Goal: Task Accomplishment & Management: Manage account settings

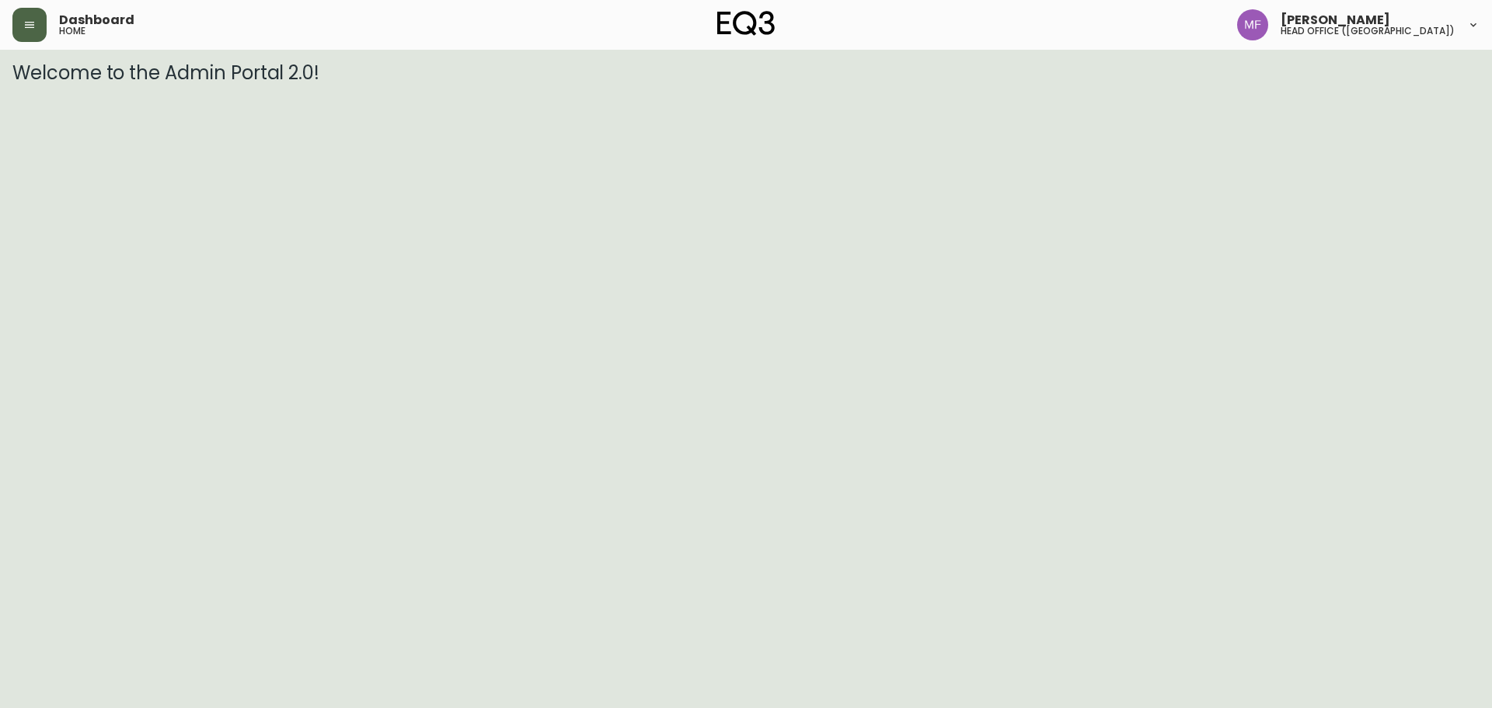
click at [39, 30] on button "button" at bounding box center [29, 25] width 34 height 34
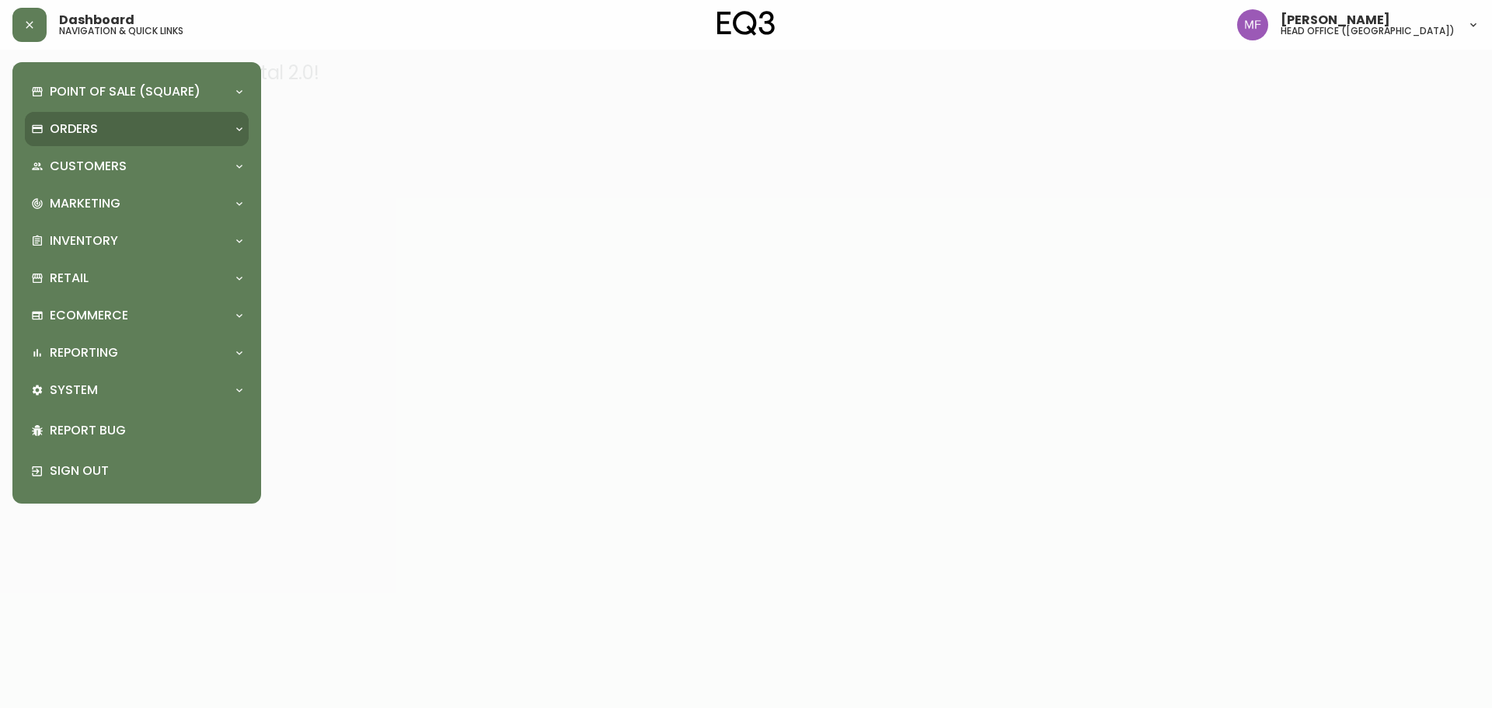
click at [72, 125] on p "Orders" at bounding box center [74, 128] width 48 height 17
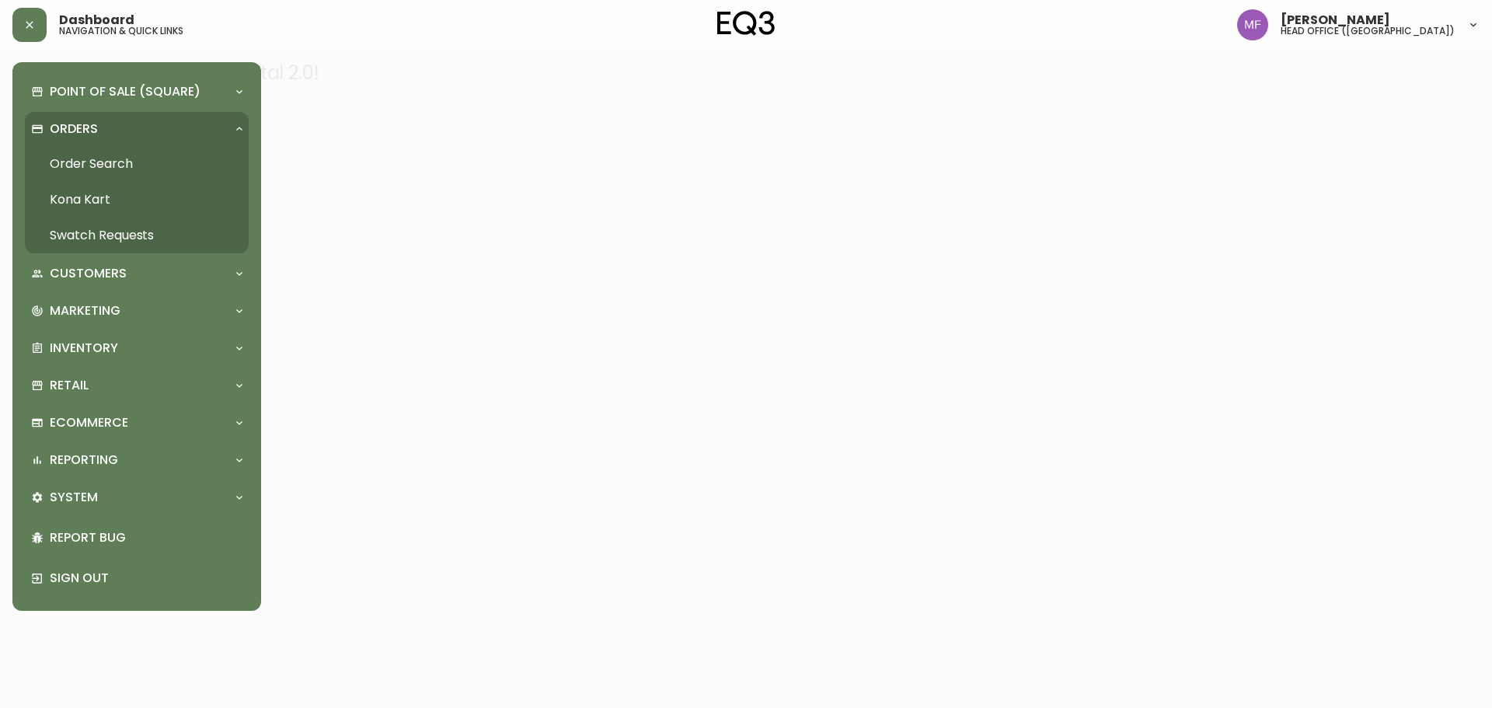
click at [103, 155] on link "Order Search" at bounding box center [137, 164] width 224 height 36
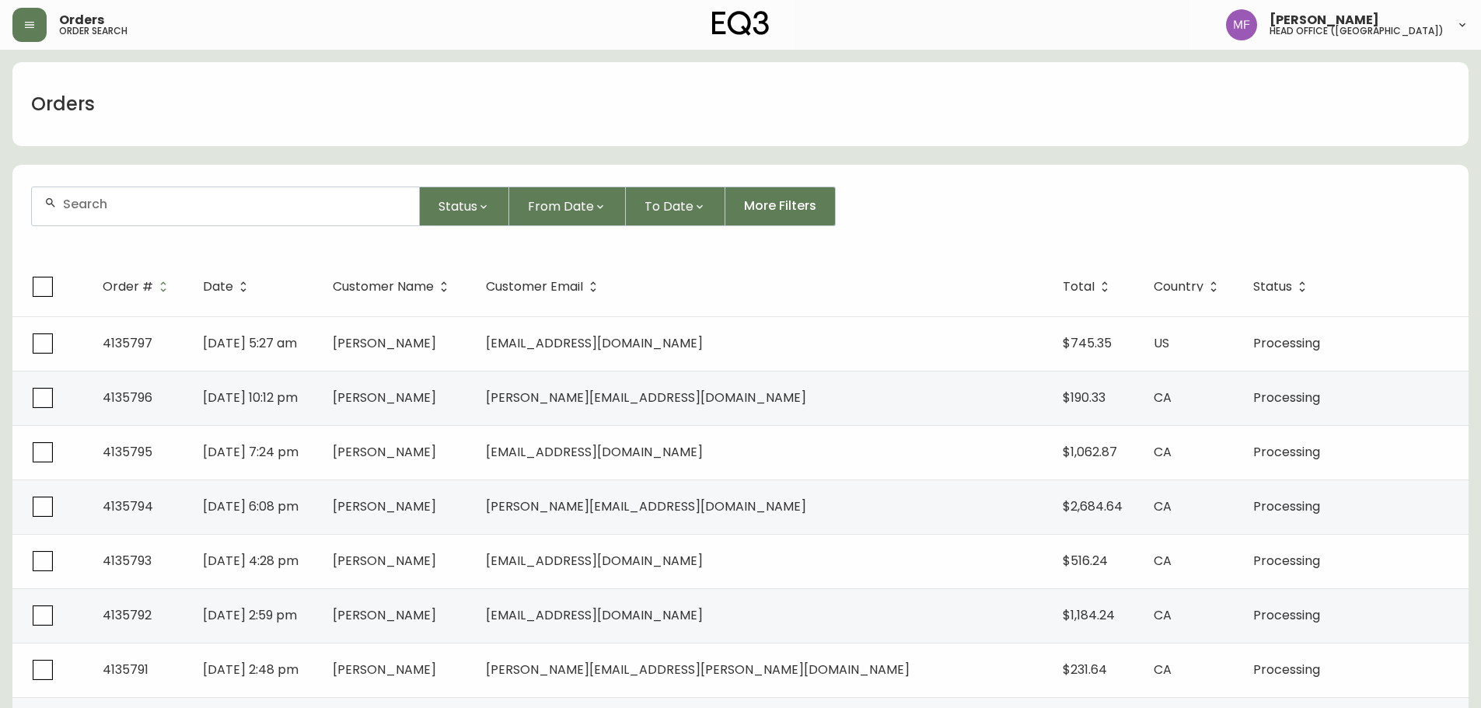
click at [85, 215] on div at bounding box center [225, 206] width 387 height 38
paste input "4135582"
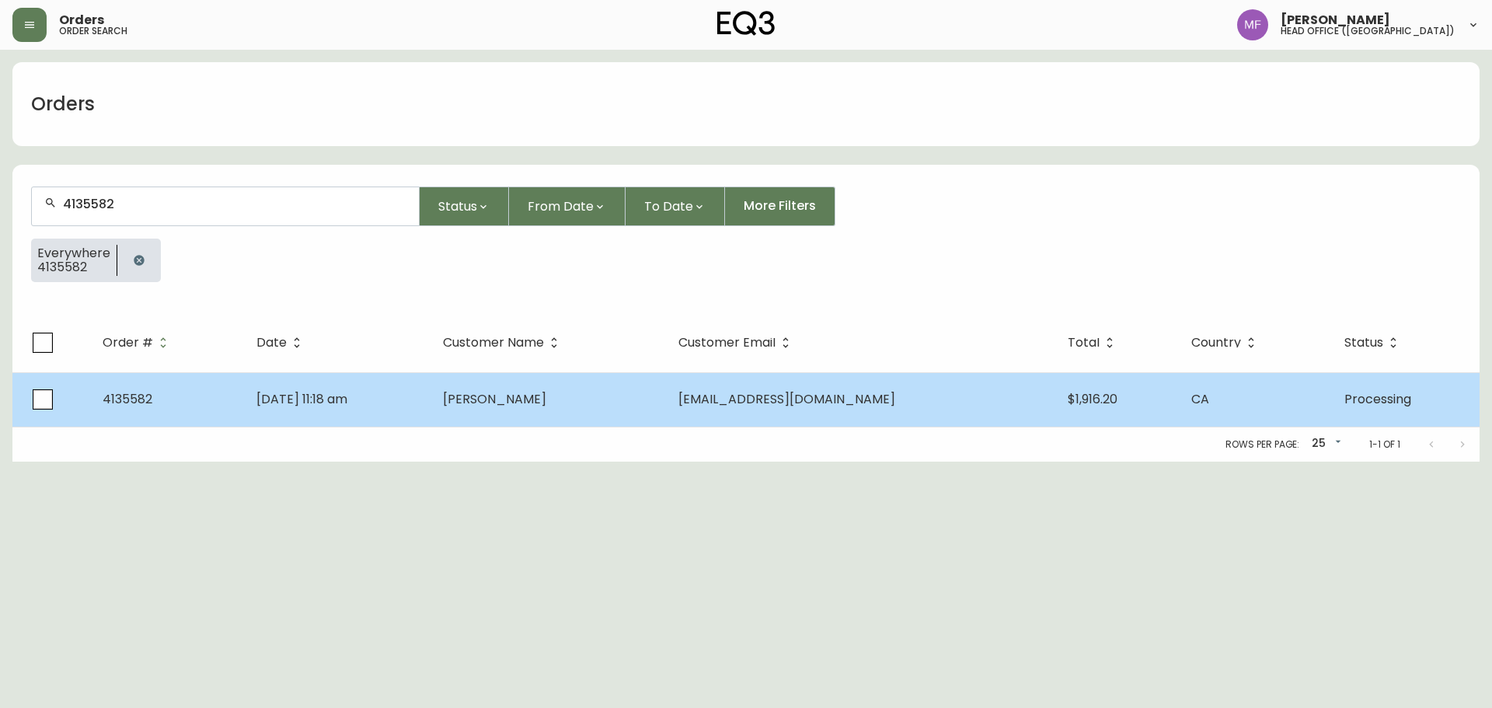
type input "4135582"
click at [514, 396] on td "Lauren Sullivan" at bounding box center [548, 399] width 235 height 54
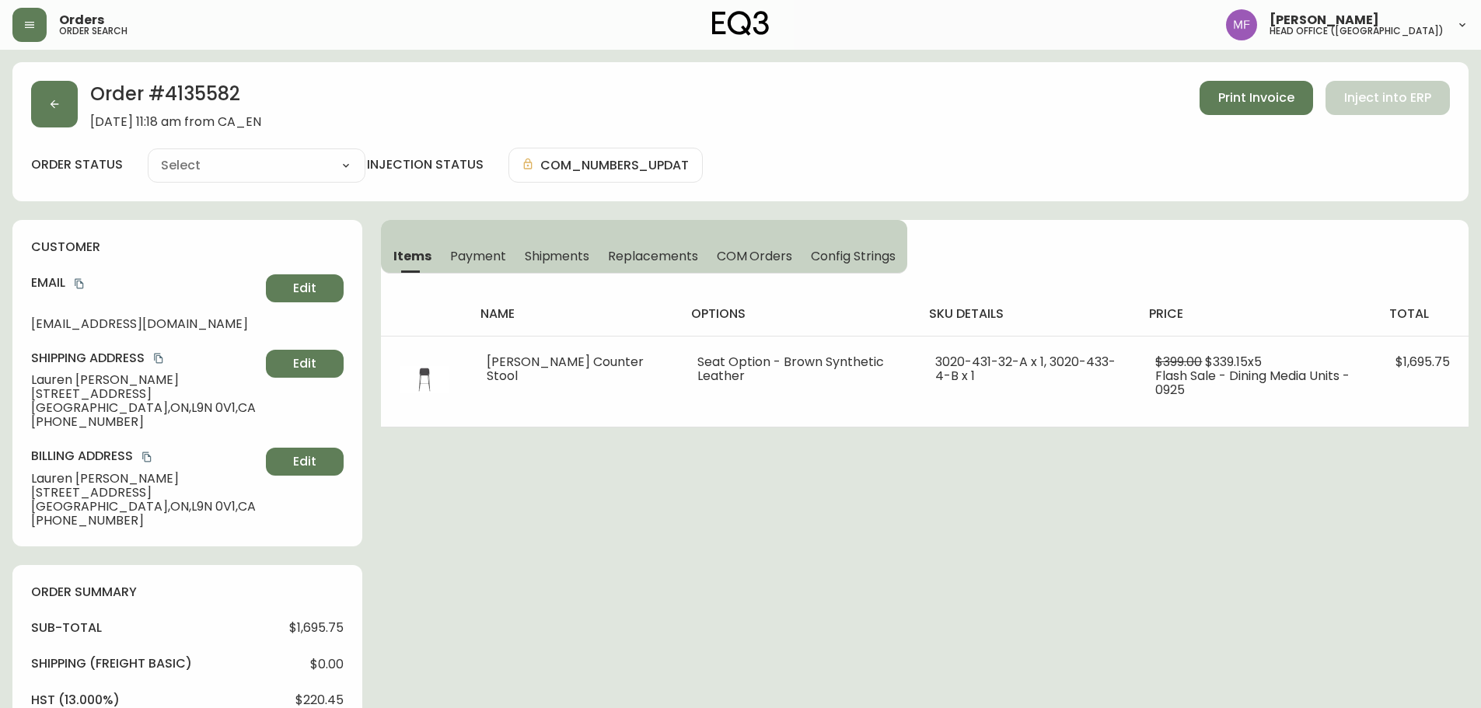
type input "Processing"
select select "PROCESSING"
click at [215, 92] on h2 "Order # 4135582" at bounding box center [175, 98] width 171 height 34
copy h2 "4135582"
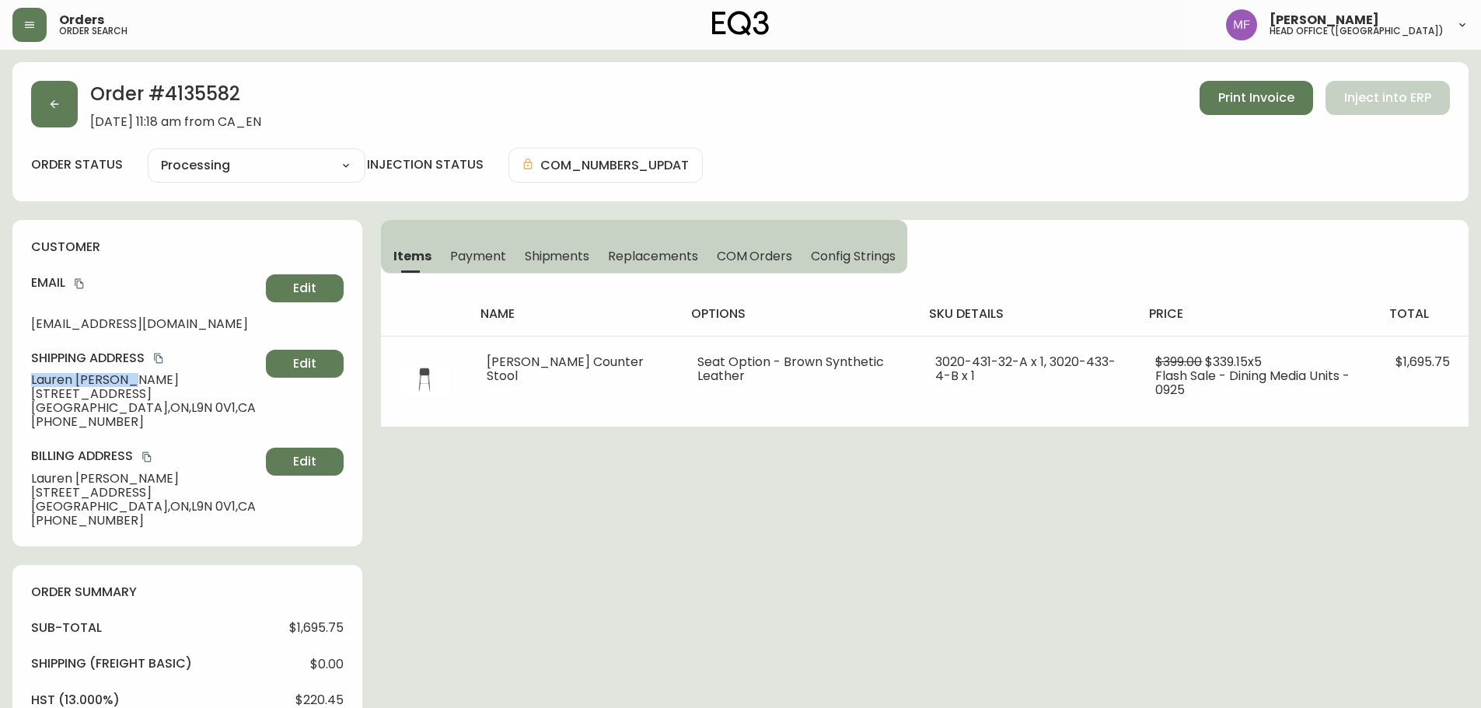
drag, startPoint x: 131, startPoint y: 384, endPoint x: 5, endPoint y: 384, distance: 125.9
click at [5, 384] on main "Order # 4135582 September 29, 2025 at 11:18 am from CA_EN Print Invoice Inject …" at bounding box center [740, 618] width 1481 height 1136
copy span "Lauren Sullivan"
click at [184, 100] on h2 "Order # 4135582" at bounding box center [175, 98] width 171 height 34
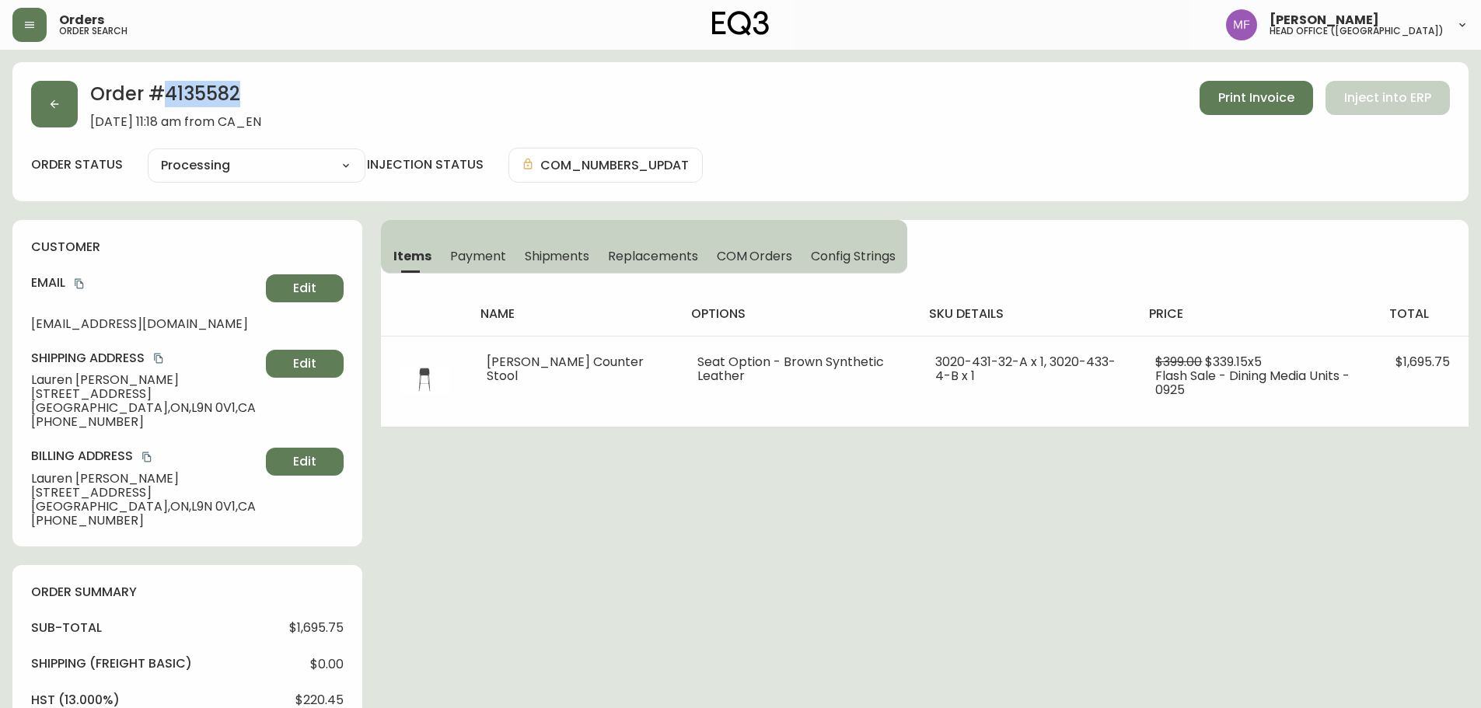
copy h2 "4135582"
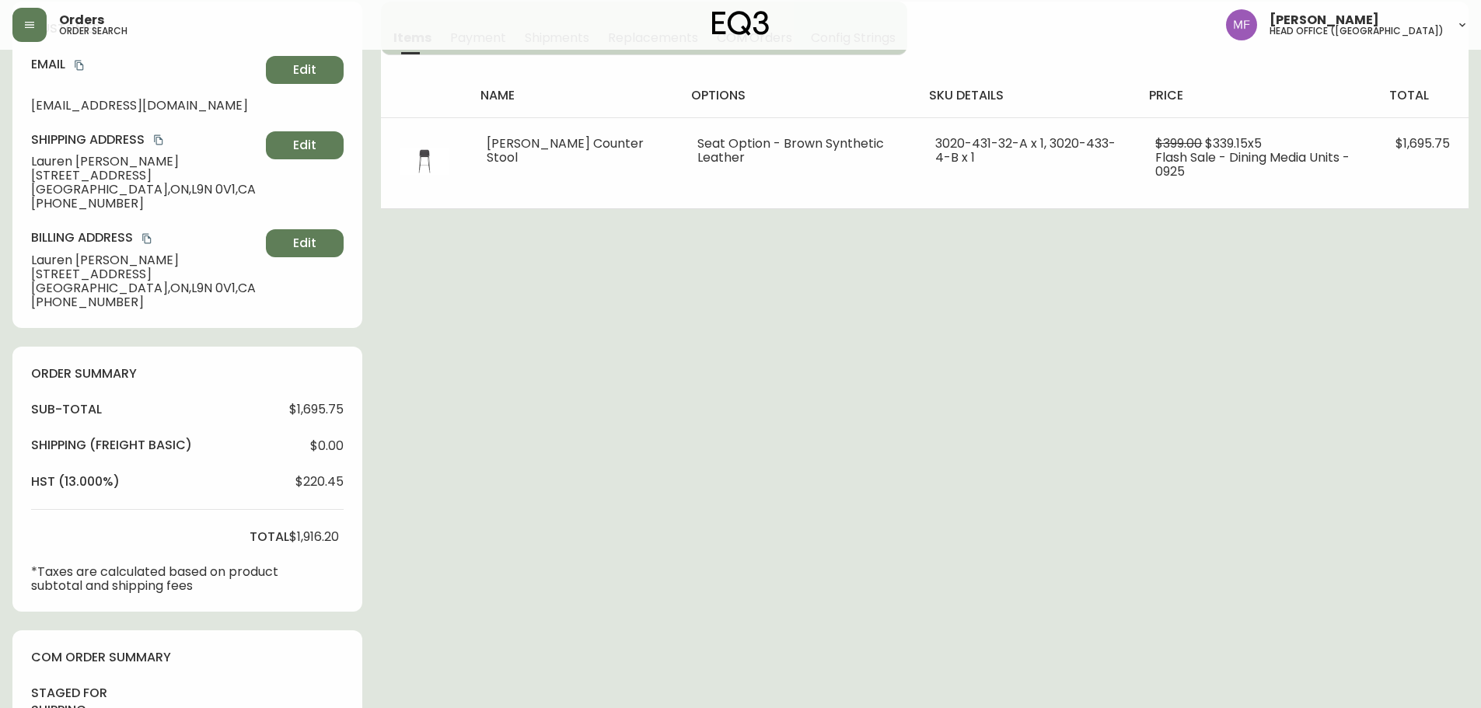
scroll to position [389, 0]
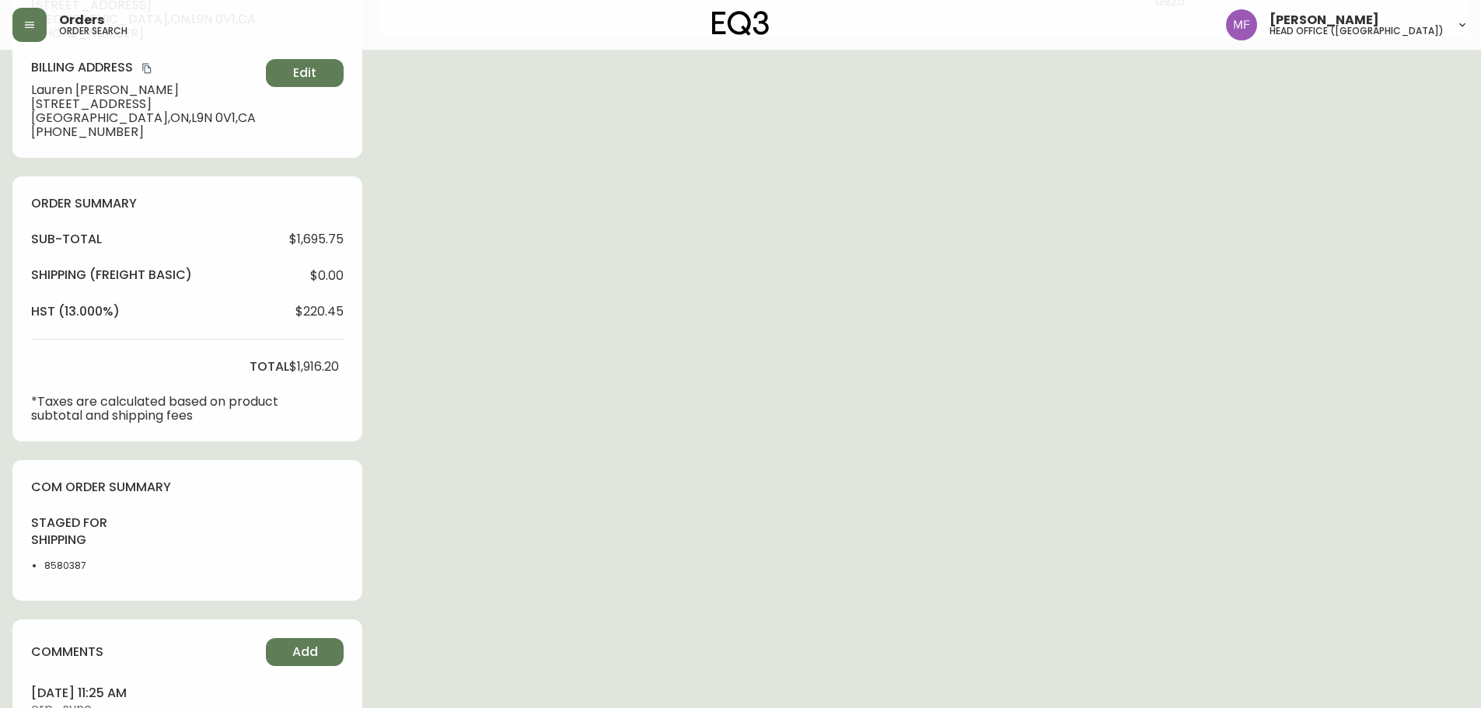
click at [1016, 516] on div "Order # 4135582 September 29, 2025 at 11:18 am from CA_EN Print Invoice Inject …" at bounding box center [740, 235] width 1456 height 1123
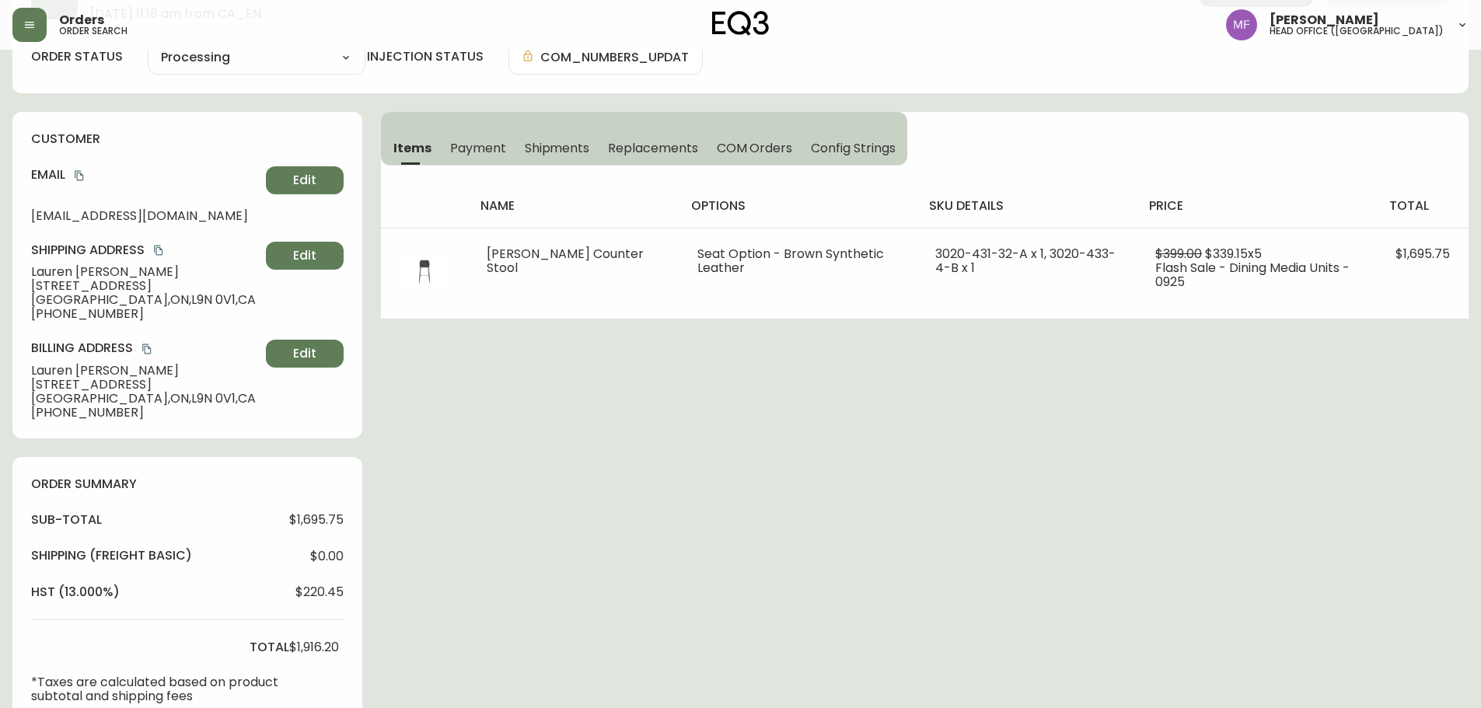
scroll to position [0, 0]
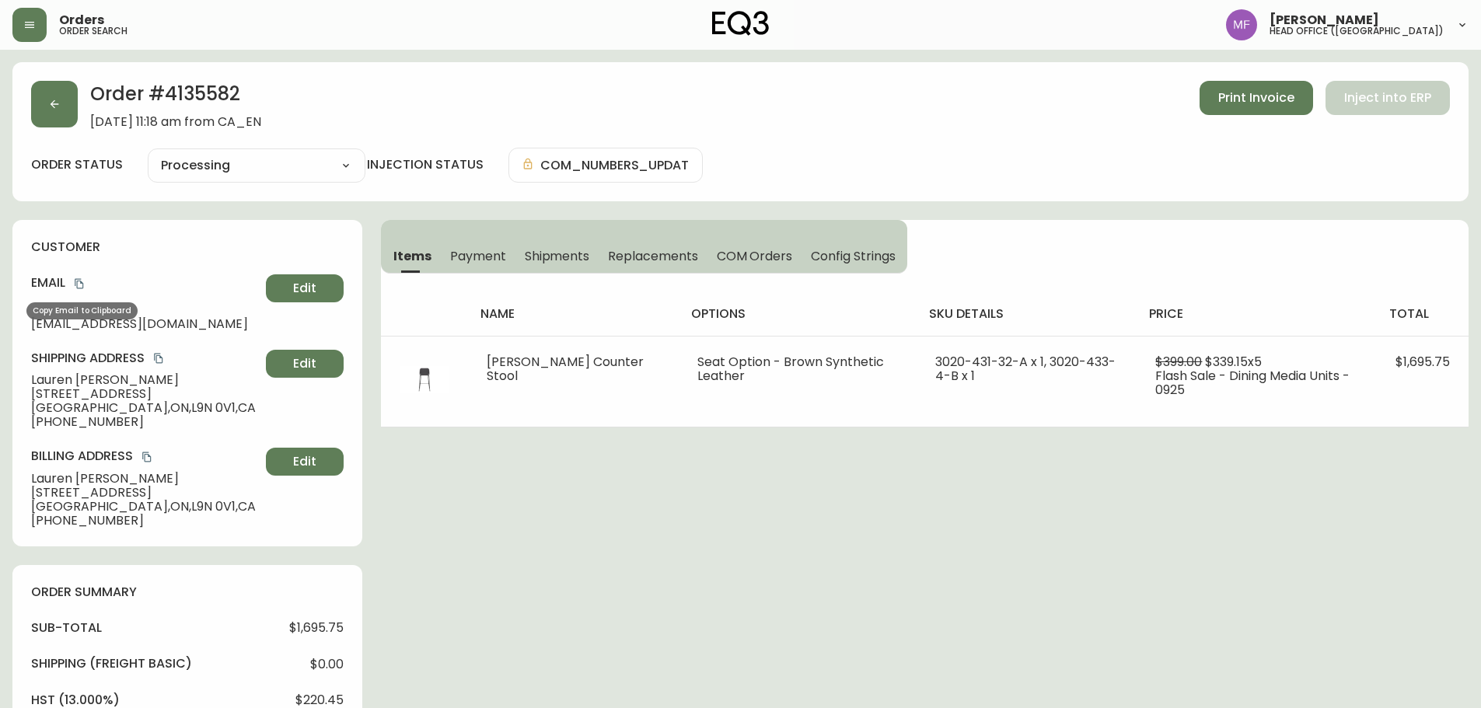
drag, startPoint x: 78, startPoint y: 288, endPoint x: 211, endPoint y: 267, distance: 134.6
click at [78, 288] on icon "copy" at bounding box center [79, 284] width 9 height 10
click at [584, 602] on div "Order # 4135582 September 29, 2025 at 11:18 am from CA_EN Print Invoice Inject …" at bounding box center [740, 623] width 1456 height 1123
click at [183, 87] on h2 "Order # 4135582" at bounding box center [175, 98] width 171 height 34
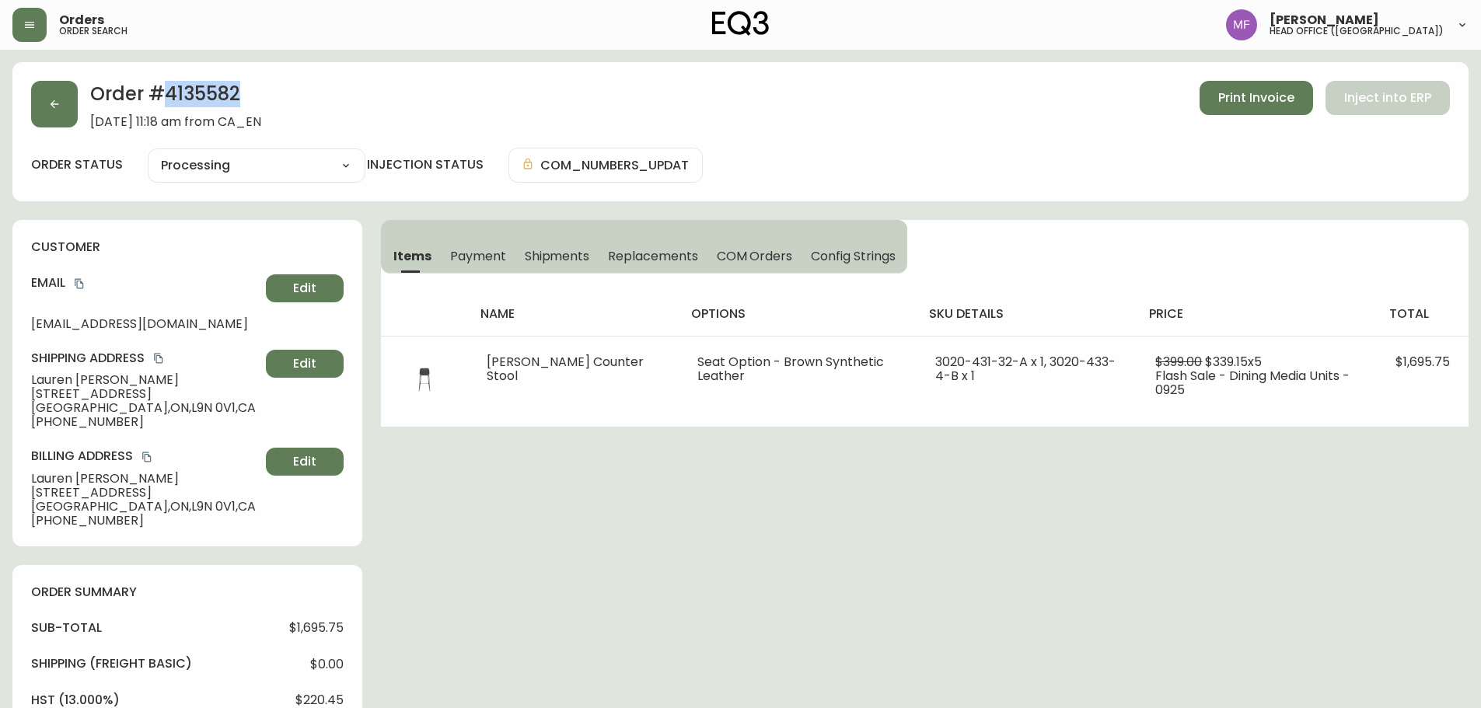
copy h2 "4135582"
click at [40, 107] on button "button" at bounding box center [54, 104] width 47 height 47
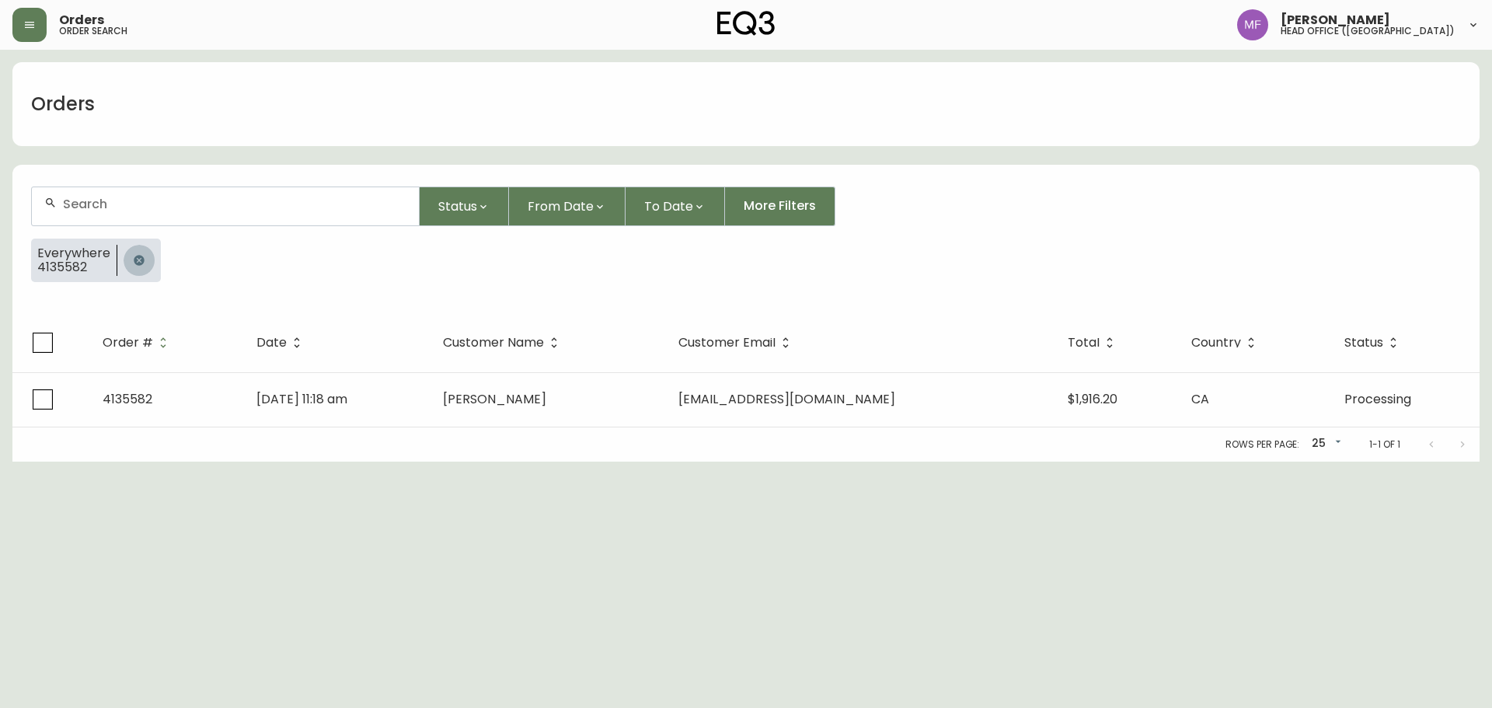
click at [133, 256] on icon "button" at bounding box center [139, 260] width 12 height 12
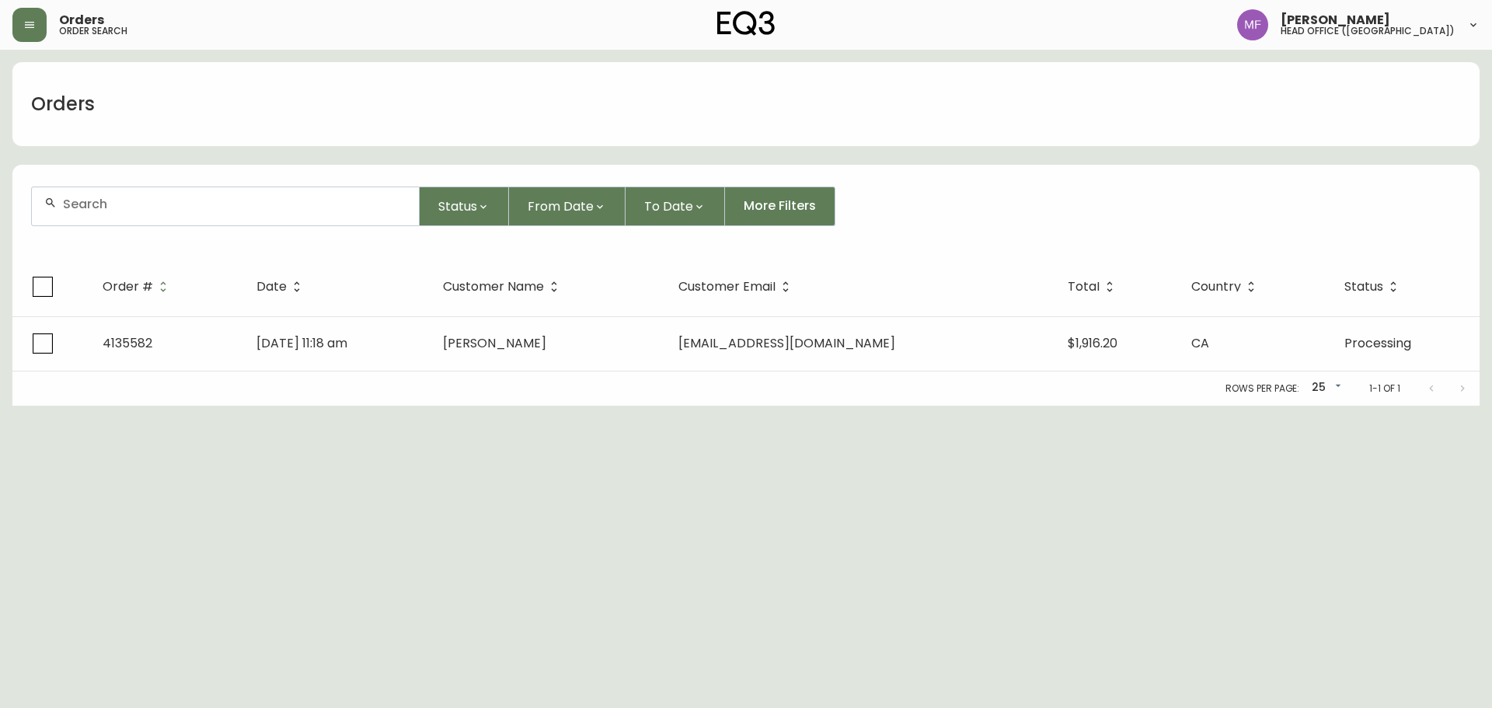
click at [152, 202] on input "text" at bounding box center [235, 204] width 344 height 15
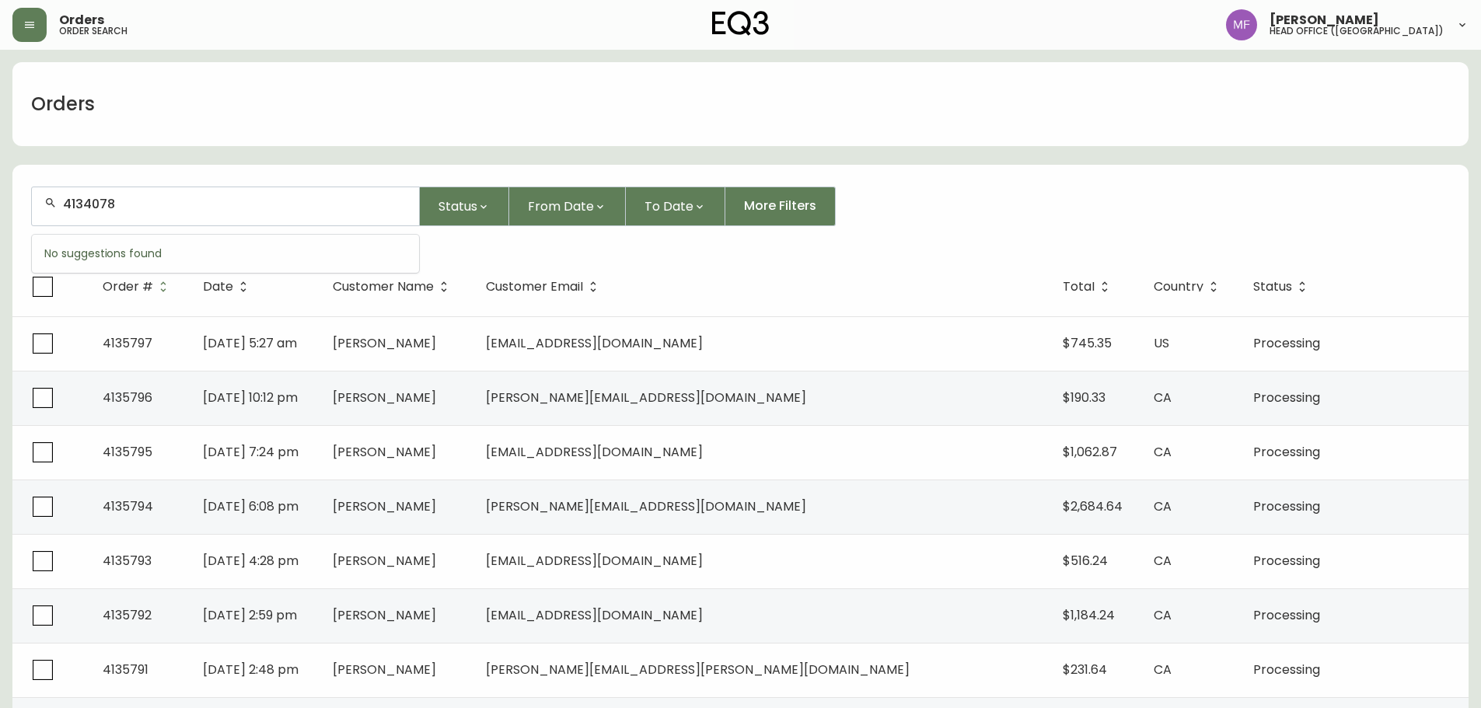
type input "4134078"
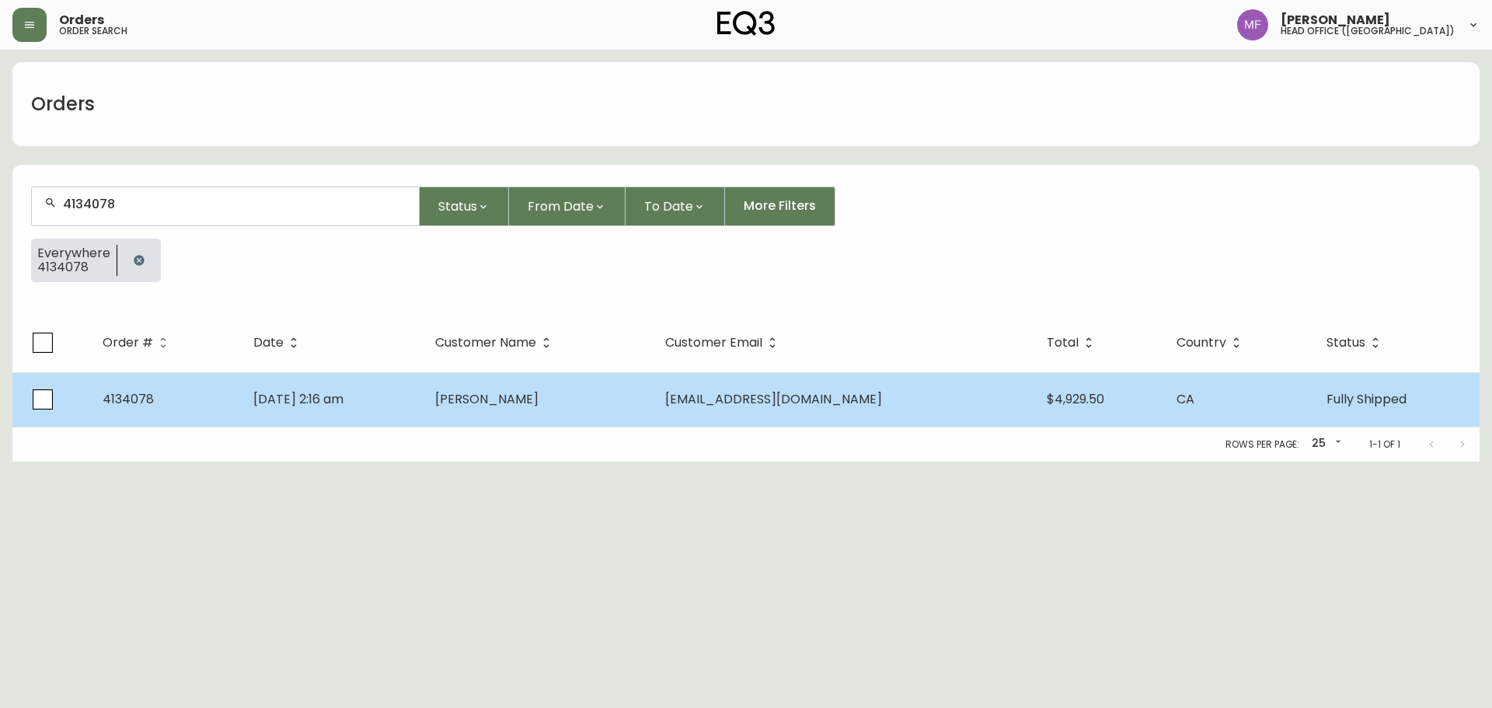
click at [423, 419] on td "Jul 11 2025, 2:16 am" at bounding box center [332, 399] width 182 height 54
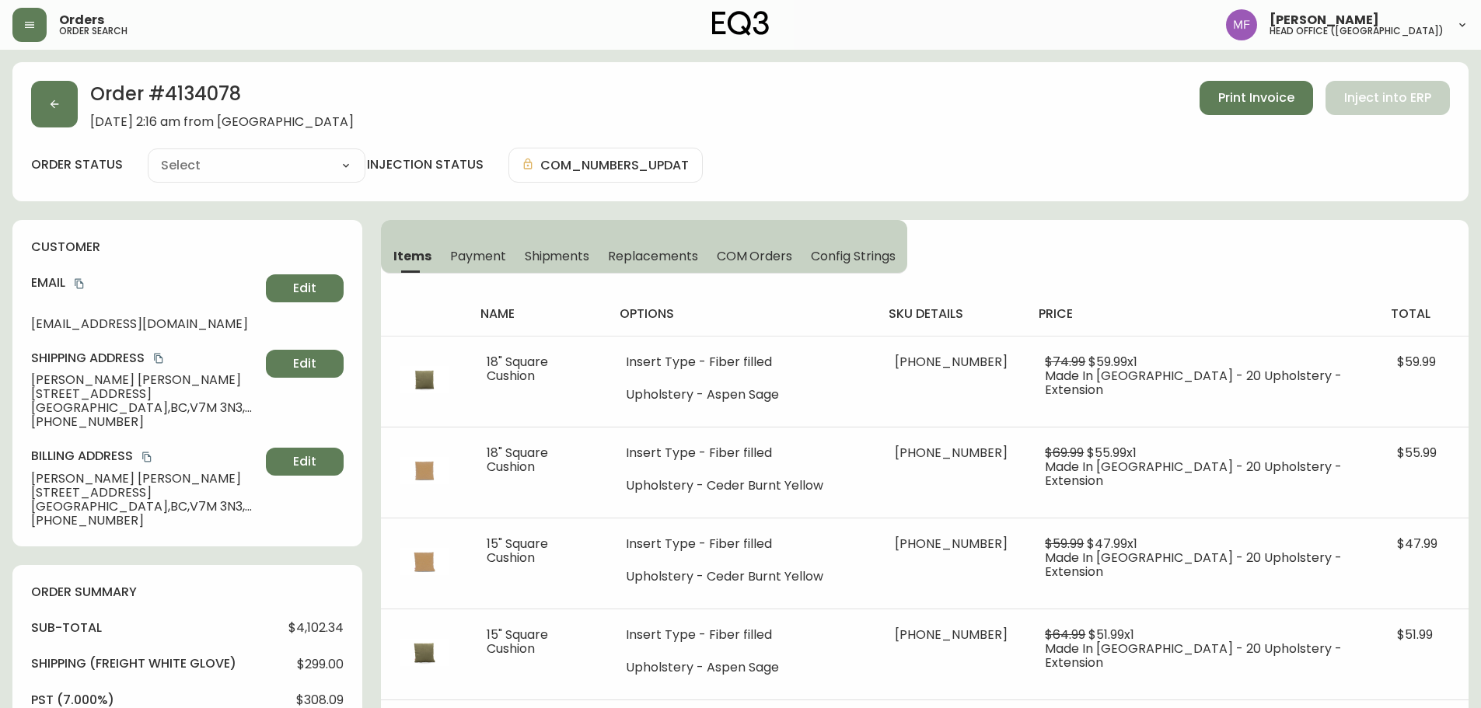
type input "Fully Shipped"
select select "FULLY_SHIPPED"
click at [66, 110] on button "button" at bounding box center [54, 104] width 47 height 47
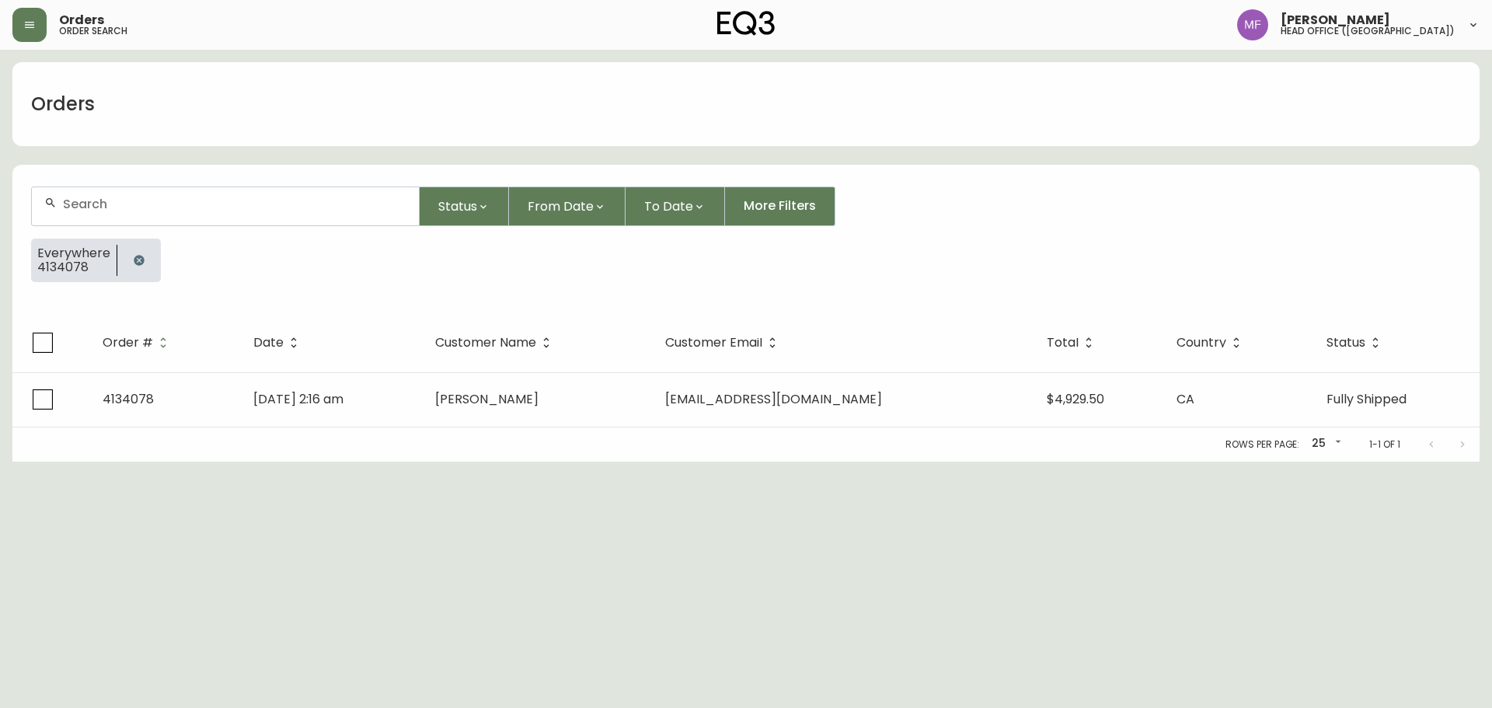
drag, startPoint x: 142, startPoint y: 263, endPoint x: 133, endPoint y: 224, distance: 40.0
click at [142, 262] on icon "button" at bounding box center [139, 260] width 12 height 12
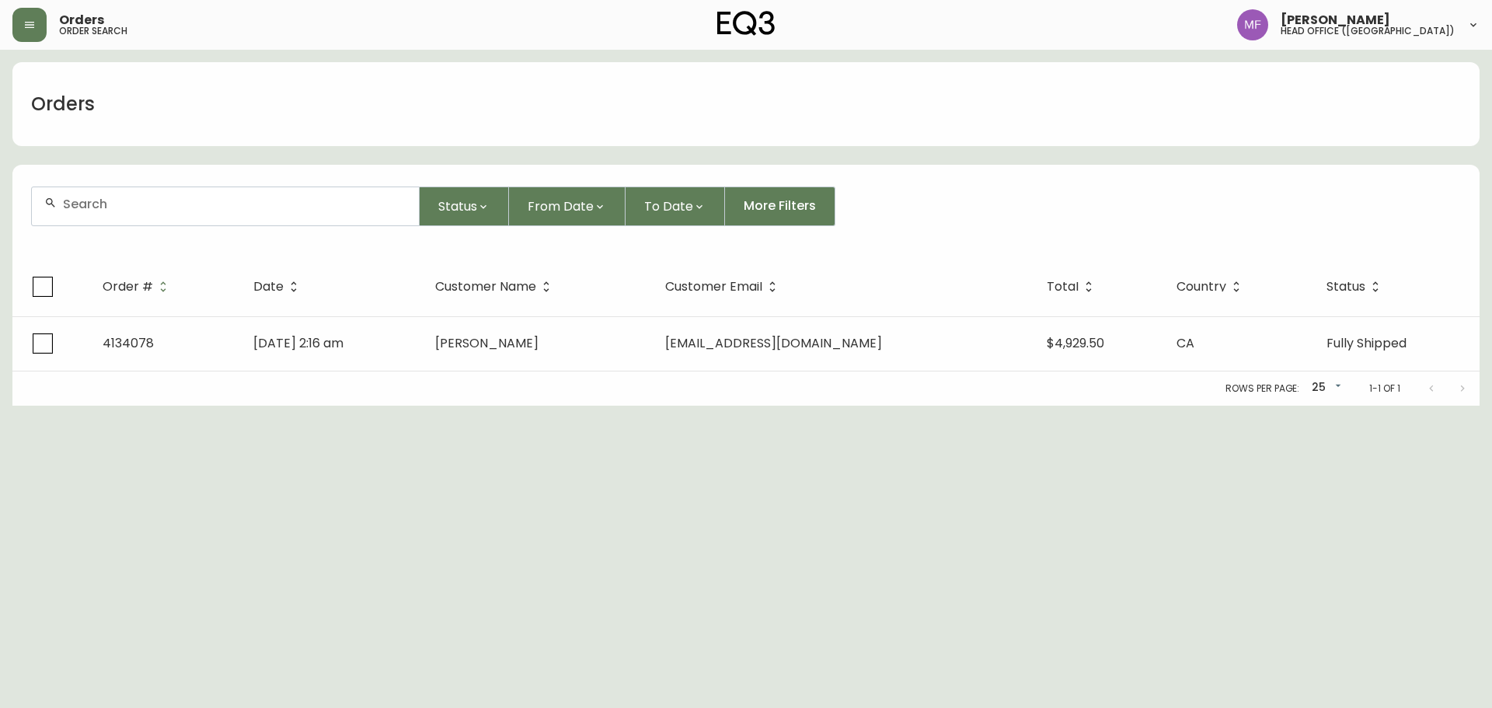
click at [132, 218] on div at bounding box center [225, 206] width 387 height 38
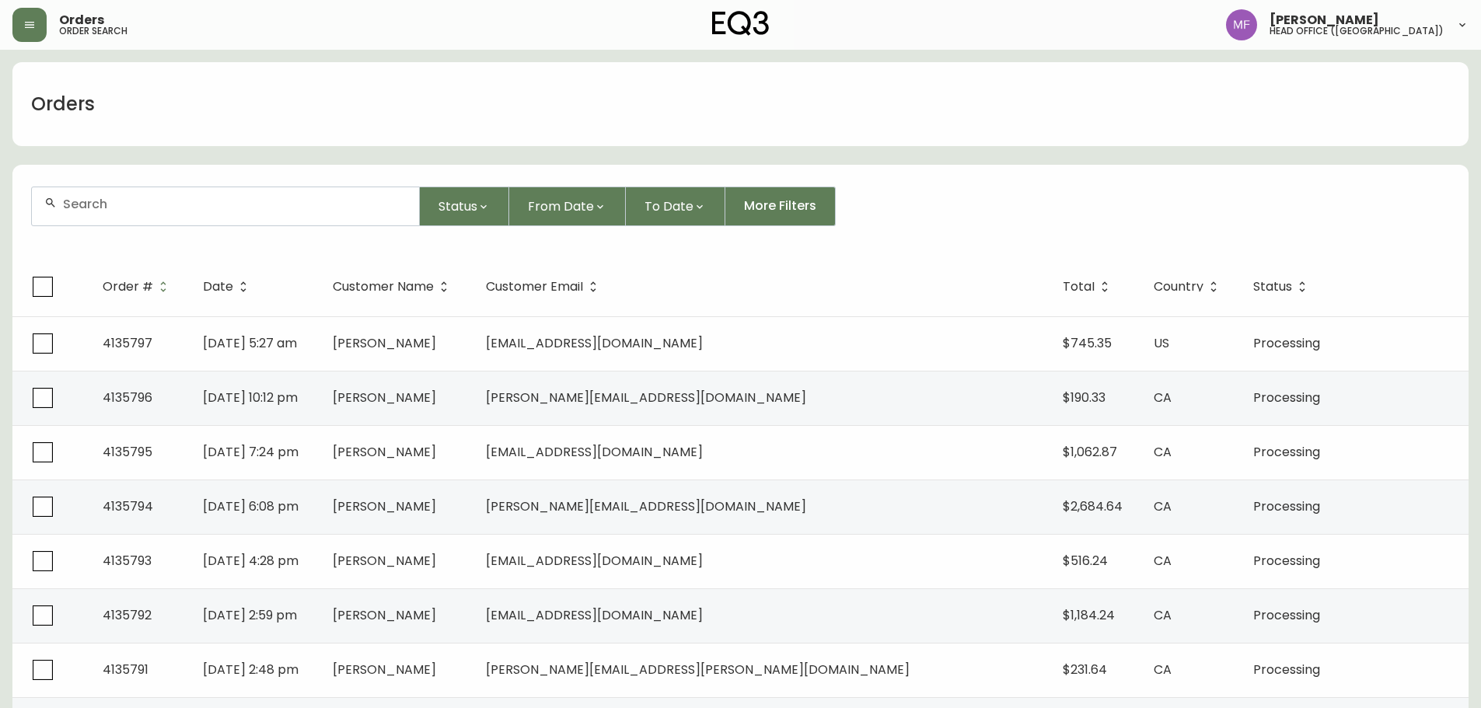
paste input "4135452"
type input "4135452"
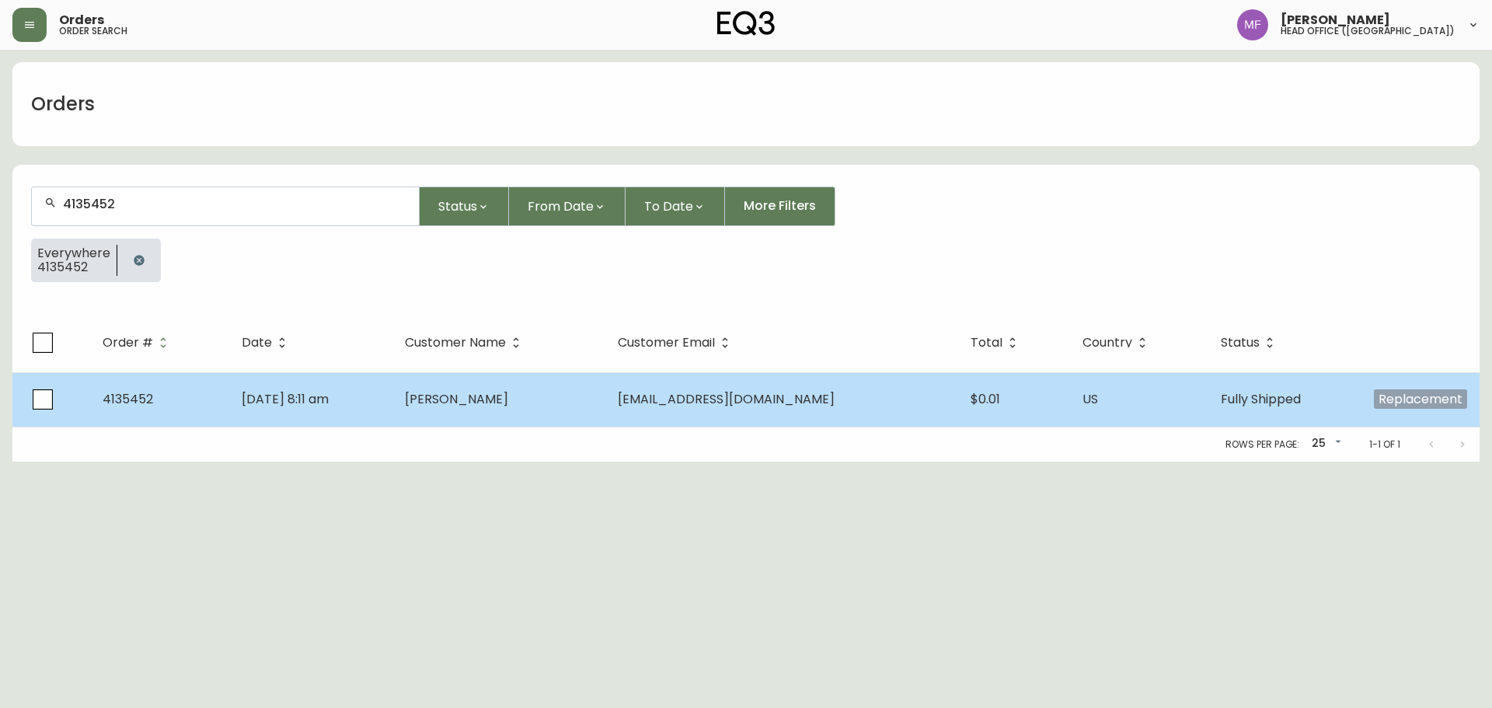
click at [352, 422] on td "Sep 18 2025, 8:11 am" at bounding box center [310, 399] width 163 height 54
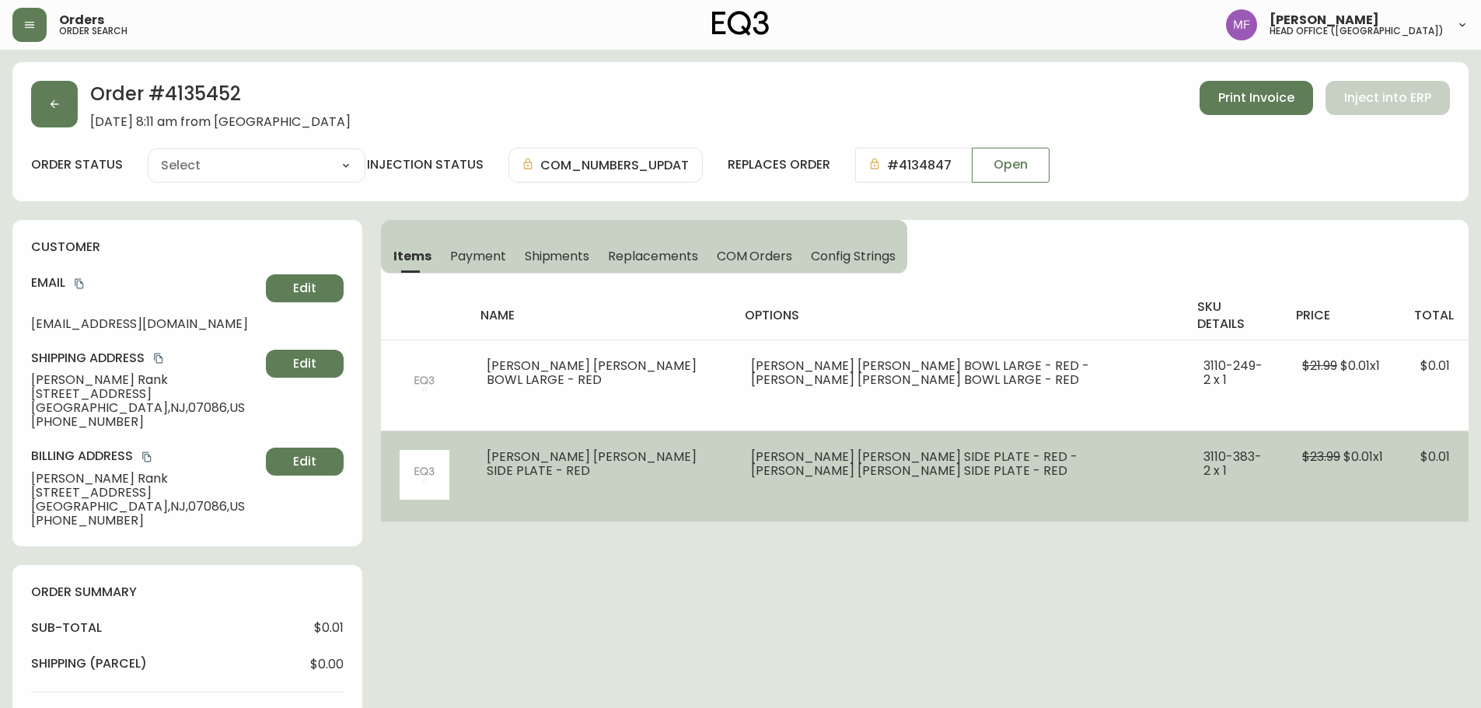
type input "Fully Shipped"
select select "FULLY_SHIPPED"
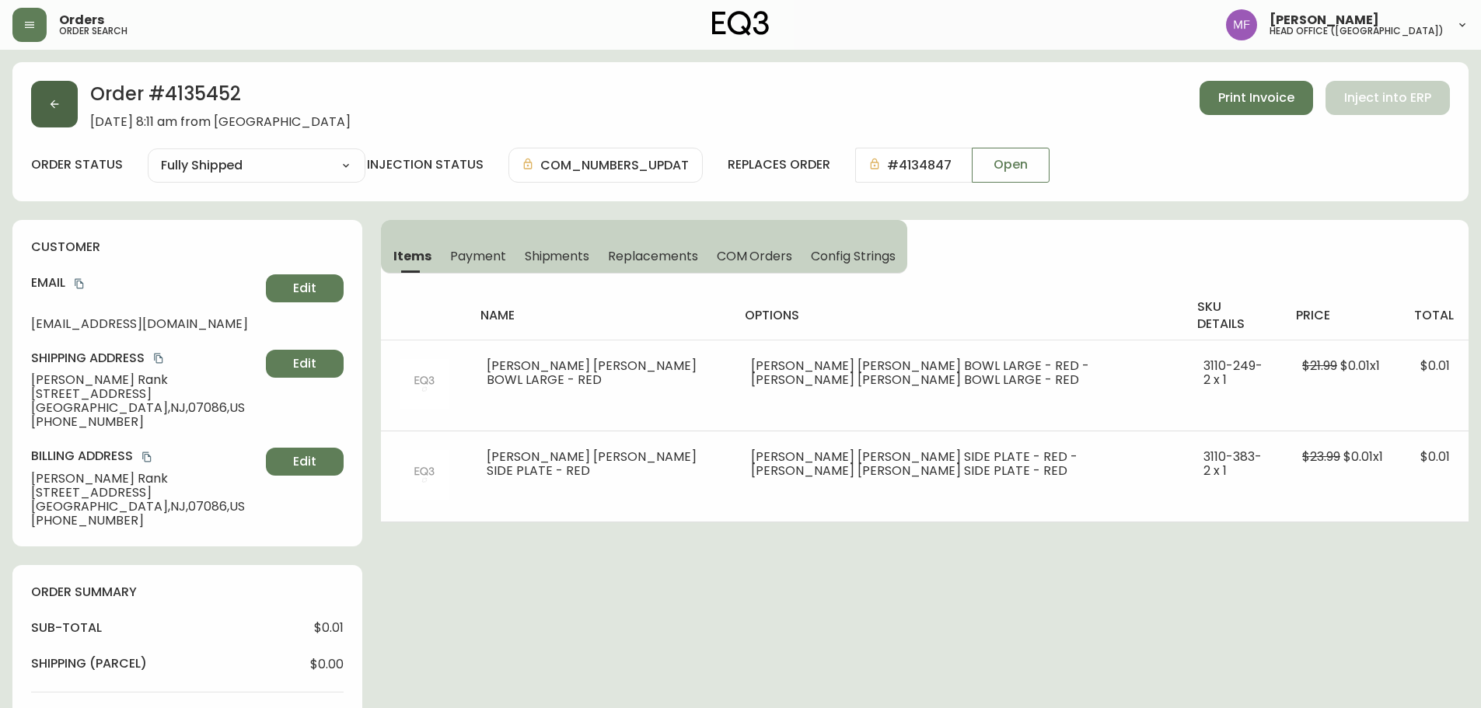
click at [41, 110] on button "button" at bounding box center [54, 104] width 47 height 47
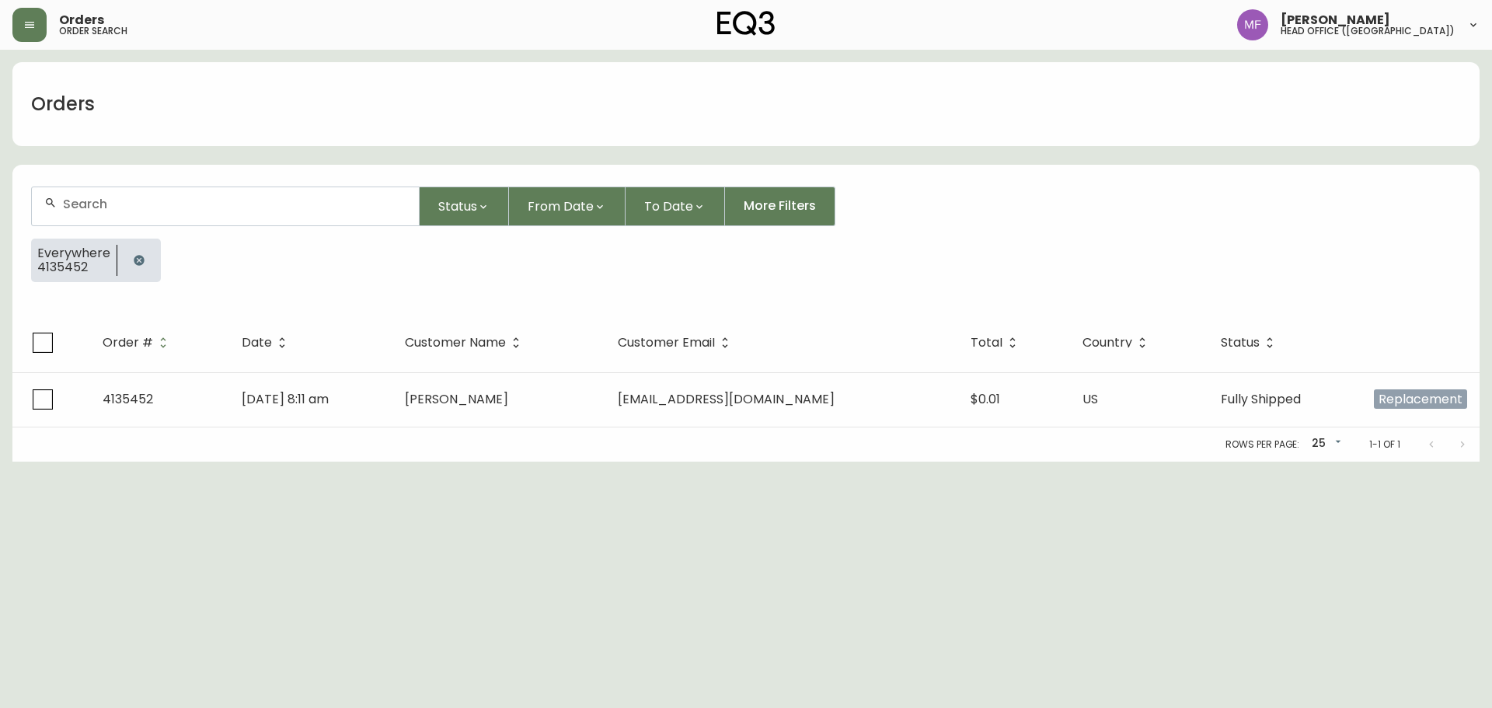
click at [138, 262] on icon "button" at bounding box center [139, 260] width 12 height 12
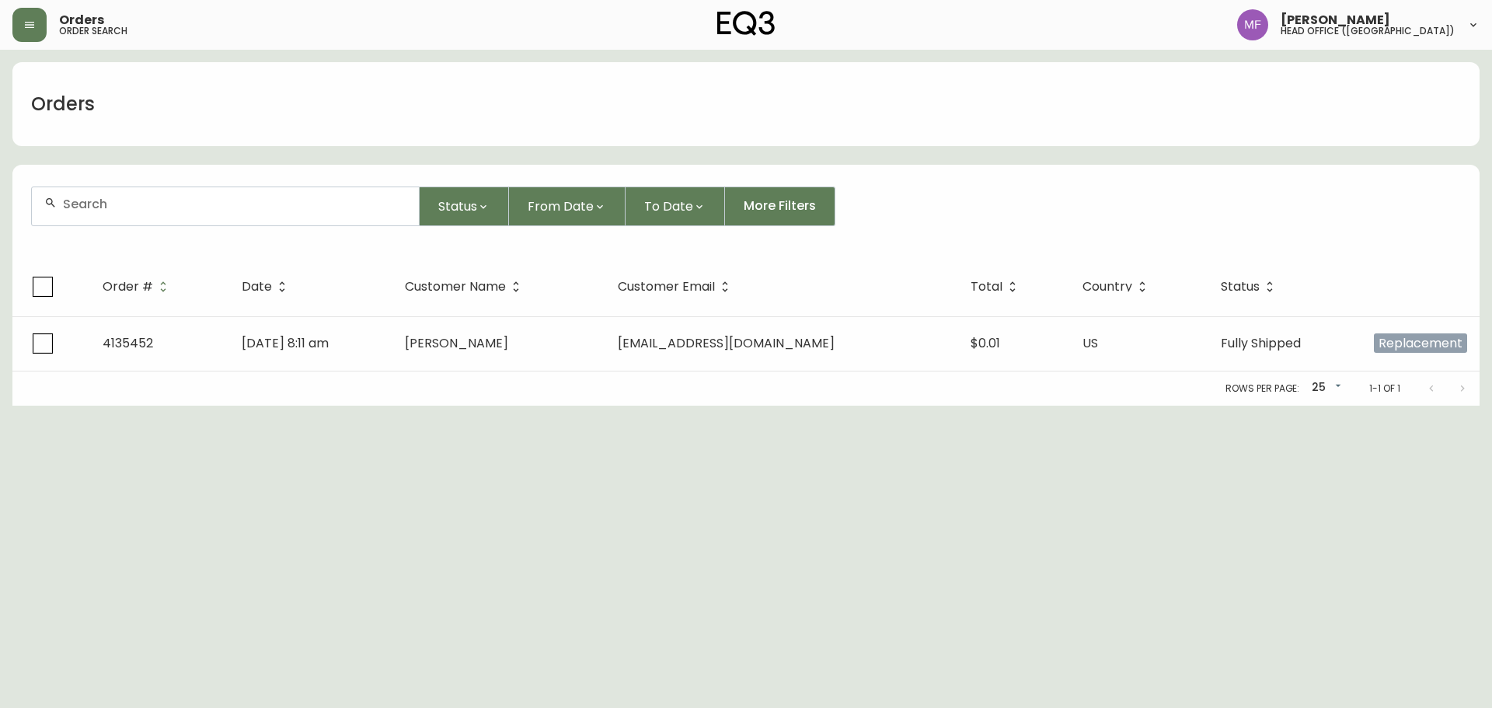
click at [124, 204] on input "text" at bounding box center [235, 204] width 344 height 15
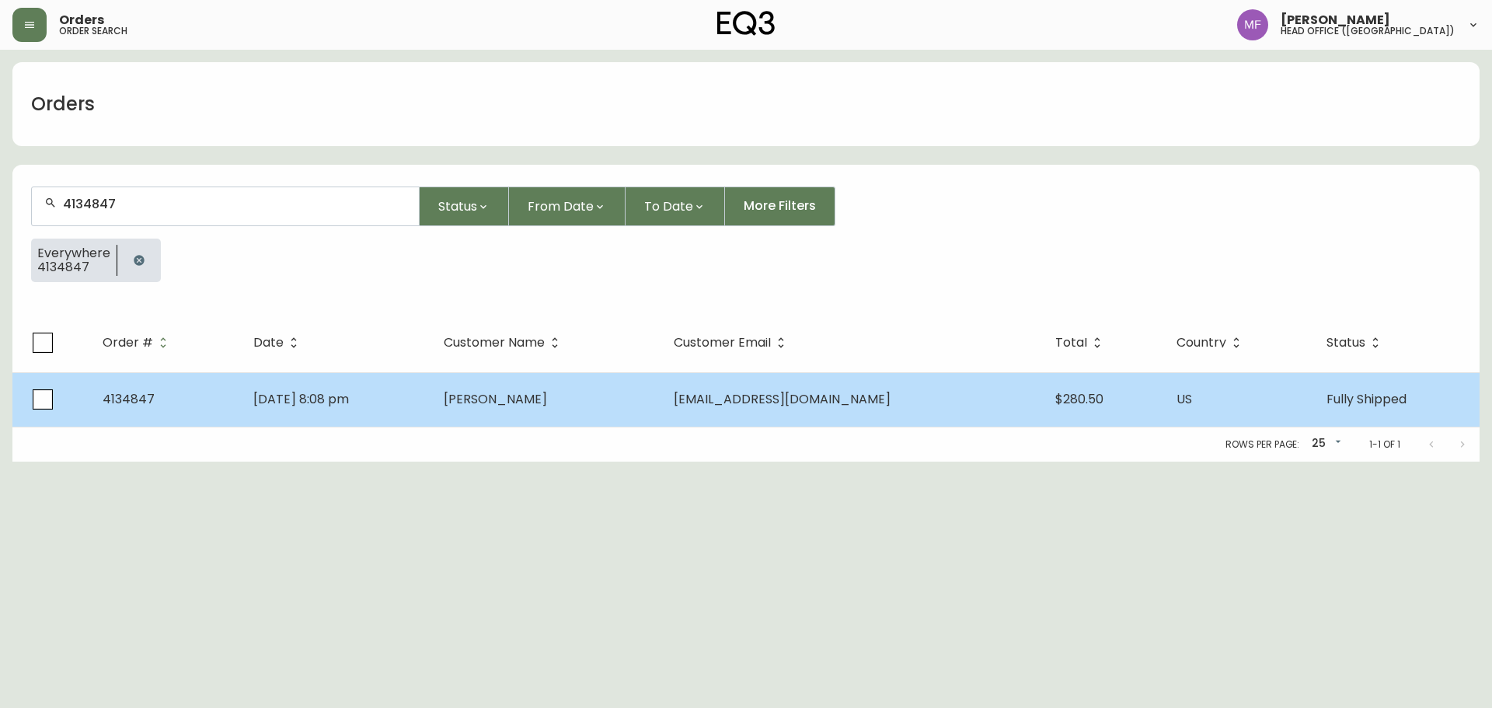
type input "4134847"
click at [662, 410] on td "[PERSON_NAME]" at bounding box center [546, 399] width 231 height 54
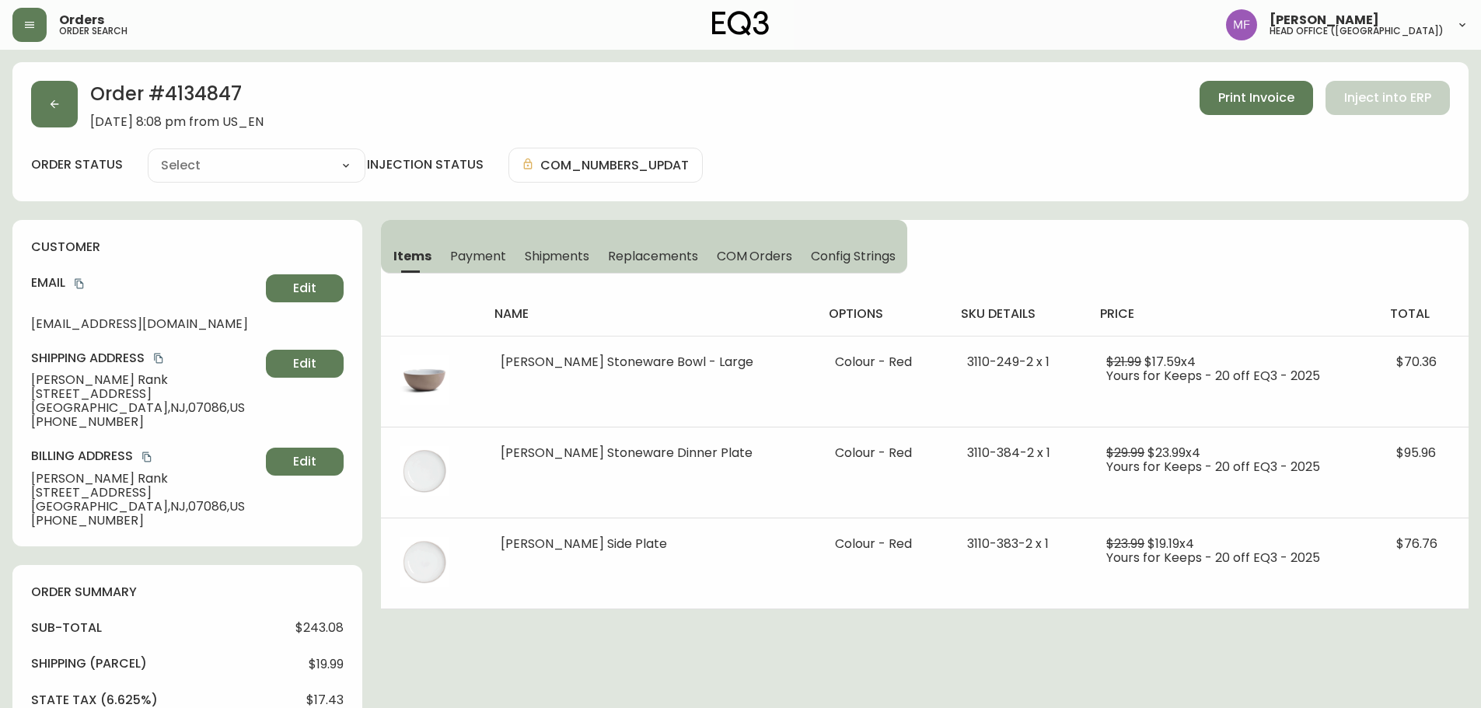
type input "Fully Shipped"
select select "FULLY_SHIPPED"
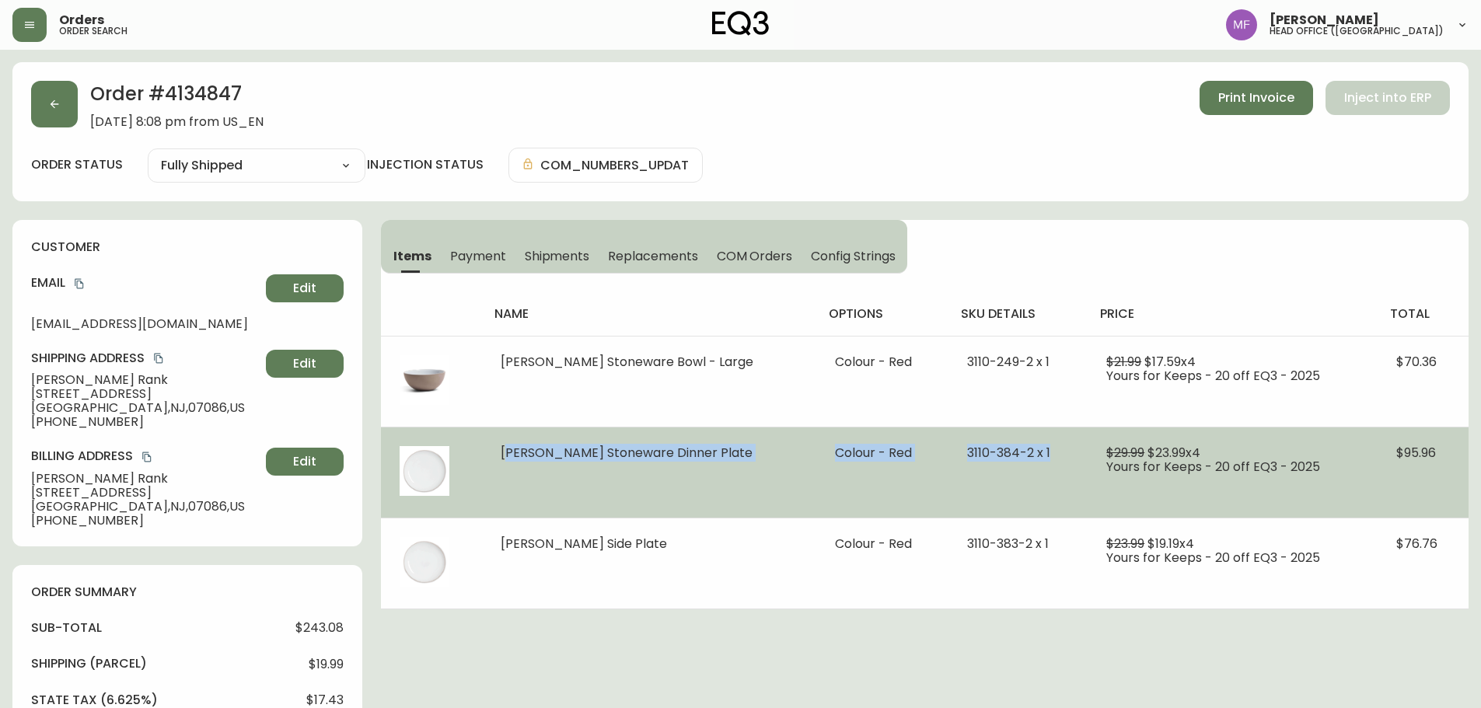
drag, startPoint x: 501, startPoint y: 449, endPoint x: 1052, endPoint y: 446, distance: 551.1
click at [1052, 446] on tr "Garrido Stoneware Dinner Plate Colour - Red 3110-384-2 x 1 $29.99 $23.99 x 4 Yo…" at bounding box center [924, 472] width 1087 height 91
copy tr "Garrido Stoneware Dinner Plate Colour - Red 3110-384-2 x 1"
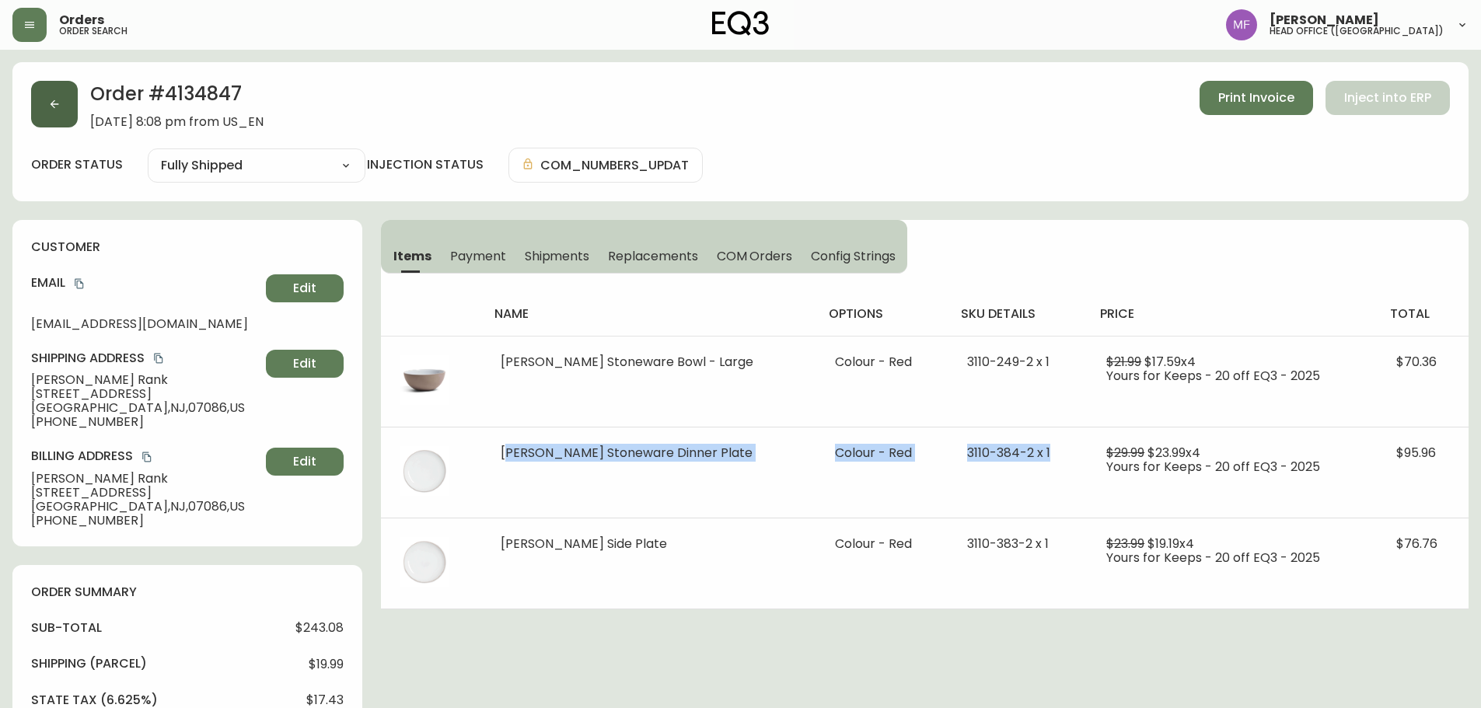
click at [58, 124] on button "button" at bounding box center [54, 104] width 47 height 47
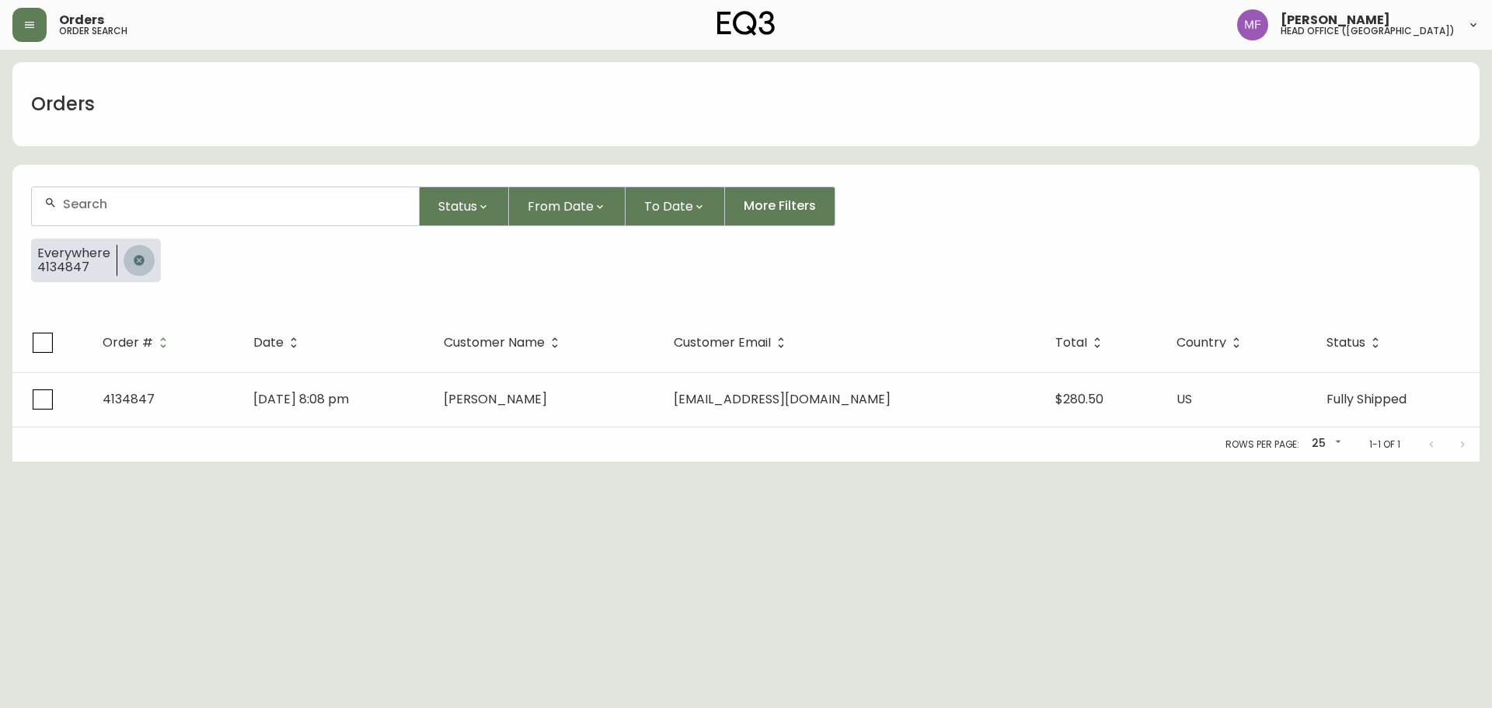
click at [129, 258] on button "button" at bounding box center [139, 260] width 31 height 31
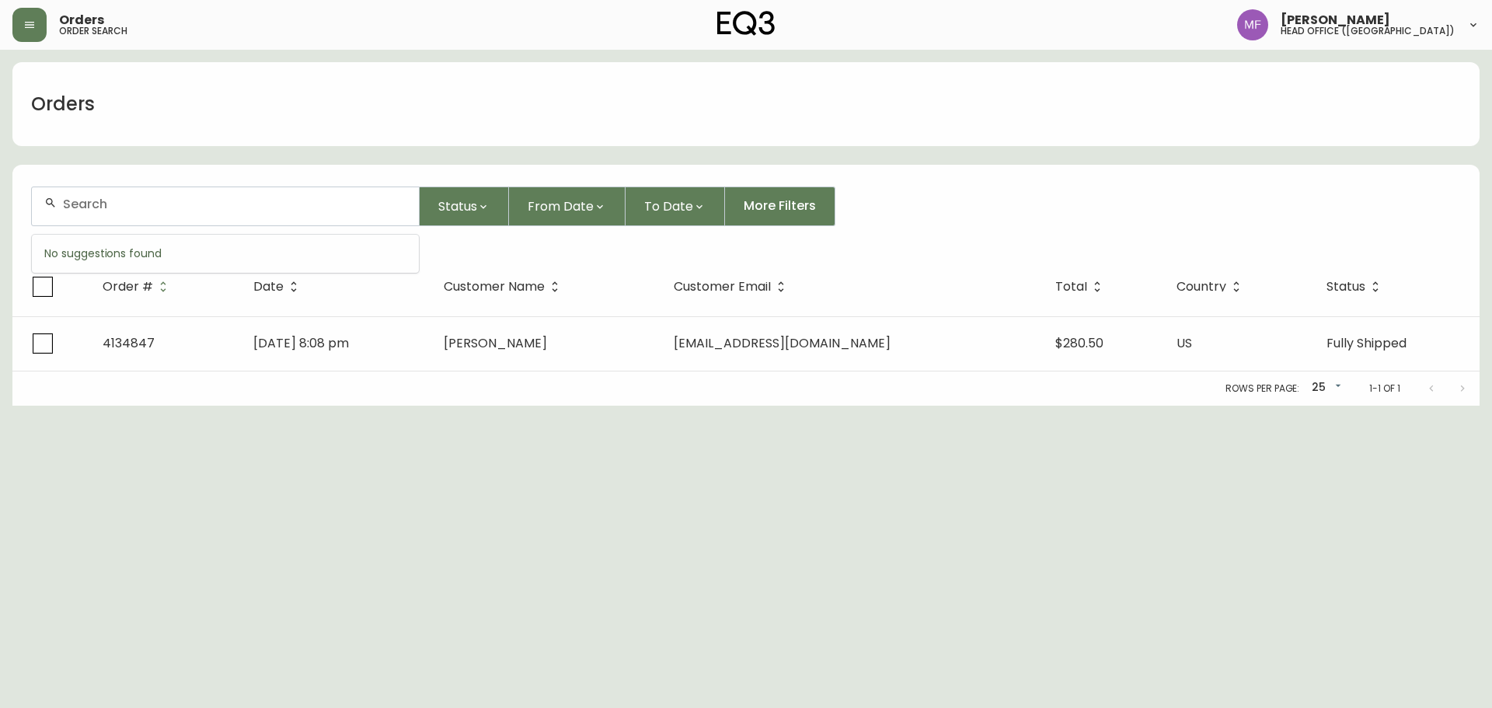
click at [130, 200] on input "text" at bounding box center [235, 204] width 344 height 15
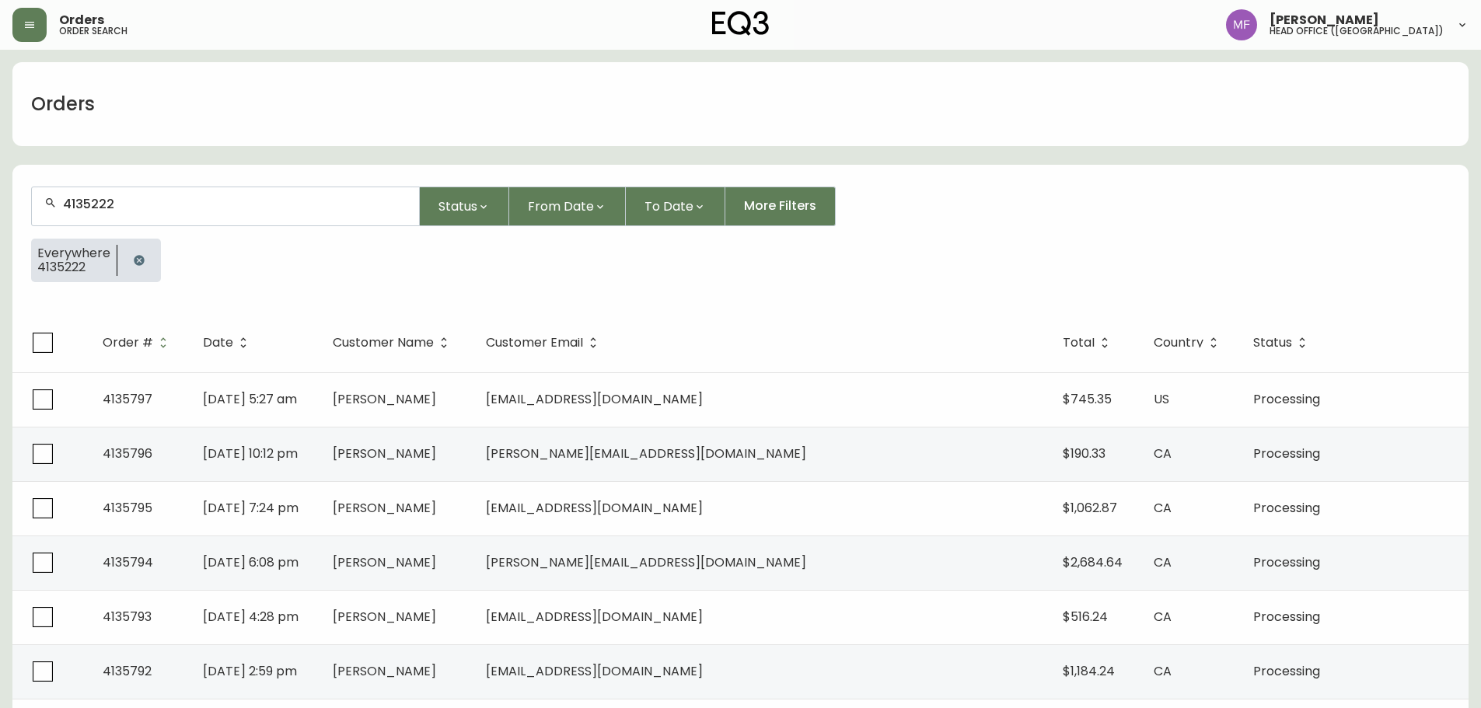
type input "4135222"
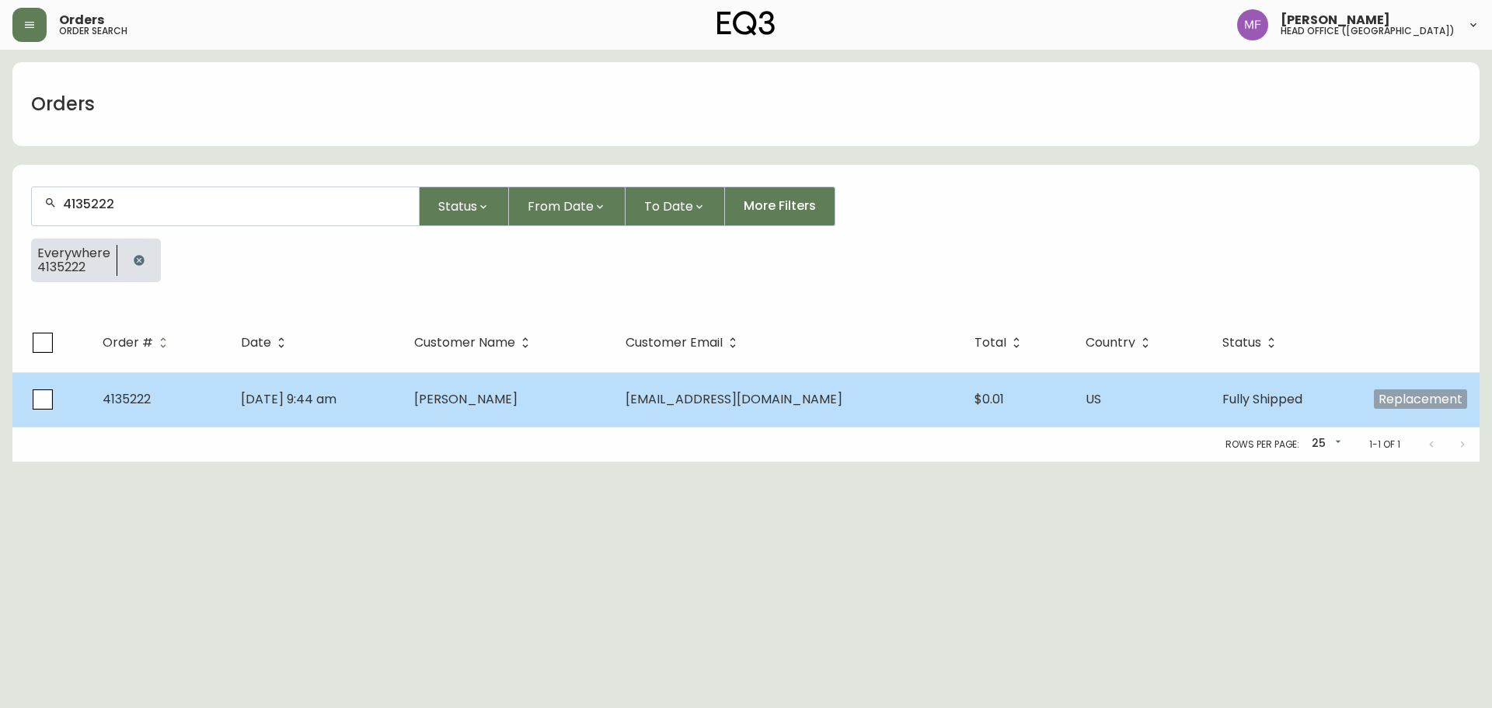
click at [400, 400] on td "[DATE] 9:44 am" at bounding box center [316, 399] width 174 height 54
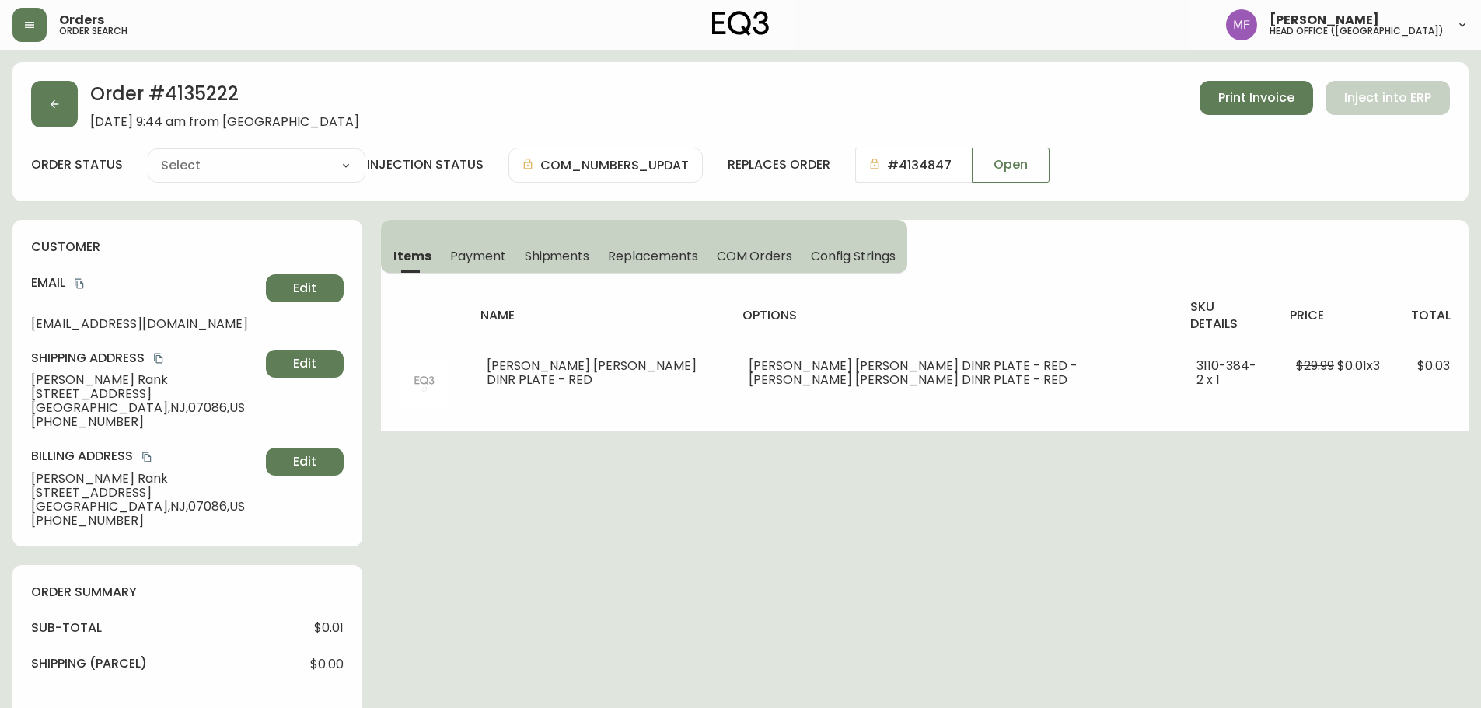
type input "Fully Shipped"
select select "FULLY_SHIPPED"
click at [209, 97] on h2 "Order # 4135222" at bounding box center [224, 98] width 269 height 34
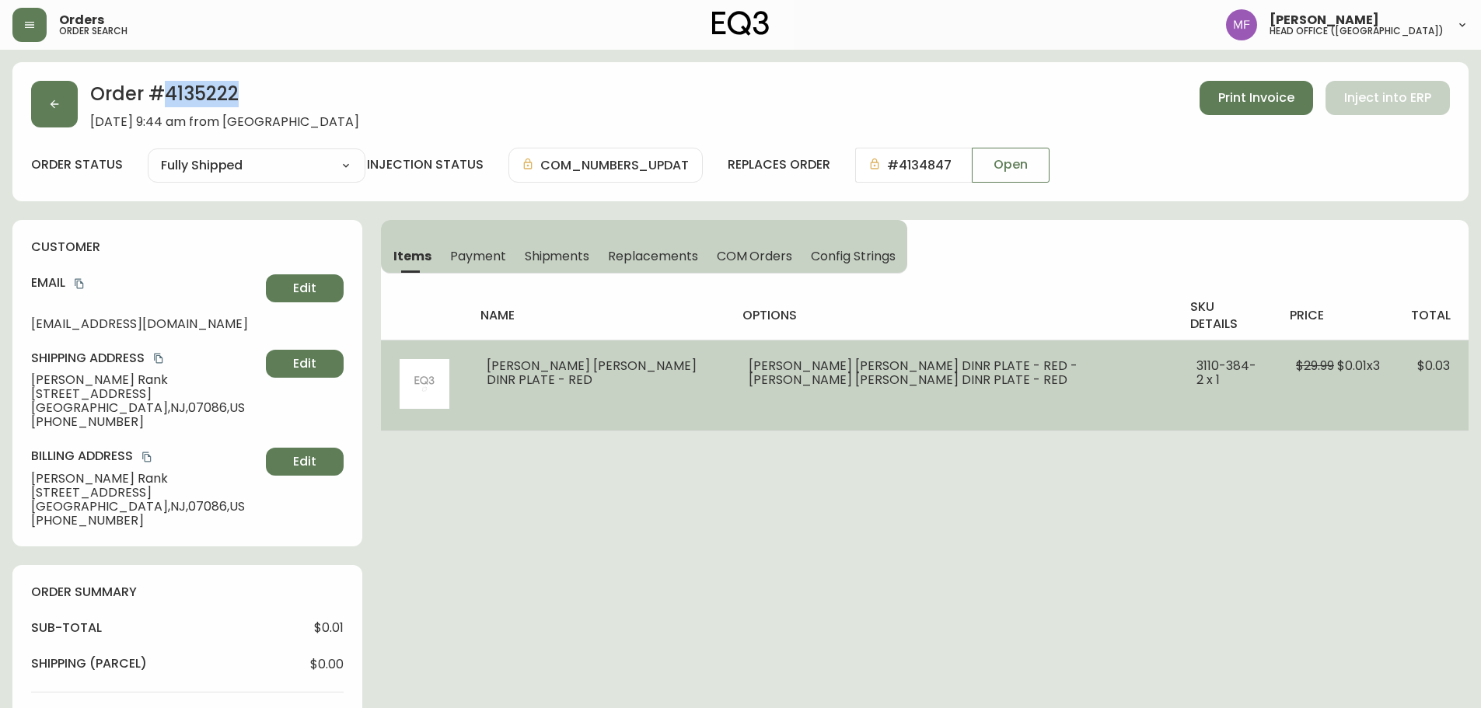
copy h2 "4135222"
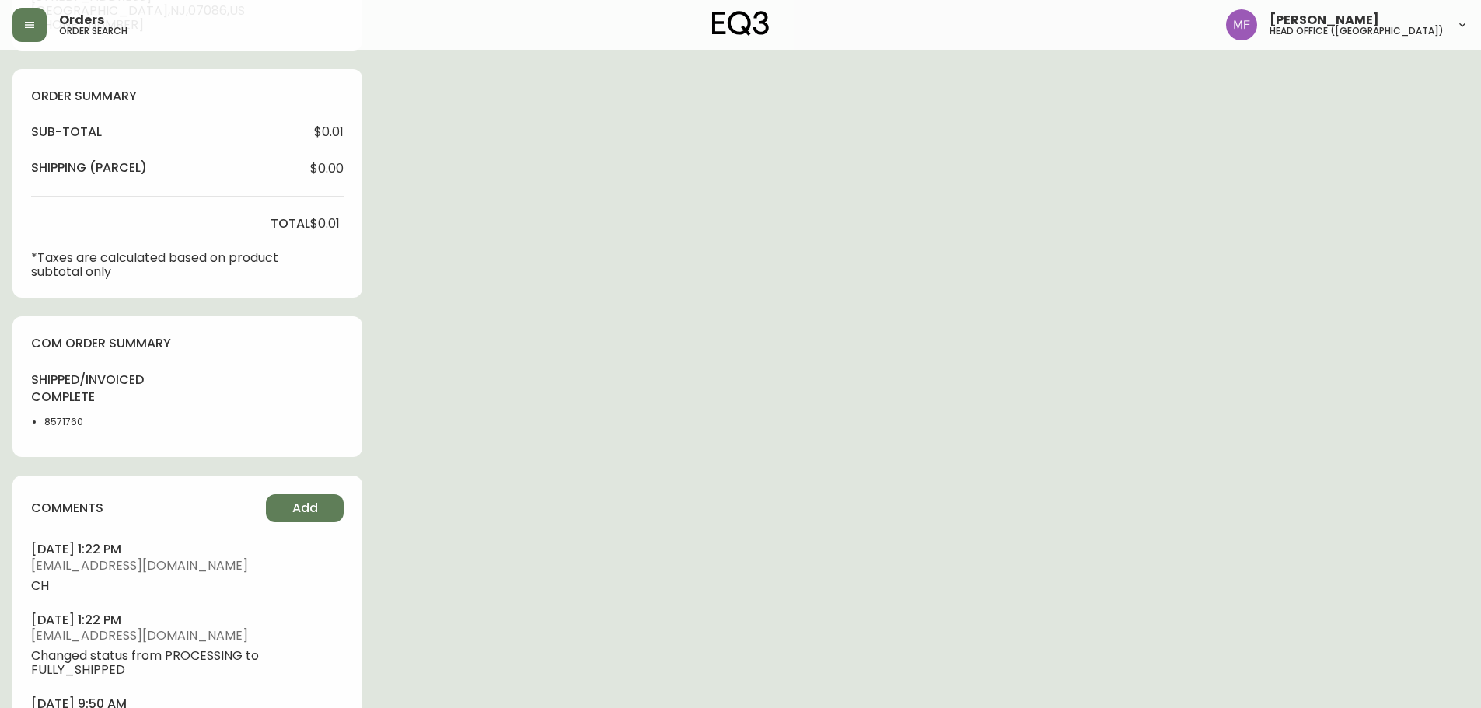
scroll to position [544, 0]
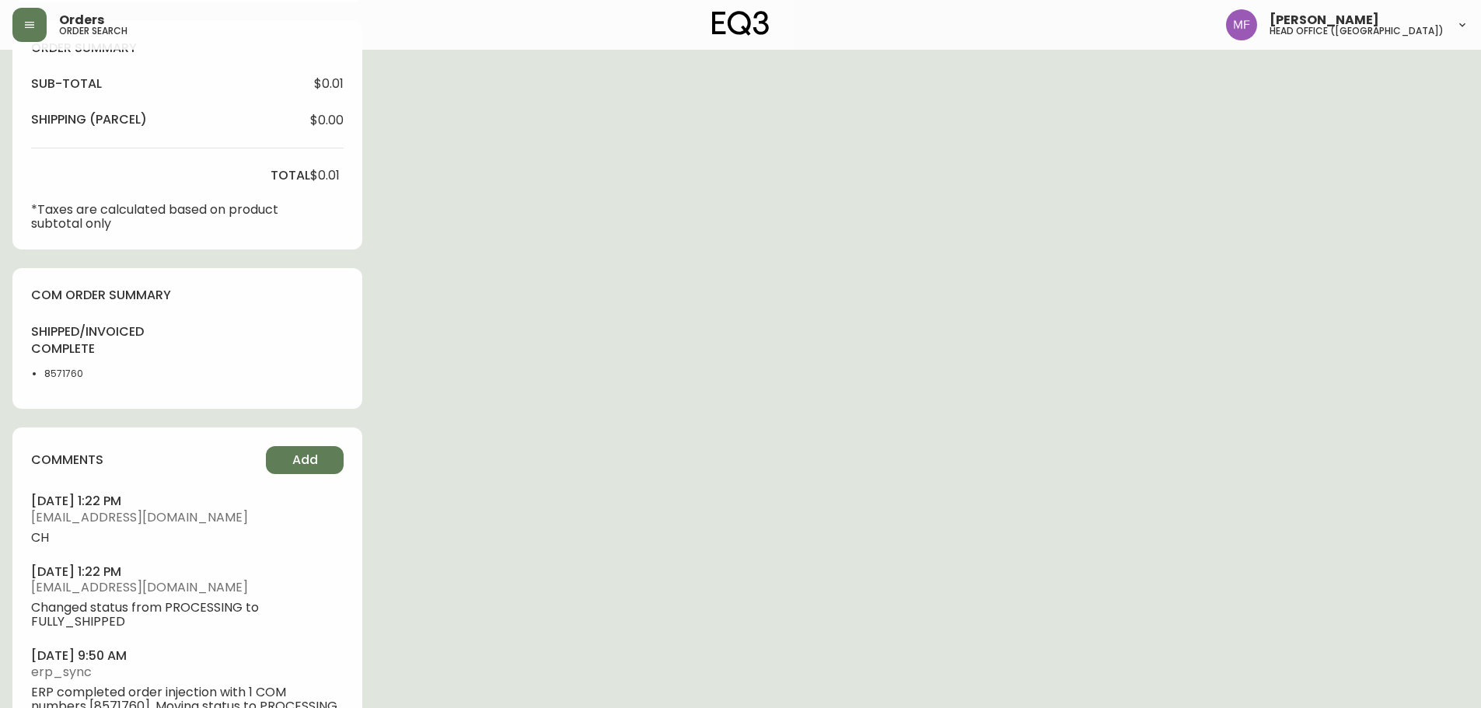
click at [64, 362] on div "shipped/invoiced complete 8571760" at bounding box center [77, 357] width 92 height 68
copy li "8571760"
click at [912, 360] on div "Order # 4135222 [DATE] 9:44 am from [GEOGRAPHIC_DATA] Print Invoice Inject into…" at bounding box center [740, 202] width 1456 height 1368
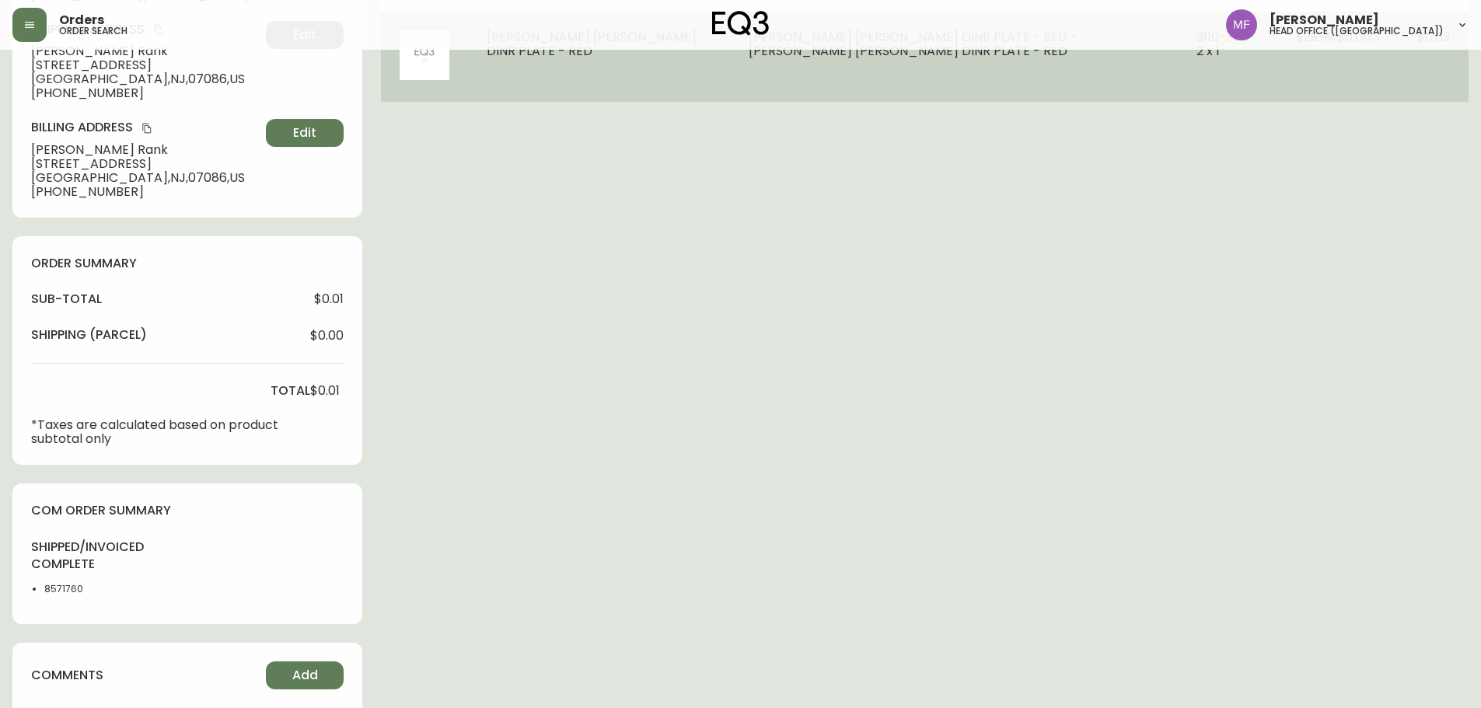
scroll to position [0, 0]
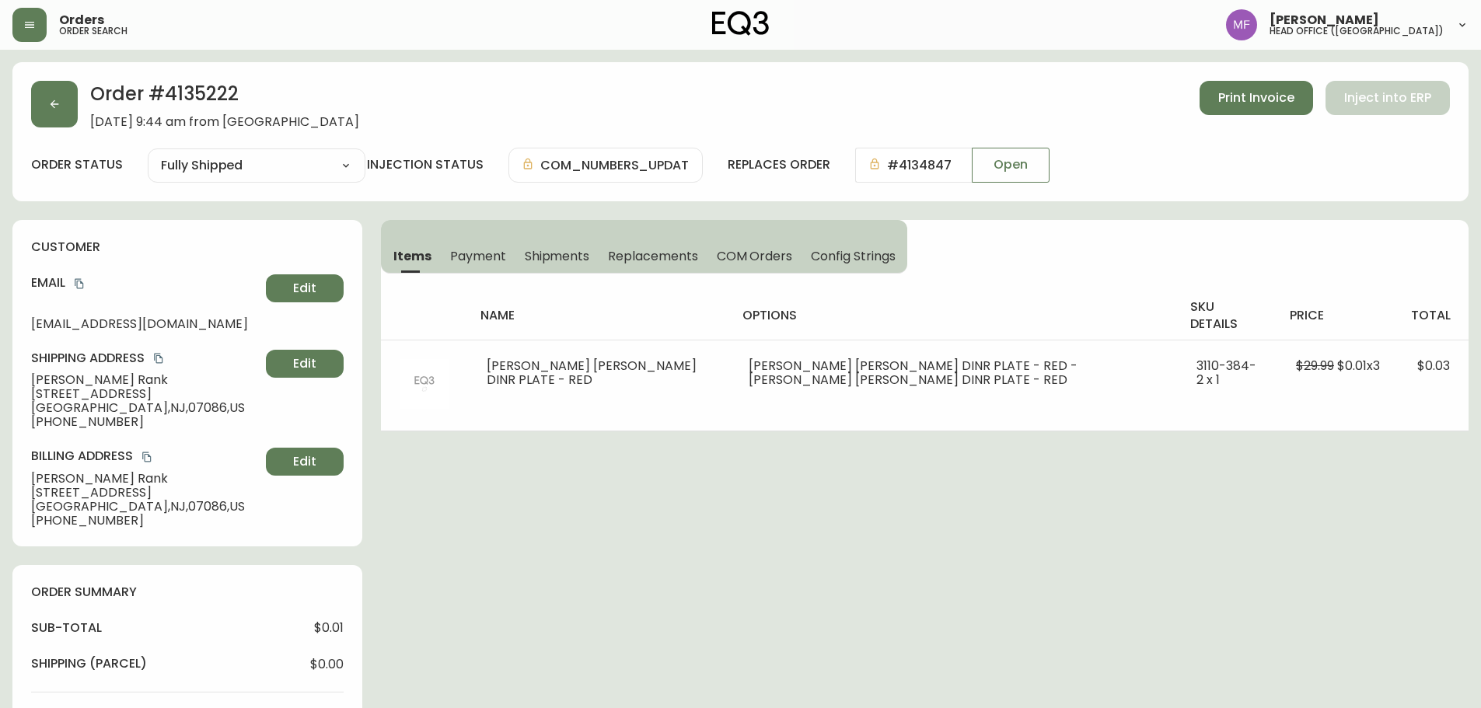
drag, startPoint x: 551, startPoint y: 257, endPoint x: 568, endPoint y: 273, distance: 23.1
click at [551, 257] on span "Shipments" at bounding box center [557, 256] width 65 height 16
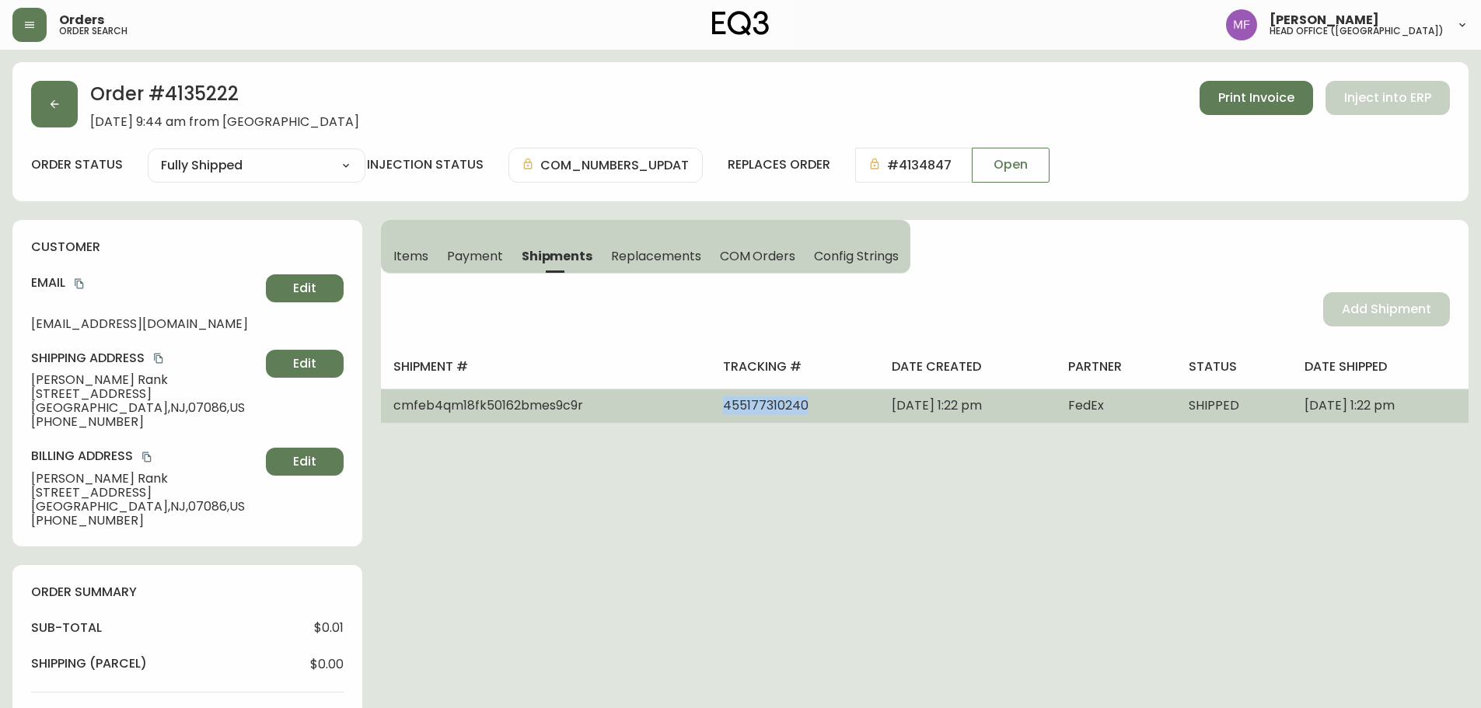
drag, startPoint x: 746, startPoint y: 406, endPoint x: 648, endPoint y: 406, distance: 97.9
click at [710, 406] on td "455177310240" at bounding box center [794, 406] width 169 height 34
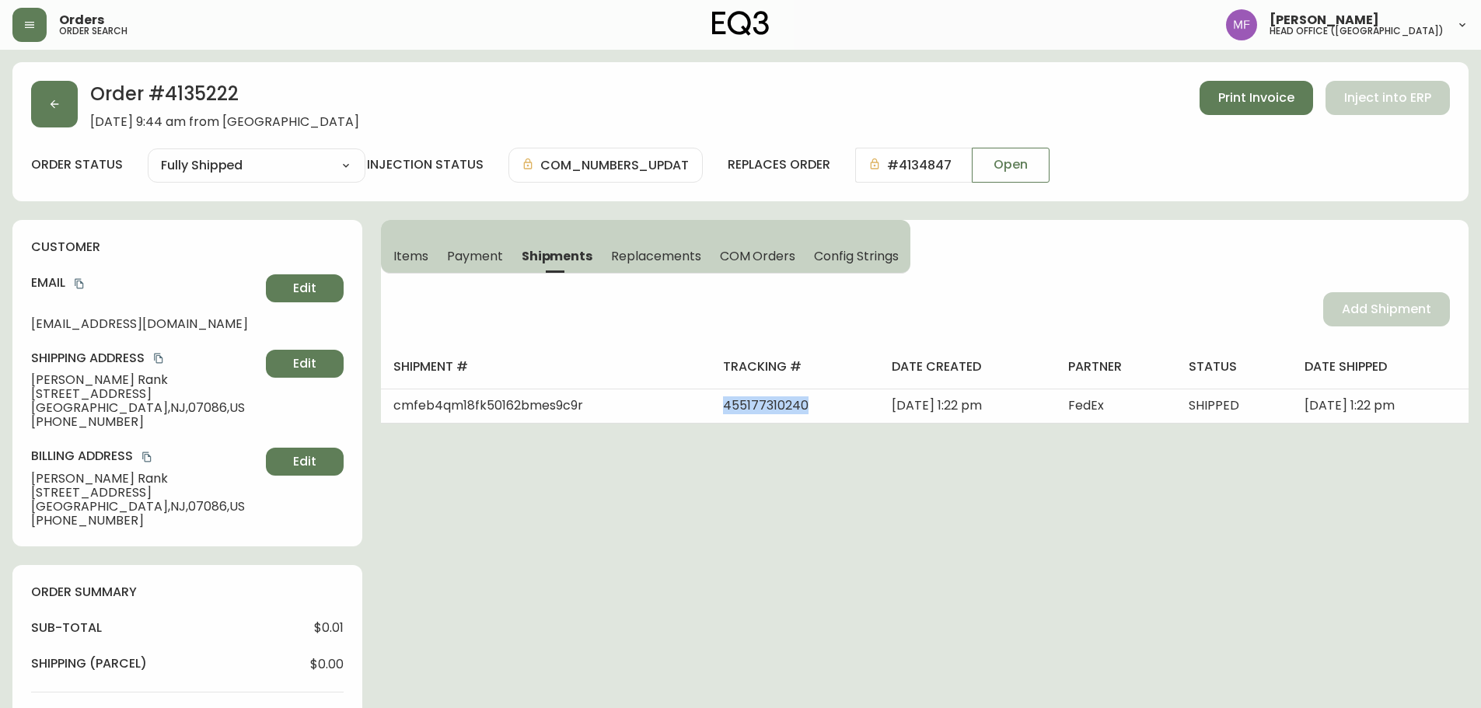
copy span "455177310240"
click at [438, 249] on button "Payment" at bounding box center [475, 256] width 75 height 34
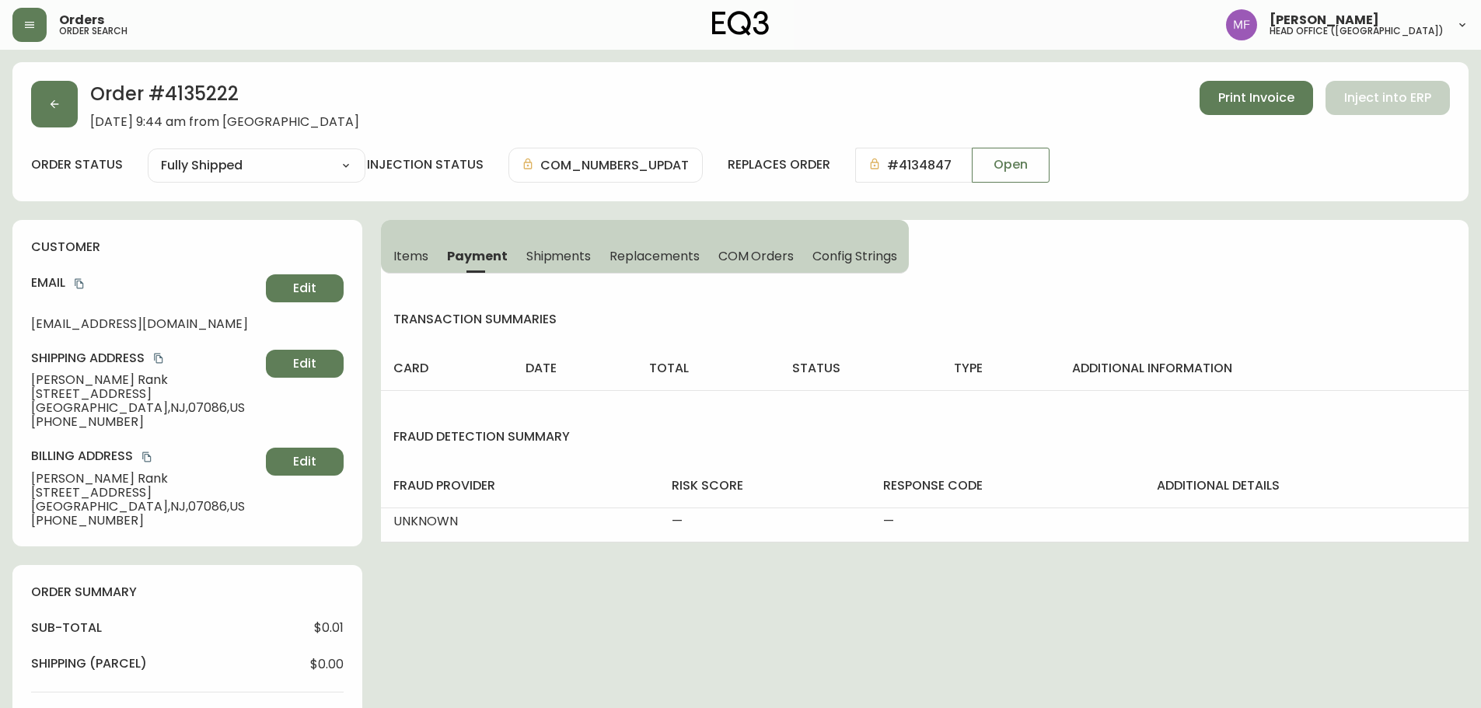
click at [406, 251] on span "Items" at bounding box center [410, 256] width 35 height 16
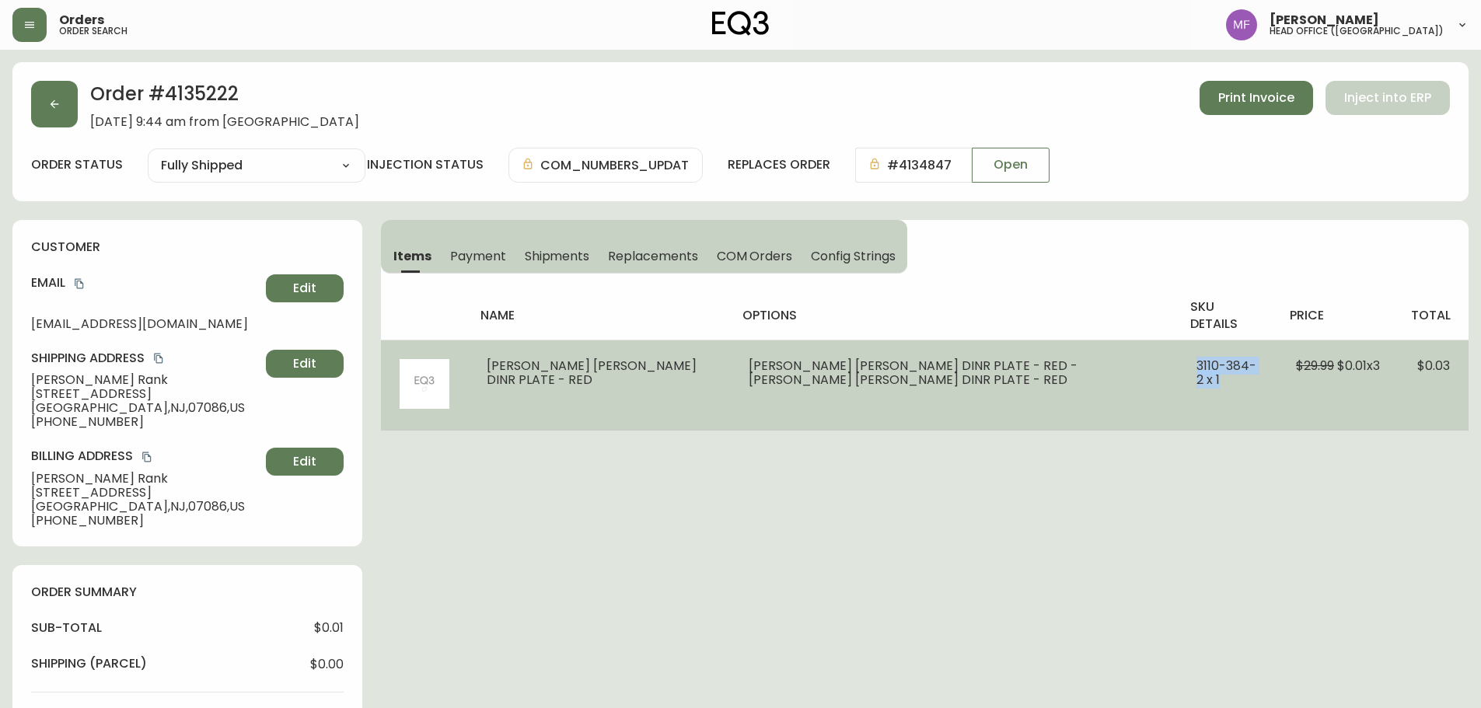
drag, startPoint x: 1160, startPoint y: 366, endPoint x: 1243, endPoint y: 372, distance: 82.6
click at [1243, 372] on td "3110-384-2 x 1" at bounding box center [1226, 385] width 99 height 91
copy span "3110-384-2 x 1"
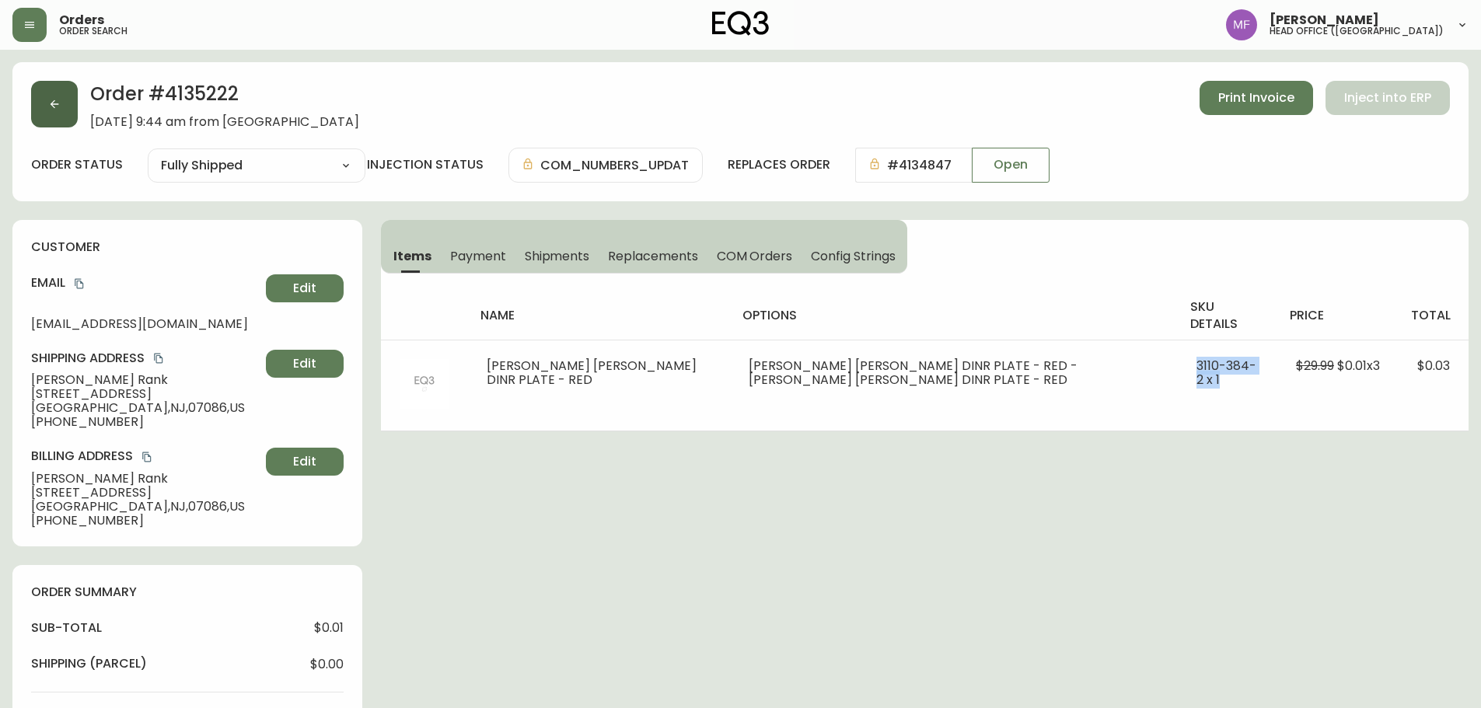
click at [52, 117] on button "button" at bounding box center [54, 104] width 47 height 47
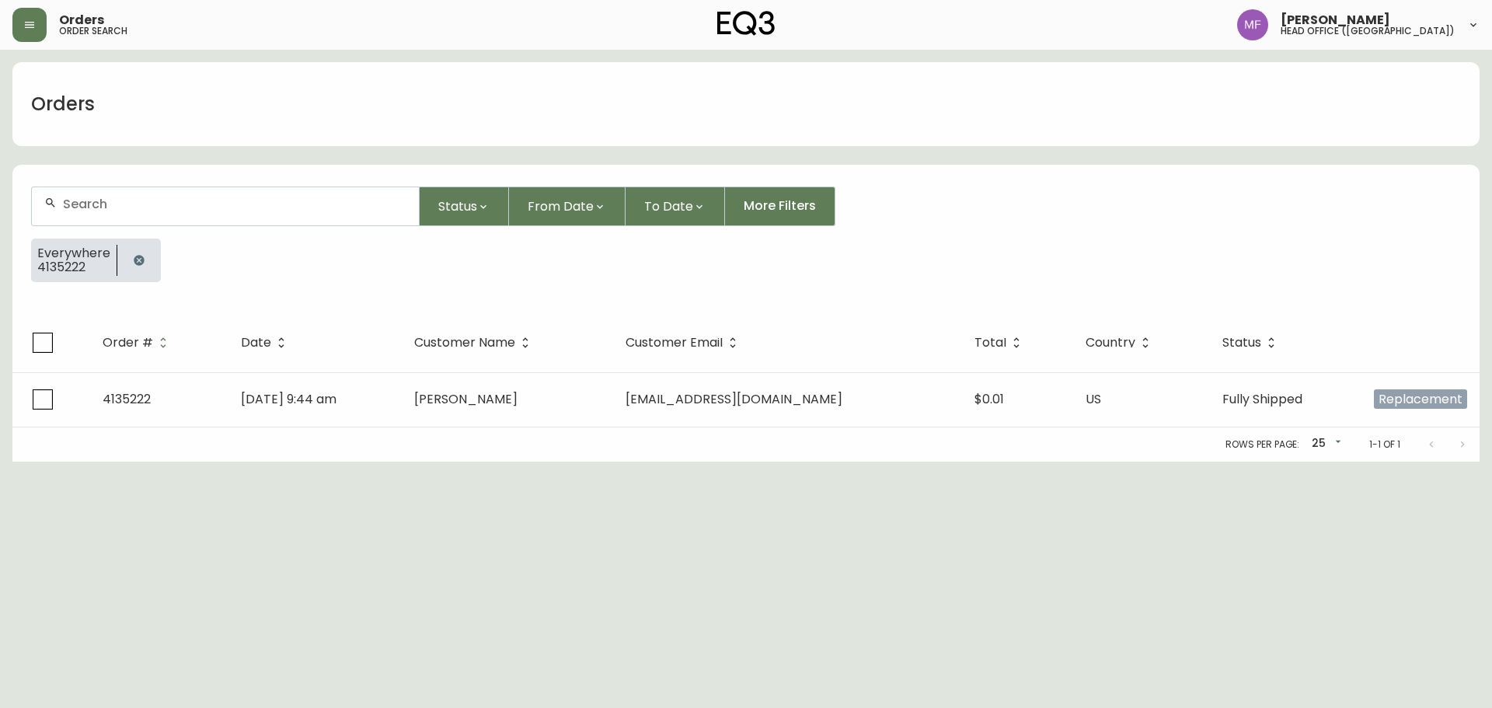
click at [130, 248] on button "button" at bounding box center [139, 260] width 31 height 31
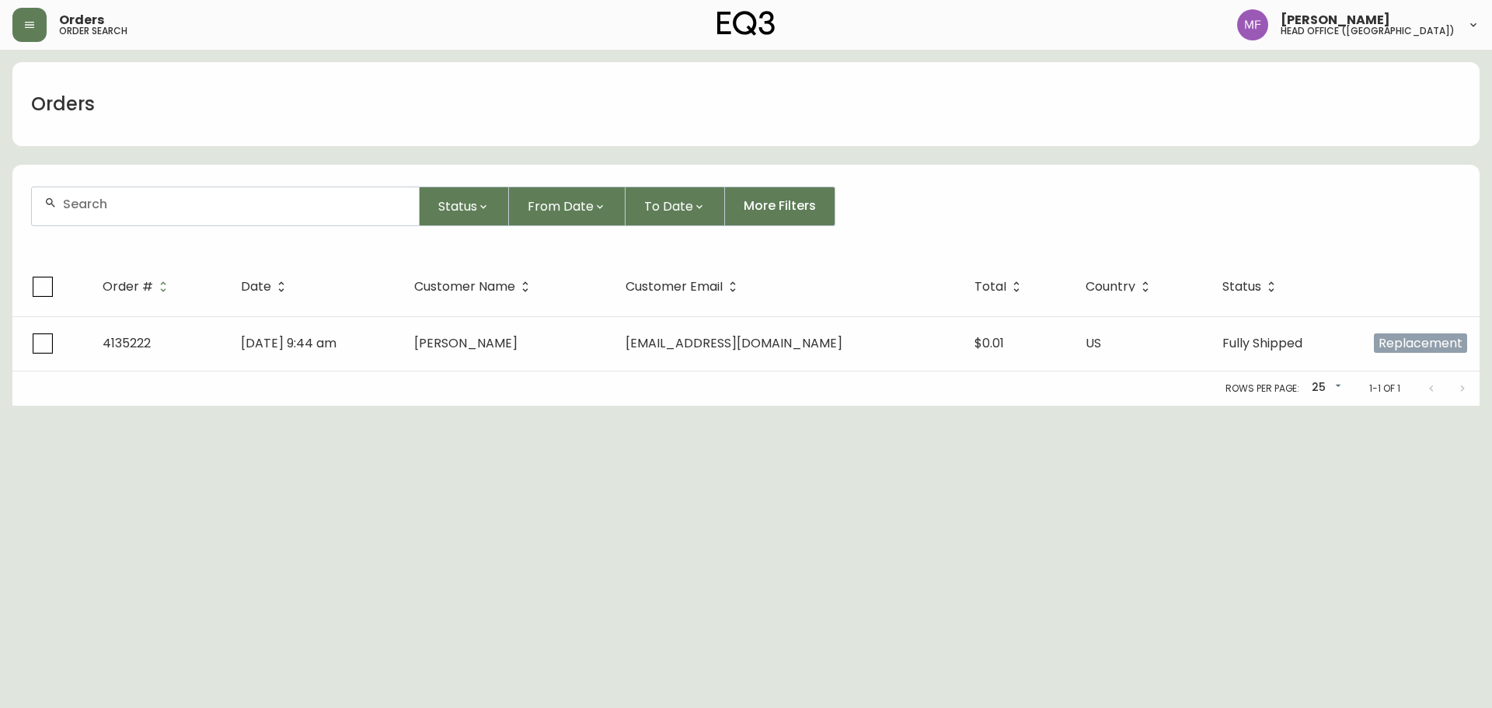
click at [131, 204] on input "text" at bounding box center [235, 204] width 344 height 15
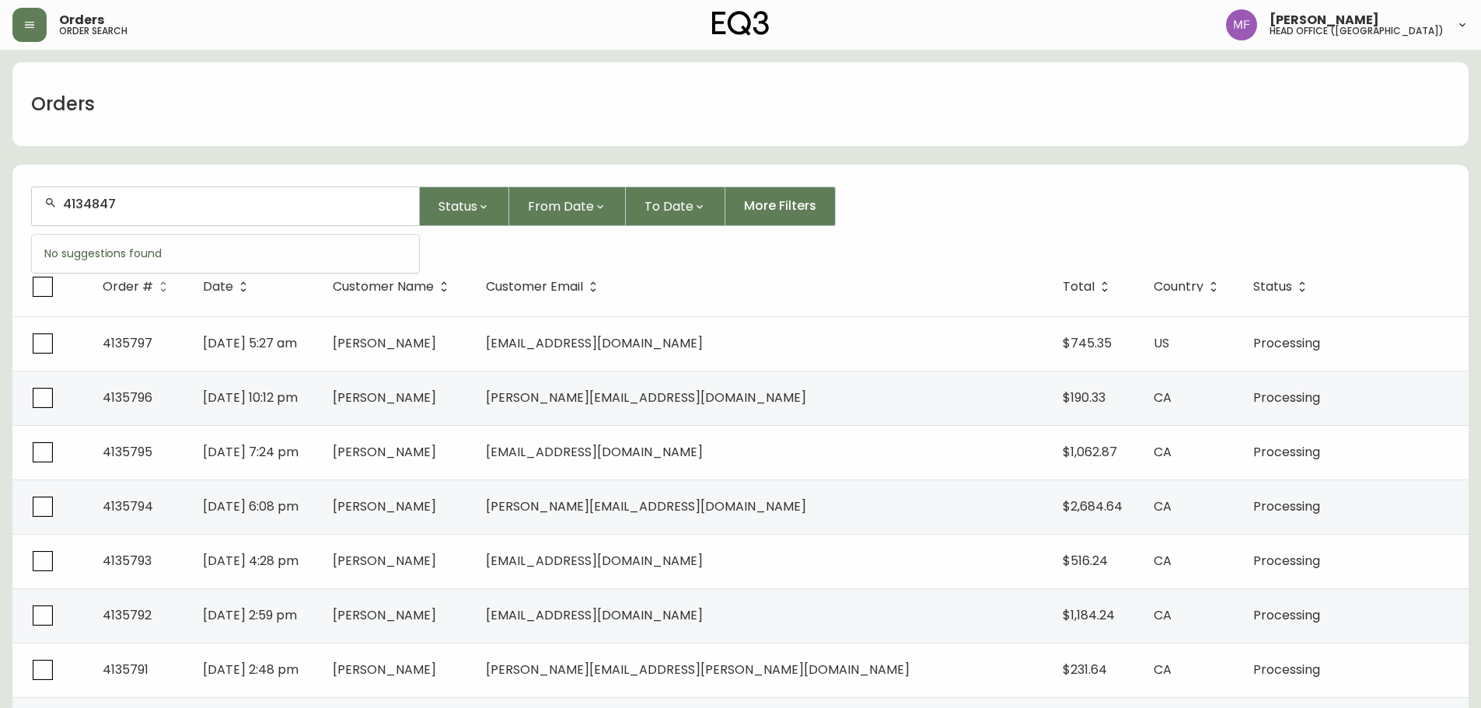
type input "4134847"
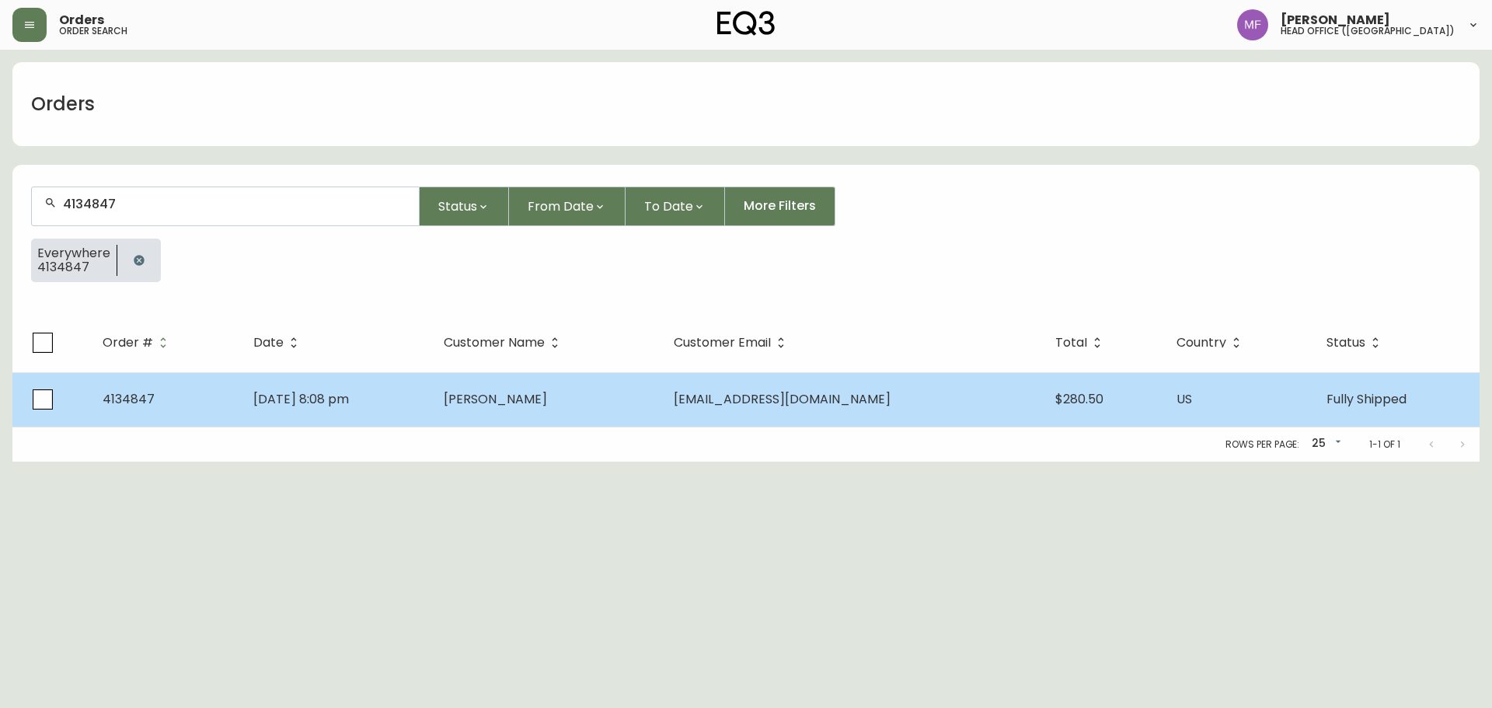
click at [354, 379] on td "Aug 25 2025, 8:08 pm" at bounding box center [336, 399] width 190 height 54
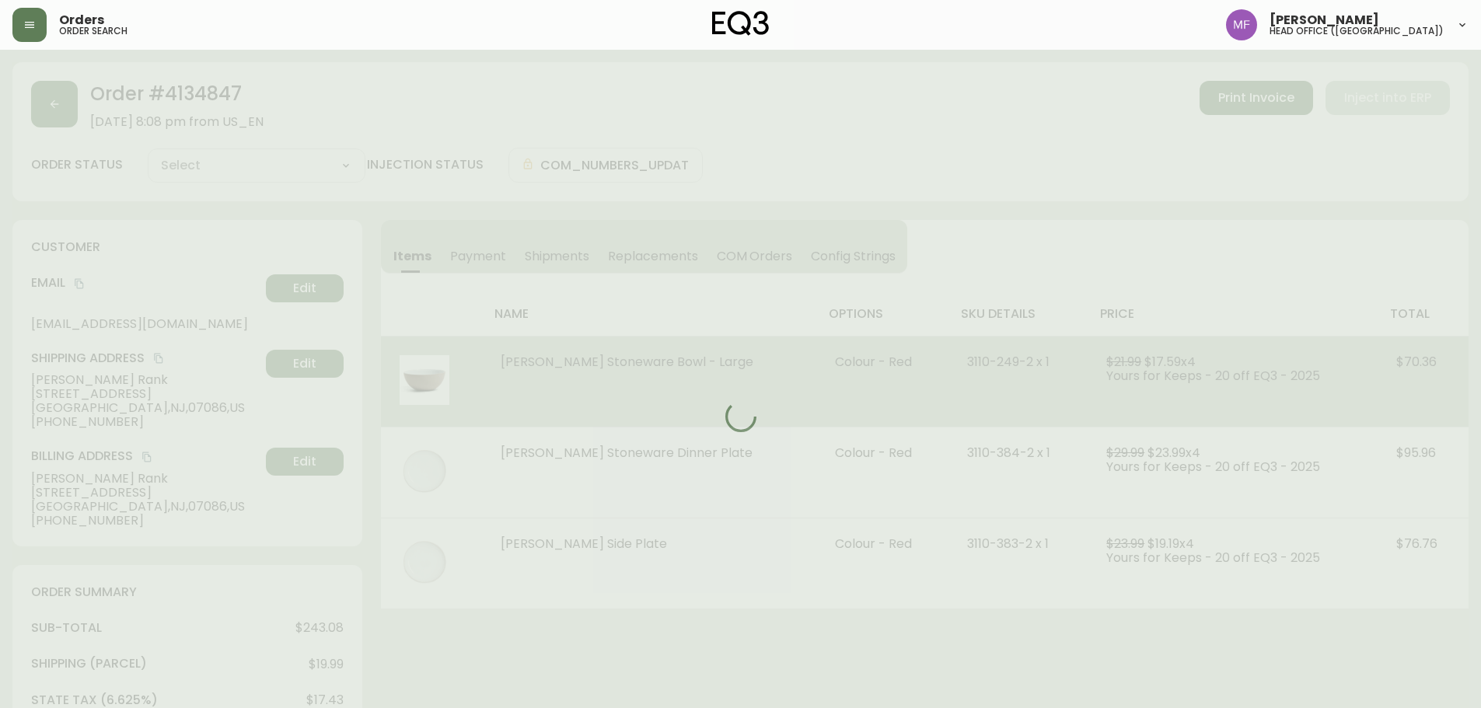
type input "Fully Shipped"
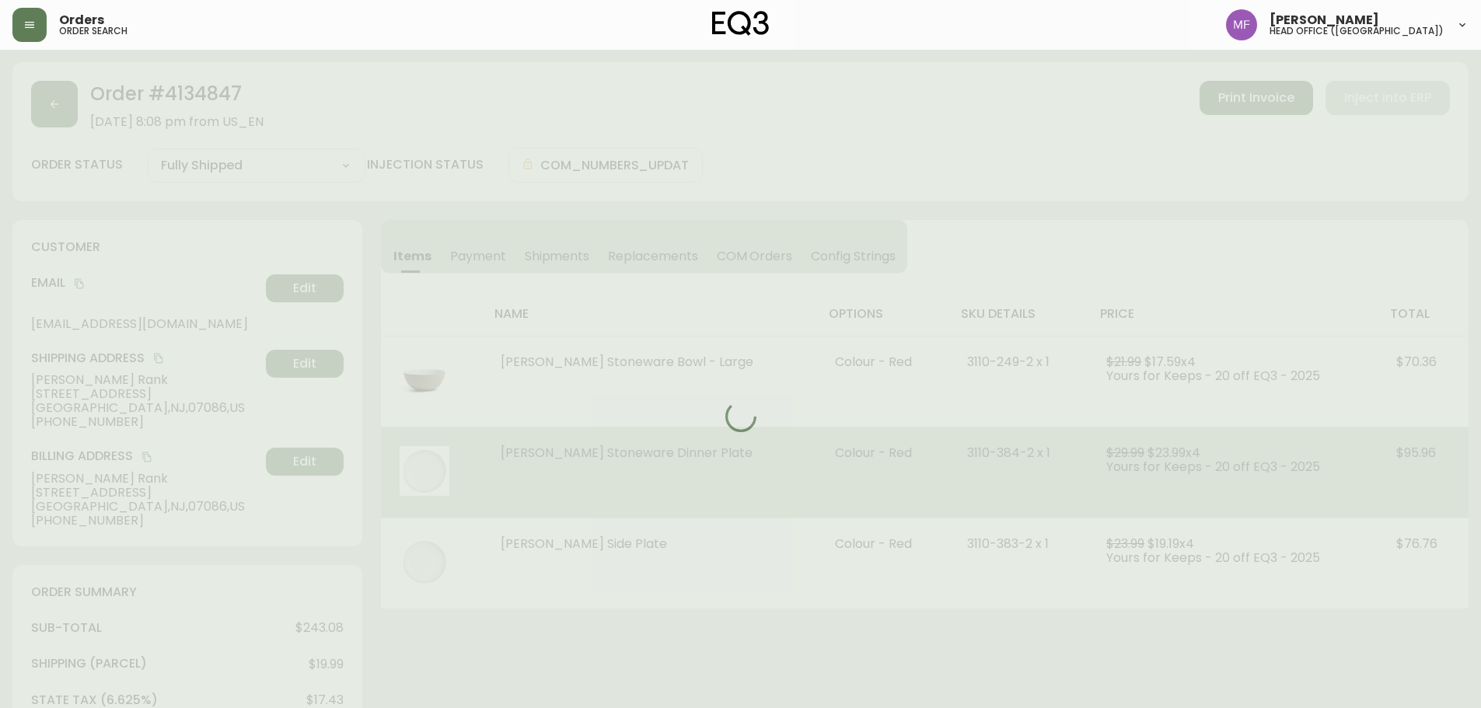
select select "FULLY_SHIPPED"
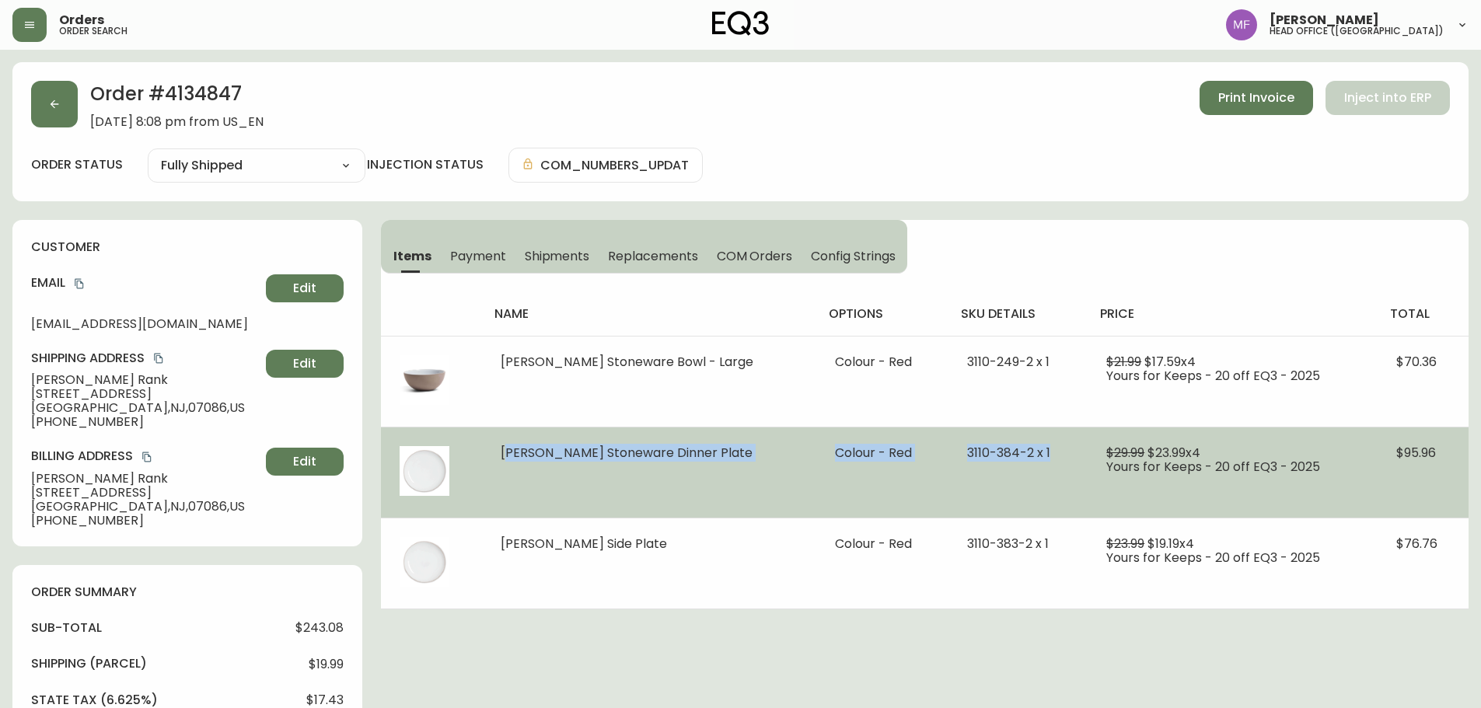
drag, startPoint x: 494, startPoint y: 462, endPoint x: 1034, endPoint y: 473, distance: 540.3
click at [1034, 473] on tr "Garrido Stoneware Dinner Plate Colour - Red 3110-384-2 x 1 $29.99 $23.99 x 4 Yo…" at bounding box center [924, 472] width 1087 height 91
copy tr "Garrido Stoneware Dinner Plate Colour - Red 3110-384-2 x 1"
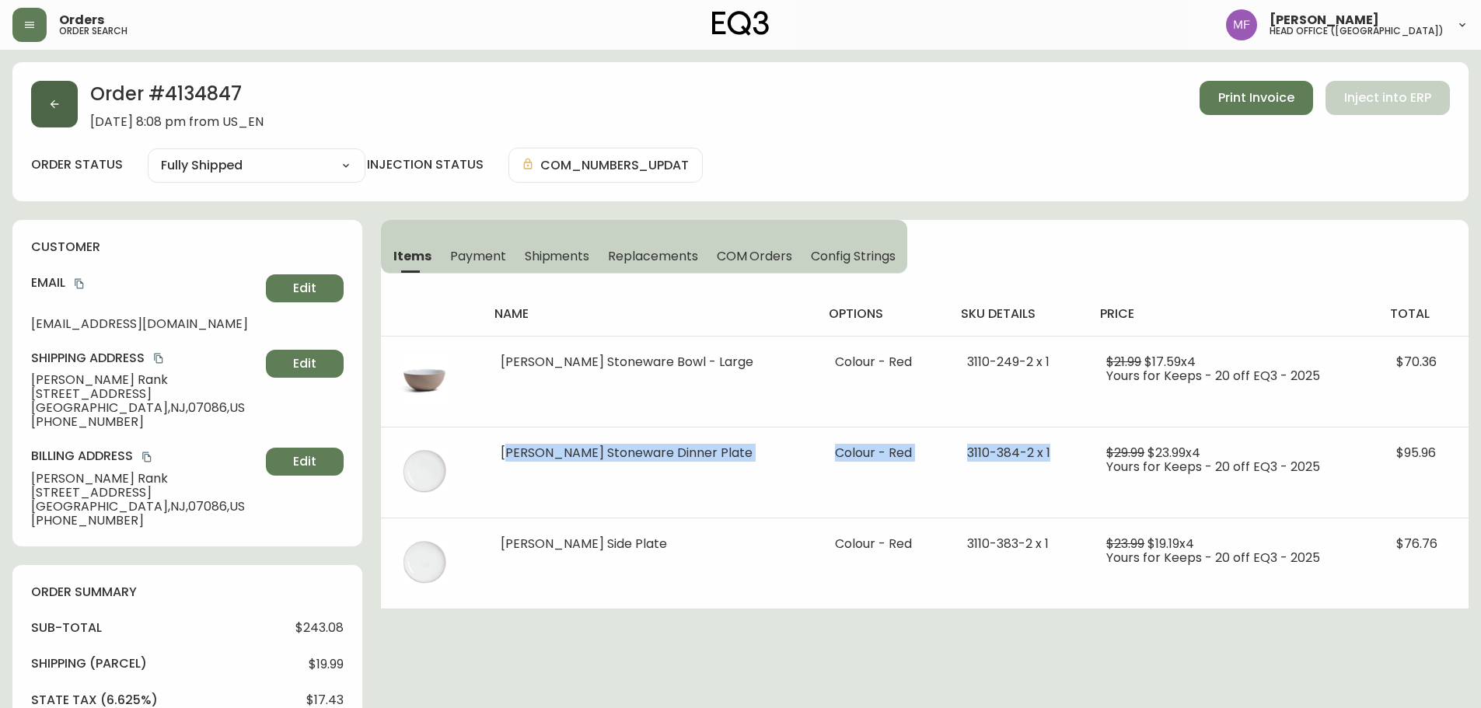
click at [68, 107] on button "button" at bounding box center [54, 104] width 47 height 47
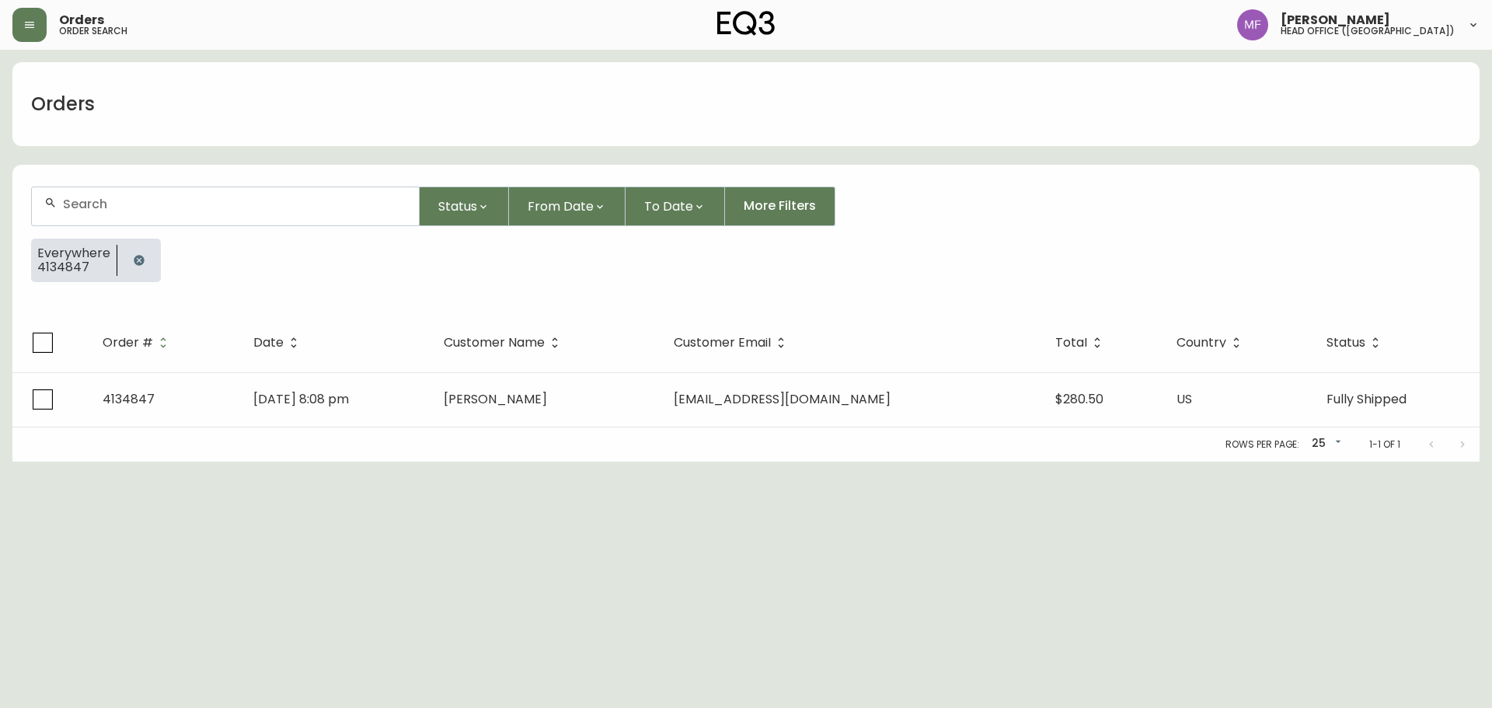
click at [130, 260] on button "button" at bounding box center [139, 260] width 31 height 31
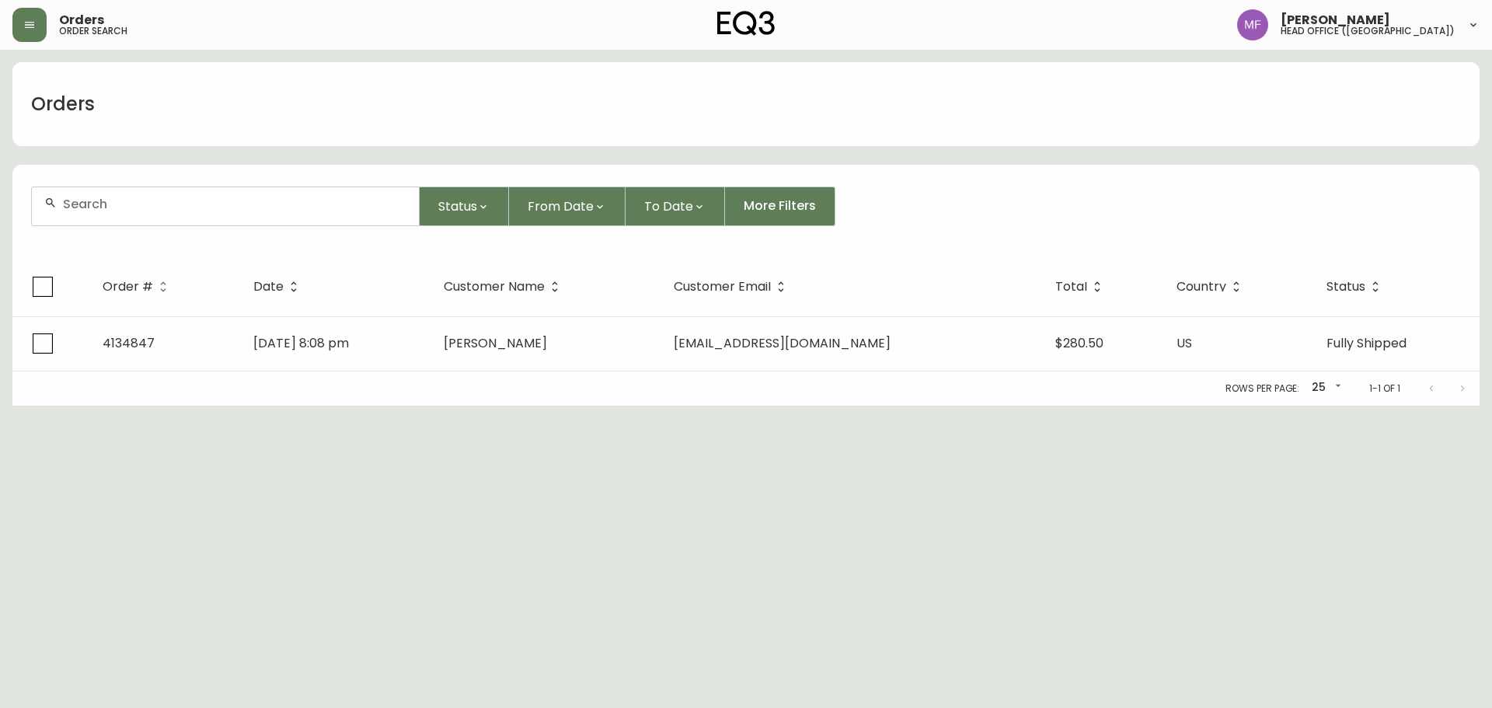
click at [127, 208] on input "text" at bounding box center [235, 204] width 344 height 15
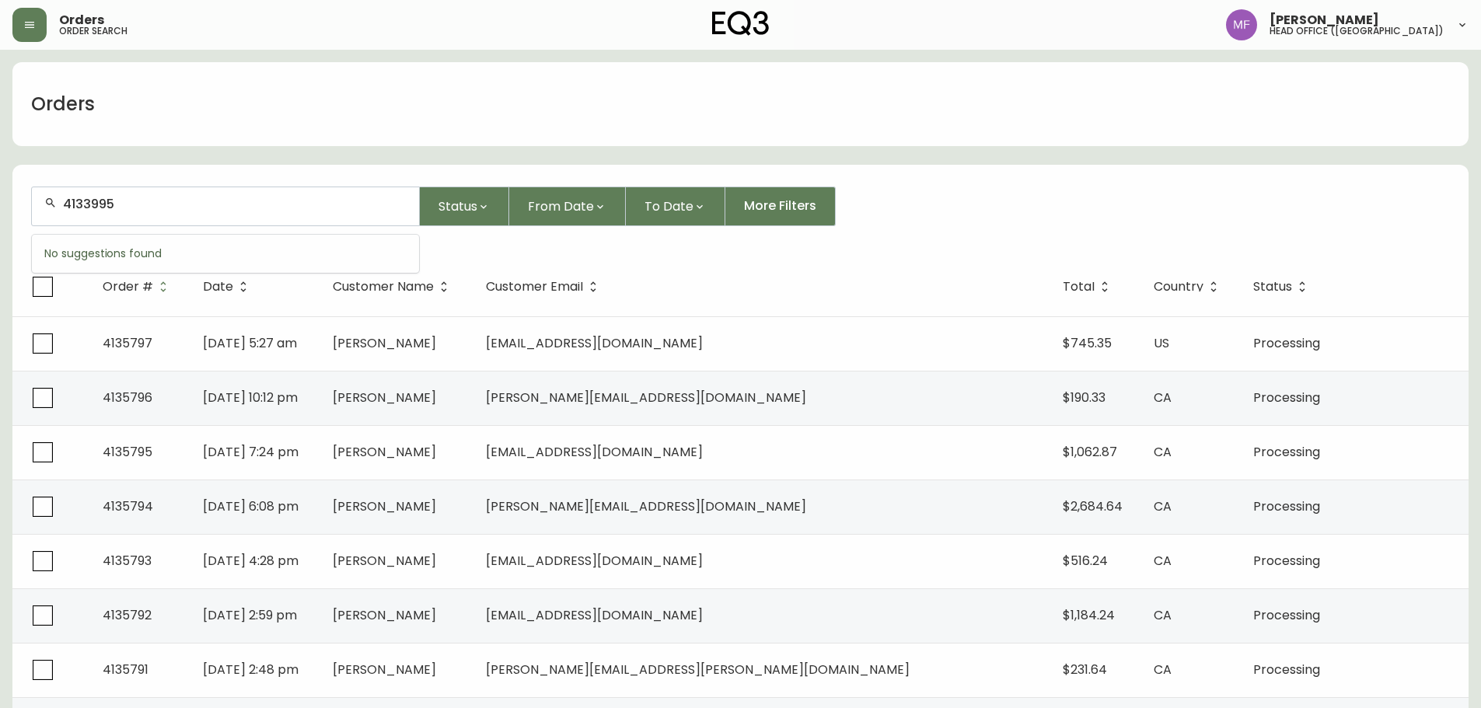
type input "4133995"
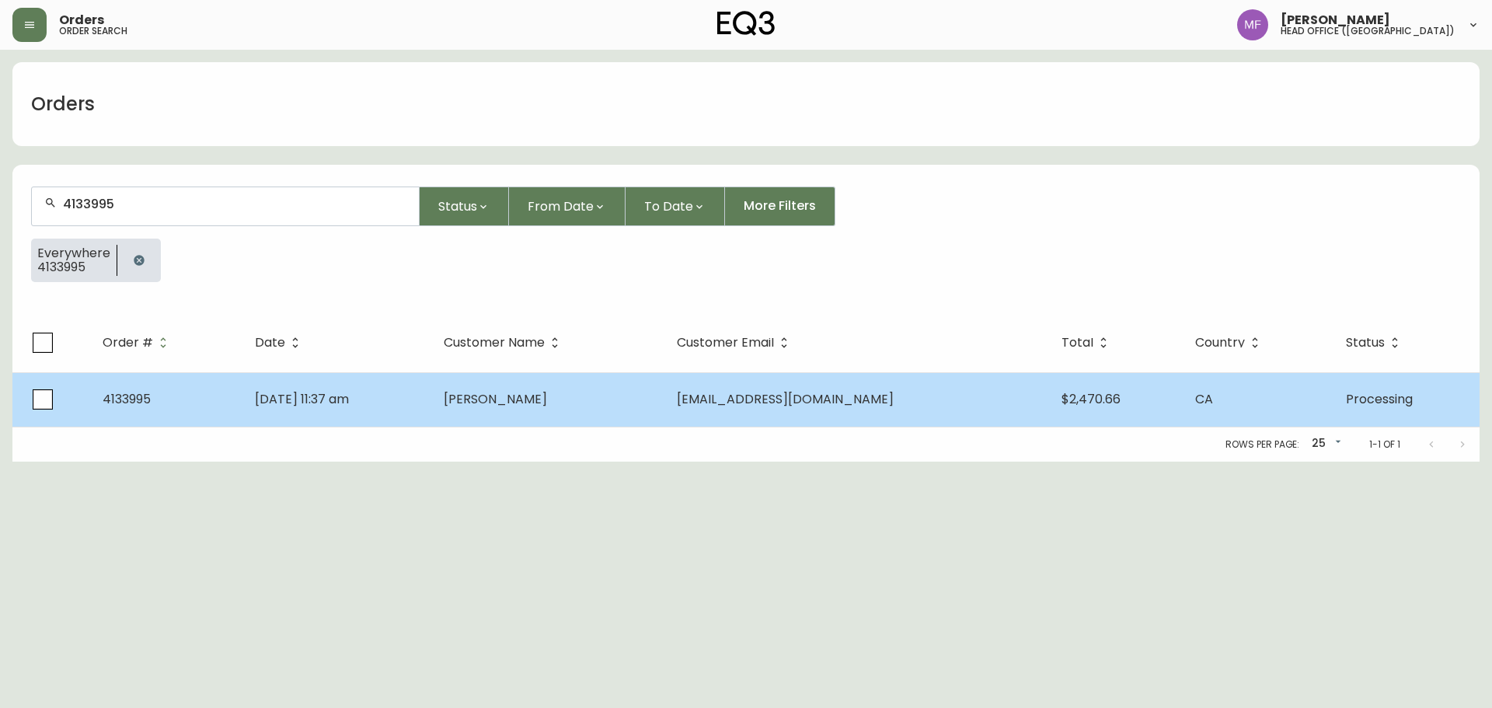
click at [432, 386] on td "[DATE] 11:37 am" at bounding box center [337, 399] width 190 height 54
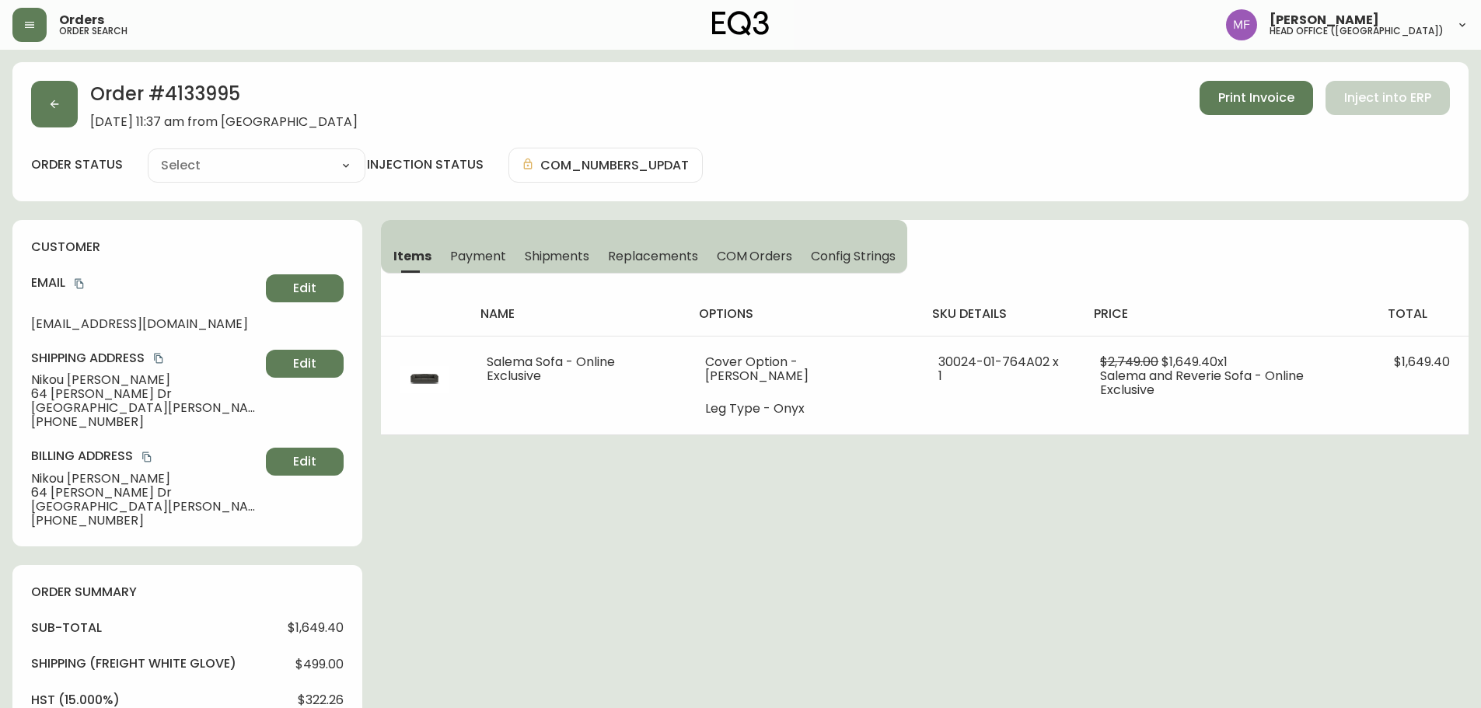
type input "Processing"
select select "PROCESSING"
click at [71, 98] on button "button" at bounding box center [54, 104] width 47 height 47
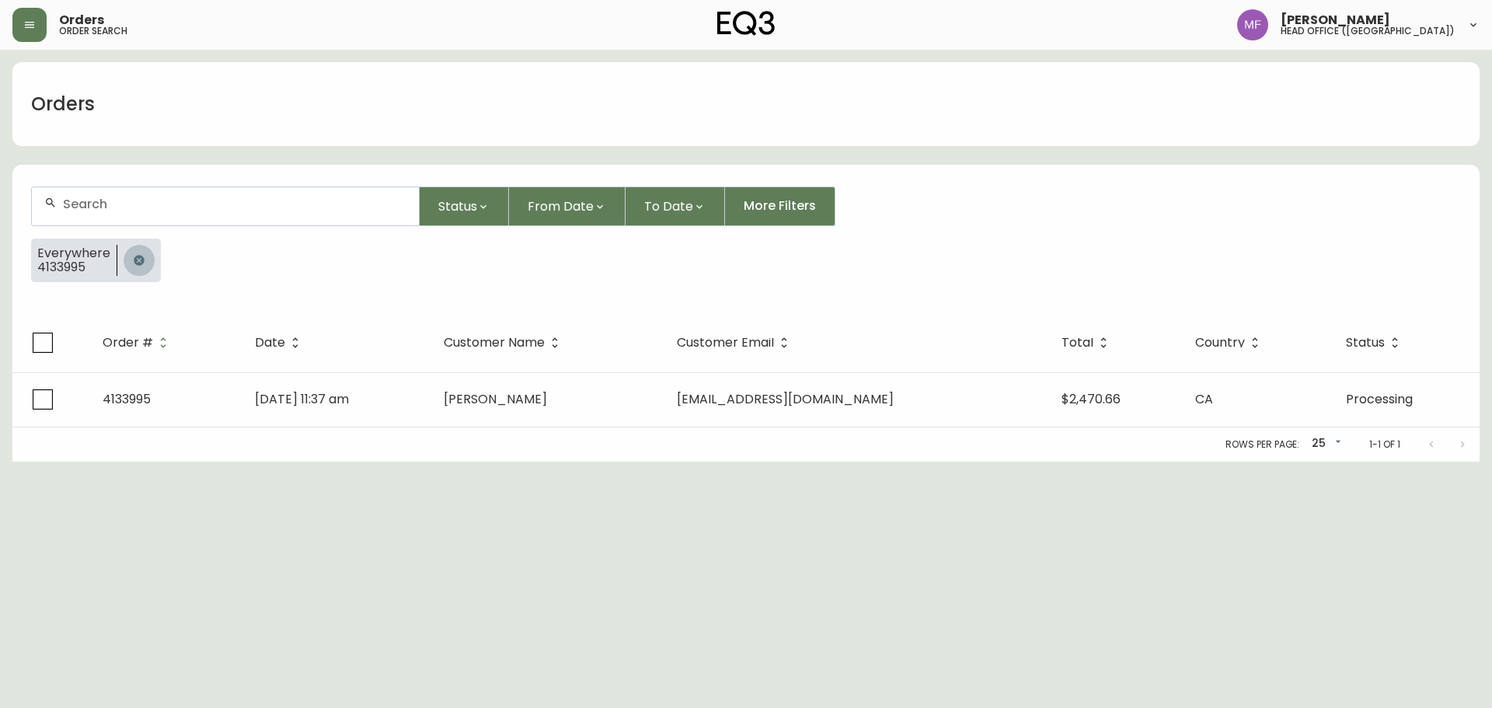
click at [137, 264] on icon "button" at bounding box center [139, 260] width 10 height 10
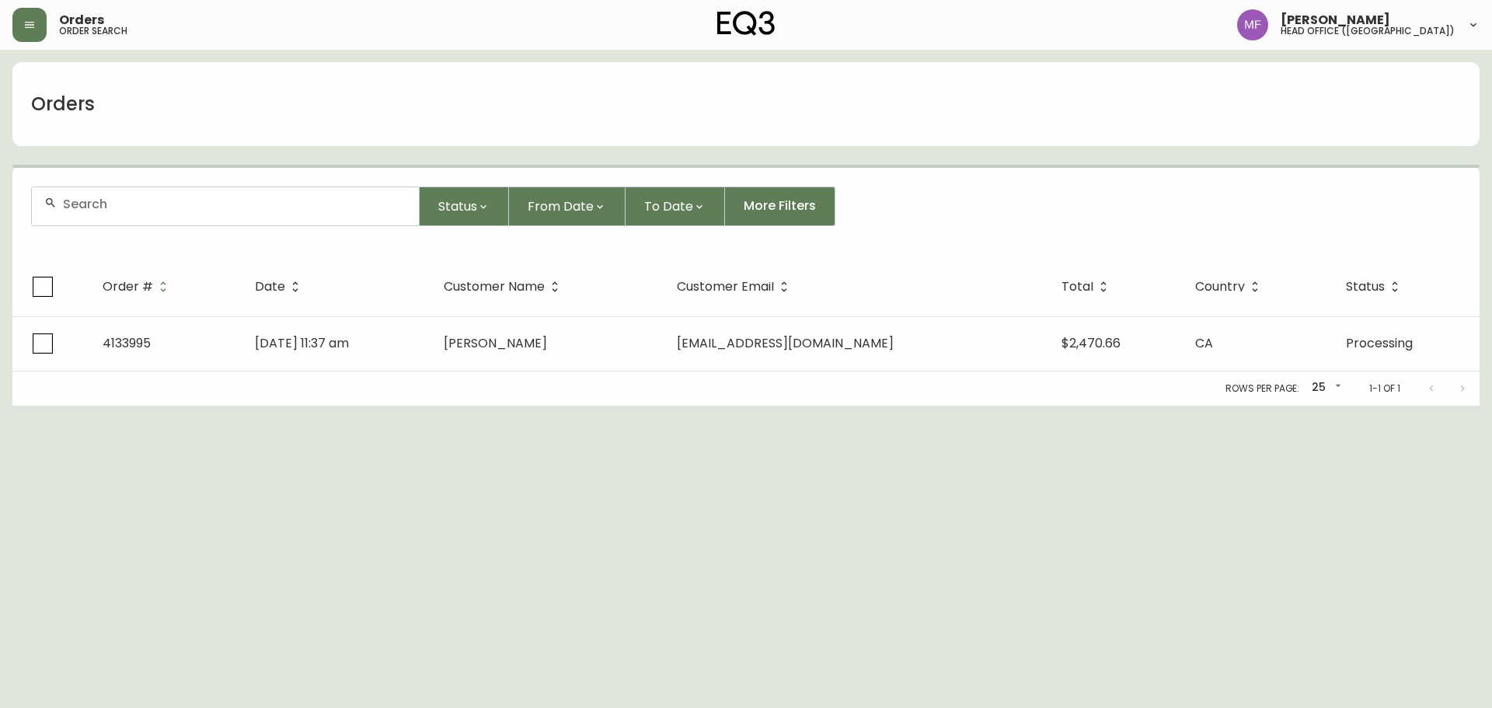
click at [100, 211] on div at bounding box center [225, 206] width 387 height 38
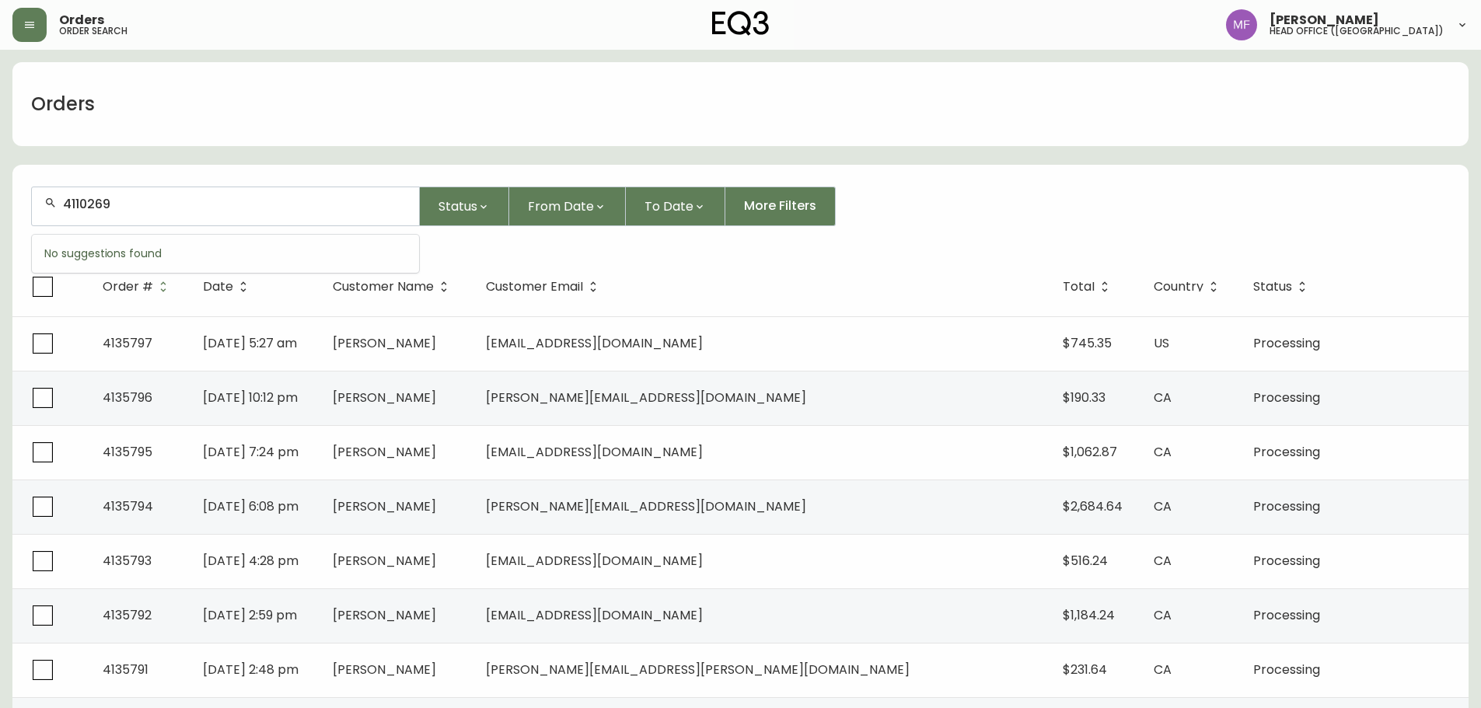
type input "4110269"
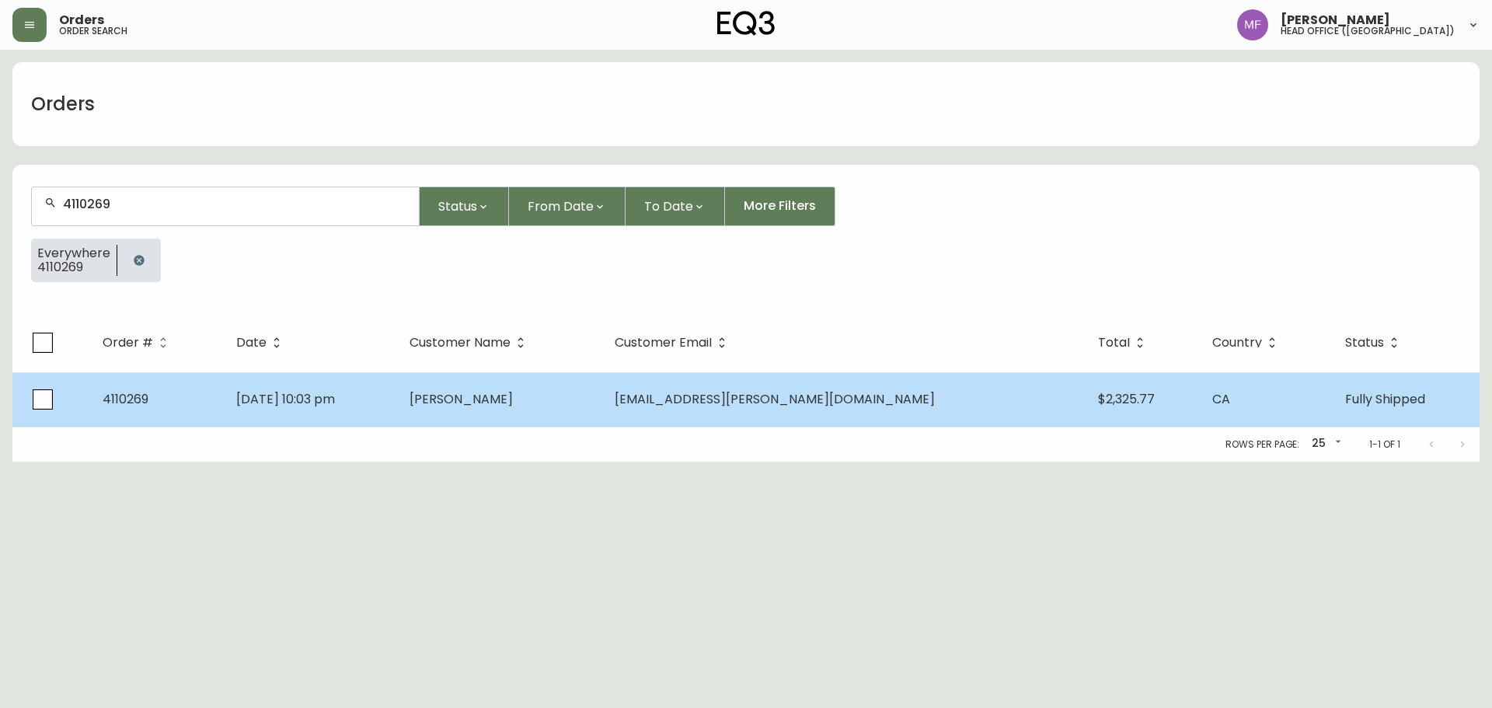
click at [602, 410] on td "Alexander Satel" at bounding box center [499, 399] width 204 height 54
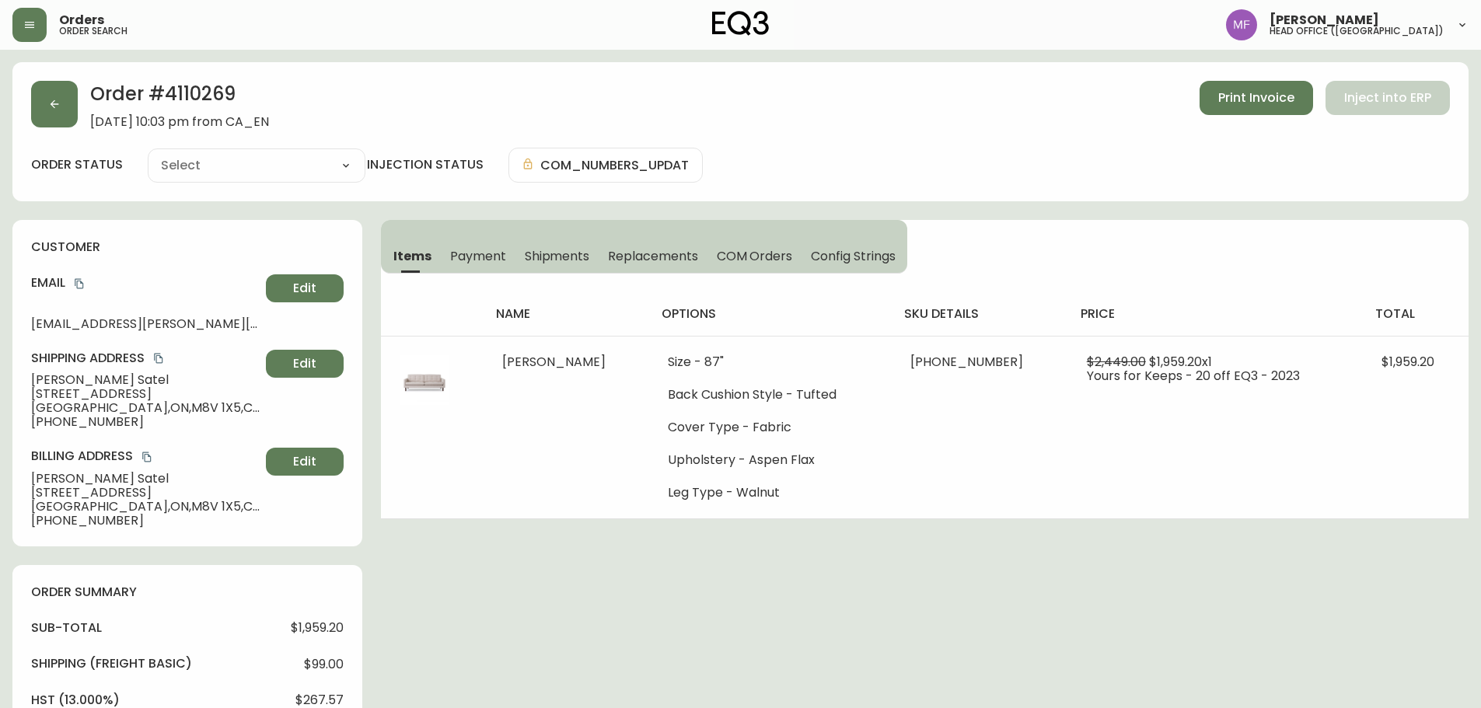
type input "Fully Shipped"
select select "FULLY_SHIPPED"
click at [779, 537] on div "Order # 4110269 September 4, 2023 at 10:03 pm from CA_EN Print Invoice Inject i…" at bounding box center [740, 666] width 1456 height 1208
click at [46, 86] on button "button" at bounding box center [54, 104] width 47 height 47
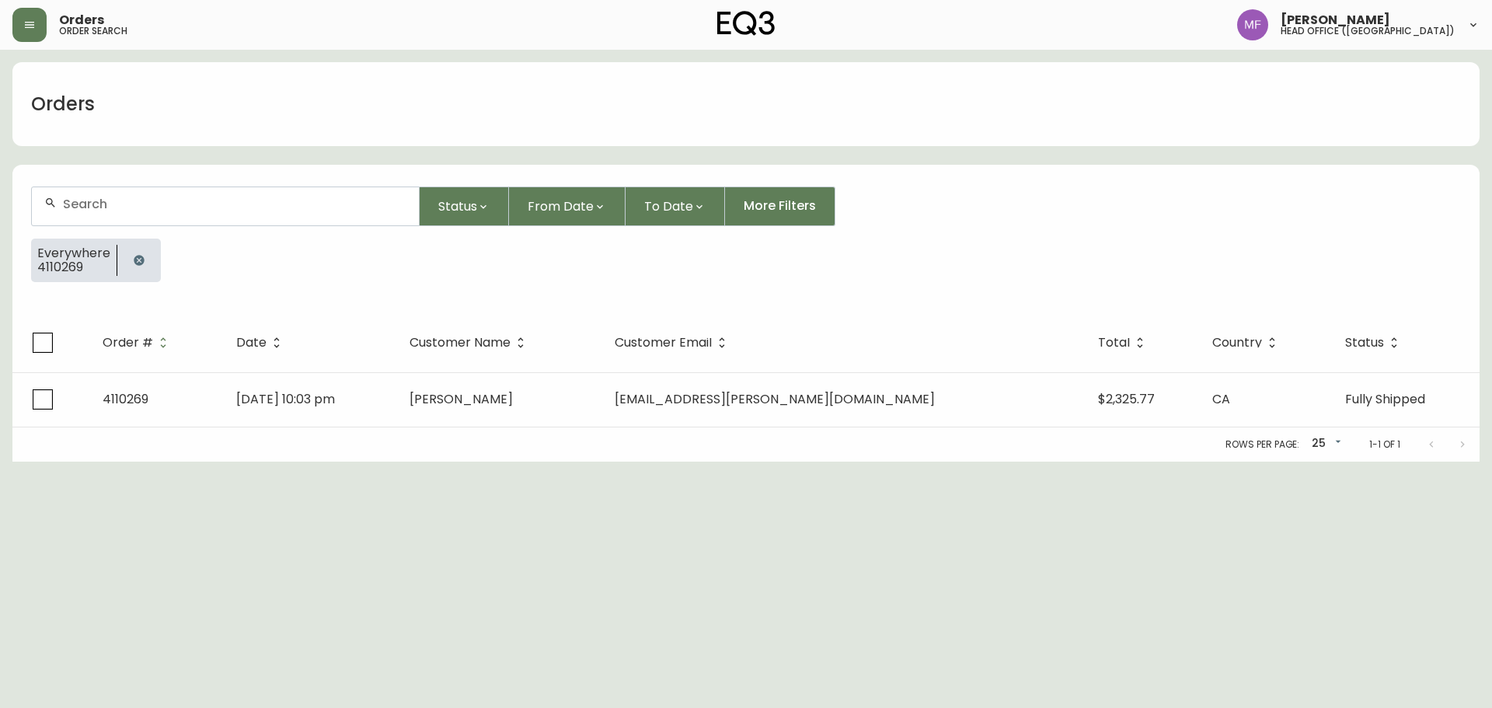
click at [128, 259] on button "button" at bounding box center [139, 260] width 31 height 31
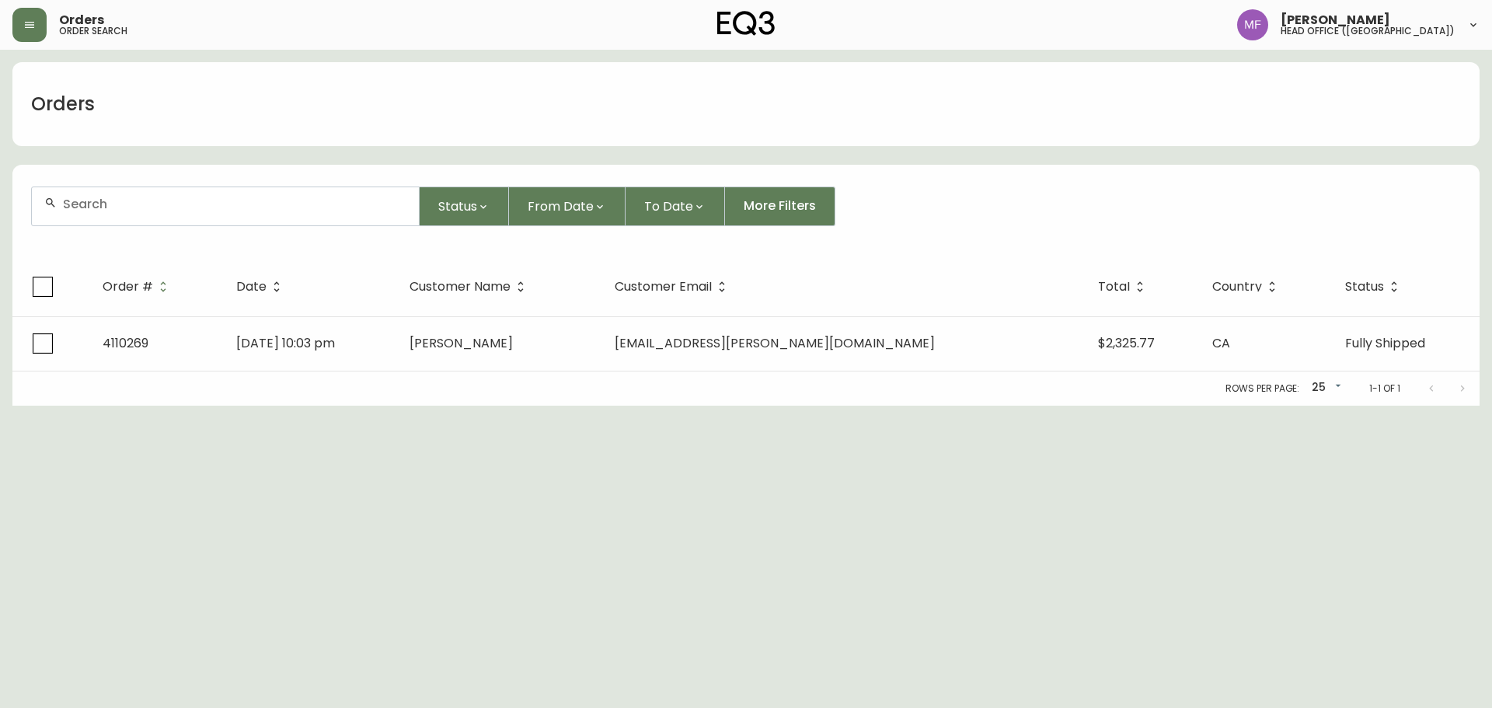
click at [128, 207] on input "text" at bounding box center [235, 204] width 344 height 15
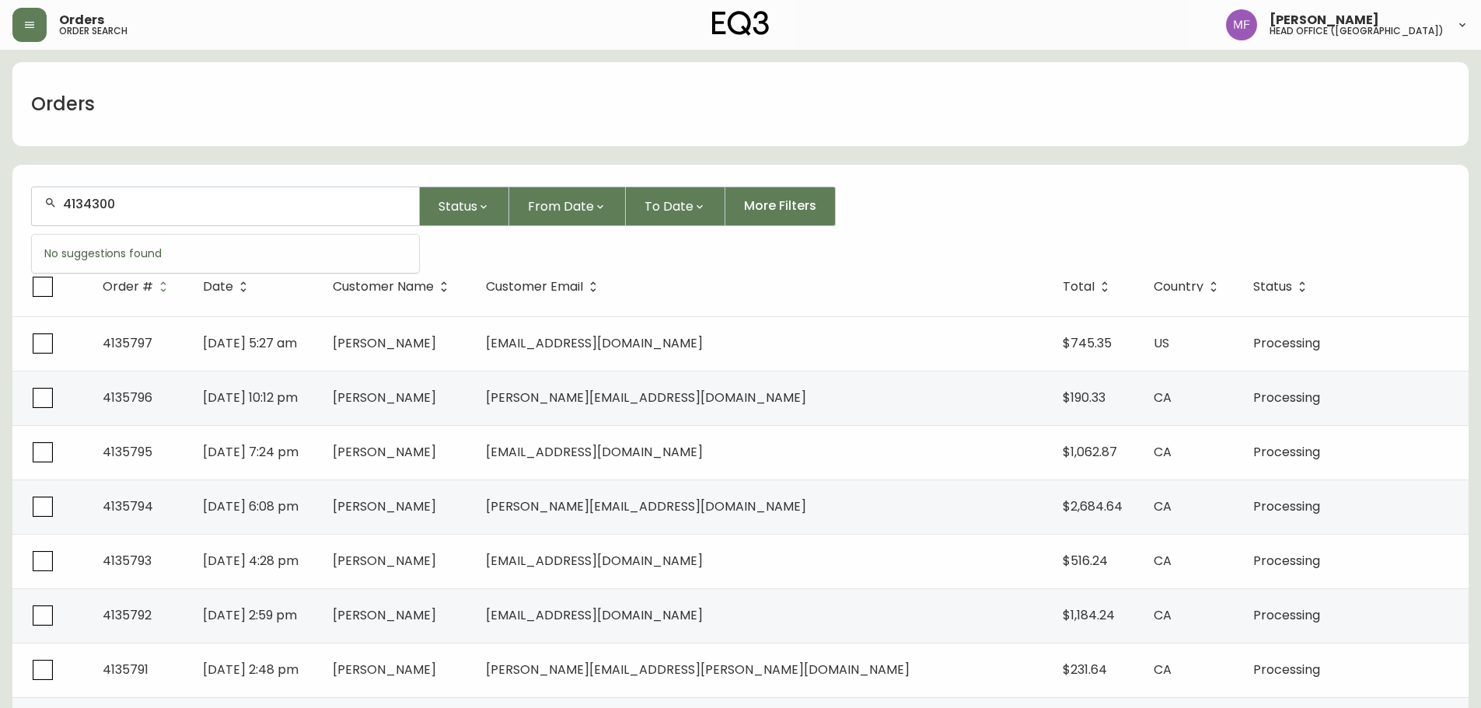
type input "4134300"
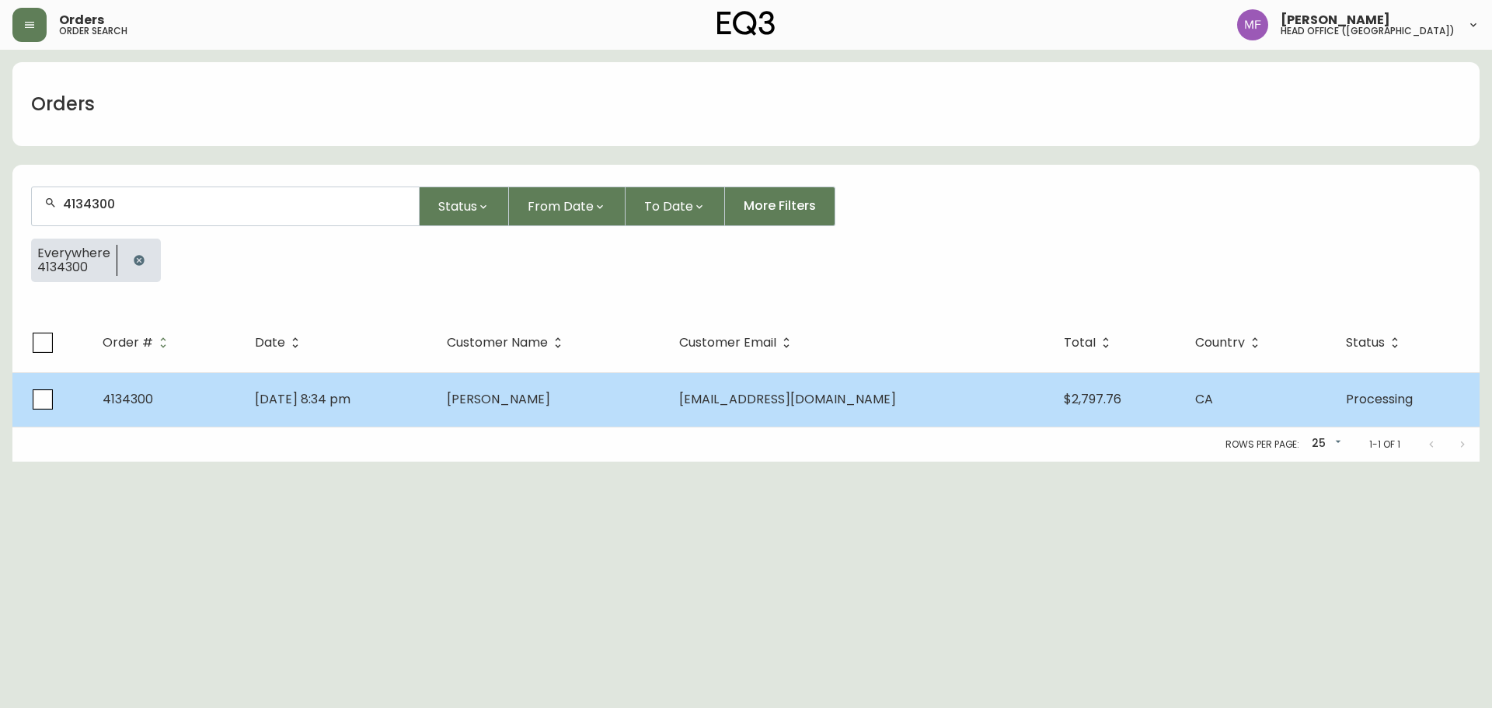
click at [434, 406] on td "[DATE] 8:34 pm" at bounding box center [338, 399] width 192 height 54
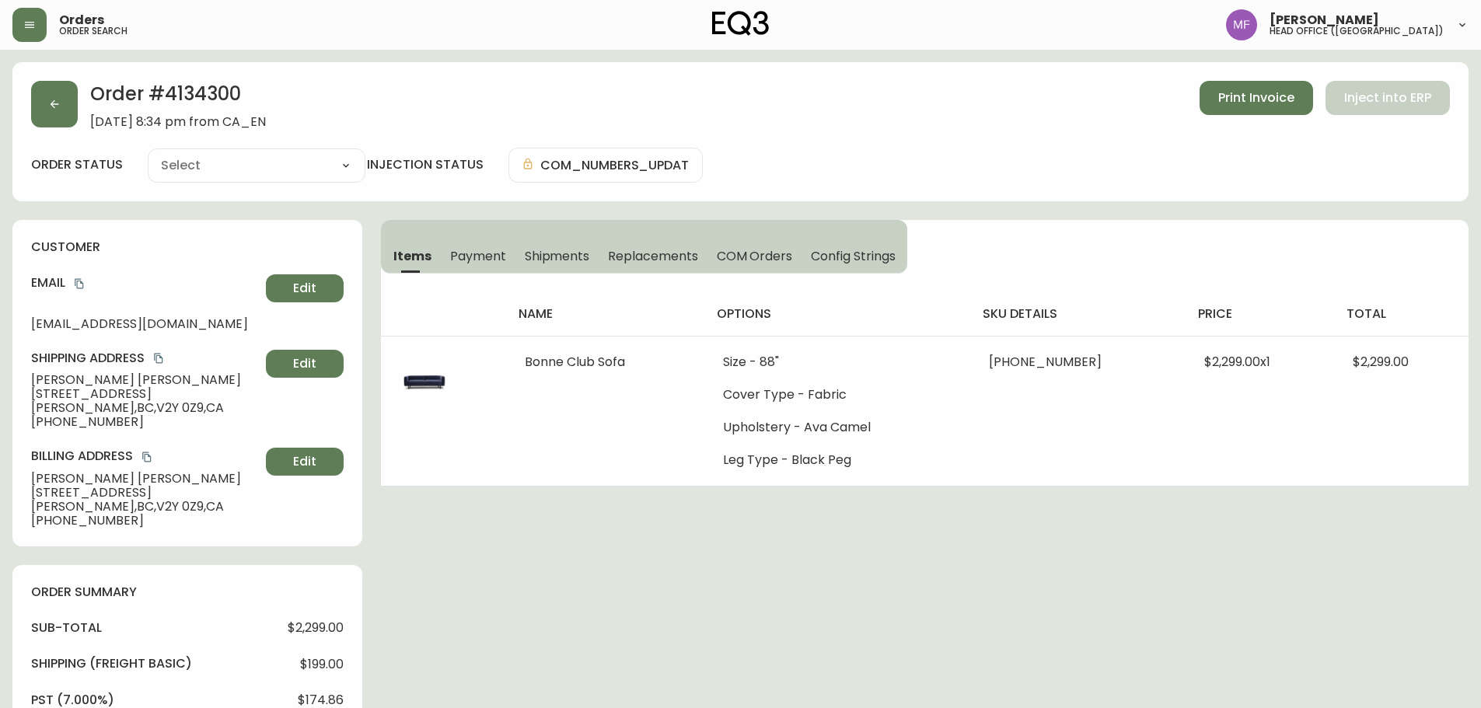
type input "Processing"
select select "PROCESSING"
click at [48, 96] on button "button" at bounding box center [54, 104] width 47 height 47
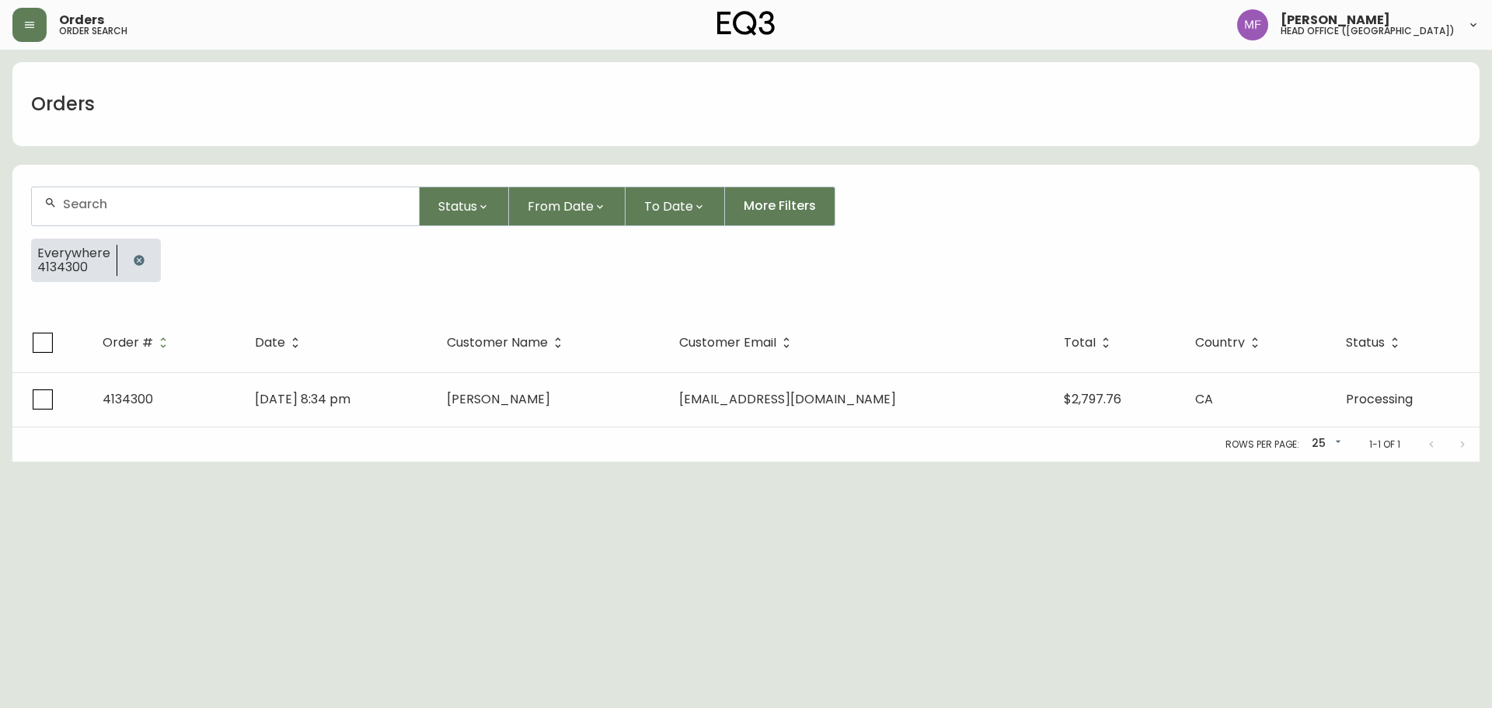
click at [149, 261] on button "button" at bounding box center [139, 260] width 31 height 31
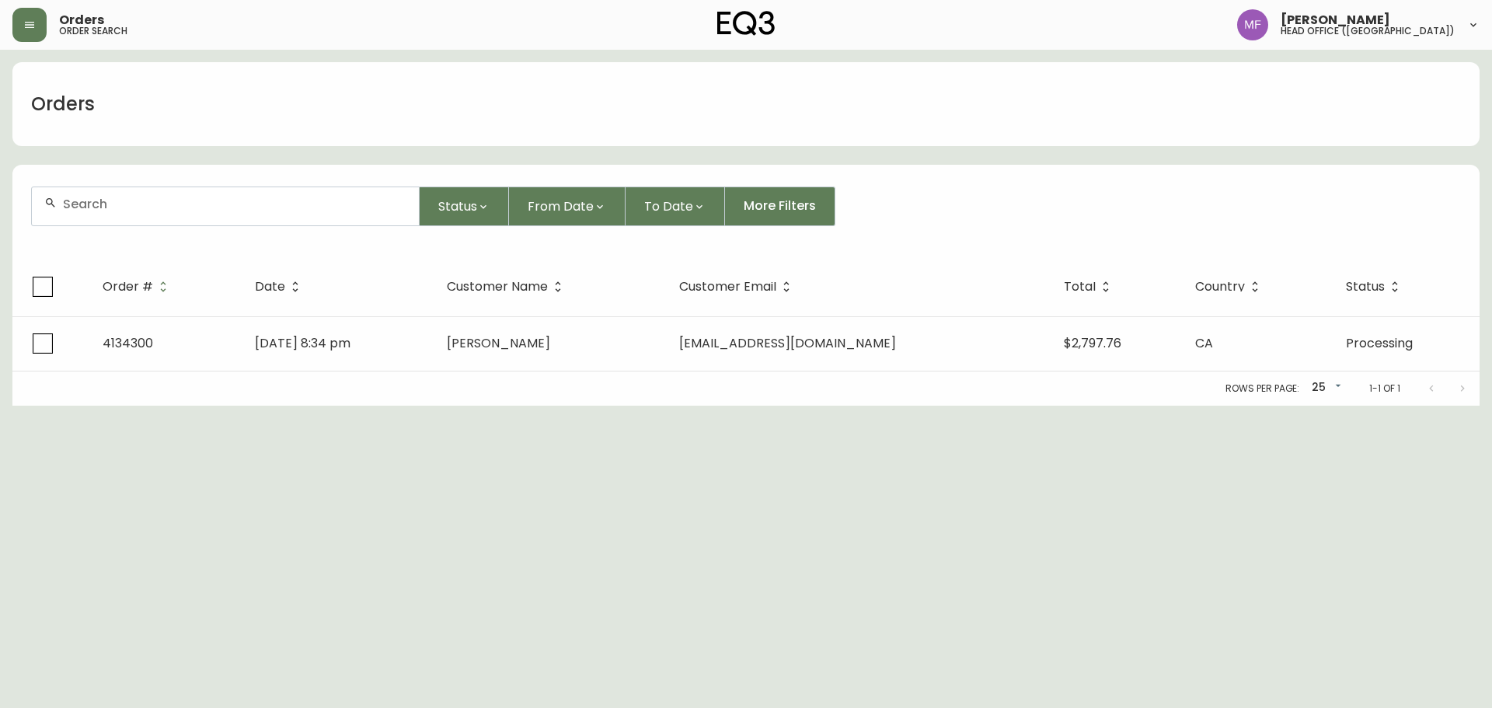
click at [130, 213] on div at bounding box center [225, 206] width 387 height 38
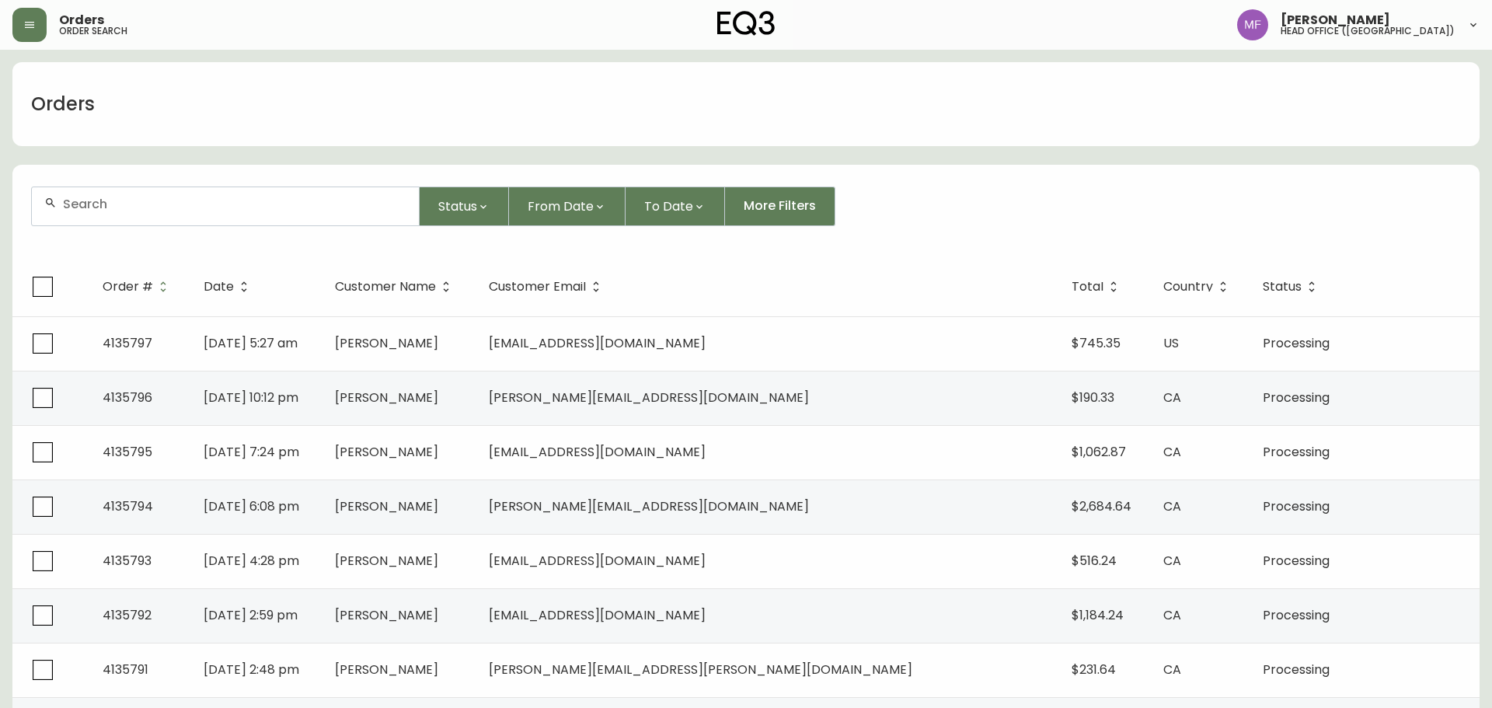
paste input "4133856"
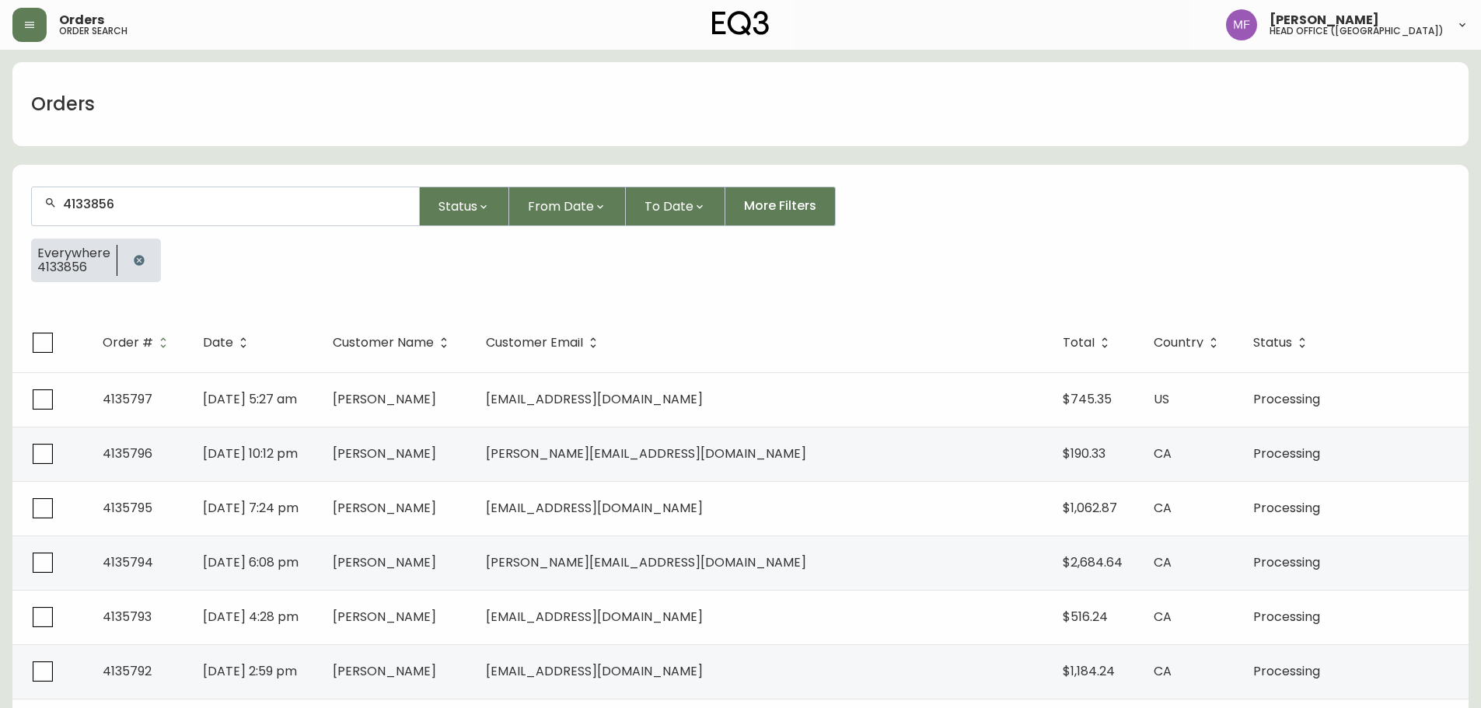
type input "4133856"
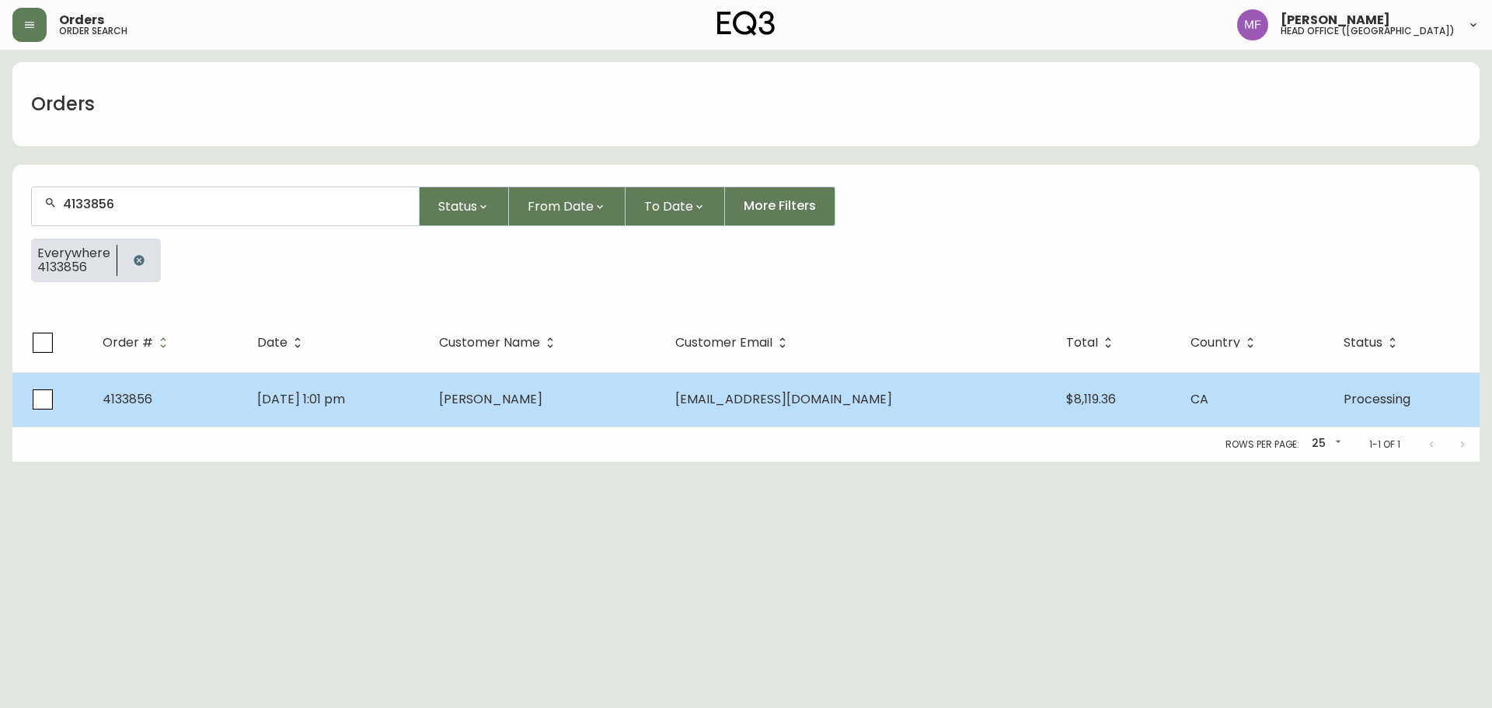
click at [578, 392] on td "Tanya Hartz" at bounding box center [545, 399] width 236 height 54
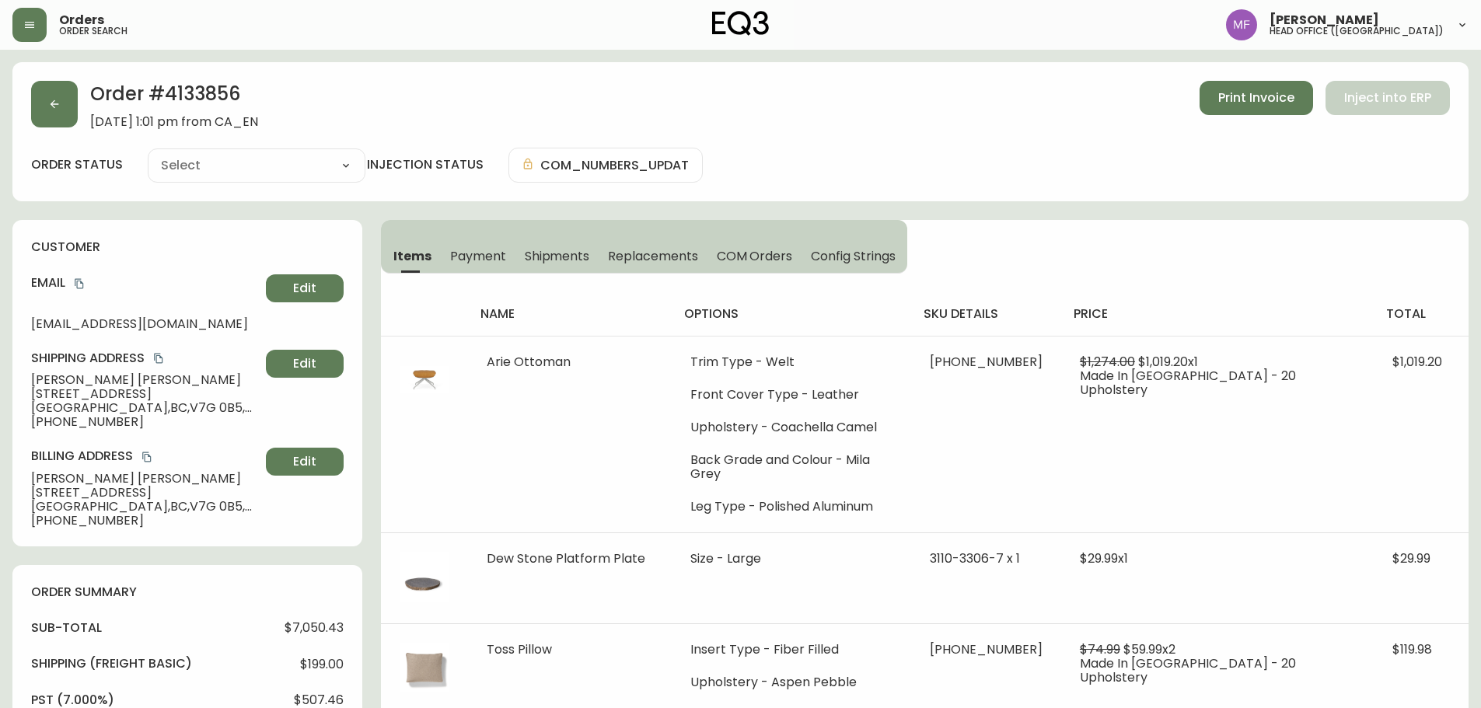
type input "Processing"
select select "PROCESSING"
click at [230, 99] on h2 "Order # 4133856" at bounding box center [174, 98] width 168 height 34
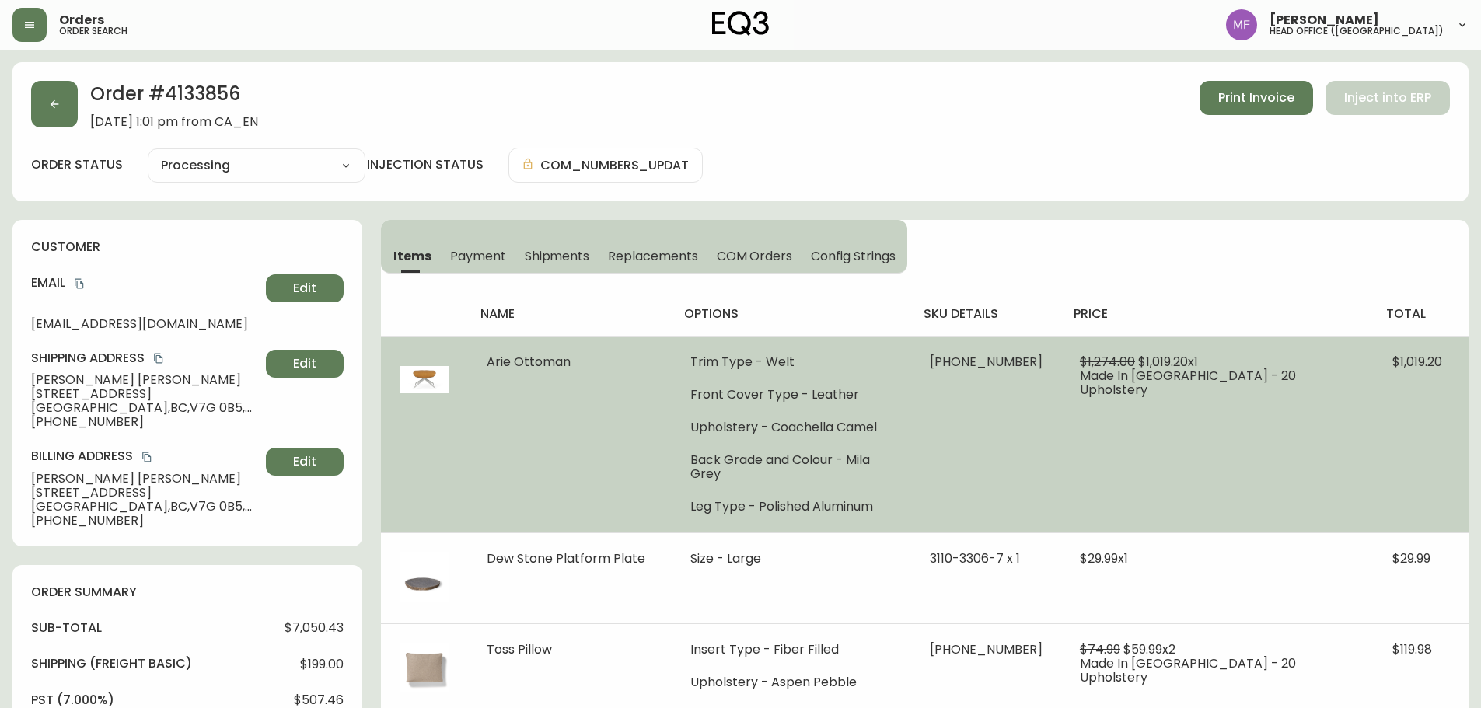
click at [1401, 392] on td "$1,019.20" at bounding box center [1420, 434] width 95 height 197
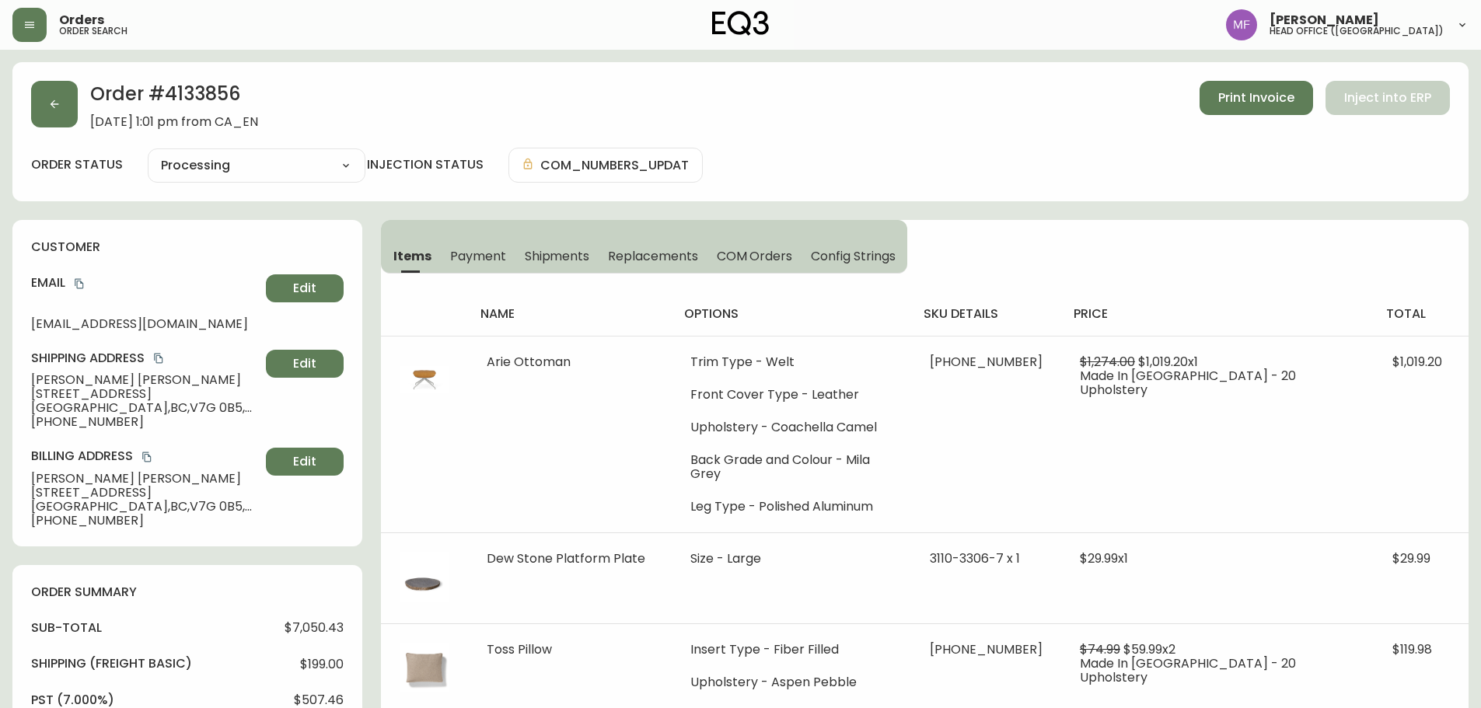
click at [1291, 295] on th "price" at bounding box center [1217, 314] width 312 height 44
click at [201, 91] on h2 "Order # 4133856" at bounding box center [174, 98] width 168 height 34
drag, startPoint x: 201, startPoint y: 91, endPoint x: 215, endPoint y: 91, distance: 13.2
click at [202, 91] on h2 "Order # 4133856" at bounding box center [174, 98] width 168 height 34
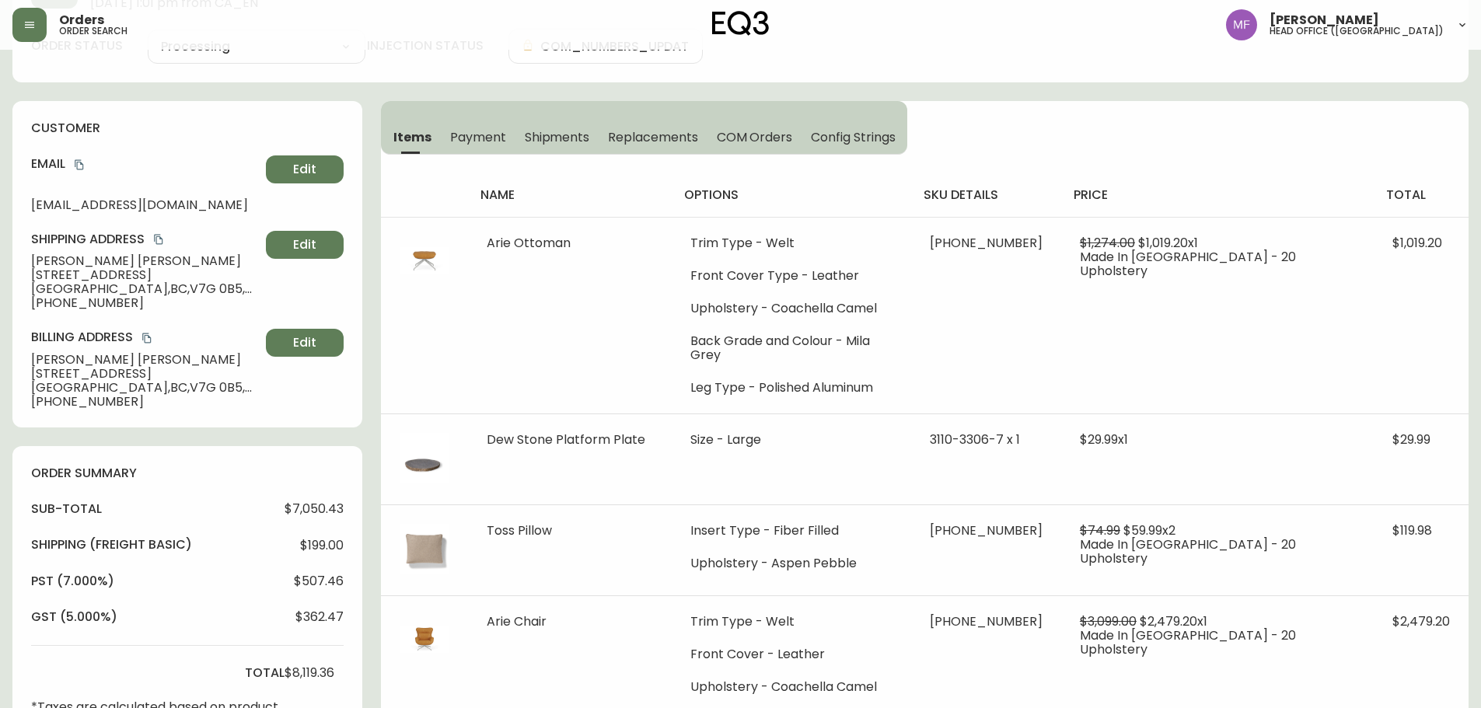
scroll to position [696, 0]
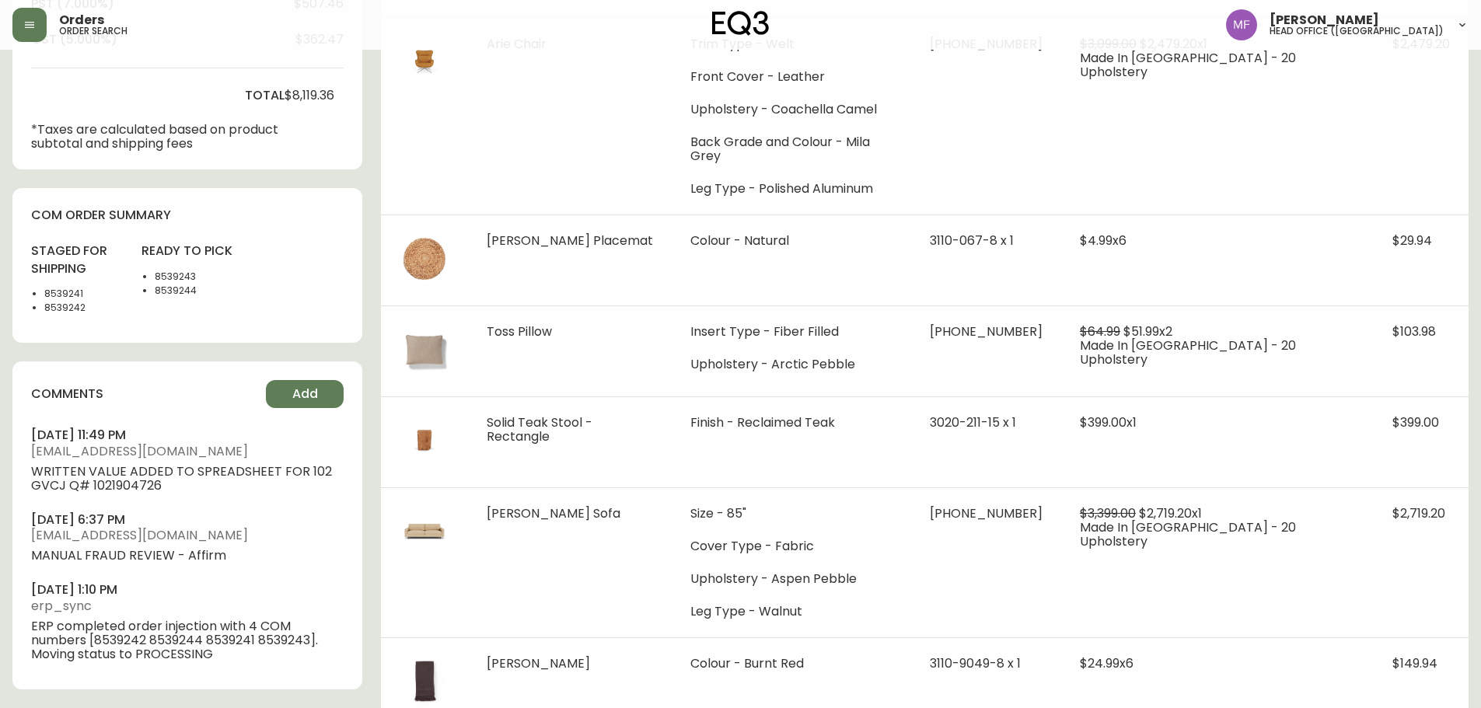
click at [50, 294] on li "8539241" at bounding box center [83, 294] width 78 height 14
click at [51, 295] on li "8539241" at bounding box center [83, 294] width 78 height 14
click at [67, 311] on li "8539242" at bounding box center [83, 308] width 78 height 14
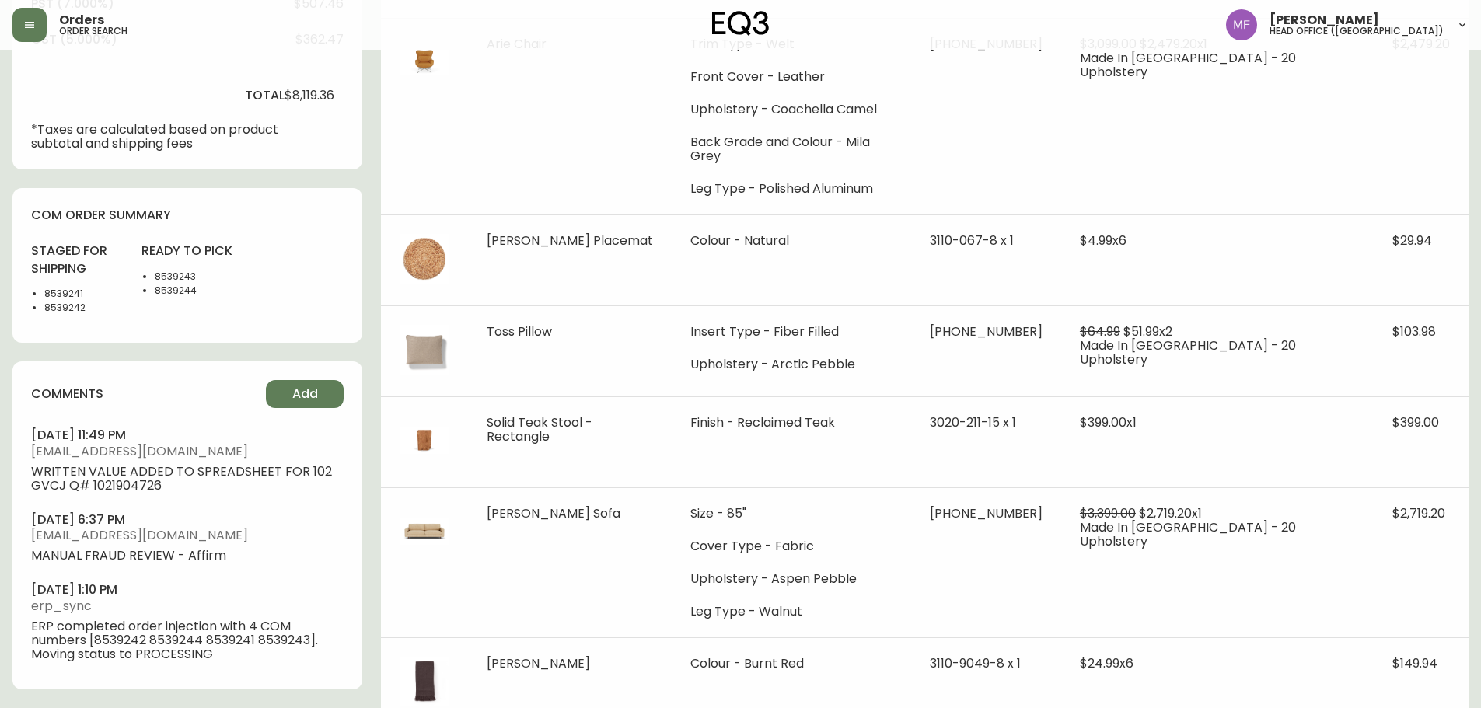
click at [177, 270] on li "8539243" at bounding box center [194, 277] width 78 height 14
click at [173, 295] on li "8539244" at bounding box center [194, 291] width 78 height 14
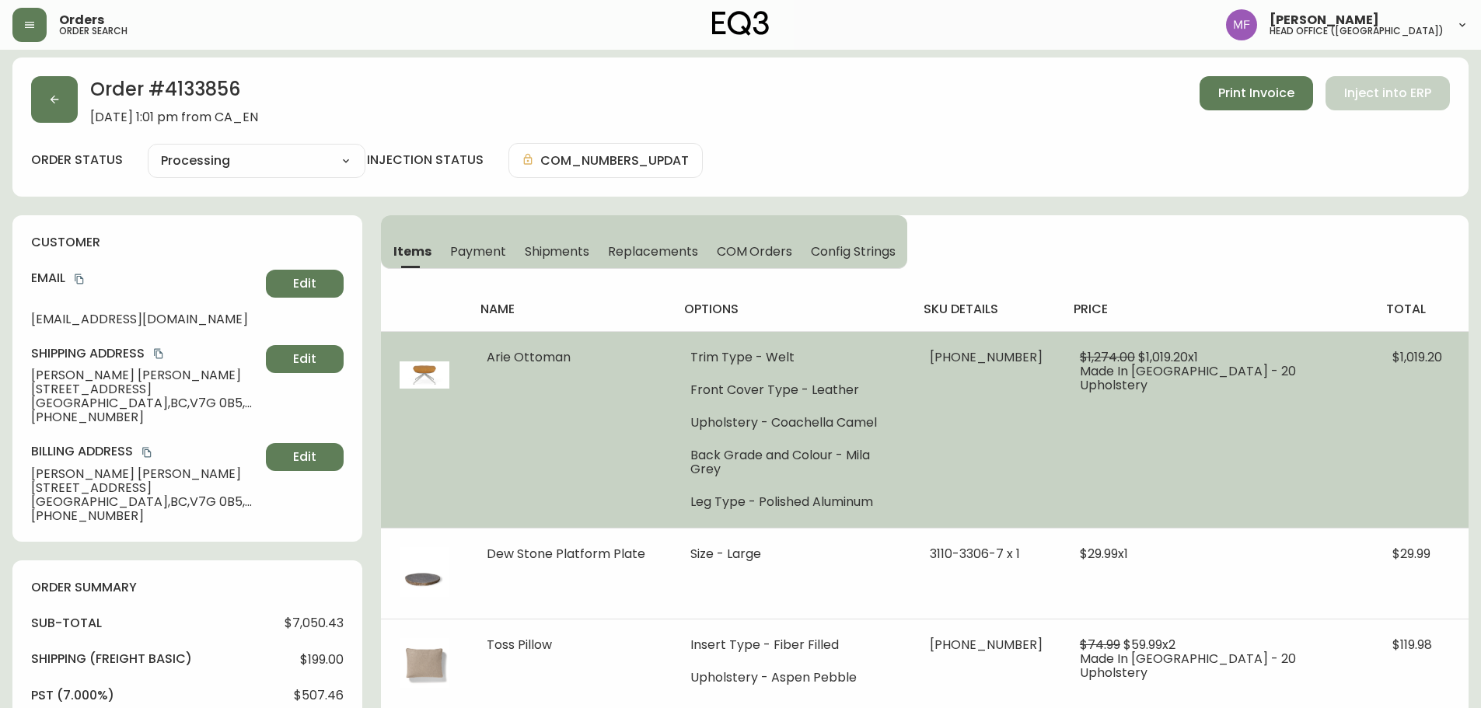
scroll to position [0, 0]
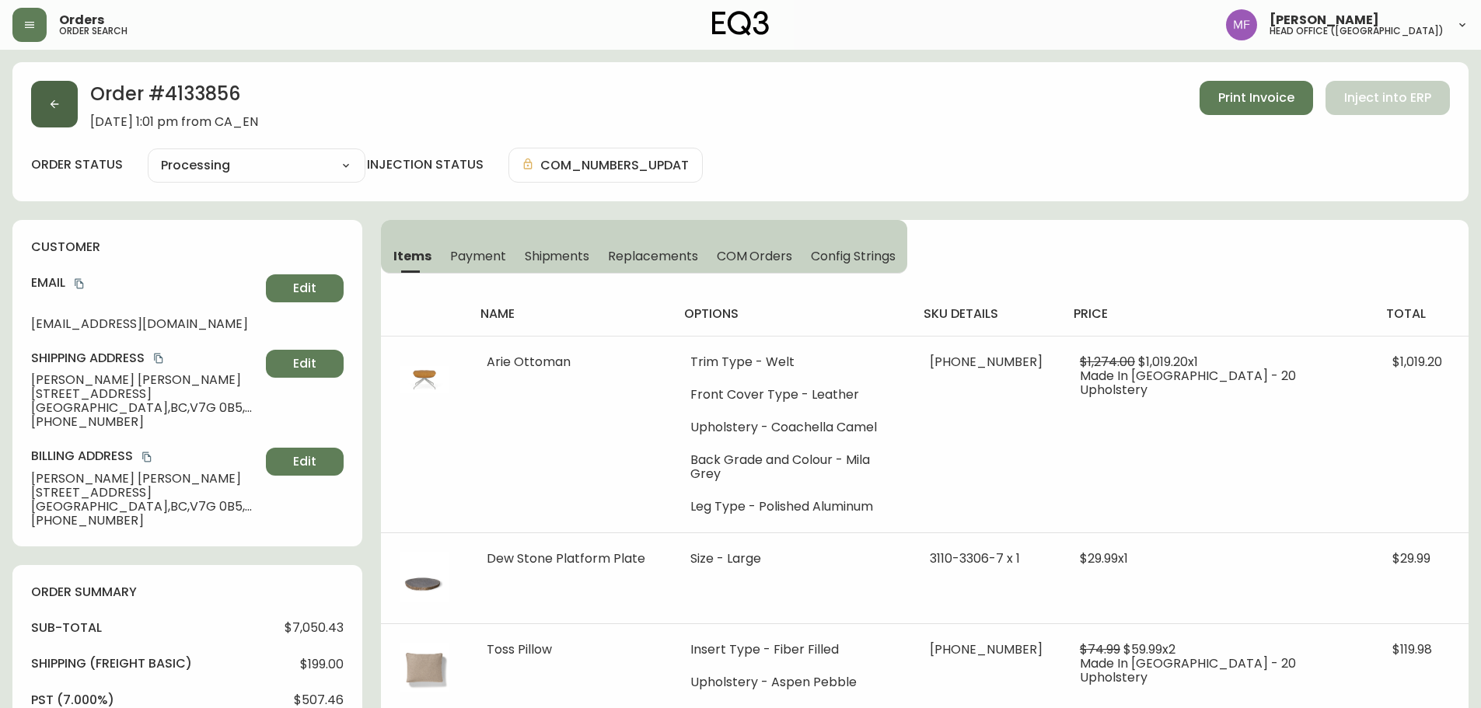
click at [72, 120] on button "button" at bounding box center [54, 104] width 47 height 47
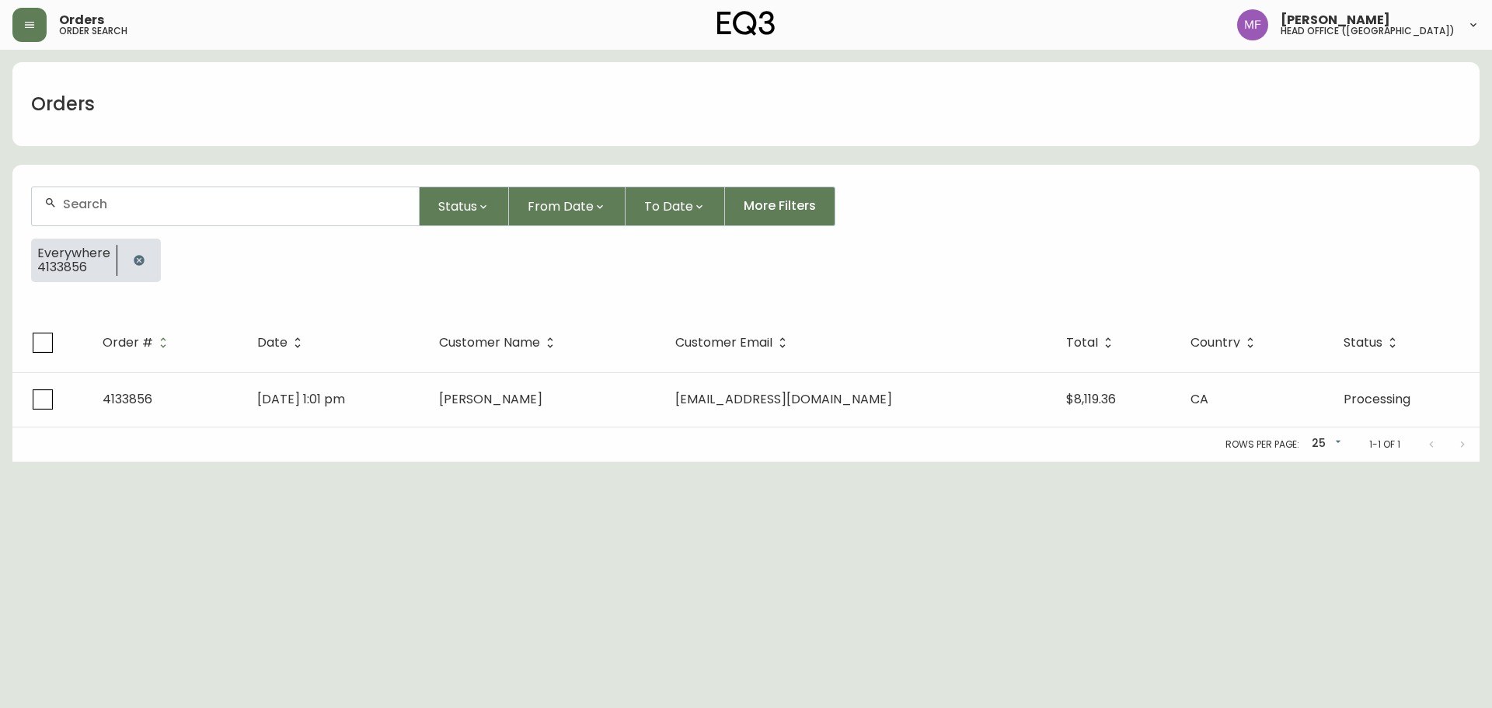
drag, startPoint x: 124, startPoint y: 250, endPoint x: 124, endPoint y: 242, distance: 8.6
click at [126, 252] on button "button" at bounding box center [139, 260] width 31 height 31
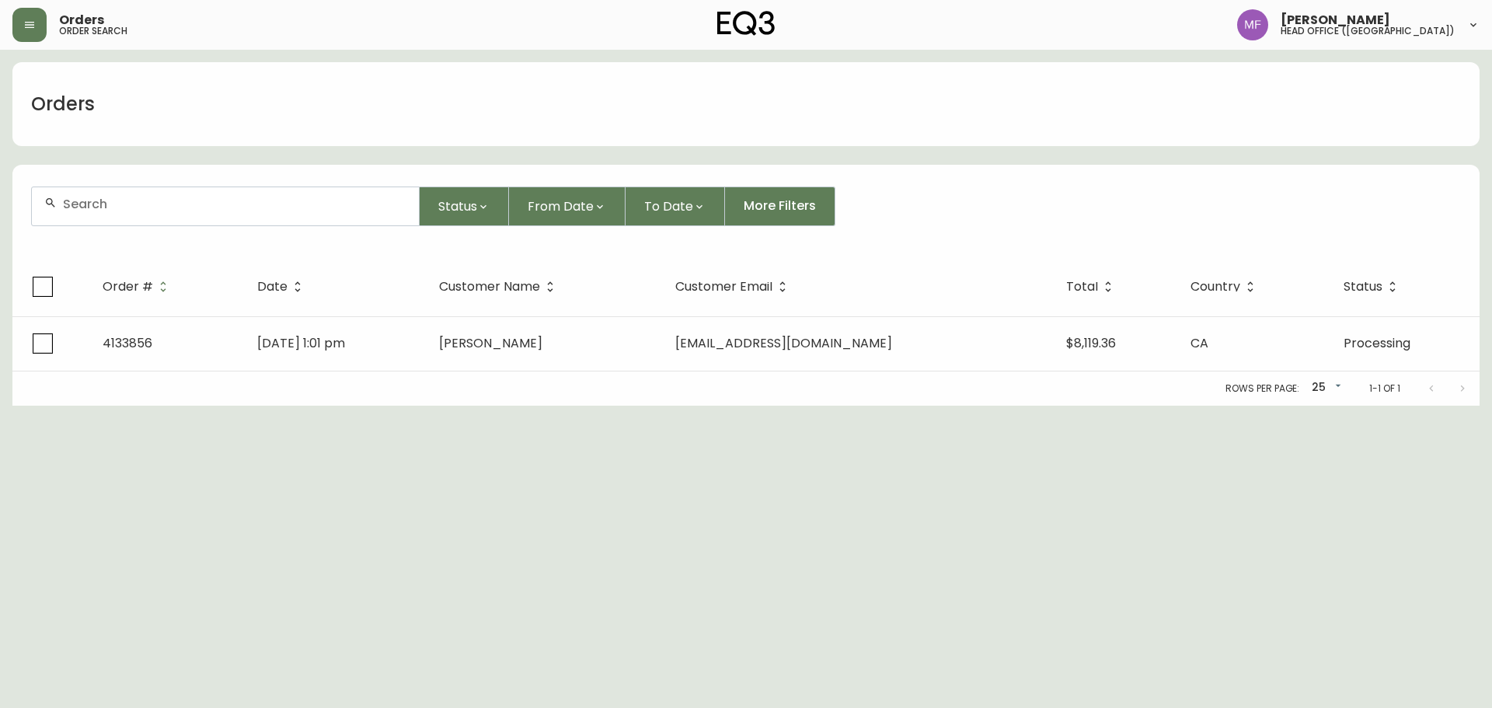
click at [118, 208] on input "text" at bounding box center [235, 204] width 344 height 15
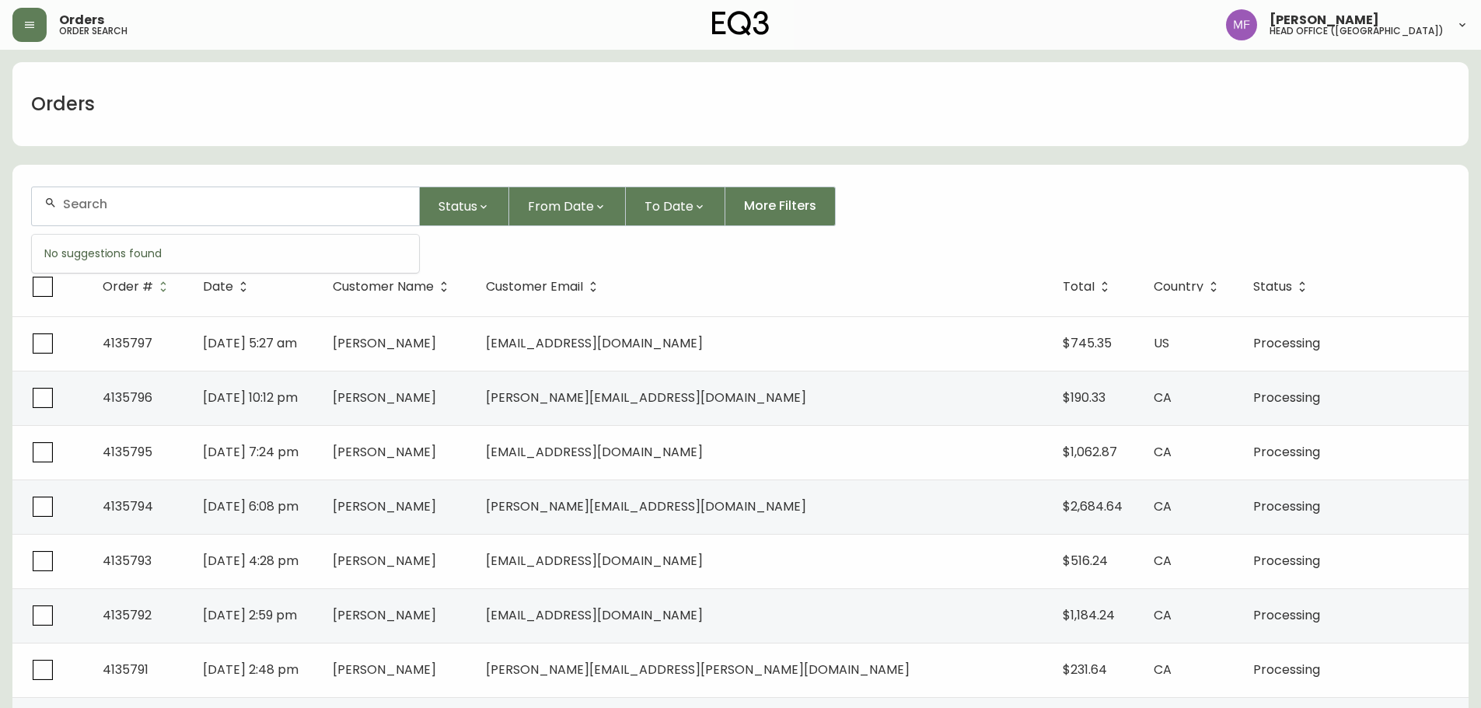
paste input "4135174"
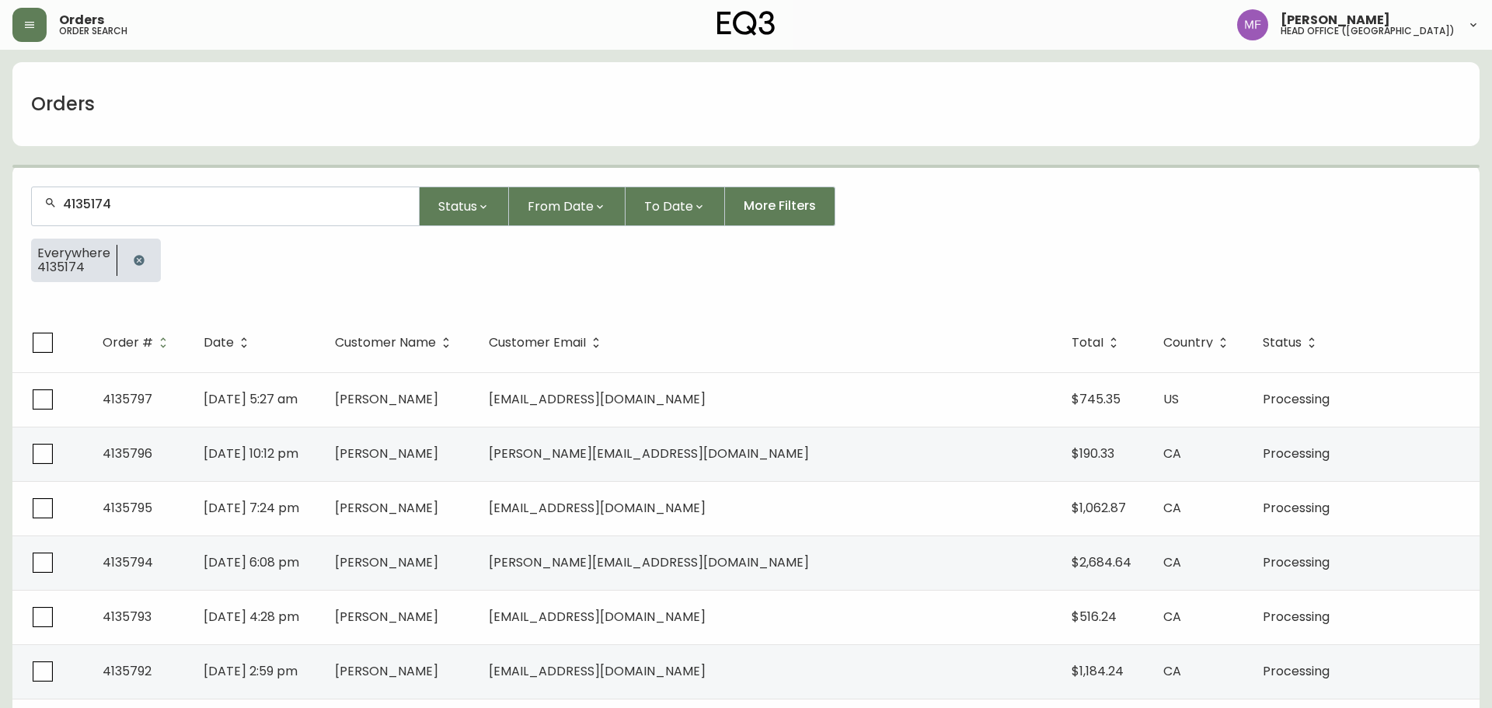
type input "4135174"
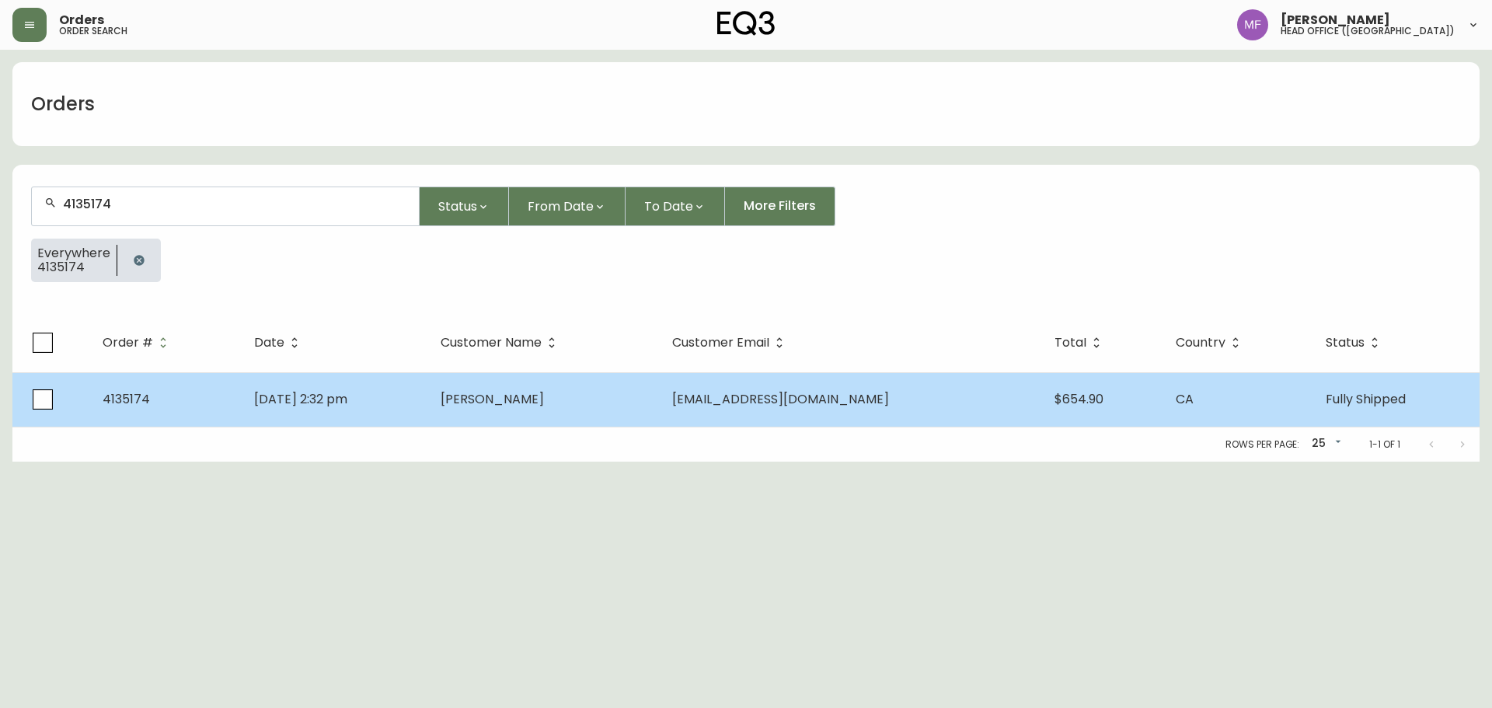
click at [340, 425] on td "Sep 07 2025, 2:32 pm" at bounding box center [335, 399] width 187 height 54
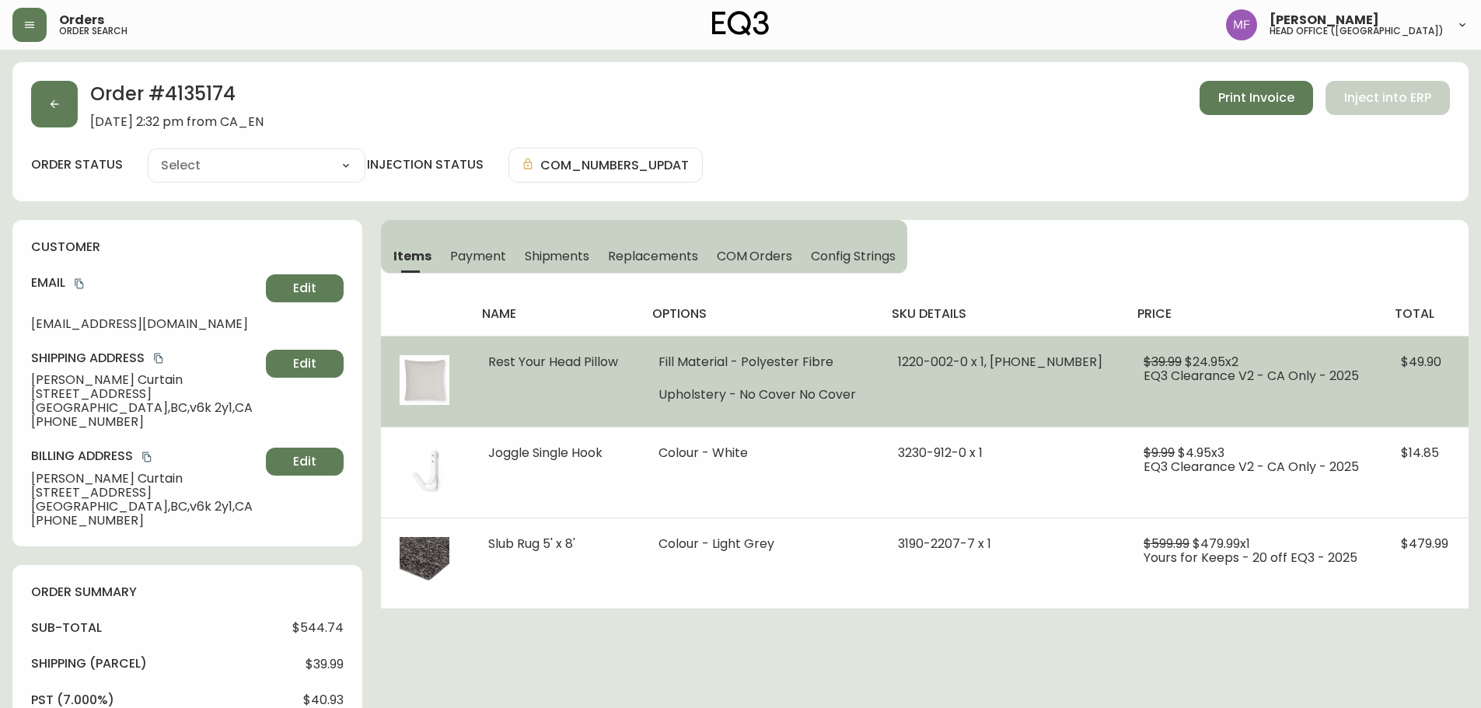
type input "Fully Shipped"
select select "FULLY_SHIPPED"
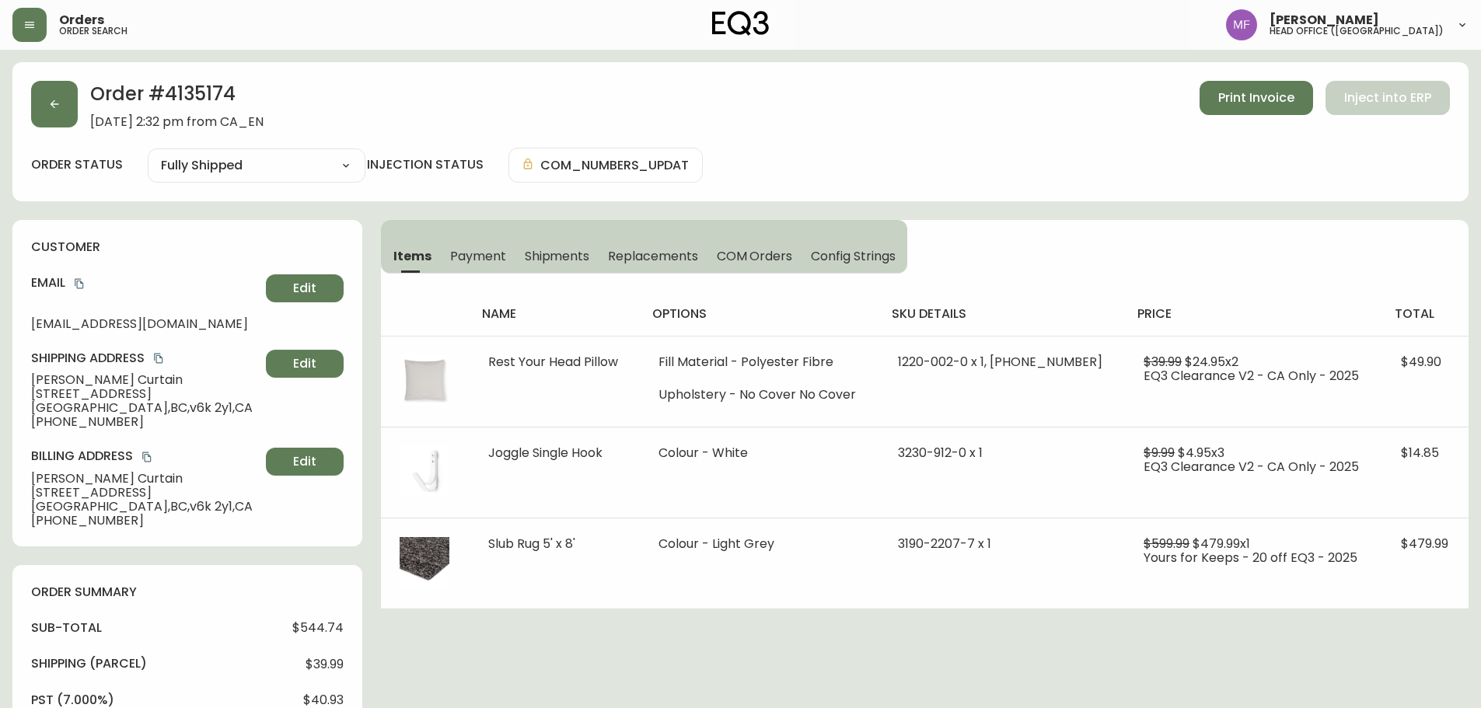
click at [569, 263] on span "Shipments" at bounding box center [557, 256] width 65 height 16
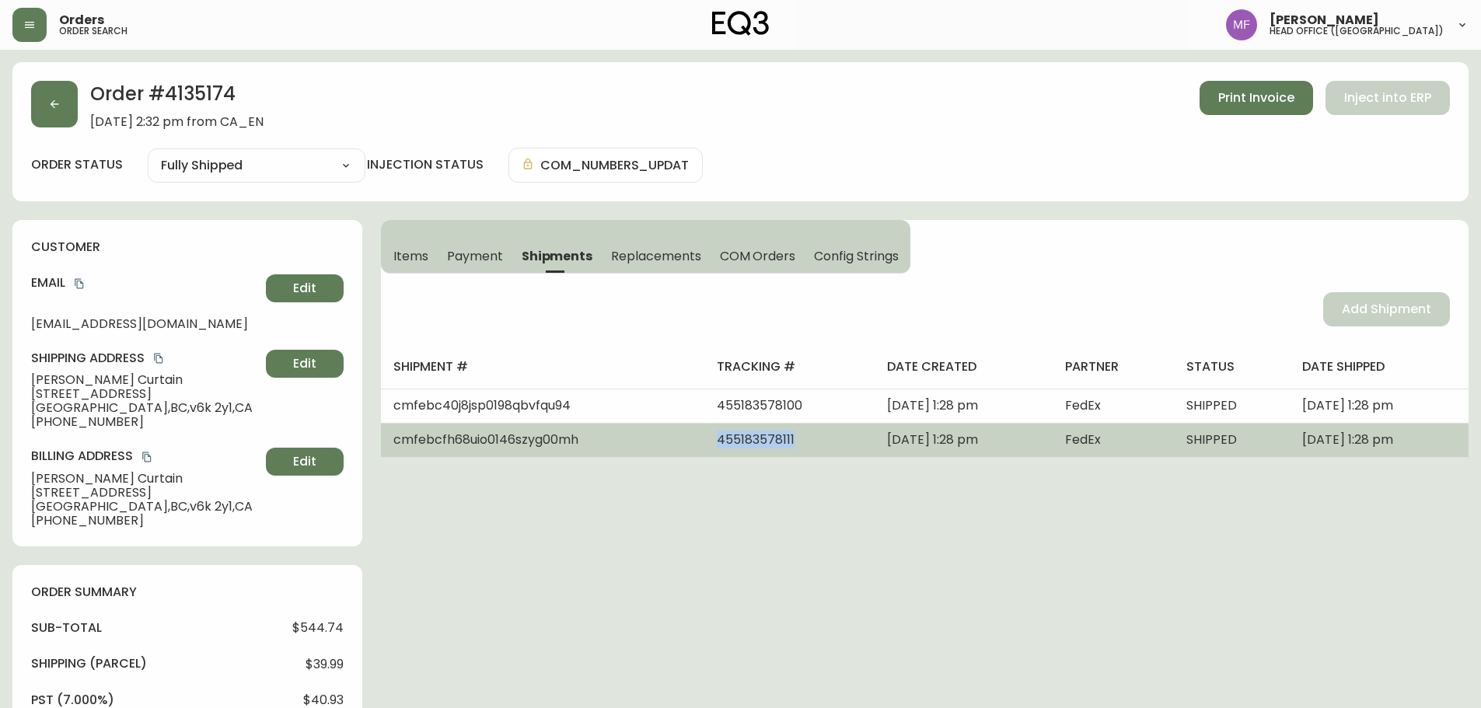
drag, startPoint x: 745, startPoint y: 440, endPoint x: 651, endPoint y: 435, distance: 94.9
click at [704, 435] on td "455183578111" at bounding box center [789, 440] width 170 height 34
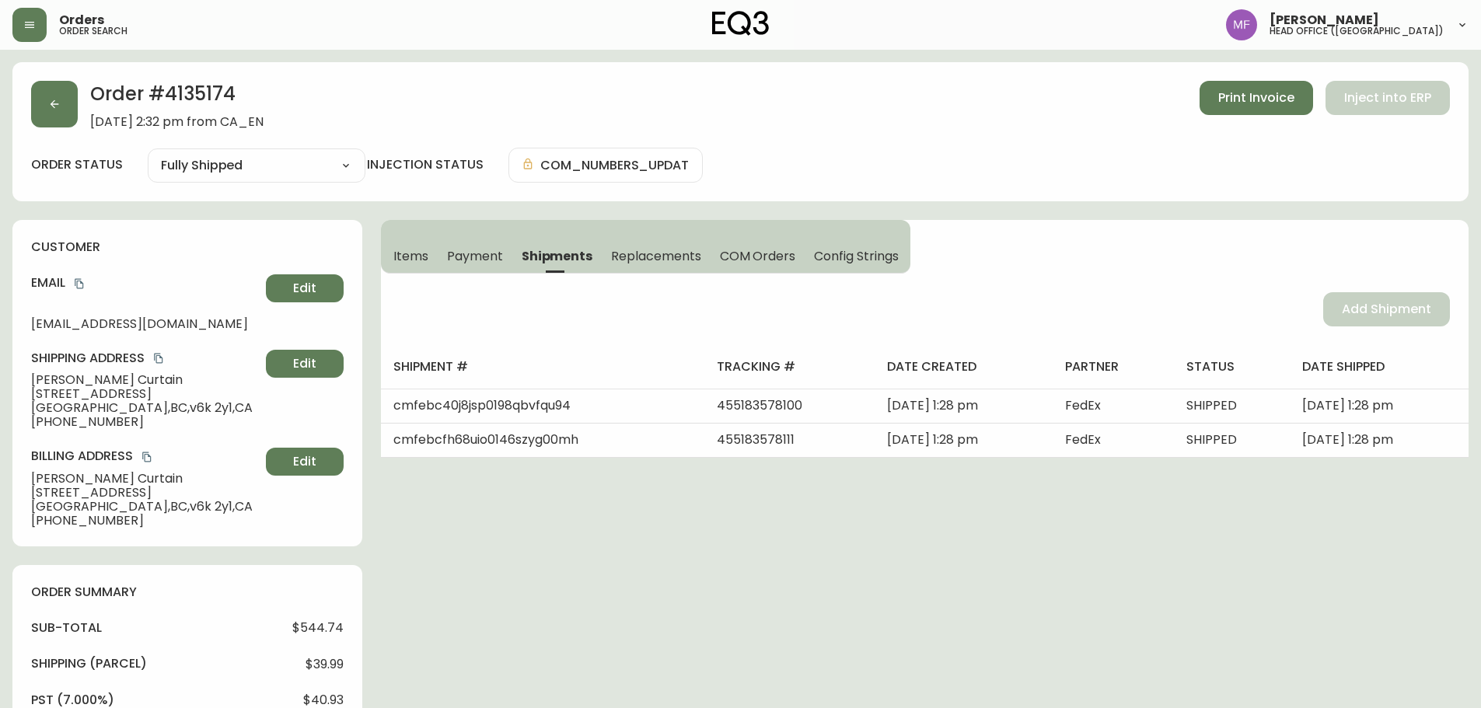
click at [183, 99] on h2 "Order # 4135174" at bounding box center [176, 98] width 173 height 34
click at [396, 249] on span "Items" at bounding box center [410, 256] width 35 height 16
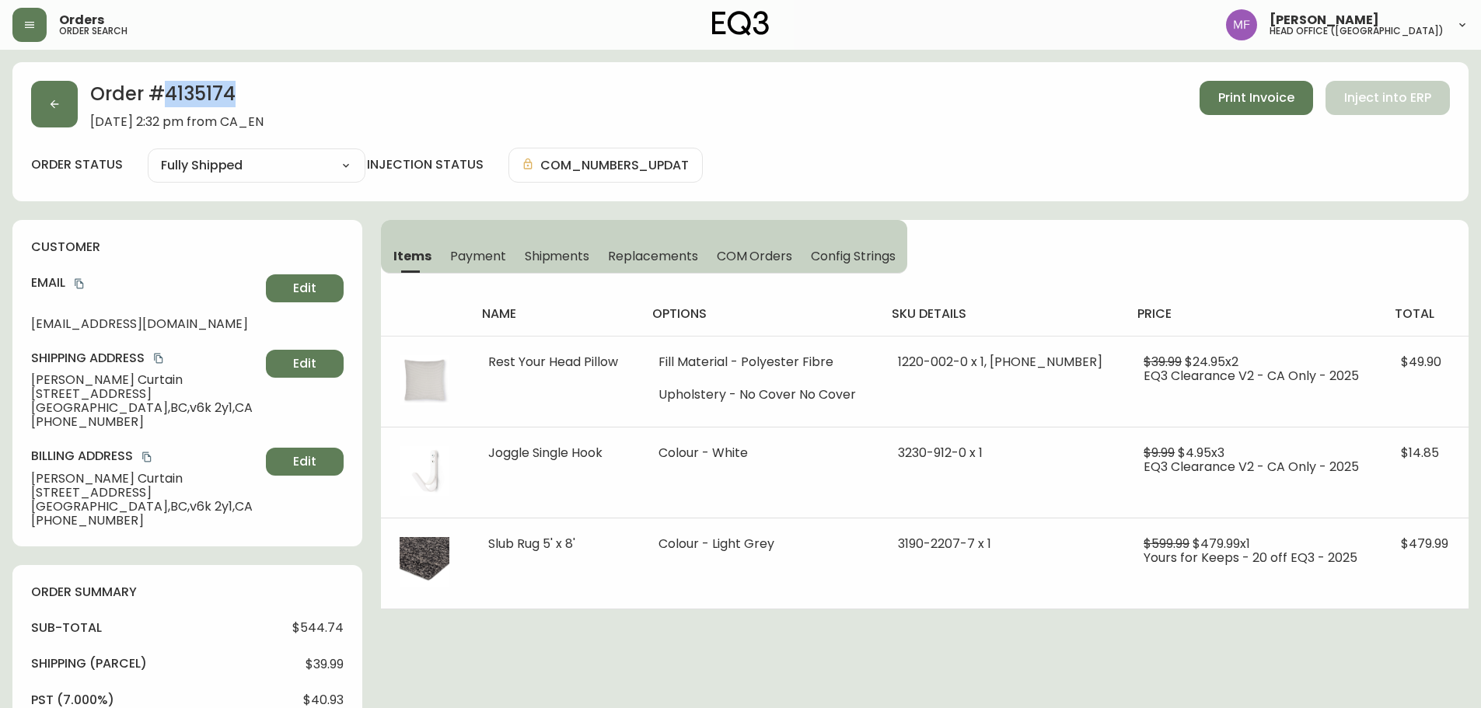
click at [220, 88] on h2 "Order # 4135174" at bounding box center [176, 98] width 173 height 34
drag, startPoint x: 124, startPoint y: 382, endPoint x: 0, endPoint y: 375, distance: 124.6
click at [218, 92] on h2 "Order # 4135174" at bounding box center [176, 98] width 173 height 34
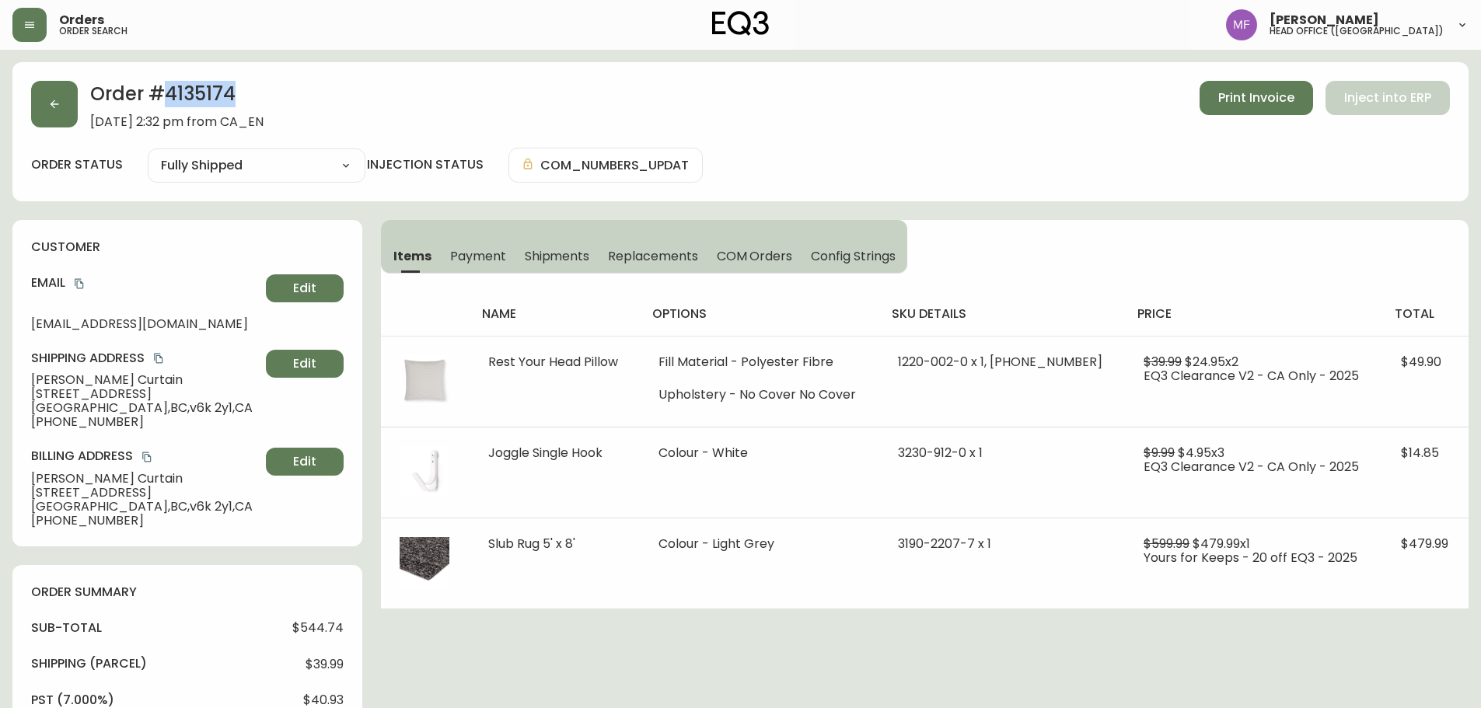
click at [218, 92] on h2 "Order # 4135174" at bounding box center [176, 98] width 173 height 34
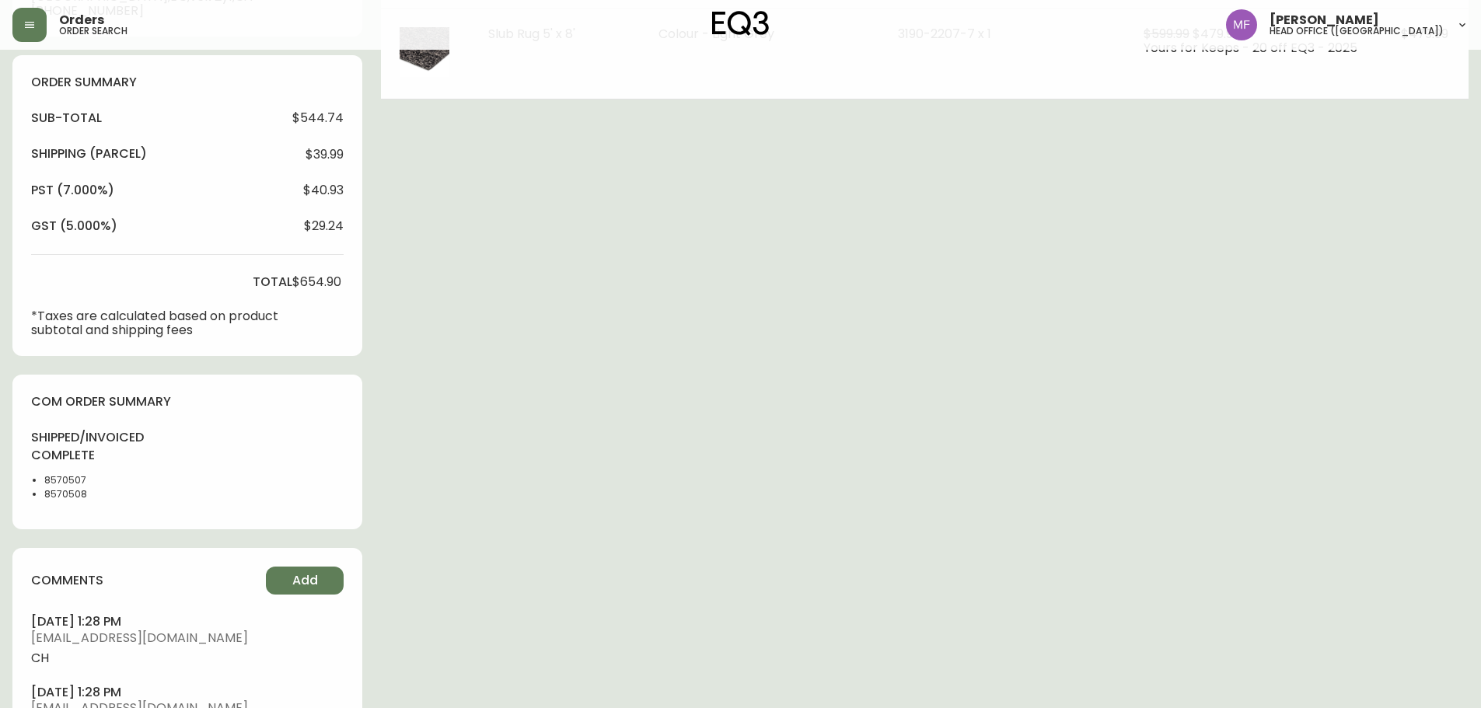
scroll to position [78, 0]
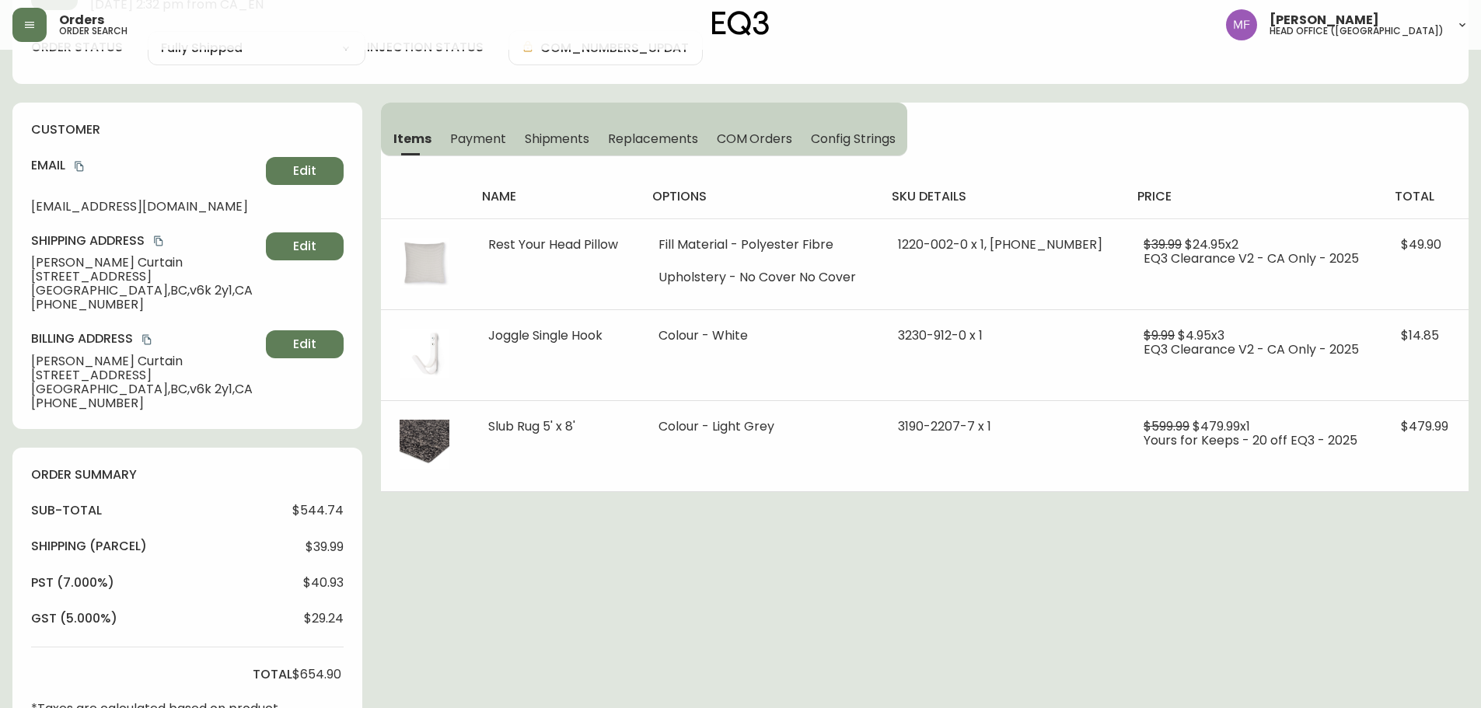
scroll to position [466, 0]
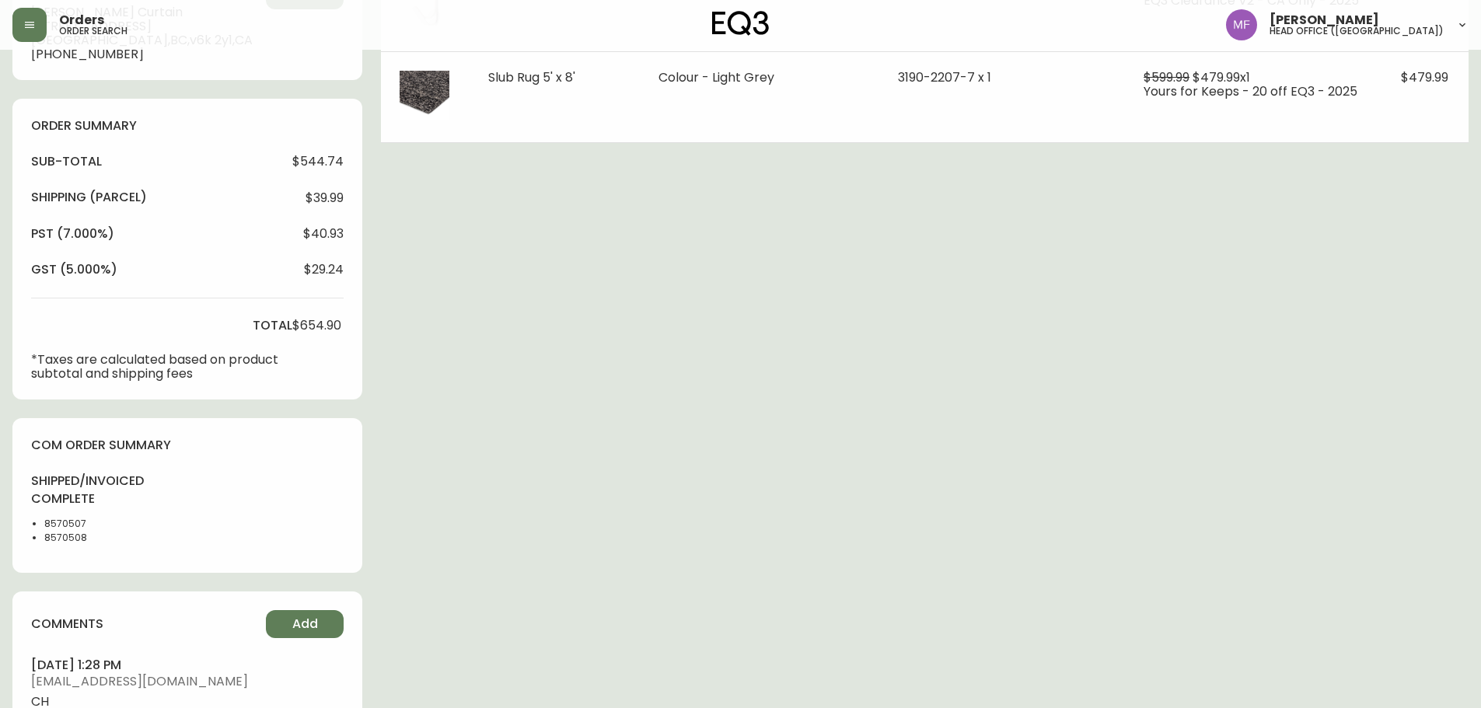
click at [54, 543] on li "8570508" at bounding box center [83, 538] width 78 height 14
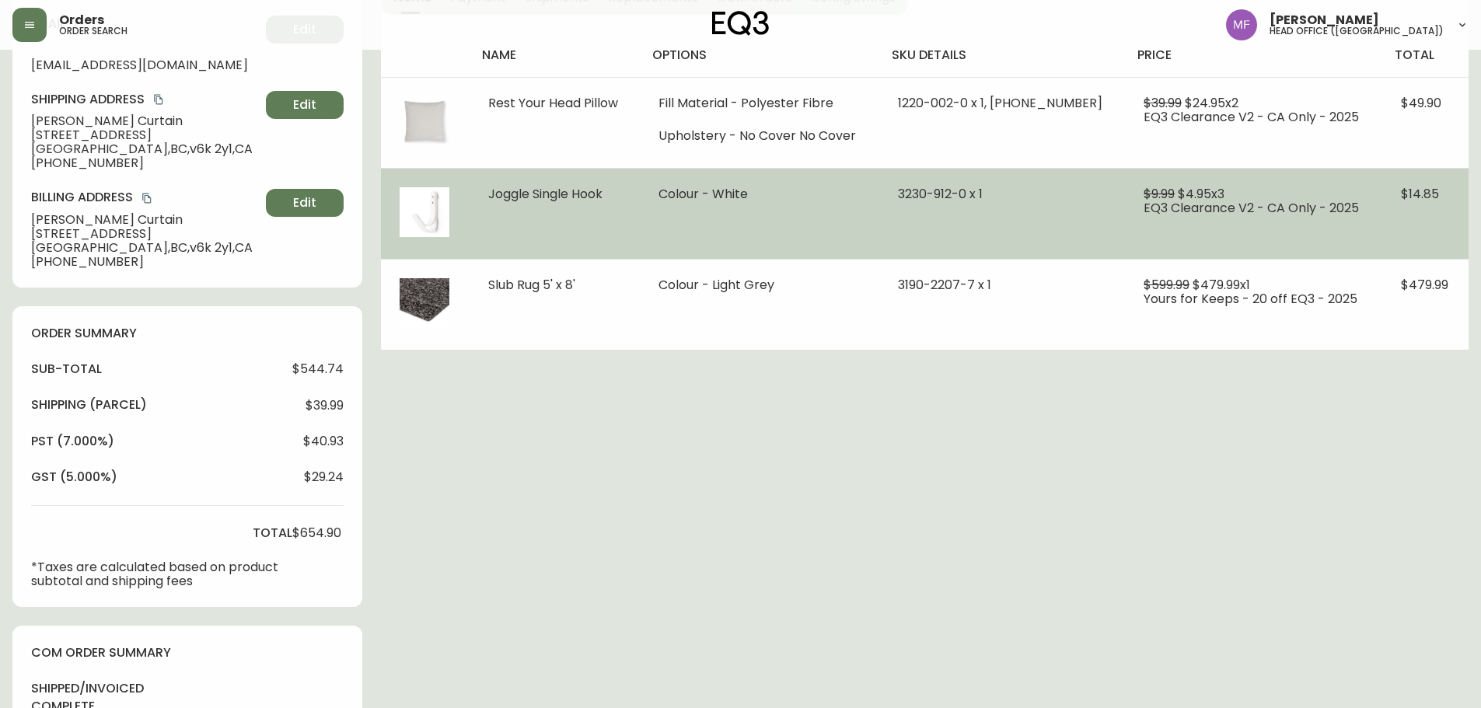
scroll to position [233, 0]
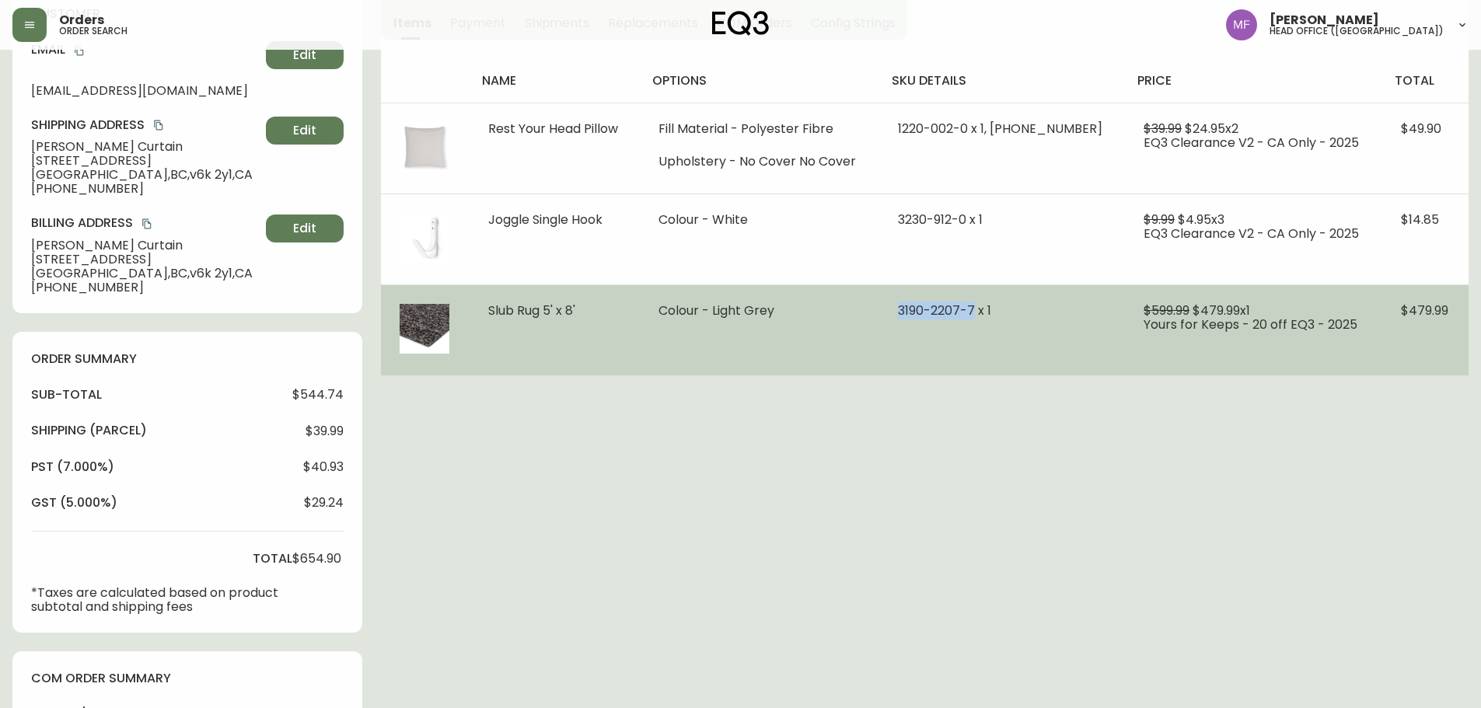
drag, startPoint x: 914, startPoint y: 307, endPoint x: 990, endPoint y: 307, distance: 76.2
click at [990, 307] on td "3190-2207-7 x 1" at bounding box center [1002, 329] width 246 height 91
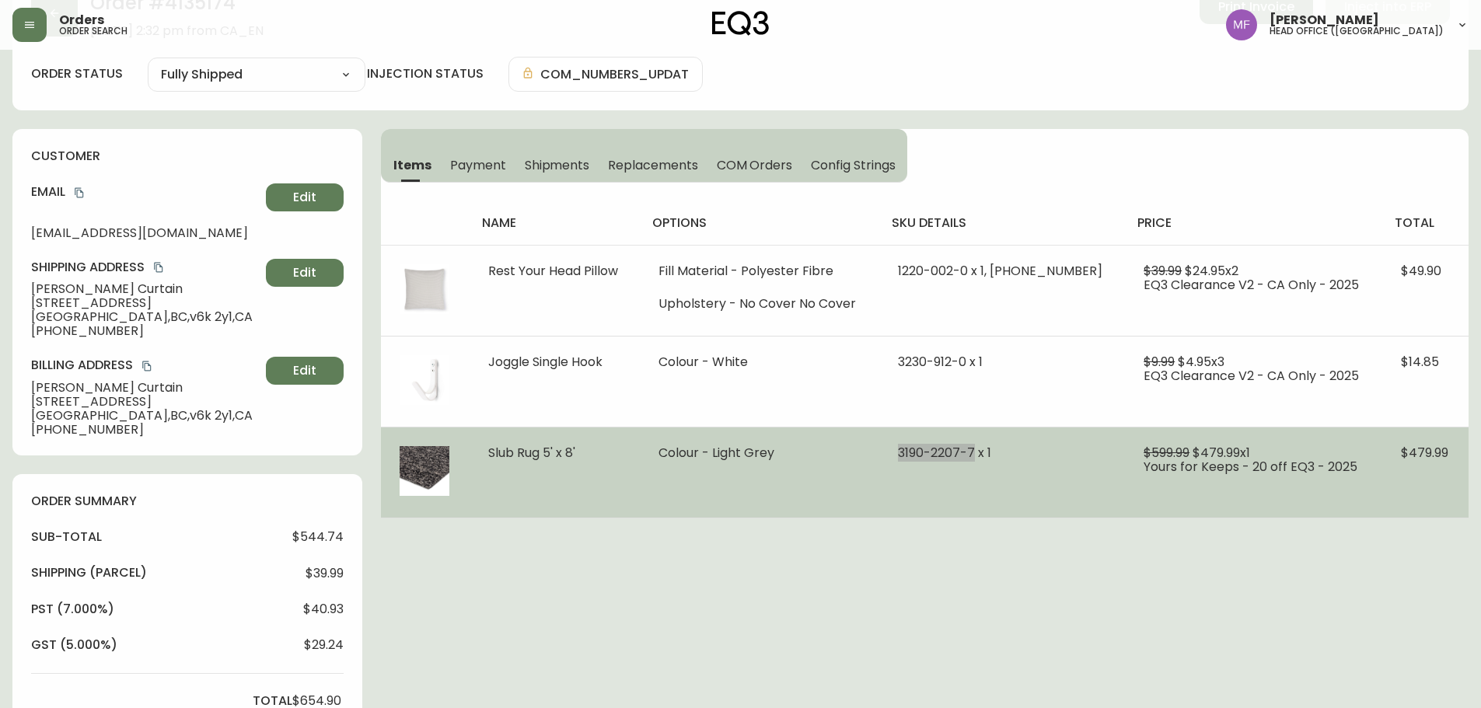
scroll to position [0, 0]
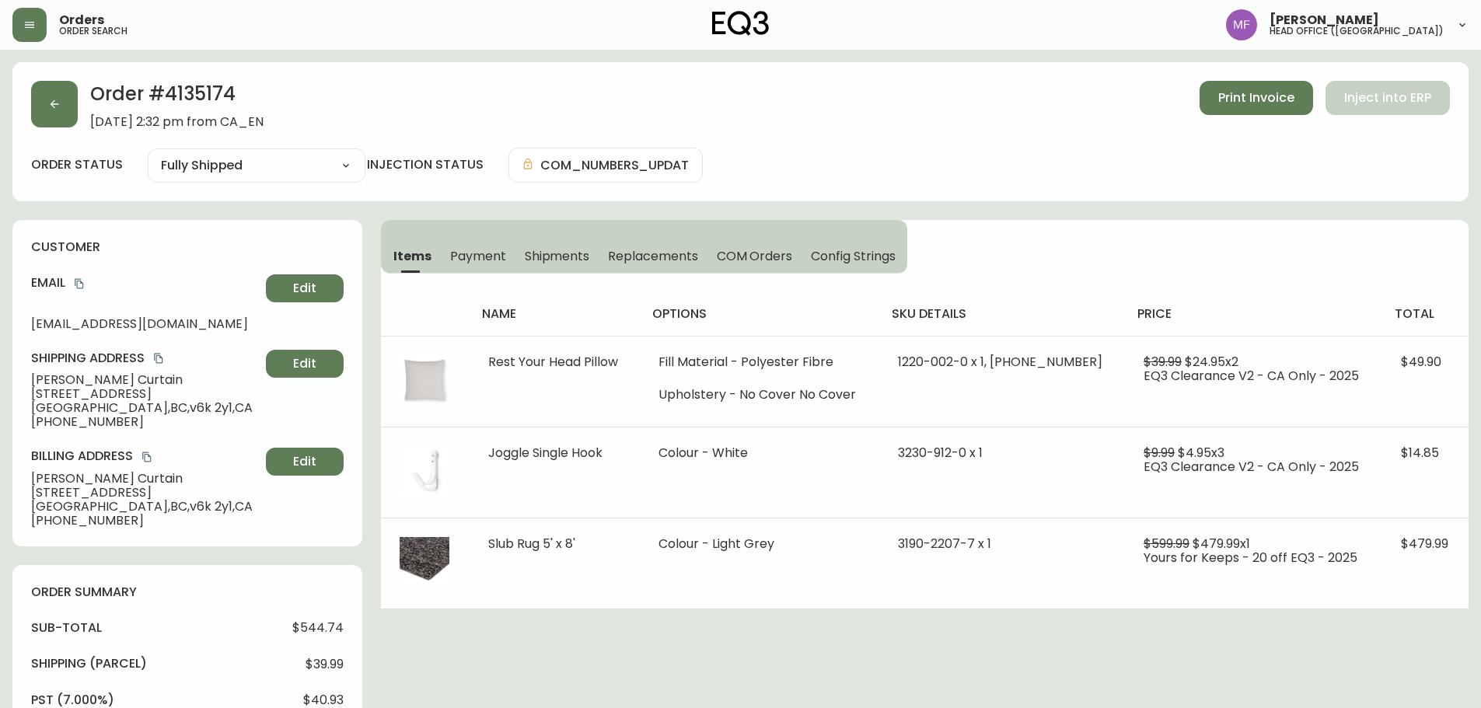
click at [83, 108] on div "Order # 4135174 September 7, 2025 at 2:32 pm from CA_EN Print Invoice Inject in…" at bounding box center [740, 105] width 1418 height 48
click at [75, 110] on button "button" at bounding box center [54, 104] width 47 height 47
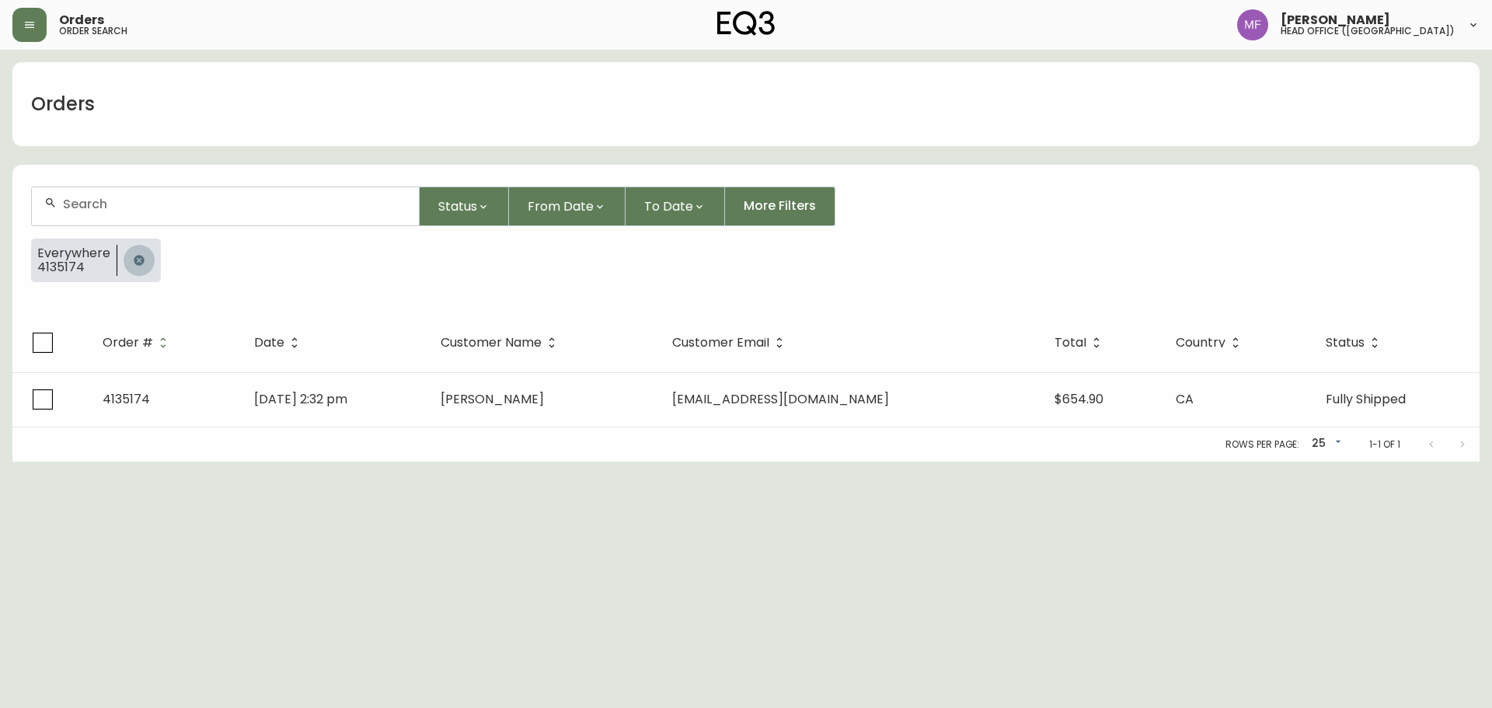
click at [141, 263] on icon "button" at bounding box center [139, 260] width 10 height 10
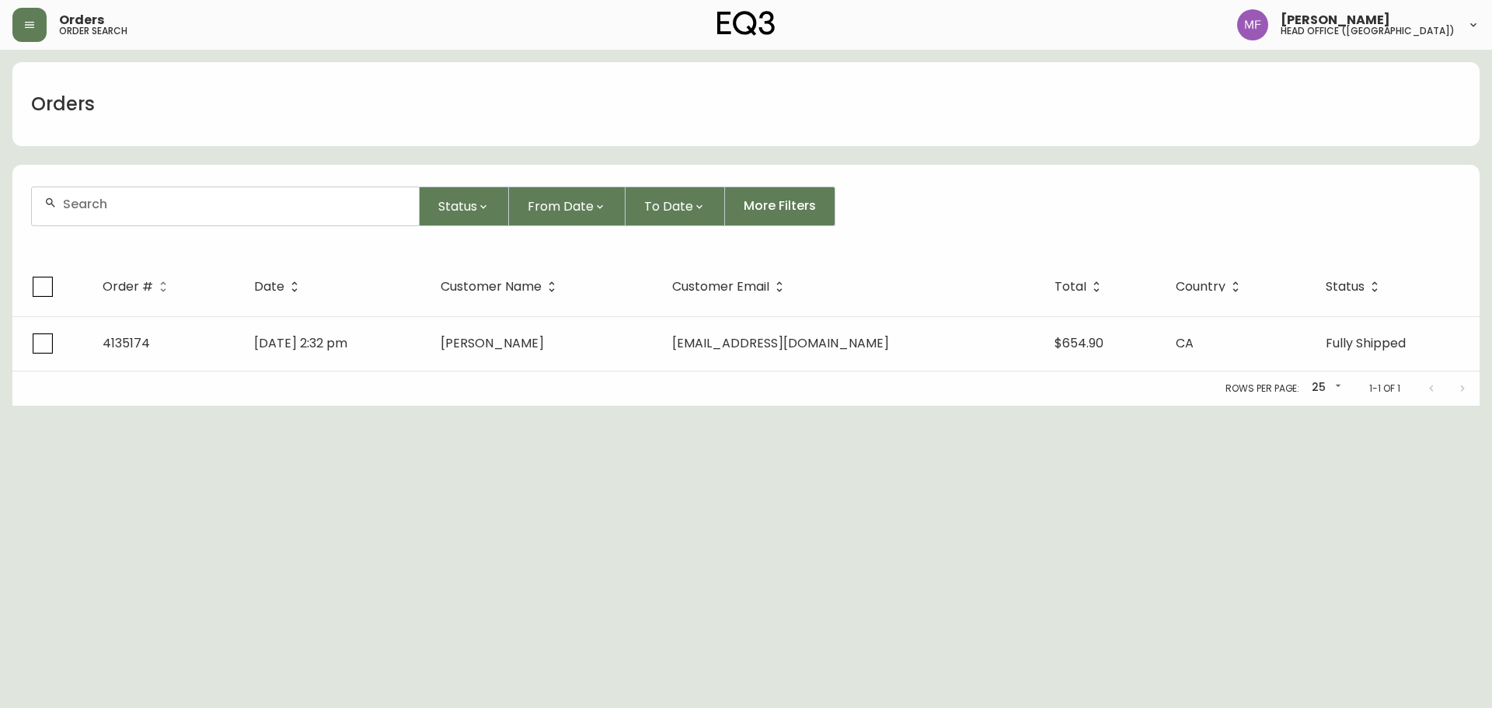
click at [135, 215] on div at bounding box center [225, 206] width 387 height 38
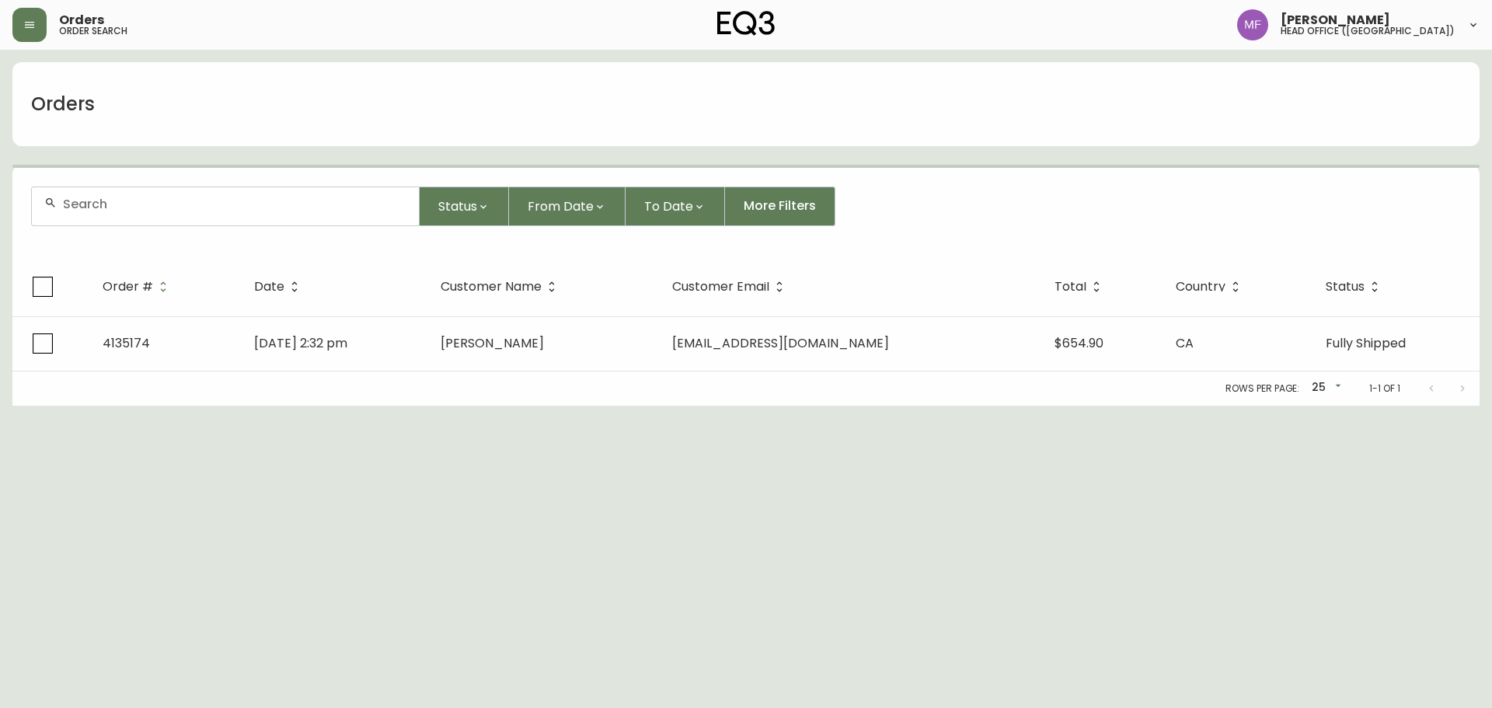
paste input "4135316"
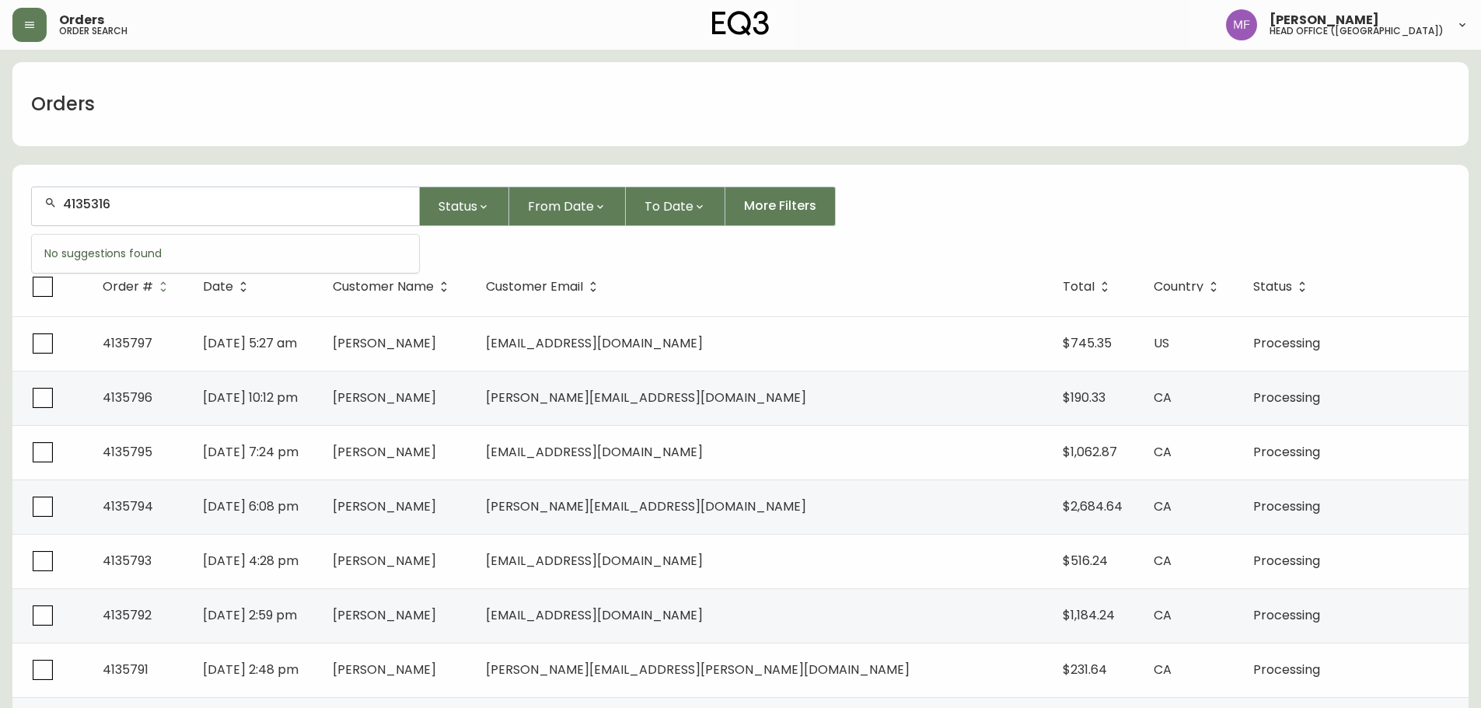
type input "4135316"
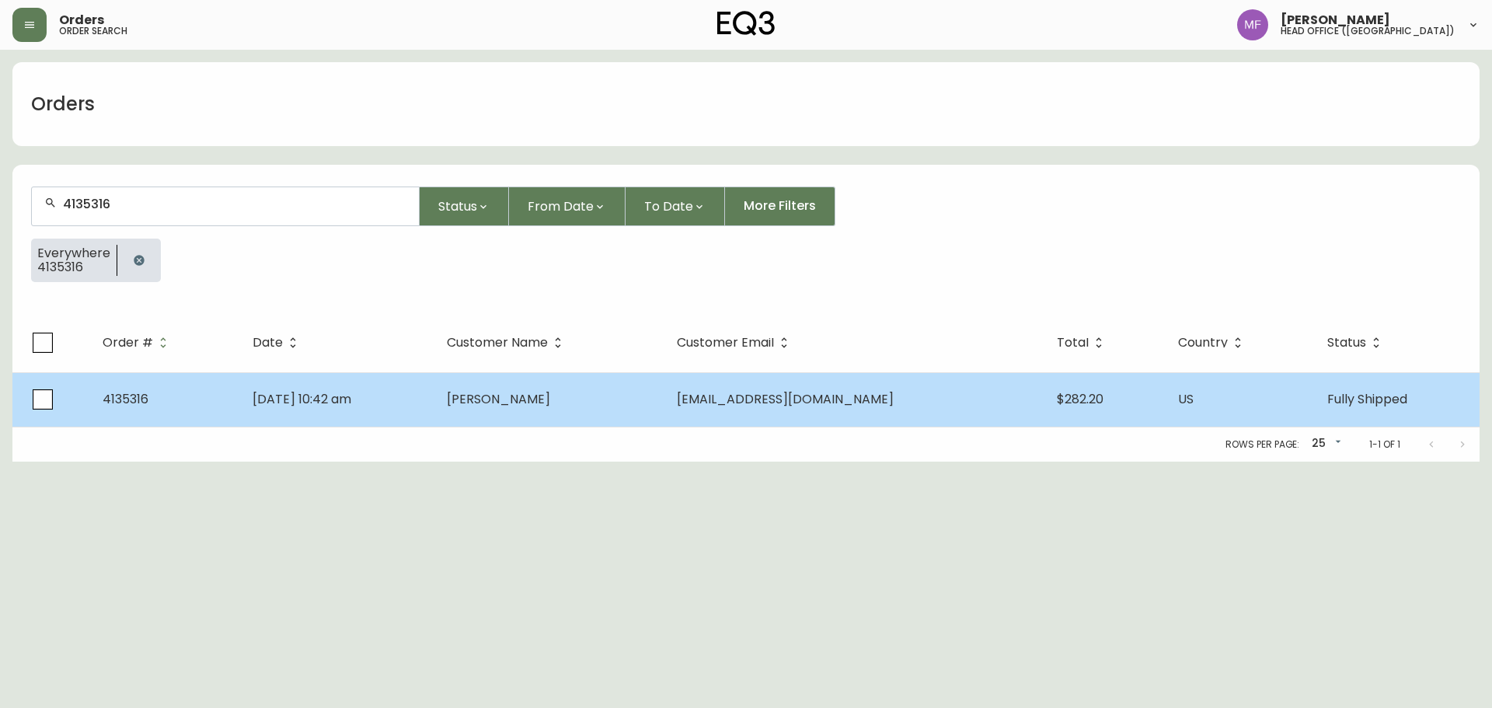
click at [434, 426] on td "Sep 13 2025, 10:42 am" at bounding box center [337, 399] width 194 height 54
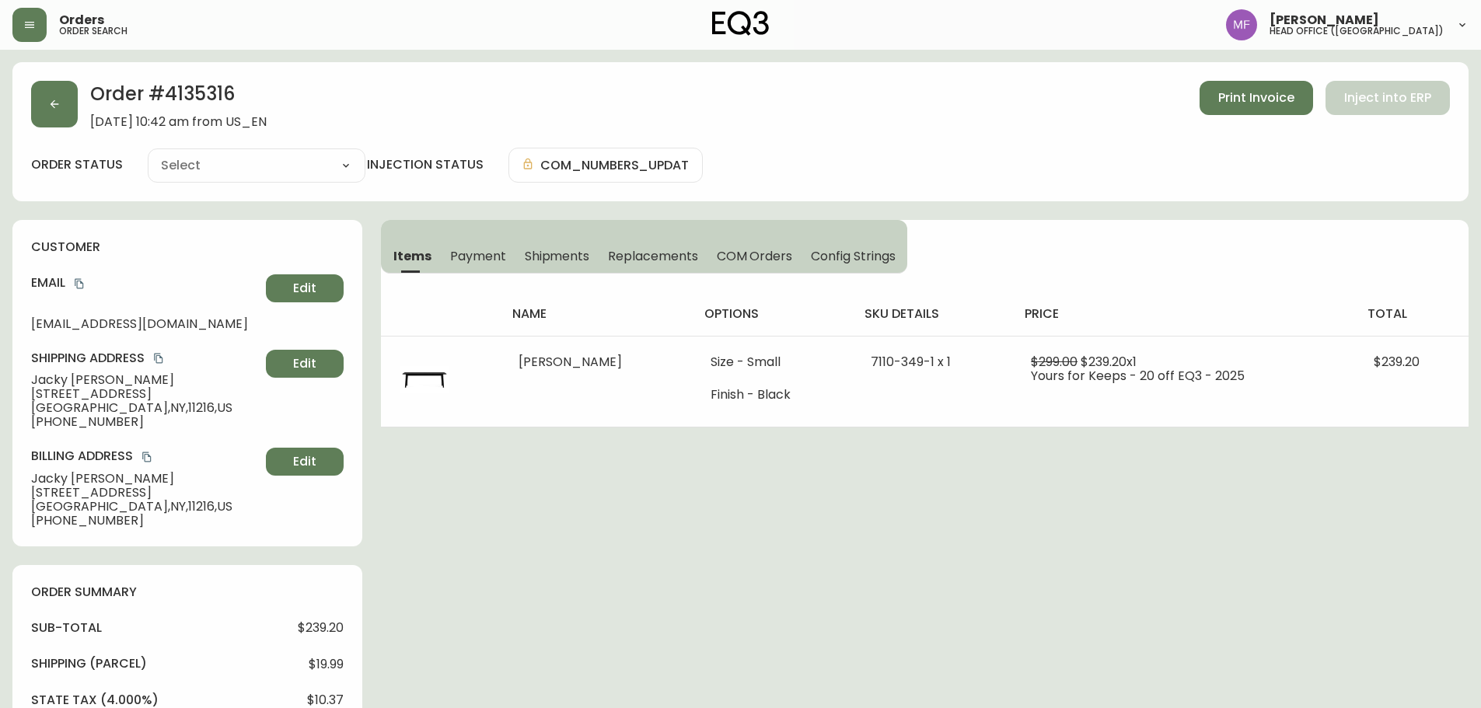
type input "Fully Shipped"
select select "FULLY_SHIPPED"
drag, startPoint x: 586, startPoint y: 249, endPoint x: 583, endPoint y: 267, distance: 18.1
click at [584, 250] on span "Shipments" at bounding box center [557, 256] width 65 height 16
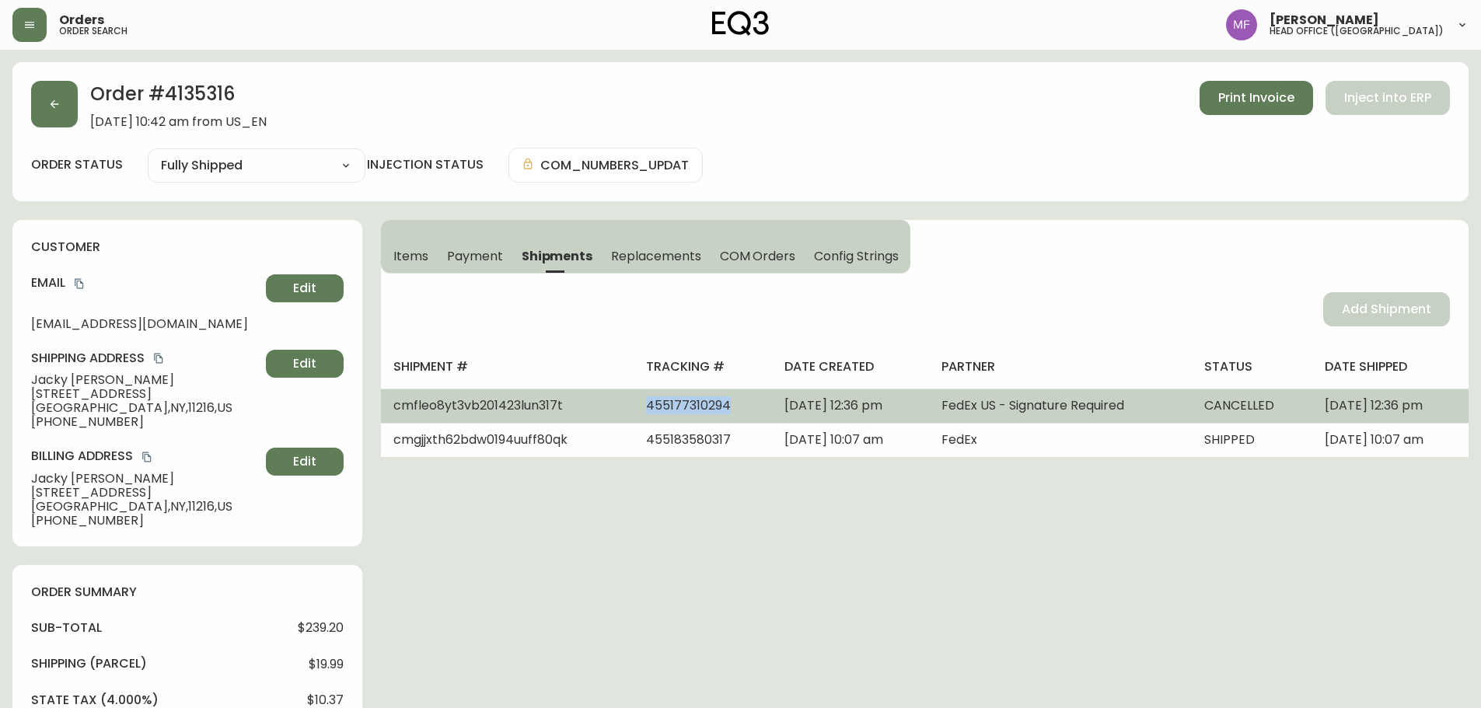
drag, startPoint x: 694, startPoint y: 406, endPoint x: 597, endPoint y: 410, distance: 97.2
click at [633, 410] on td "455177310294" at bounding box center [702, 406] width 139 height 34
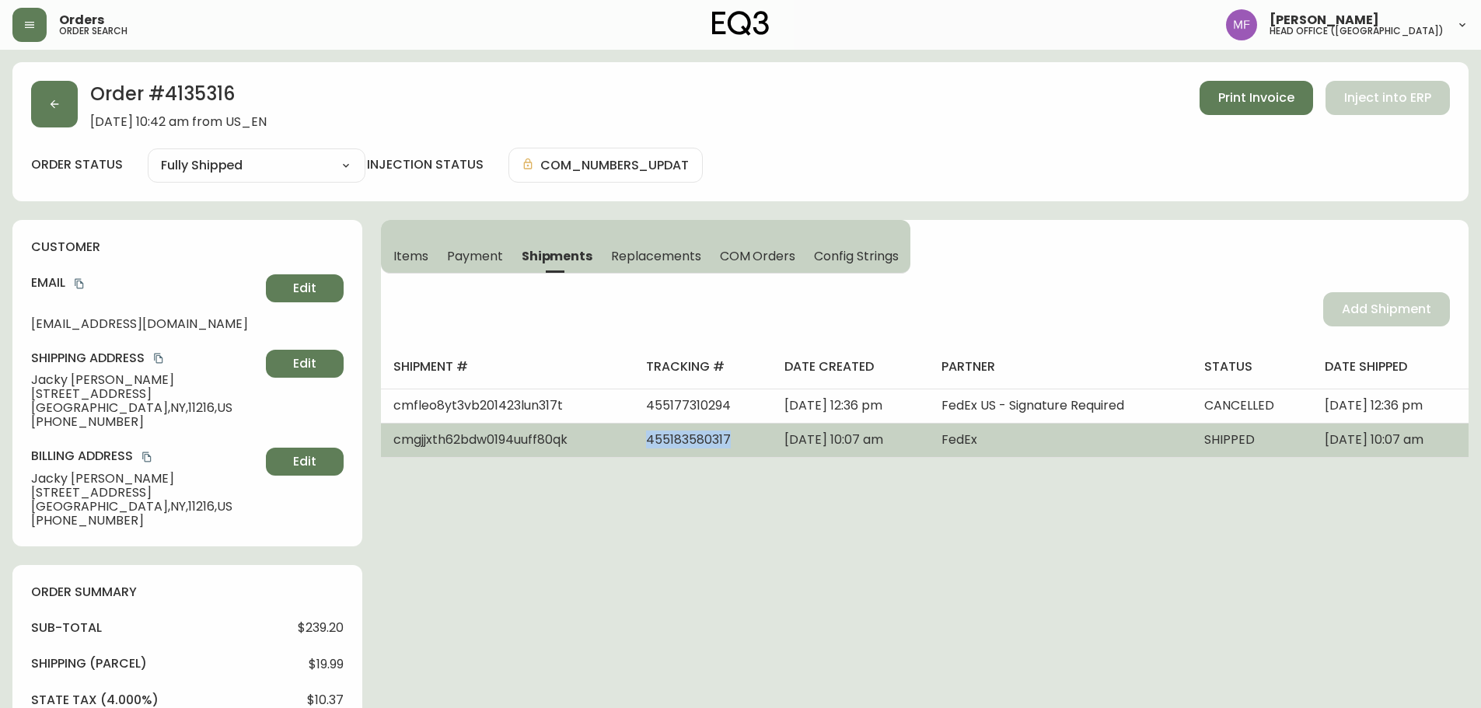
drag, startPoint x: 687, startPoint y: 434, endPoint x: 598, endPoint y: 448, distance: 90.5
click at [633, 448] on td "455183580317" at bounding box center [702, 440] width 139 height 34
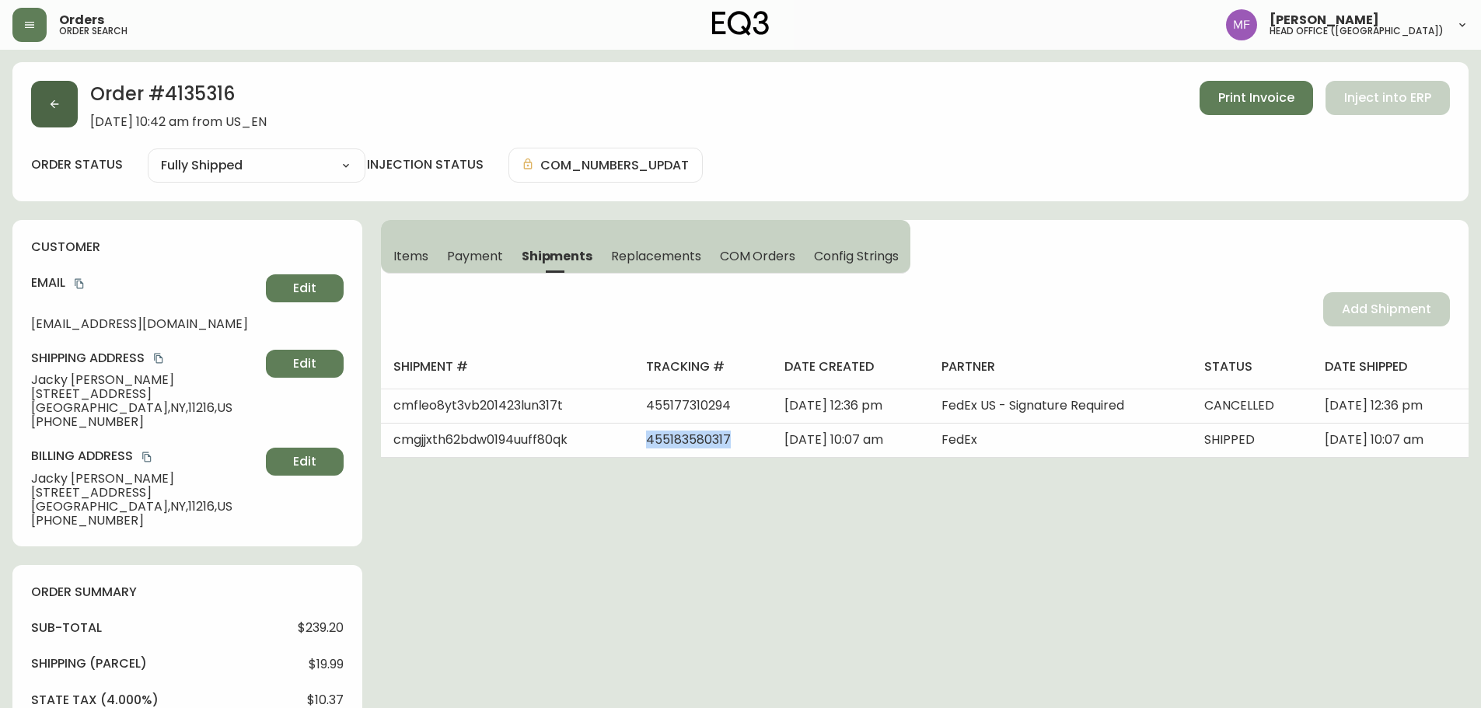
click at [48, 100] on icon "button" at bounding box center [54, 104] width 12 height 12
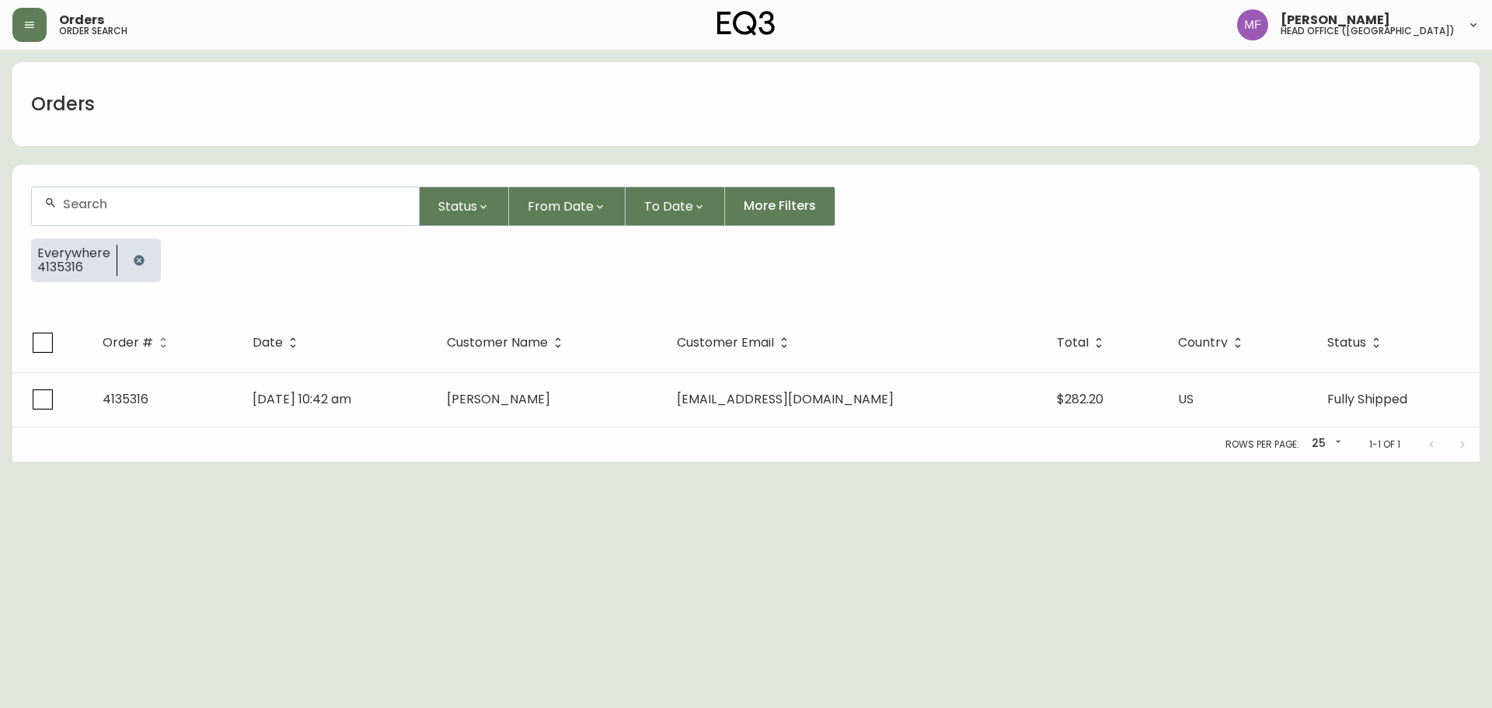
click at [134, 259] on icon "button" at bounding box center [139, 260] width 10 height 10
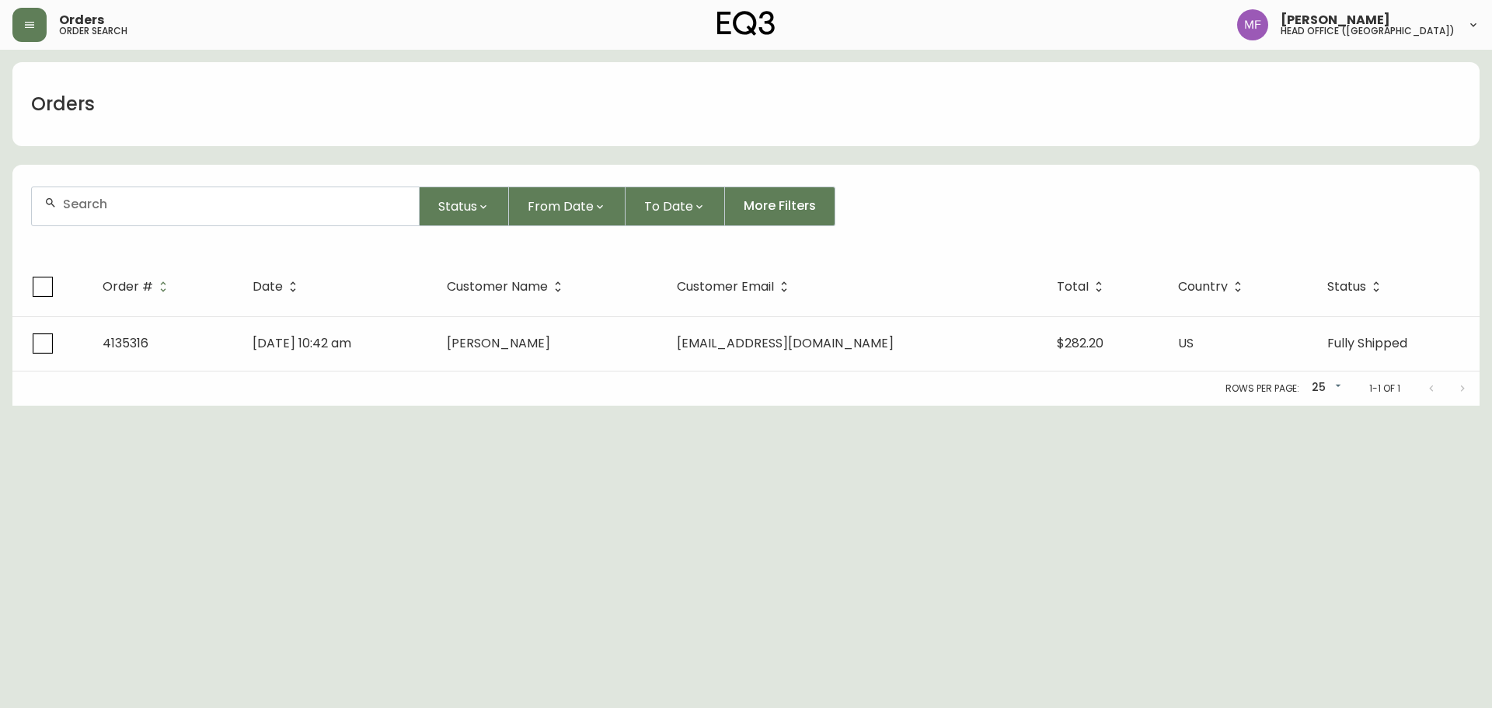
click at [134, 213] on div at bounding box center [225, 206] width 387 height 38
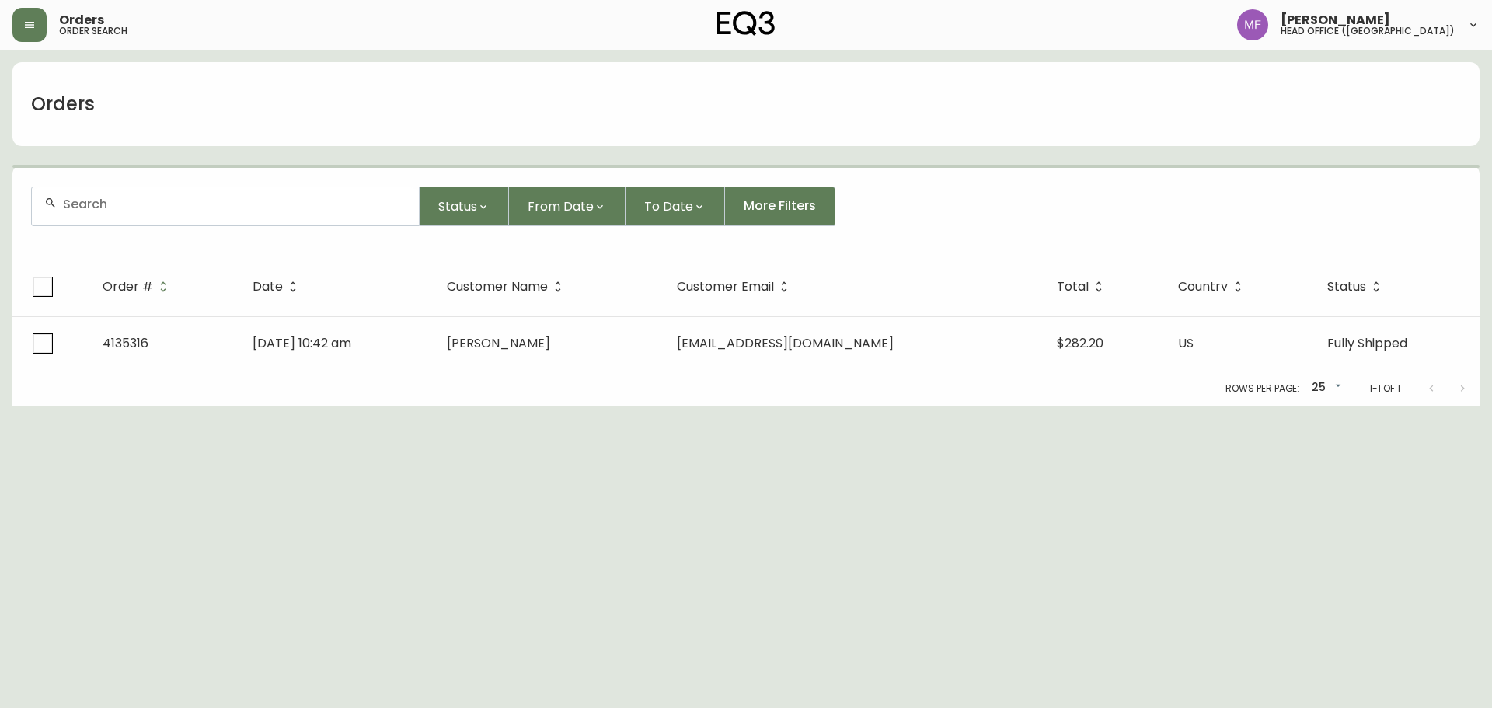
paste input "4134221"
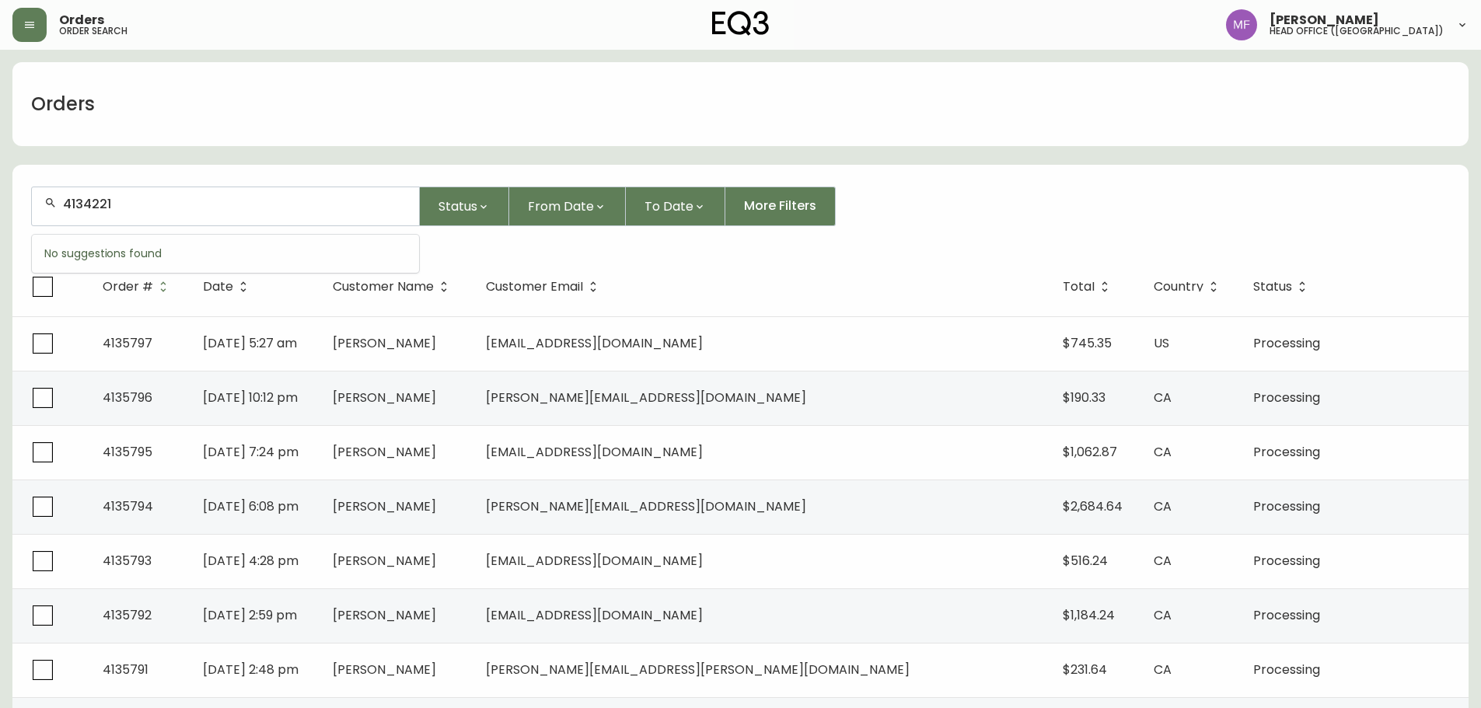
type input "4134221"
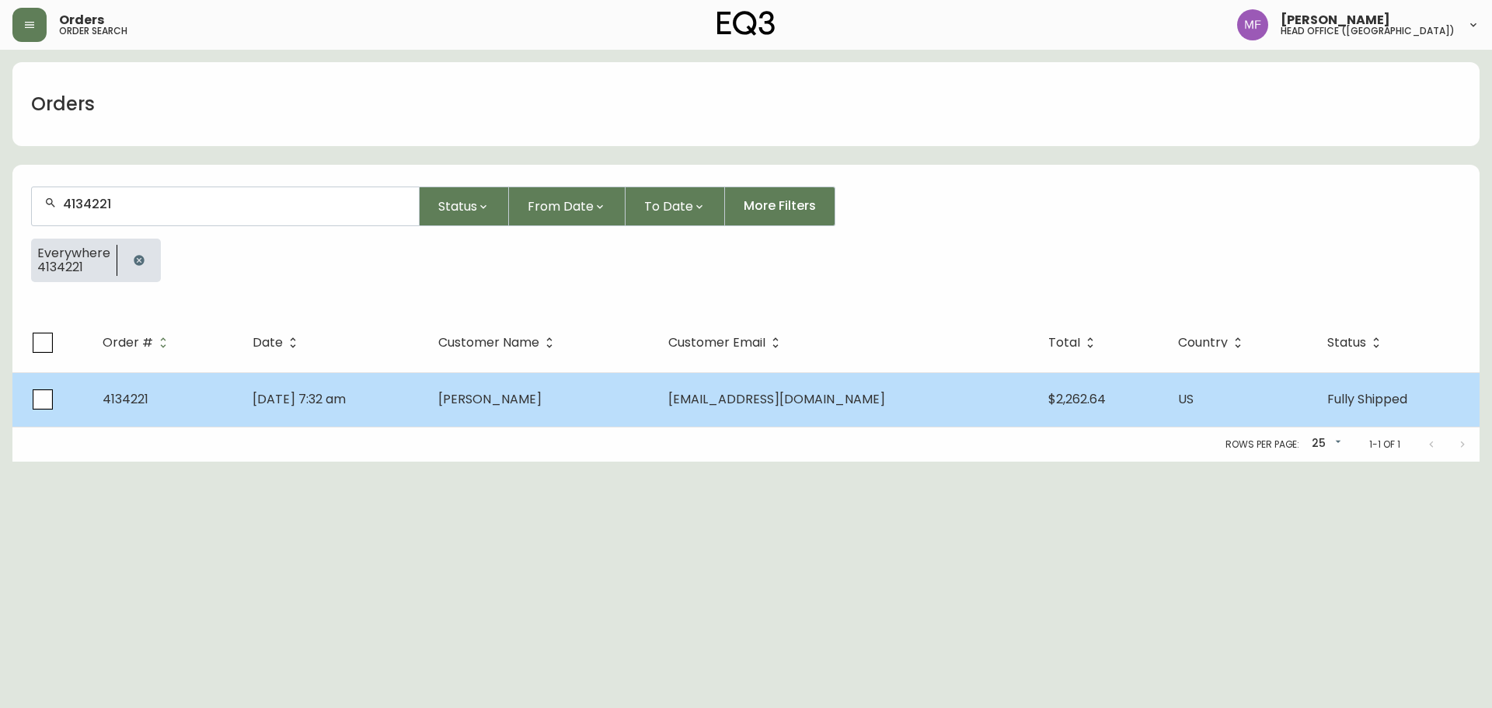
click at [504, 409] on td "Alexander Kalman" at bounding box center [541, 399] width 230 height 54
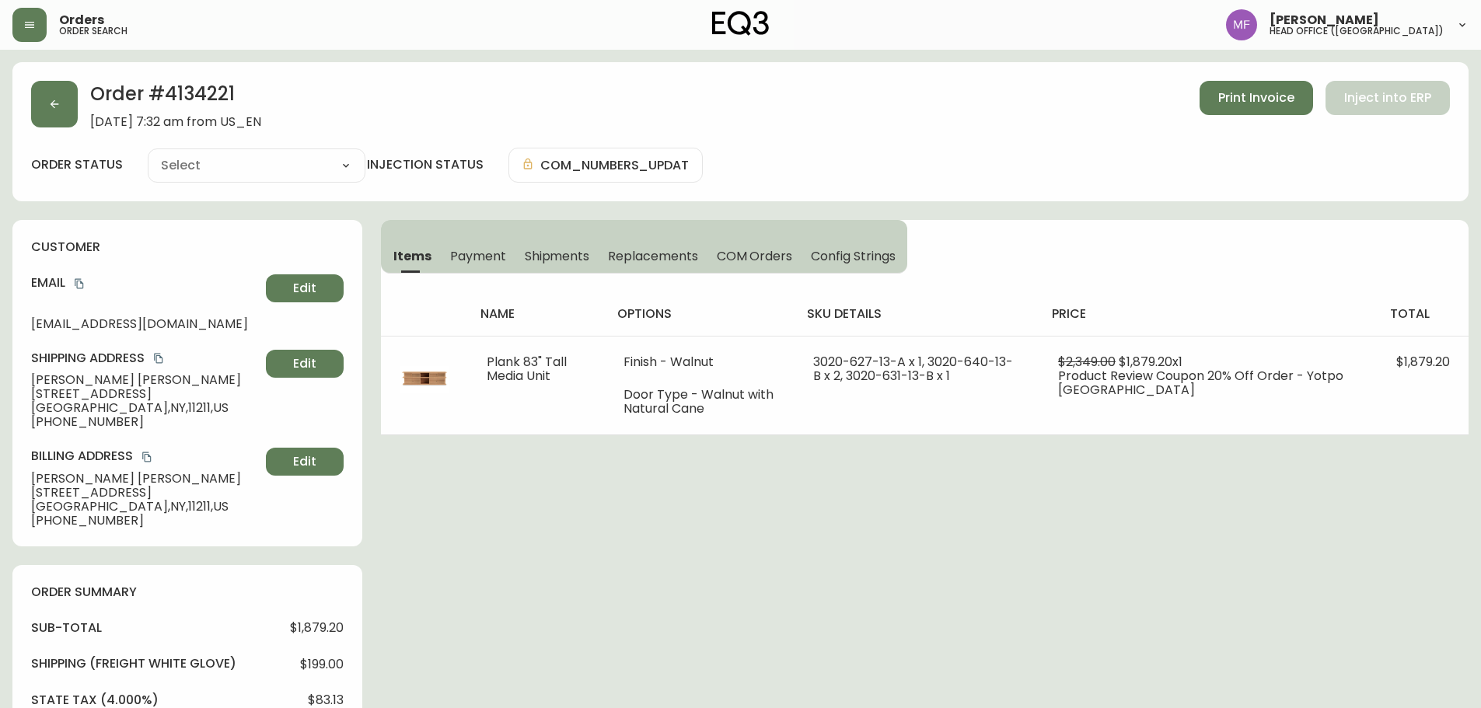
type input "Fully Shipped"
select select "FULLY_SHIPPED"
click at [490, 256] on span "Payment" at bounding box center [478, 256] width 56 height 16
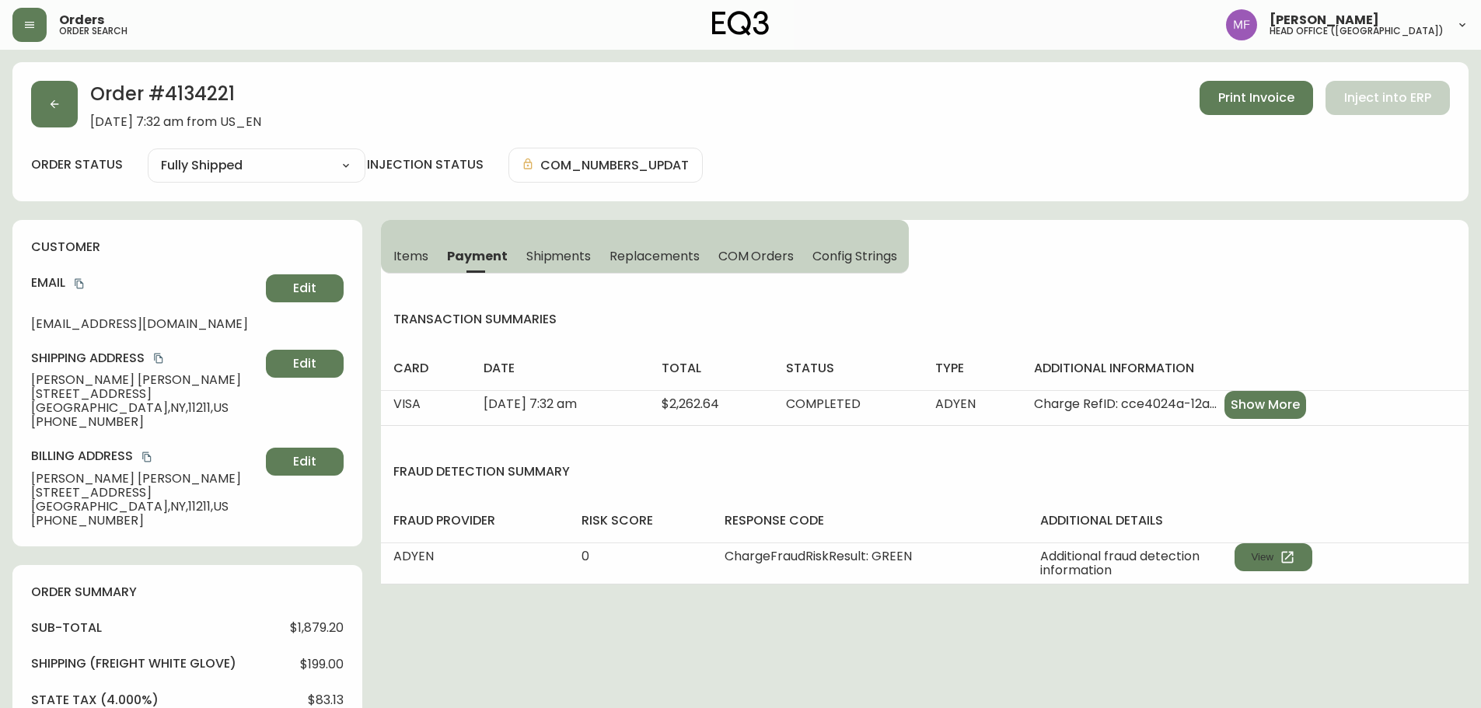
click at [399, 252] on span "Items" at bounding box center [410, 256] width 35 height 16
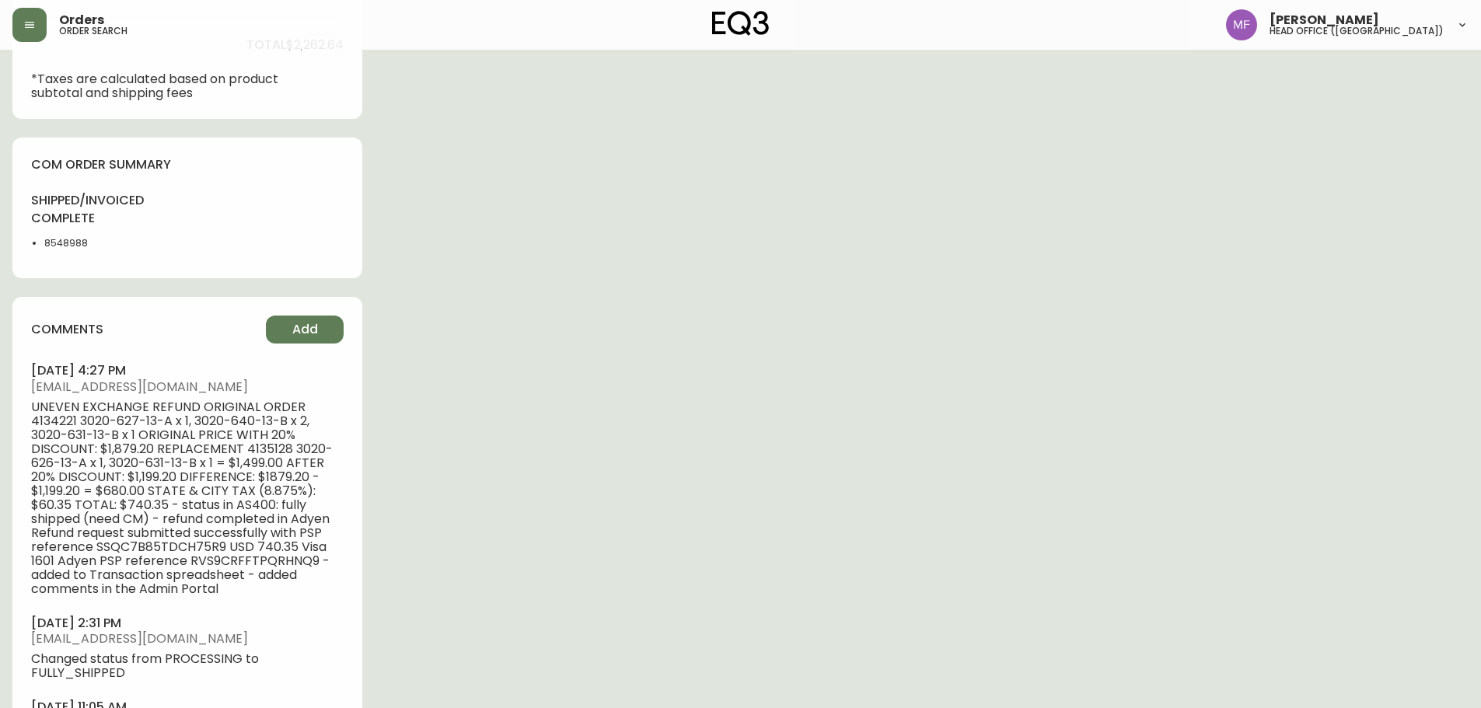
scroll to position [777, 0]
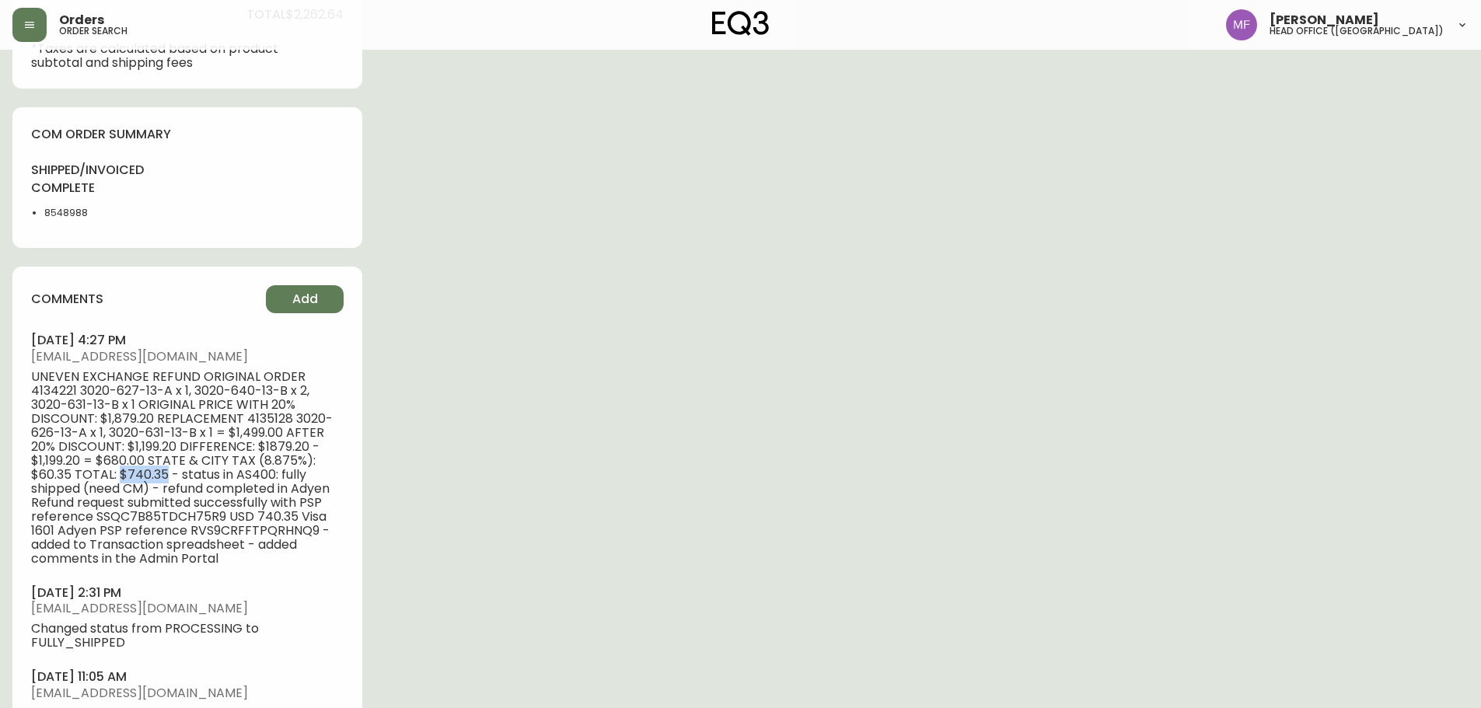
drag, startPoint x: 121, startPoint y: 474, endPoint x: 164, endPoint y: 471, distance: 42.9
click at [164, 471] on span "UNEVEN EXCHANGE REFUND ORIGINAL ORDER 4134221 3020-627-13-A x 1, 3020-640-13-B …" at bounding box center [187, 468] width 312 height 196
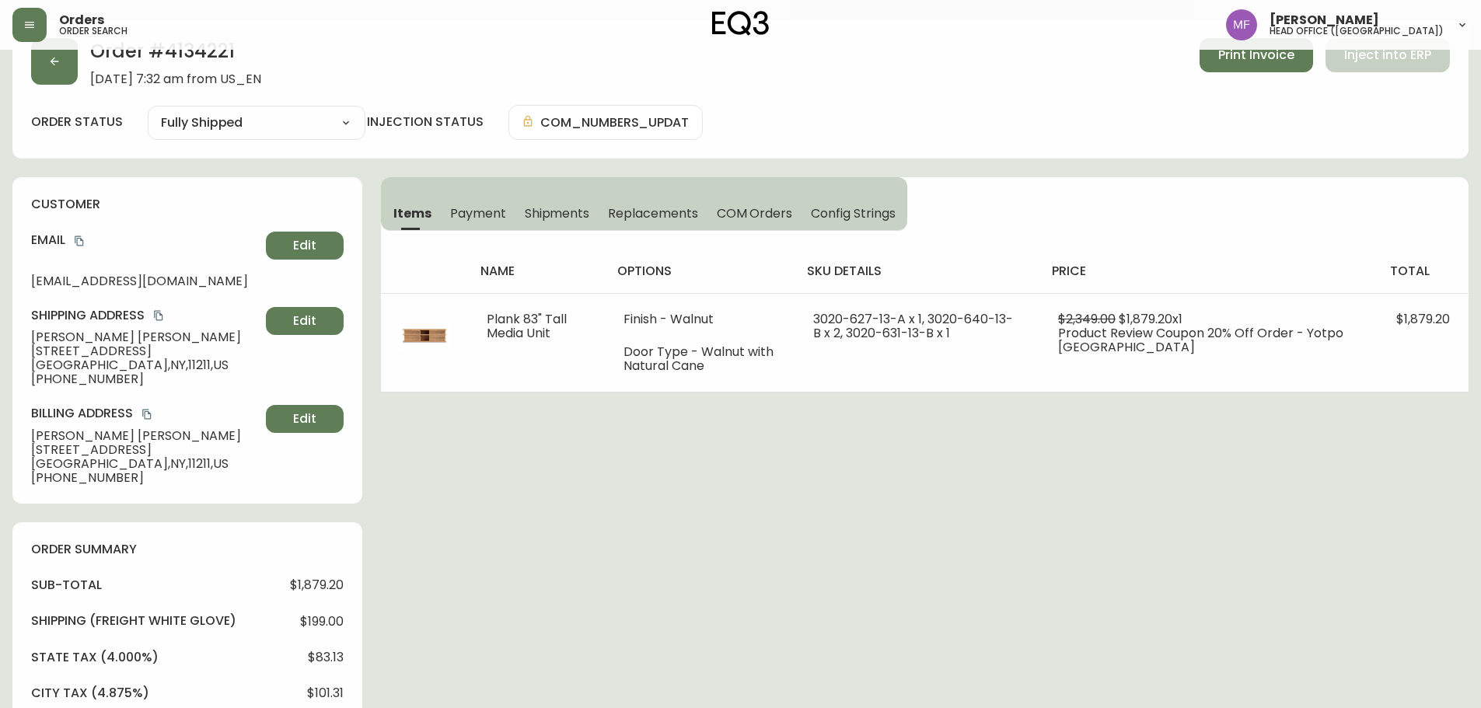
scroll to position [0, 0]
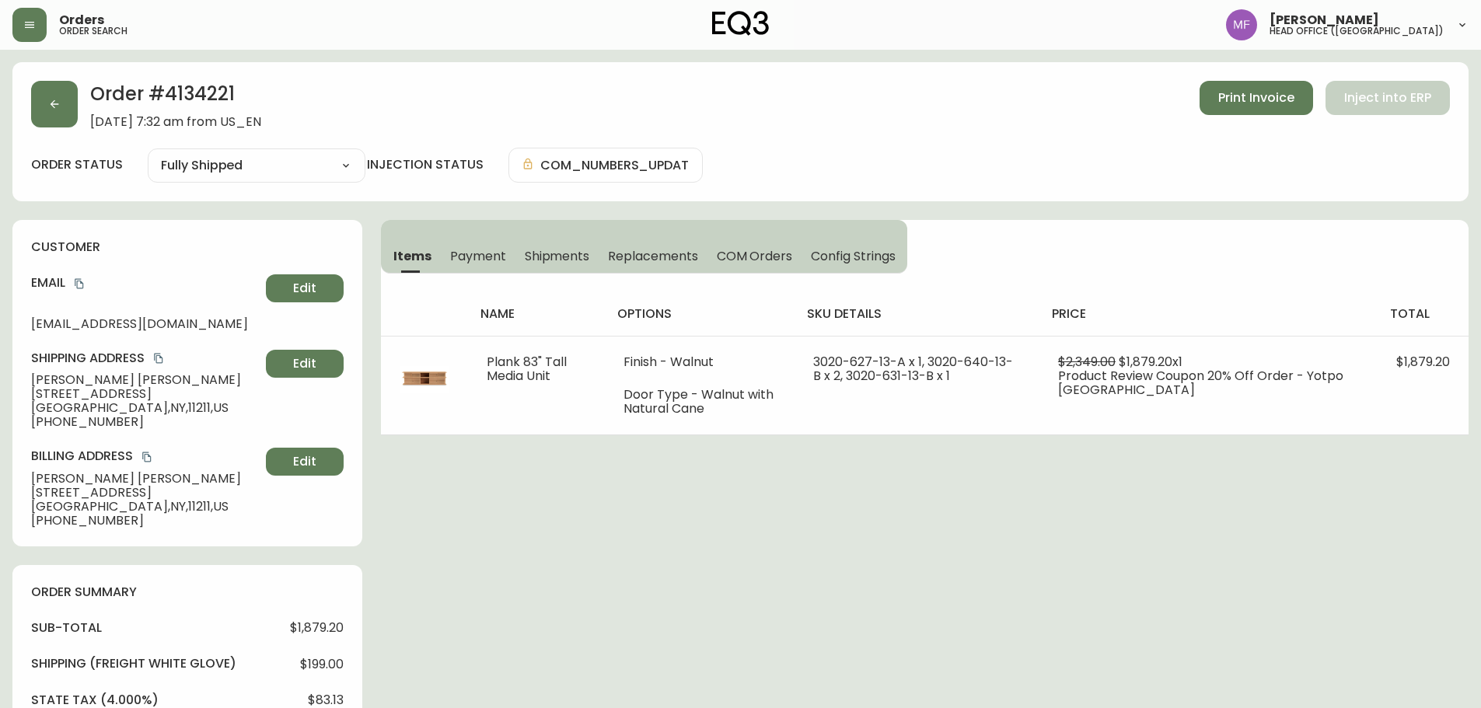
click at [202, 102] on h2 "Order # 4134221" at bounding box center [175, 98] width 171 height 34
click at [51, 92] on button "button" at bounding box center [54, 104] width 47 height 47
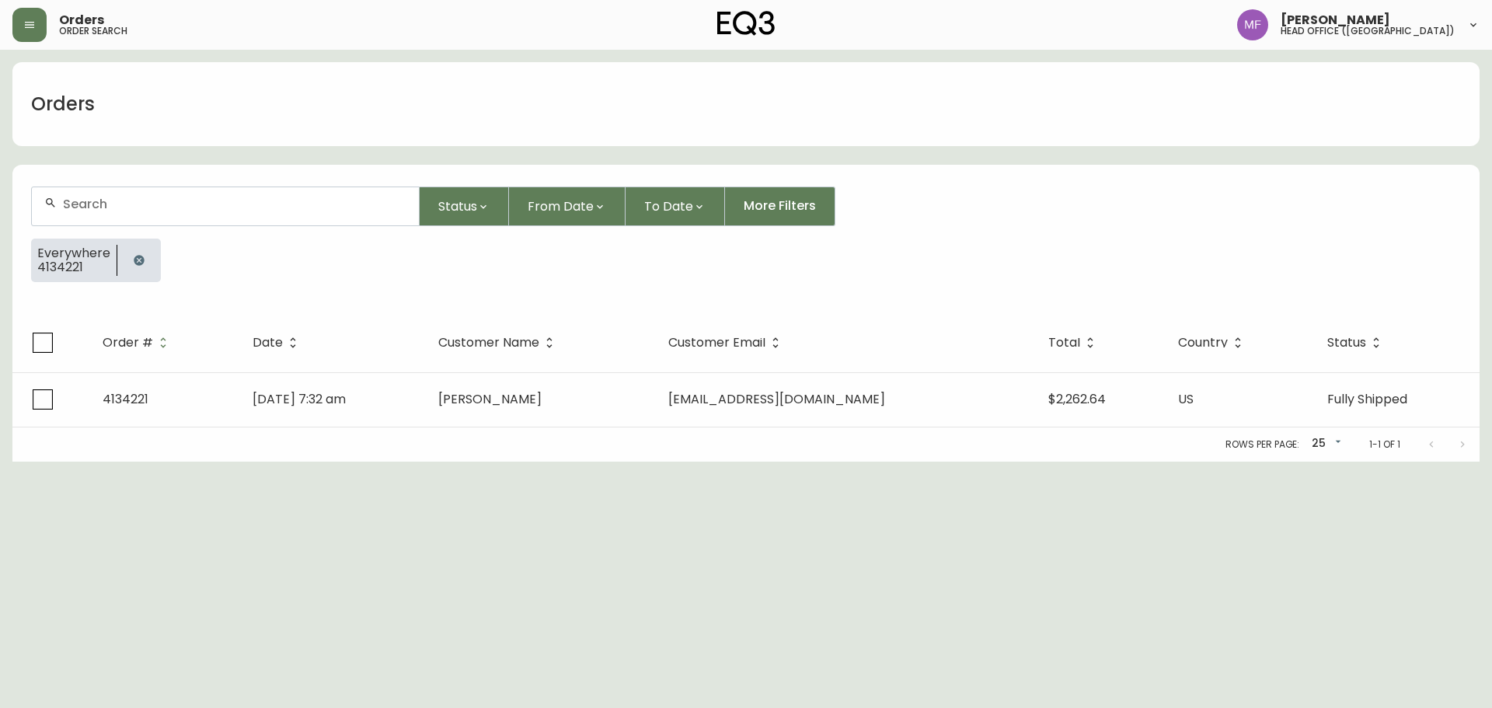
click at [136, 252] on button "button" at bounding box center [139, 260] width 31 height 31
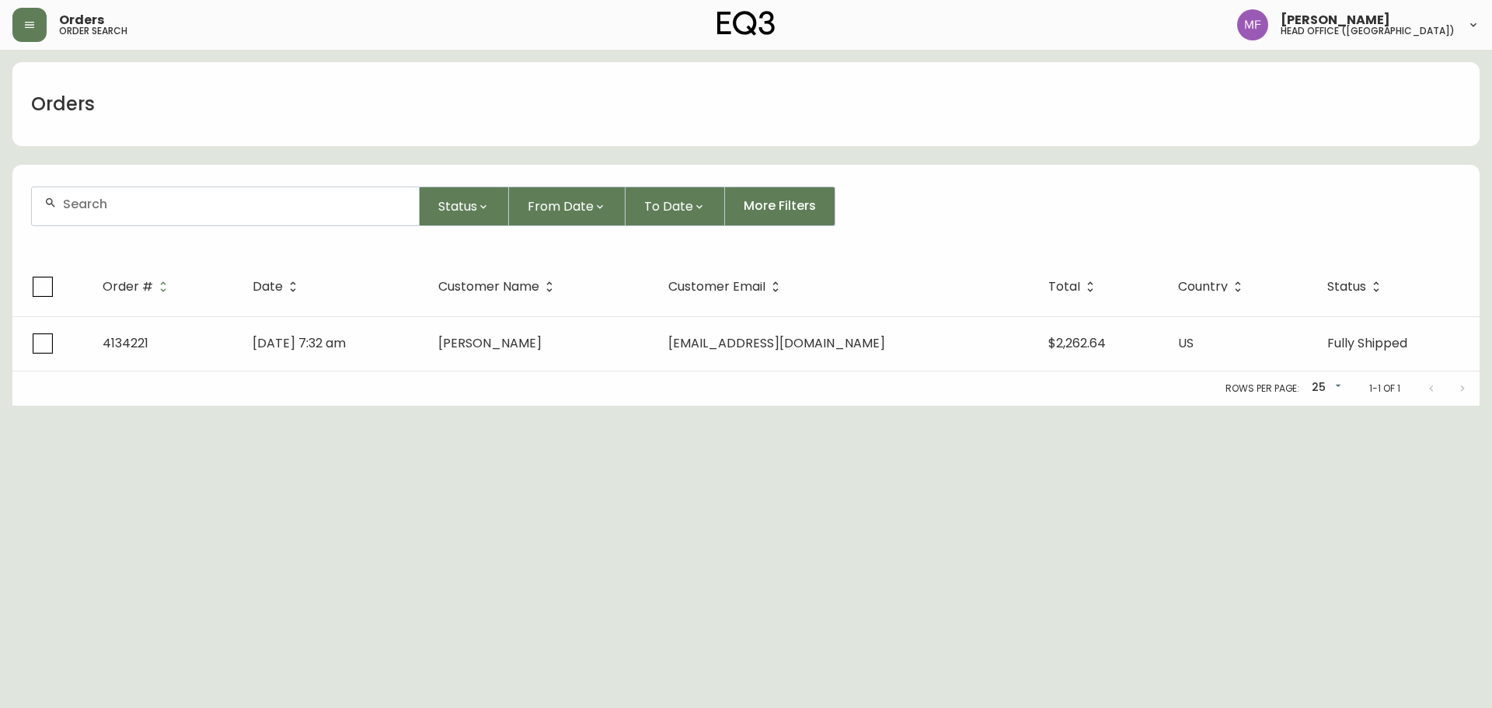
click at [129, 212] on div at bounding box center [225, 206] width 387 height 38
paste input "4133992"
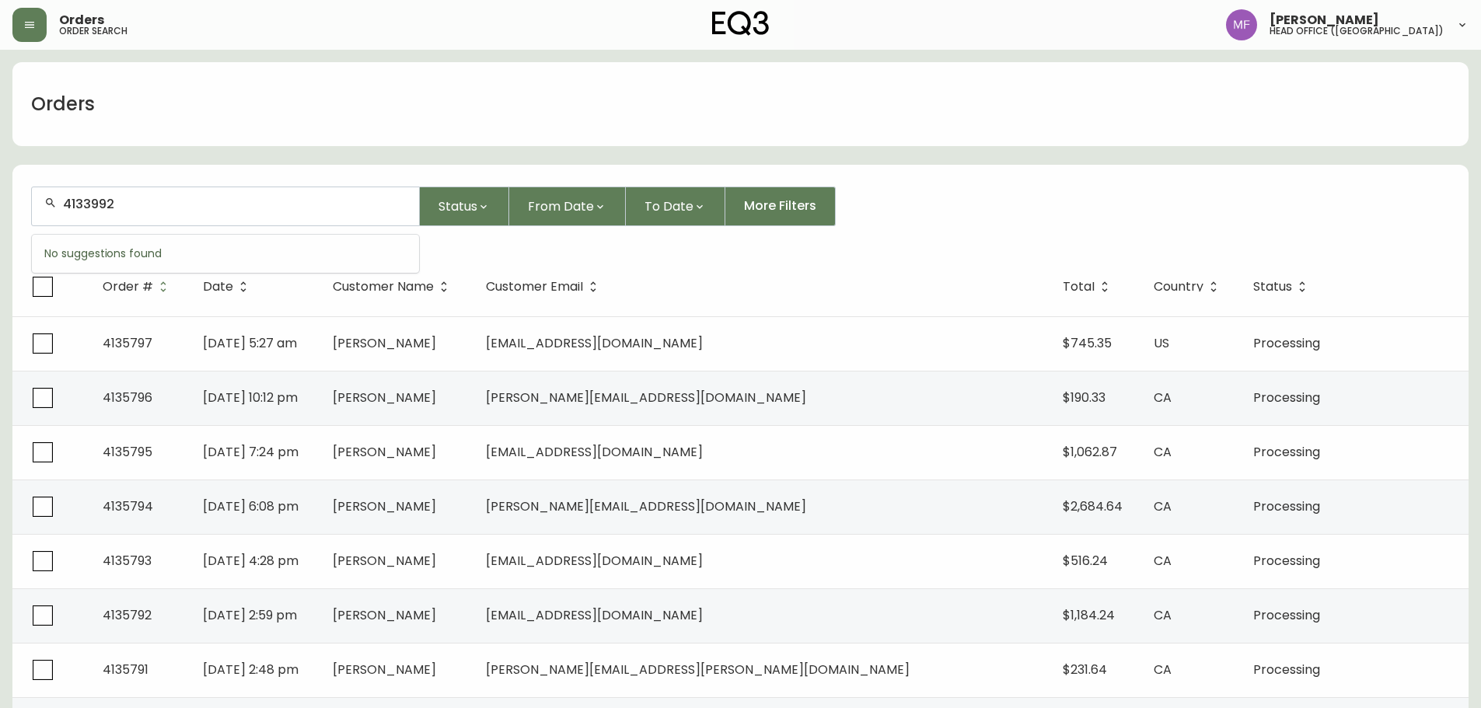
type input "4133992"
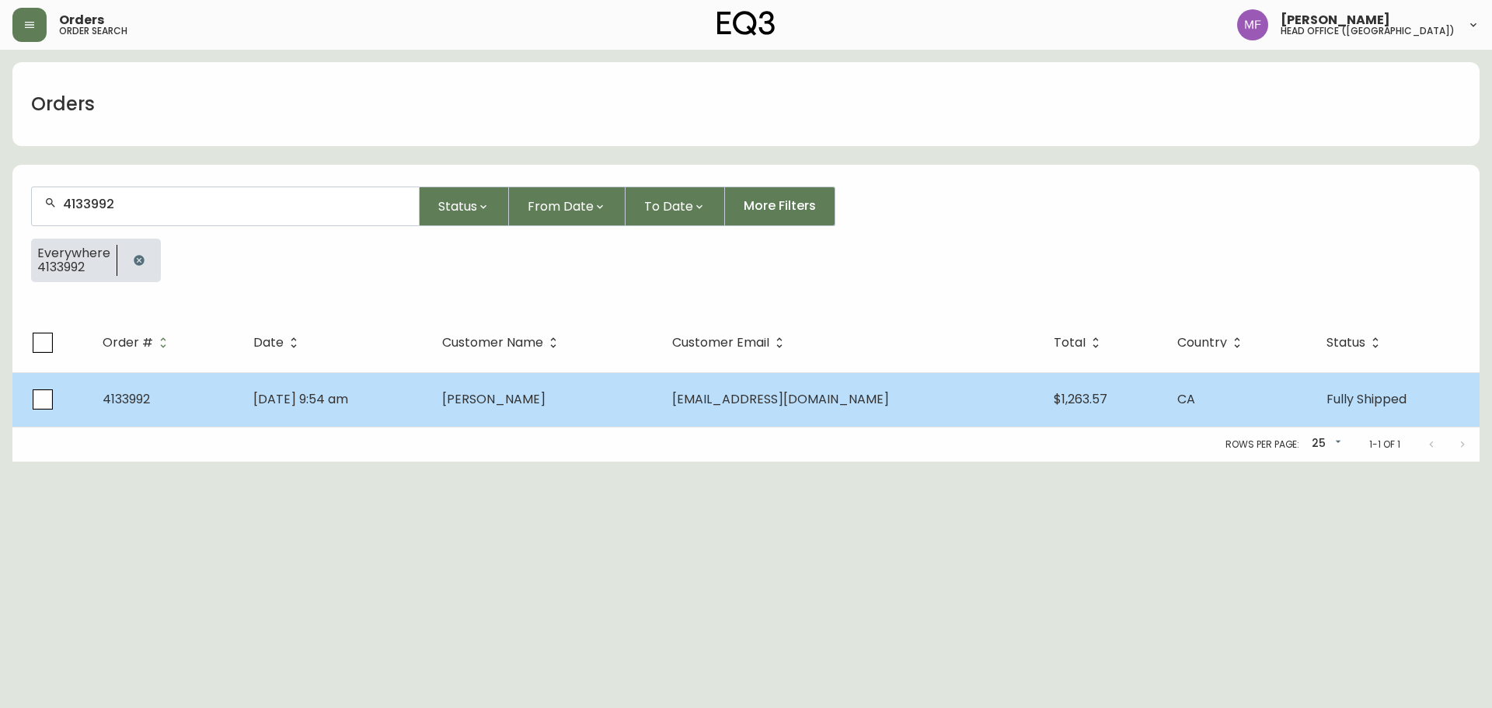
click at [607, 399] on td "Klaudia Nowak" at bounding box center [545, 399] width 230 height 54
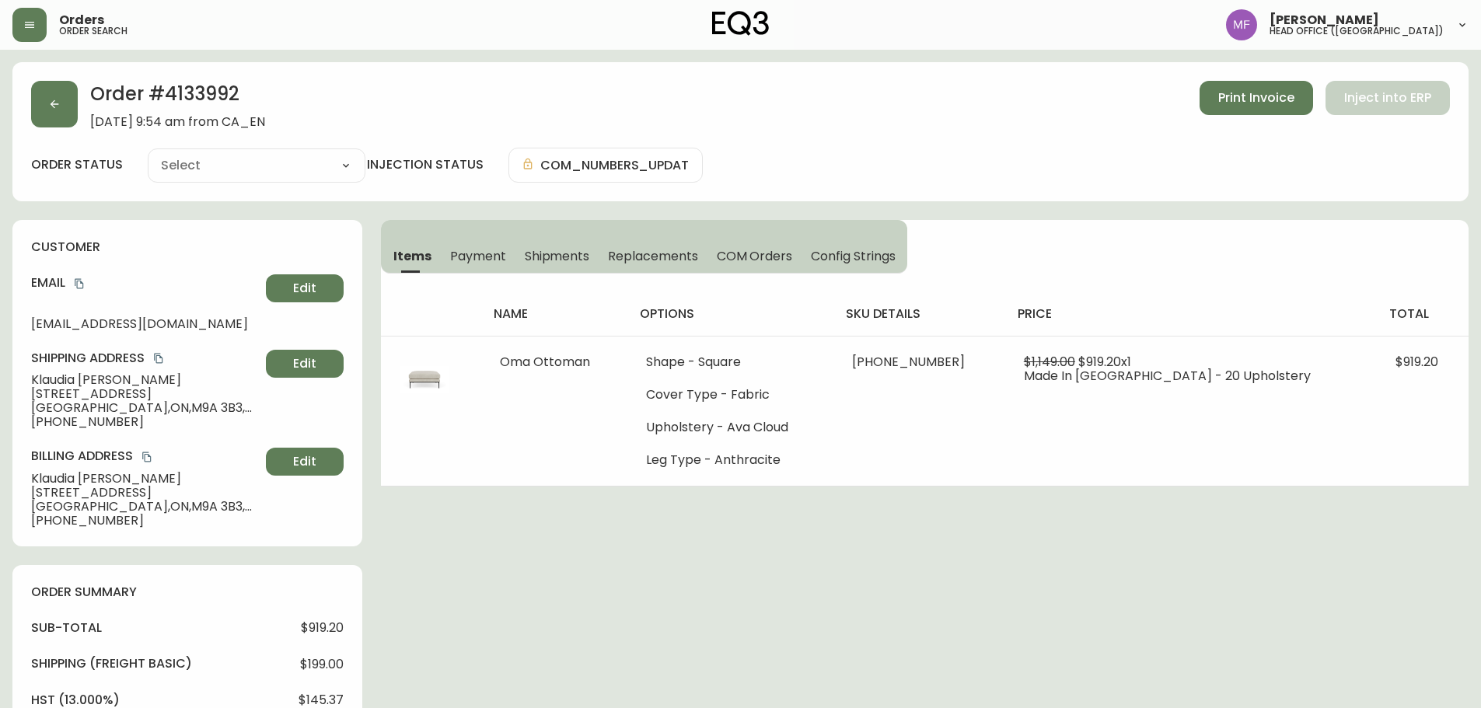
type input "Fully Shipped"
select select "FULLY_SHIPPED"
click at [187, 92] on h2 "Order # 4133992" at bounding box center [177, 98] width 175 height 34
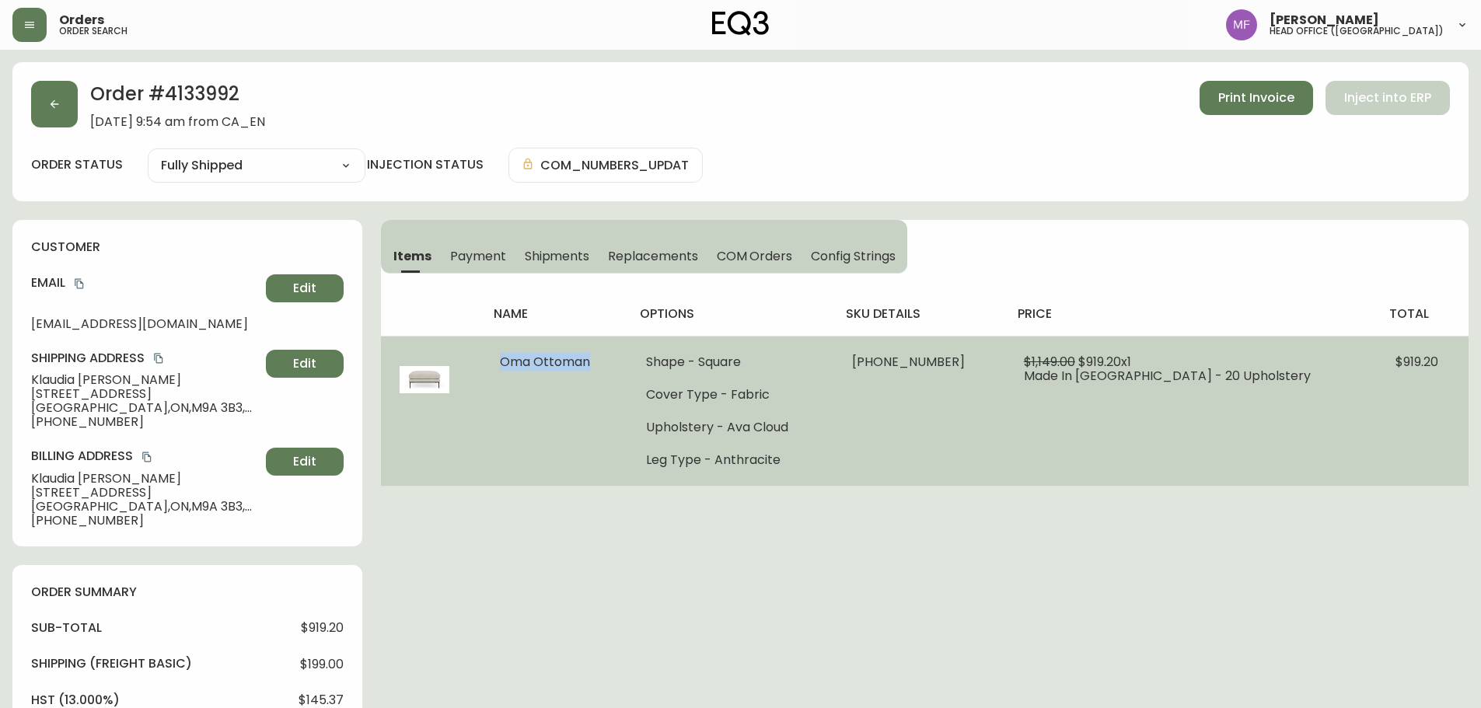
drag, startPoint x: 608, startPoint y: 368, endPoint x: 514, endPoint y: 361, distance: 94.3
click at [514, 361] on td "Oma Ottoman" at bounding box center [554, 411] width 146 height 150
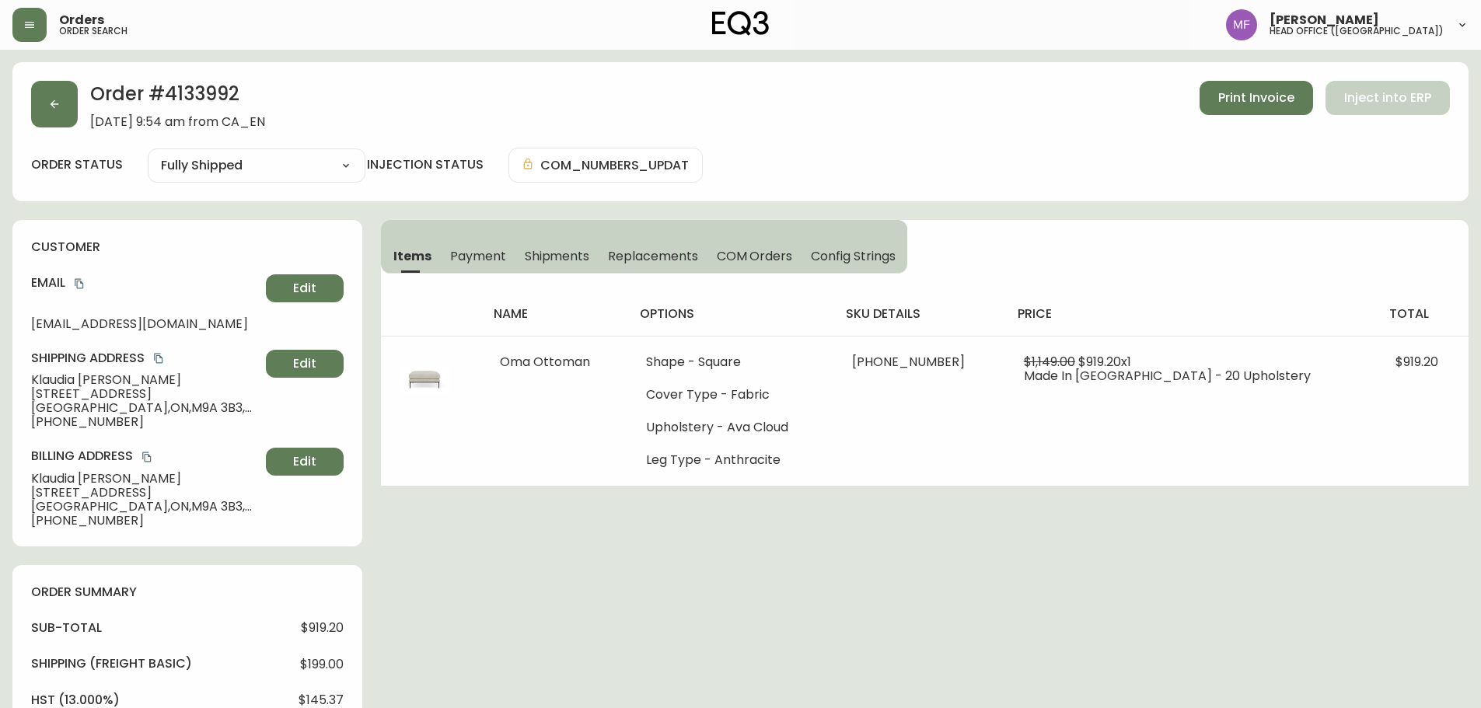
click at [192, 78] on div "Order # 4133992 July 6, 2025 at 9:54 am from CA_EN Print Invoice Inject into ER…" at bounding box center [740, 131] width 1456 height 139
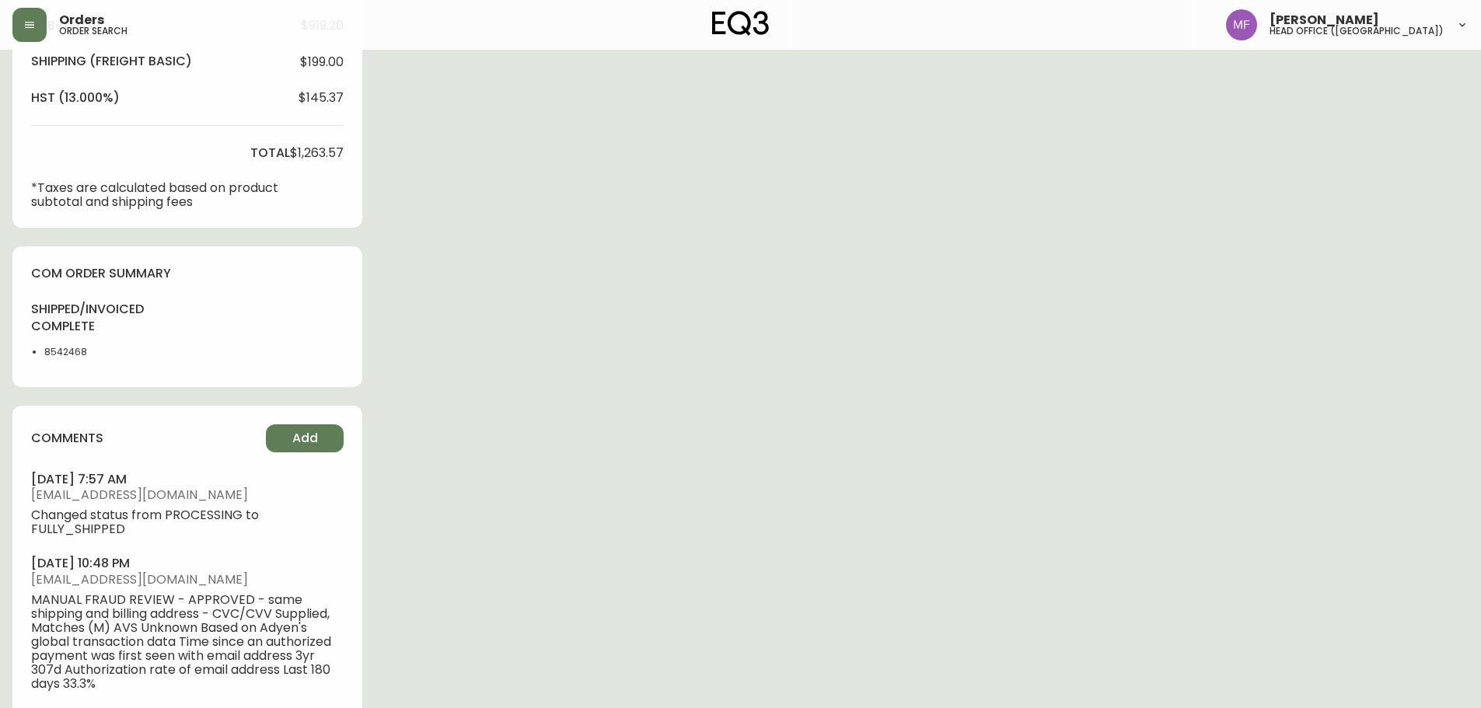
scroll to position [622, 0]
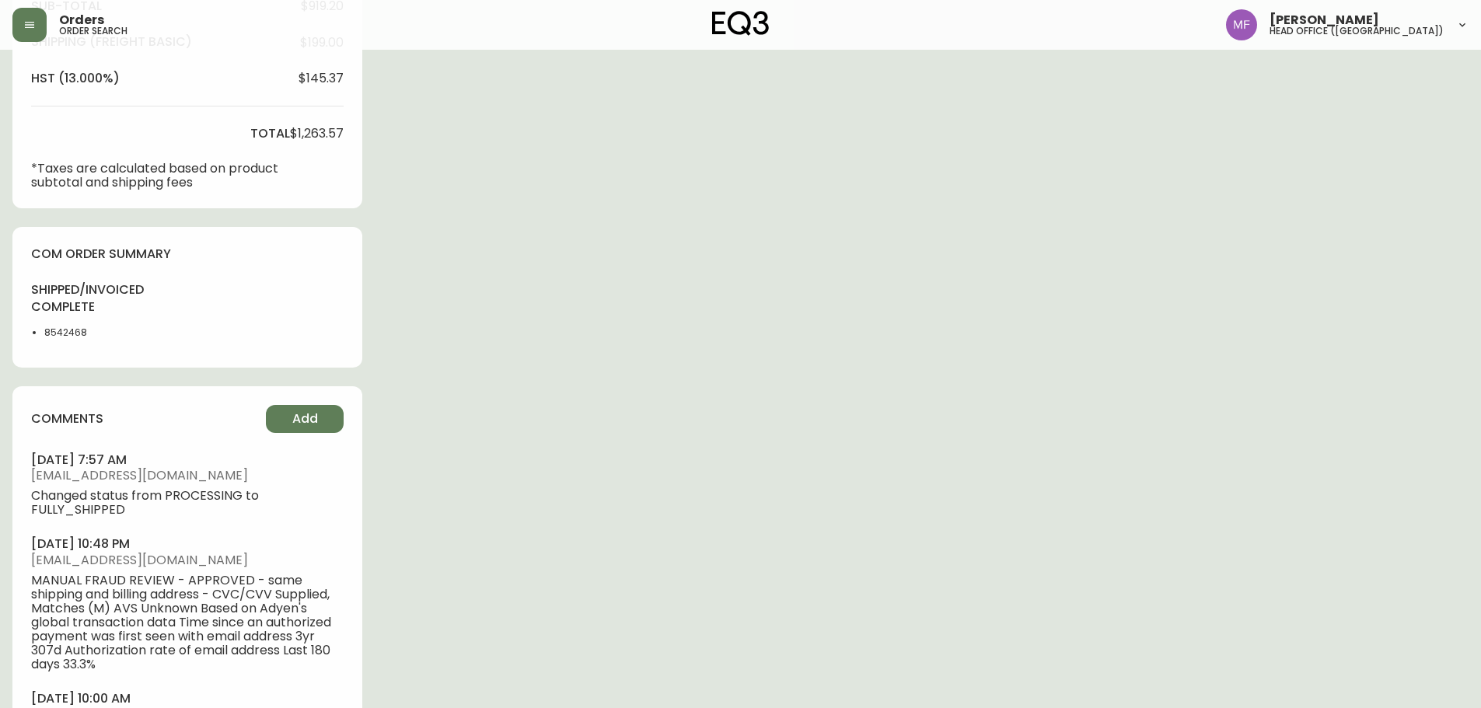
click at [44, 329] on li "8542468" at bounding box center [83, 333] width 78 height 14
click at [1039, 410] on div "Order # 4133992 July 6, 2025 at 9:54 am from CA_EN Print Invoice Inject into ER…" at bounding box center [740, 121] width 1456 height 1362
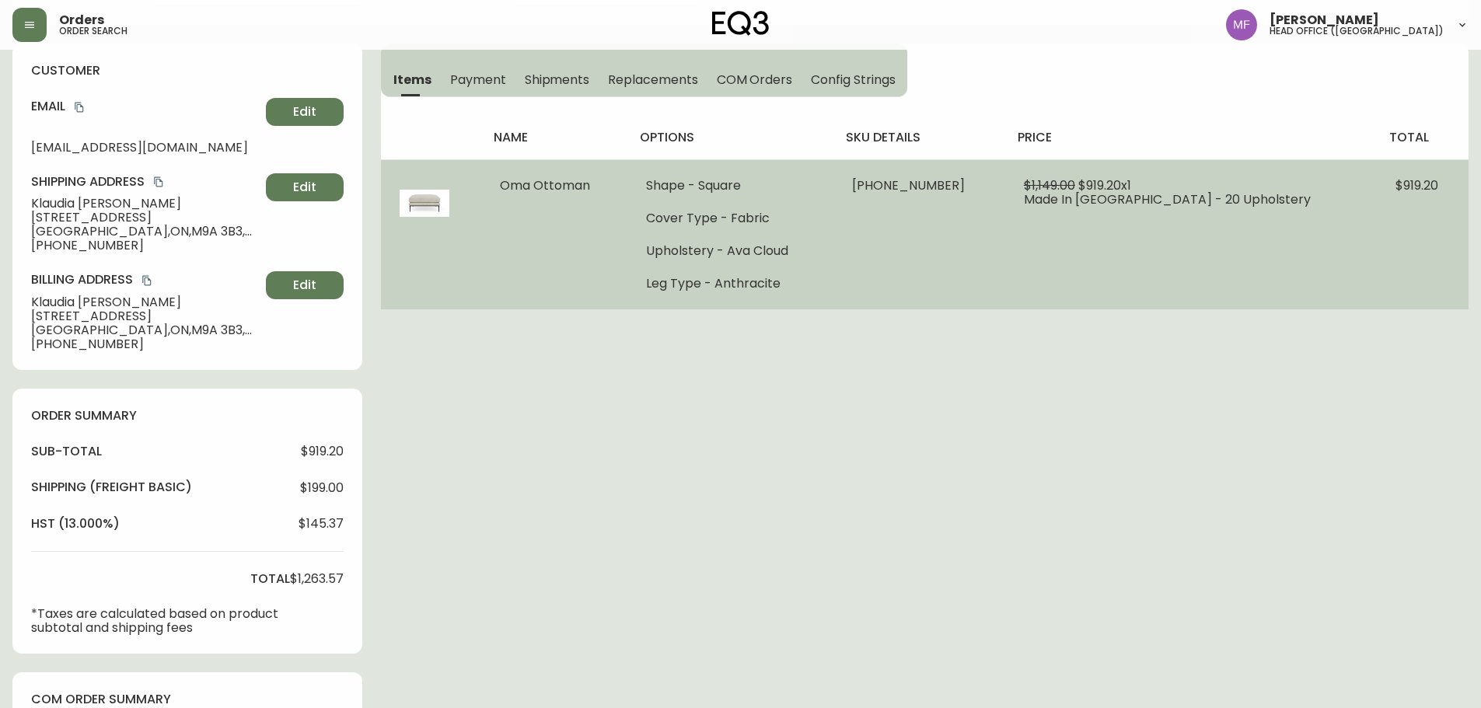
scroll to position [155, 0]
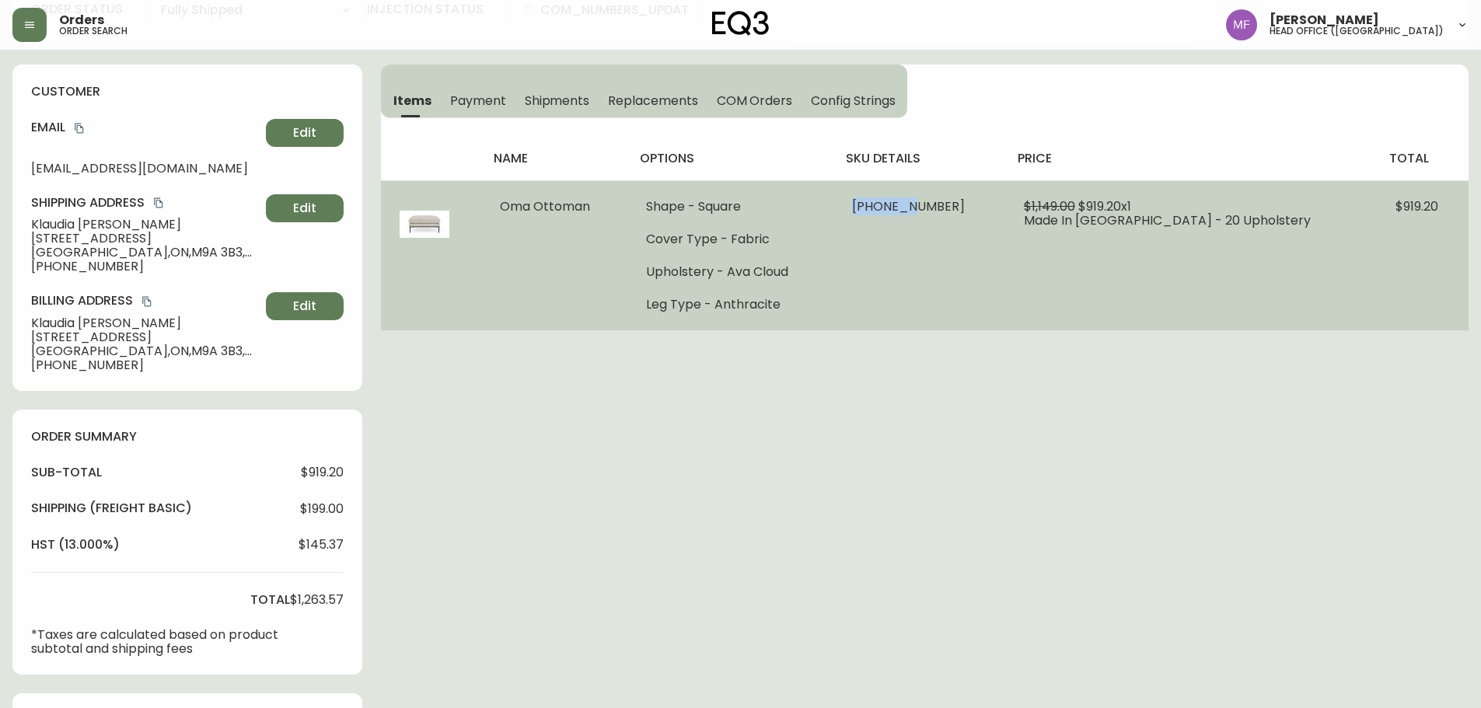
drag, startPoint x: 904, startPoint y: 205, endPoint x: 971, endPoint y: 212, distance: 67.2
click at [971, 212] on td "30151-74 x 1" at bounding box center [919, 255] width 172 height 150
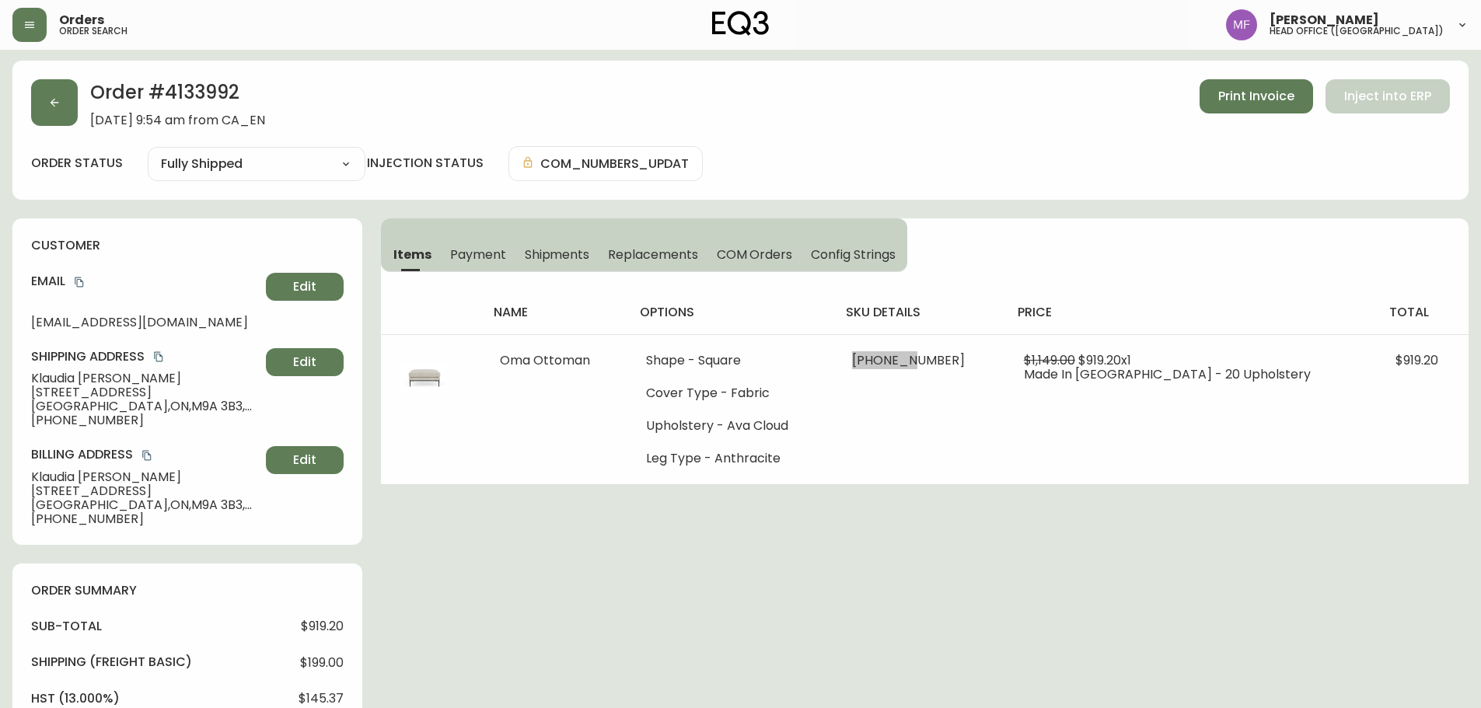
scroll to position [0, 0]
click at [187, 99] on h2 "Order # 4133992" at bounding box center [177, 98] width 175 height 34
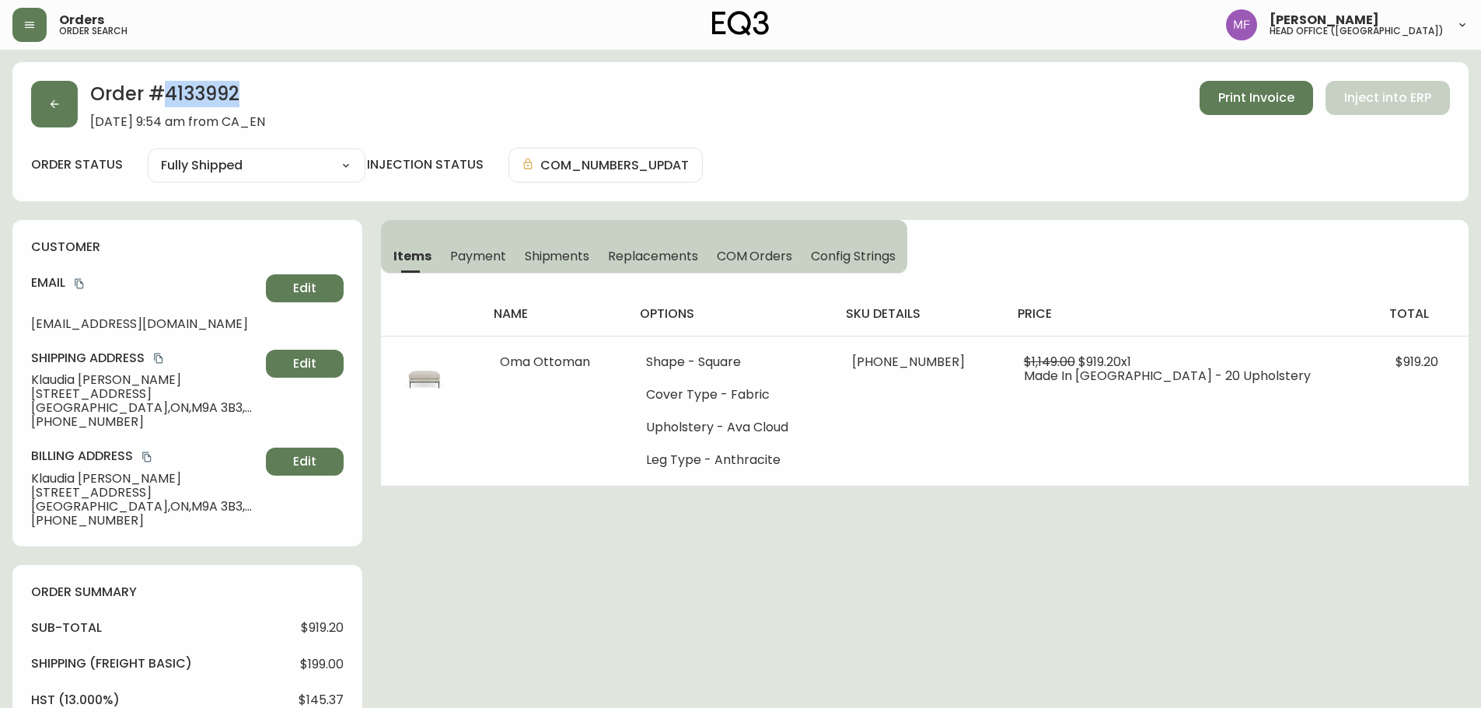
click at [187, 99] on h2 "Order # 4133992" at bounding box center [177, 98] width 175 height 34
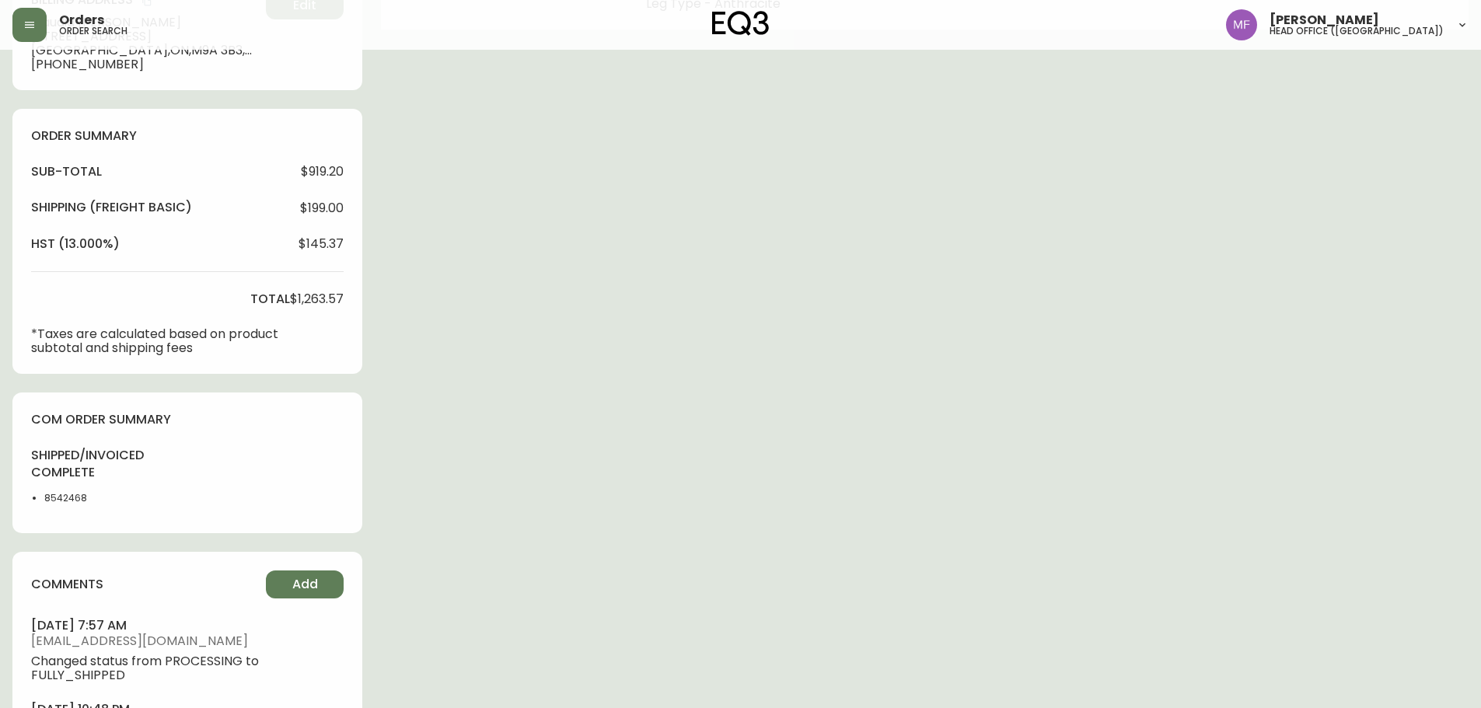
scroll to position [622, 0]
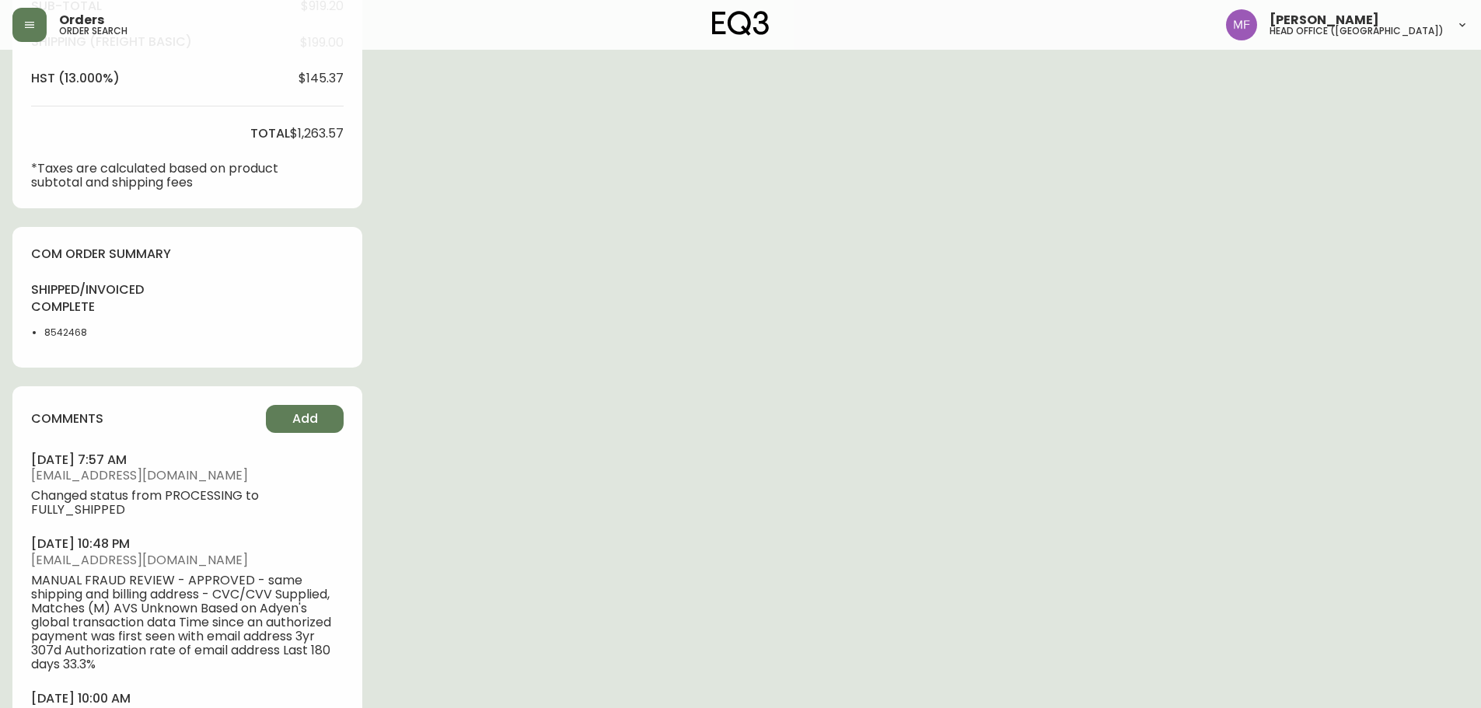
click at [52, 324] on div "shipped/invoiced complete 8542468" at bounding box center [77, 315] width 92 height 68
click at [766, 330] on div "Order # 4133992 July 6, 2025 at 9:54 am from CA_EN Print Invoice Inject into ER…" at bounding box center [740, 121] width 1456 height 1362
click at [1022, 371] on div "Order # 4133992 July 6, 2025 at 9:54 am from CA_EN Print Invoice Inject into ER…" at bounding box center [740, 121] width 1456 height 1362
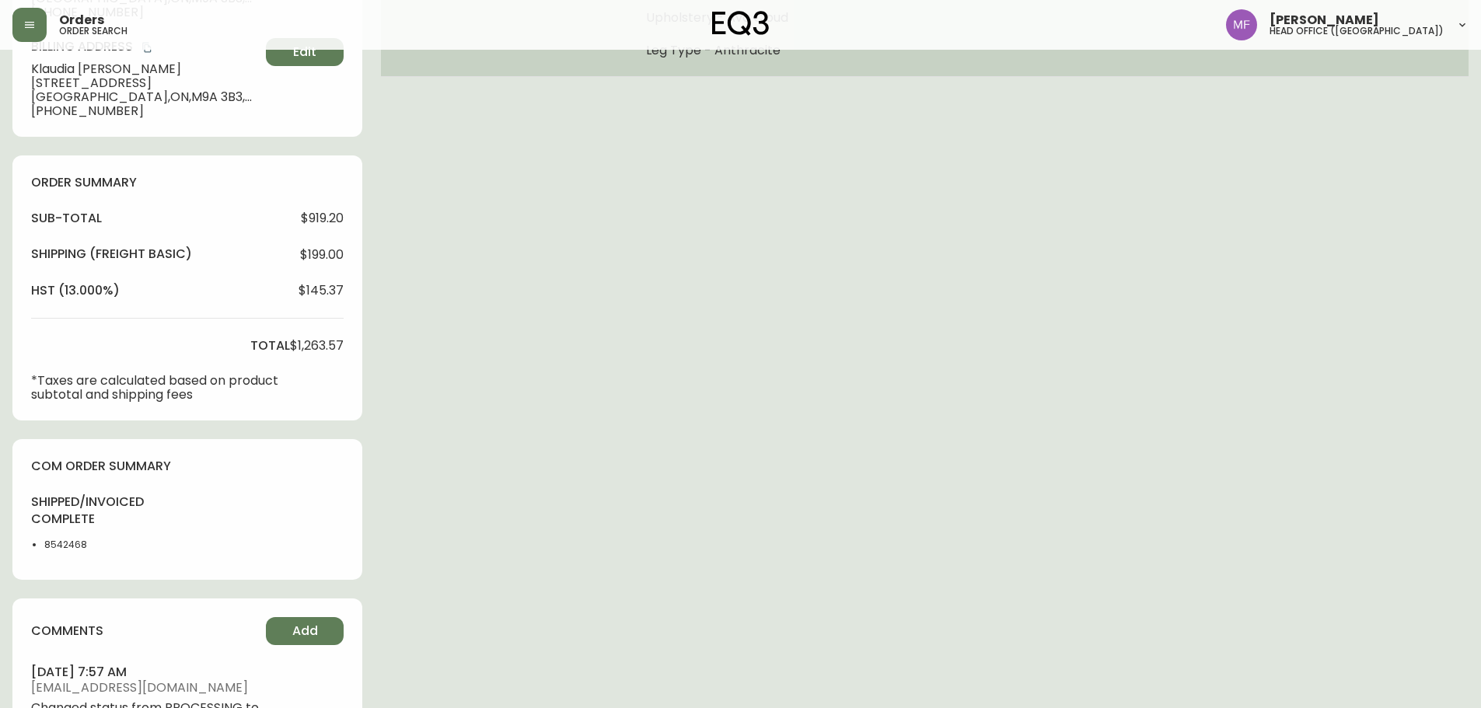
scroll to position [155, 0]
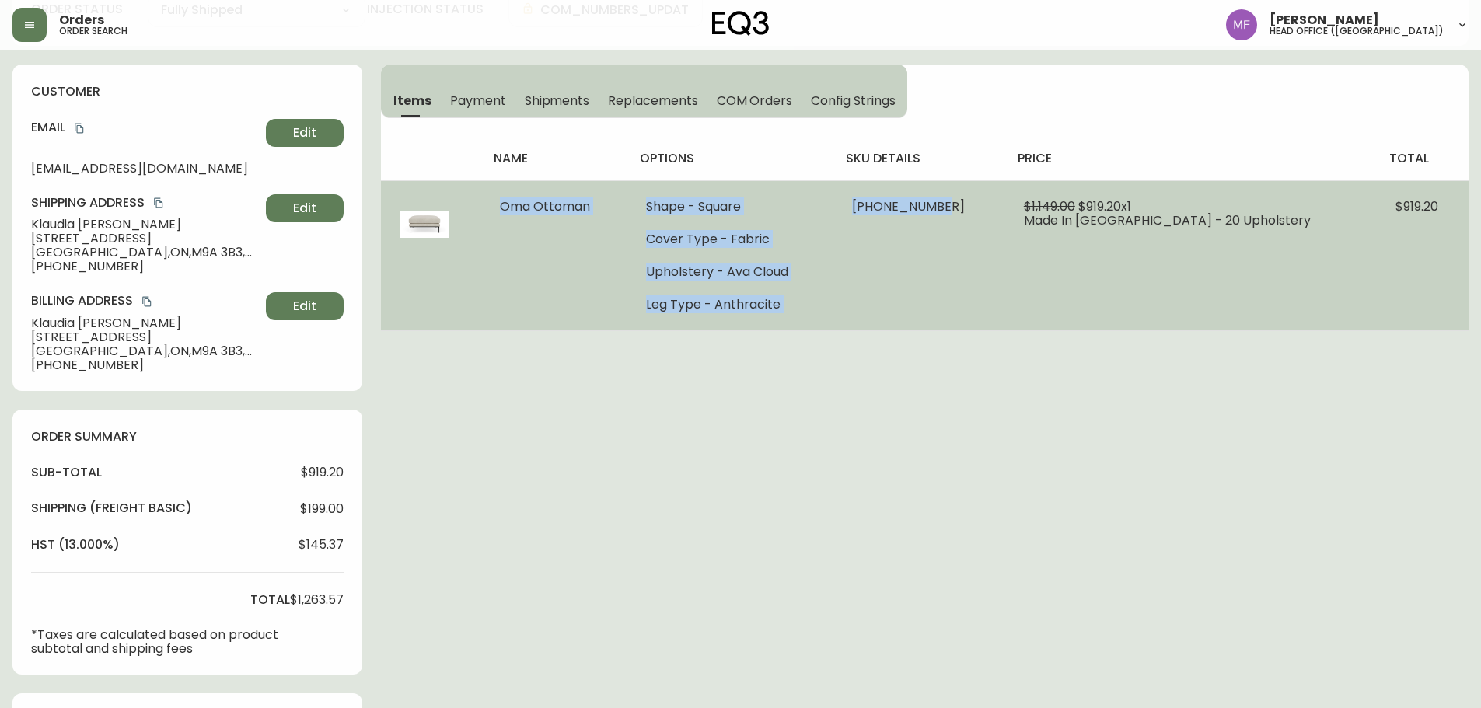
drag, startPoint x: 508, startPoint y: 207, endPoint x: 1013, endPoint y: 245, distance: 506.6
click at [1010, 250] on tr "Oma Ottoman Shape - Square Cover Type - Fabric Upholstery - Ava Cloud Leg Type …" at bounding box center [924, 255] width 1087 height 150
click at [1005, 242] on td "30151-74 x 1" at bounding box center [919, 255] width 172 height 150
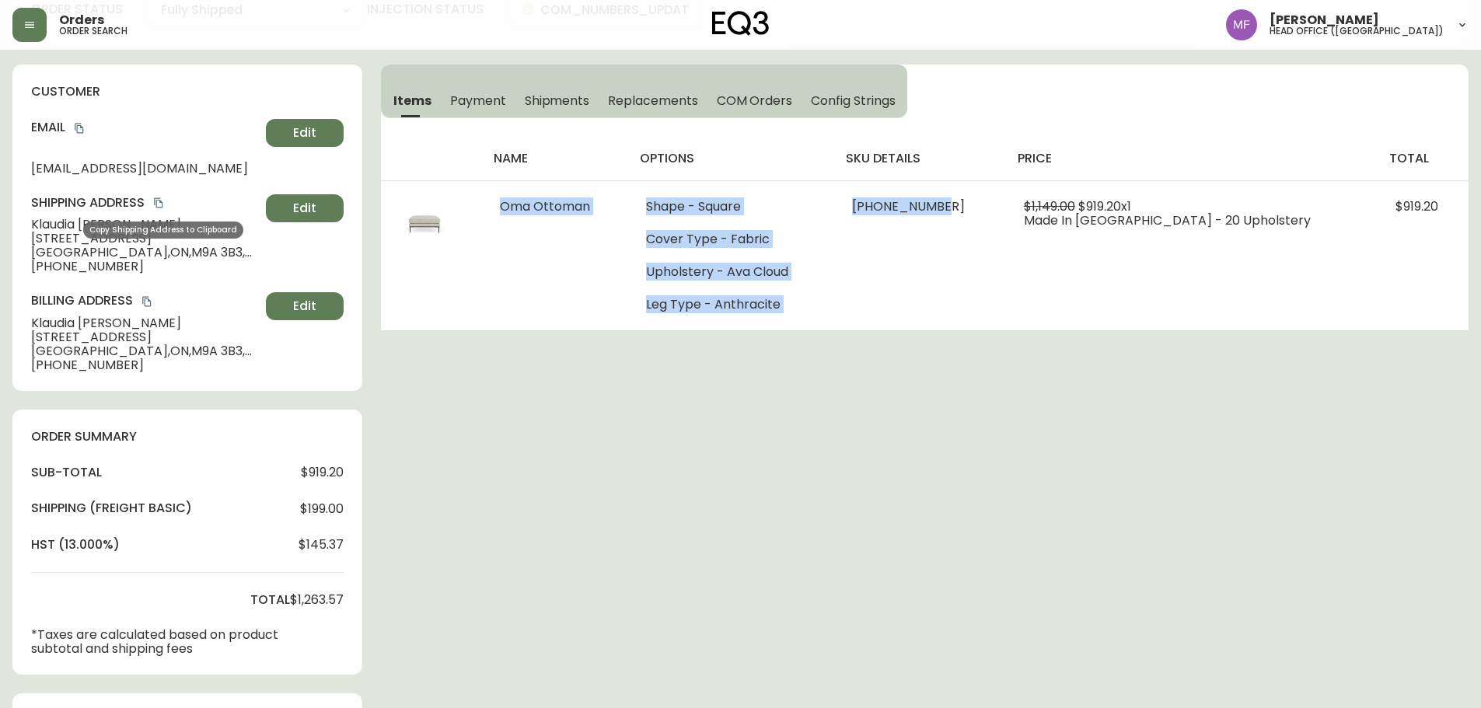
click at [157, 206] on icon "copy" at bounding box center [158, 202] width 11 height 11
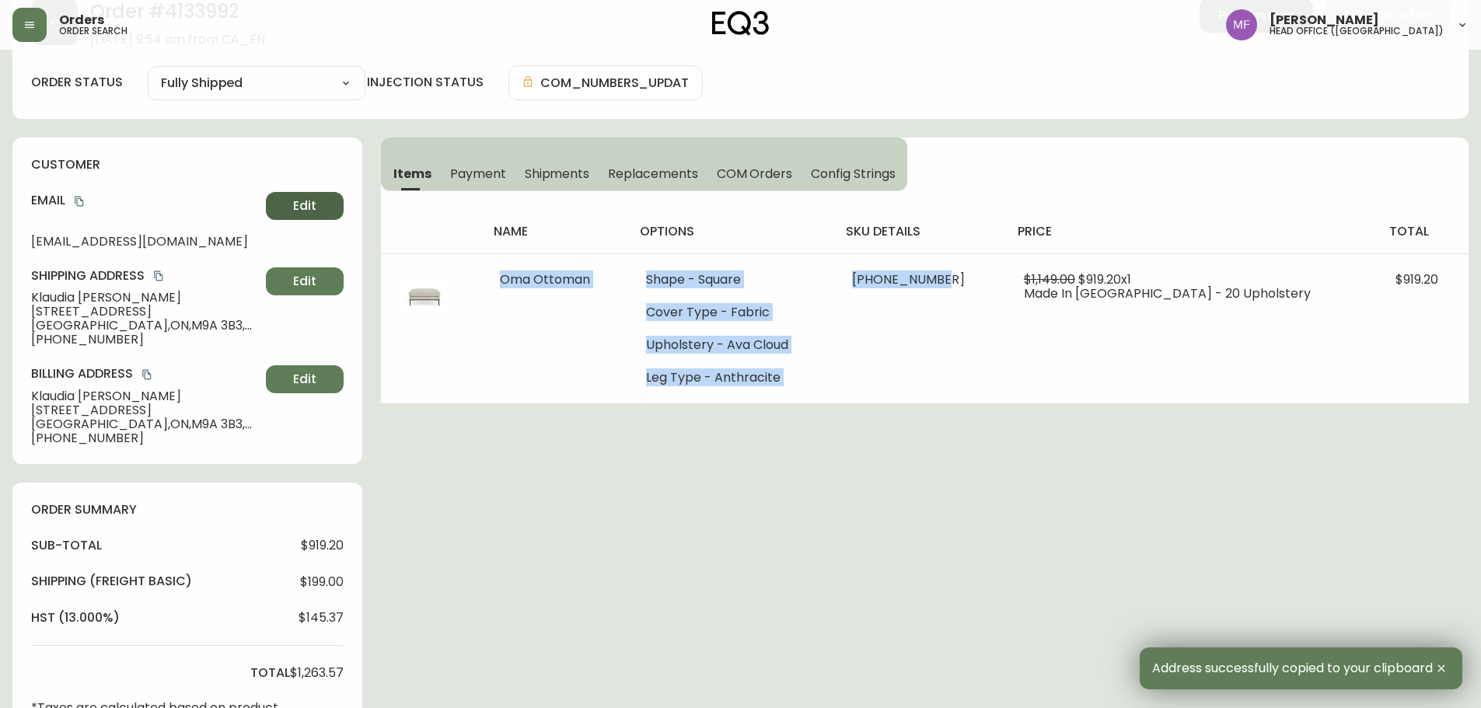
scroll to position [0, 0]
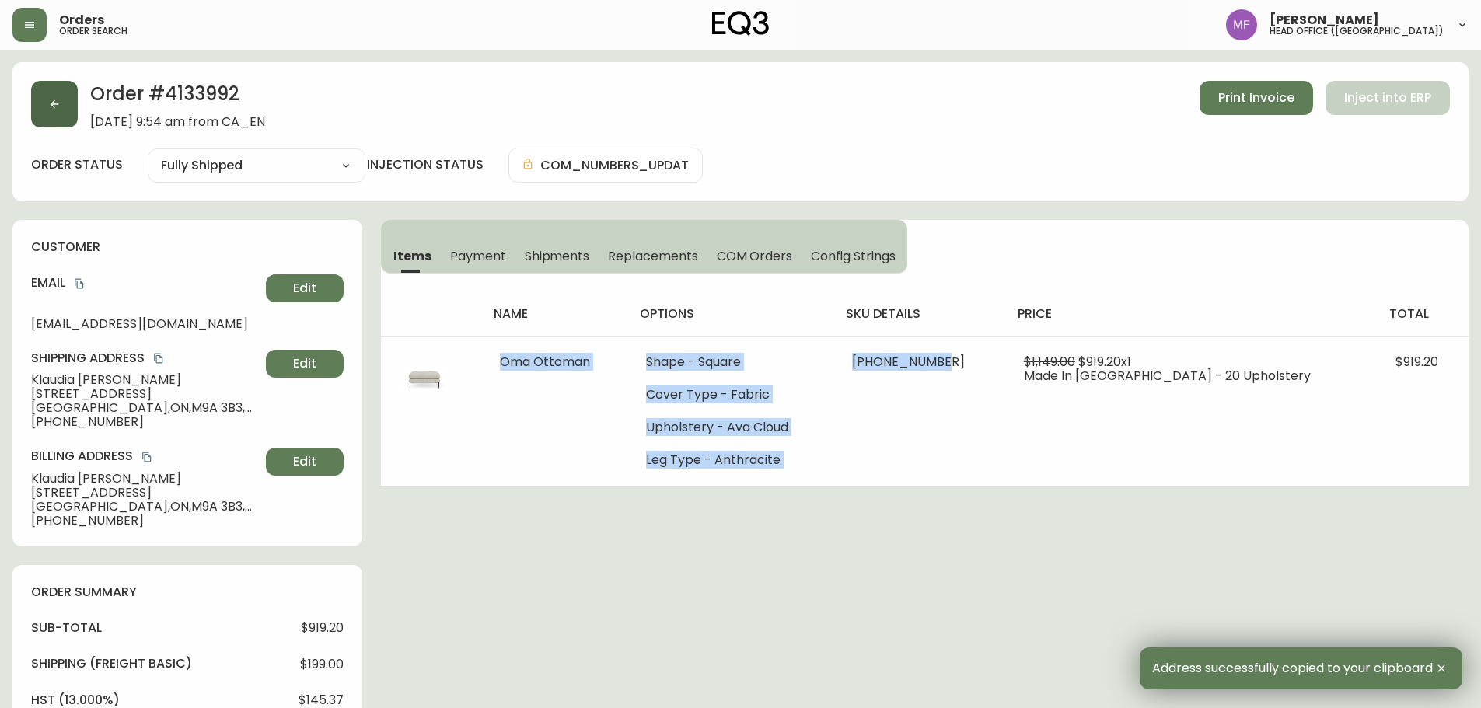
click at [48, 117] on button "button" at bounding box center [54, 104] width 47 height 47
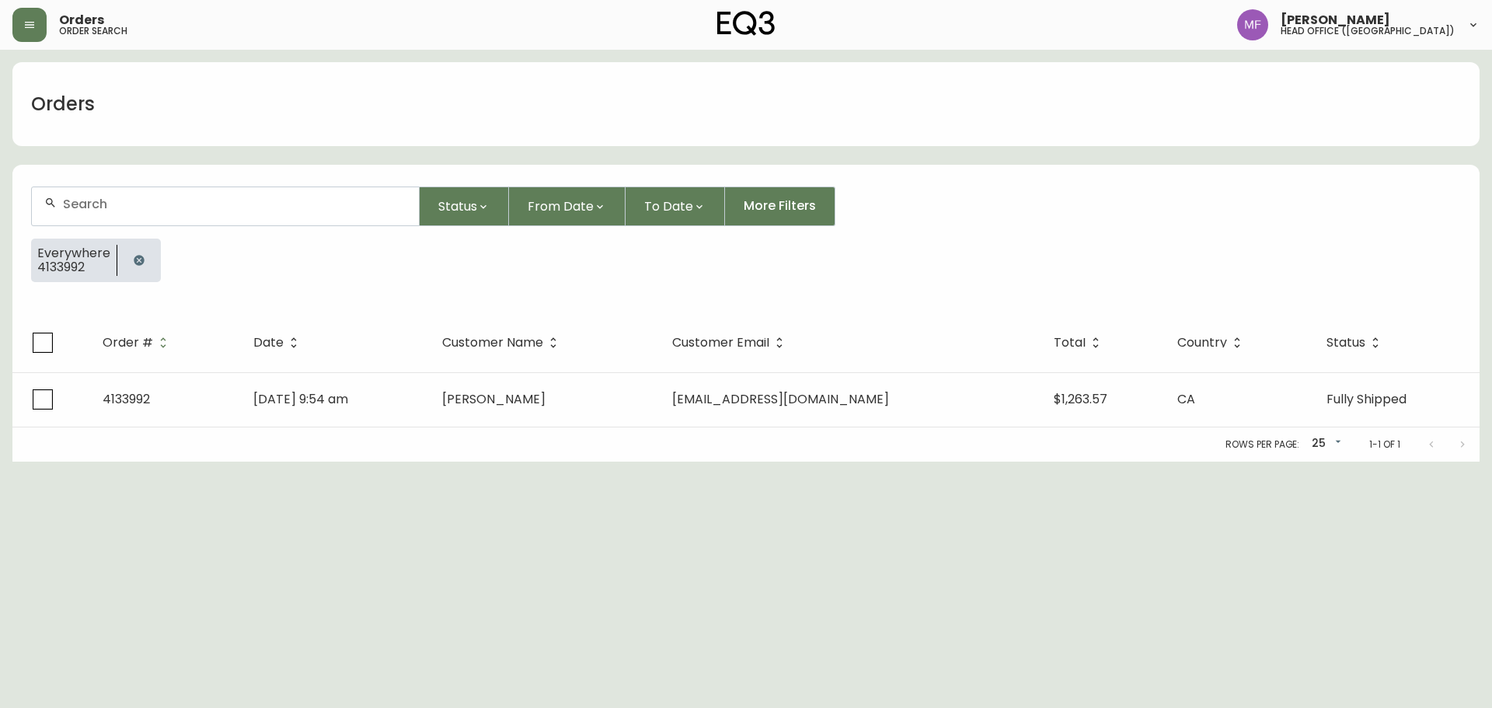
click at [146, 259] on button "button" at bounding box center [139, 260] width 31 height 31
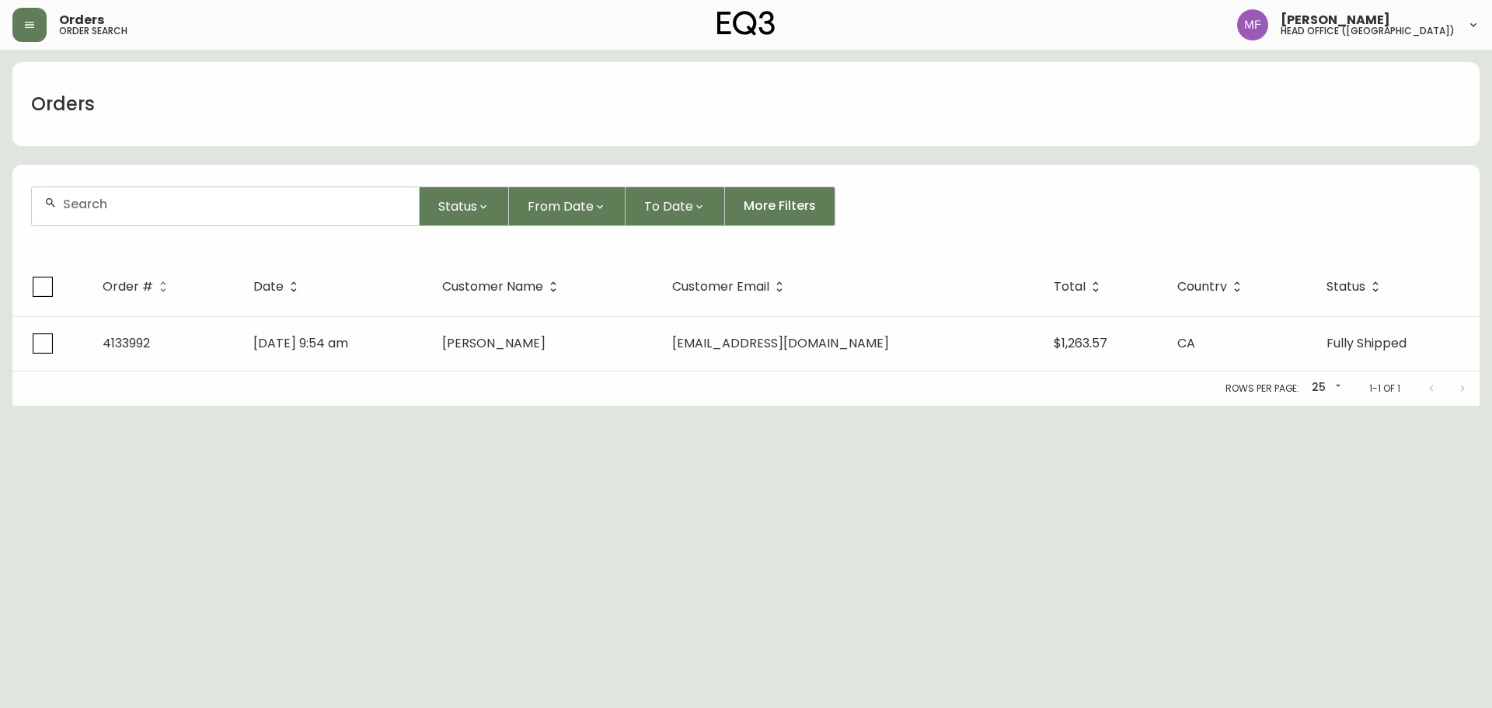
click at [119, 220] on div at bounding box center [225, 206] width 387 height 38
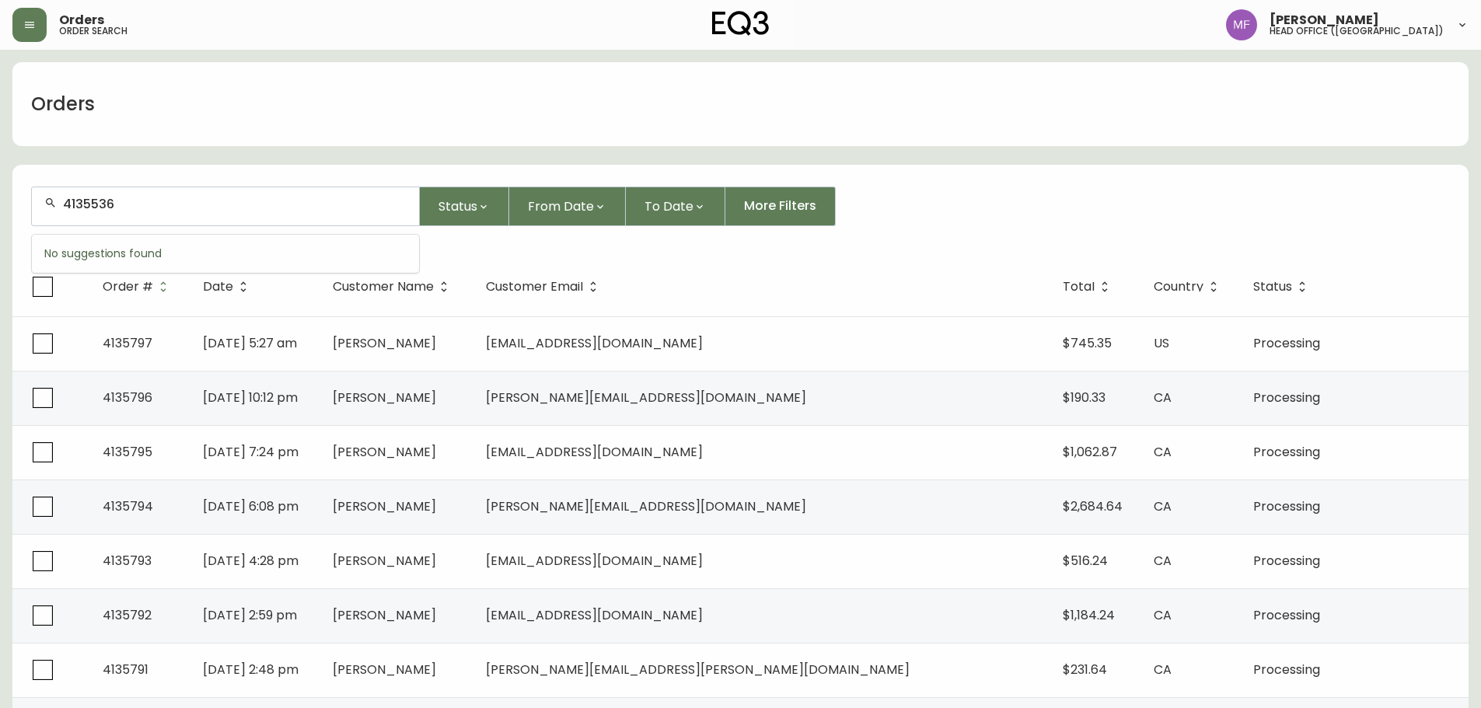
type input "4135536"
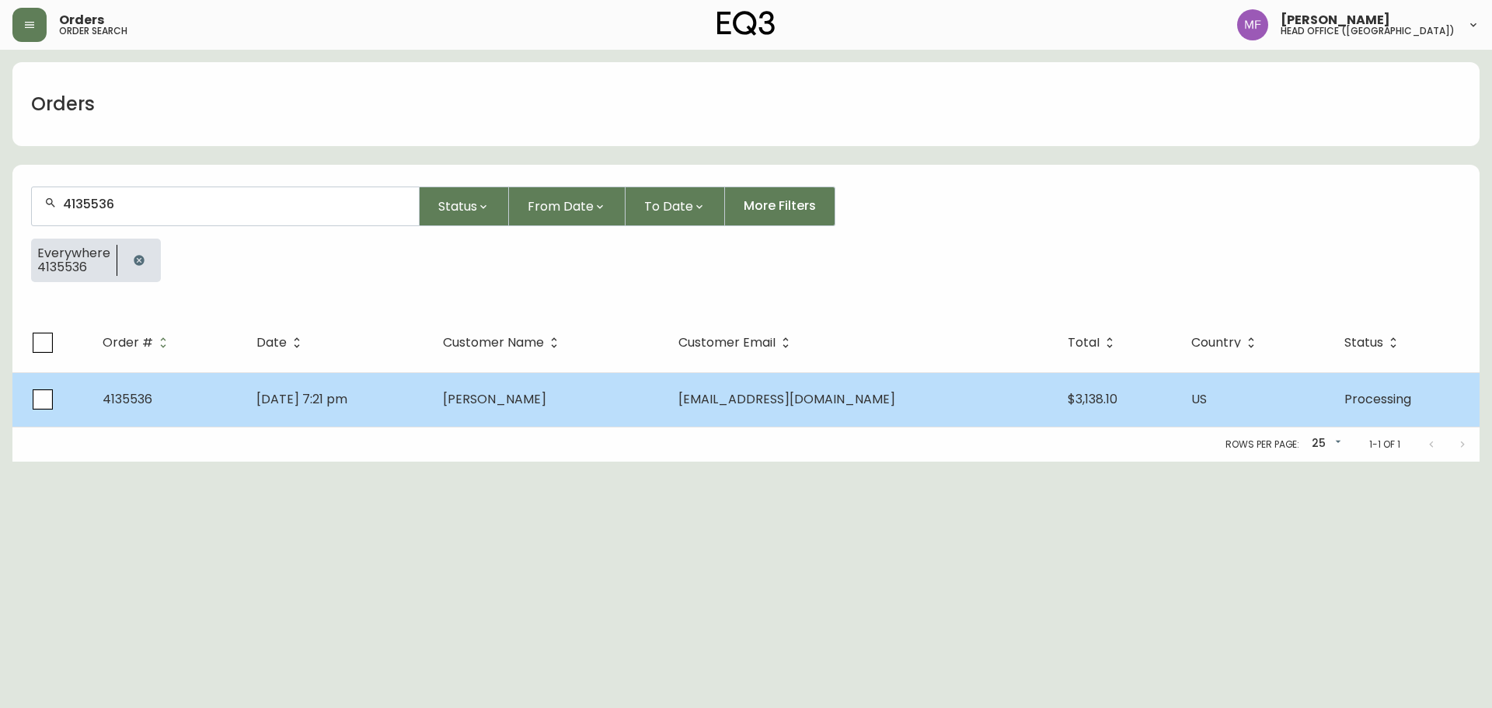
click at [431, 417] on td "Sep 25 2025, 7:21 pm" at bounding box center [337, 399] width 187 height 54
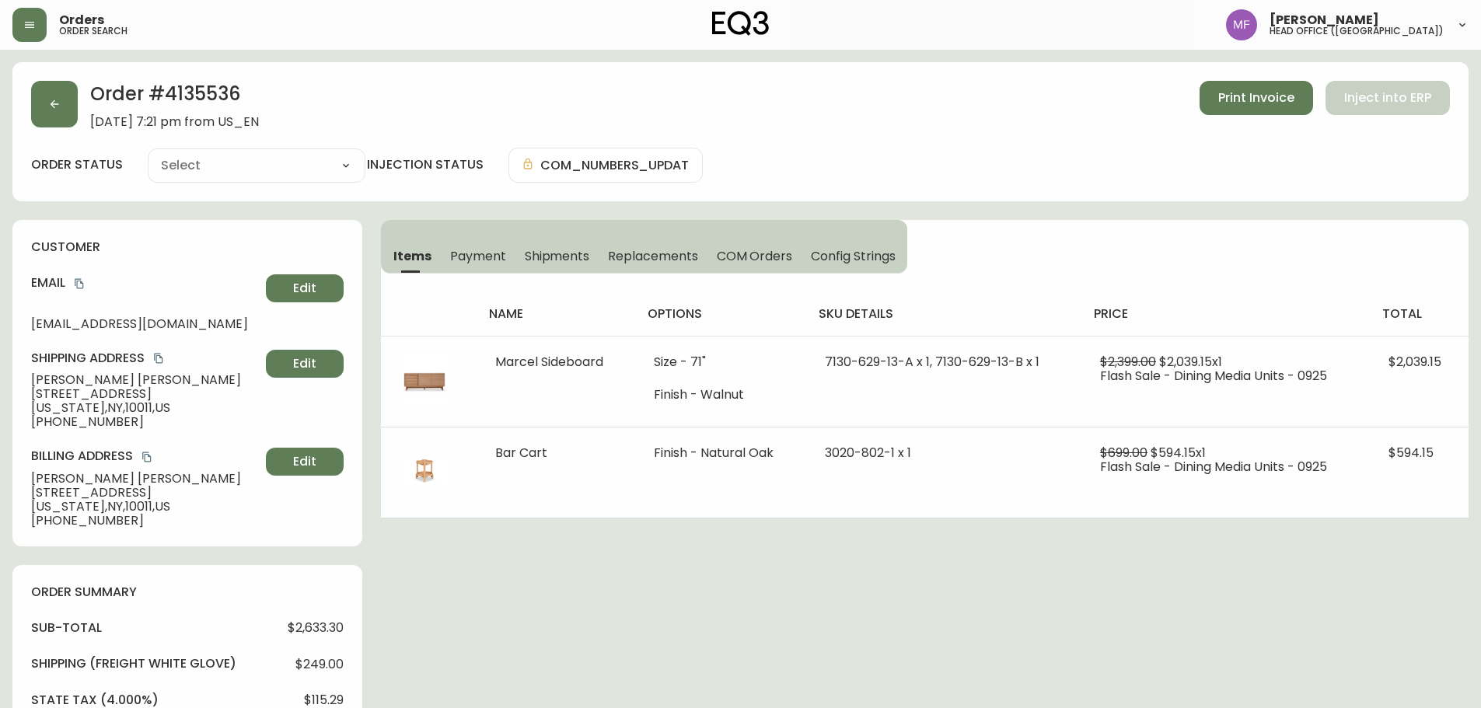
type input "Processing"
select select "PROCESSING"
click at [198, 91] on h2 "Order # 4135536" at bounding box center [174, 98] width 169 height 34
click at [961, 644] on div "Order # 4135536 September 25, 2025 at 7:21 pm from US_EN Print Invoice Inject i…" at bounding box center [740, 633] width 1456 height 1142
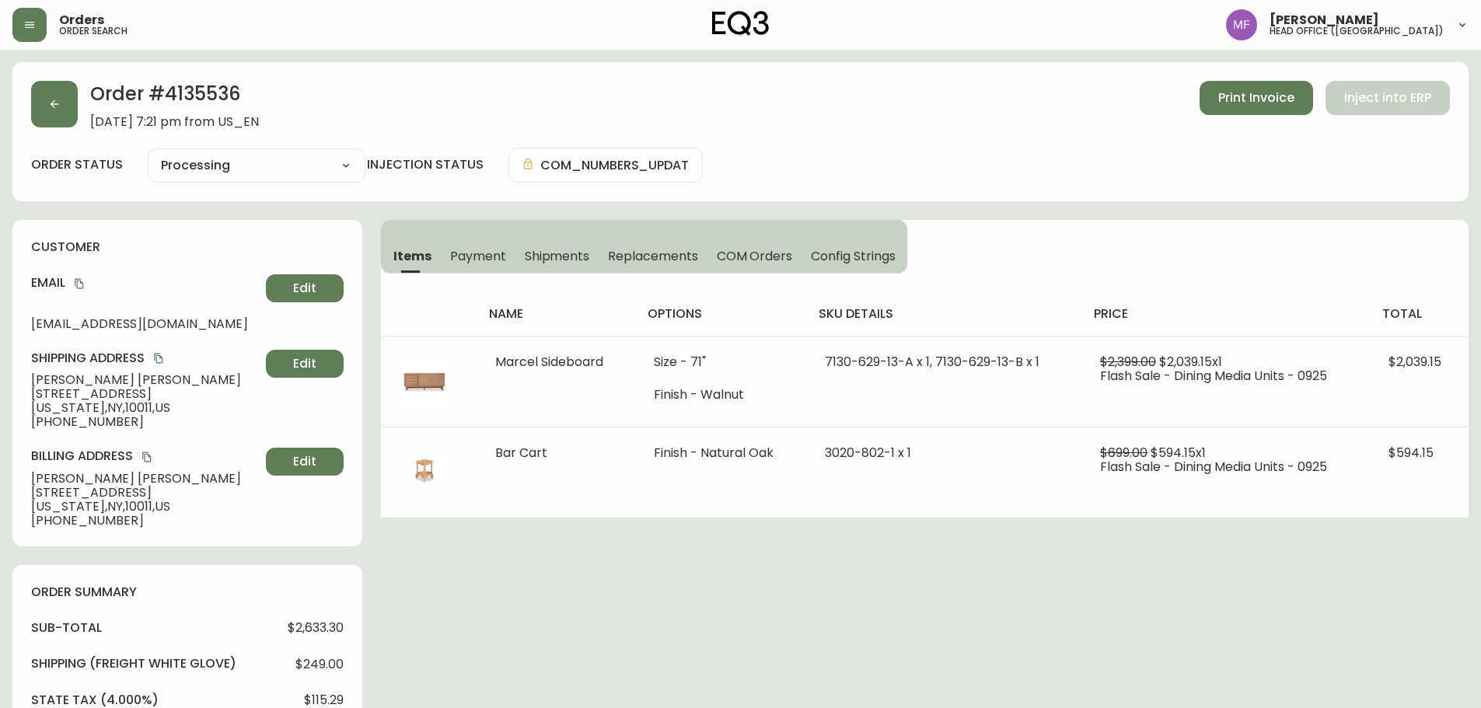
click at [1062, 567] on div "Order # 4135536 September 25, 2025 at 7:21 pm from US_EN Print Invoice Inject i…" at bounding box center [740, 633] width 1456 height 1142
click at [843, 570] on div "Order # 4135536 September 25, 2025 at 7:21 pm from US_EN Print Invoice Inject i…" at bounding box center [740, 633] width 1456 height 1142
click at [65, 98] on button "button" at bounding box center [54, 104] width 47 height 47
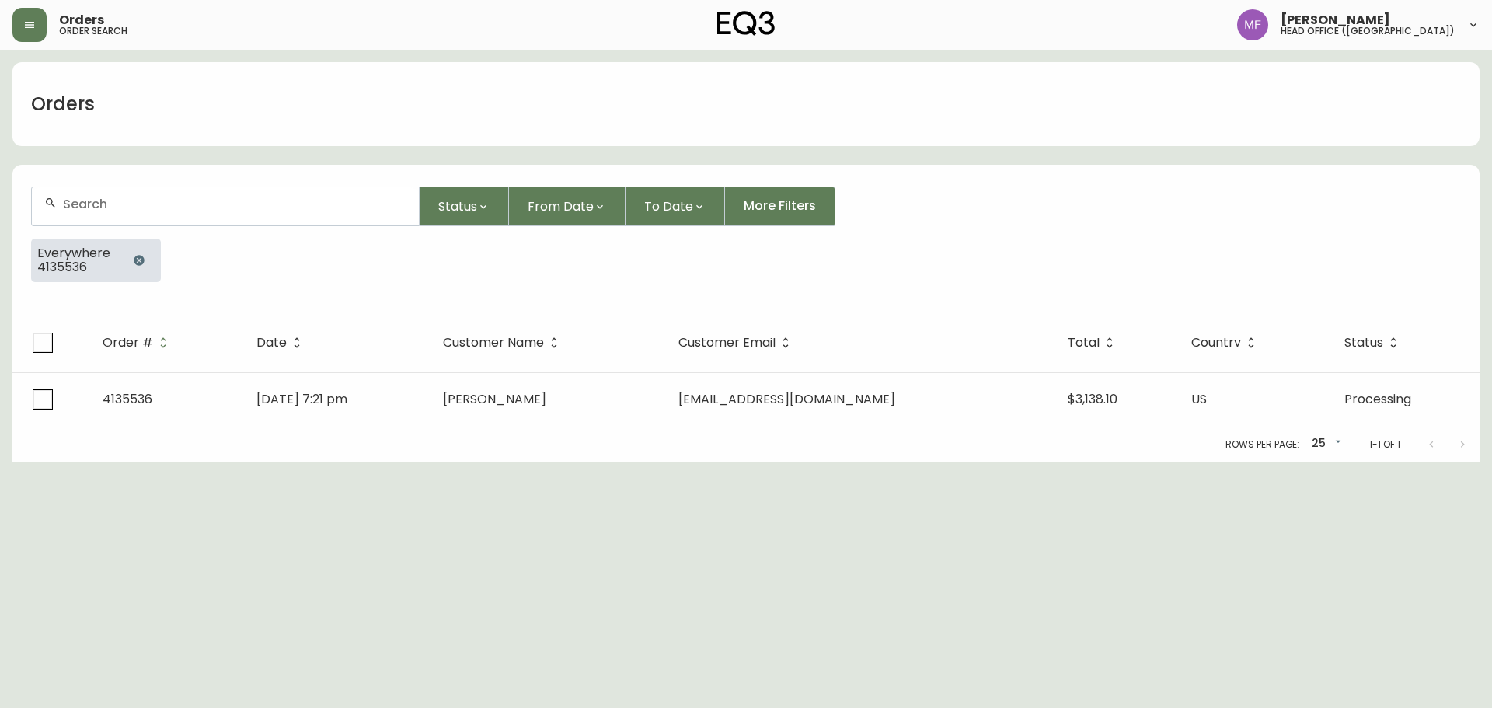
click at [134, 259] on icon "button" at bounding box center [139, 260] width 10 height 10
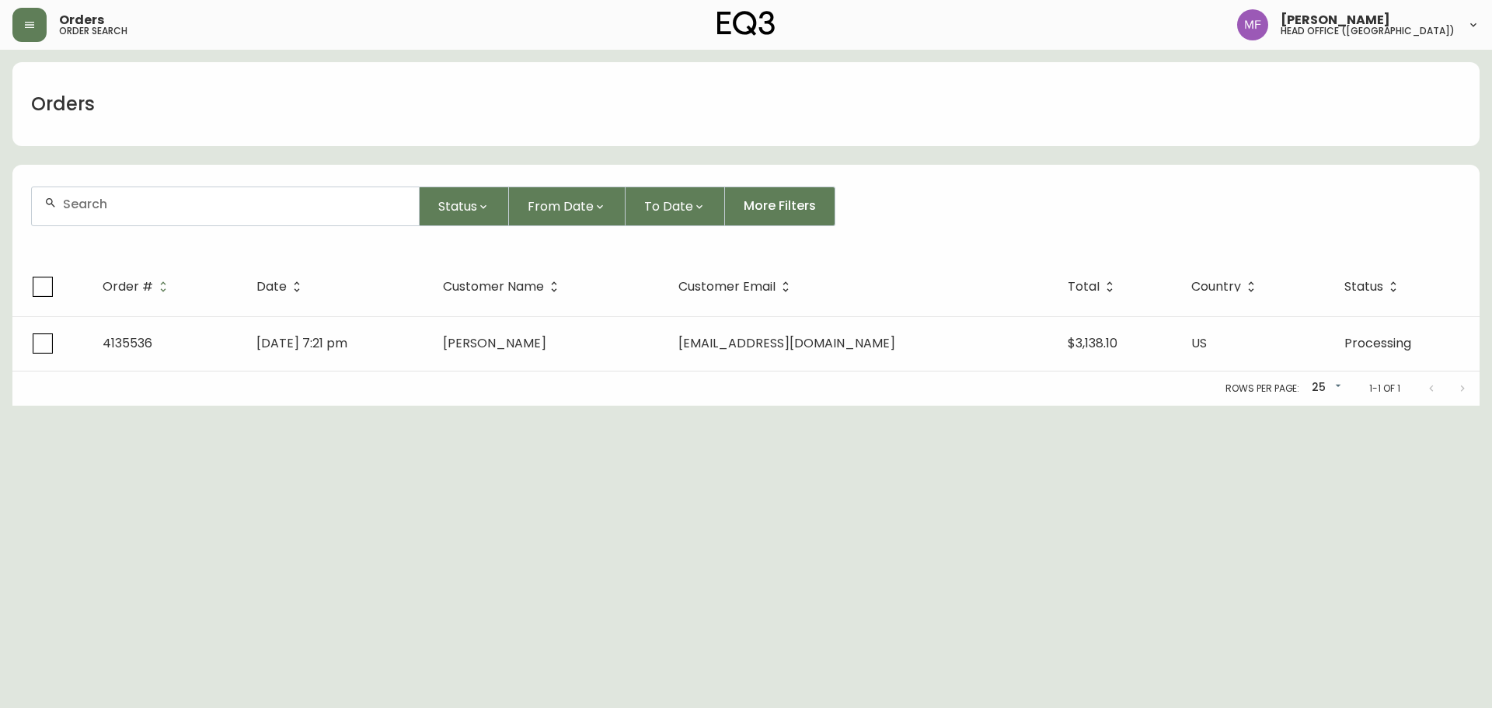
click at [124, 204] on input "text" at bounding box center [235, 204] width 344 height 15
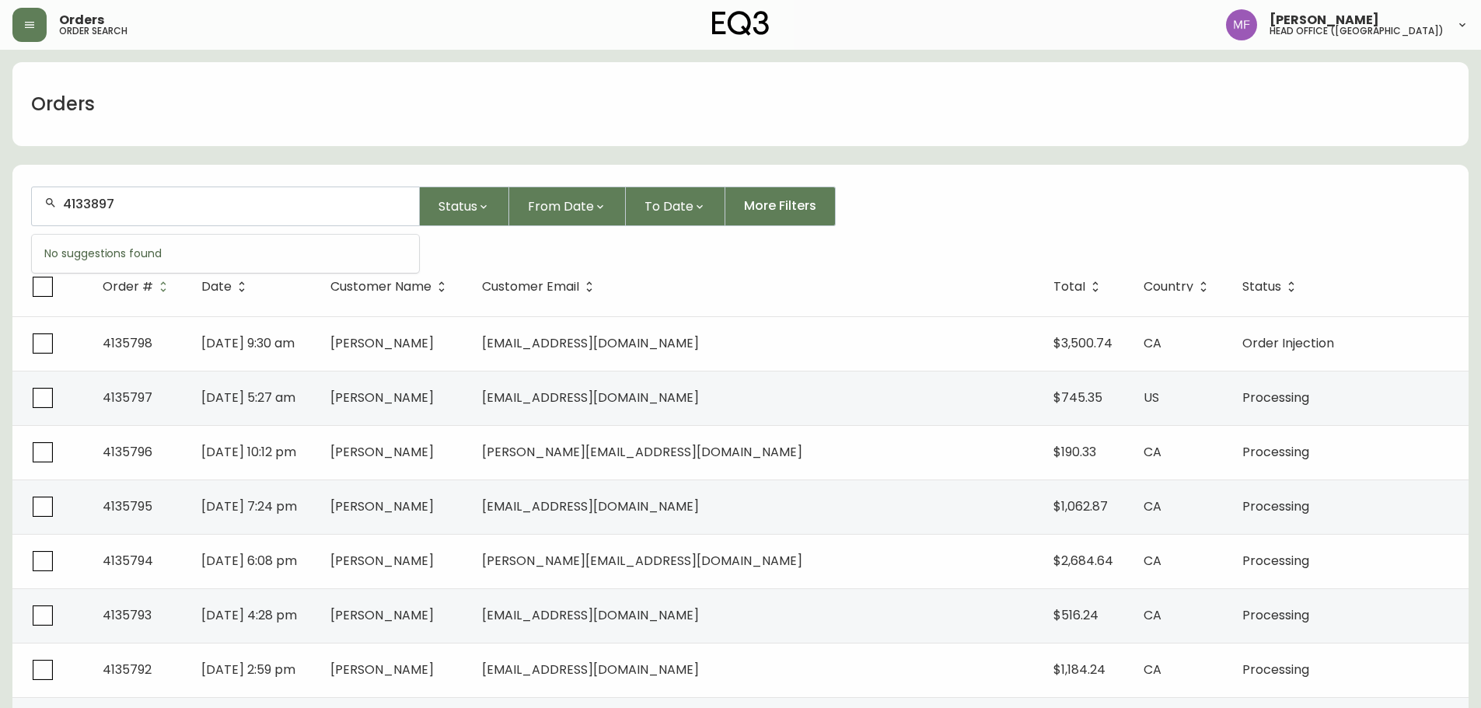
type input "4133897"
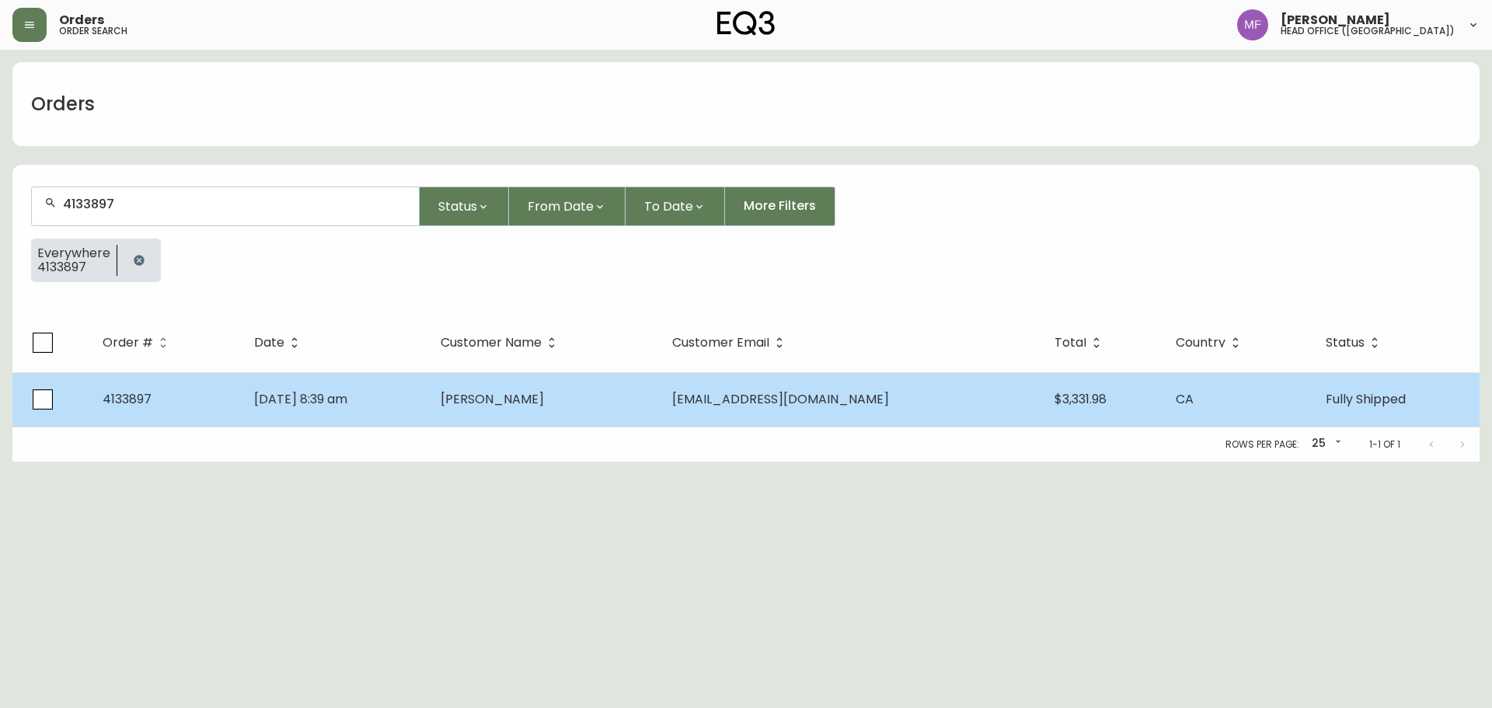
click at [553, 416] on td "MATHILDE BERGERON" at bounding box center [543, 399] width 231 height 54
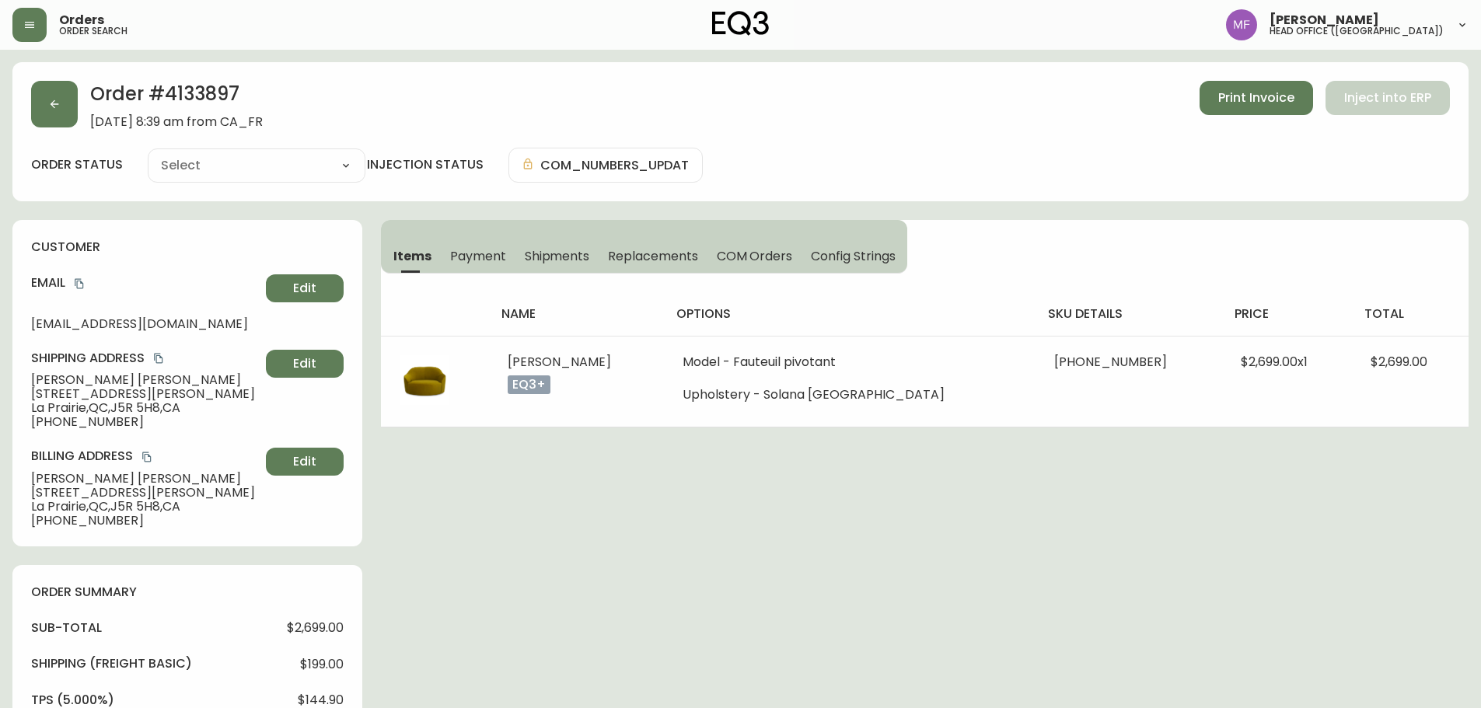
type input "Fully Shipped"
select select "FULLY_SHIPPED"
drag, startPoint x: 115, startPoint y: 424, endPoint x: 31, endPoint y: 423, distance: 84.0
click at [31, 423] on span "+15145138195" at bounding box center [145, 422] width 229 height 14
click at [153, 440] on div "customer Email mathildebergeron2001@gmail.com Edit Shipping Address MATHILDE BE…" at bounding box center [187, 383] width 350 height 326
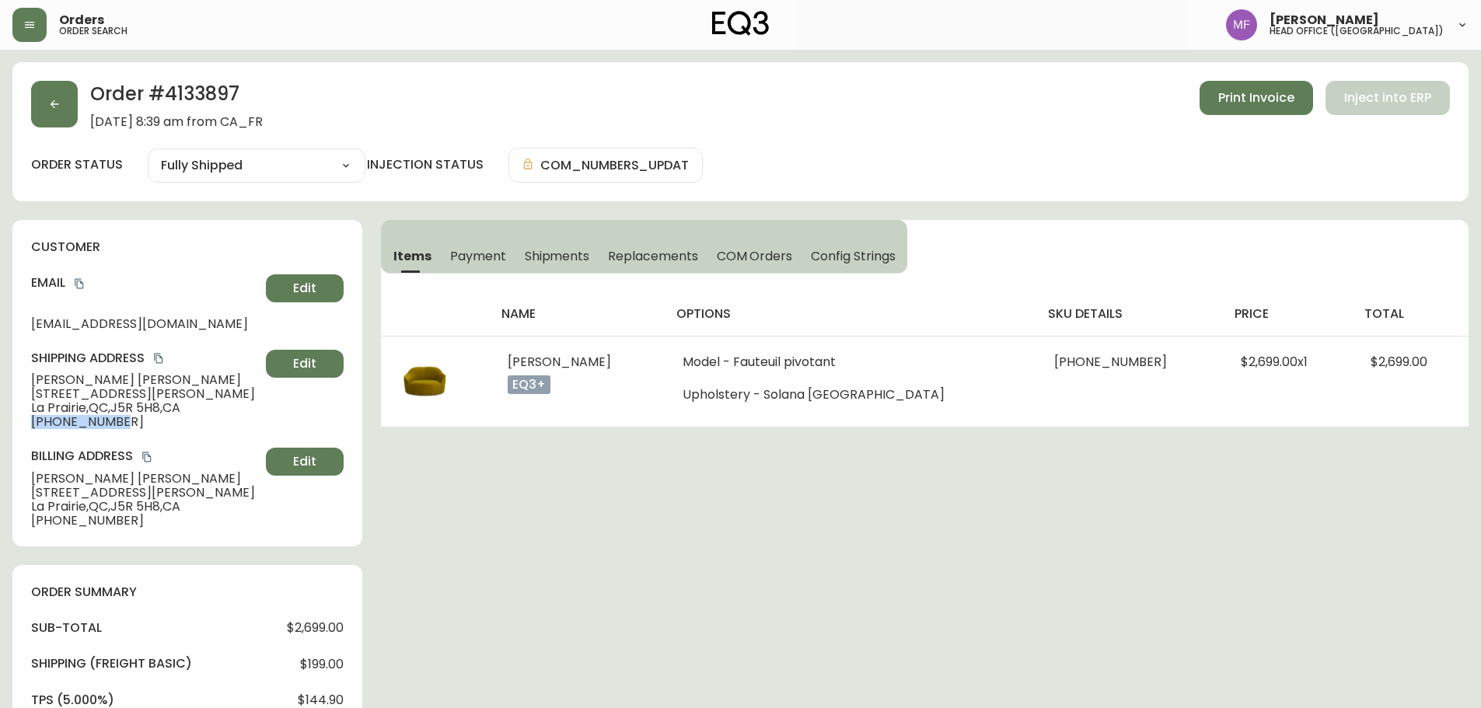
drag, startPoint x: 125, startPoint y: 424, endPoint x: 30, endPoint y: 422, distance: 94.8
click at [30, 422] on div "customer Email mathildebergeron2001@gmail.com Edit Shipping Address MATHILDE BE…" at bounding box center [187, 383] width 350 height 326
click at [186, 434] on div "customer Email mathildebergeron2001@gmail.com Edit Shipping Address MATHILDE BE…" at bounding box center [187, 383] width 350 height 326
drag, startPoint x: 152, startPoint y: 422, endPoint x: 15, endPoint y: 422, distance: 137.6
click at [15, 422] on div "customer Email mathildebergeron2001@gmail.com Edit Shipping Address MATHILDE BE…" at bounding box center [187, 383] width 350 height 326
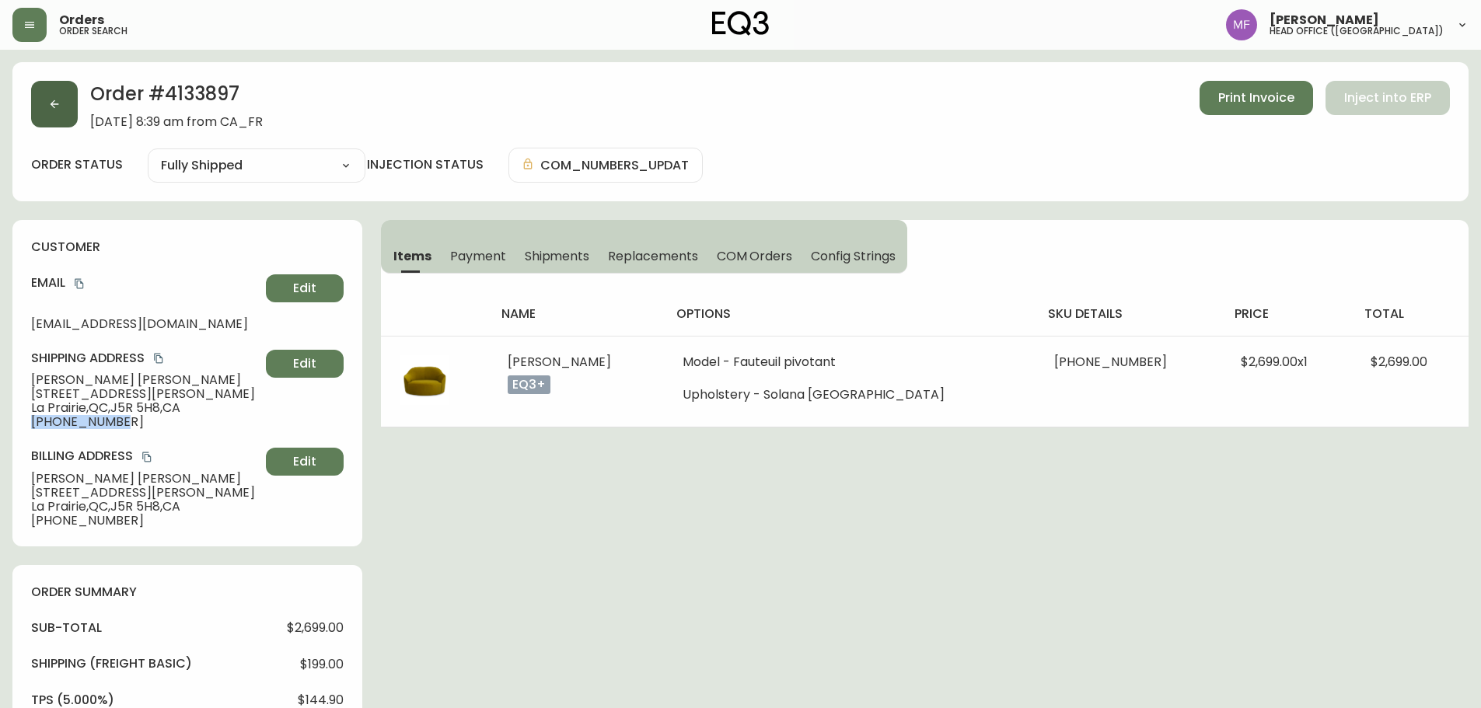
click at [45, 127] on button "button" at bounding box center [54, 104] width 47 height 47
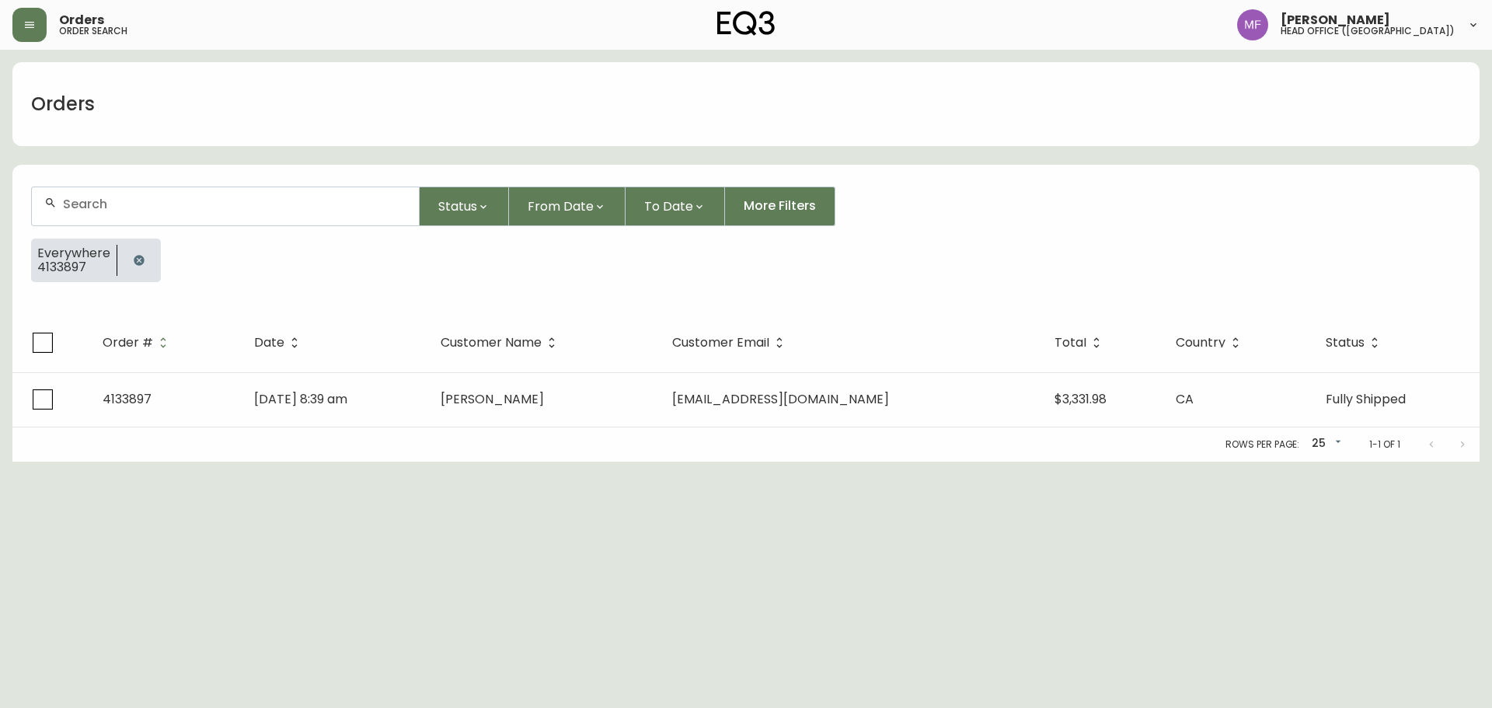
click at [133, 257] on icon "button" at bounding box center [139, 260] width 12 height 12
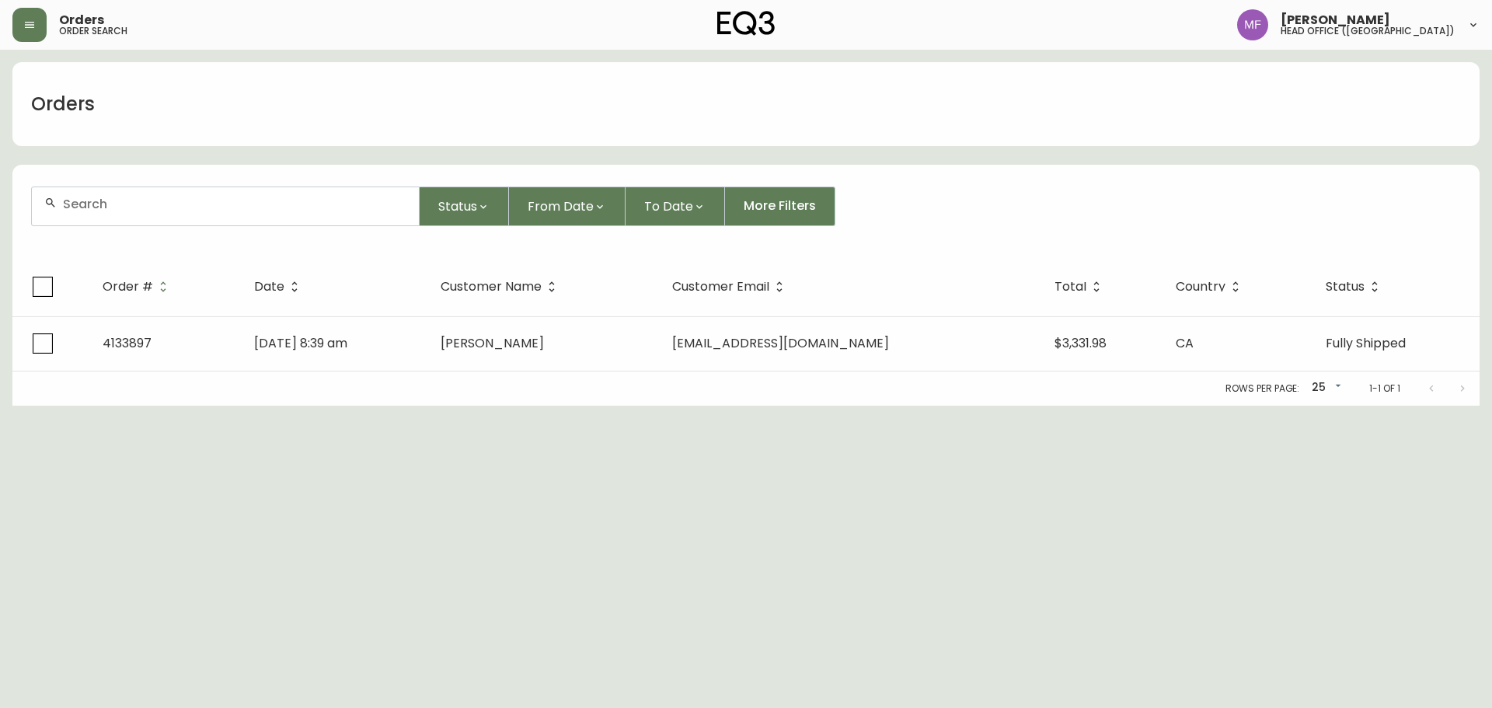
click at [130, 211] on div at bounding box center [225, 206] width 387 height 38
paste input "4108941"
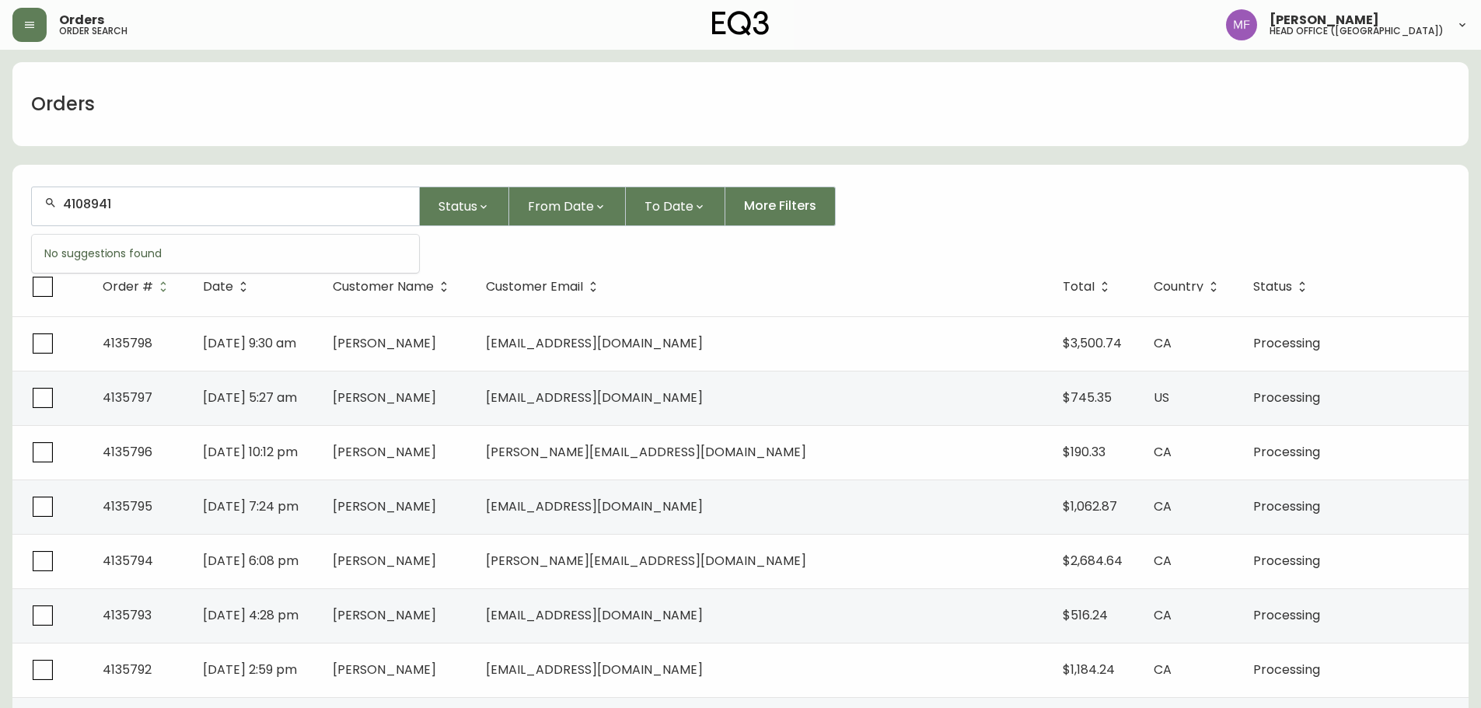
type input "4108941"
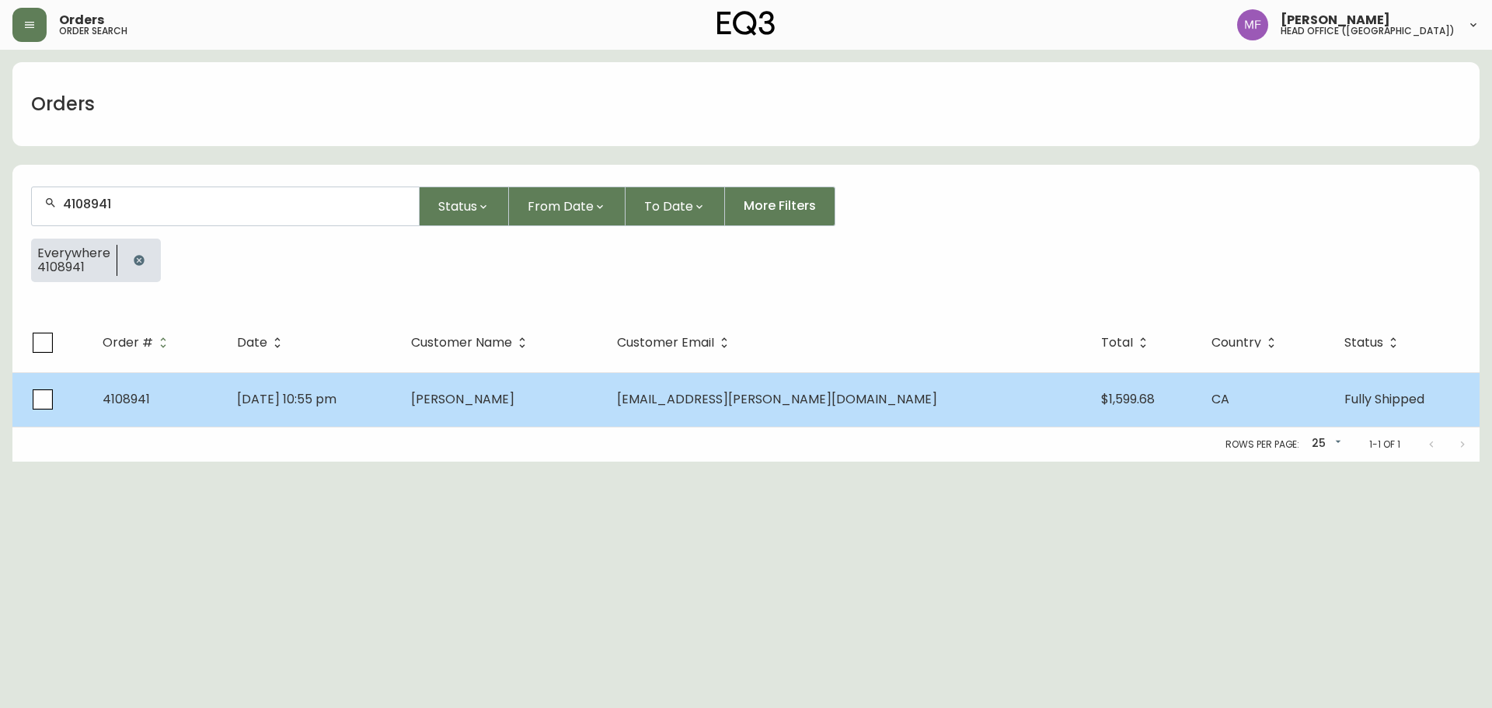
click at [399, 407] on td "Jul 31 2023, 10:55 pm" at bounding box center [312, 399] width 175 height 54
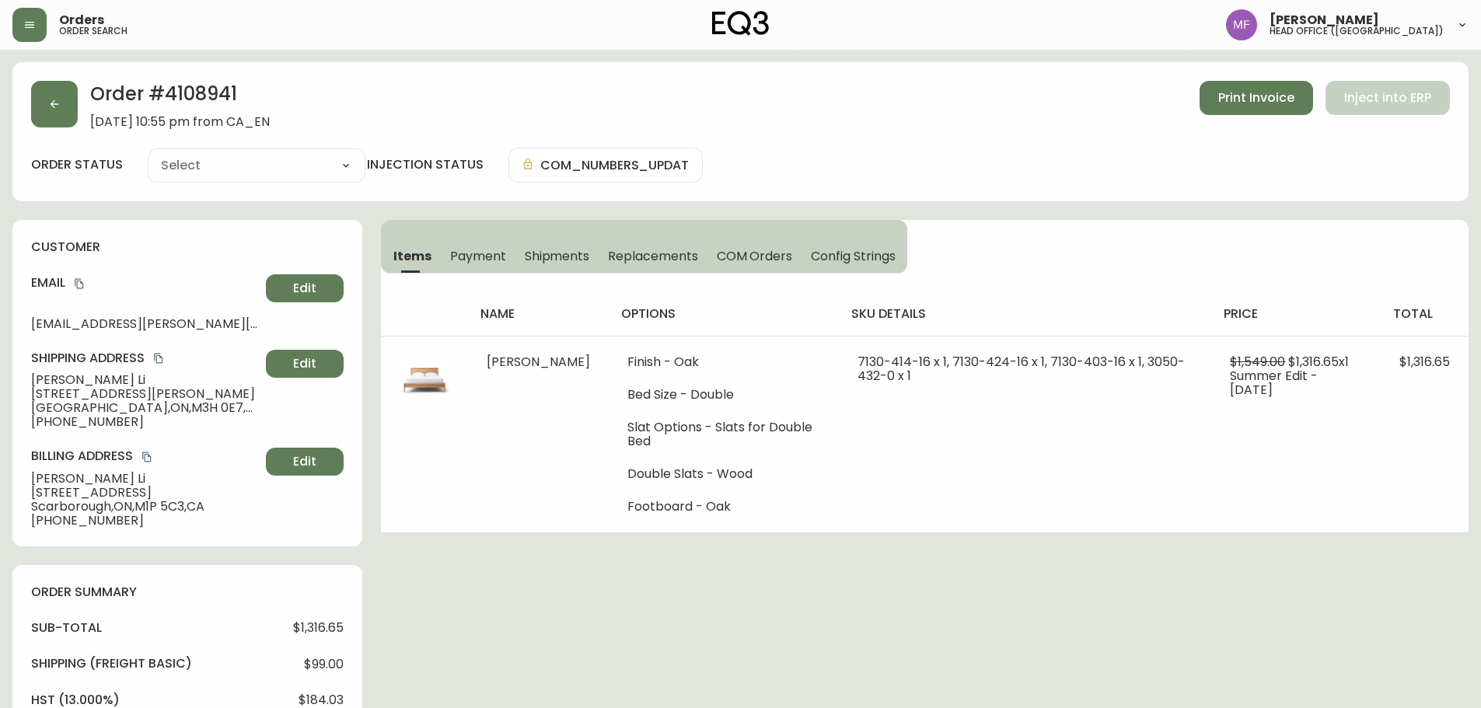
type input "Fully Shipped"
select select "FULLY_SHIPPED"
click at [220, 85] on h2 "Order # 4108941" at bounding box center [180, 98] width 180 height 34
drag, startPoint x: 104, startPoint y: 384, endPoint x: 0, endPoint y: 384, distance: 104.1
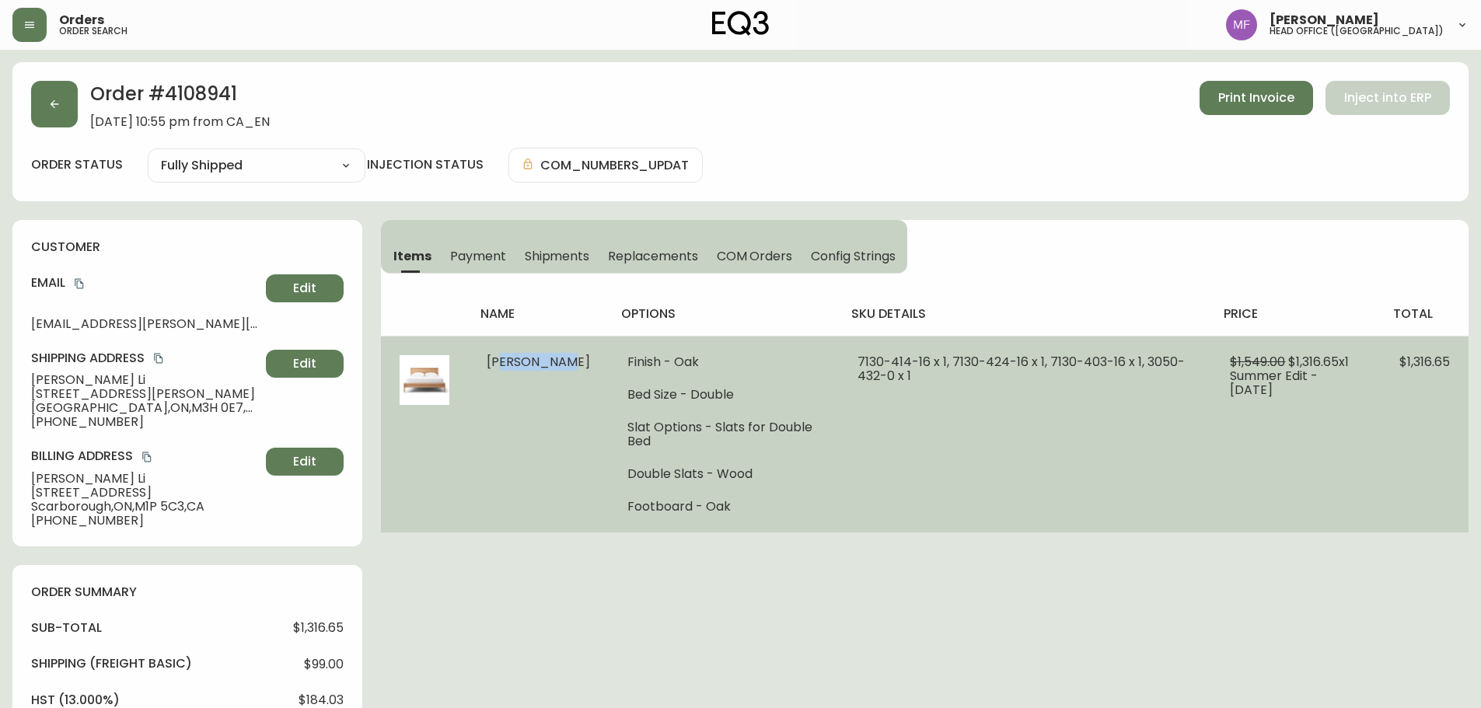
drag, startPoint x: 524, startPoint y: 382, endPoint x: 493, endPoint y: 365, distance: 35.1
click at [493, 365] on td "[PERSON_NAME]" at bounding box center [538, 434] width 141 height 197
click at [497, 409] on td "[PERSON_NAME]" at bounding box center [538, 434] width 141 height 197
drag, startPoint x: 527, startPoint y: 379, endPoint x: 463, endPoint y: 355, distance: 68.1
click at [463, 355] on tr "Marcel Bed Finish - Oak Bed Size - Double Slat Options - Slats for Double Bed D…" at bounding box center [924, 434] width 1087 height 197
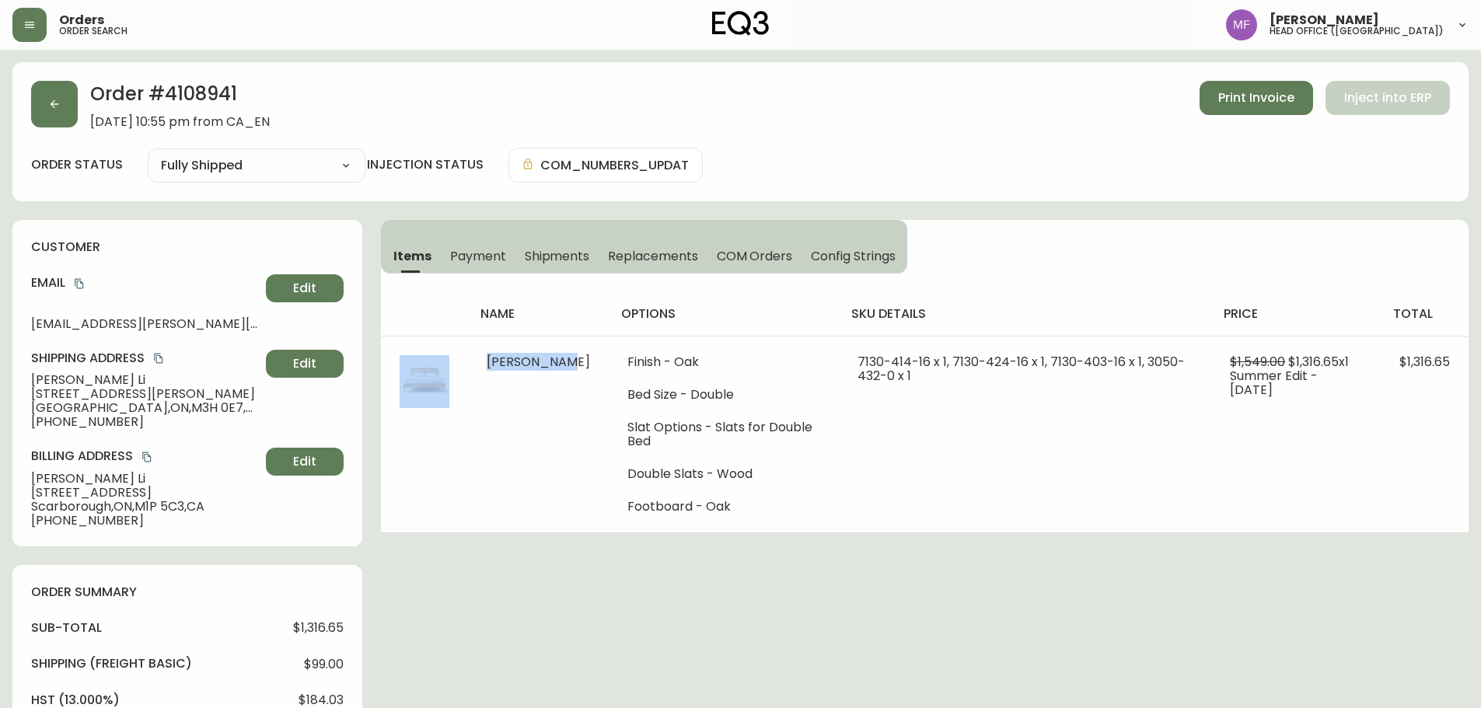
click at [217, 92] on h2 "Order # 4108941" at bounding box center [180, 98] width 180 height 34
click at [216, 92] on h2 "Order # 4108941" at bounding box center [180, 98] width 180 height 34
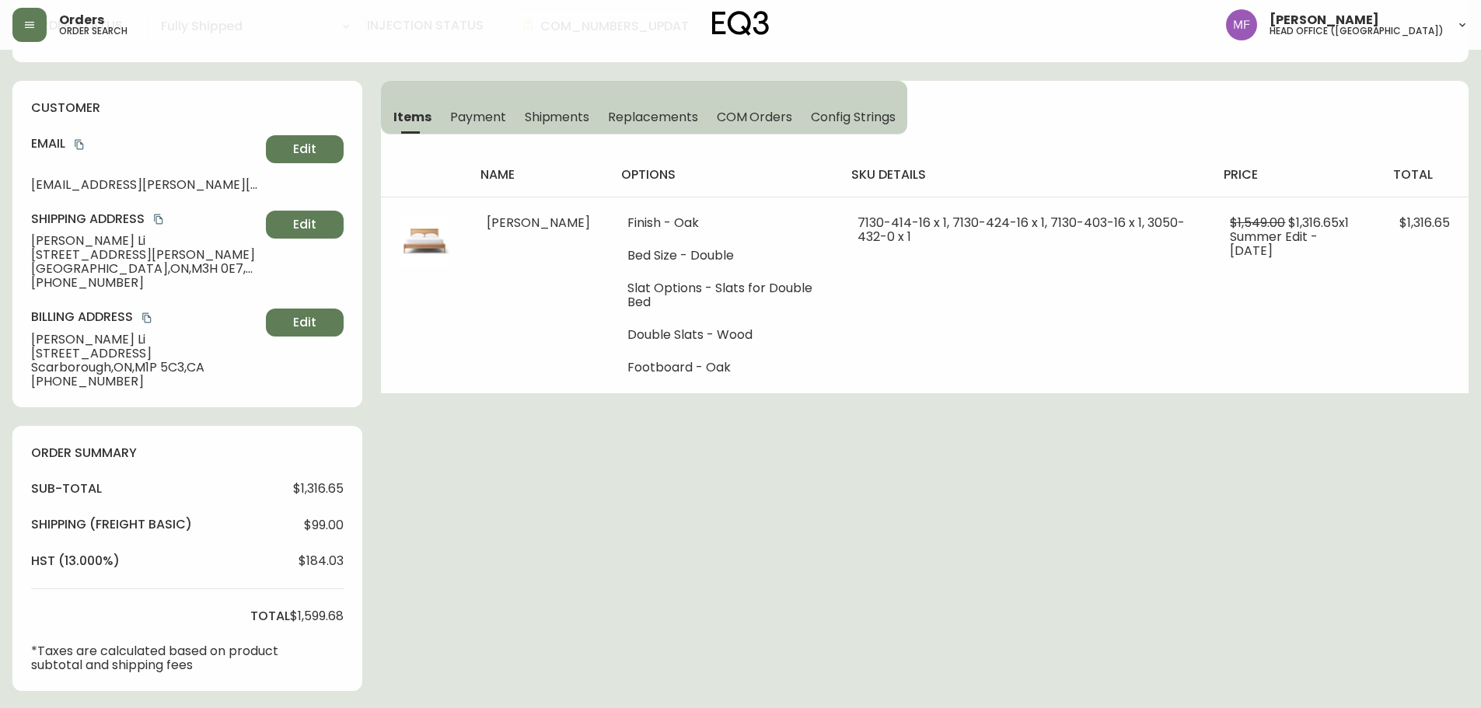
scroll to position [622, 0]
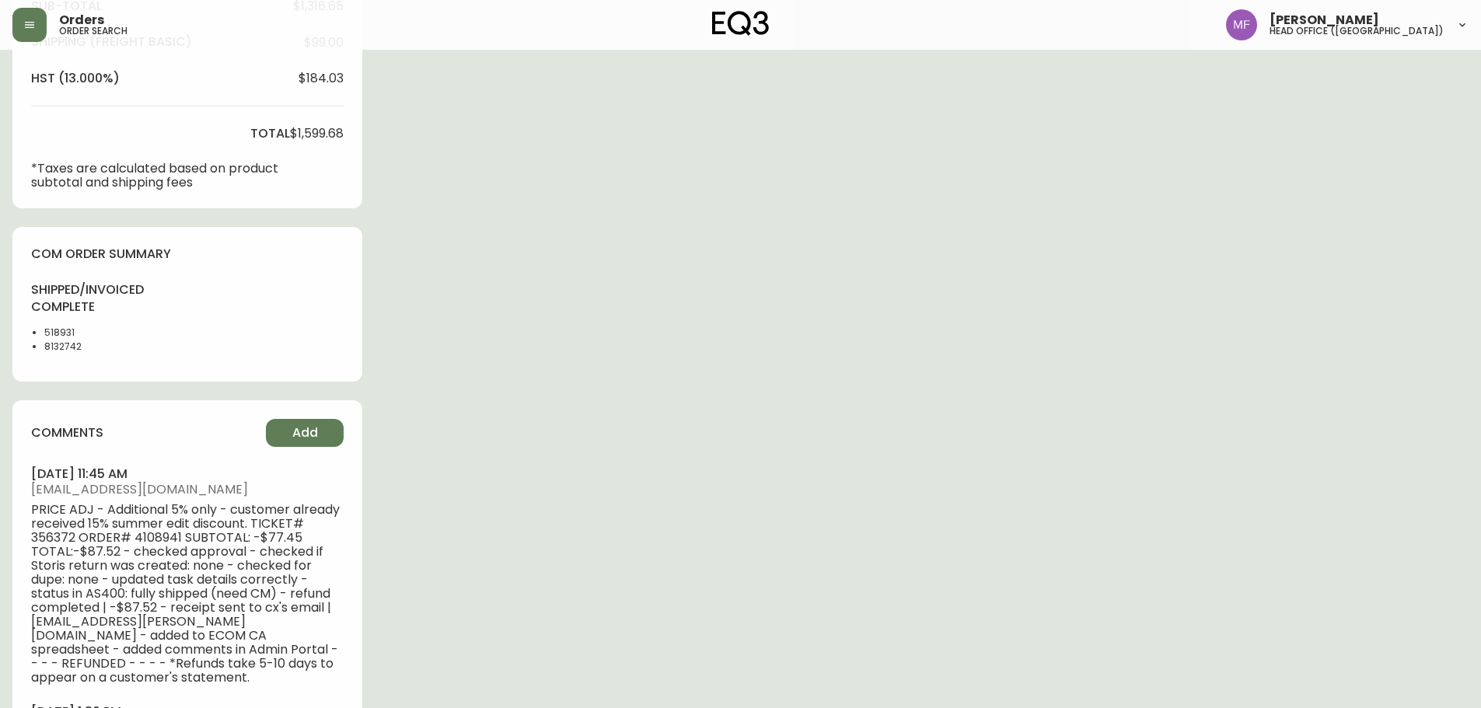
click at [64, 348] on li "8132742" at bounding box center [83, 347] width 78 height 14
click at [994, 376] on div "Order # 4108941 July 31, 2023 at 10:55 pm from CA_EN Print Invoice Inject into …" at bounding box center [740, 170] width 1456 height 1460
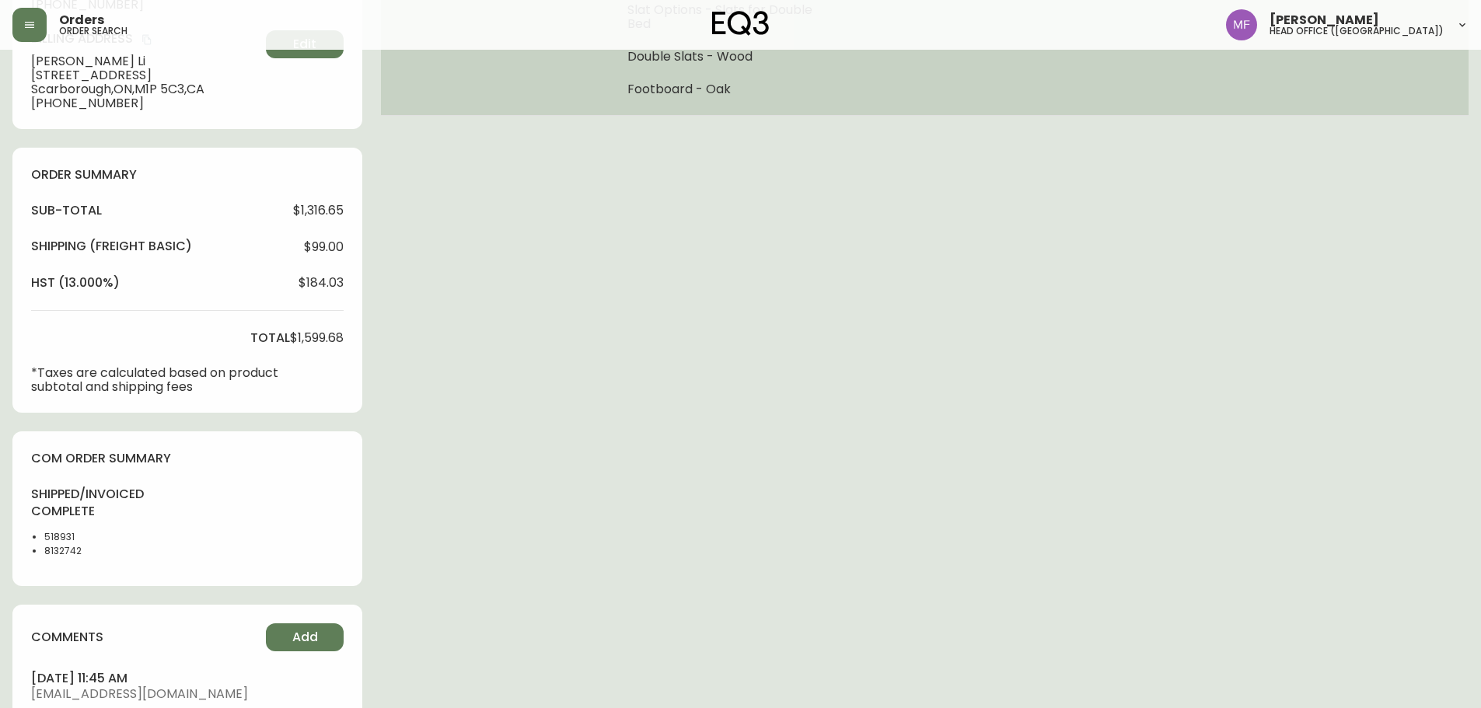
scroll to position [78, 0]
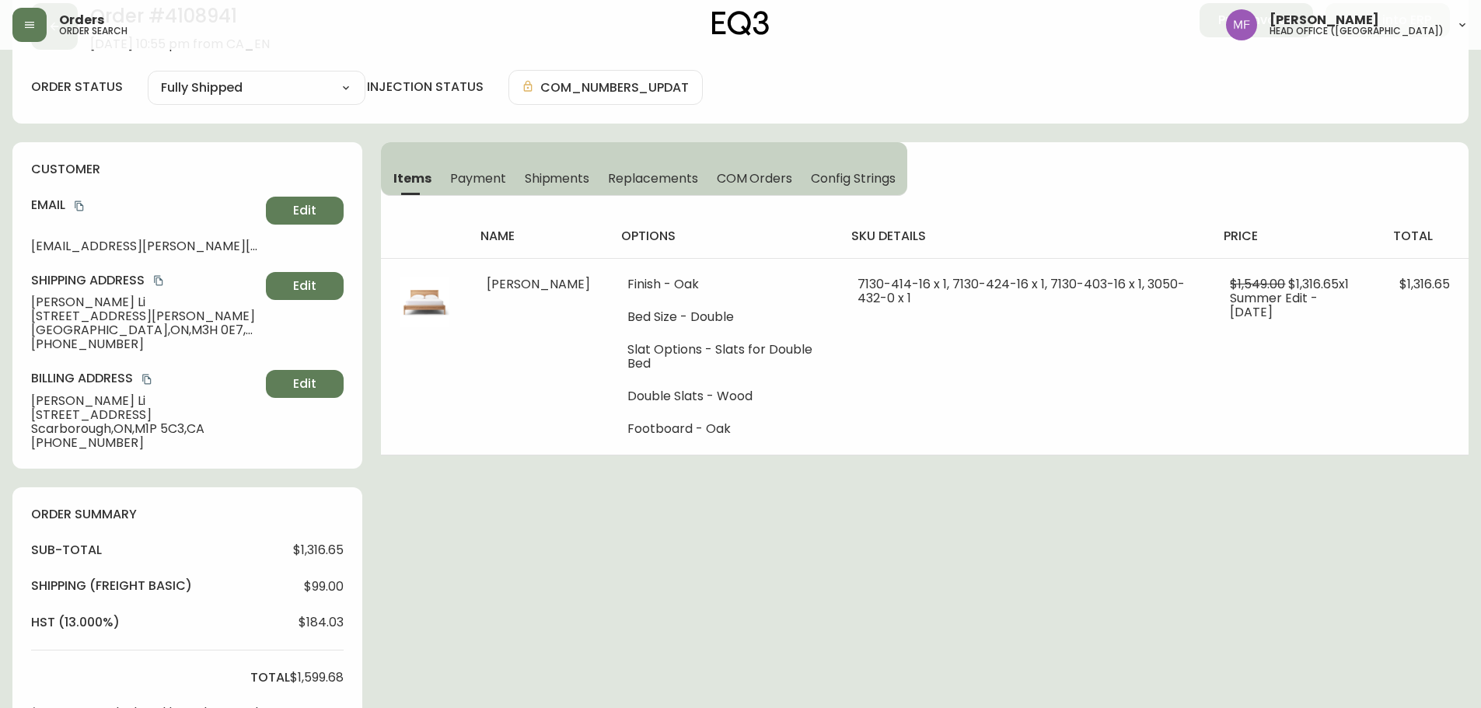
click at [853, 529] on div "Order # 4108941 July 31, 2023 at 10:55 pm from CA_EN Print Invoice Inject into …" at bounding box center [740, 714] width 1456 height 1460
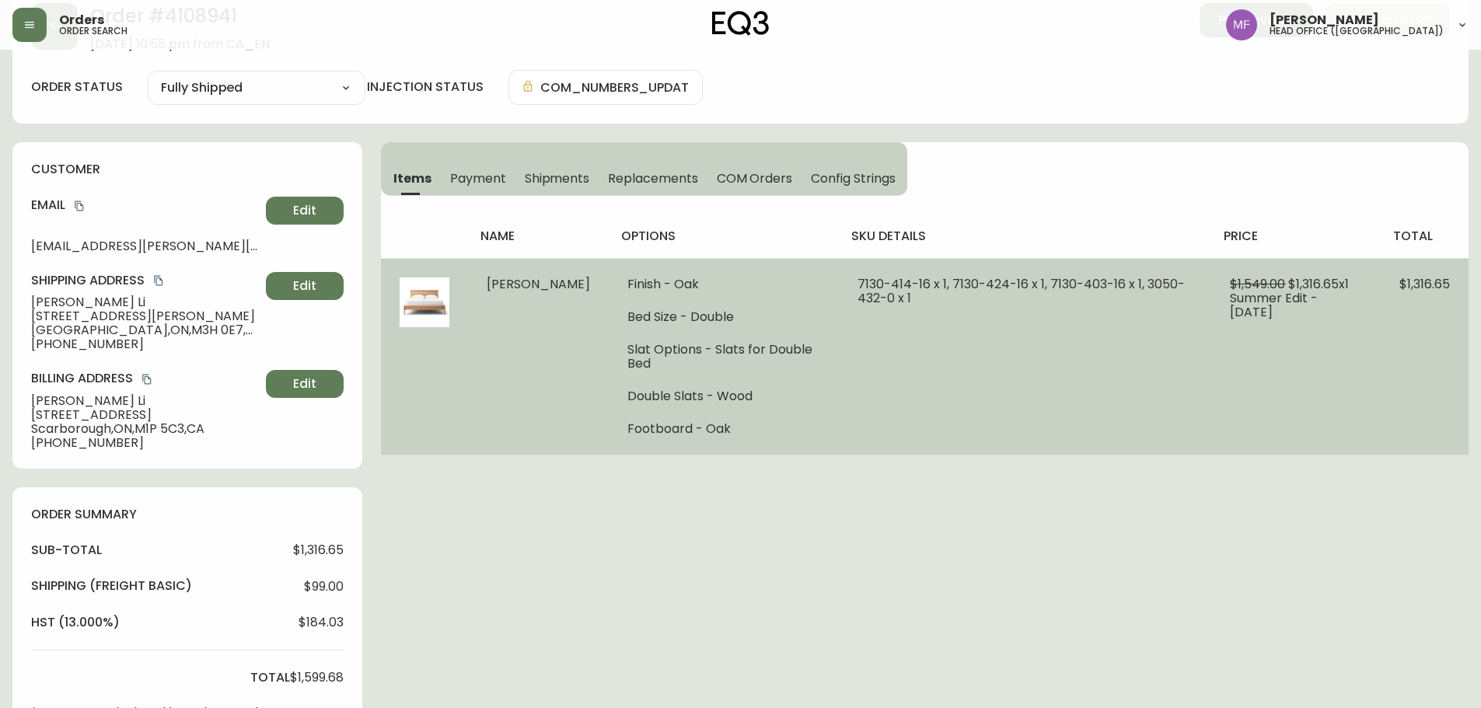
scroll to position [0, 0]
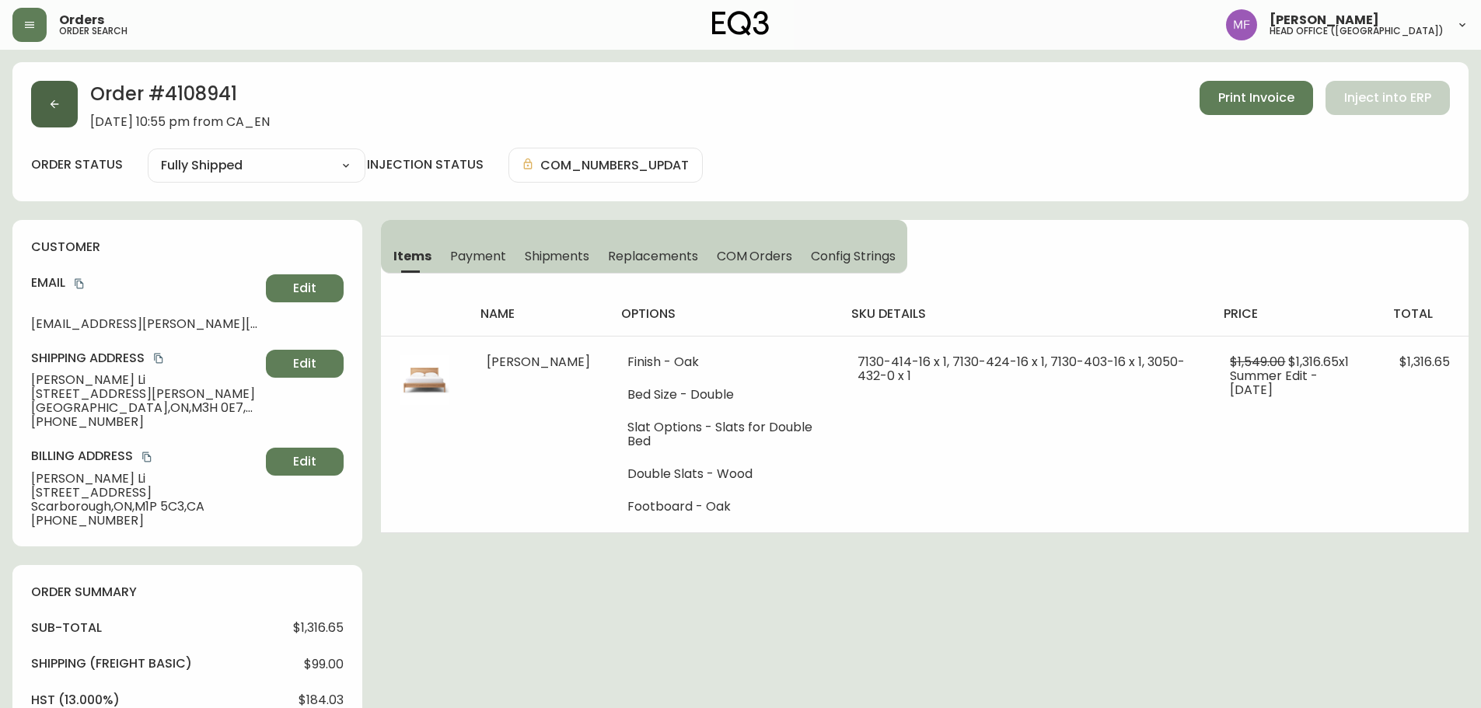
click at [70, 115] on button "button" at bounding box center [54, 104] width 47 height 47
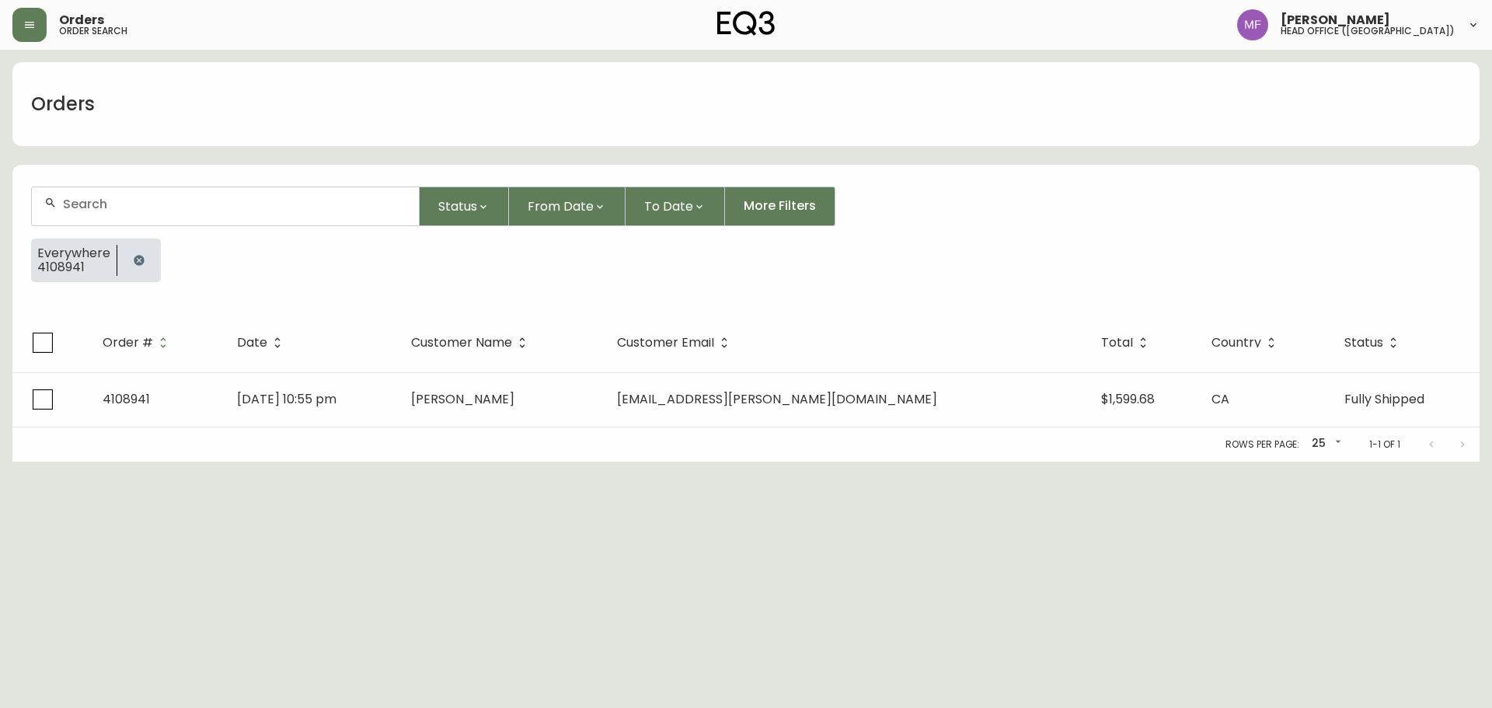
click at [154, 257] on div at bounding box center [139, 261] width 44 height 44
click at [125, 261] on button "button" at bounding box center [139, 260] width 31 height 31
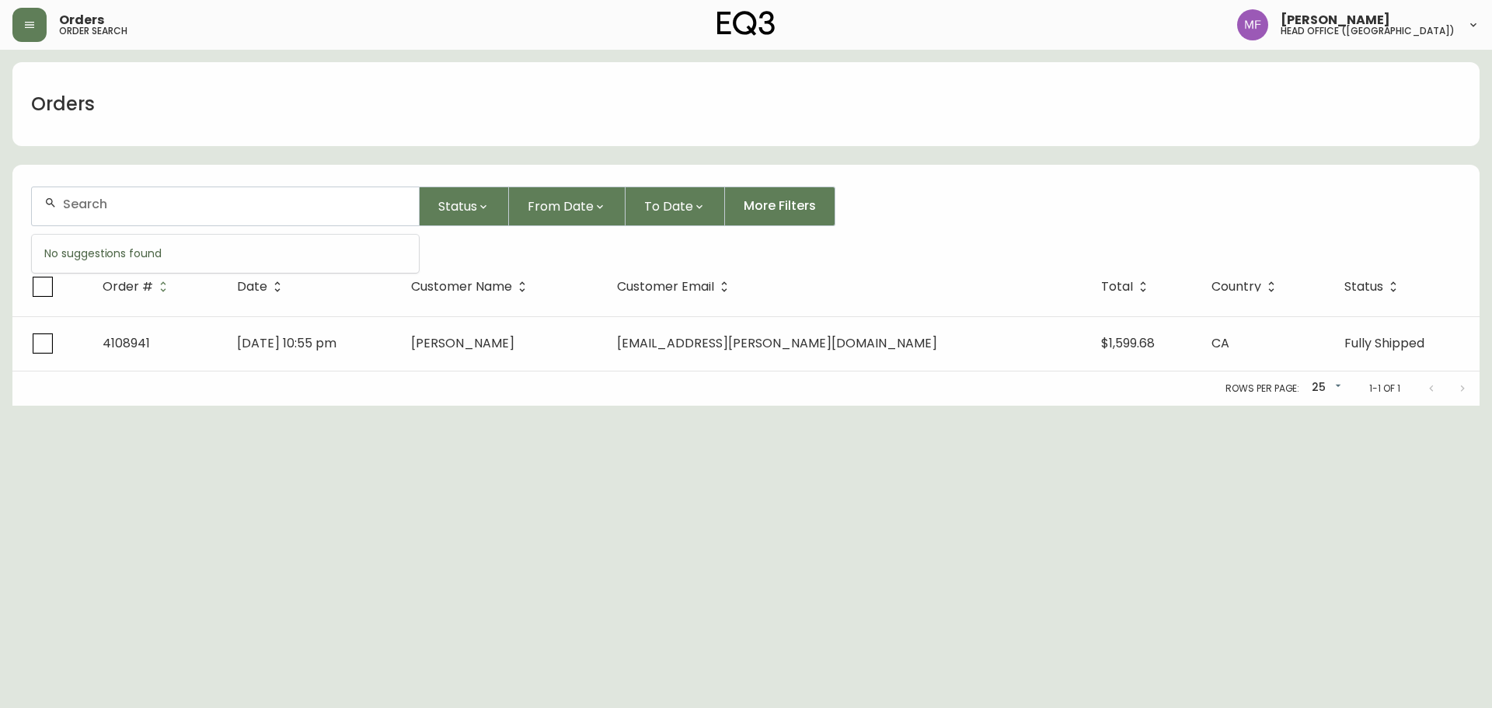
click at [141, 208] on input "text" at bounding box center [235, 204] width 344 height 15
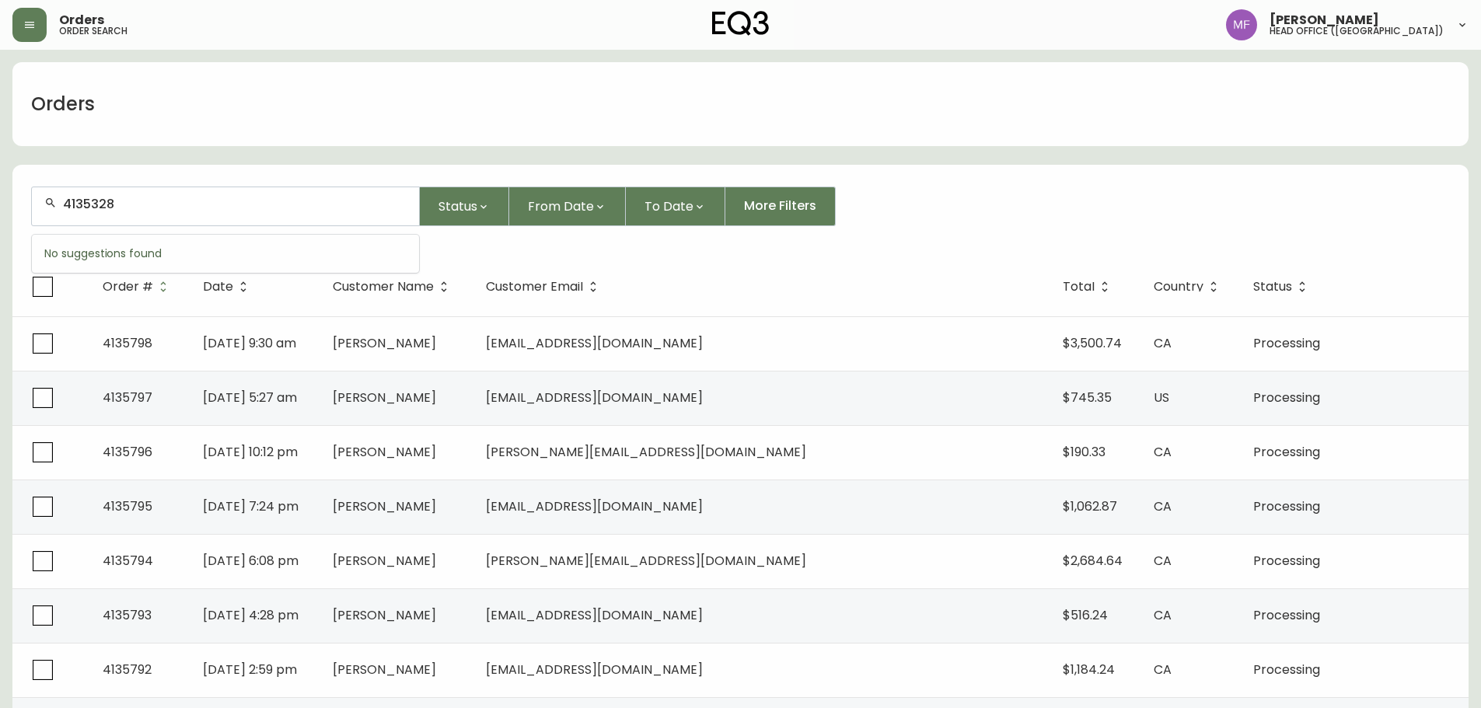
type input "4135328"
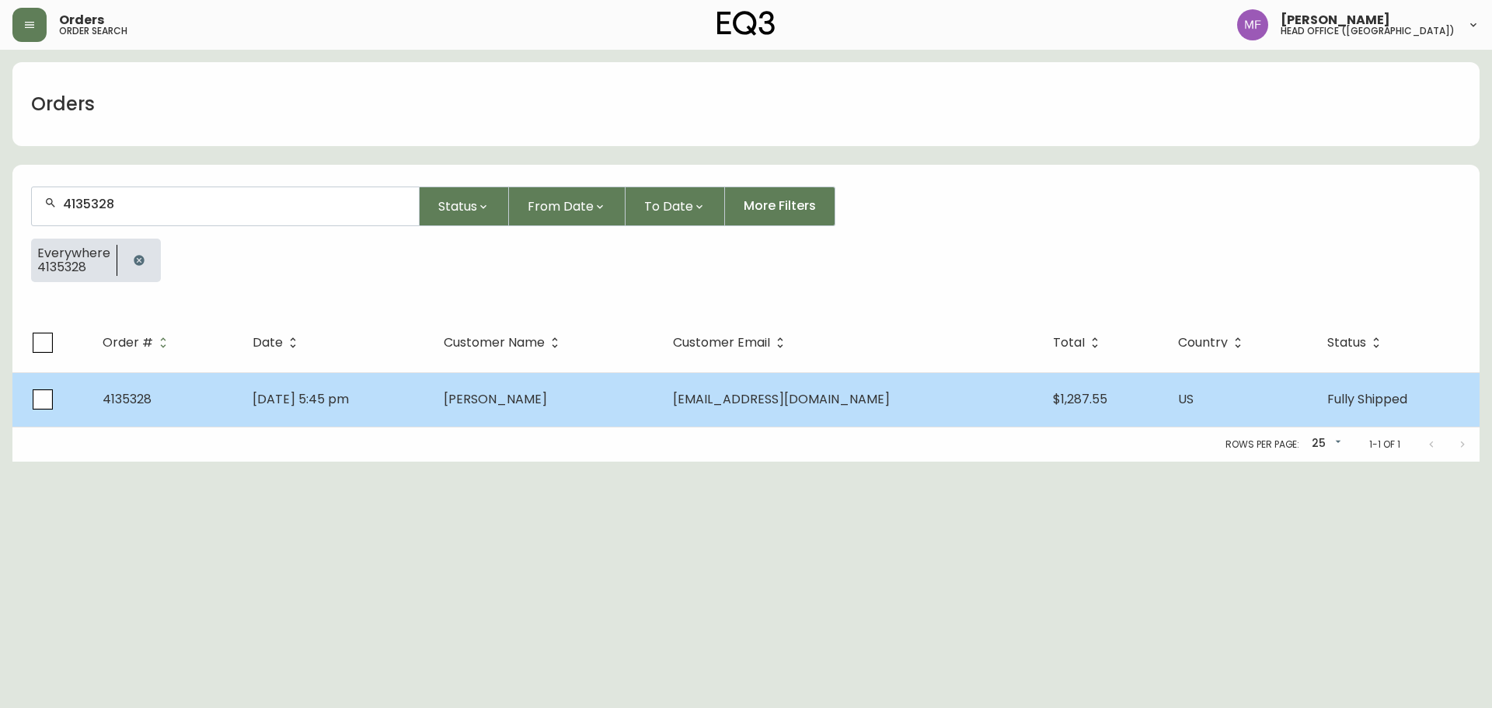
click at [520, 413] on td "Ioana Zamfir" at bounding box center [546, 399] width 230 height 54
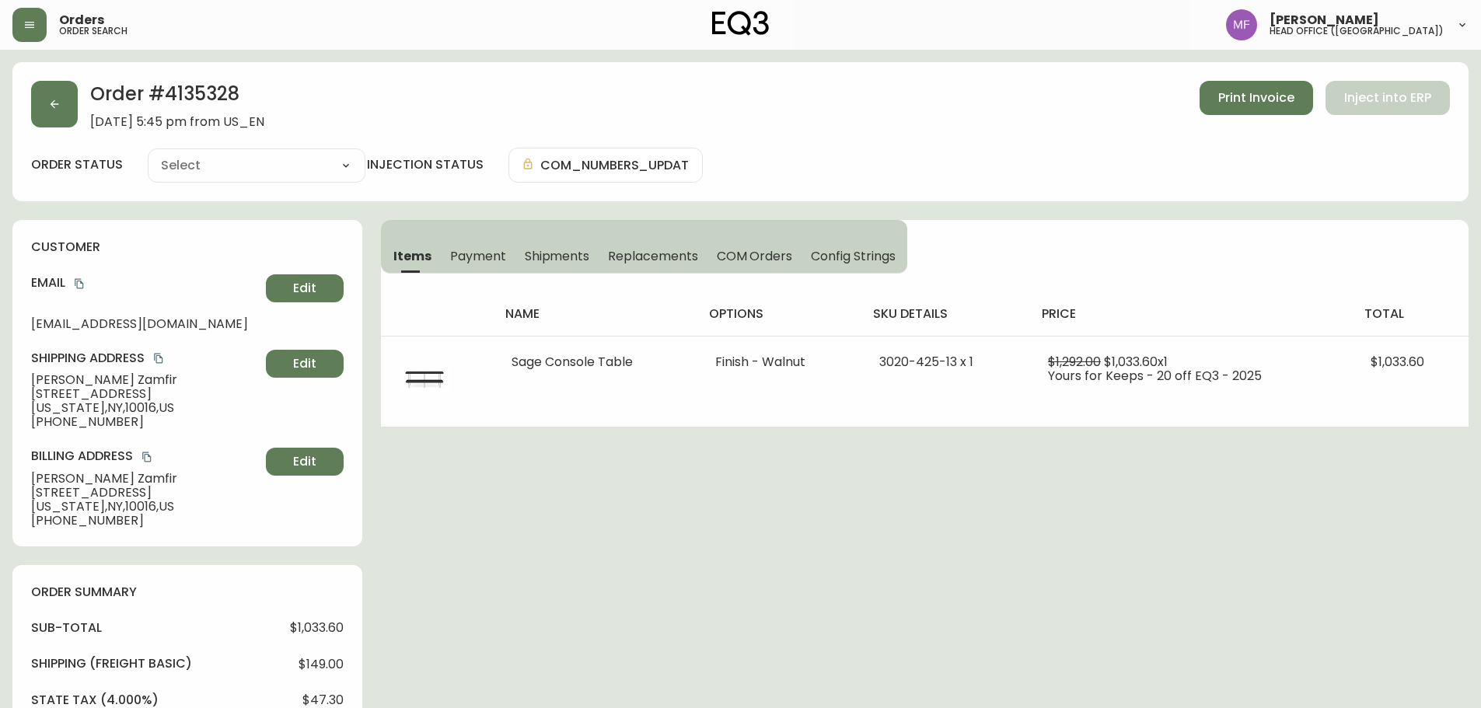
type input "Fully Shipped"
select select "FULLY_SHIPPED"
click at [176, 94] on h2 "Order # 4135328" at bounding box center [177, 98] width 174 height 34
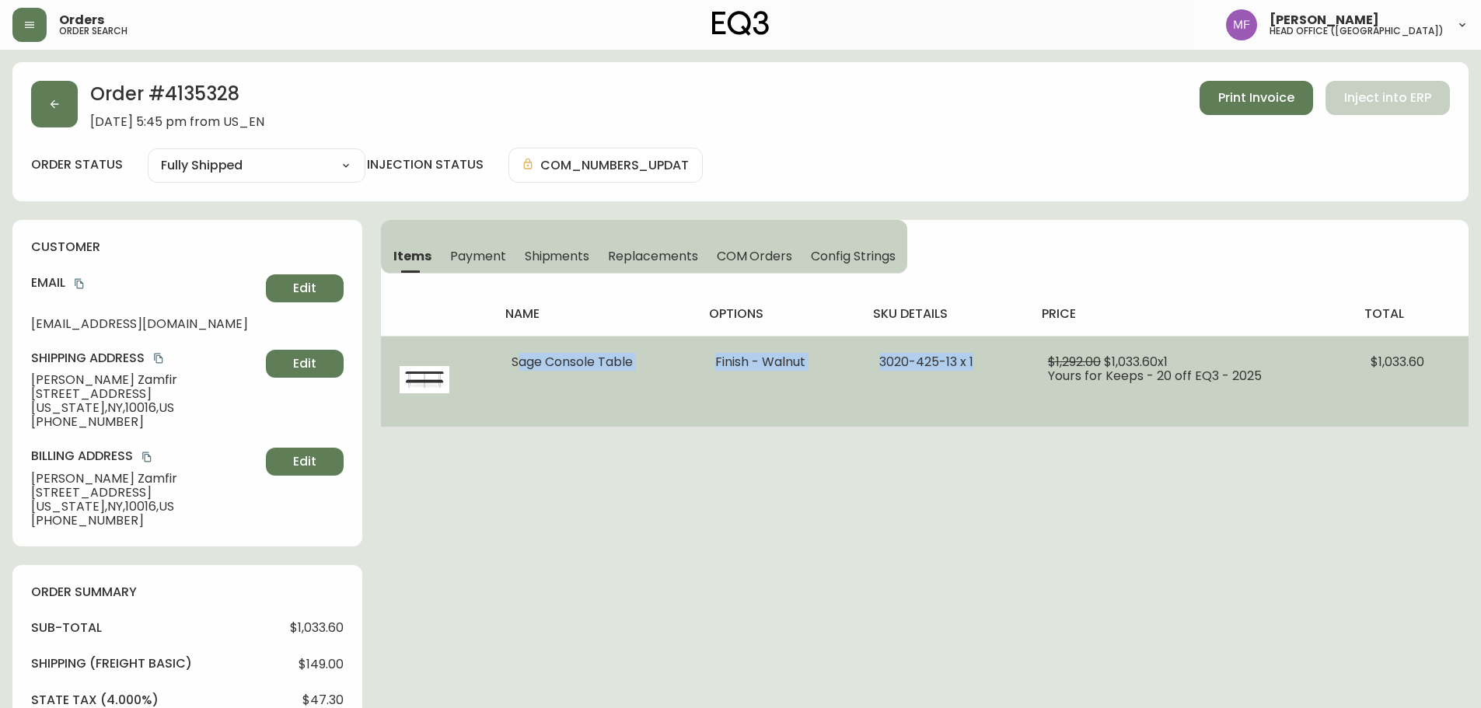
drag, startPoint x: 504, startPoint y: 360, endPoint x: 979, endPoint y: 361, distance: 474.1
click at [979, 361] on tr "Sage Console Table Finish - Walnut 3020-425-13 x 1 $1,292.00 $1,033.60 x 1 Your…" at bounding box center [924, 381] width 1087 height 91
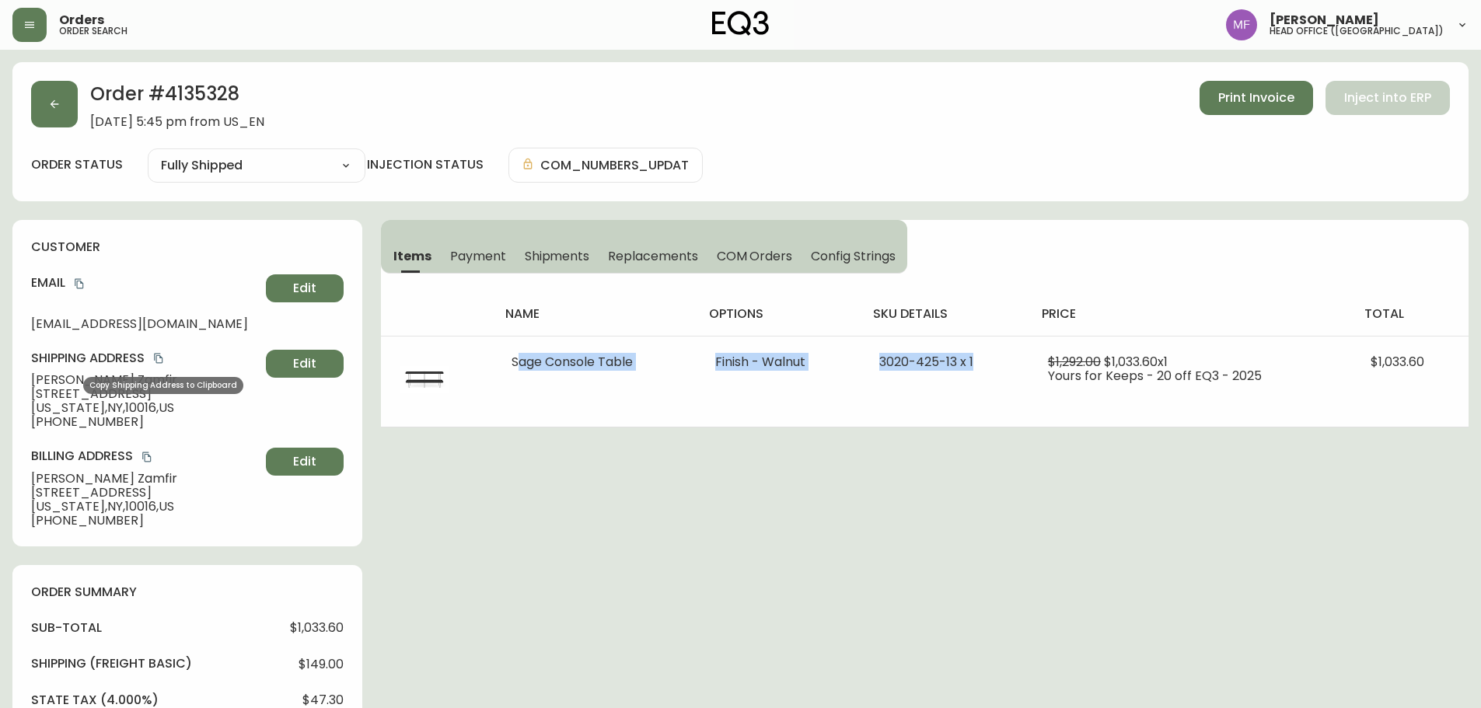
drag, startPoint x: 161, startPoint y: 361, endPoint x: 183, endPoint y: 355, distance: 22.6
click at [161, 361] on icon "copy" at bounding box center [158, 358] width 11 height 11
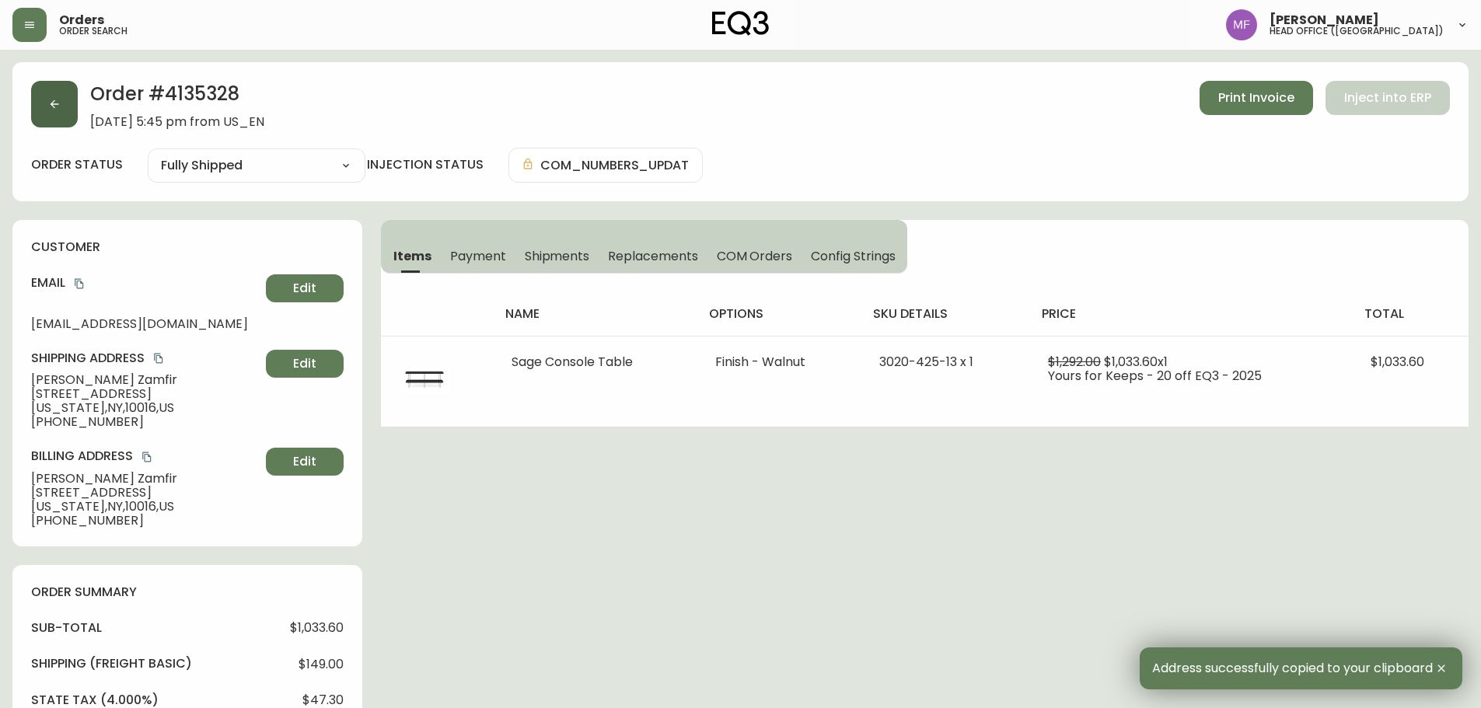
drag, startPoint x: 77, startPoint y: 126, endPoint x: 46, endPoint y: 113, distance: 33.5
click at [77, 126] on div "Order # 4135328 September 13, 2025 at 5:45 pm from US_EN Print Invoice Inject i…" at bounding box center [740, 105] width 1418 height 48
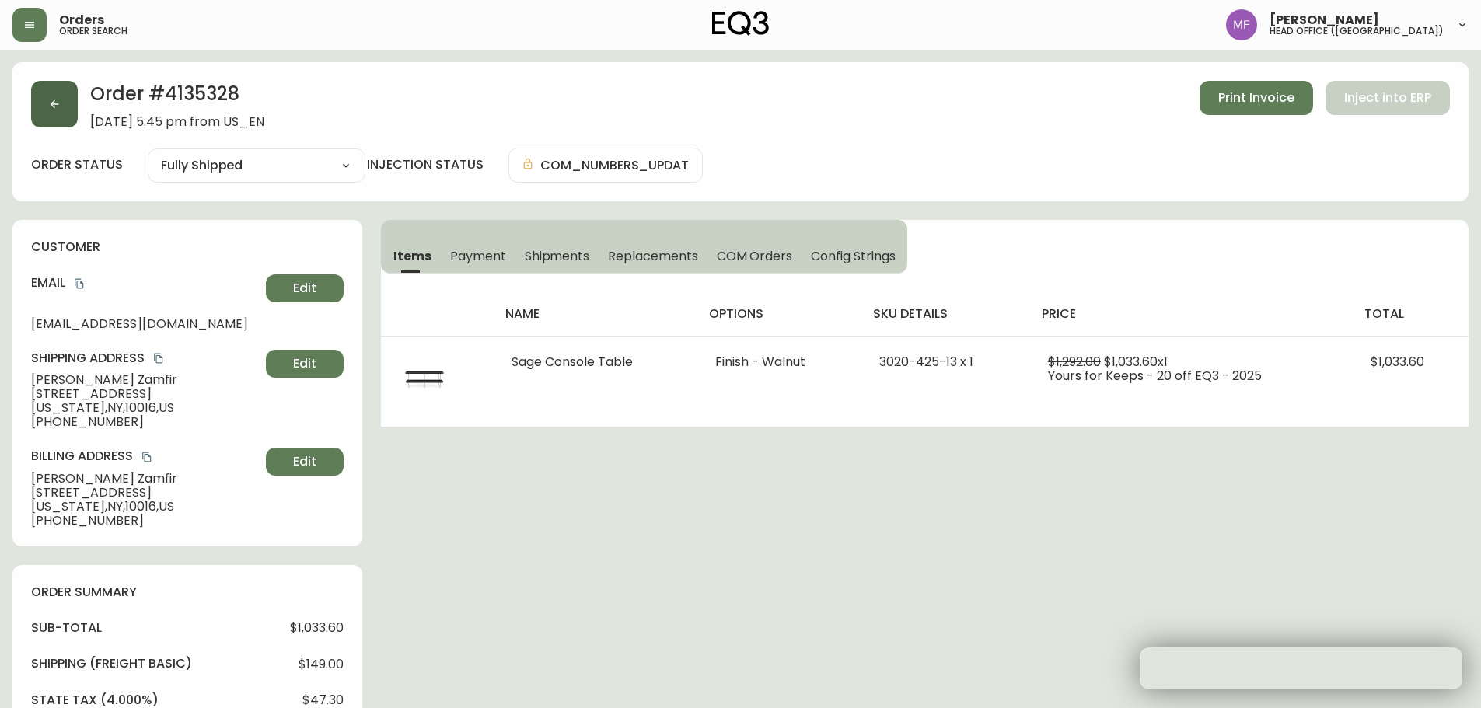
click at [45, 113] on button "button" at bounding box center [54, 104] width 47 height 47
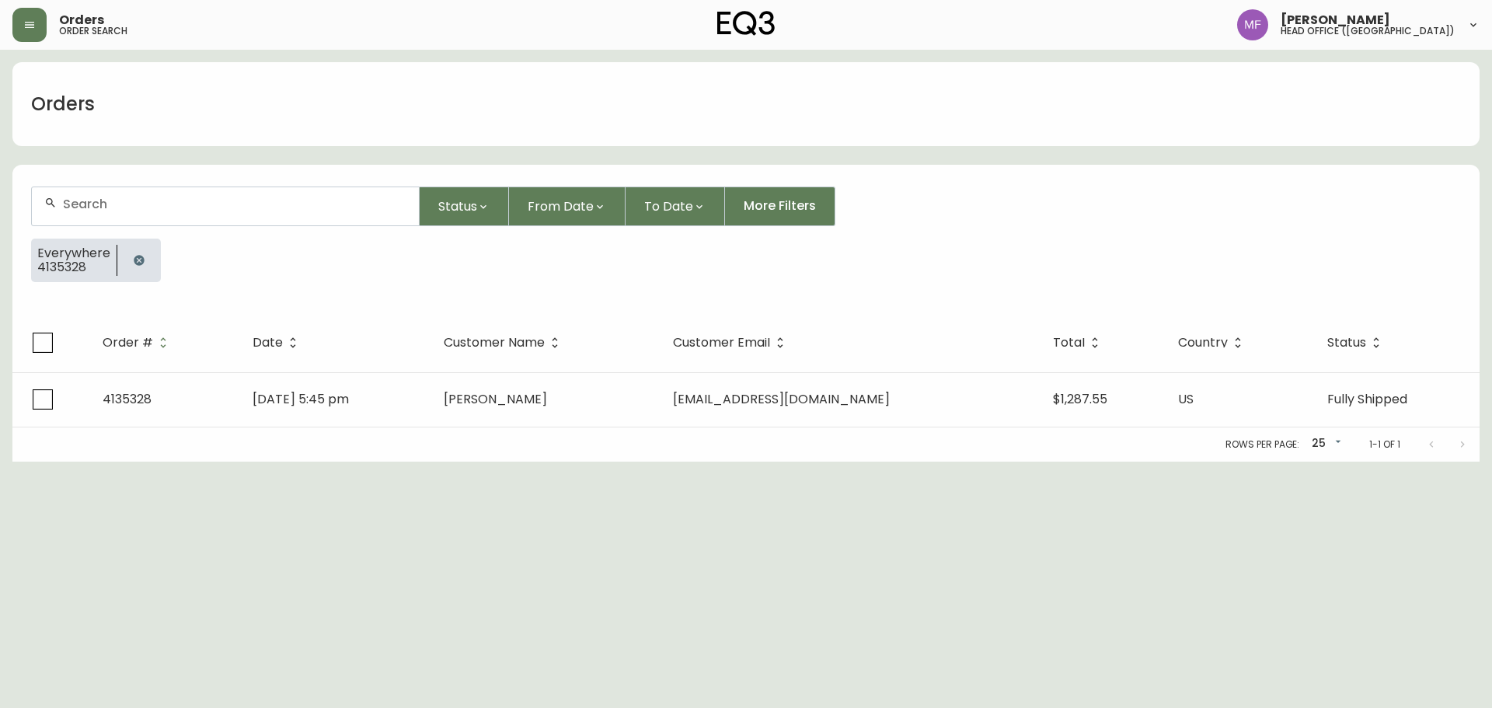
click at [117, 250] on div at bounding box center [139, 261] width 44 height 44
click at [148, 253] on button "button" at bounding box center [139, 260] width 31 height 31
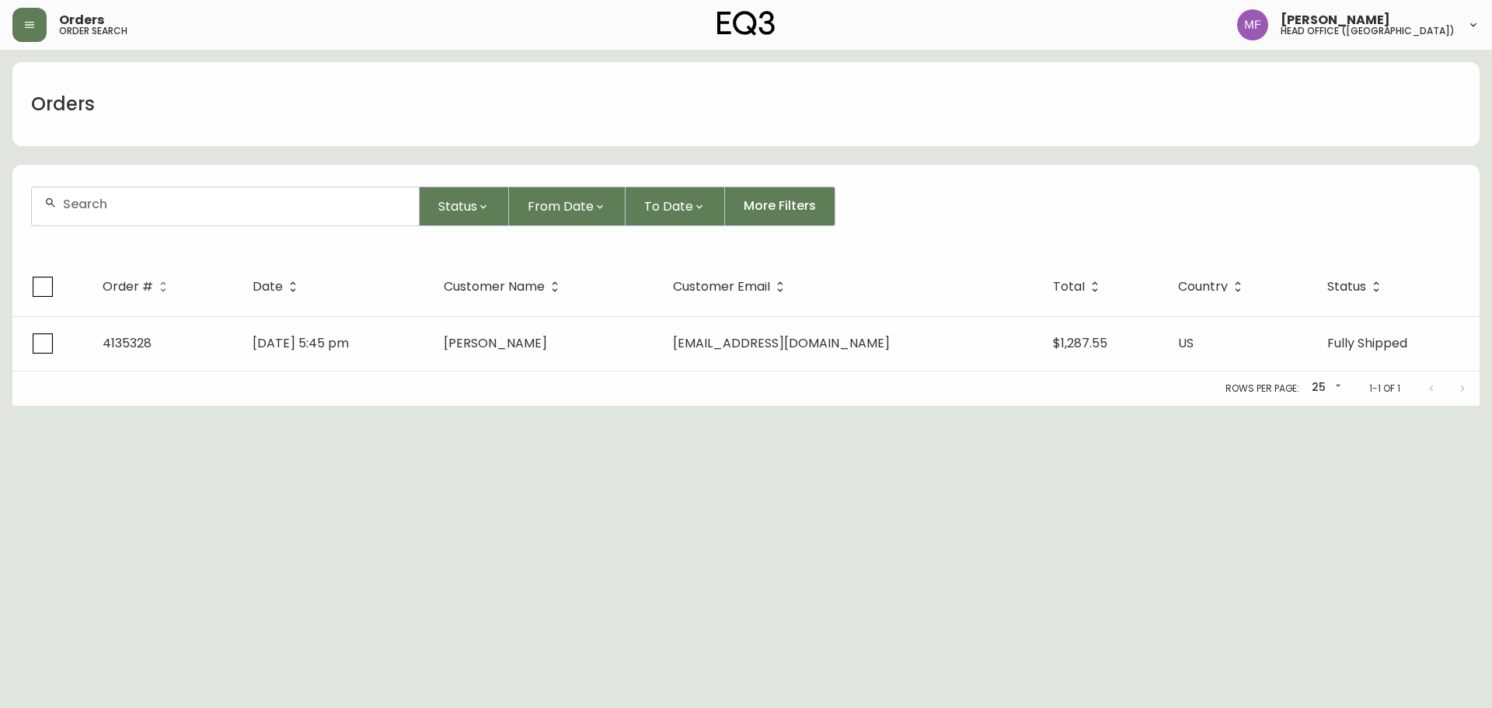
click at [135, 208] on input "text" at bounding box center [235, 204] width 344 height 15
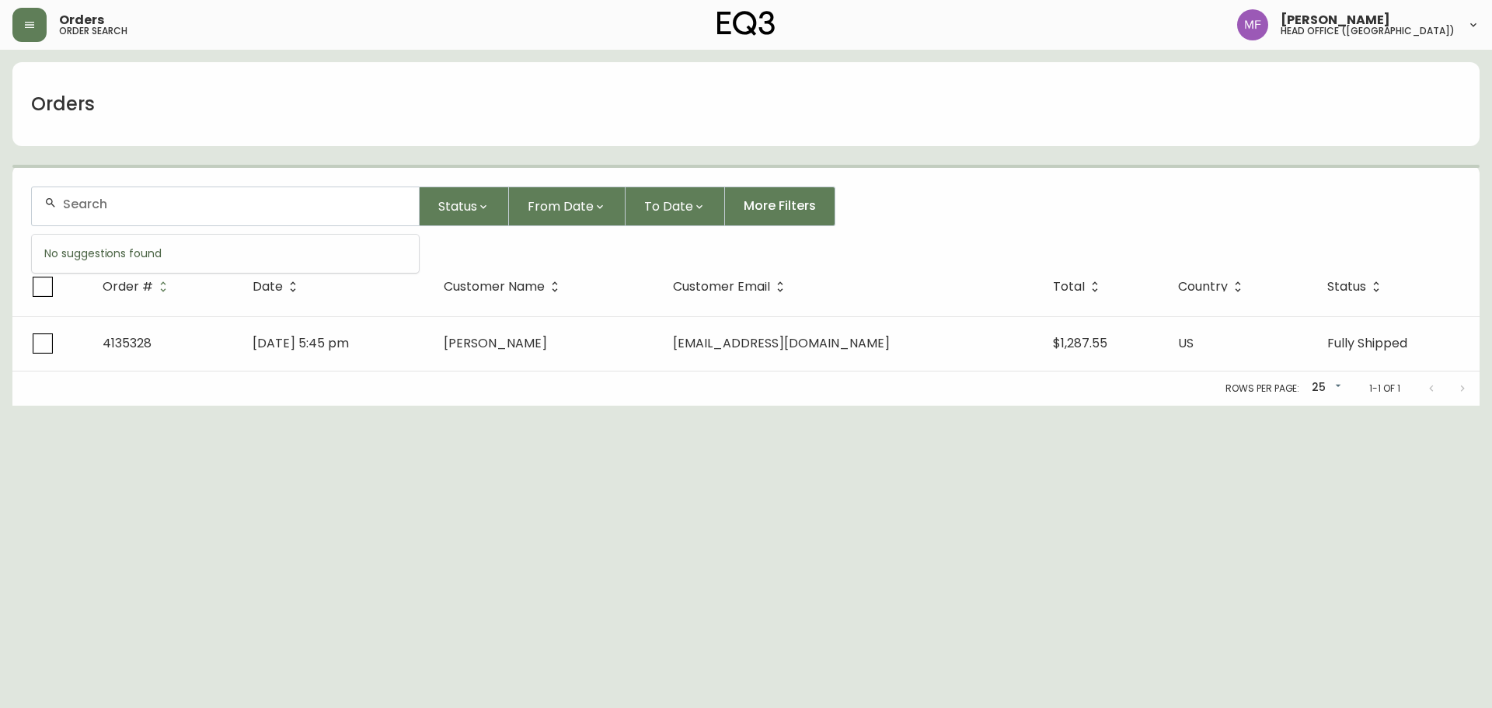
paste input "4135706"
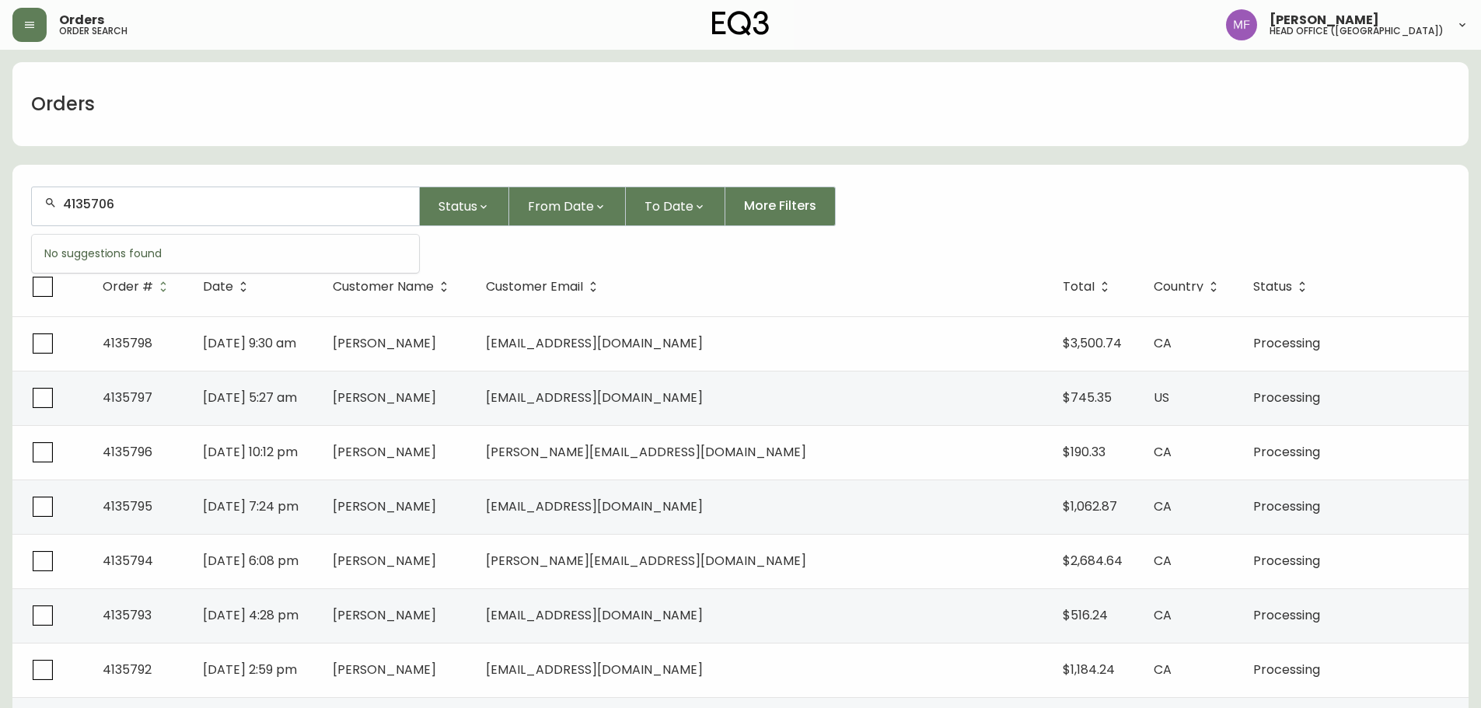
type input "4135706"
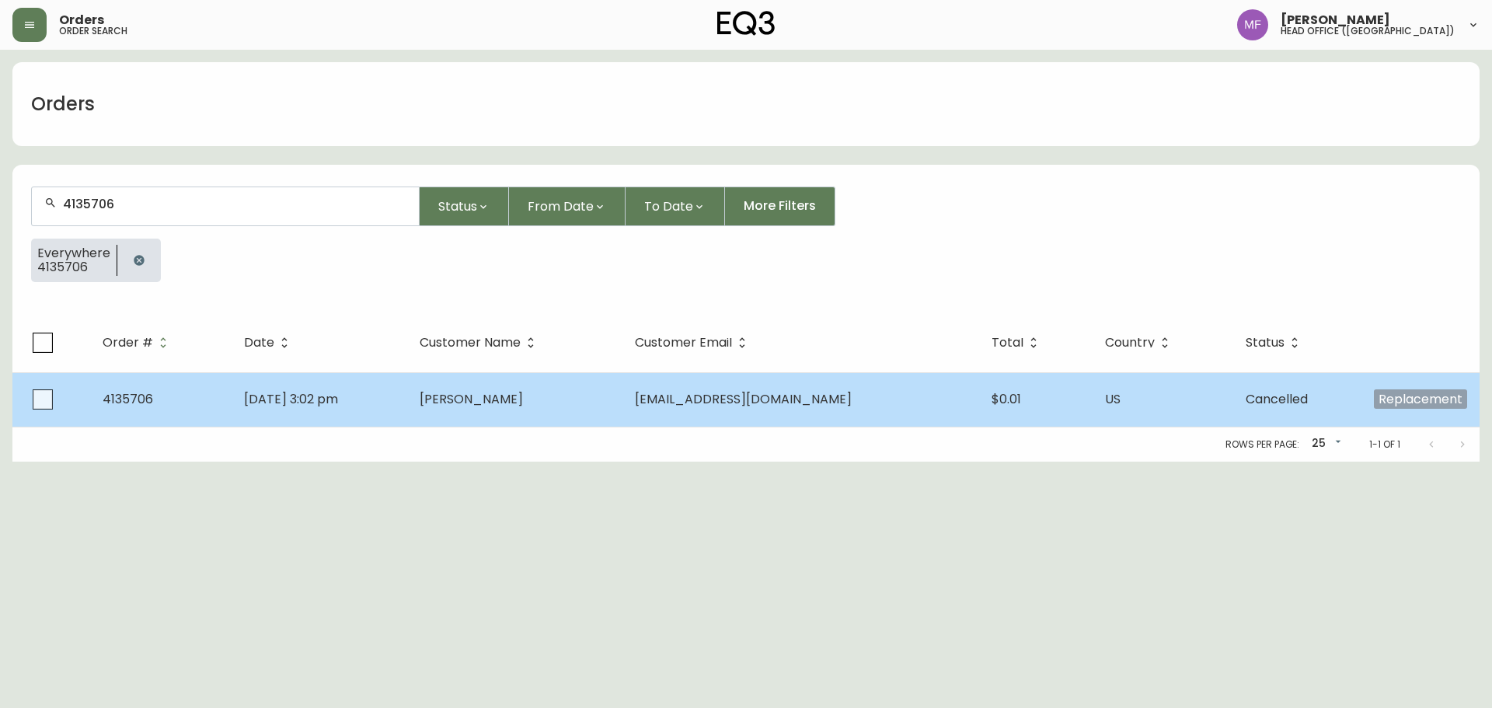
click at [497, 382] on td "[PERSON_NAME]" at bounding box center [515, 399] width 216 height 54
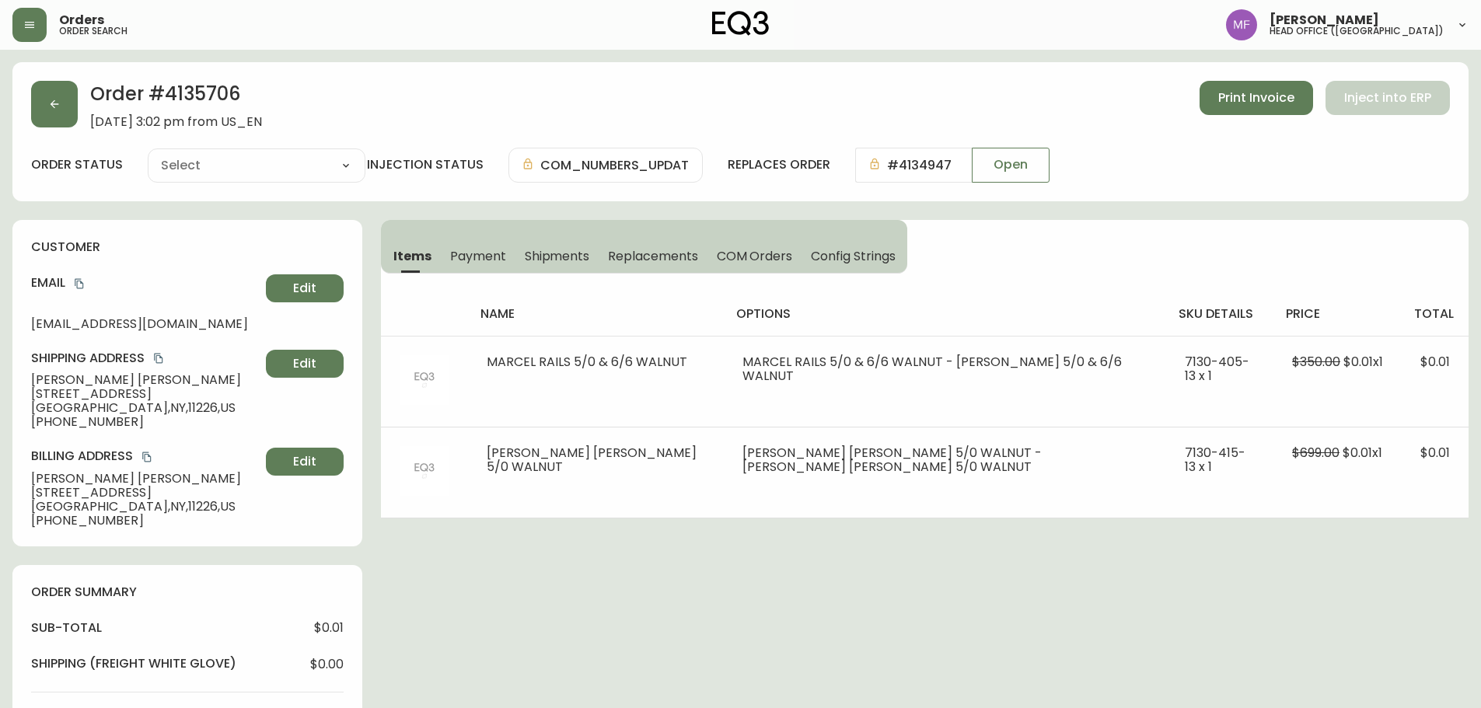
type input "Cancelled"
select select "CANCELLED"
click at [72, 99] on button "button" at bounding box center [54, 104] width 47 height 47
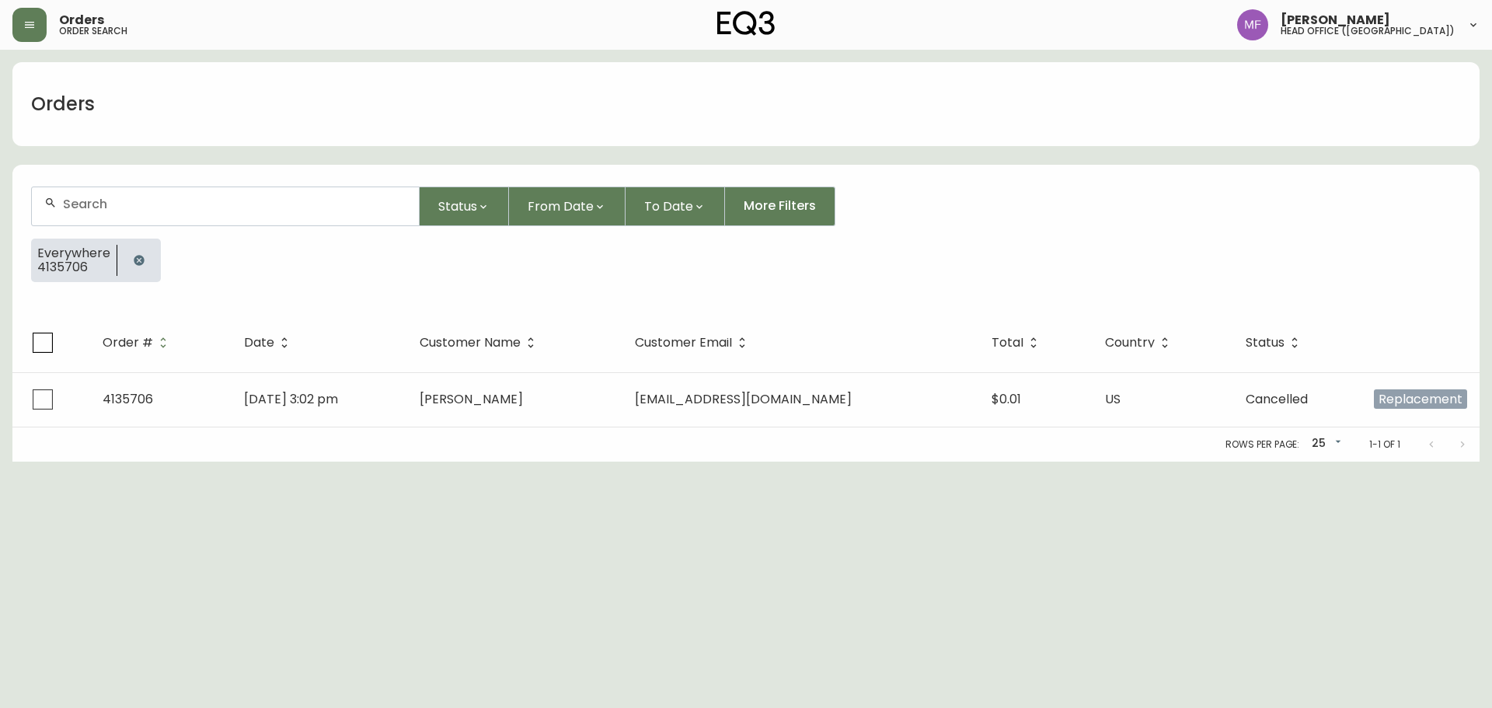
click at [127, 249] on button "button" at bounding box center [139, 260] width 31 height 31
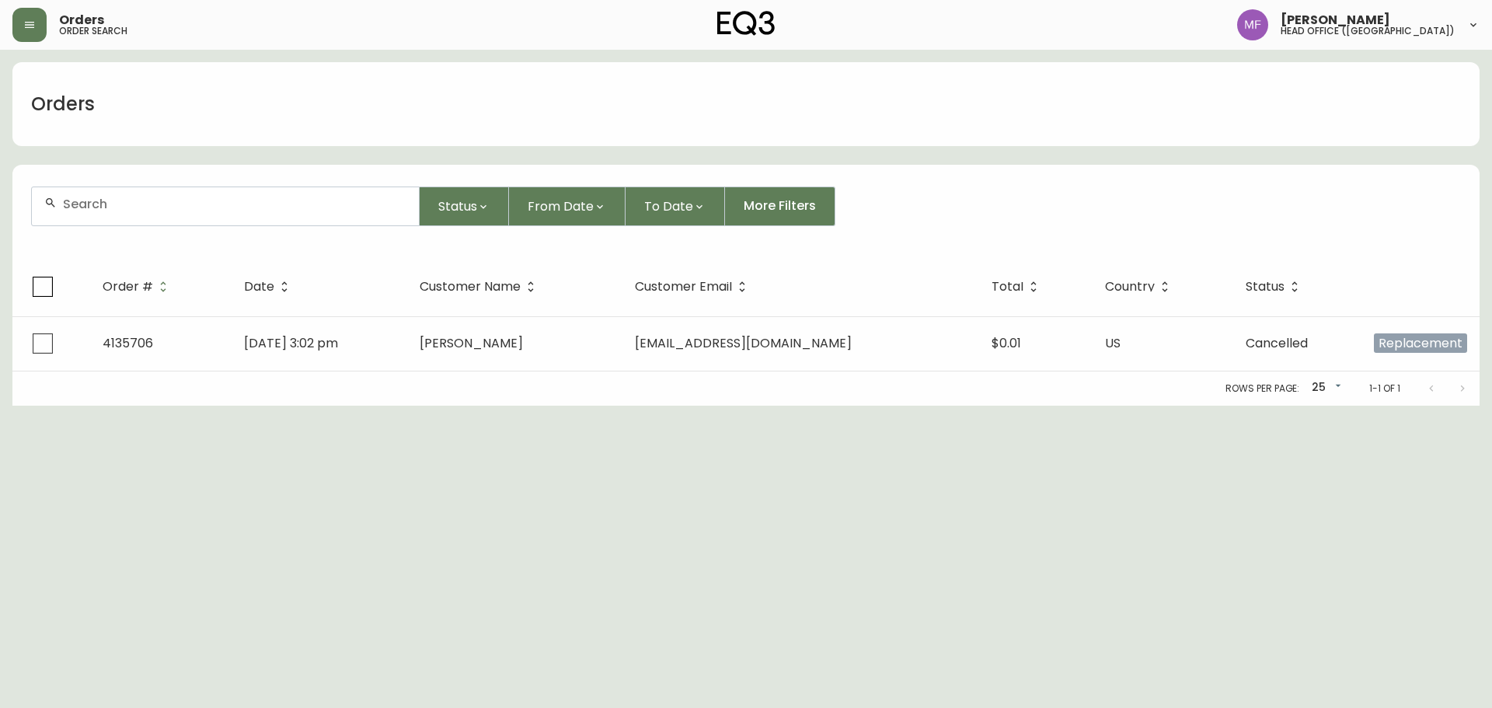
click at [131, 211] on input "text" at bounding box center [235, 204] width 344 height 15
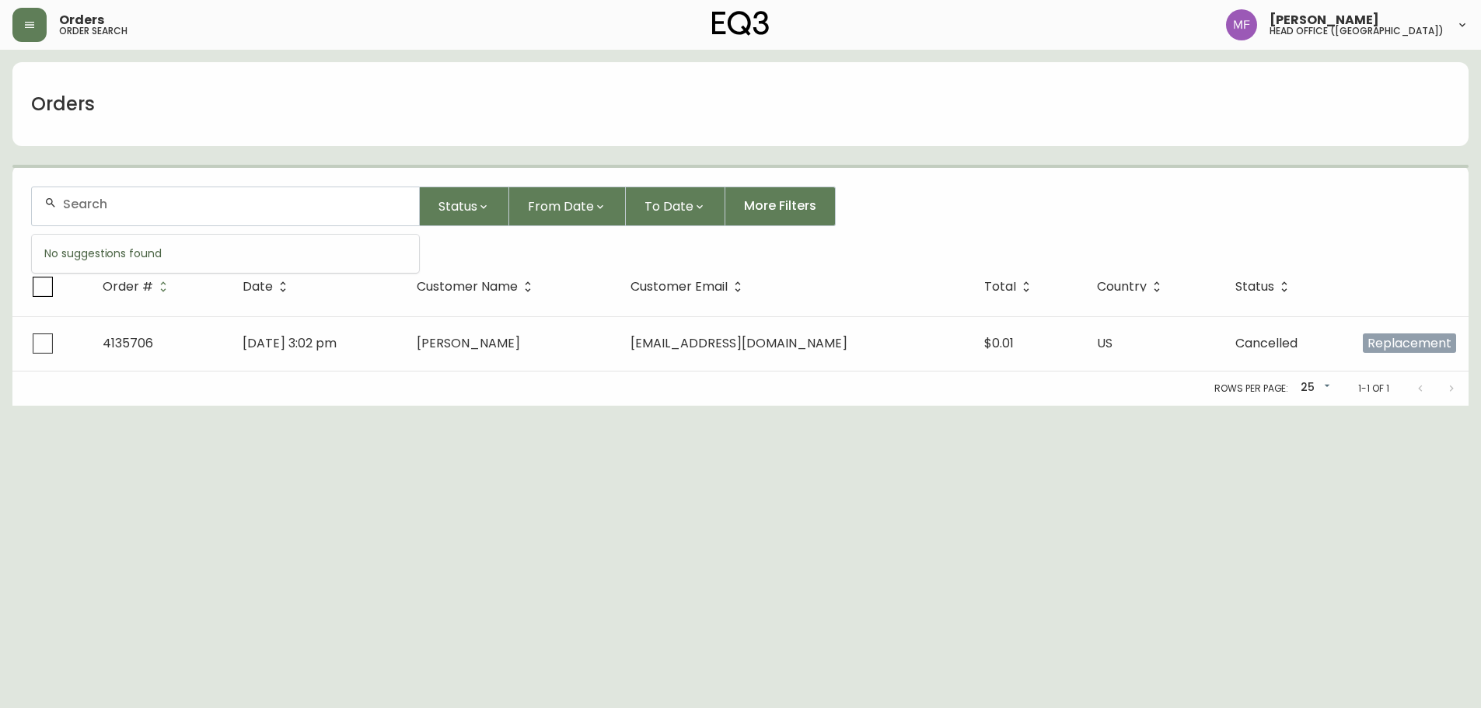
paste input "4135792"
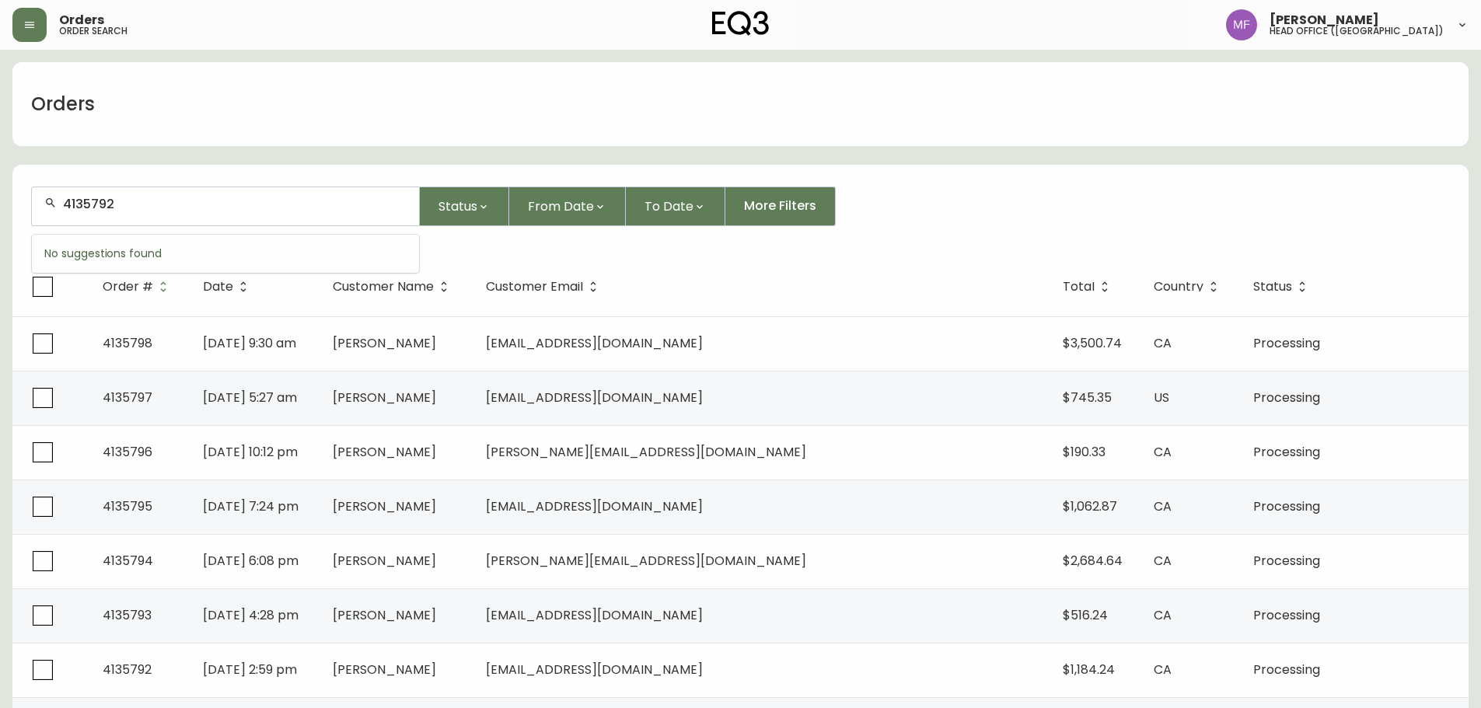
type input "4135792"
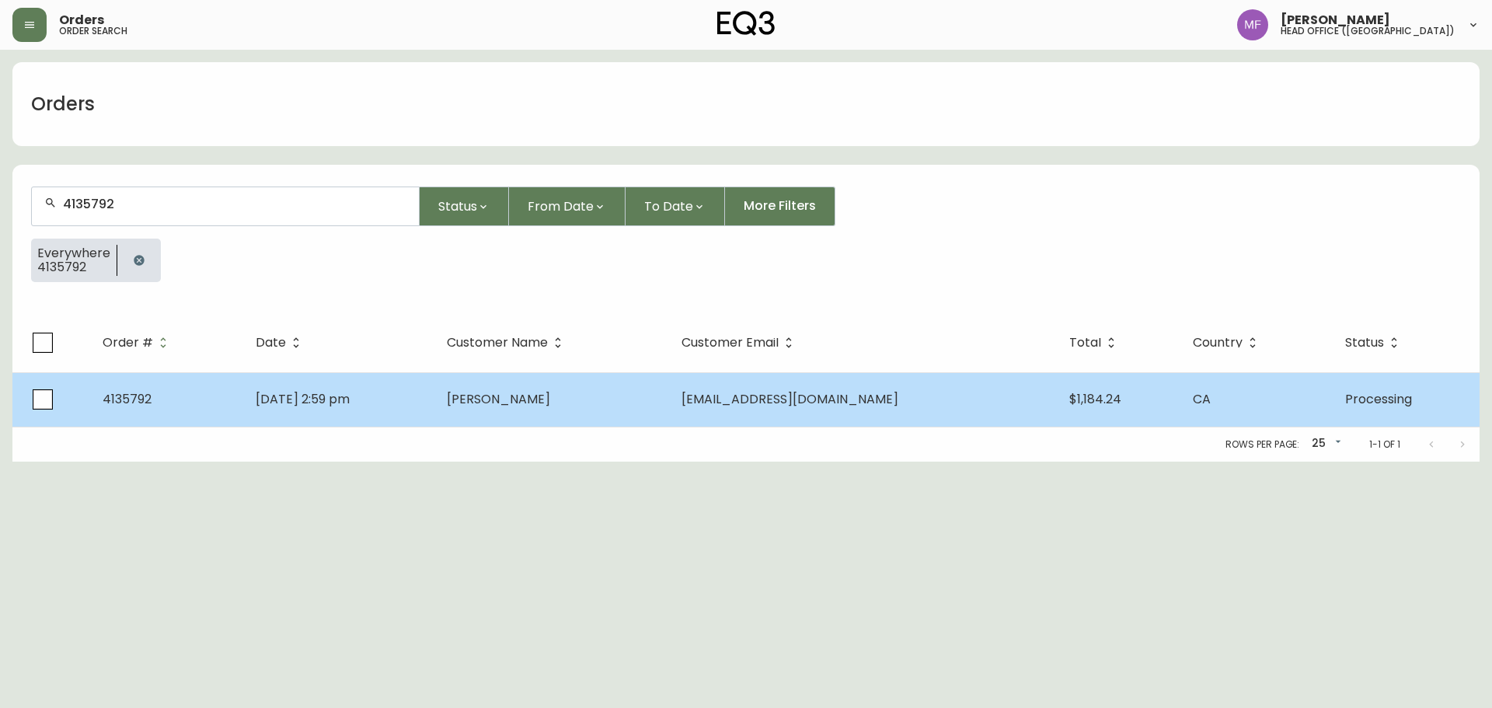
click at [342, 387] on td "[DATE] 2:59 pm" at bounding box center [338, 399] width 191 height 54
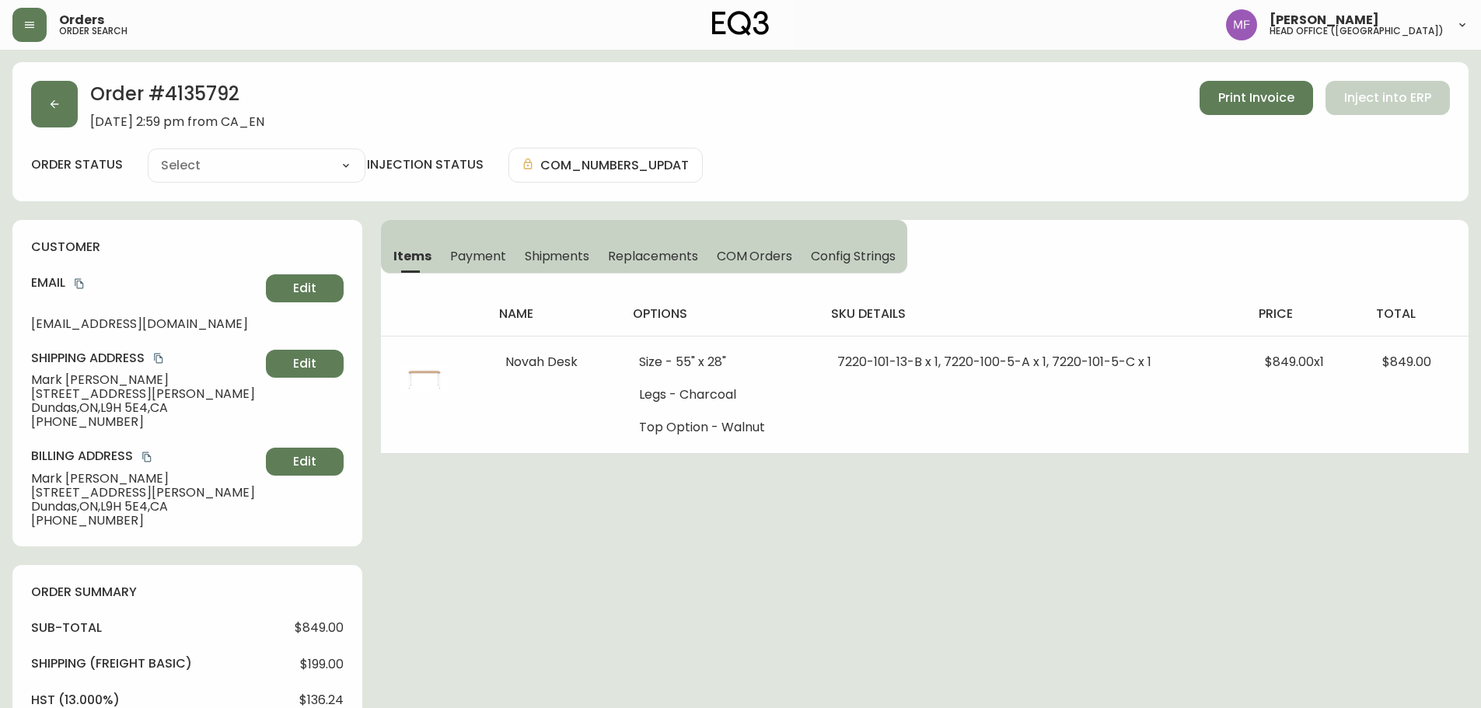
type input "Processing"
select select "PROCESSING"
click at [215, 84] on h2 "Order # 4135792" at bounding box center [177, 98] width 174 height 34
drag, startPoint x: 124, startPoint y: 378, endPoint x: 7, endPoint y: 378, distance: 116.6
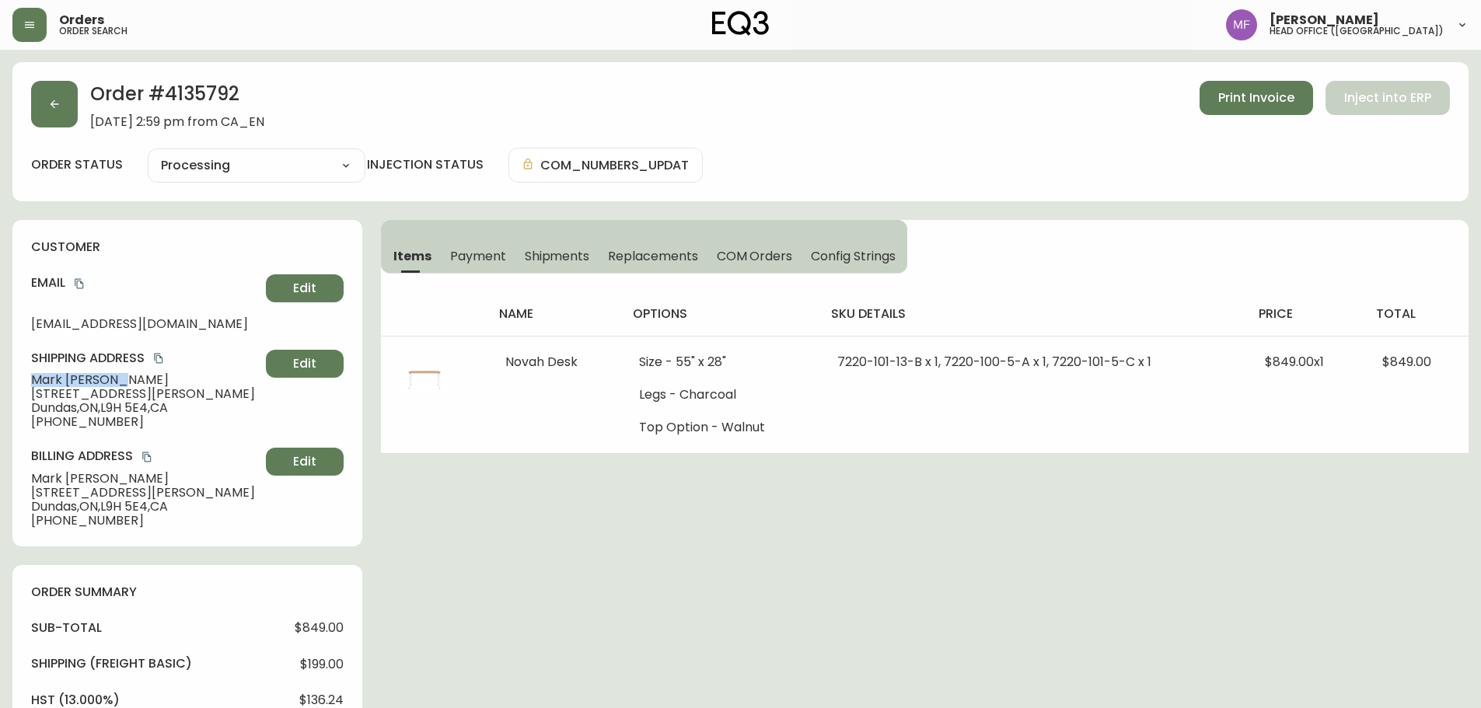
click at [7, 378] on main "Order # 4135792 October 14, 2025 at 2:59 pm from CA_EN Print Invoice Inject int…" at bounding box center [740, 609] width 1481 height 1118
click at [180, 86] on h2 "Order # 4135792" at bounding box center [177, 98] width 174 height 34
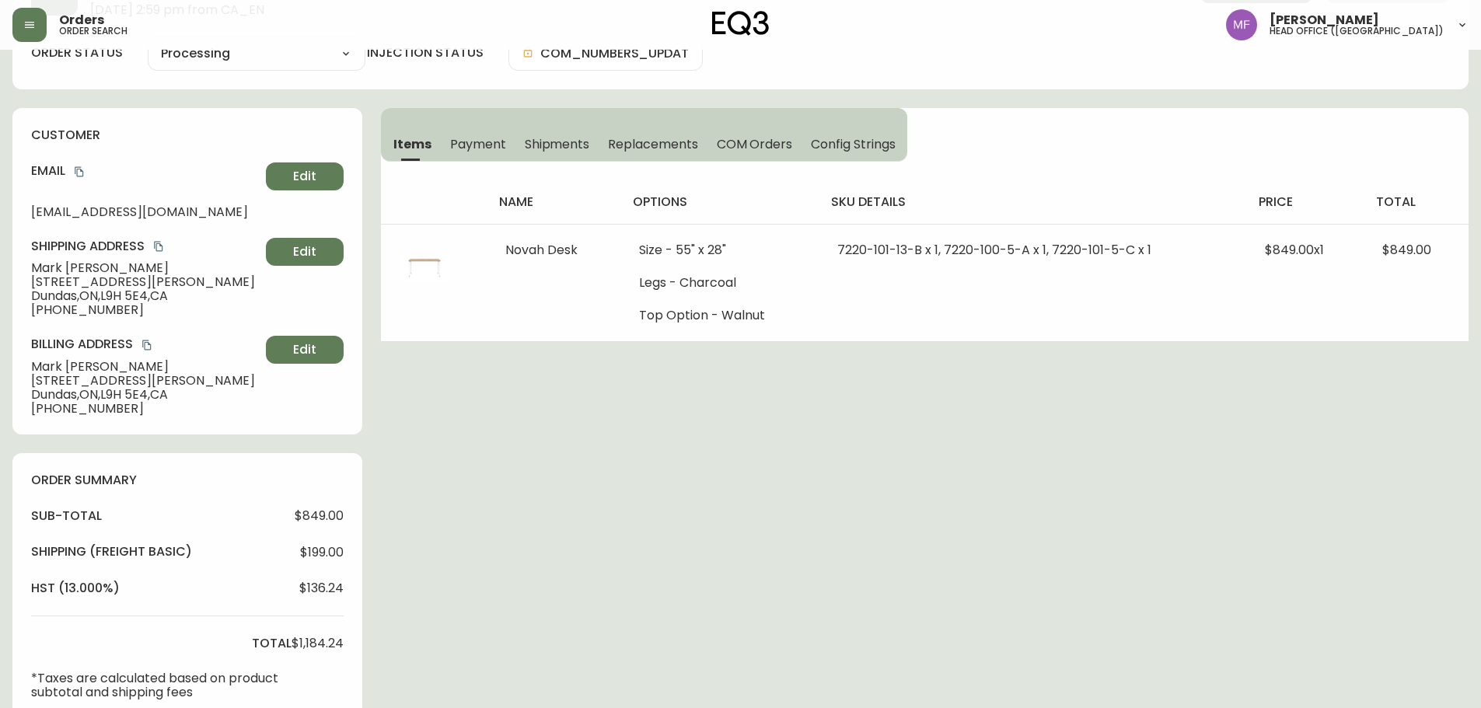
scroll to position [460, 0]
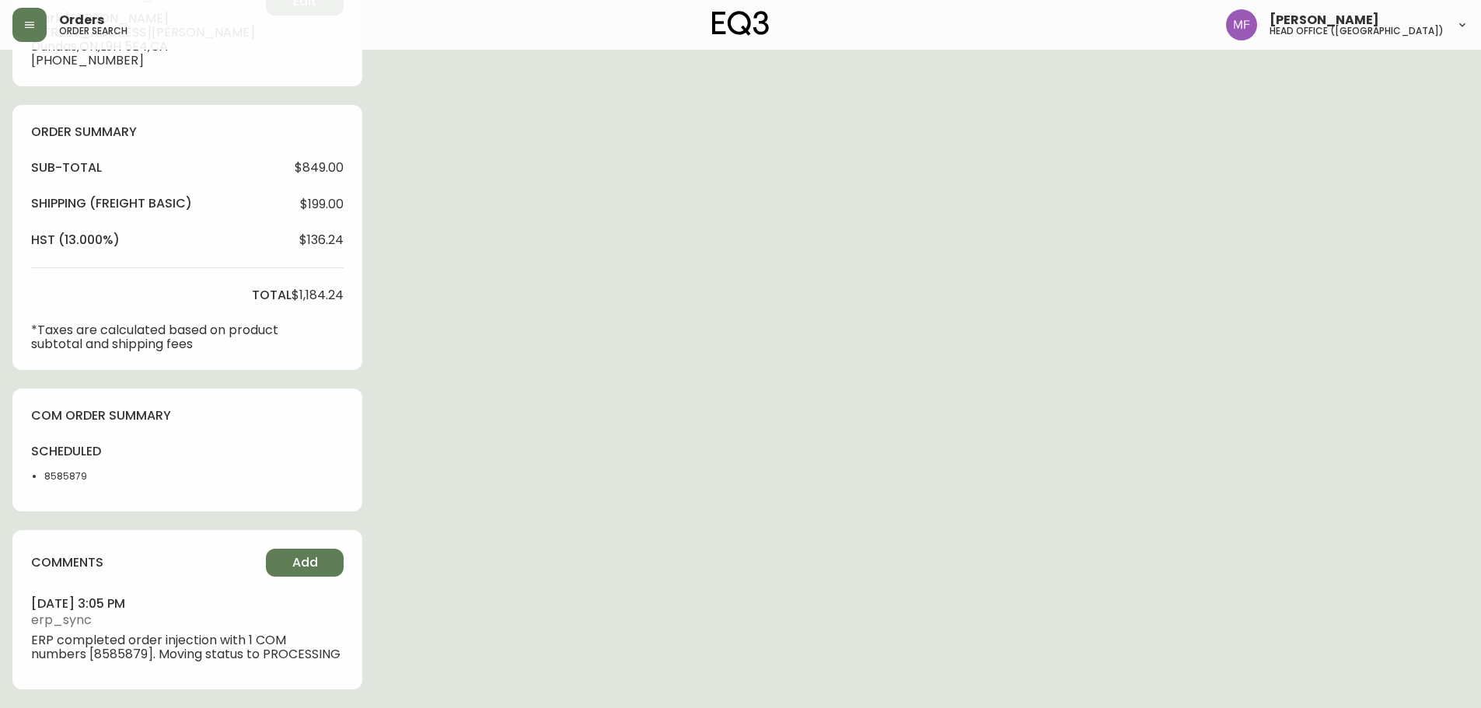
click at [57, 473] on li "8585879" at bounding box center [83, 476] width 78 height 14
click at [825, 474] on div "Order # 4135792 October 14, 2025 at 2:59 pm from CA_EN Print Invoice Inject int…" at bounding box center [740, 155] width 1456 height 1106
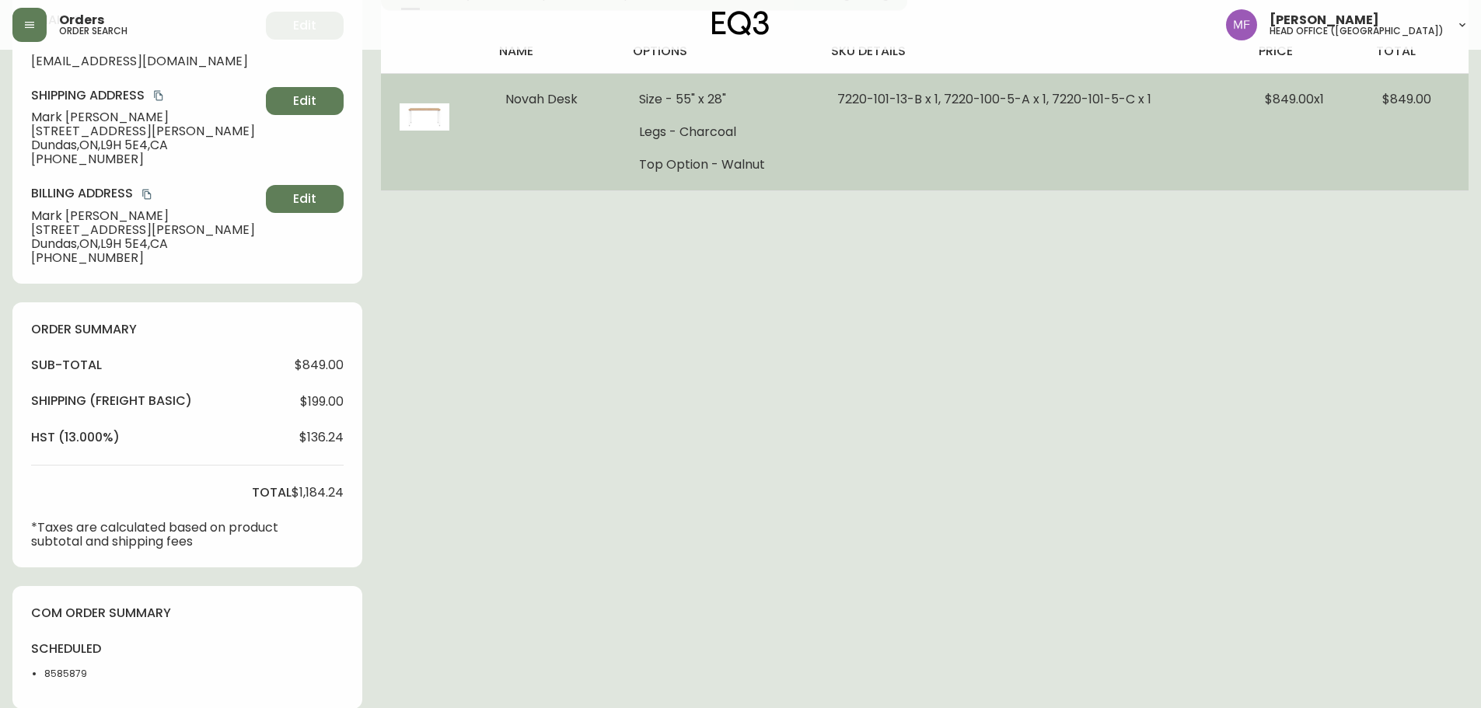
scroll to position [0, 0]
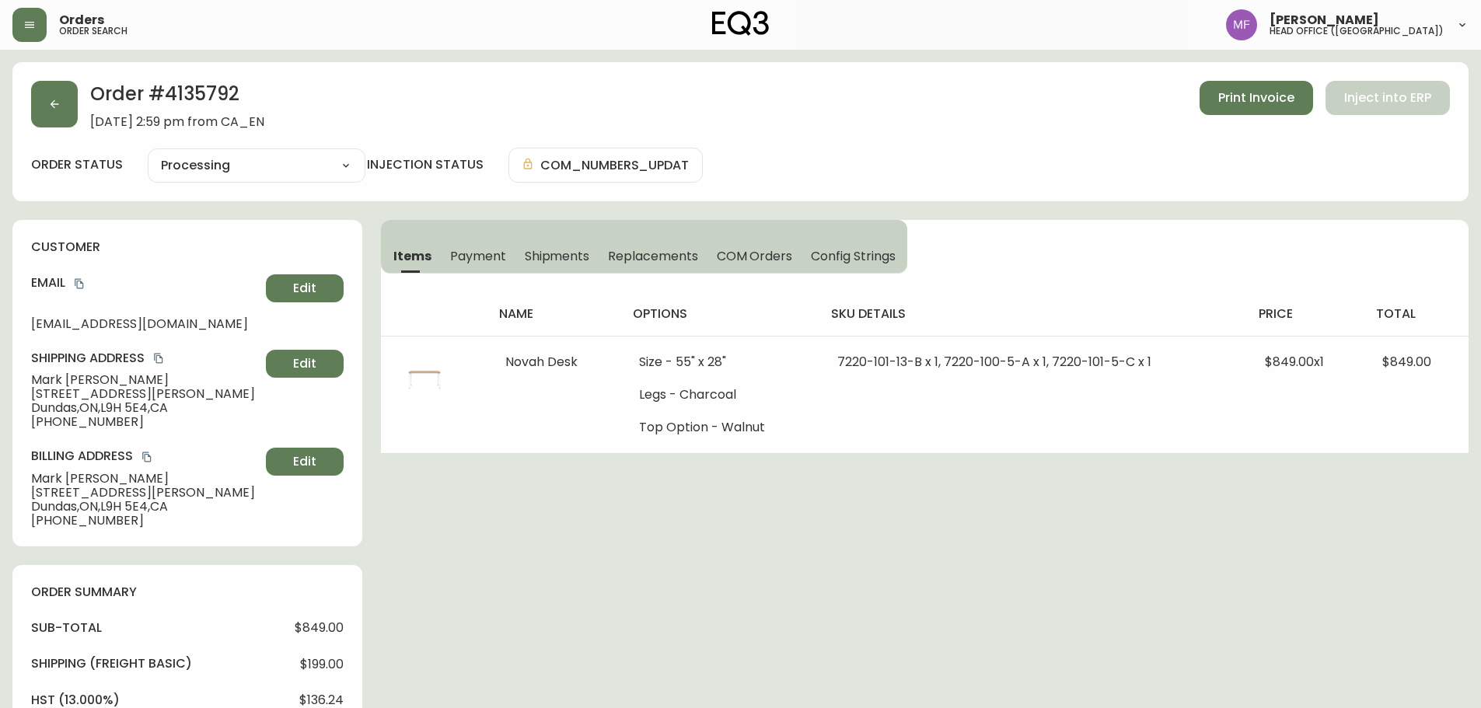
click at [808, 539] on div "Order # 4135792 October 14, 2025 at 2:59 pm from CA_EN Print Invoice Inject int…" at bounding box center [740, 615] width 1456 height 1106
click at [190, 89] on h2 "Order # 4135792" at bounding box center [177, 98] width 174 height 34
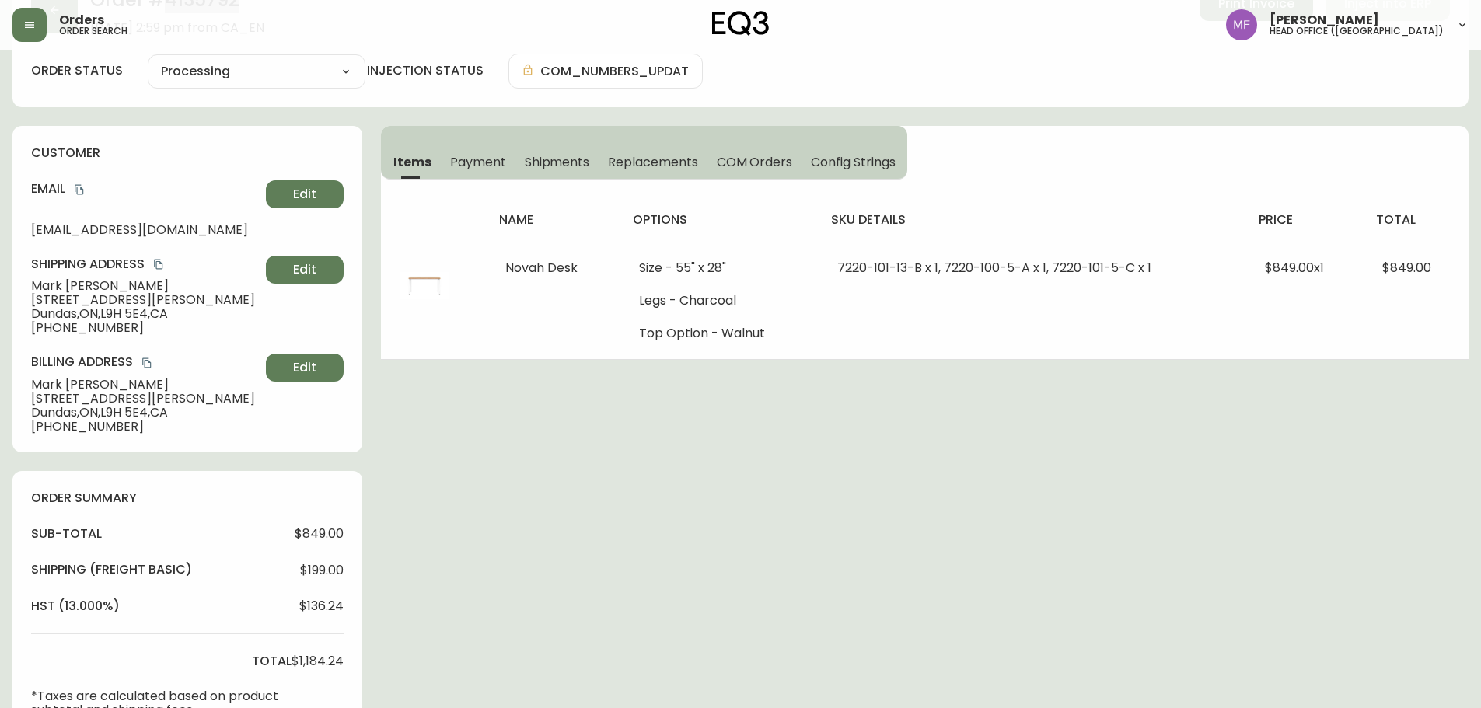
scroll to position [311, 0]
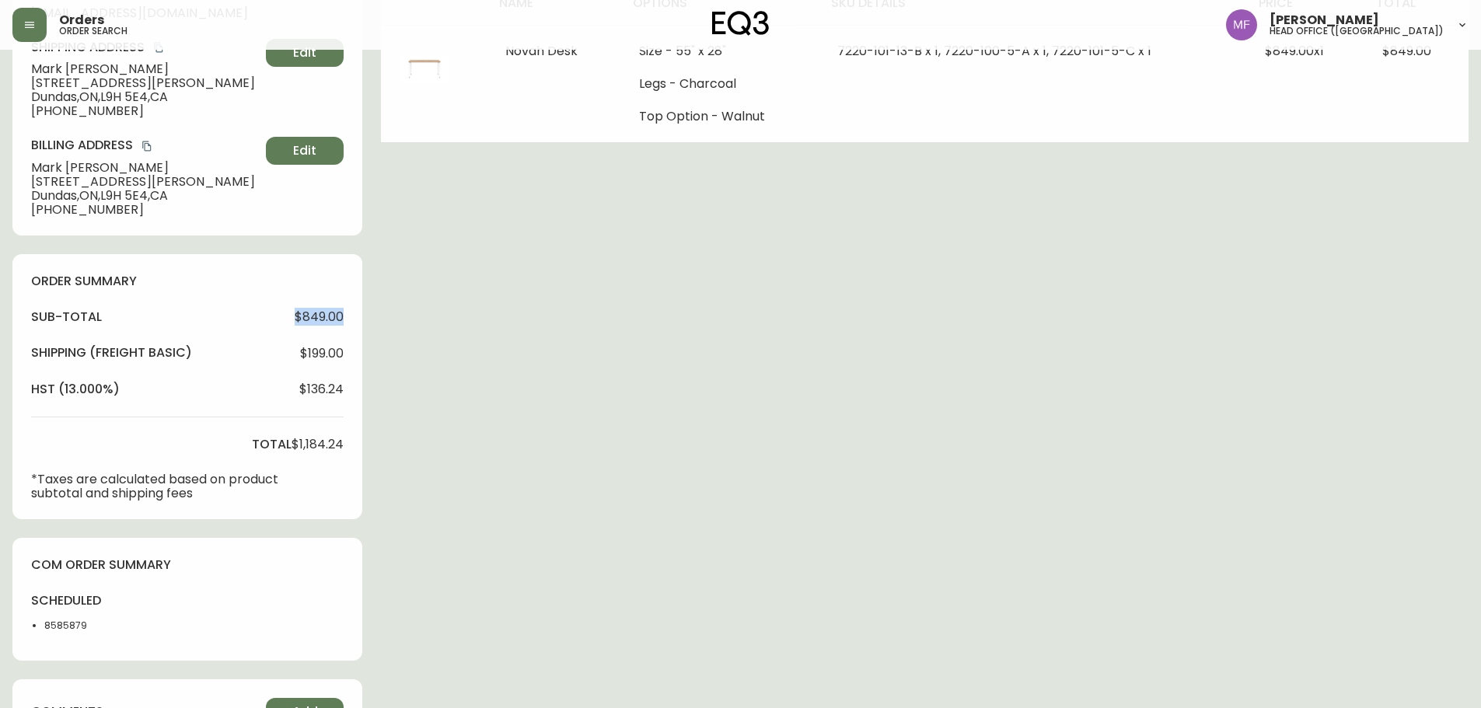
drag, startPoint x: 286, startPoint y: 315, endPoint x: 359, endPoint y: 316, distance: 73.1
click at [359, 316] on div "order summary sub-total $849.00 Shipping ( Freight Basic ) $199.00 hst (13.000%…" at bounding box center [187, 386] width 350 height 265
drag, startPoint x: 295, startPoint y: 443, endPoint x: 377, endPoint y: 443, distance: 82.4
click at [377, 443] on div "Order # 4135792 October 14, 2025 at 2:59 pm from CA_EN Print Invoice Inject int…" at bounding box center [740, 304] width 1456 height 1106
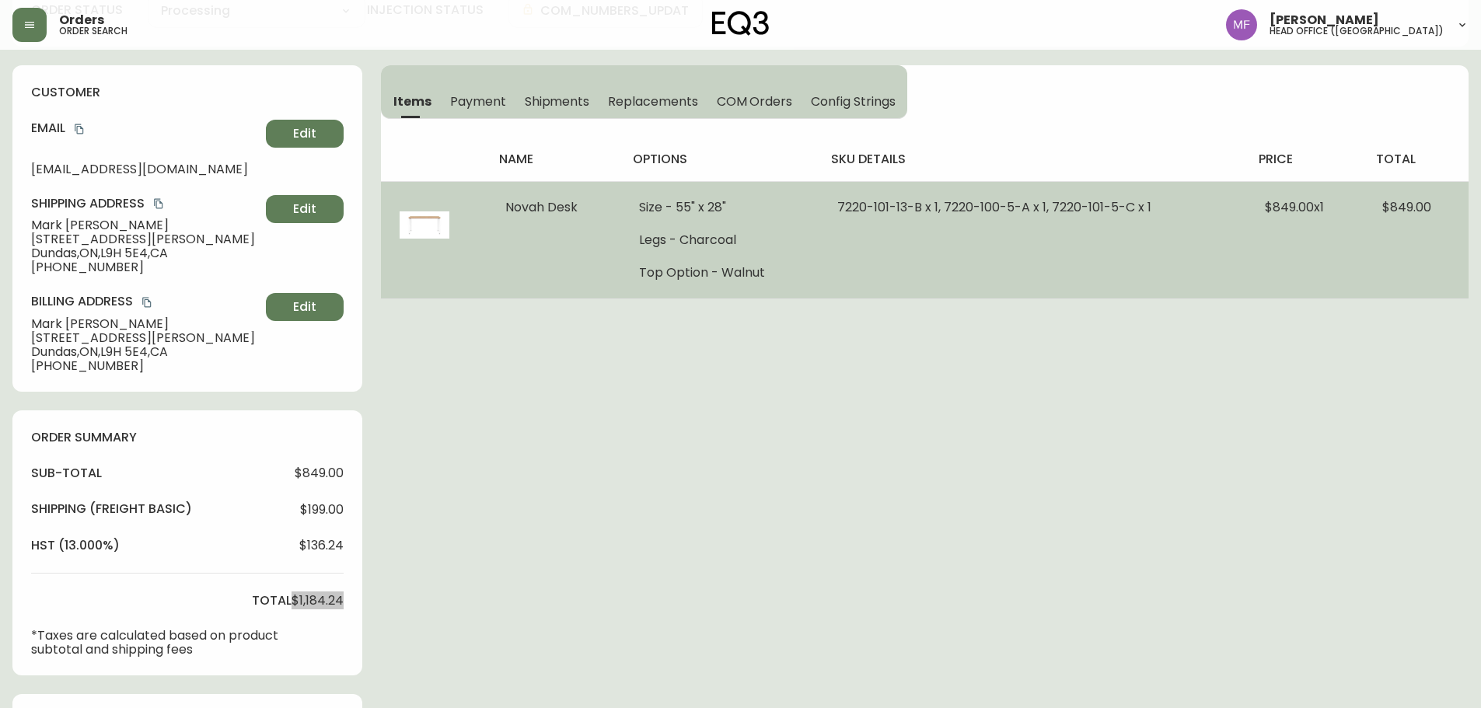
scroll to position [0, 0]
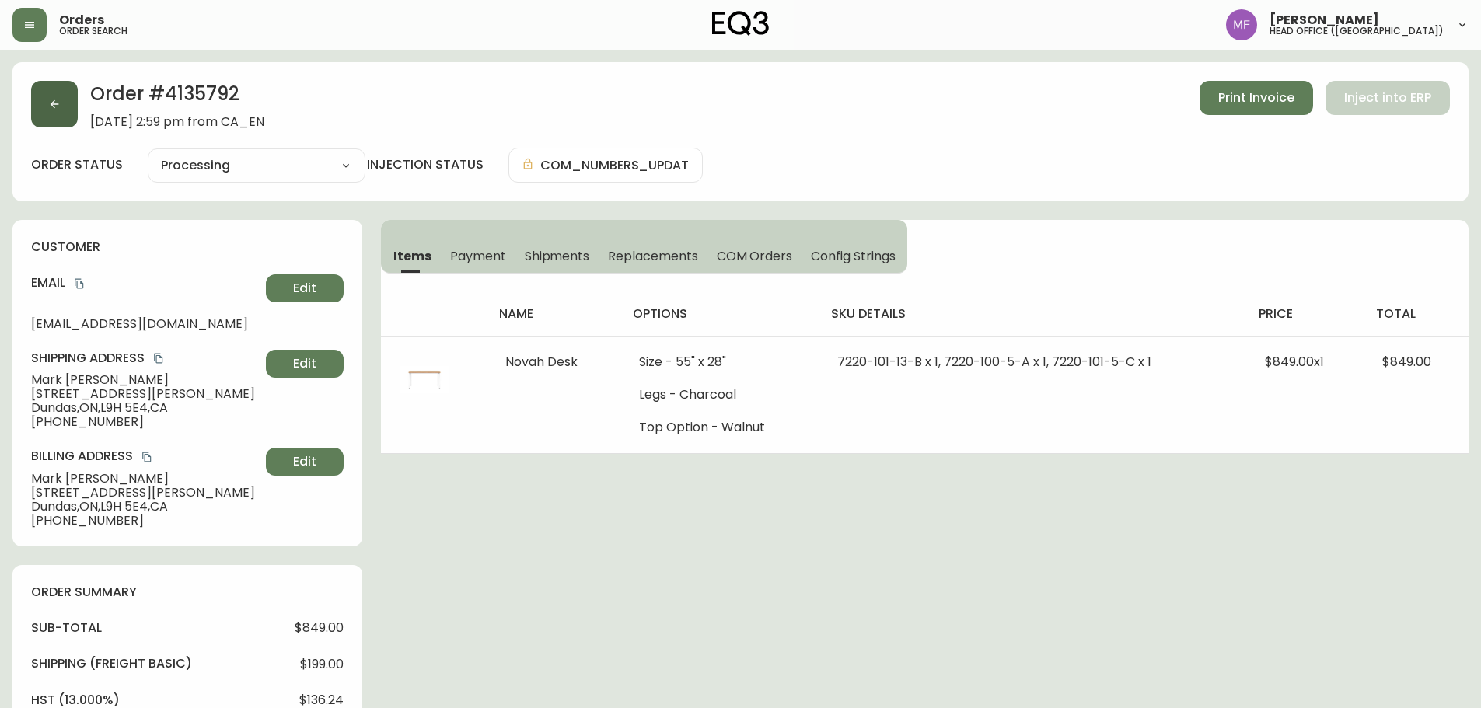
click at [72, 112] on button "button" at bounding box center [54, 104] width 47 height 47
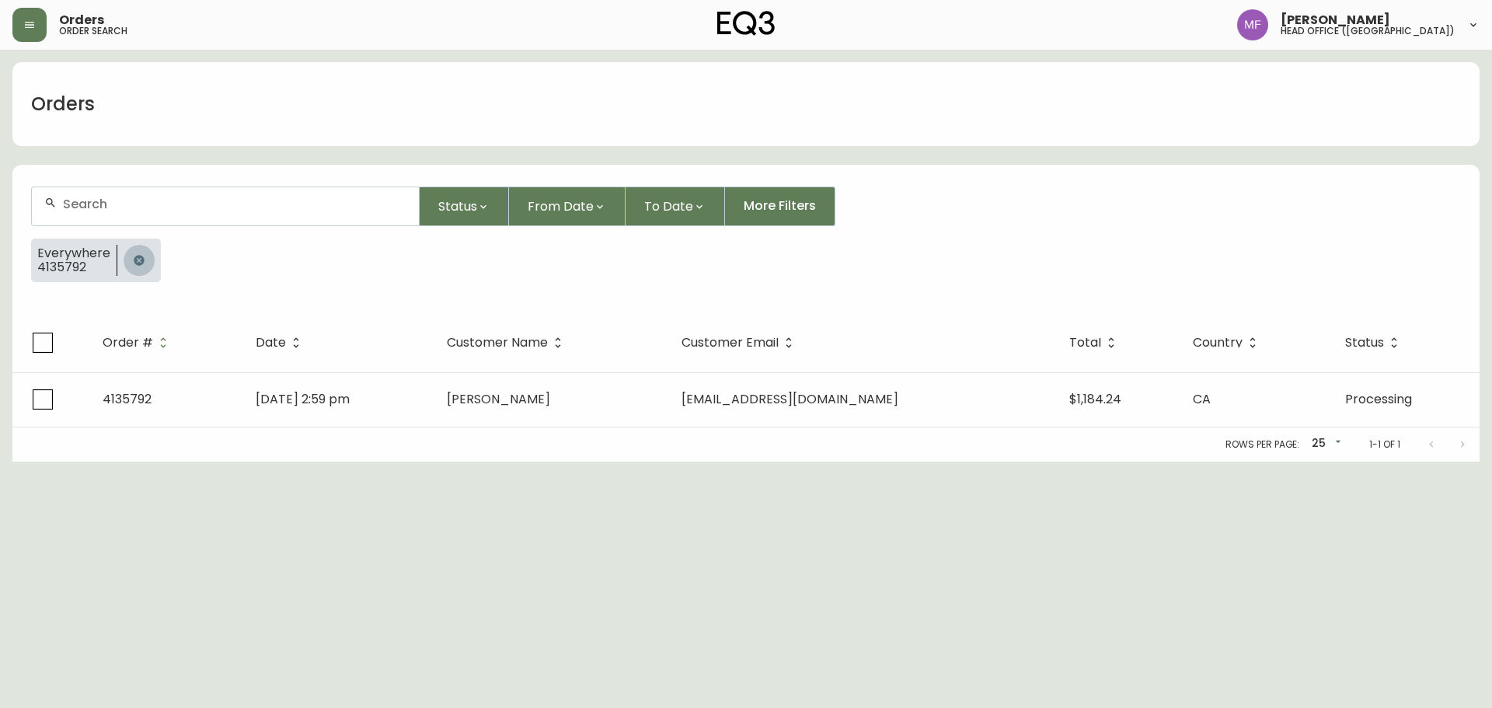
click at [141, 252] on button "button" at bounding box center [139, 260] width 31 height 31
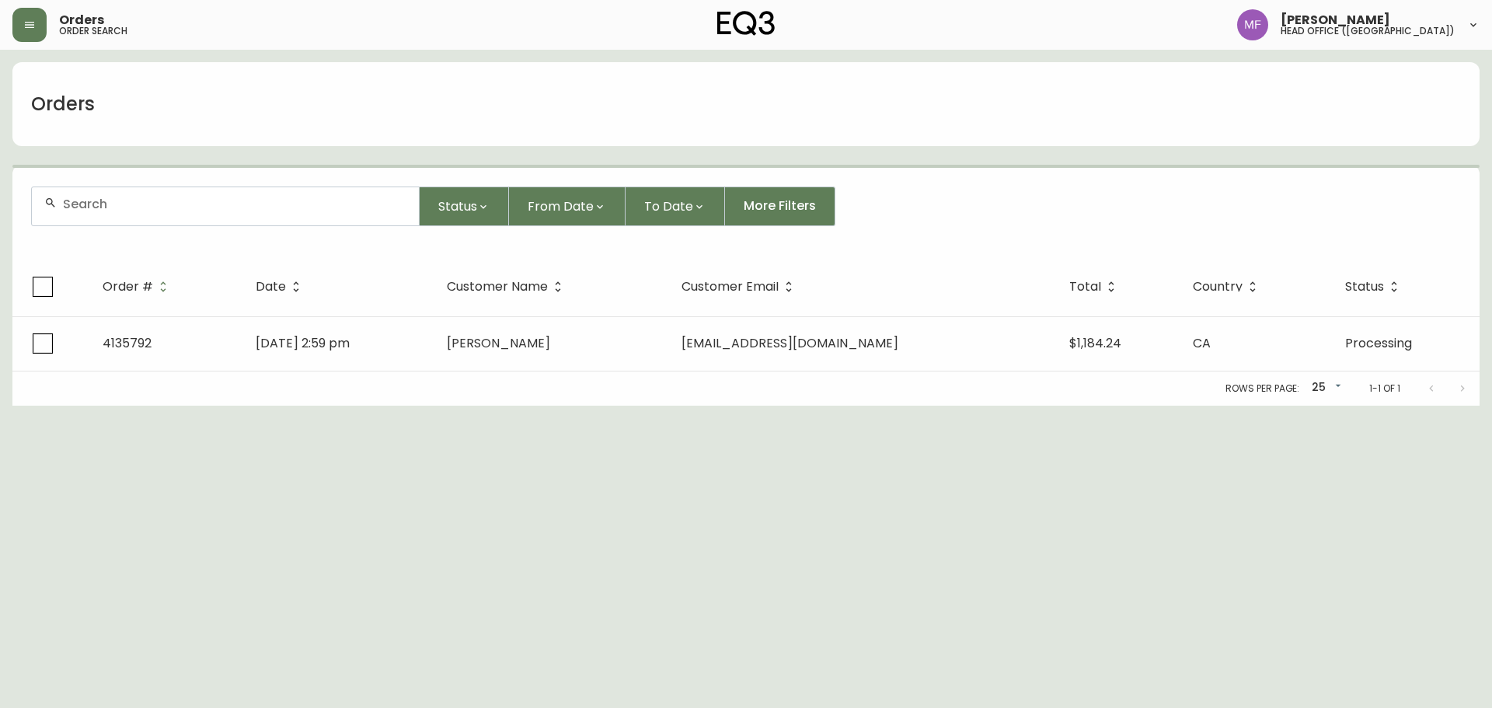
click at [141, 216] on div at bounding box center [225, 206] width 387 height 38
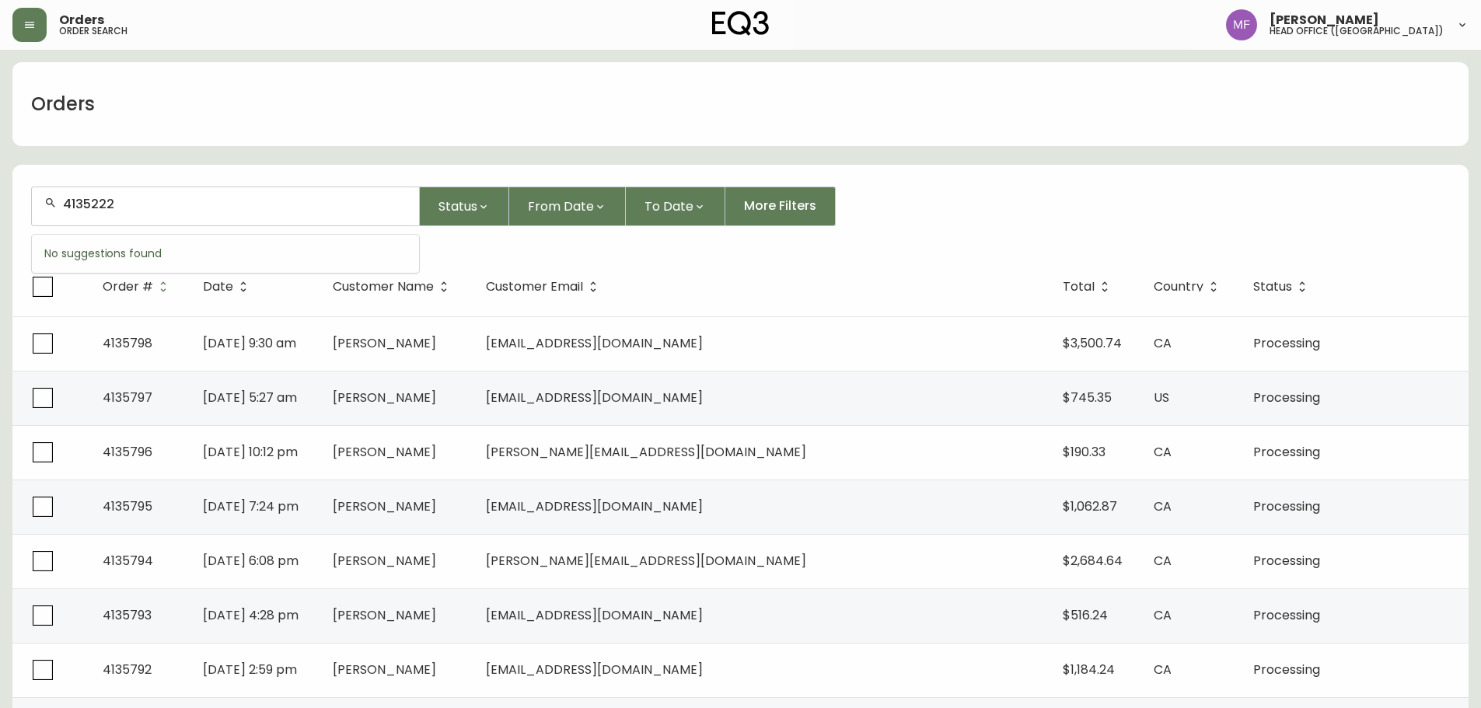
type input "4135222"
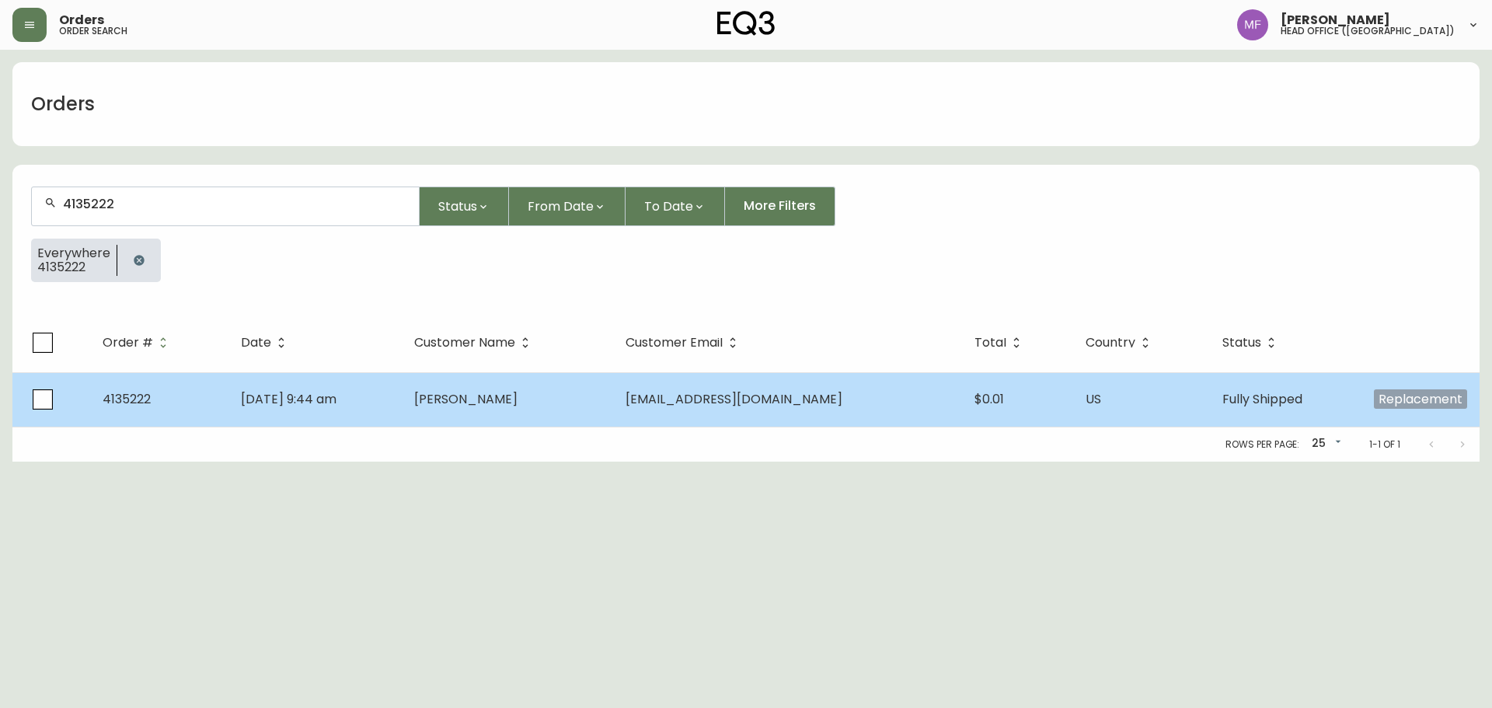
click at [469, 391] on td "[PERSON_NAME]" at bounding box center [507, 399] width 211 height 54
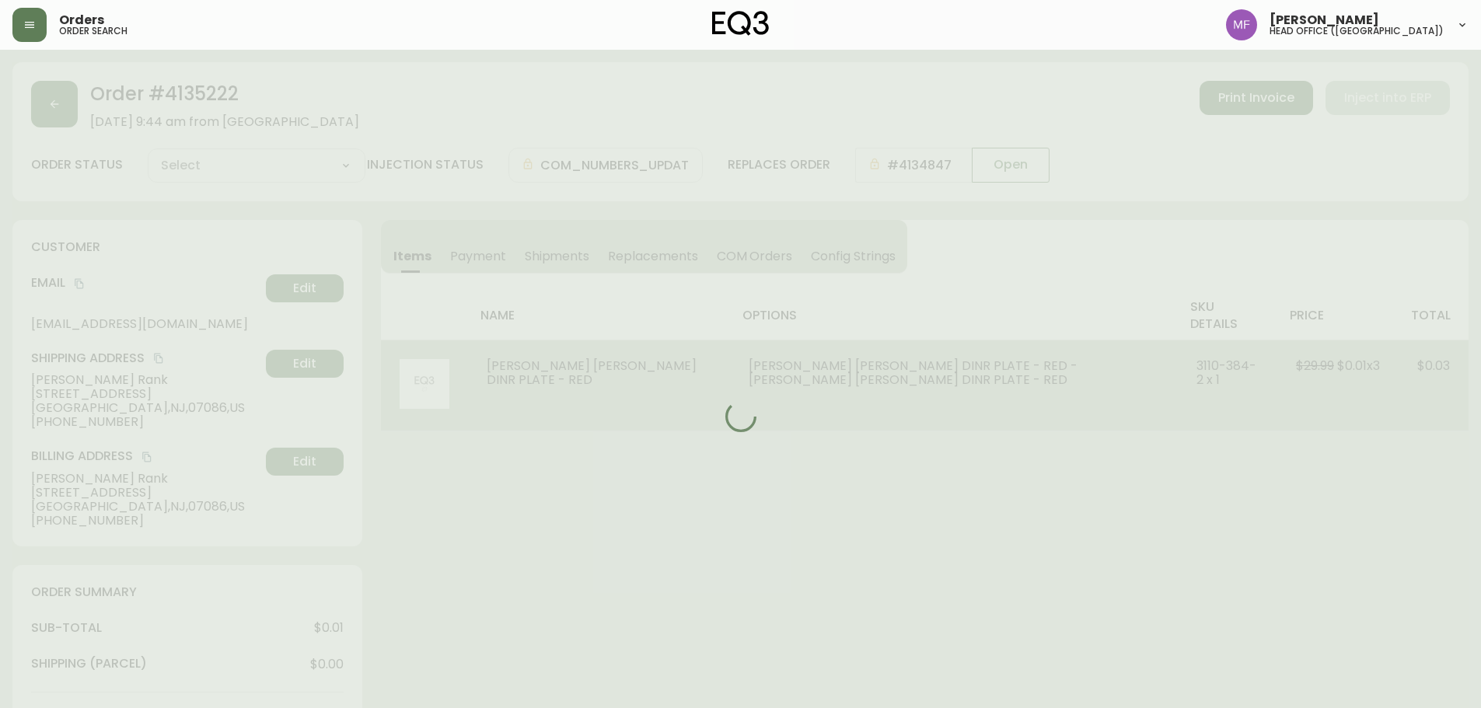
type input "Fully Shipped"
select select "FULLY_SHIPPED"
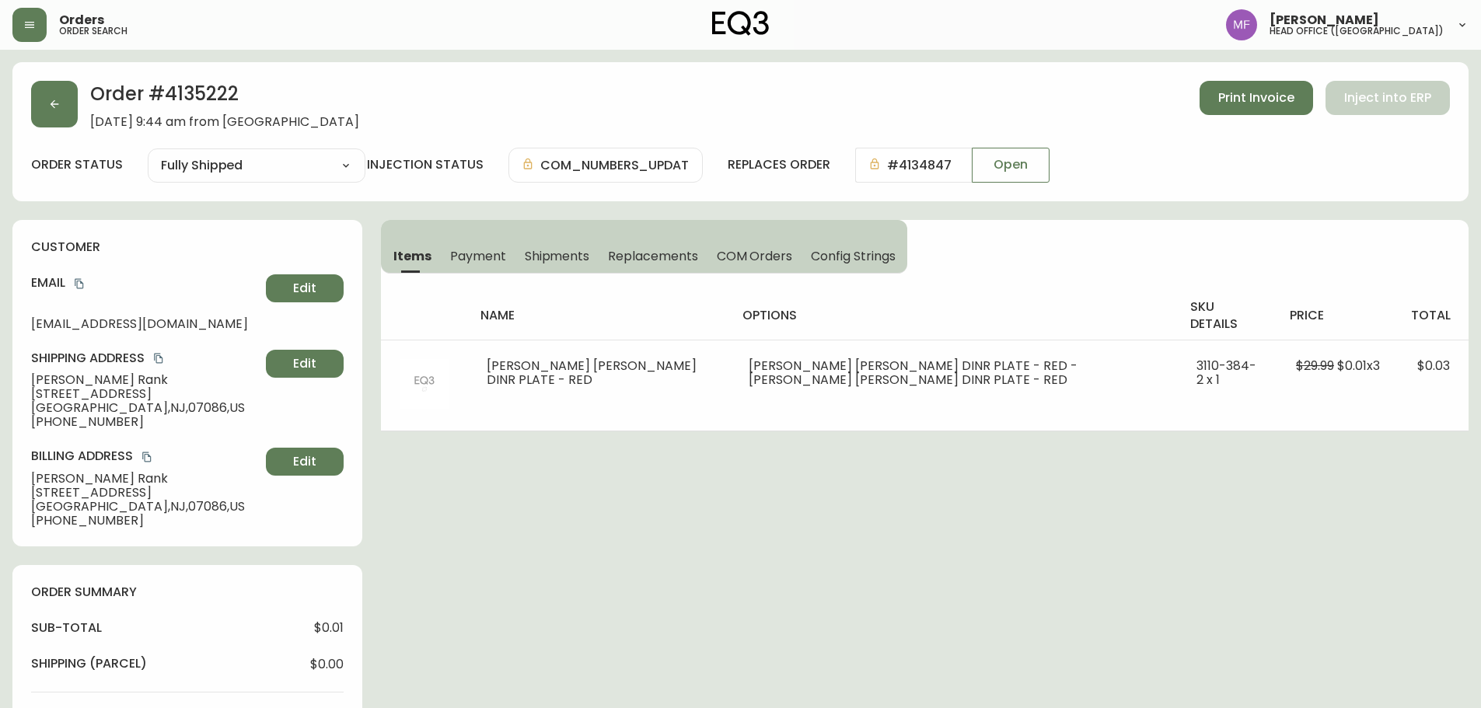
click at [211, 90] on h2 "Order # 4135222" at bounding box center [224, 98] width 269 height 34
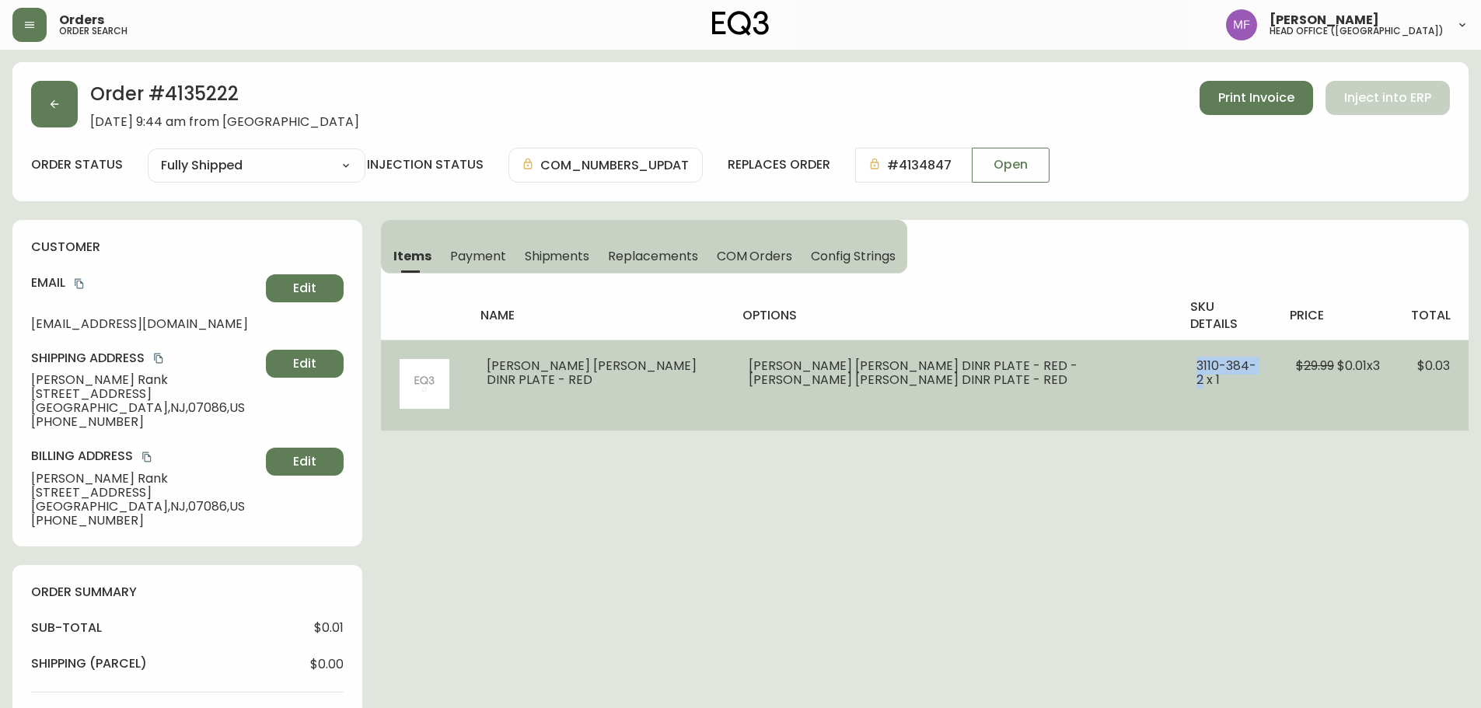
drag, startPoint x: 1234, startPoint y: 365, endPoint x: 1150, endPoint y: 359, distance: 84.1
click at [1177, 359] on td "3110-384-2 x 1" at bounding box center [1226, 385] width 99 height 91
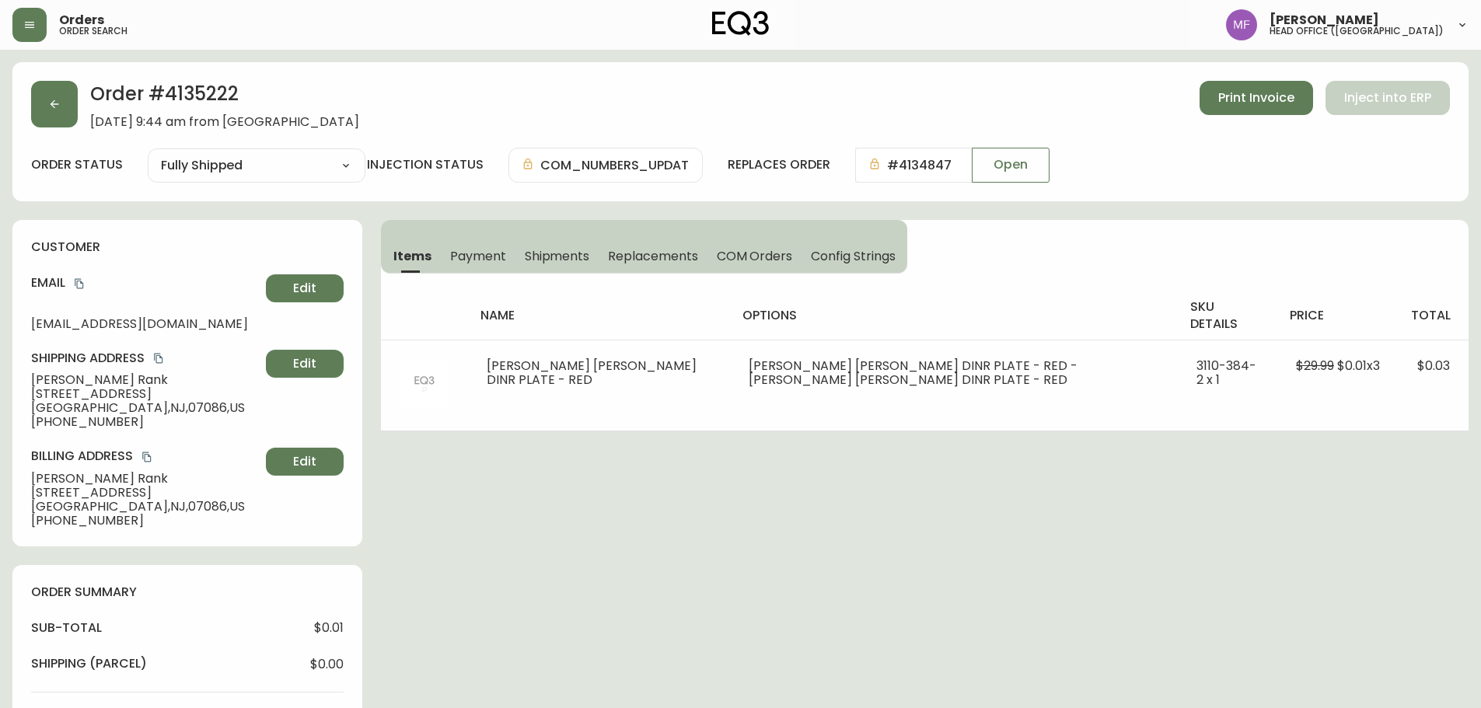
click at [219, 99] on h2 "Order # 4135222" at bounding box center [224, 98] width 269 height 34
drag, startPoint x: 114, startPoint y: 383, endPoint x: 12, endPoint y: 375, distance: 102.9
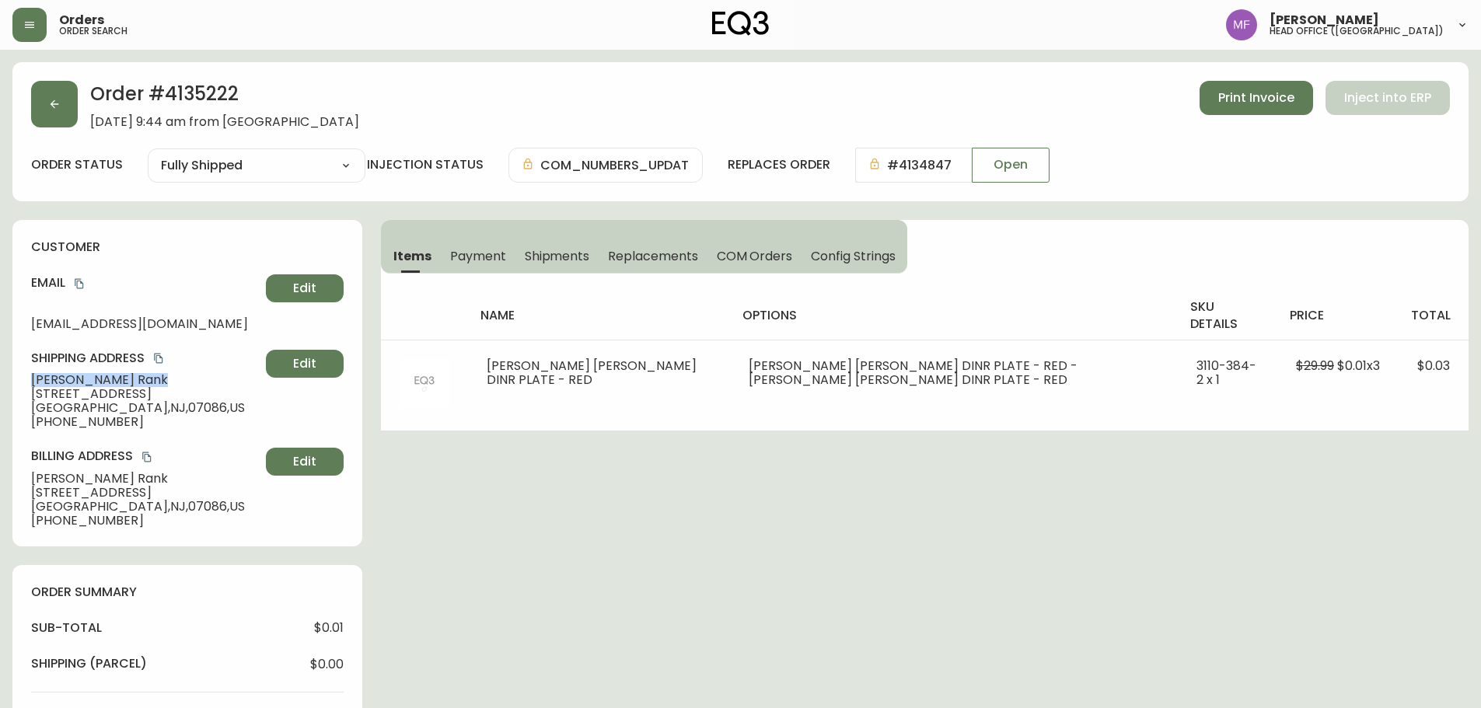
click at [224, 95] on h2 "Order # 4135222" at bounding box center [224, 98] width 269 height 34
drag, startPoint x: 81, startPoint y: 285, endPoint x: 286, endPoint y: 284, distance: 205.2
click at [81, 285] on icon "copy" at bounding box center [79, 283] width 11 height 11
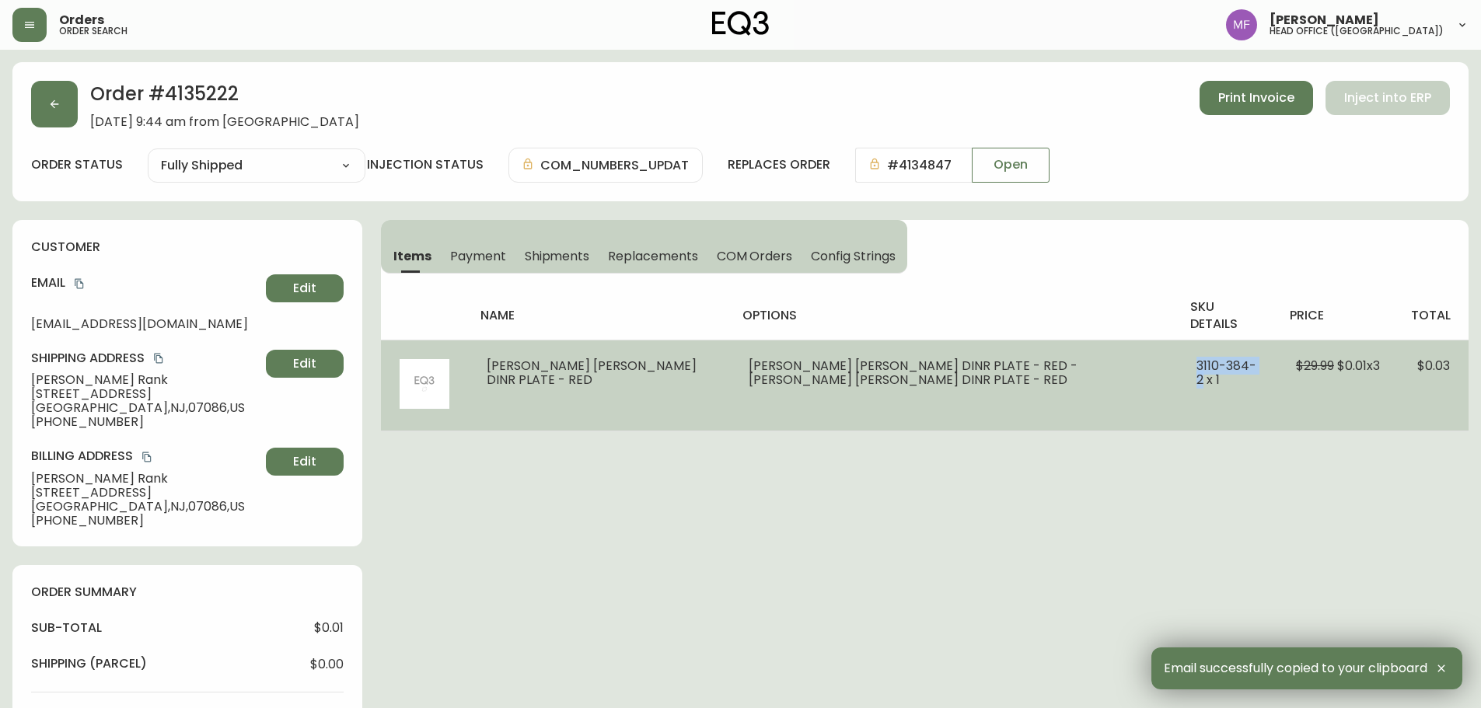
drag, startPoint x: 1164, startPoint y: 358, endPoint x: 1230, endPoint y: 361, distance: 66.1
click at [1230, 361] on td "3110-384-2 x 1" at bounding box center [1226, 385] width 99 height 91
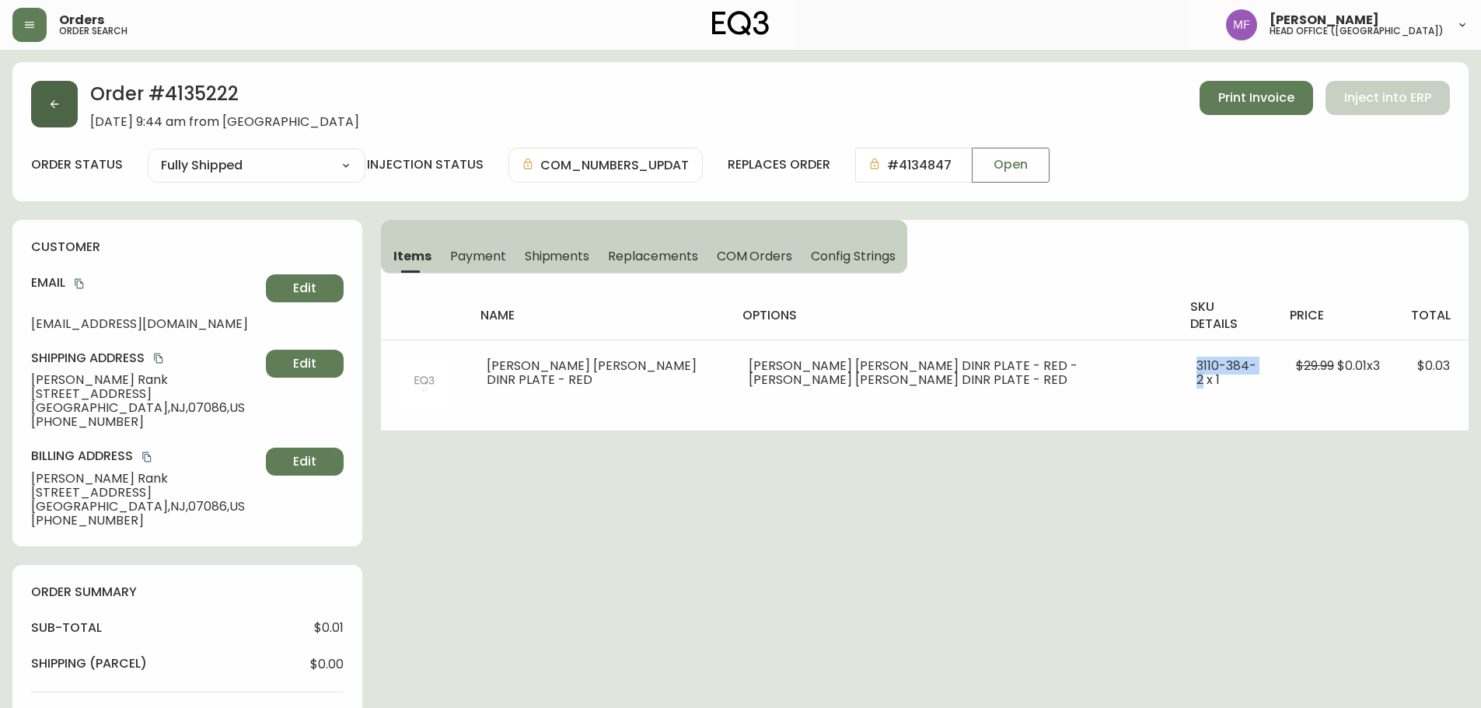
click at [46, 110] on button "button" at bounding box center [54, 104] width 47 height 47
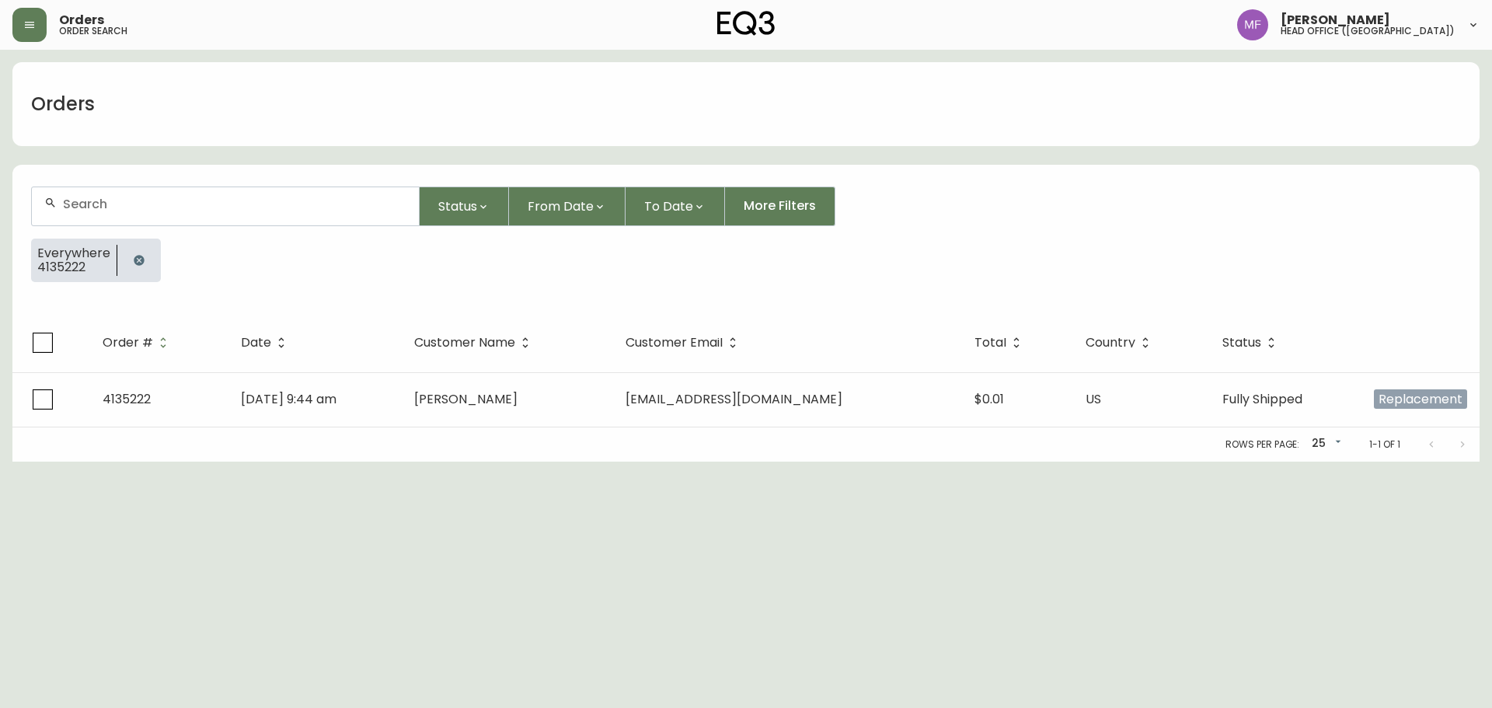
click at [147, 263] on button "button" at bounding box center [139, 260] width 31 height 31
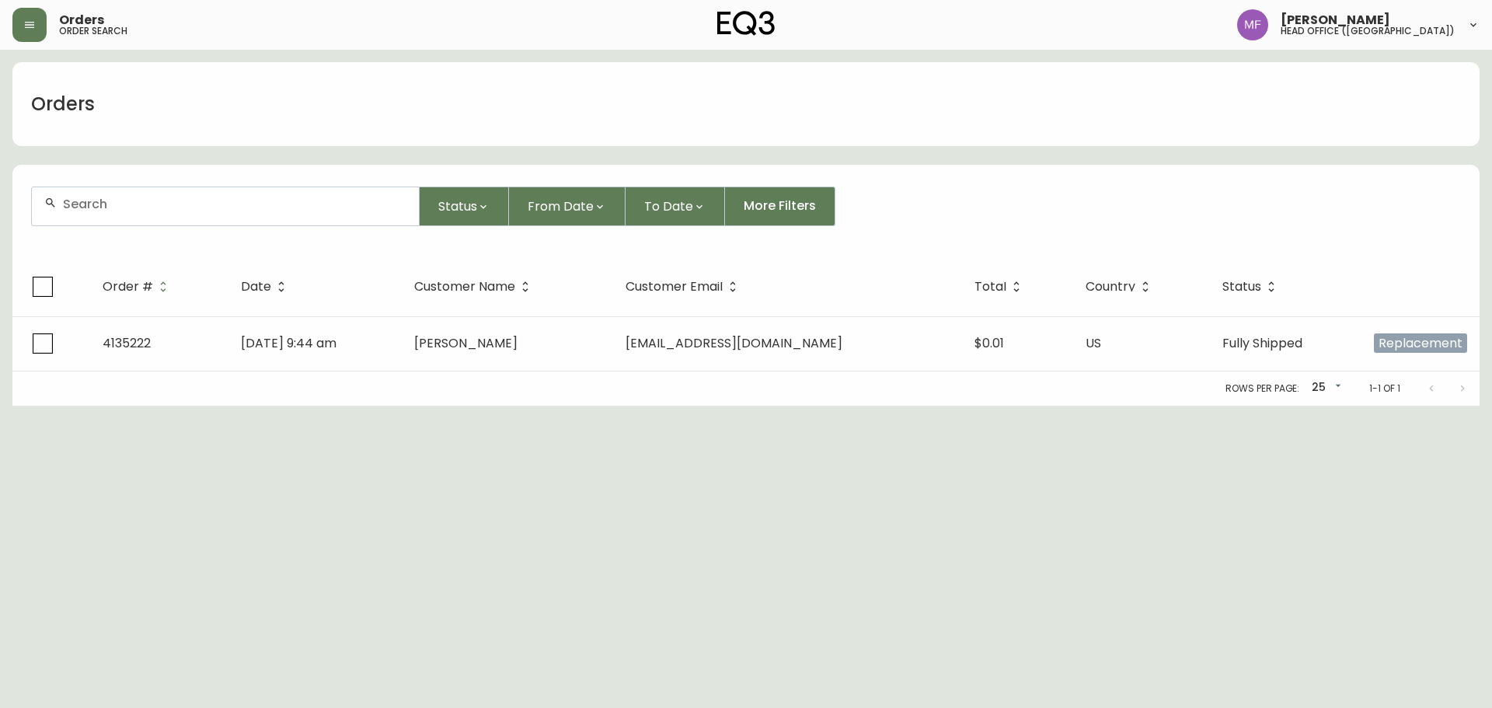
click at [138, 213] on div at bounding box center [225, 206] width 387 height 38
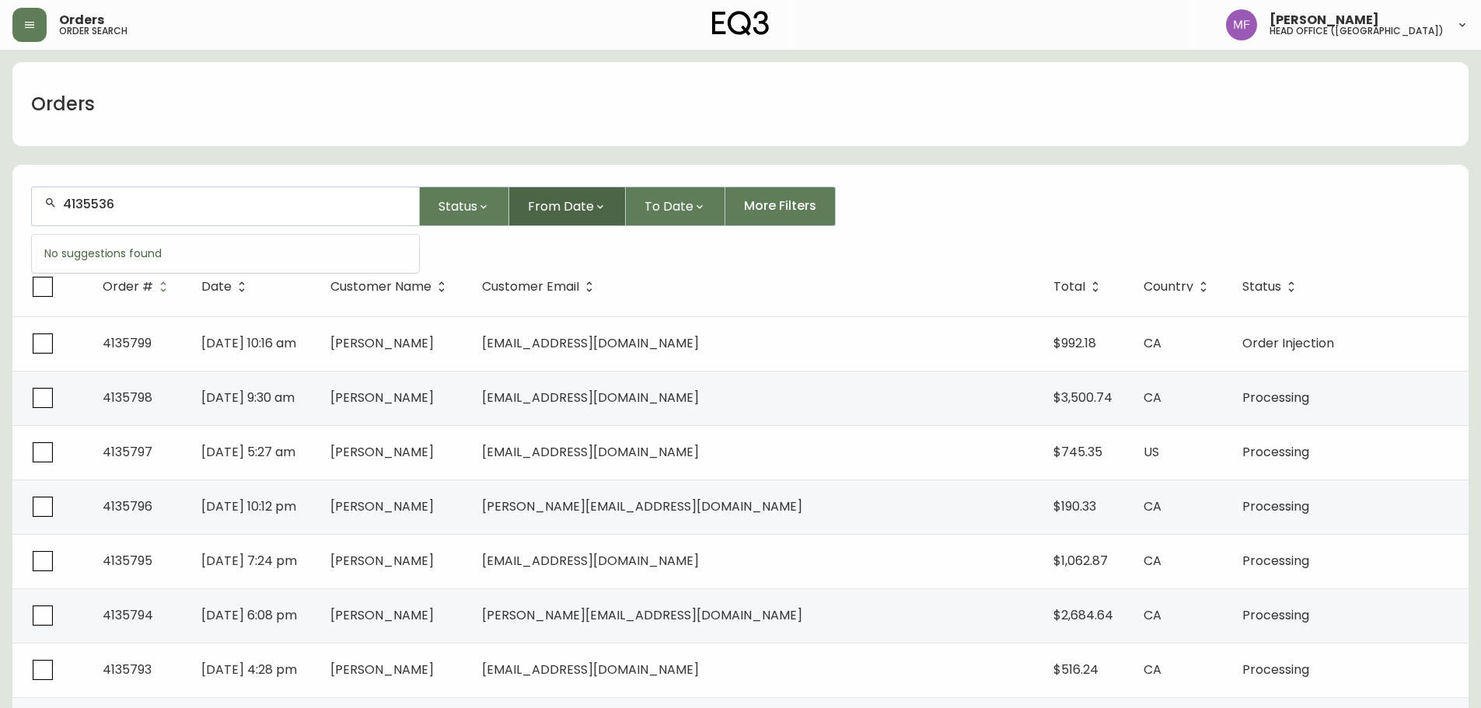
type input "4135536"
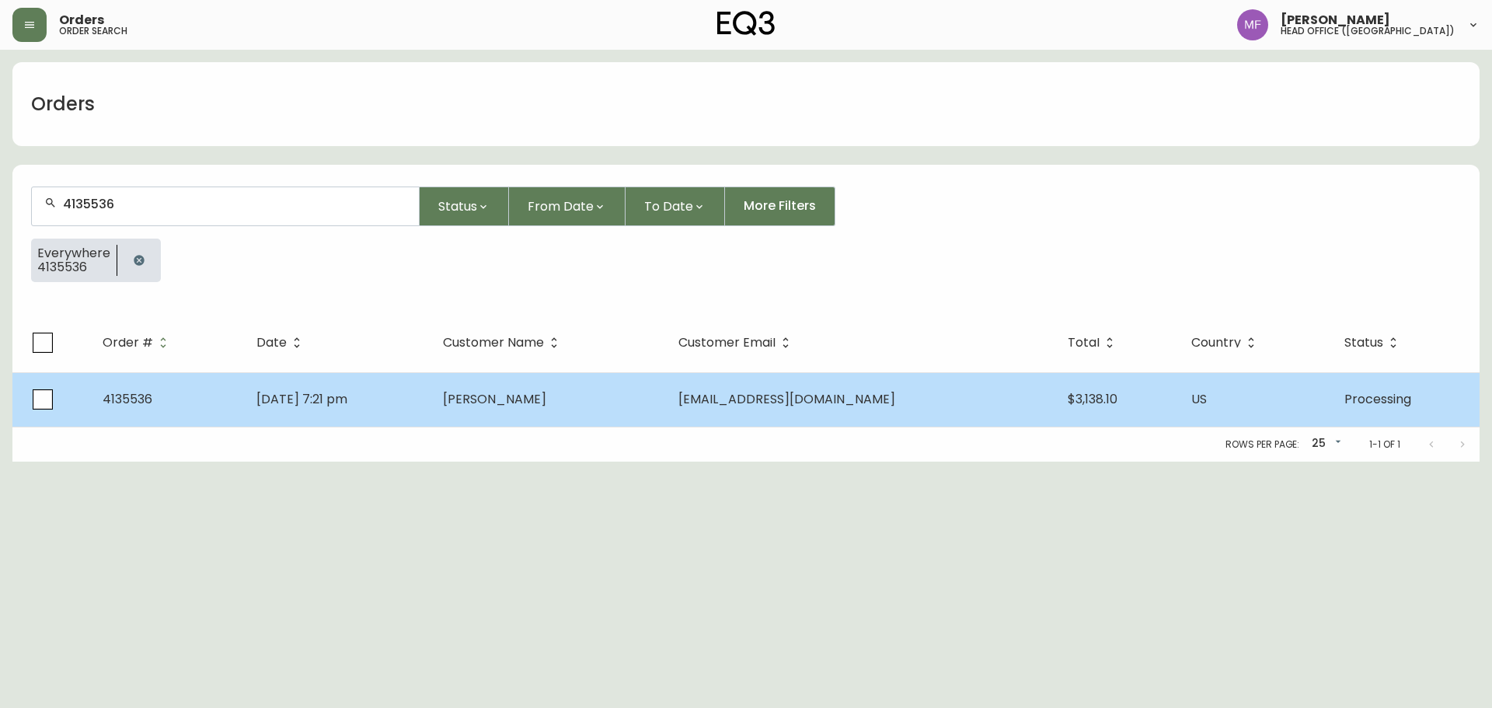
click at [905, 384] on td "lexiweber@gmail.com" at bounding box center [860, 399] width 389 height 54
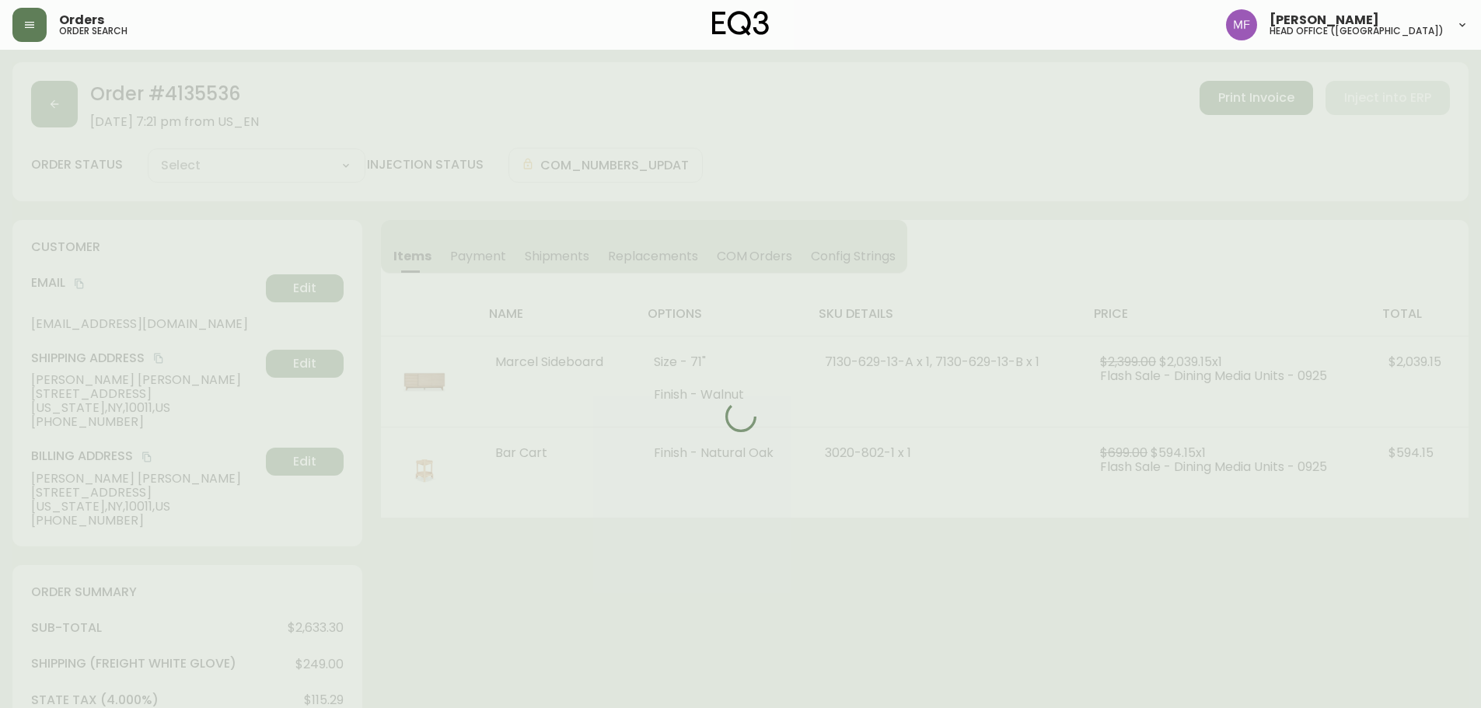
type input "Processing"
select select "PROCESSING"
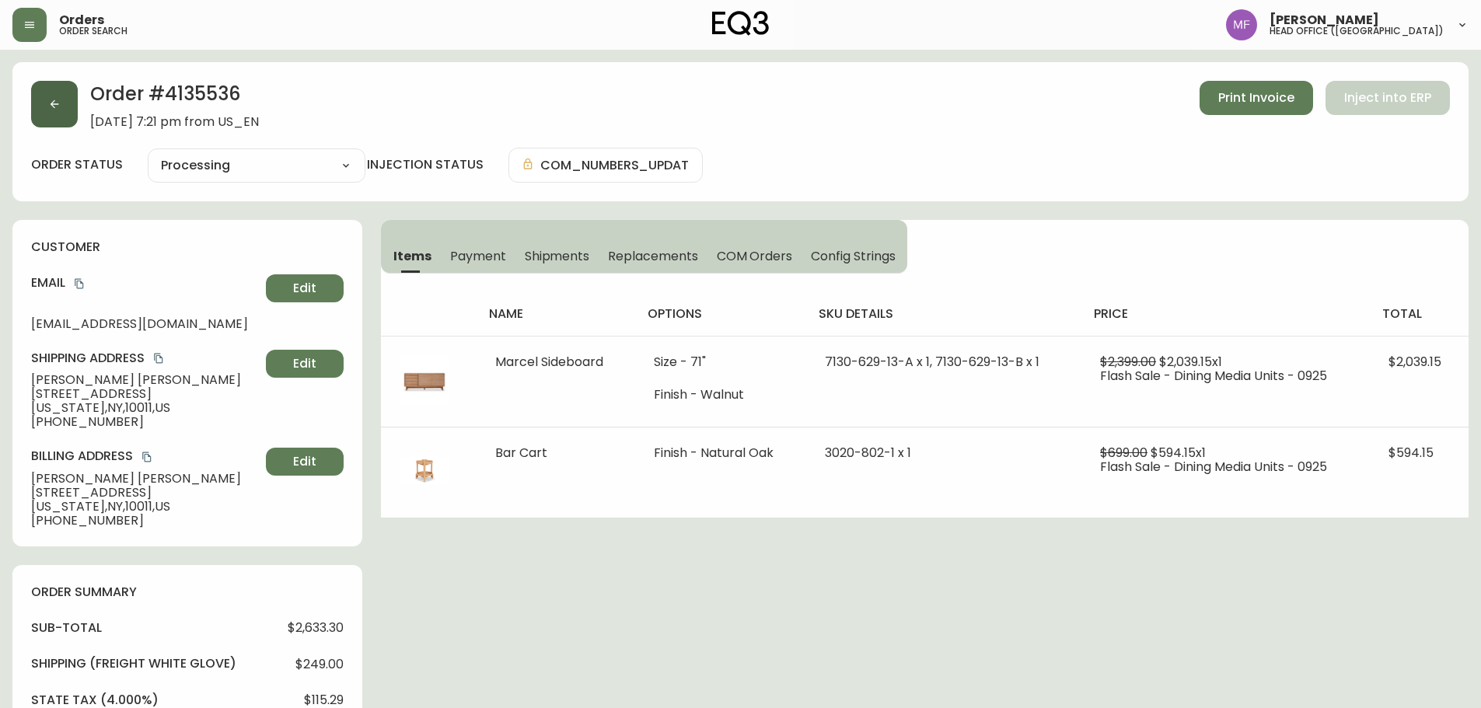
click at [64, 103] on button "button" at bounding box center [54, 104] width 47 height 47
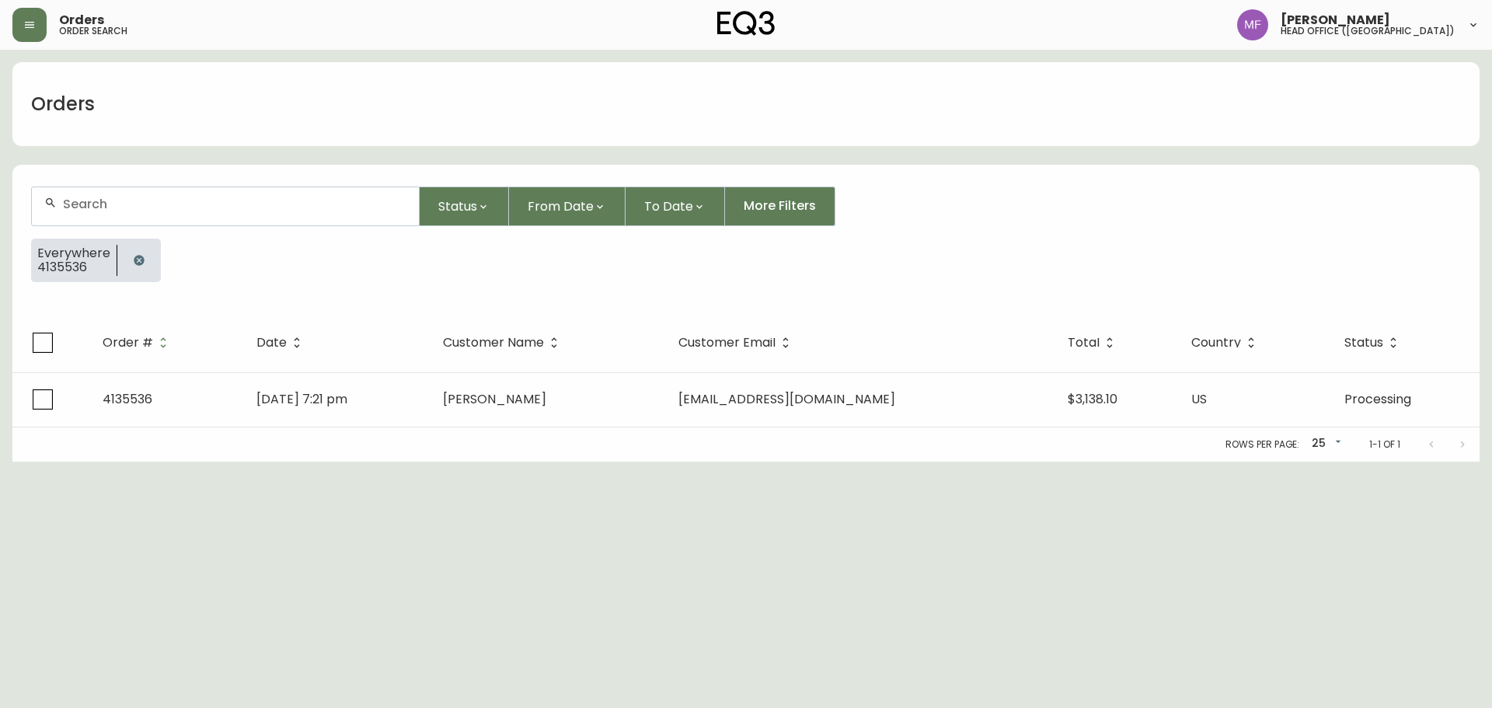
drag, startPoint x: 136, startPoint y: 262, endPoint x: 142, endPoint y: 229, distance: 34.0
click at [136, 259] on icon "button" at bounding box center [139, 260] width 12 height 12
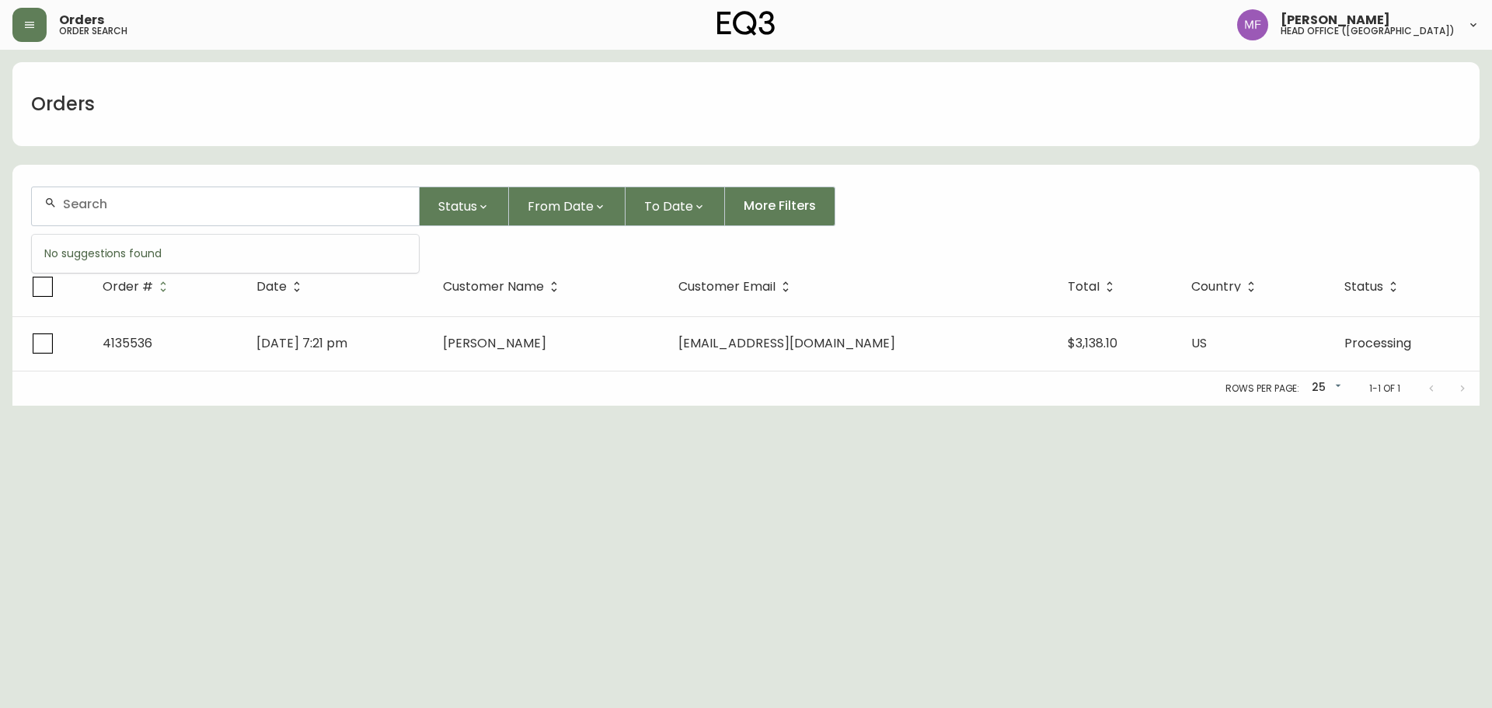
click at [135, 203] on input "text" at bounding box center [235, 204] width 344 height 15
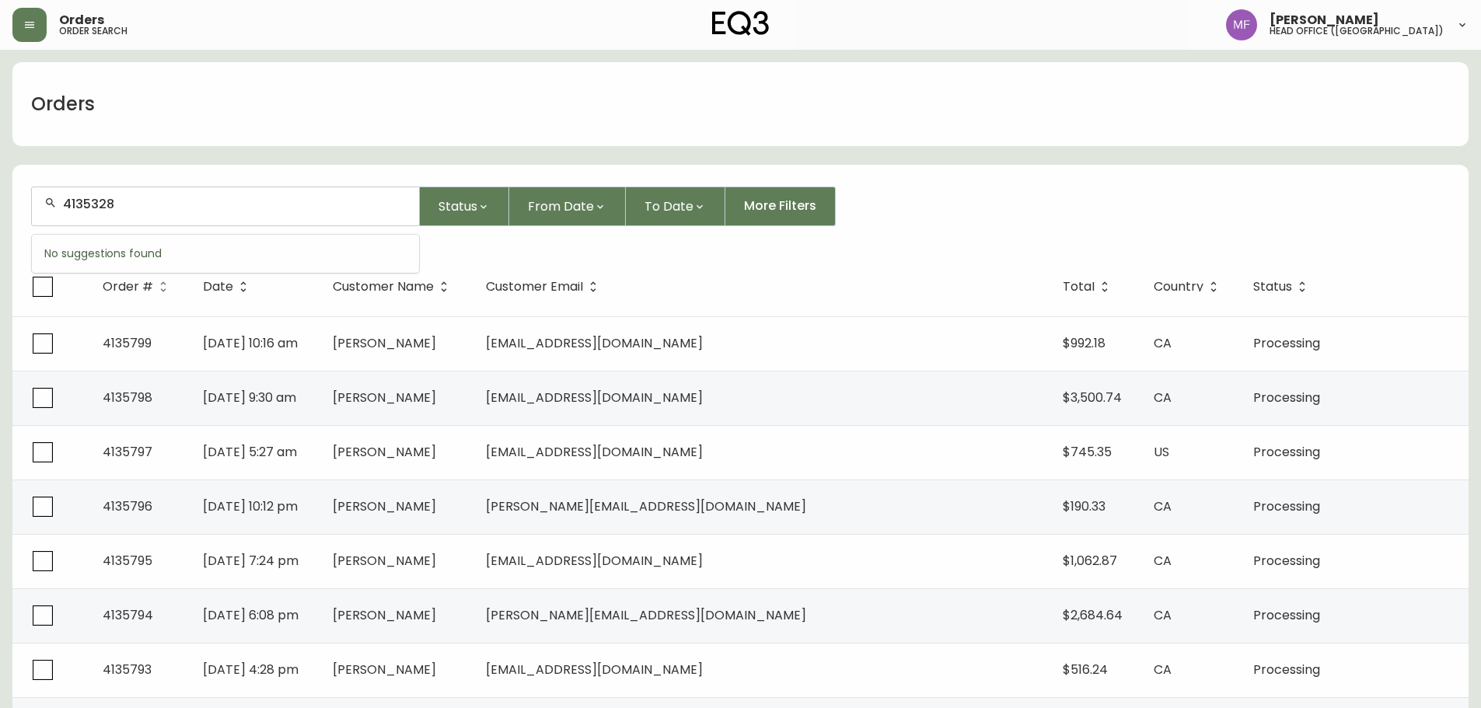
type input "4135328"
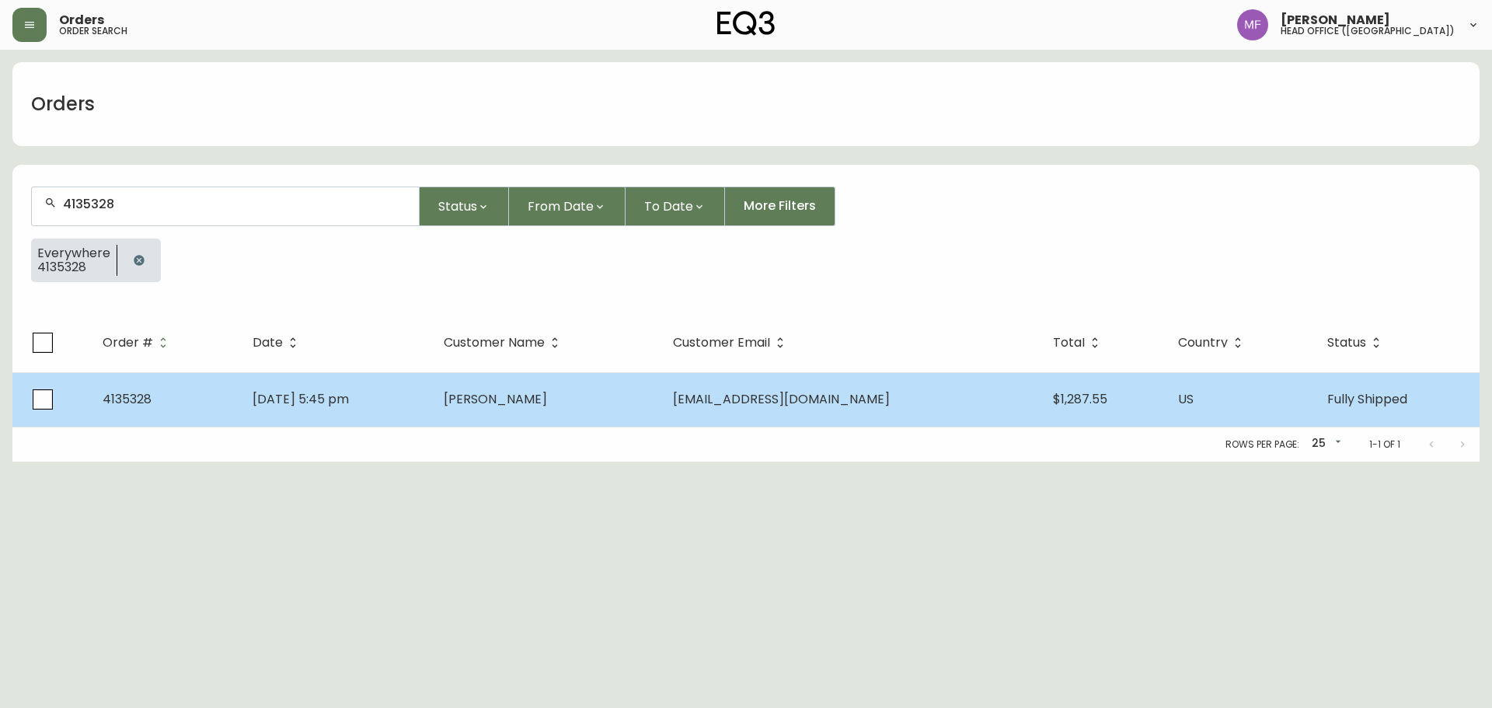
click at [547, 401] on span "Ioana Zamfir" at bounding box center [495, 399] width 103 height 18
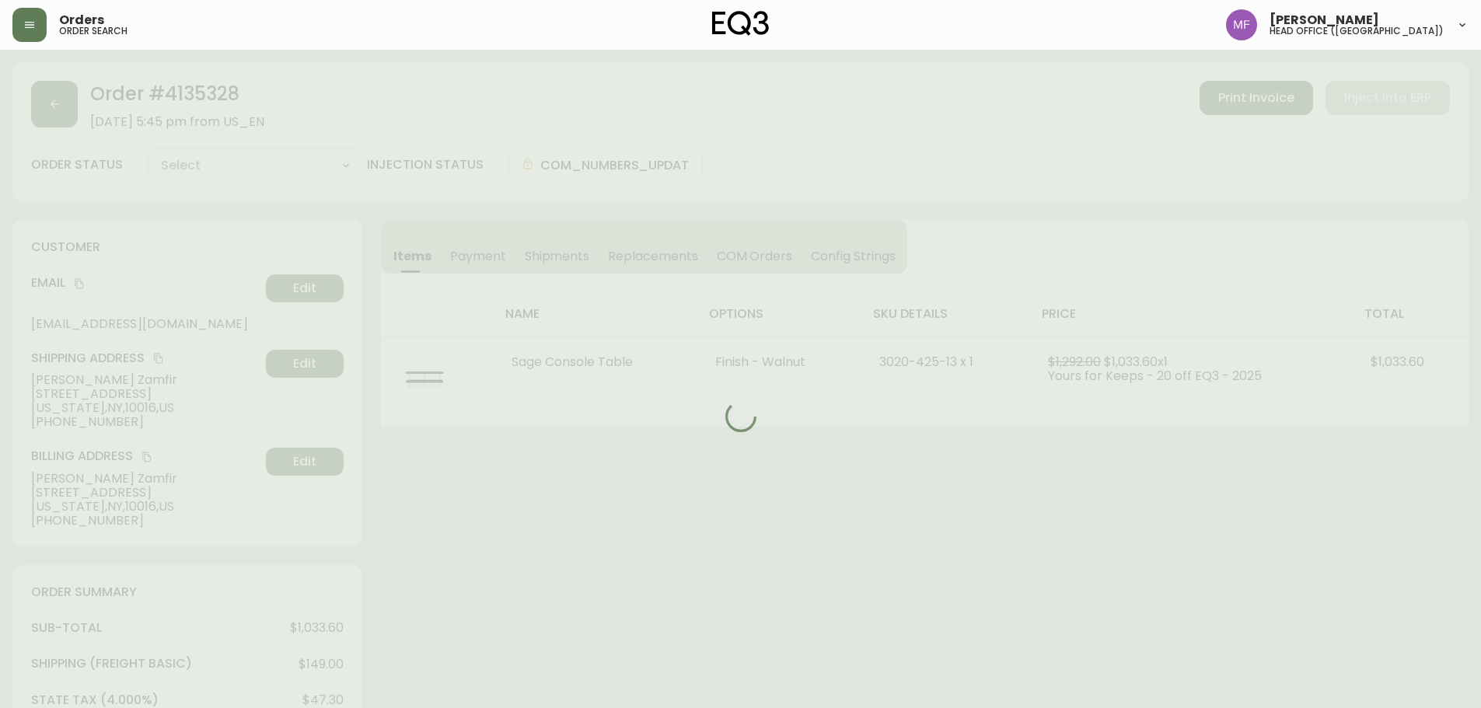
type input "Fully Shipped"
select select "FULLY_SHIPPED"
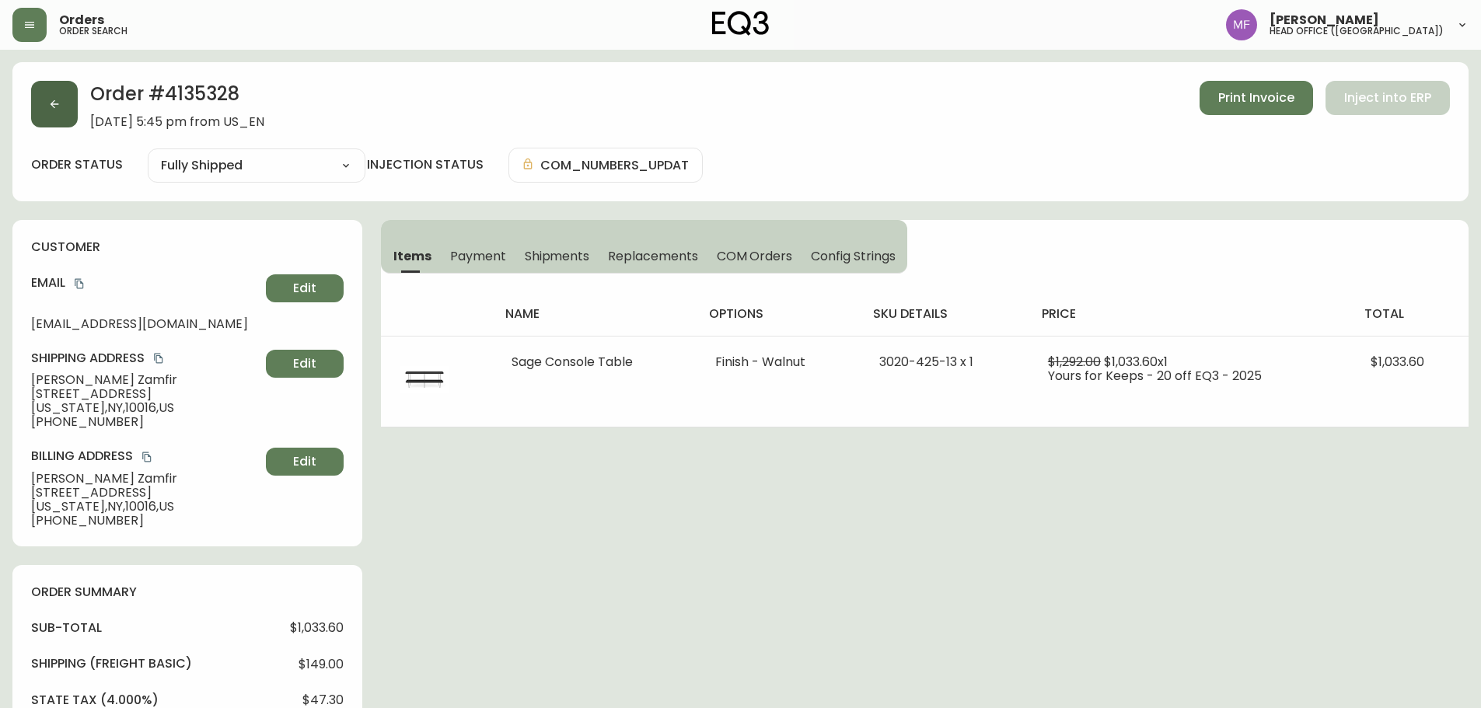
click at [65, 114] on button "button" at bounding box center [54, 104] width 47 height 47
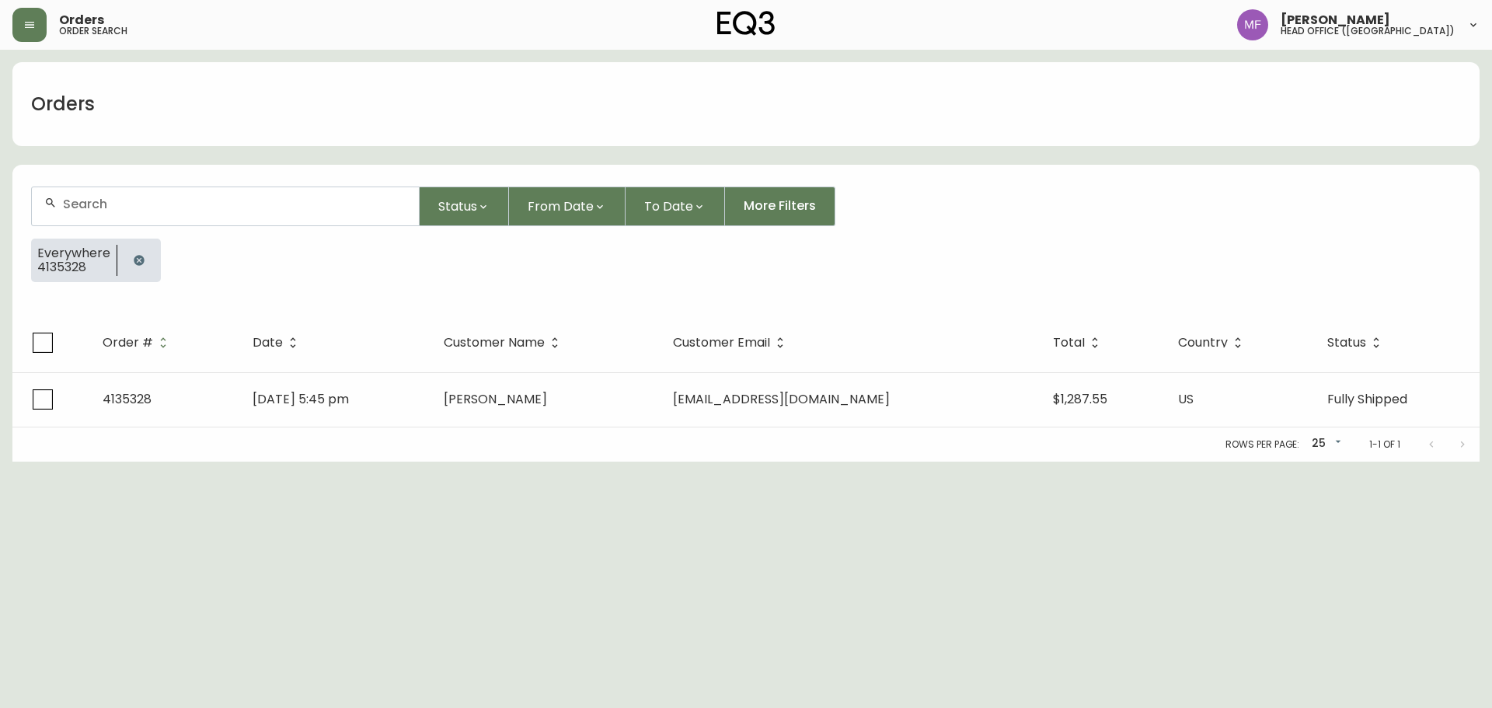
click at [141, 249] on button "button" at bounding box center [139, 260] width 31 height 31
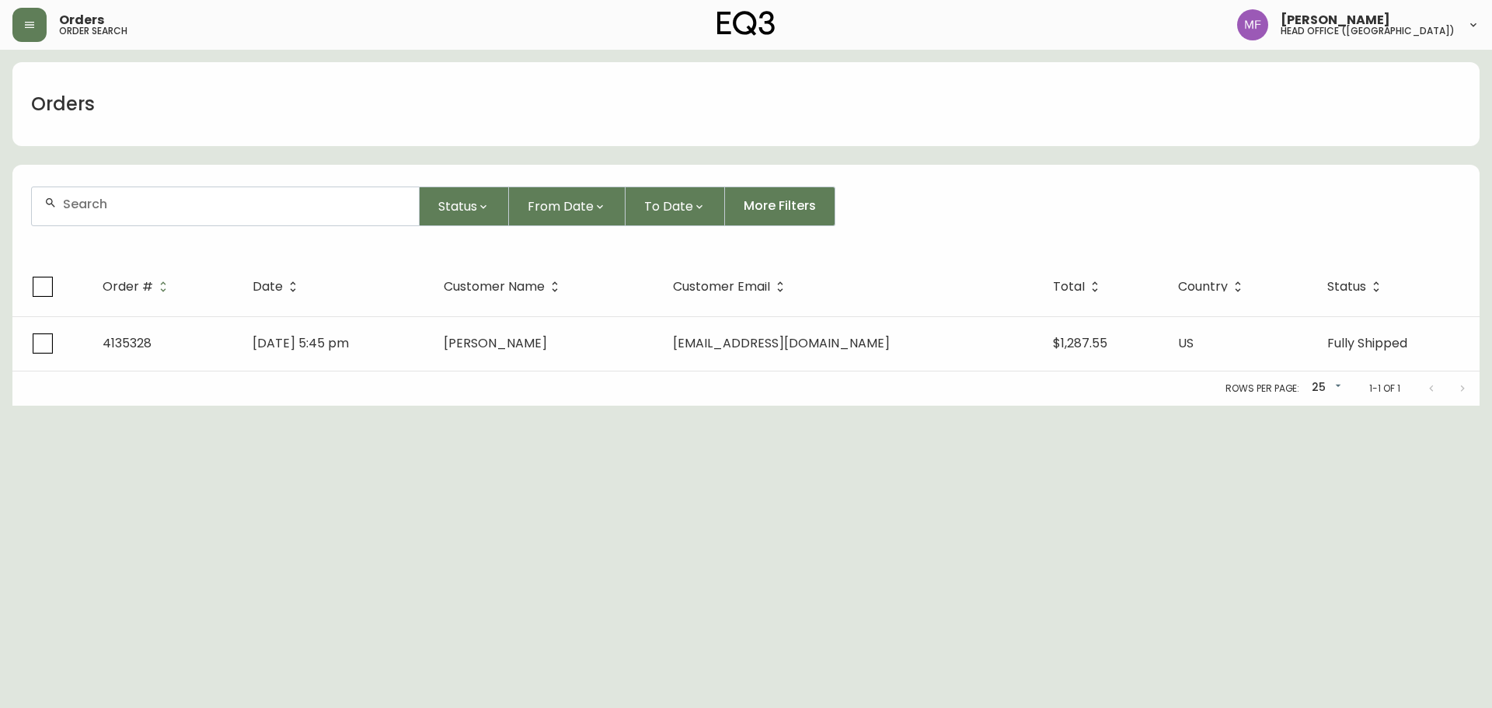
click at [140, 222] on div at bounding box center [225, 206] width 387 height 38
paste input "4135780"
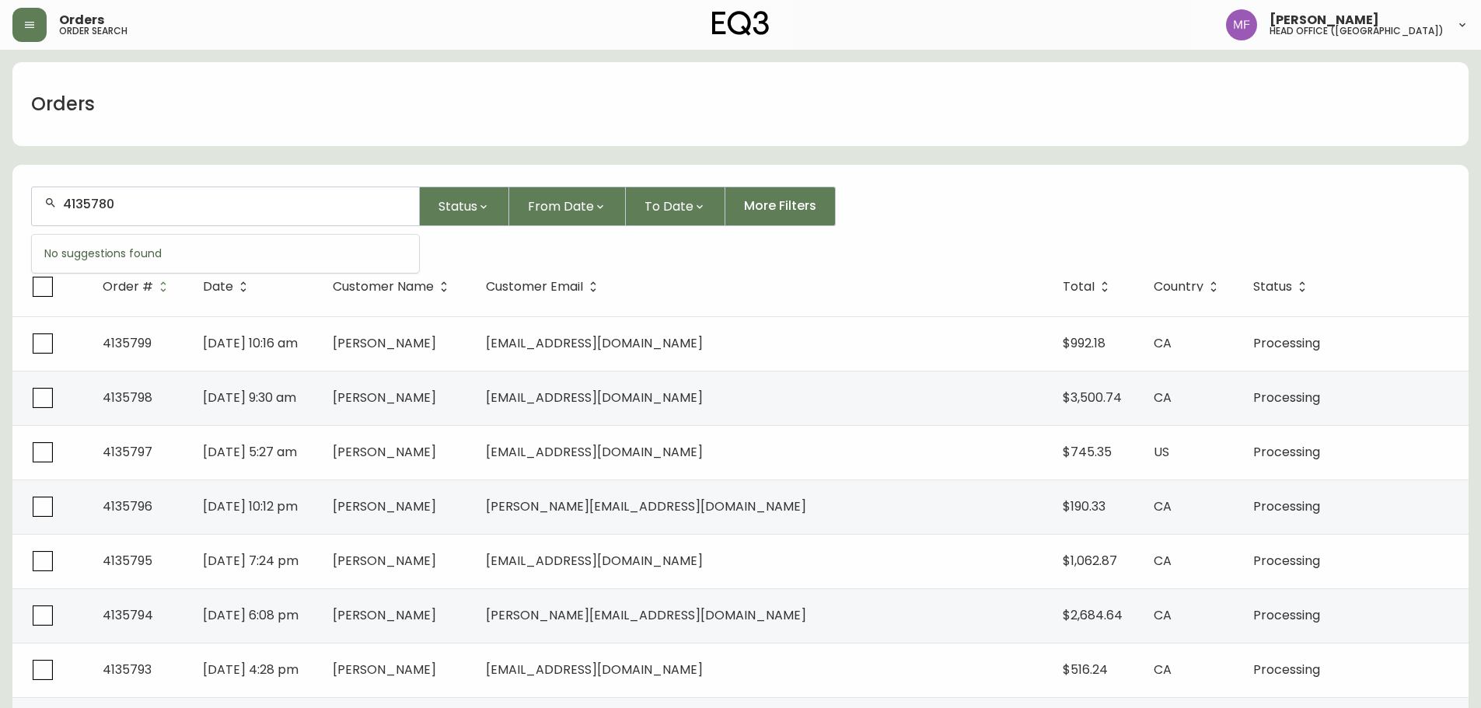
type input "4135780"
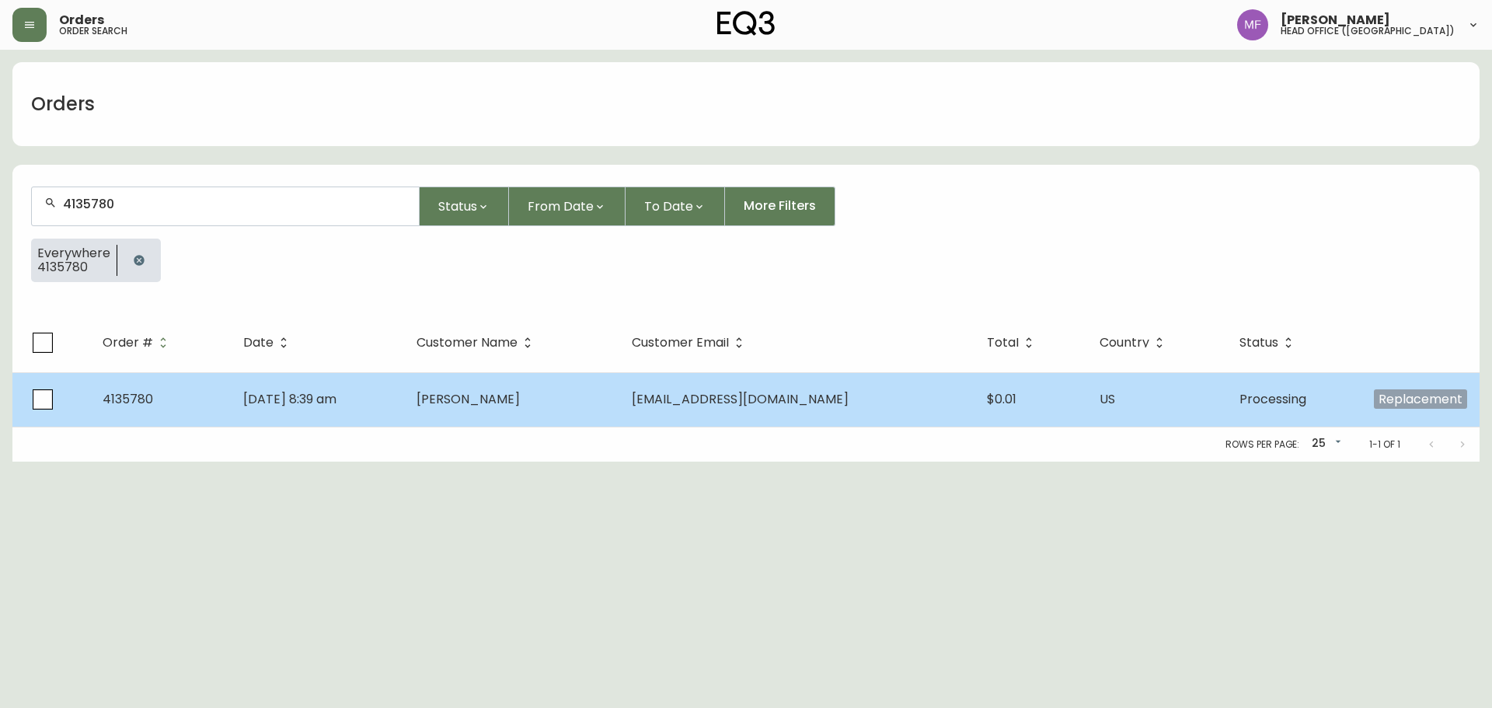
click at [404, 402] on td "[DATE] 8:39 am" at bounding box center [317, 399] width 173 height 54
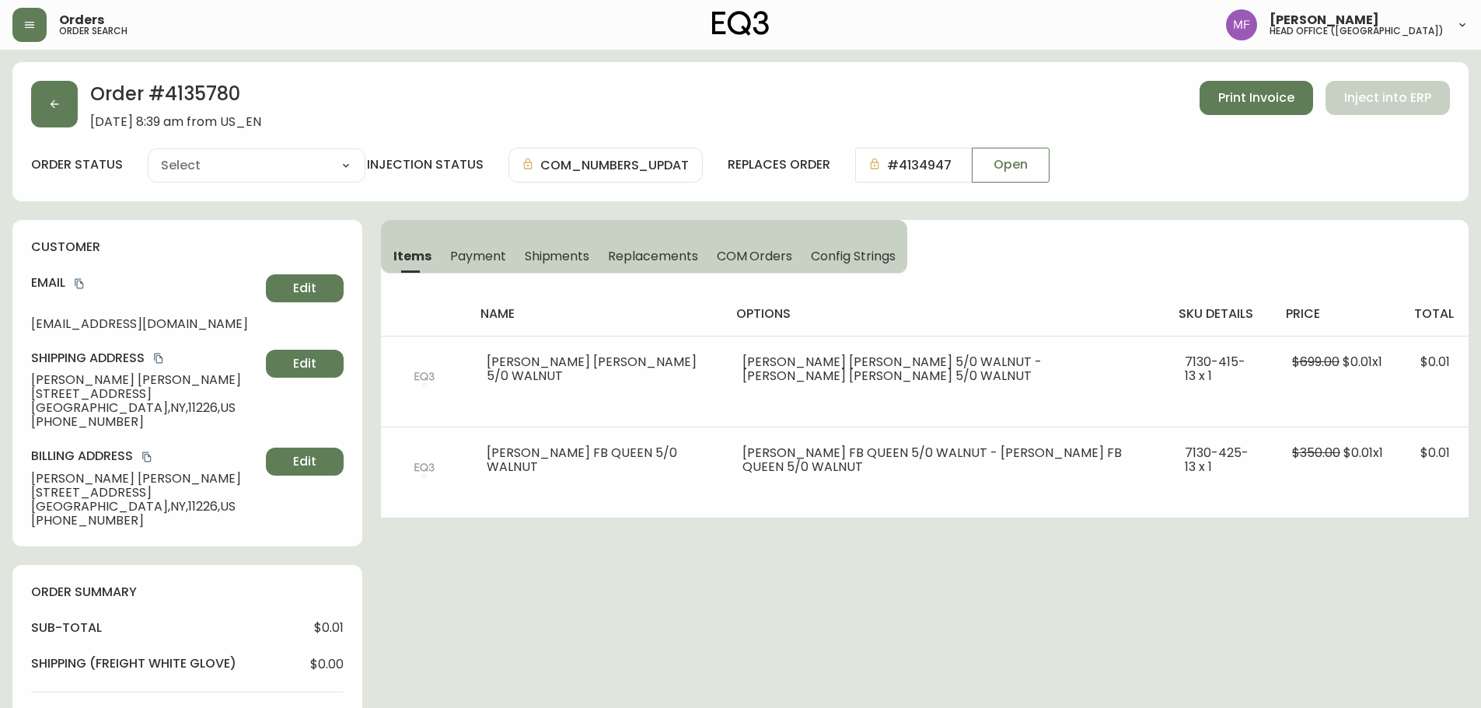
type input "Processing"
select select "PROCESSING"
click at [983, 563] on div "Order # 4135780 October 14, 2025 at 8:39 am from US_EN Print Invoice Inject int…" at bounding box center [740, 681] width 1456 height 1238
click at [61, 99] on button "button" at bounding box center [54, 104] width 47 height 47
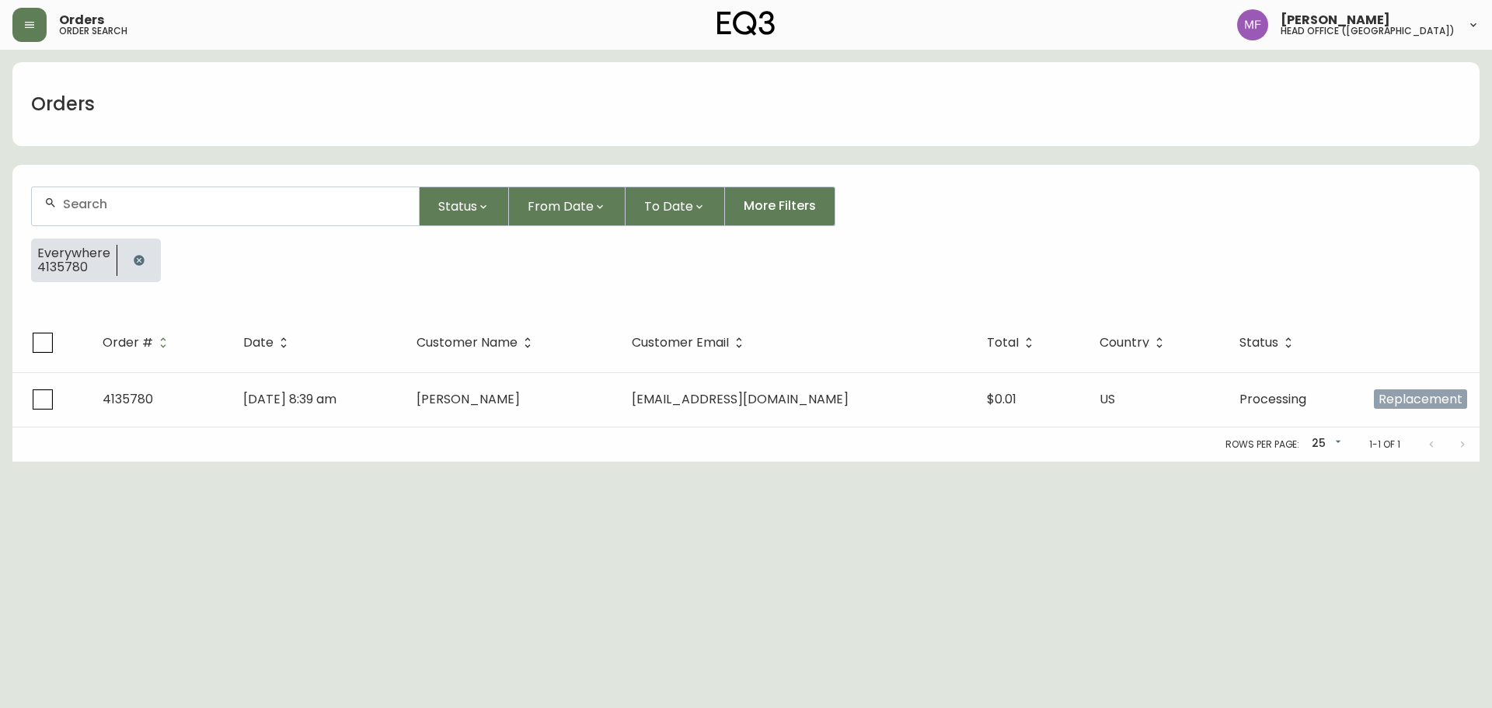
click at [133, 266] on icon "button" at bounding box center [139, 260] width 12 height 12
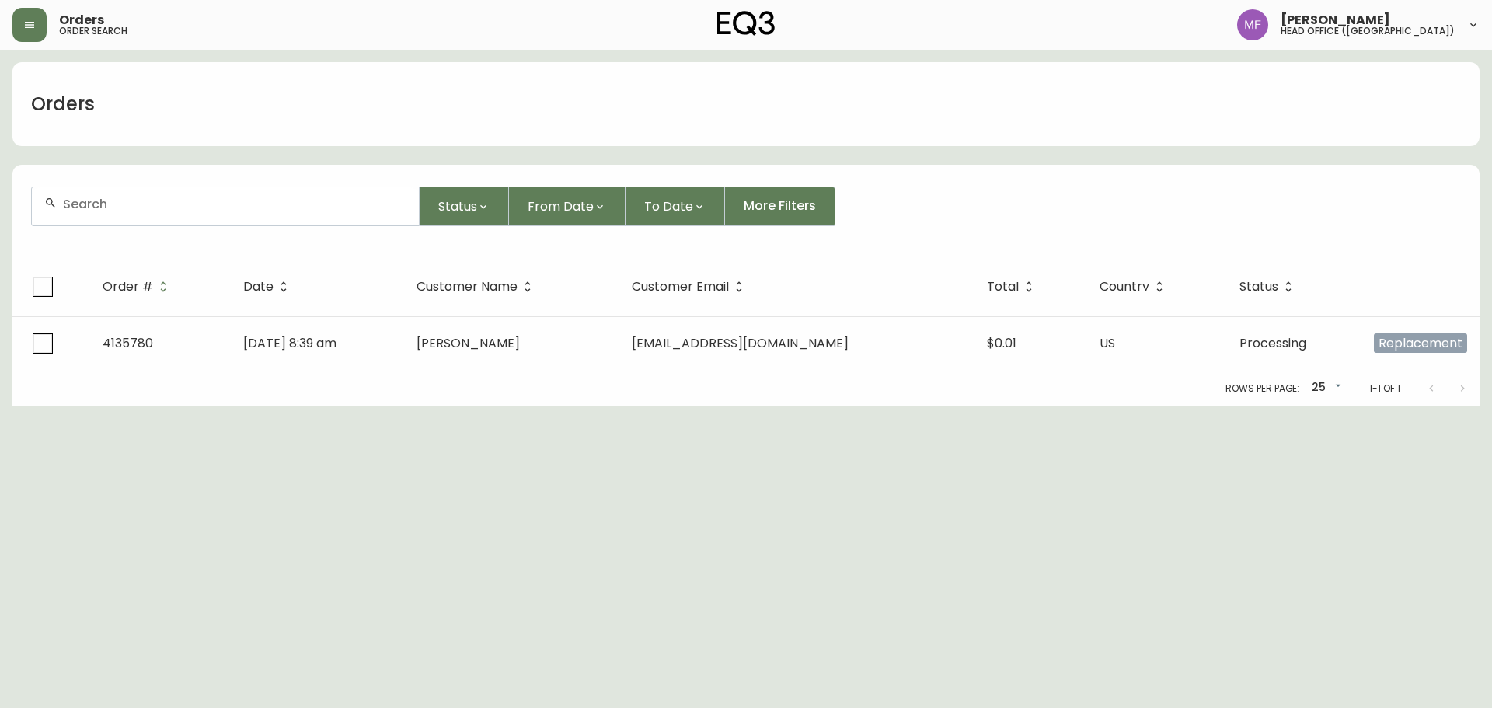
click at [133, 194] on div at bounding box center [225, 206] width 387 height 38
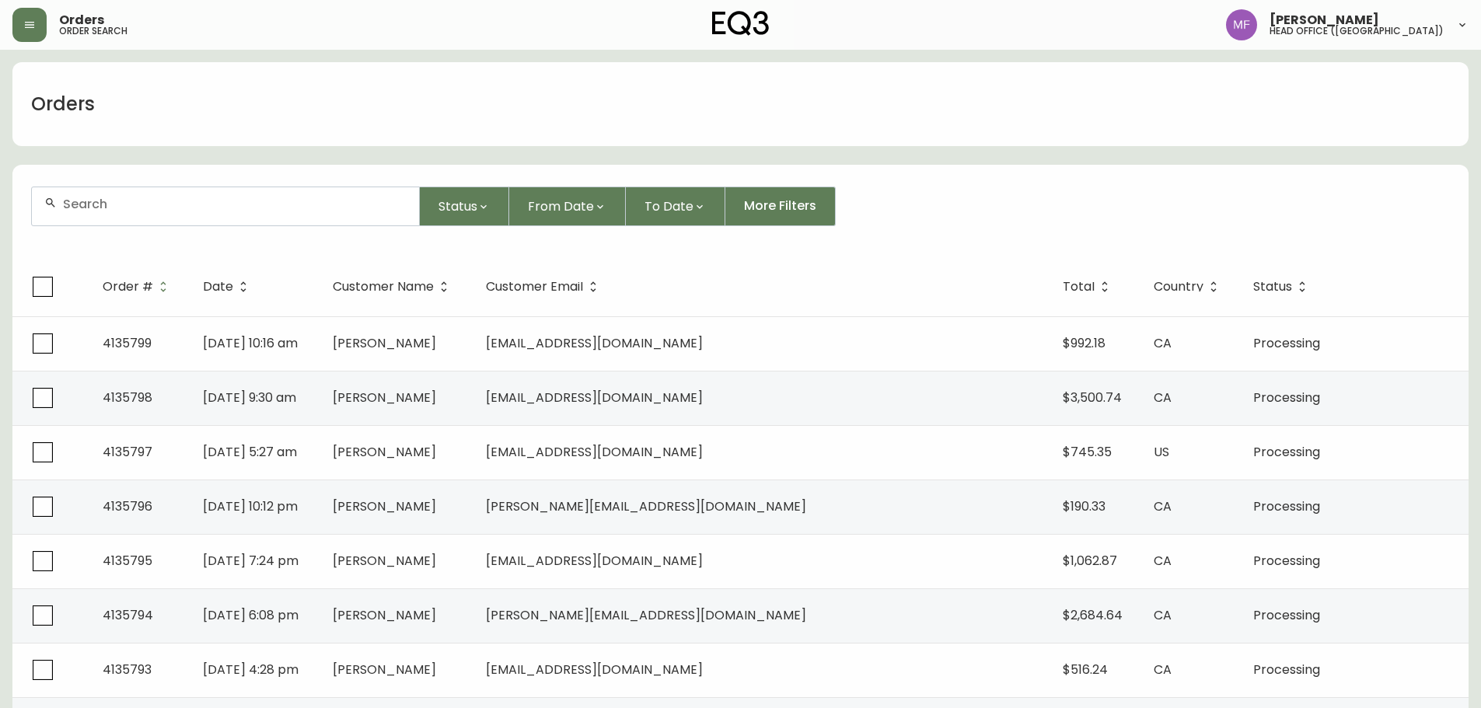
paste input "4133961"
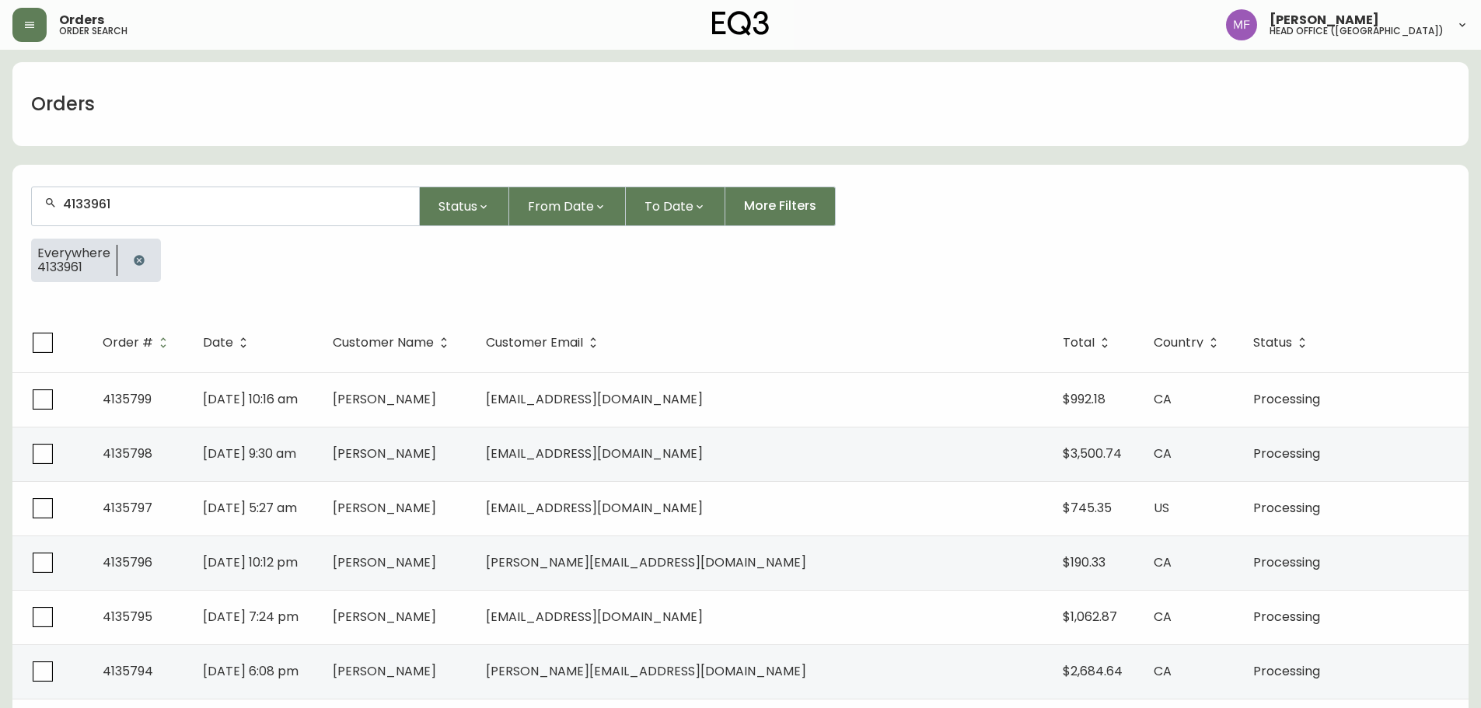
type input "4133961"
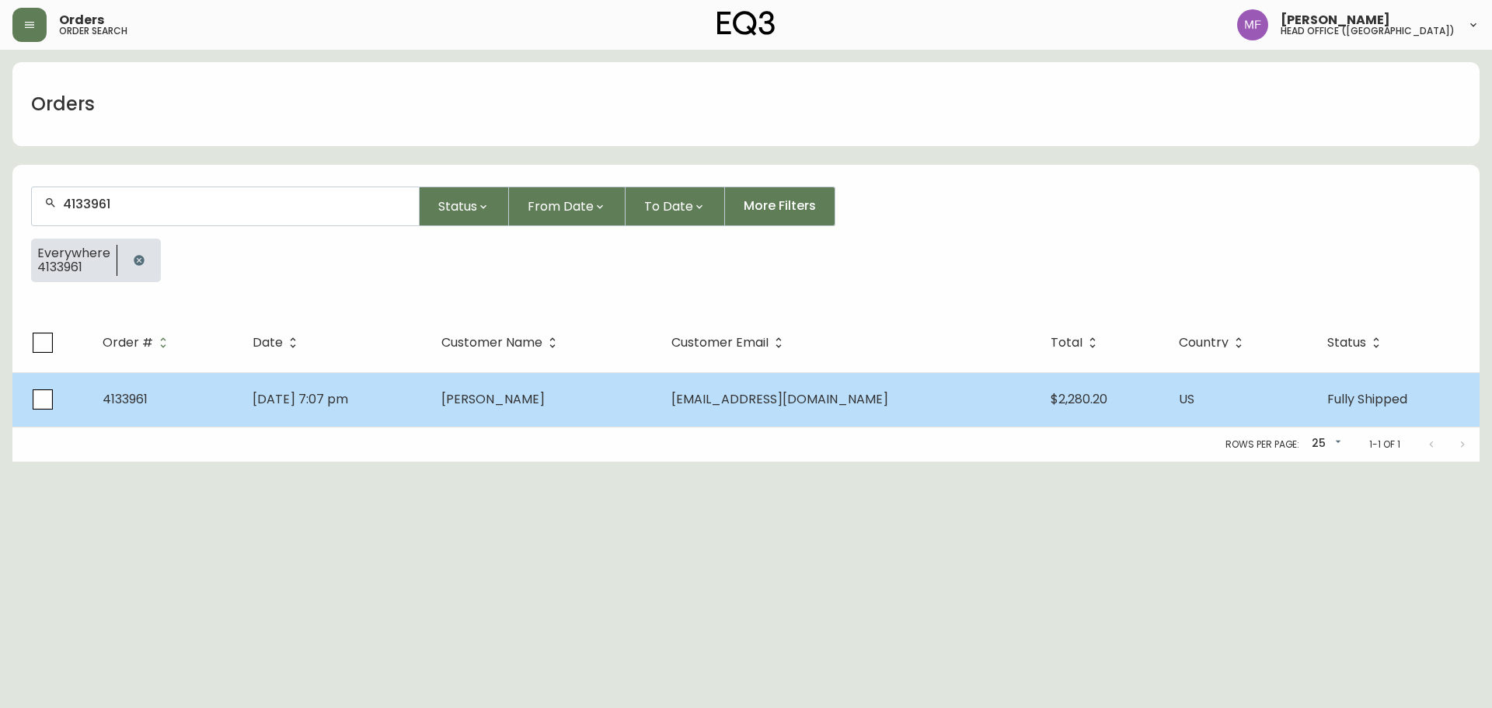
click at [762, 410] on td "jina512@gmail.com" at bounding box center [848, 399] width 379 height 54
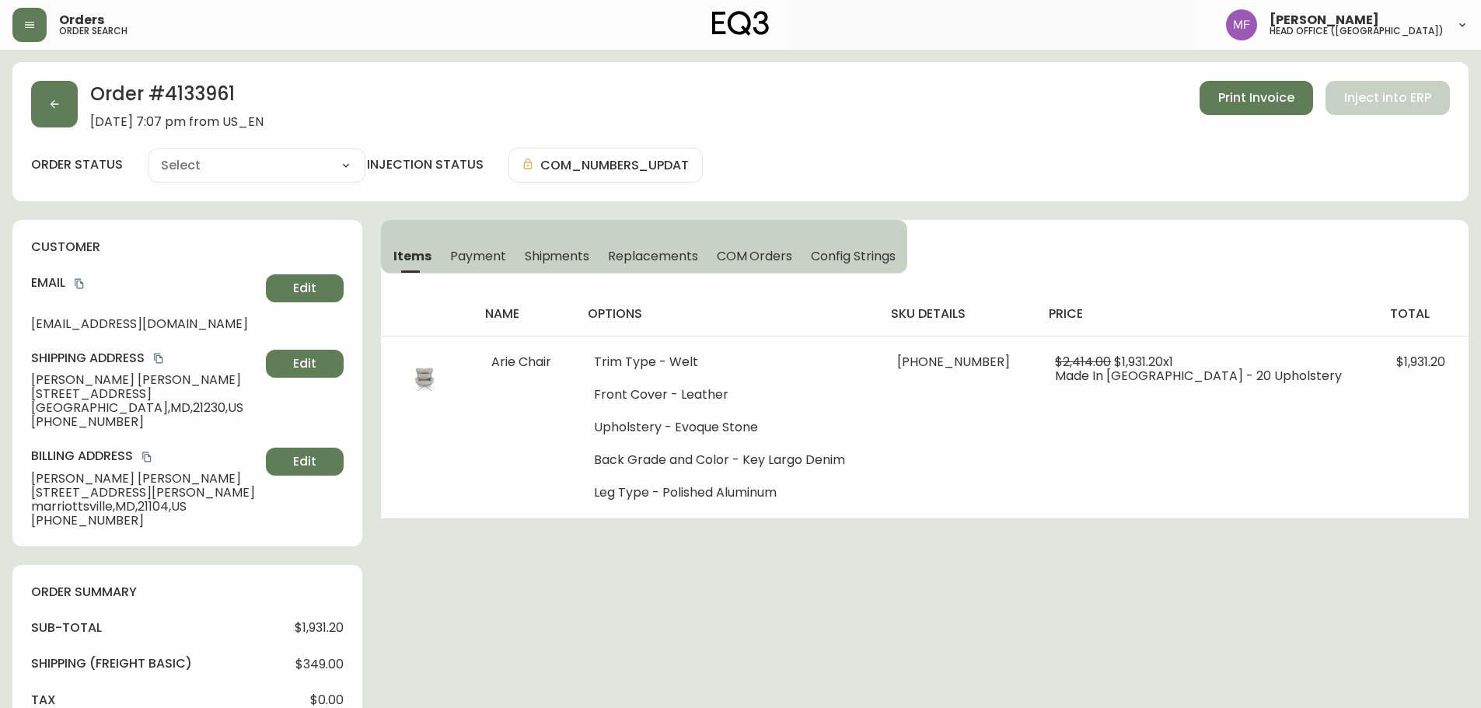
type input "Fully Shipped"
select select "FULLY_SHIPPED"
click at [48, 117] on button "button" at bounding box center [54, 104] width 47 height 47
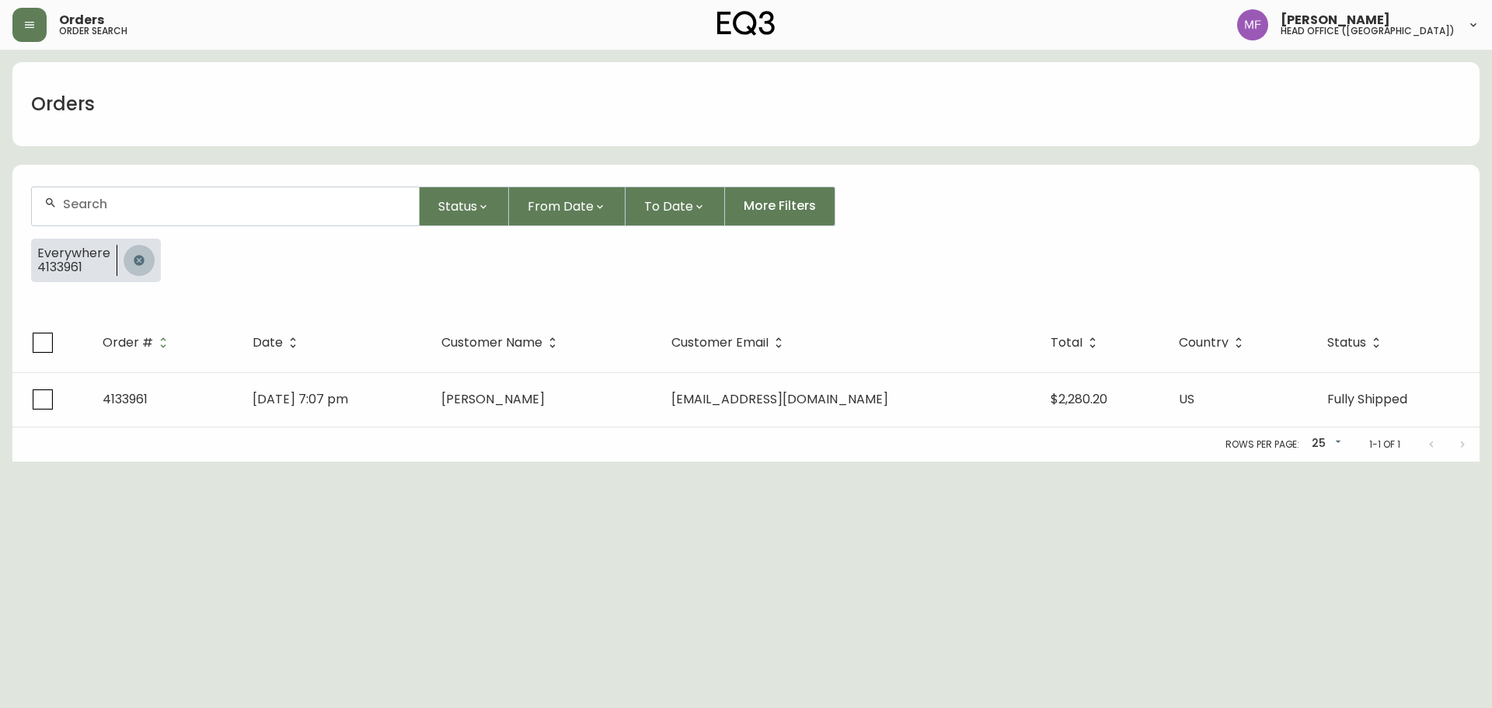
click at [138, 258] on icon "button" at bounding box center [139, 260] width 10 height 10
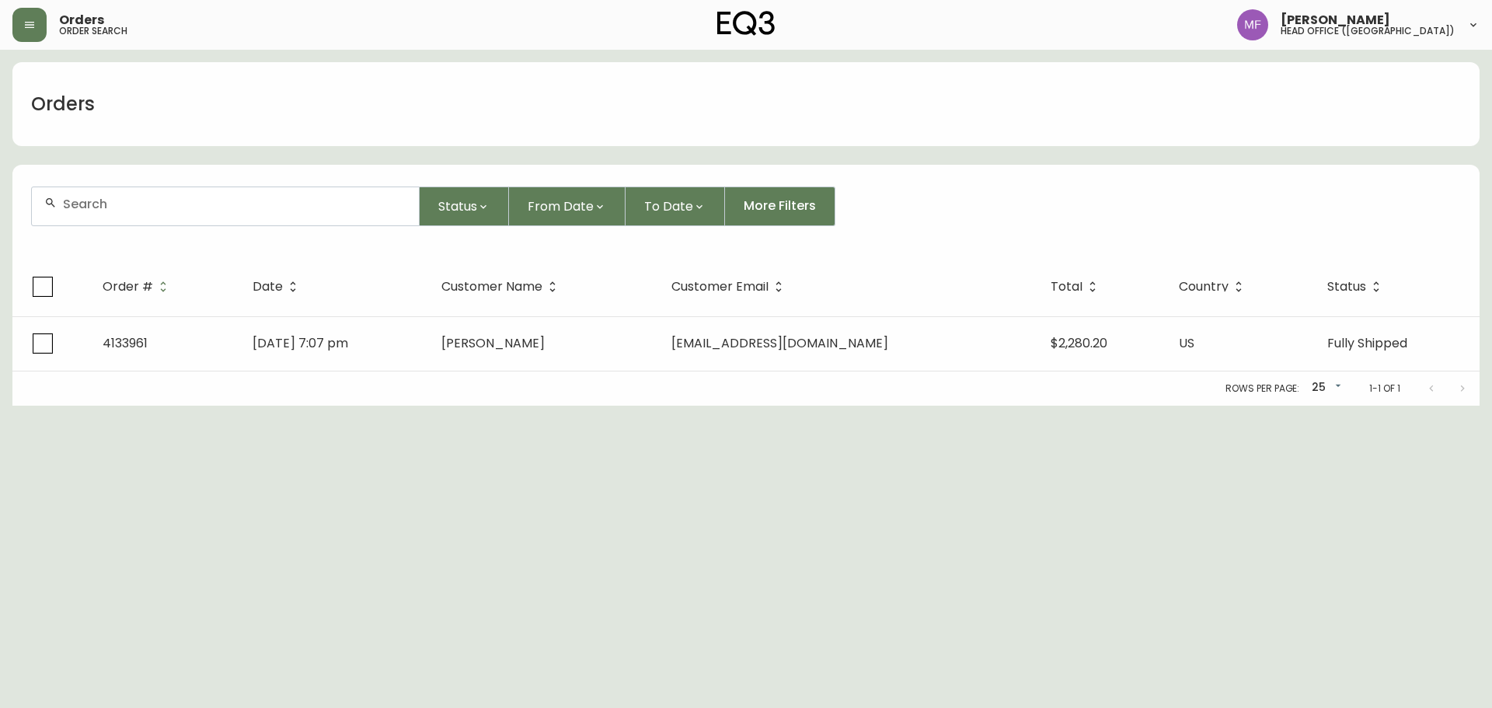
click at [143, 210] on div at bounding box center [225, 206] width 387 height 38
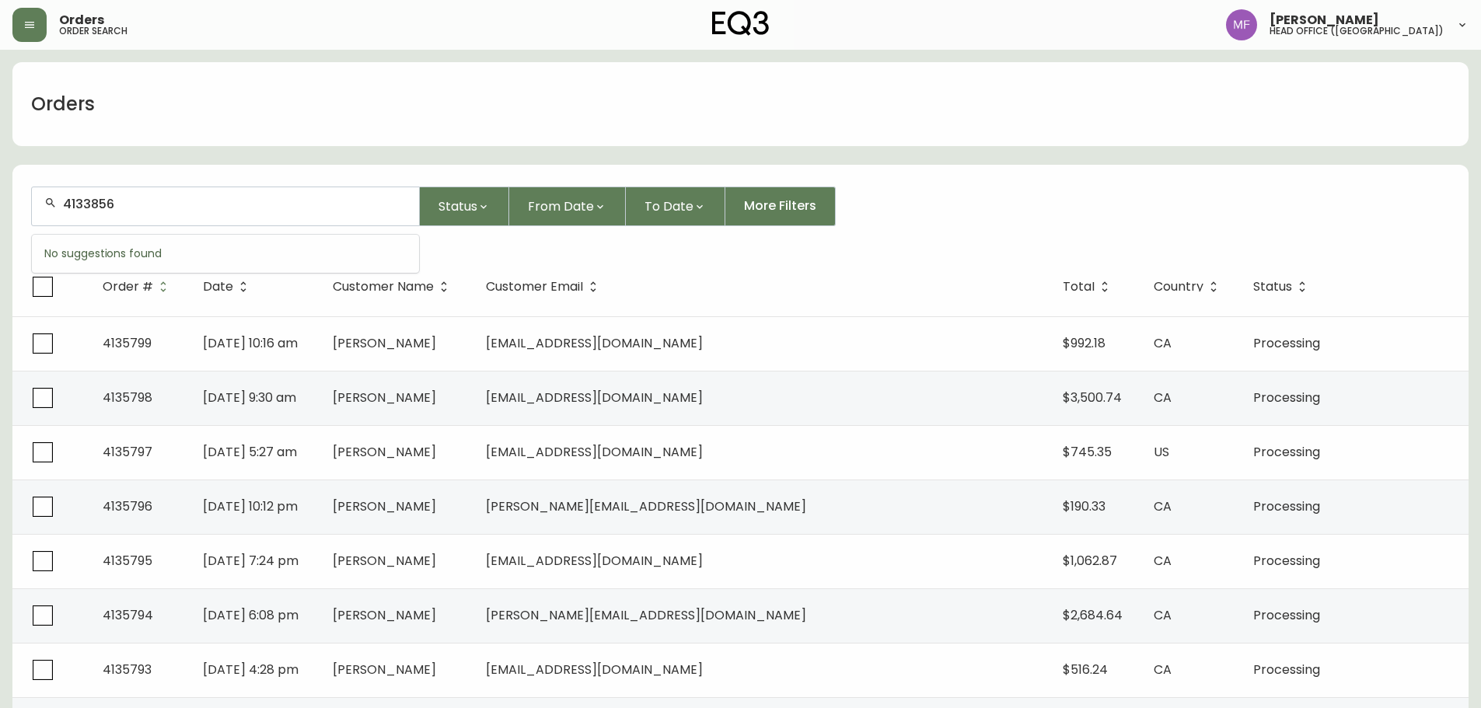
type input "4133856"
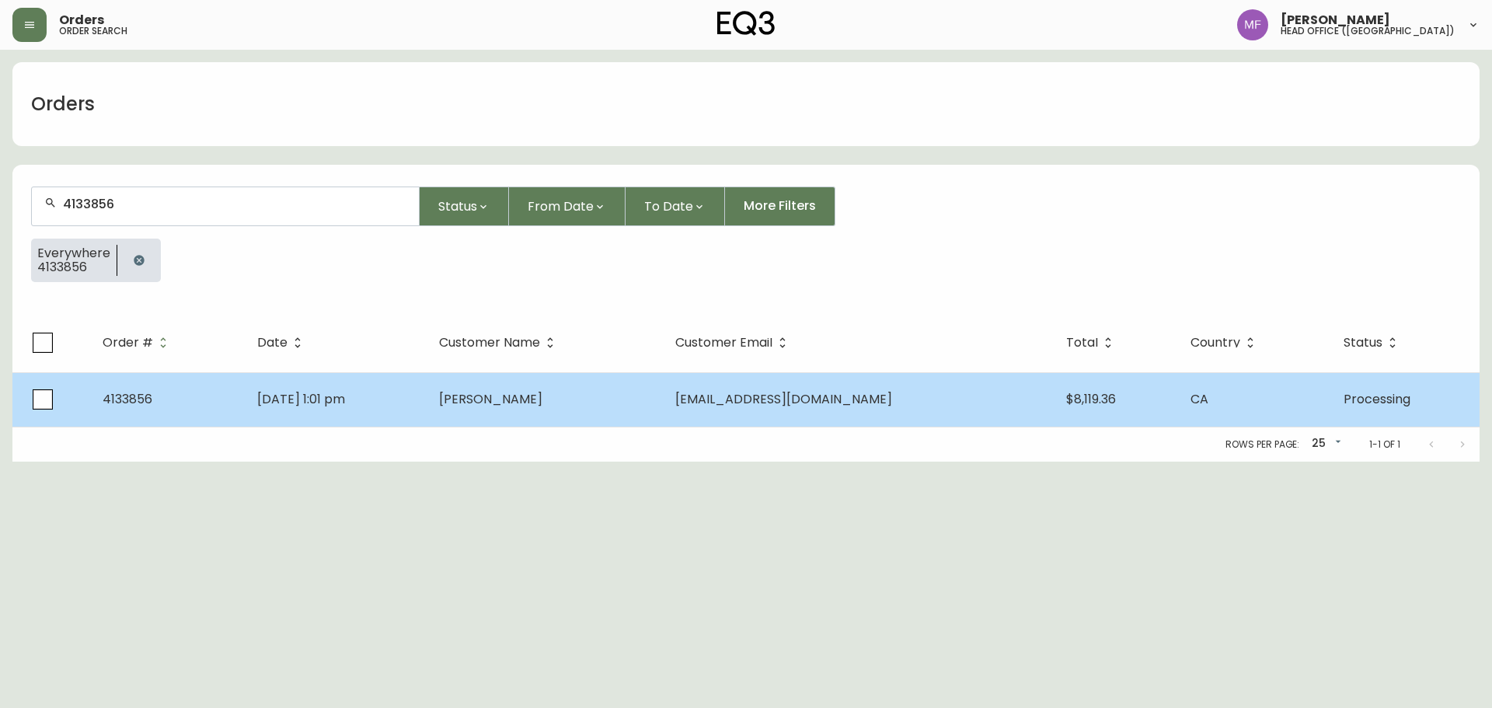
click at [427, 375] on td "Jun 27 2025, 1:01 pm" at bounding box center [336, 399] width 182 height 54
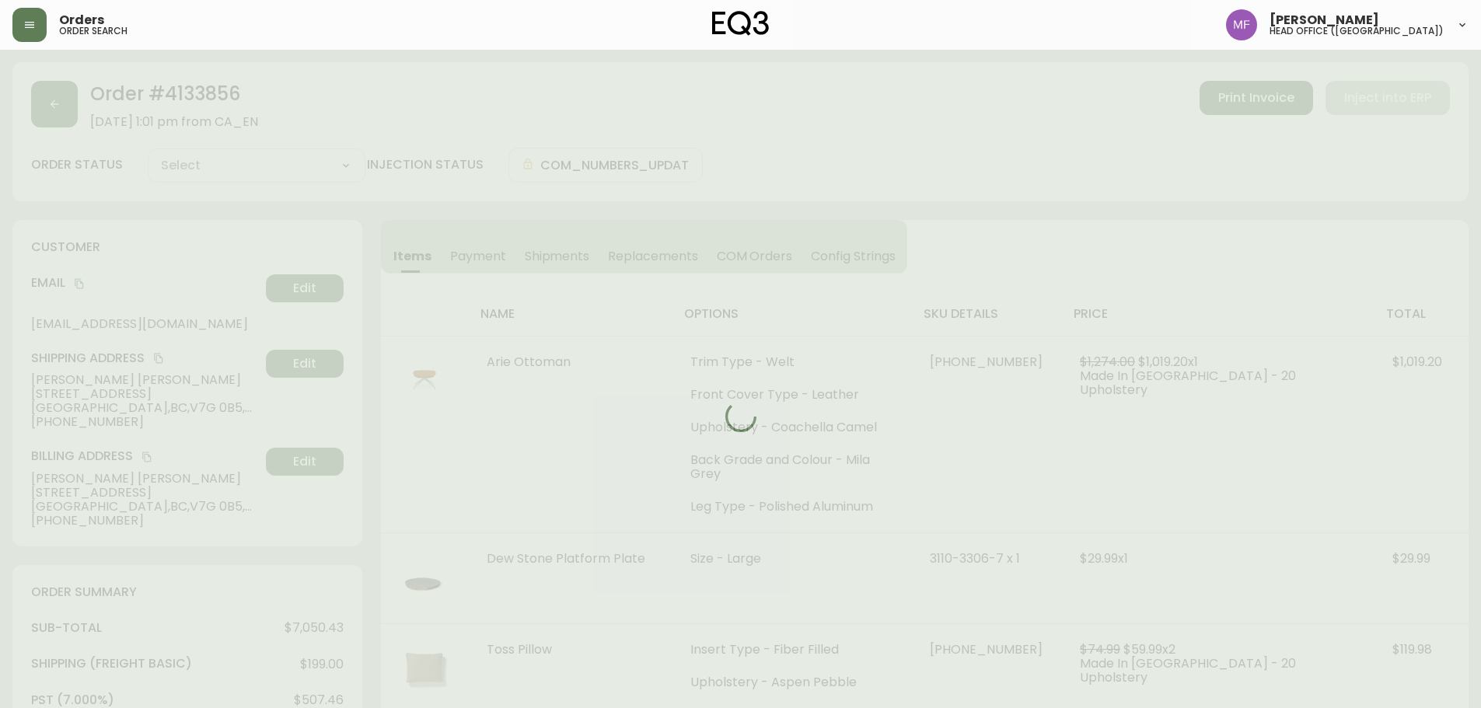
type input "Processing"
select select "PROCESSING"
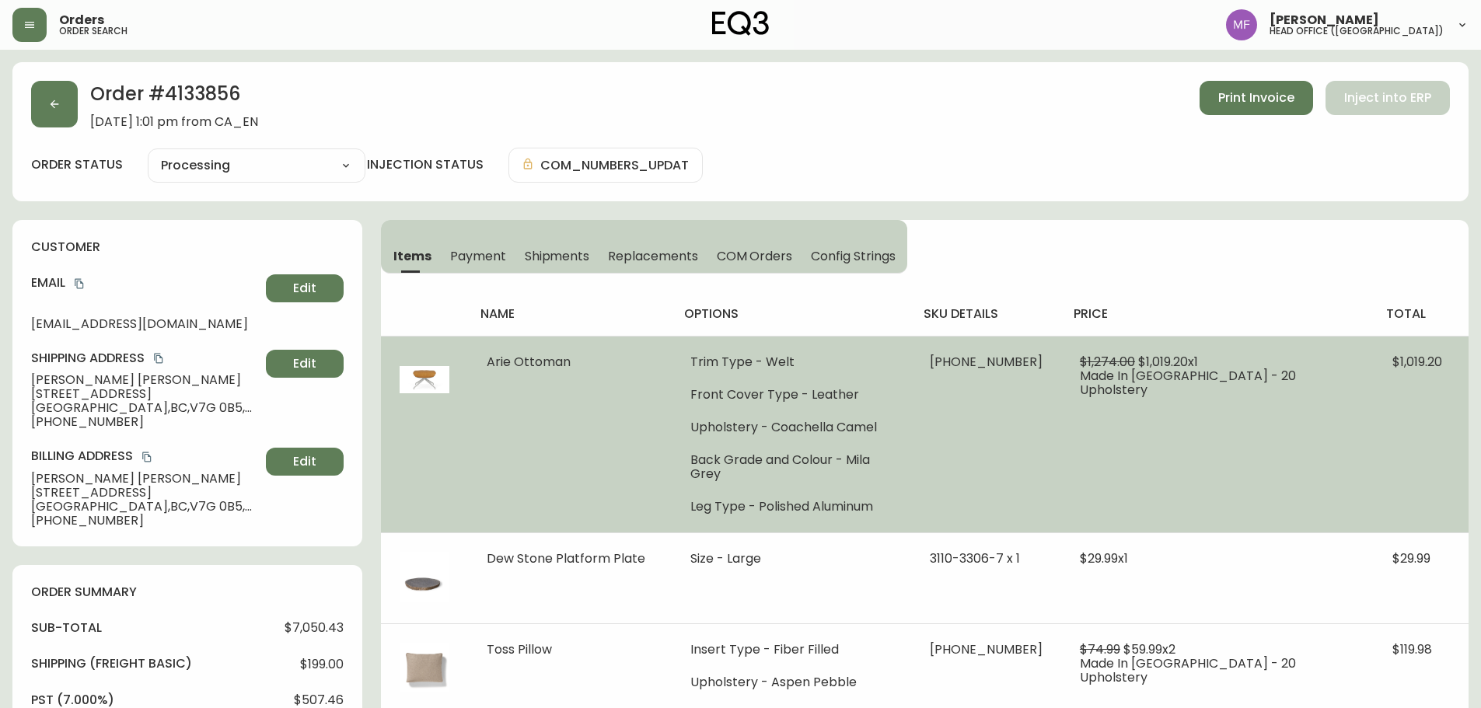
drag, startPoint x: 1288, startPoint y: 426, endPoint x: 1258, endPoint y: 448, distance: 37.3
click at [1288, 426] on td "$1,274.00 $1,019.20 x 1 Made In Canada - 20 Upholstery" at bounding box center [1217, 434] width 312 height 197
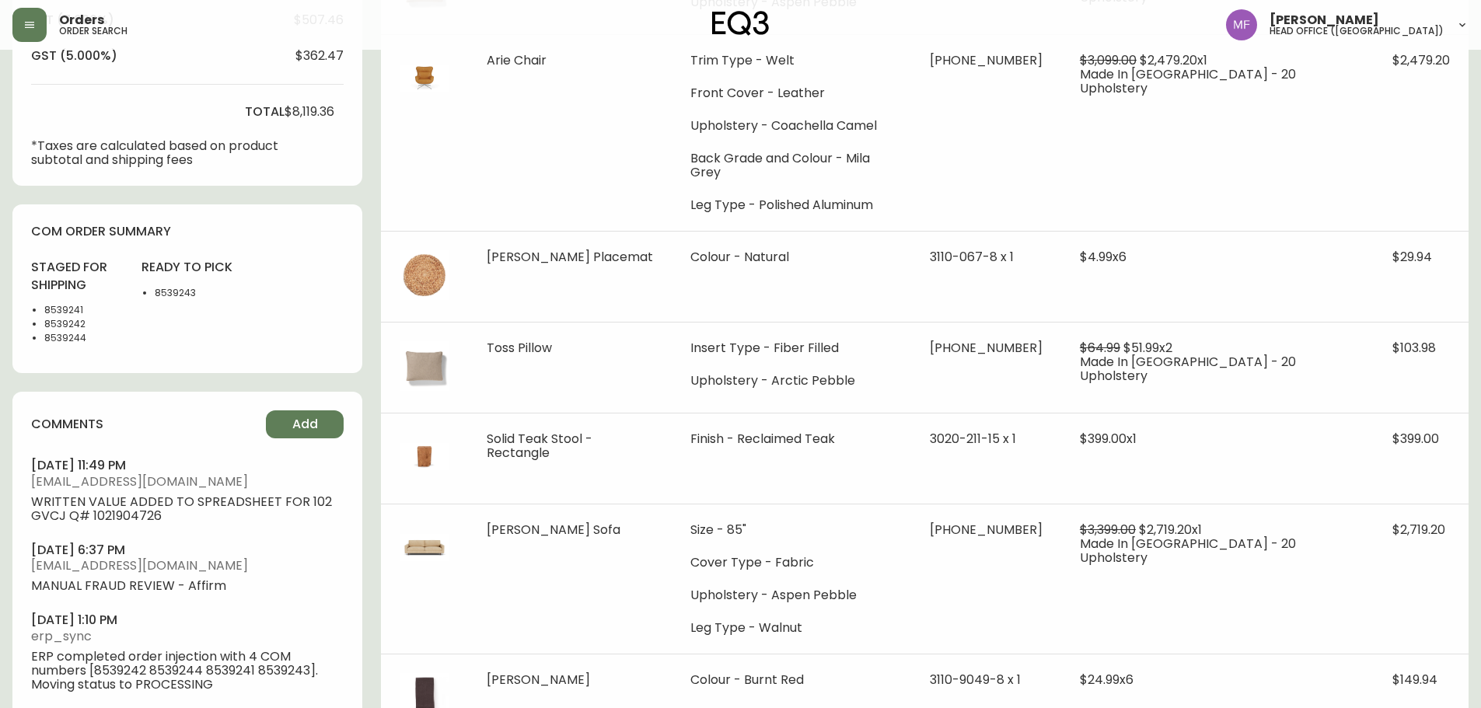
scroll to position [699, 0]
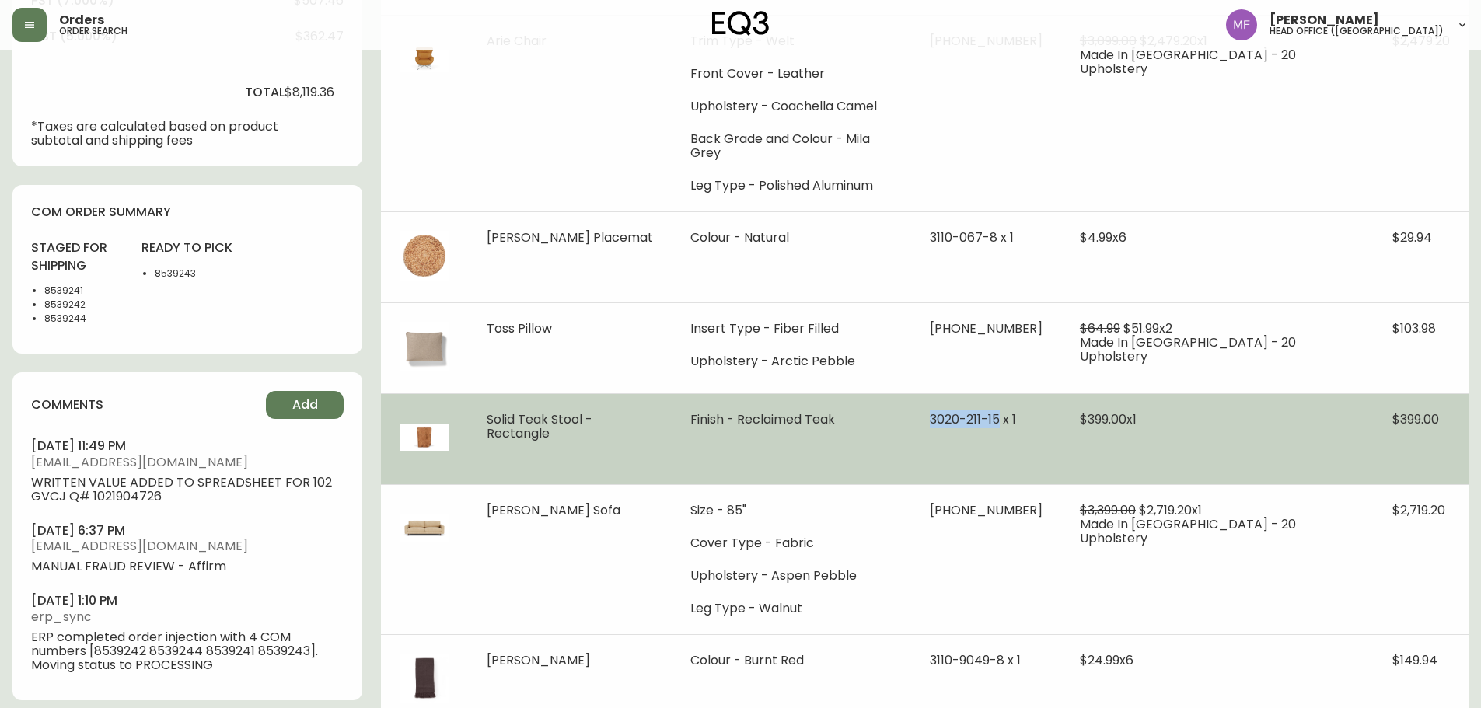
drag, startPoint x: 989, startPoint y: 396, endPoint x: 1061, endPoint y: 392, distance: 71.6
click at [1016, 410] on span "3020-211-15 x 1" at bounding box center [973, 419] width 86 height 18
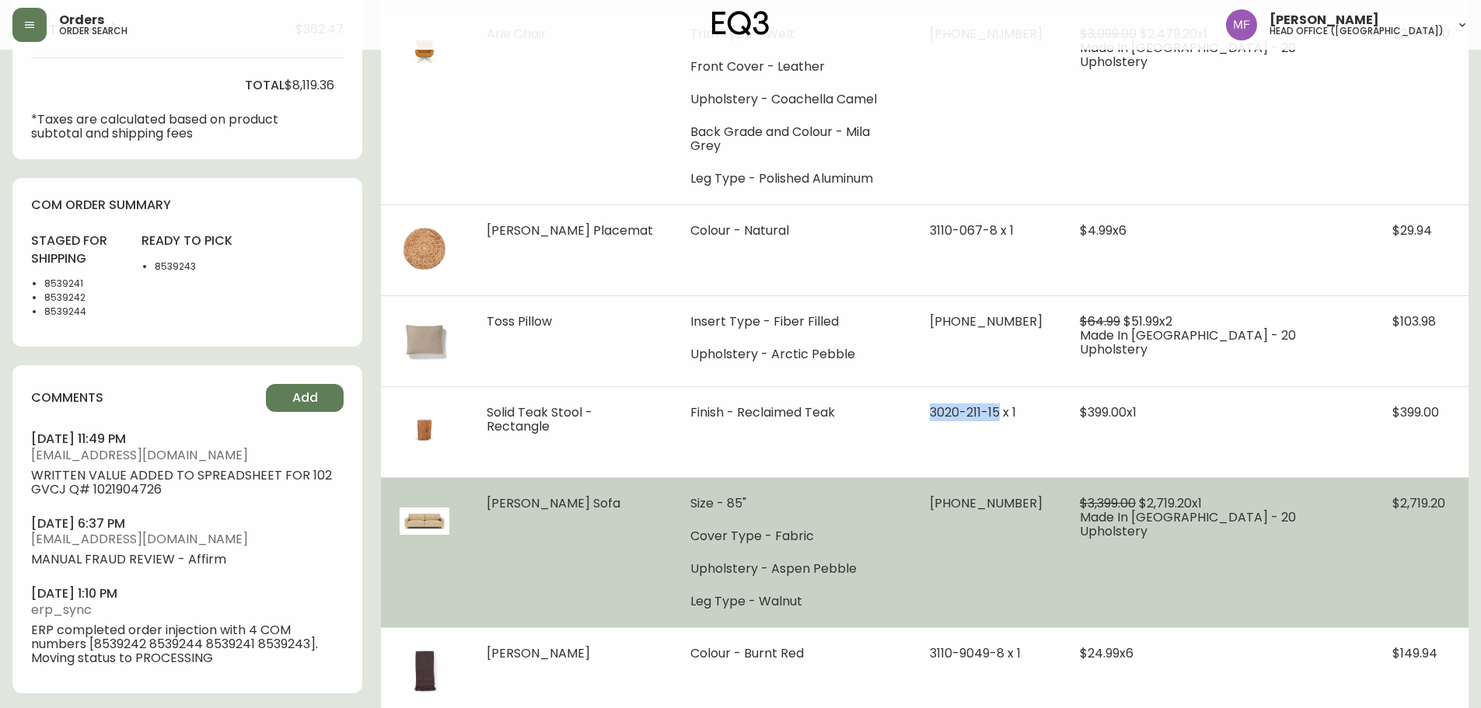
scroll to position [710, 0]
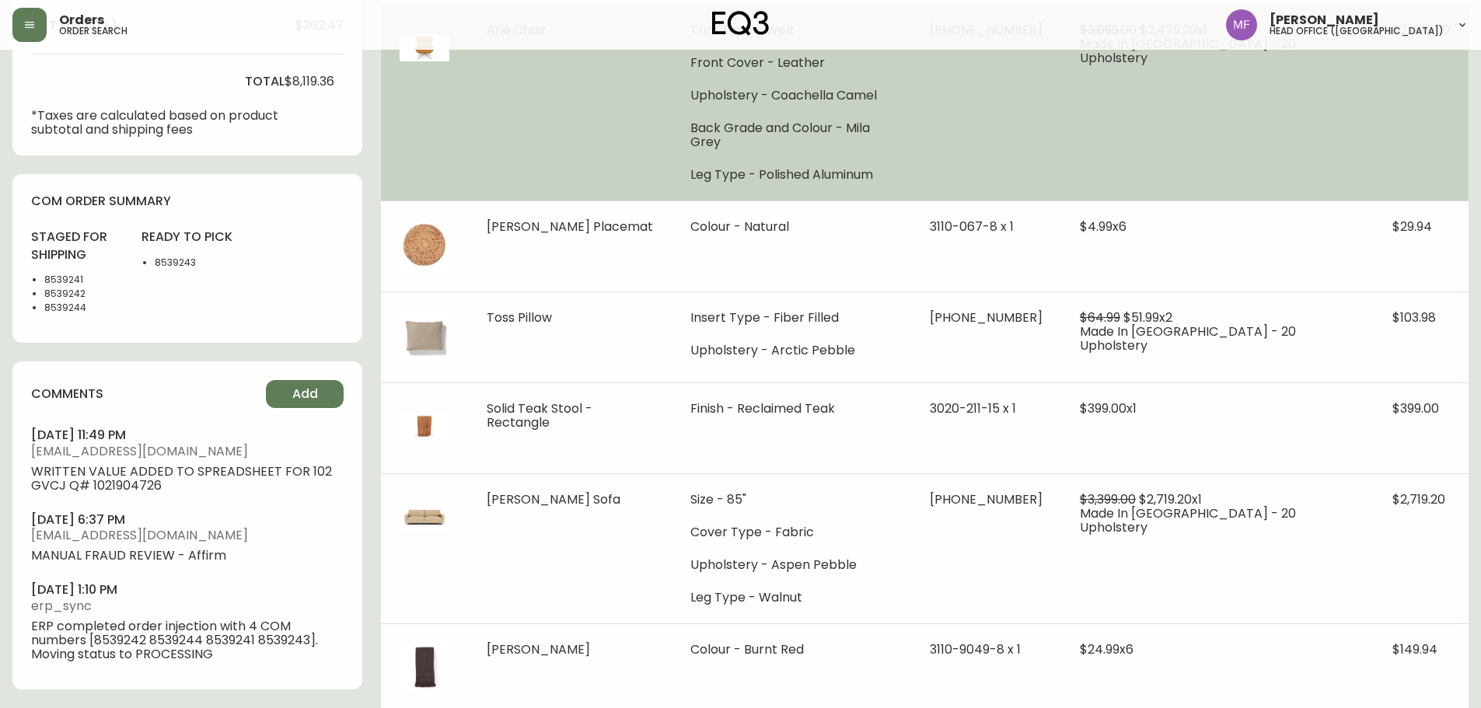
click at [1137, 112] on td "$3,099.00 $2,479.20 x 1 Made In Canada - 20 Upholstery" at bounding box center [1217, 102] width 312 height 197
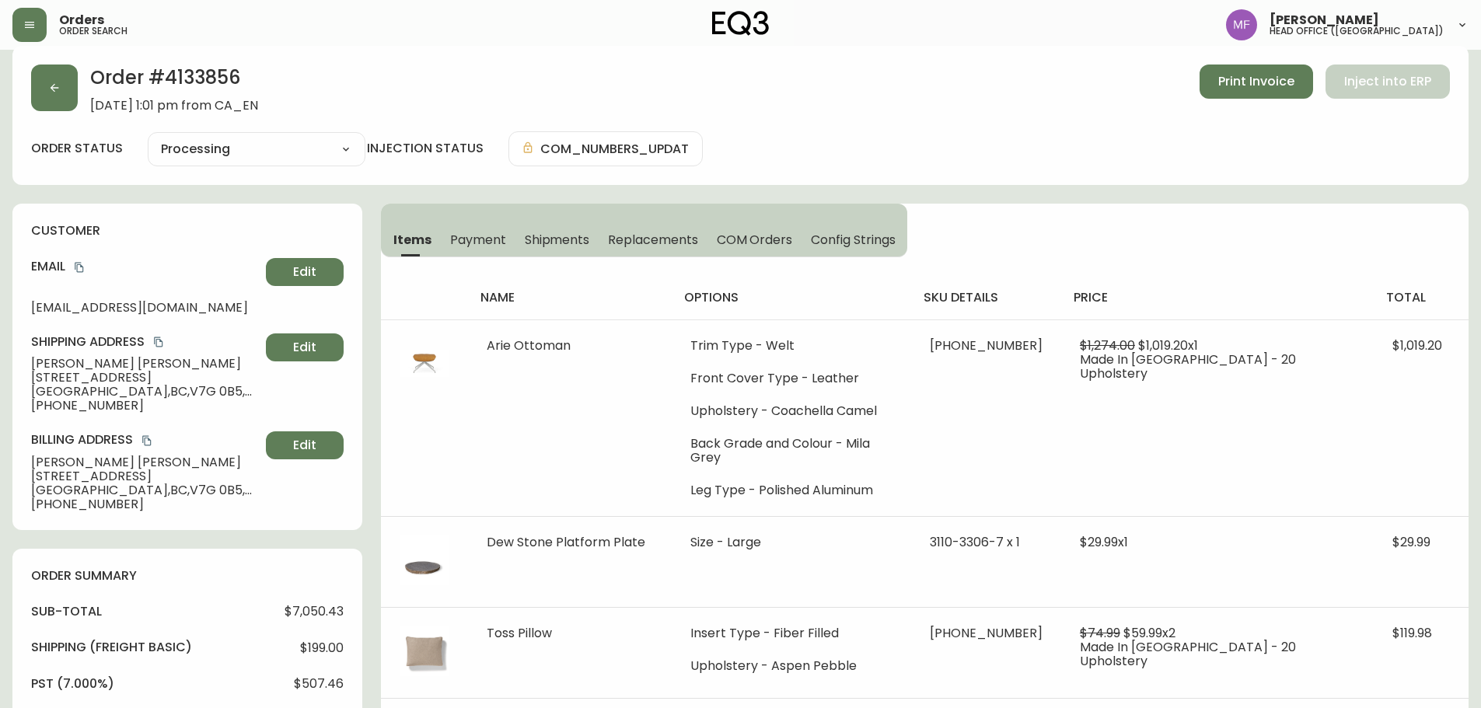
scroll to position [11, 0]
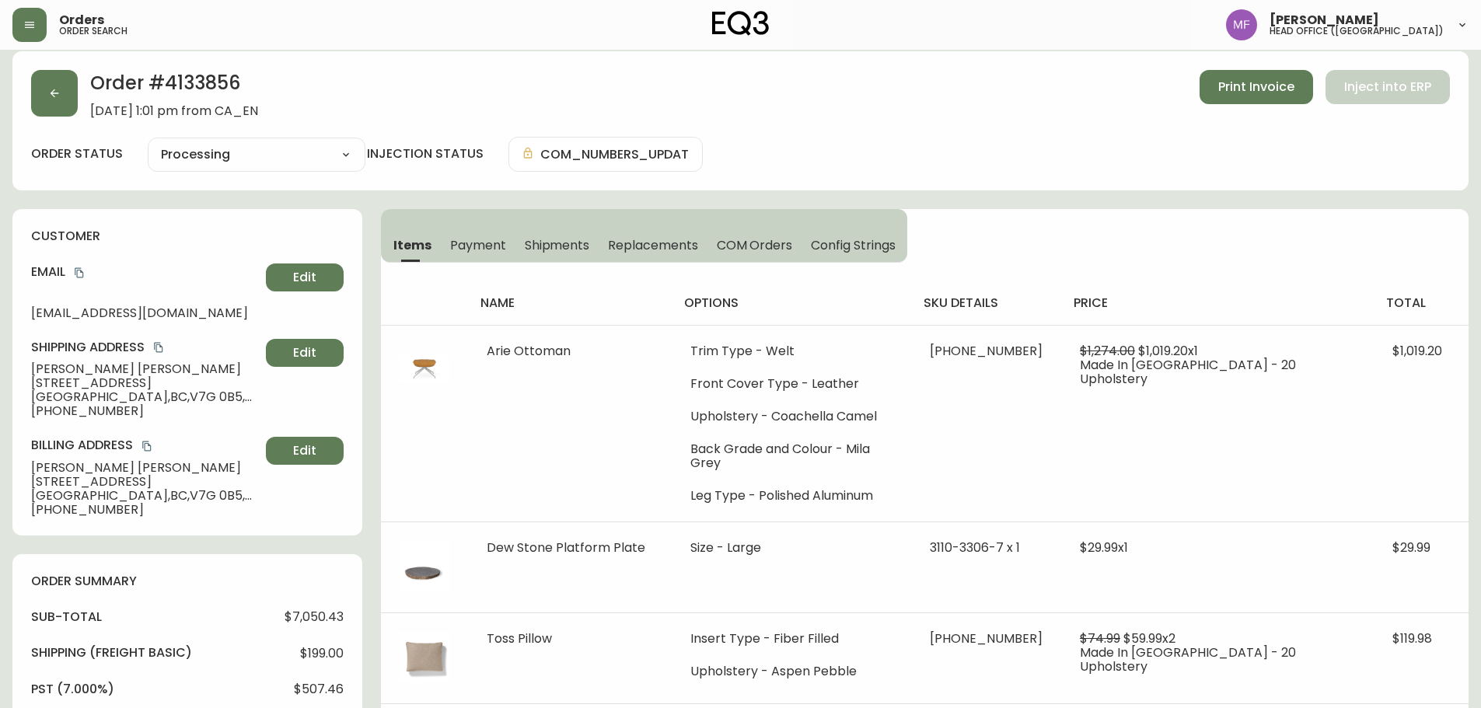
click at [476, 252] on span "Payment" at bounding box center [478, 245] width 56 height 16
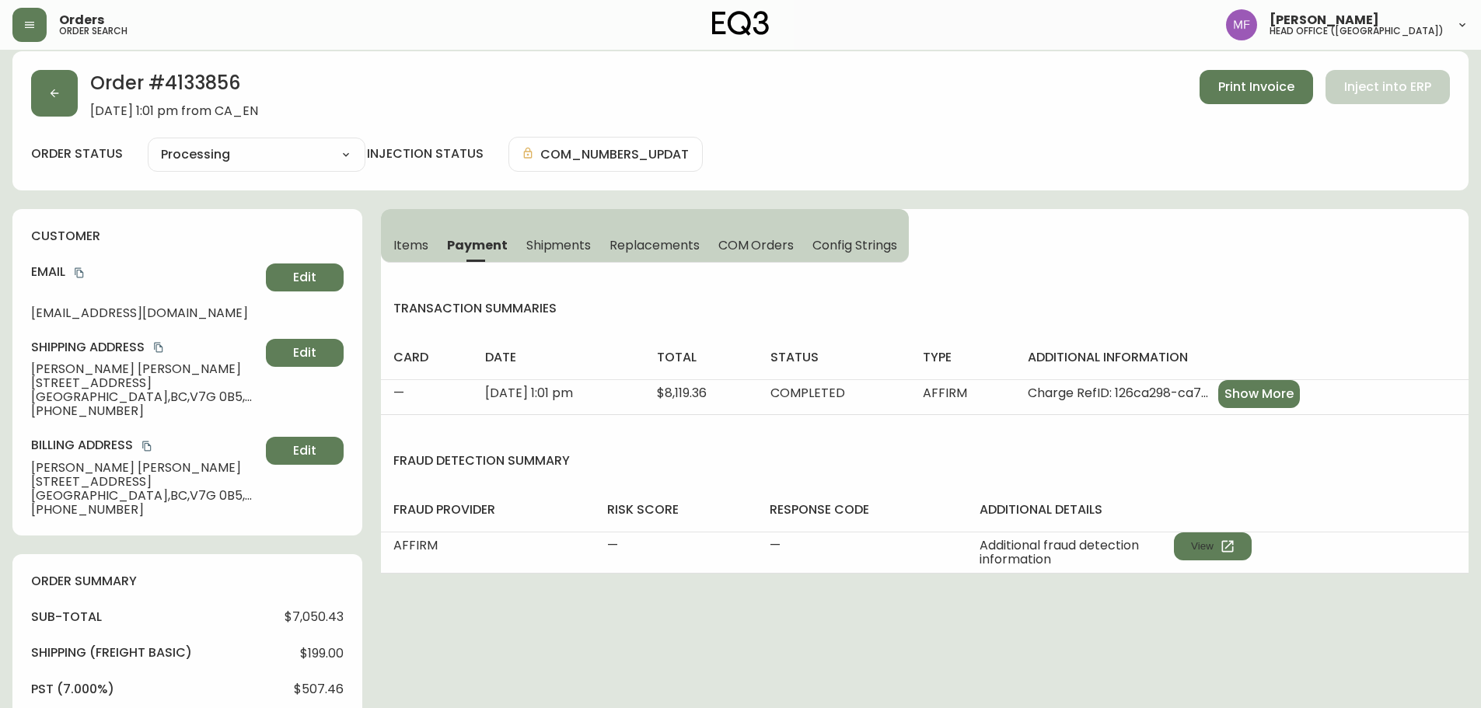
click at [420, 240] on span "Items" at bounding box center [410, 245] width 35 height 16
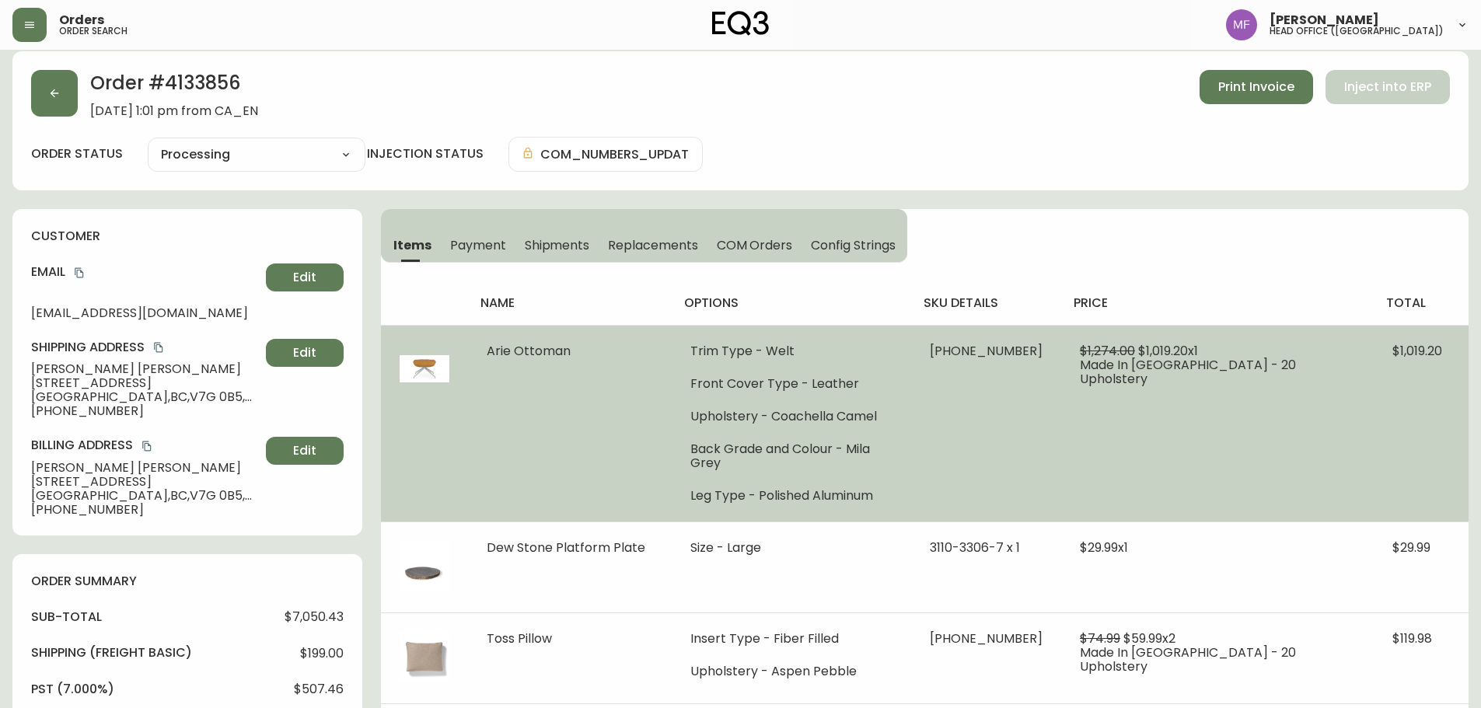
click at [911, 403] on td "Trim Type - Welt Front Cover Type - Leather Upholstery - Coachella Camel Back G…" at bounding box center [791, 423] width 239 height 197
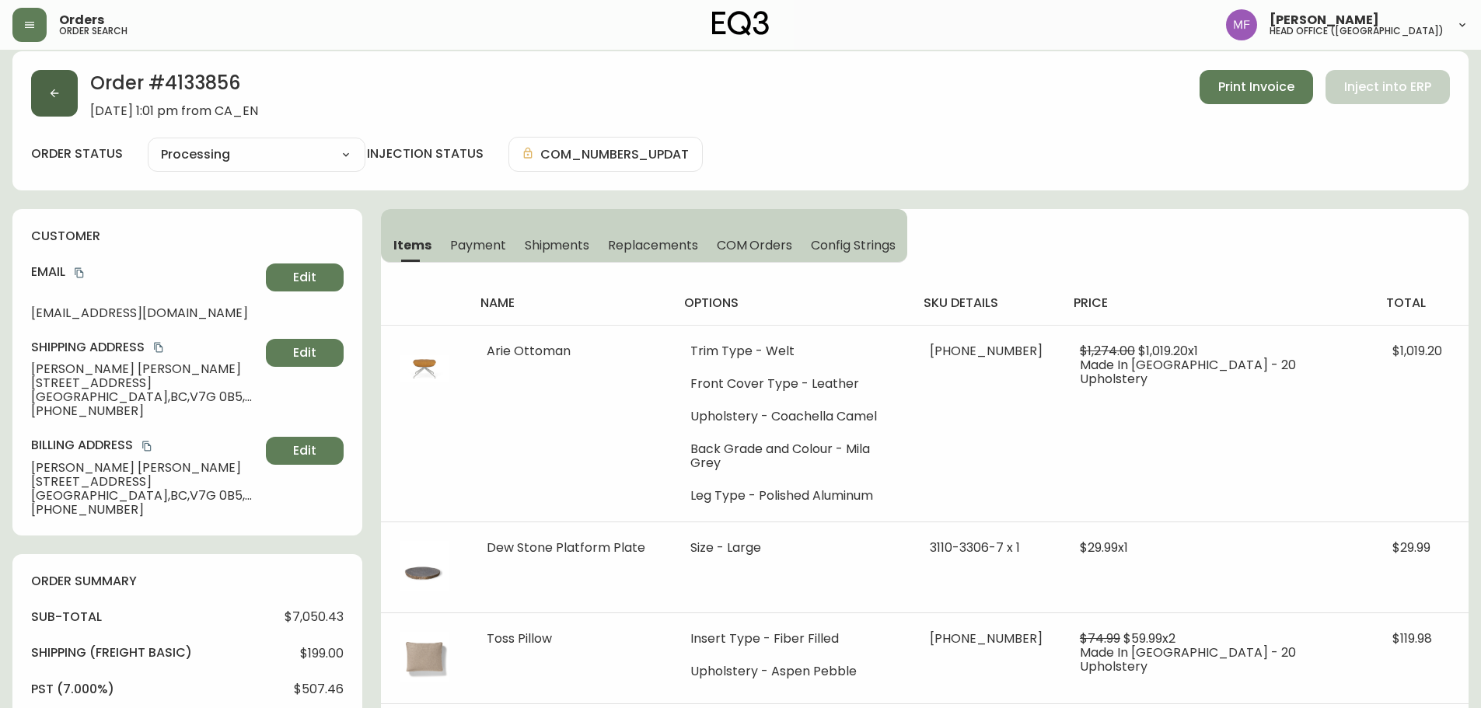
click at [69, 80] on button "button" at bounding box center [54, 93] width 47 height 47
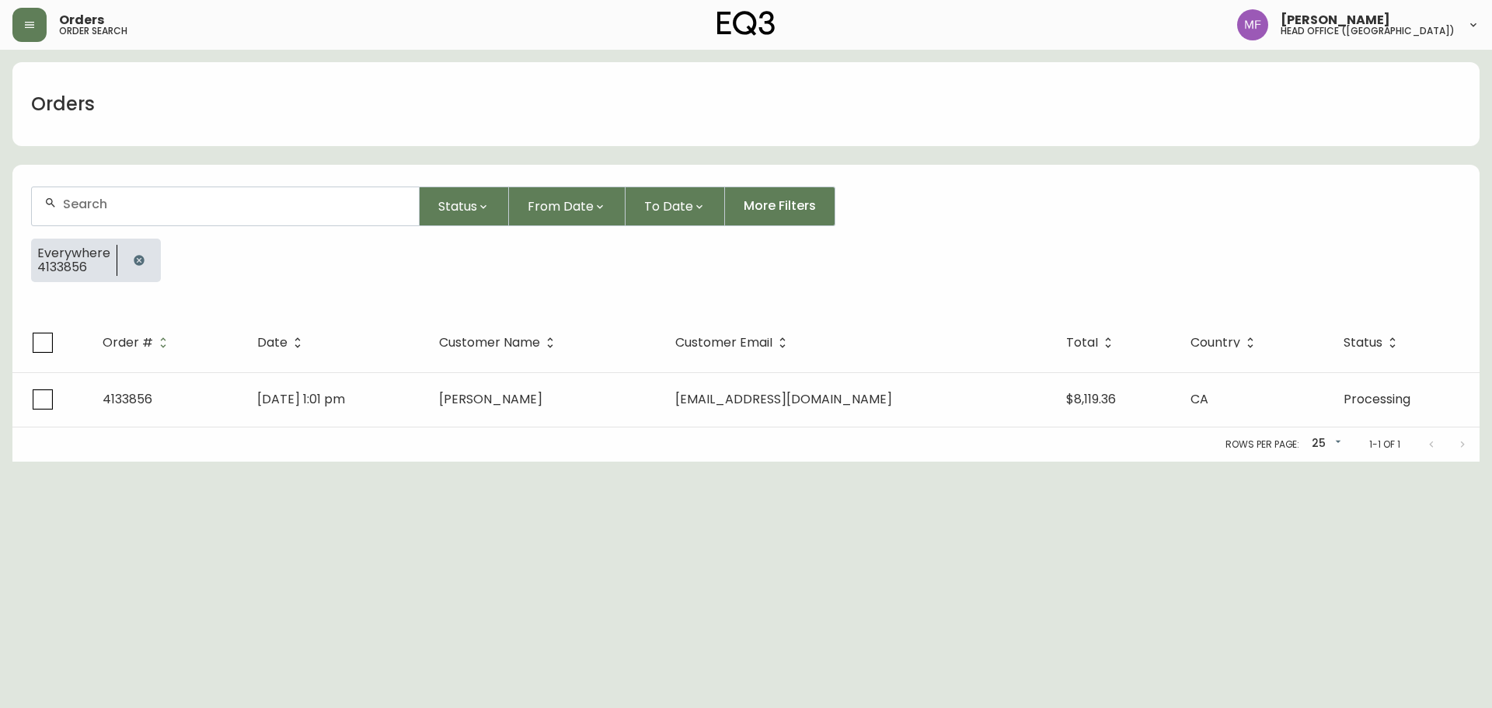
click at [133, 254] on icon "button" at bounding box center [139, 260] width 12 height 12
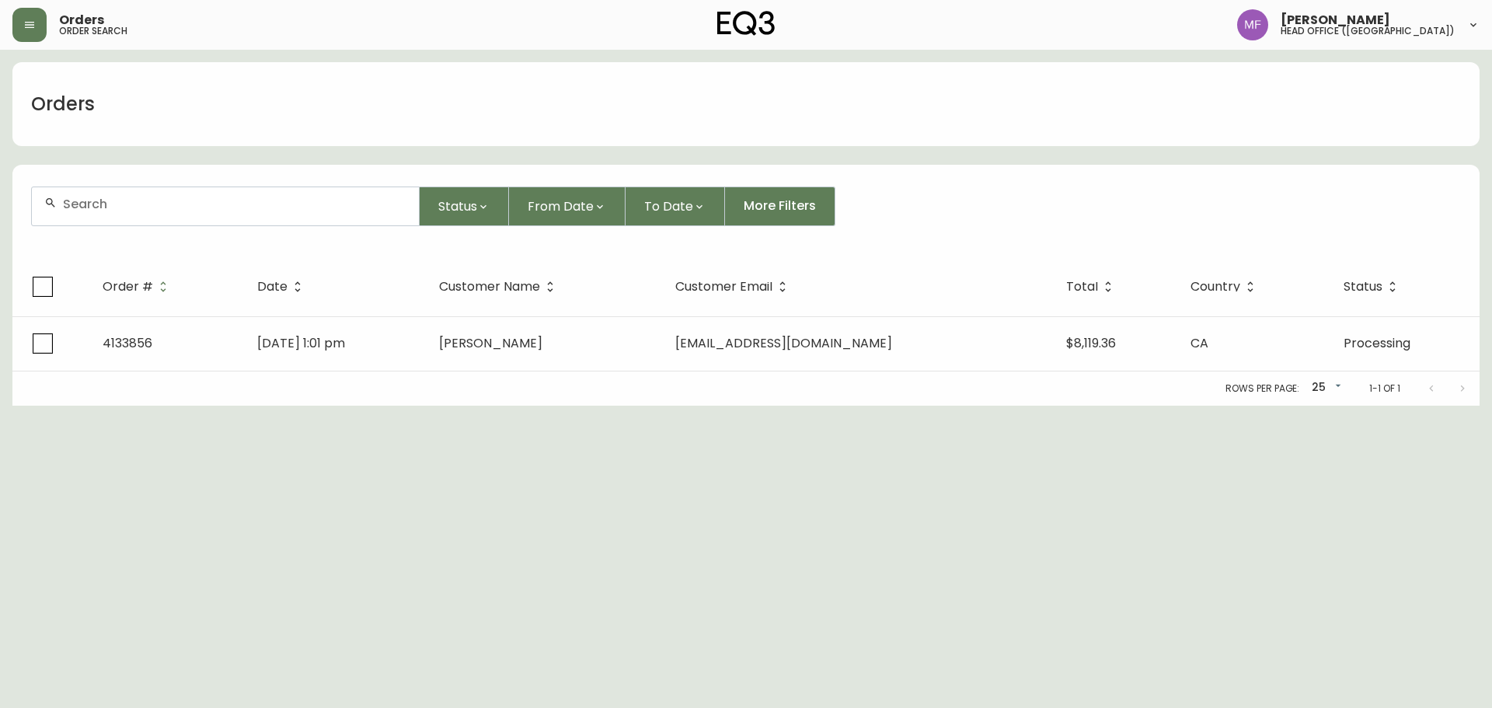
click at [128, 216] on div at bounding box center [225, 206] width 387 height 38
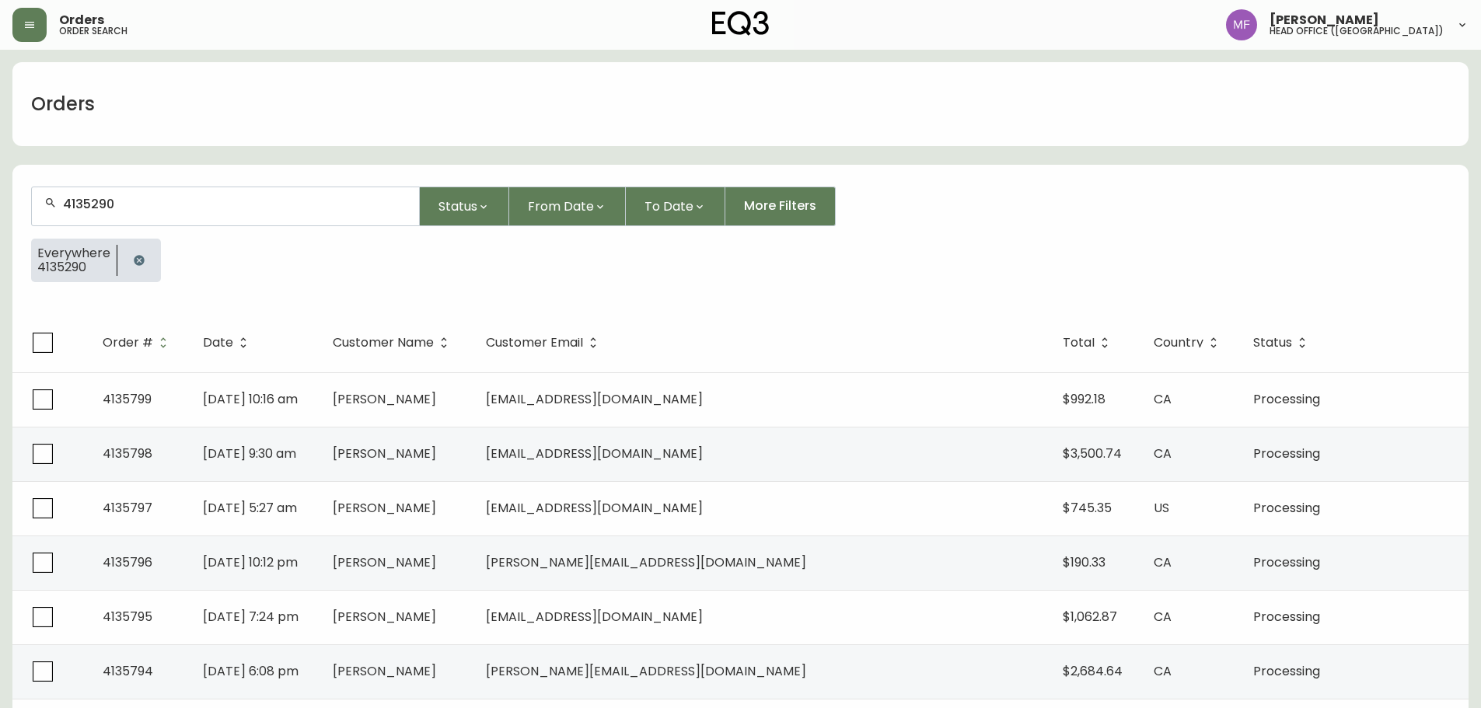
type input "4135290"
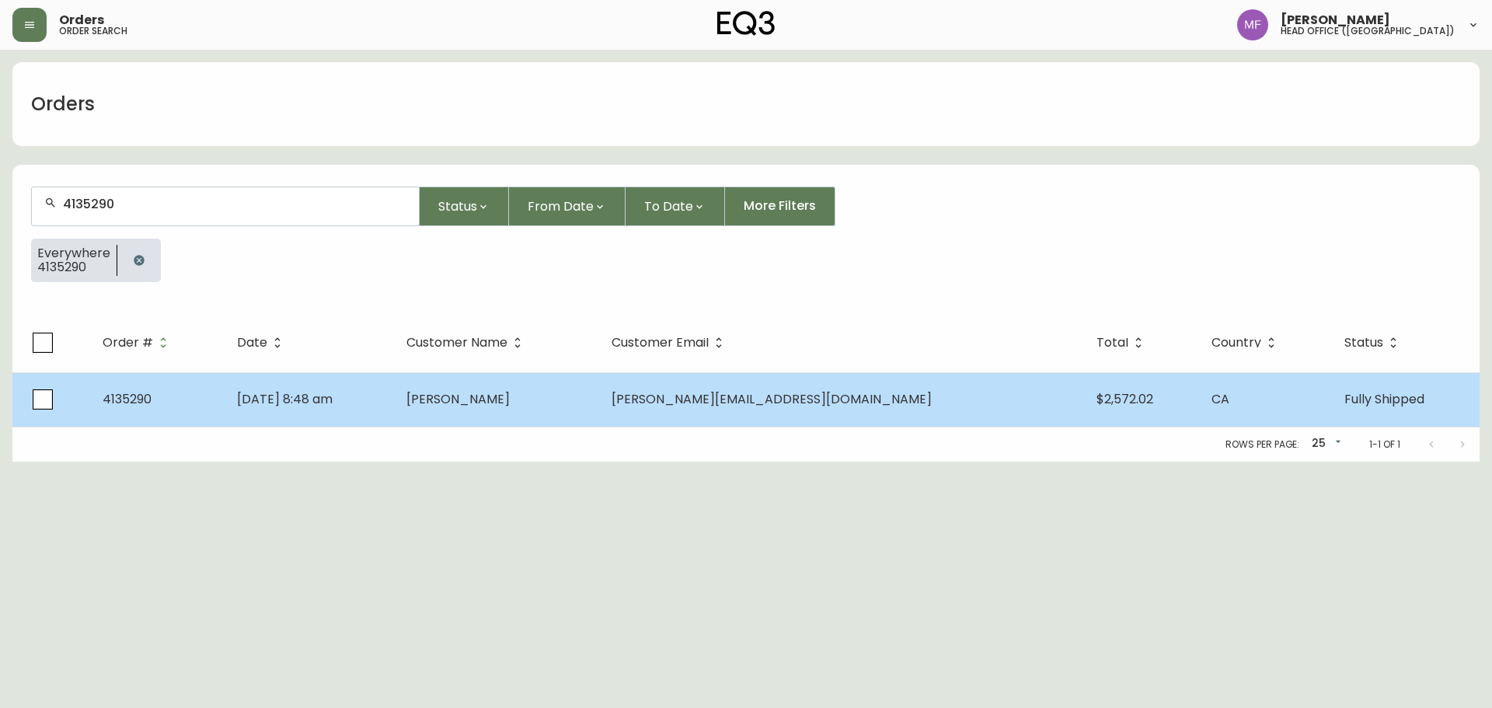
click at [599, 412] on td "Adrienne Sutton" at bounding box center [496, 399] width 205 height 54
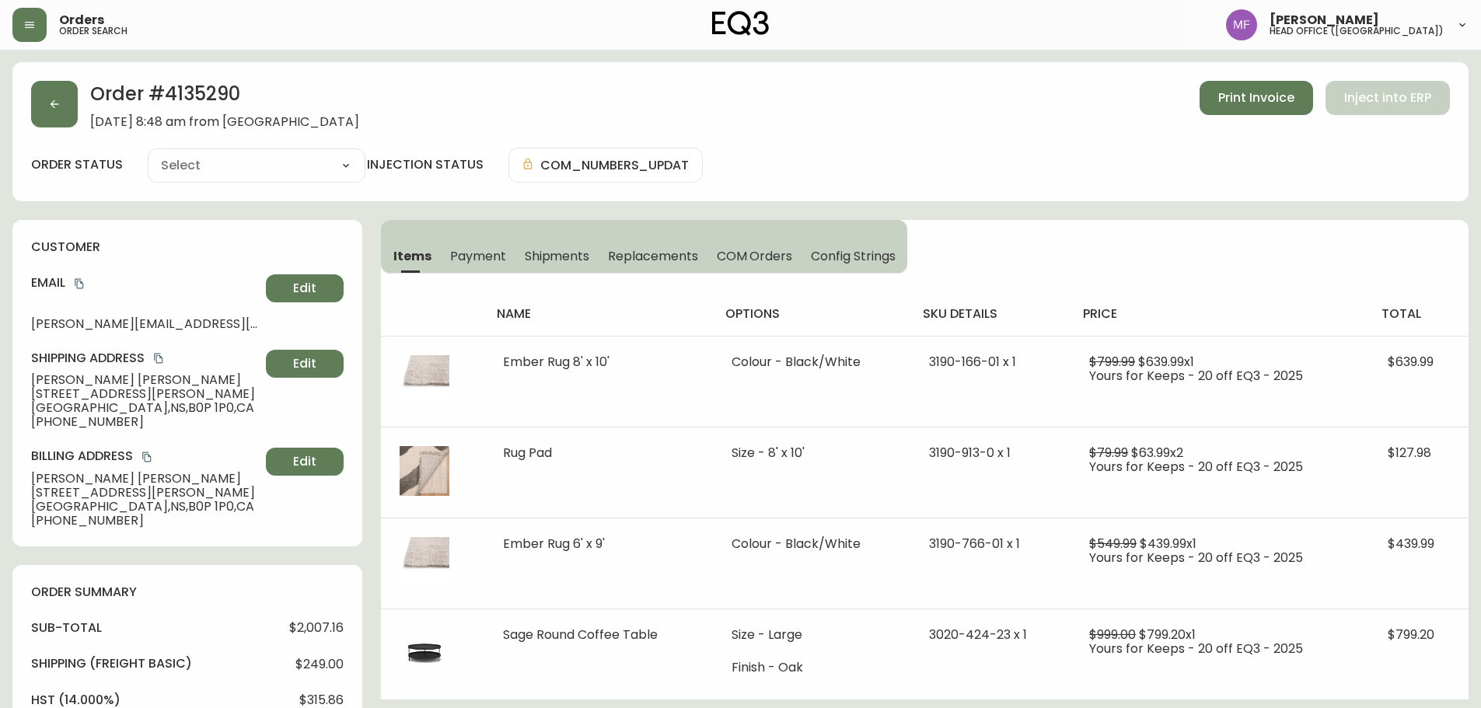
type input "Fully Shipped"
select select "FULLY_SHIPPED"
click at [506, 263] on button "Payment" at bounding box center [478, 256] width 75 height 34
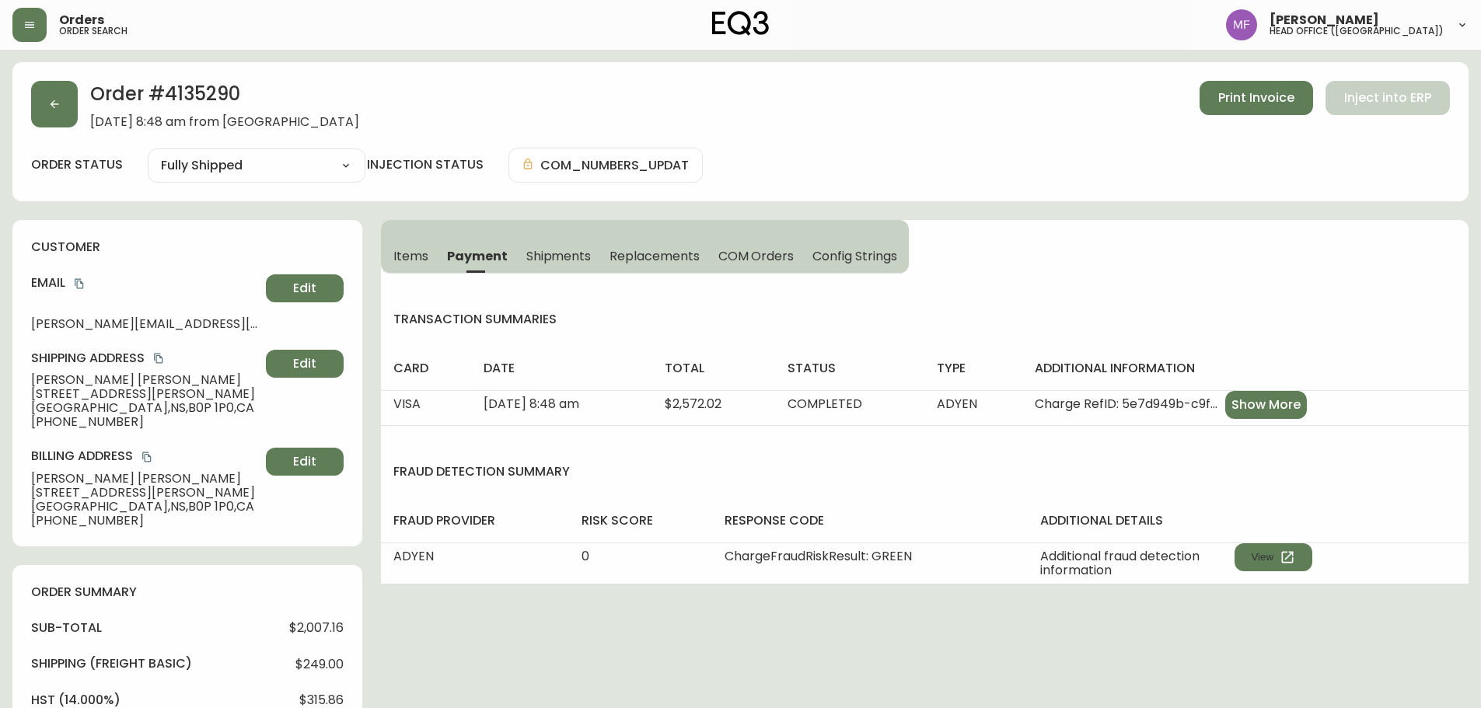
click at [579, 254] on span "Shipments" at bounding box center [558, 256] width 65 height 16
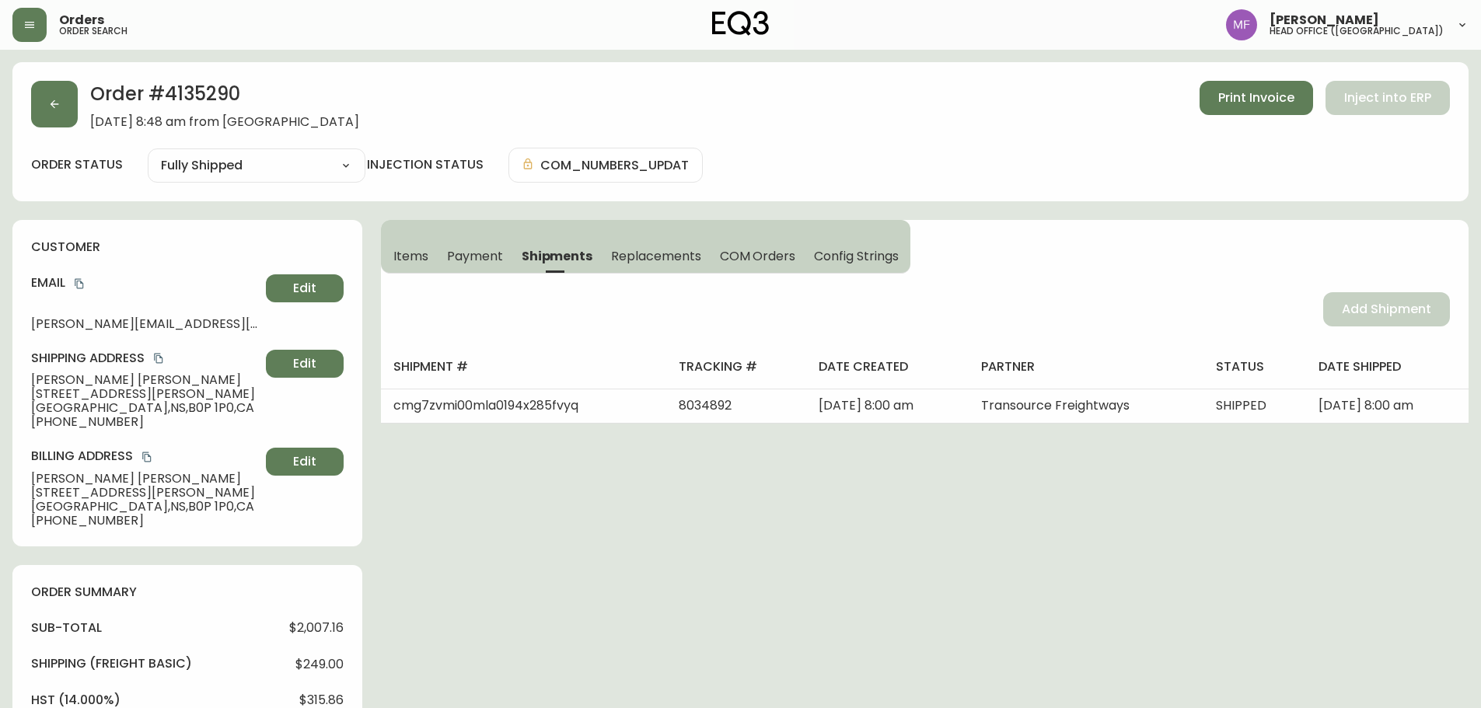
click at [389, 254] on button "Items" at bounding box center [409, 256] width 57 height 34
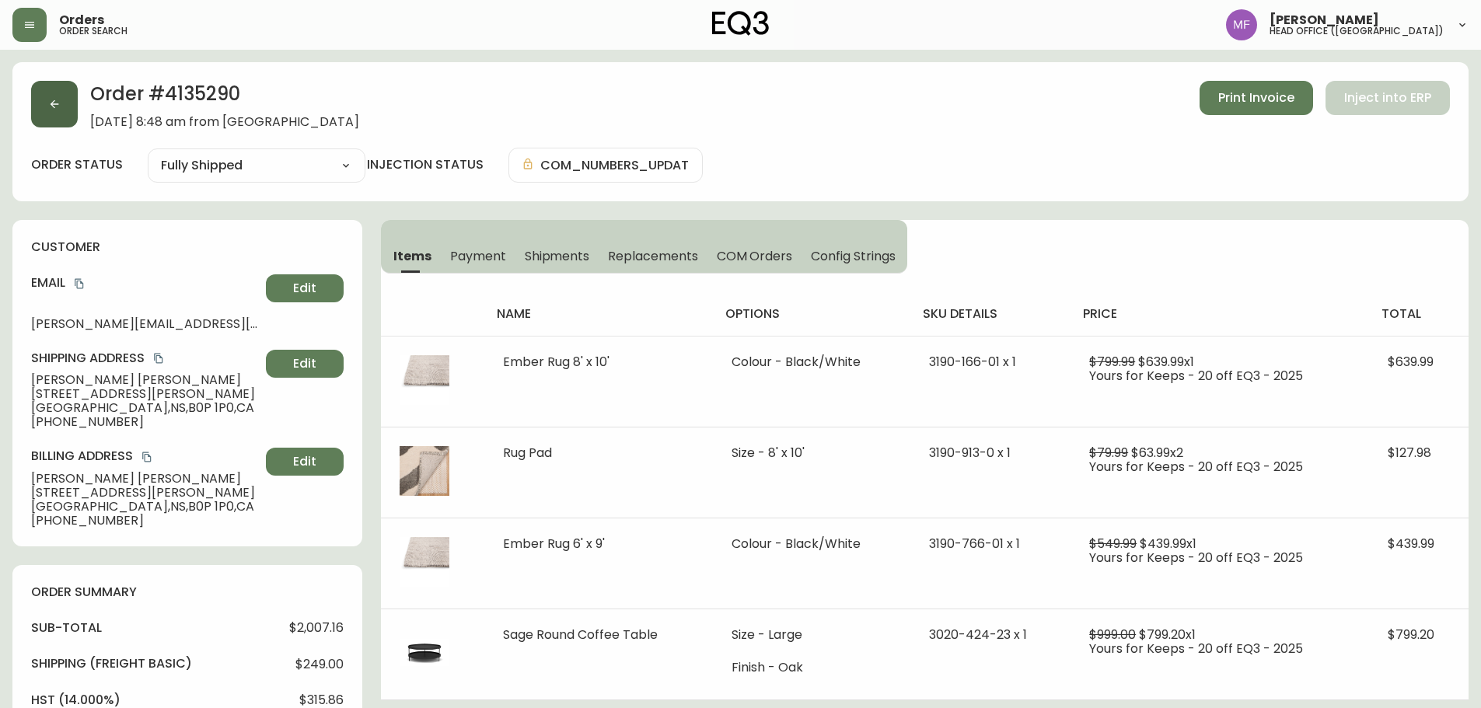
click at [51, 99] on icon "button" at bounding box center [54, 104] width 12 height 12
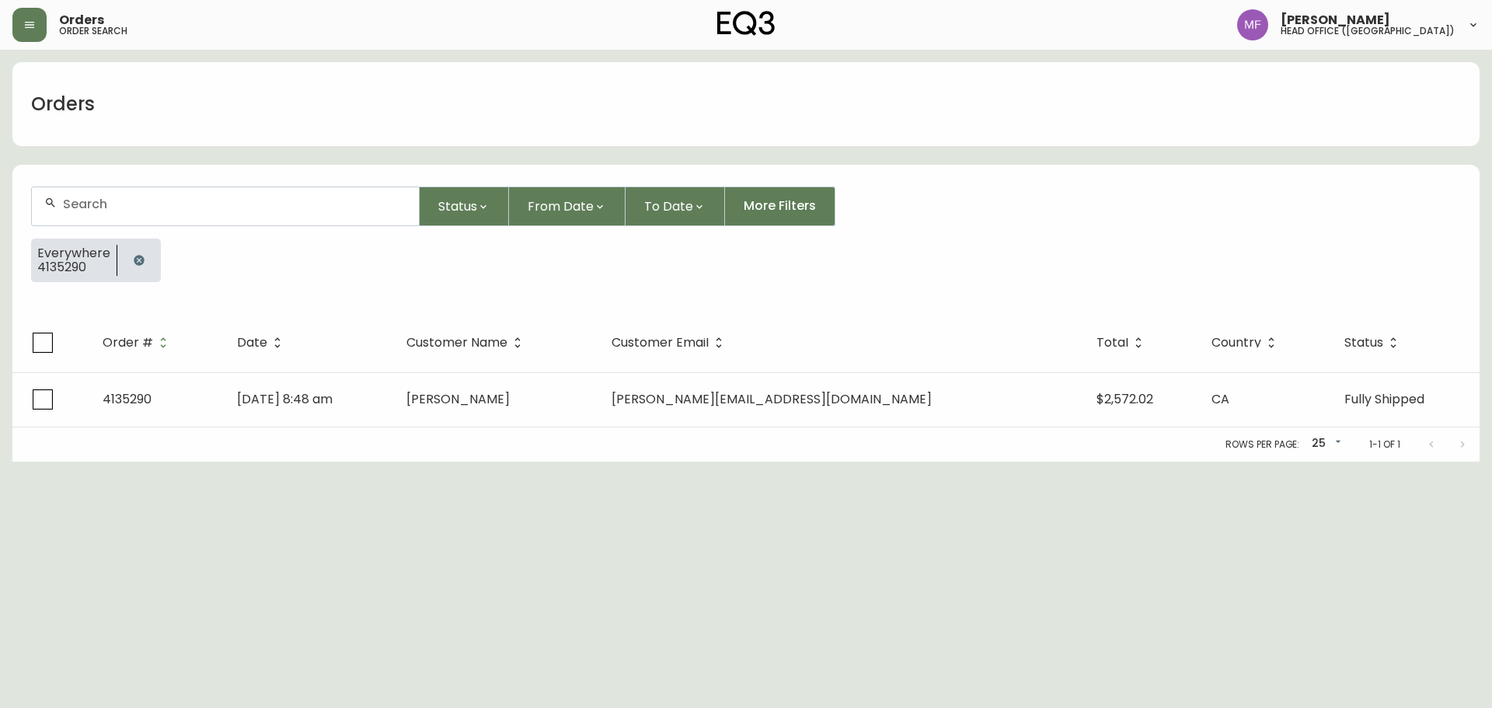
click at [125, 260] on button "button" at bounding box center [139, 260] width 31 height 31
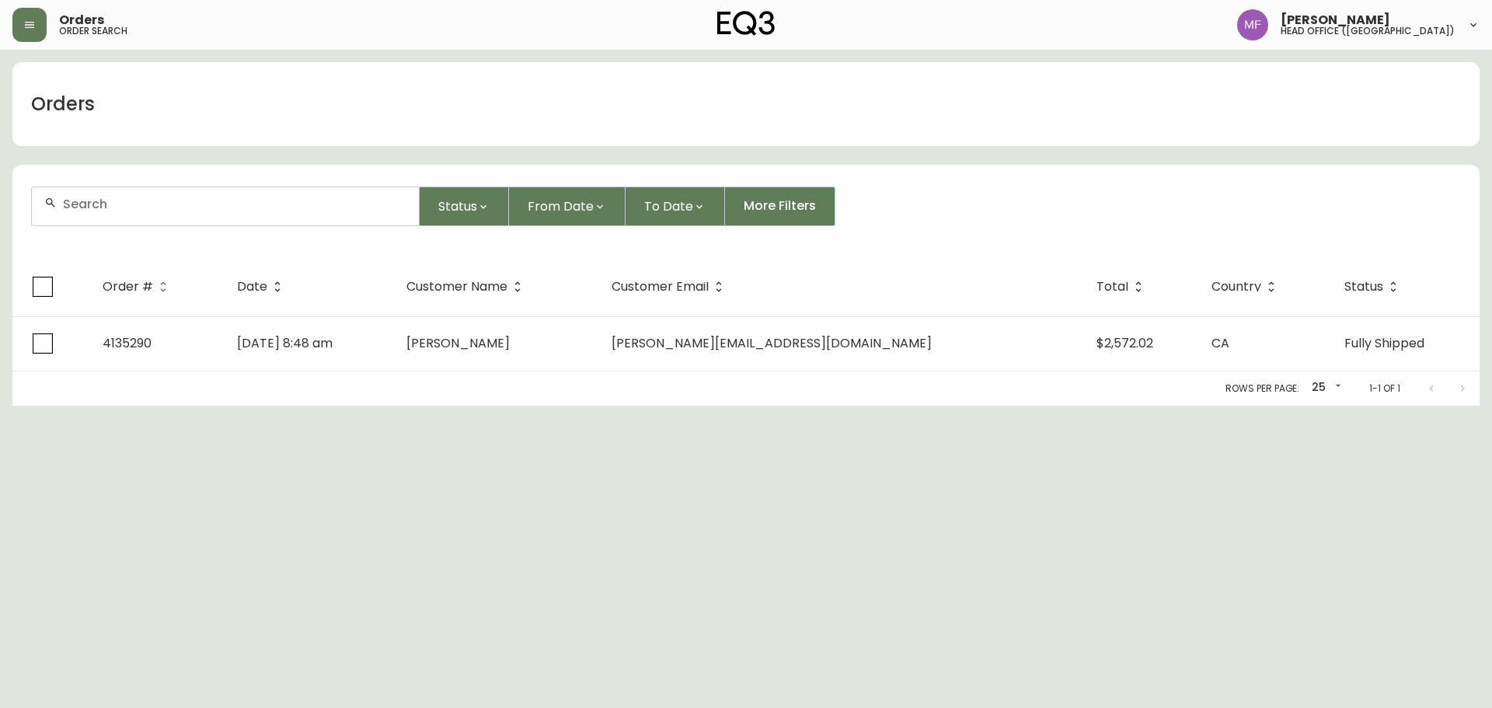
click at [124, 216] on div at bounding box center [225, 206] width 387 height 38
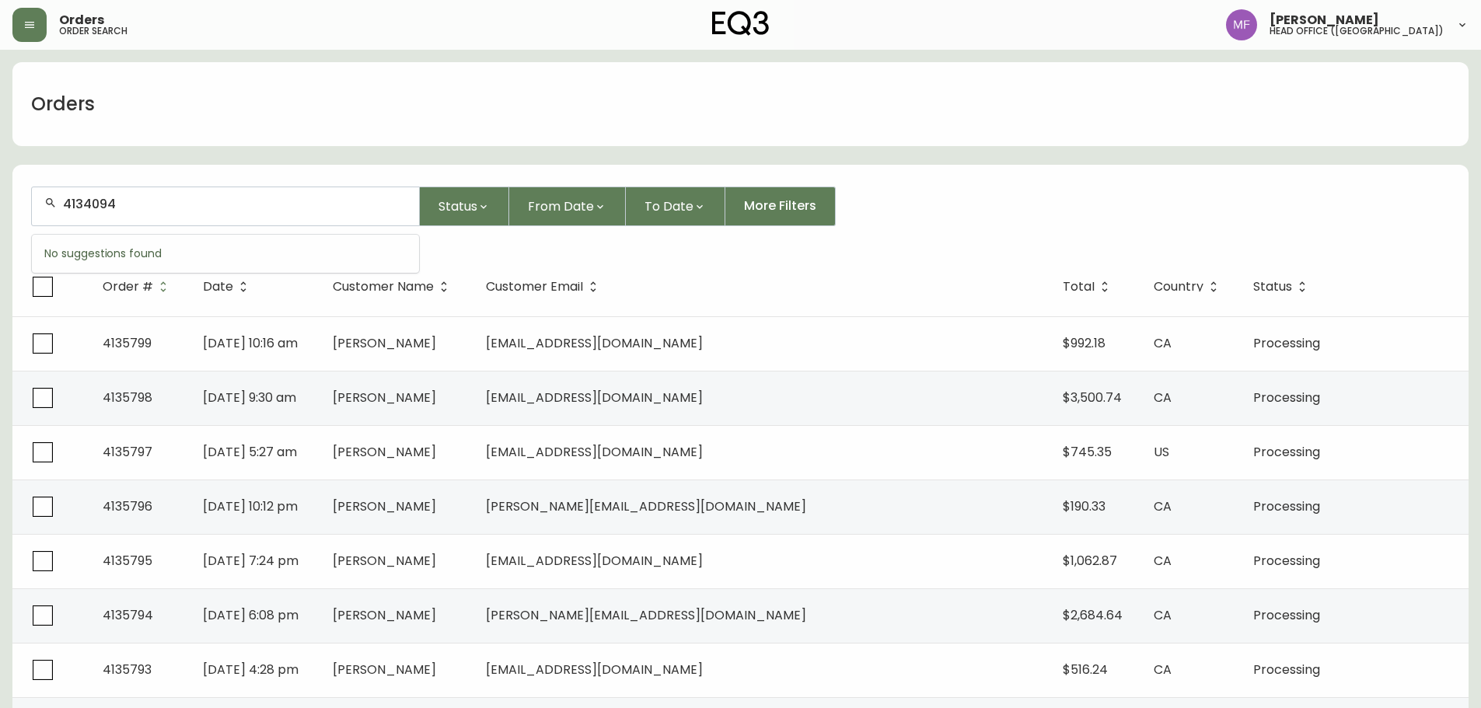
type input "4134094"
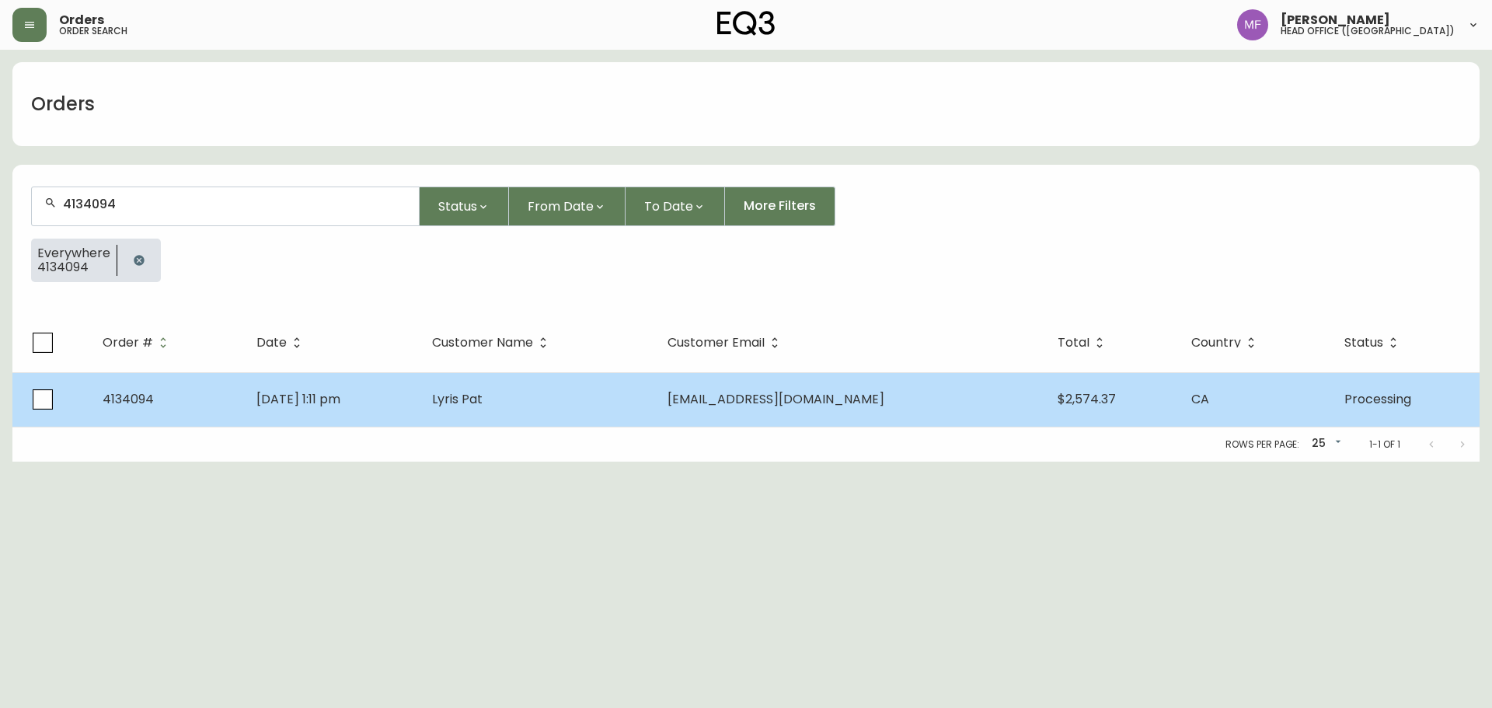
click at [396, 393] on td "Jul 12 2025, 1:11 pm" at bounding box center [332, 399] width 176 height 54
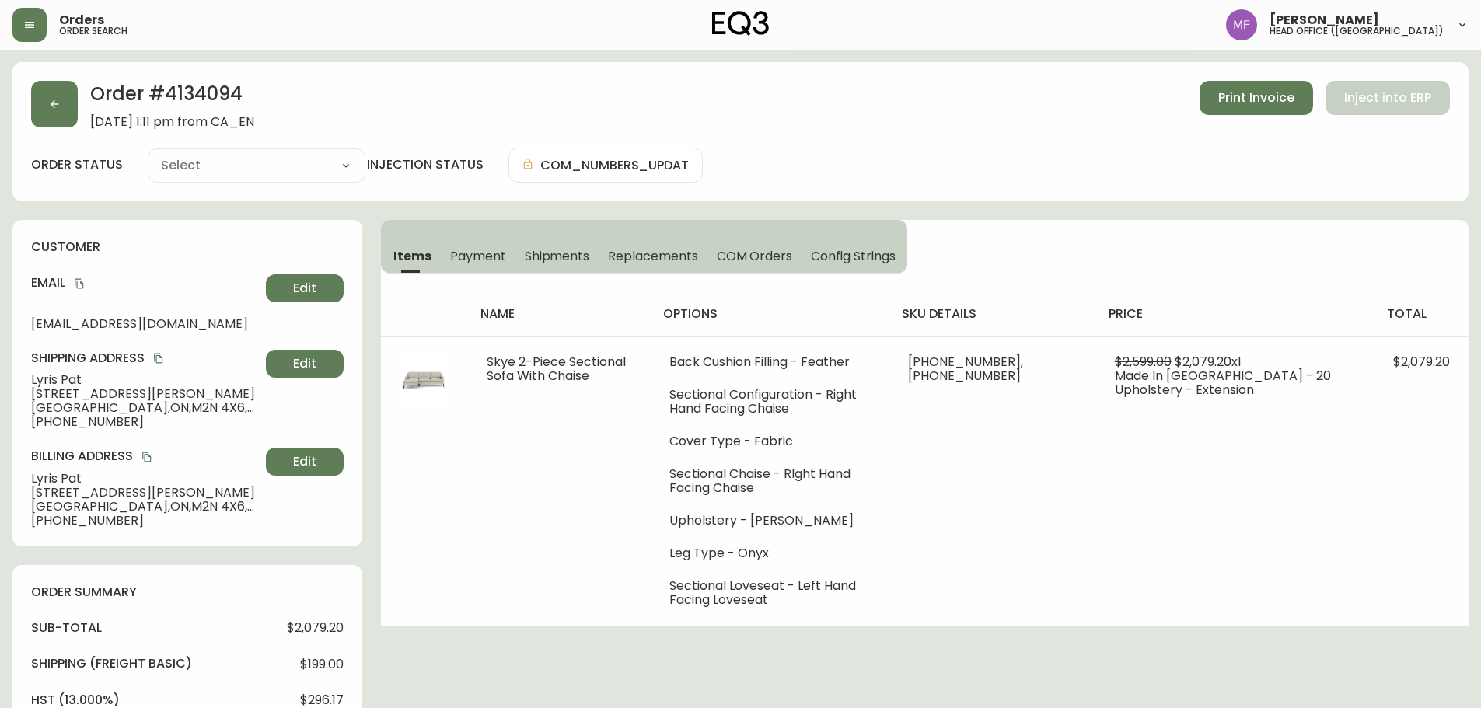
type input "Processing"
select select "PROCESSING"
click at [67, 123] on button "button" at bounding box center [54, 104] width 47 height 47
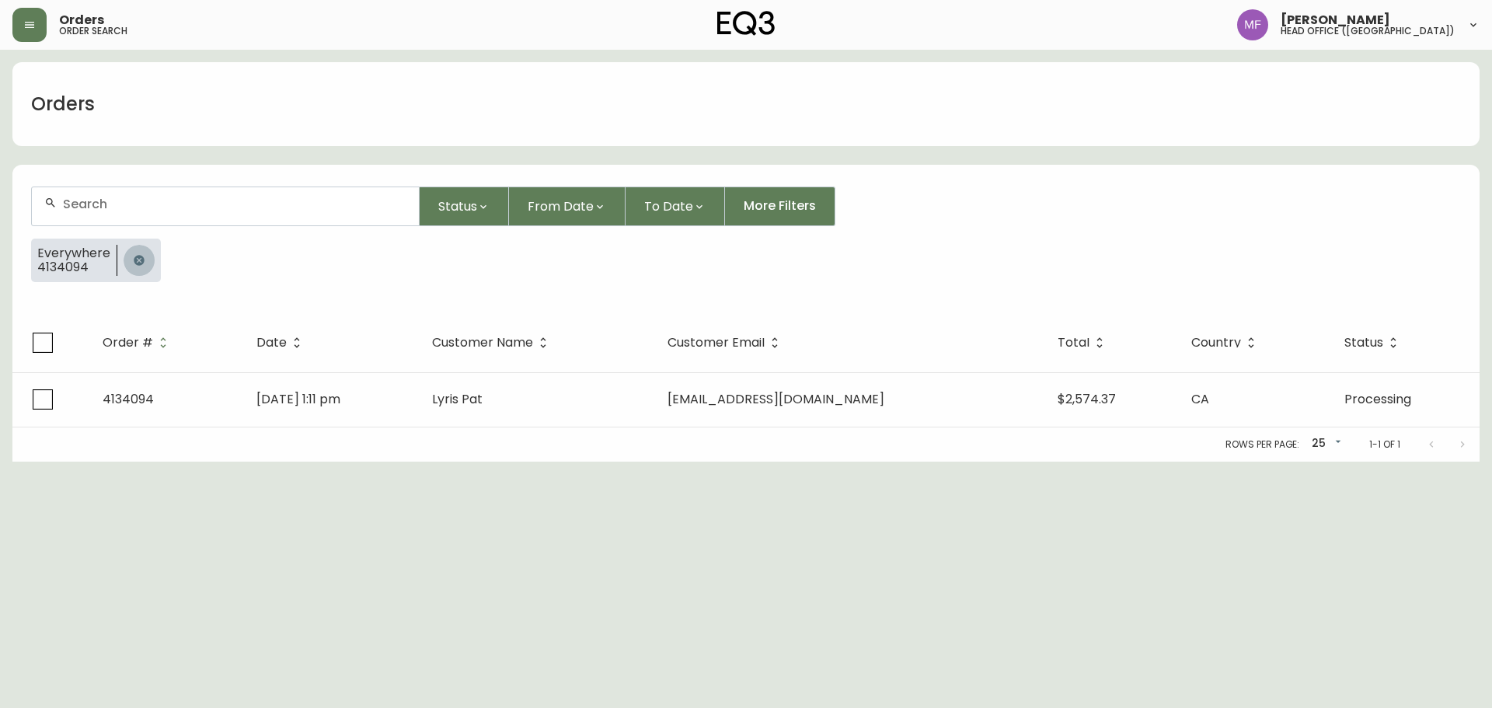
click at [148, 255] on button "button" at bounding box center [139, 260] width 31 height 31
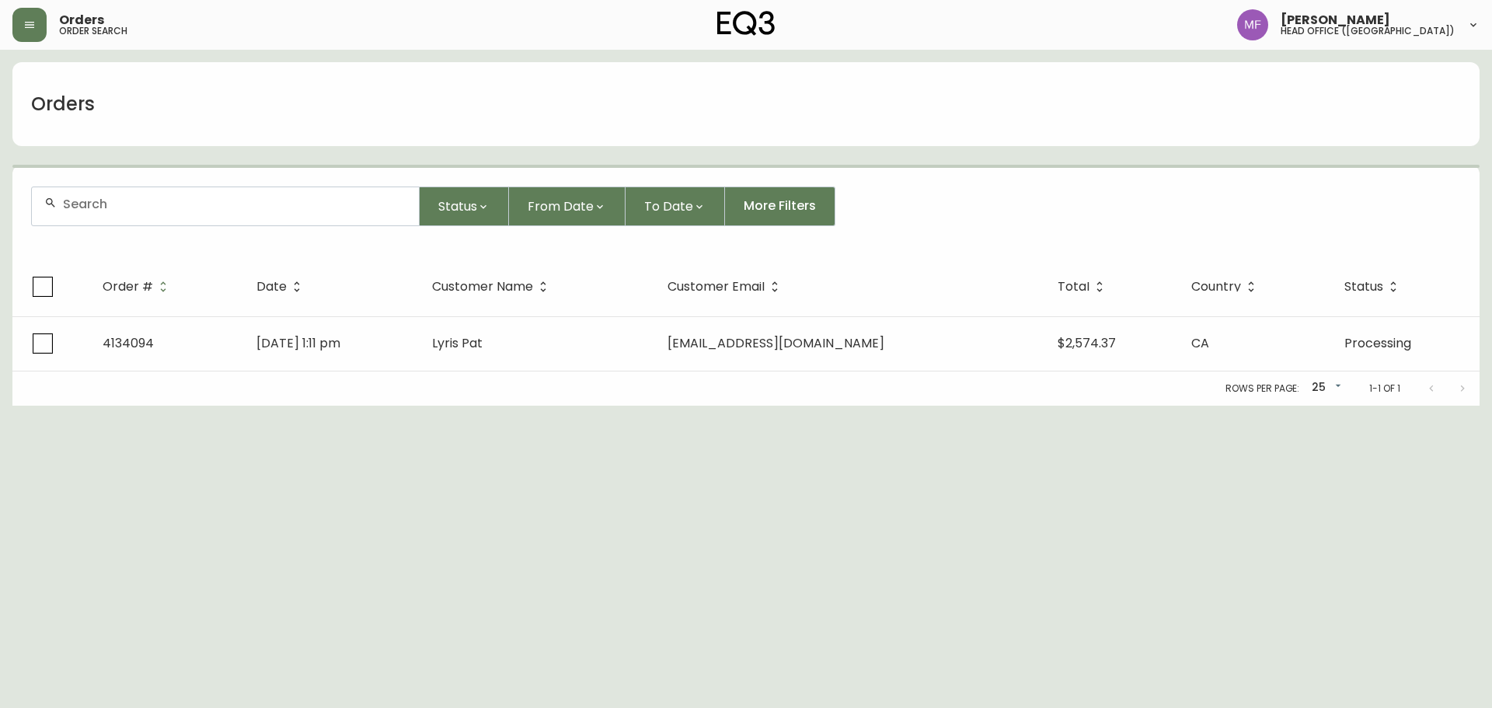
click at [148, 218] on div at bounding box center [225, 206] width 387 height 38
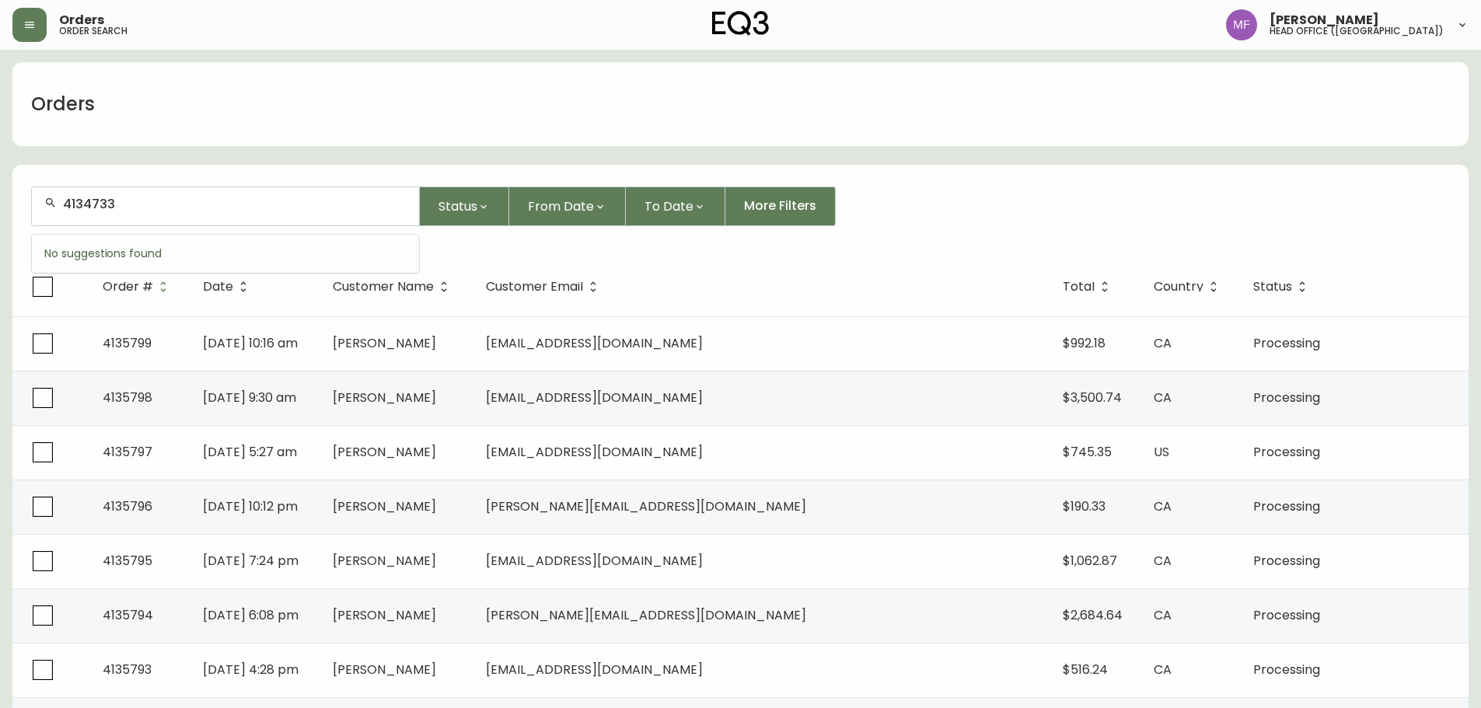
type input "4134733"
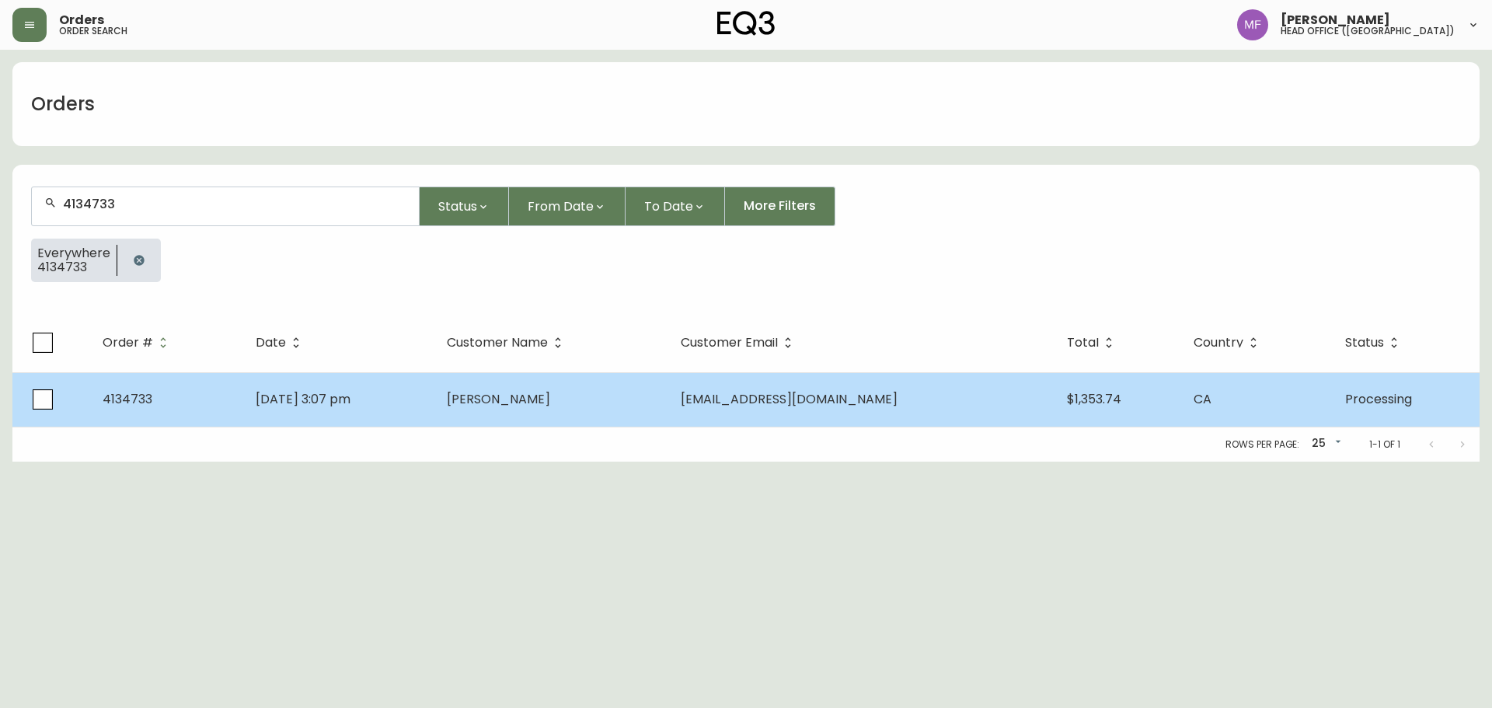
click at [351, 392] on span "Aug 21 2025, 3:07 pm" at bounding box center [303, 399] width 95 height 18
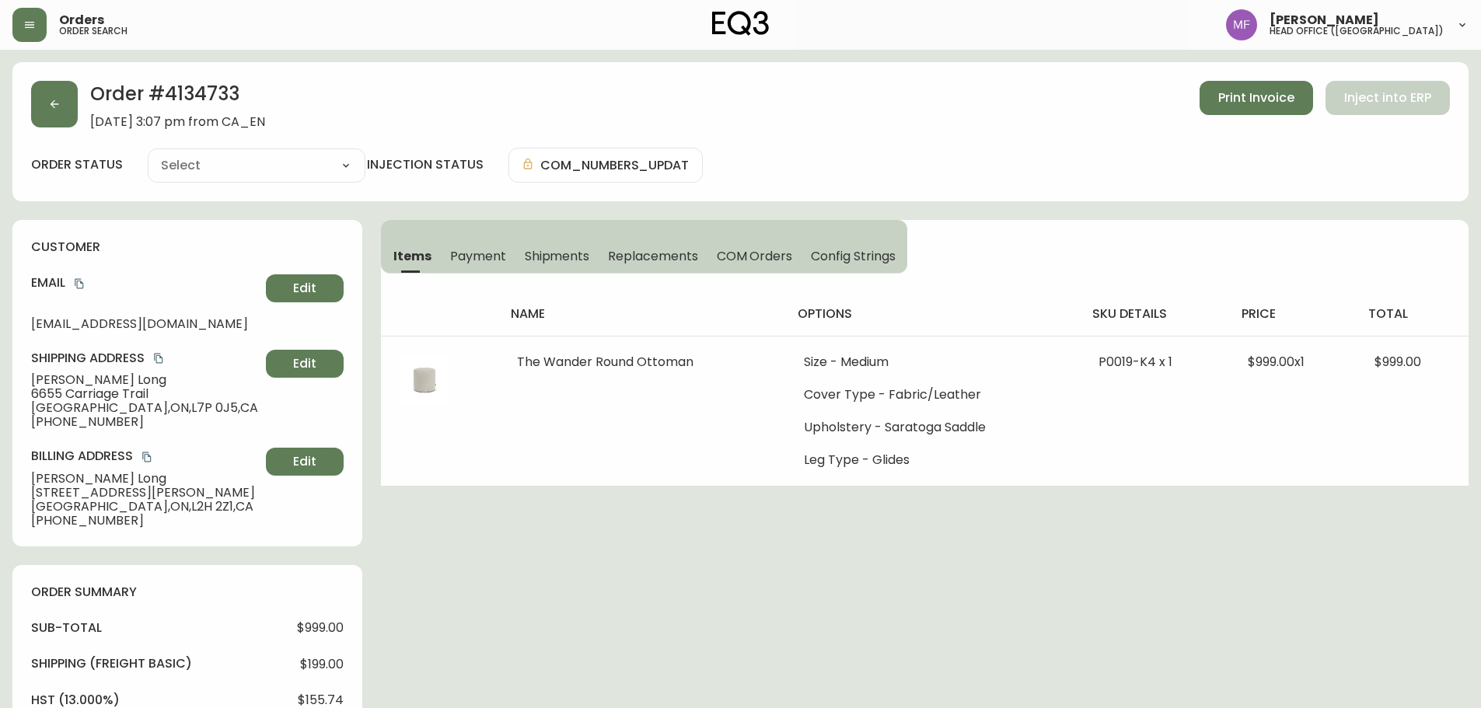
type input "Processing"
select select "PROCESSING"
click at [75, 107] on button "button" at bounding box center [54, 104] width 47 height 47
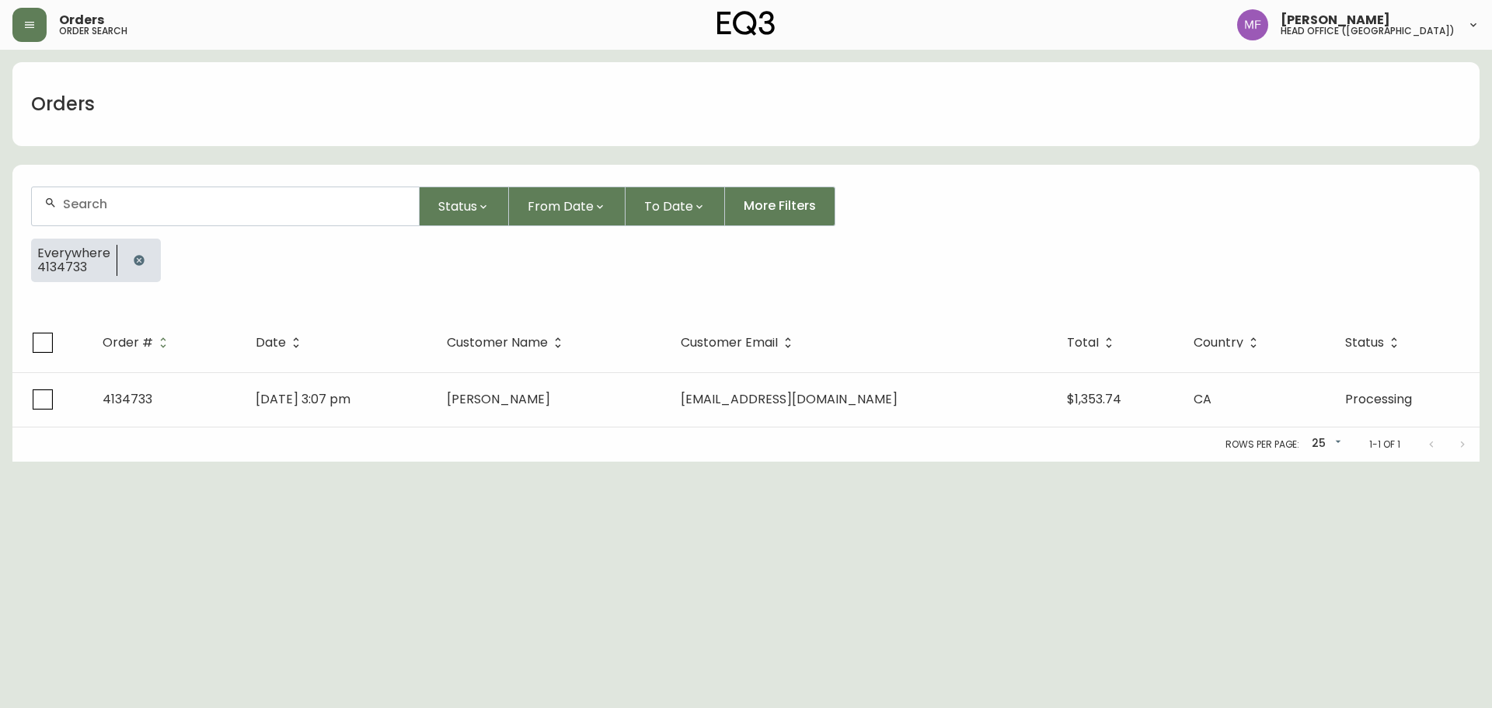
click at [143, 249] on button "button" at bounding box center [139, 260] width 31 height 31
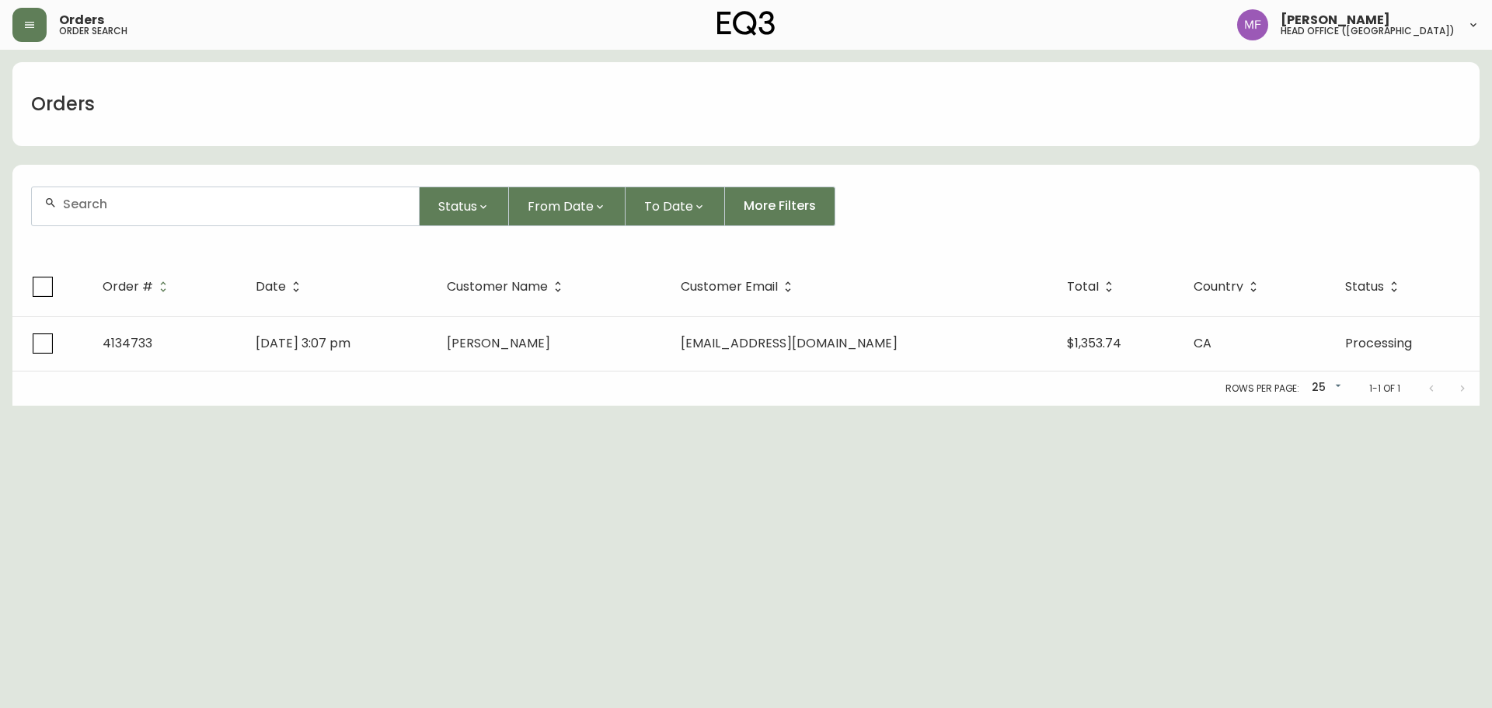
click at [138, 212] on div at bounding box center [225, 206] width 387 height 38
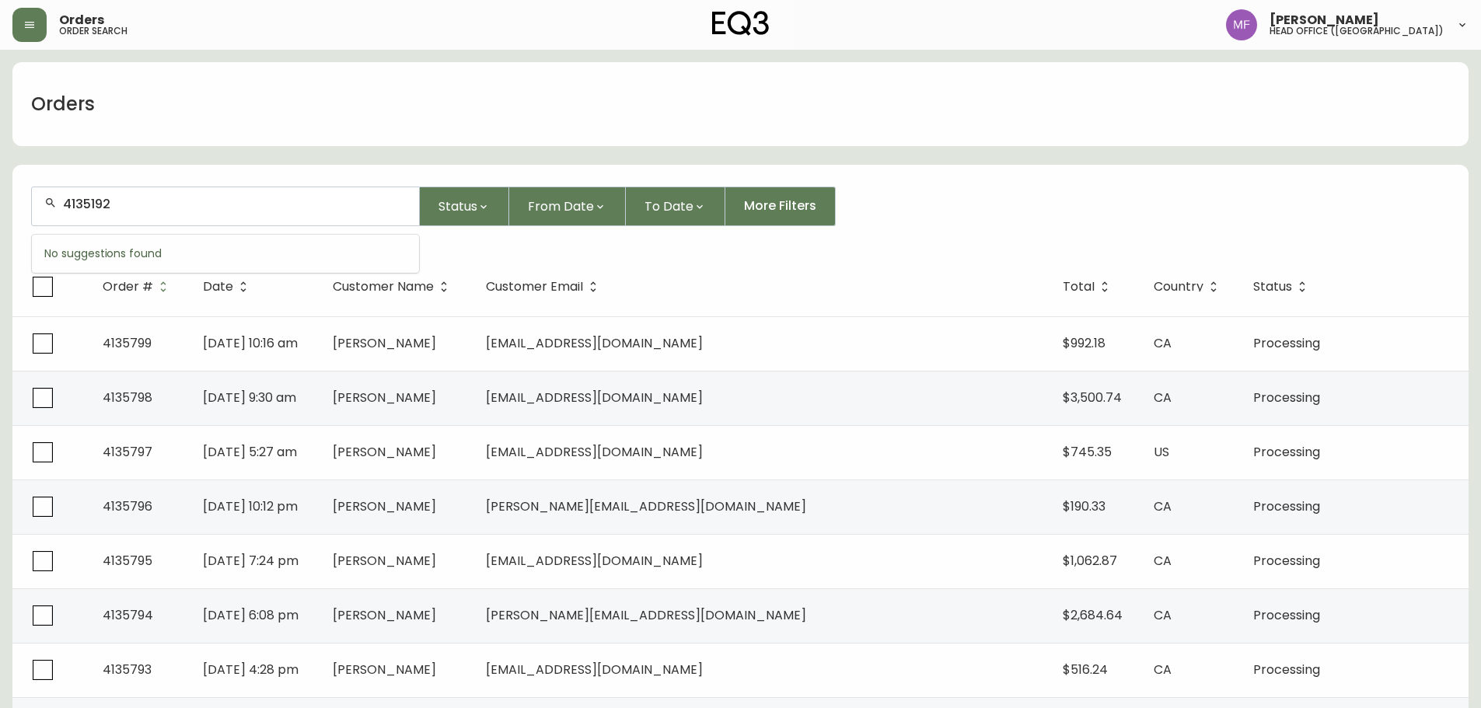
type input "4135192"
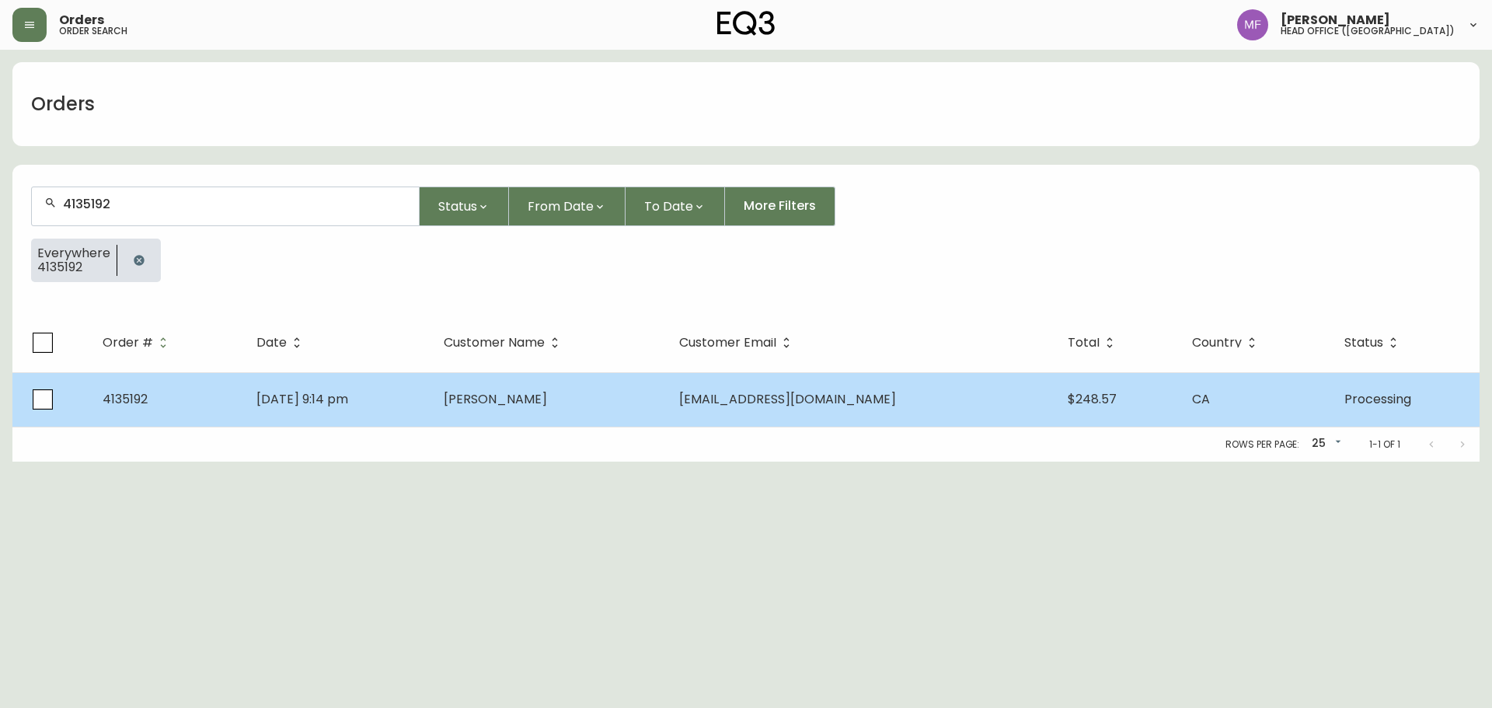
click at [431, 399] on td "Sep 07 2025, 9:14 pm" at bounding box center [337, 399] width 187 height 54
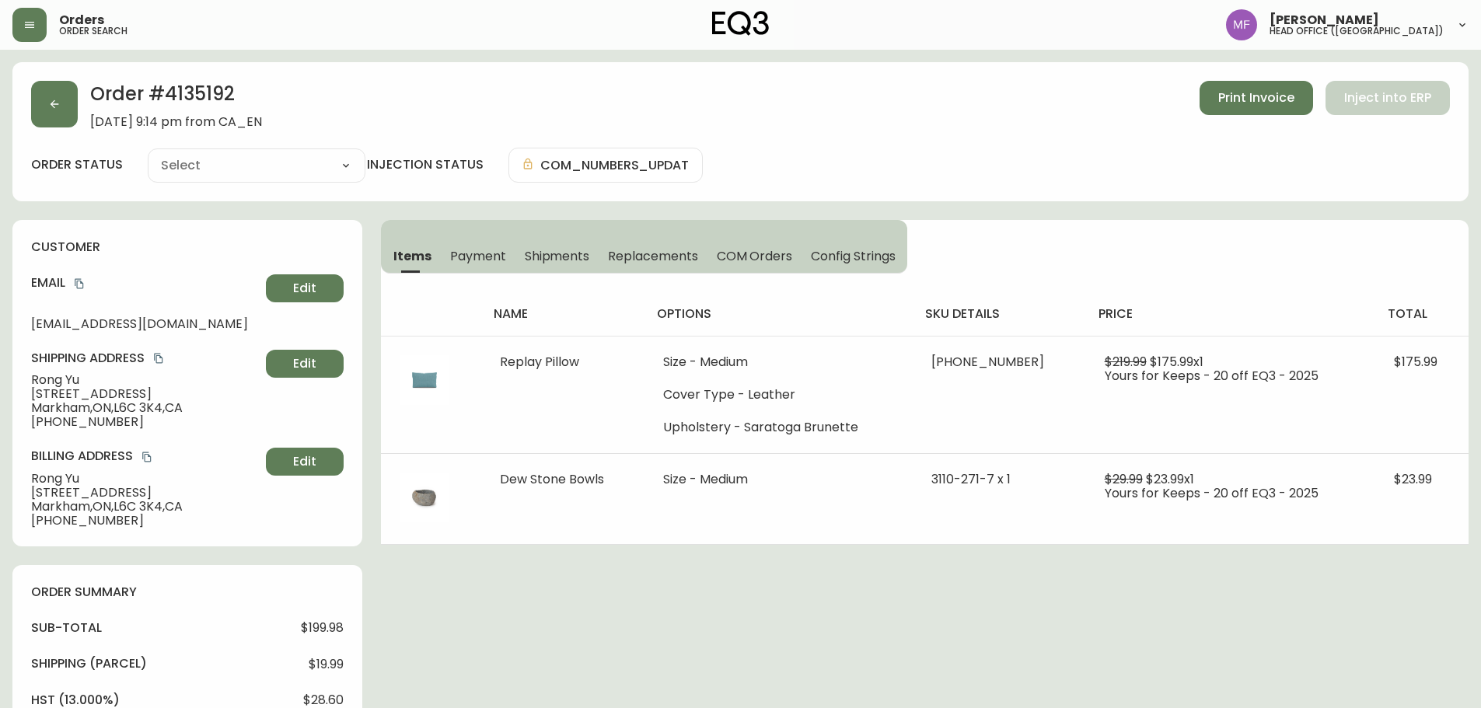
type input "Processing"
select select "PROCESSING"
click at [1289, 269] on div "Items Payment Shipments Replacements COM Orders Config Strings name options sku…" at bounding box center [924, 382] width 1087 height 325
click at [1010, 570] on div "Order # 4135192 September 7, 2025 at 9:14 pm from CA_EN Print Invoice Inject in…" at bounding box center [740, 671] width 1456 height 1218
click at [56, 78] on div "Order # 4135192 September 7, 2025 at 9:14 pm from CA_EN Print Invoice Inject in…" at bounding box center [740, 131] width 1456 height 139
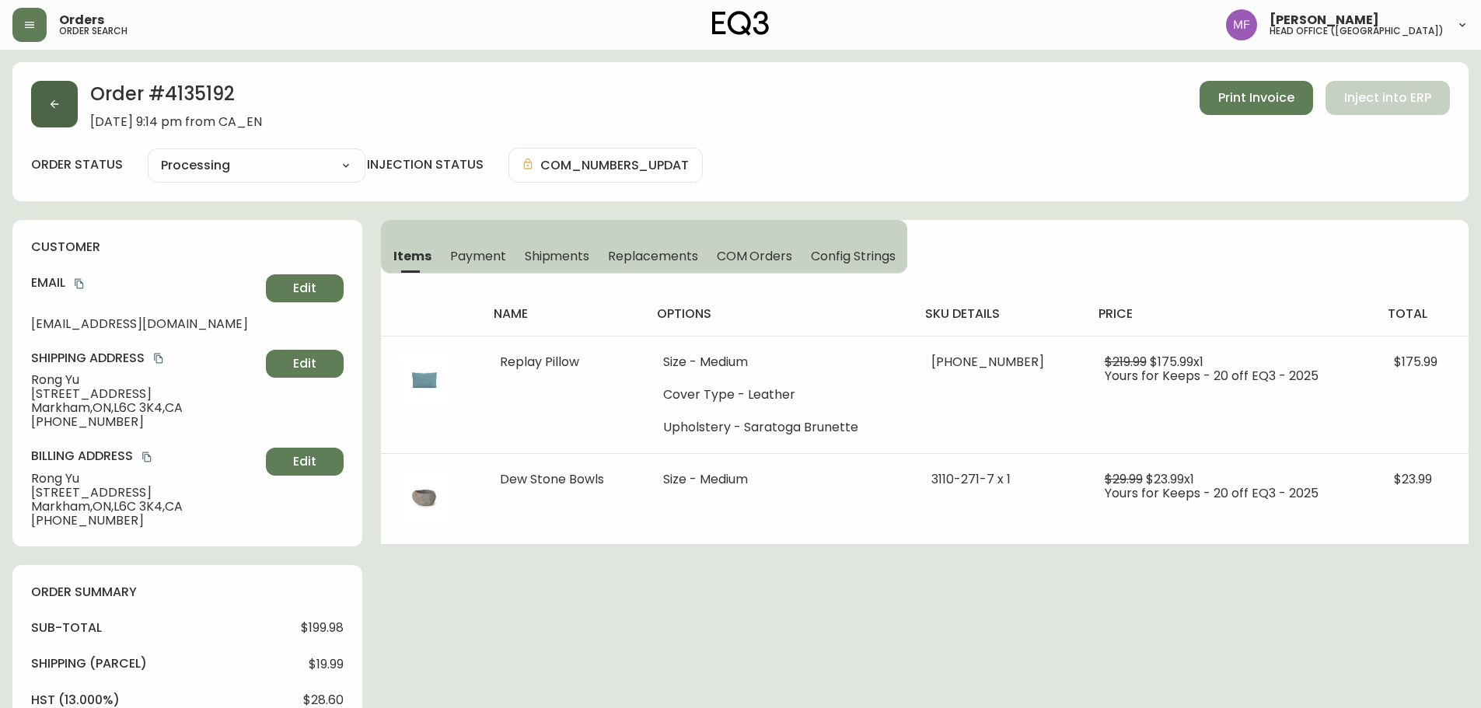
click at [61, 113] on button "button" at bounding box center [54, 104] width 47 height 47
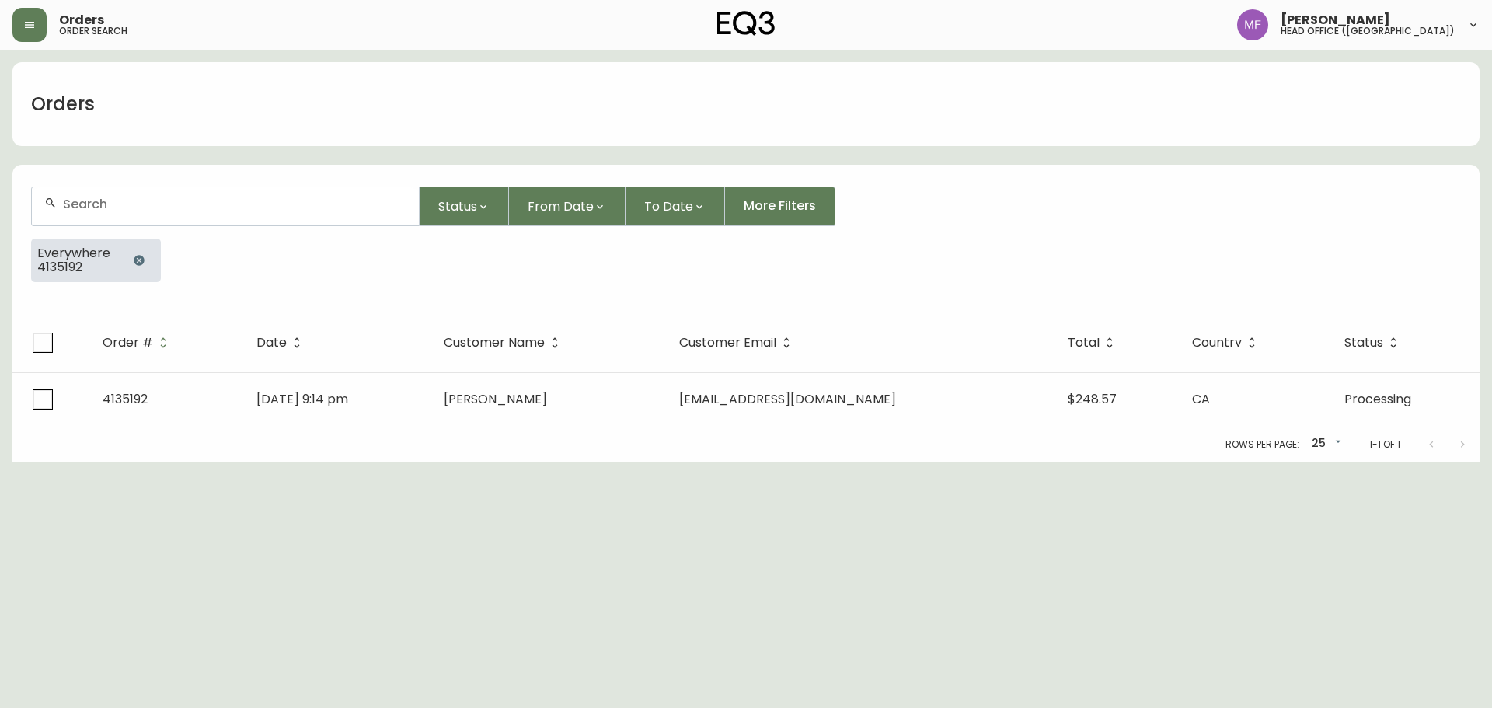
click at [144, 255] on button "button" at bounding box center [139, 260] width 31 height 31
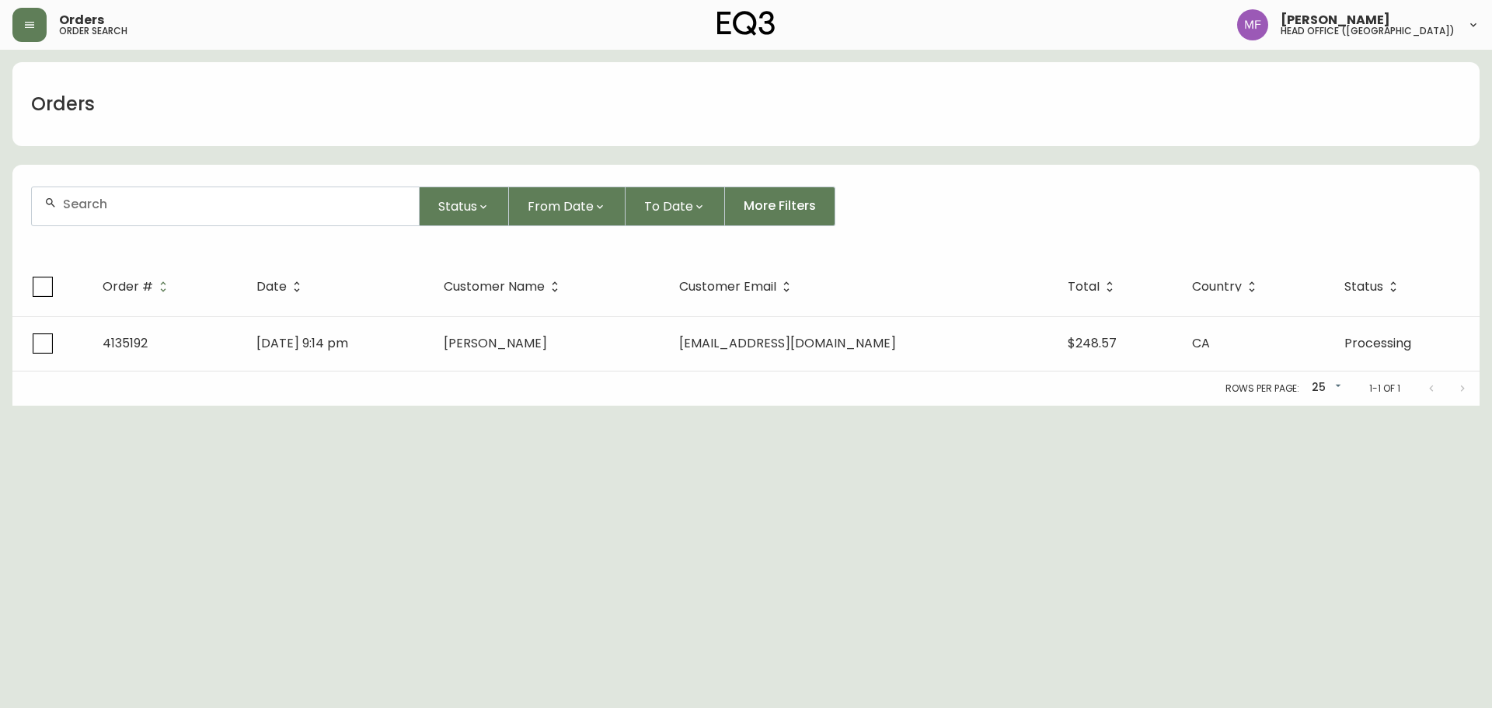
click at [144, 208] on input "text" at bounding box center [235, 204] width 344 height 15
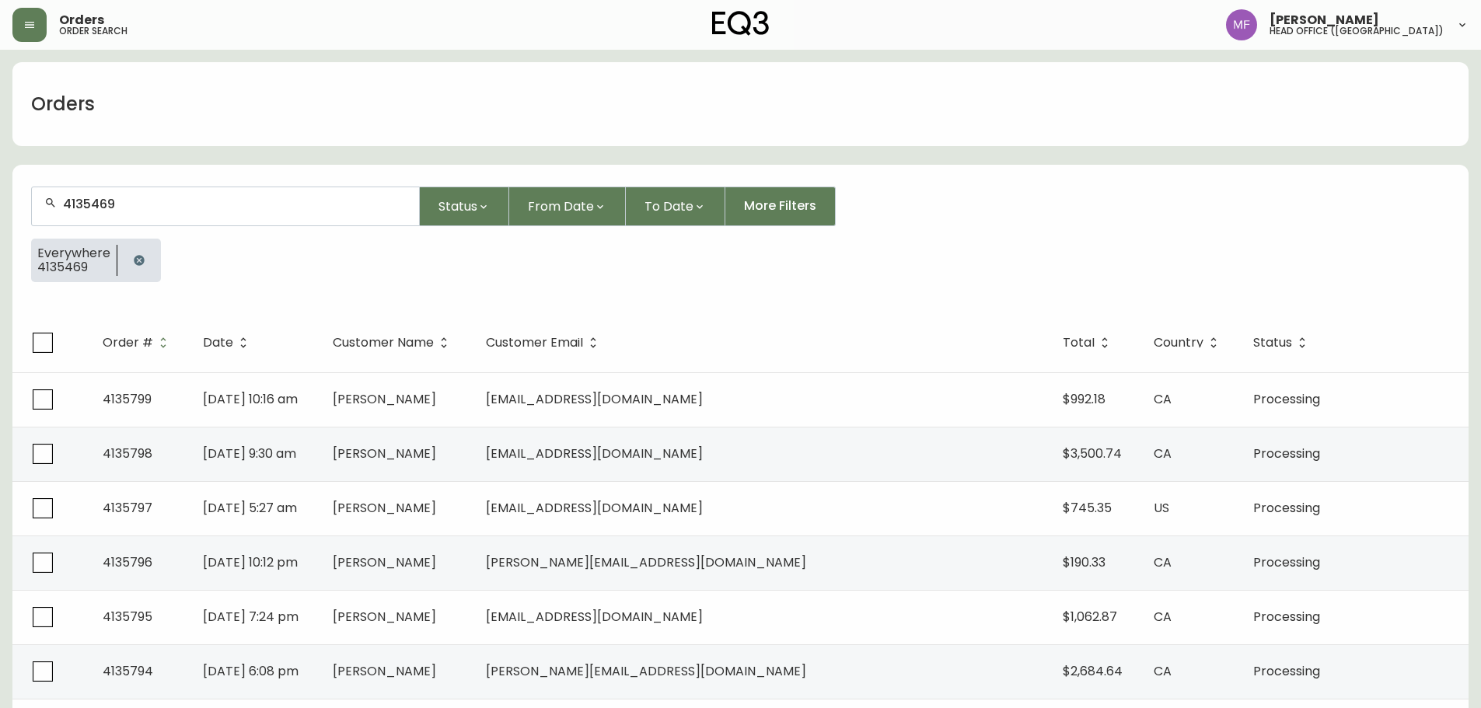
type input "4135469"
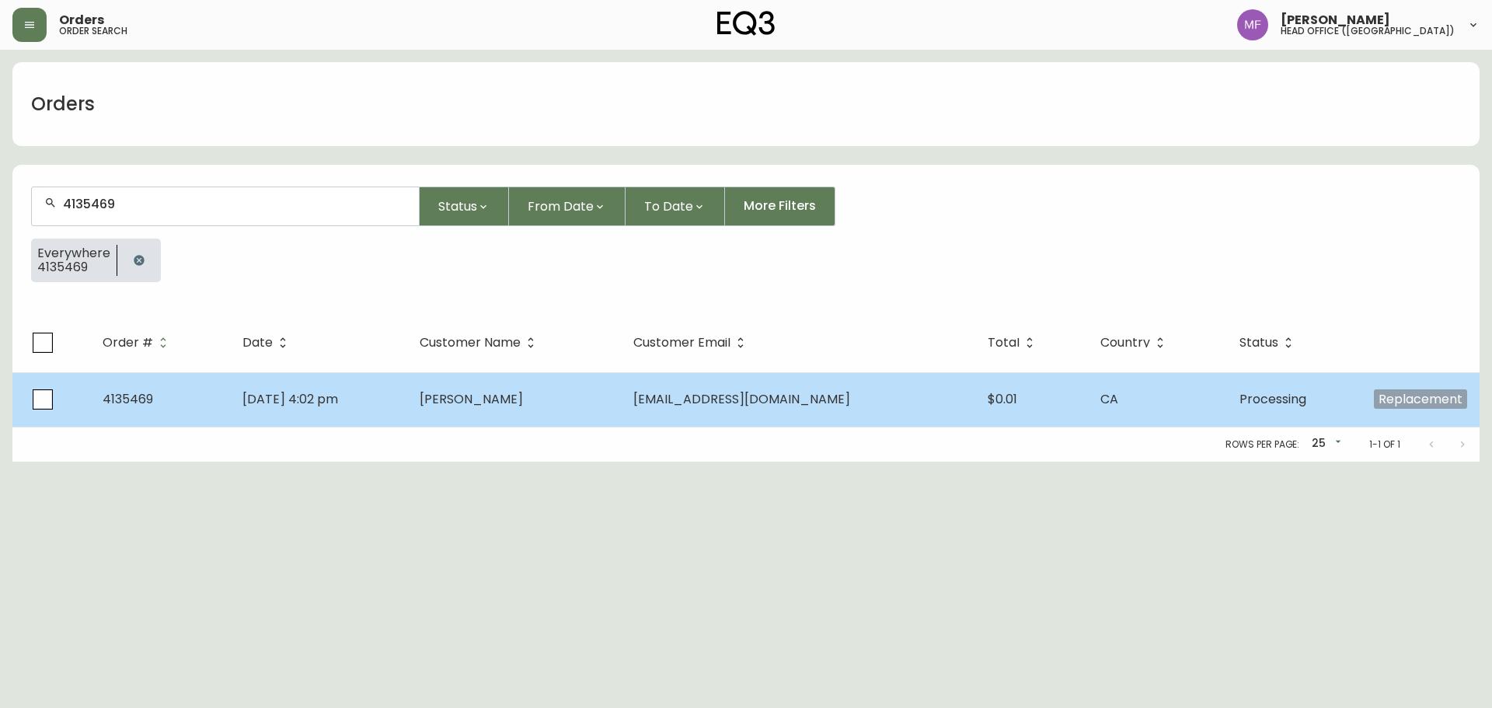
click at [585, 417] on td "Rainer Schira" at bounding box center [514, 399] width 215 height 54
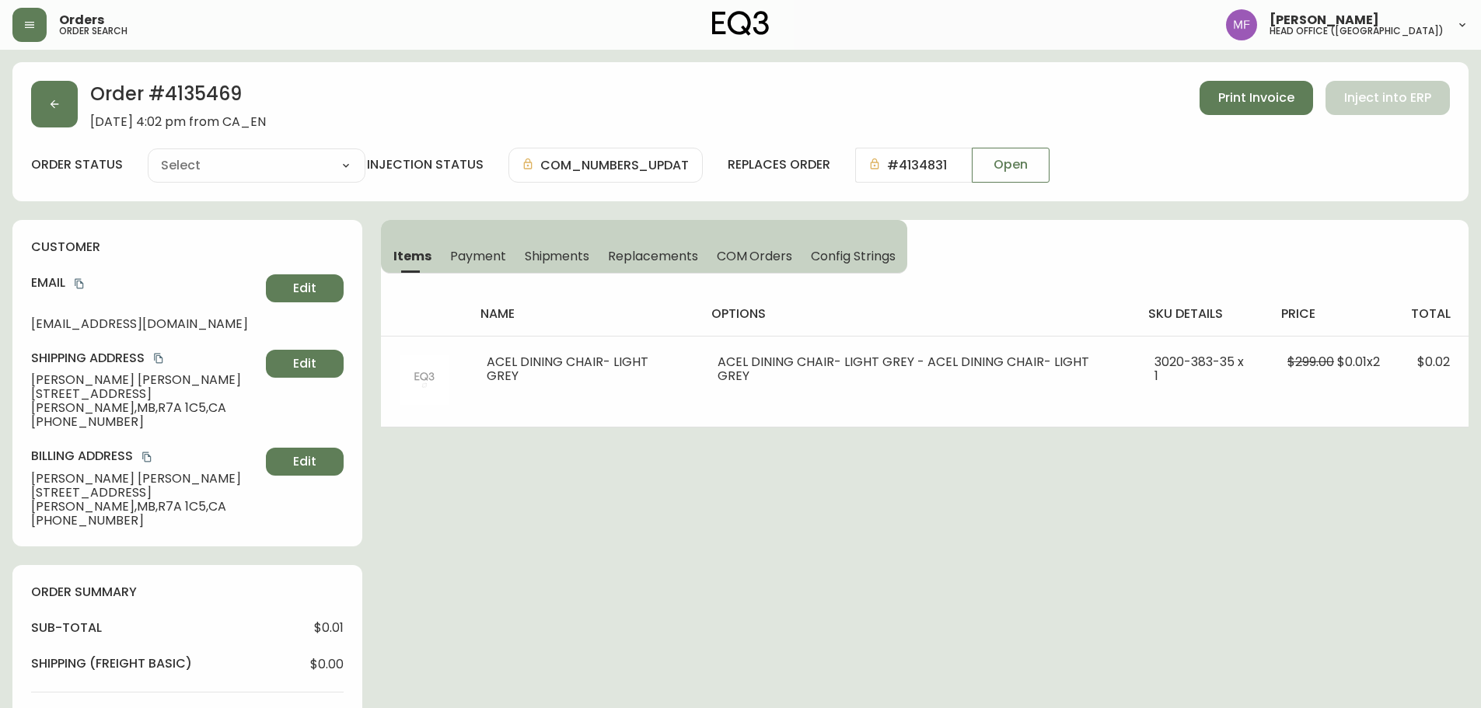
type input "Processing"
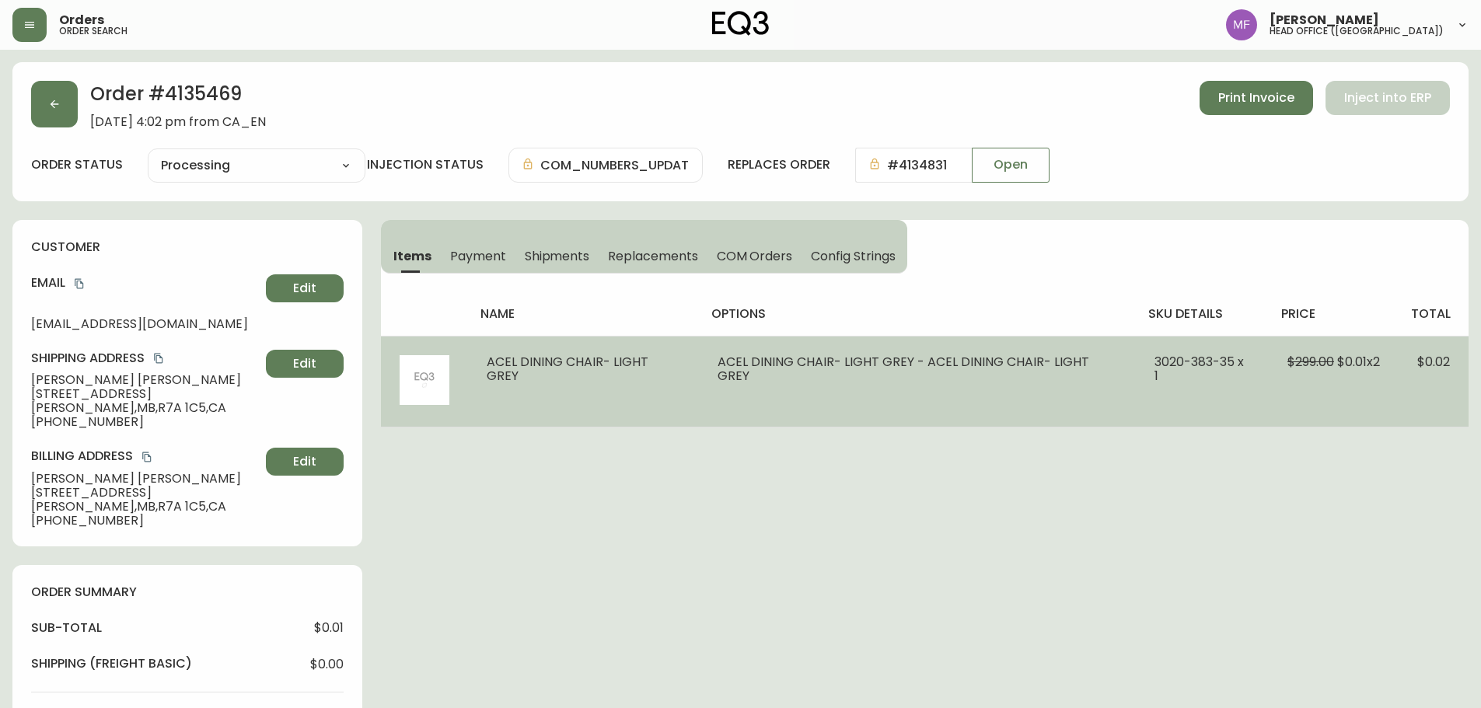
select select "PROCESSING"
drag, startPoint x: 1145, startPoint y: 360, endPoint x: 1226, endPoint y: 361, distance: 81.6
click at [1226, 361] on span "3020-383-35 x 1" at bounding box center [1198, 369] width 89 height 32
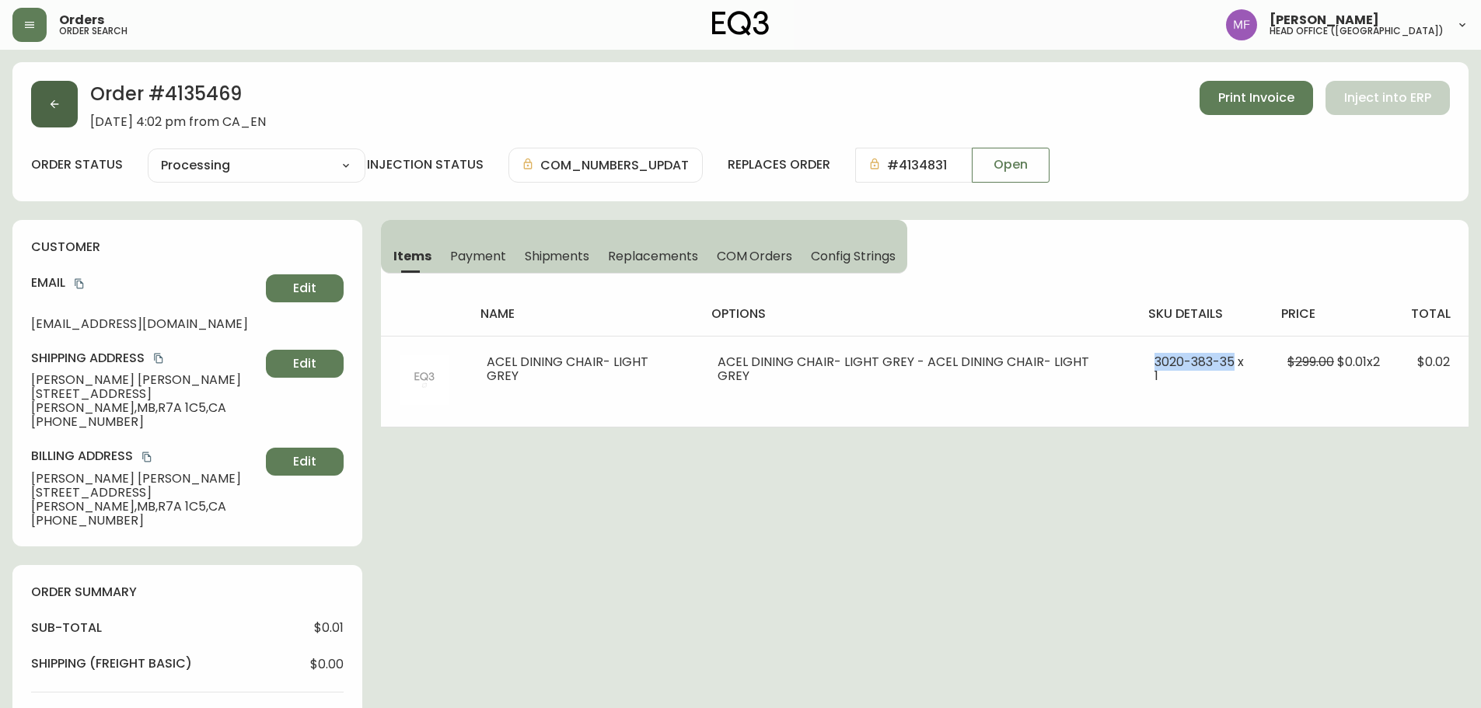
click at [40, 122] on button "button" at bounding box center [54, 104] width 47 height 47
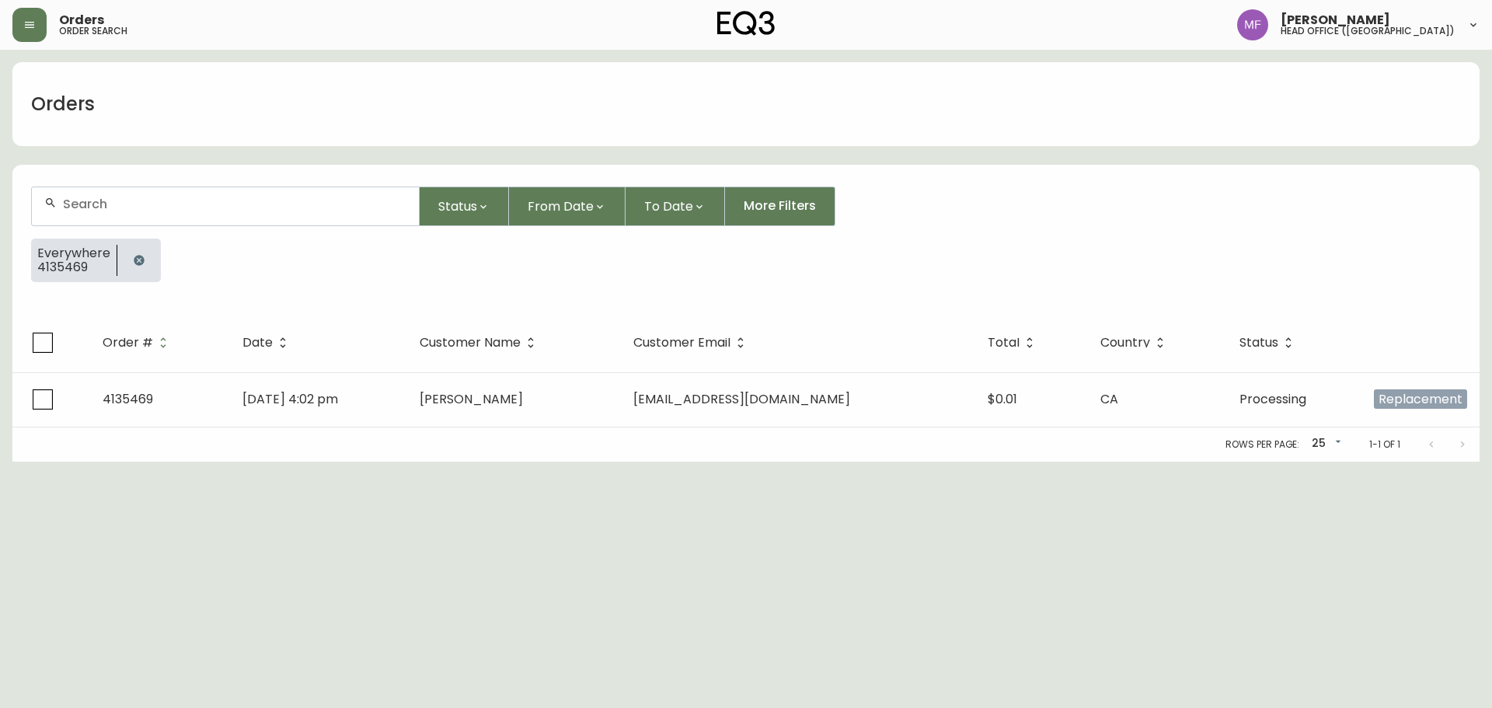
click at [148, 267] on button "button" at bounding box center [139, 260] width 31 height 31
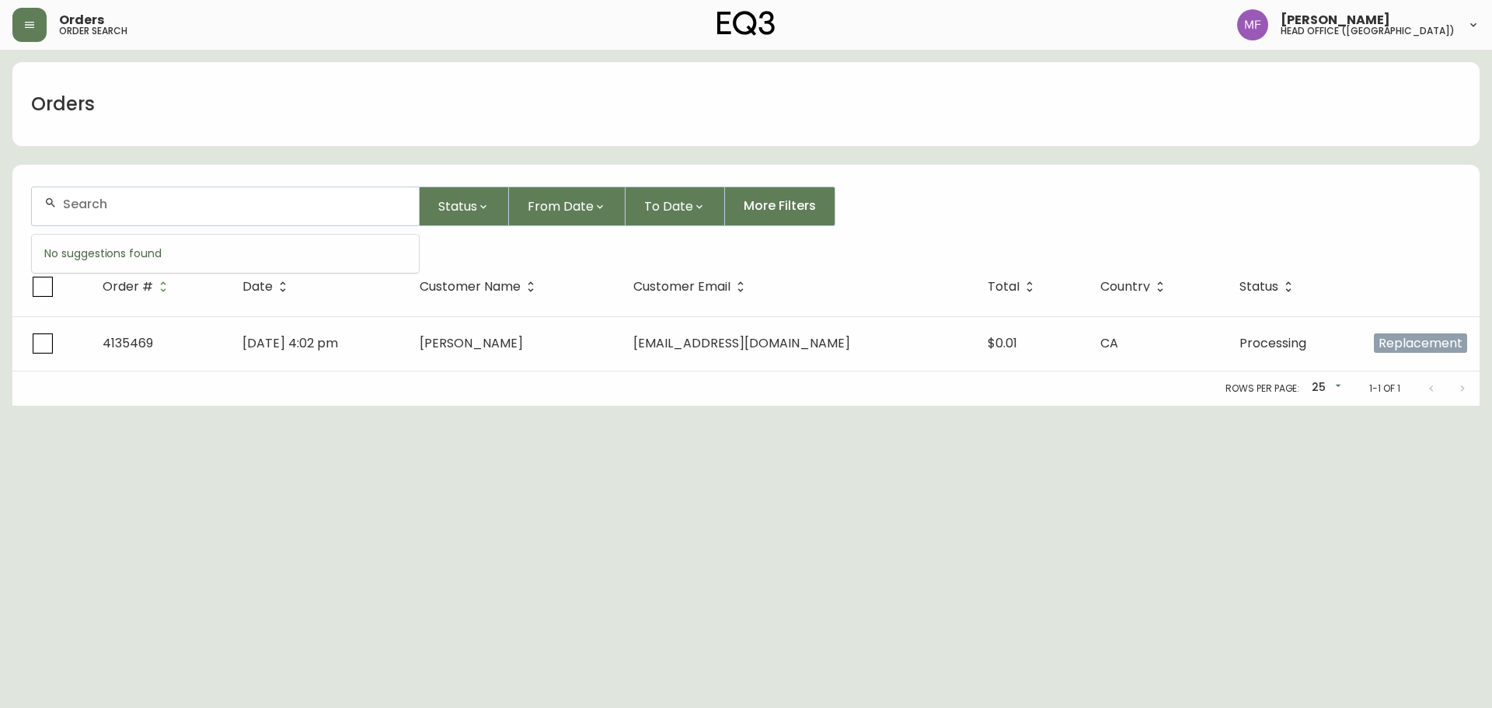
click at [148, 208] on input "text" at bounding box center [235, 204] width 344 height 15
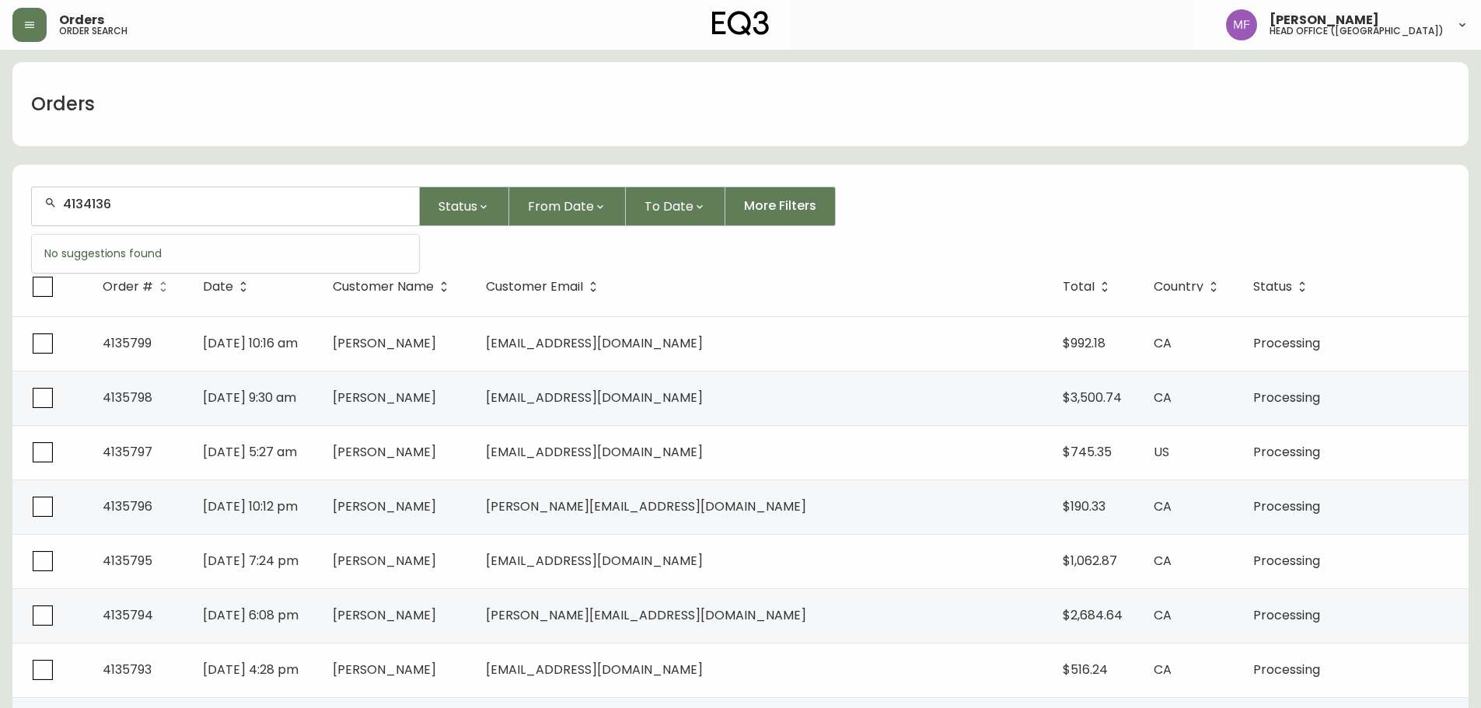
type input "4134136"
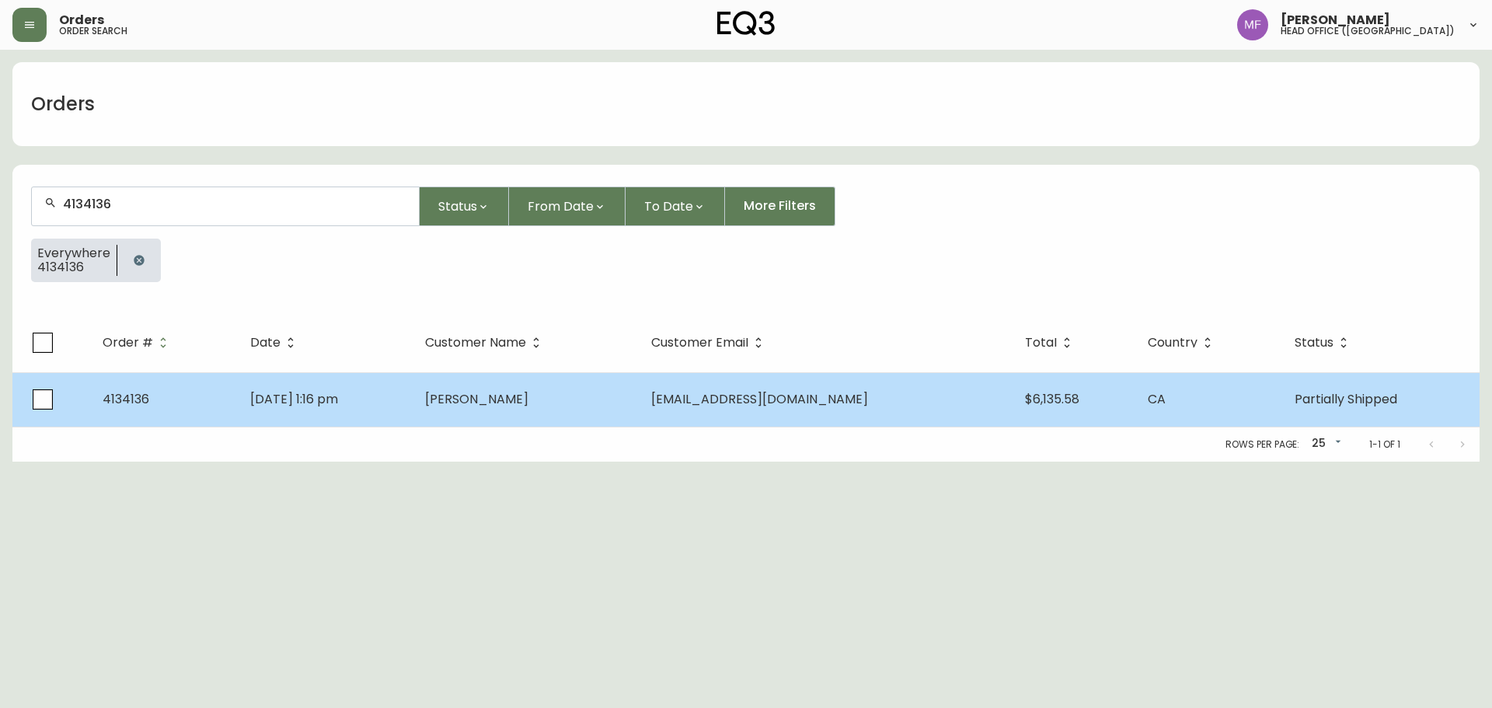
click at [639, 403] on td "Dylan Zahari" at bounding box center [526, 399] width 226 height 54
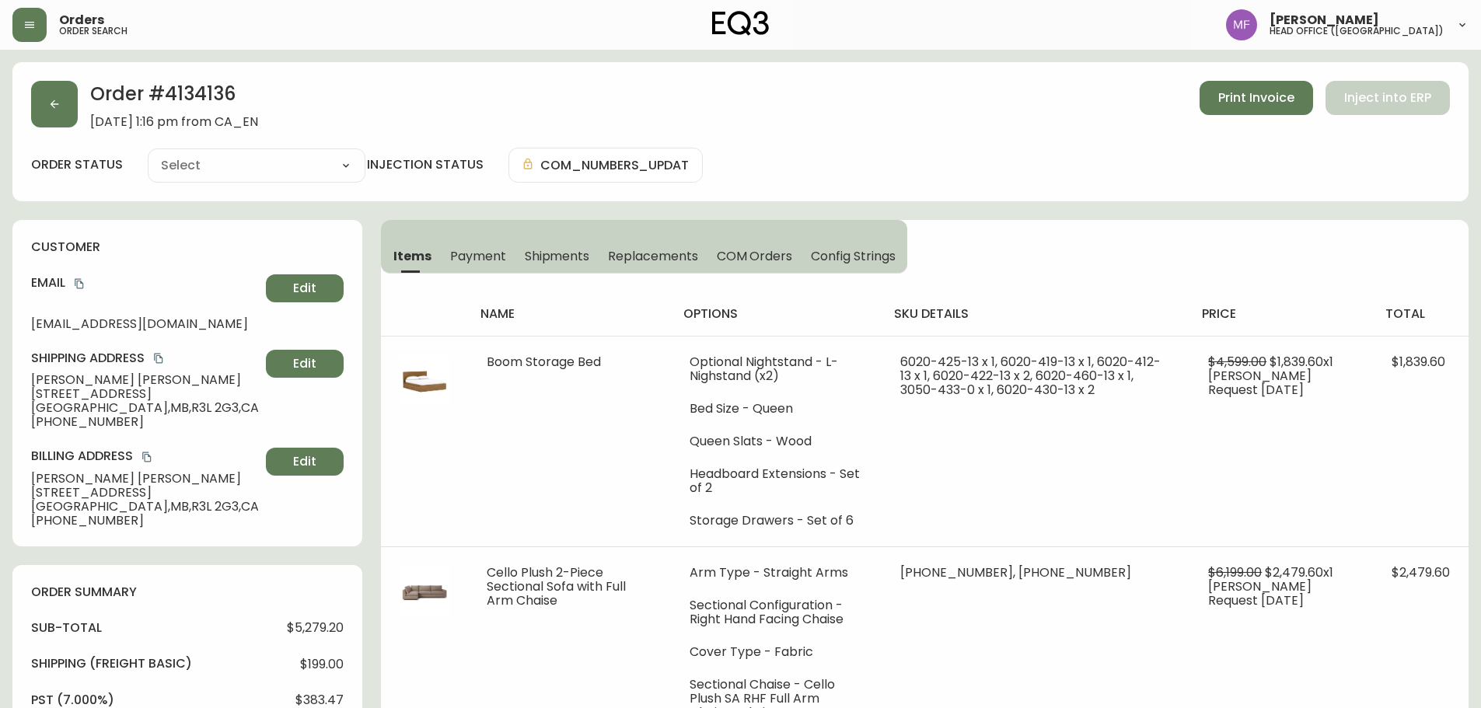
type input "Partially Shipped"
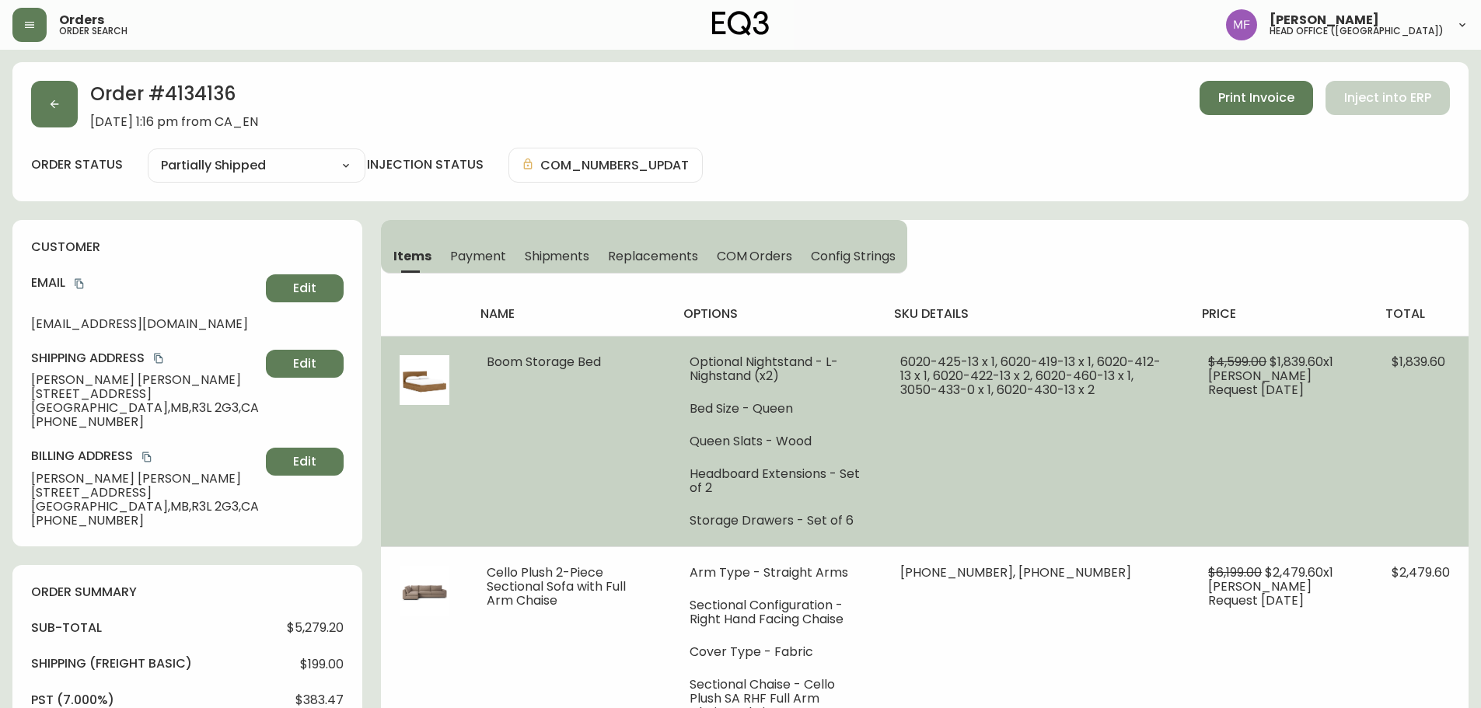
select select "PARTIALLY_SHIPPED"
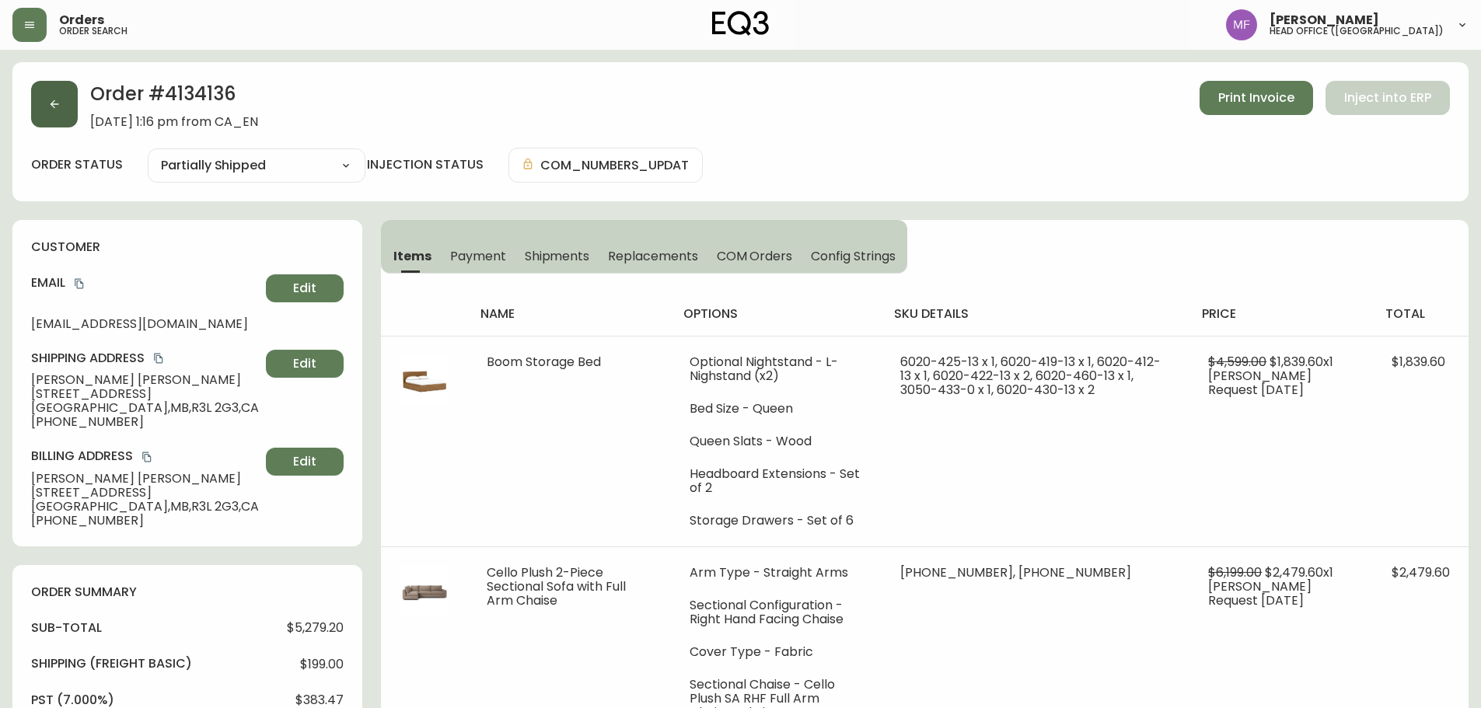
click at [71, 116] on button "button" at bounding box center [54, 104] width 47 height 47
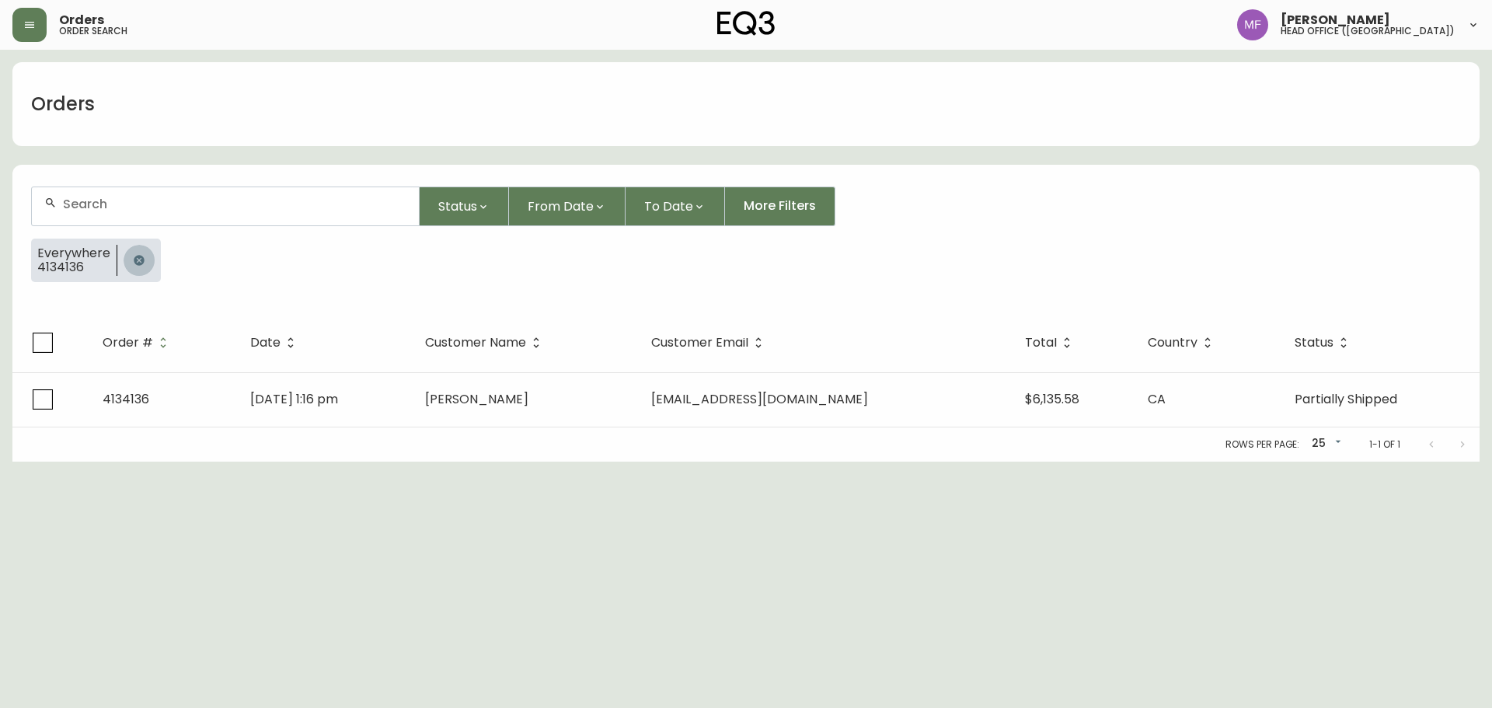
click at [148, 254] on button "button" at bounding box center [139, 260] width 31 height 31
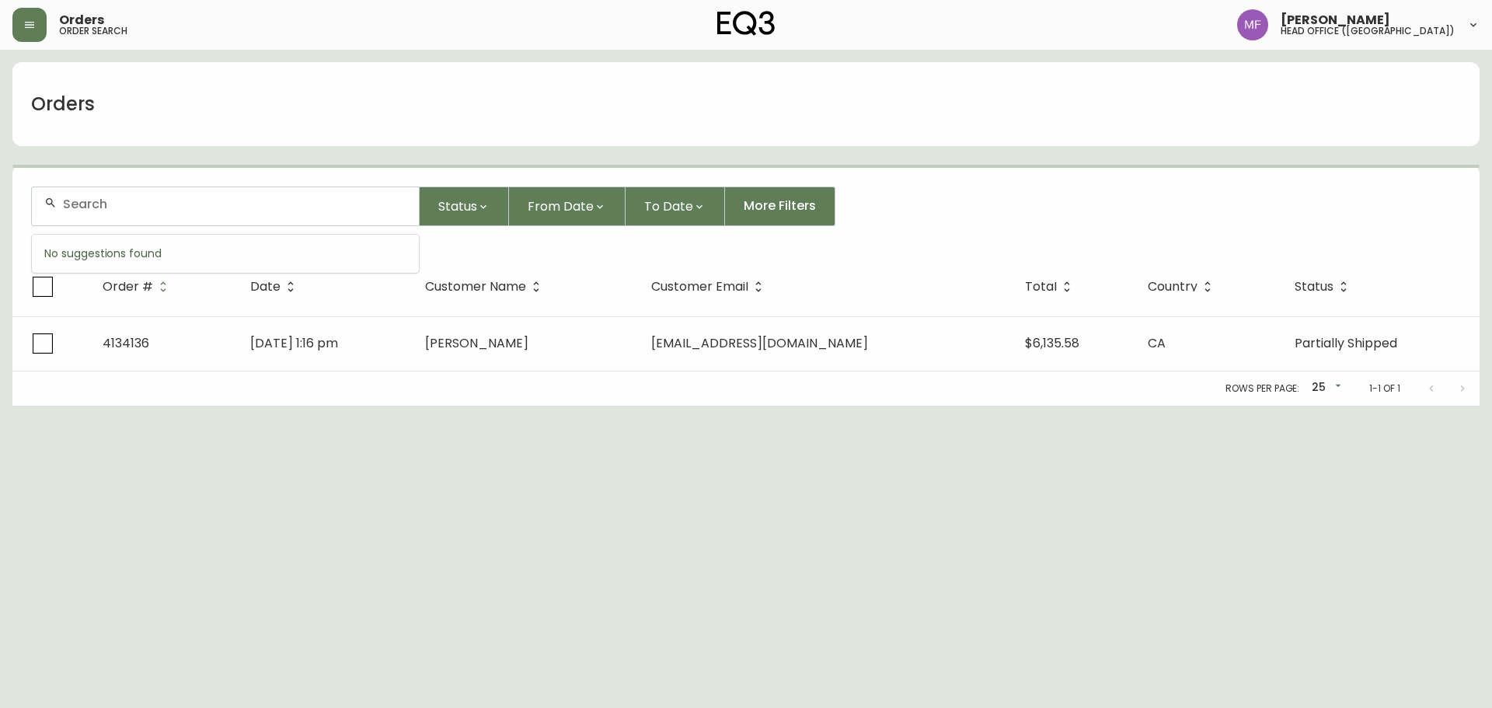
click at [147, 210] on input "text" at bounding box center [235, 204] width 344 height 15
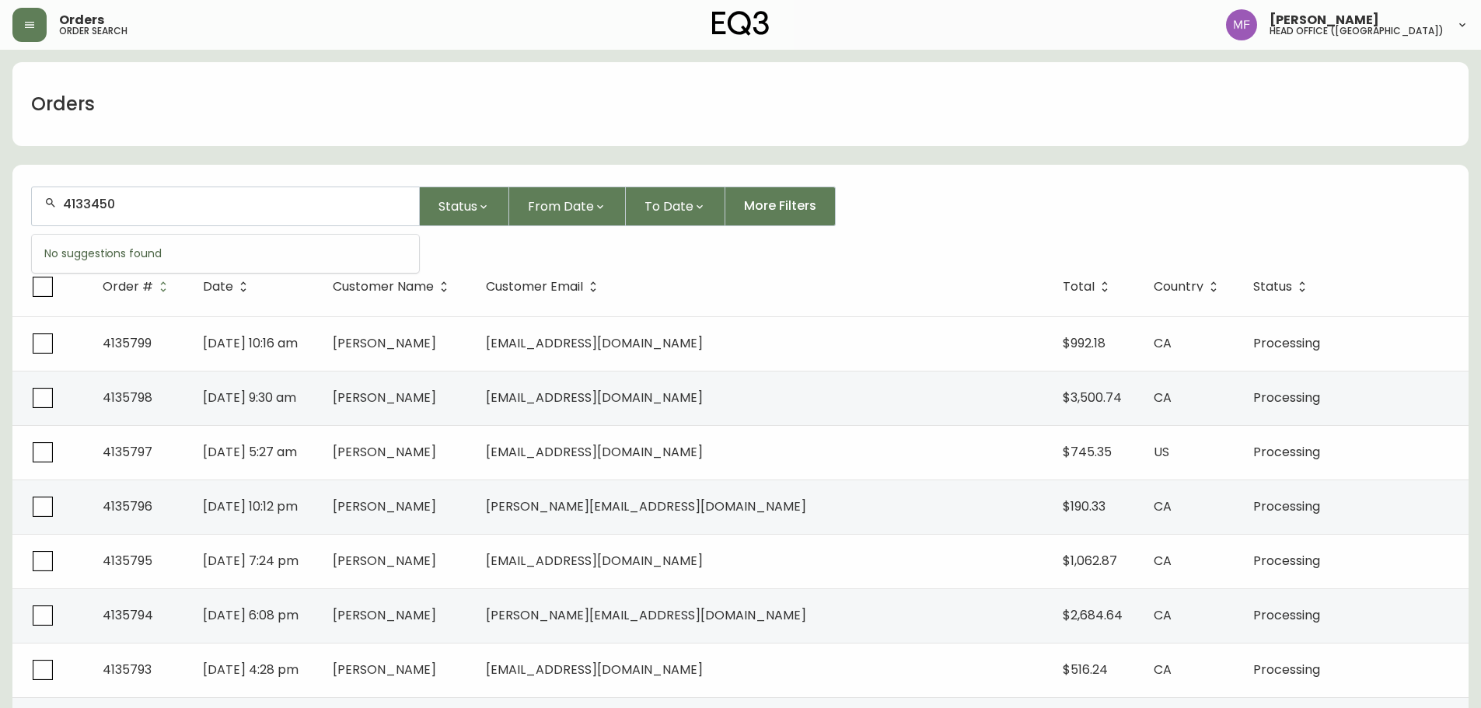
type input "4133450"
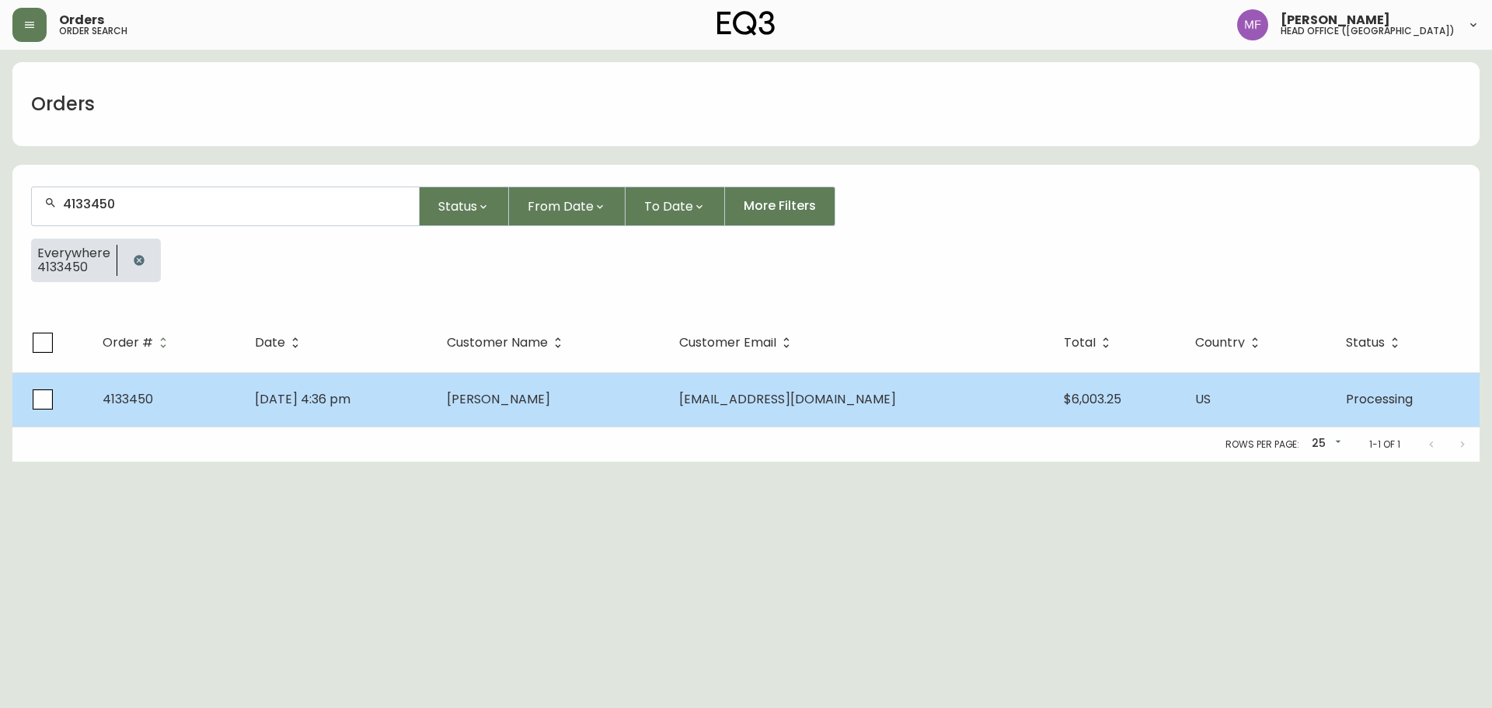
click at [574, 392] on td "Wing Yi Yau" at bounding box center [550, 399] width 232 height 54
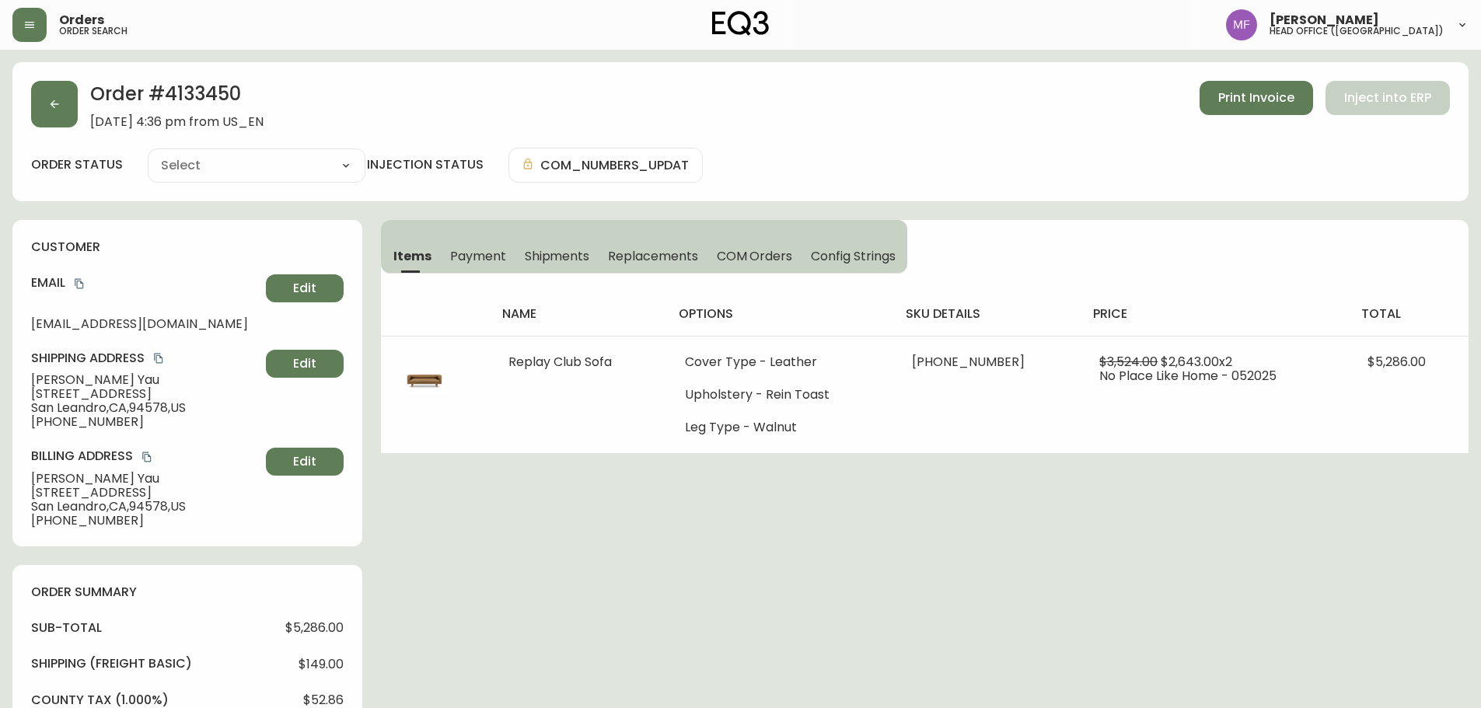
type input "Processing"
select select "PROCESSING"
click at [236, 90] on h2 "Order # 4133450" at bounding box center [176, 98] width 173 height 34
click at [13, 122] on div "Order # 4133450 May 31, 2025 at 4:36 pm from US_EN Print Invoice Inject into ER…" at bounding box center [740, 131] width 1456 height 139
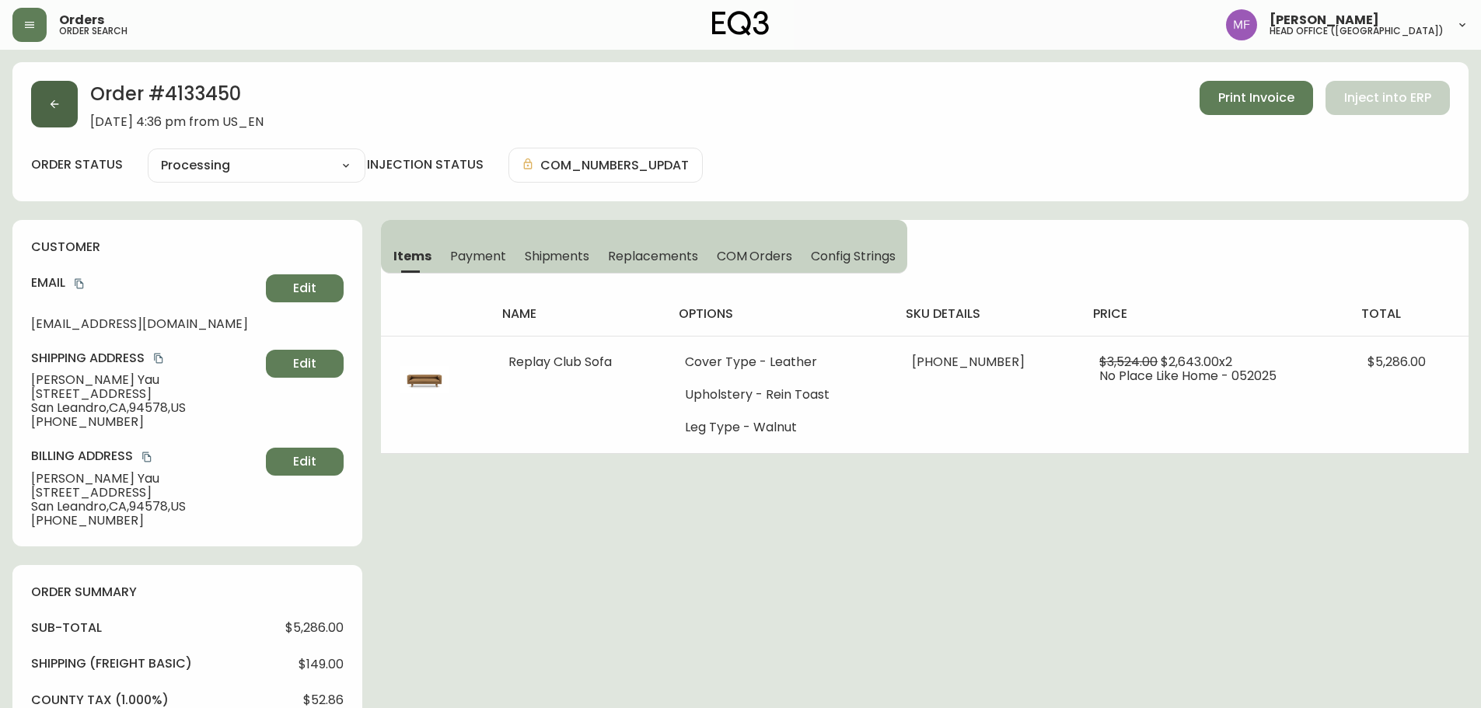
click at [51, 106] on icon "button" at bounding box center [54, 104] width 12 height 12
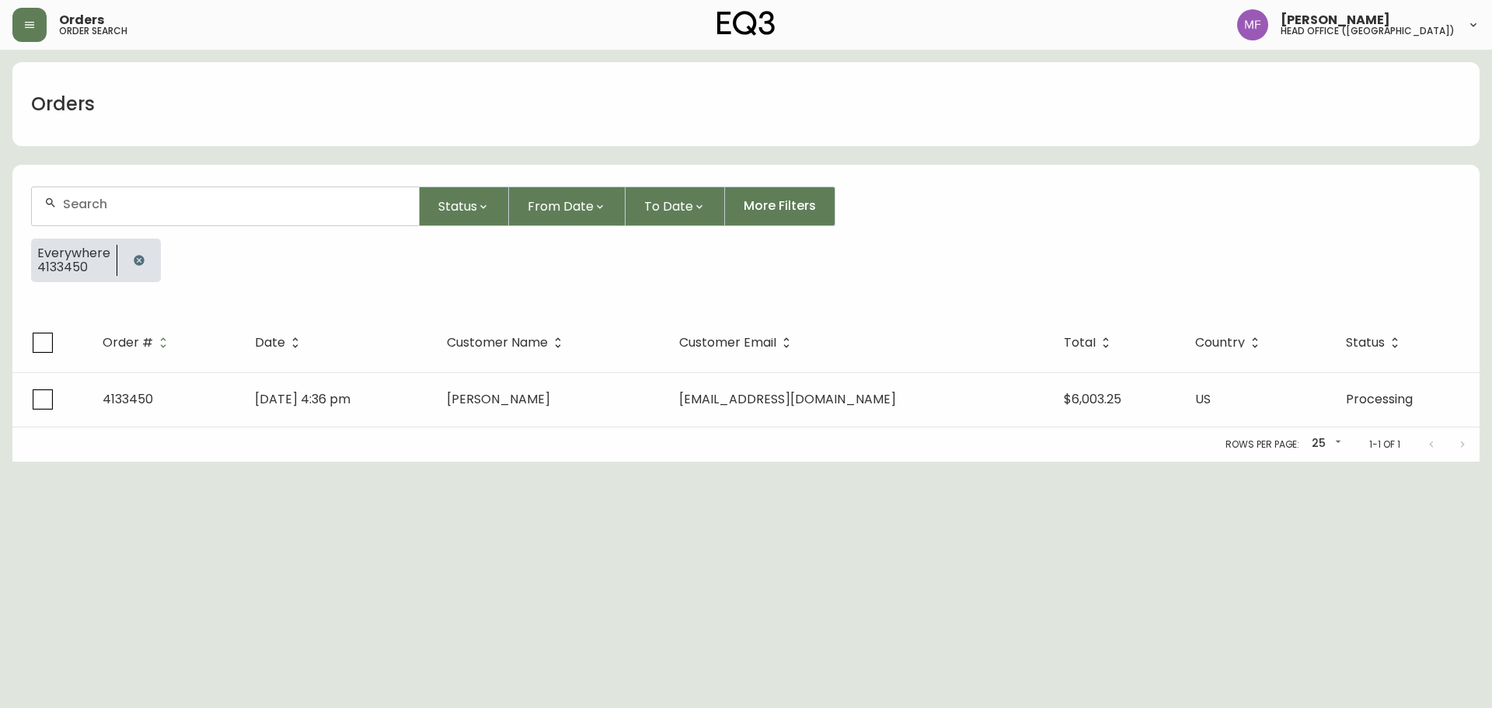
drag, startPoint x: 144, startPoint y: 260, endPoint x: 145, endPoint y: 195, distance: 65.3
click at [145, 260] on button "button" at bounding box center [139, 260] width 31 height 31
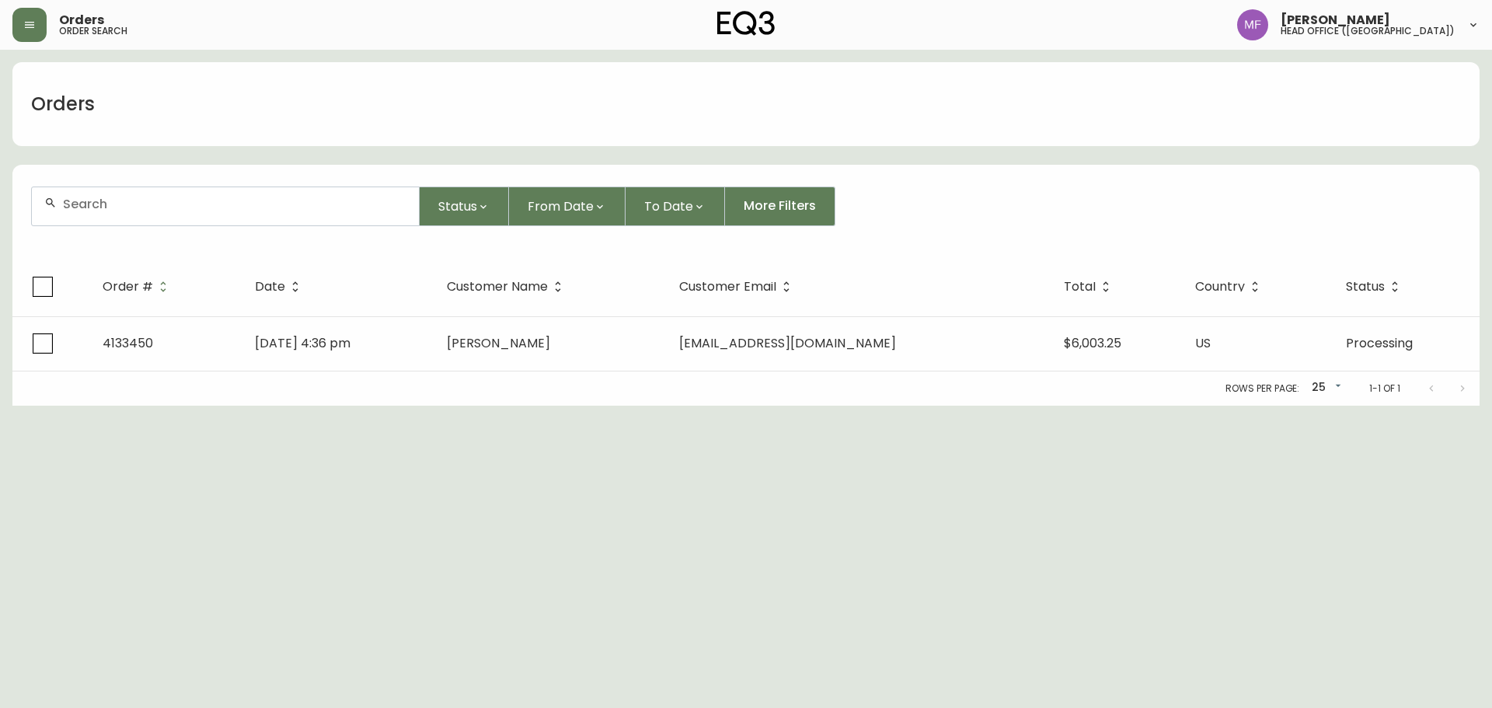
click at [146, 194] on div at bounding box center [225, 206] width 387 height 38
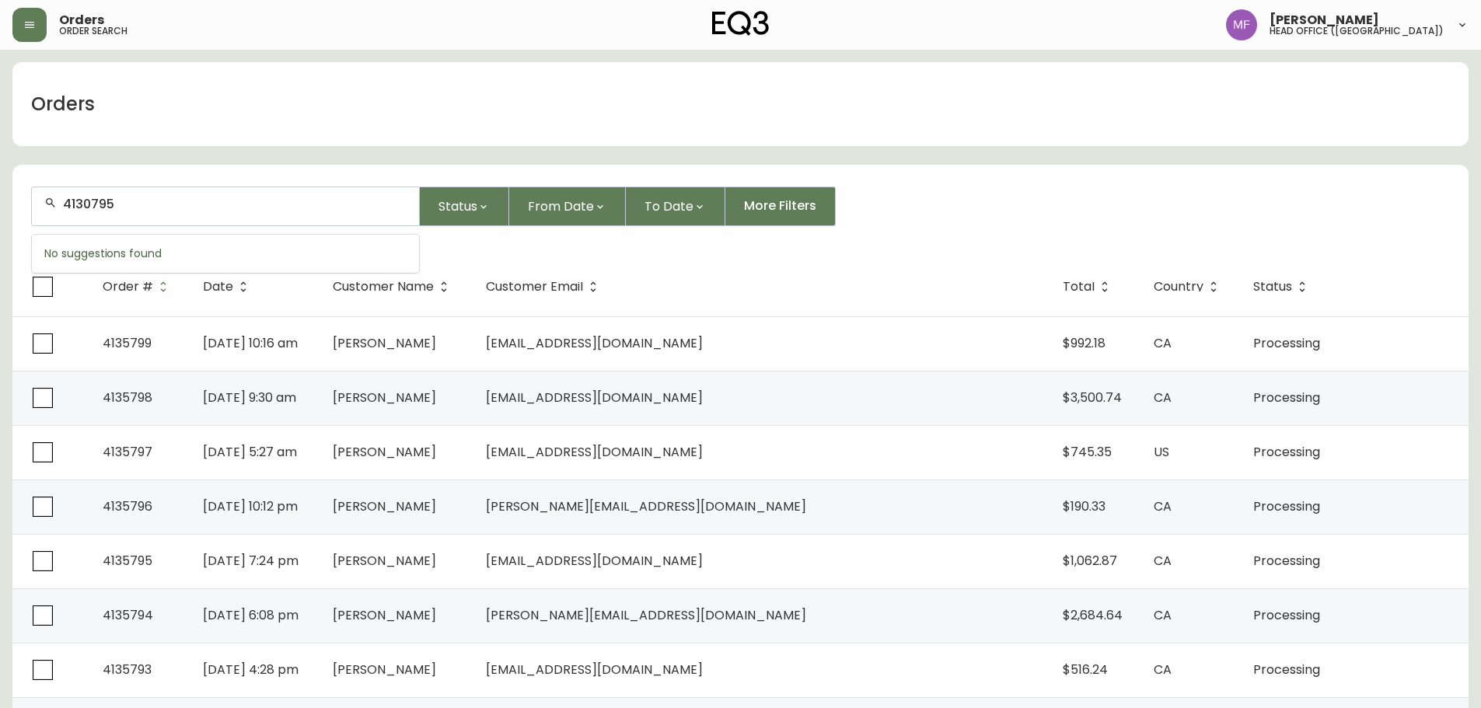
type input "4130795"
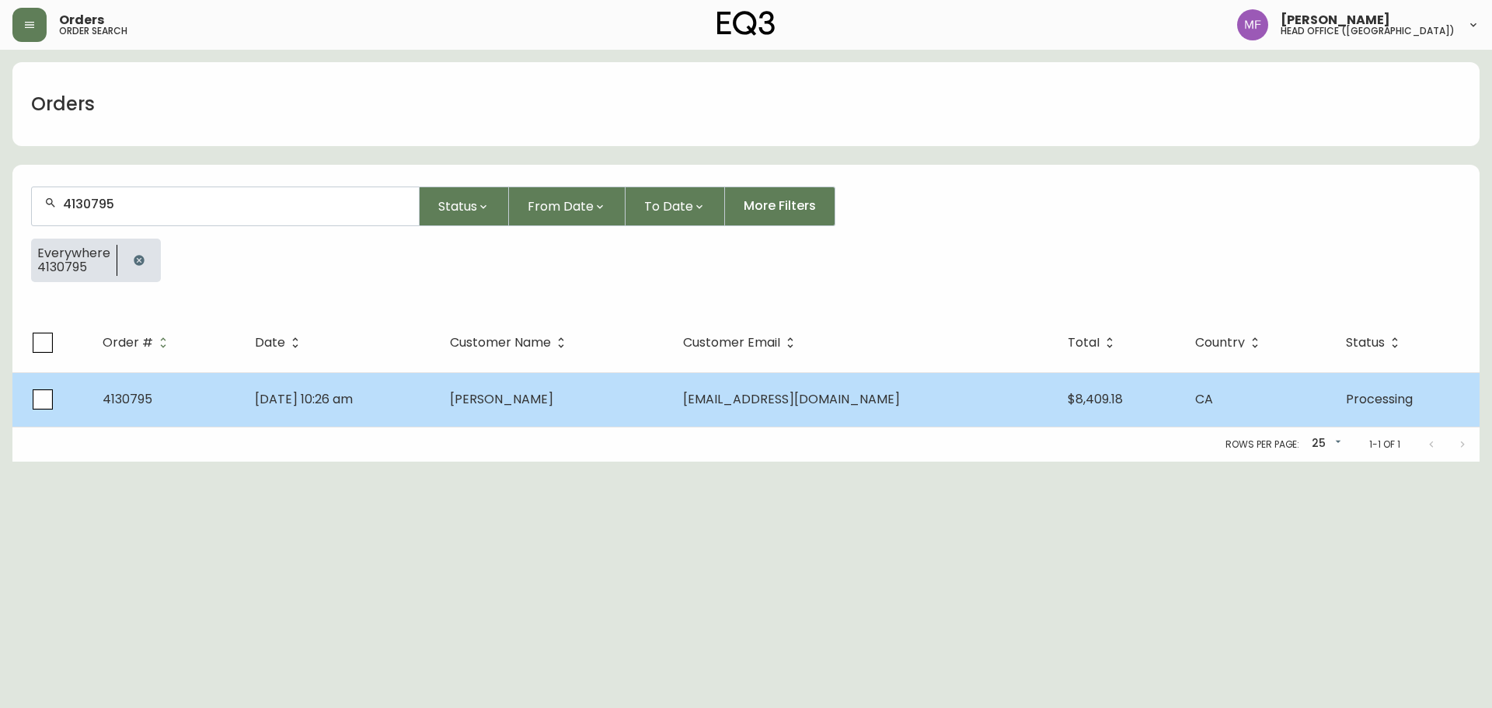
click at [438, 418] on td "Feb 07 2025, 10:26 am" at bounding box center [340, 399] width 196 height 54
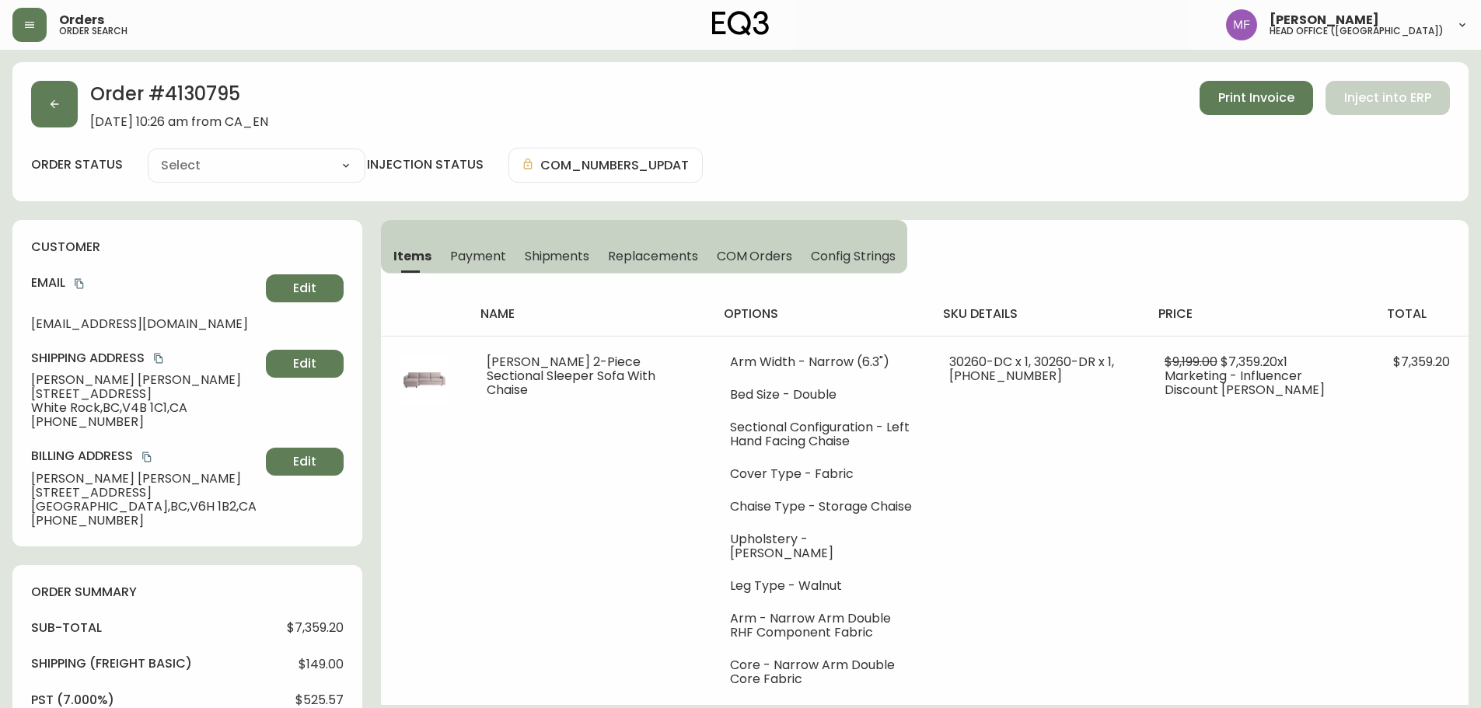
type input "Processing"
select select "PROCESSING"
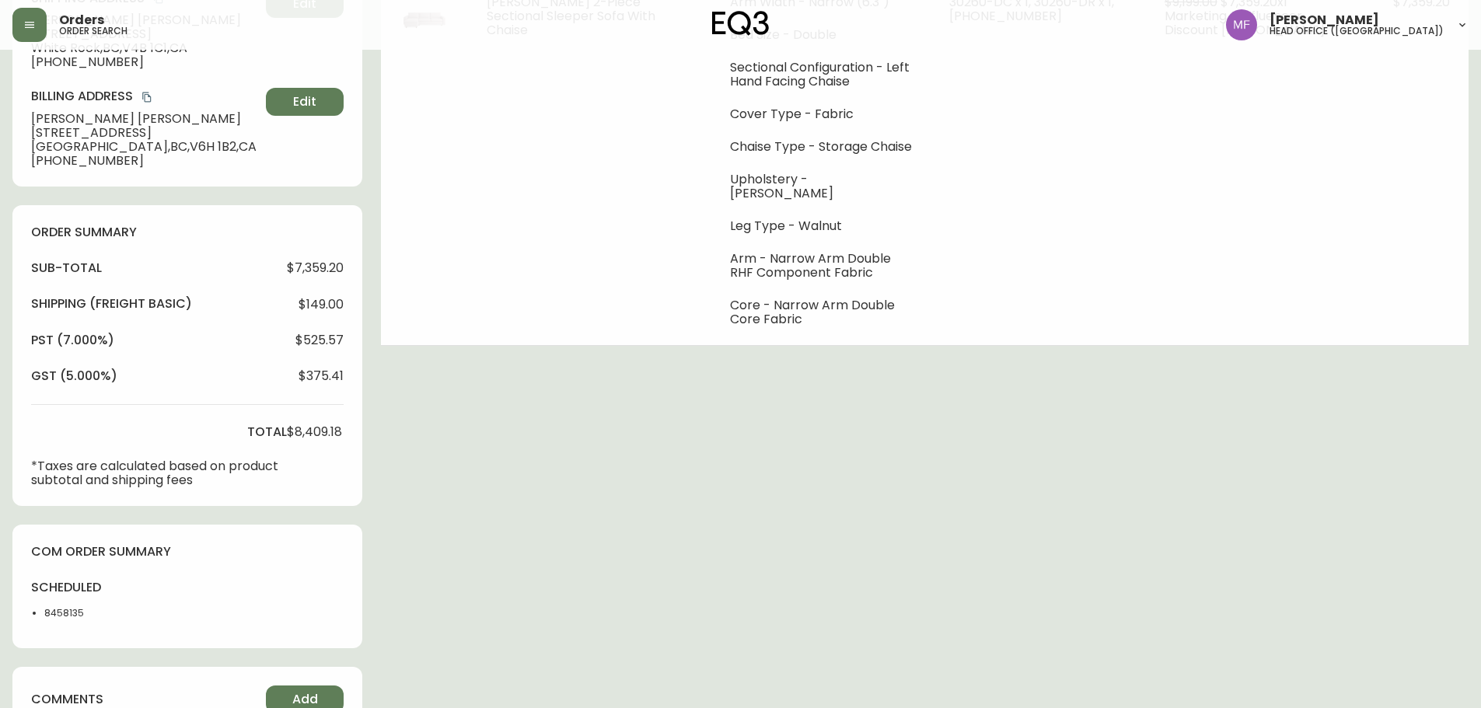
scroll to position [466, 0]
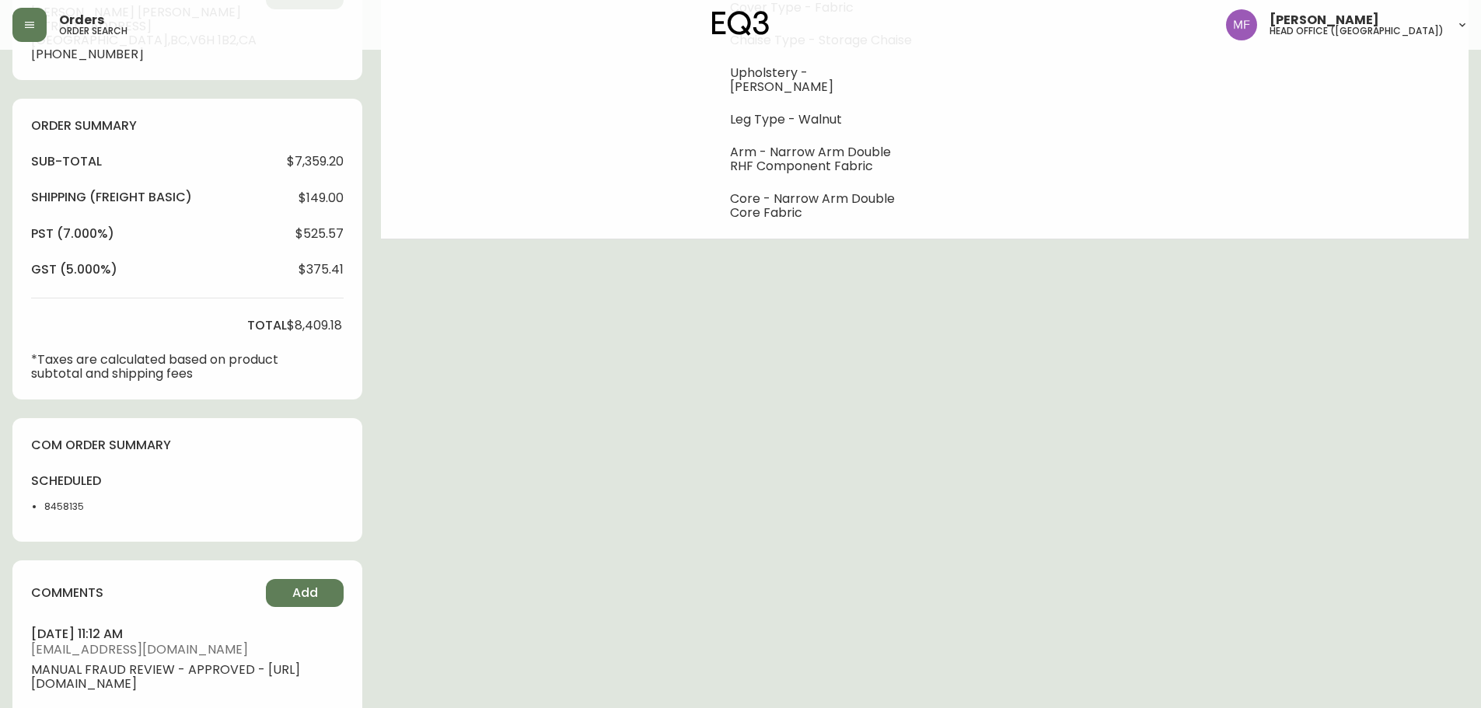
drag, startPoint x: 1053, startPoint y: 612, endPoint x: 1000, endPoint y: 353, distance: 264.9
click at [1053, 612] on div "Order # 4130795 February 7, 2025 at 10:26 am from CA_EN Print Invoice Inject in…" at bounding box center [740, 209] width 1456 height 1226
click at [776, 533] on div "Order # 4130795 February 7, 2025 at 10:26 am from CA_EN Print Invoice Inject in…" at bounding box center [740, 209] width 1456 height 1226
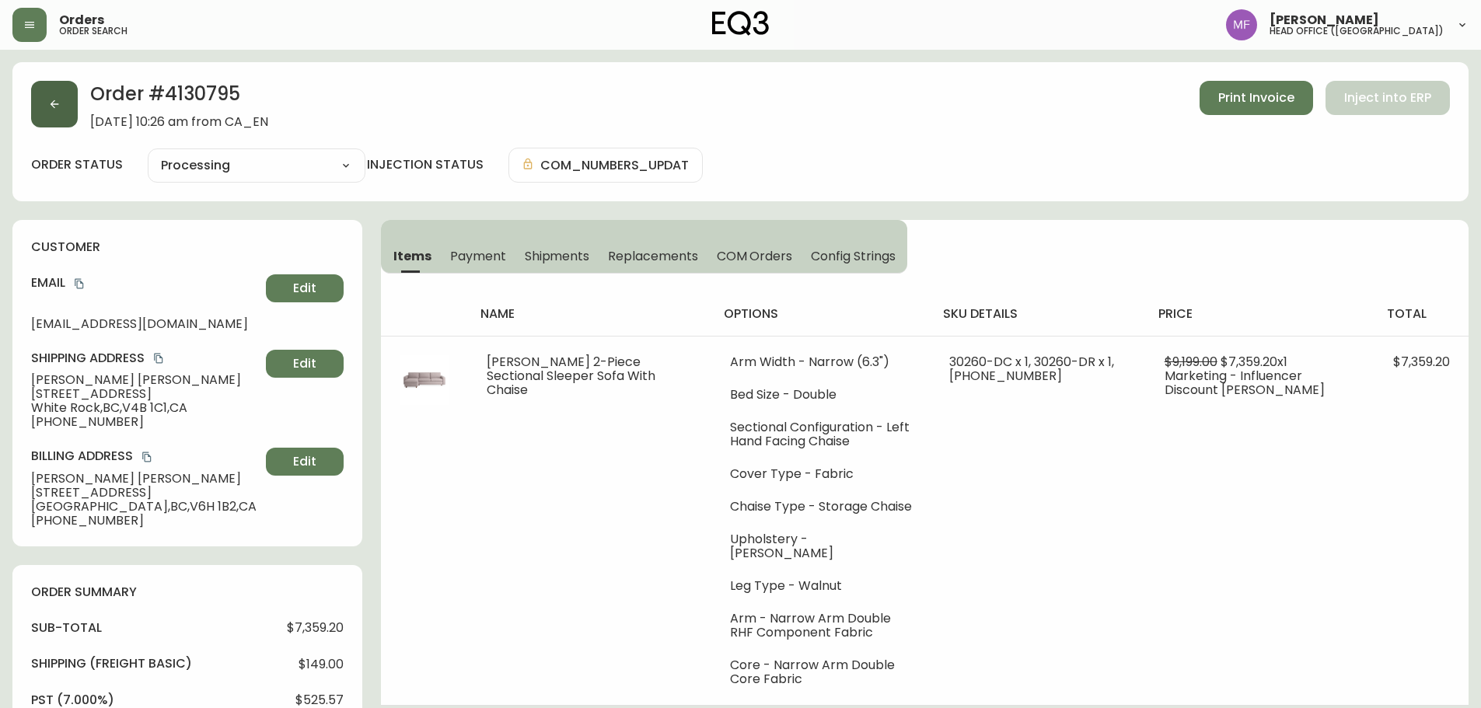
click at [76, 114] on button "button" at bounding box center [54, 104] width 47 height 47
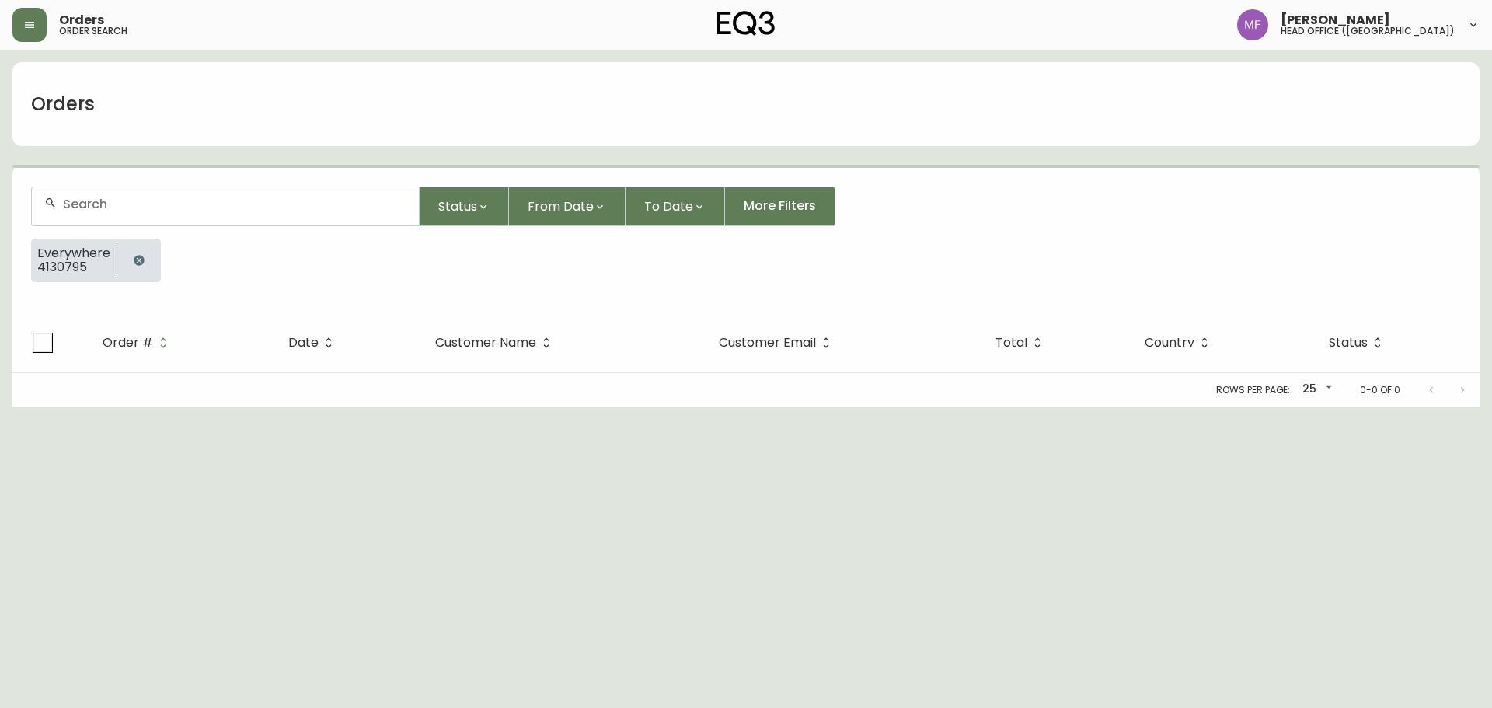
click at [145, 272] on button "button" at bounding box center [139, 260] width 31 height 31
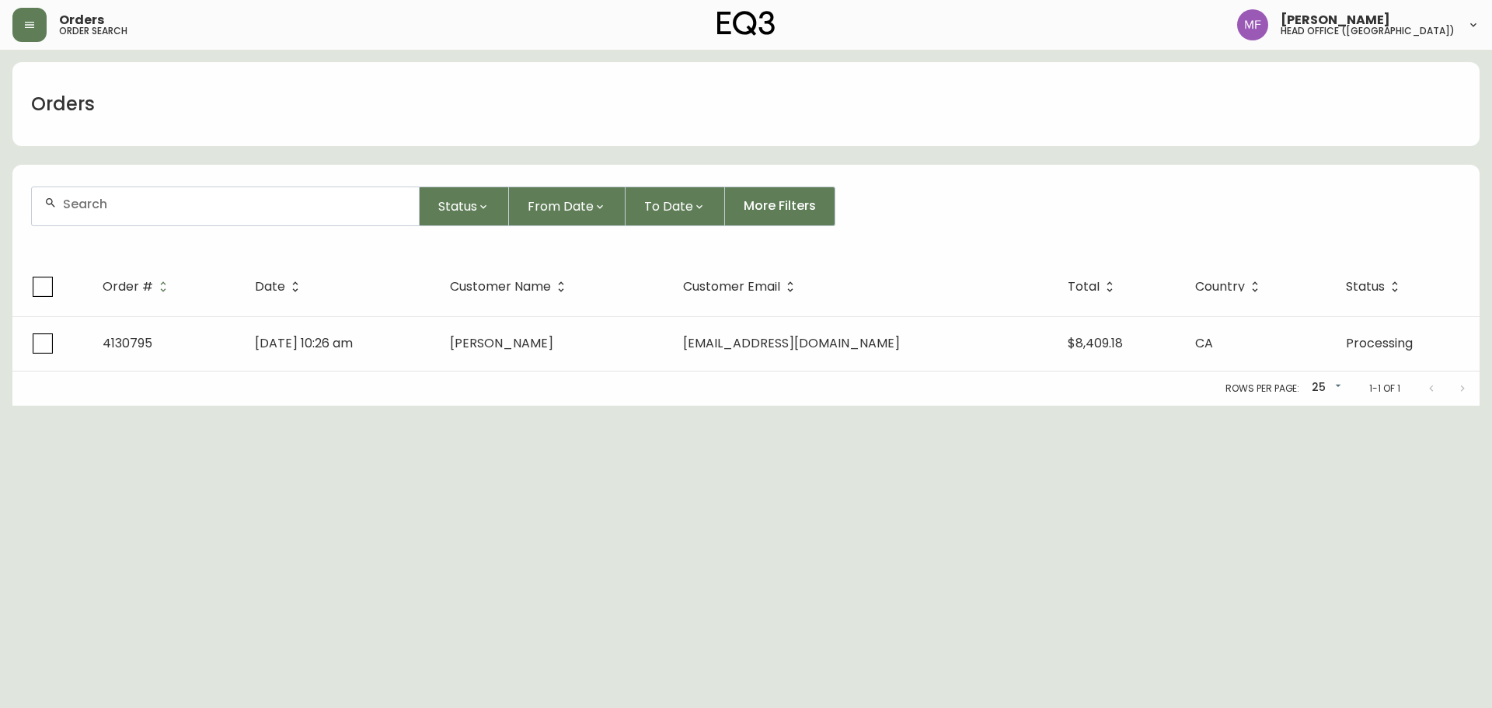
click at [125, 215] on div at bounding box center [225, 206] width 387 height 38
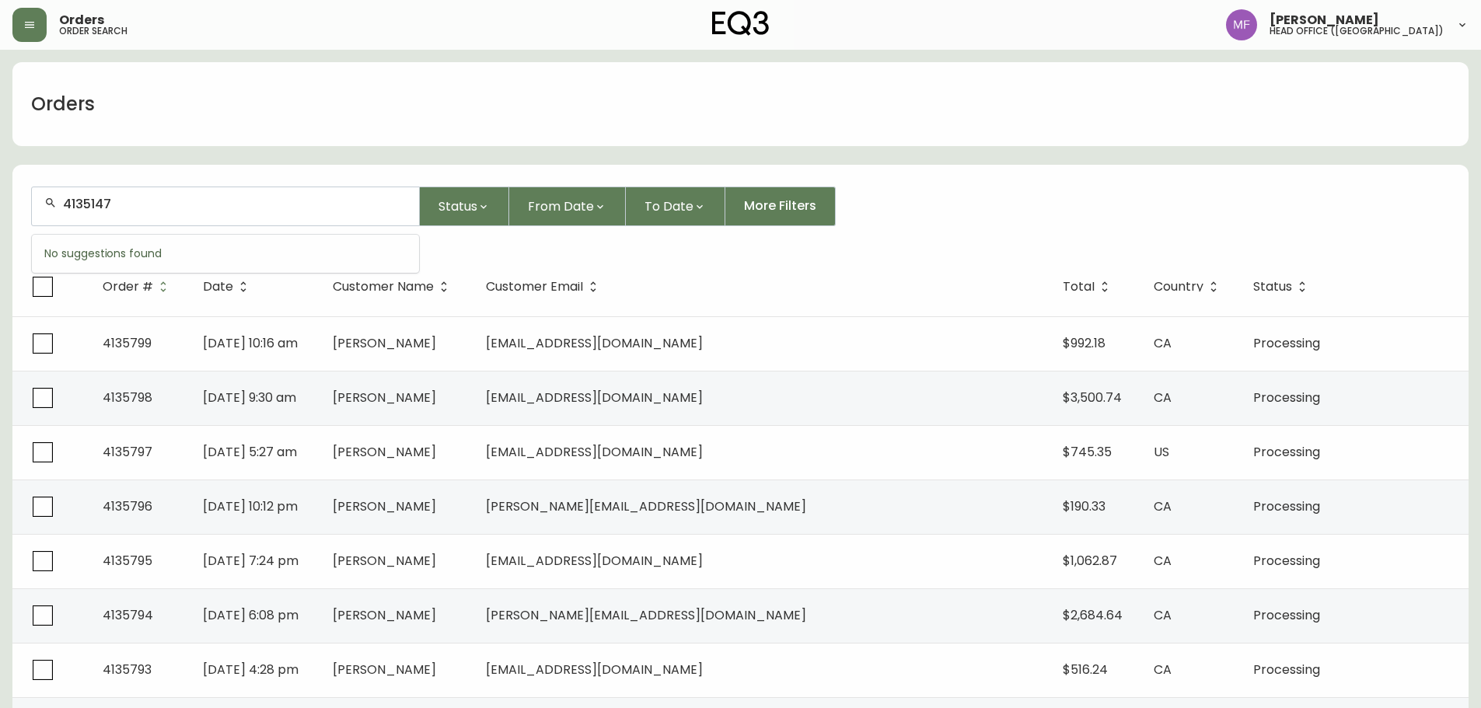
type input "4135147"
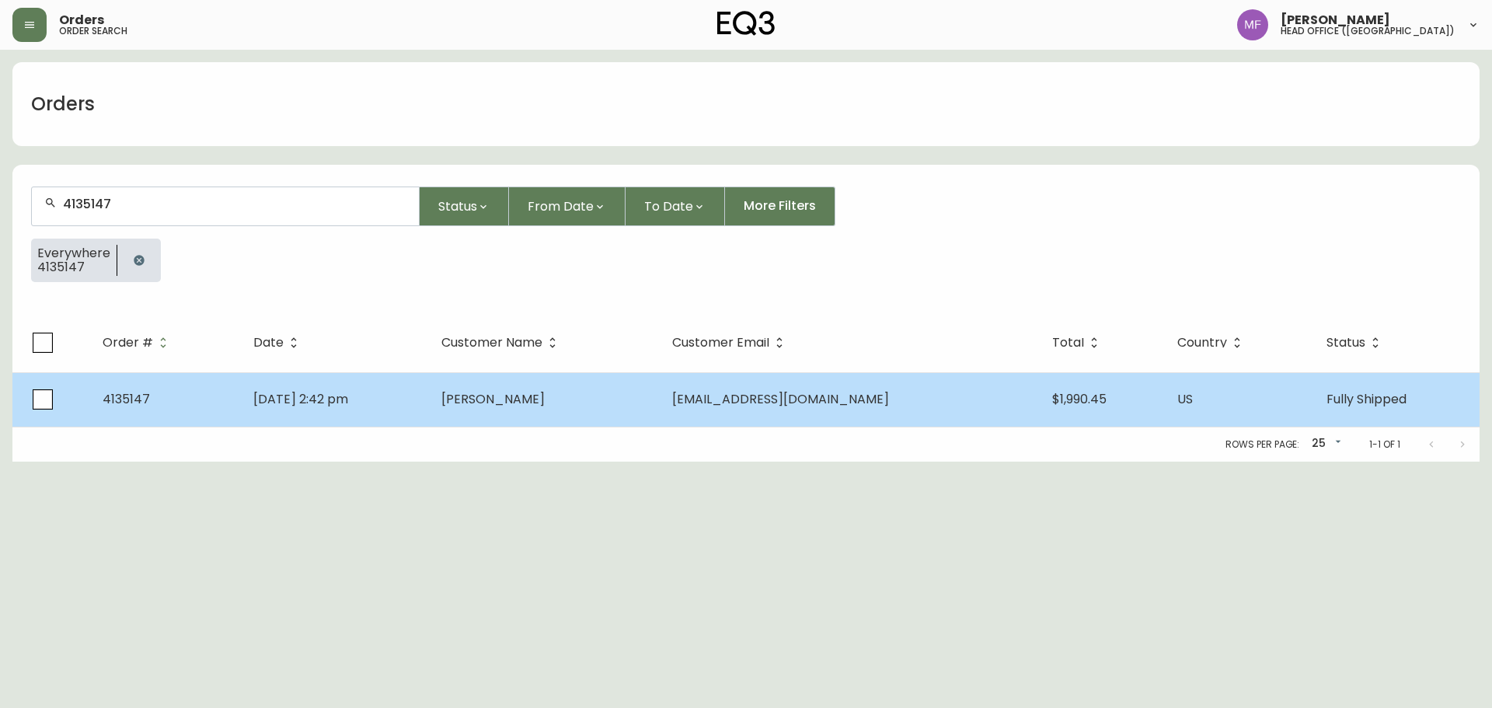
click at [349, 408] on td "Sep 06 2025, 2:42 pm" at bounding box center [335, 399] width 189 height 54
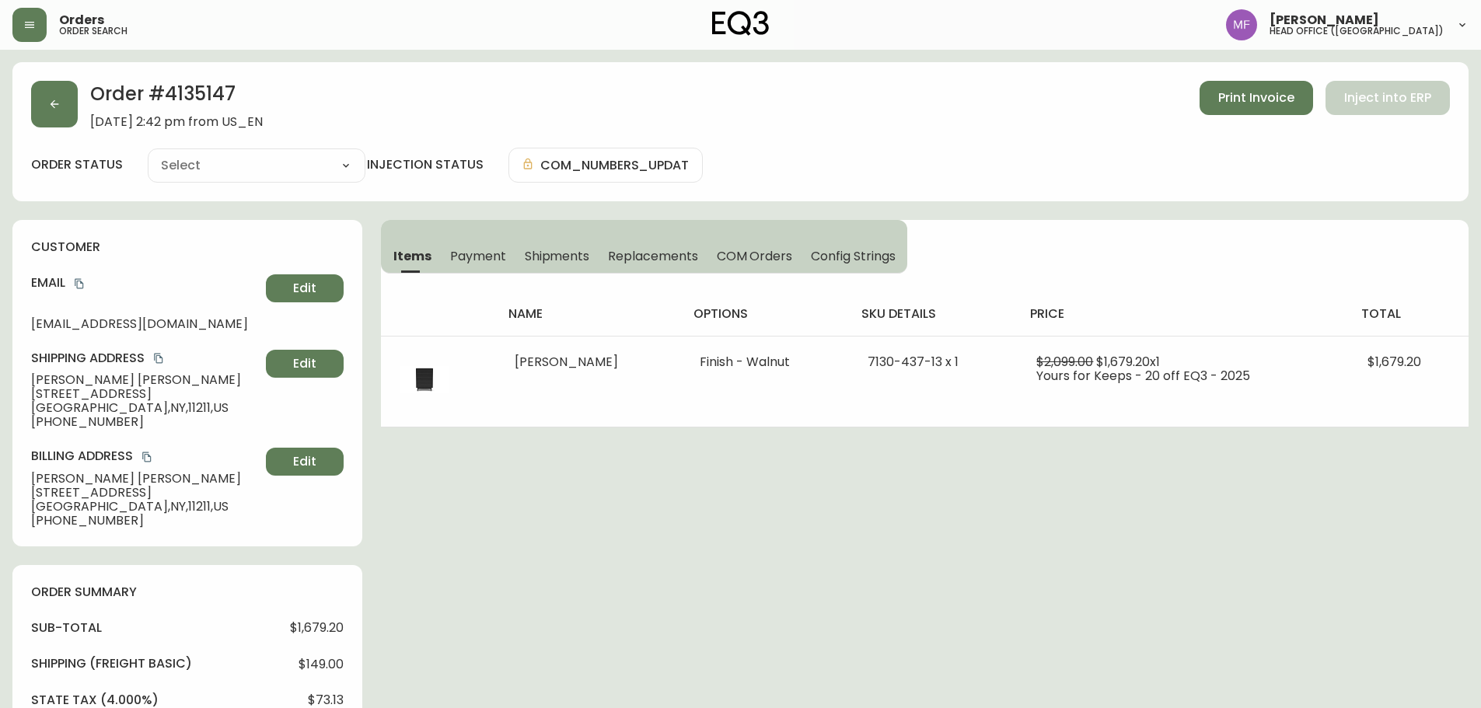
type input "Fully Shipped"
select select "FULLY_SHIPPED"
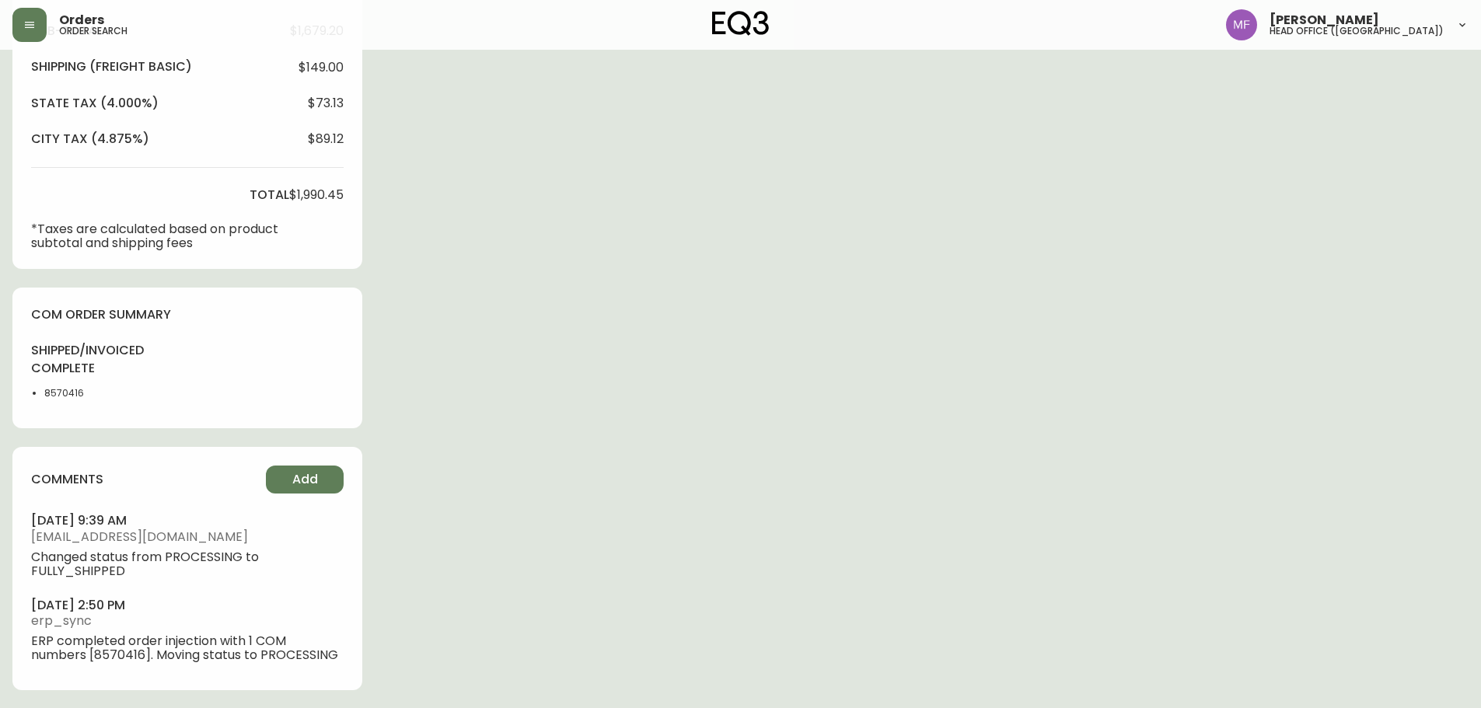
scroll to position [598, 0]
click at [59, 394] on li "8570416" at bounding box center [83, 392] width 78 height 14
click at [796, 387] on div "Order # 4135147 September 6, 2025 at 2:42 pm from US_EN Print Invoice Inject in…" at bounding box center [740, 86] width 1456 height 1244
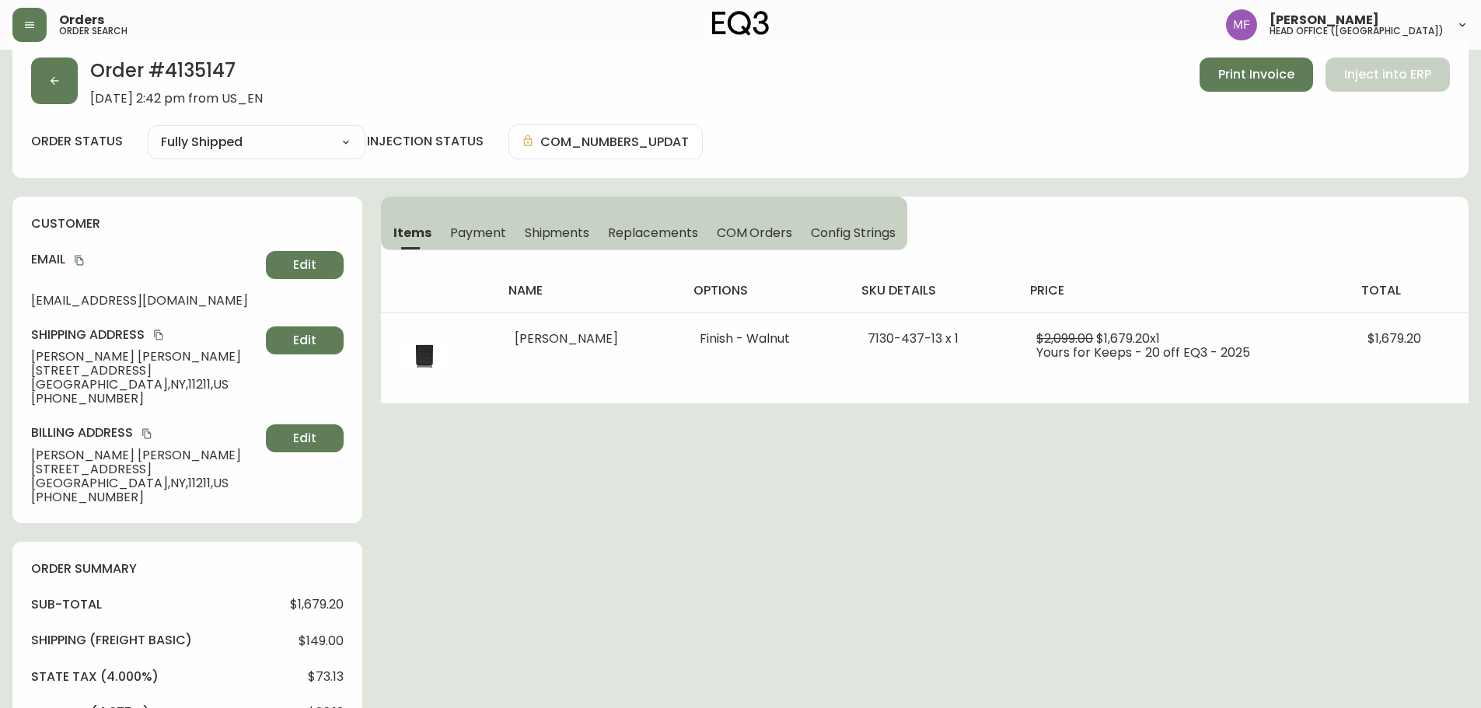
scroll to position [0, 0]
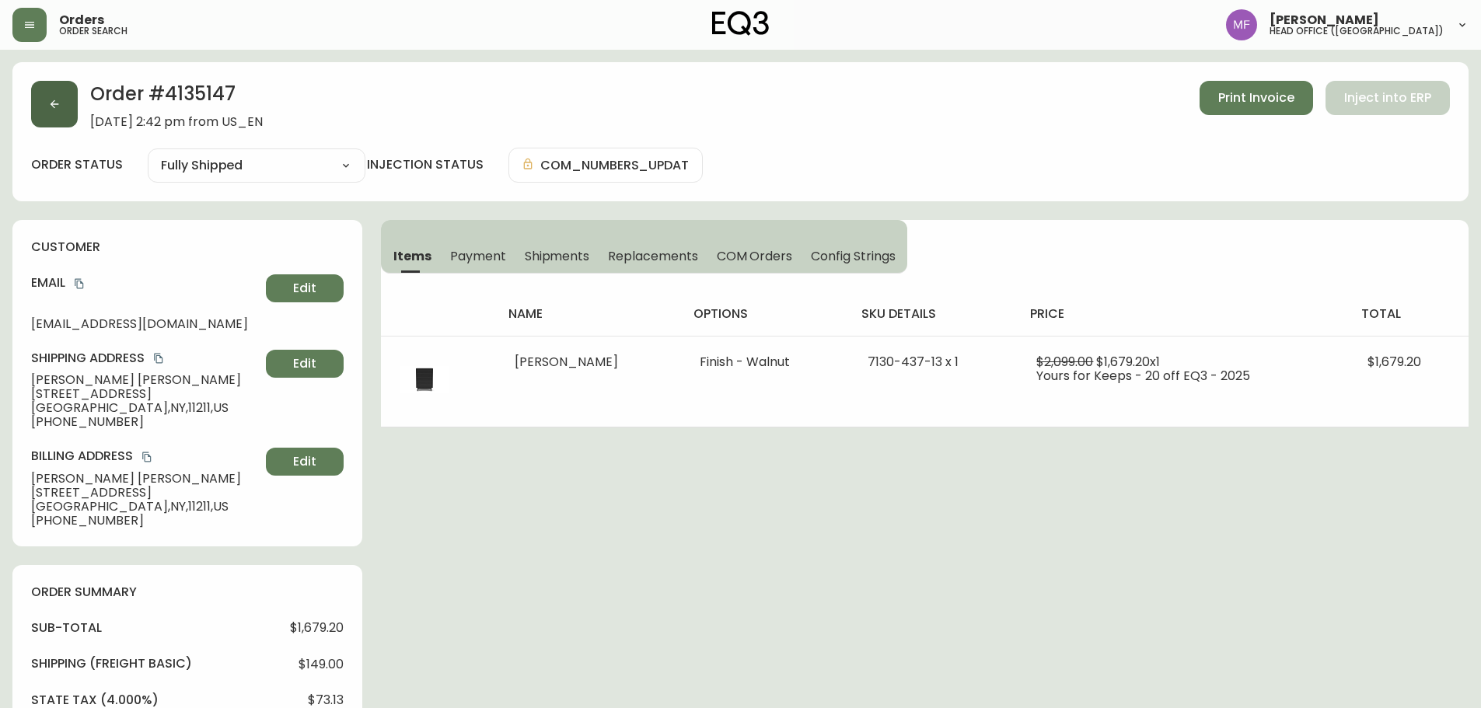
click at [56, 121] on button "button" at bounding box center [54, 104] width 47 height 47
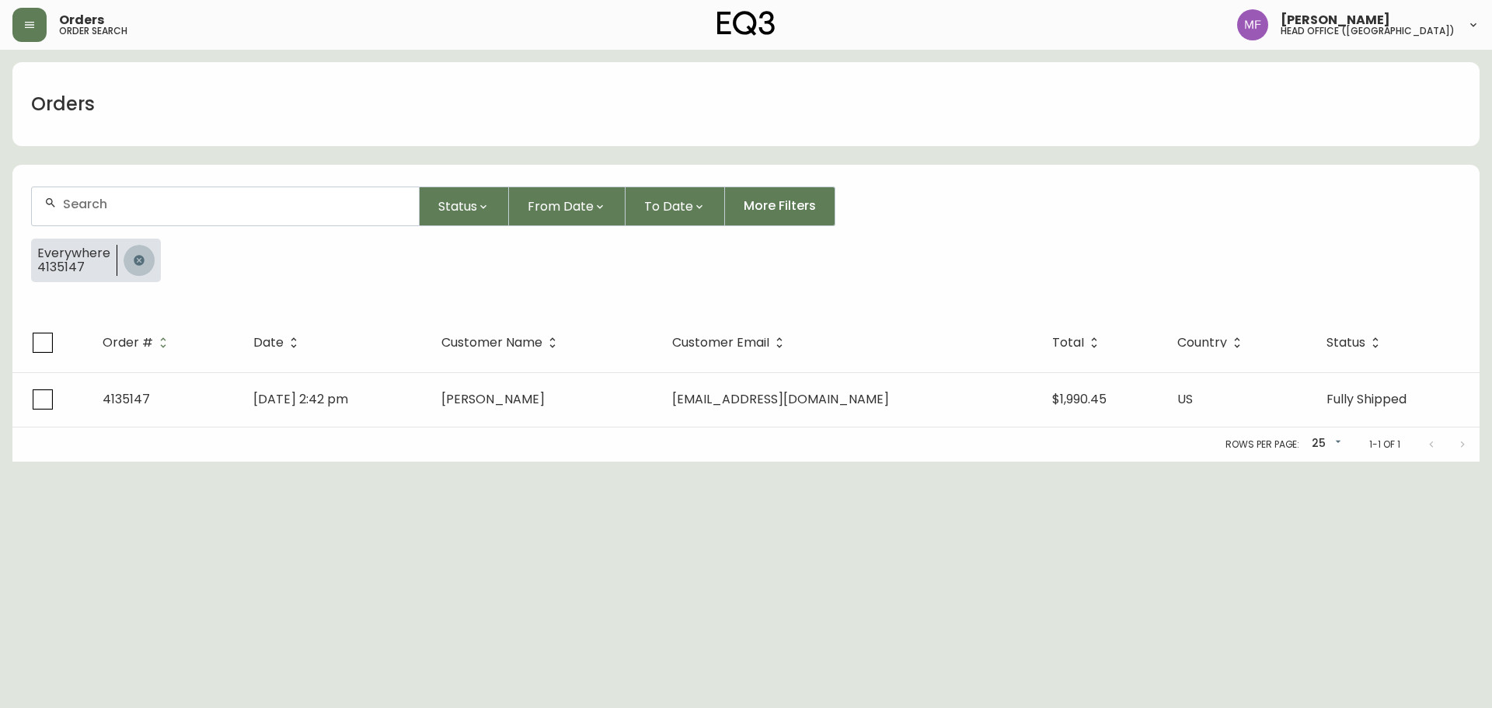
click at [142, 270] on button "button" at bounding box center [139, 260] width 31 height 31
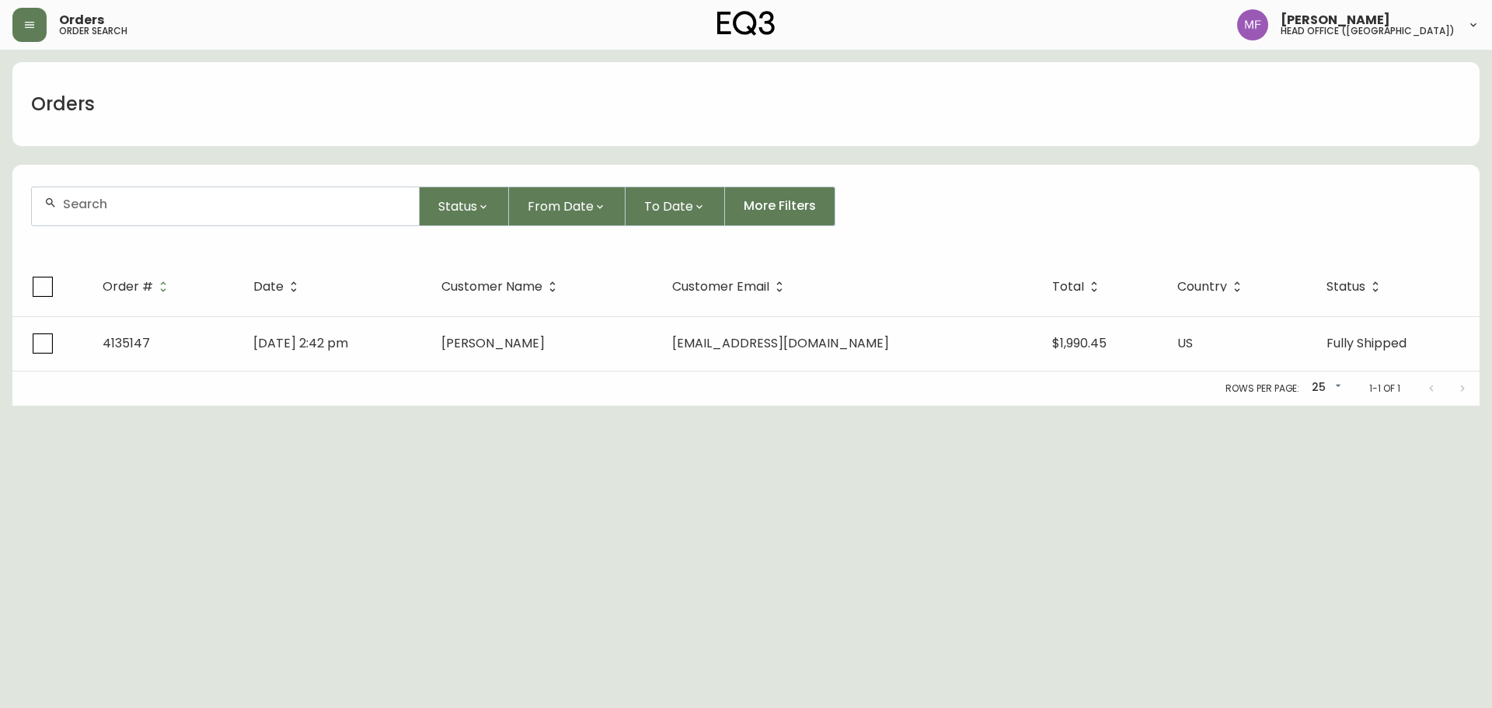
click at [131, 209] on input "text" at bounding box center [235, 204] width 344 height 15
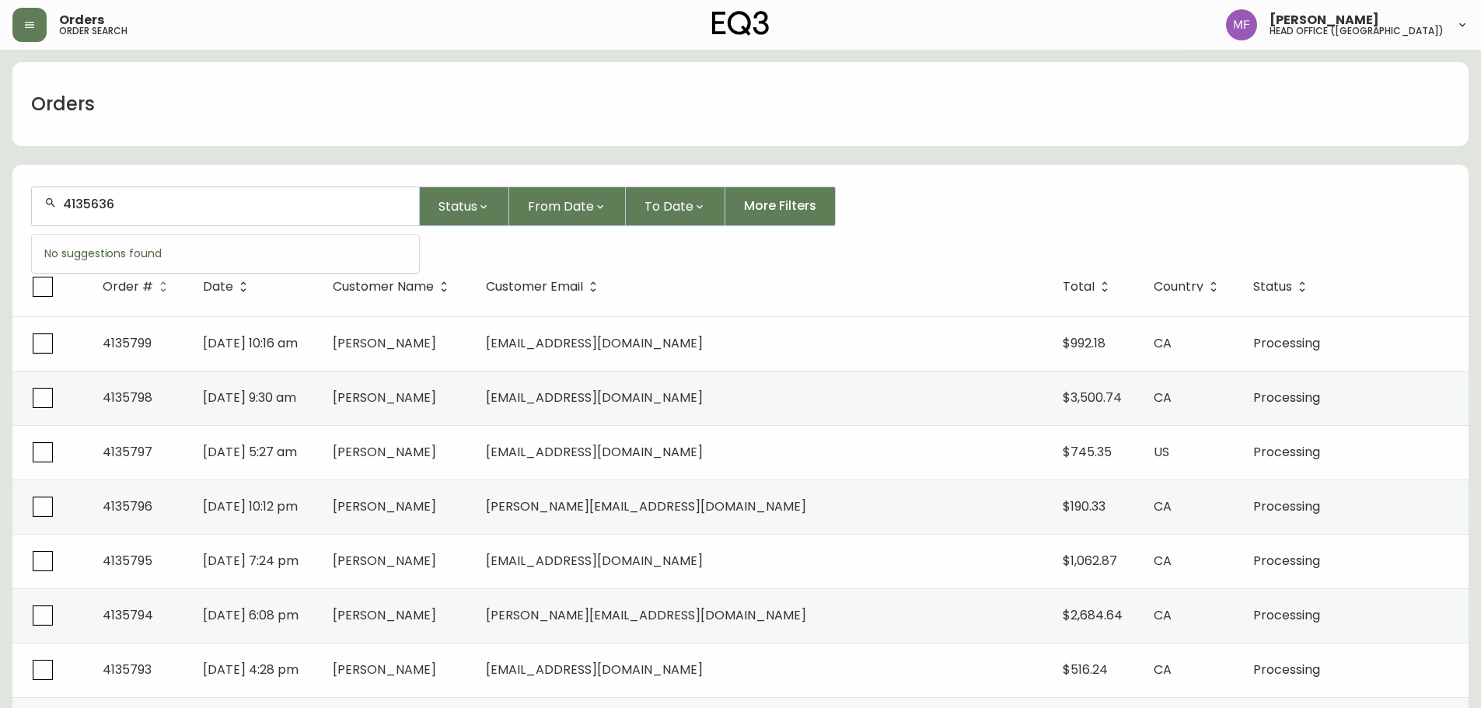
type input "4135636"
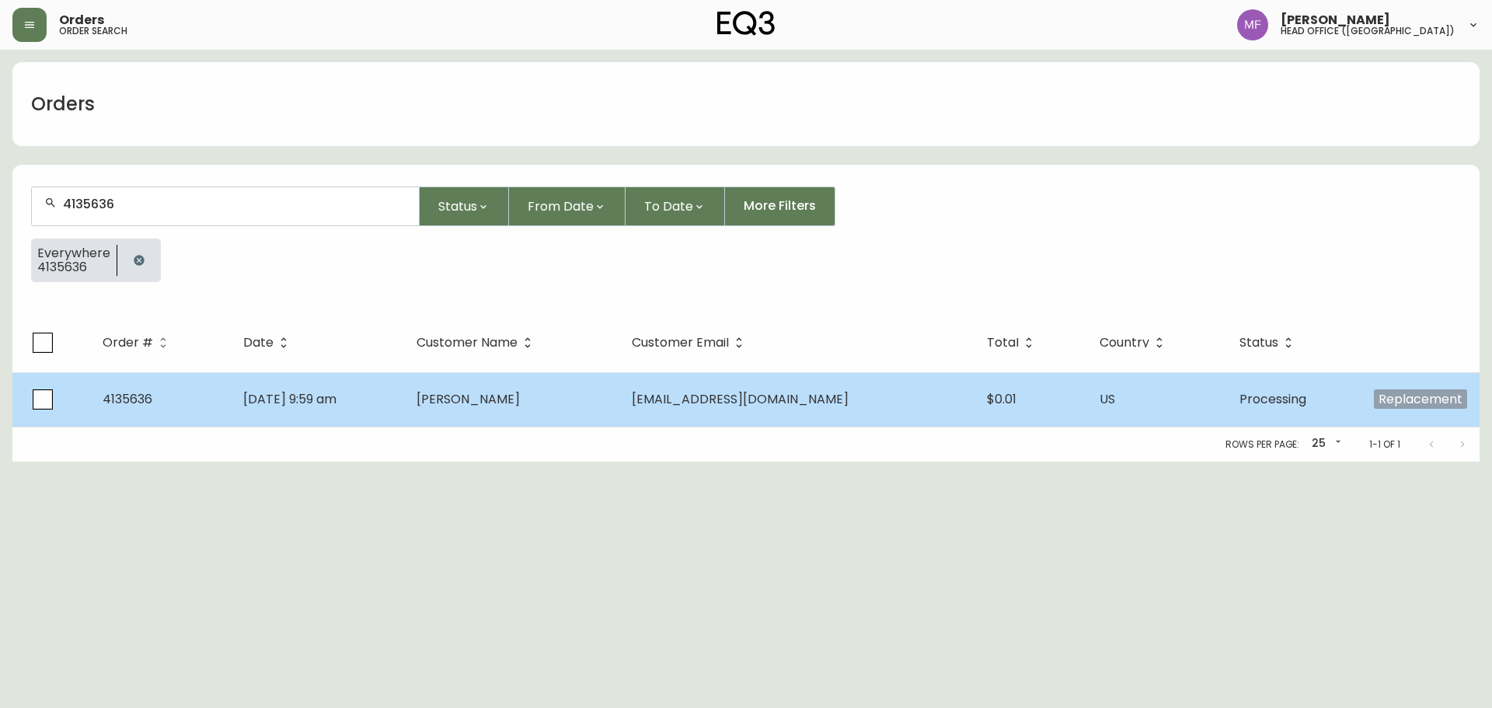
click at [483, 375] on td "Eric Jaramillo-Martinez" at bounding box center [511, 399] width 215 height 54
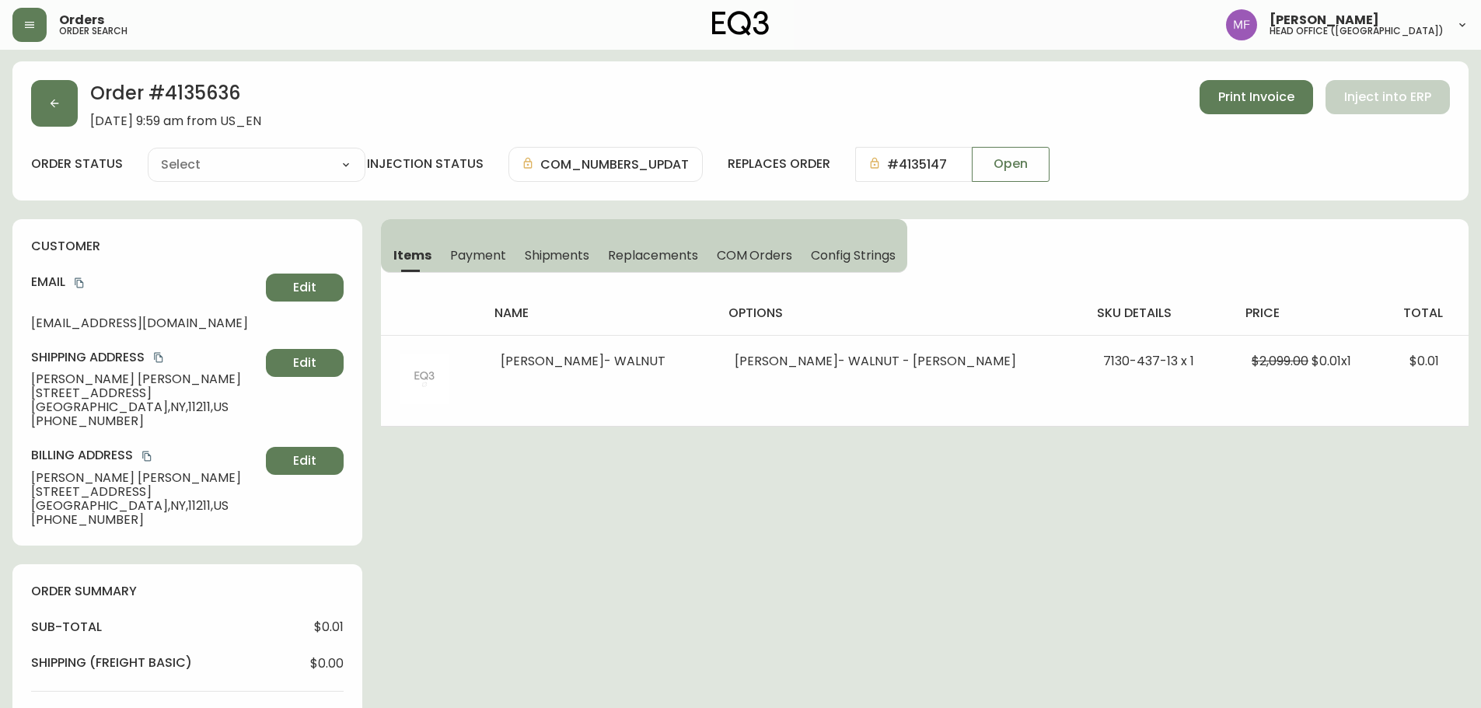
type input "Processing"
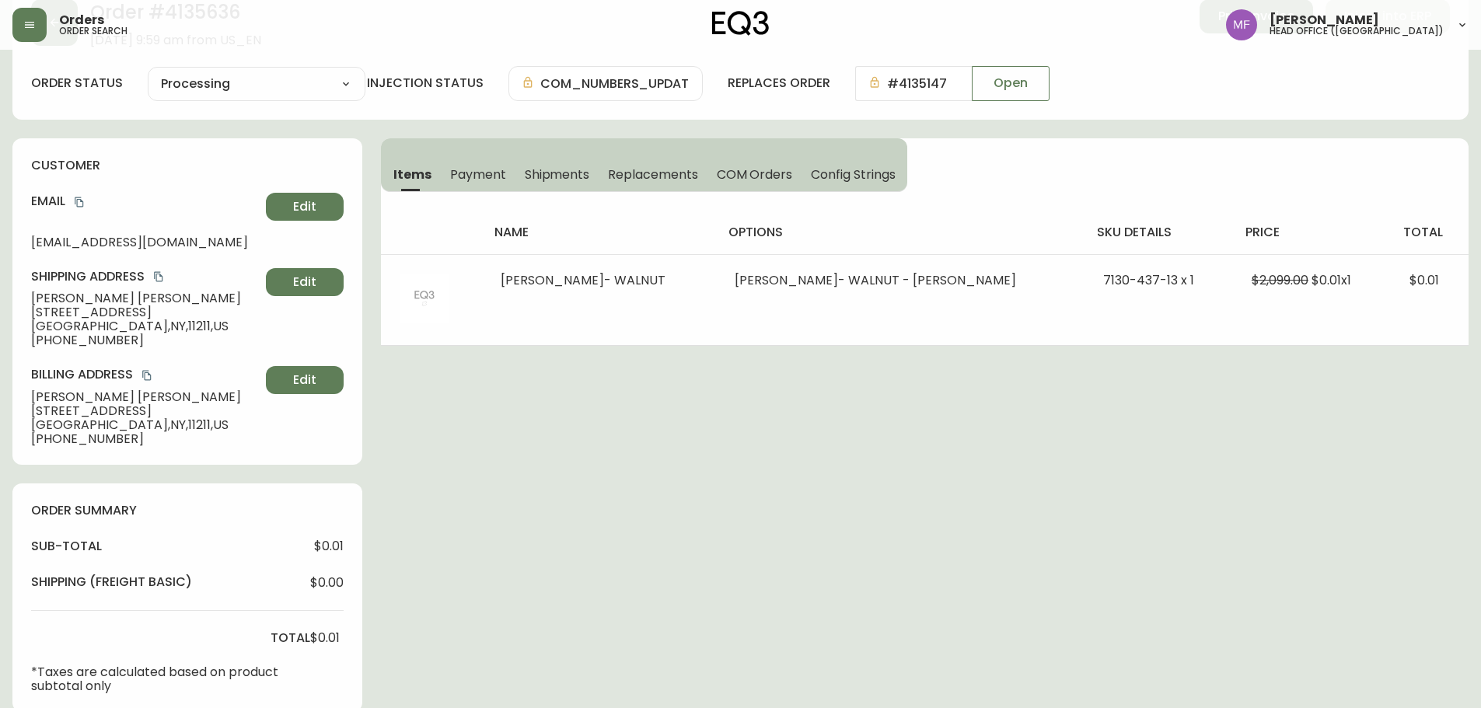
select select "PROCESSING"
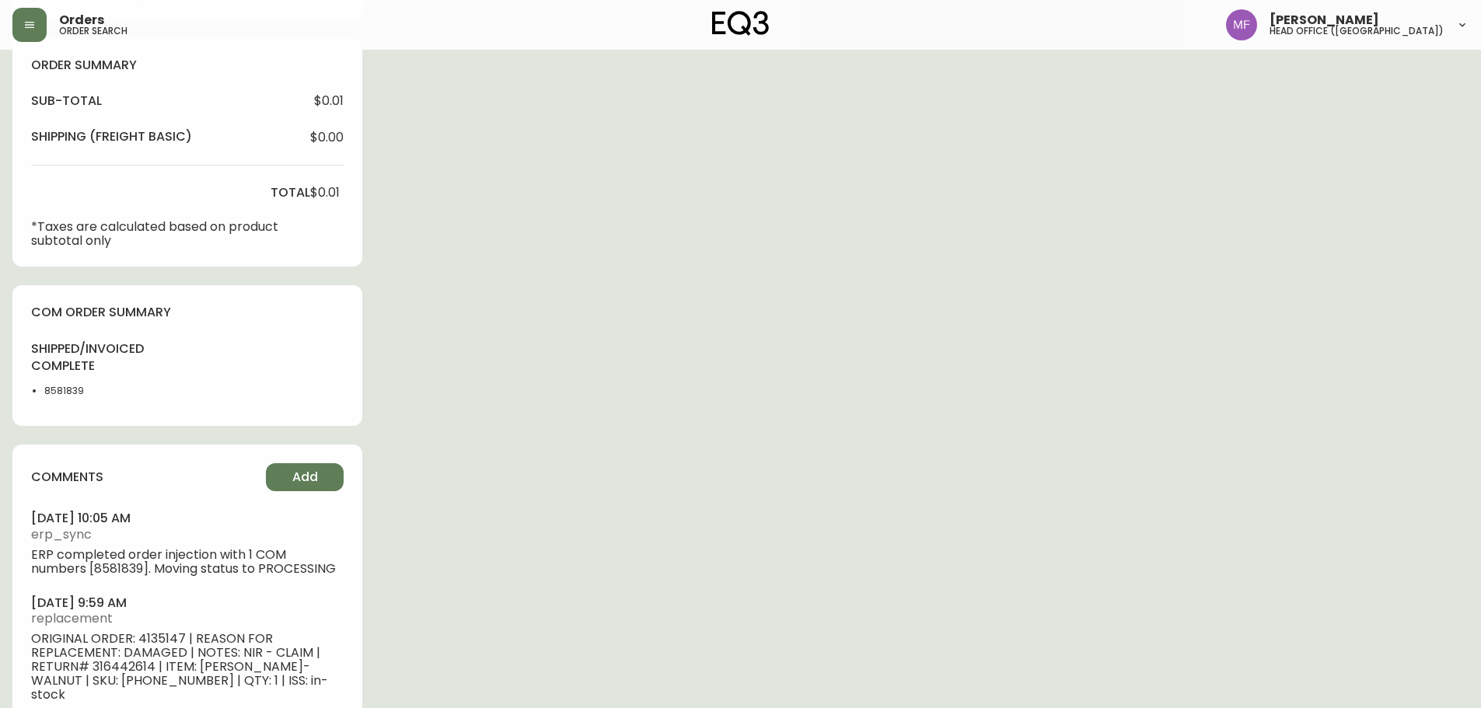
scroll to position [553, 0]
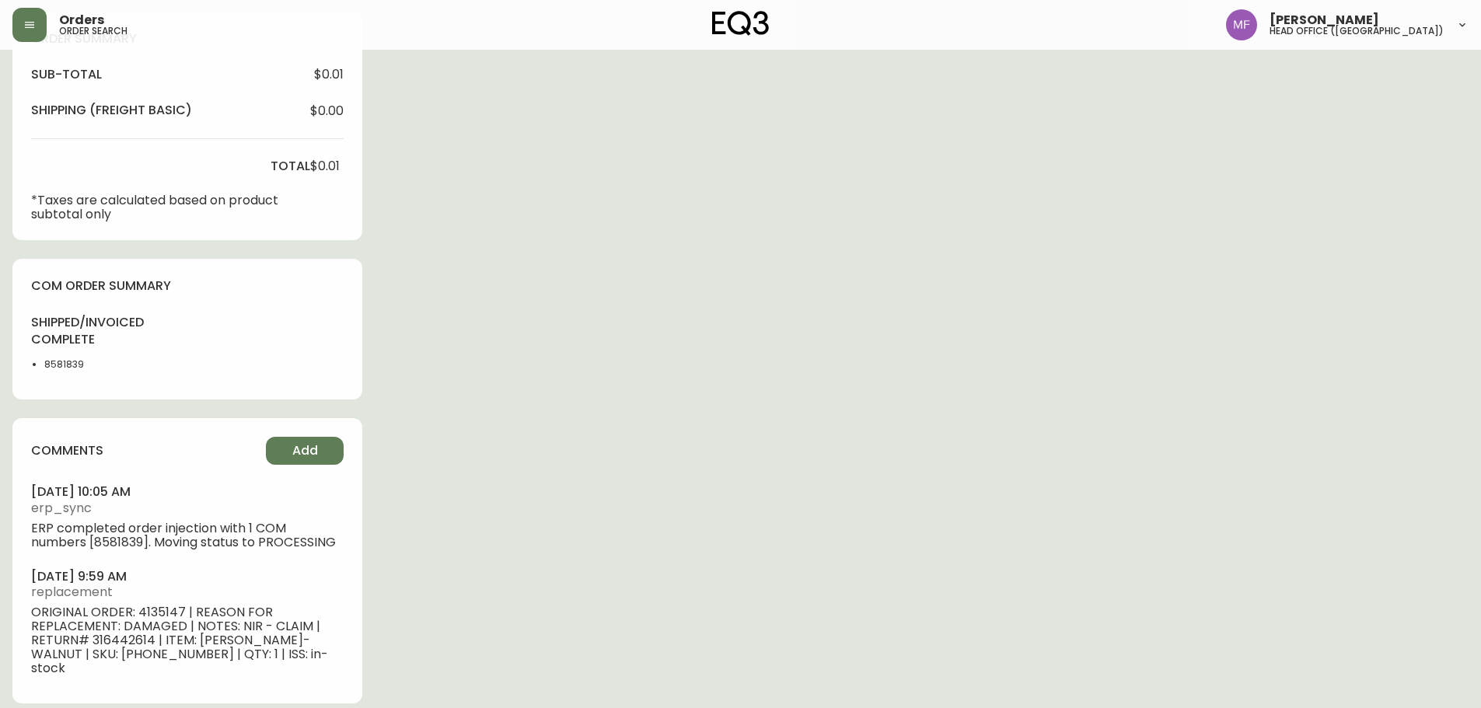
click at [53, 360] on li "8581839" at bounding box center [83, 365] width 78 height 14
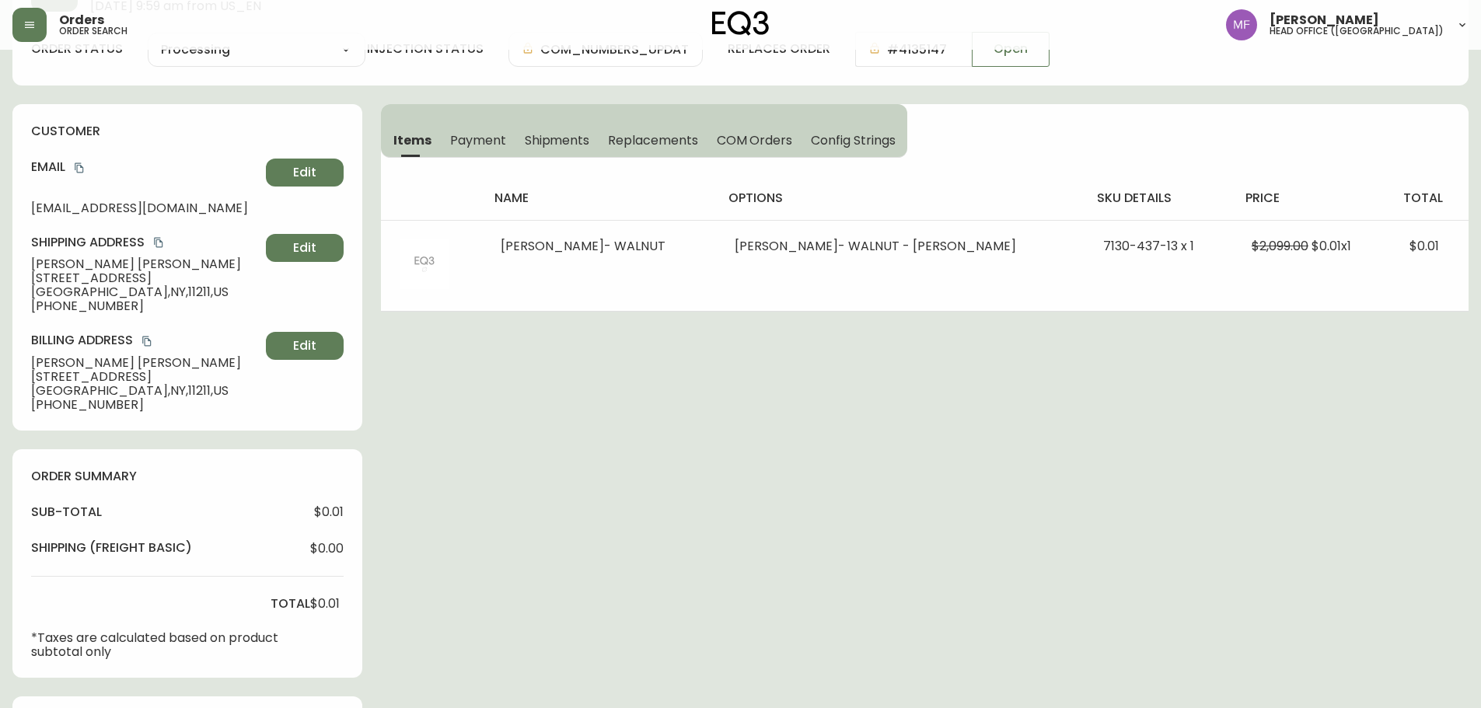
scroll to position [0, 0]
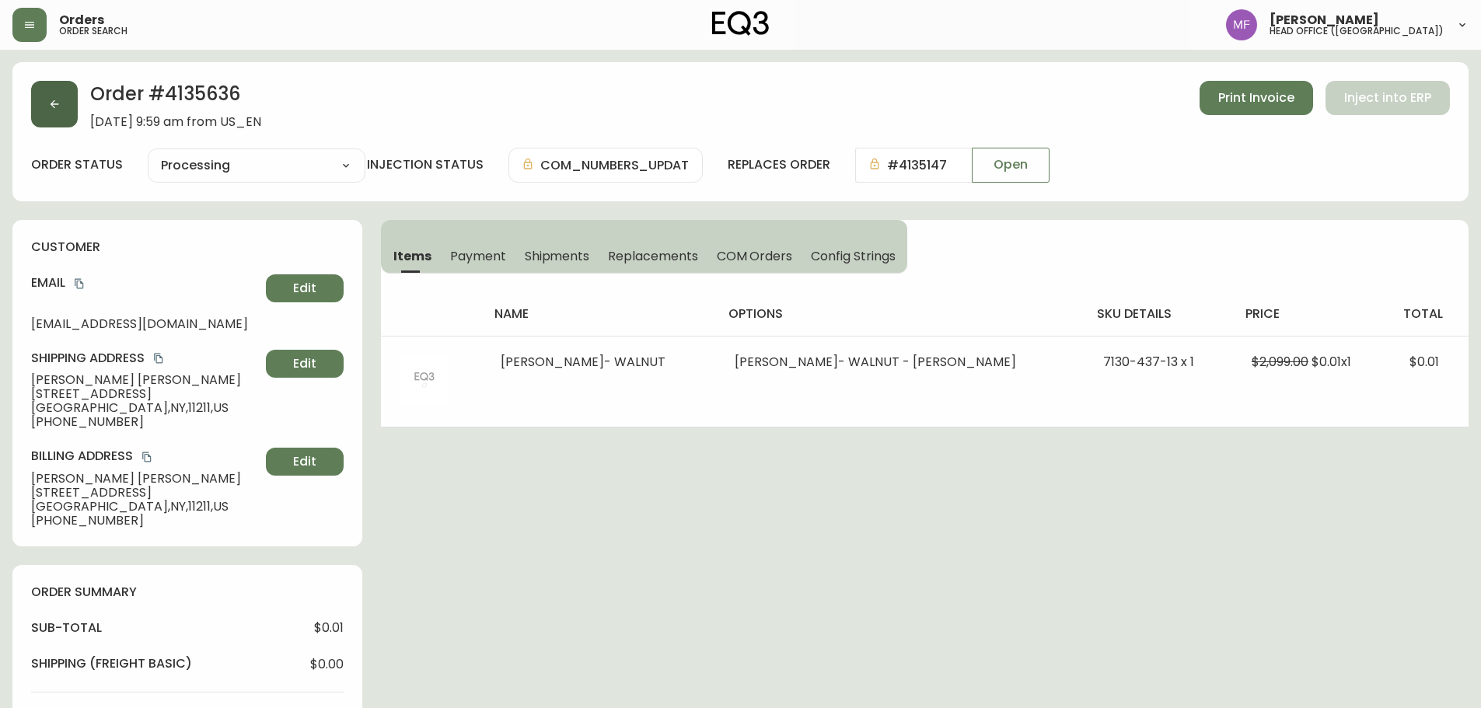
click at [41, 102] on button "button" at bounding box center [54, 104] width 47 height 47
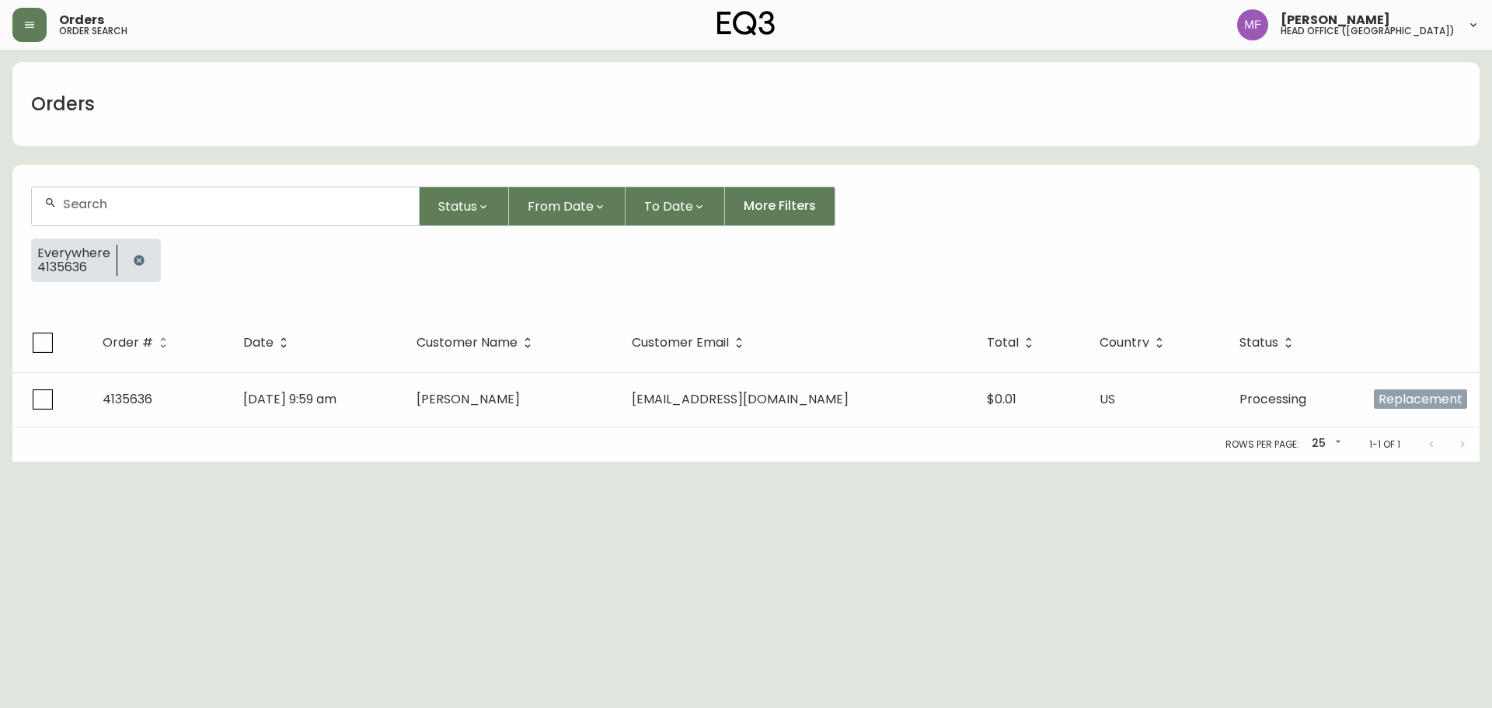
click at [141, 260] on icon "button" at bounding box center [139, 260] width 10 height 10
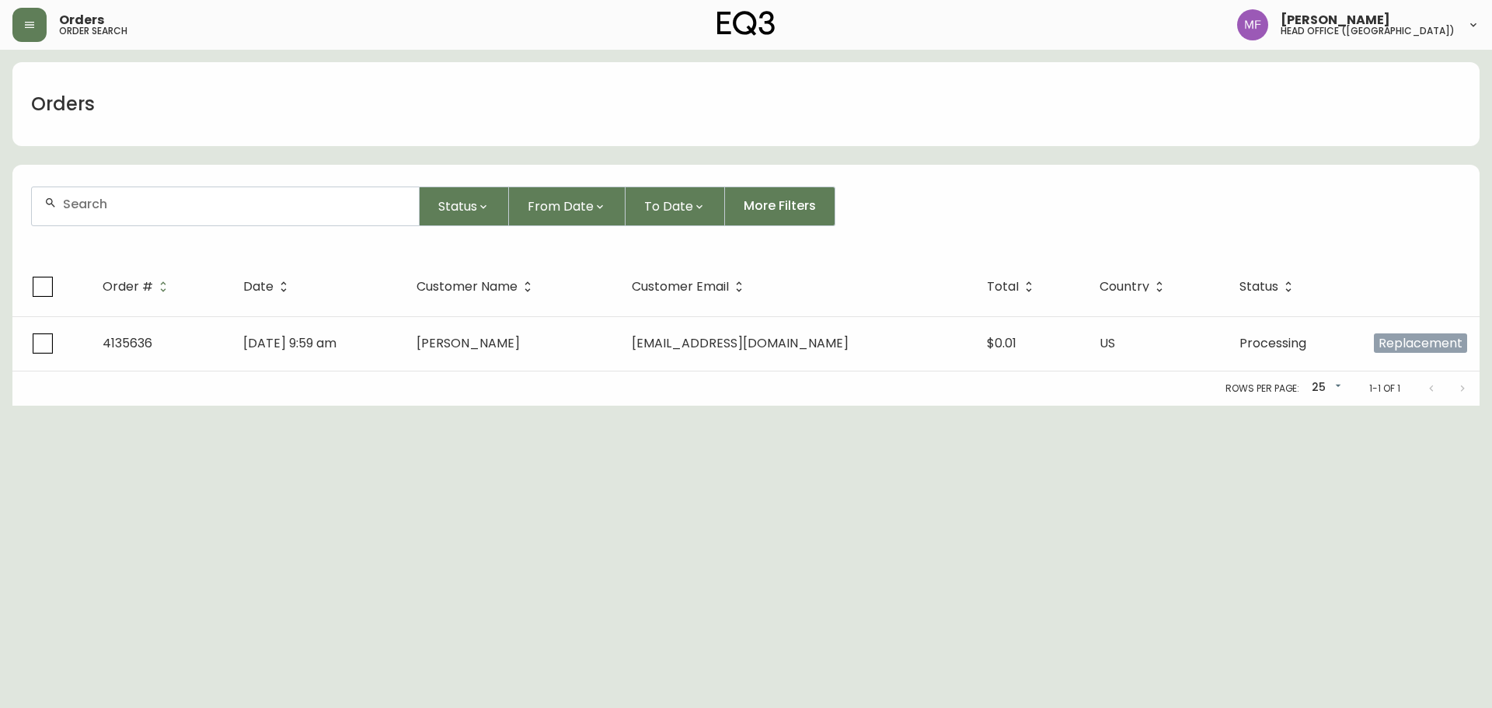
click at [132, 213] on div at bounding box center [225, 206] width 387 height 38
paste input "4135056"
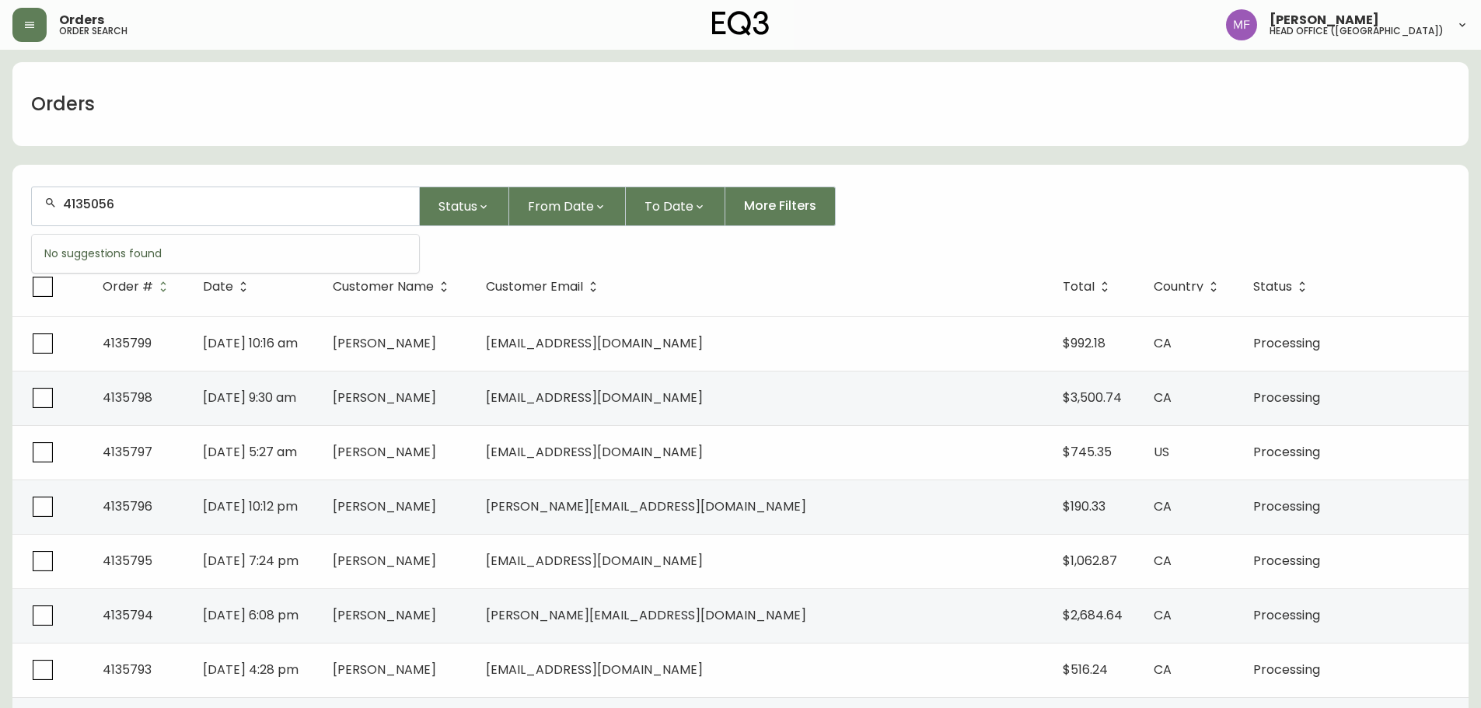
type input "4135056"
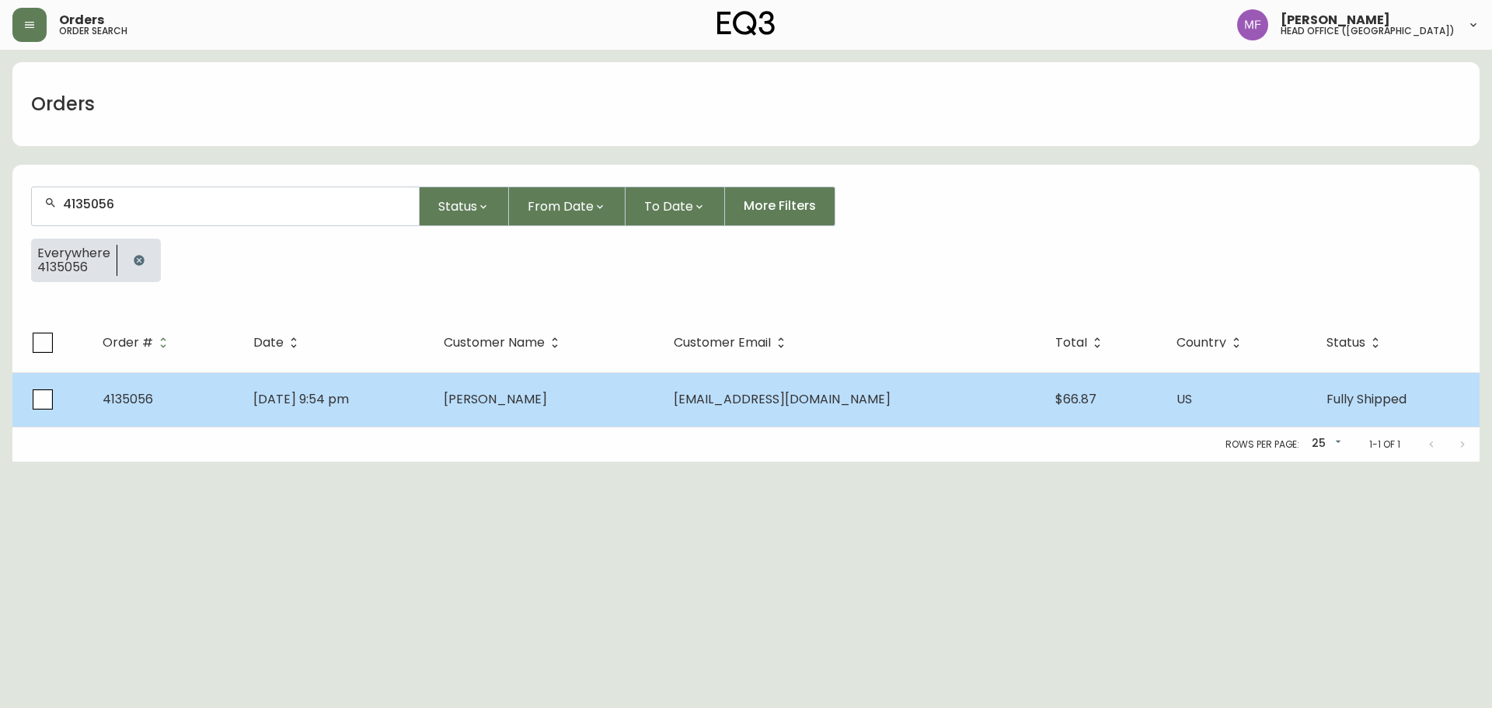
click at [640, 401] on td "Luke Fiji" at bounding box center [546, 399] width 231 height 54
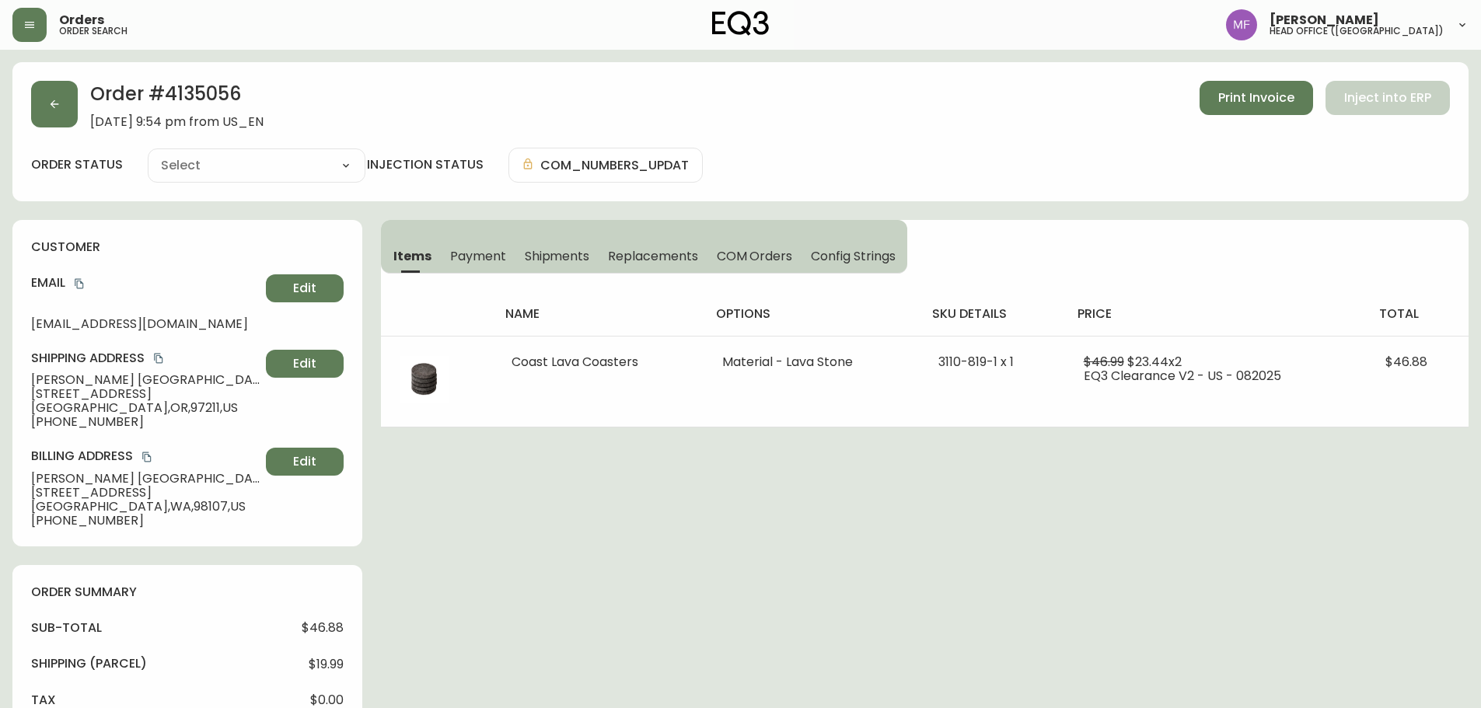
type input "Fully Shipped"
select select "FULLY_SHIPPED"
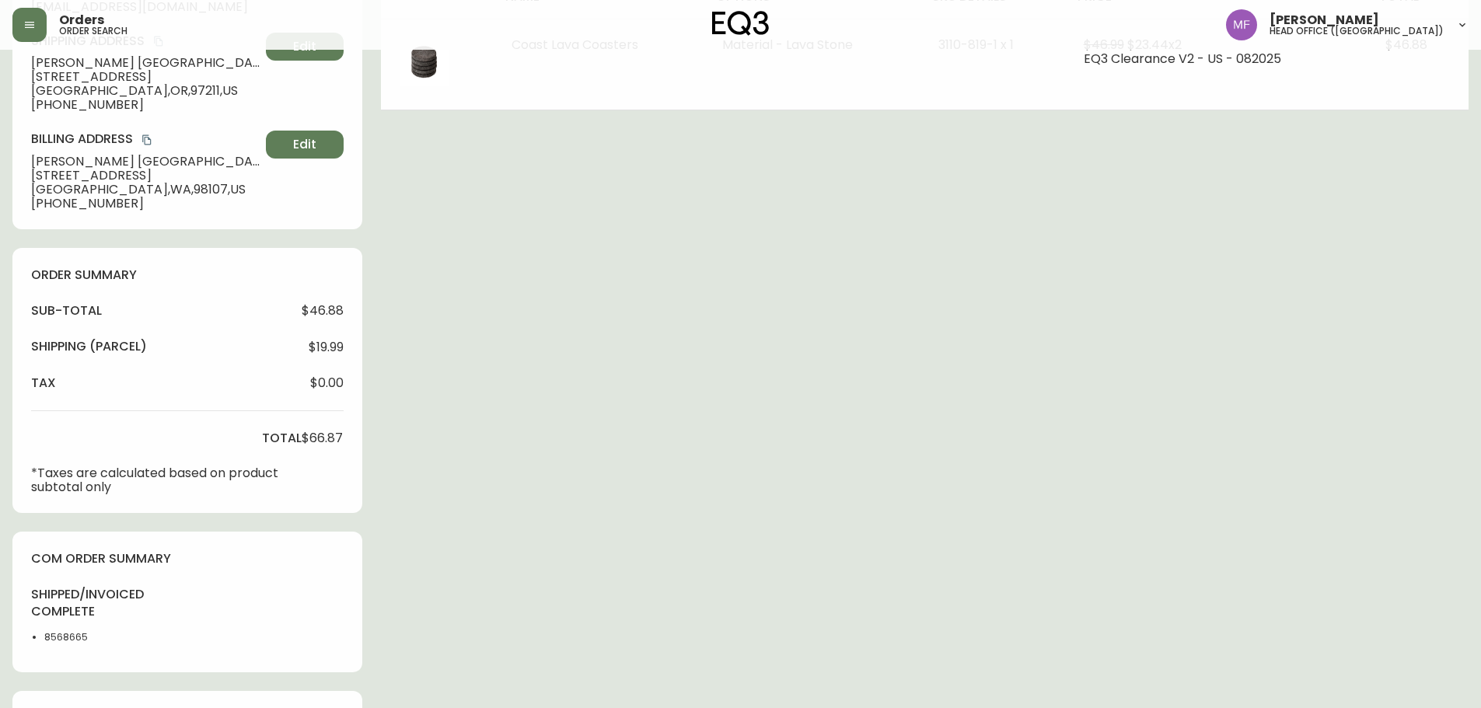
scroll to position [466, 0]
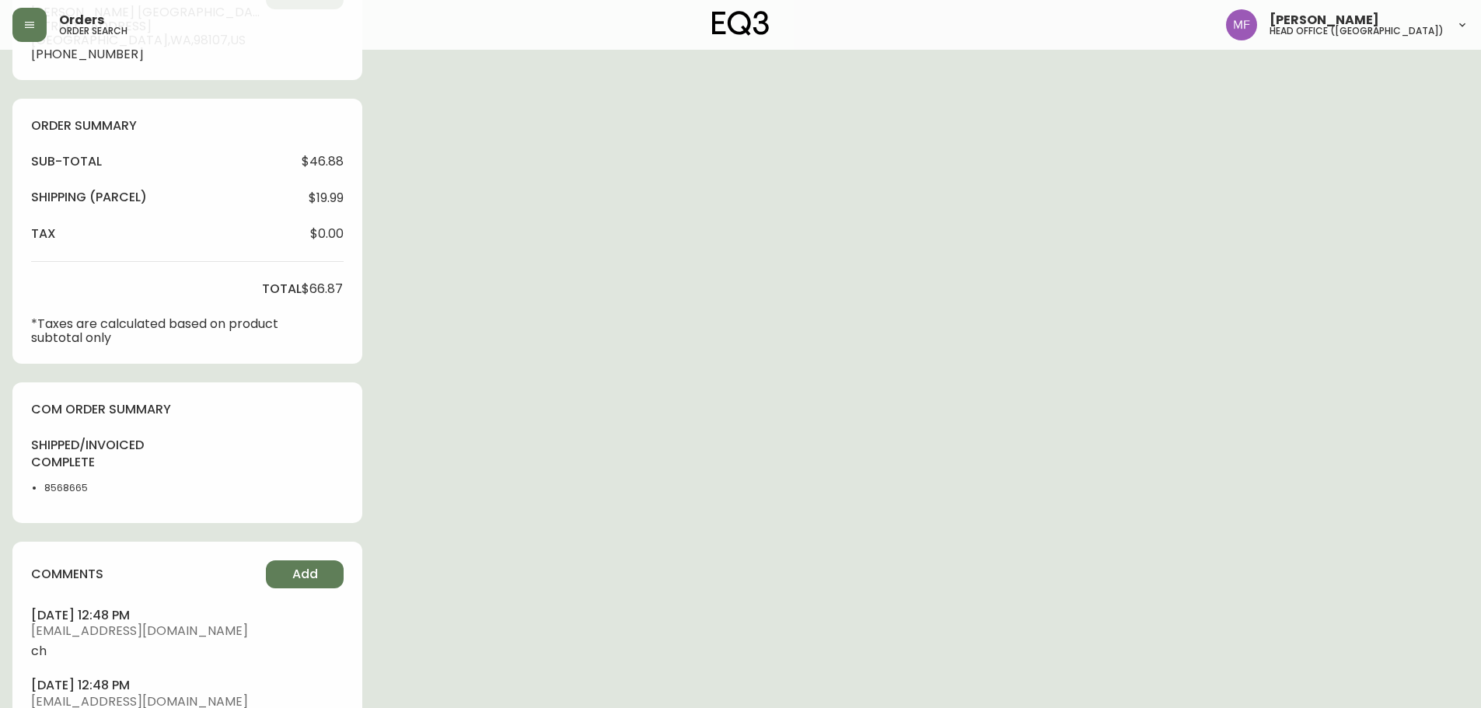
click at [67, 487] on li "8568665" at bounding box center [83, 488] width 78 height 14
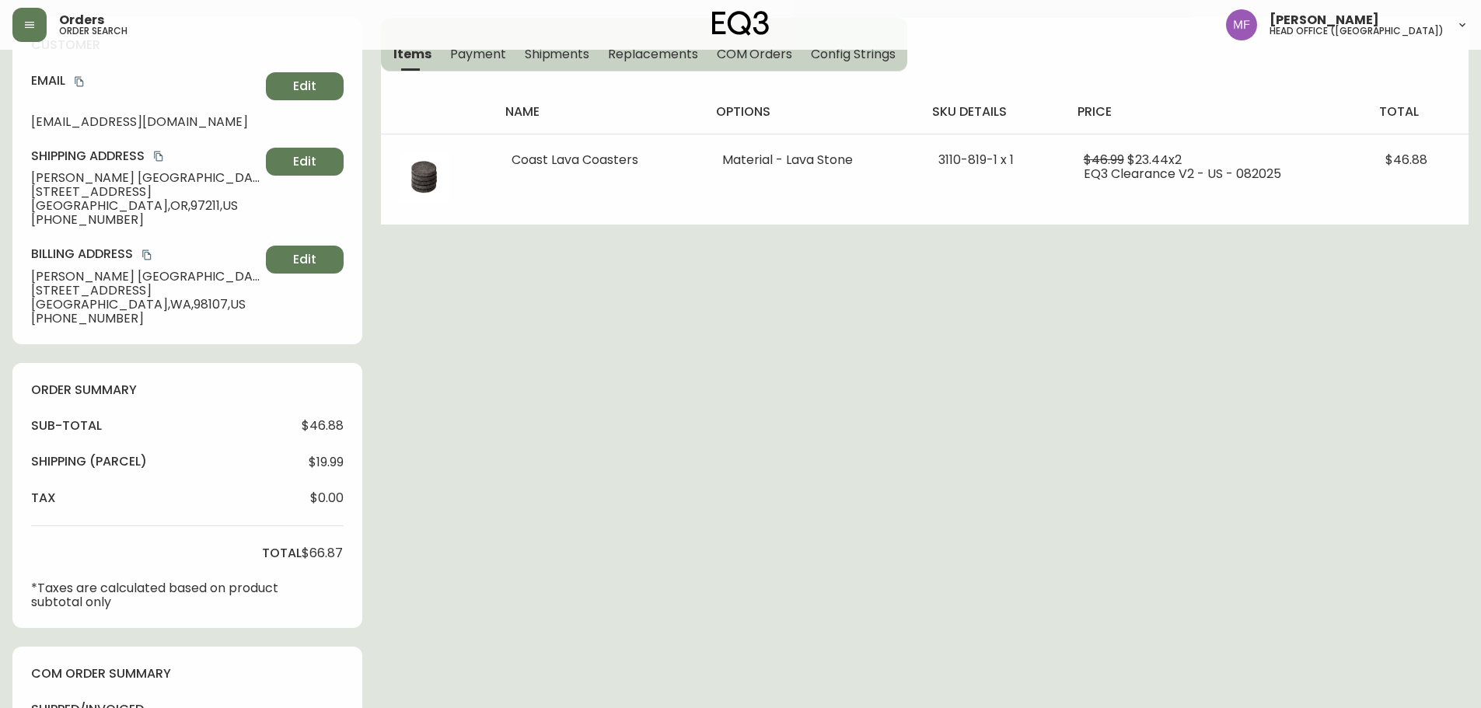
scroll to position [0, 0]
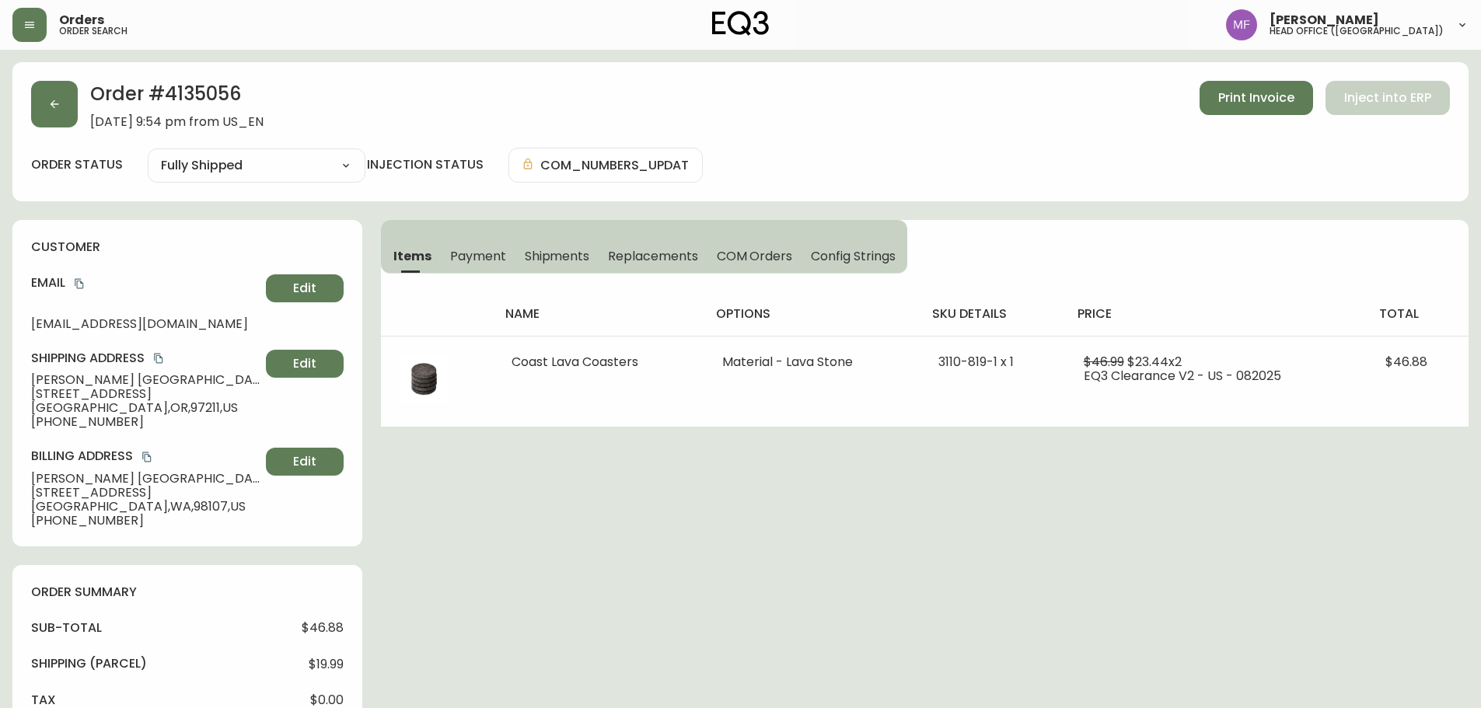
click at [58, 92] on button "button" at bounding box center [54, 104] width 47 height 47
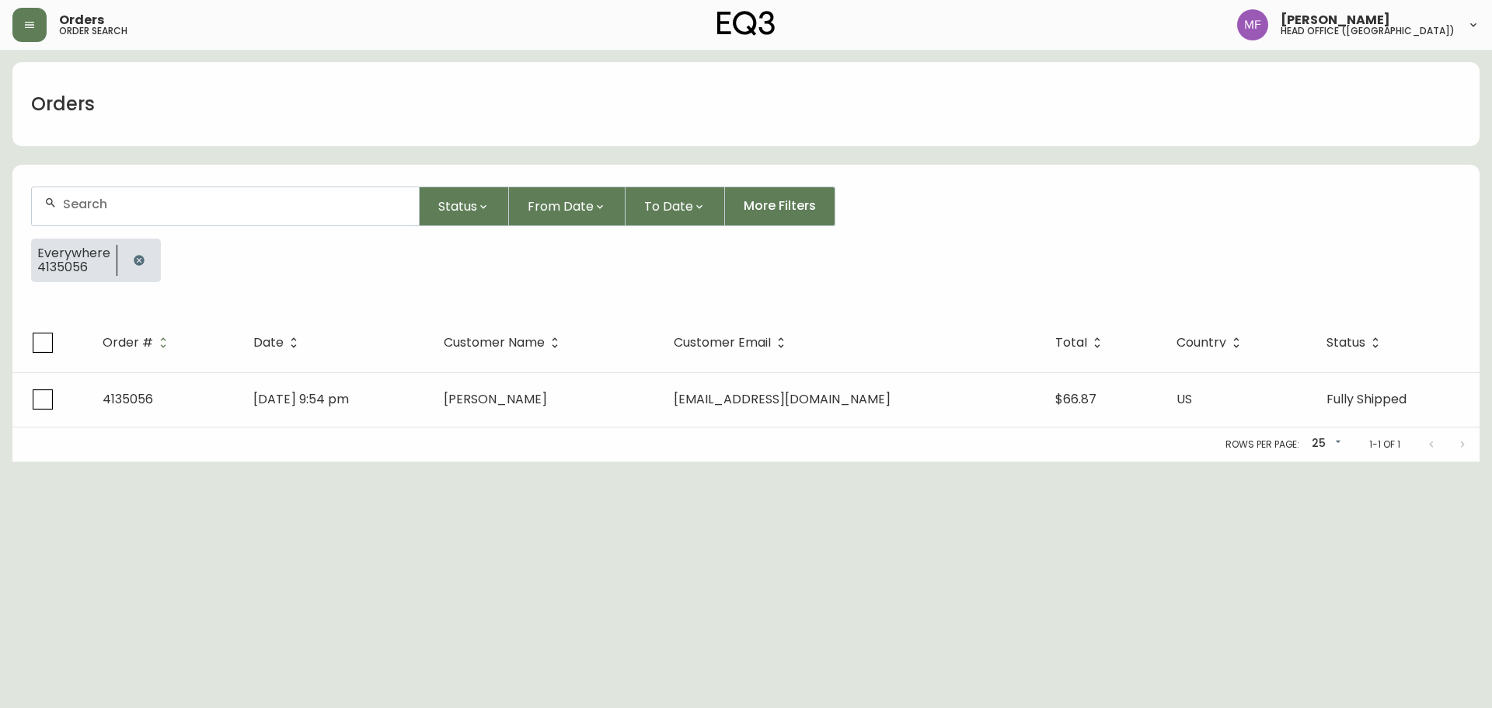
drag, startPoint x: 130, startPoint y: 250, endPoint x: 126, endPoint y: 218, distance: 32.1
click at [131, 252] on button "button" at bounding box center [139, 260] width 31 height 31
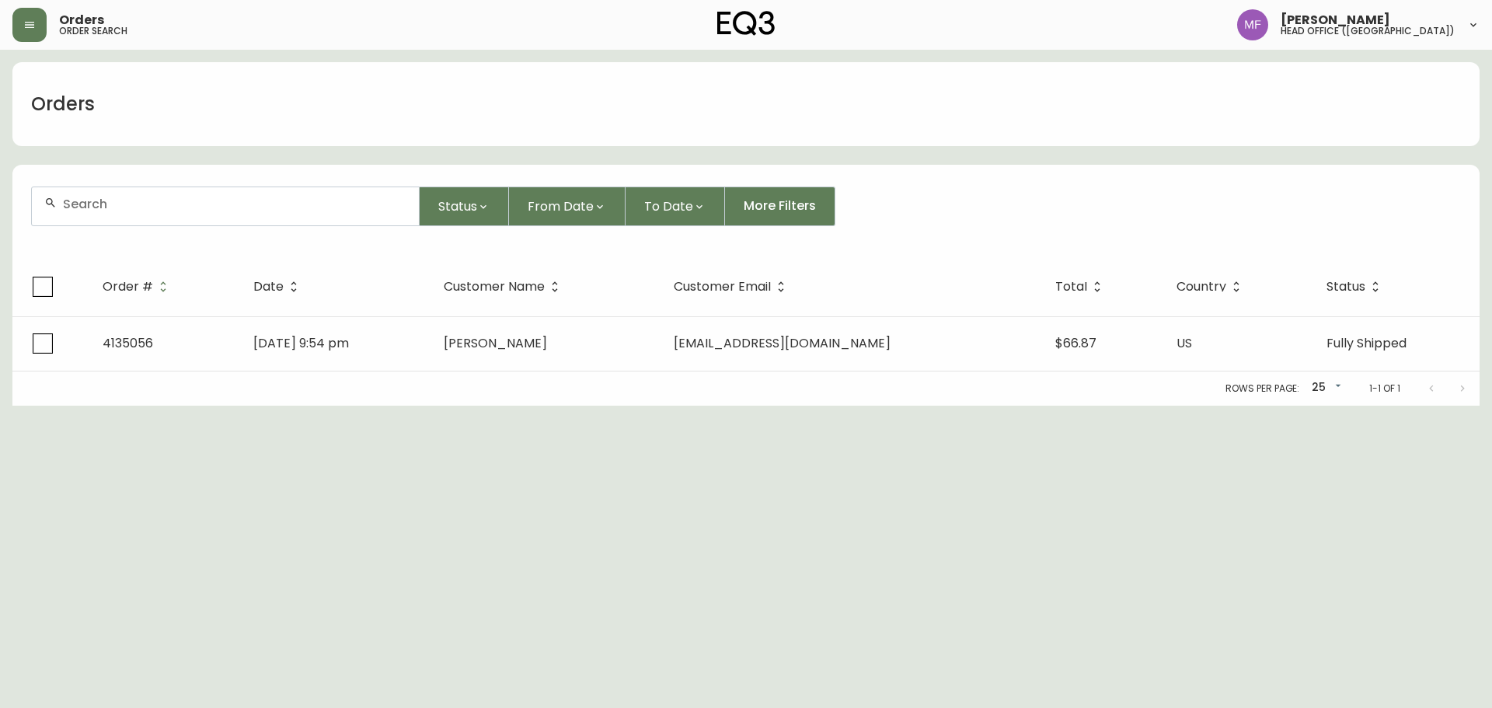
click at [120, 204] on input "text" at bounding box center [235, 204] width 344 height 15
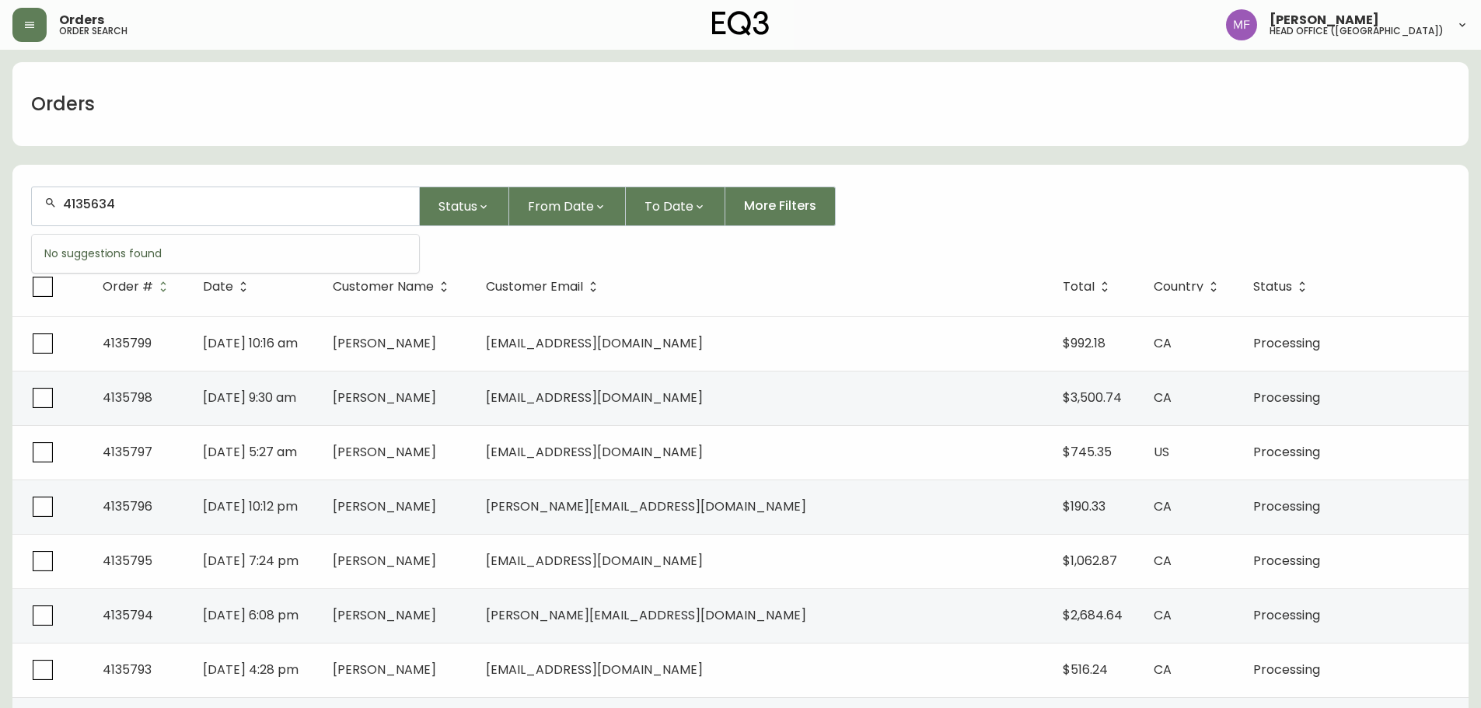
type input "4135634"
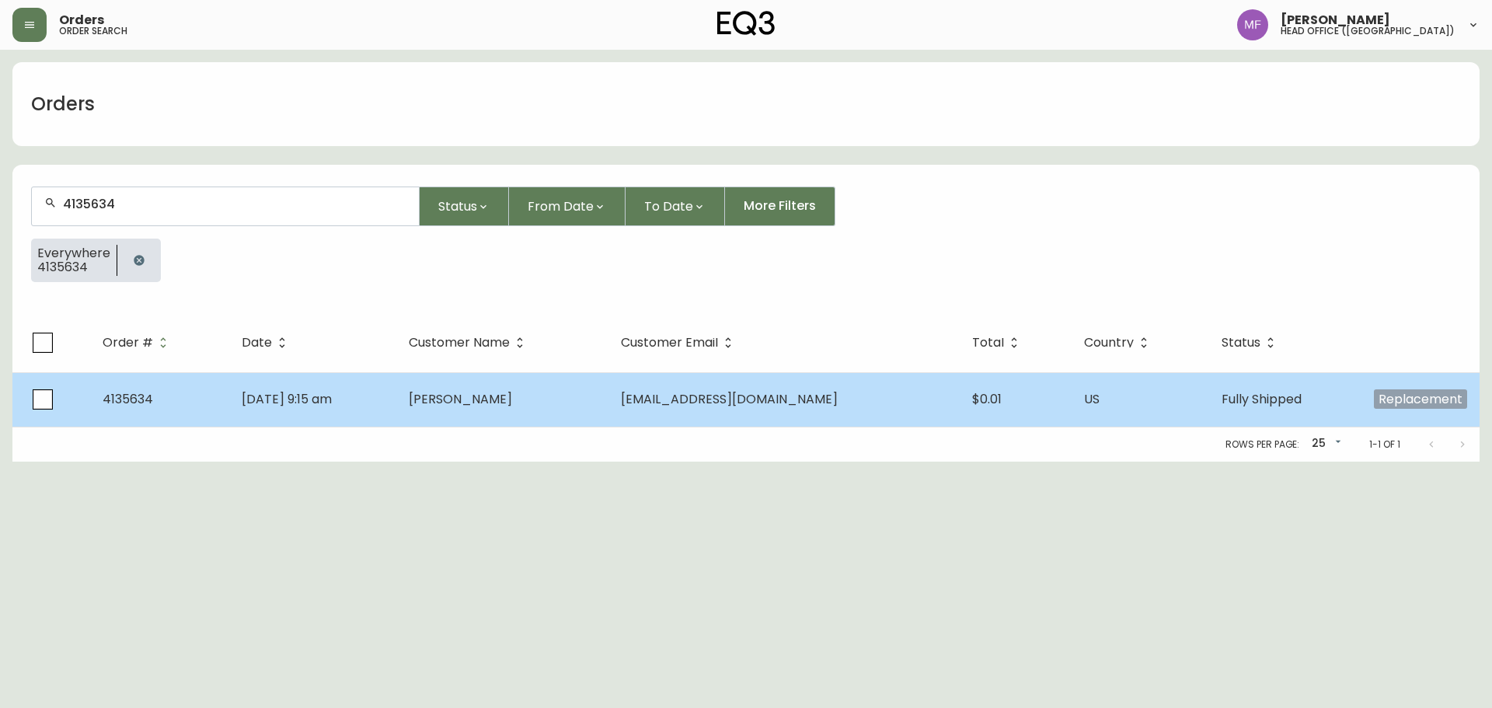
click at [396, 394] on td "Oct 02 2025, 9:15 am" at bounding box center [312, 399] width 167 height 54
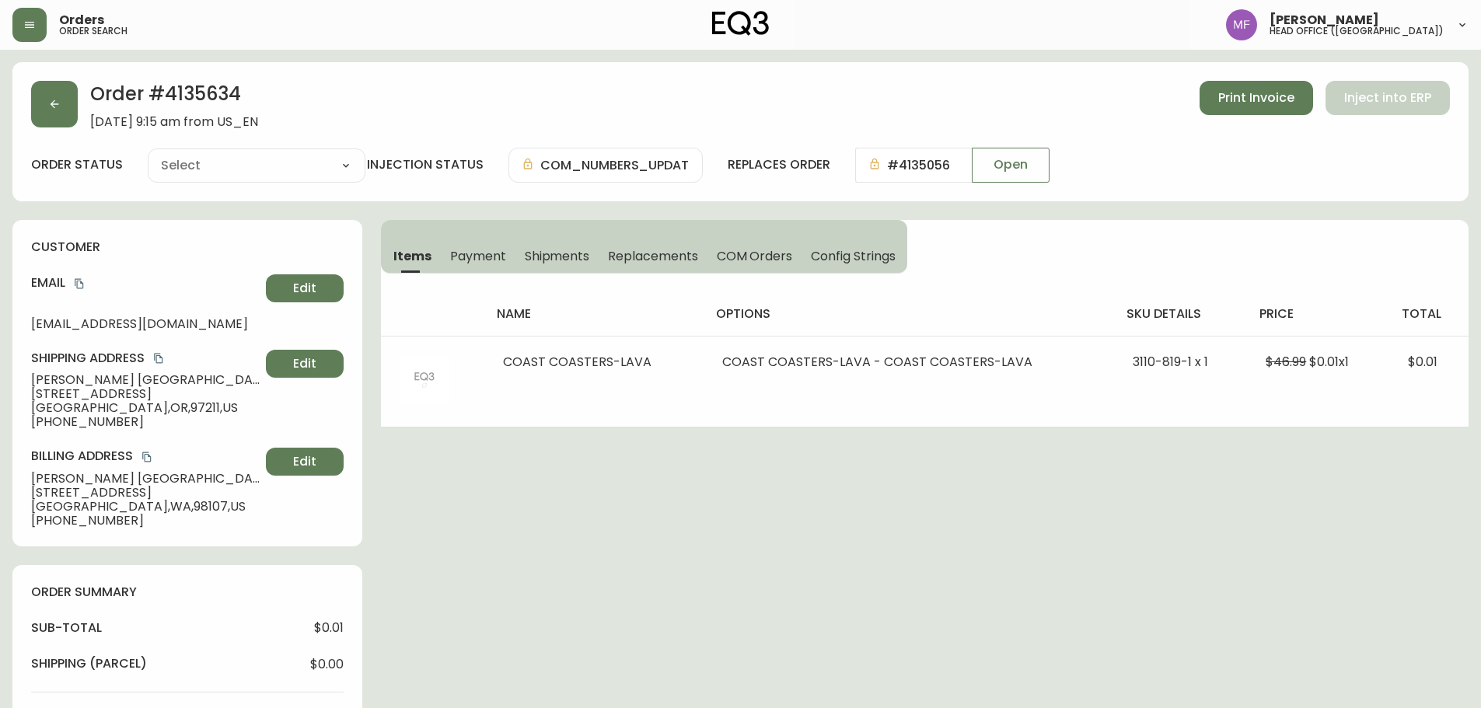
type input "Fully Shipped"
select select "FULLY_SHIPPED"
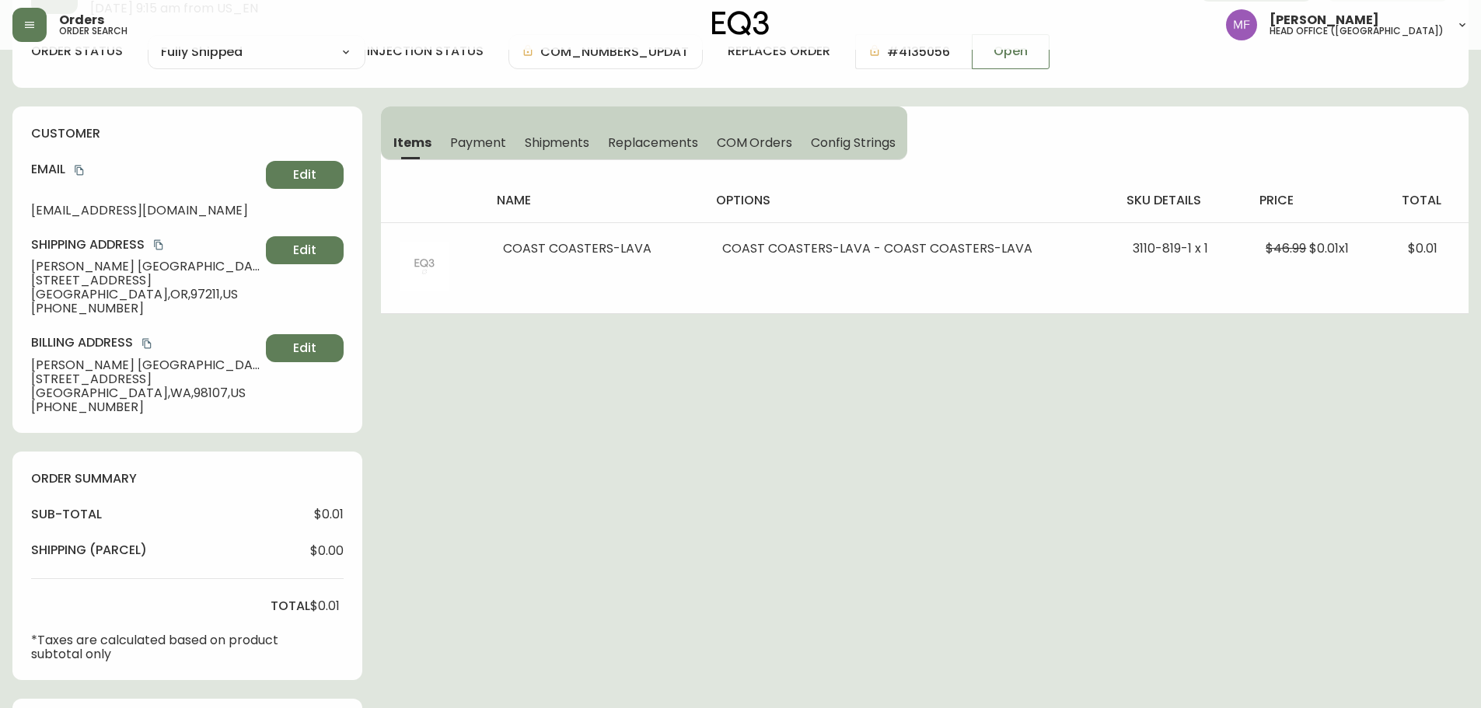
scroll to position [466, 0]
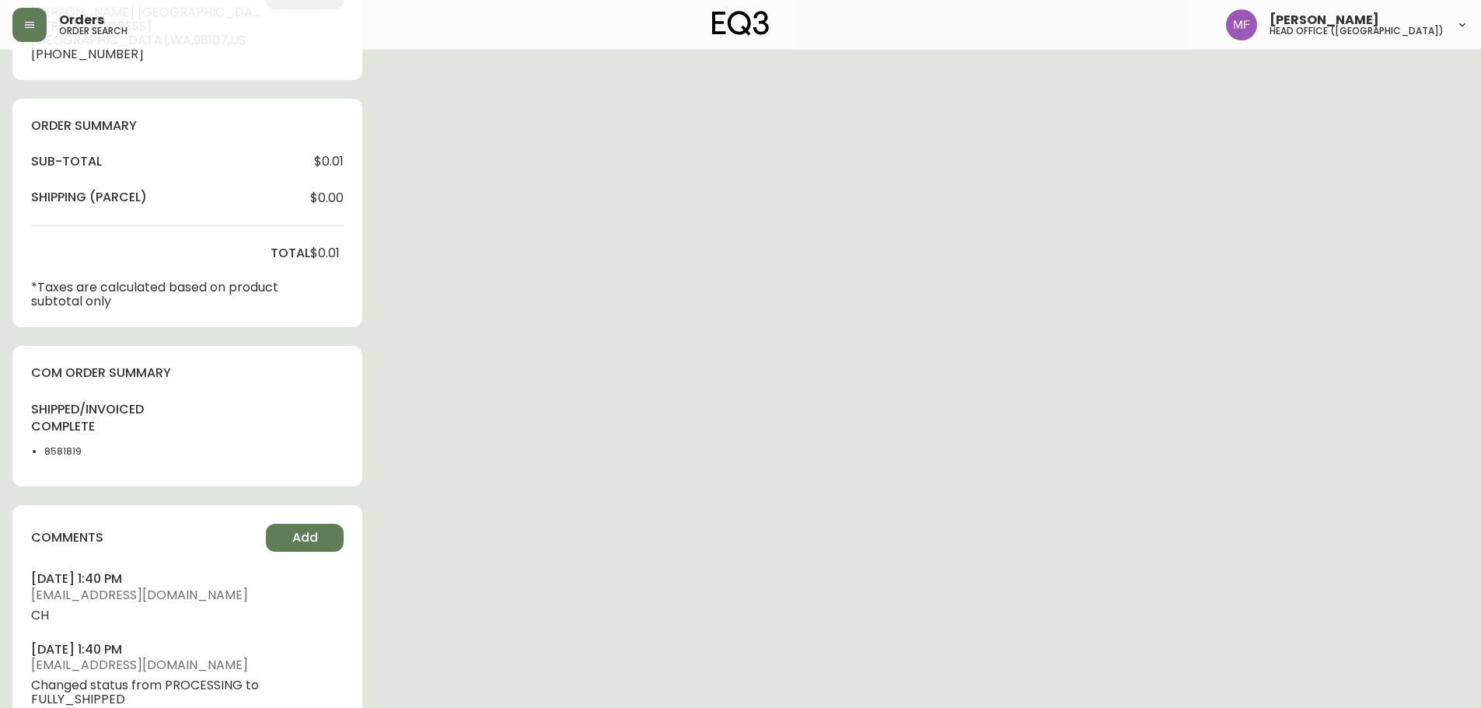
click at [76, 452] on li "8581819" at bounding box center [83, 452] width 78 height 14
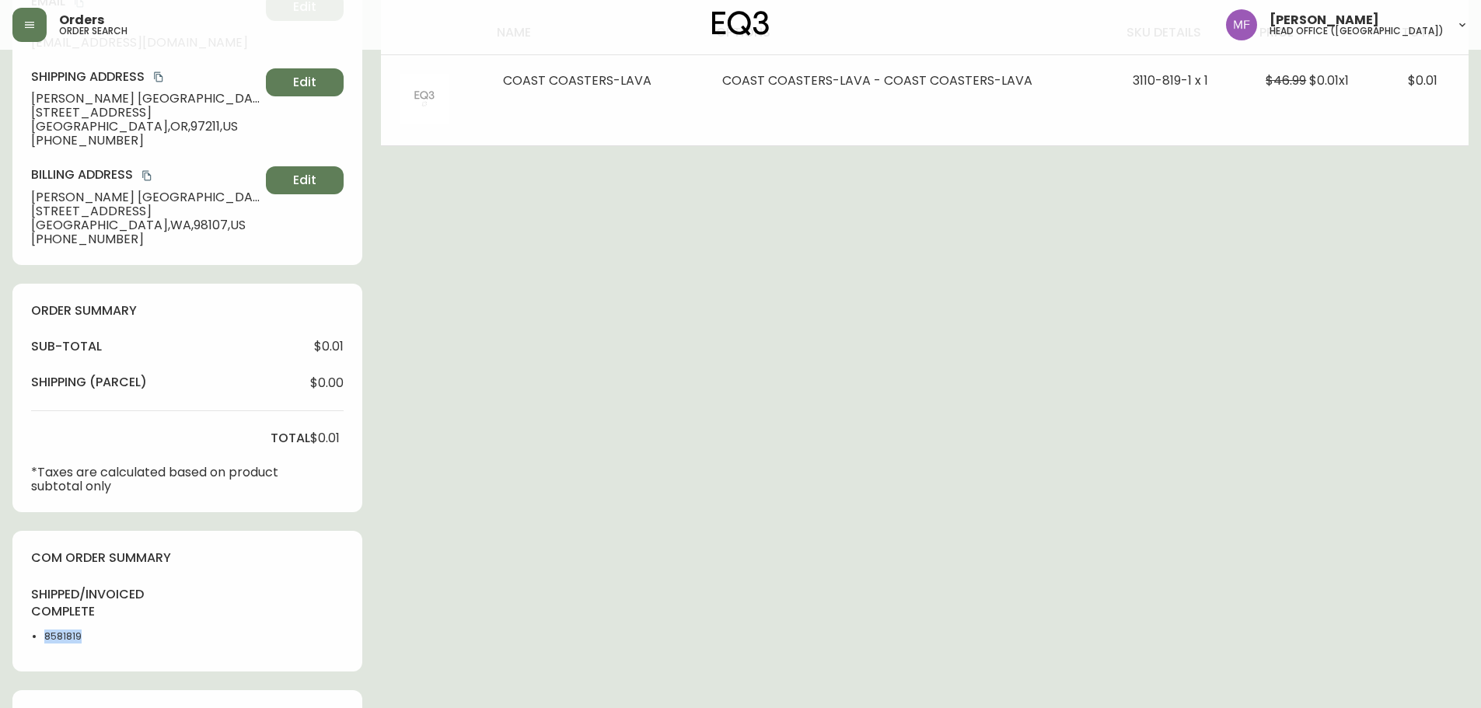
scroll to position [0, 0]
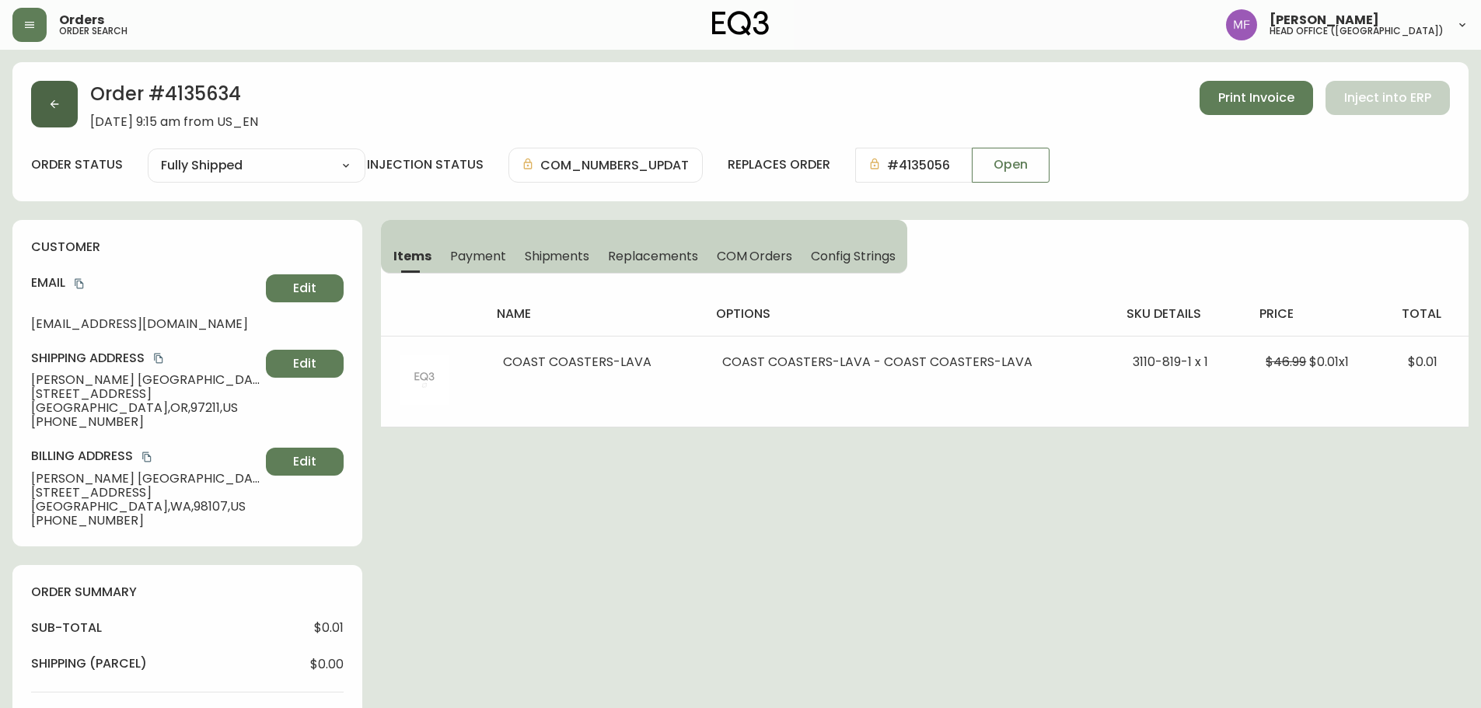
click at [72, 111] on button "button" at bounding box center [54, 104] width 47 height 47
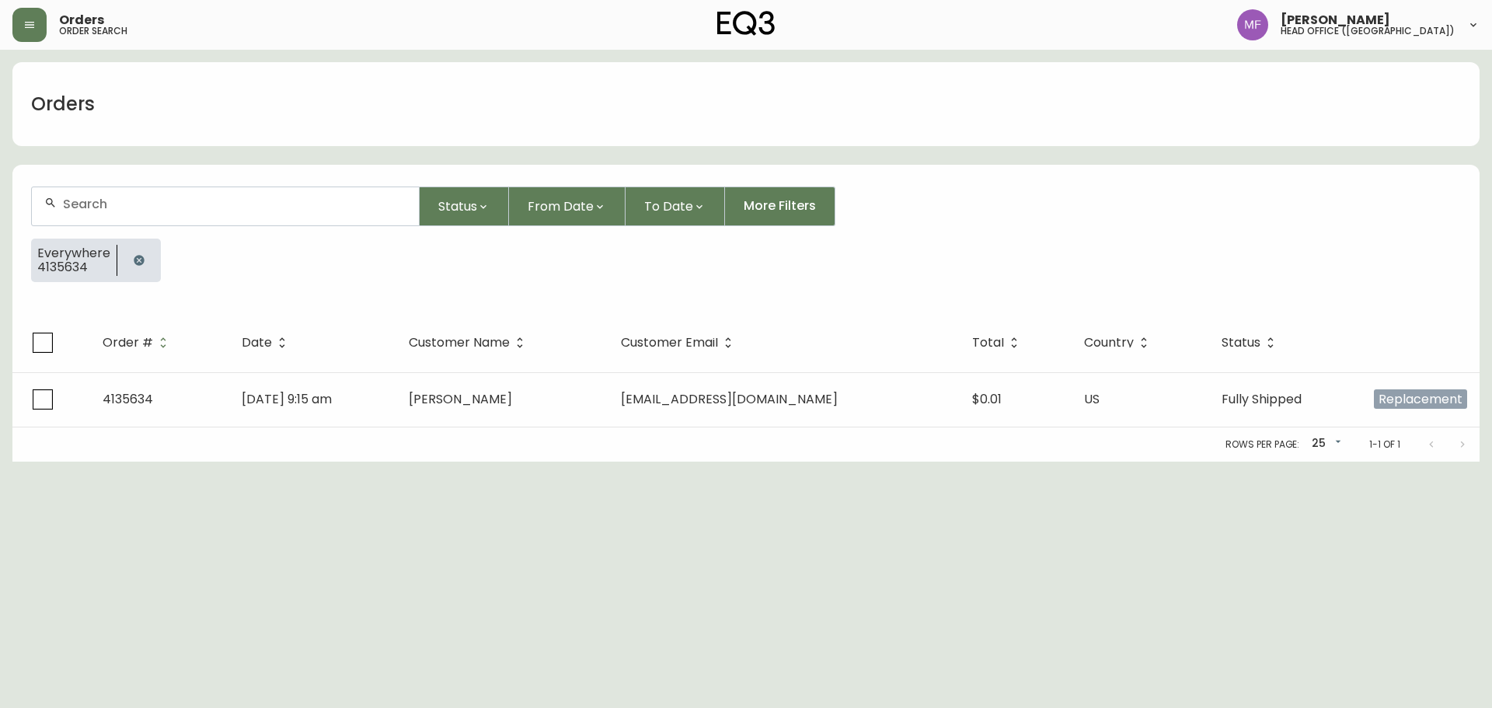
click at [145, 248] on button "button" at bounding box center [139, 260] width 31 height 31
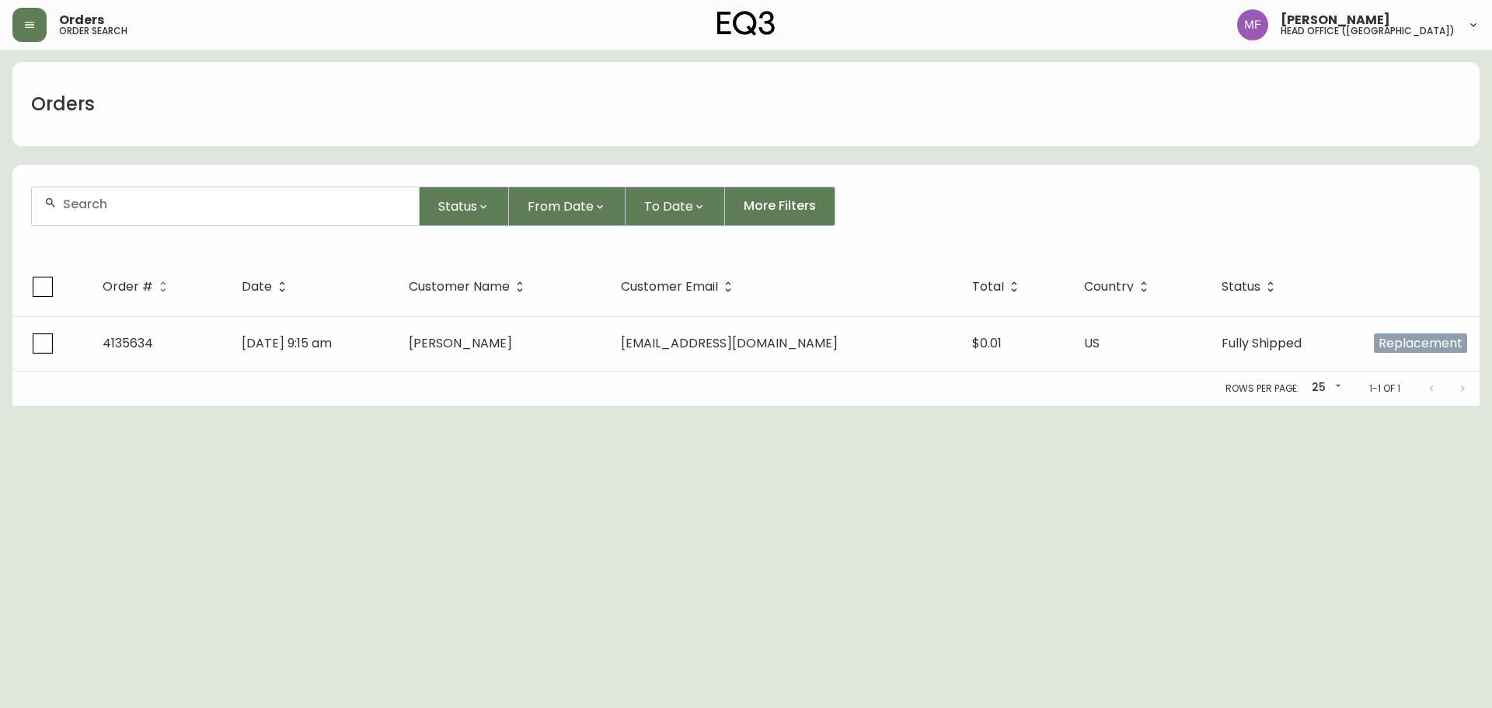
click at [141, 210] on input "text" at bounding box center [235, 204] width 344 height 15
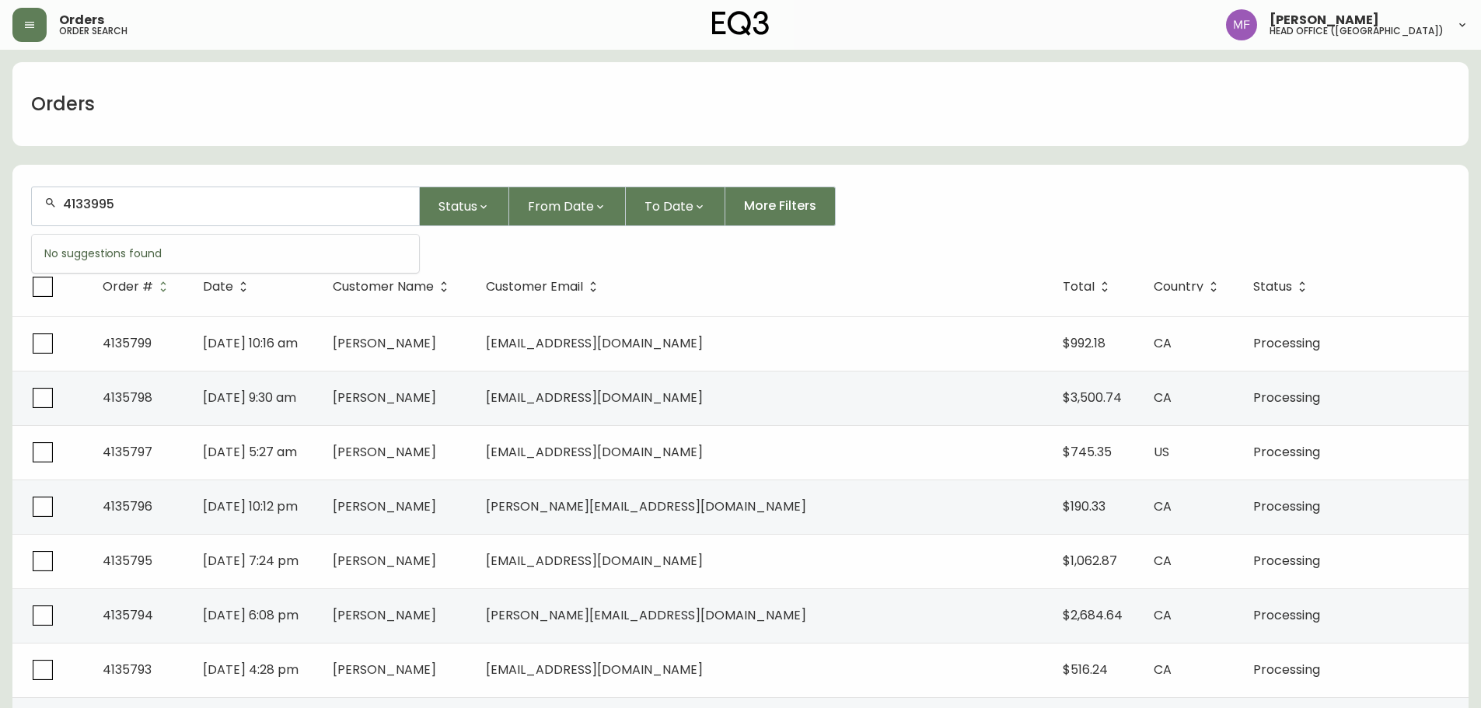
type input "4133995"
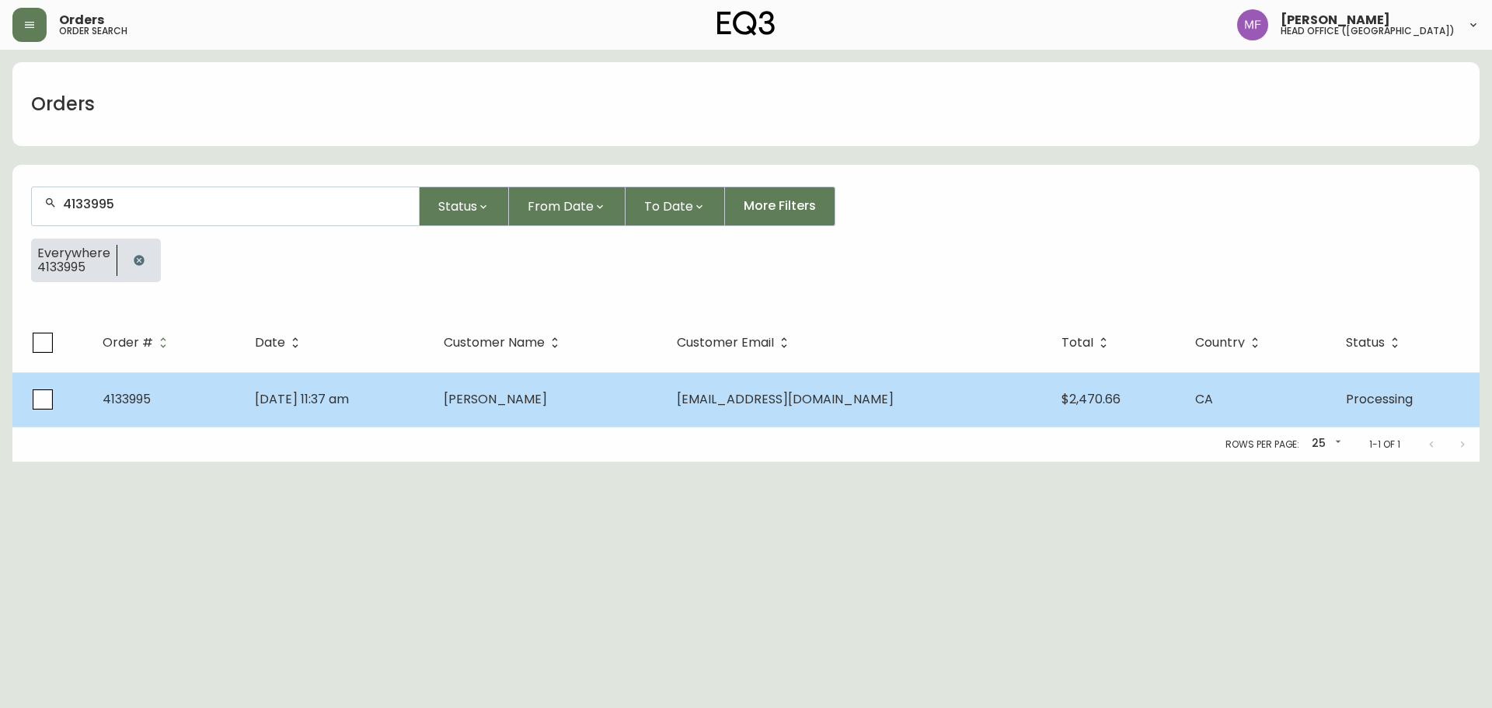
click at [548, 388] on td "[PERSON_NAME]" at bounding box center [547, 399] width 232 height 54
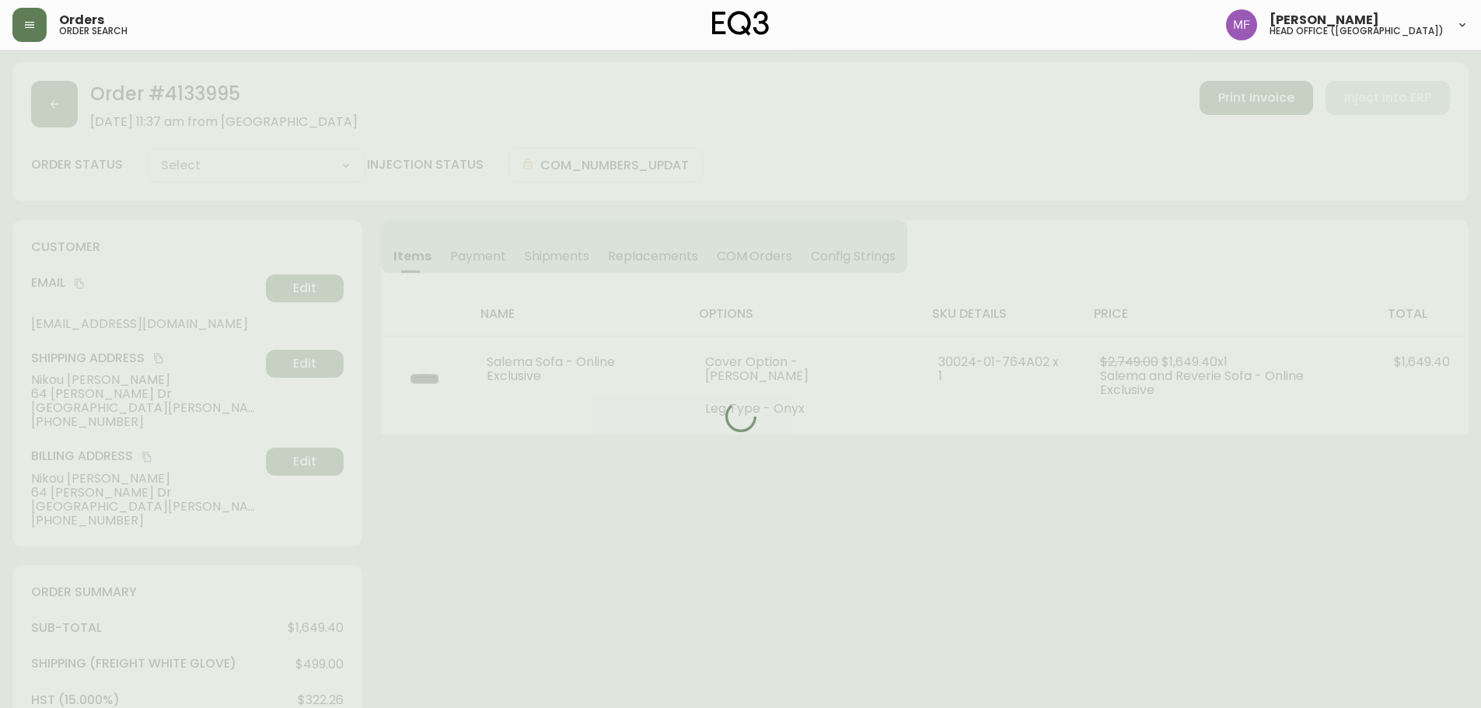
type input "Processing"
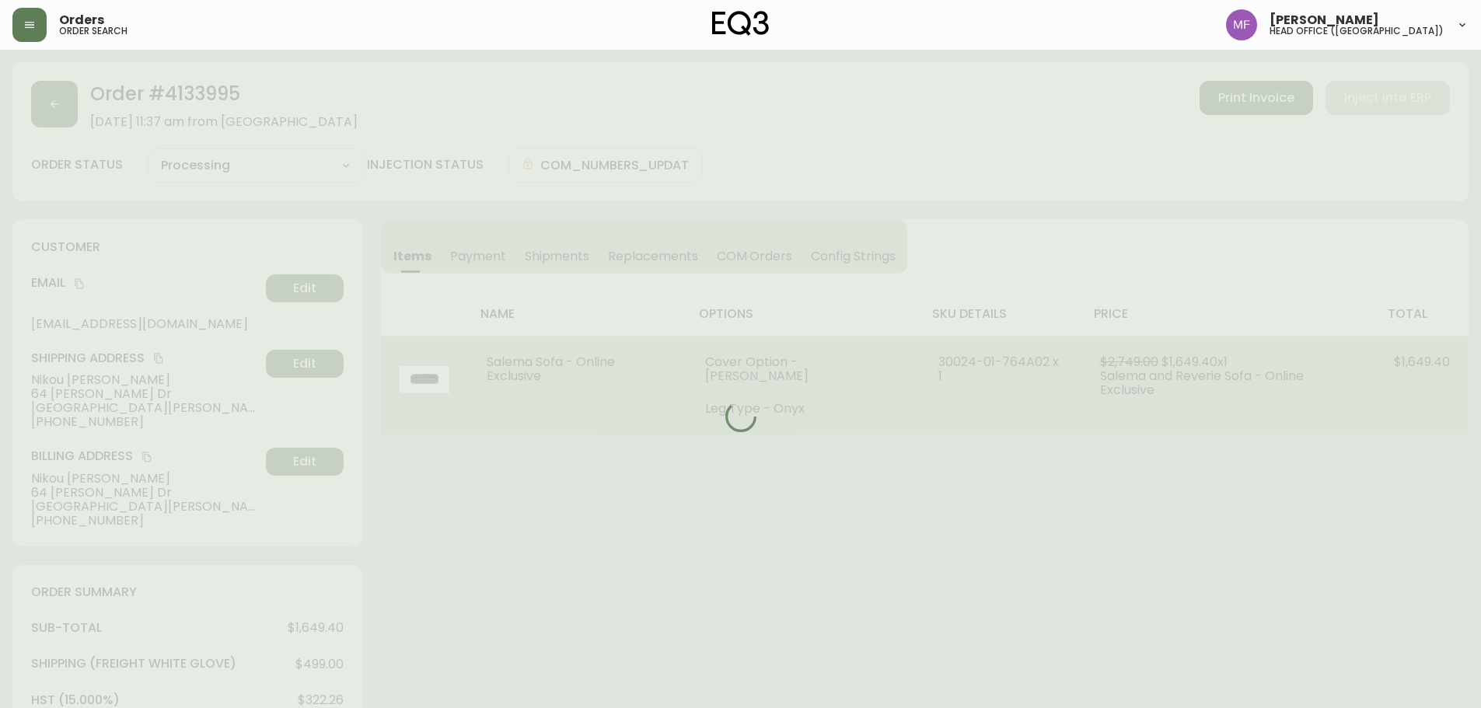
select select "PROCESSING"
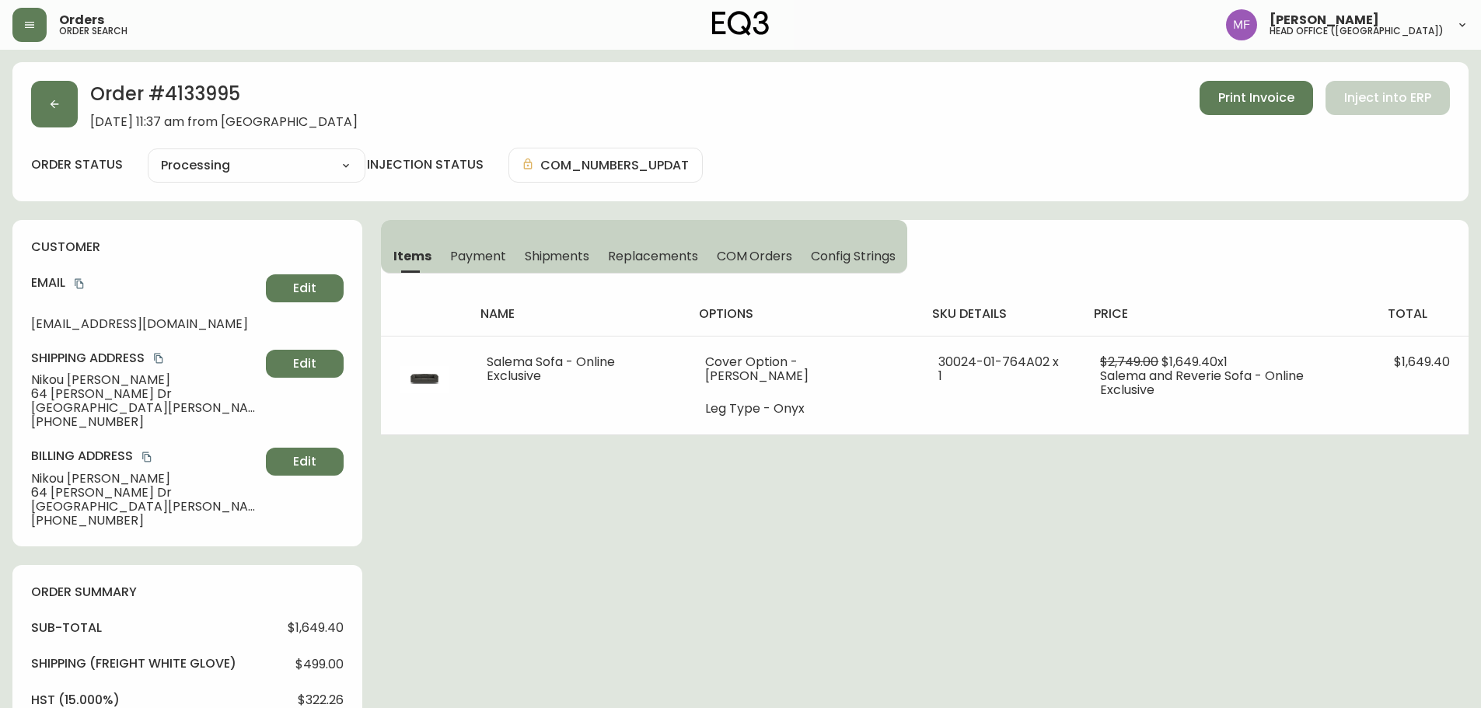
click at [54, 106] on icon "button" at bounding box center [54, 104] width 12 height 12
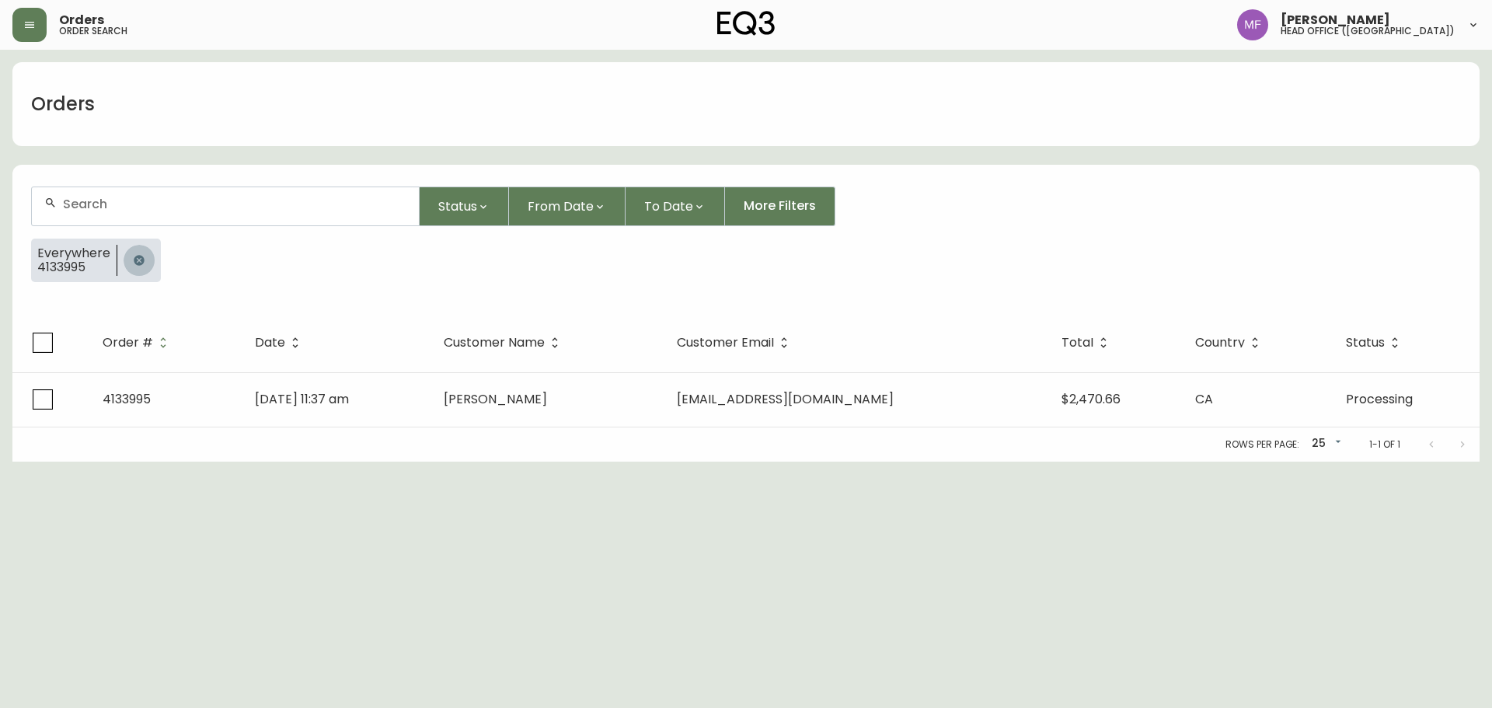
click at [129, 256] on button "button" at bounding box center [139, 260] width 31 height 31
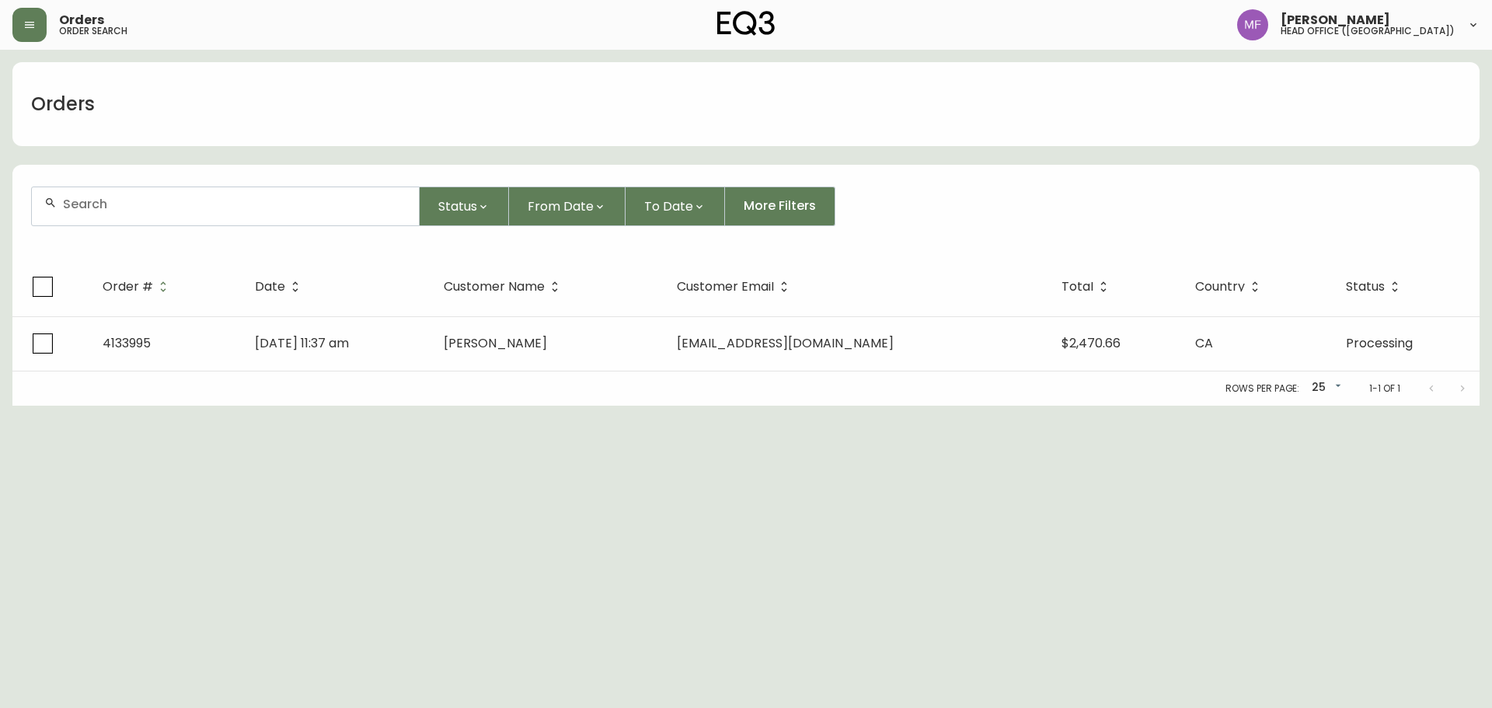
click at [125, 219] on div at bounding box center [225, 206] width 387 height 38
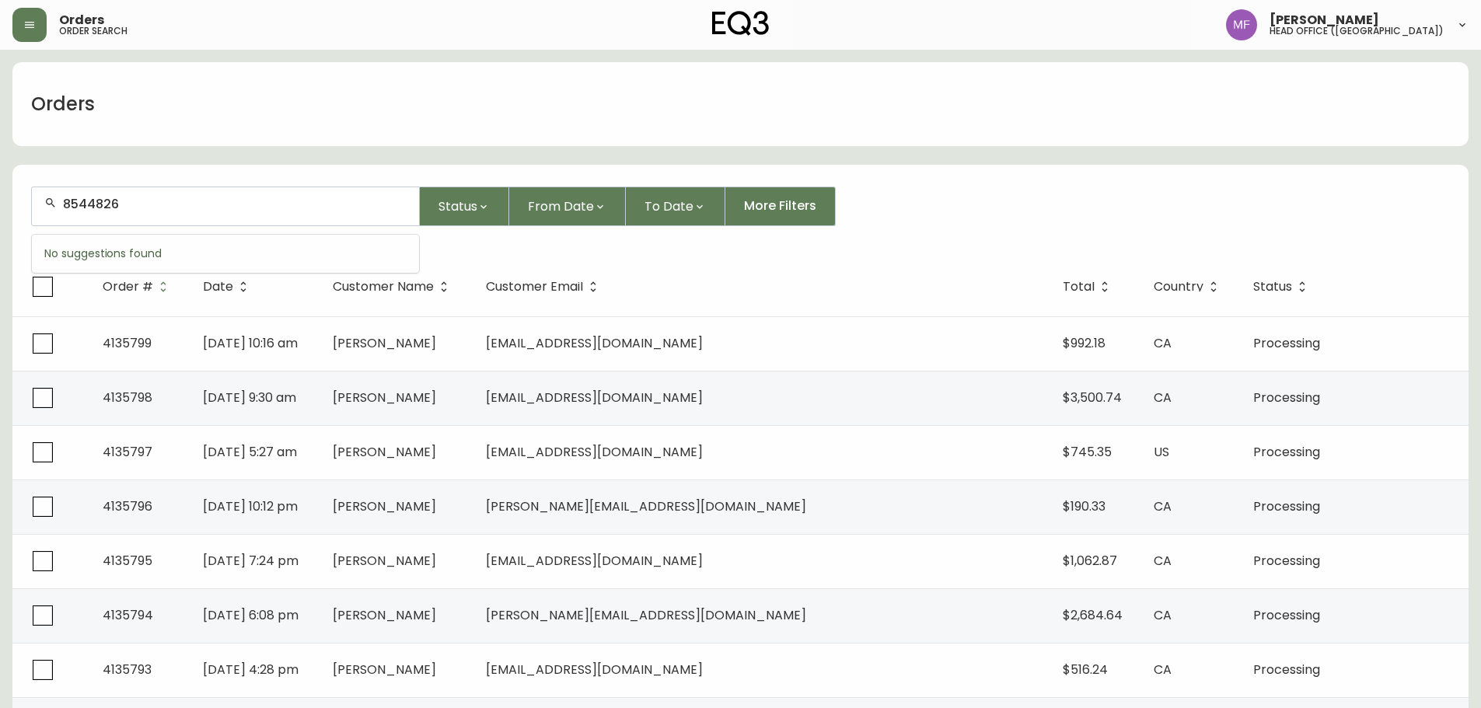
type input "8544826"
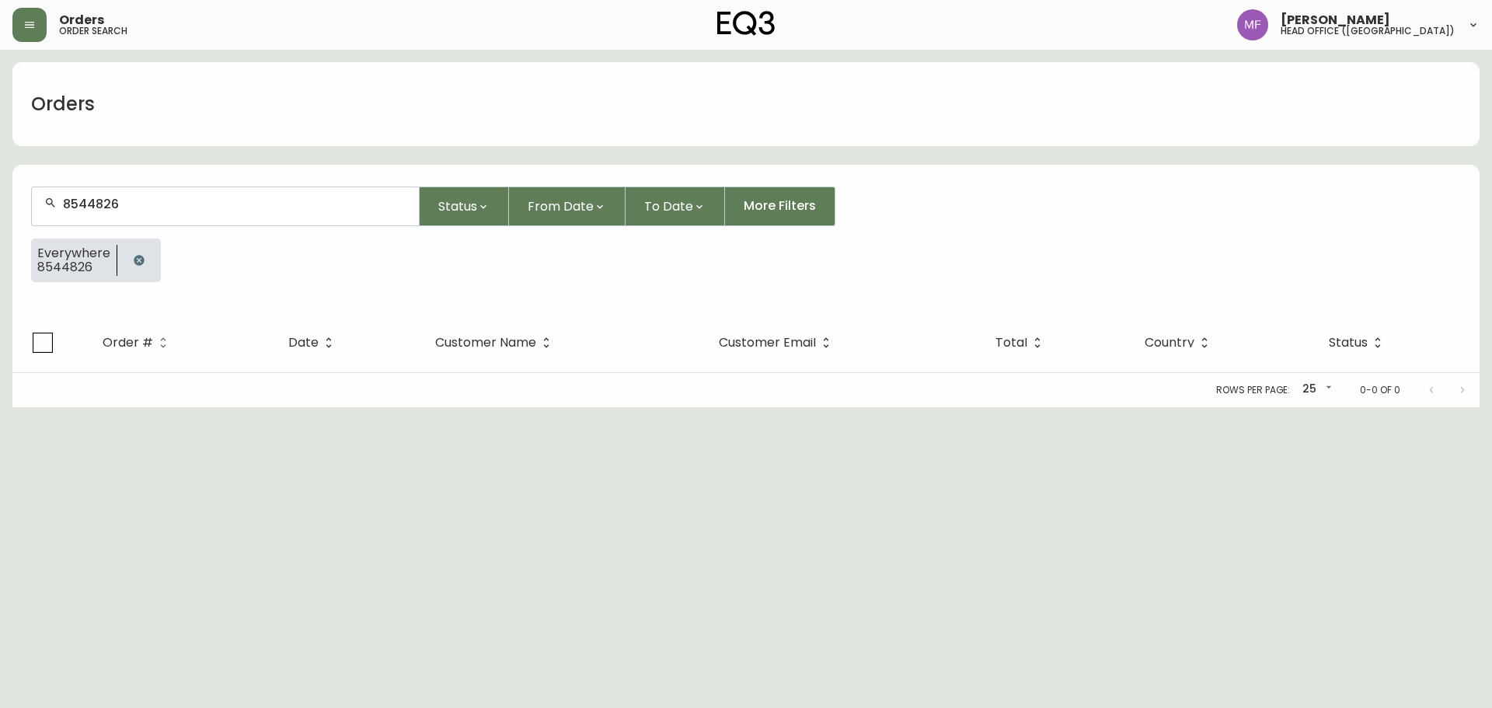
drag, startPoint x: 133, startPoint y: 258, endPoint x: 125, endPoint y: 221, distance: 38.1
click at [134, 258] on icon "button" at bounding box center [139, 260] width 10 height 10
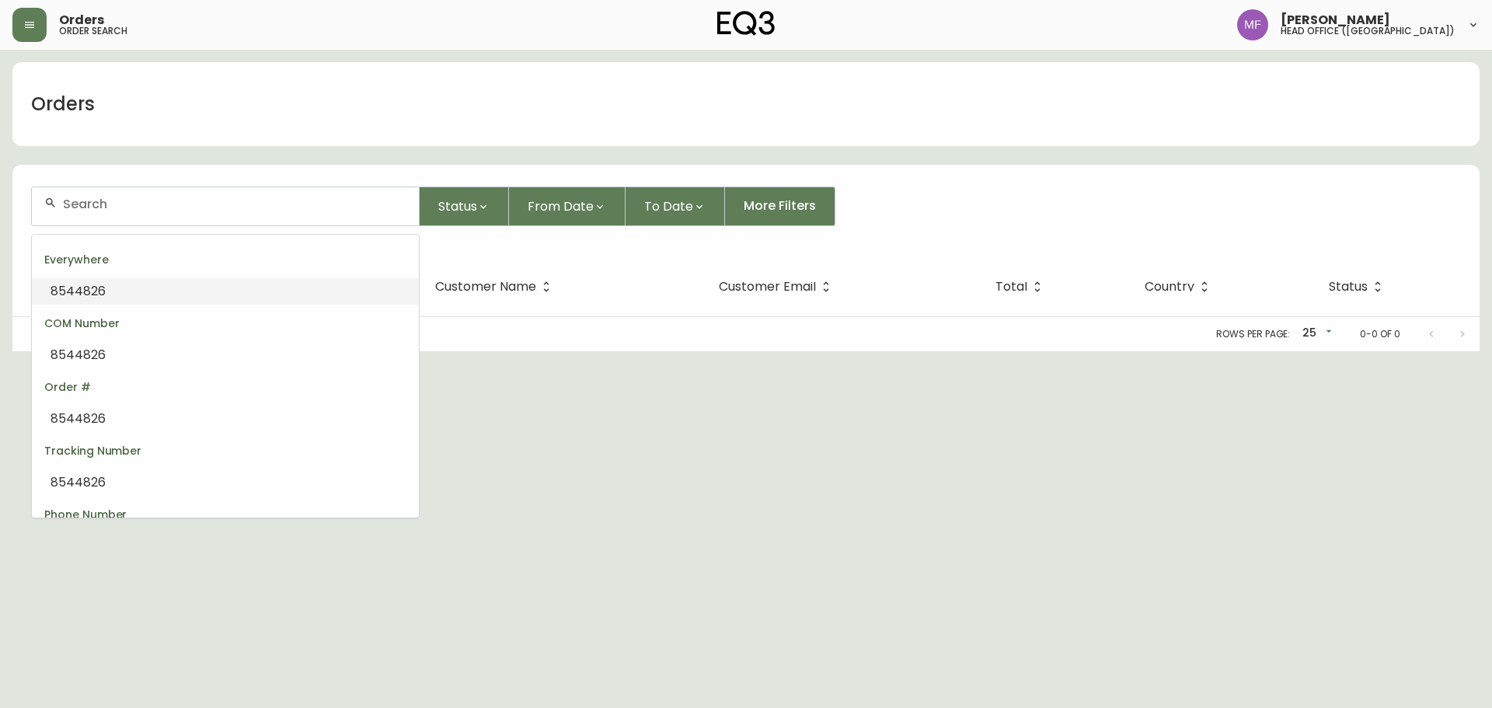
click at [121, 208] on input "text" at bounding box center [235, 204] width 344 height 15
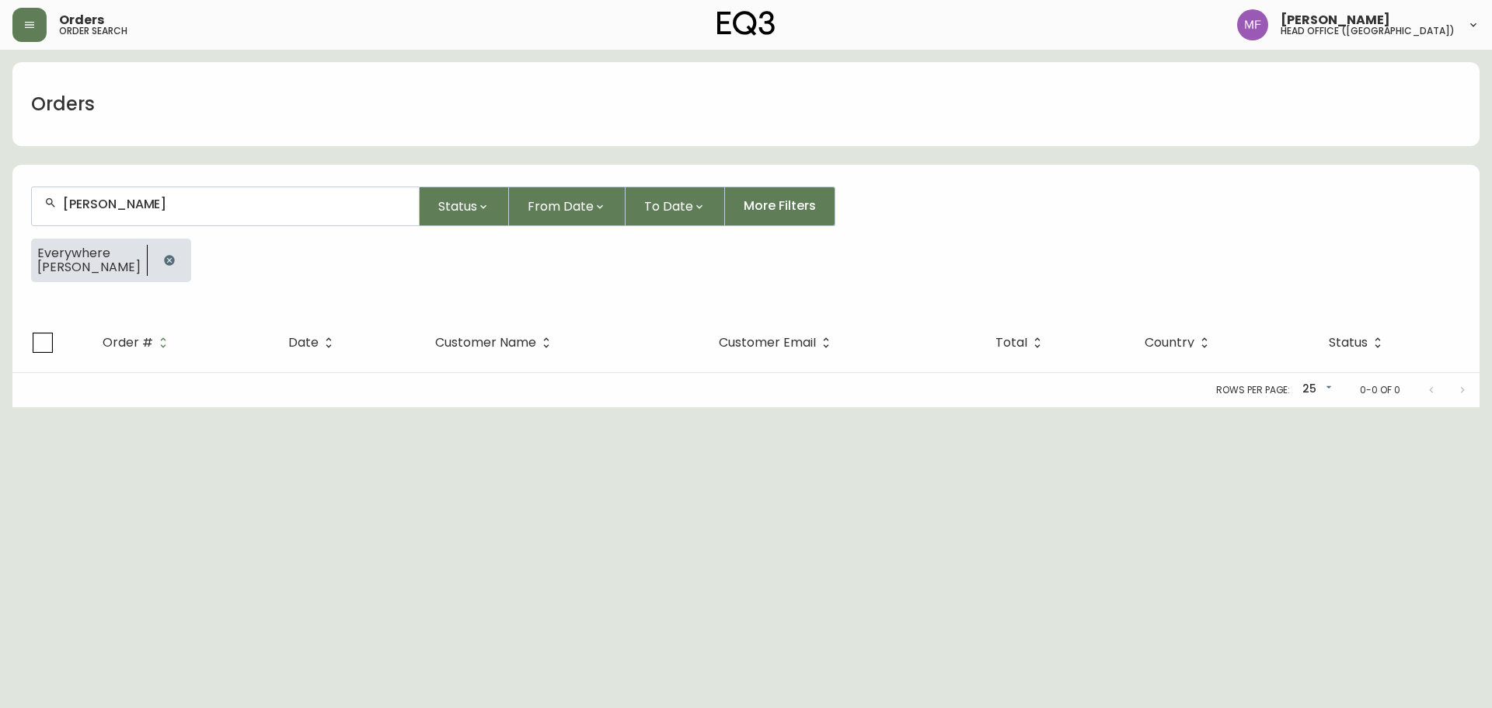
type input "duncan murdoch"
drag, startPoint x: 172, startPoint y: 267, endPoint x: 172, endPoint y: 216, distance: 50.5
click at [172, 267] on button "button" at bounding box center [169, 260] width 31 height 31
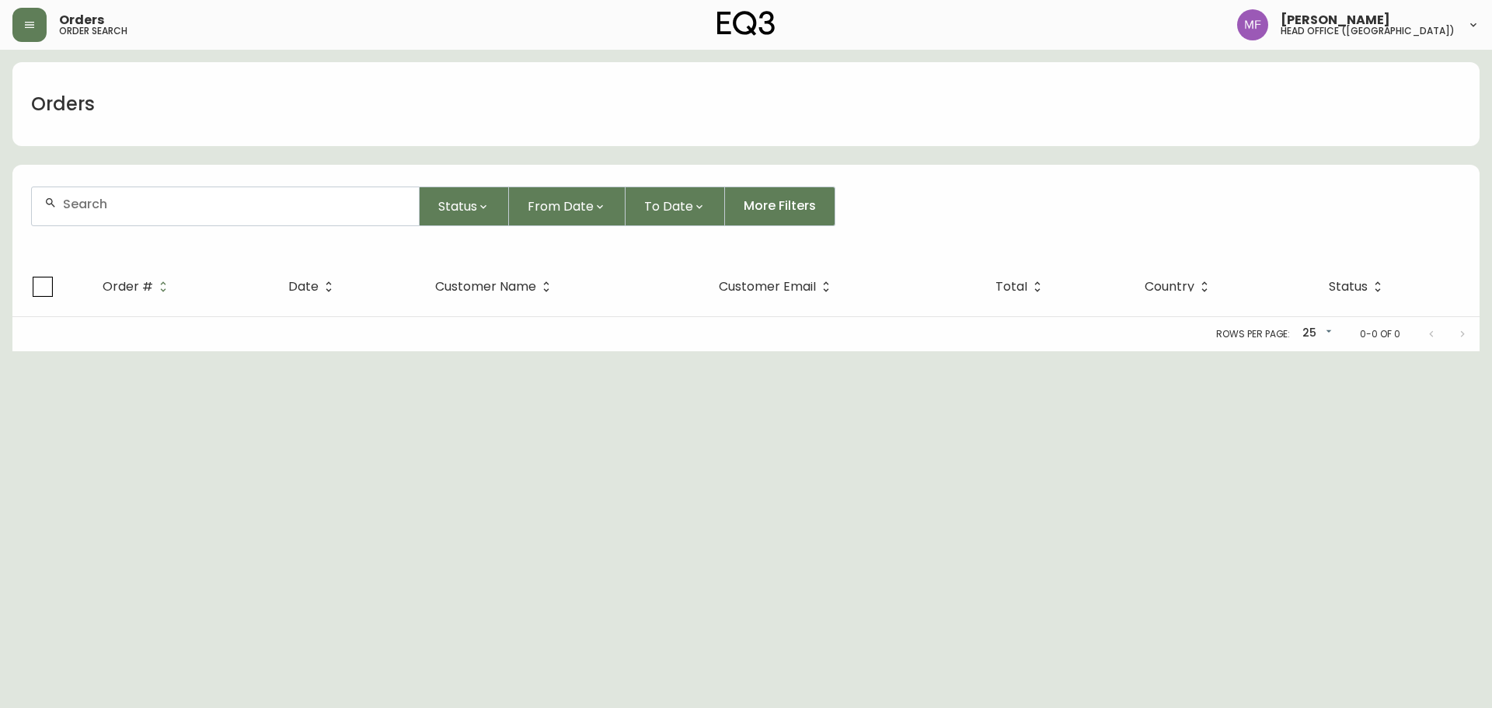
click at [172, 215] on div at bounding box center [225, 206] width 387 height 38
paste input "justinelarocque13@gmail.com"
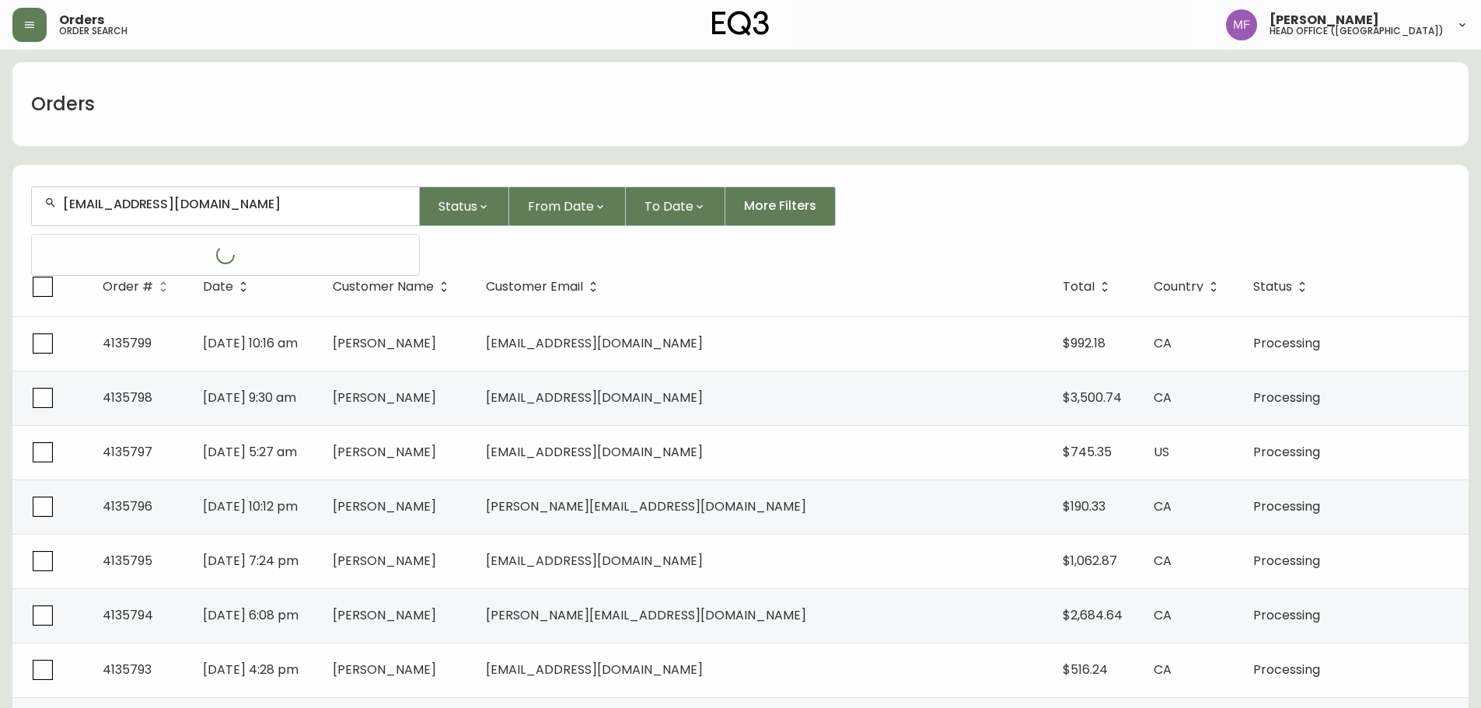
type input "justinelarocque13@gmail.com"
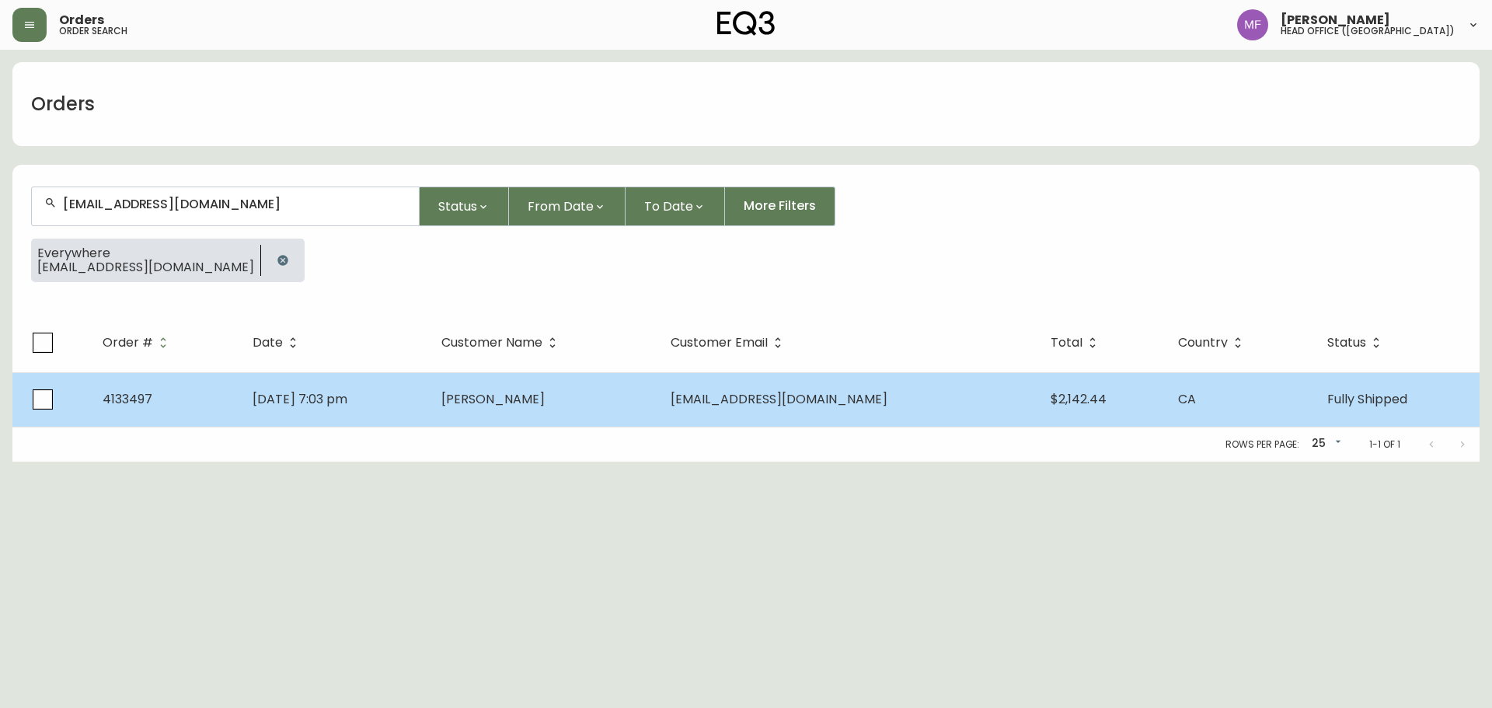
click at [616, 389] on td "Justine Larocque" at bounding box center [544, 399] width 230 height 54
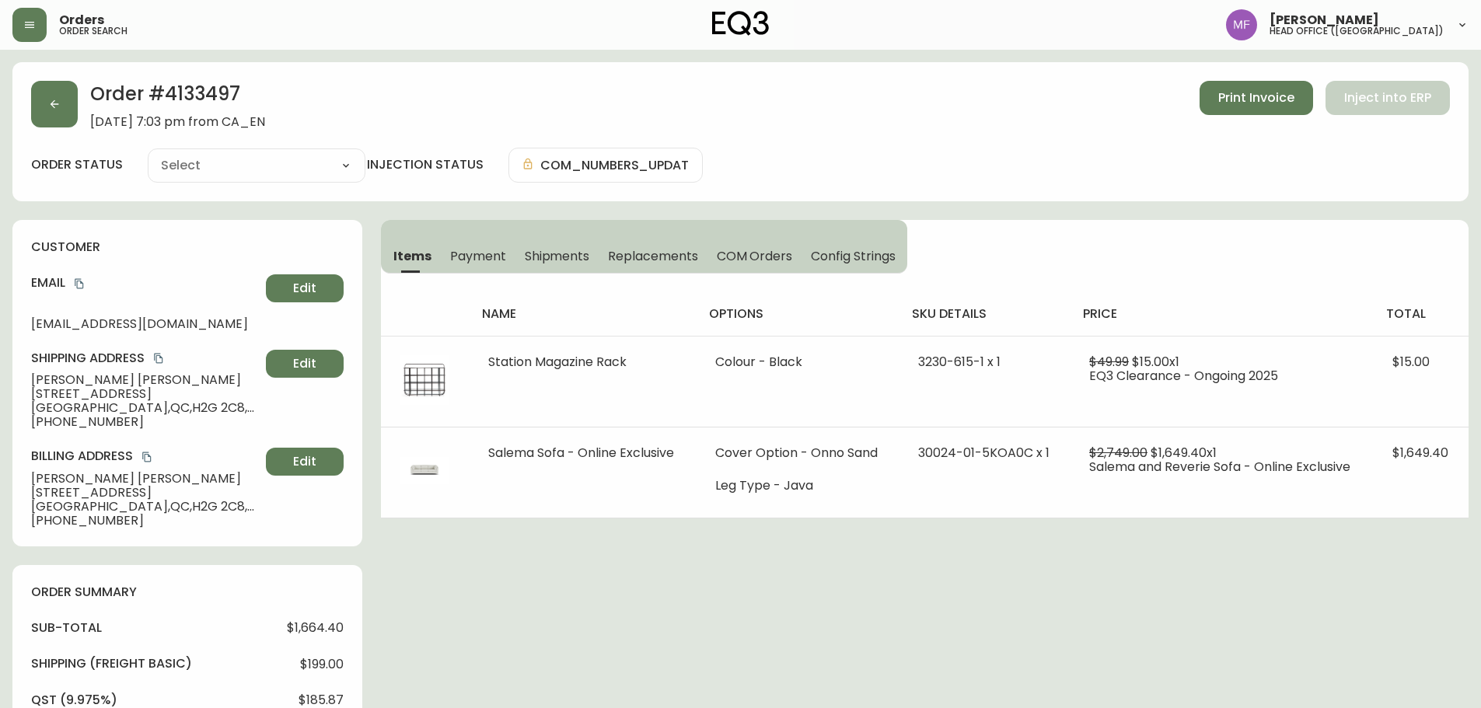
type input "Fully Shipped"
select select "FULLY_SHIPPED"
click at [208, 78] on div "Order # 4133497 June 1, 2025 at 7:03 pm from CA_EN Print Invoice Inject into ER…" at bounding box center [740, 131] width 1456 height 139
click at [212, 88] on h2 "Order # 4133497" at bounding box center [177, 98] width 175 height 34
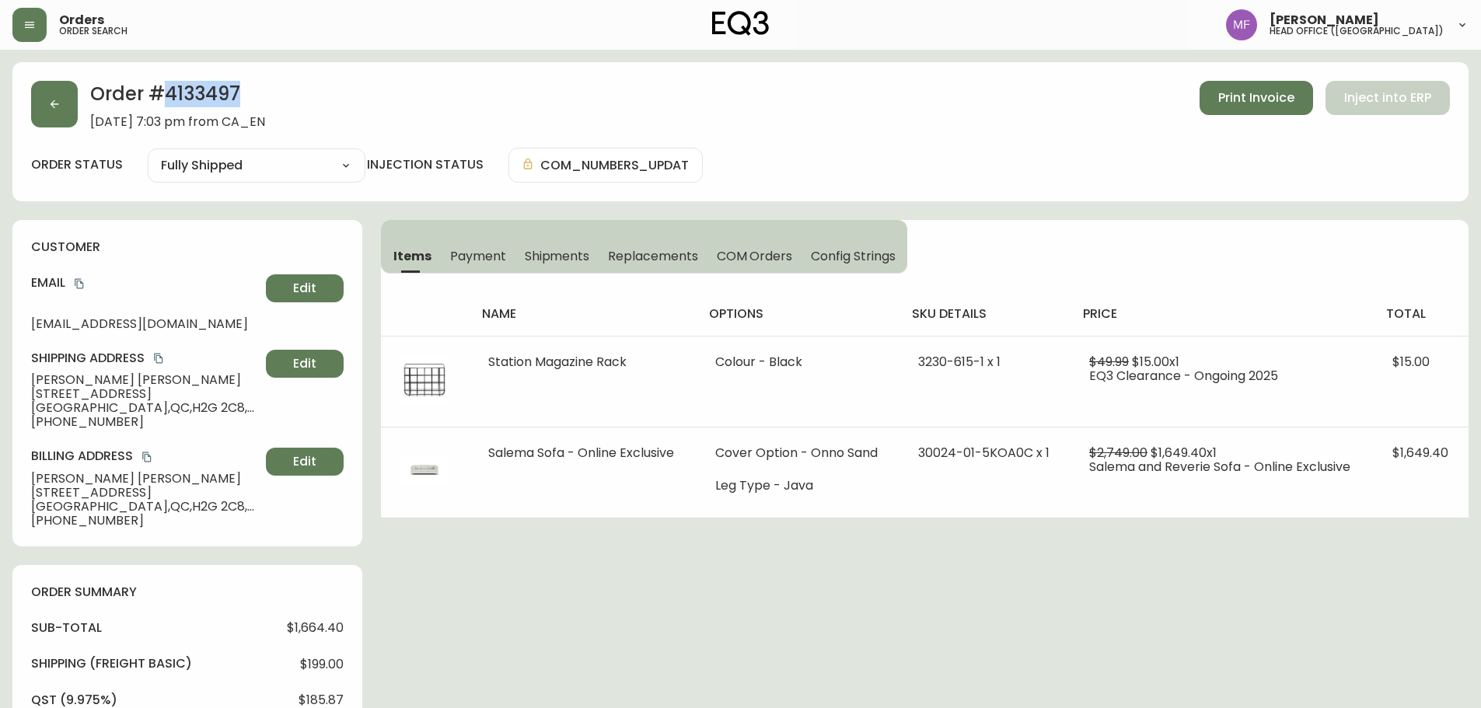
click at [212, 88] on h2 "Order # 4133497" at bounding box center [177, 98] width 175 height 34
drag, startPoint x: 147, startPoint y: 379, endPoint x: 19, endPoint y: 379, distance: 128.2
click at [19, 379] on div "customer Email justinelarocque13@gmail.com Edit Shipping Address Justine Larocq…" at bounding box center [187, 383] width 350 height 326
click at [216, 95] on h2 "Order # 4133497" at bounding box center [177, 98] width 175 height 34
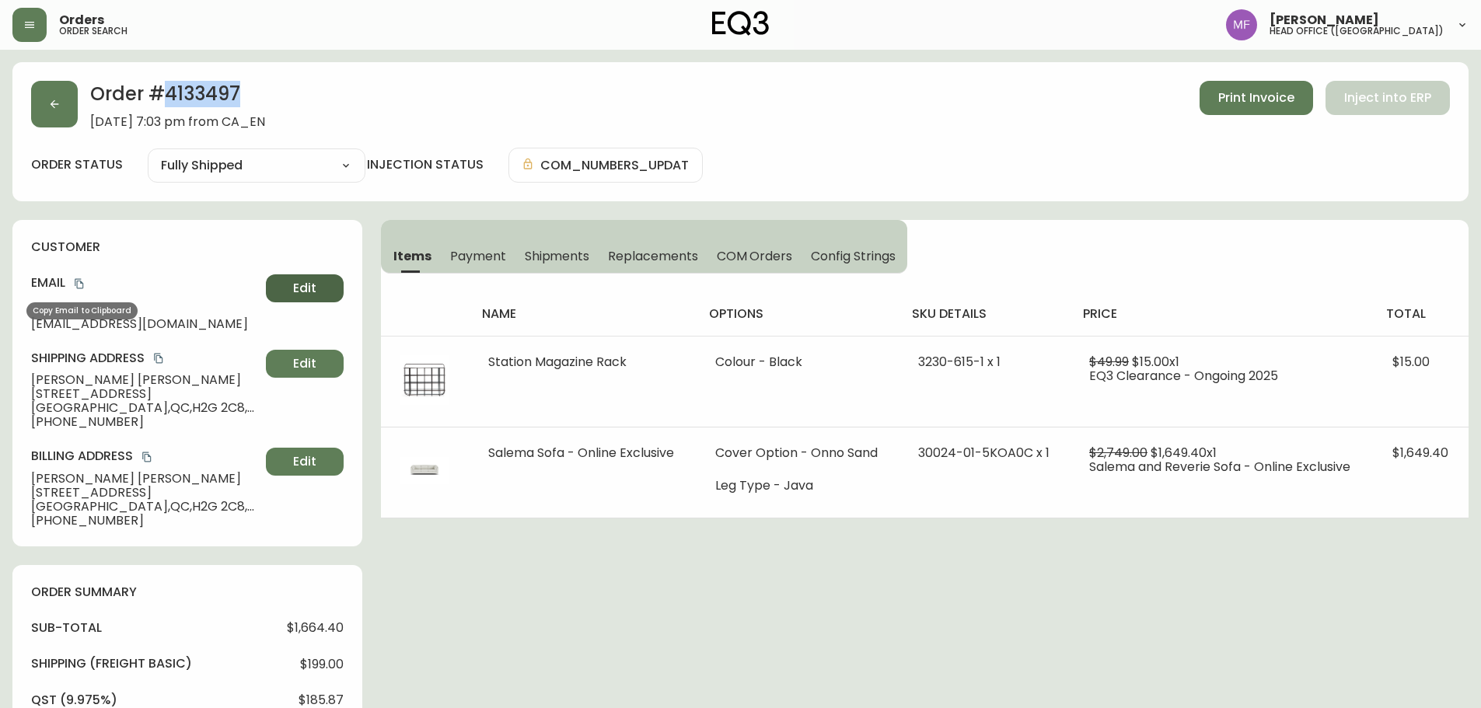
drag, startPoint x: 79, startPoint y: 279, endPoint x: 302, endPoint y: 280, distance: 223.1
click at [79, 279] on icon "copy" at bounding box center [79, 284] width 9 height 10
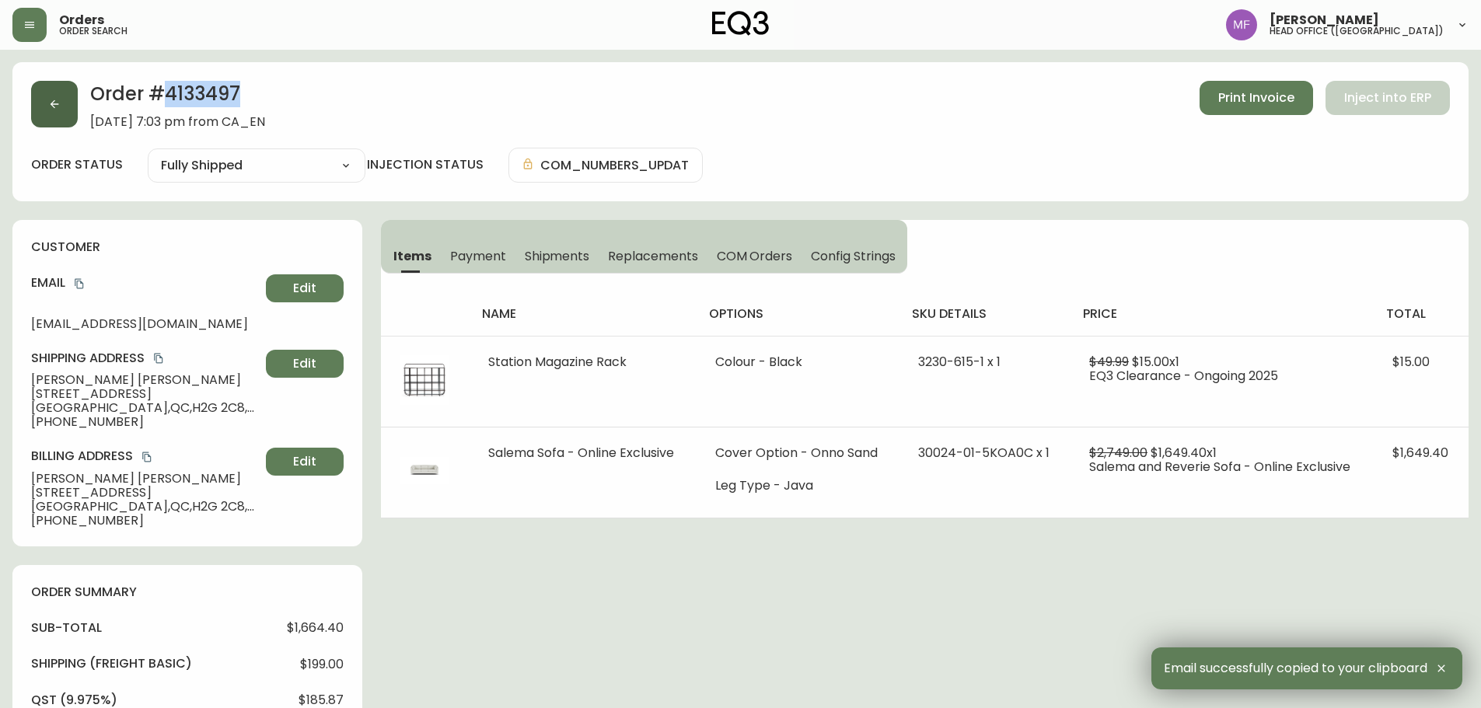
click at [48, 117] on button "button" at bounding box center [54, 104] width 47 height 47
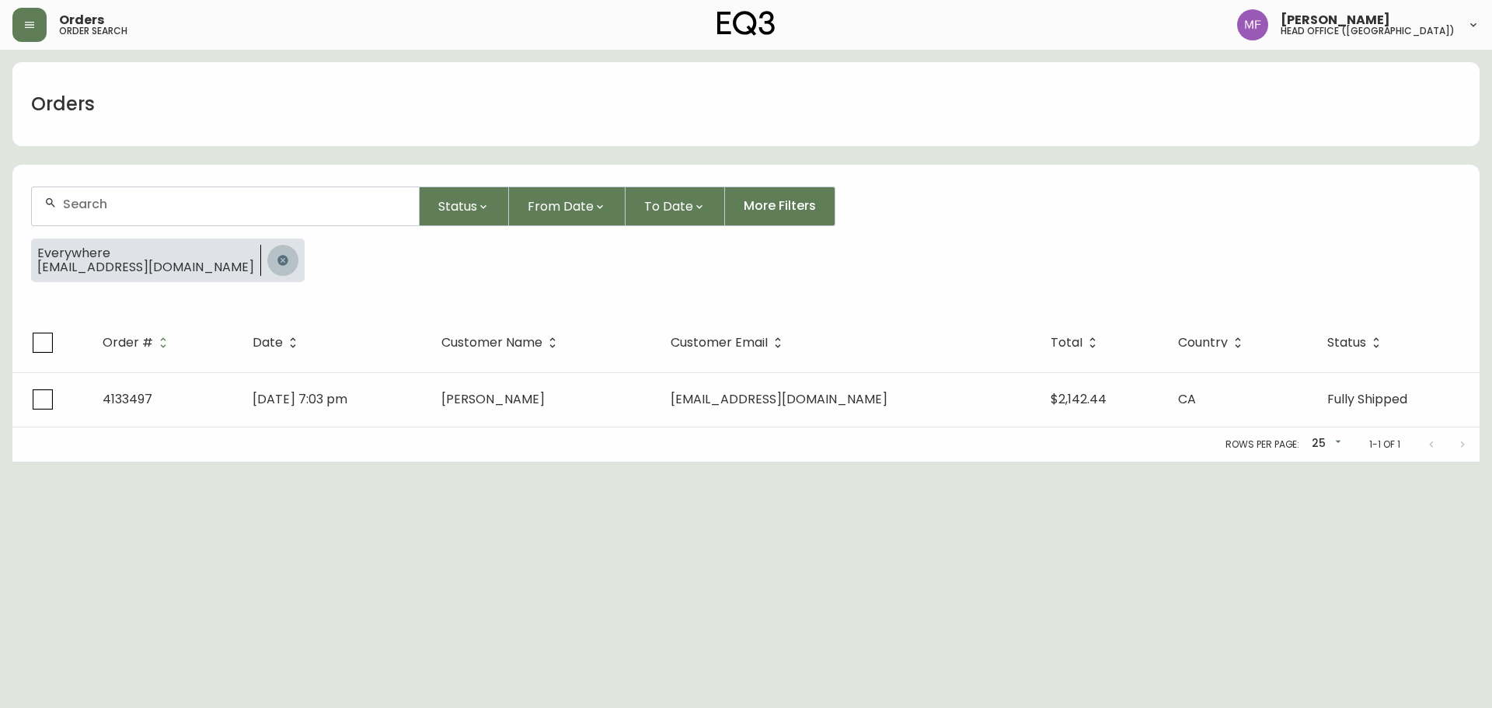
click at [267, 263] on button "button" at bounding box center [282, 260] width 31 height 31
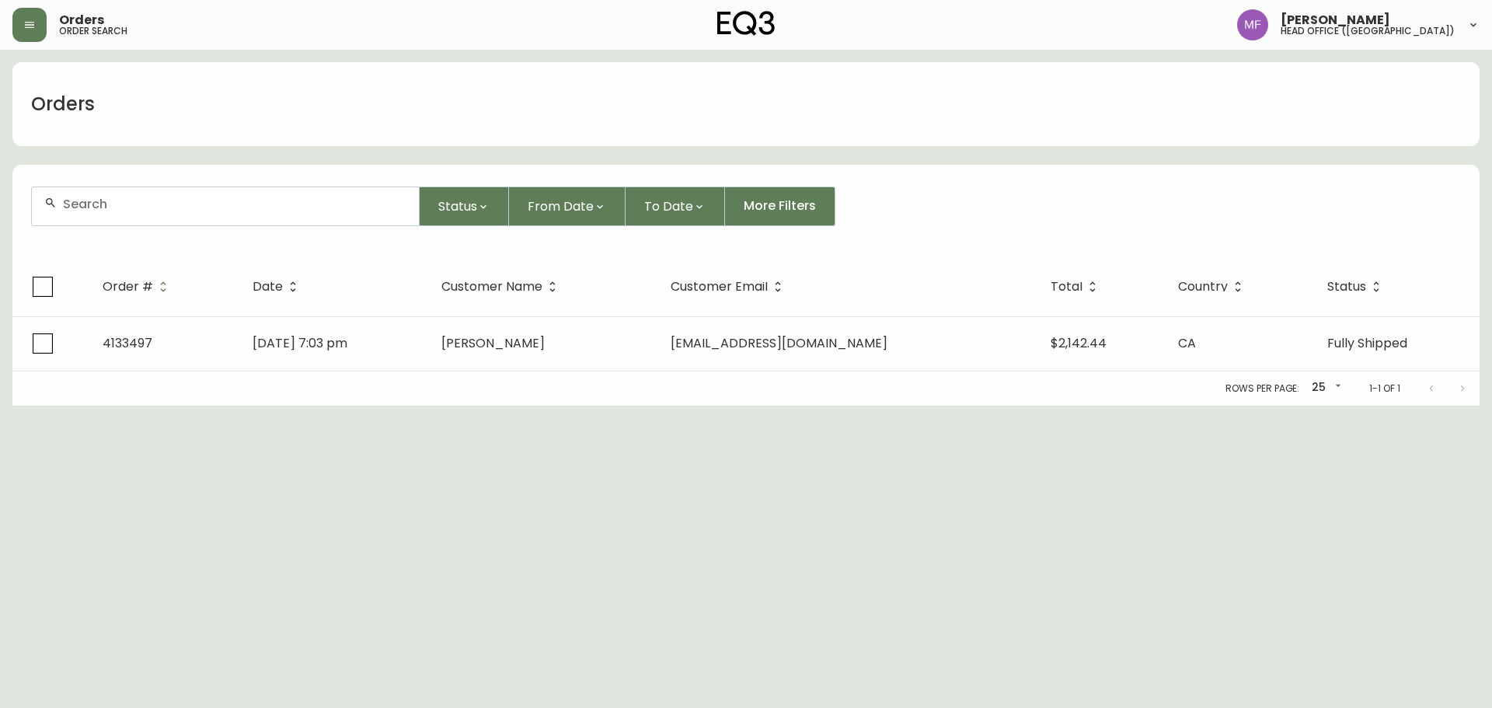
click at [239, 218] on div at bounding box center [225, 206] width 387 height 38
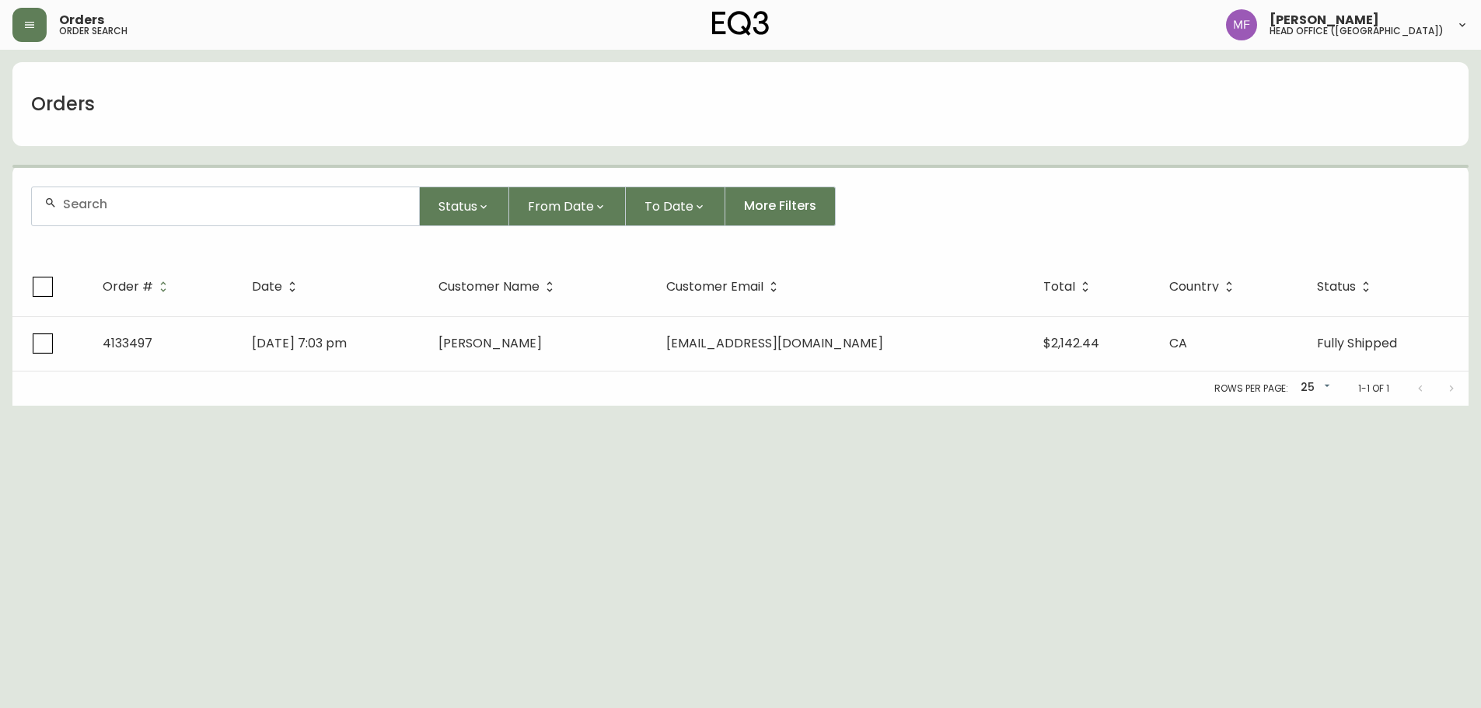
paste input "4134300"
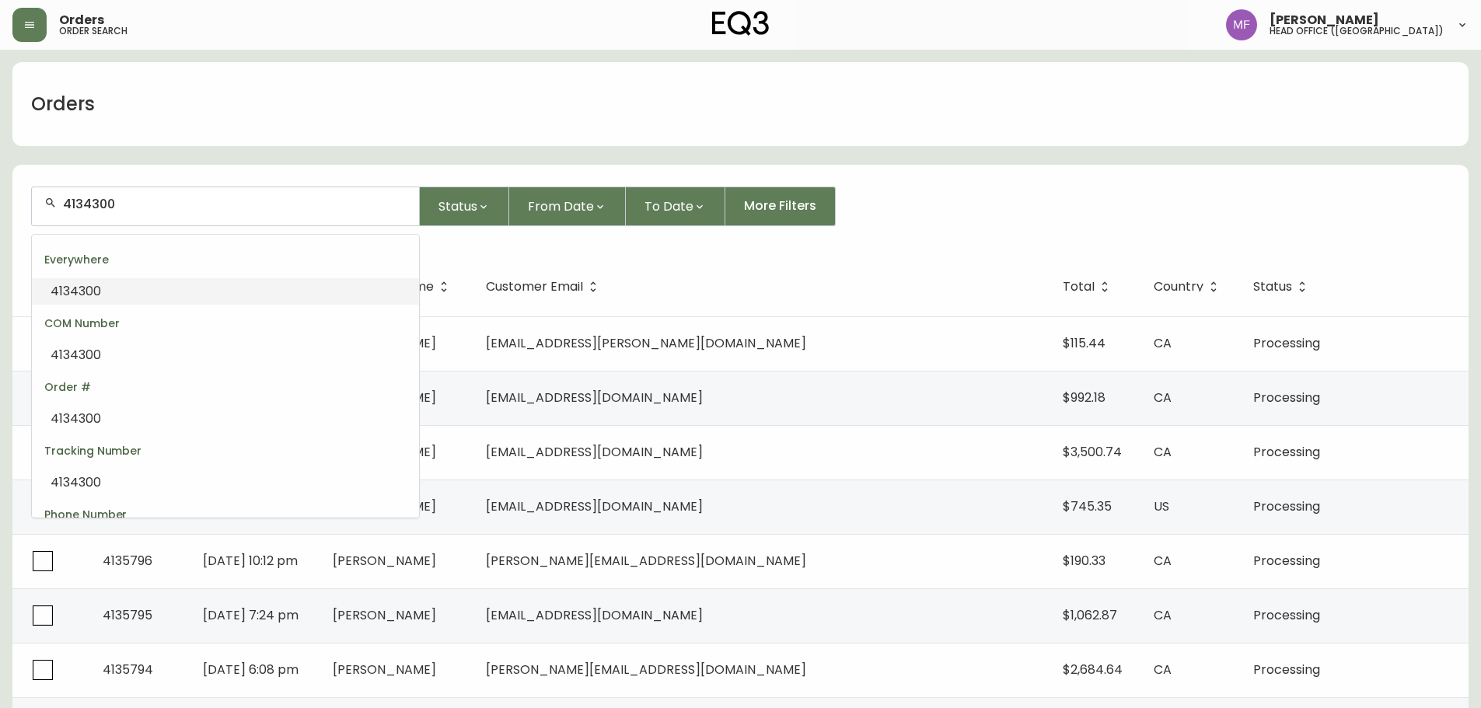
type input "4134300"
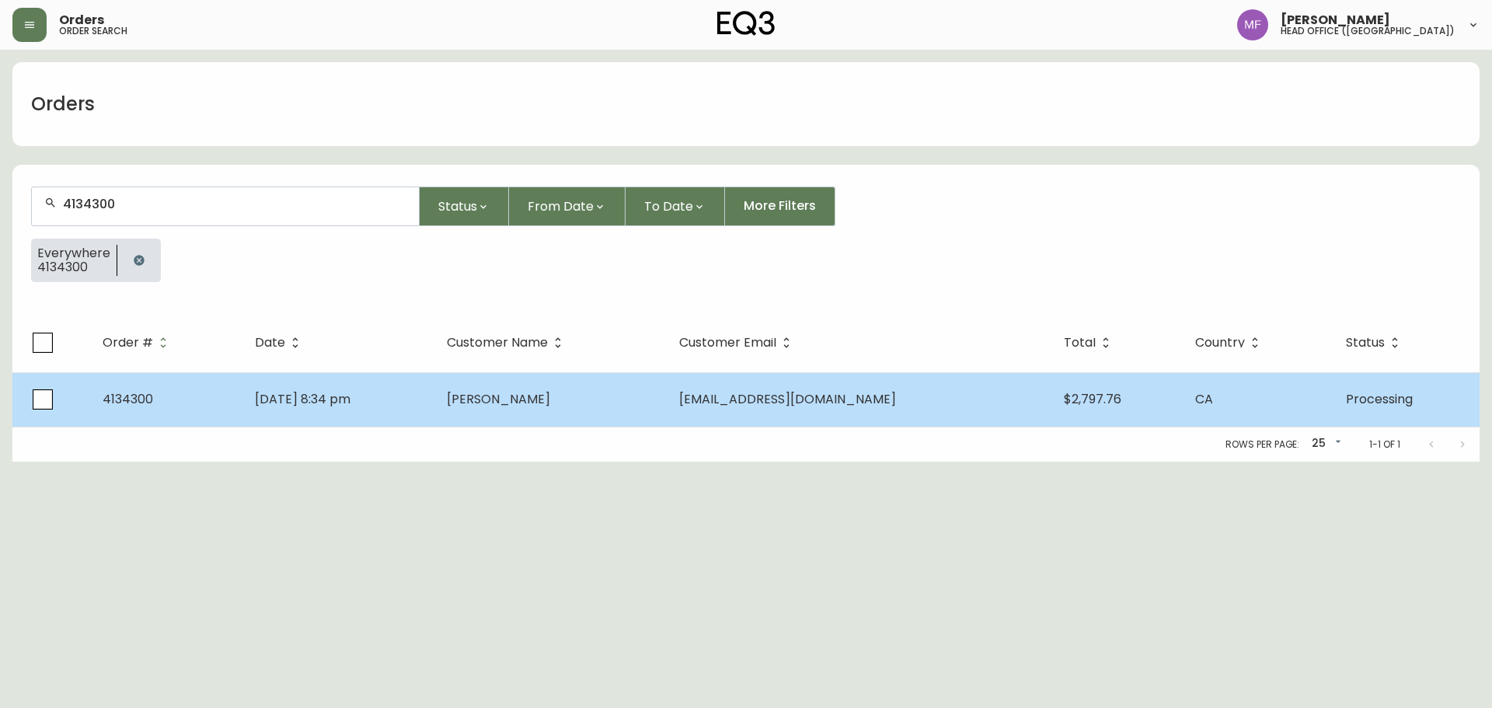
click at [411, 406] on td "[DATE] 8:34 pm" at bounding box center [338, 399] width 192 height 54
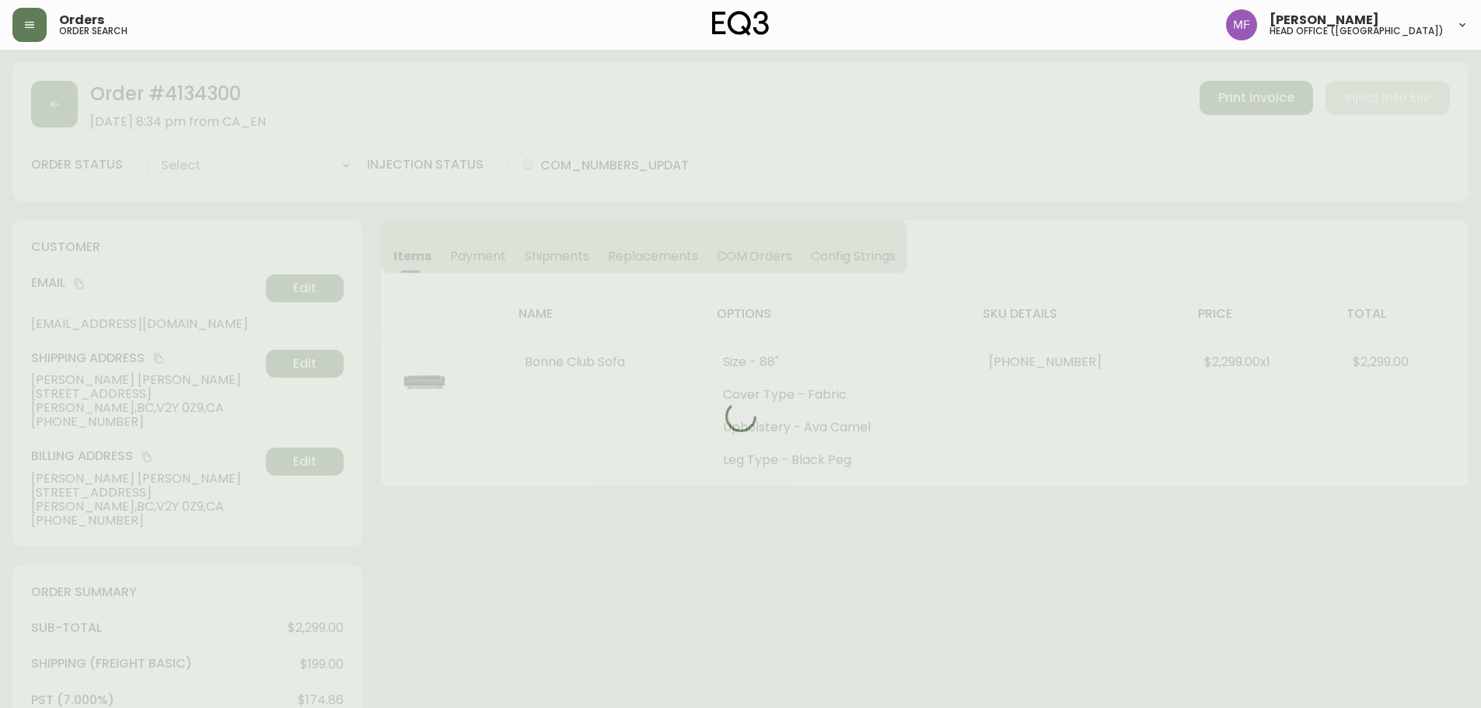
type input "Processing"
select select "PROCESSING"
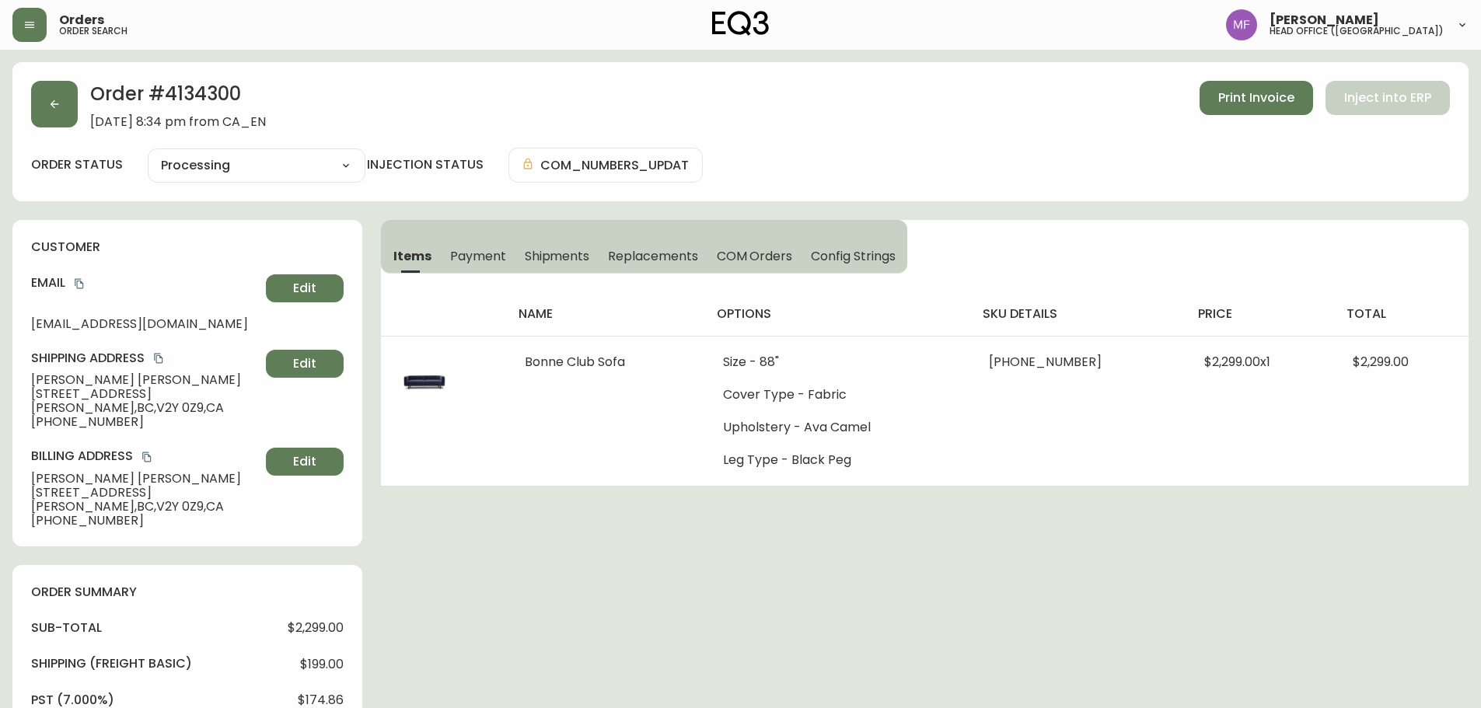
click at [218, 84] on h2 "Order # 4134300" at bounding box center [178, 98] width 176 height 34
click at [829, 553] on div "Order # 4134300 [DATE] 8:34 pm from CA_EN Print Invoice Inject into ERP order s…" at bounding box center [740, 668] width 1456 height 1212
click at [806, 529] on div "Order # 4134300 [DATE] 8:34 pm from CA_EN Print Invoice Inject into ERP order s…" at bounding box center [740, 668] width 1456 height 1212
click at [544, 563] on div "Order # 4134300 [DATE] 8:34 pm from CA_EN Print Invoice Inject into ERP order s…" at bounding box center [740, 668] width 1456 height 1212
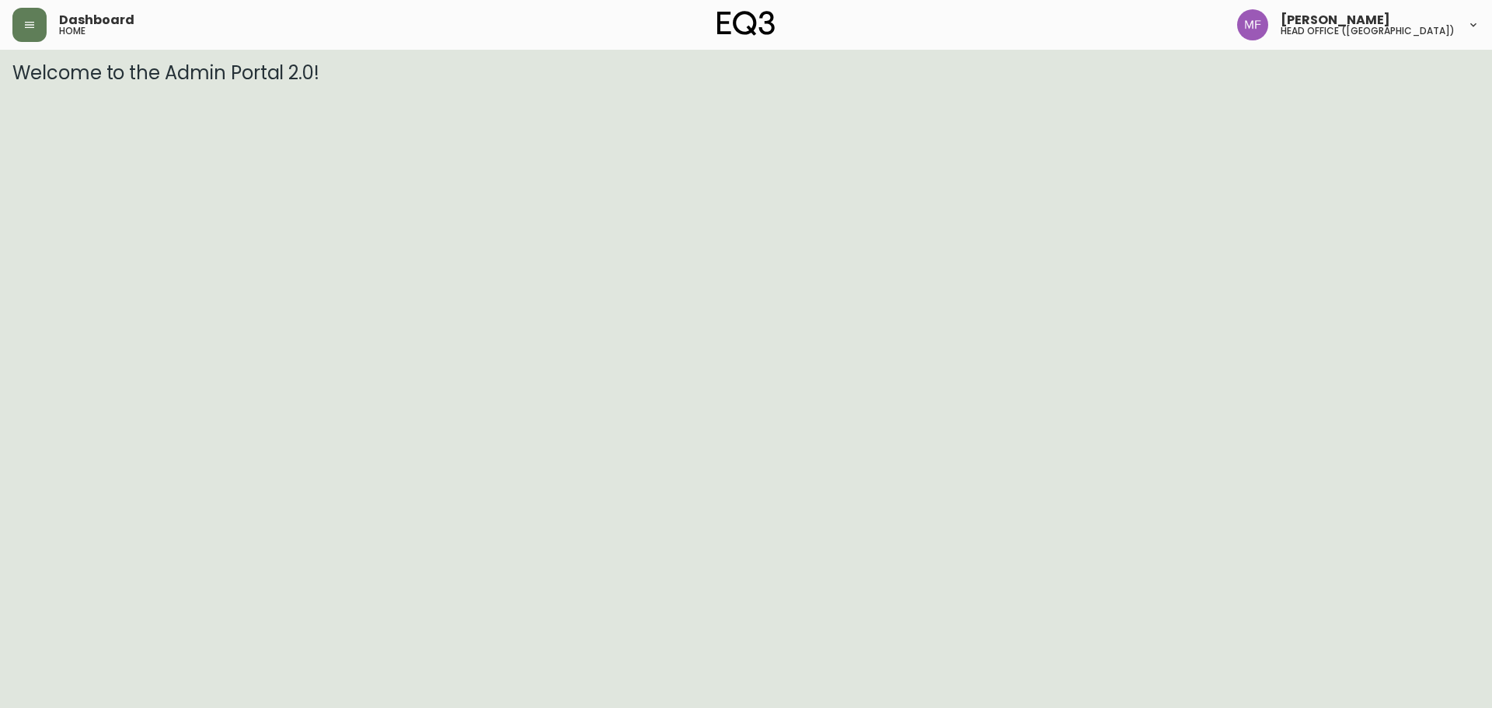
click at [48, 24] on div "Dashboard home" at bounding box center [256, 25] width 489 height 34
click at [26, 11] on button "button" at bounding box center [29, 25] width 34 height 34
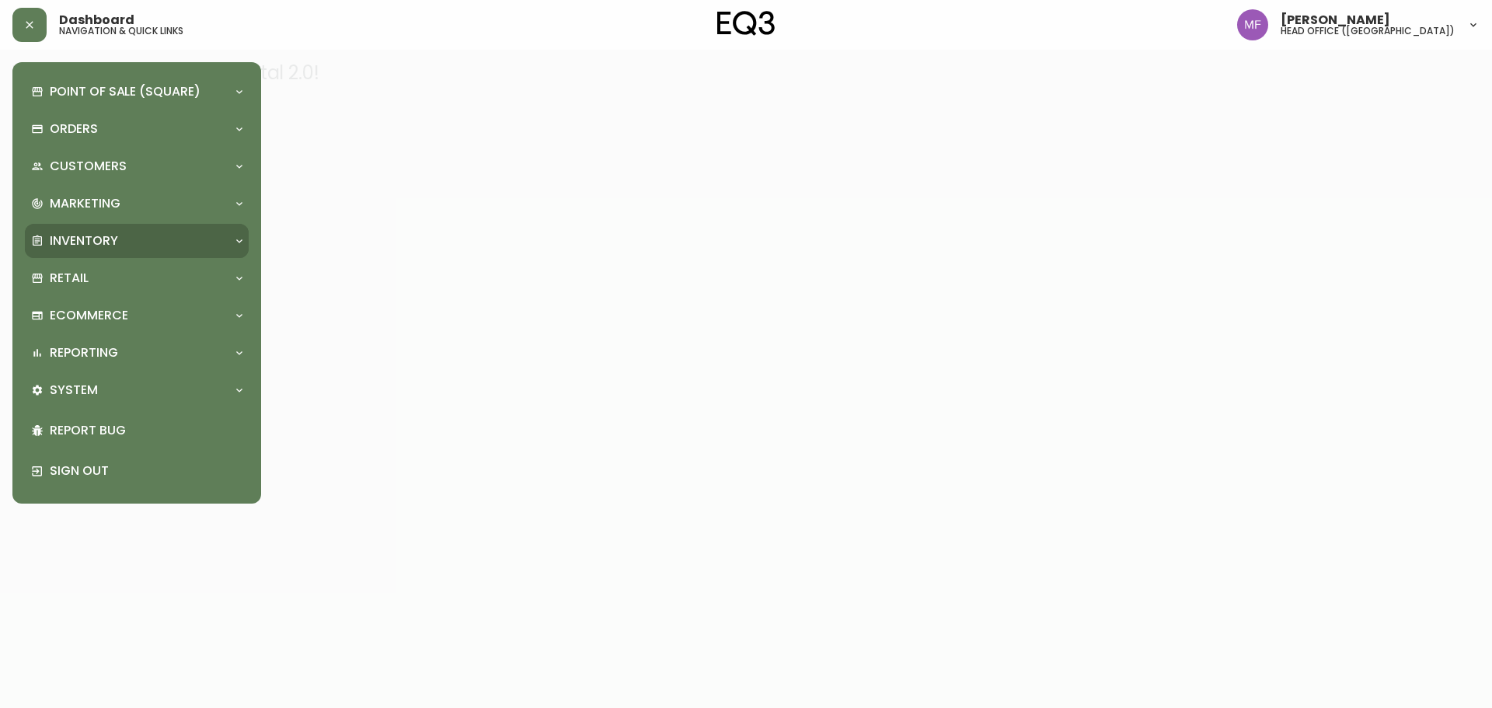
click at [72, 232] on p "Inventory" at bounding box center [84, 240] width 68 height 17
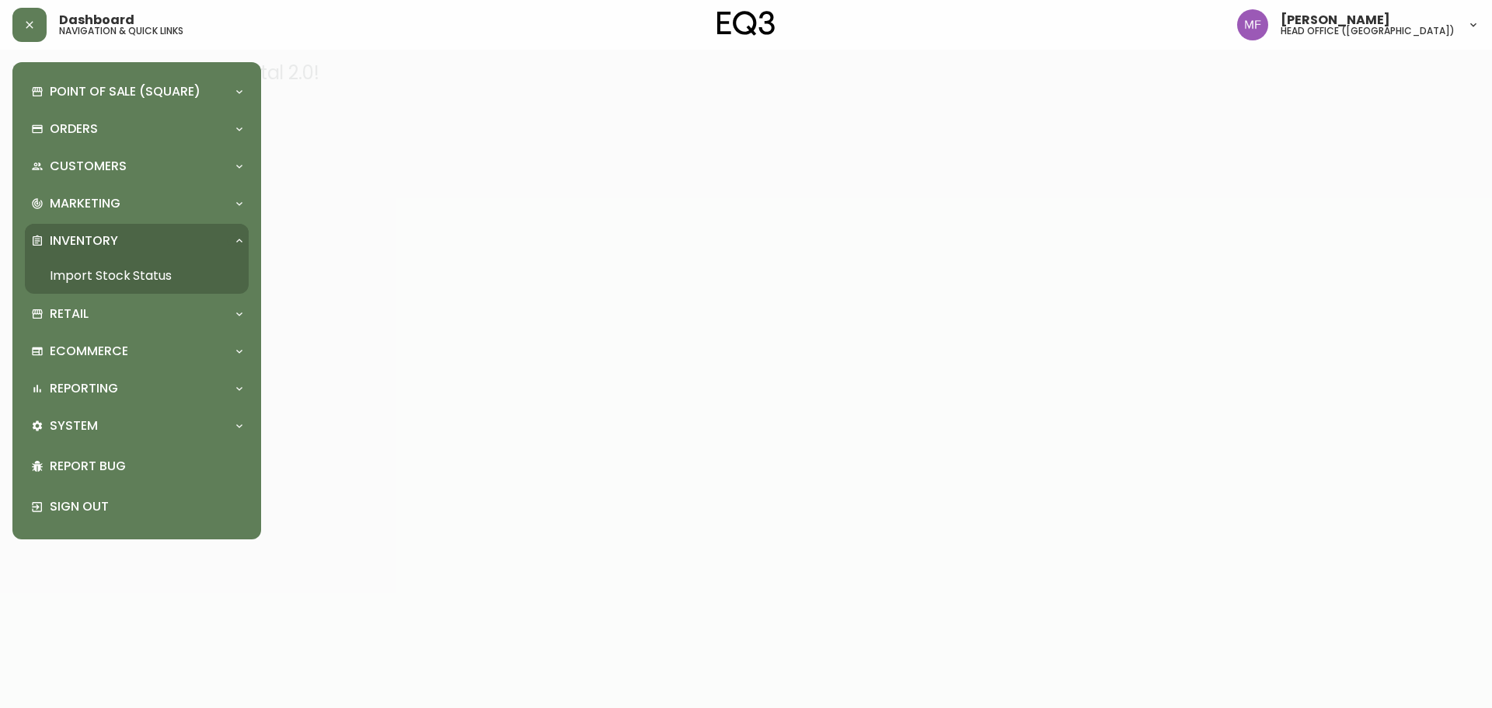
click at [103, 272] on link "Import Stock Status" at bounding box center [137, 276] width 224 height 36
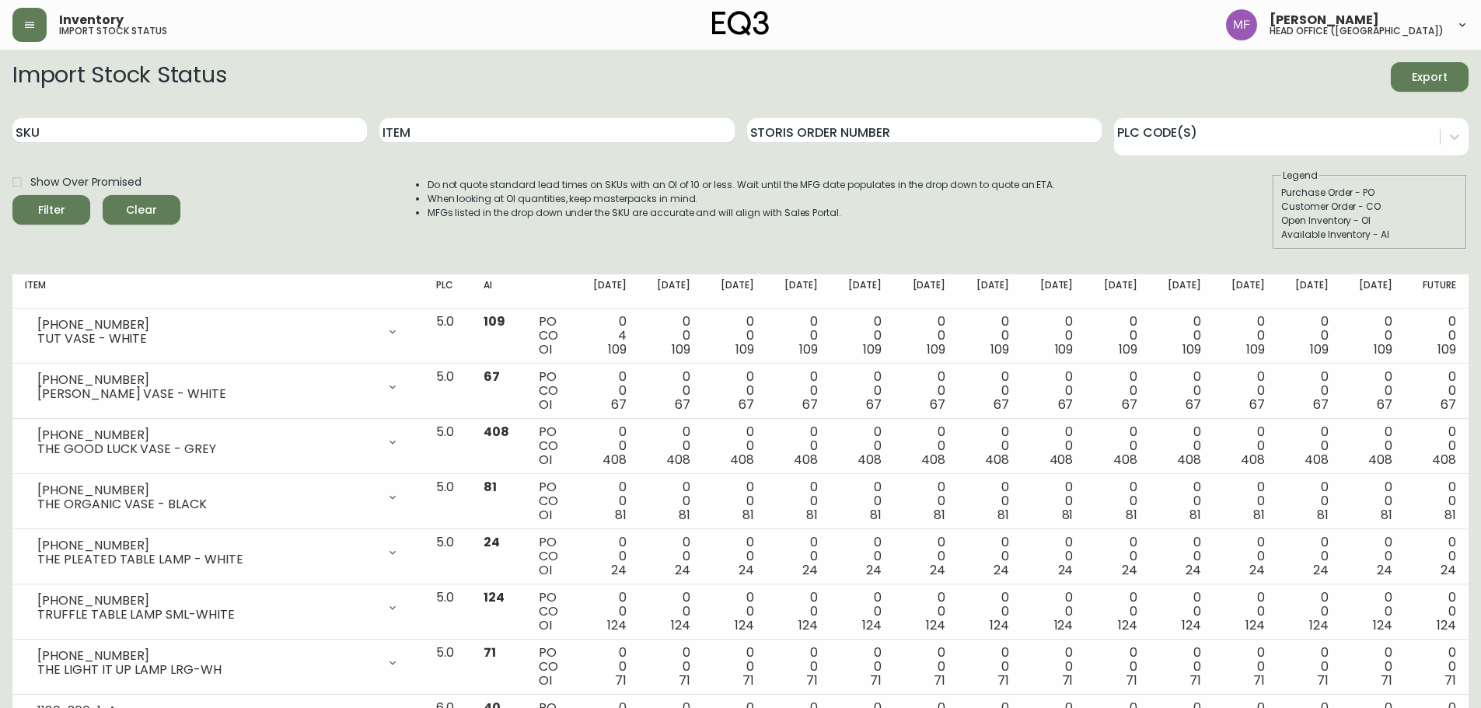
click at [226, 136] on input "SKU" at bounding box center [189, 130] width 354 height 25
paste input "[PHONE_NUMBER]"
type input "[PHONE_NUMBER]"
click at [12, 195] on button "Filter" at bounding box center [51, 210] width 78 height 30
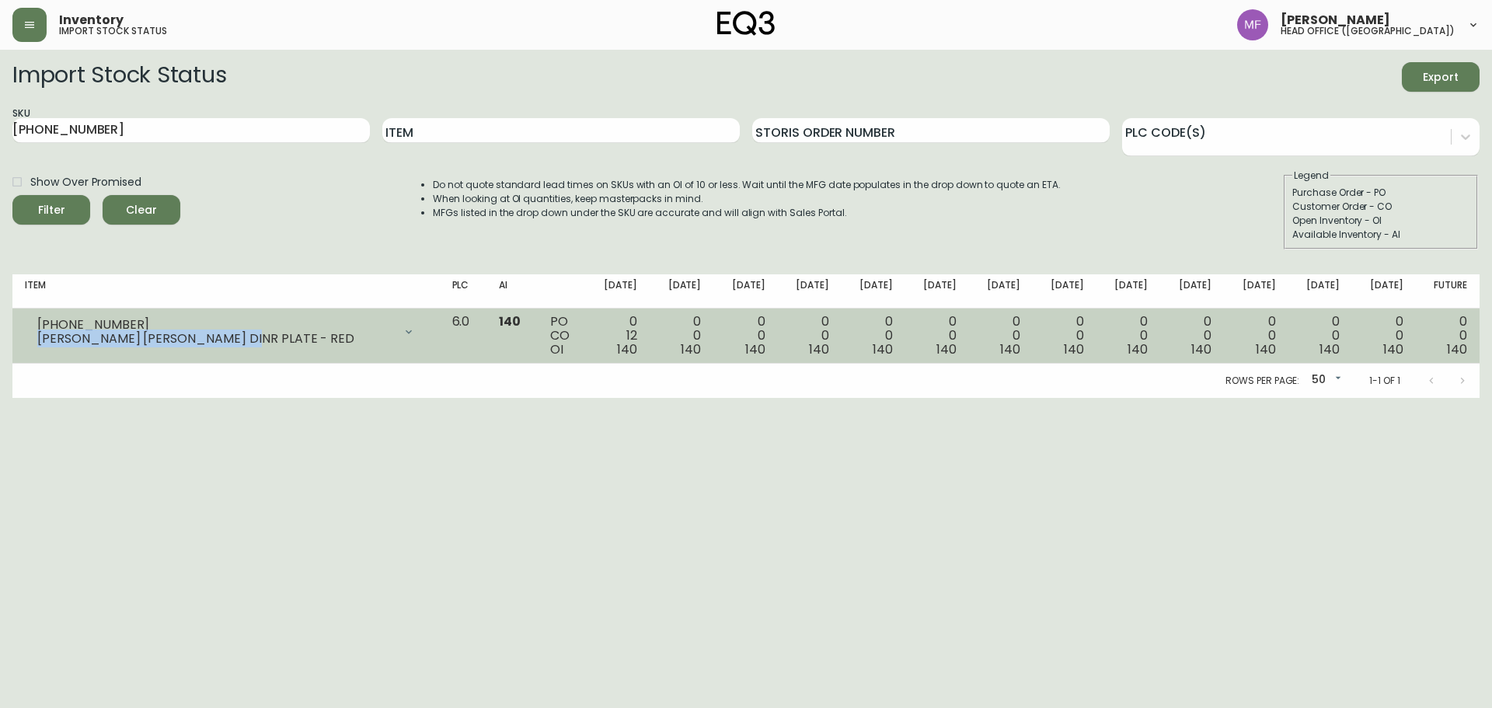
drag, startPoint x: 251, startPoint y: 337, endPoint x: 38, endPoint y: 340, distance: 213.0
click at [38, 340] on div "[PERSON_NAME] [PERSON_NAME] DINR PLATE - RED" at bounding box center [215, 339] width 356 height 14
copy div "[PERSON_NAME] [PERSON_NAME] DINR PLATE - RED"
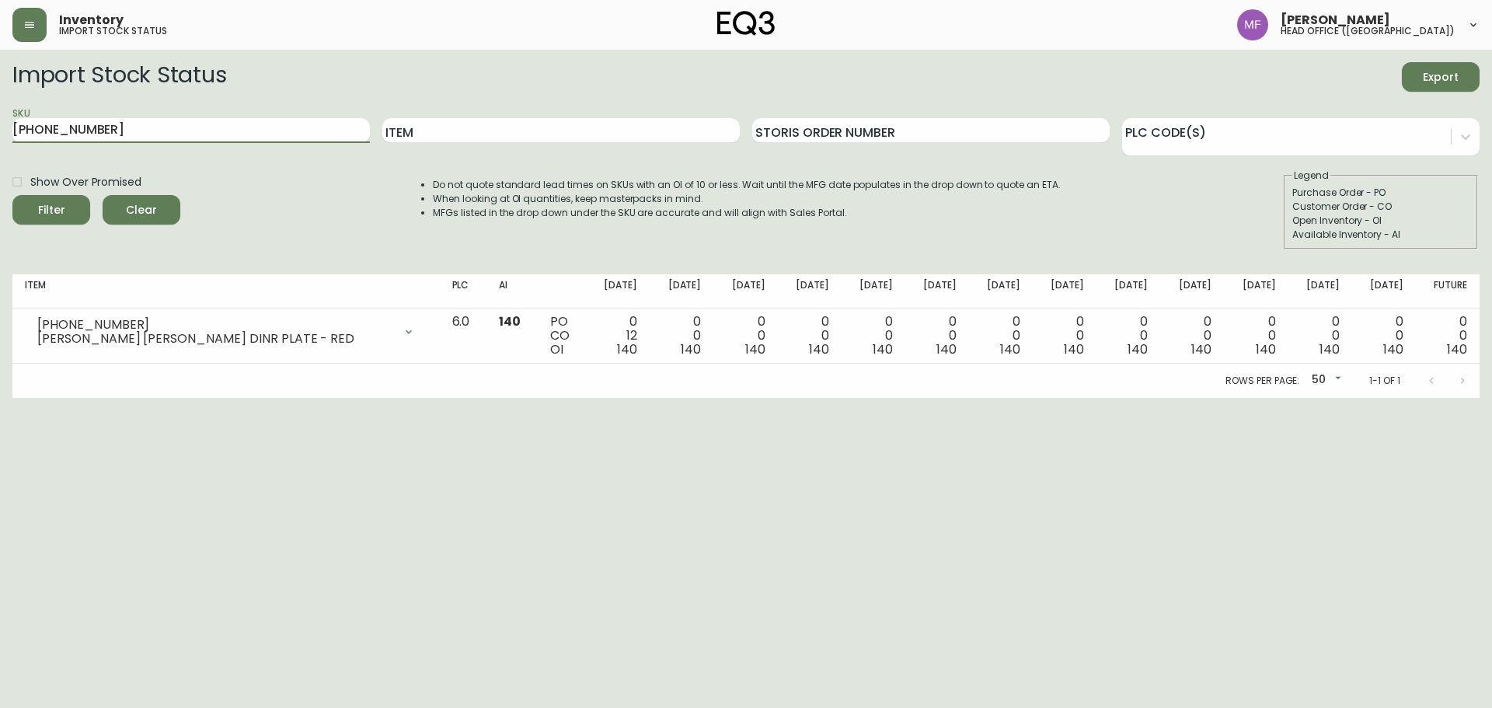
drag, startPoint x: 189, startPoint y: 131, endPoint x: 0, endPoint y: 163, distance: 191.5
click at [0, 163] on main "Import Stock Status Export SKU [PHONE_NUMBER] Item Storis Order Number PLC Code…" at bounding box center [746, 224] width 1492 height 348
paste input "[PHONE_NUMBER]"
click at [12, 195] on button "Filter" at bounding box center [51, 210] width 78 height 30
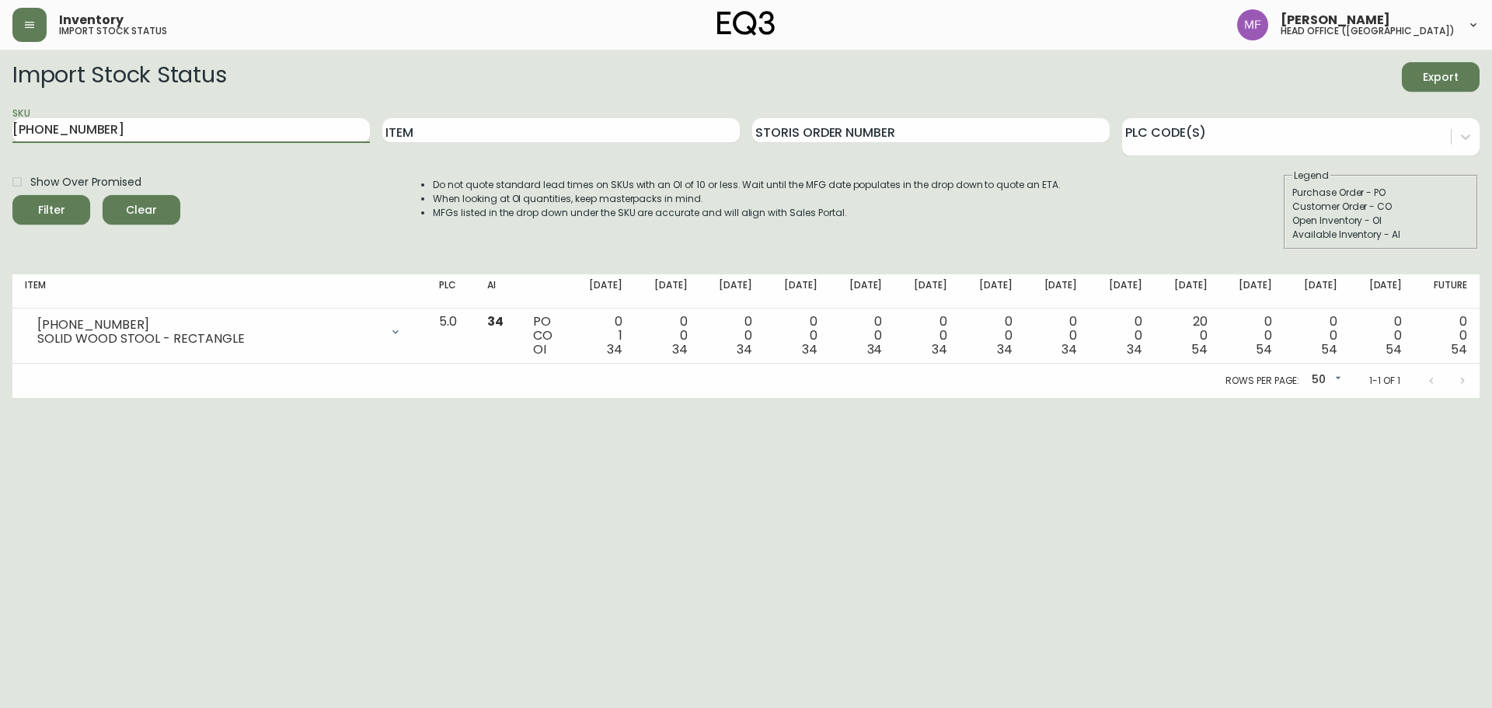
drag, startPoint x: 185, startPoint y: 129, endPoint x: 0, endPoint y: 150, distance: 186.2
click at [0, 144] on main "Import Stock Status Export SKU [PHONE_NUMBER] Item Storis Order Number PLC Code…" at bounding box center [746, 224] width 1492 height 348
paste input "383-3"
type input "[PHONE_NUMBER]"
click at [12, 195] on button "Filter" at bounding box center [51, 210] width 78 height 30
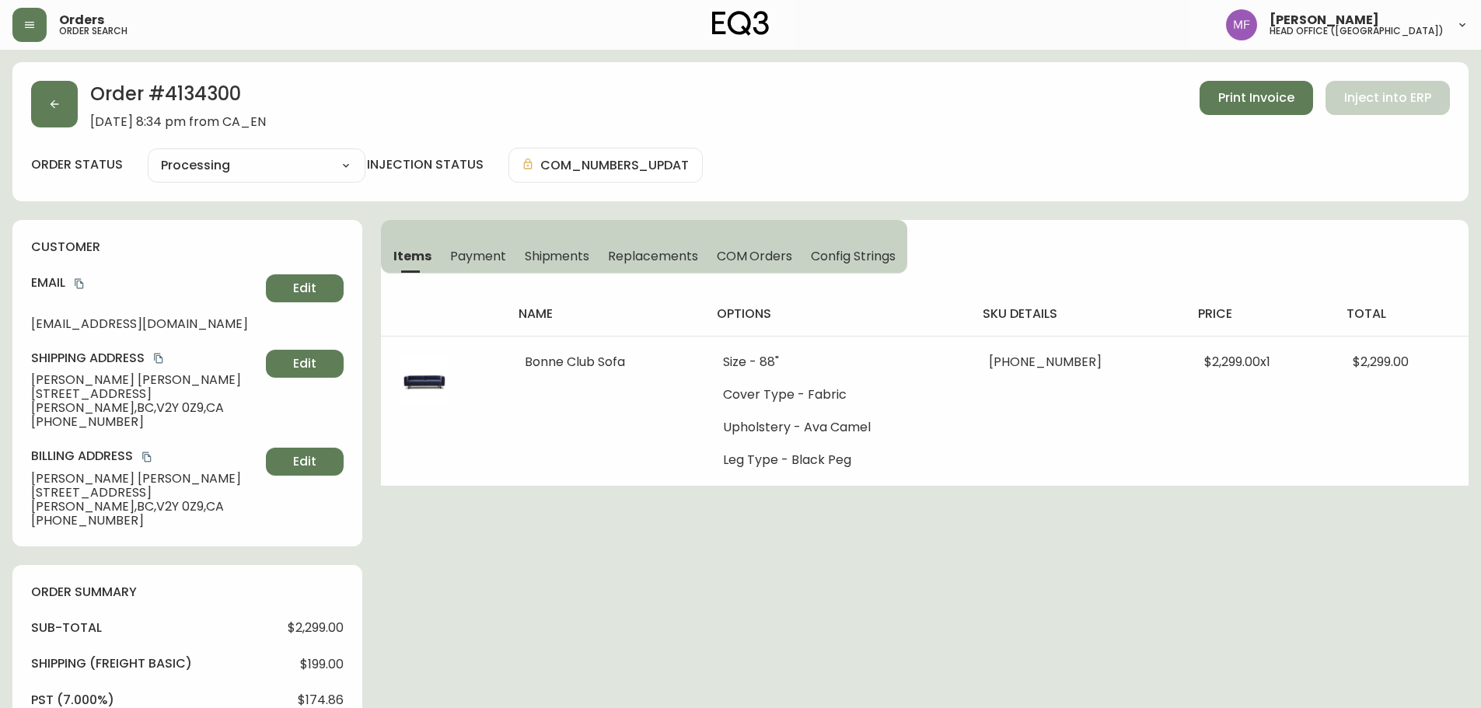
select select "PROCESSING"
click at [204, 103] on h2 "Order # 4134300" at bounding box center [178, 98] width 176 height 34
click at [205, 102] on h2 "Order # 4134300" at bounding box center [178, 98] width 176 height 34
copy h2 "4134300"
click at [212, 92] on h2 "Order # 4134300" at bounding box center [178, 98] width 176 height 34
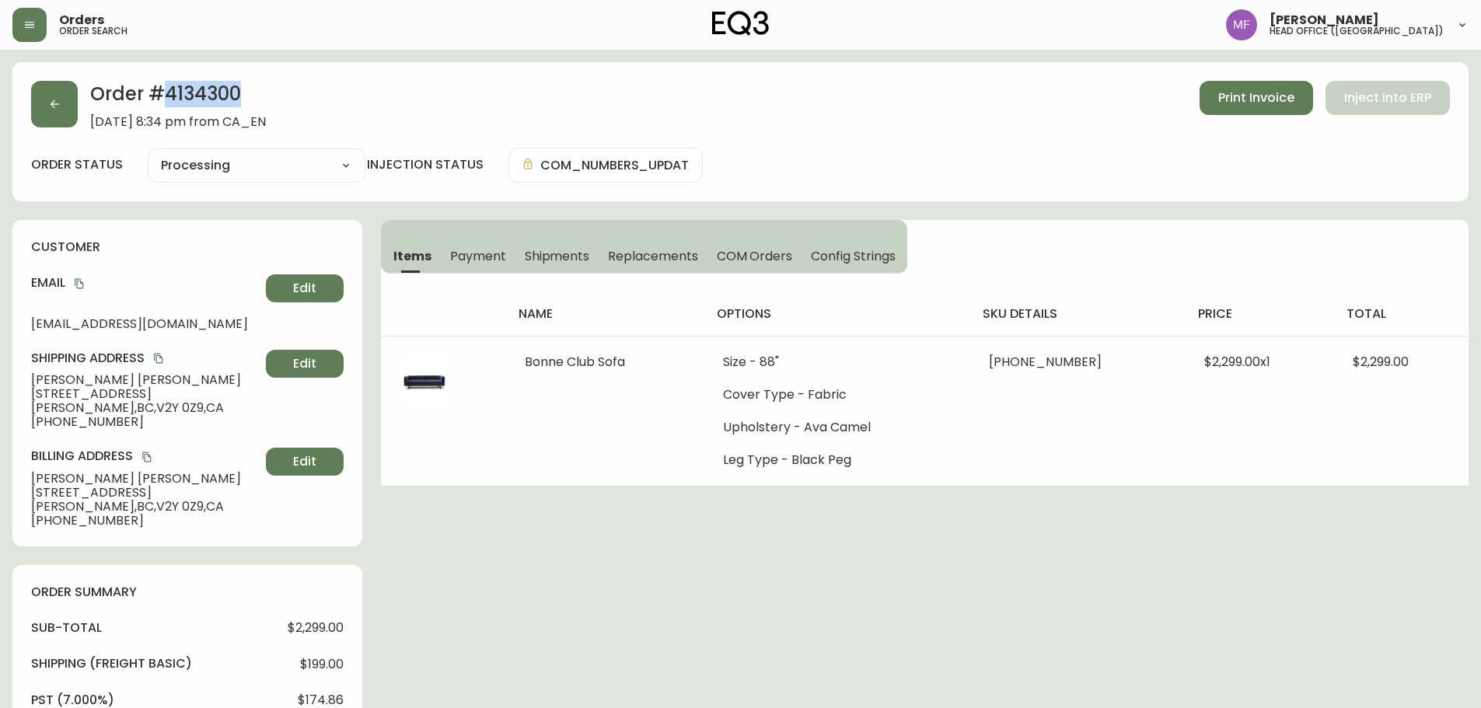
click at [212, 92] on h2 "Order # 4134300" at bounding box center [178, 98] width 176 height 34
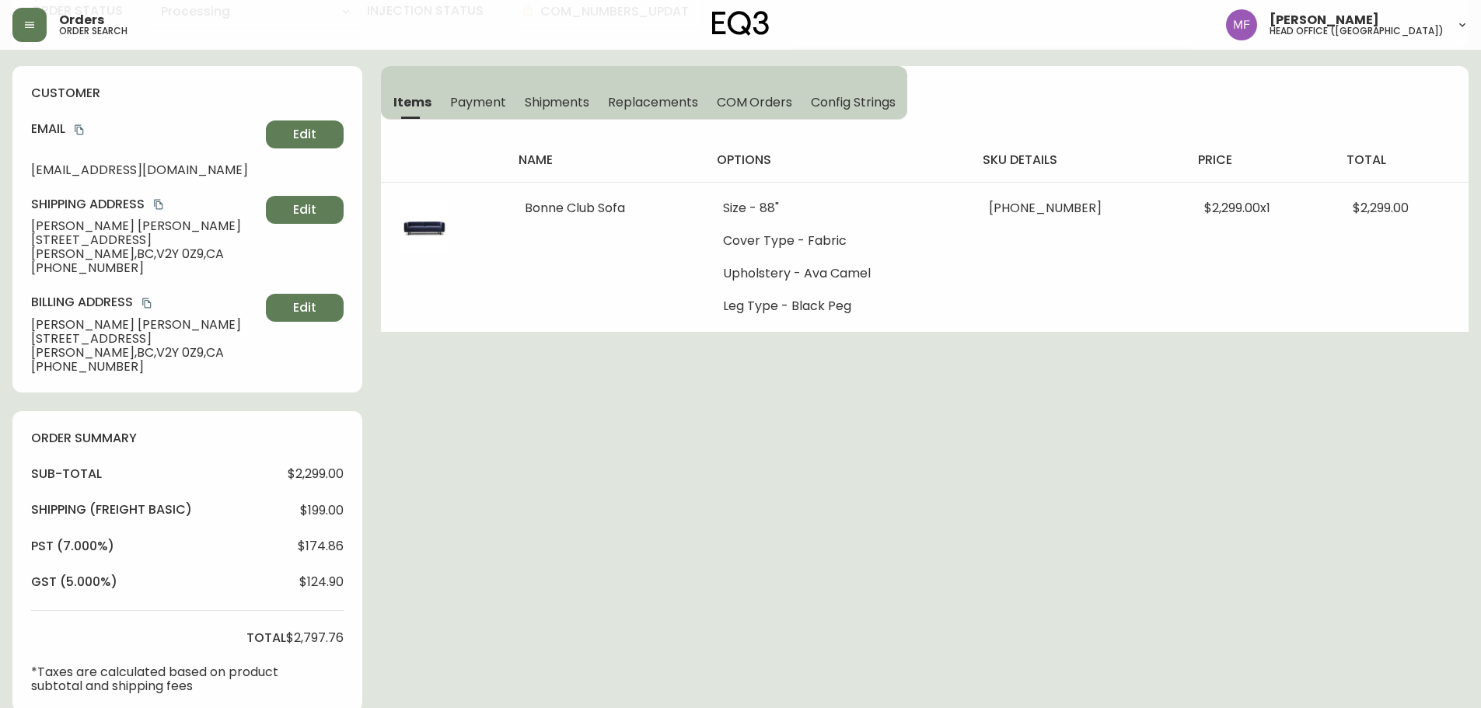
scroll to position [155, 0]
click at [1139, 498] on div "Order # 4134300 [DATE] 8:34 pm from CA_EN Print Invoice Inject into ERP order s…" at bounding box center [740, 513] width 1456 height 1212
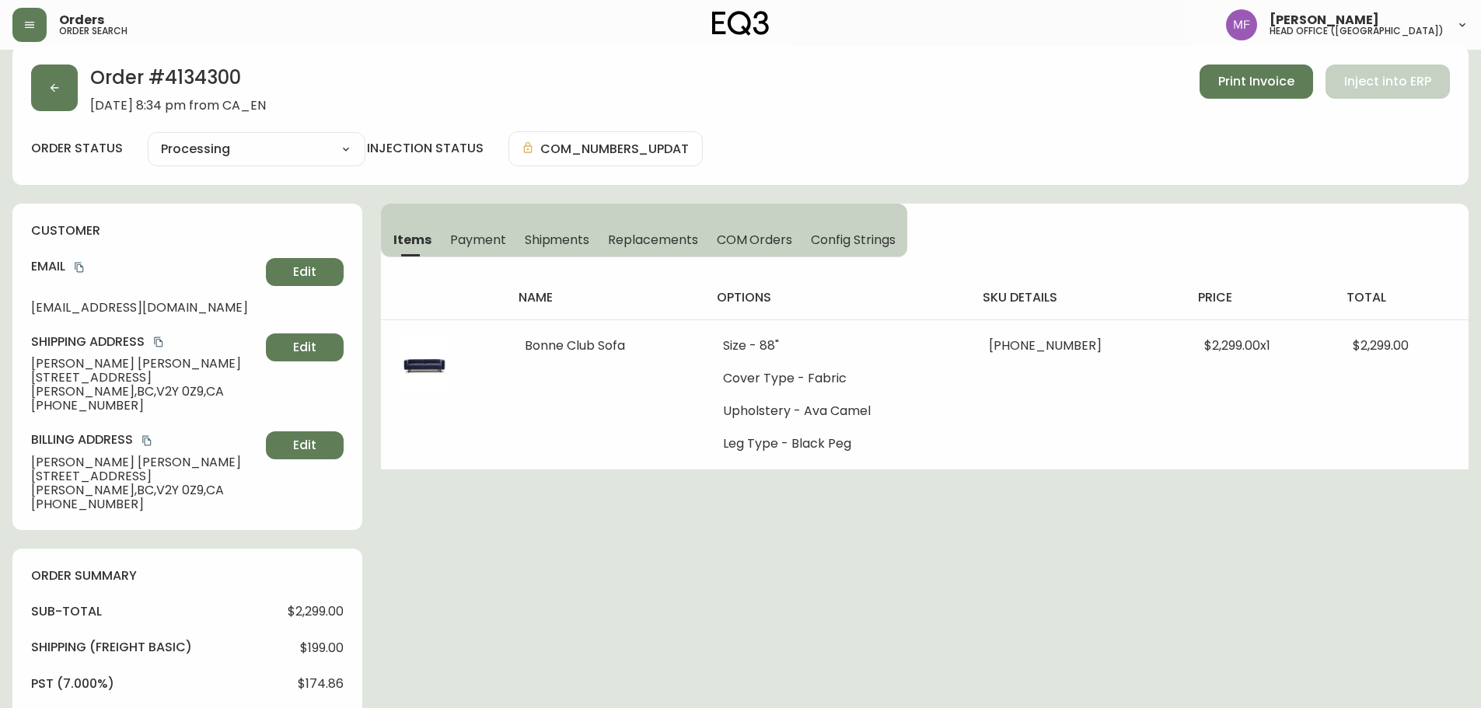
scroll to position [0, 0]
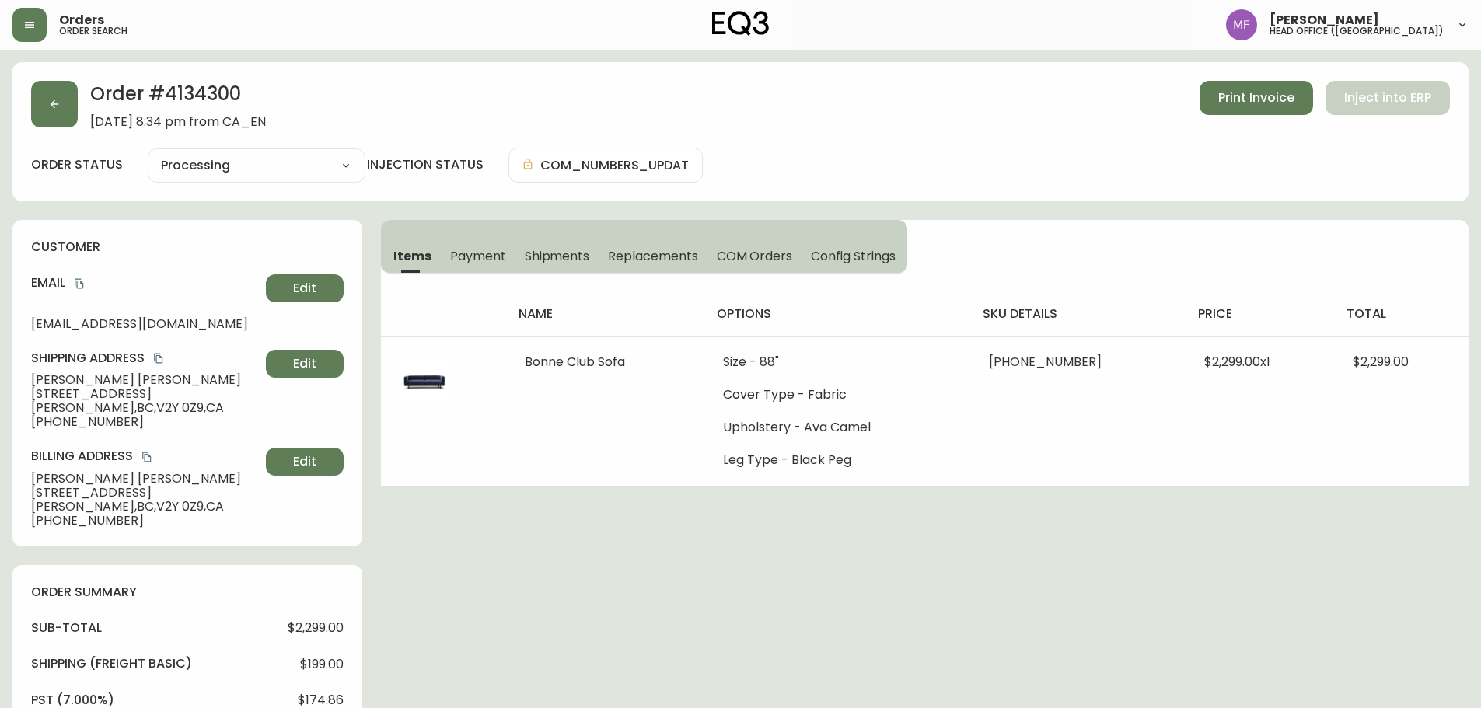
click at [451, 252] on span "Payment" at bounding box center [478, 256] width 56 height 16
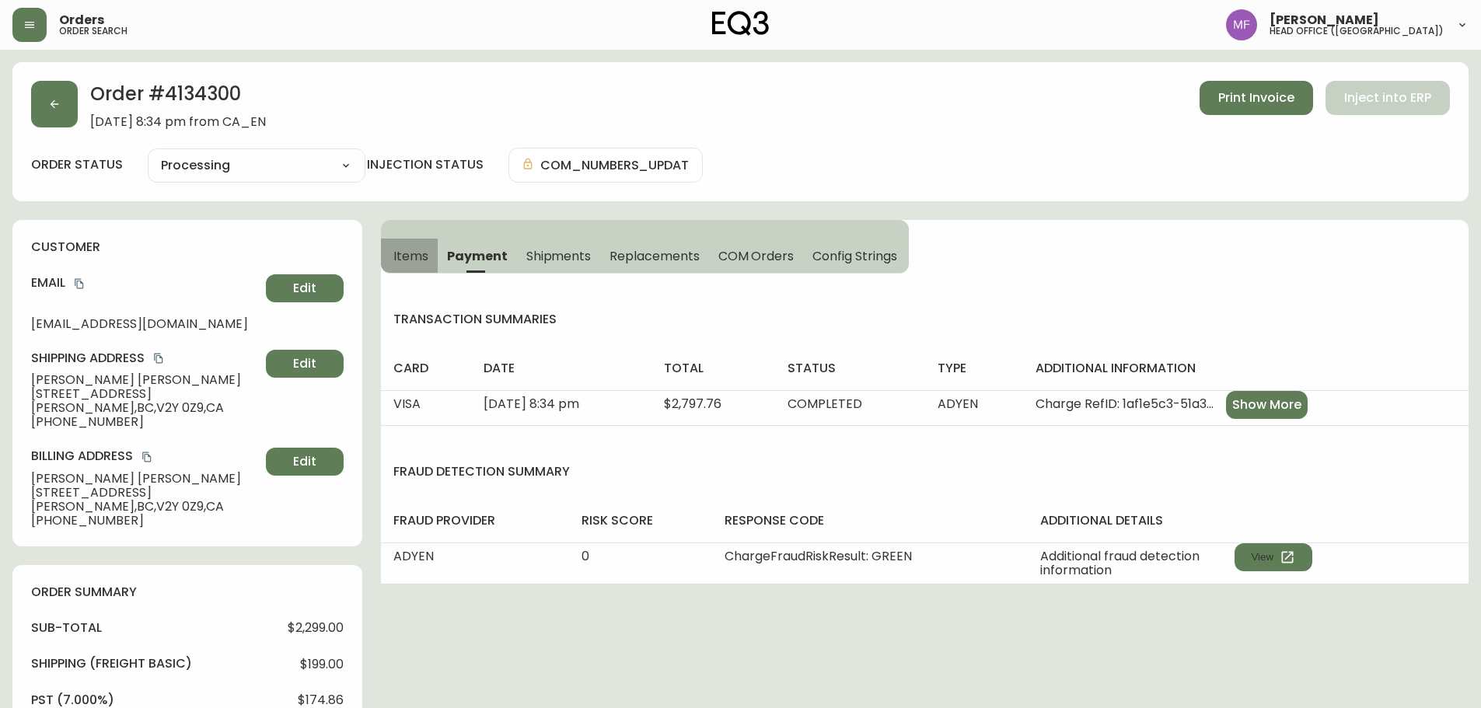
click at [403, 260] on span "Items" at bounding box center [410, 256] width 35 height 16
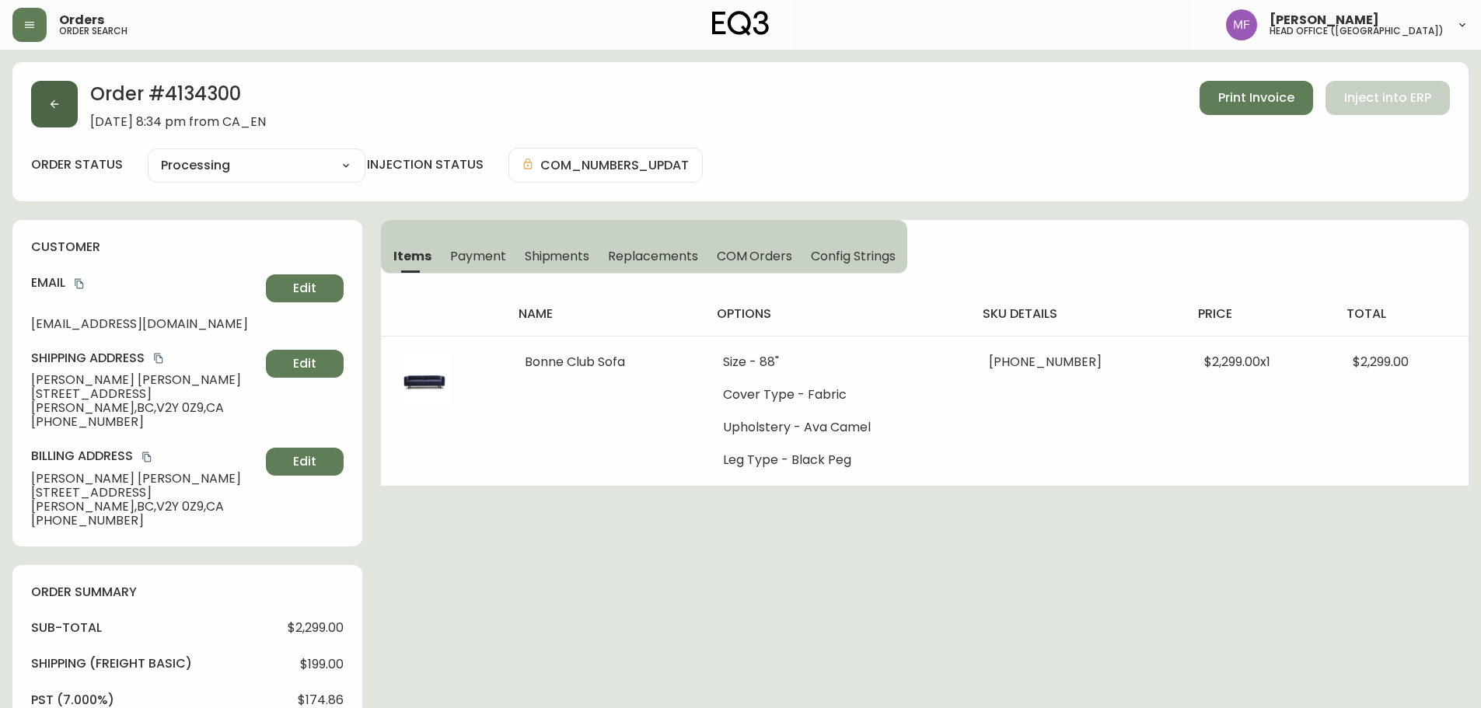
click at [65, 117] on button "button" at bounding box center [54, 104] width 47 height 47
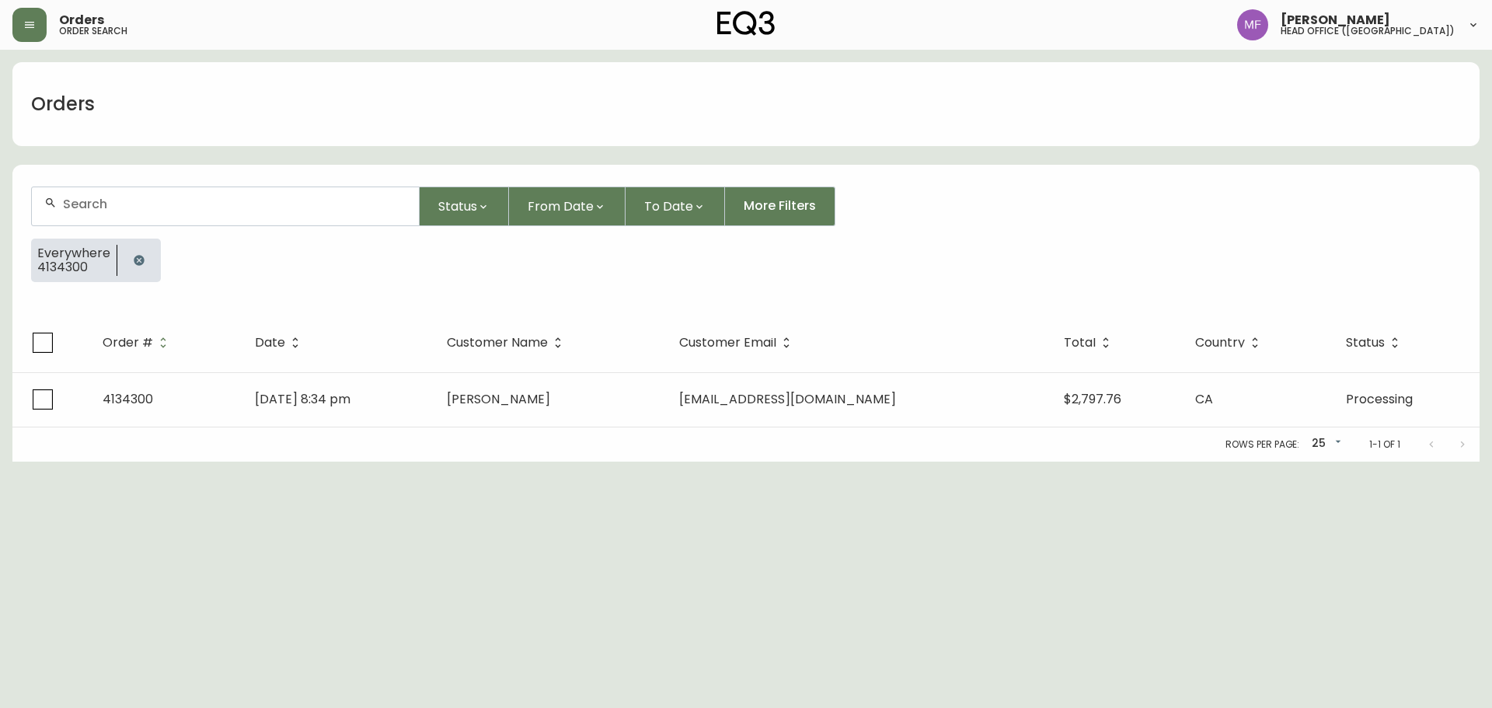
click at [143, 260] on icon "button" at bounding box center [139, 260] width 12 height 12
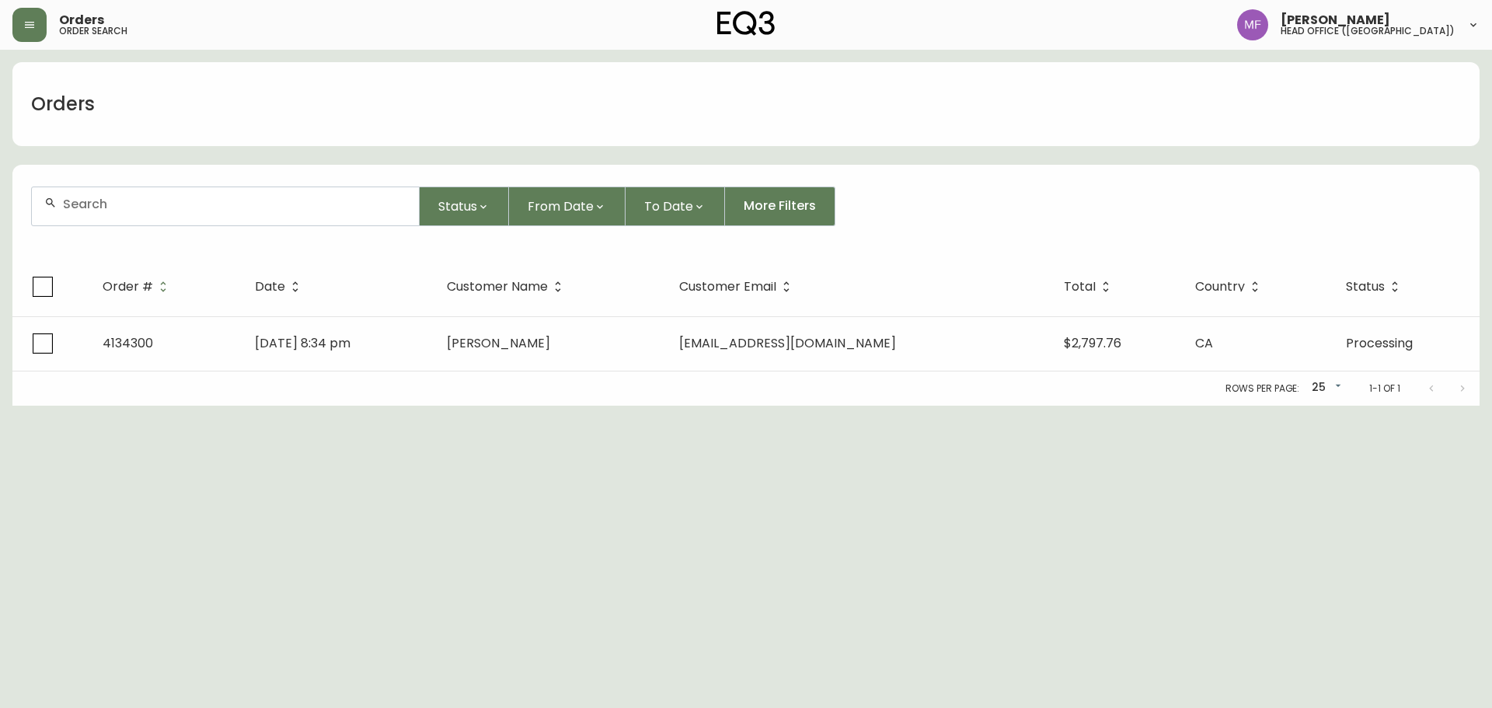
click at [134, 215] on div at bounding box center [225, 206] width 387 height 38
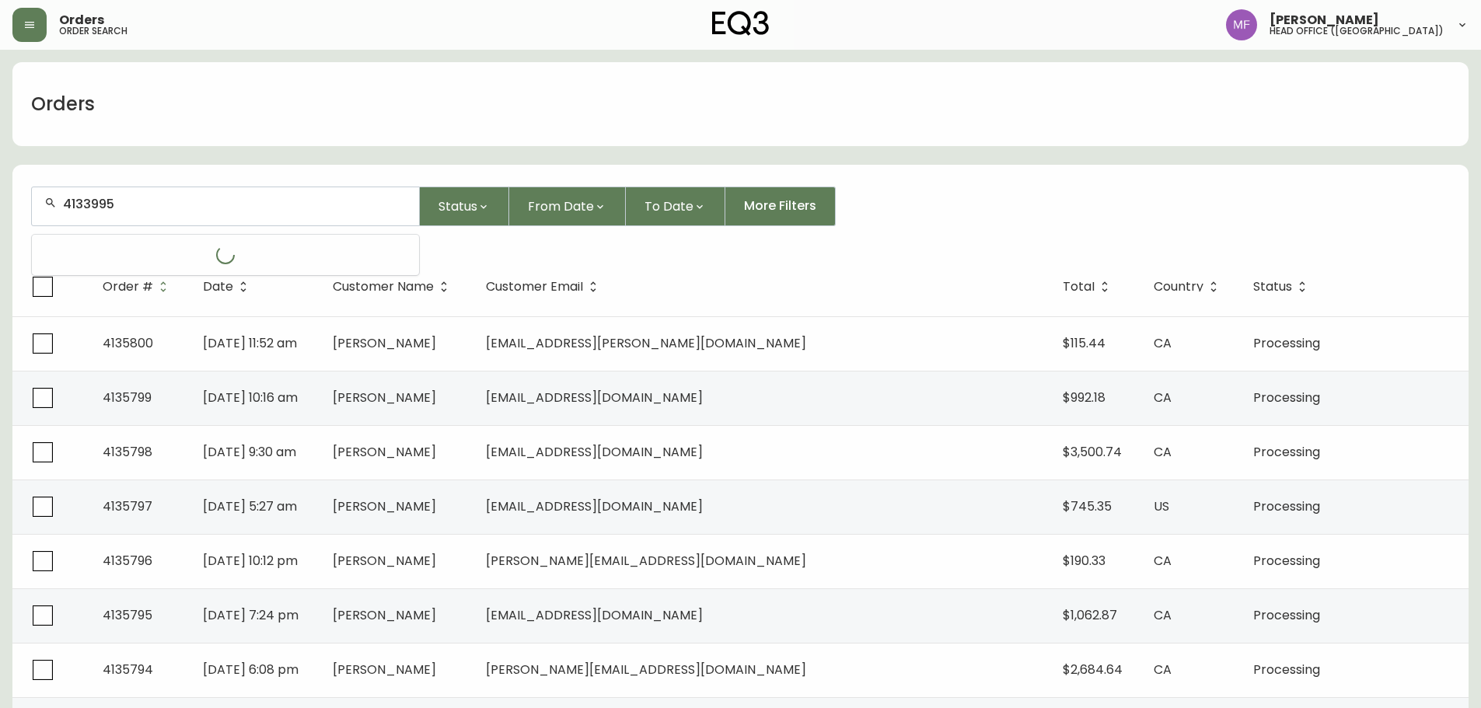
type input "4133995"
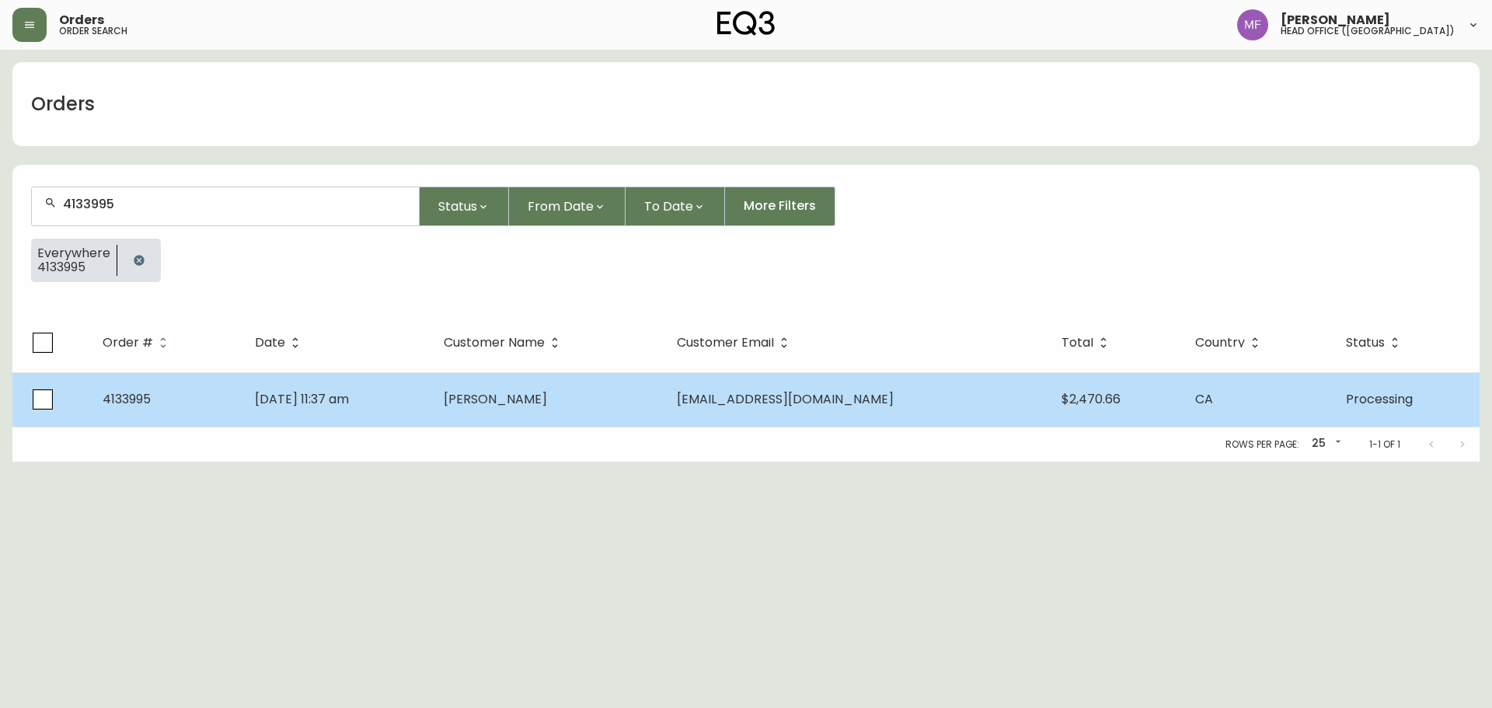
click at [397, 406] on td "[DATE] 11:37 am" at bounding box center [337, 399] width 190 height 54
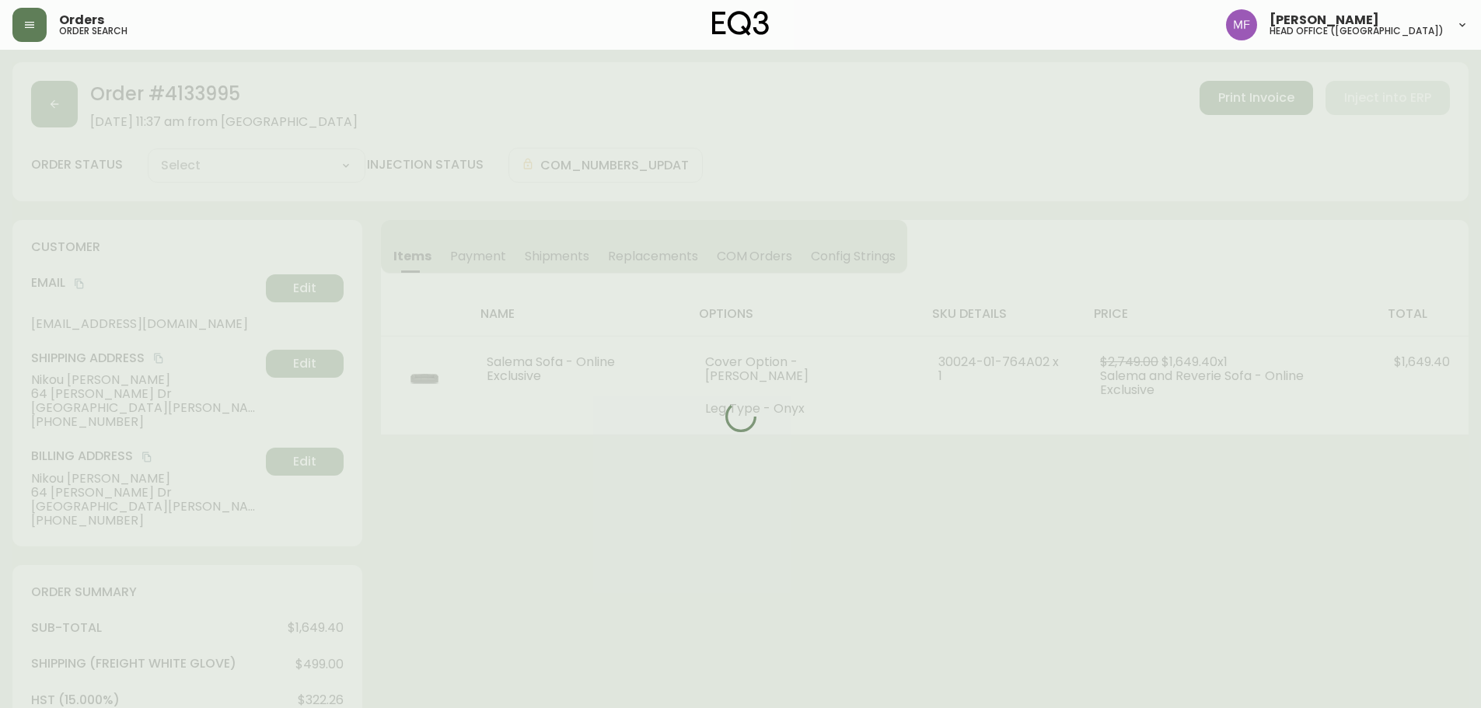
type input "Processing"
select select "PROCESSING"
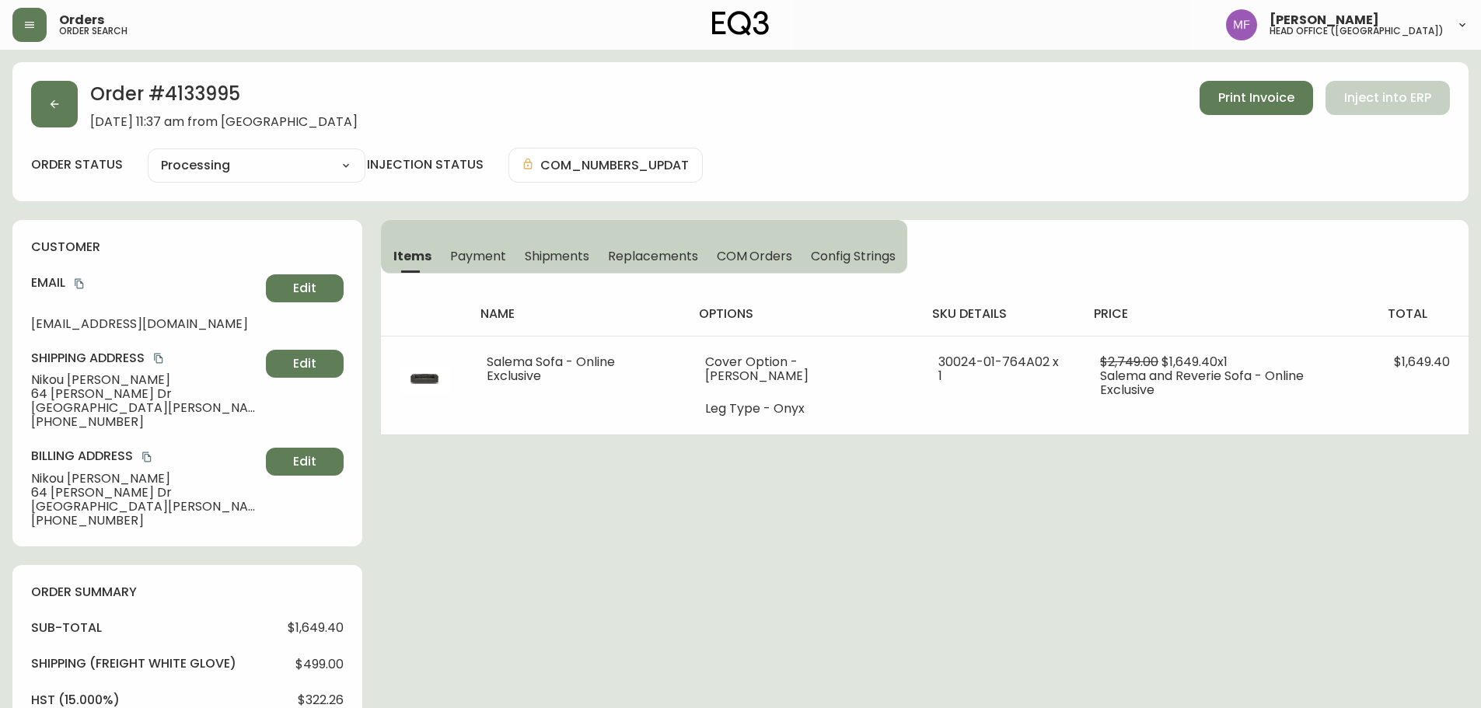
click at [67, 103] on button "button" at bounding box center [54, 104] width 47 height 47
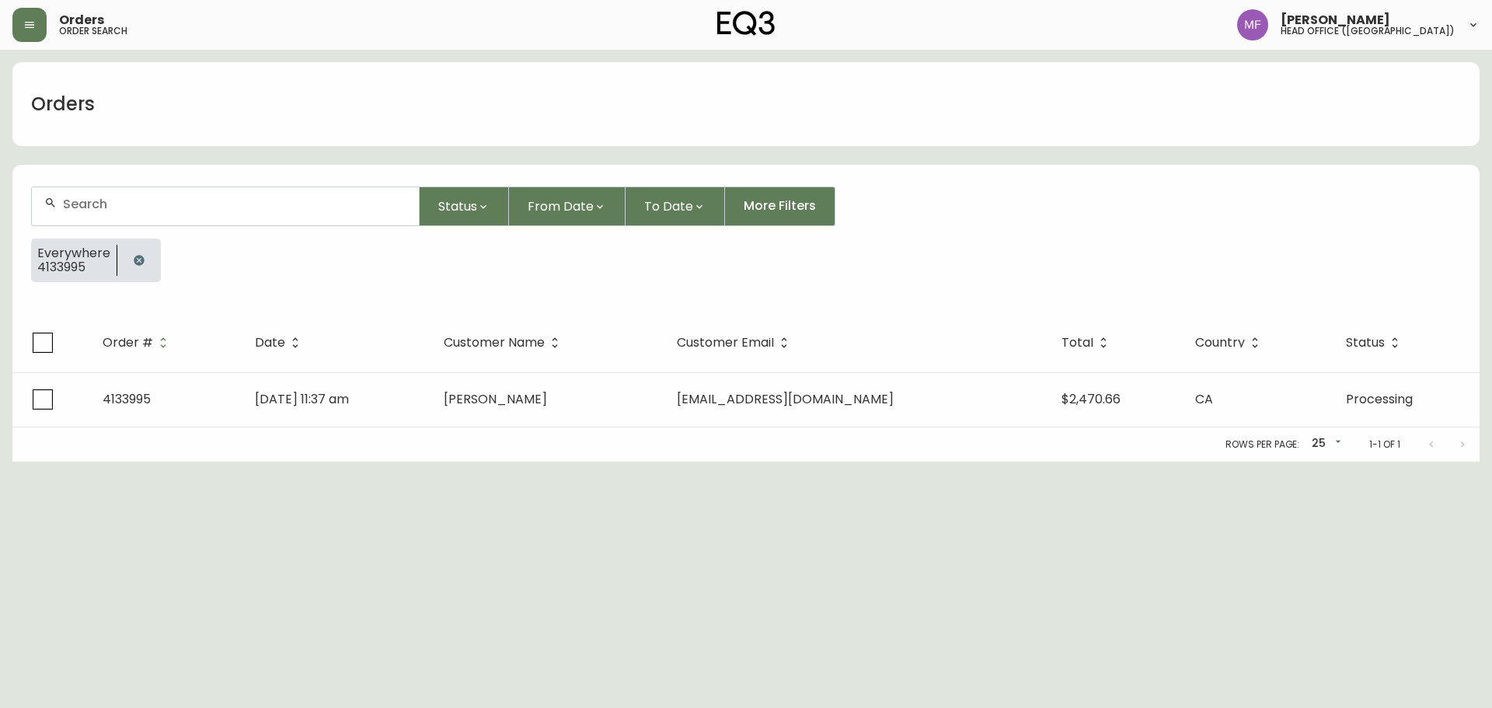
click at [133, 260] on icon "button" at bounding box center [139, 260] width 12 height 12
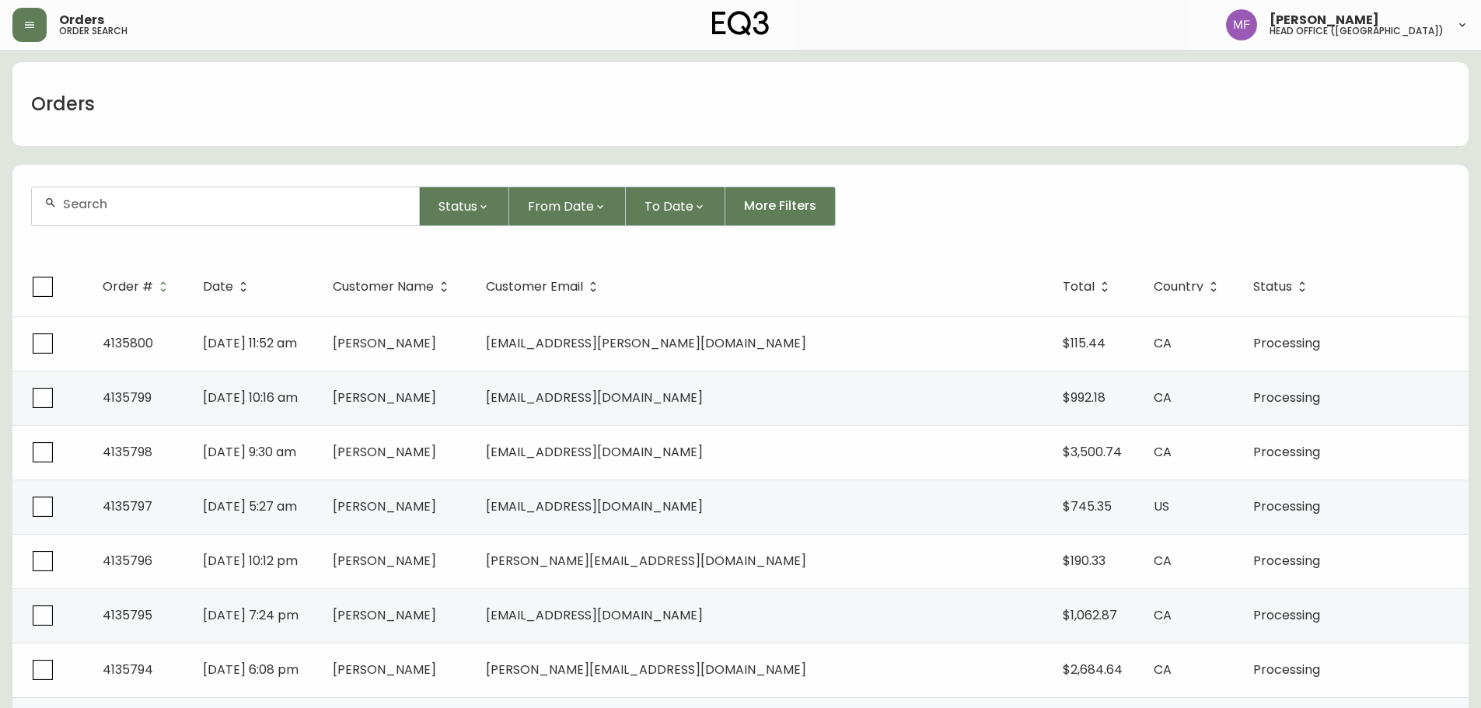
click at [116, 197] on input "text" at bounding box center [235, 204] width 344 height 15
type input "4133202"
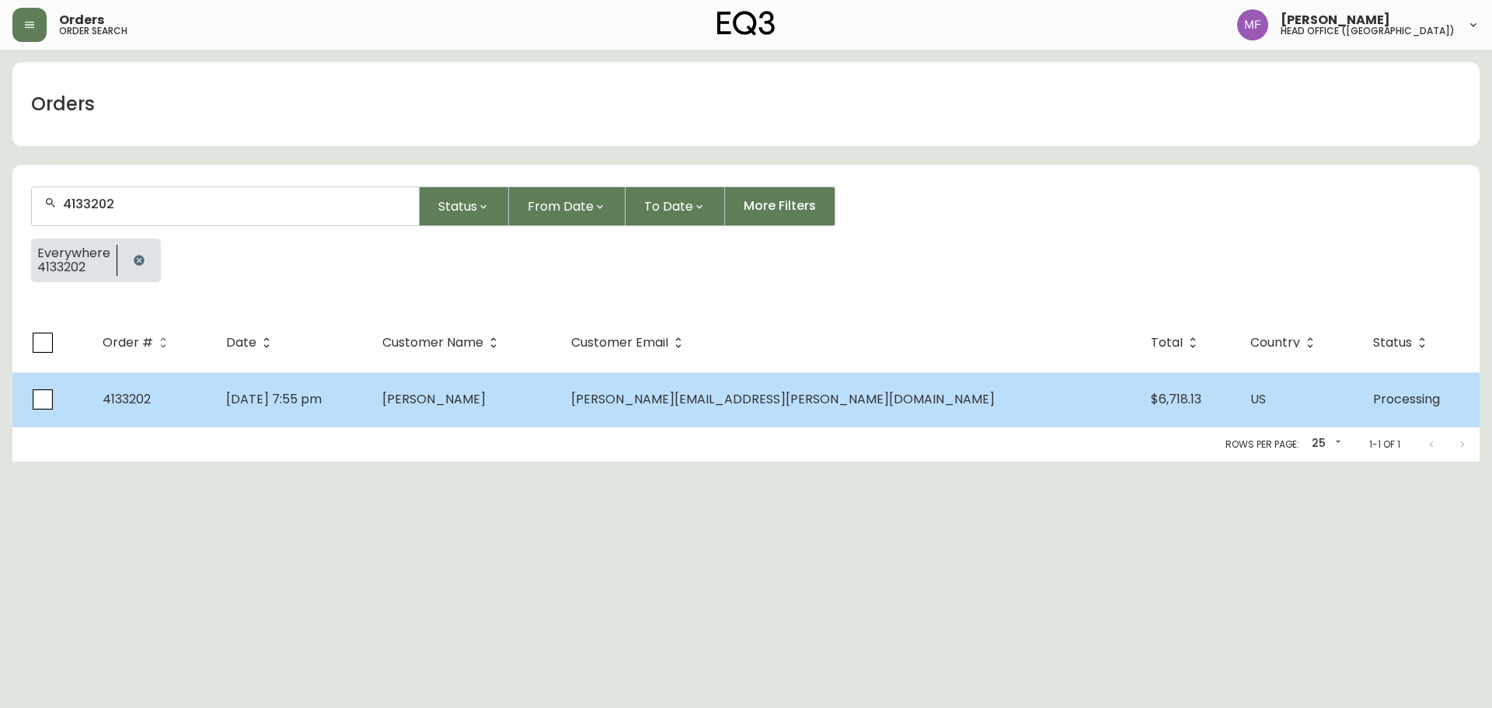
click at [559, 396] on td "[PERSON_NAME]" at bounding box center [464, 399] width 189 height 54
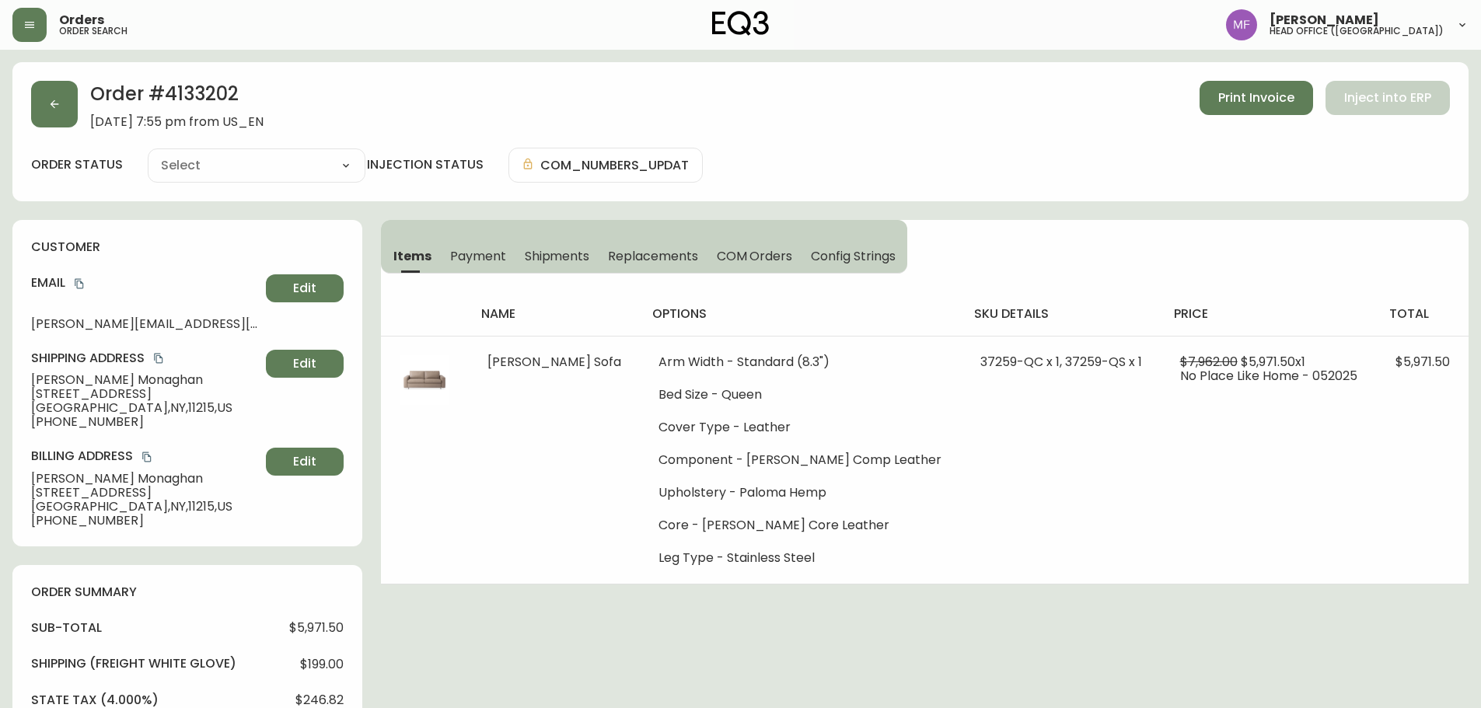
type input "Processing"
select select "PROCESSING"
click at [71, 121] on button "button" at bounding box center [54, 104] width 47 height 47
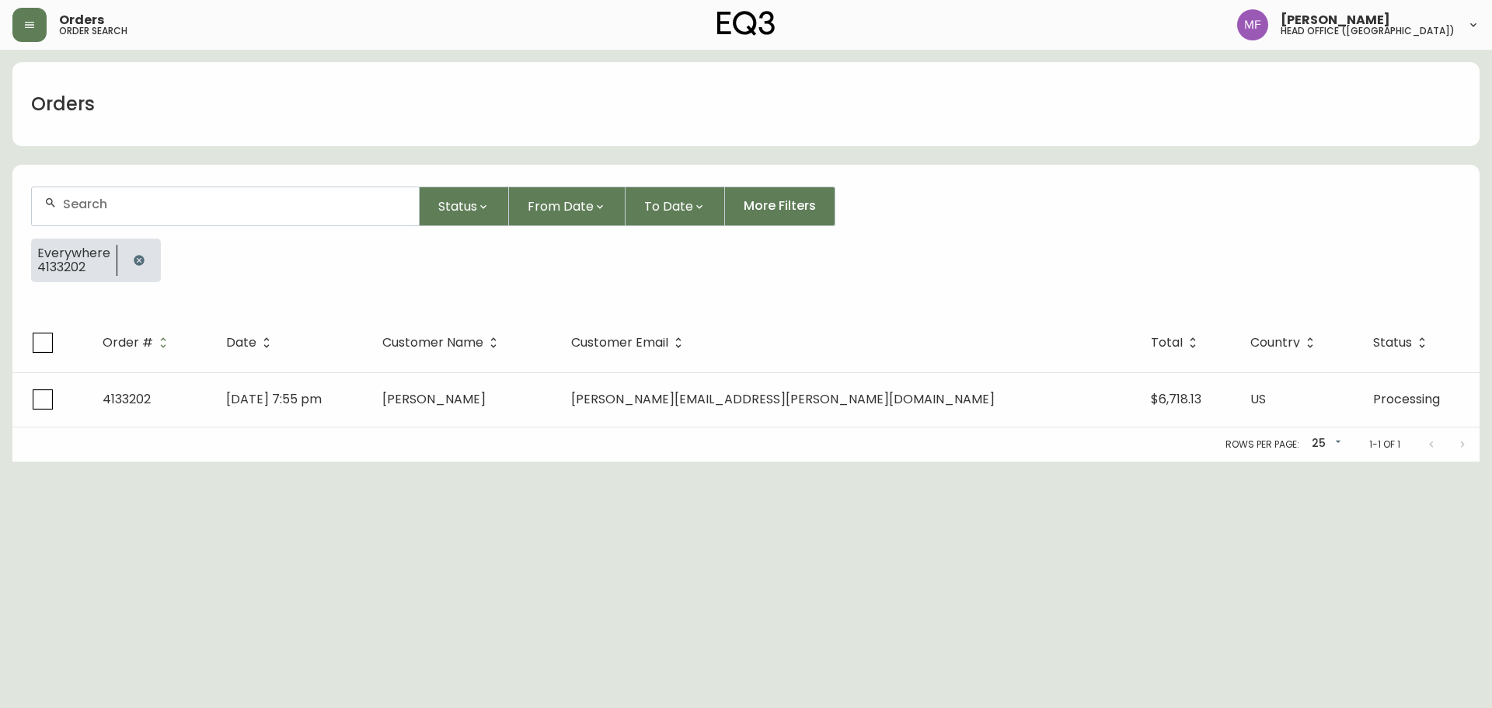
click at [133, 256] on icon "button" at bounding box center [139, 260] width 12 height 12
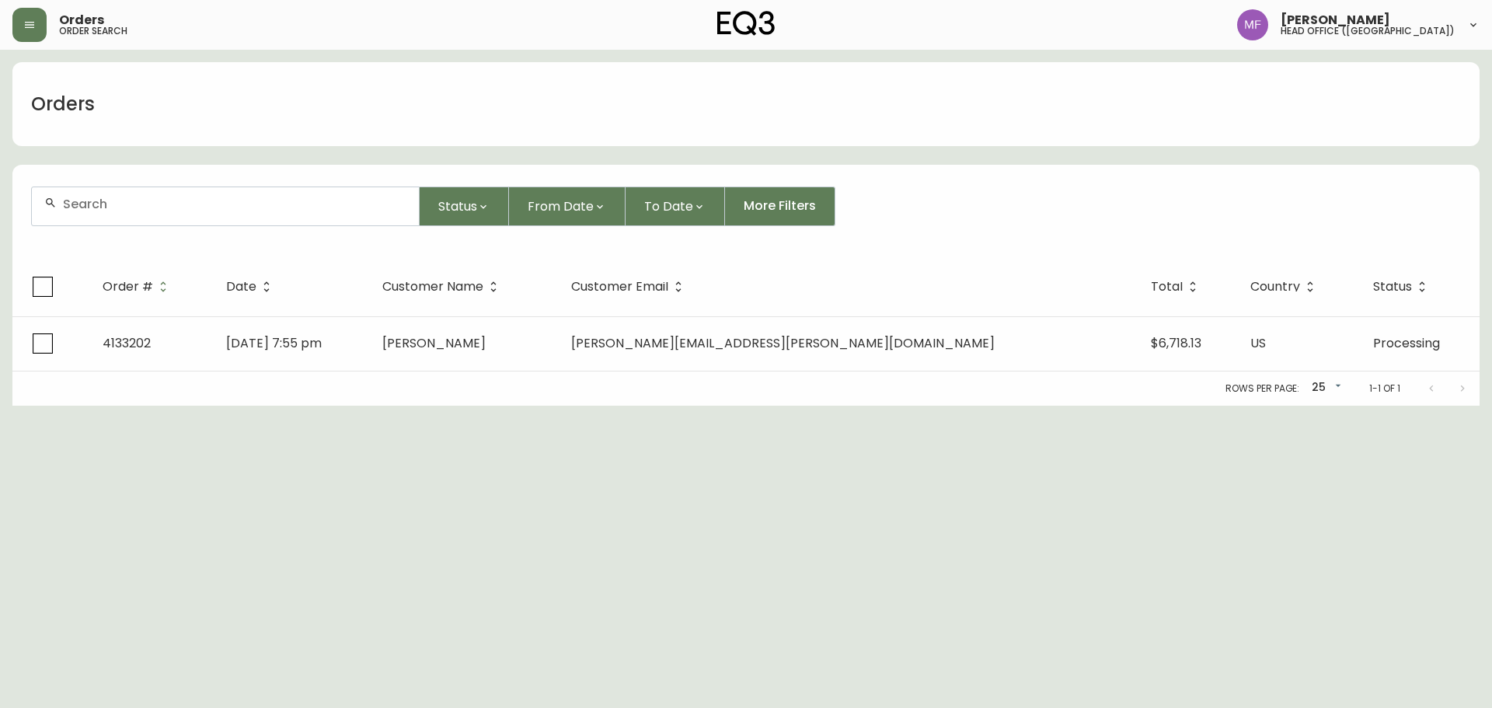
click at [130, 215] on div at bounding box center [225, 206] width 387 height 38
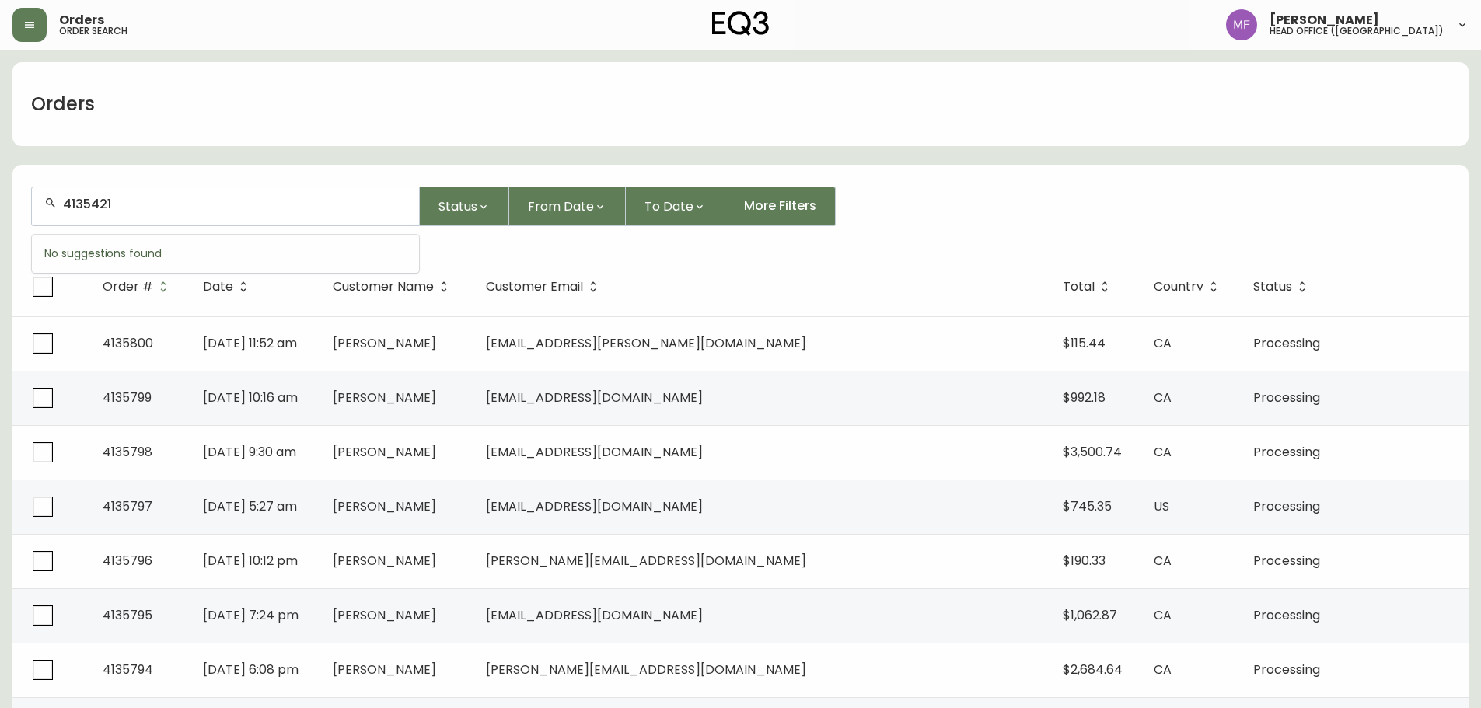
type input "4135421"
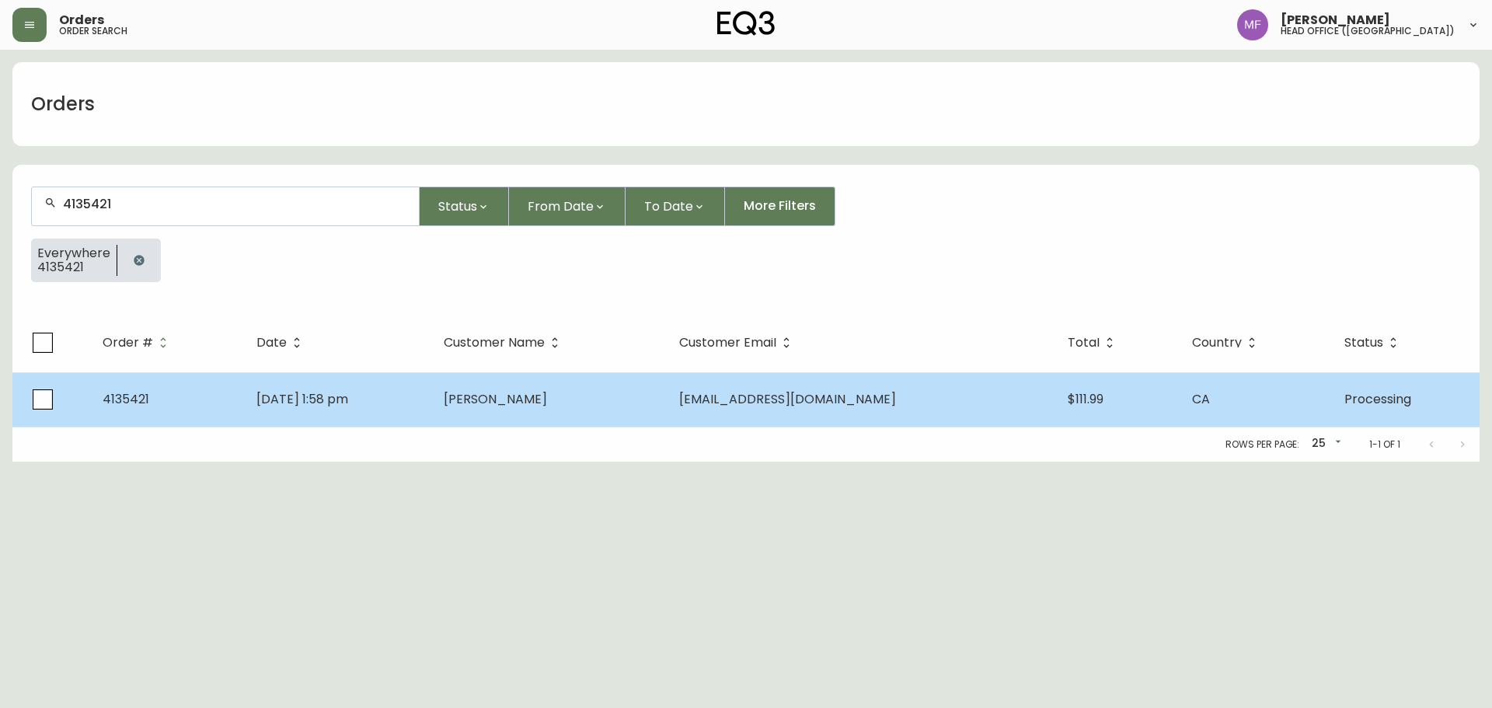
click at [667, 418] on td "[PERSON_NAME]" at bounding box center [548, 399] width 235 height 54
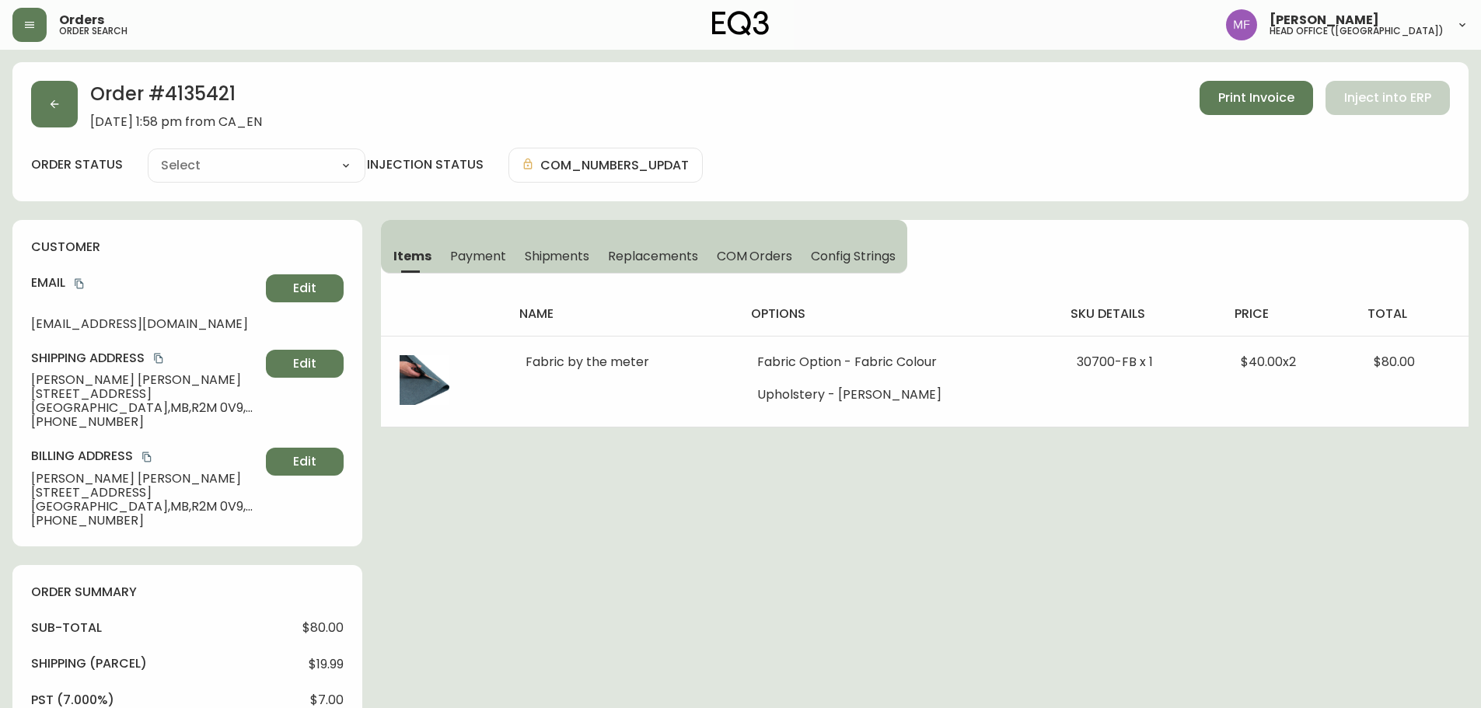
type input "Processing"
select select "PROCESSING"
click at [634, 661] on div "Order # 4135421 [DATE] 1:58 pm from CA_EN Print Invoice Inject into ERP order s…" at bounding box center [740, 633] width 1456 height 1142
click at [48, 123] on button "button" at bounding box center [54, 104] width 47 height 47
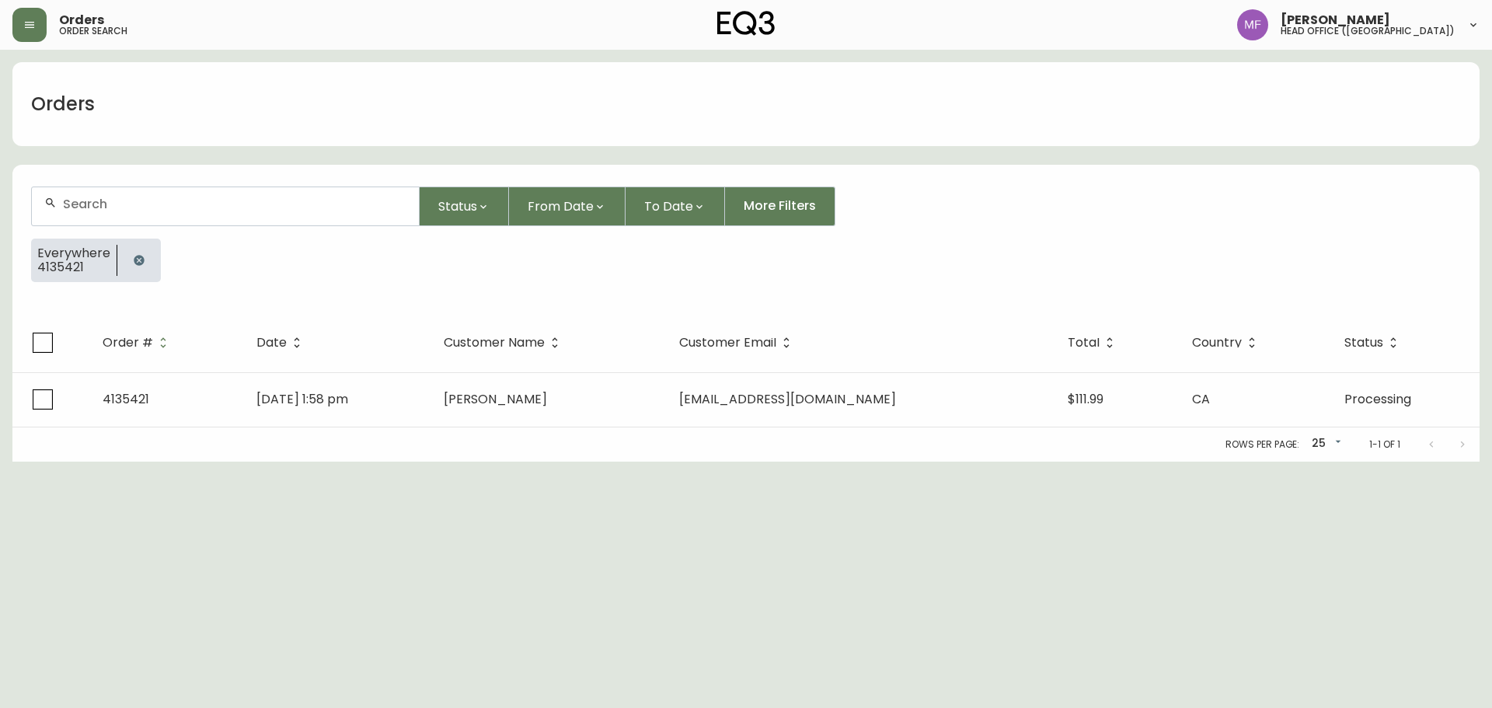
click at [133, 263] on icon "button" at bounding box center [139, 260] width 12 height 12
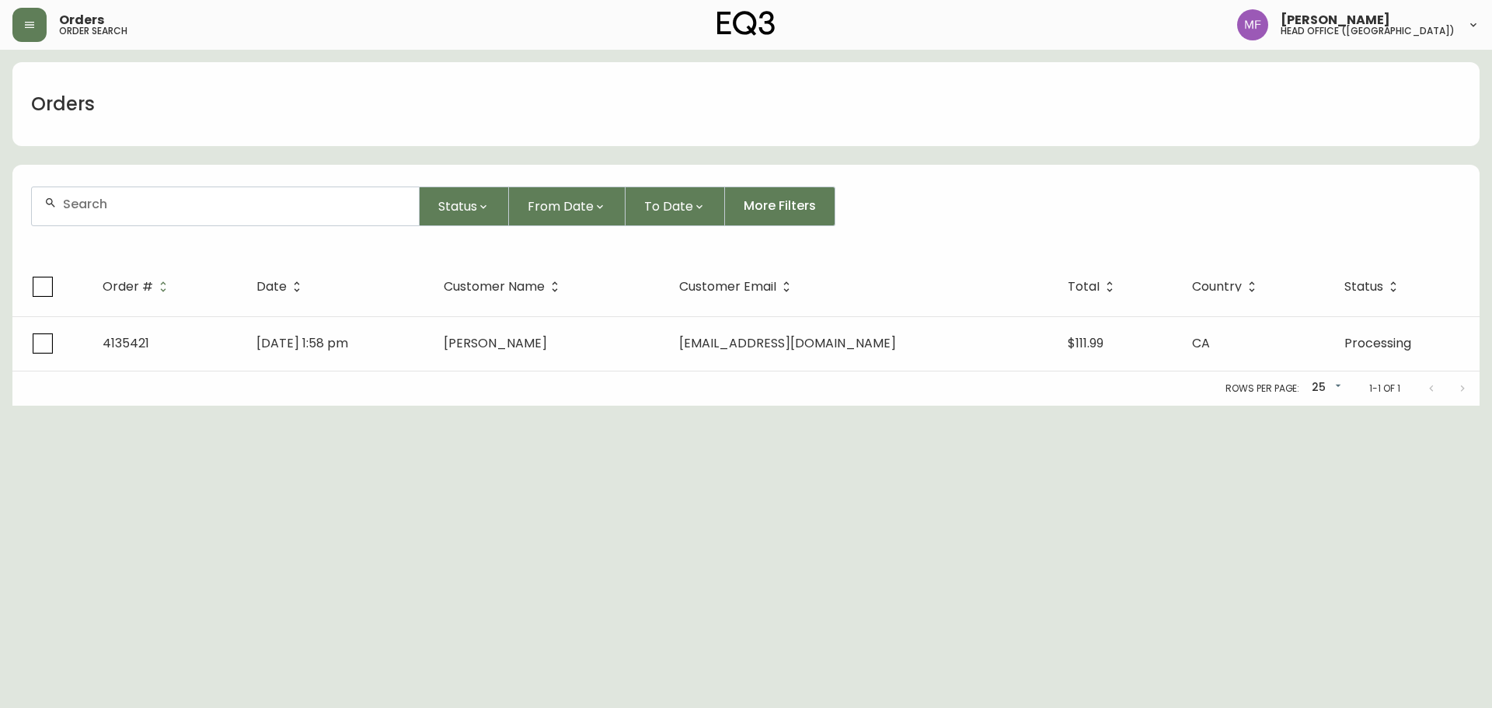
click at [130, 207] on input "text" at bounding box center [235, 204] width 344 height 15
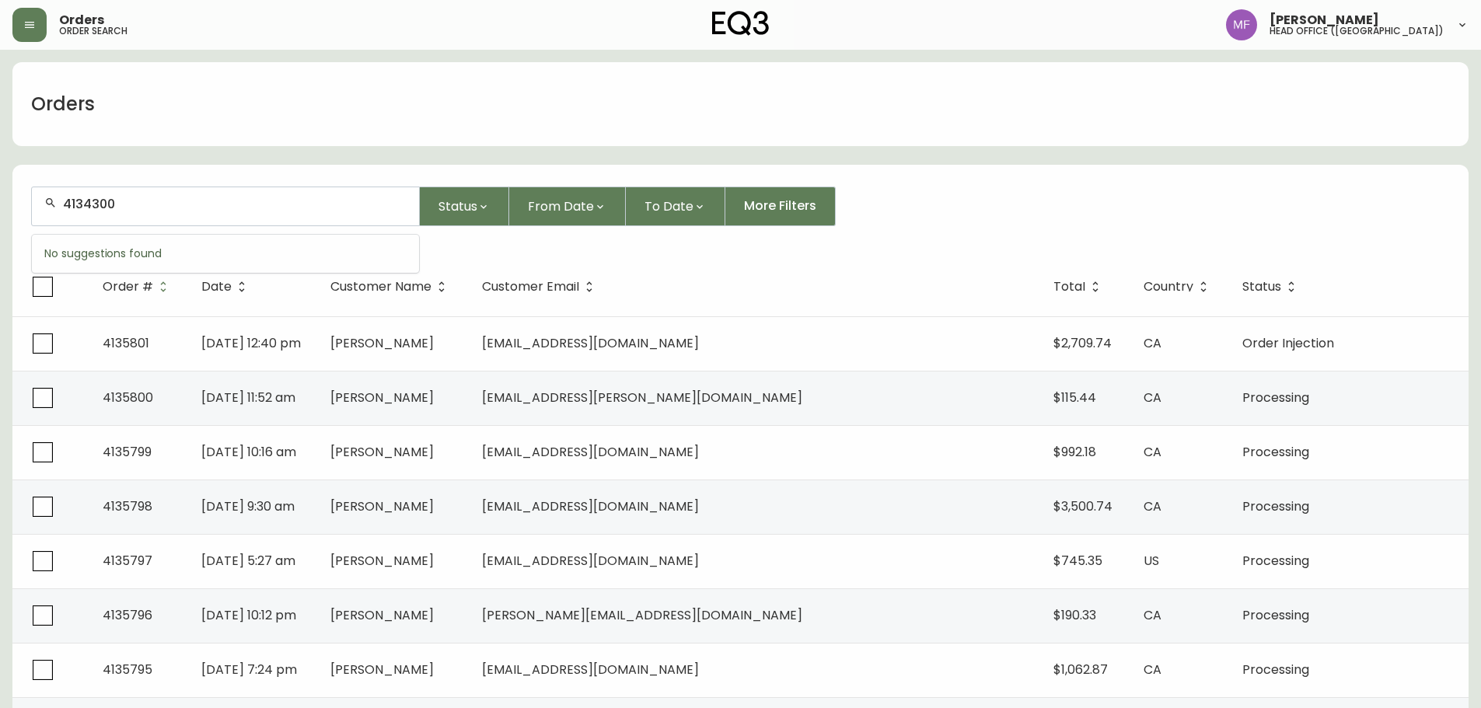
type input "4134300"
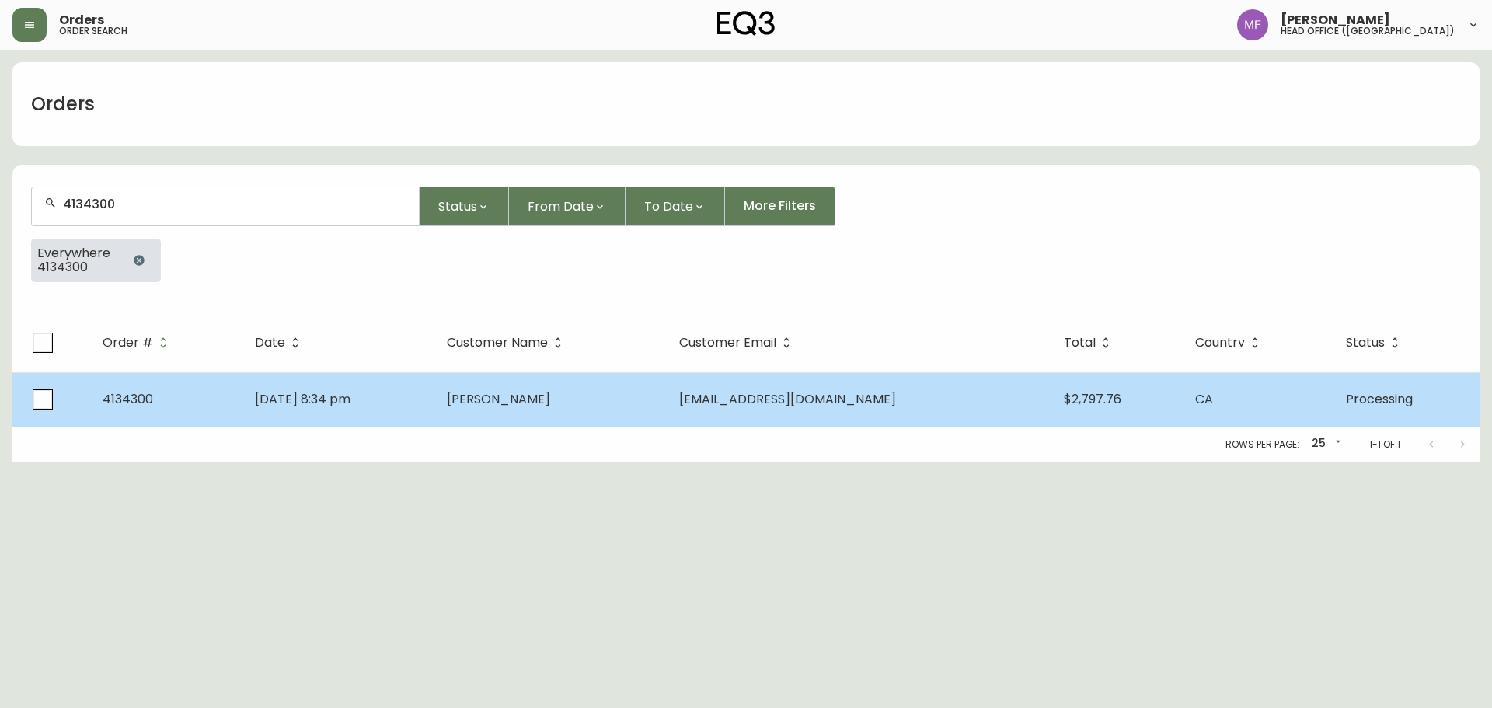
click at [667, 382] on td "[PERSON_NAME]" at bounding box center [550, 399] width 232 height 54
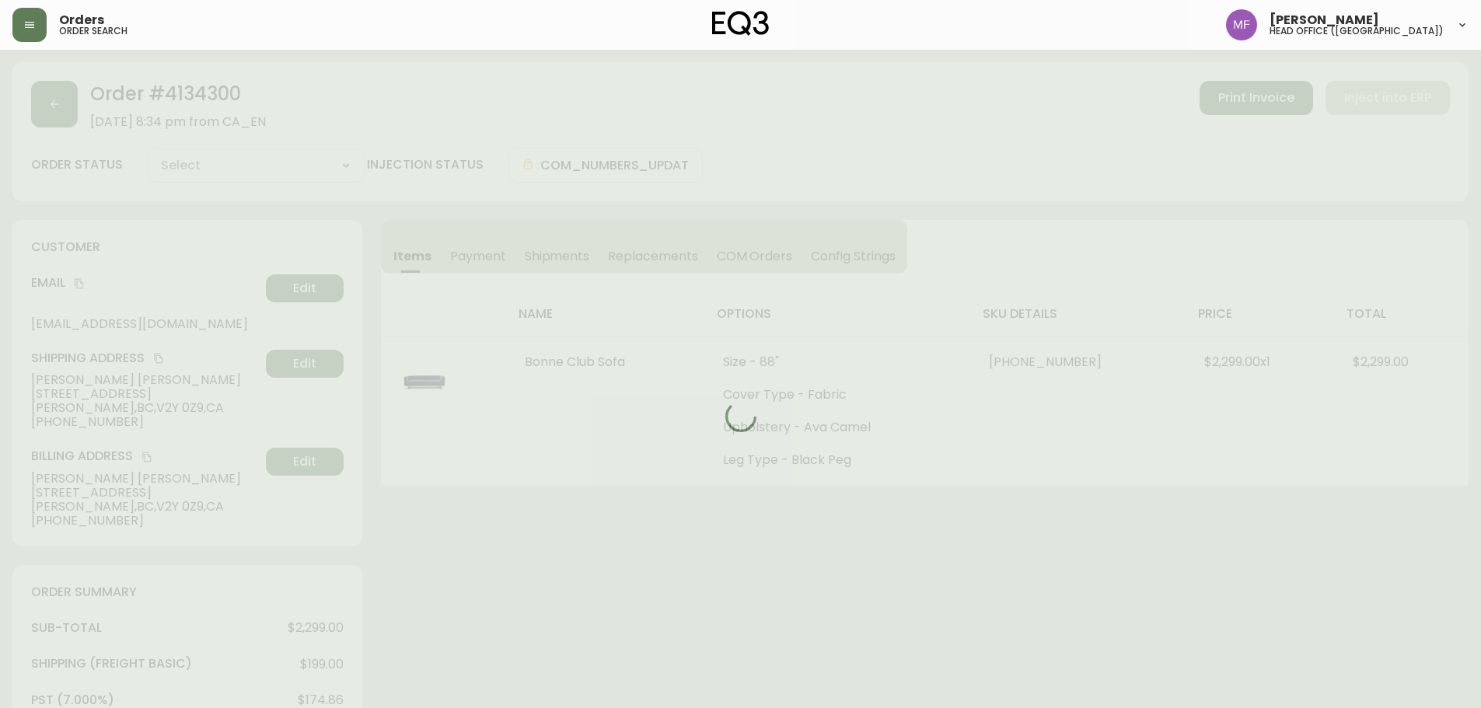
type input "Processing"
select select "PROCESSING"
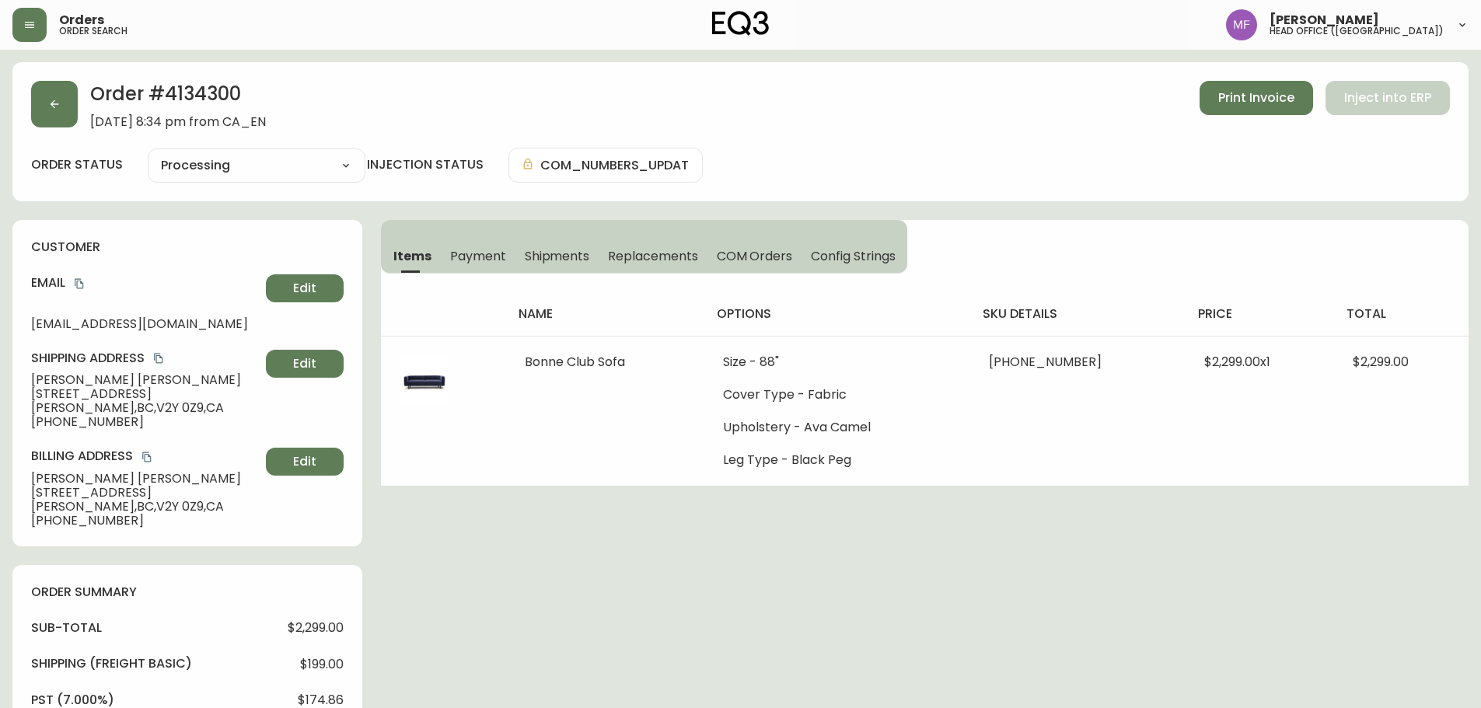
click at [814, 549] on div "Order # 4134300 [DATE] 8:34 pm from CA_EN Print Invoice Inject into ERP order s…" at bounding box center [740, 668] width 1456 height 1212
click at [23, 117] on div "Order # 4134300 [DATE] 8:34 pm from CA_EN Print Invoice Inject into ERP order s…" at bounding box center [740, 131] width 1456 height 139
click at [44, 104] on button "button" at bounding box center [54, 104] width 47 height 47
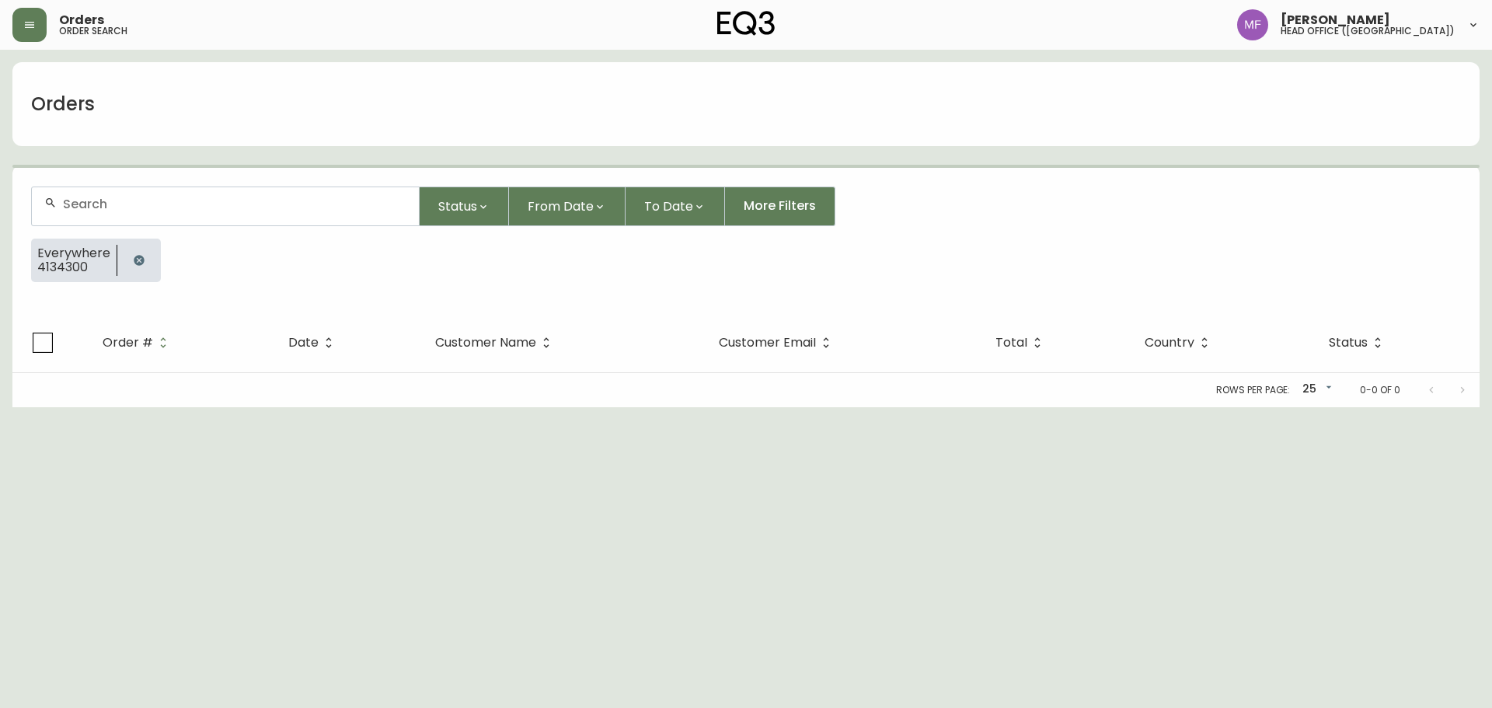
click at [127, 266] on button "button" at bounding box center [139, 260] width 31 height 31
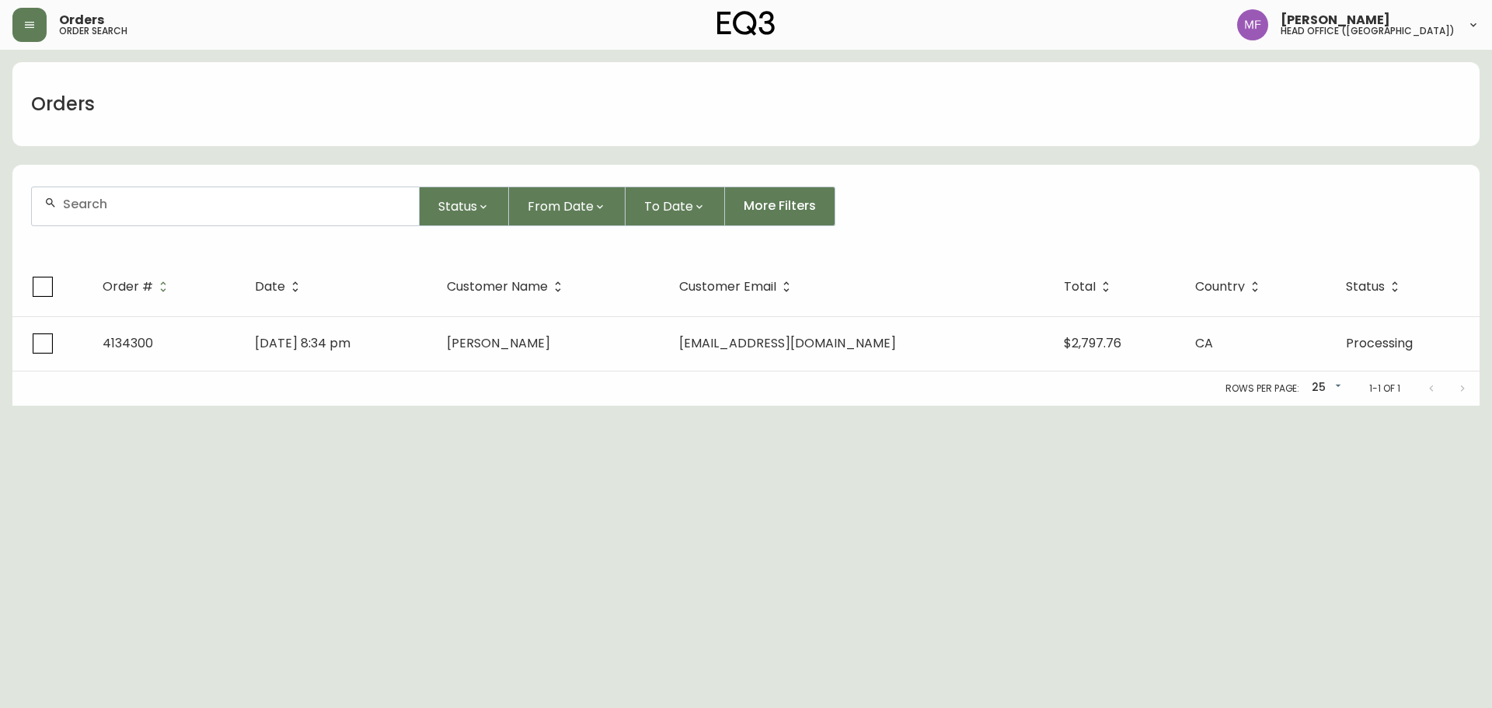
click at [134, 217] on div at bounding box center [225, 206] width 387 height 38
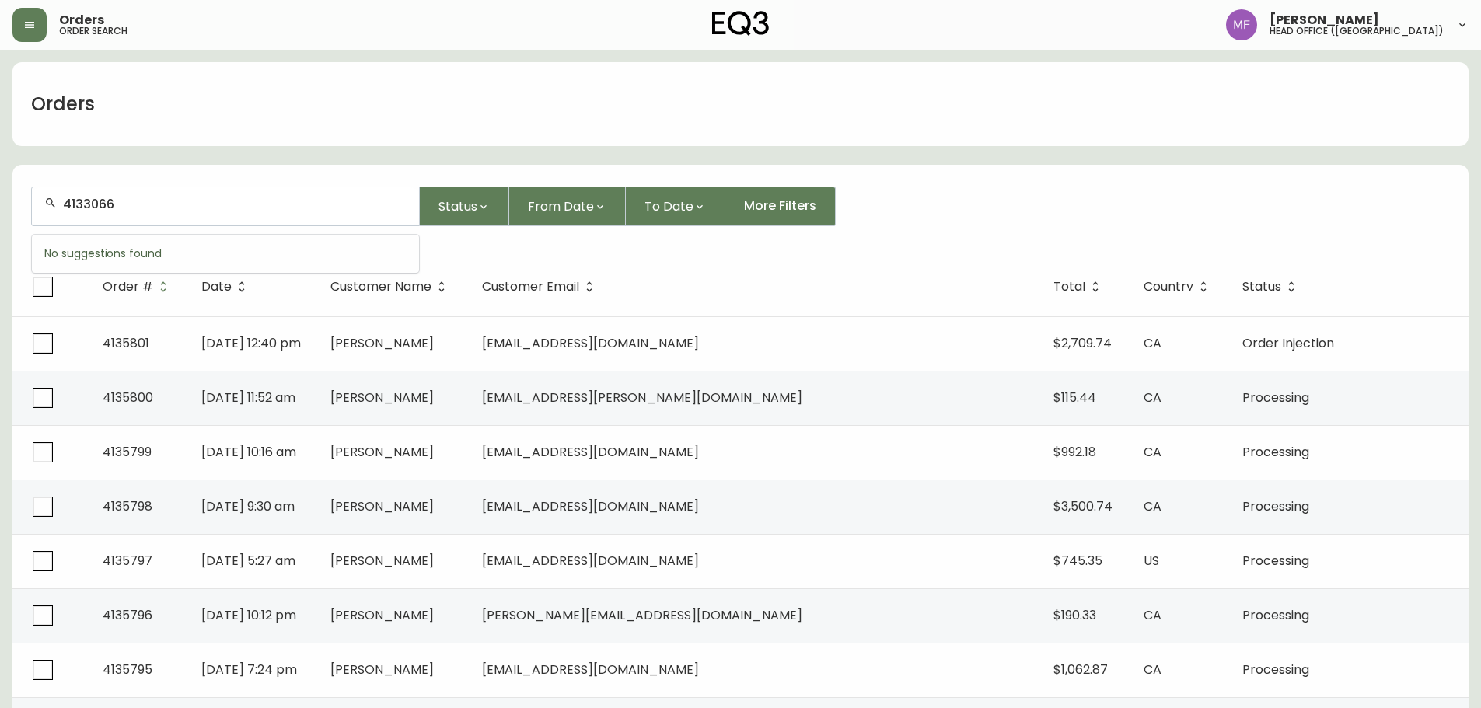
type input "4133066"
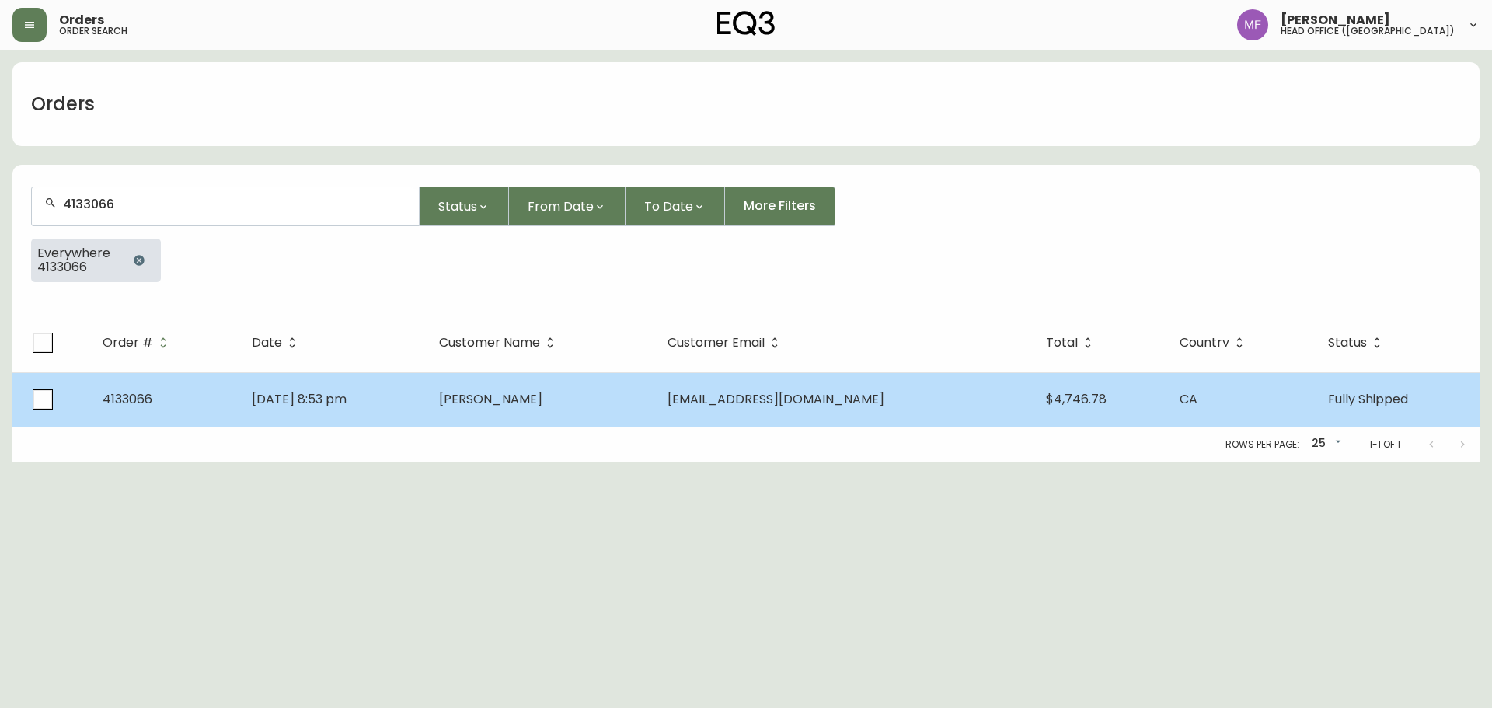
click at [534, 408] on td "[PERSON_NAME]" at bounding box center [541, 399] width 229 height 54
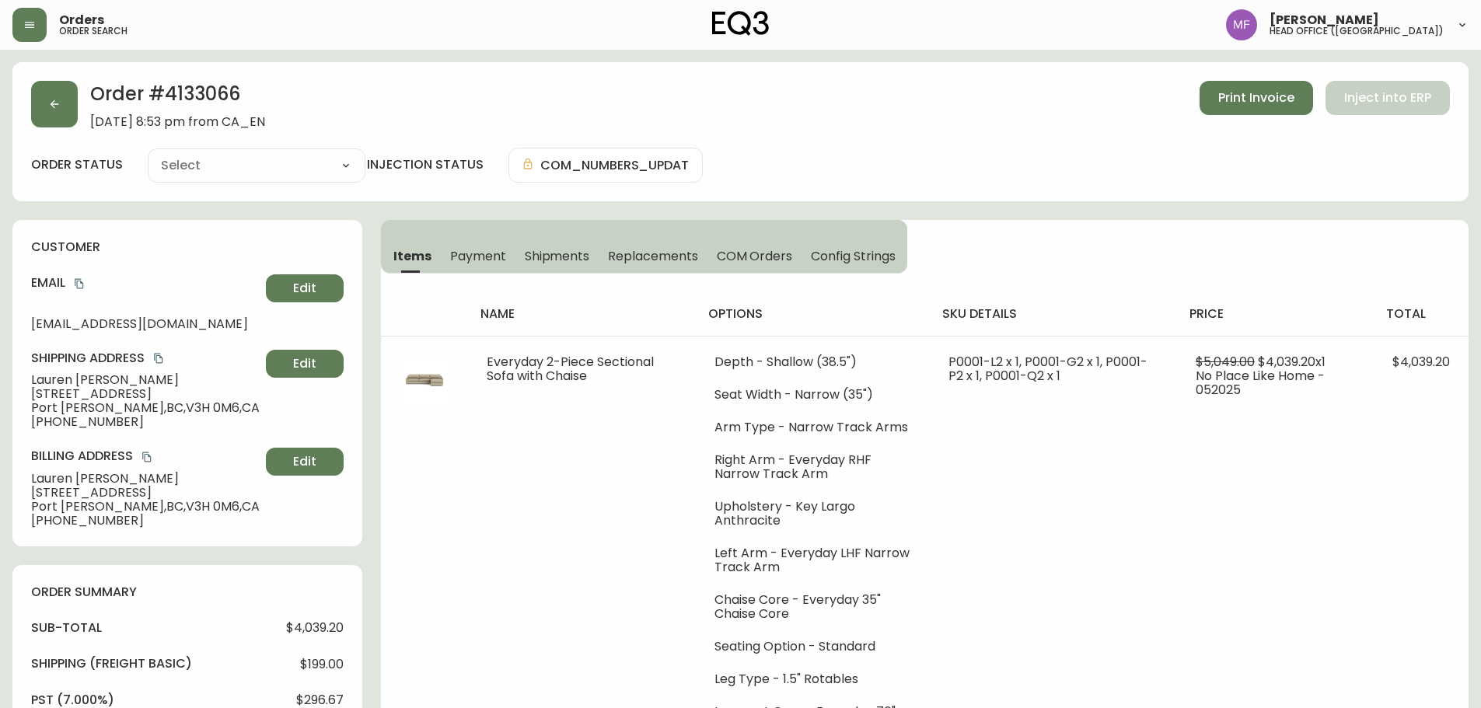
type input "Fully Shipped"
select select "FULLY_SHIPPED"
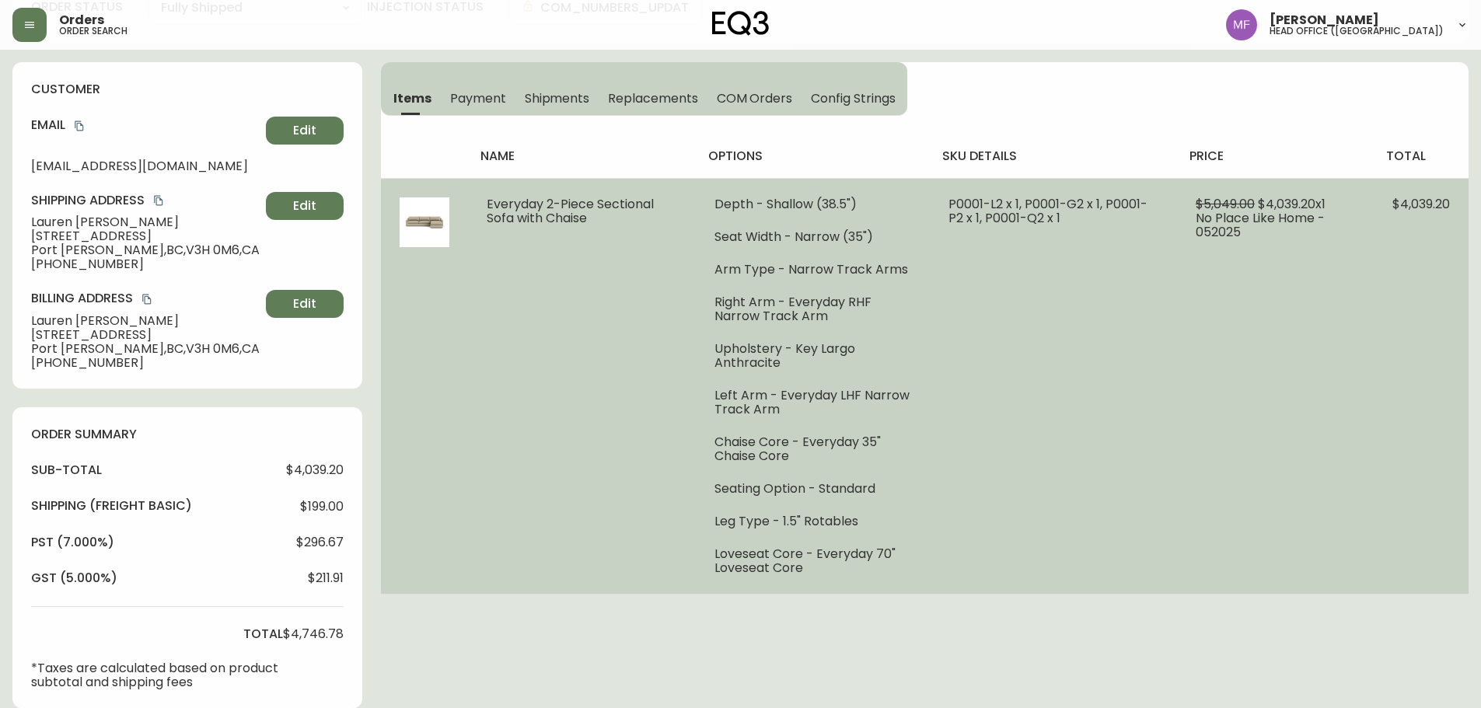
scroll to position [155, 0]
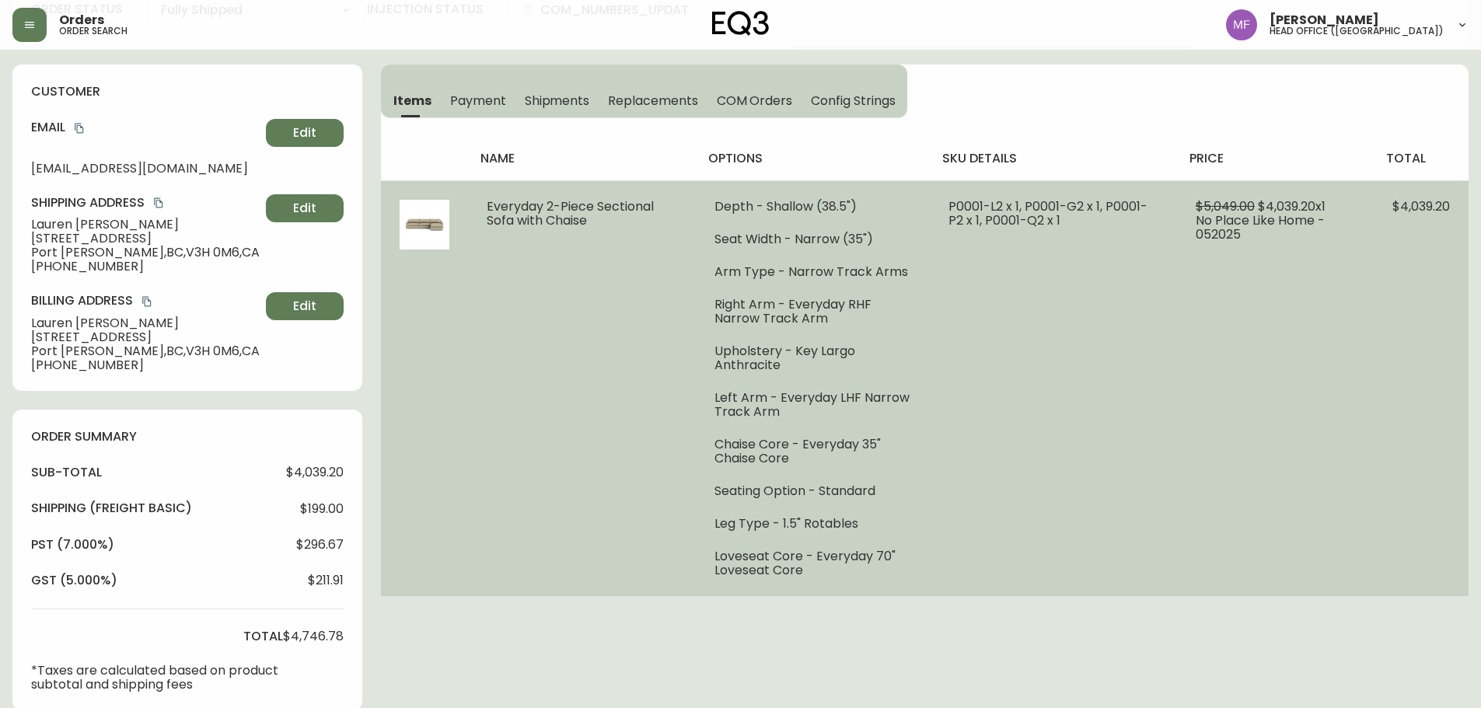
click at [665, 588] on td "Everyday 2-Piece Sectional Sofa with Chaise" at bounding box center [582, 388] width 228 height 416
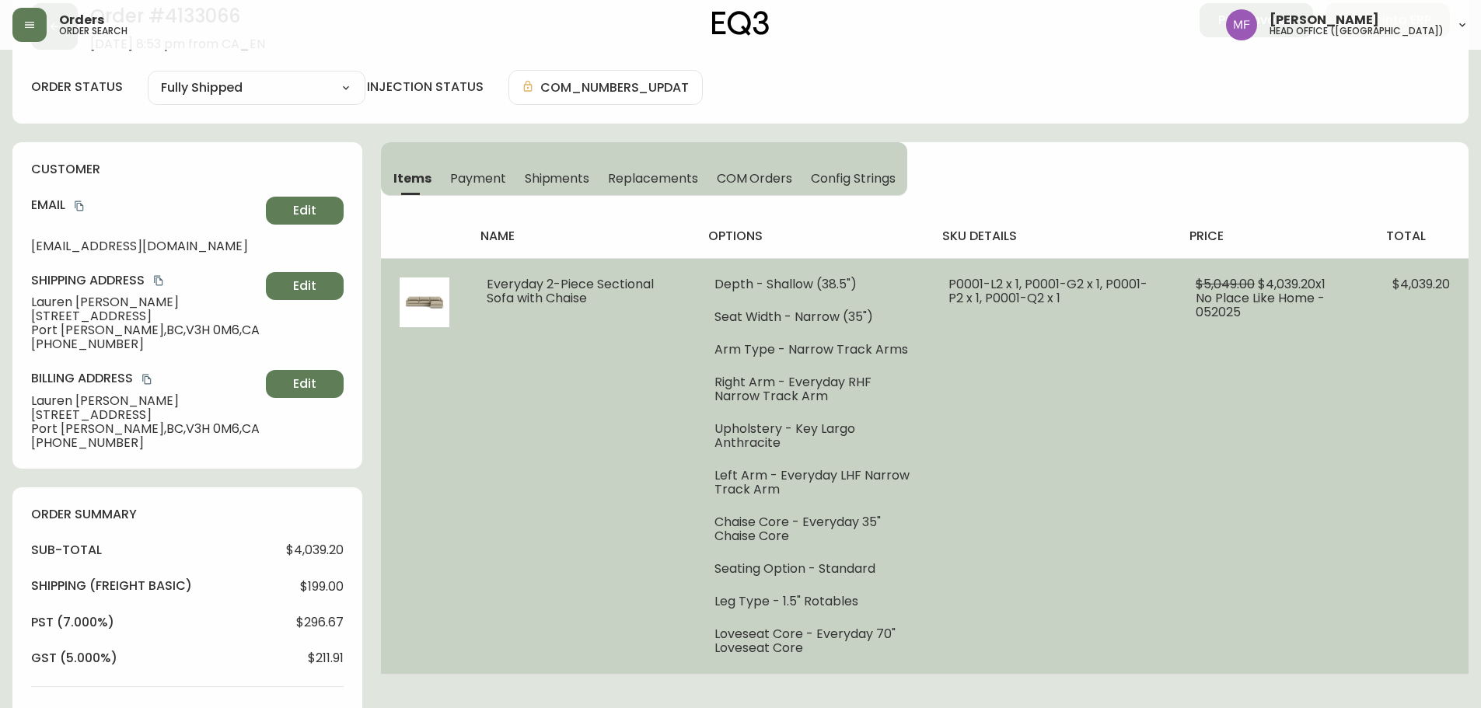
click at [1015, 477] on td "P0001-L2 x 1, P0001-G2 x 1, P0001-P2 x 1, P0001-Q2 x 1" at bounding box center [1053, 466] width 247 height 416
click at [963, 504] on td "P0001-L2 x 1, P0001-G2 x 1, P0001-P2 x 1, P0001-Q2 x 1" at bounding box center [1053, 466] width 247 height 416
drag, startPoint x: 797, startPoint y: 426, endPoint x: 811, endPoint y: 442, distance: 21.0
click at [811, 442] on li "Upholstery - Key Largo Anthracite" at bounding box center [812, 436] width 197 height 28
copy li "Key Largo Anthracite"
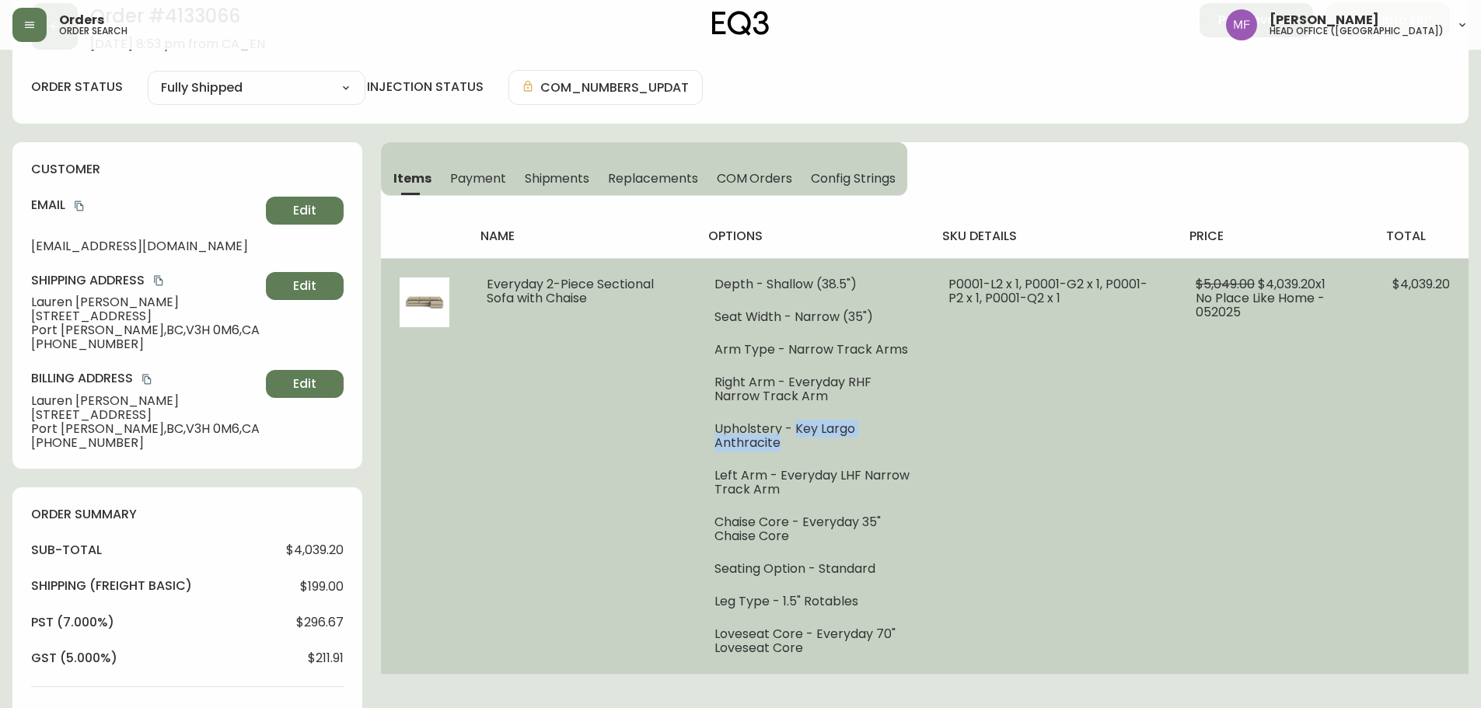
drag, startPoint x: 691, startPoint y: 416, endPoint x: 622, endPoint y: 395, distance: 72.3
click at [691, 416] on td "Everyday 2-Piece Sectional Sofa with Chaise" at bounding box center [582, 466] width 228 height 416
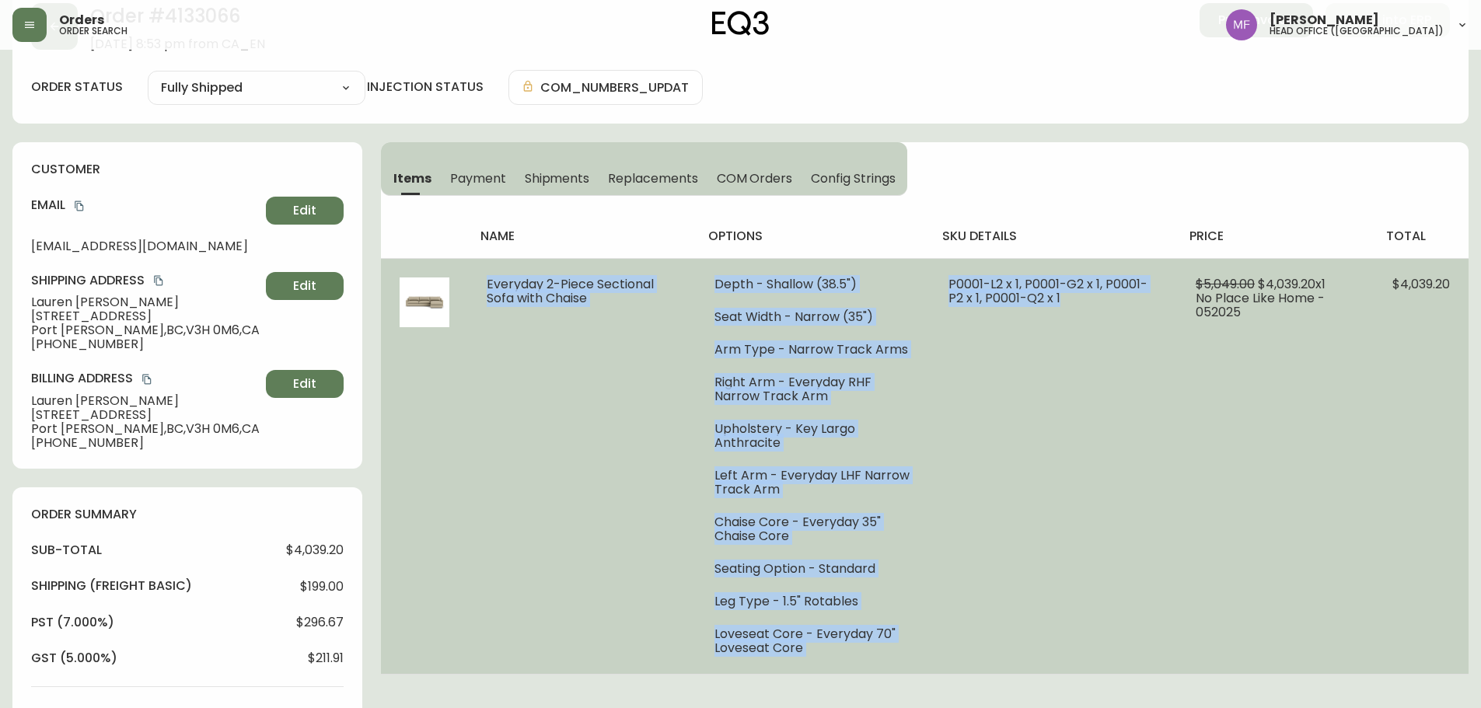
drag, startPoint x: 486, startPoint y: 282, endPoint x: 1063, endPoint y: 302, distance: 577.8
click at [1063, 302] on tr "Everyday 2-Piece Sectional Sofa with Chaise Depth - Shallow (38.5") Seat Width …" at bounding box center [924, 466] width 1087 height 416
copy tr "Everyday 2-Piece Sectional Sofa with Chaise Depth - Shallow (38.5") Seat Width …"
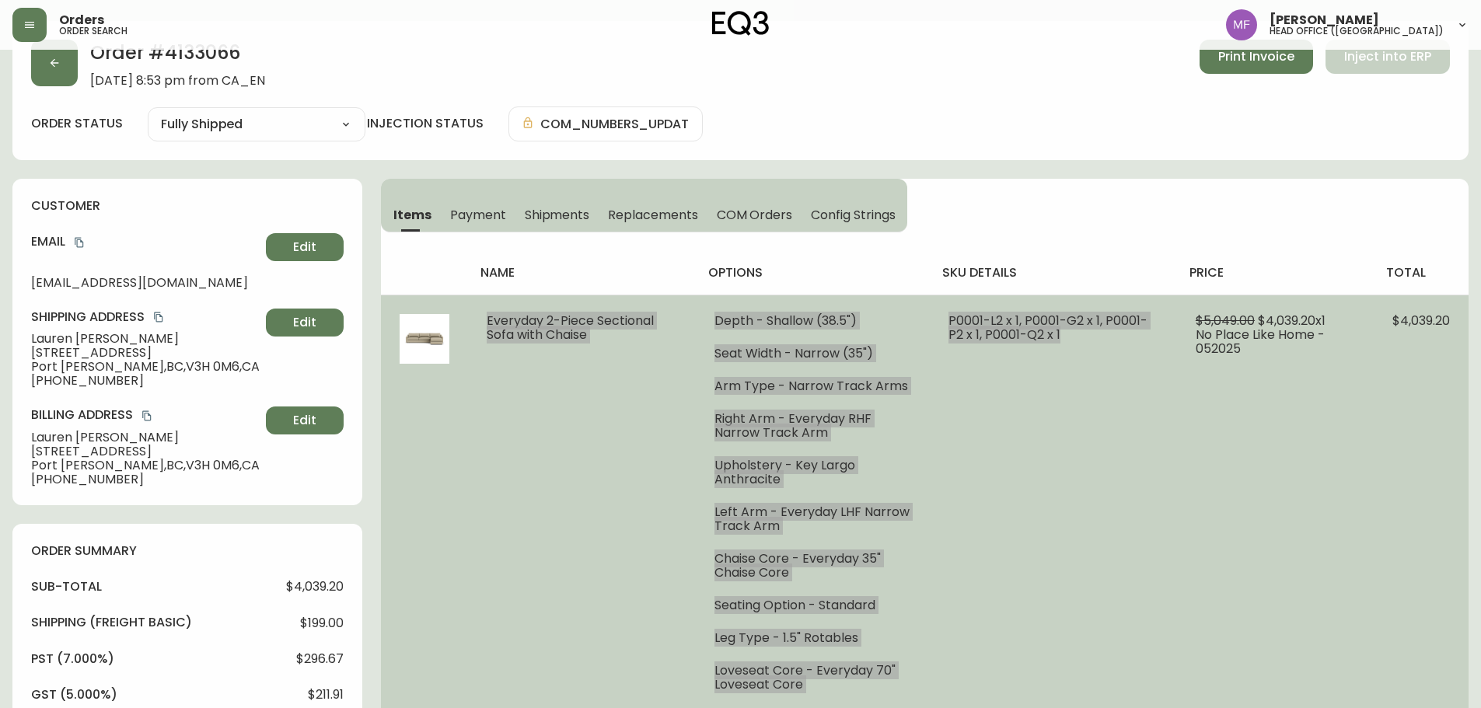
scroll to position [0, 0]
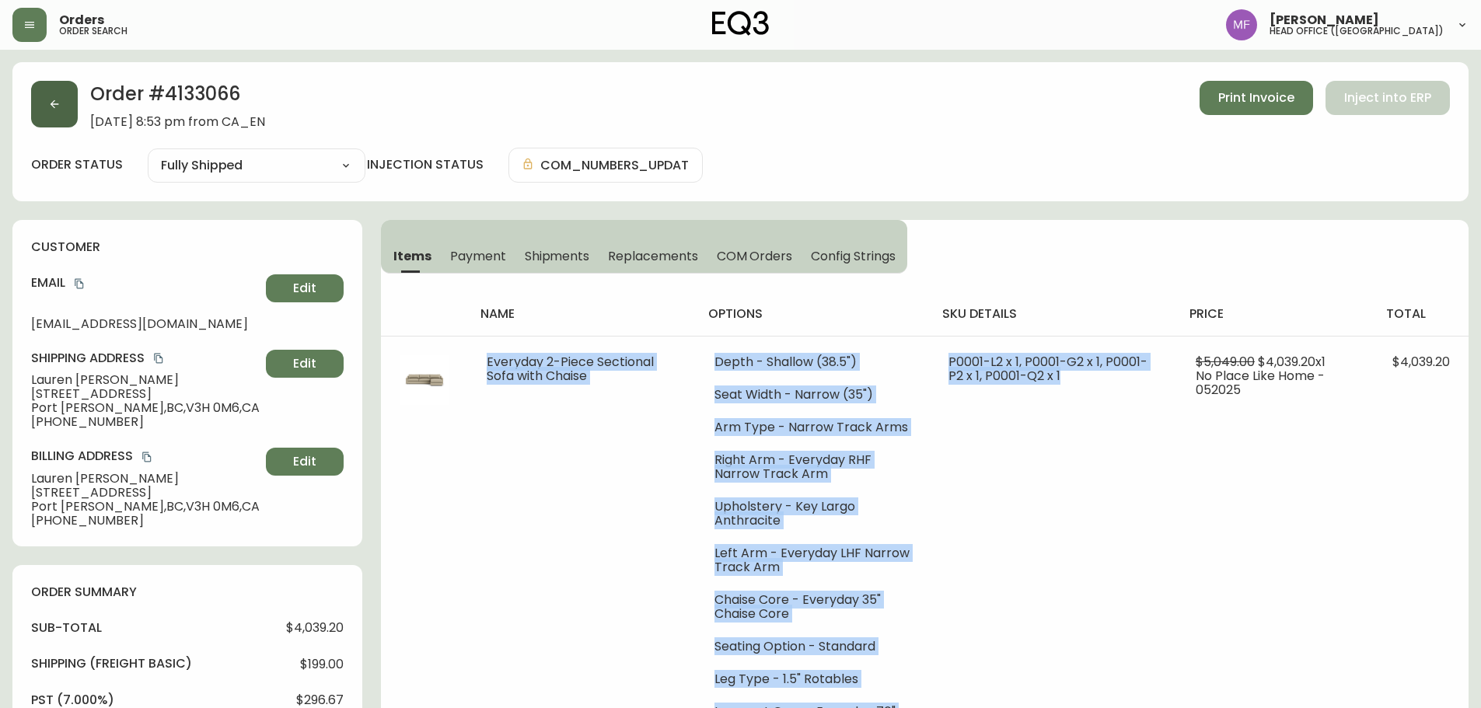
click at [76, 97] on button "button" at bounding box center [54, 104] width 47 height 47
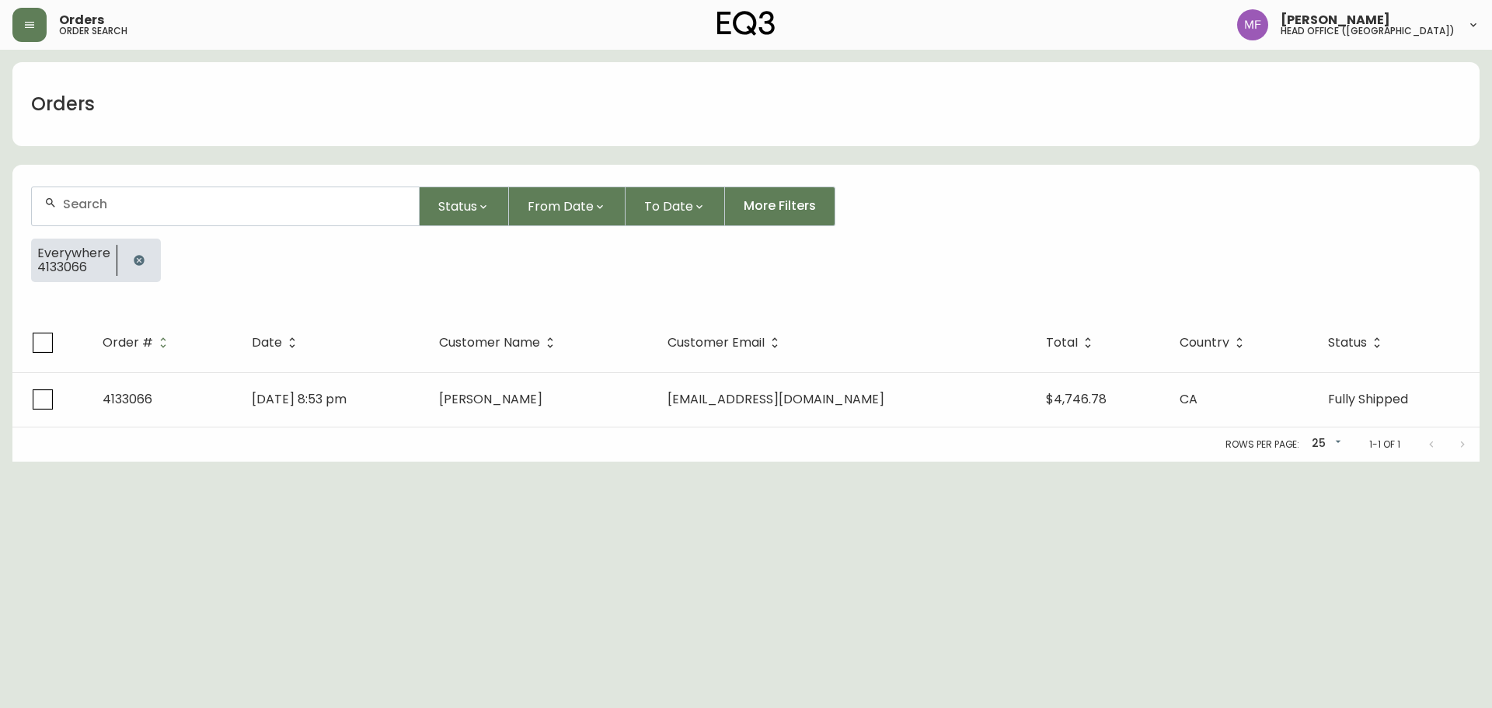
click at [146, 249] on button "button" at bounding box center [139, 260] width 31 height 31
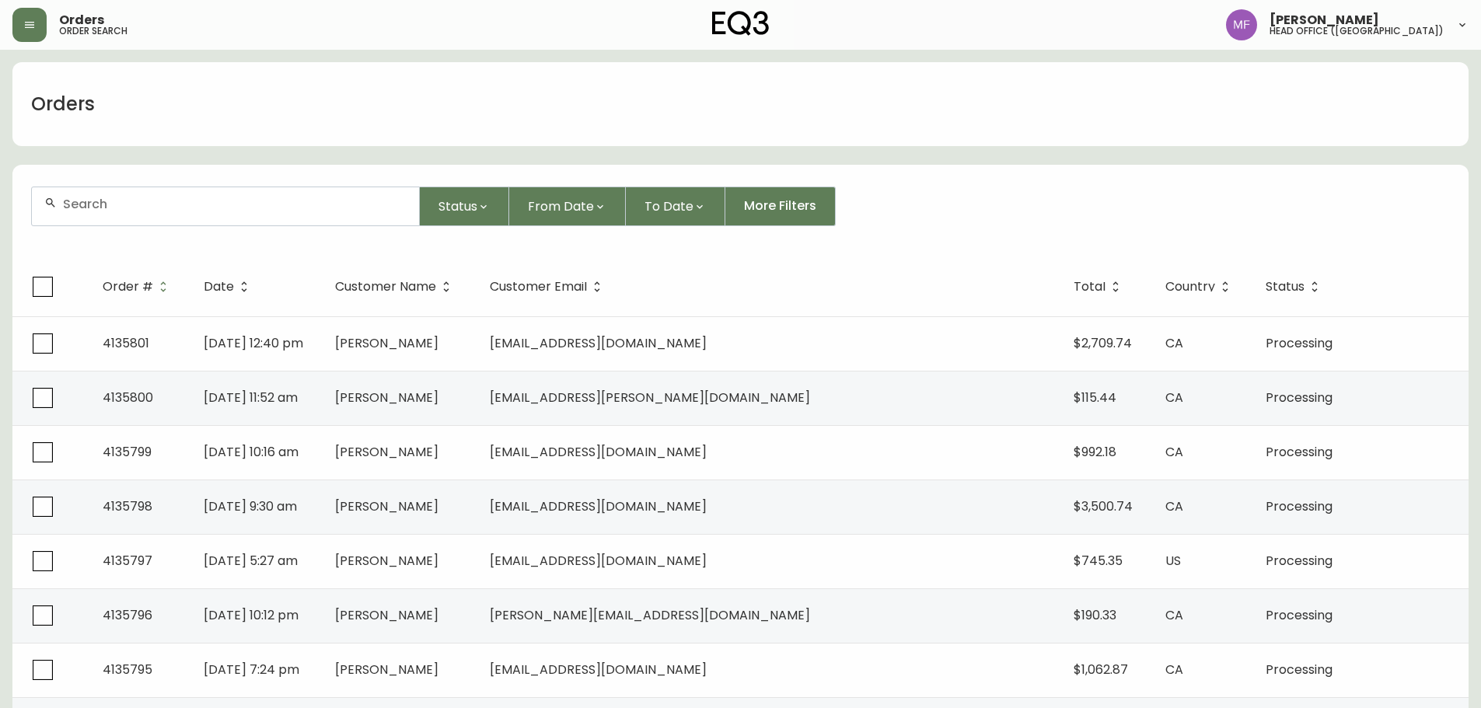
click at [157, 218] on div at bounding box center [225, 206] width 387 height 38
type input "4134300"
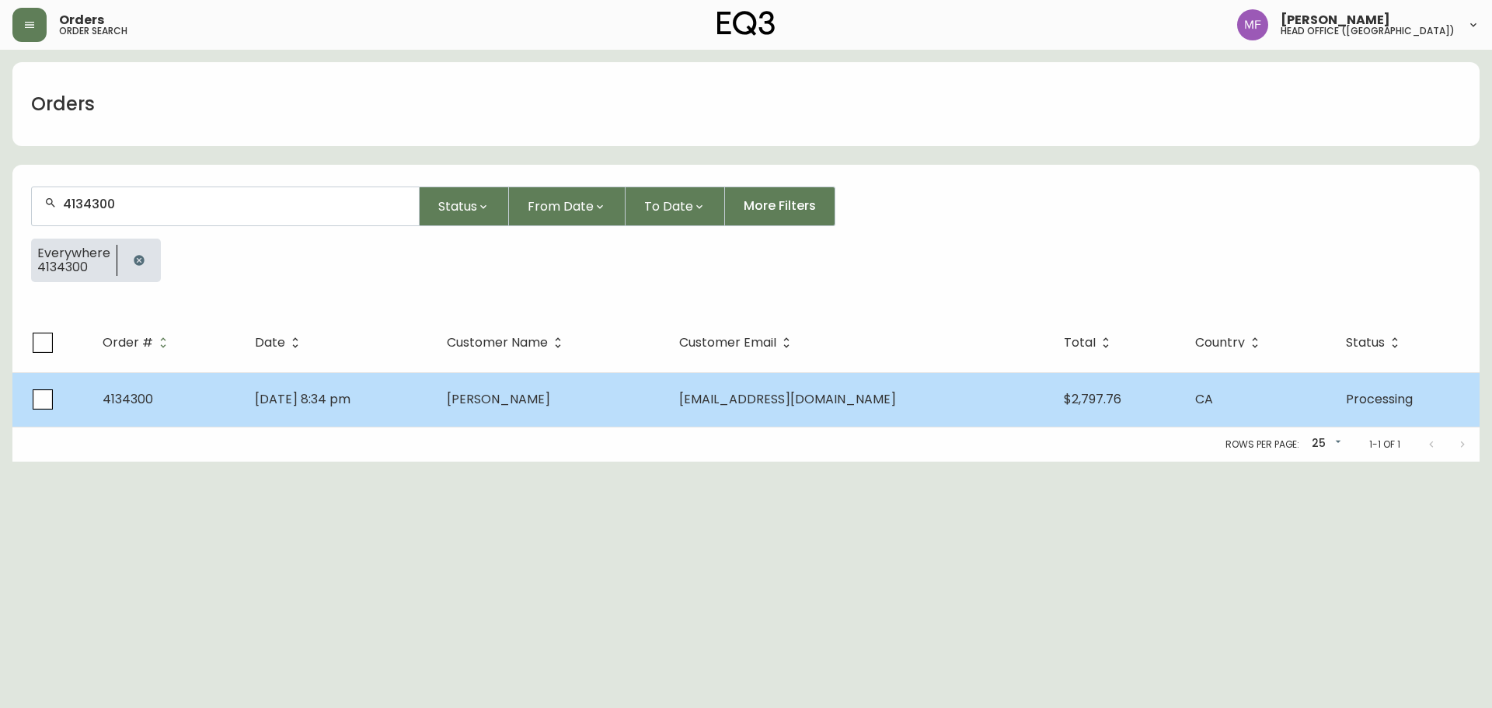
click at [490, 406] on td "[PERSON_NAME]" at bounding box center [550, 399] width 232 height 54
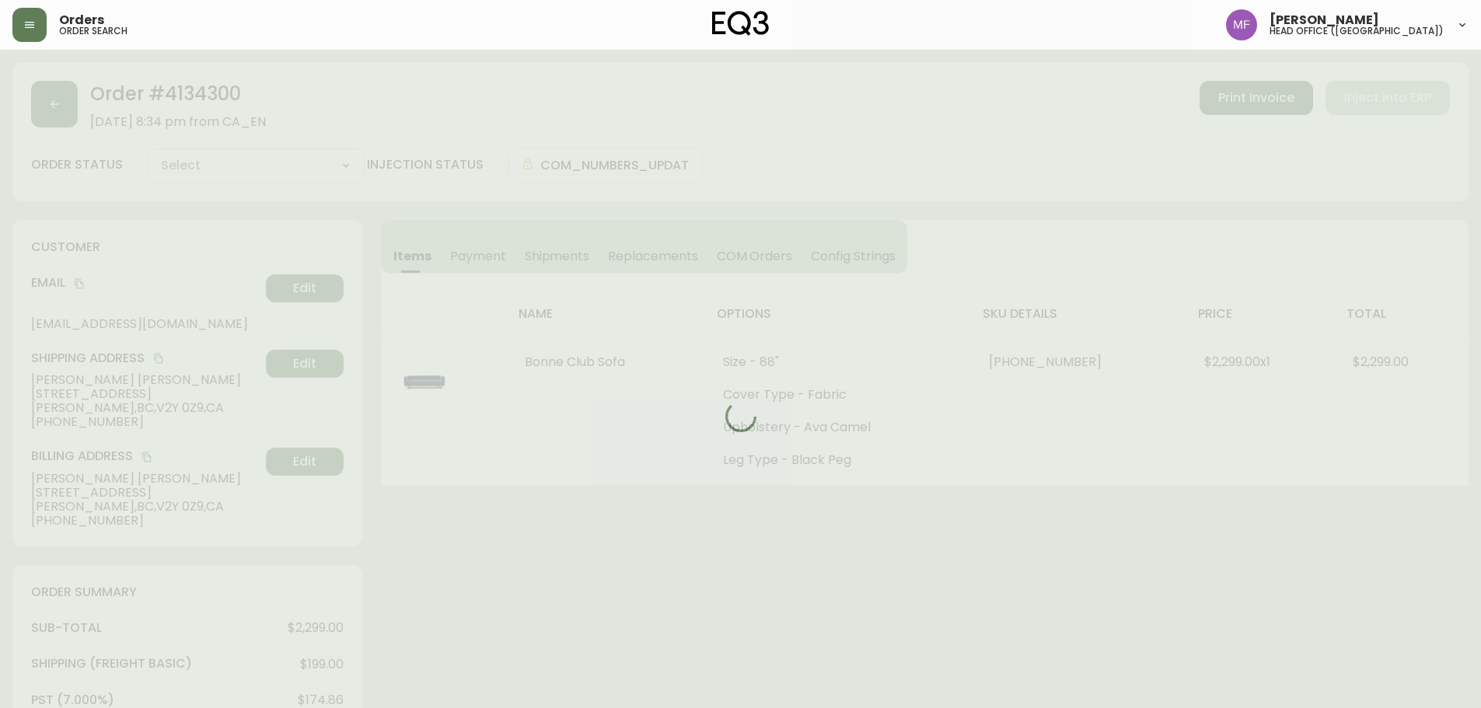
type input "Processing"
select select "PROCESSING"
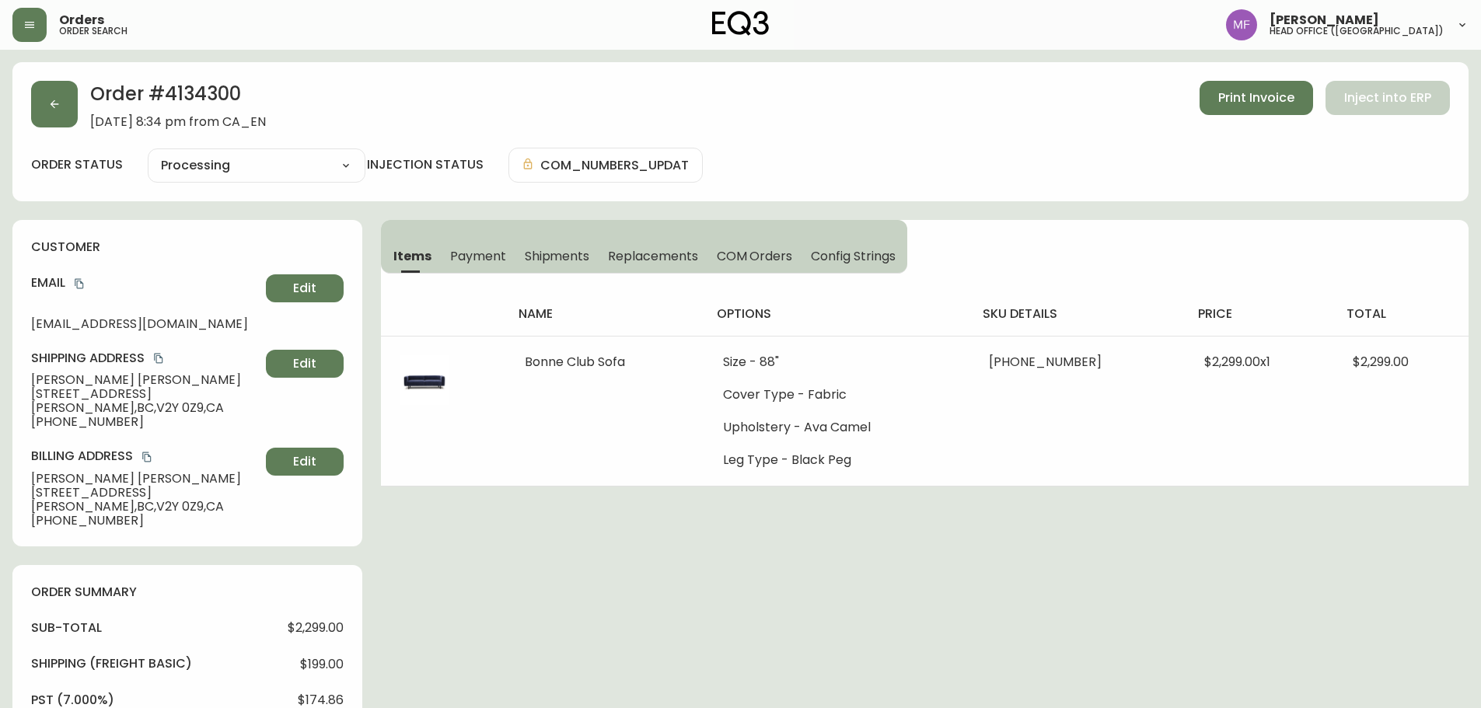
click at [724, 539] on div "Order # 4134300 [DATE] 8:34 pm from CA_EN Print Invoice Inject into ERP order s…" at bounding box center [740, 668] width 1456 height 1212
click at [640, 597] on div "Order # 4134300 [DATE] 8:34 pm from CA_EN Print Invoice Inject into ERP order s…" at bounding box center [740, 668] width 1456 height 1212
click at [842, 592] on div "Order # 4134300 [DATE] 8:34 pm from CA_EN Print Invoice Inject into ERP order s…" at bounding box center [740, 668] width 1456 height 1212
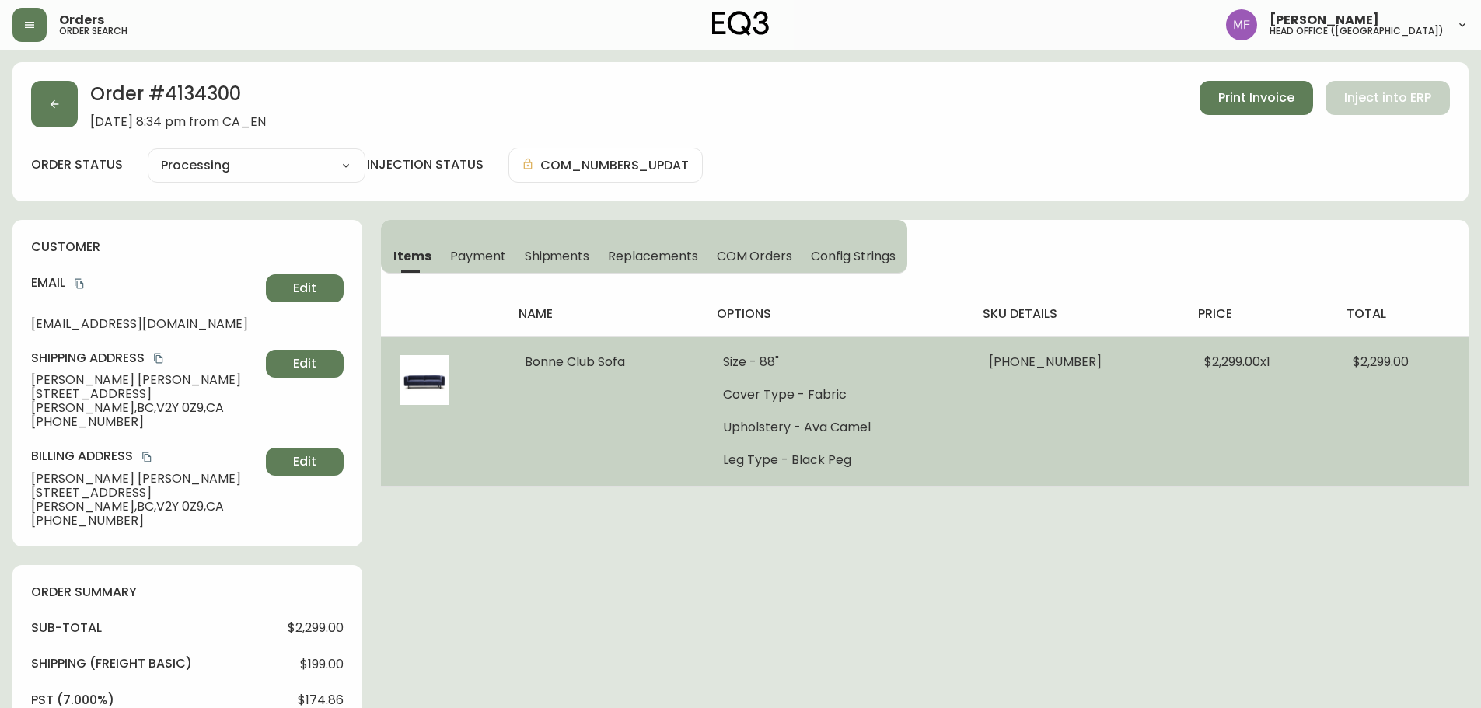
click at [1116, 354] on td "[PHONE_NUMBER]" at bounding box center [1077, 411] width 215 height 150
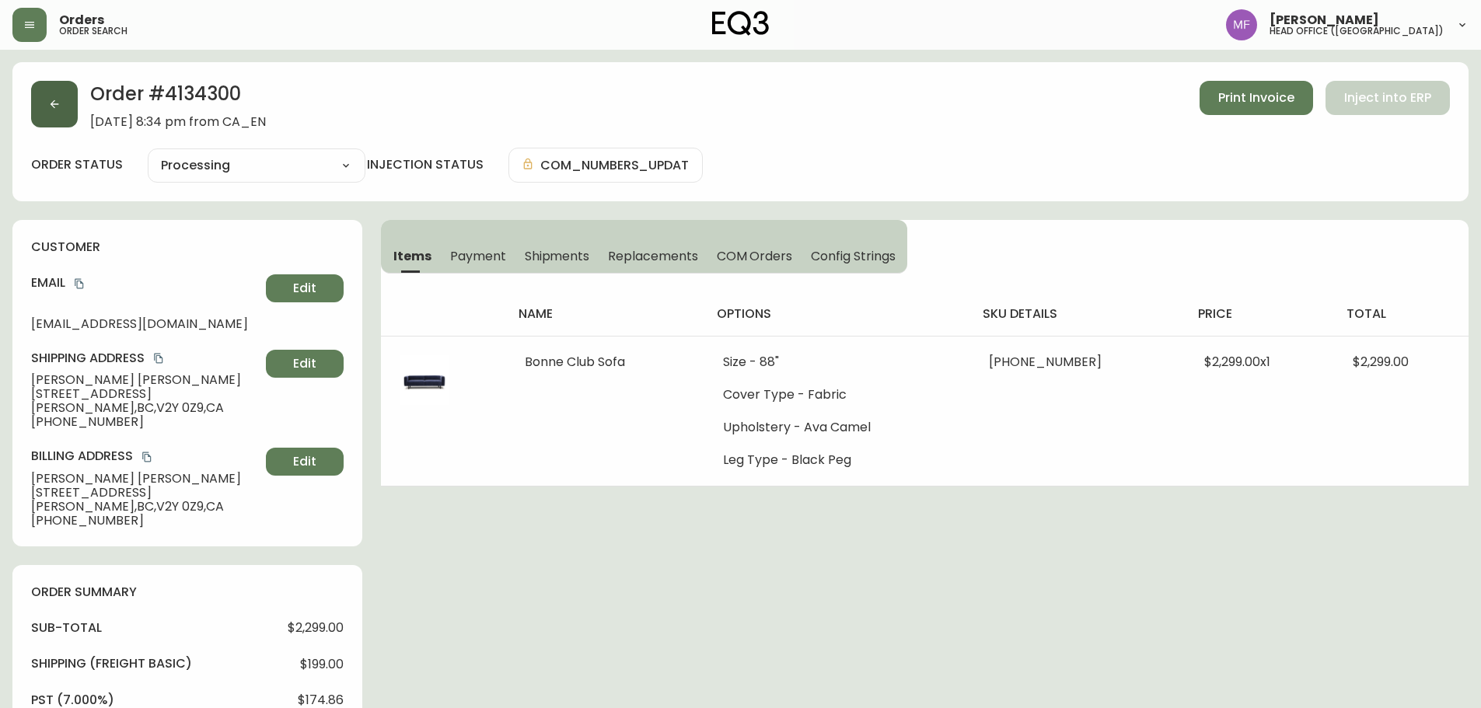
click at [64, 95] on button "button" at bounding box center [54, 104] width 47 height 47
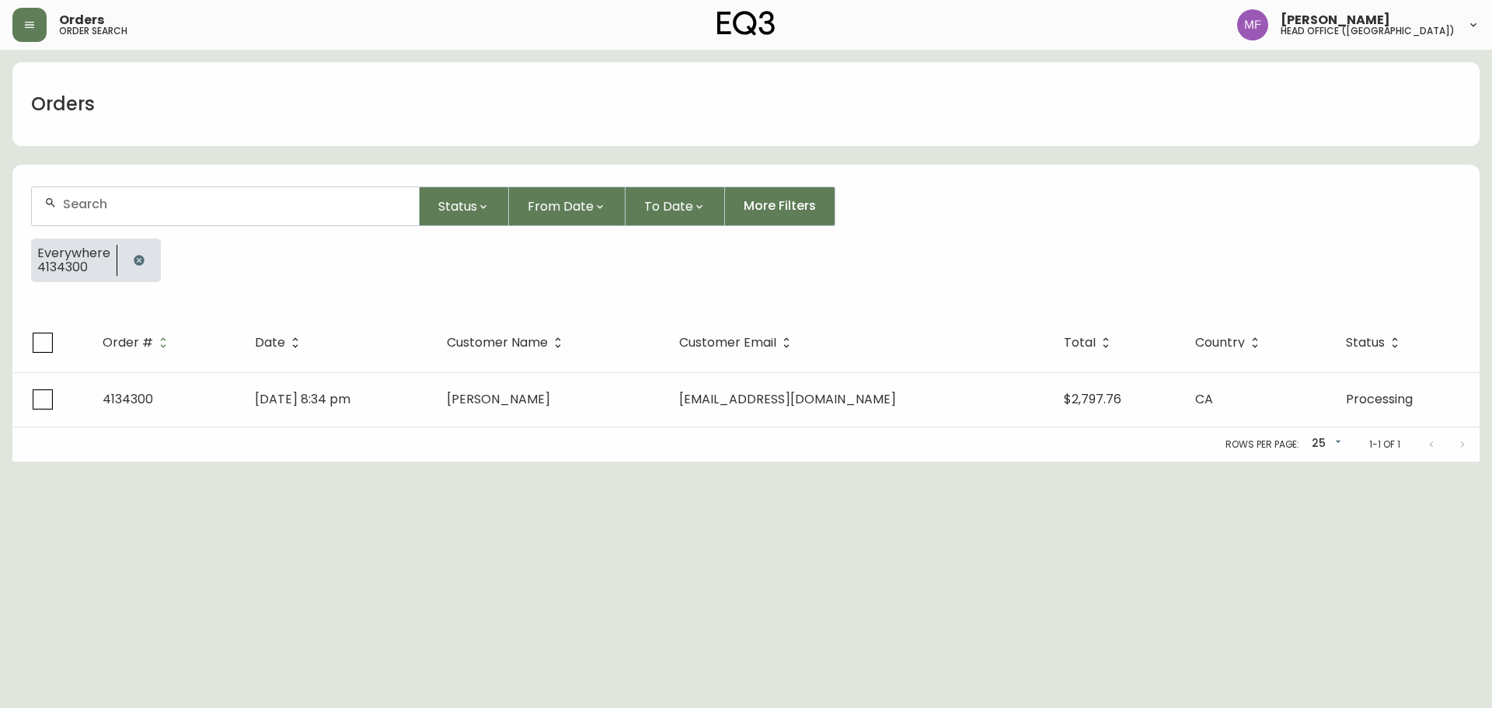
click at [150, 261] on button "button" at bounding box center [139, 260] width 31 height 31
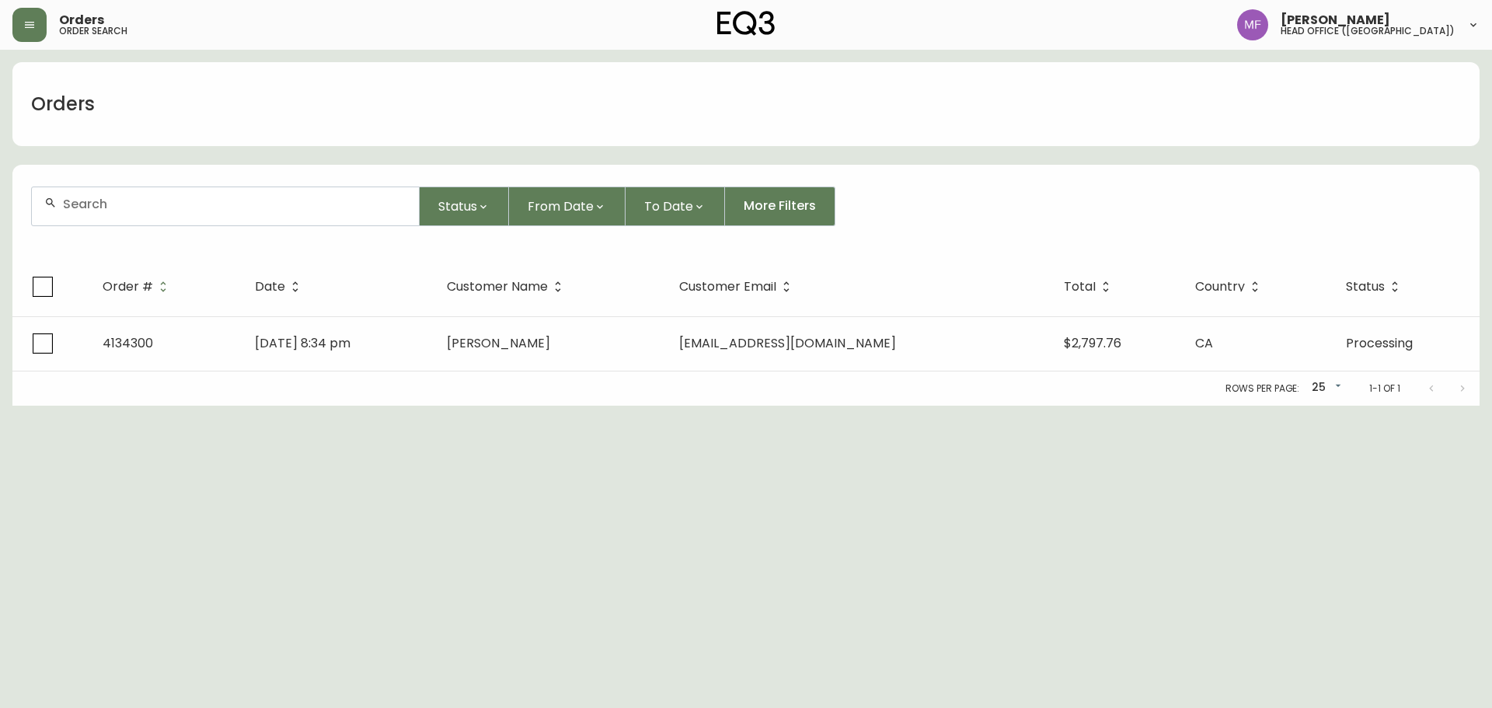
click at [148, 217] on div at bounding box center [225, 206] width 387 height 38
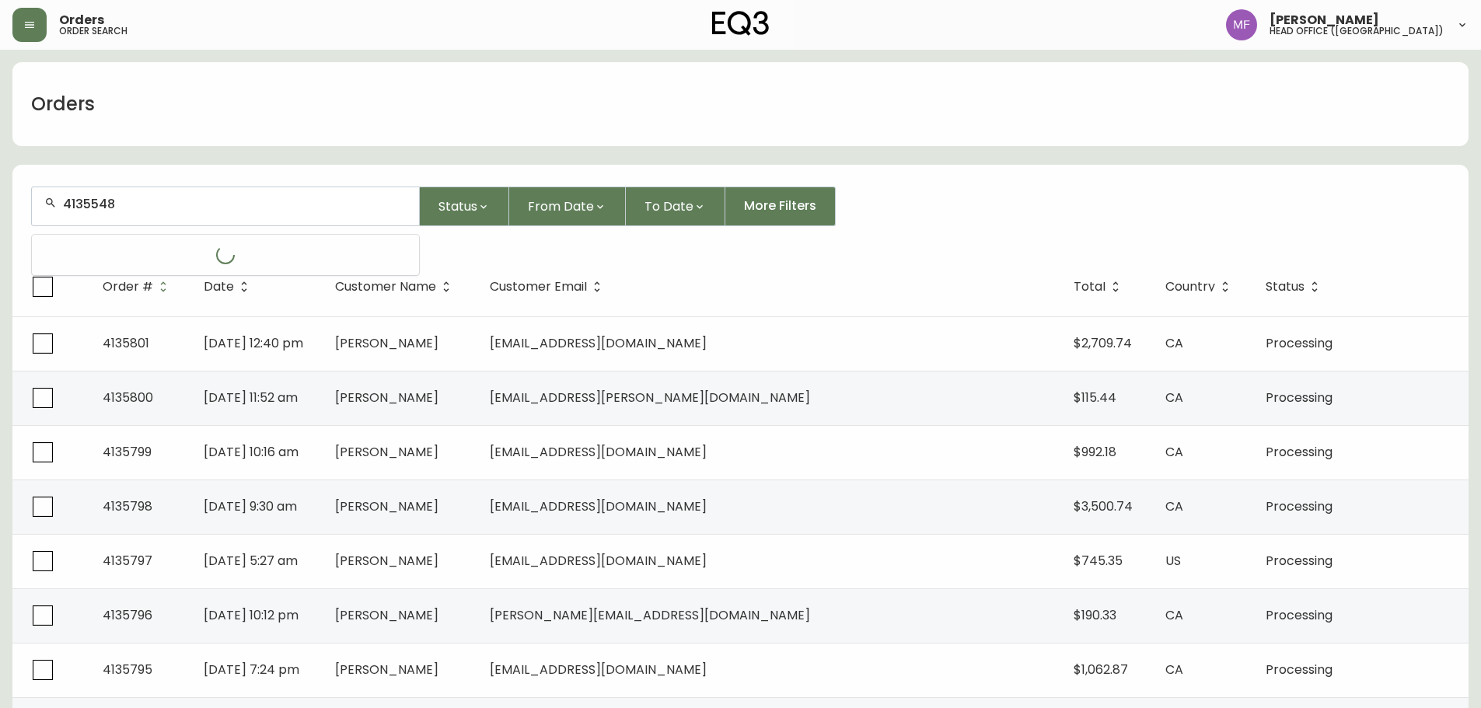
type input "4135548"
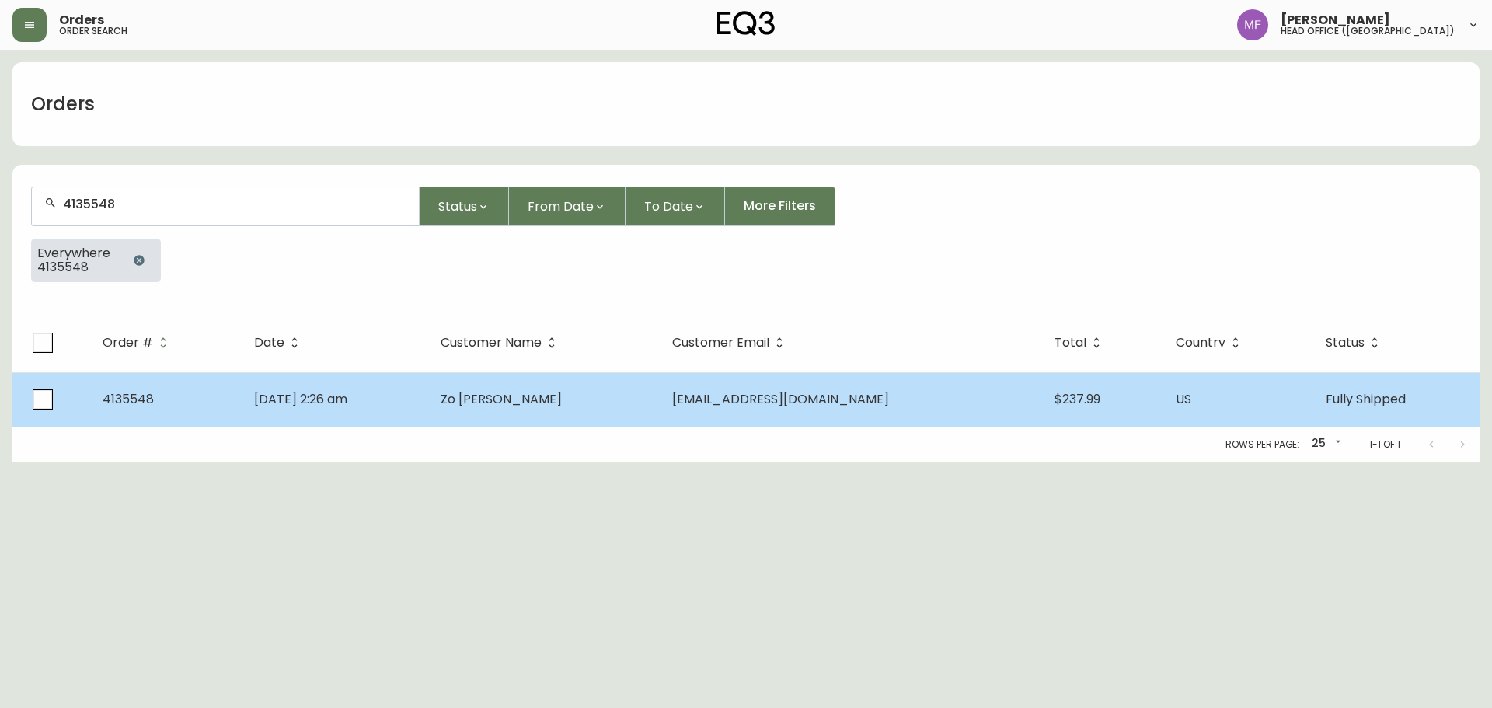
click at [535, 426] on td "Zo [PERSON_NAME]" at bounding box center [543, 399] width 231 height 54
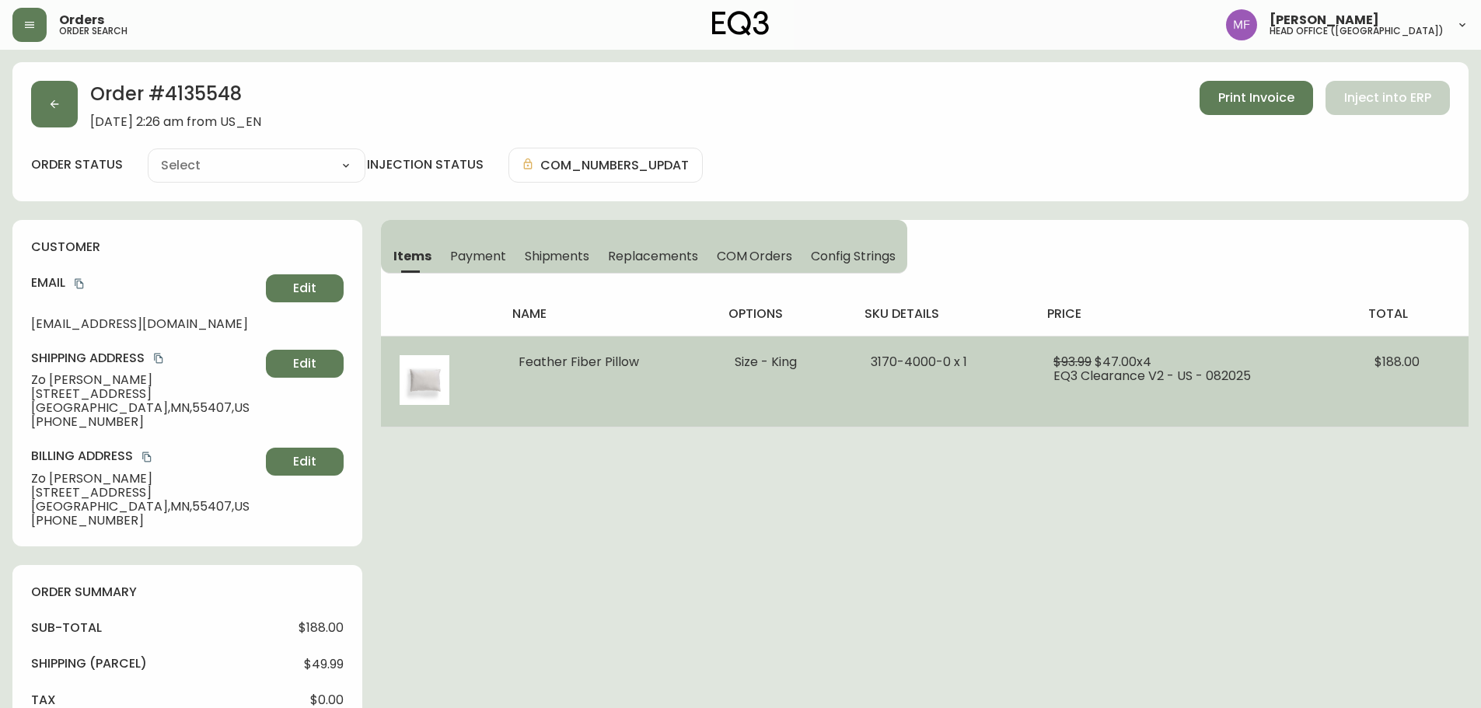
type input "Fully Shipped"
select select "FULLY_SHIPPED"
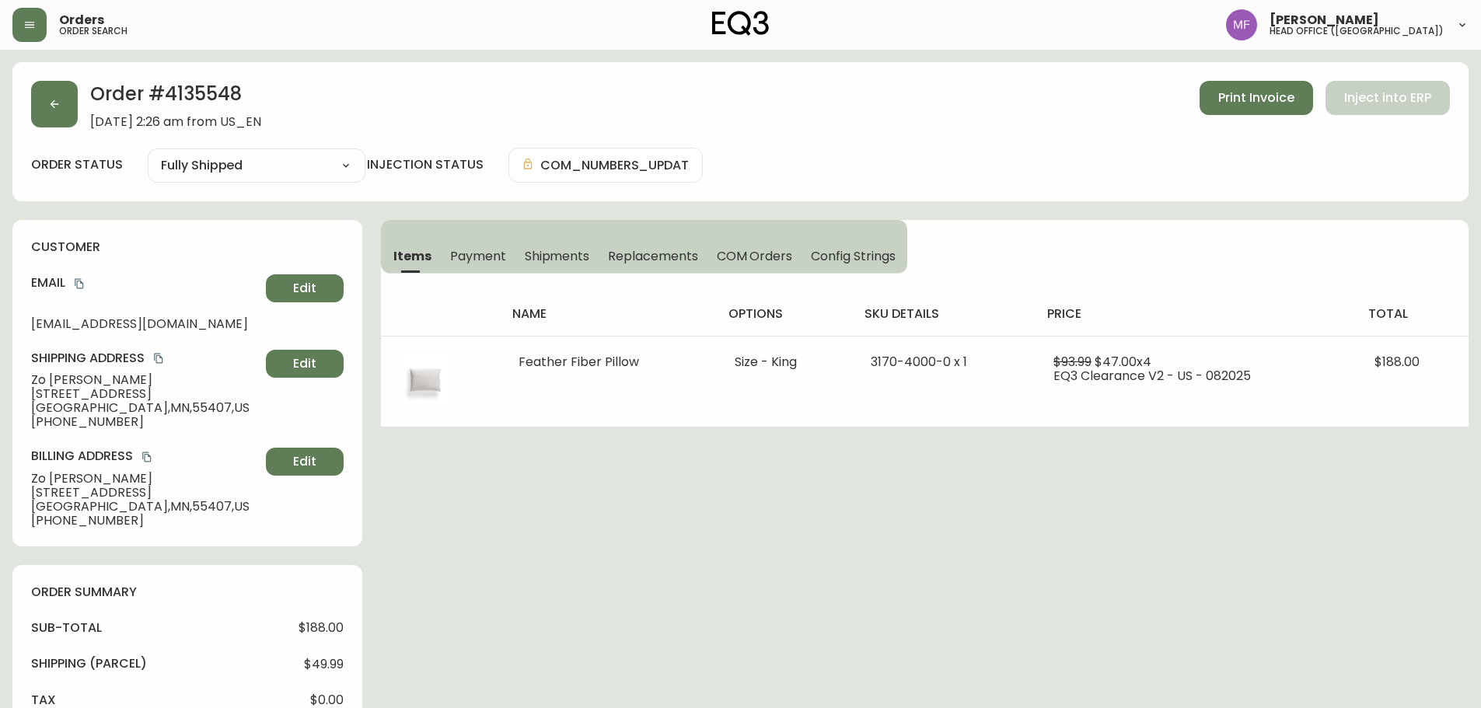
click at [497, 249] on span "Payment" at bounding box center [478, 256] width 56 height 16
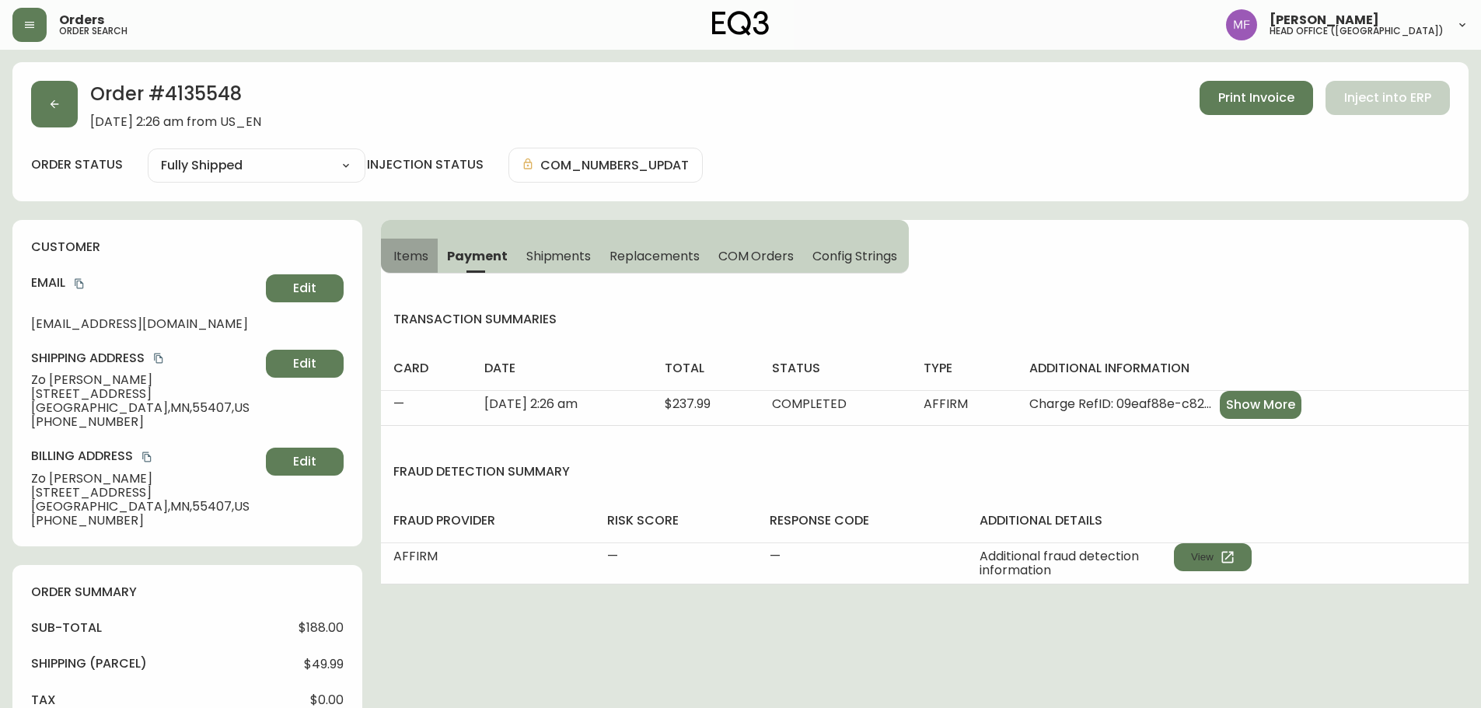
click at [427, 258] on span "Items" at bounding box center [410, 256] width 35 height 16
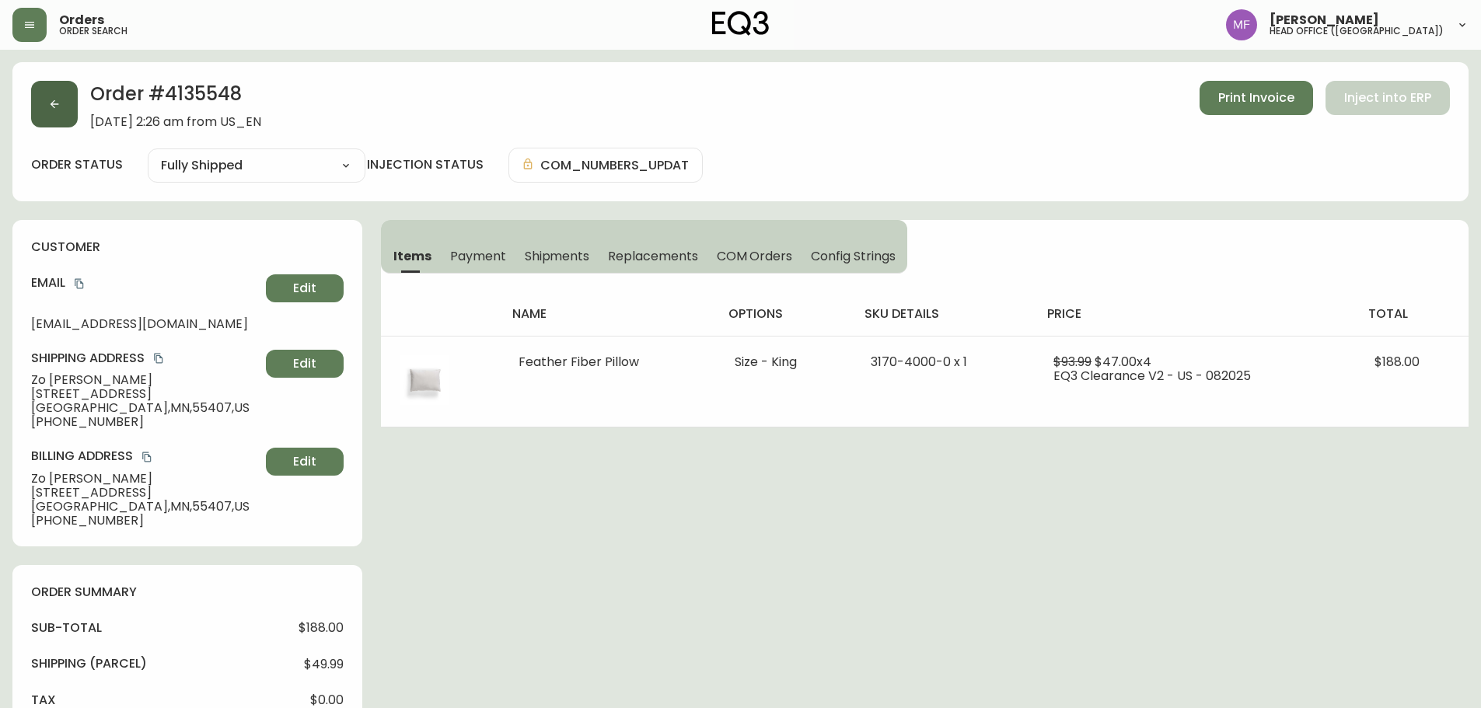
click at [74, 112] on button "button" at bounding box center [54, 104] width 47 height 47
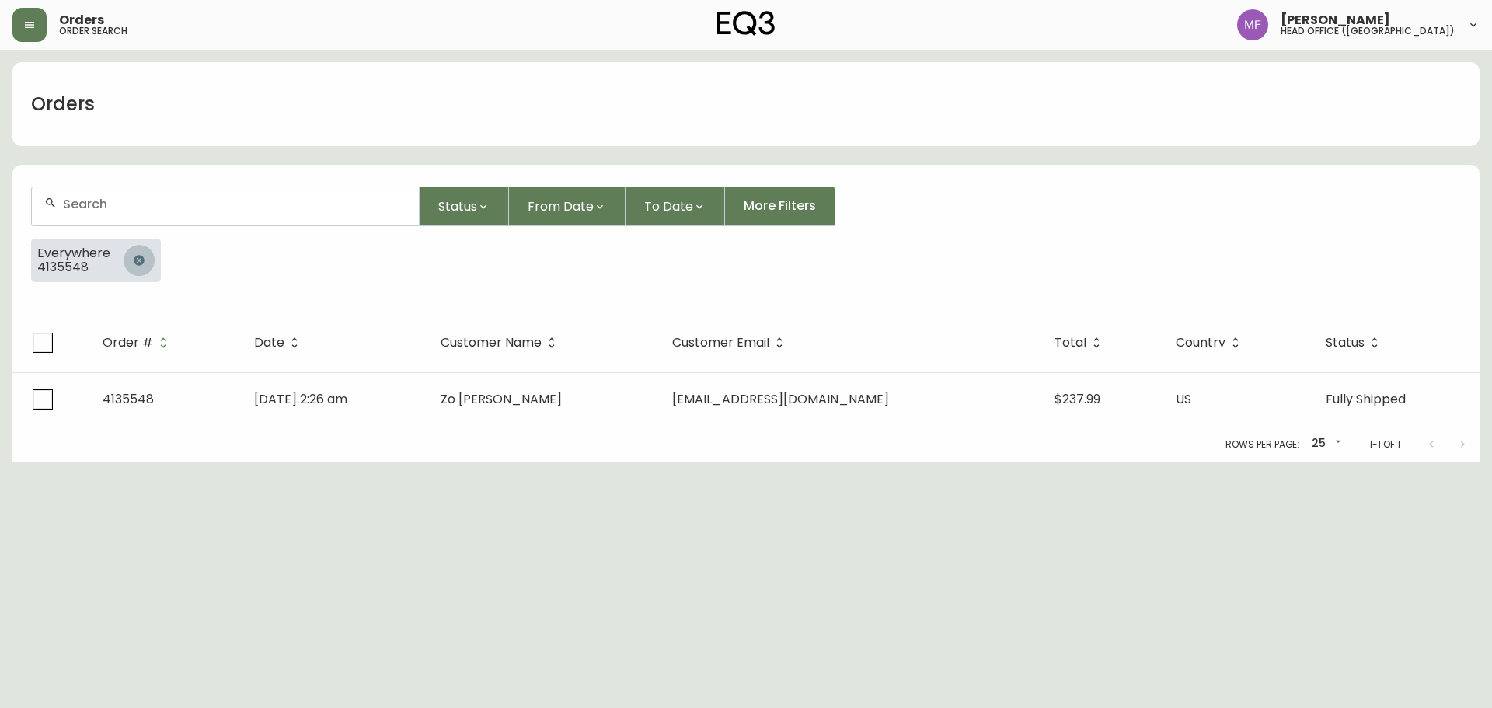
click at [139, 253] on button "button" at bounding box center [139, 260] width 31 height 31
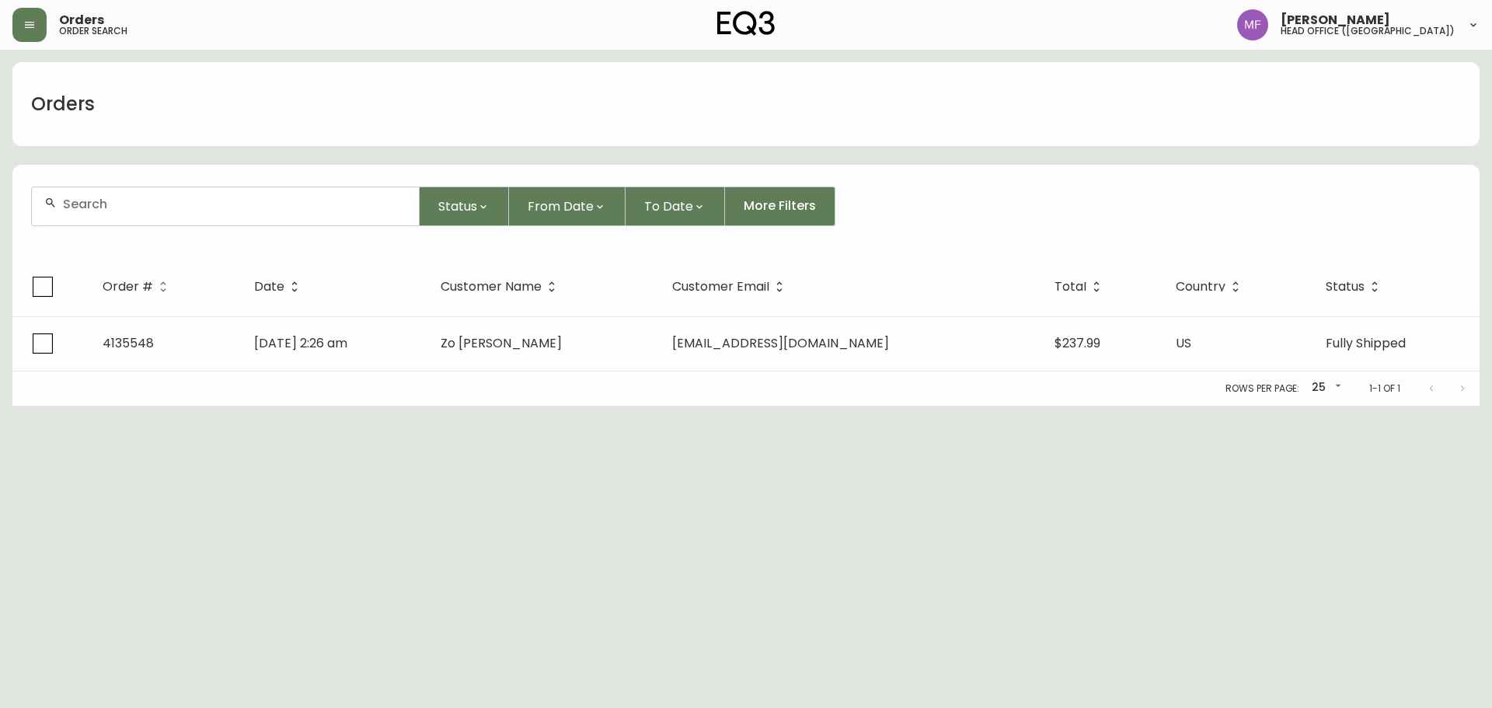
click at [138, 209] on input "text" at bounding box center [235, 204] width 344 height 15
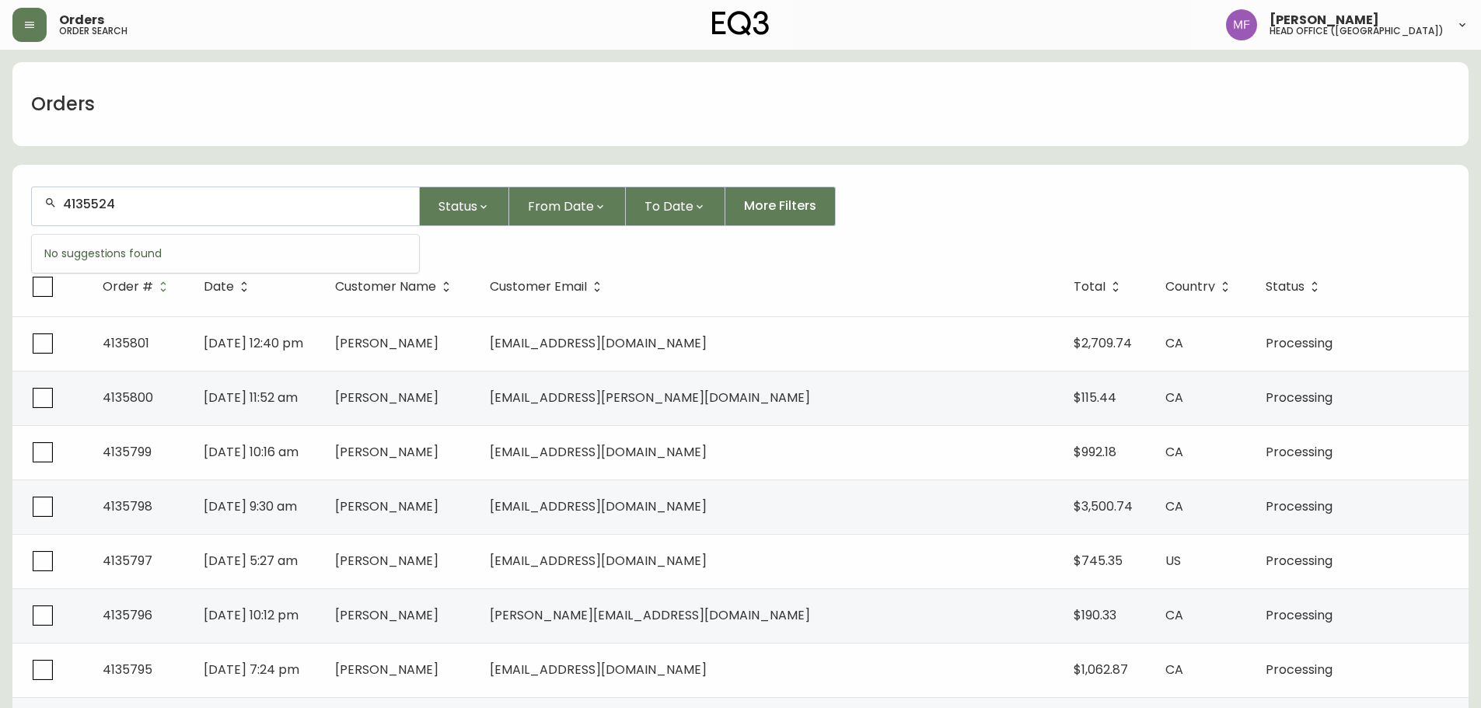
type input "4135524"
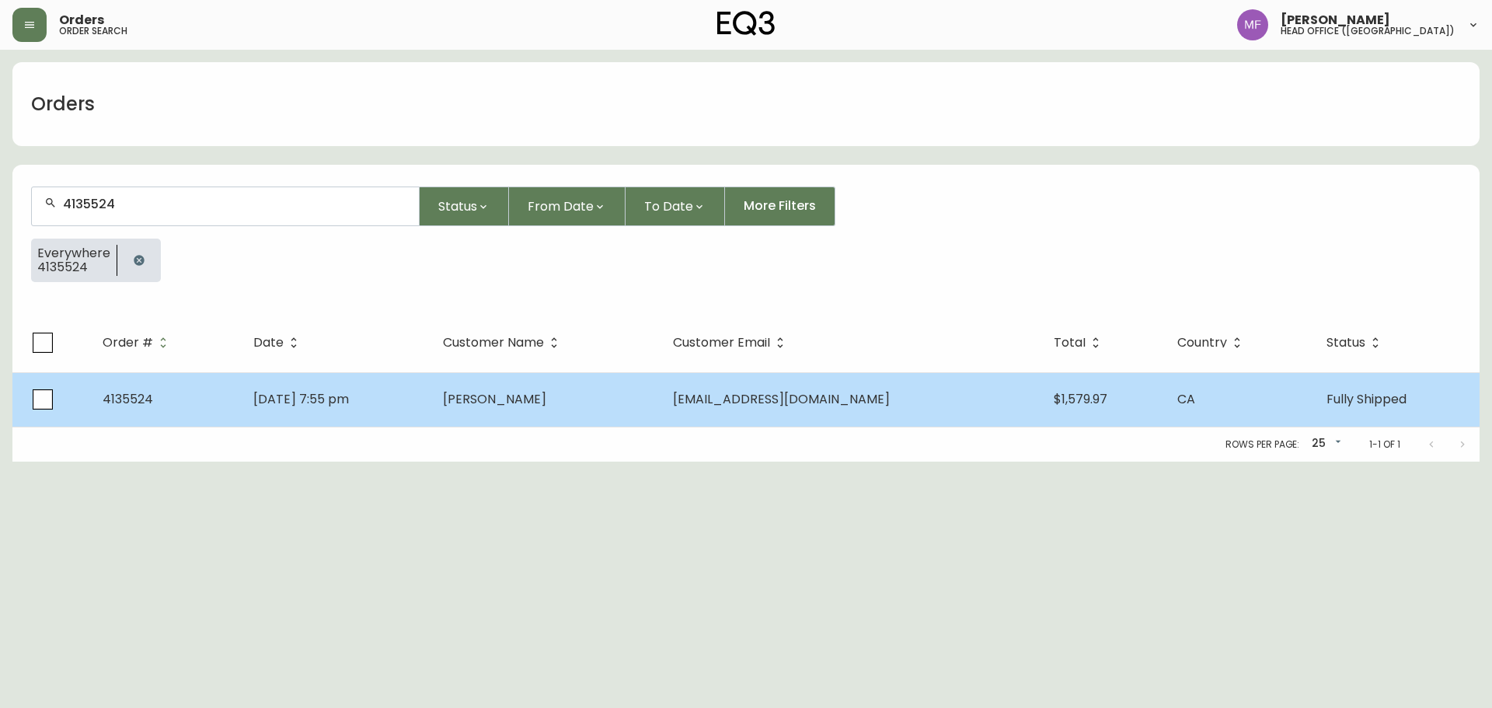
click at [661, 393] on td "[PERSON_NAME]" at bounding box center [546, 399] width 230 height 54
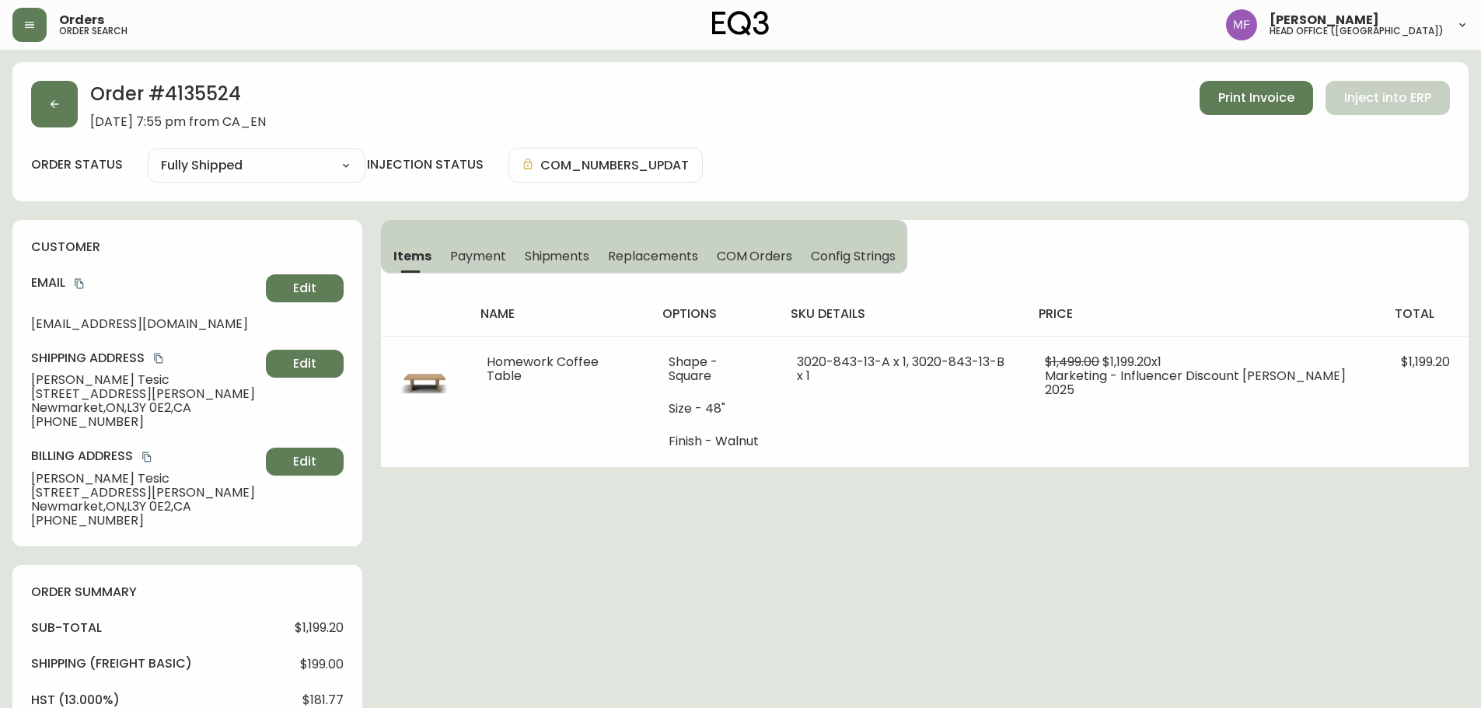
type input "Fully Shipped"
select select "FULLY_SHIPPED"
click at [862, 546] on div "Order # 4135524 [DATE] 7:55 pm from CA_EN Print Invoice Inject into ERP order s…" at bounding box center [740, 666] width 1456 height 1208
click at [833, 528] on div "Order # 4135524 [DATE] 7:55 pm from CA_EN Print Invoice Inject into ERP order s…" at bounding box center [740, 666] width 1456 height 1208
click at [818, 573] on div "Order # 4135524 [DATE] 7:55 pm from CA_EN Print Invoice Inject into ERP order s…" at bounding box center [740, 666] width 1456 height 1208
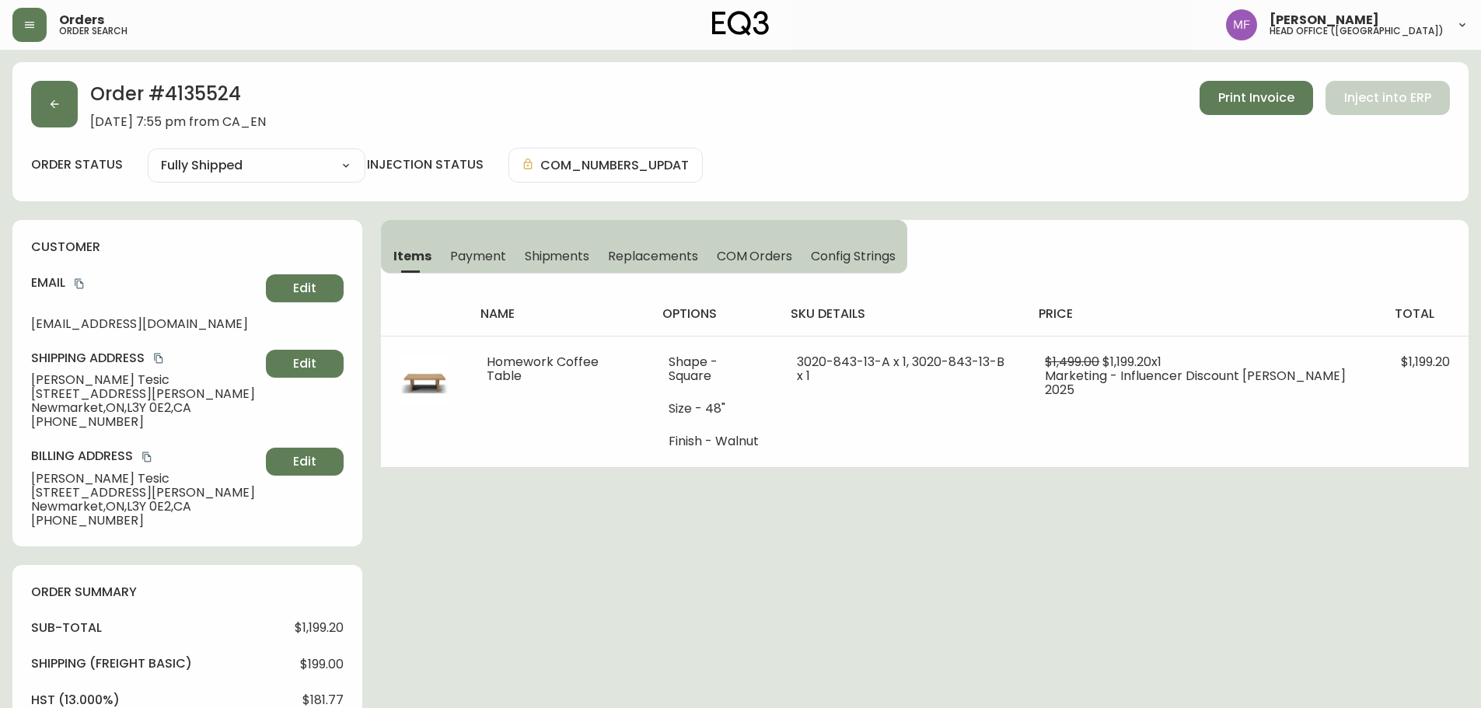
click at [843, 581] on div "Order # 4135524 [DATE] 7:55 pm from CA_EN Print Invoice Inject into ERP order s…" at bounding box center [740, 666] width 1456 height 1208
click at [498, 261] on span "Payment" at bounding box center [478, 256] width 56 height 16
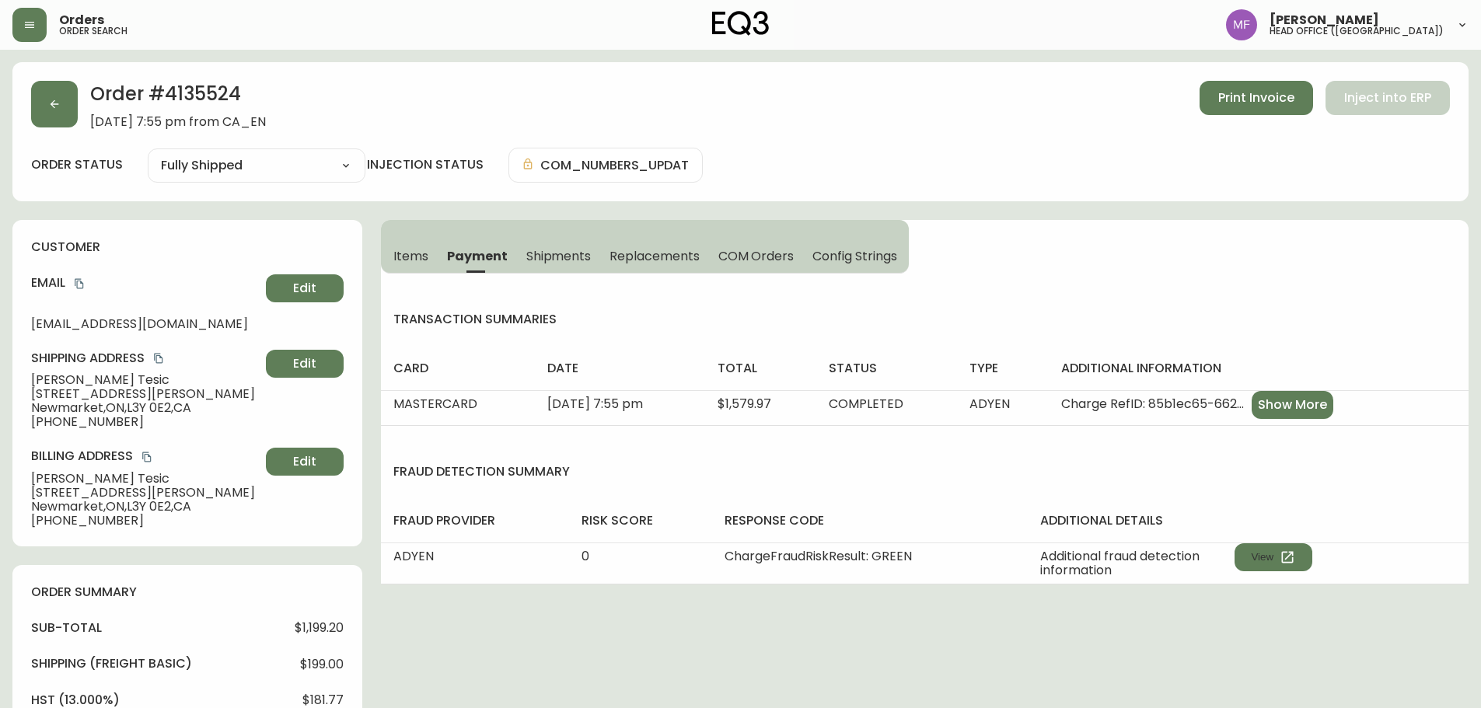
click at [420, 256] on span "Items" at bounding box center [410, 256] width 35 height 16
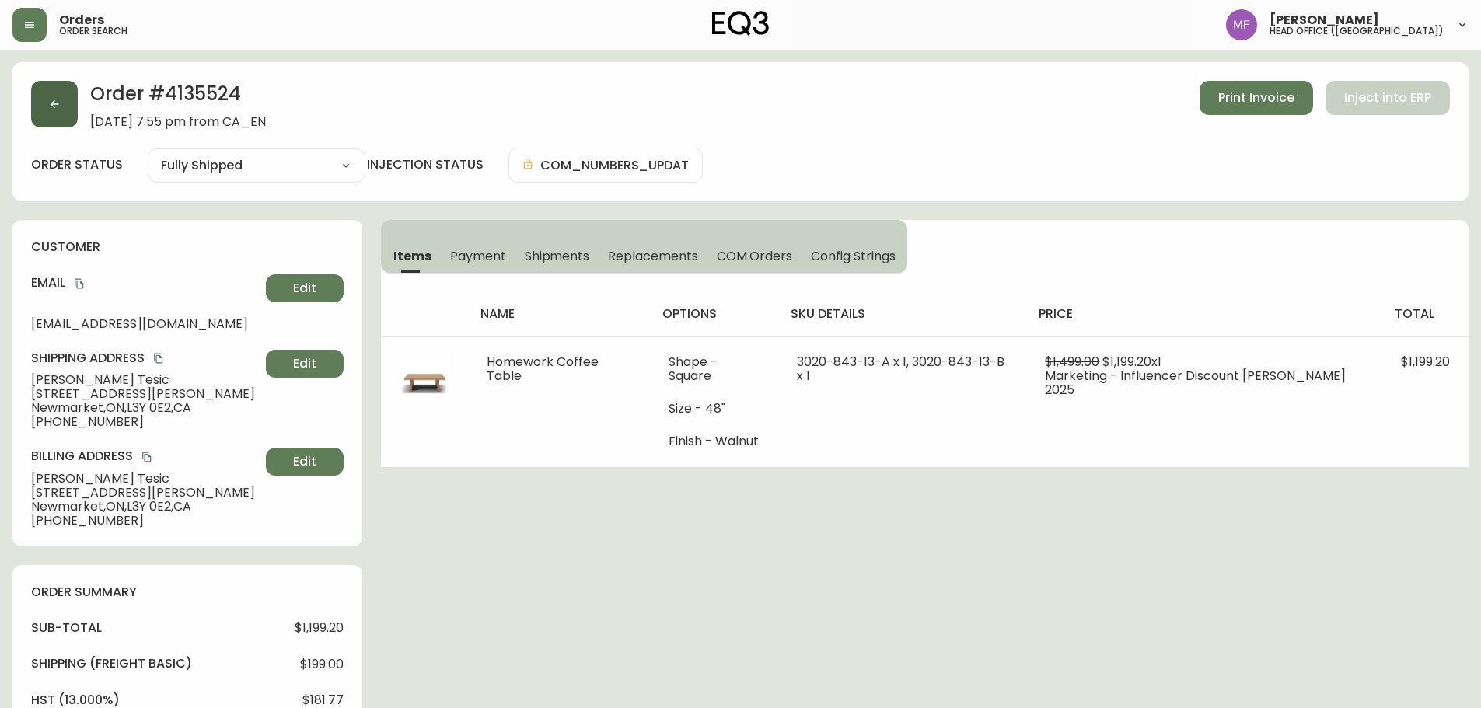
click at [34, 110] on button "button" at bounding box center [54, 104] width 47 height 47
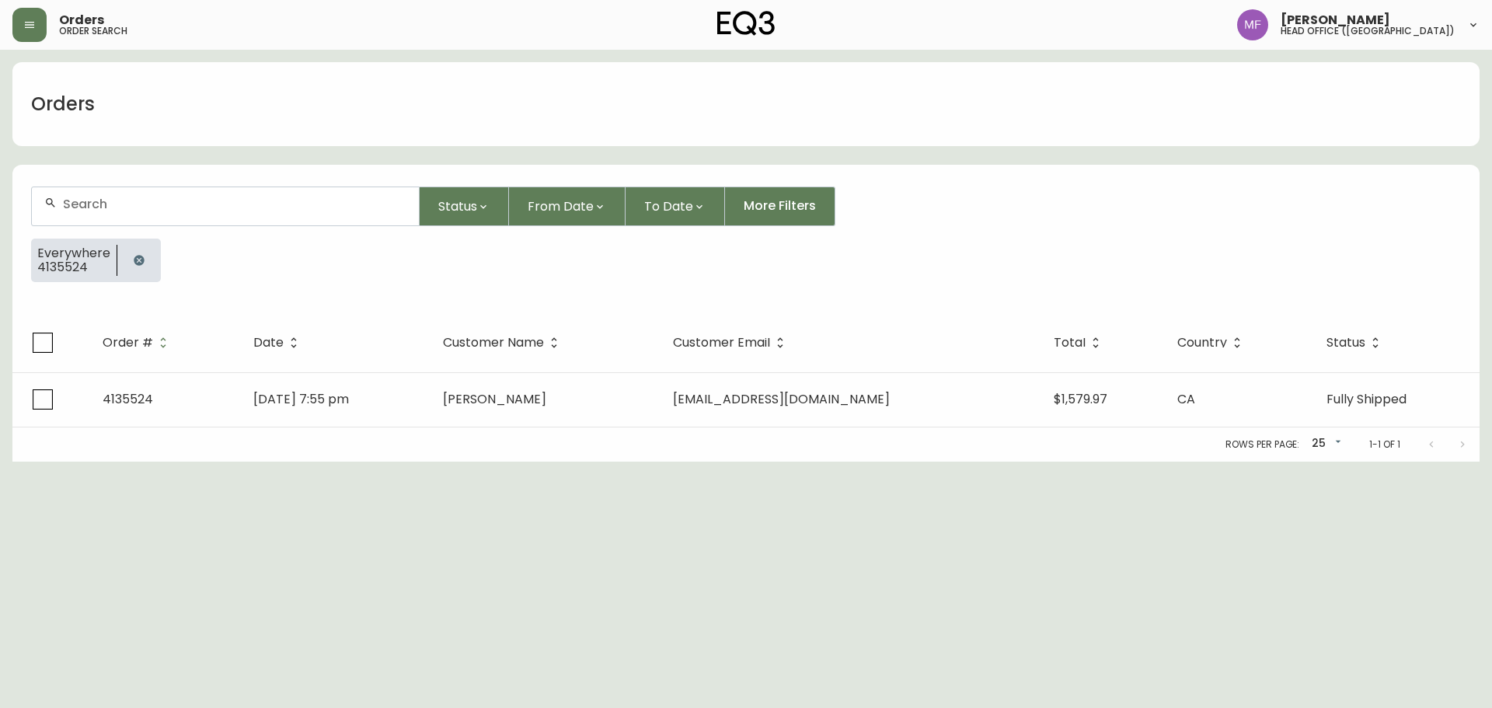
click at [126, 250] on button "button" at bounding box center [139, 260] width 31 height 31
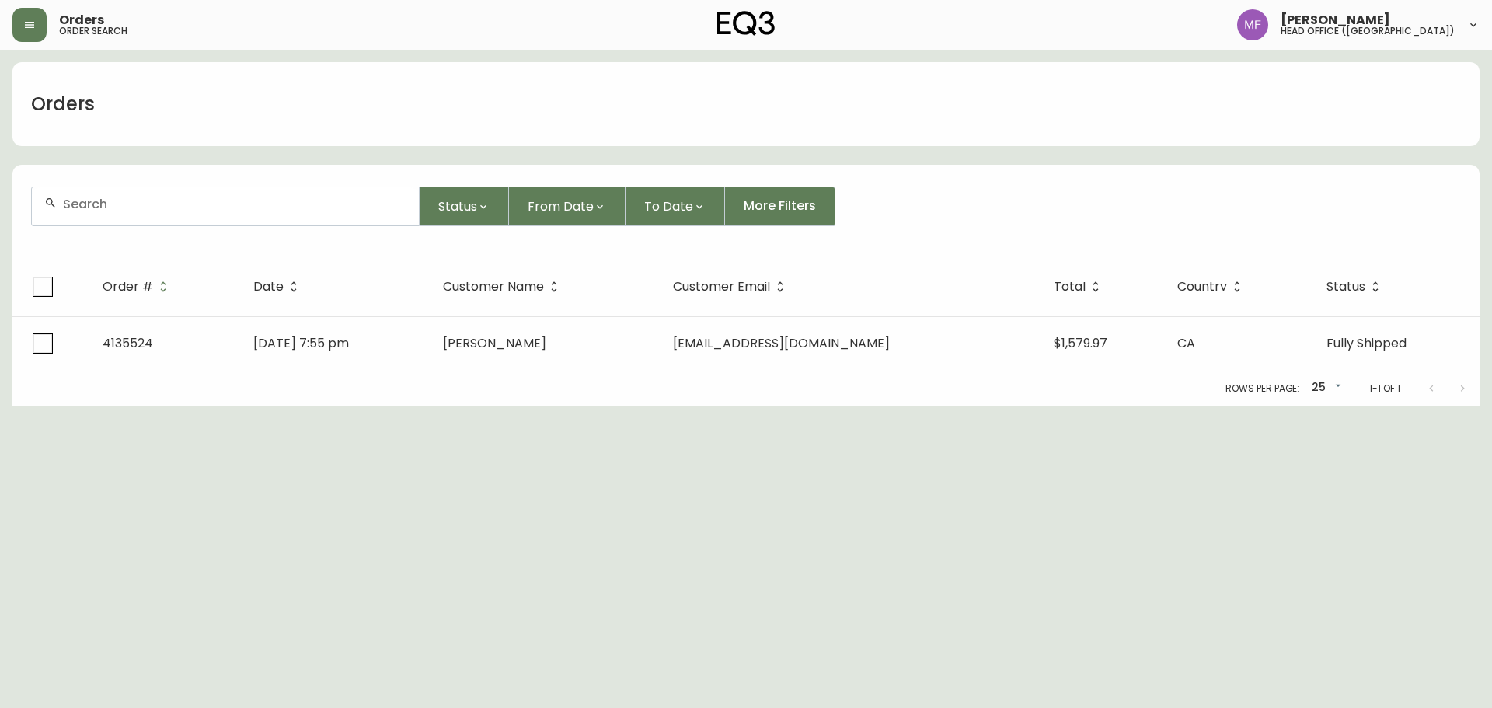
click at [127, 205] on input "text" at bounding box center [235, 204] width 344 height 15
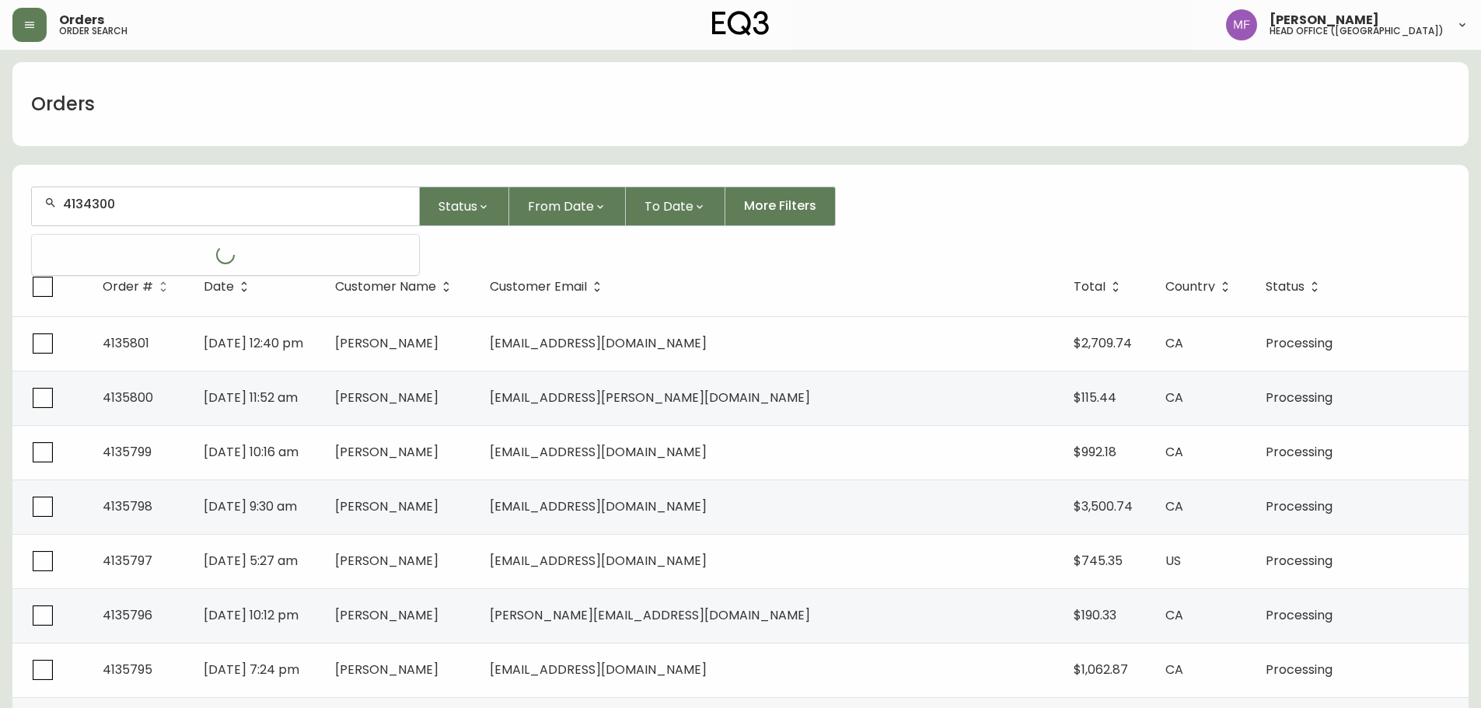
type input "4134300"
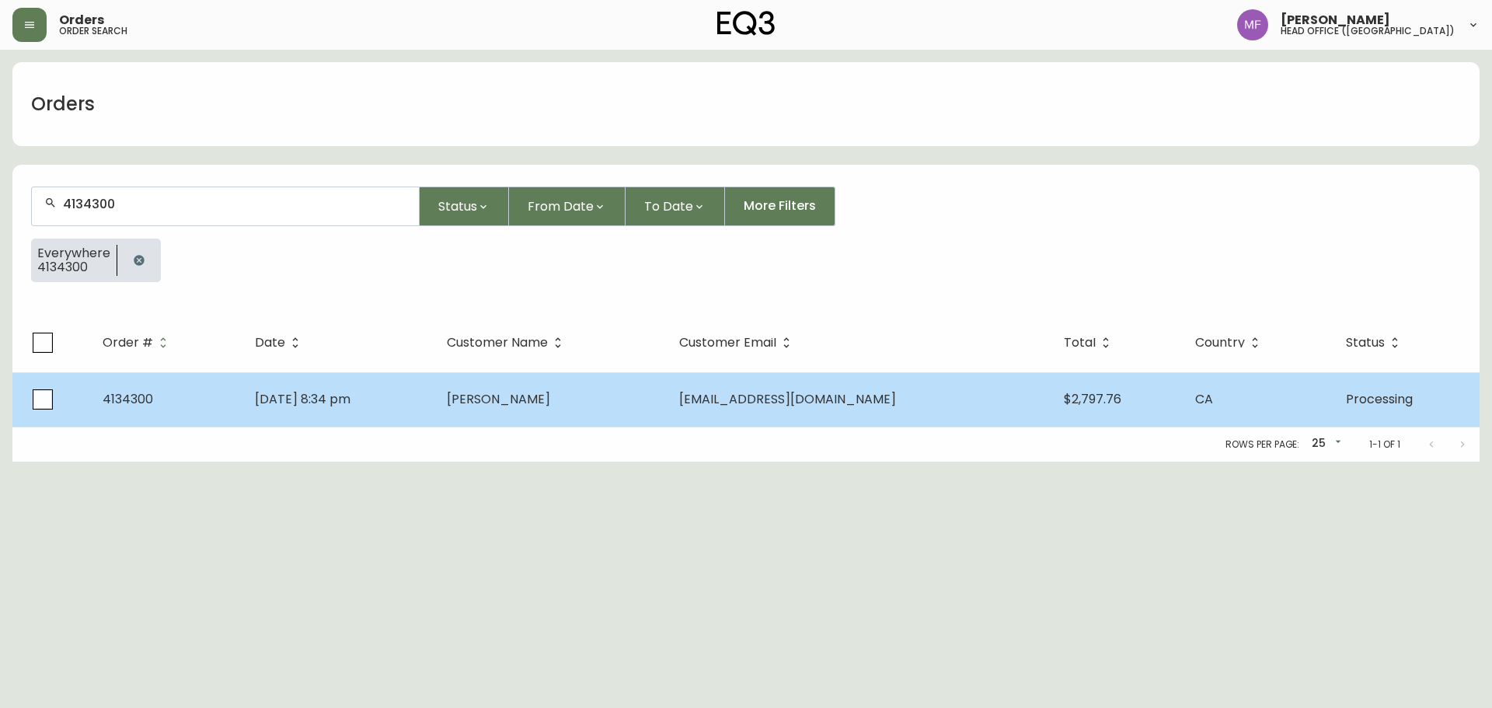
click at [433, 417] on td "[DATE] 8:34 pm" at bounding box center [338, 399] width 192 height 54
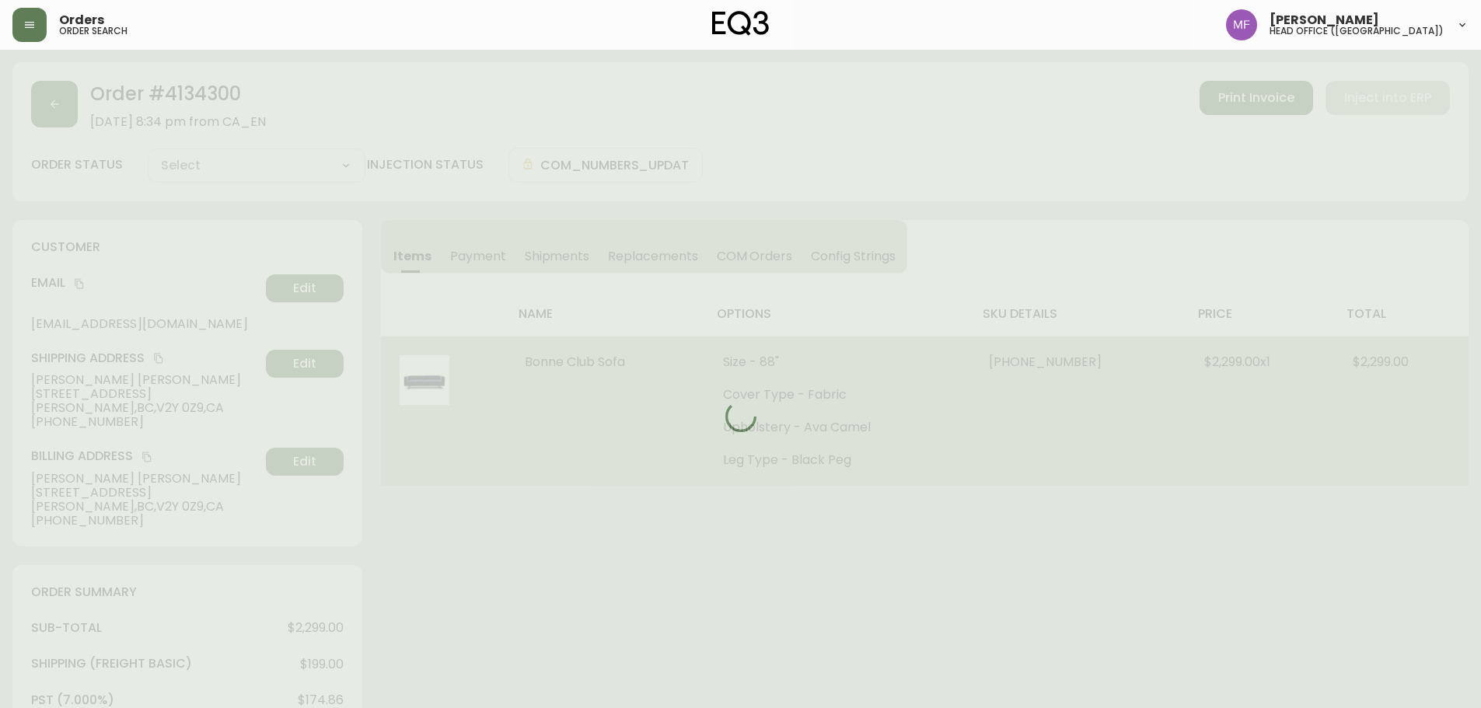
type input "Processing"
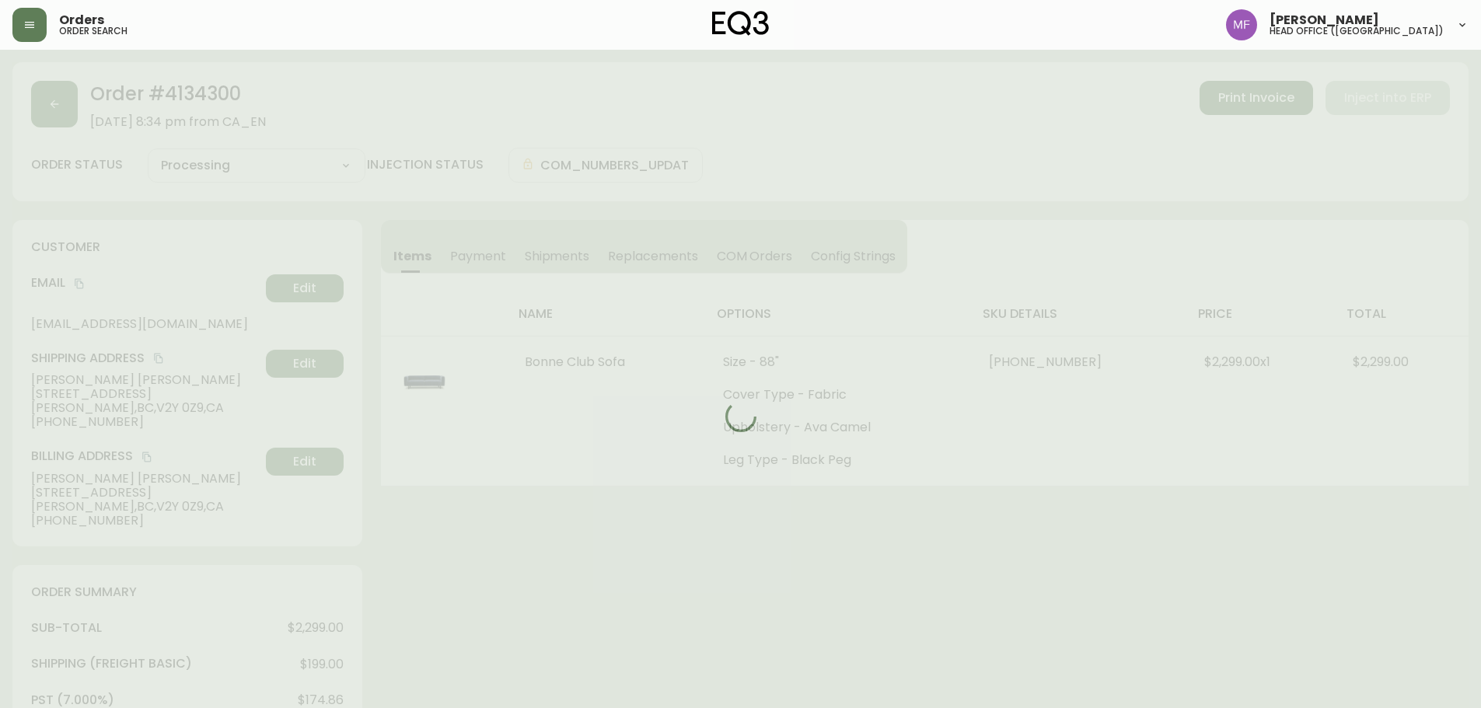
select select "PROCESSING"
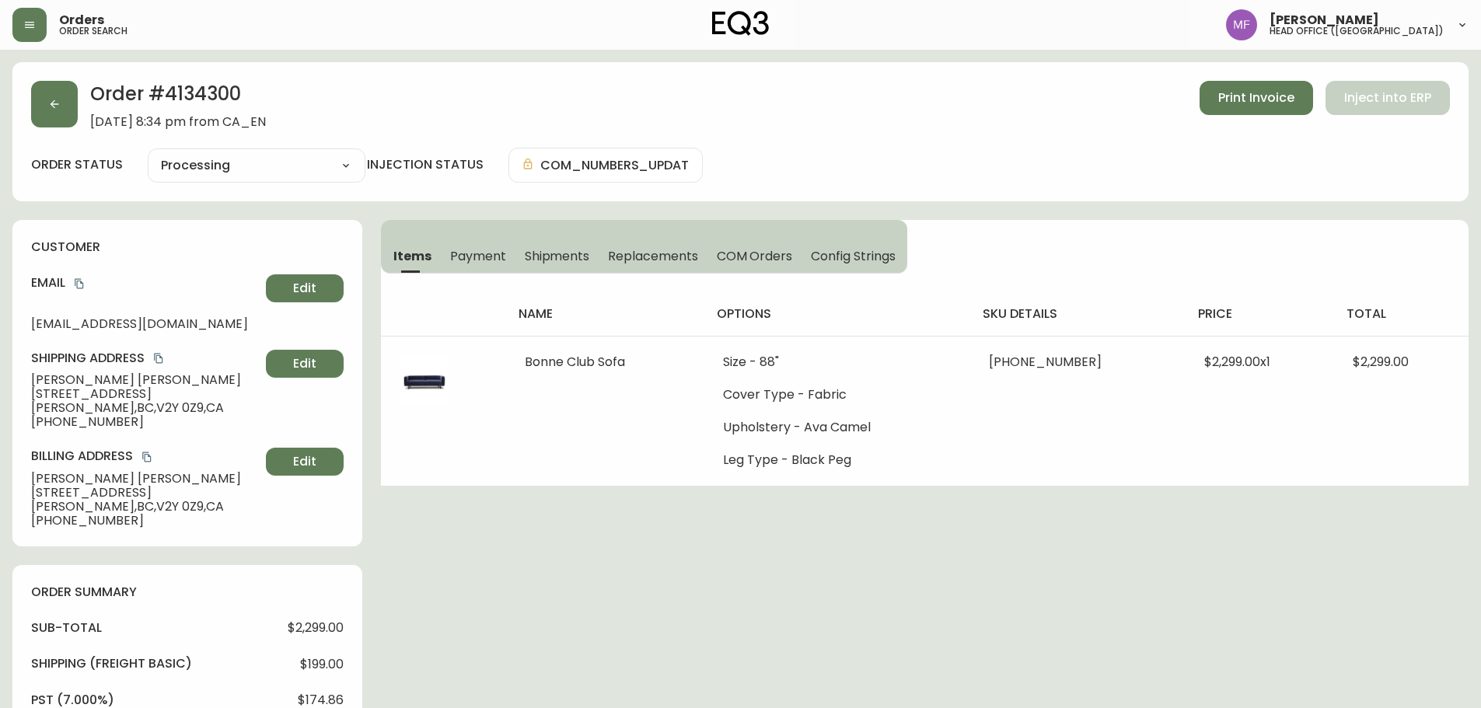
click at [507, 252] on button "Payment" at bounding box center [478, 256] width 75 height 34
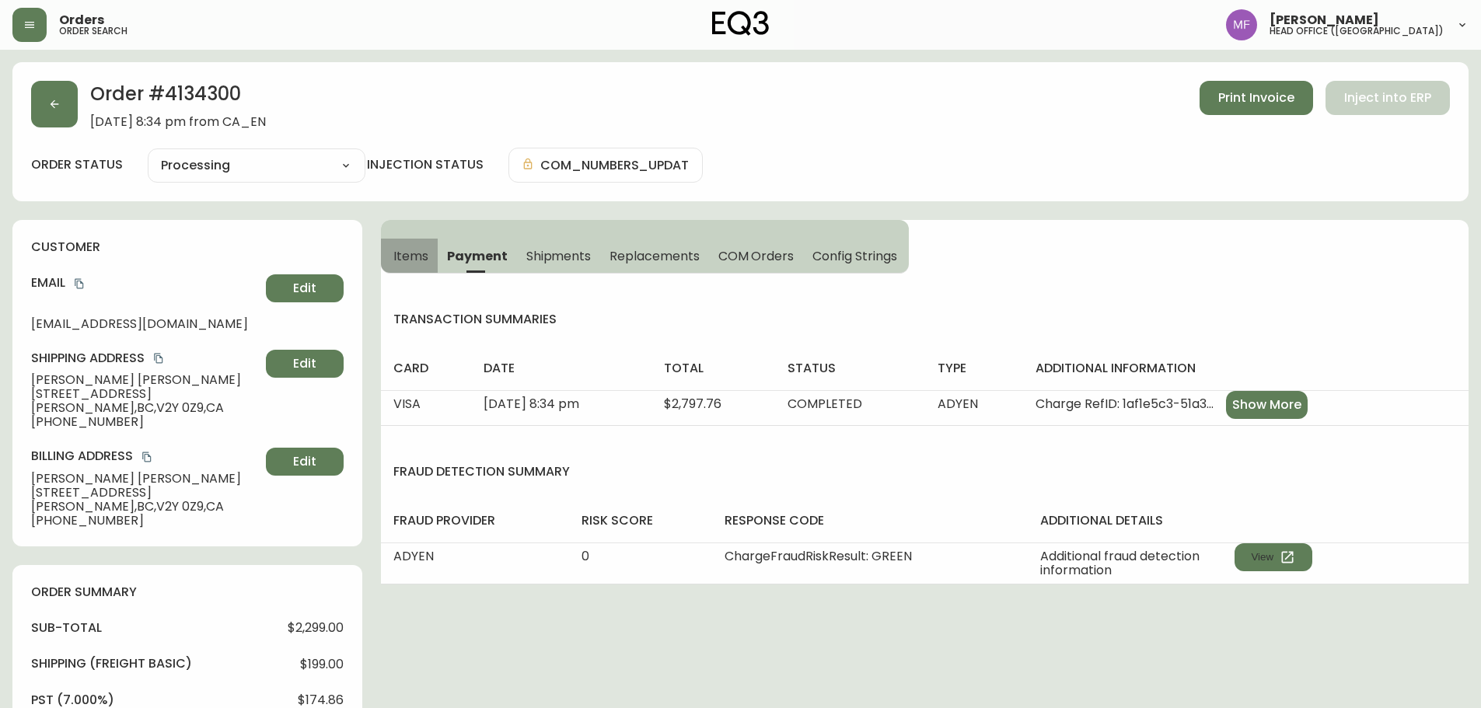
click at [414, 259] on span "Items" at bounding box center [410, 256] width 35 height 16
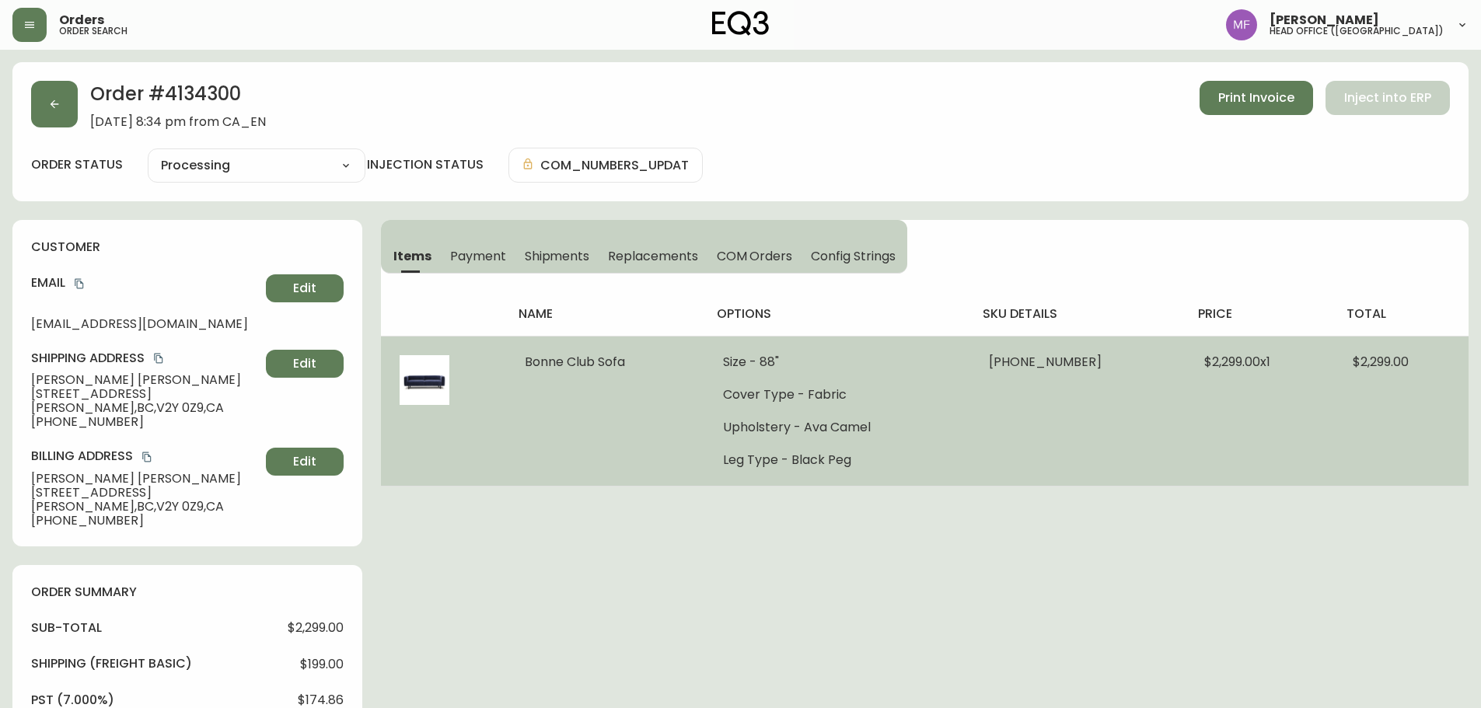
click at [657, 477] on td "Bonne Club Sofa" at bounding box center [604, 411] width 197 height 150
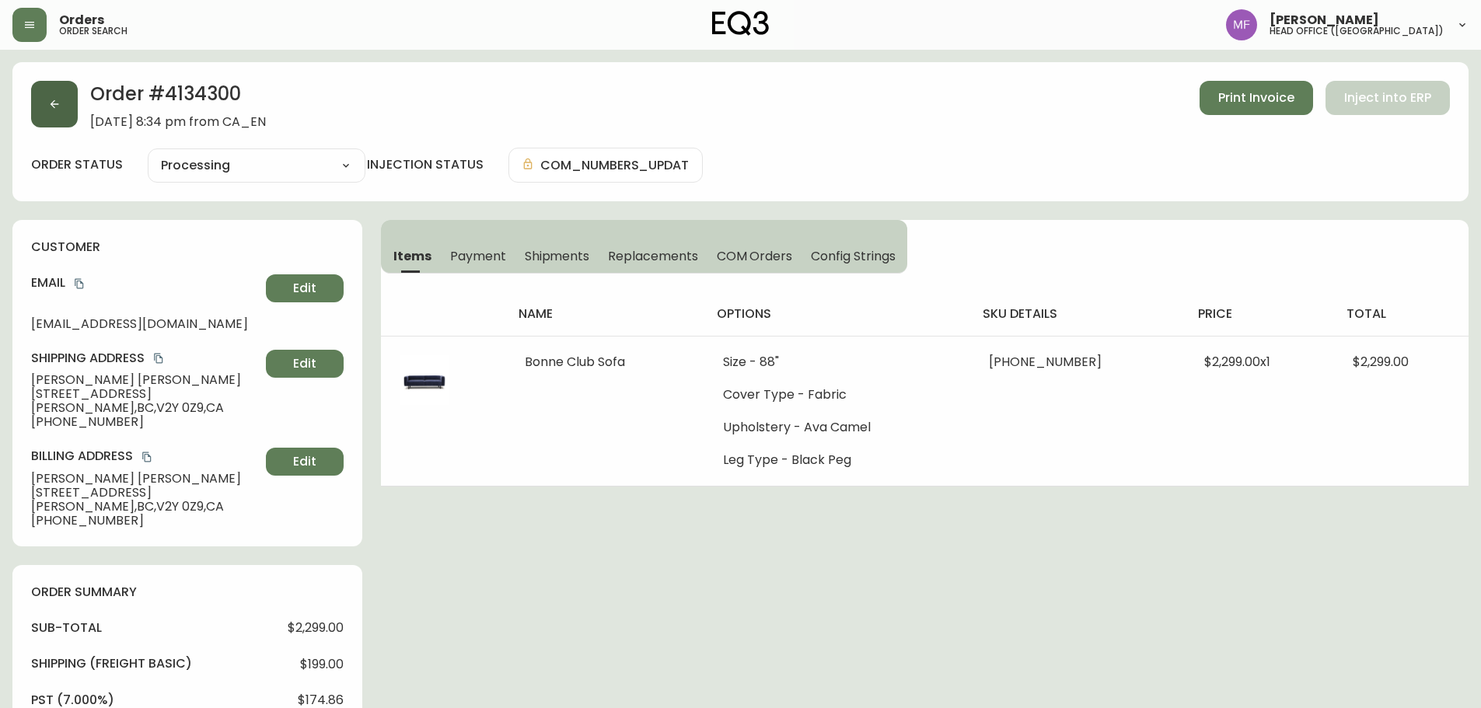
click at [65, 103] on button "button" at bounding box center [54, 104] width 47 height 47
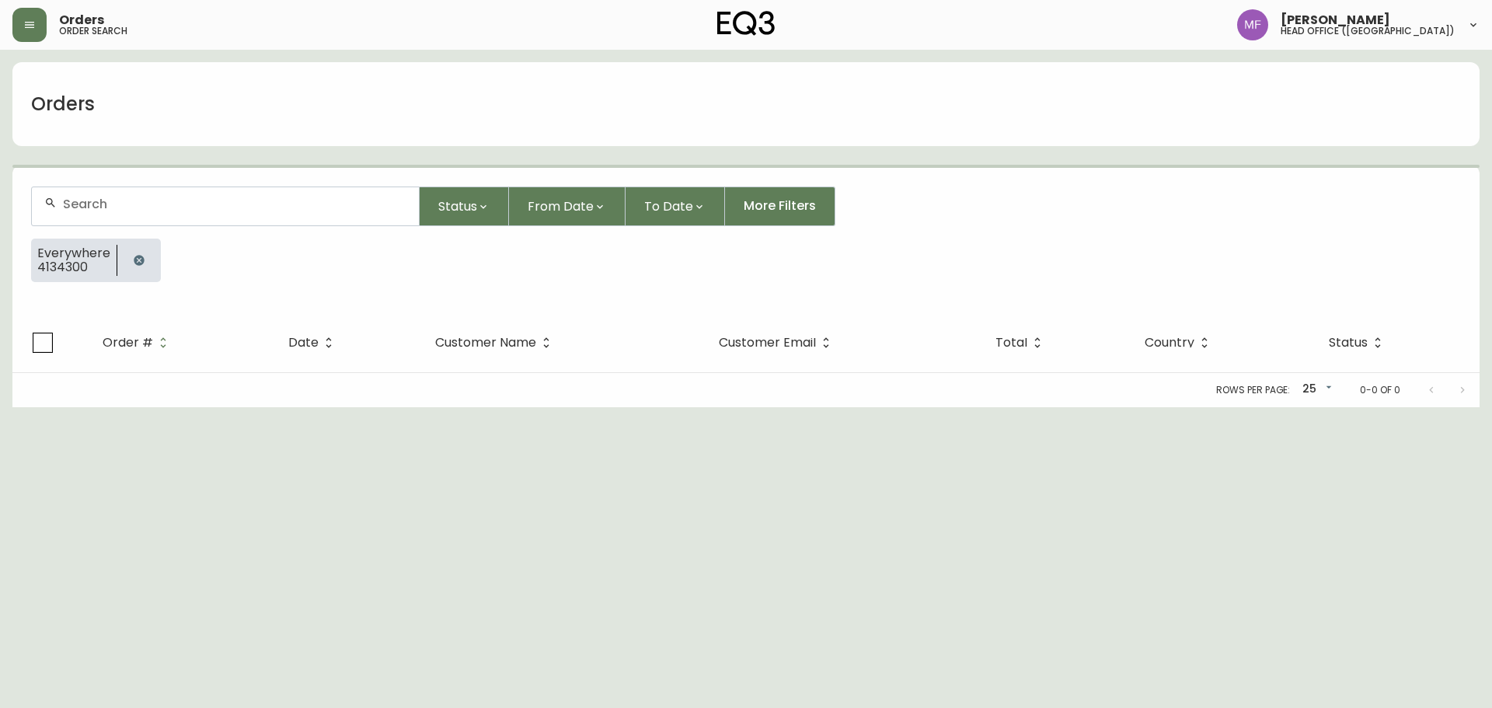
click at [143, 256] on icon "button" at bounding box center [139, 260] width 12 height 12
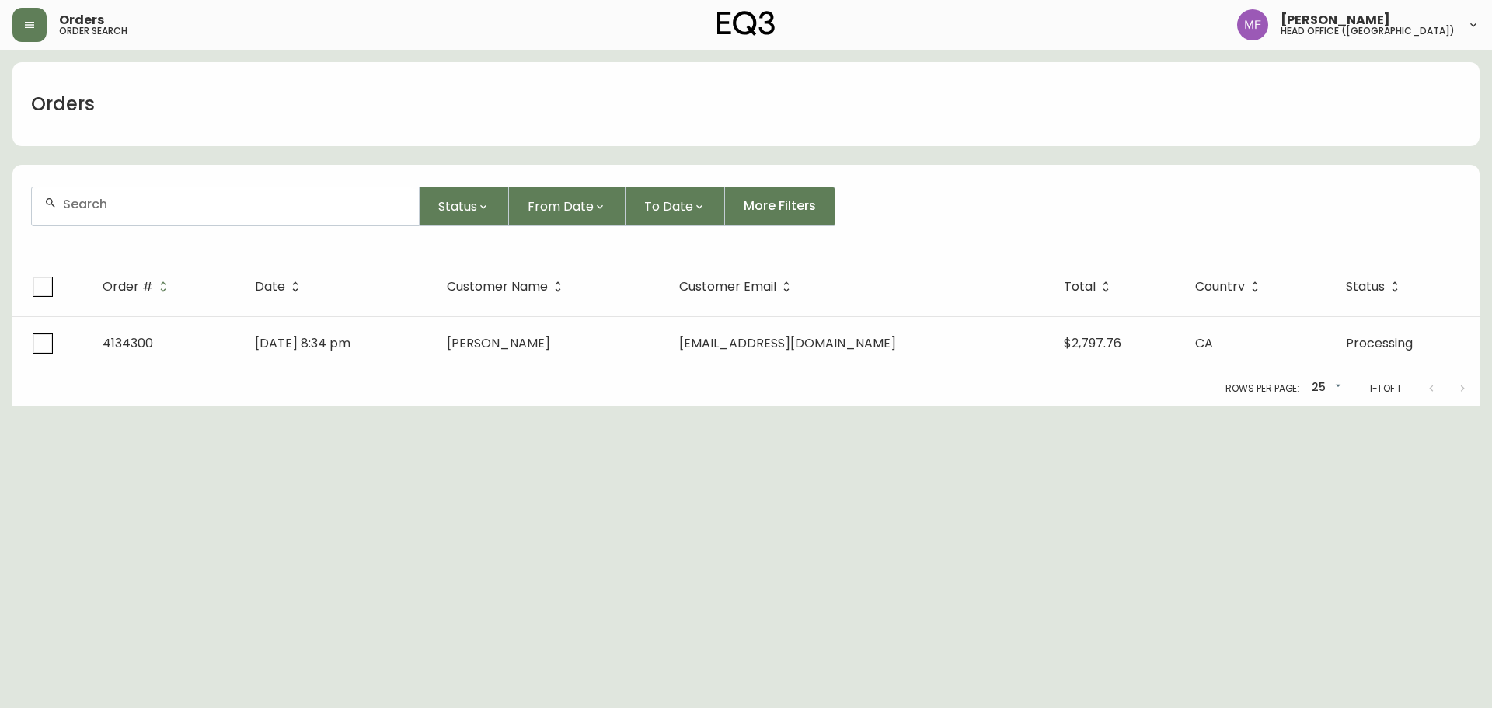
click at [116, 215] on div at bounding box center [225, 206] width 387 height 38
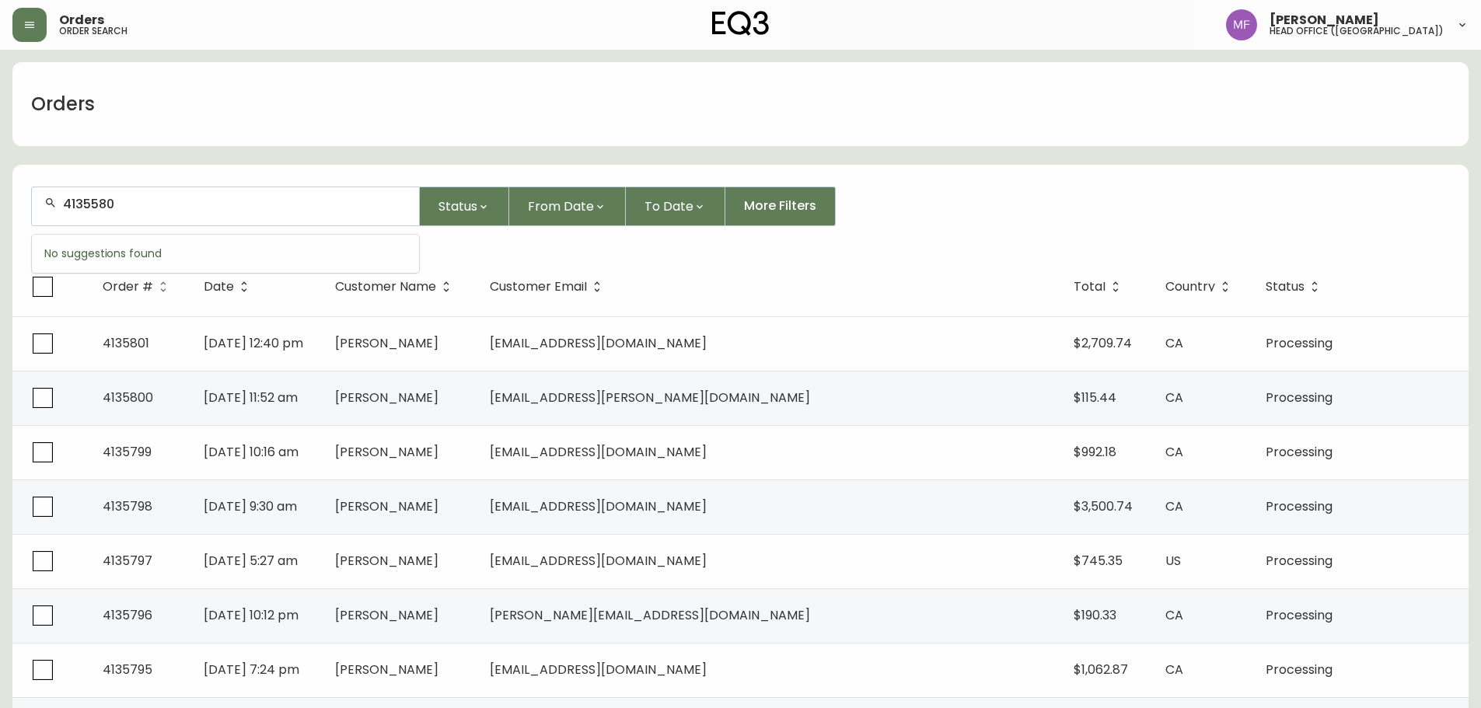
type input "4135580"
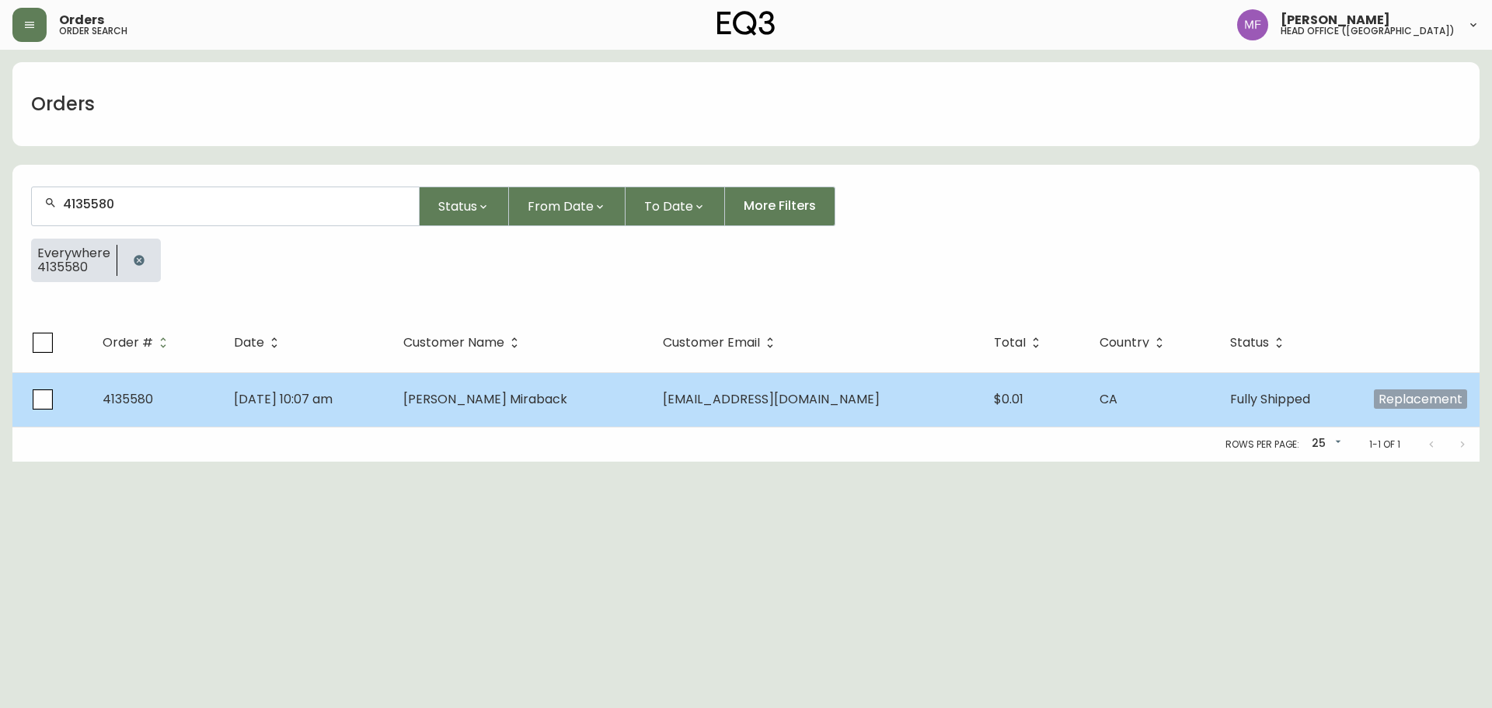
click at [473, 408] on td "[PERSON_NAME] Miraback" at bounding box center [521, 399] width 260 height 54
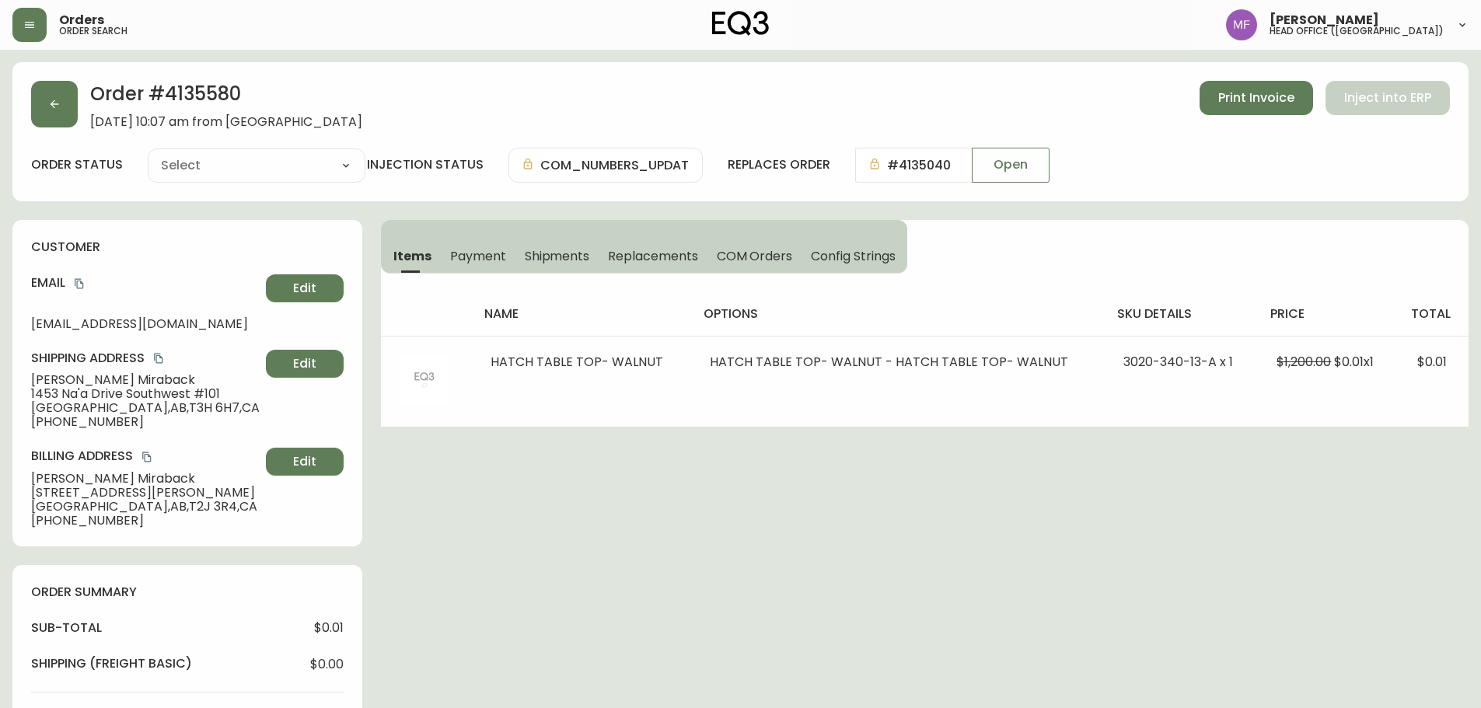
type input "Fully Shipped"
select select "FULLY_SHIPPED"
click at [1324, 525] on div "Order # 4135580 [DATE] 10:07 am from [GEOGRAPHIC_DATA] Print Invoice Inject int…" at bounding box center [740, 695] width 1456 height 1266
click at [218, 99] on h2 "Order # 4135580" at bounding box center [226, 98] width 272 height 34
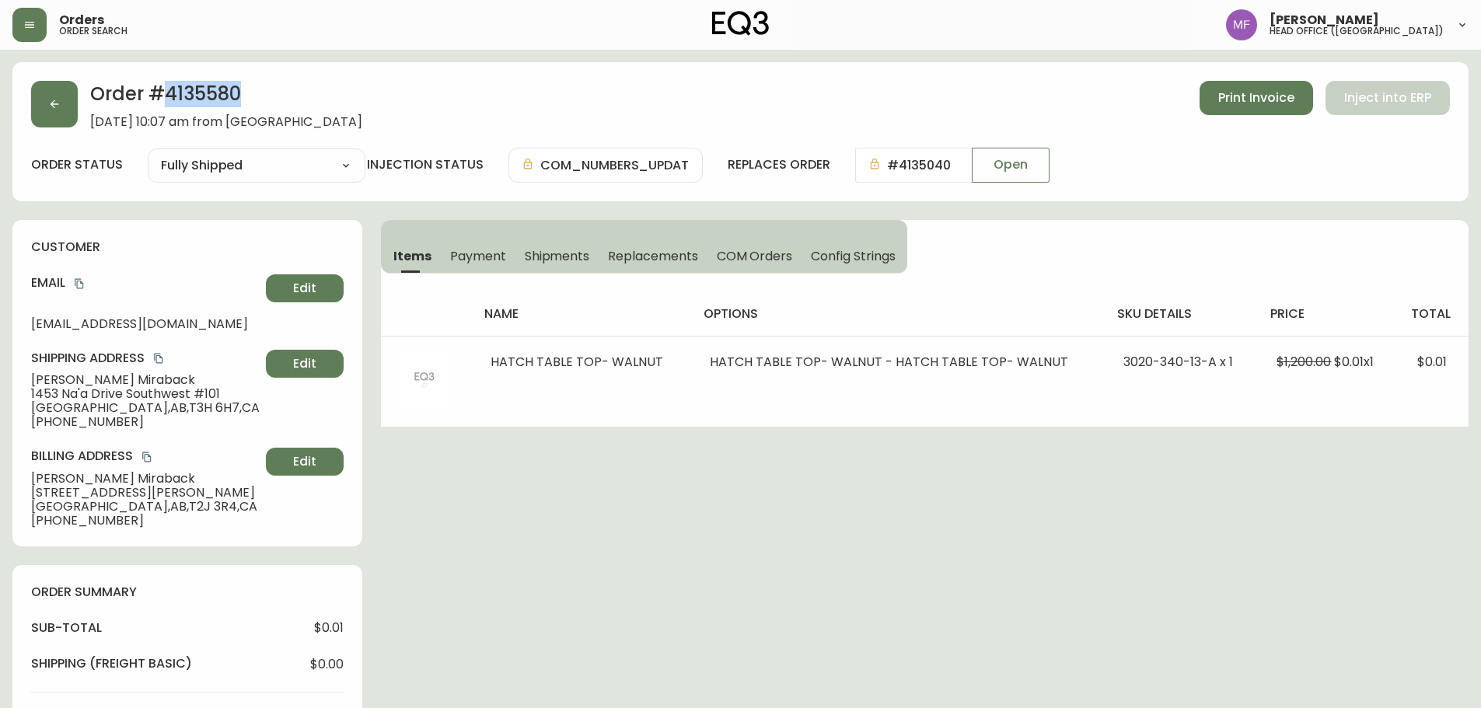
copy h2 "4135580"
click at [532, 262] on span "Shipments" at bounding box center [557, 256] width 65 height 16
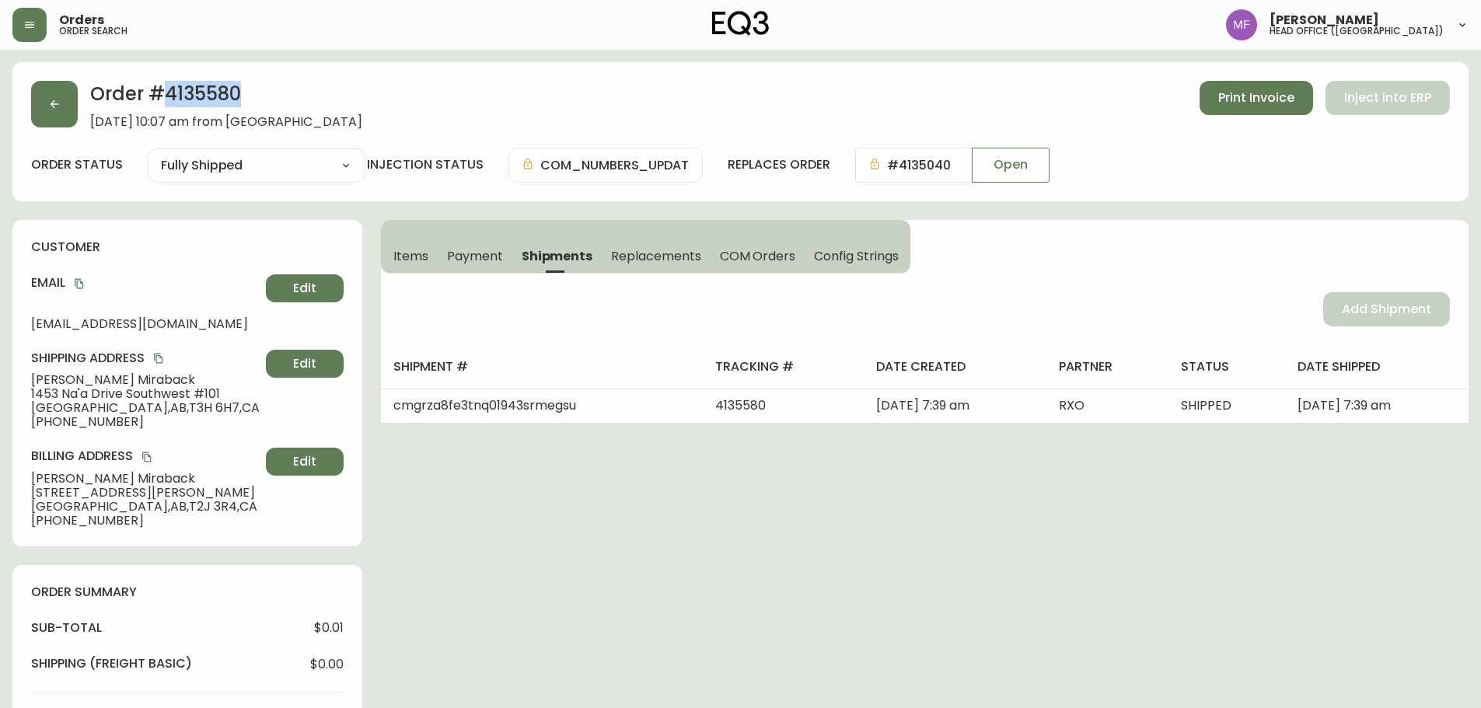
click at [430, 256] on button "Items" at bounding box center [409, 256] width 57 height 34
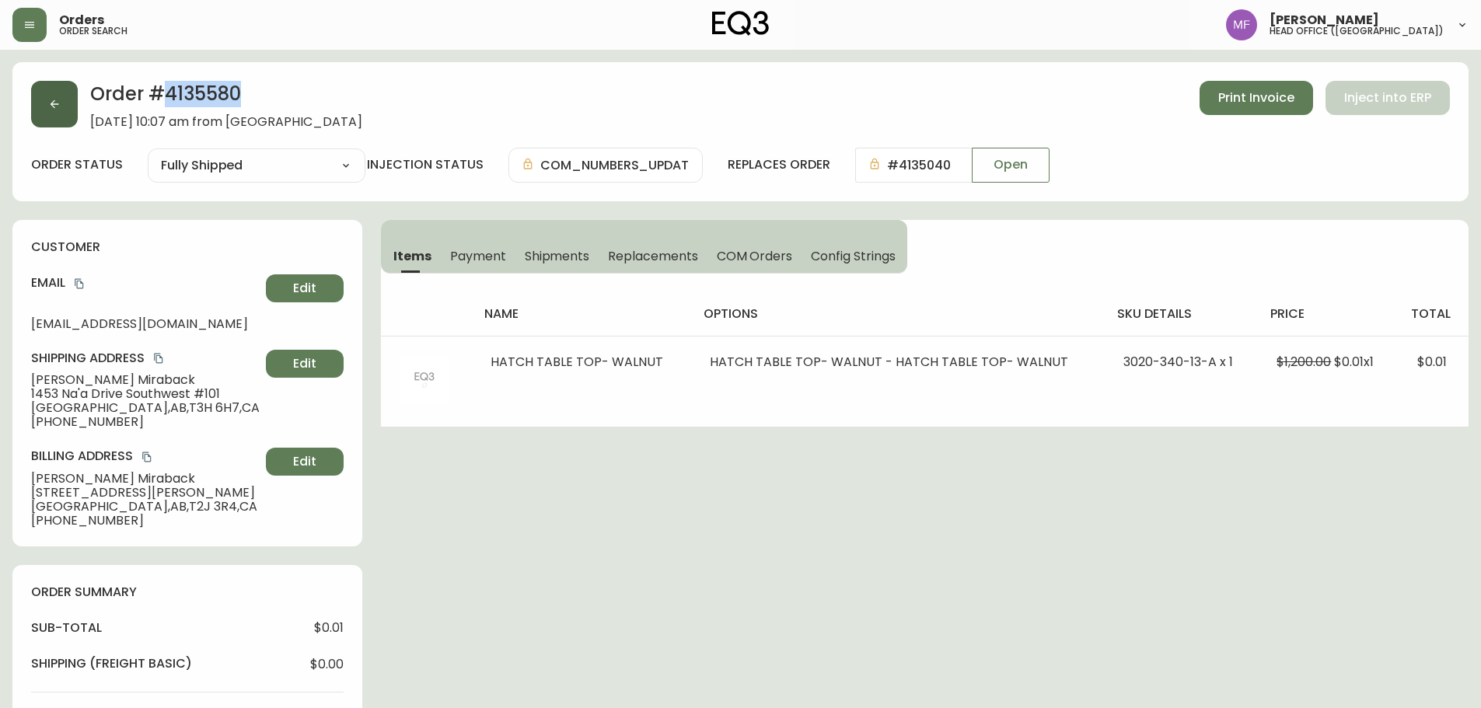
click at [51, 113] on button "button" at bounding box center [54, 104] width 47 height 47
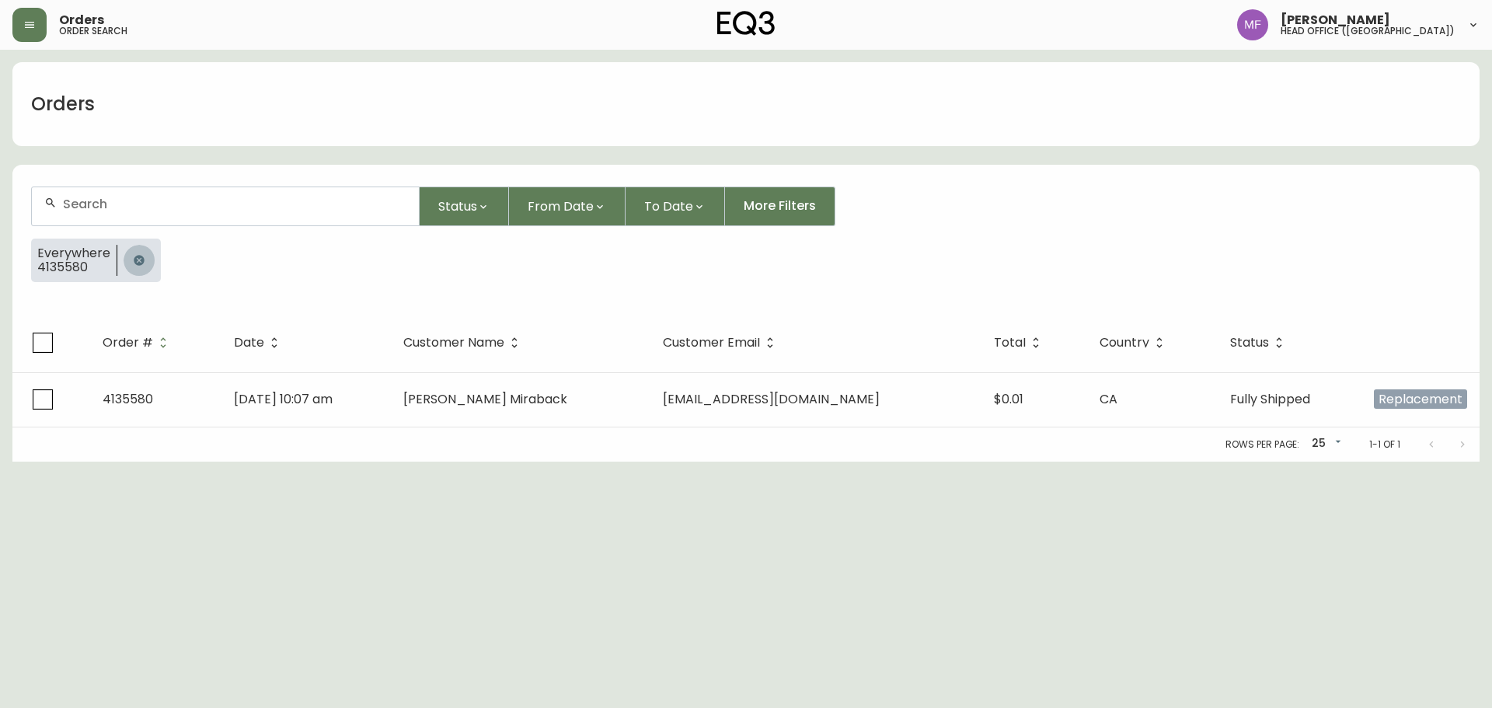
click at [133, 256] on icon "button" at bounding box center [139, 260] width 12 height 12
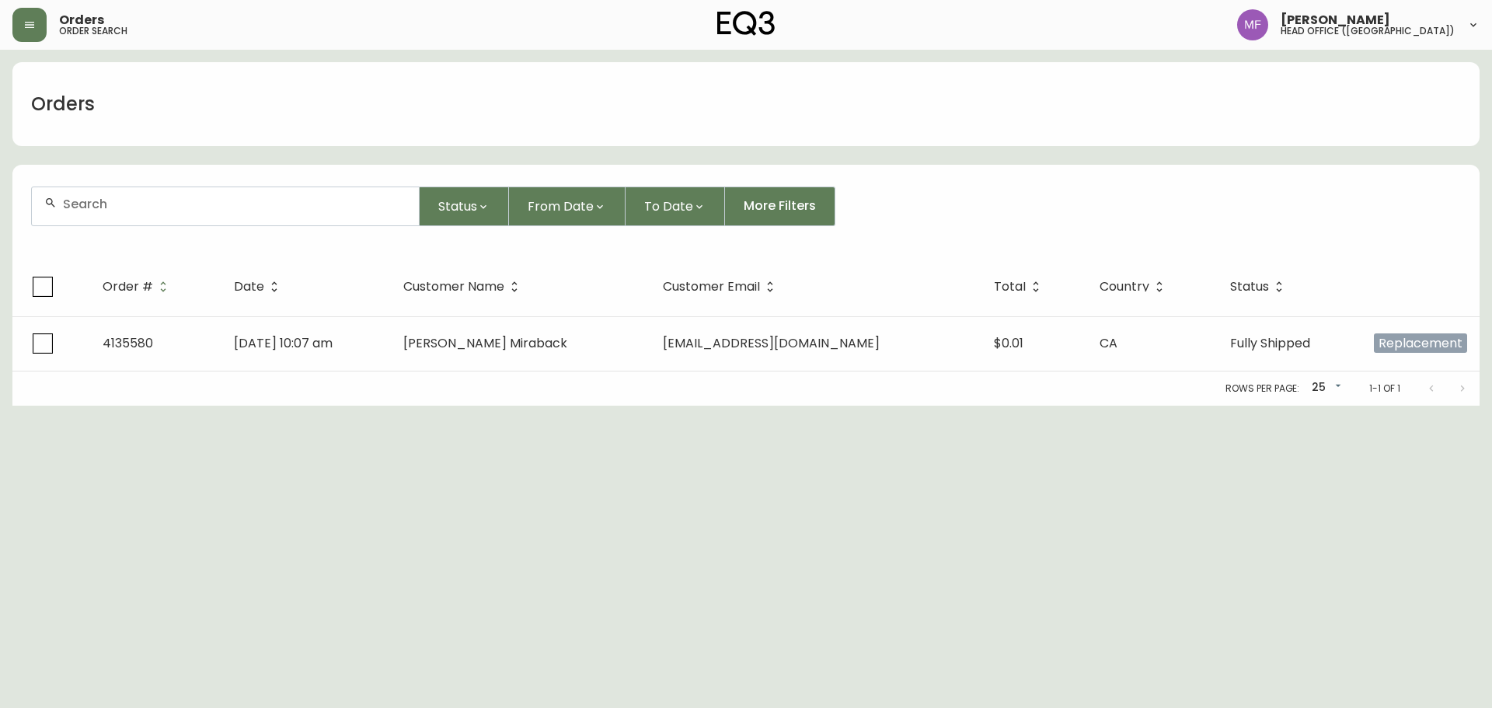
drag, startPoint x: 120, startPoint y: 215, endPoint x: 117, endPoint y: 204, distance: 11.3
click at [121, 213] on div at bounding box center [225, 206] width 387 height 38
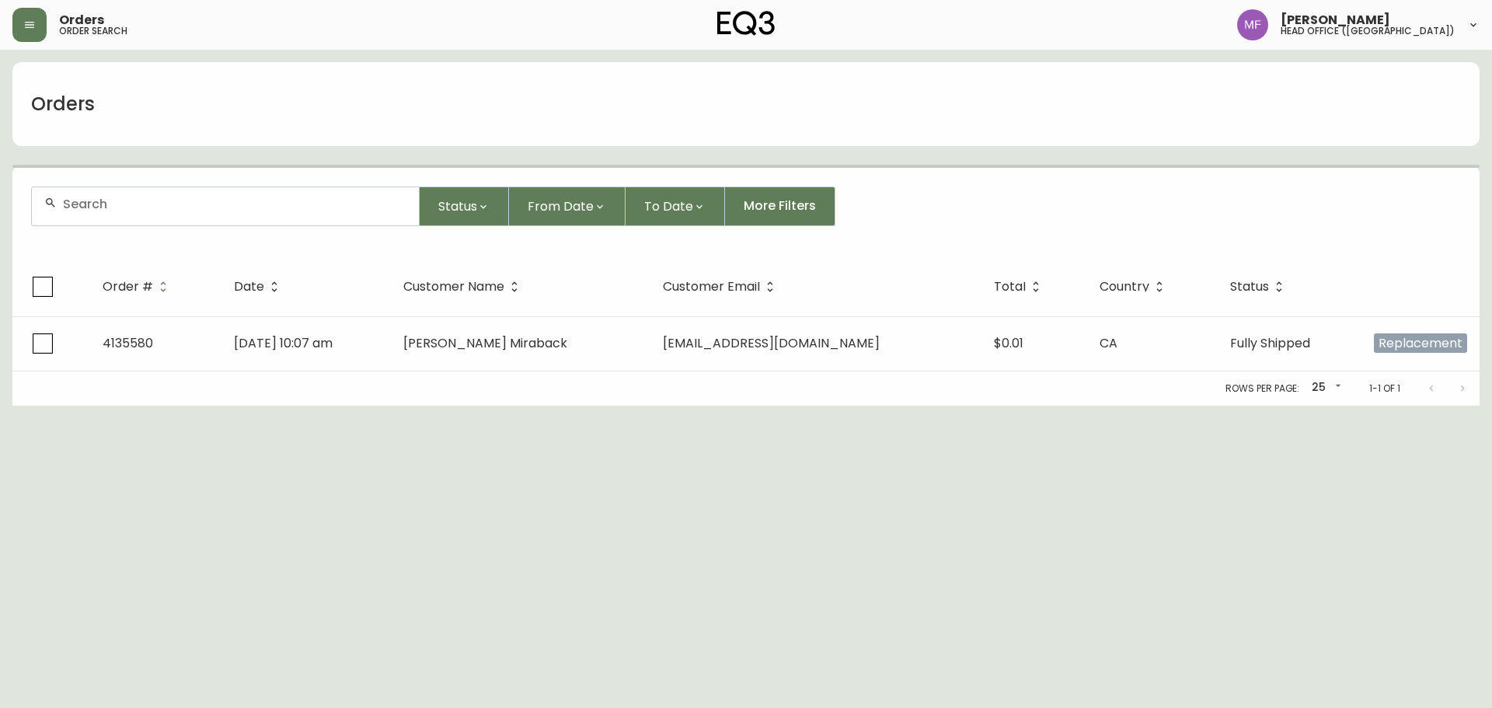
paste input "4135699"
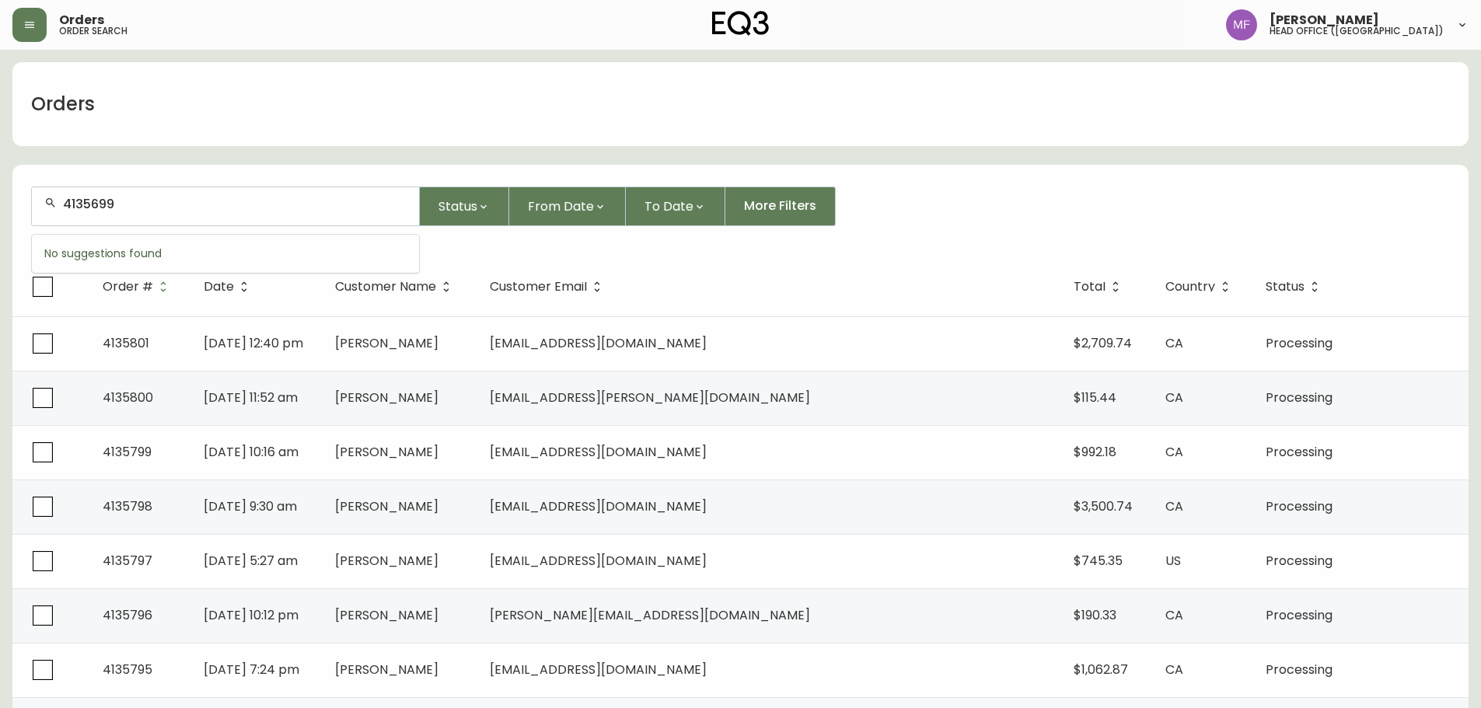
type input "4135699"
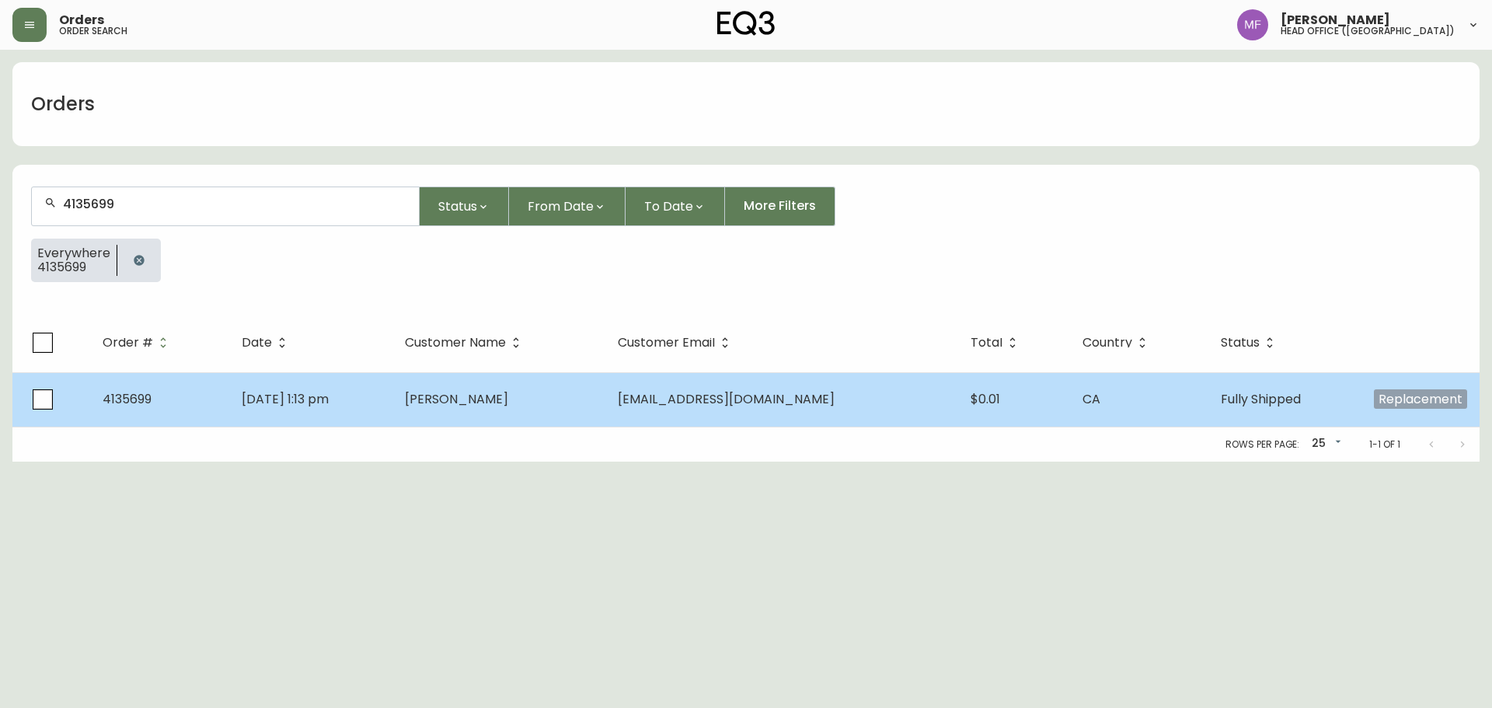
click at [392, 417] on td "[DATE] 1:13 pm" at bounding box center [310, 399] width 163 height 54
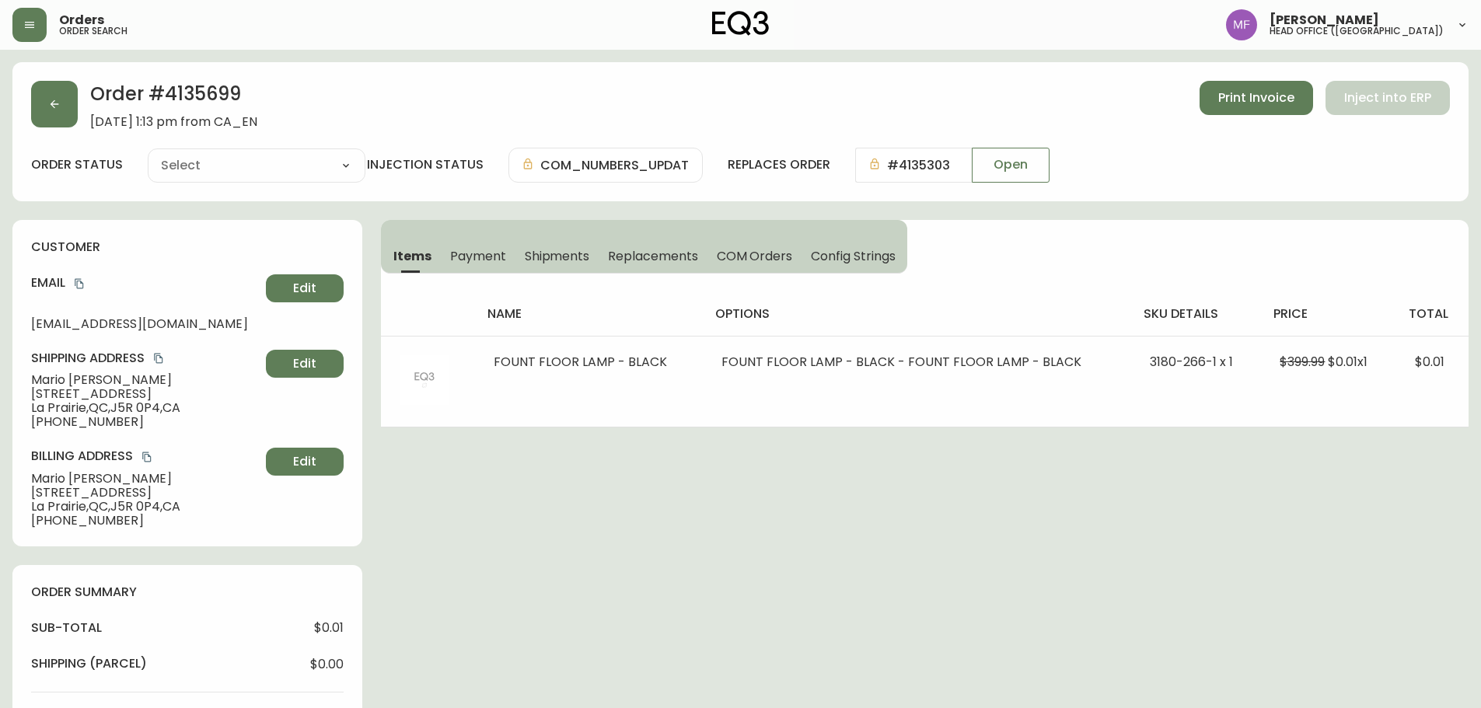
type input "Fully Shipped"
select select "FULLY_SHIPPED"
click at [556, 260] on span "Shipments" at bounding box center [557, 256] width 65 height 16
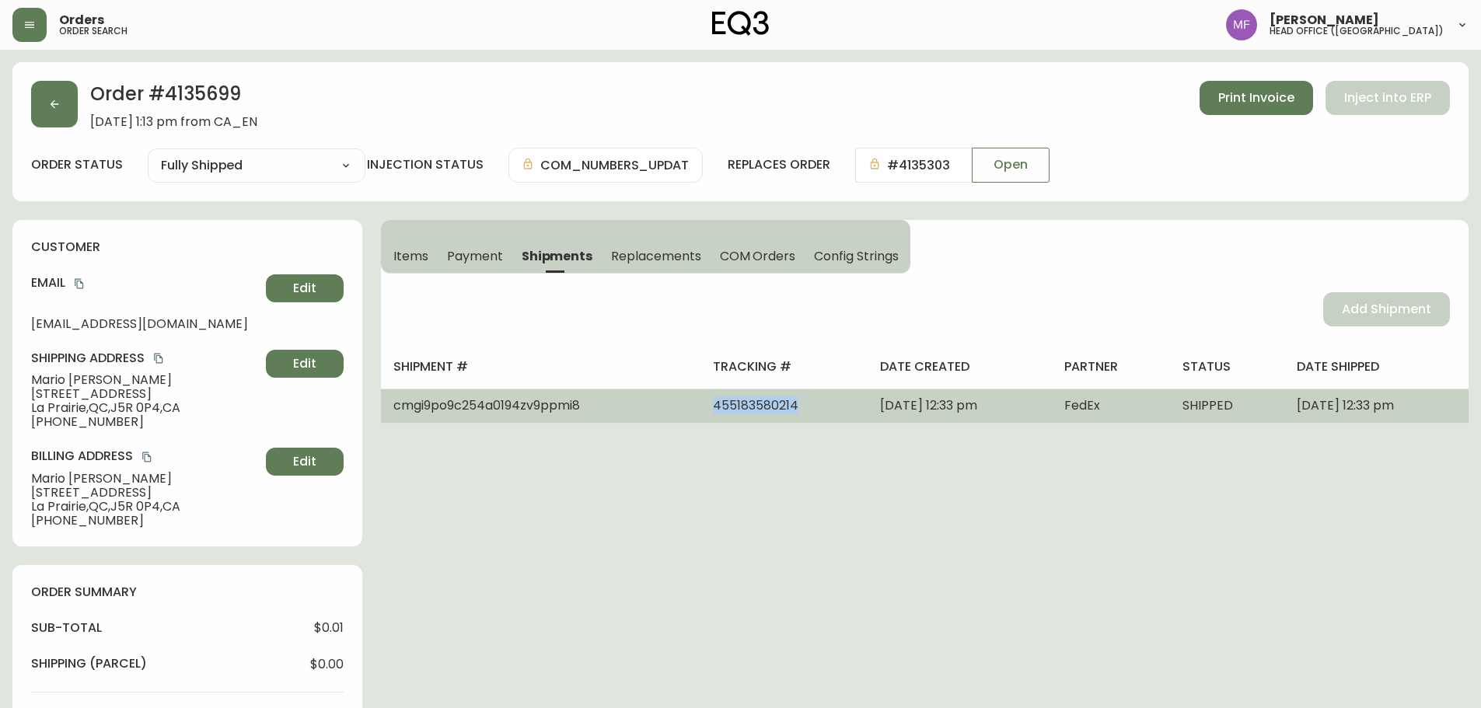
drag, startPoint x: 754, startPoint y: 405, endPoint x: 601, endPoint y: 415, distance: 153.4
click at [601, 415] on tr "cmgi9po9c254a0194zv9ppmi8 455183580214 [DATE] 12:33 pm FedEx SHIPPED [DATE] 12:…" at bounding box center [924, 406] width 1087 height 34
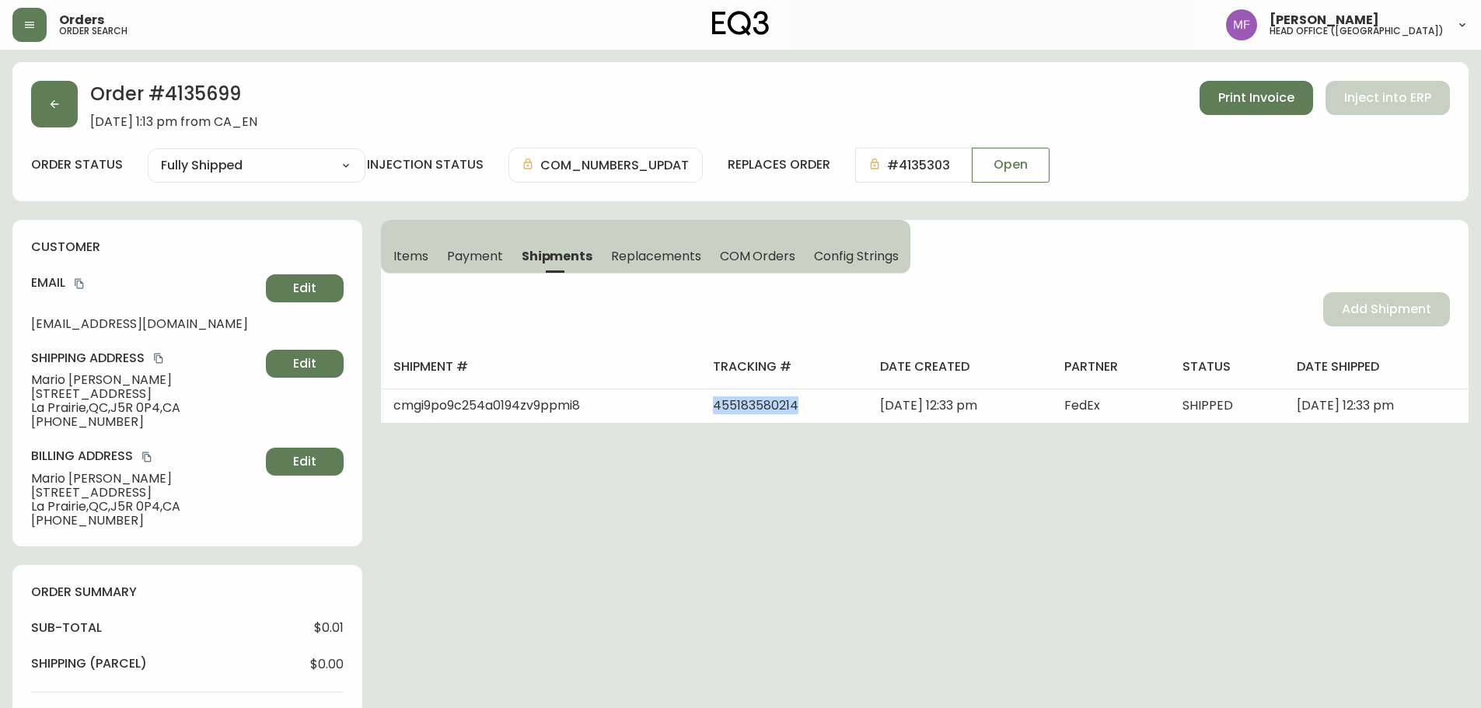
copy tr "455183580214"
click at [56, 120] on button "button" at bounding box center [54, 104] width 47 height 47
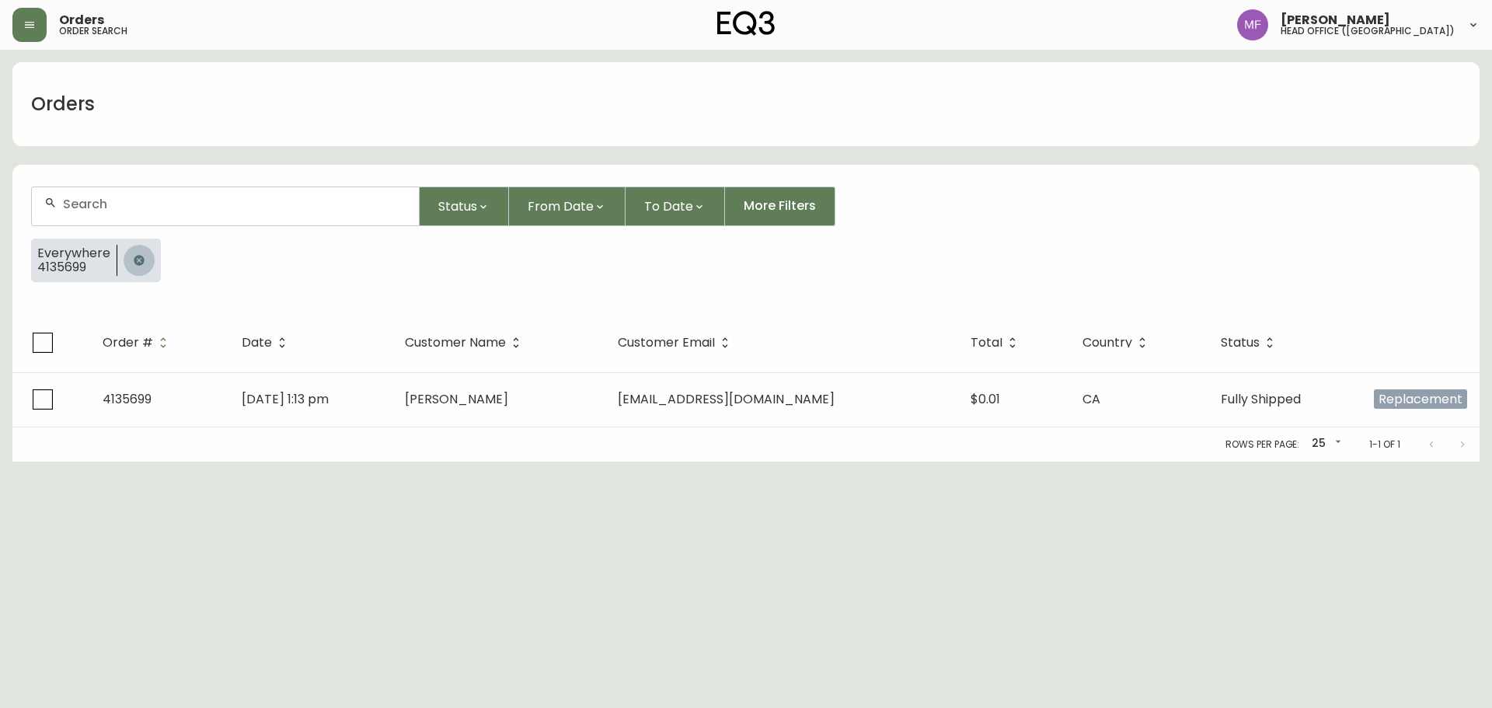
click at [130, 248] on button "button" at bounding box center [139, 260] width 31 height 31
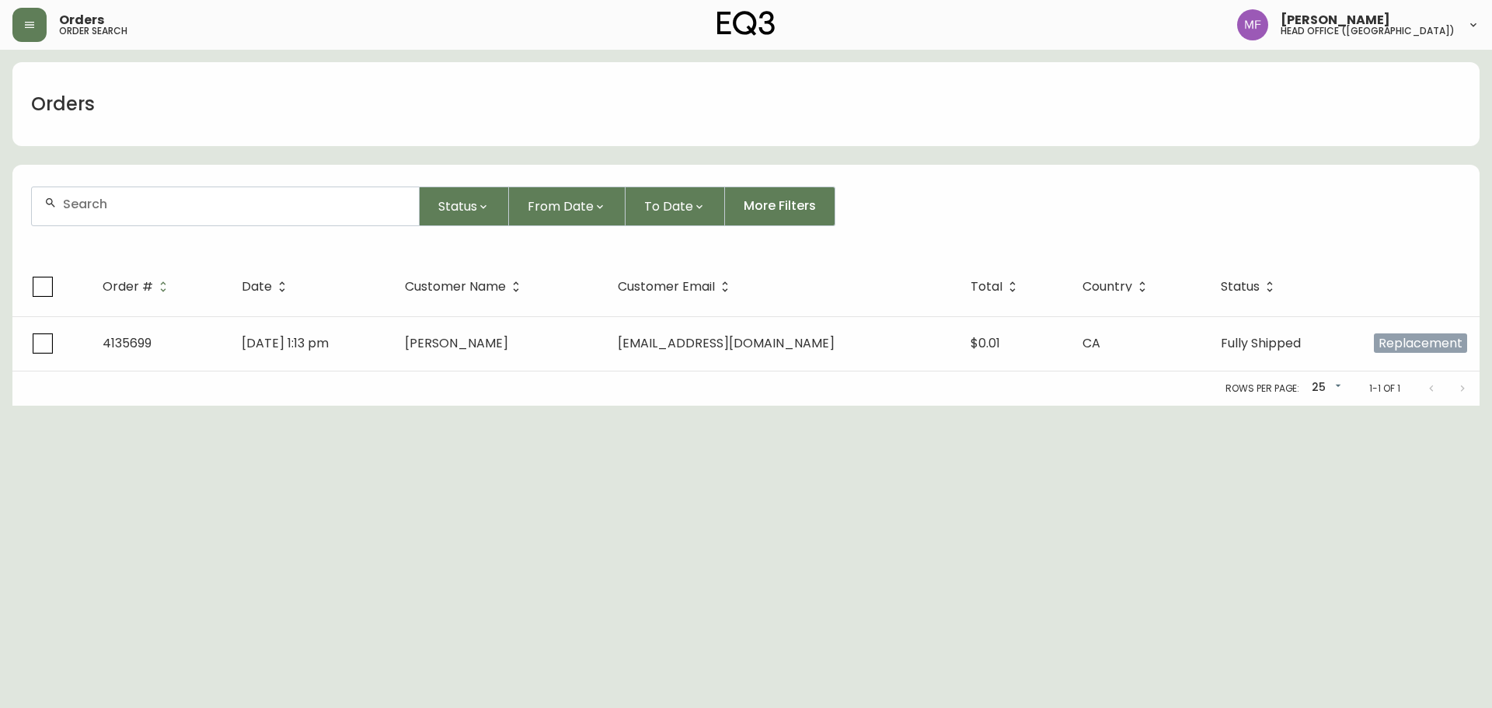
click at [119, 201] on input "text" at bounding box center [235, 204] width 344 height 15
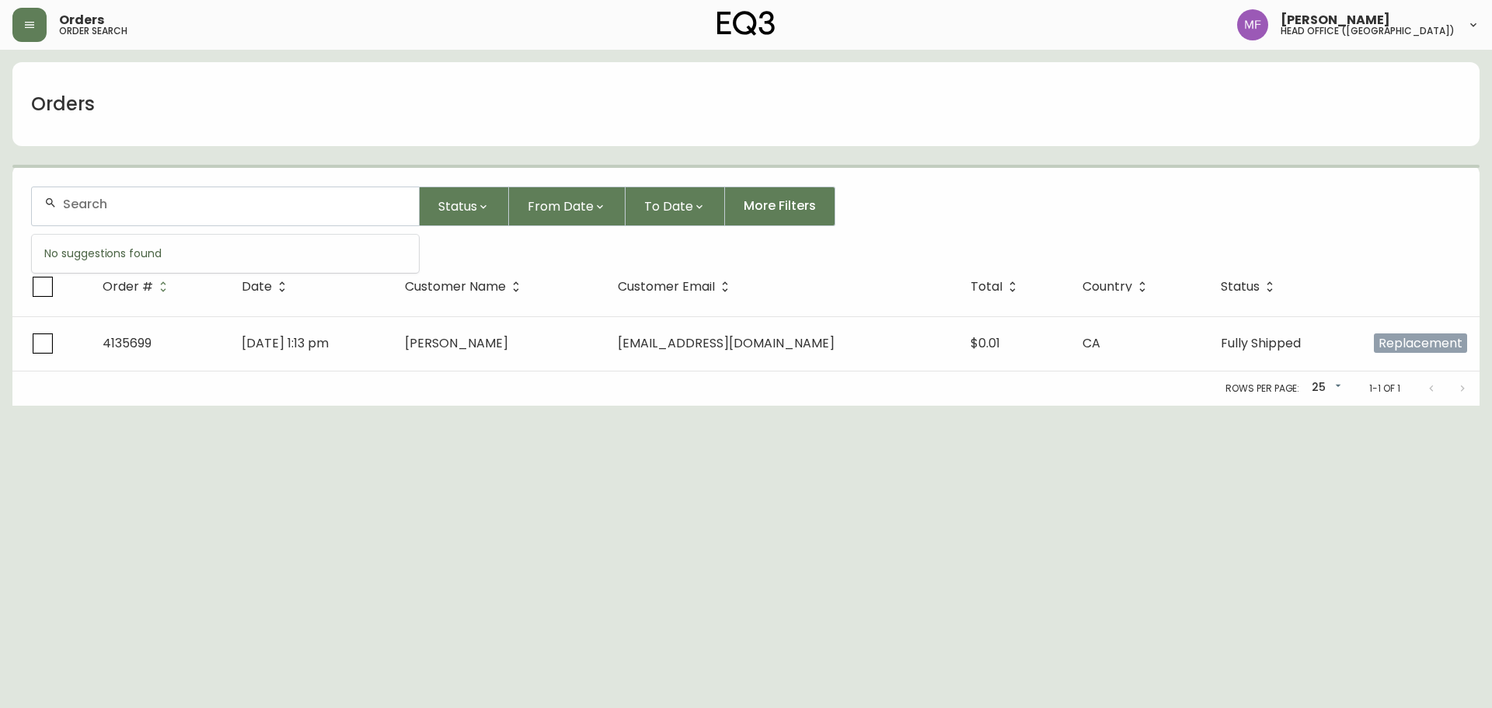
paste input "4135705"
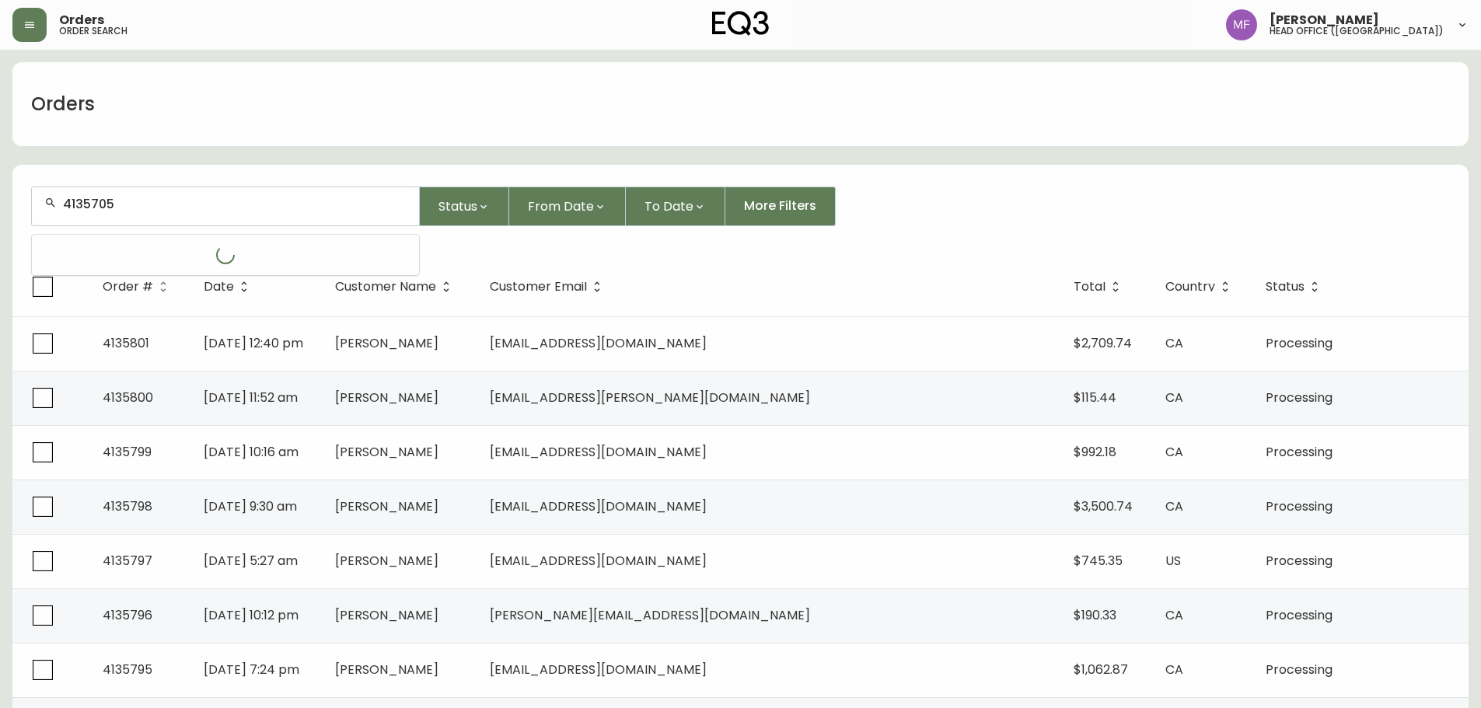
type input "4135705"
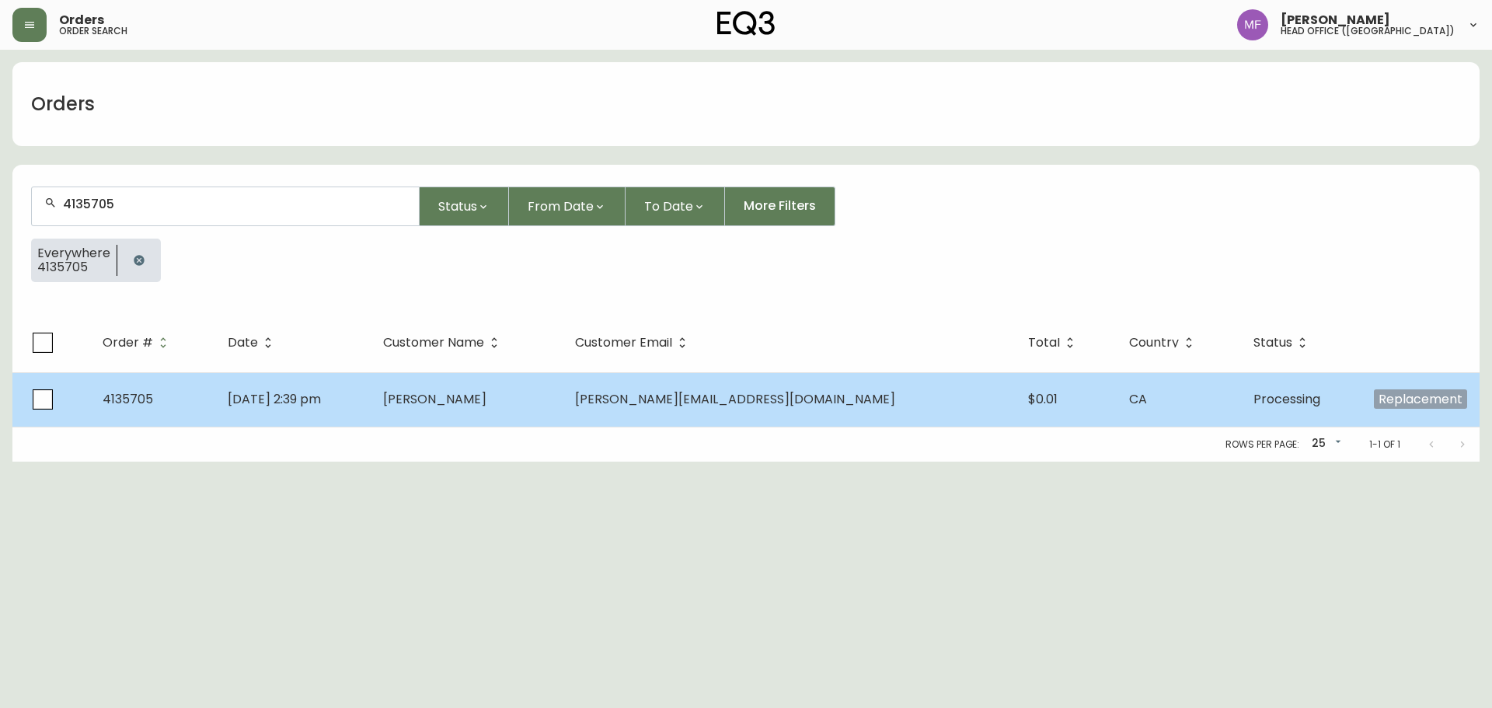
click at [560, 383] on td "[PERSON_NAME]" at bounding box center [467, 399] width 192 height 54
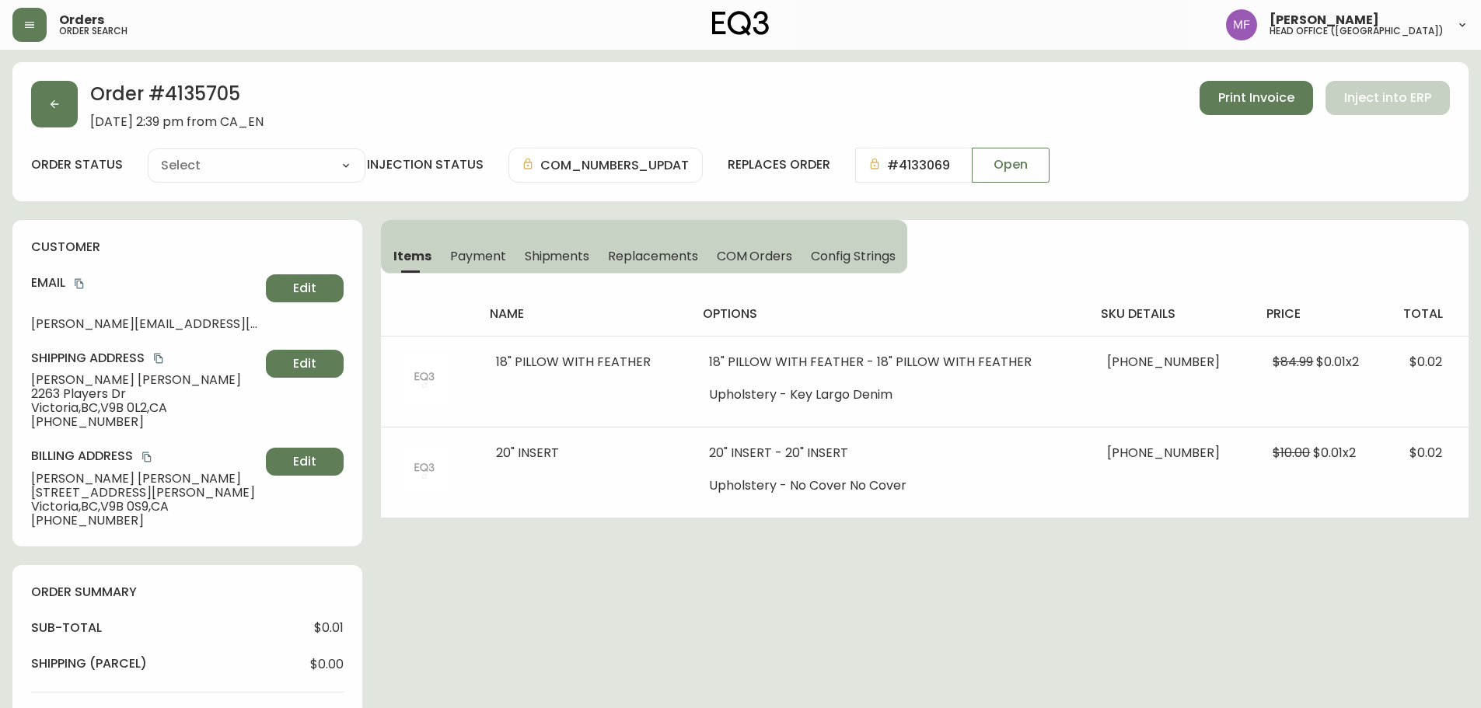
type input "Processing"
select select "PROCESSING"
click at [44, 111] on button "button" at bounding box center [54, 104] width 47 height 47
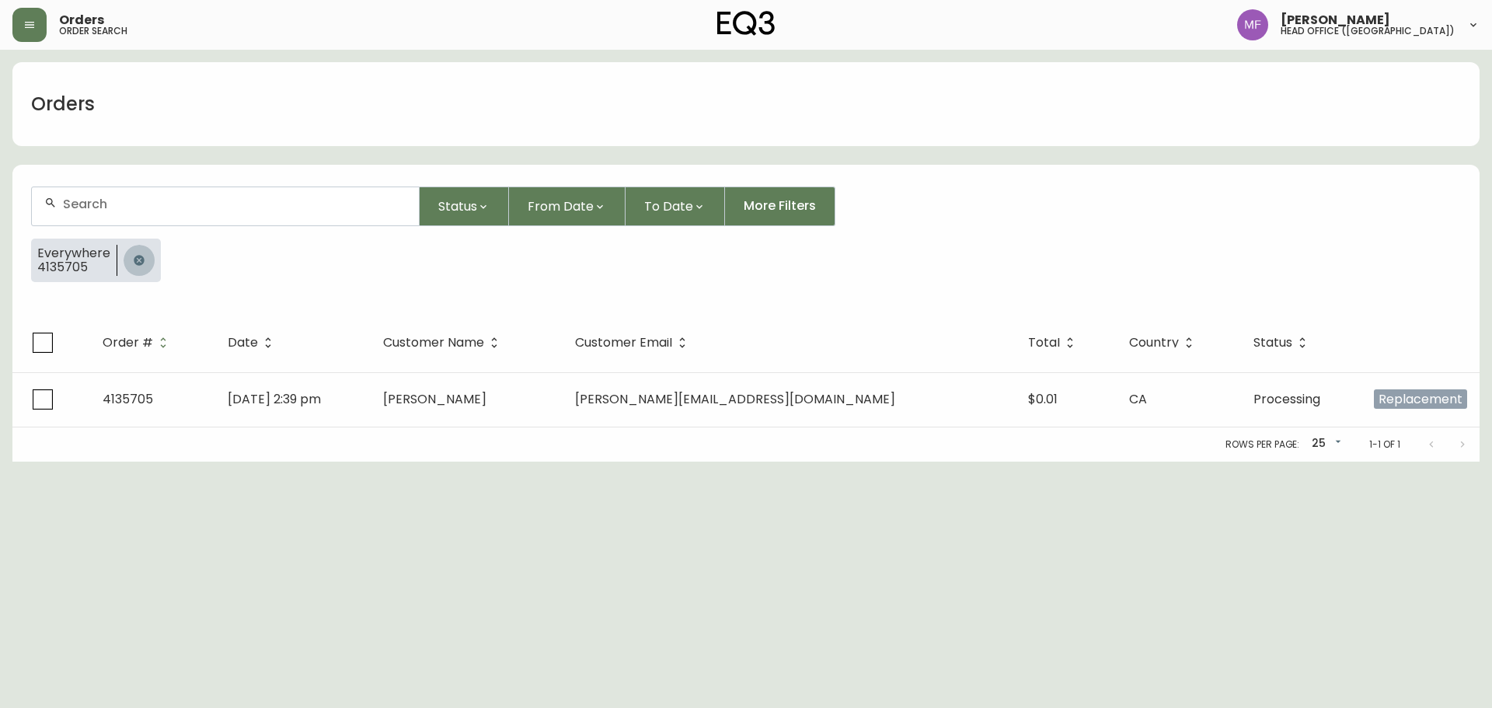
click at [135, 263] on icon "button" at bounding box center [139, 260] width 12 height 12
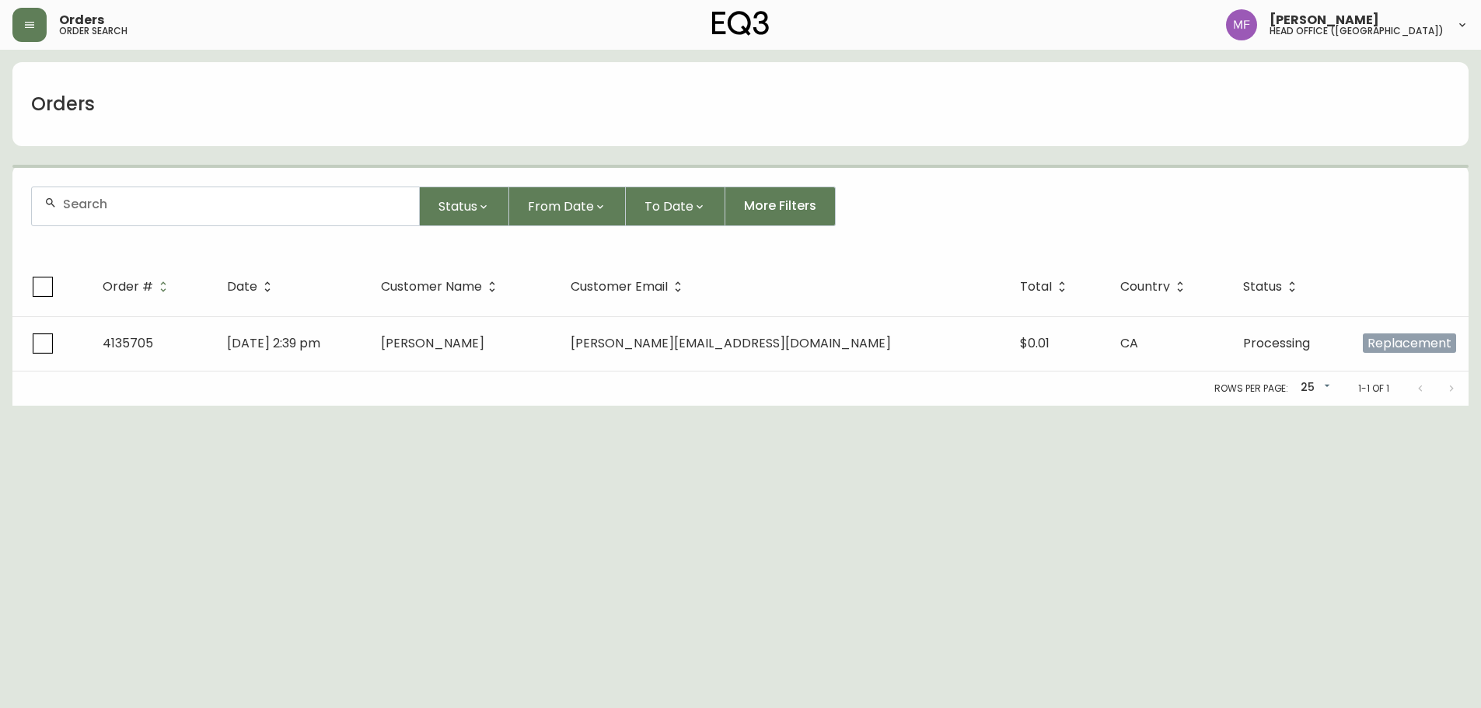
click at [132, 211] on input "text" at bounding box center [235, 204] width 344 height 15
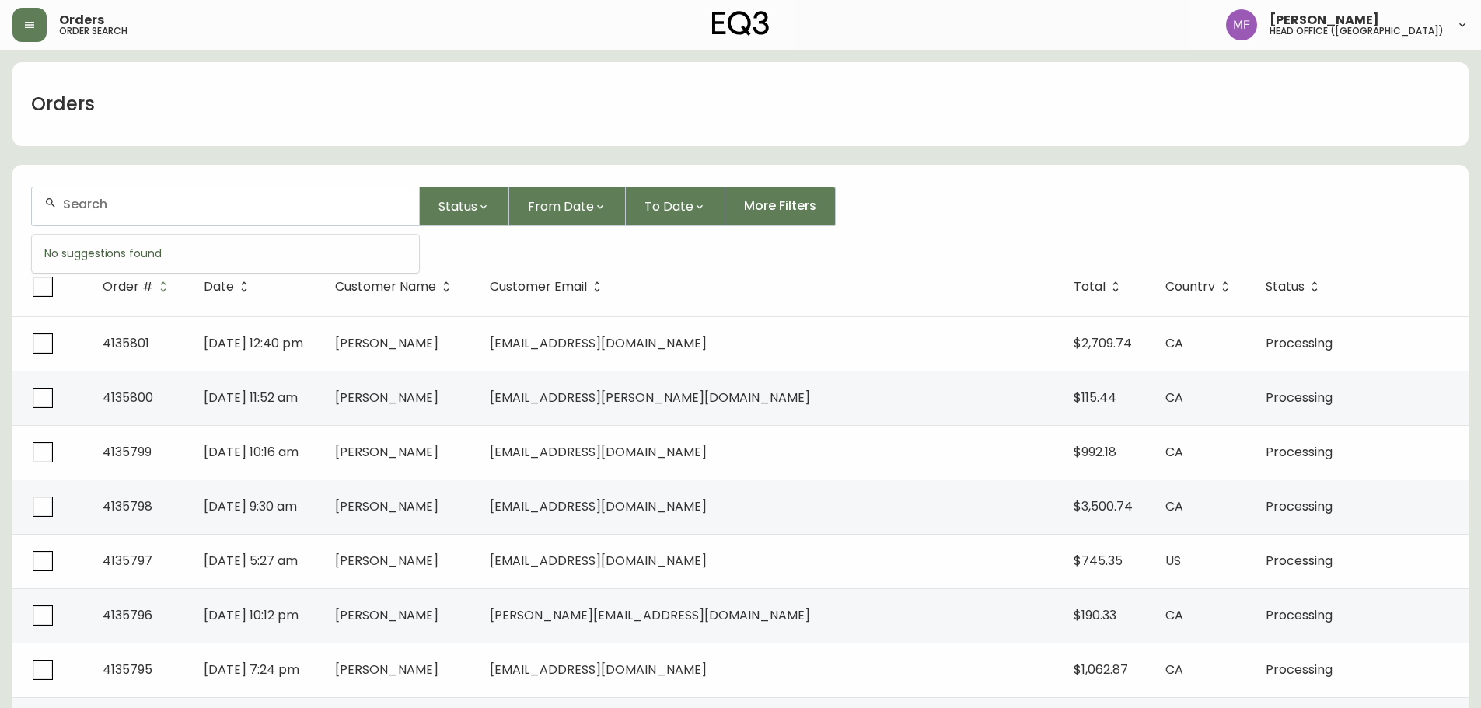
paste input "4135708"
type input "4135708"
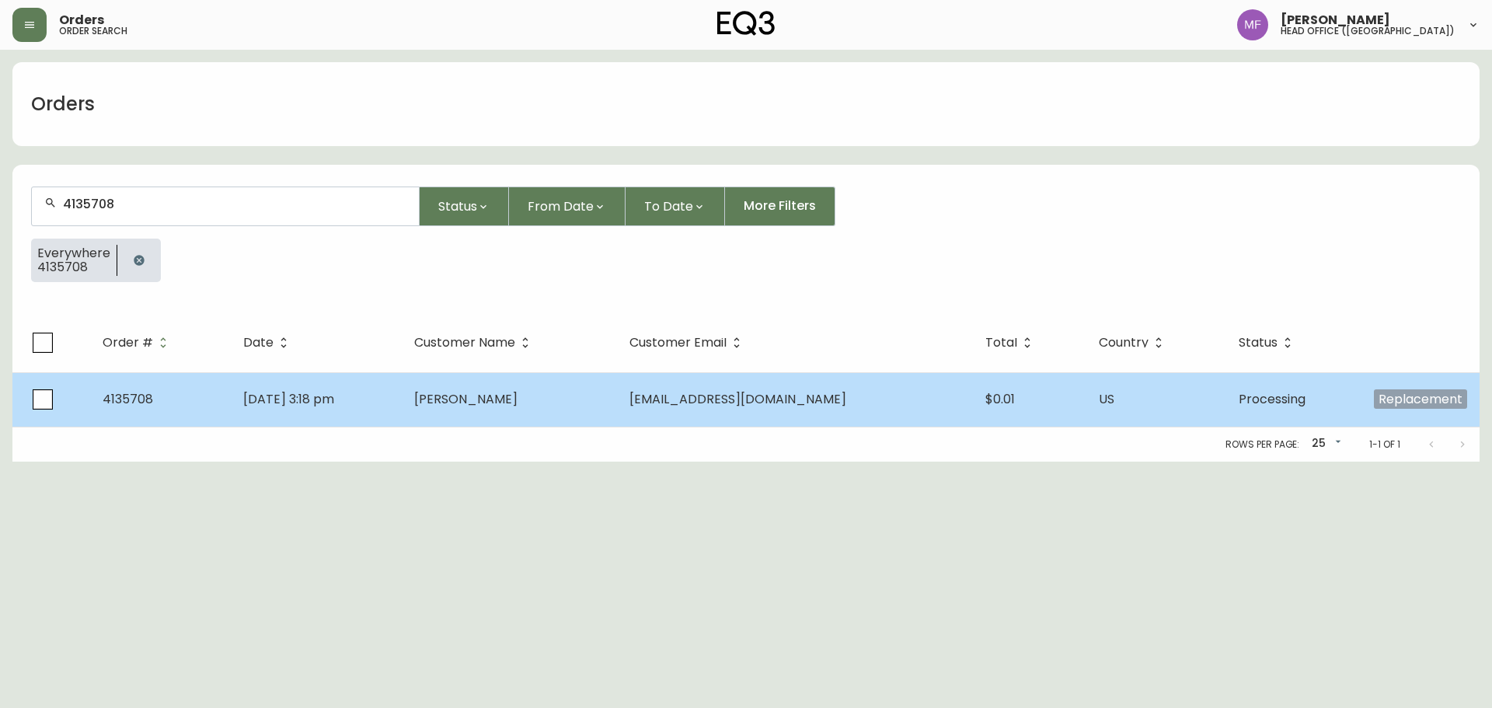
click at [334, 404] on span "[DATE] 3:18 pm" at bounding box center [288, 399] width 91 height 18
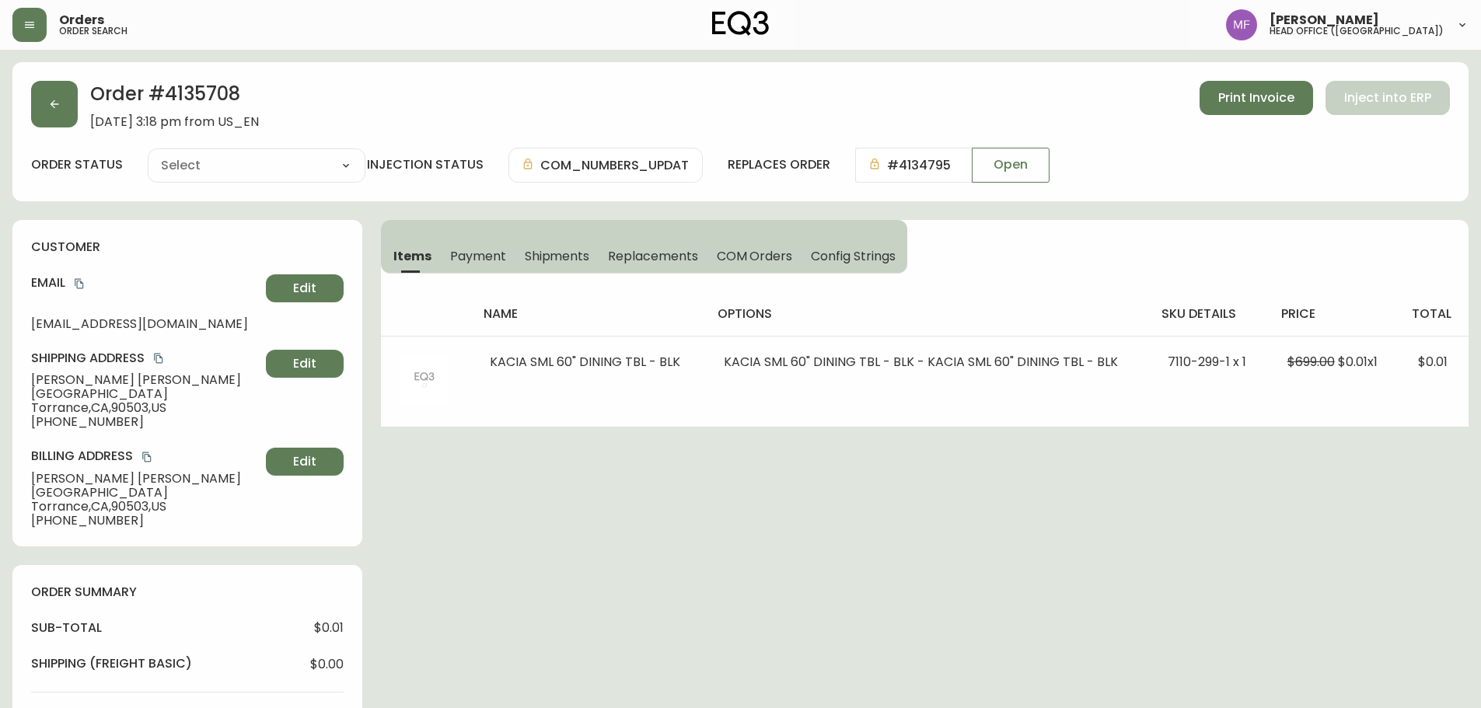
type input "Processing"
select select "PROCESSING"
click at [57, 113] on button "button" at bounding box center [54, 104] width 47 height 47
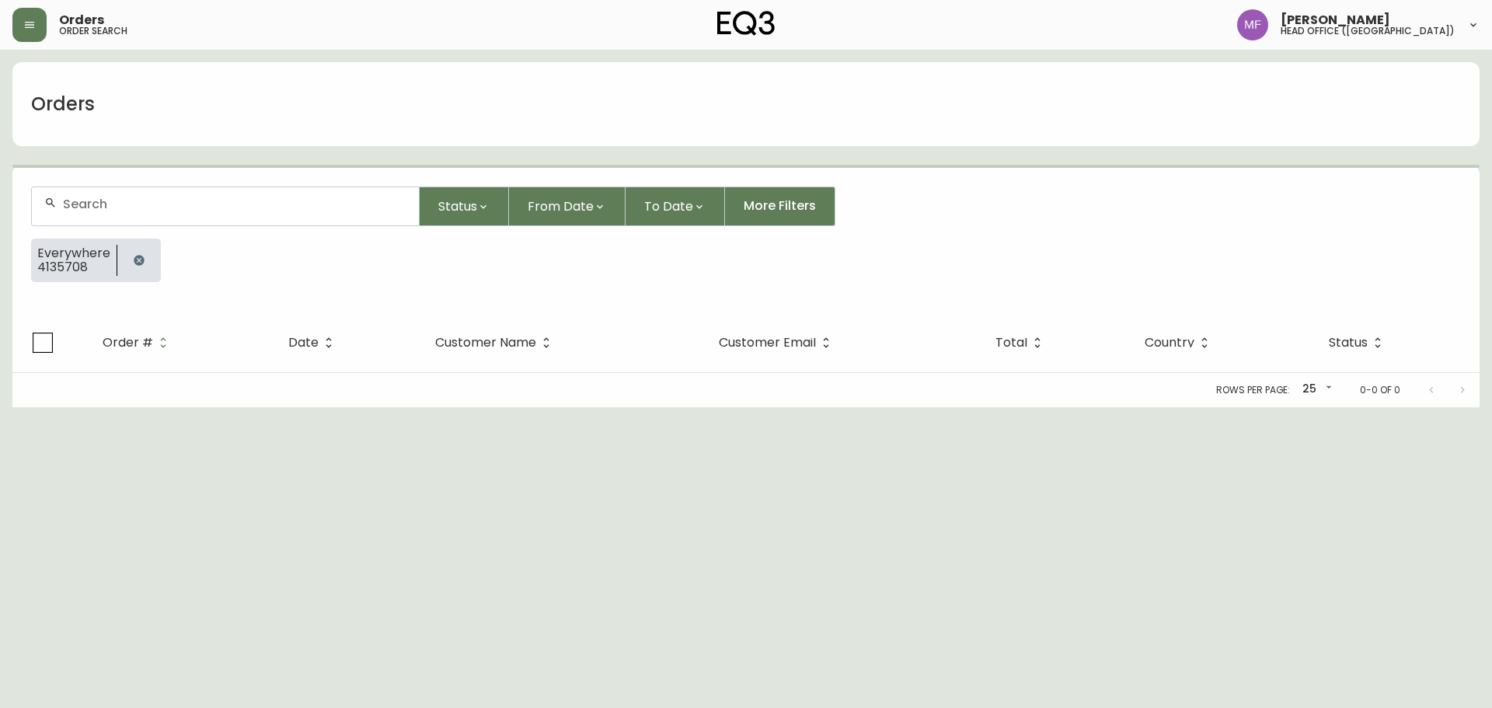
click at [145, 262] on button "button" at bounding box center [139, 260] width 31 height 31
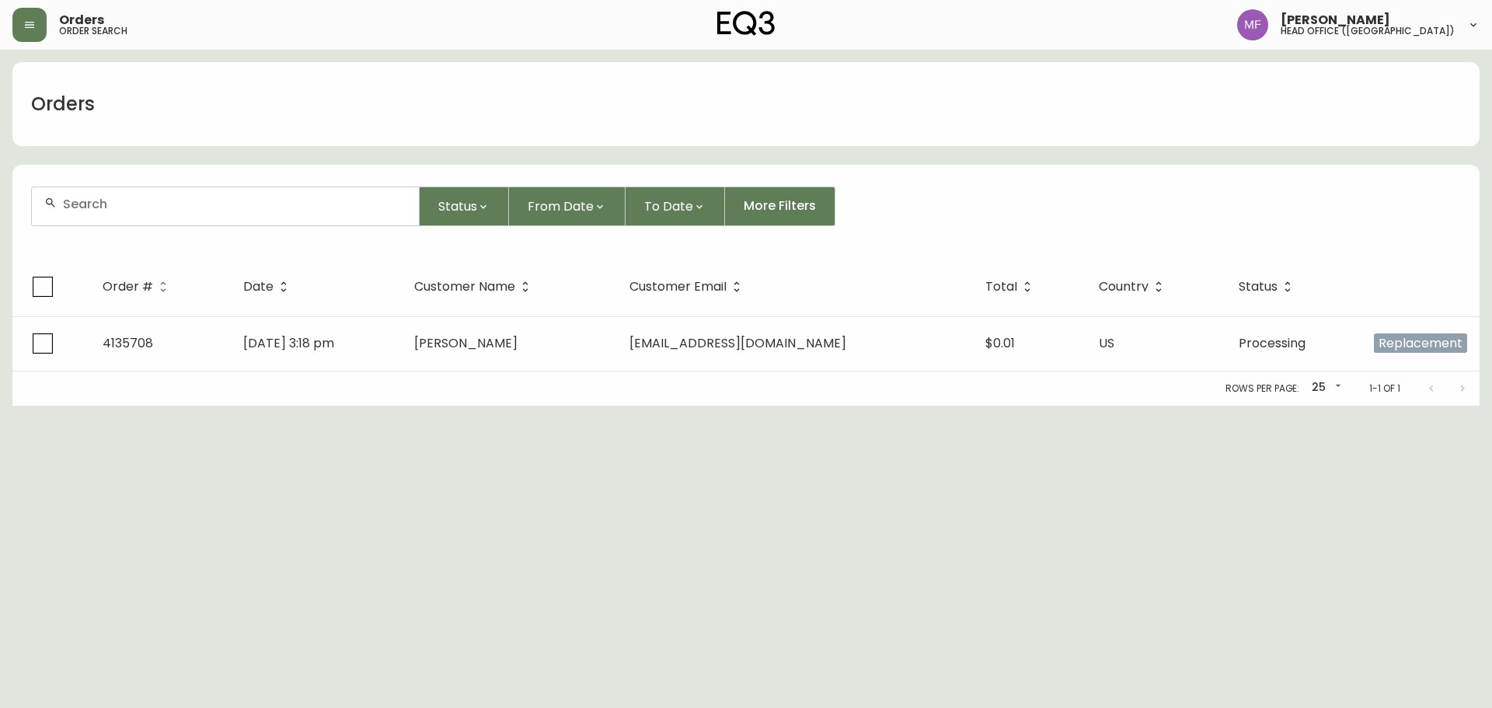
click at [124, 207] on input "text" at bounding box center [235, 204] width 344 height 15
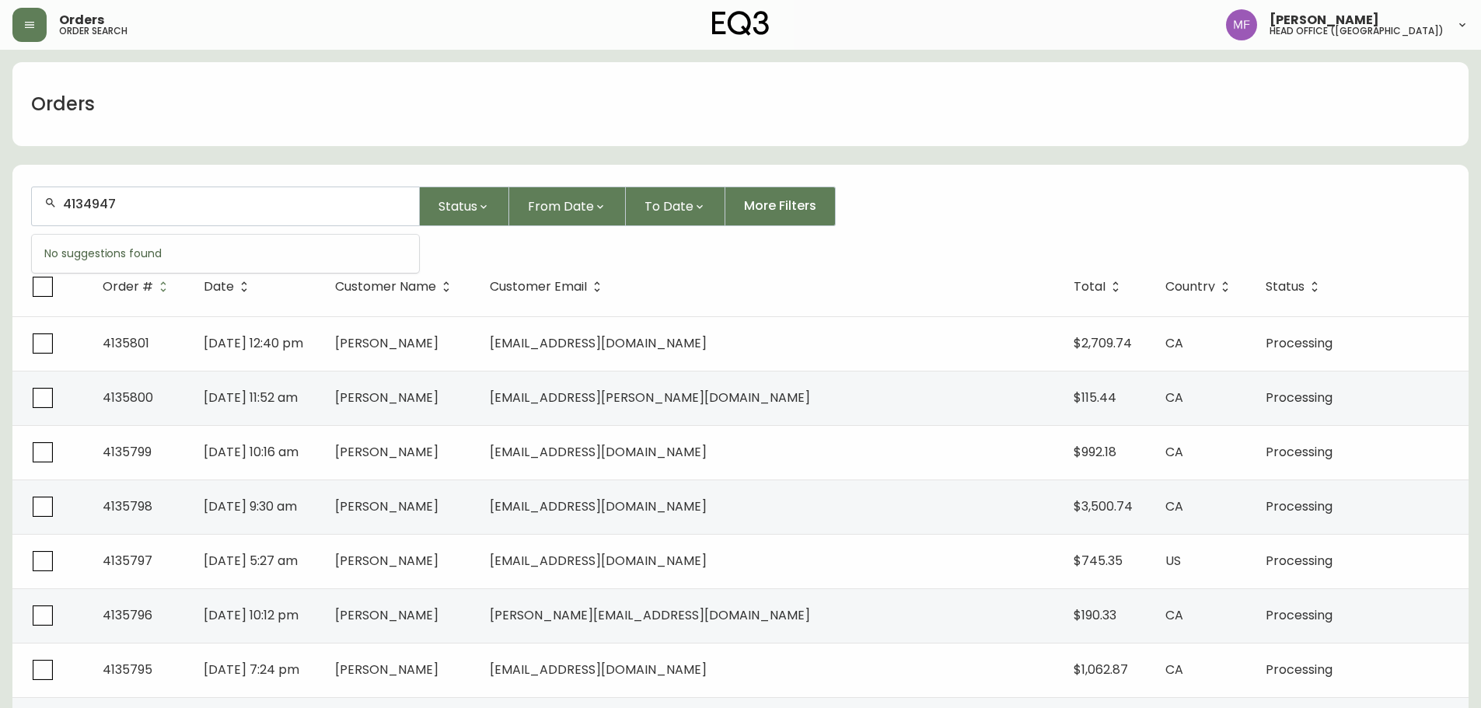
type input "4134947"
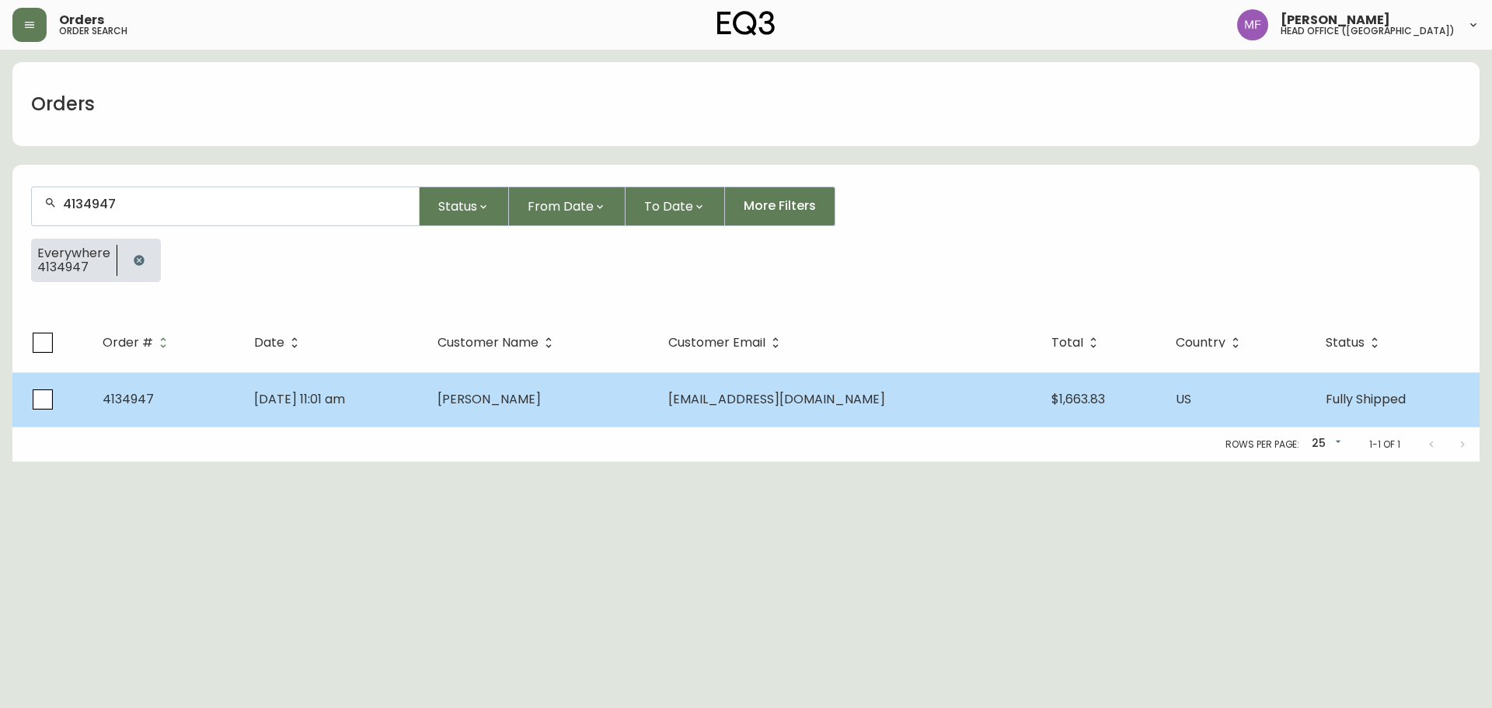
click at [489, 403] on td "[PERSON_NAME]" at bounding box center [541, 399] width 232 height 54
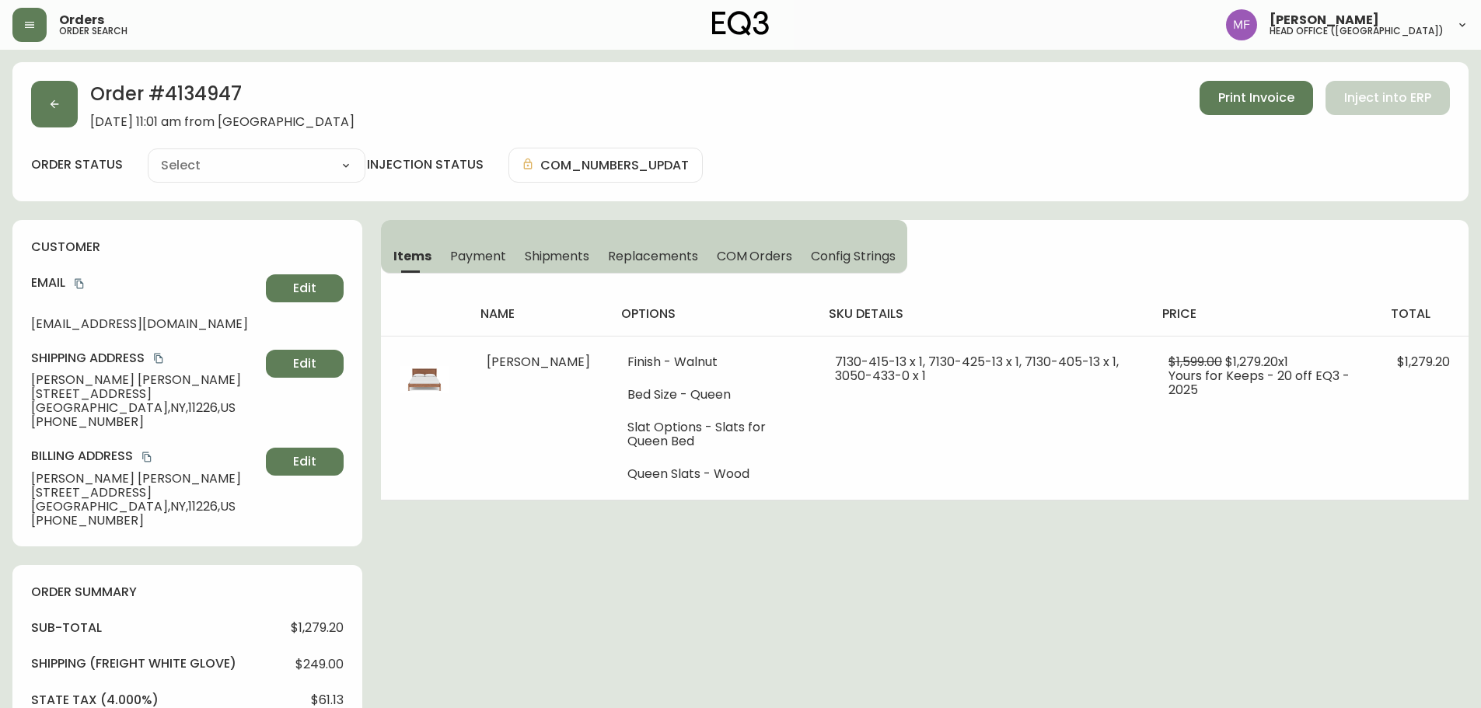
type input "Fully Shipped"
select select "FULLY_SHIPPED"
click at [44, 124] on button "button" at bounding box center [54, 104] width 47 height 47
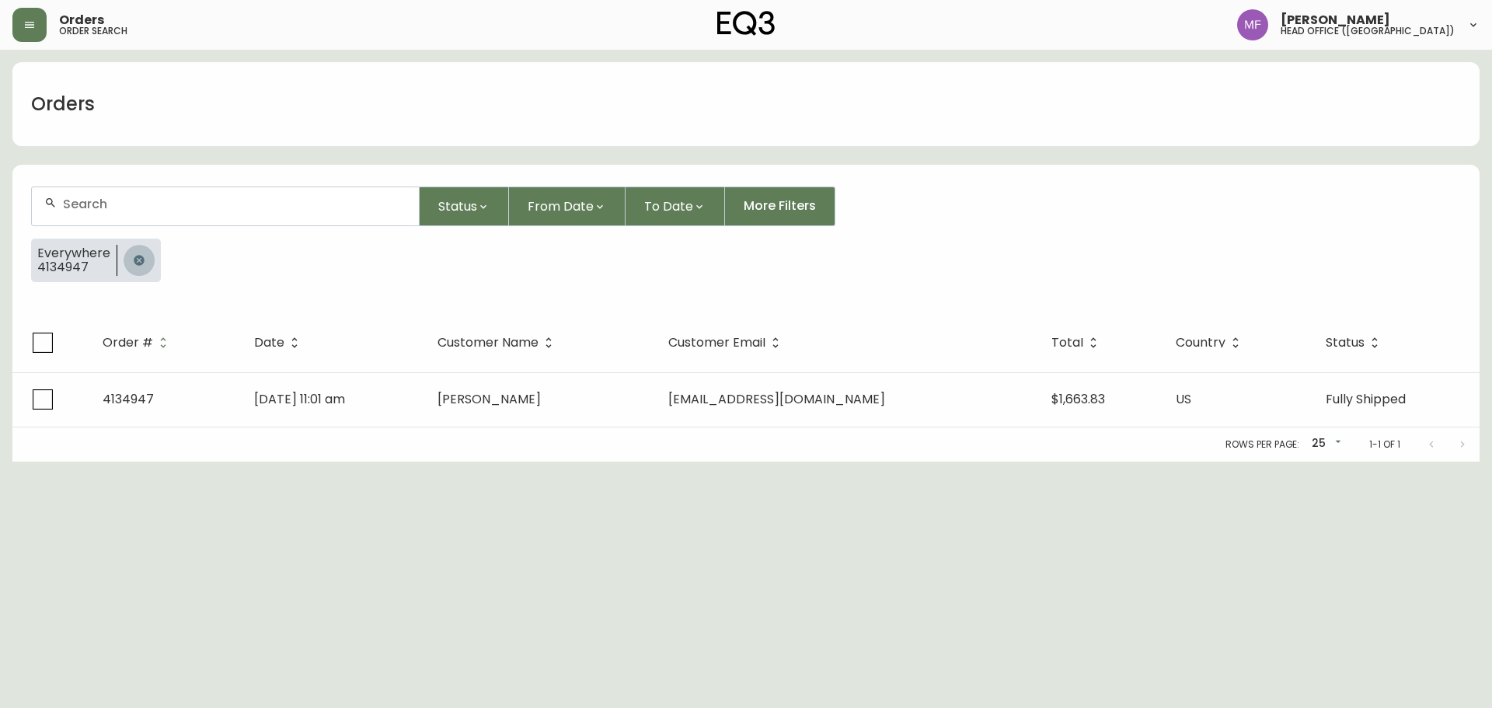
click at [131, 254] on button "button" at bounding box center [139, 260] width 31 height 31
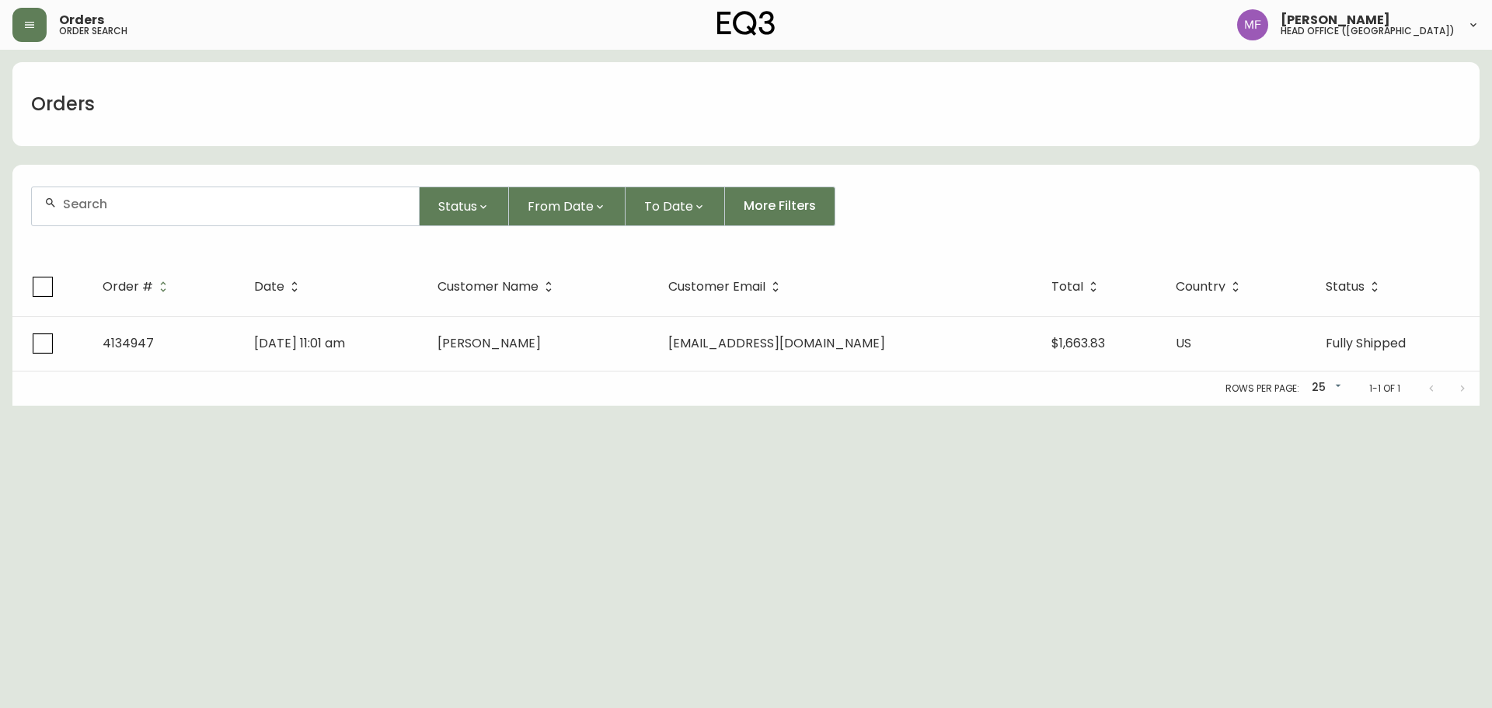
click at [122, 195] on div at bounding box center [225, 206] width 387 height 38
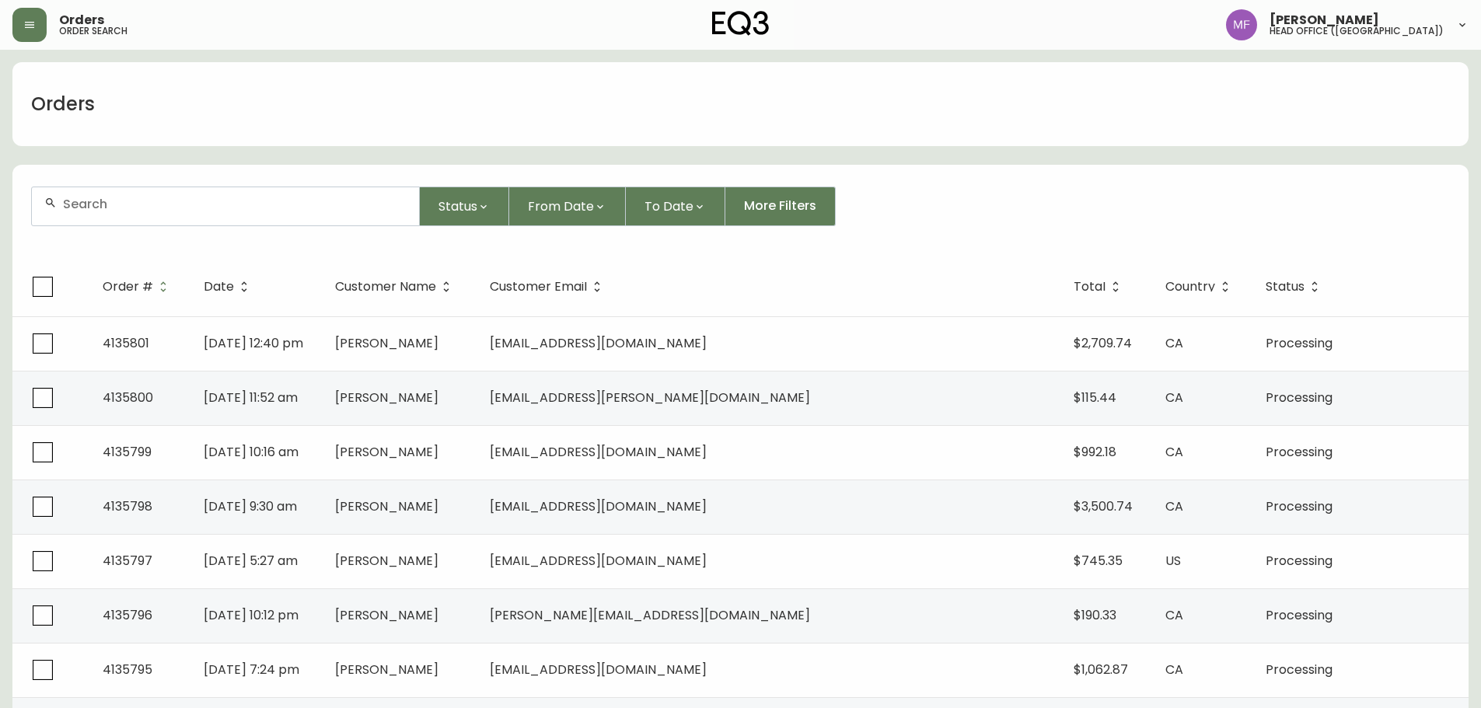
paste input "4135172"
type input "4135172"
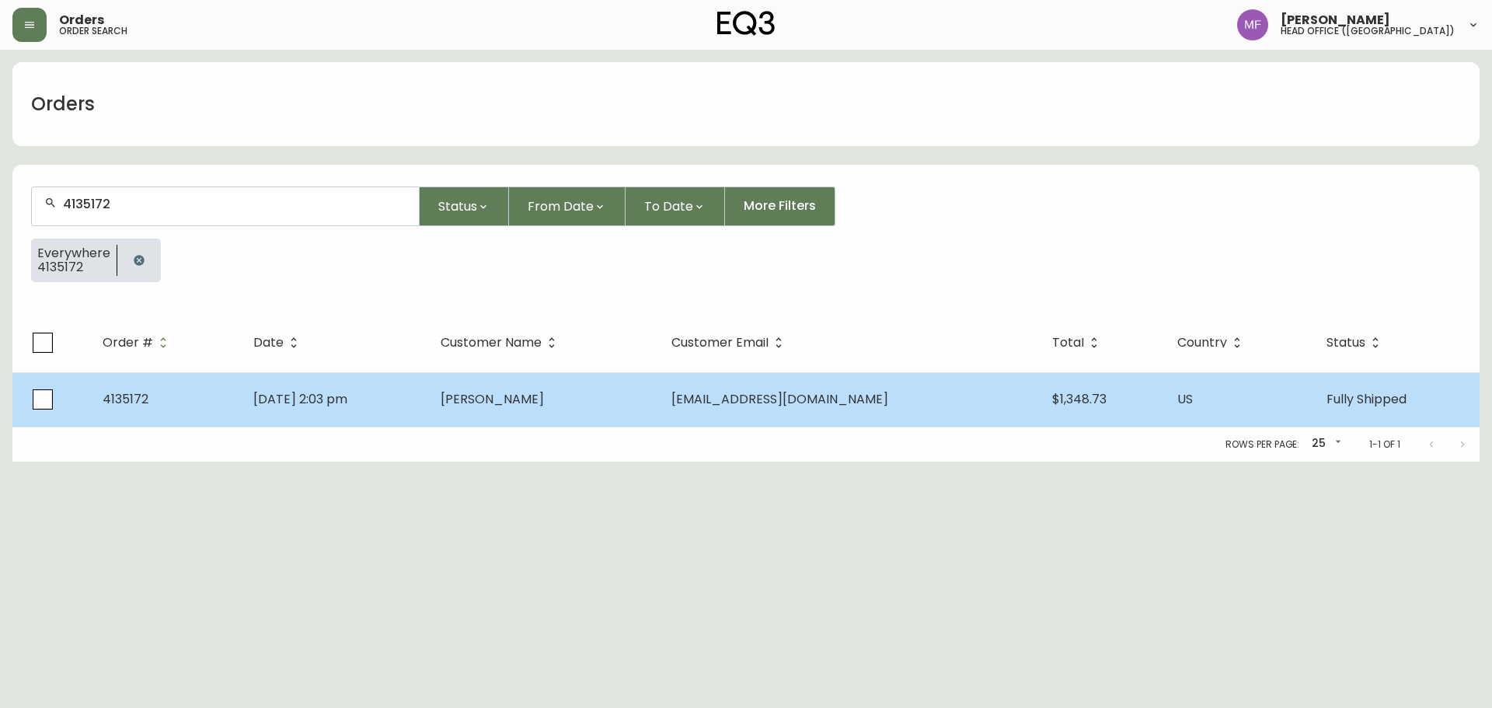
click at [428, 380] on td "[DATE] 2:03 pm" at bounding box center [334, 399] width 187 height 54
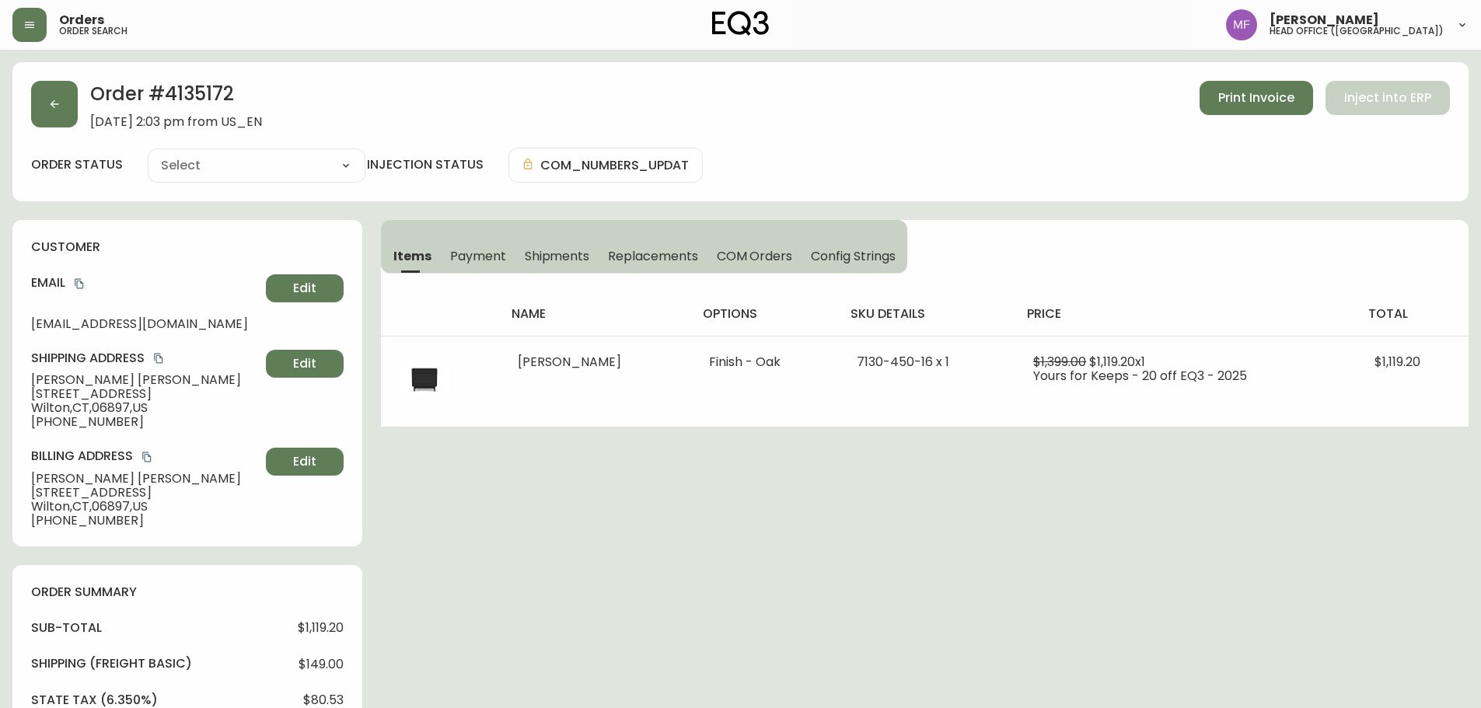
type input "Fully Shipped"
select select "FULLY_SHIPPED"
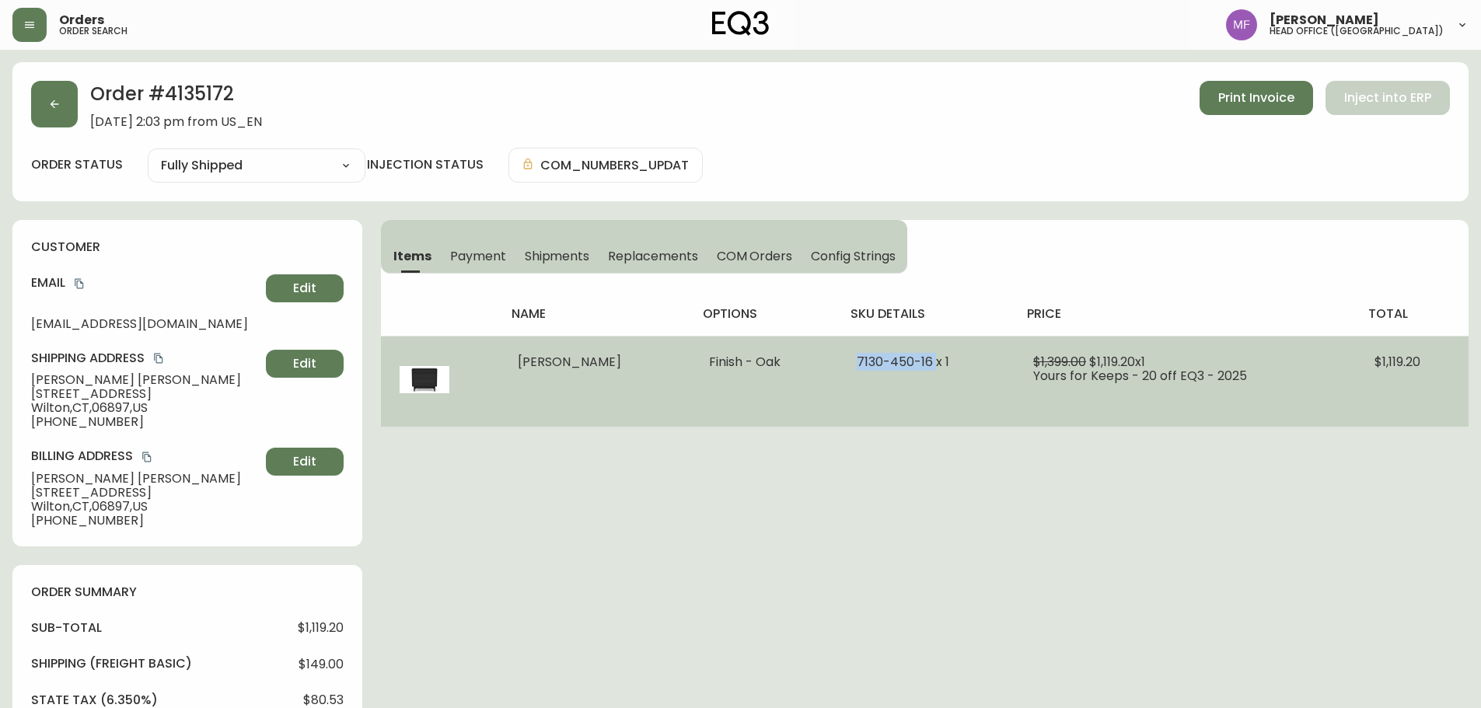
drag, startPoint x: 867, startPoint y: 368, endPoint x: 959, endPoint y: 369, distance: 92.5
click at [959, 369] on td "7130-450-16 x 1" at bounding box center [926, 381] width 176 height 91
copy span "[PHONE_NUMBER]"
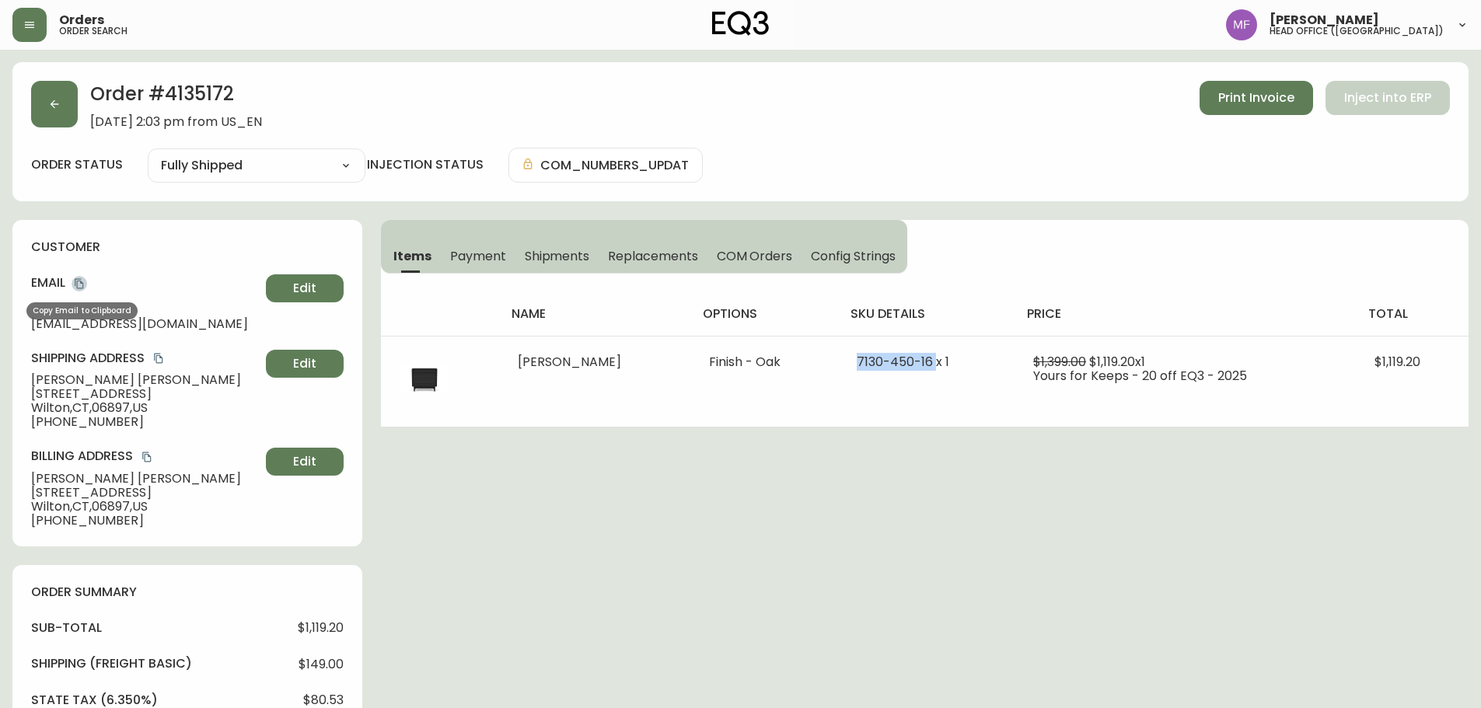
click at [78, 287] on icon "copy" at bounding box center [79, 283] width 11 height 11
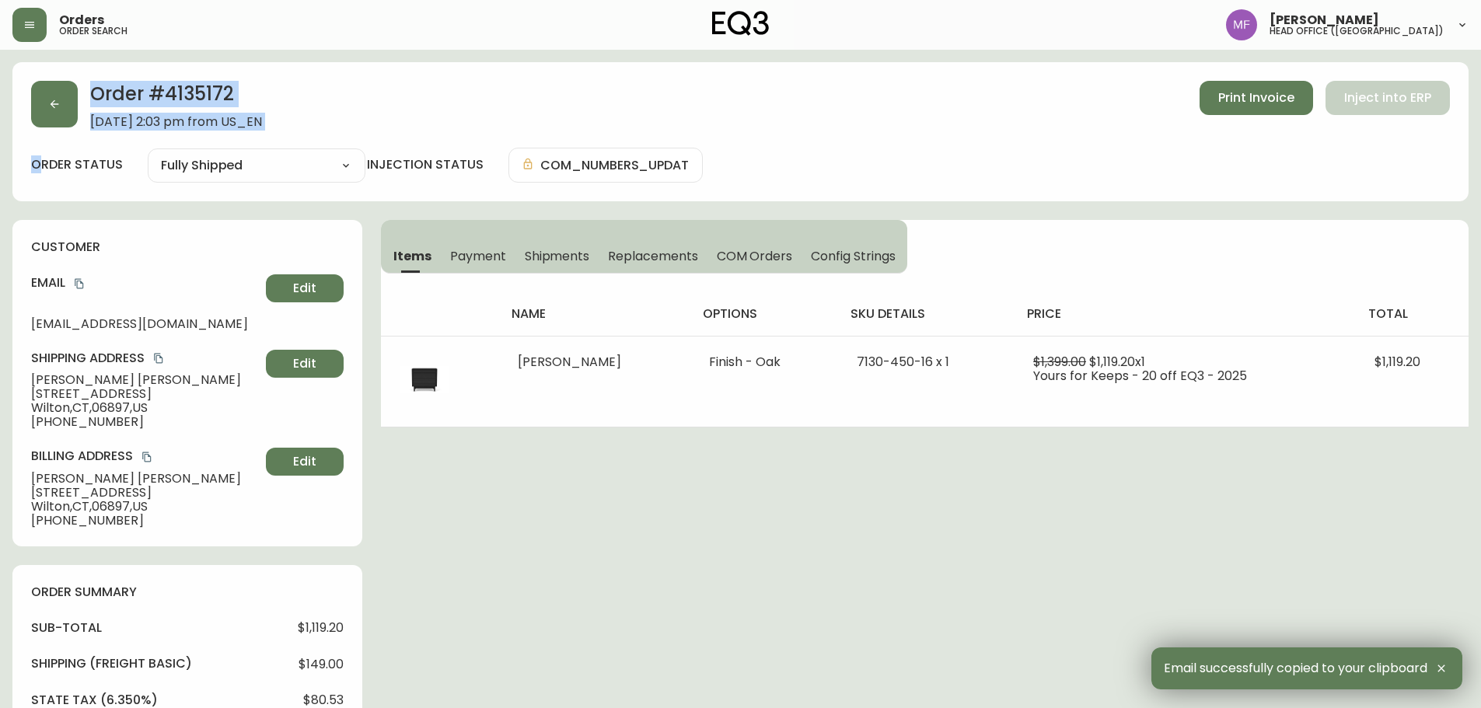
click at [40, 128] on div "Order # 4135172 [DATE] 2:03 pm from US_EN Print Invoice Inject into ERP order s…" at bounding box center [740, 131] width 1456 height 139
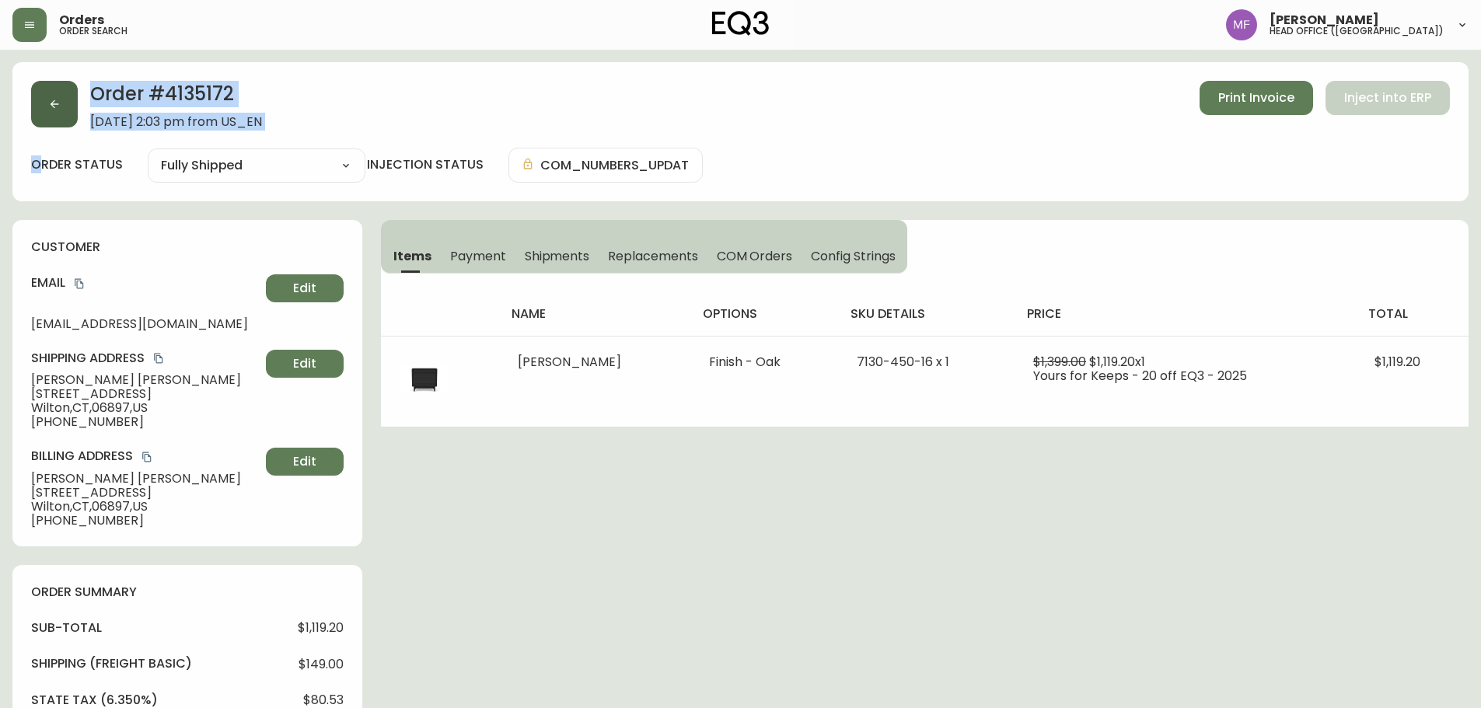
click at [43, 125] on button "button" at bounding box center [54, 104] width 47 height 47
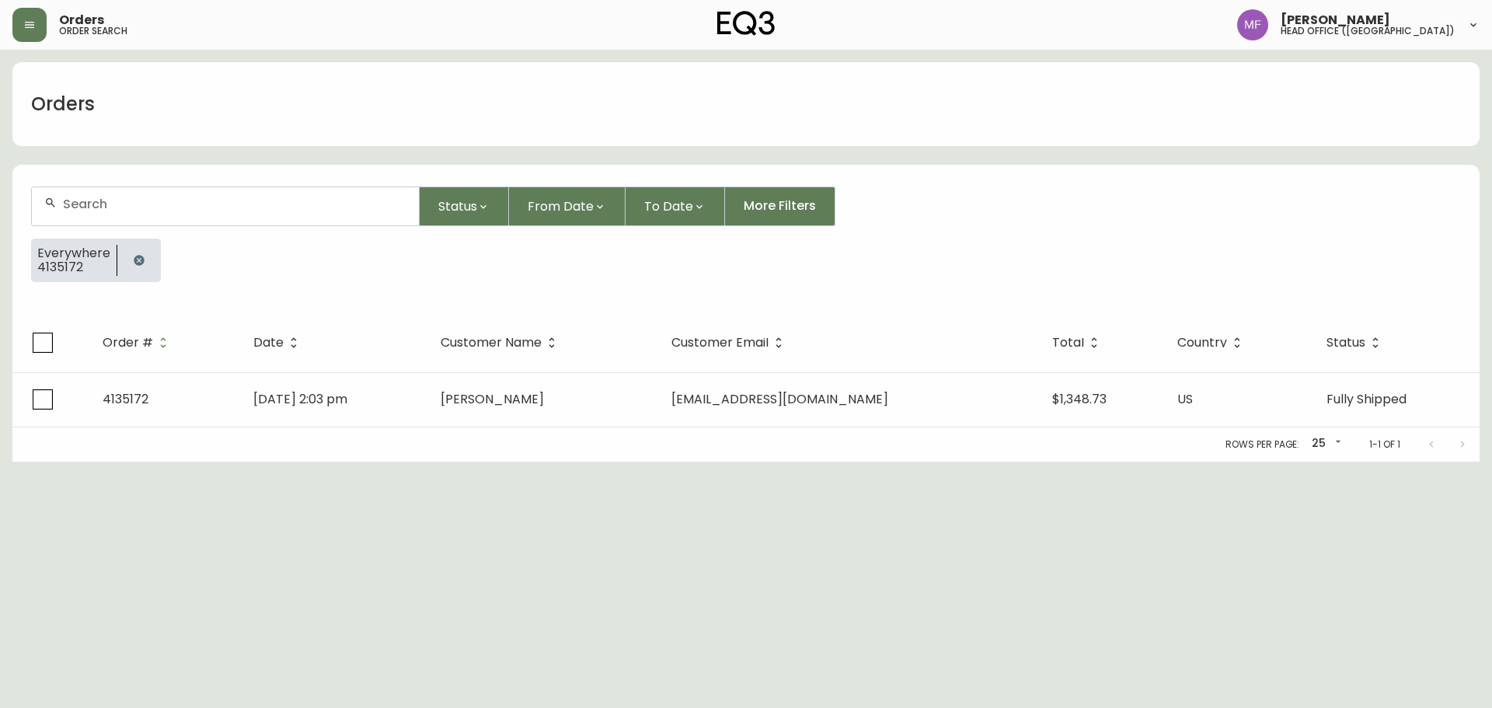
click at [120, 242] on div at bounding box center [139, 261] width 44 height 44
click at [147, 264] on button "button" at bounding box center [139, 260] width 31 height 31
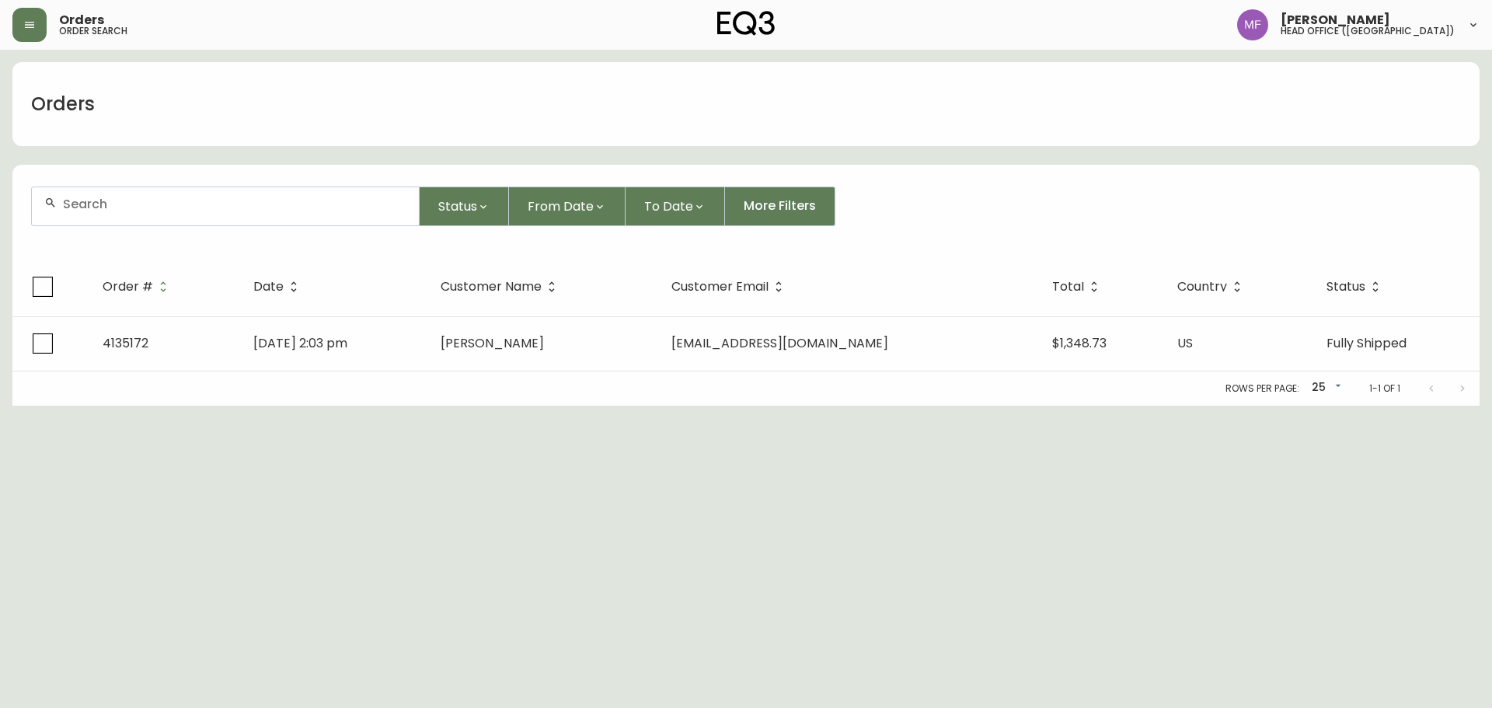
click at [143, 220] on div at bounding box center [225, 206] width 387 height 38
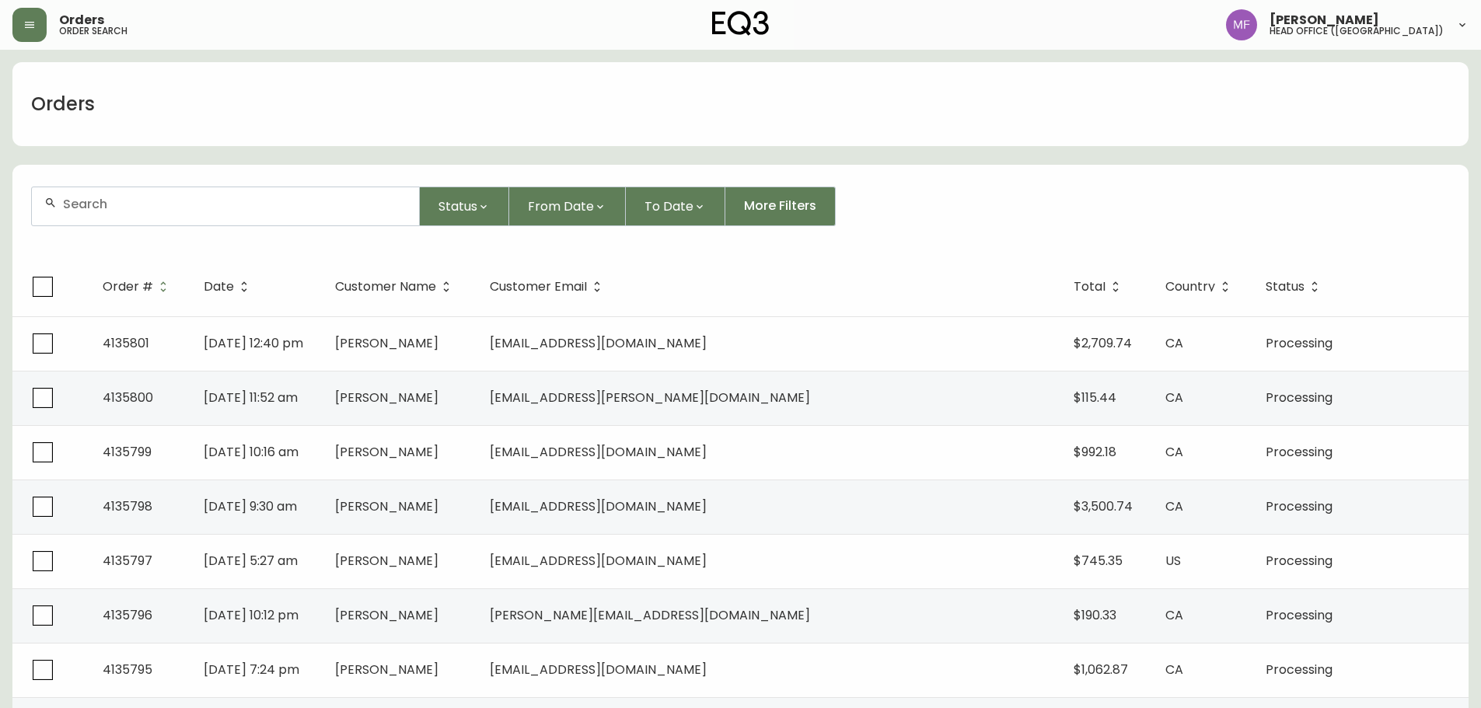
paste input "[EMAIL_ADDRESS][DOMAIN_NAME]"
type input "[EMAIL_ADDRESS][DOMAIN_NAME]"
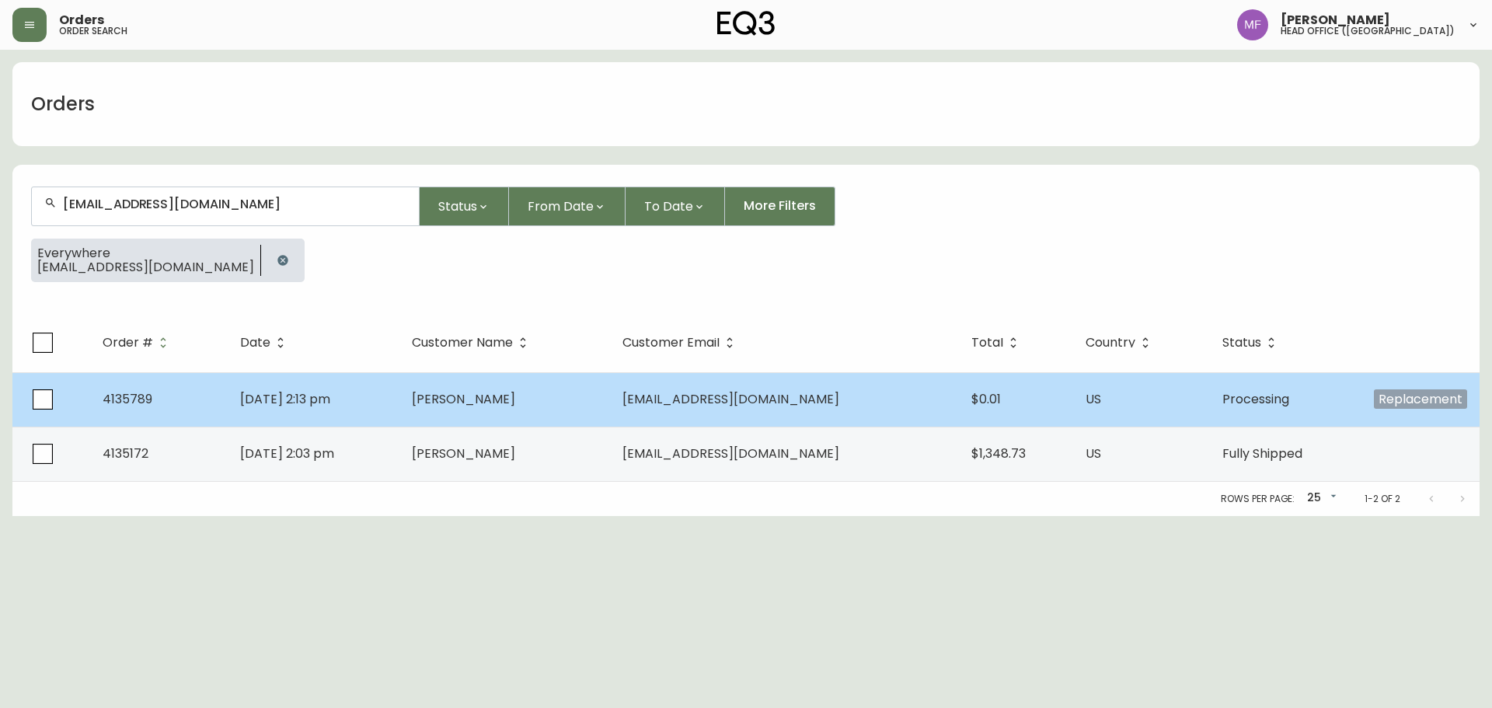
click at [349, 420] on td "[DATE] 2:13 pm" at bounding box center [314, 399] width 172 height 54
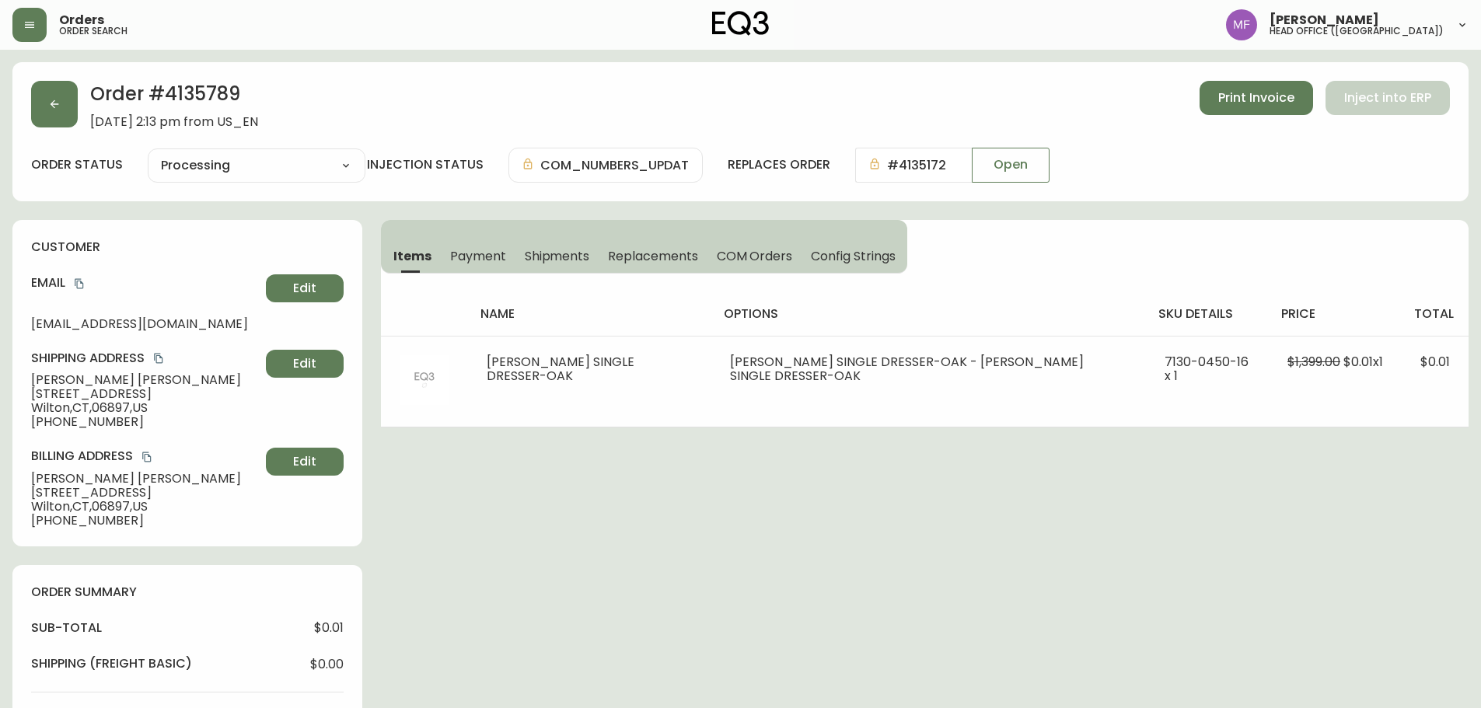
type input "Processing"
select select "PROCESSING"
click at [228, 102] on h2 "Order # 4135789" at bounding box center [174, 98] width 168 height 34
copy h2 "4135789"
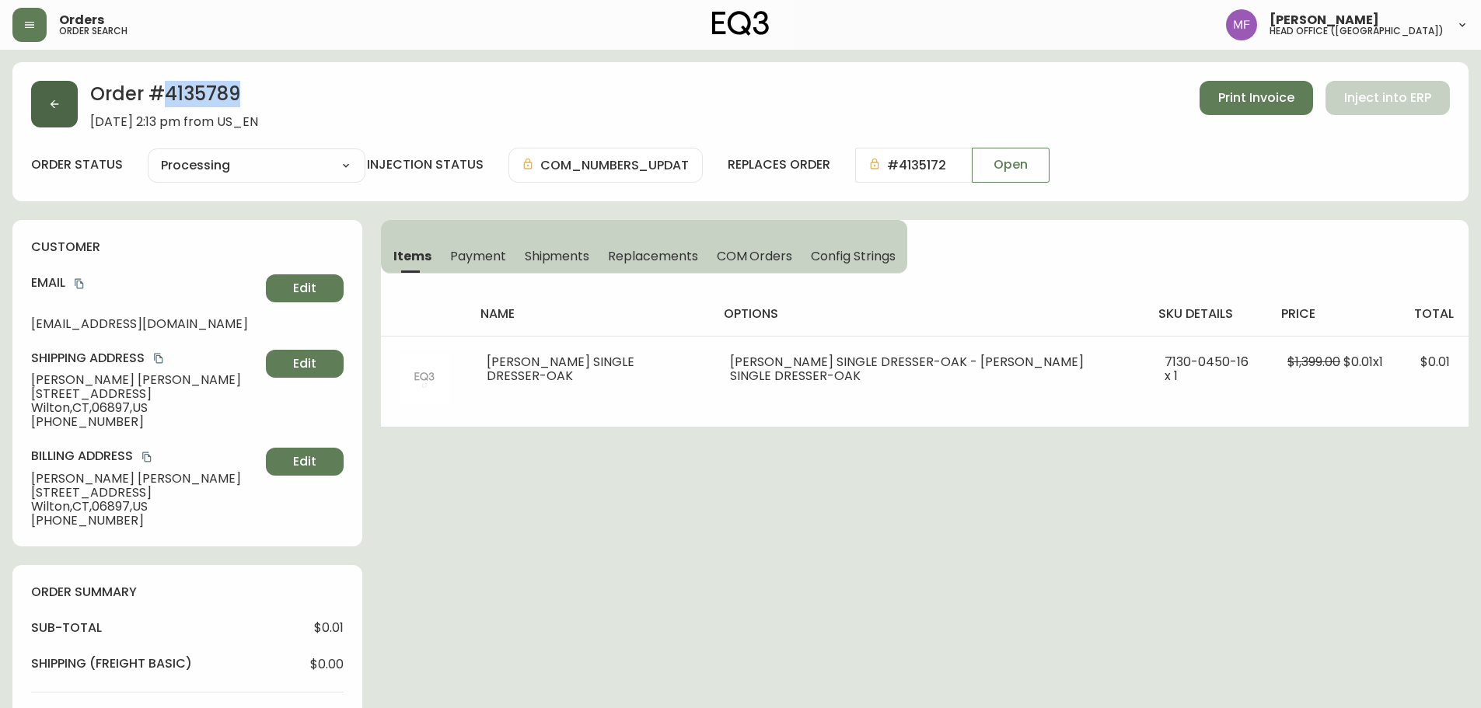
click at [55, 118] on button "button" at bounding box center [54, 104] width 47 height 47
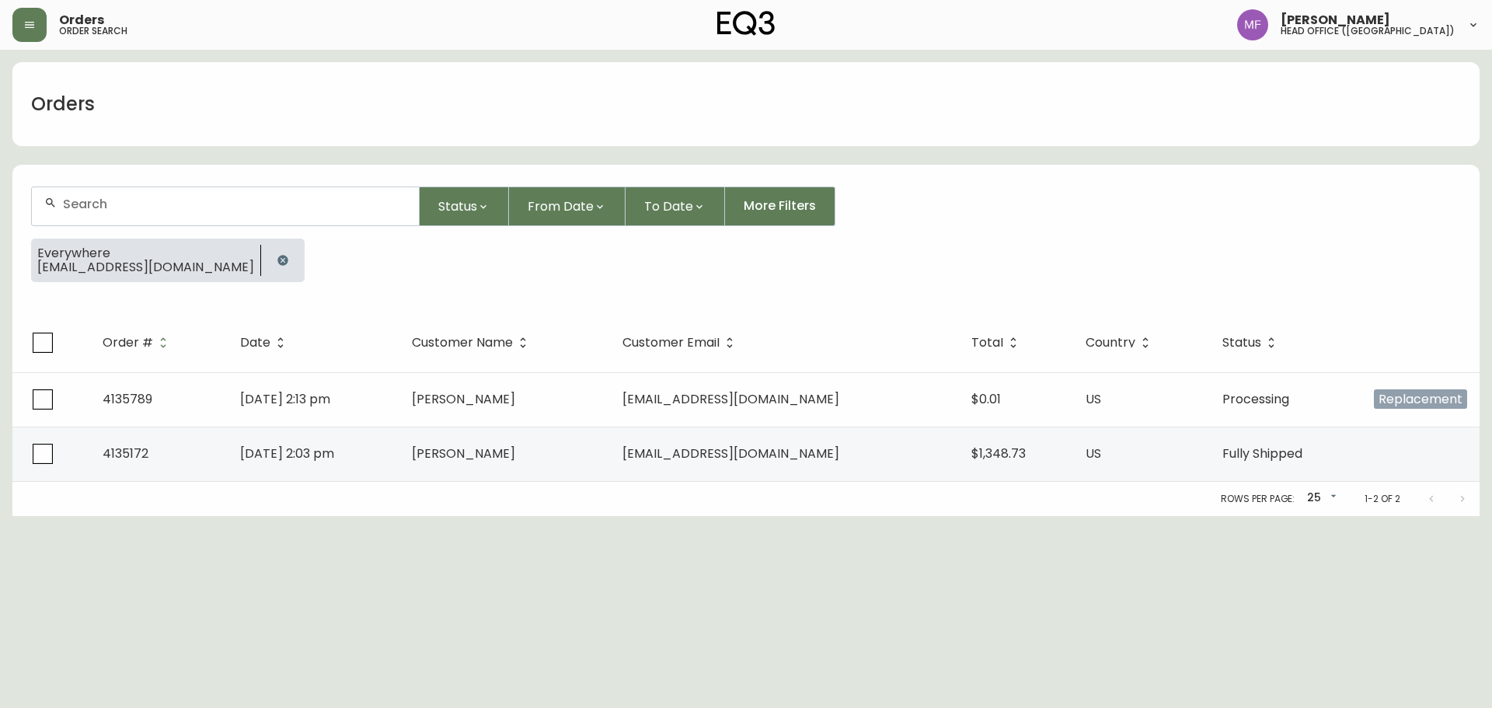
click at [267, 257] on button "button" at bounding box center [282, 260] width 31 height 31
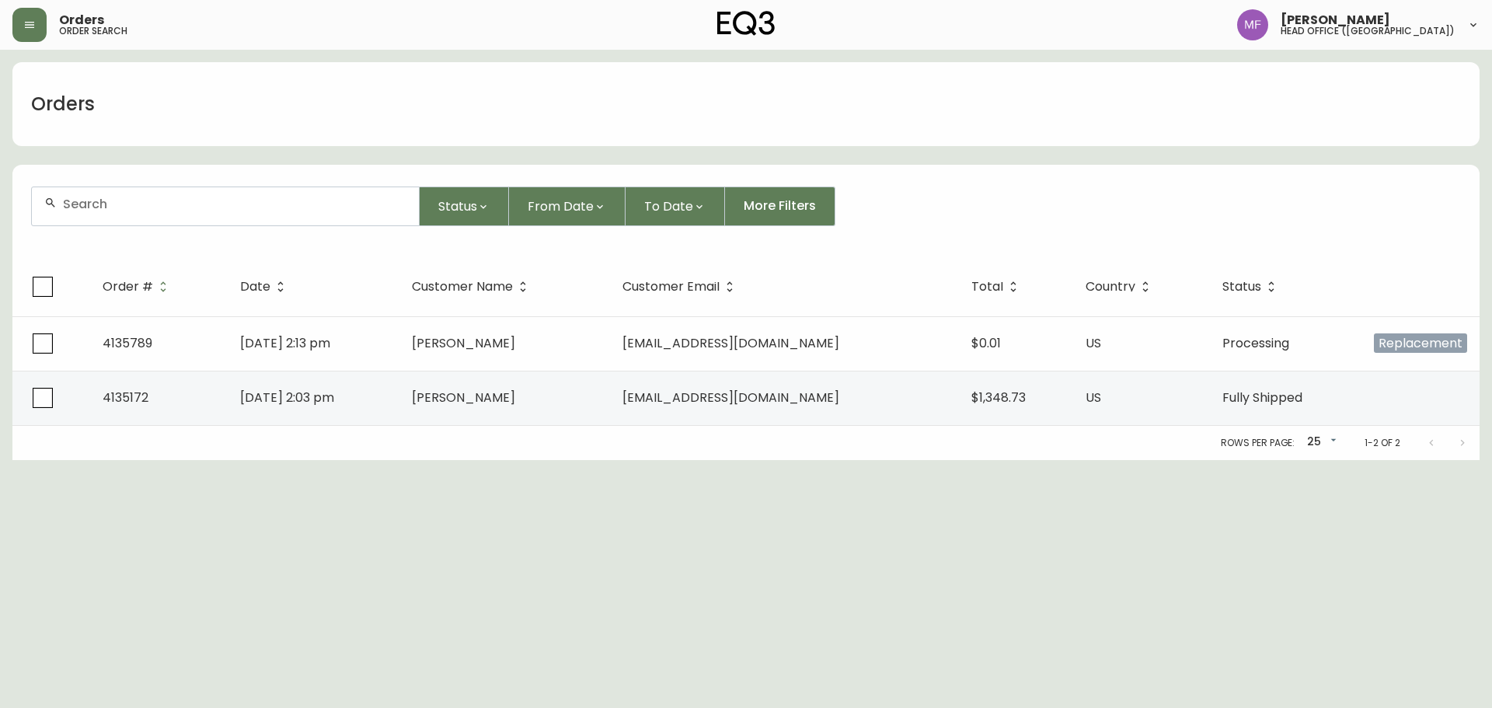
click at [229, 204] on input "text" at bounding box center [235, 204] width 344 height 15
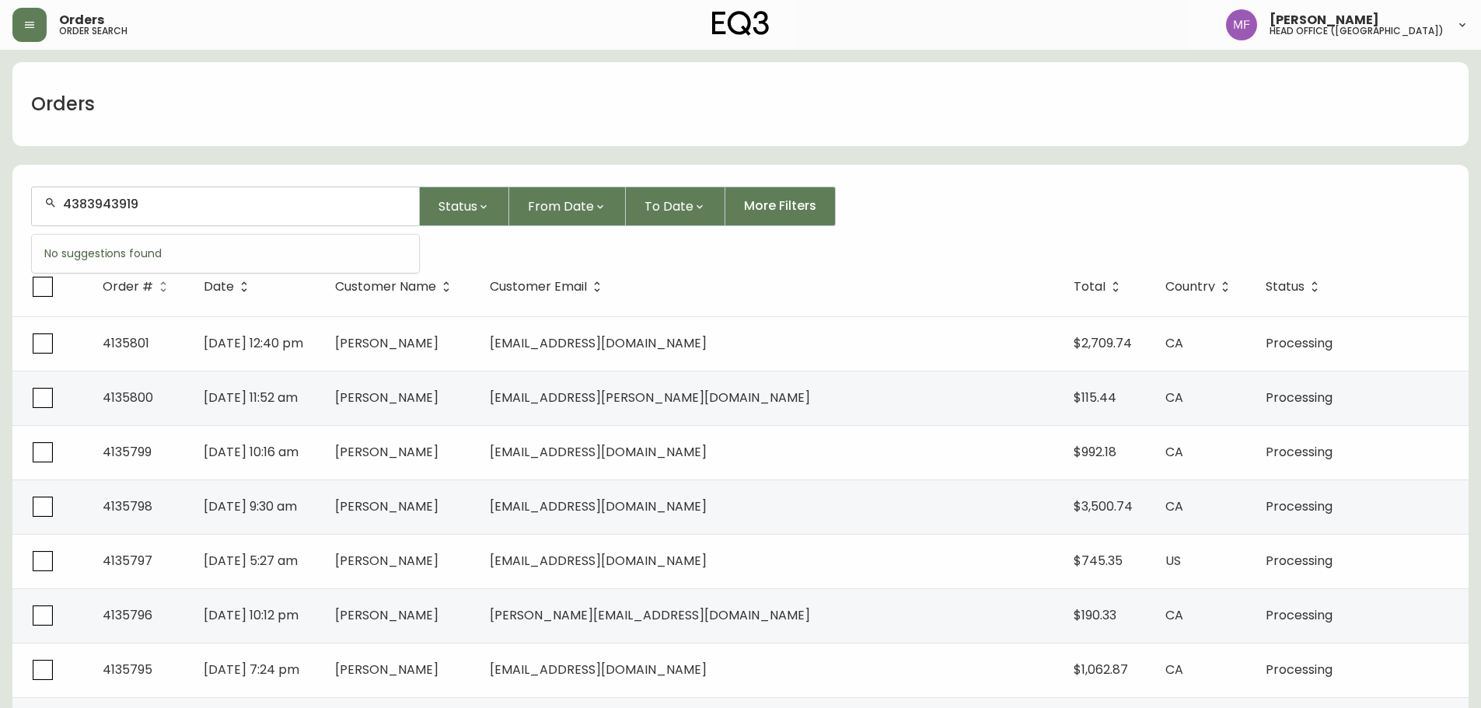
type input "4383943919"
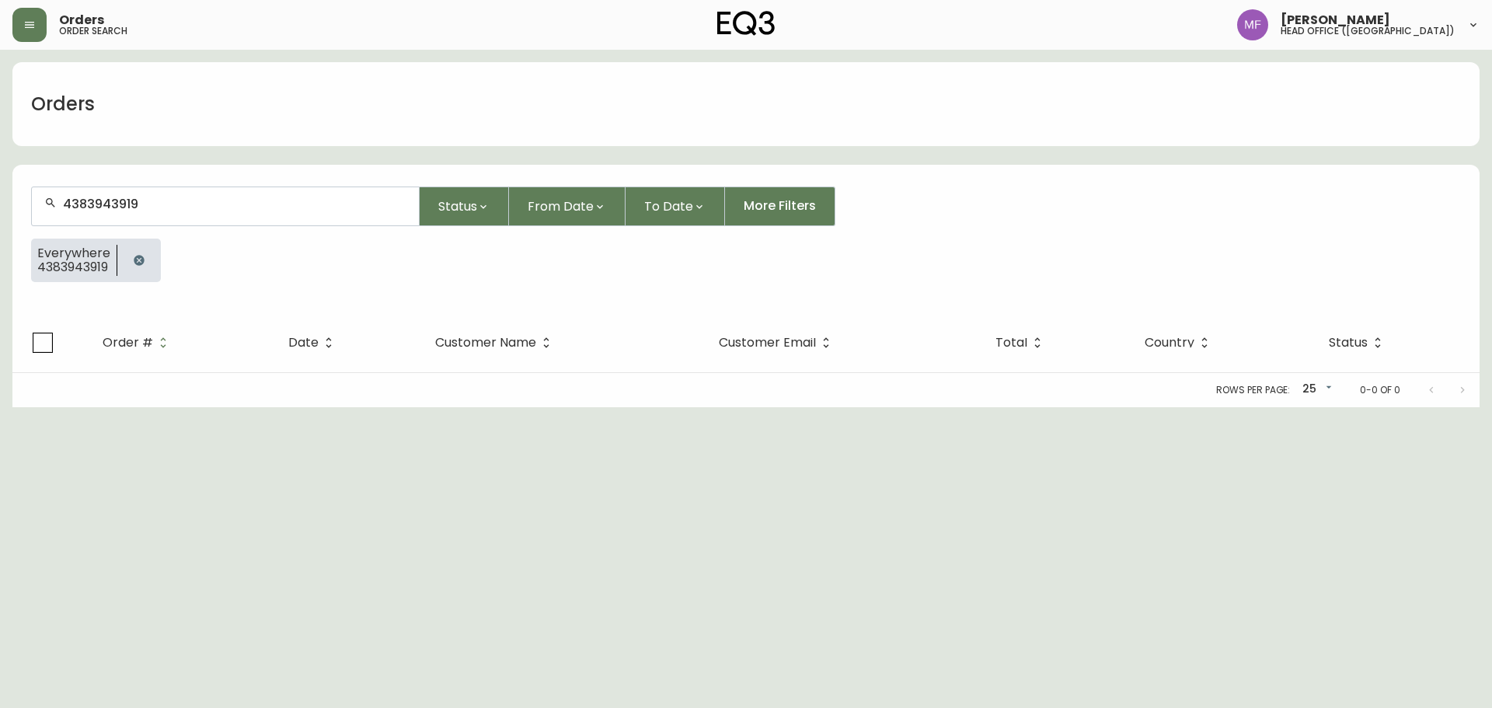
click at [136, 262] on icon "button" at bounding box center [139, 260] width 10 height 10
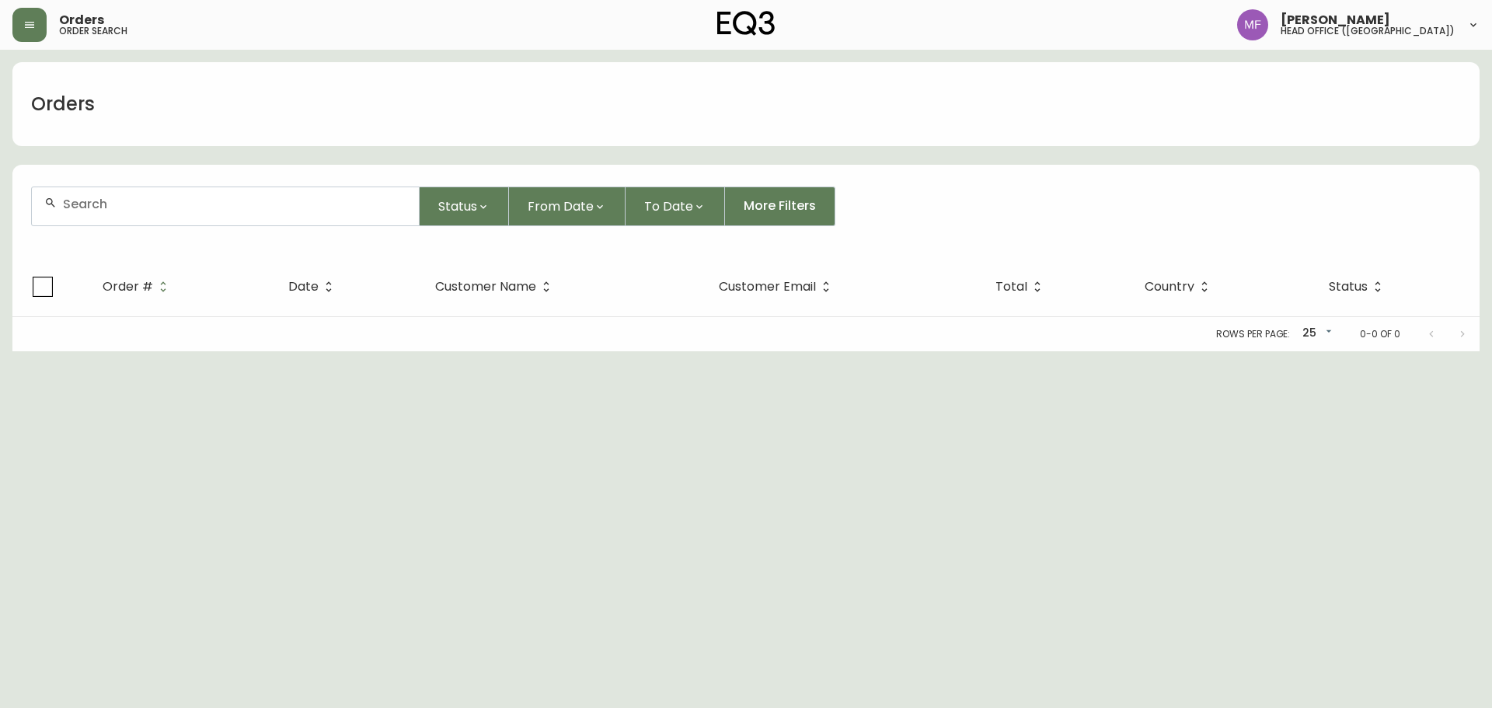
click at [123, 201] on input "text" at bounding box center [235, 204] width 344 height 15
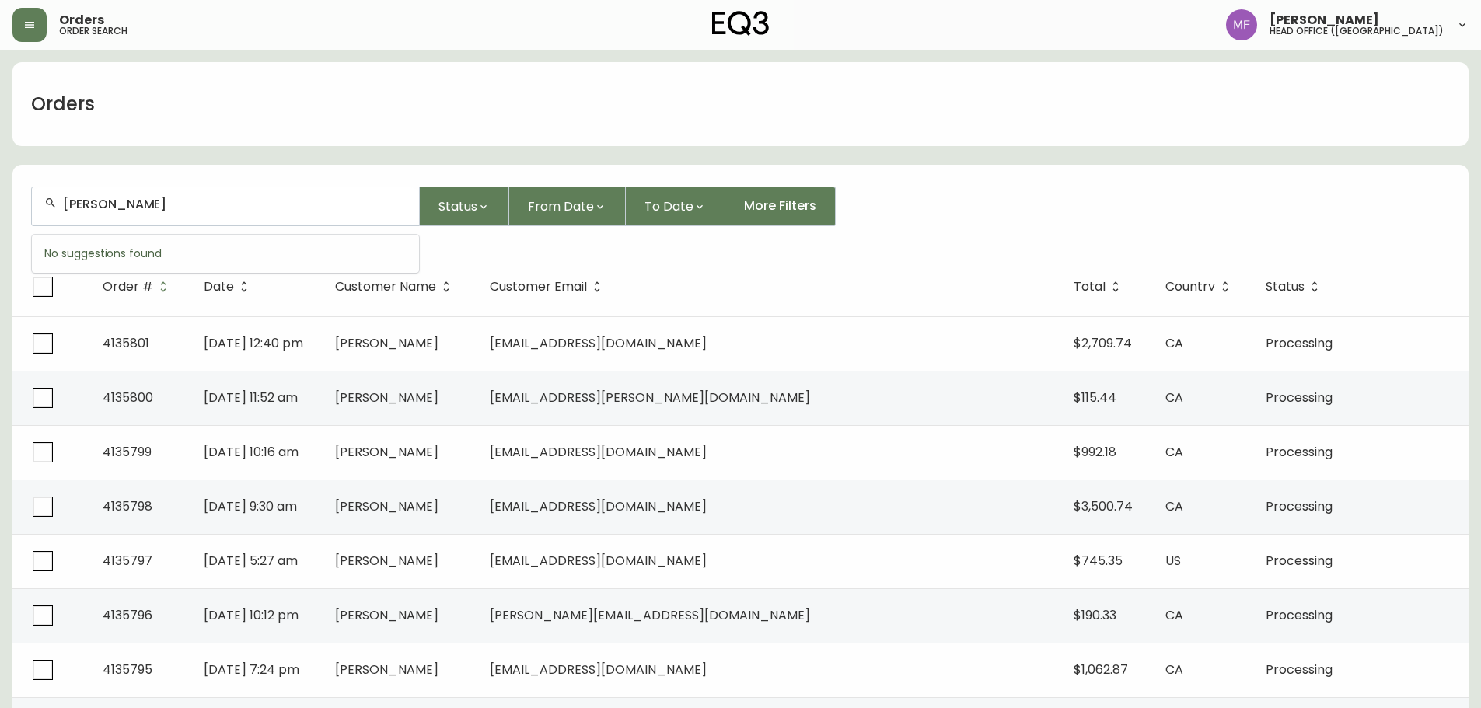
type input "[PERSON_NAME]"
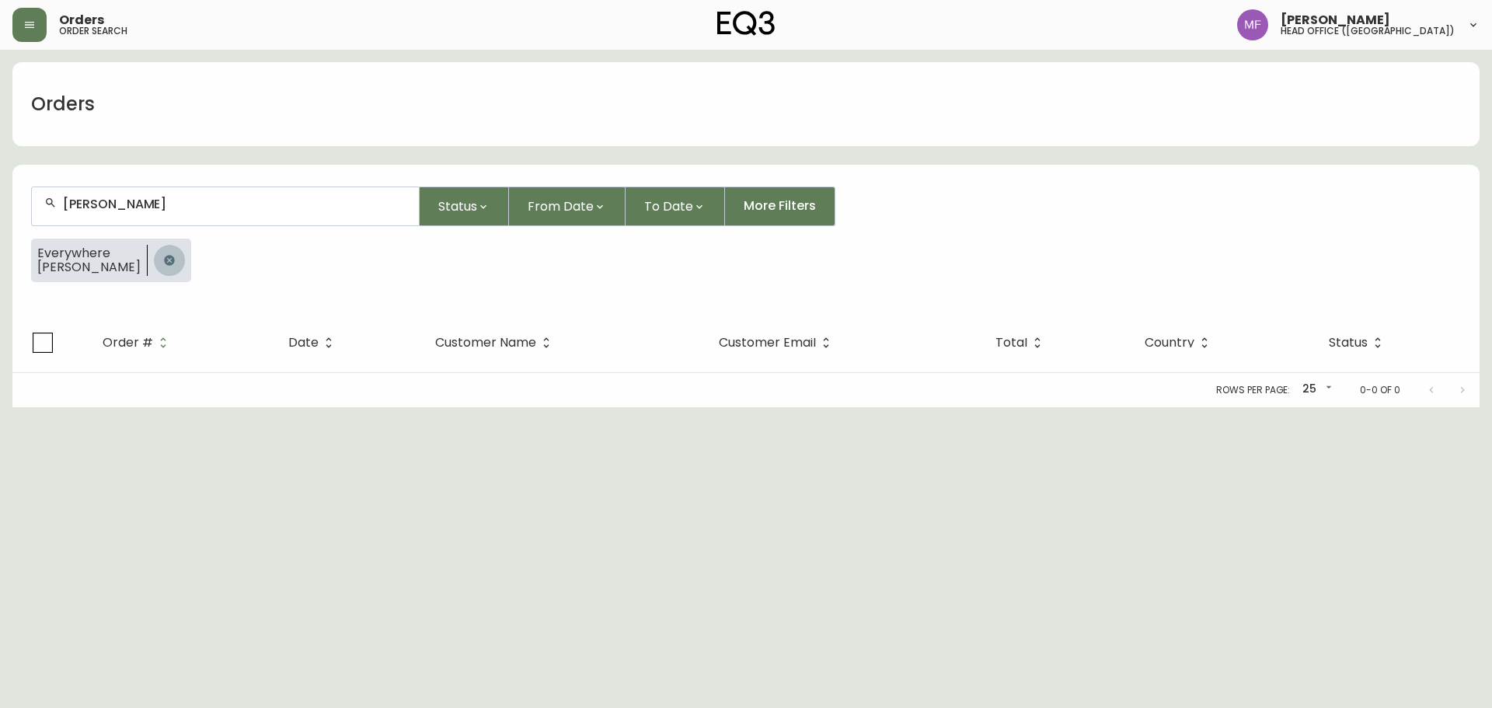
click at [154, 267] on button "button" at bounding box center [169, 260] width 31 height 31
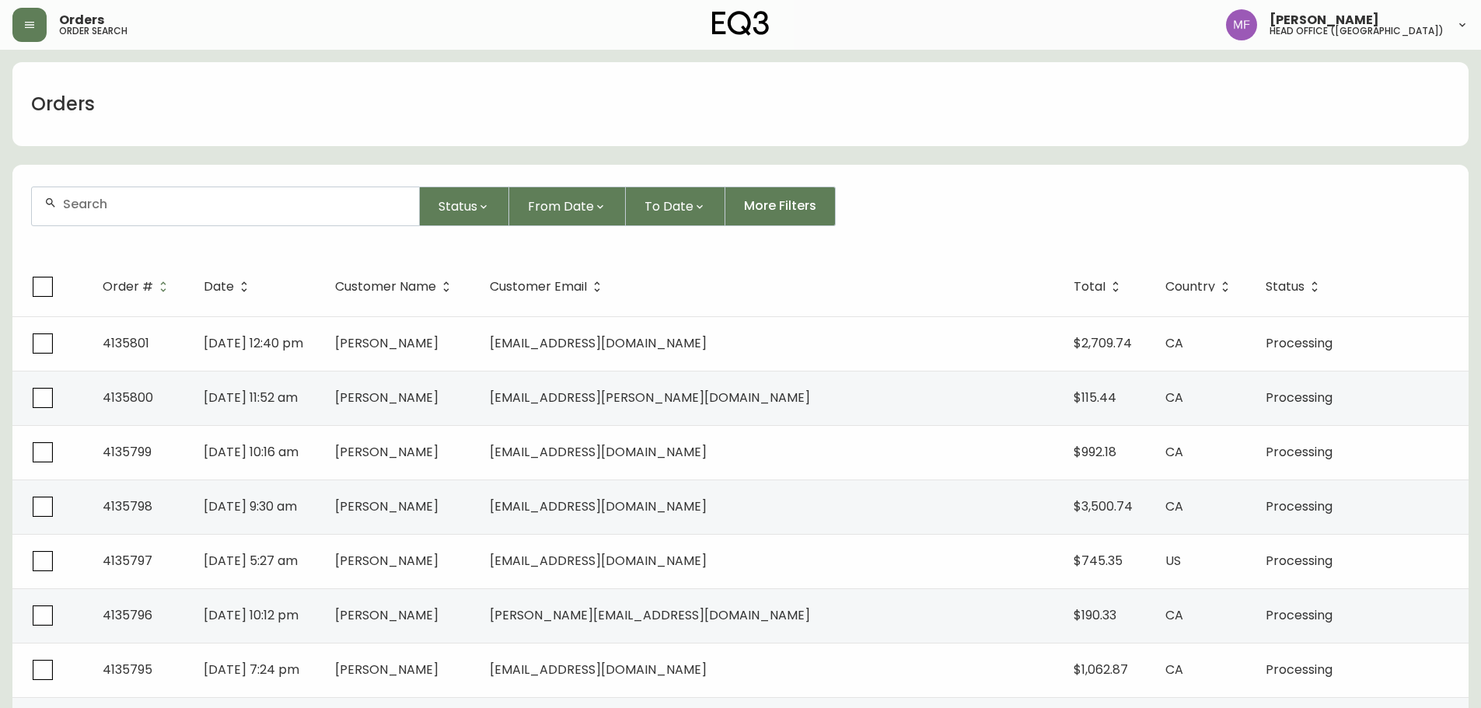
click at [242, 220] on div at bounding box center [225, 206] width 387 height 38
type input "4383943919"
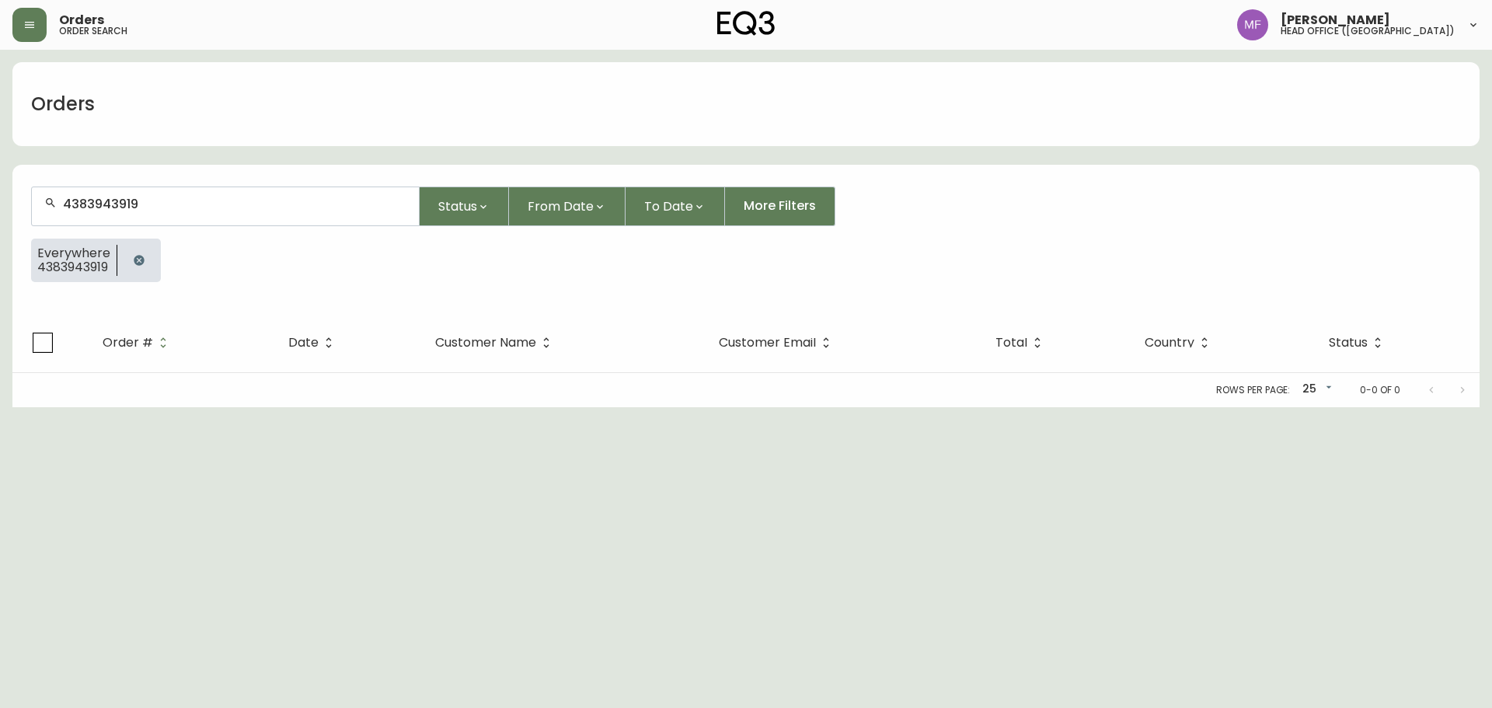
click at [122, 260] on div at bounding box center [139, 261] width 44 height 44
click at [139, 279] on div at bounding box center [139, 261] width 44 height 44
click at [139, 261] on icon "button" at bounding box center [139, 260] width 12 height 12
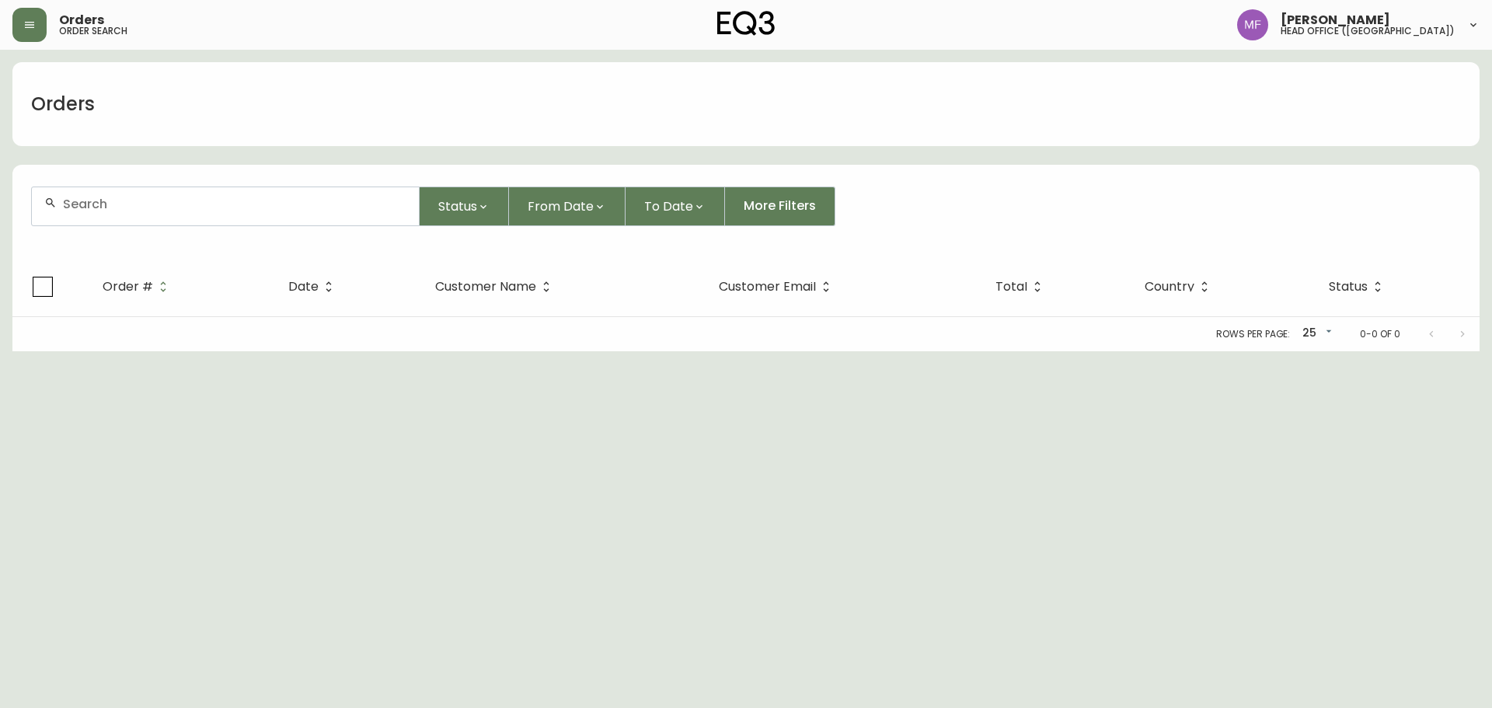
click at [142, 226] on form "Status From Date To Date More Filters" at bounding box center [745, 212] width 1467 height 89
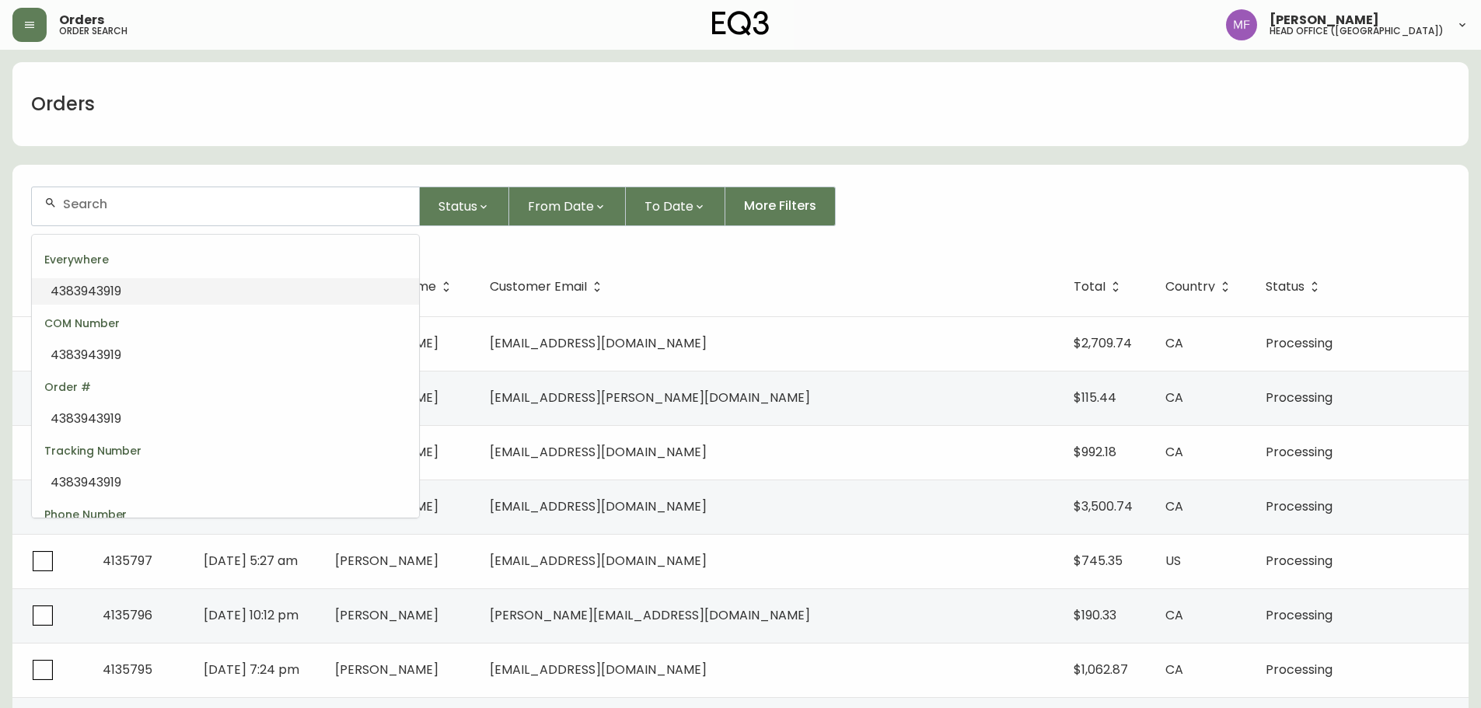
click at [162, 201] on input "text" at bounding box center [235, 204] width 344 height 15
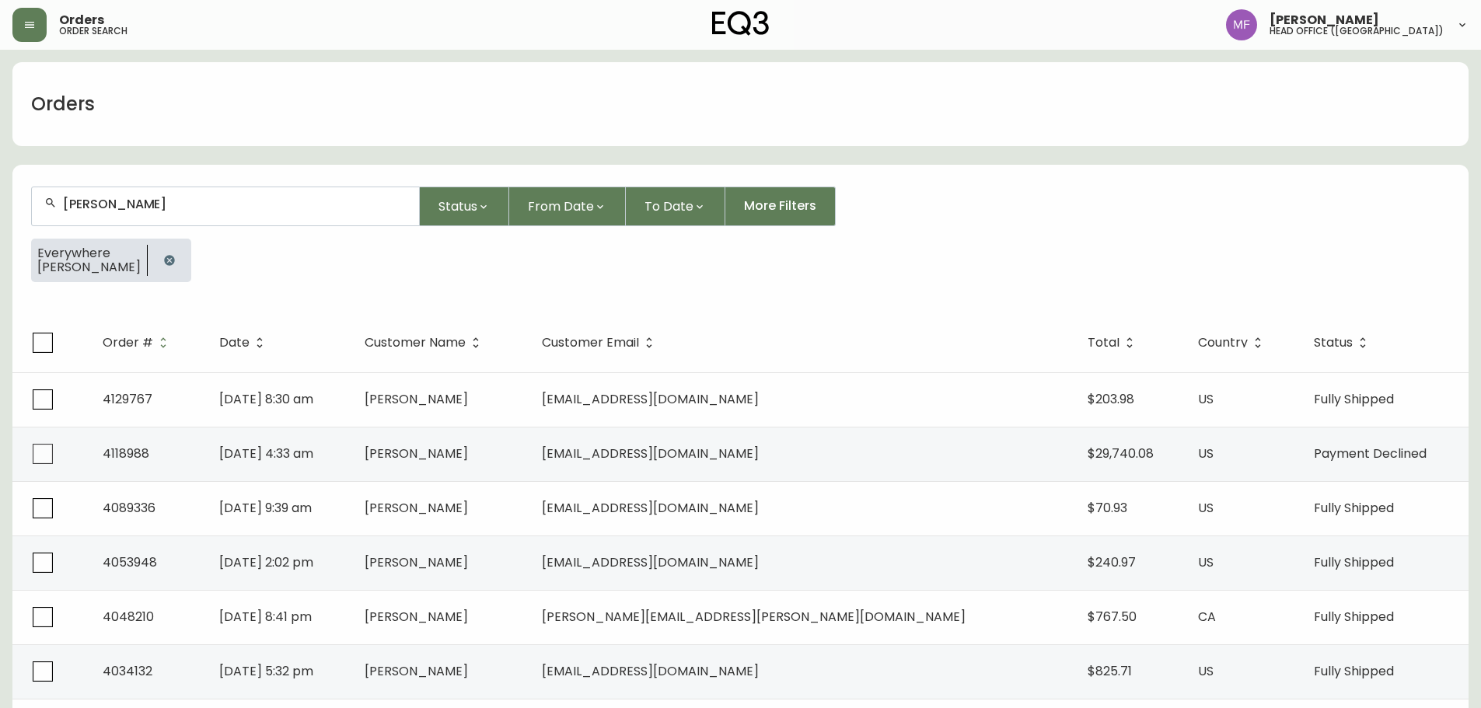
type input "[PERSON_NAME]"
click at [1018, 216] on div "[PERSON_NAME] l Status From Date To Date More Filters" at bounding box center [740, 207] width 1418 height 40
click at [163, 260] on icon "button" at bounding box center [169, 260] width 12 height 12
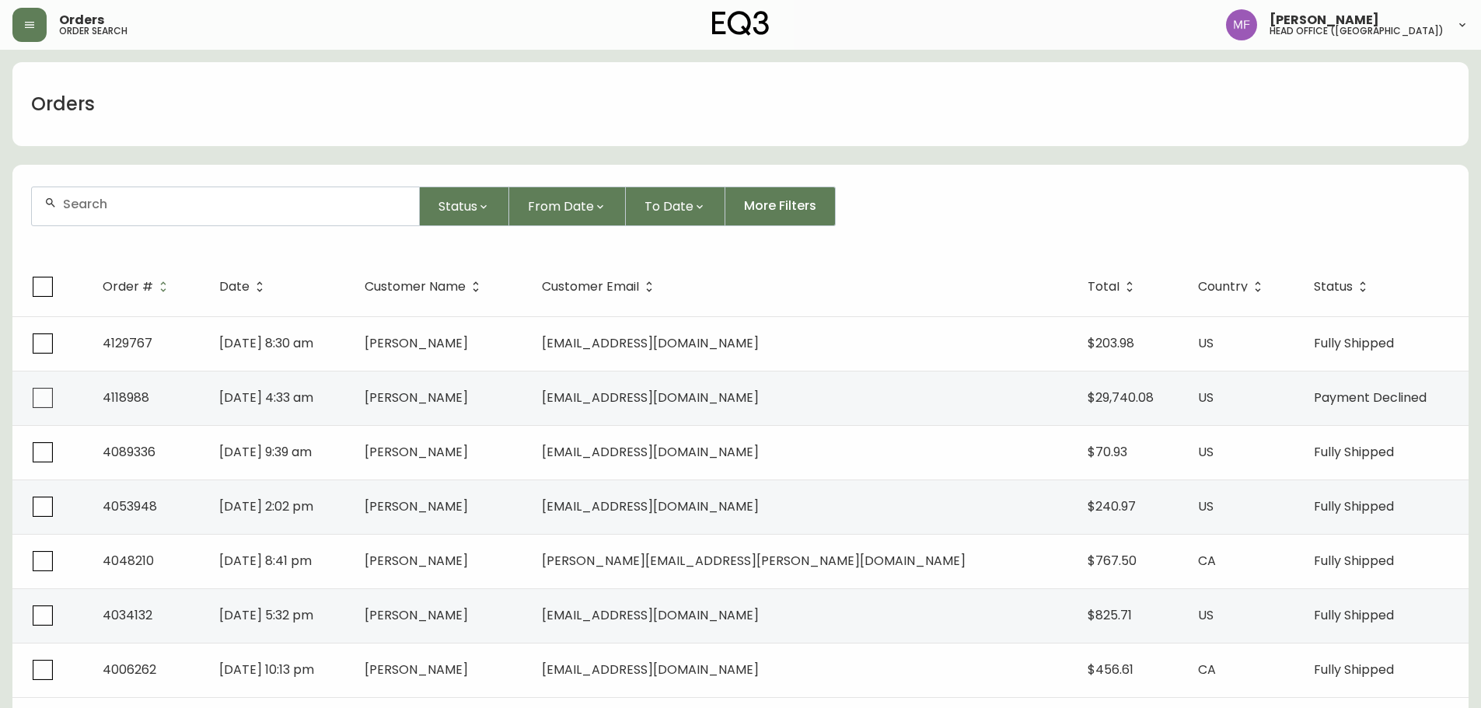
click at [117, 206] on input "text" at bounding box center [235, 204] width 344 height 15
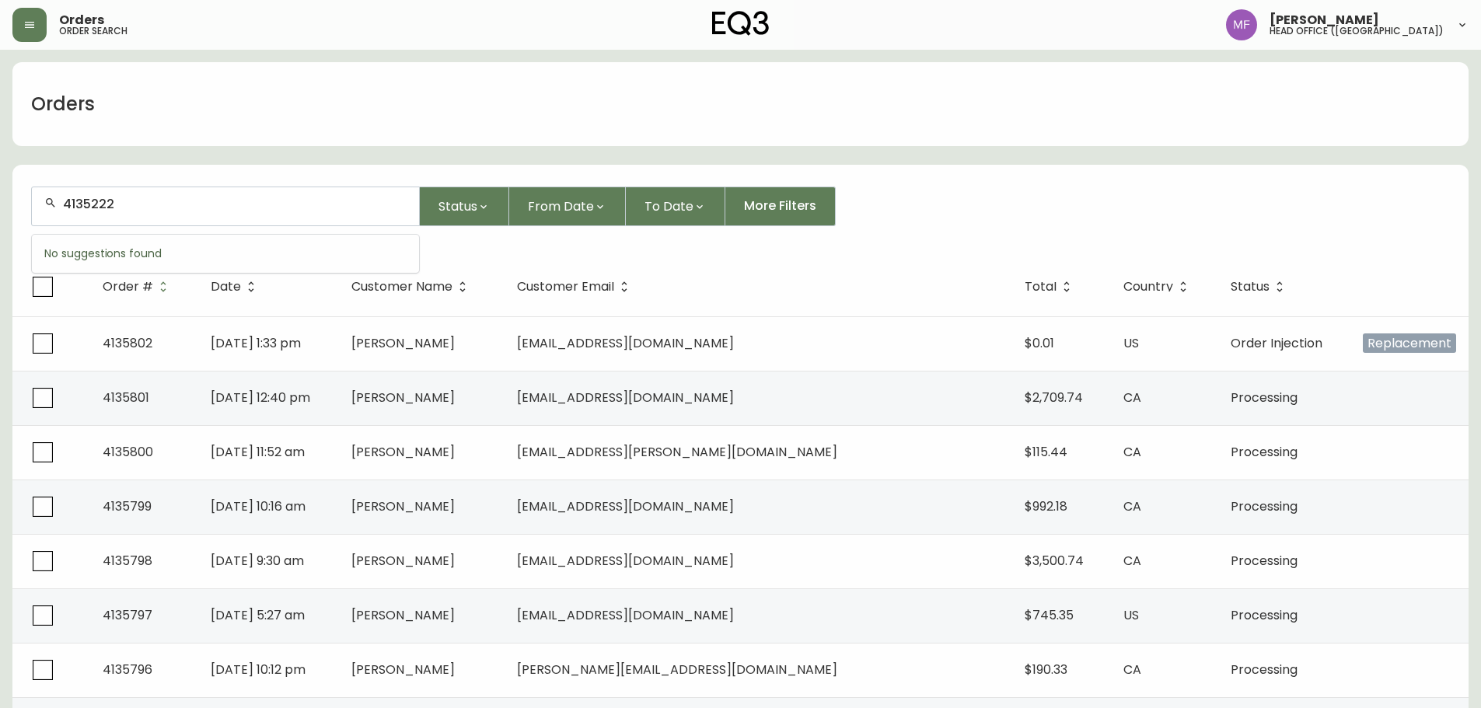
type input "4135222"
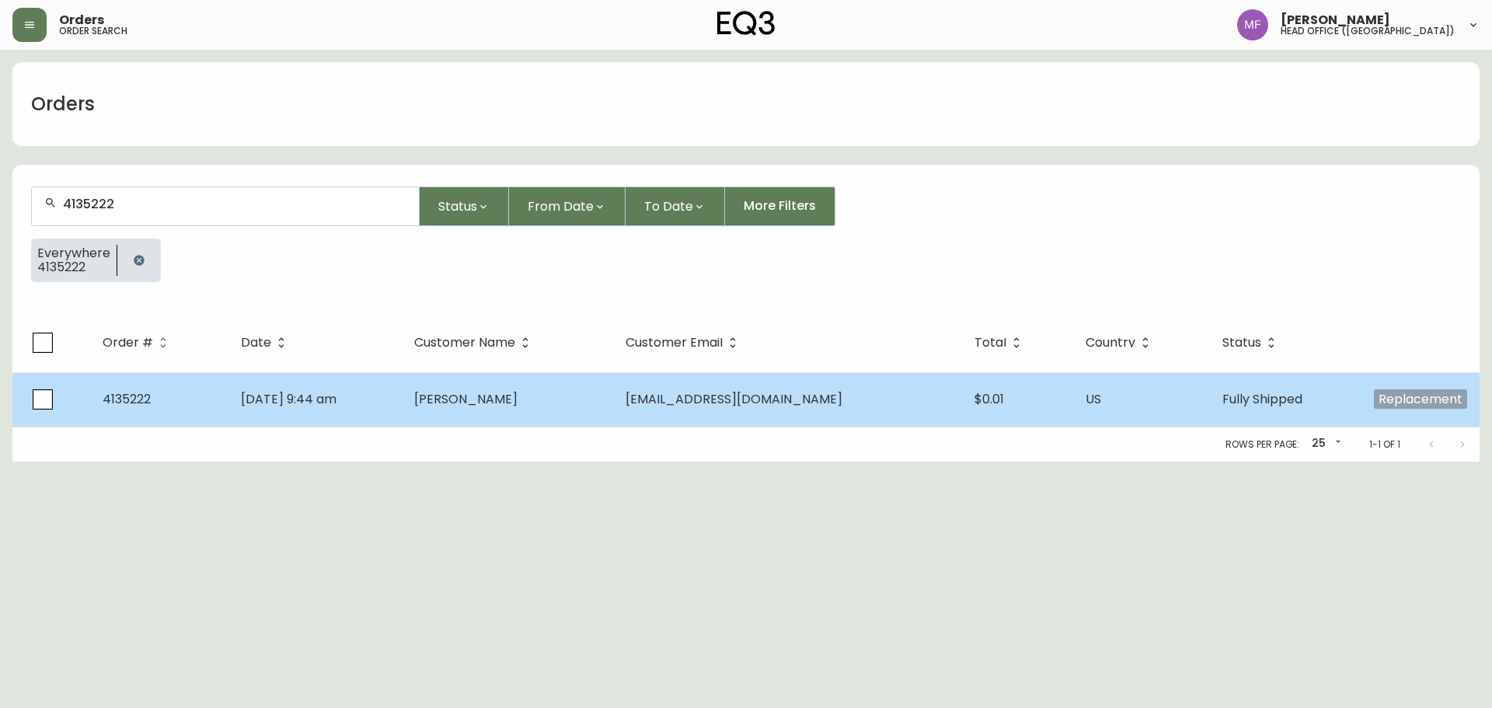
click at [403, 417] on td "[DATE] 9:44 am" at bounding box center [316, 399] width 174 height 54
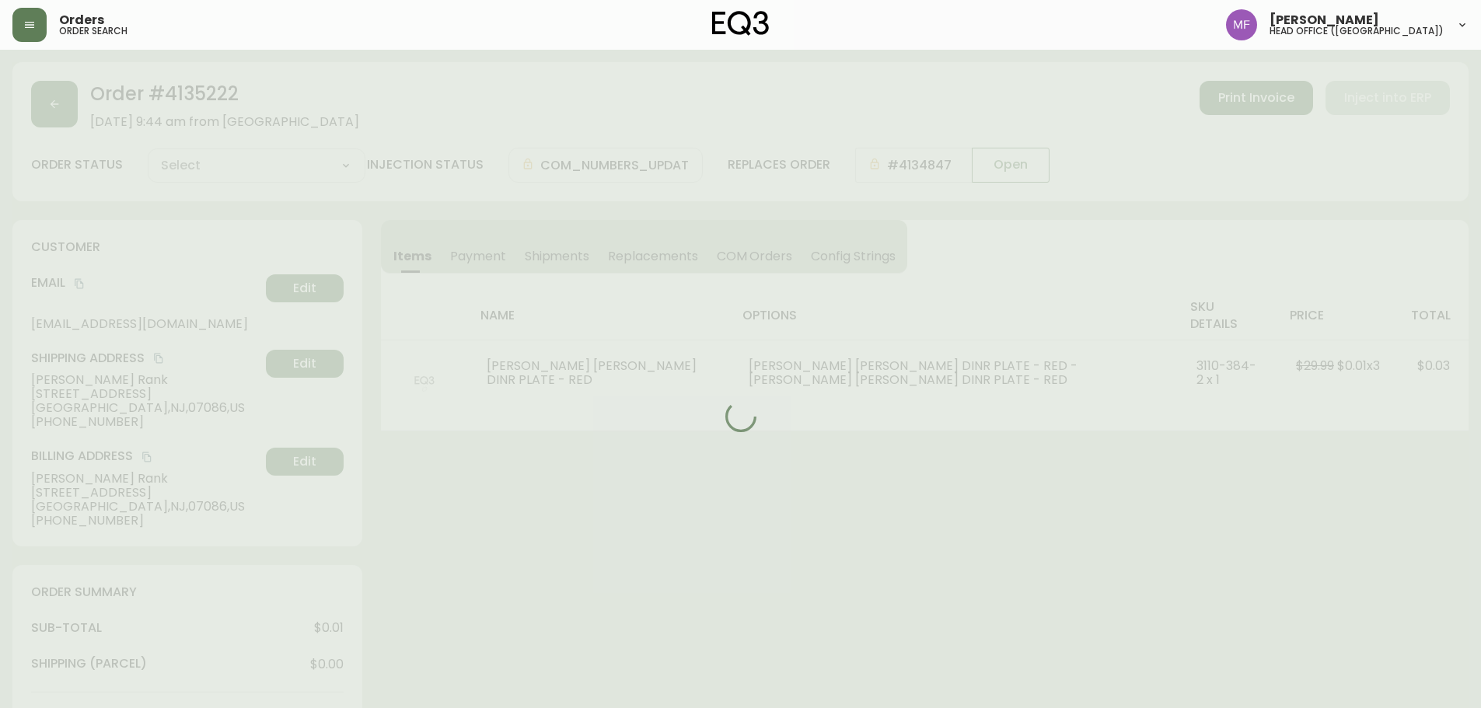
type input "Fully Shipped"
select select "FULLY_SHIPPED"
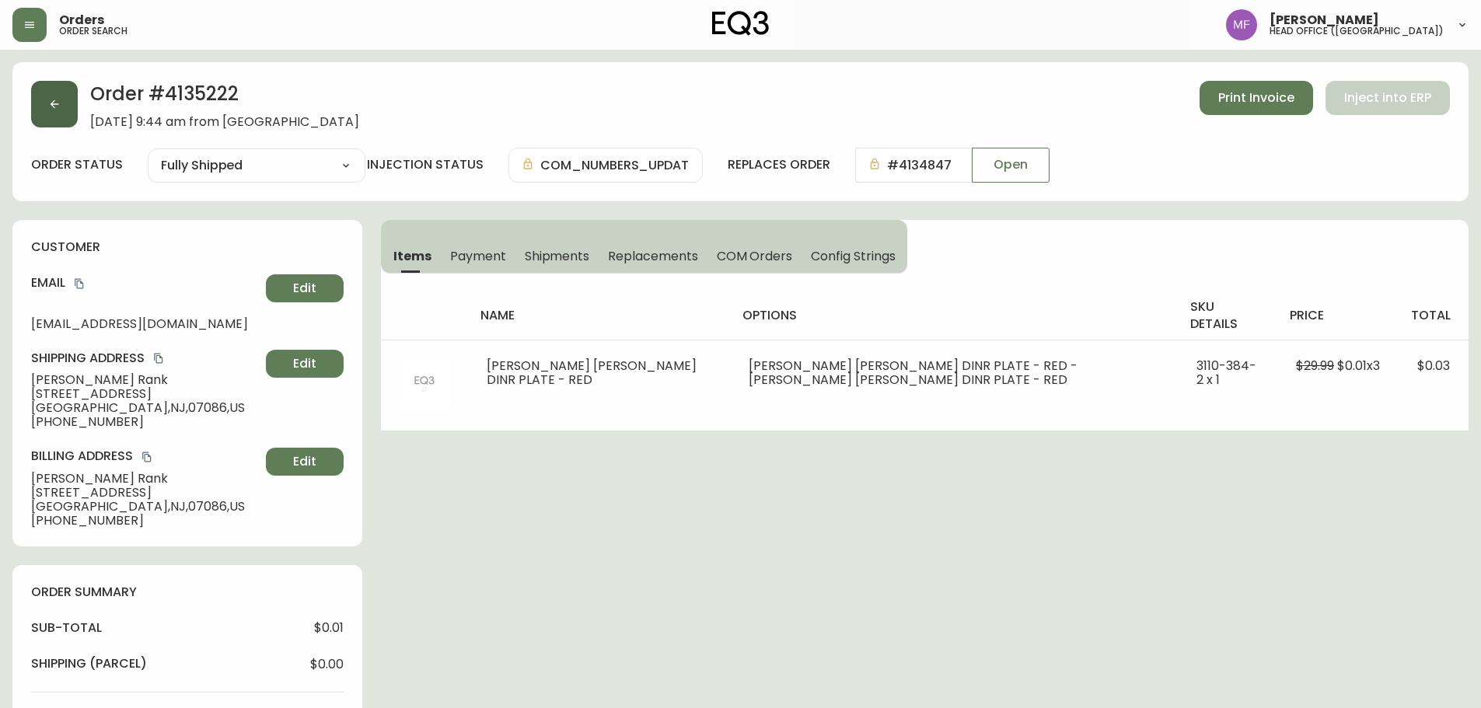
click at [68, 103] on button "button" at bounding box center [54, 104] width 47 height 47
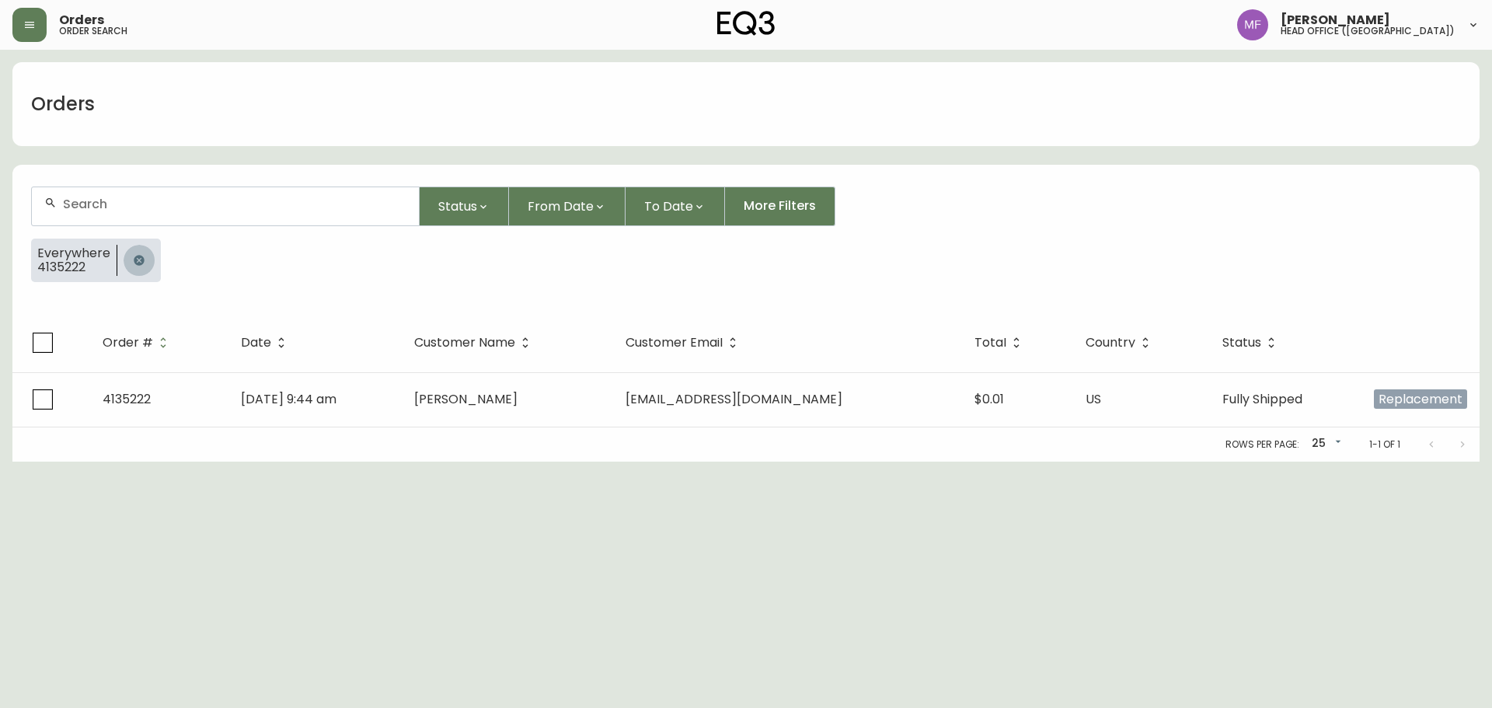
click at [128, 253] on button "button" at bounding box center [139, 260] width 31 height 31
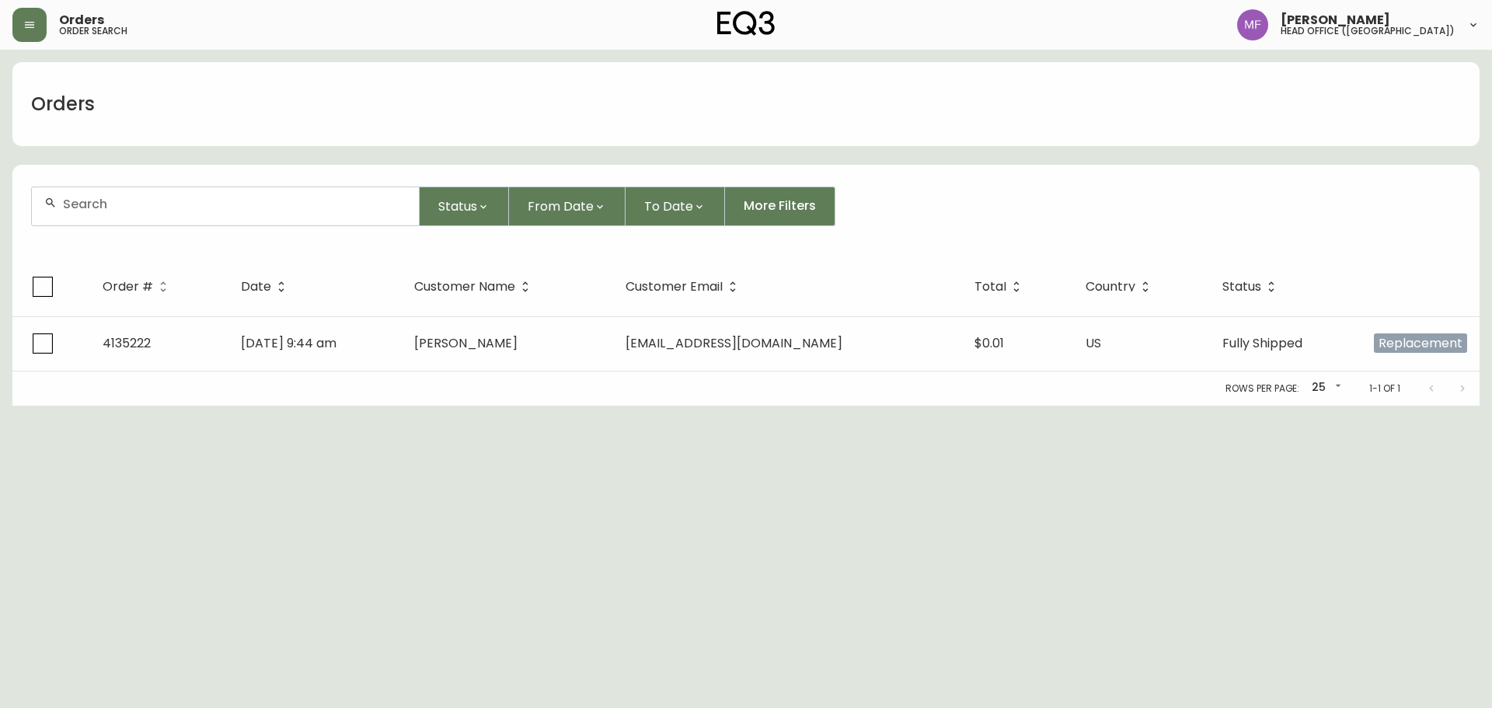
click at [127, 214] on div at bounding box center [225, 206] width 387 height 38
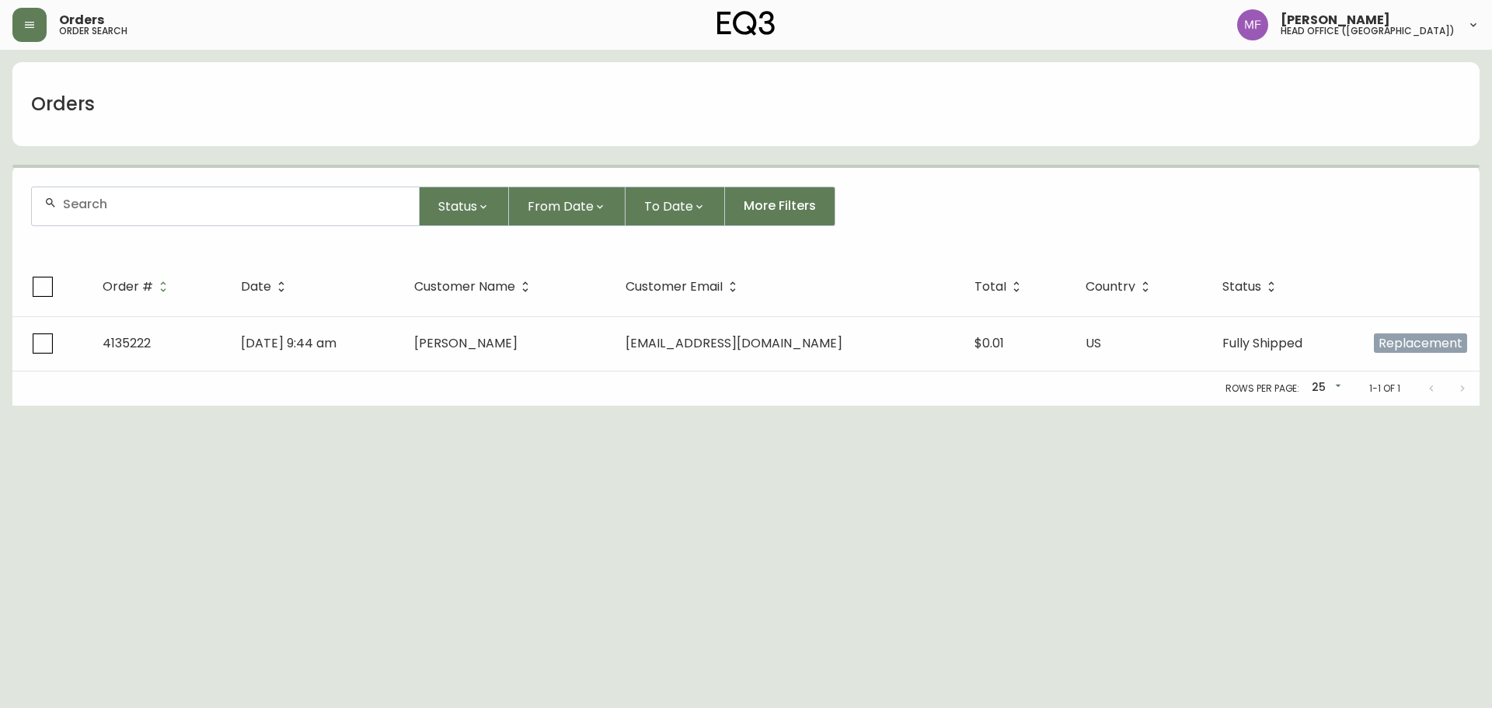
paste input "4135222"
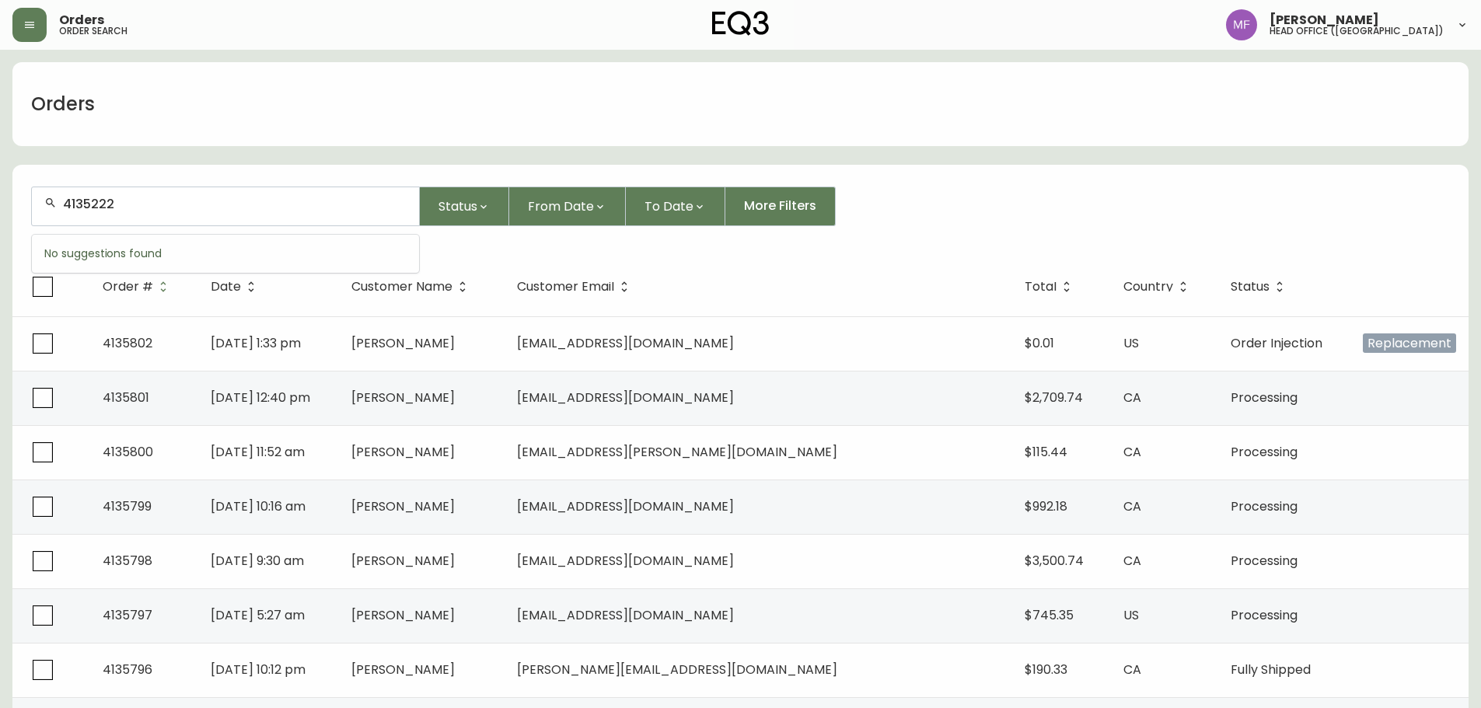
type input "4135222"
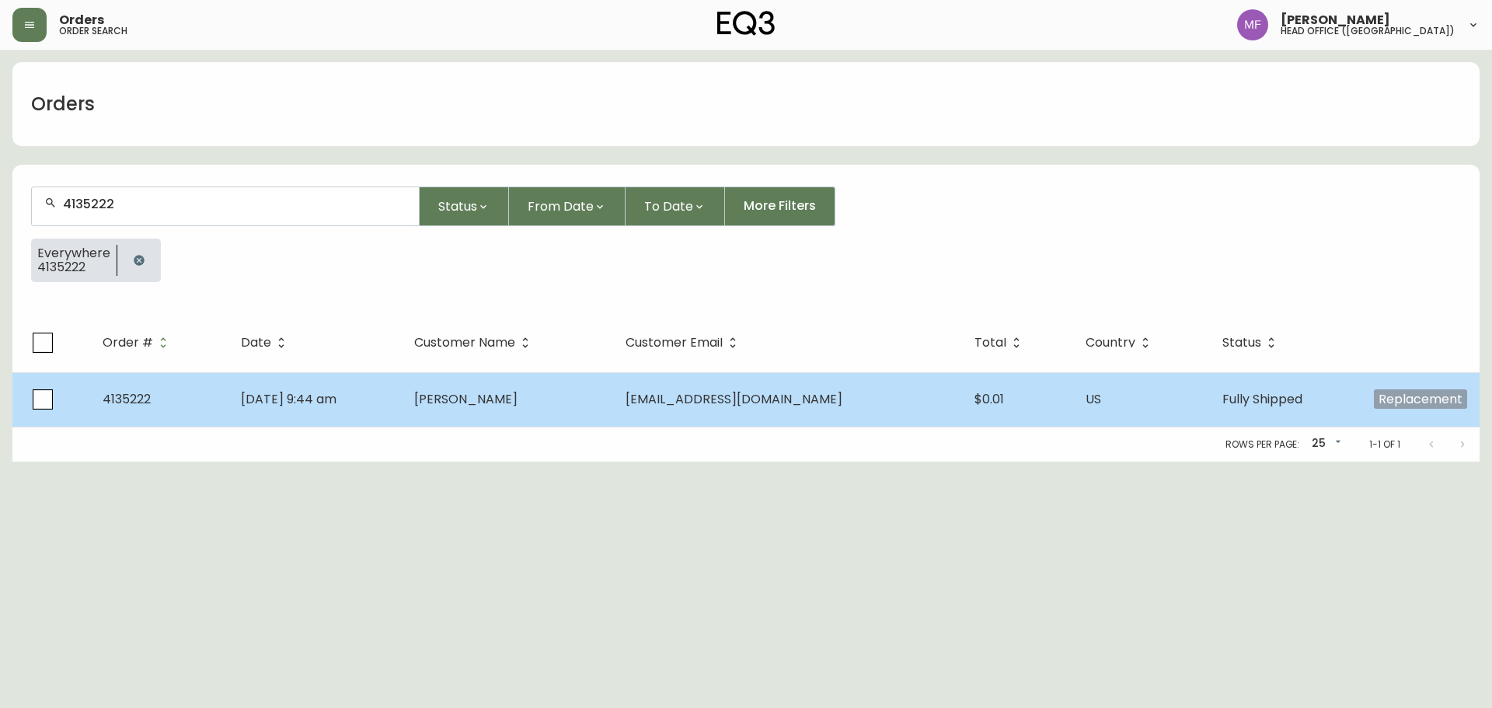
click at [612, 398] on td "[PERSON_NAME]" at bounding box center [507, 399] width 211 height 54
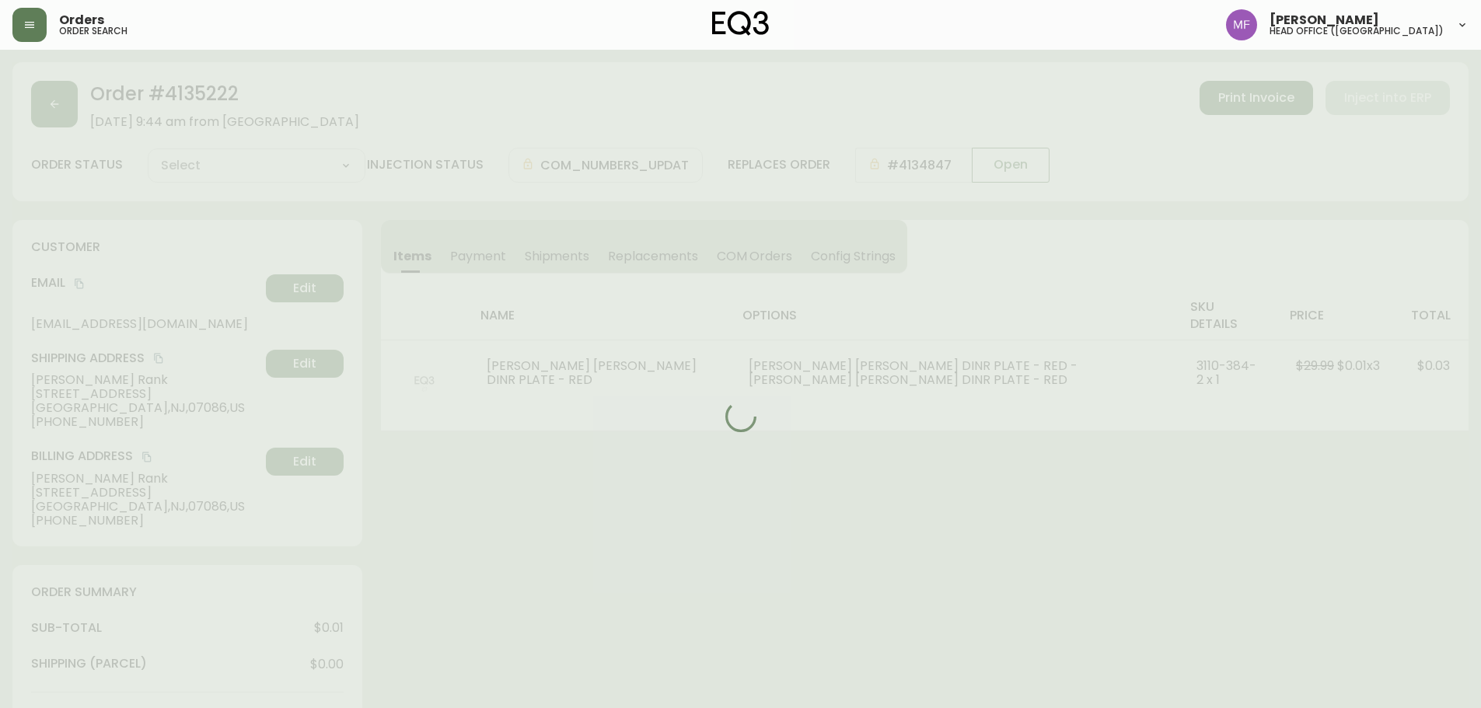
type input "Fully Shipped"
select select "FULLY_SHIPPED"
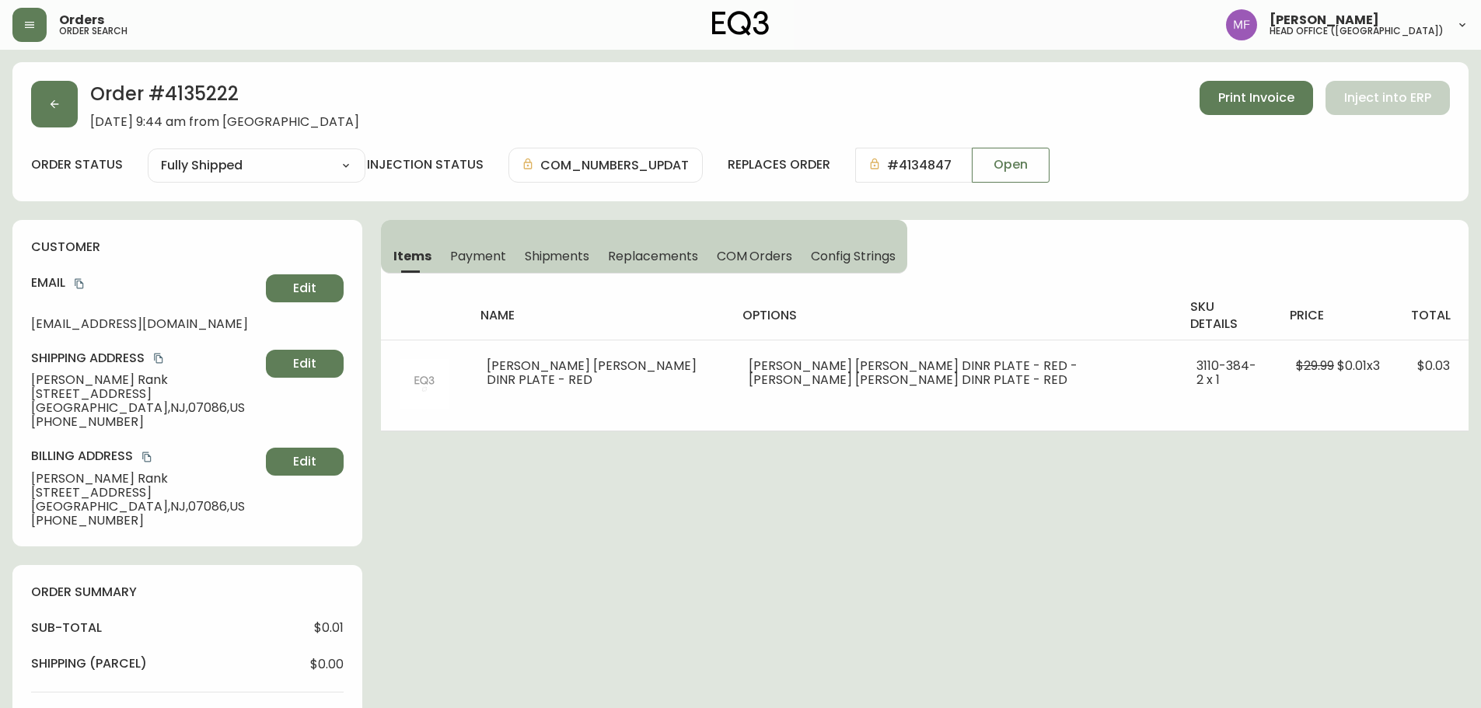
click at [221, 88] on h2 "Order # 4135222" at bounding box center [224, 98] width 269 height 34
copy h2 "4135222"
drag, startPoint x: 566, startPoint y: 249, endPoint x: 598, endPoint y: 265, distance: 35.5
click at [566, 249] on span "Shipments" at bounding box center [557, 256] width 65 height 16
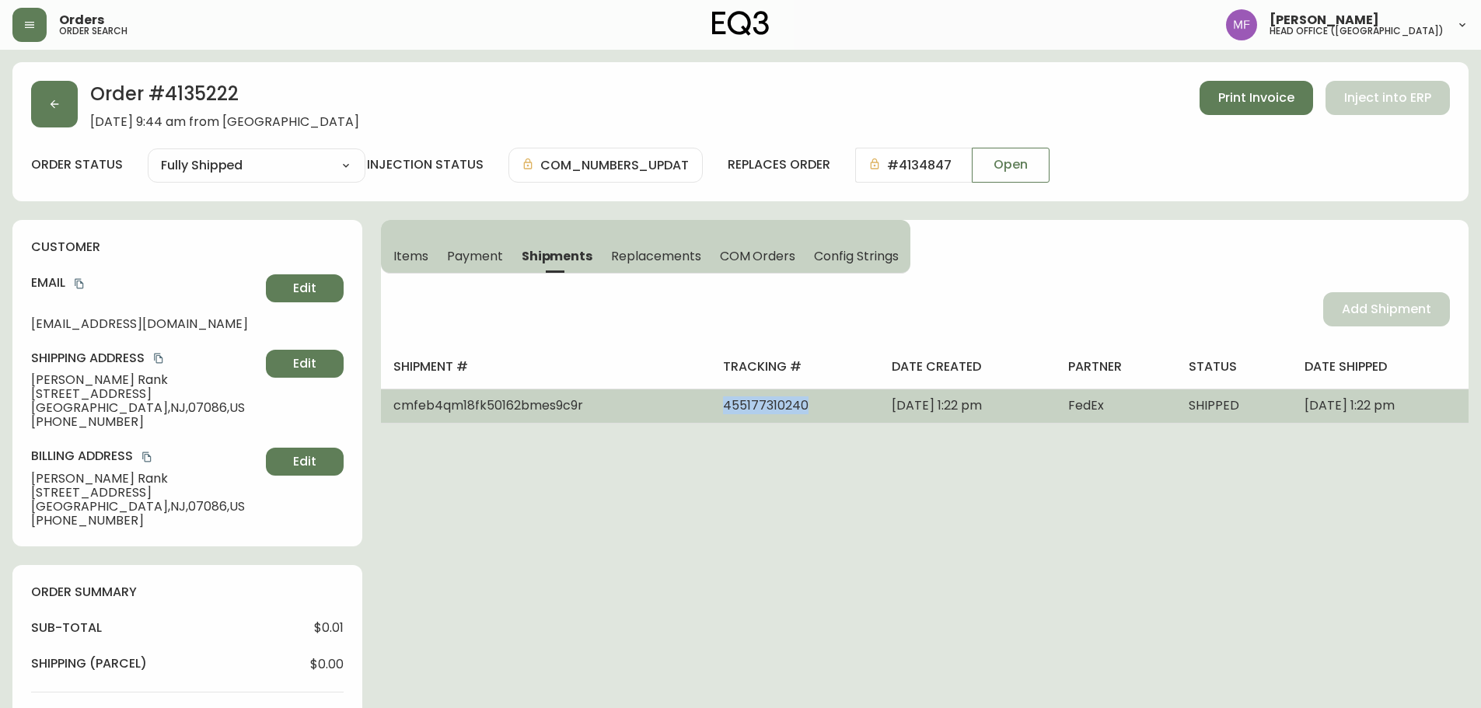
drag, startPoint x: 752, startPoint y: 410, endPoint x: 648, endPoint y: 413, distance: 103.4
click at [710, 413] on td "455177310240" at bounding box center [794, 406] width 169 height 34
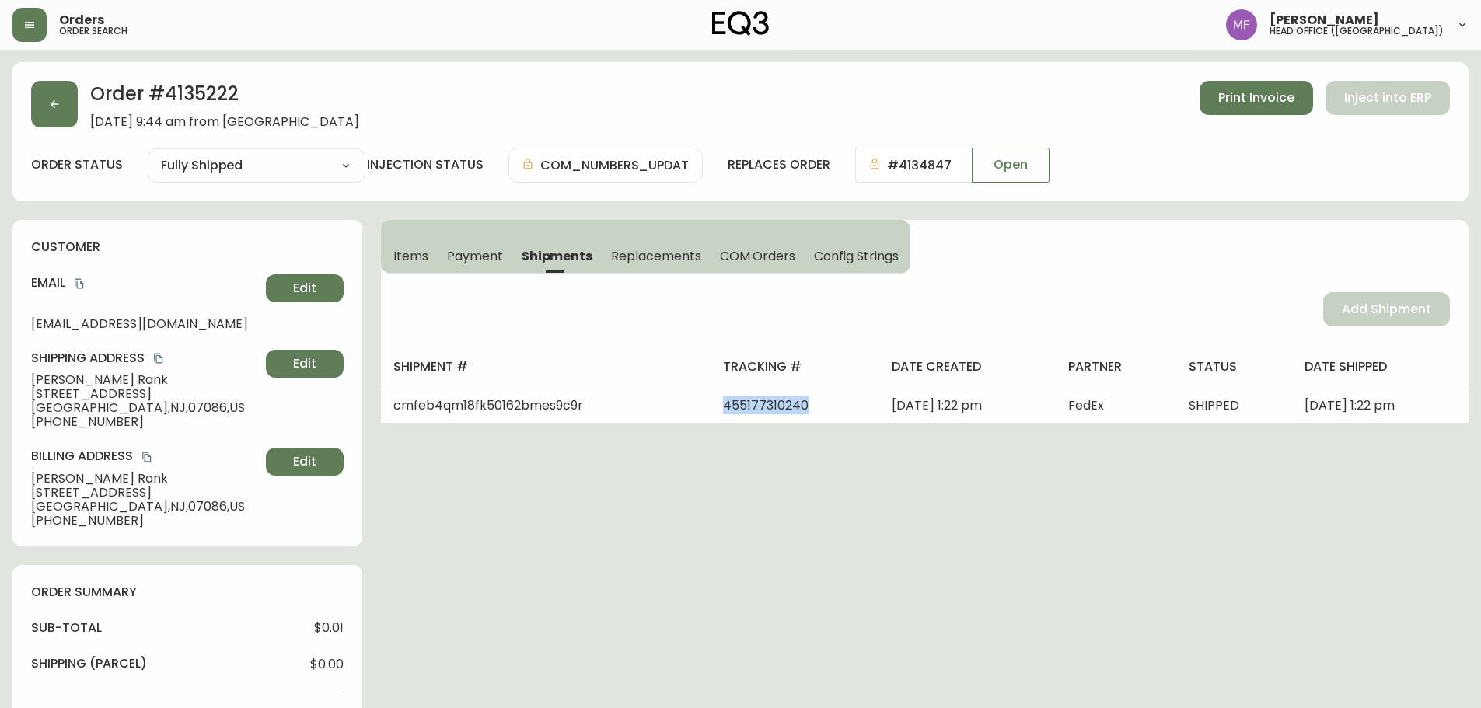
copy span "455177310240"
drag, startPoint x: 392, startPoint y: 253, endPoint x: 465, endPoint y: 272, distance: 74.6
click at [393, 253] on button "Items" at bounding box center [409, 256] width 57 height 34
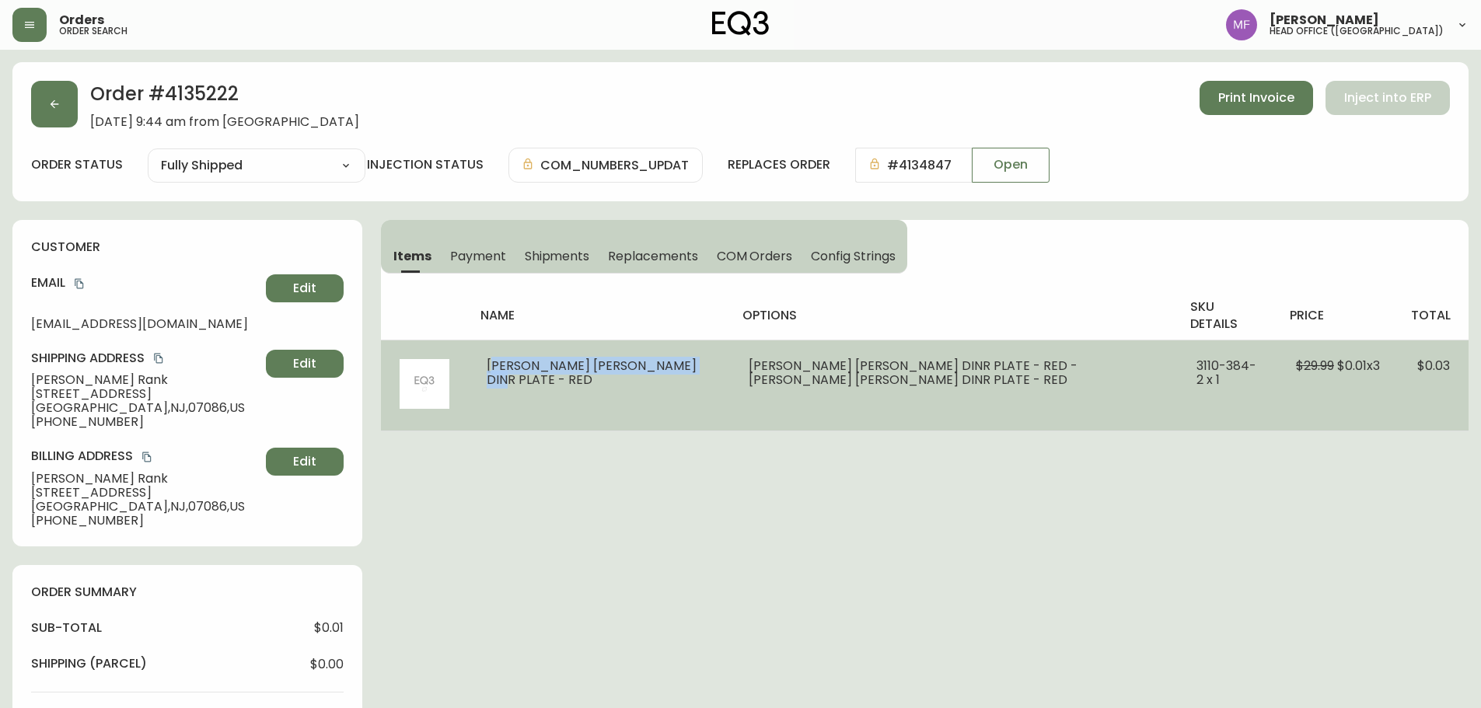
drag, startPoint x: 469, startPoint y: 364, endPoint x: 543, endPoint y: 410, distance: 86.9
click at [543, 410] on td "[PERSON_NAME] [PERSON_NAME] DINR PLATE - RED" at bounding box center [599, 385] width 262 height 91
copy span "[PERSON_NAME] [PERSON_NAME] DINR PLATE - RED"
drag, startPoint x: 1164, startPoint y: 368, endPoint x: 1198, endPoint y: 396, distance: 44.1
click at [1198, 396] on td "3110-384-2 x 1" at bounding box center [1226, 385] width 99 height 91
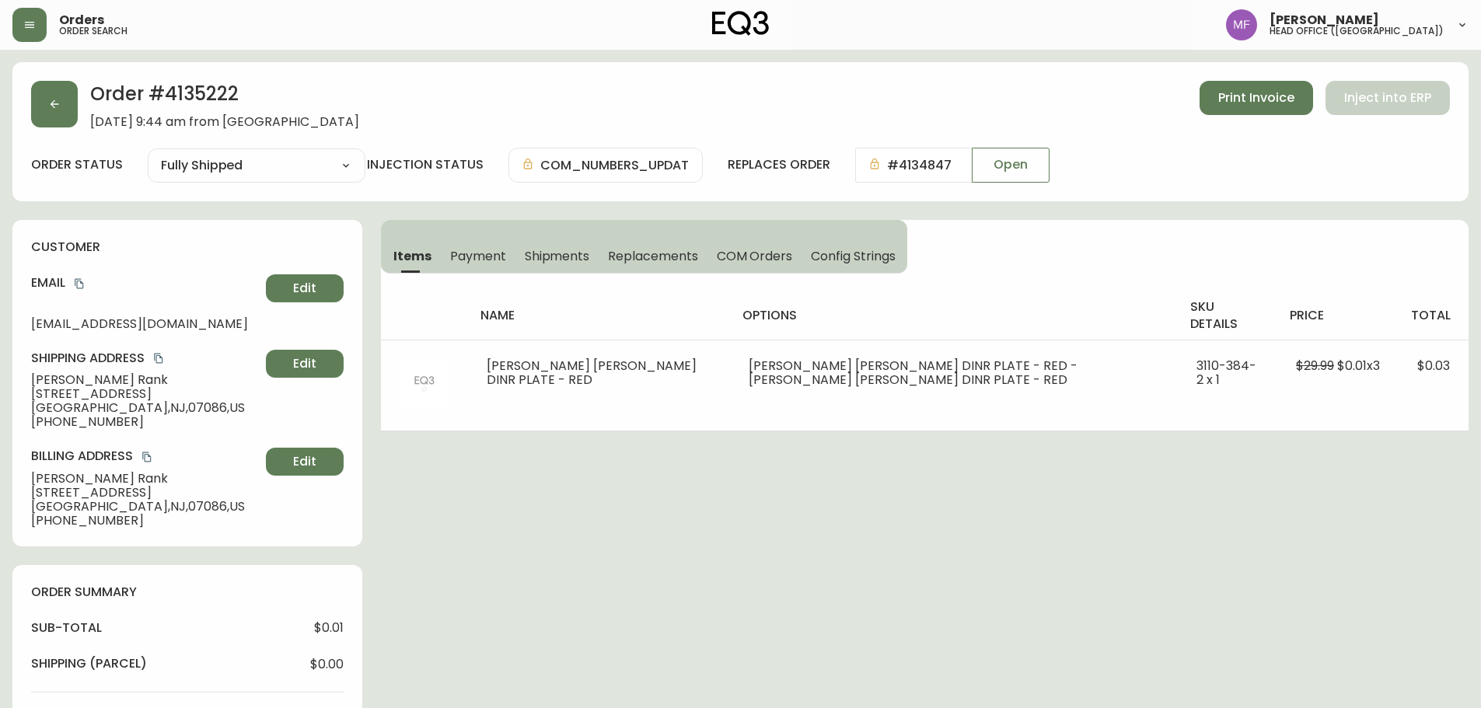
click at [55, 111] on button "button" at bounding box center [54, 104] width 47 height 47
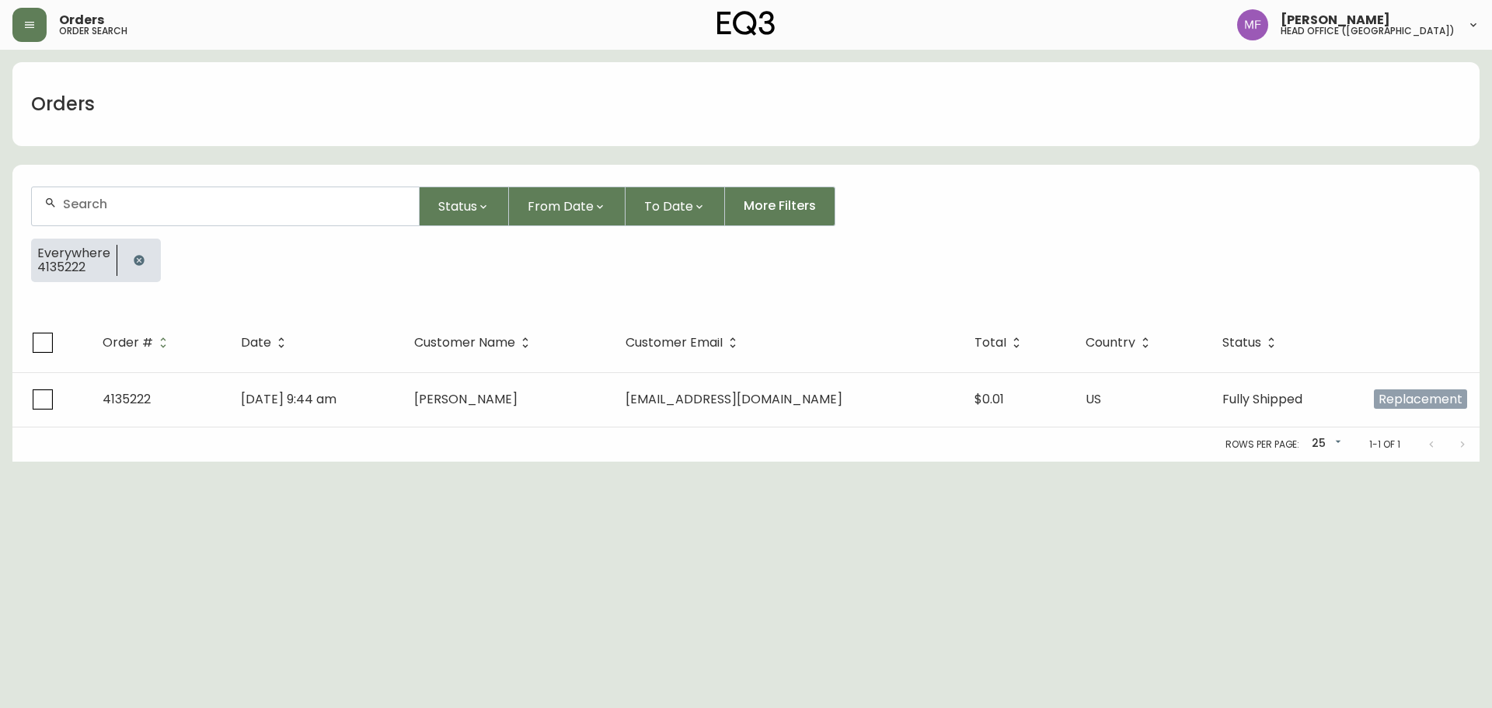
click at [144, 258] on button "button" at bounding box center [139, 260] width 31 height 31
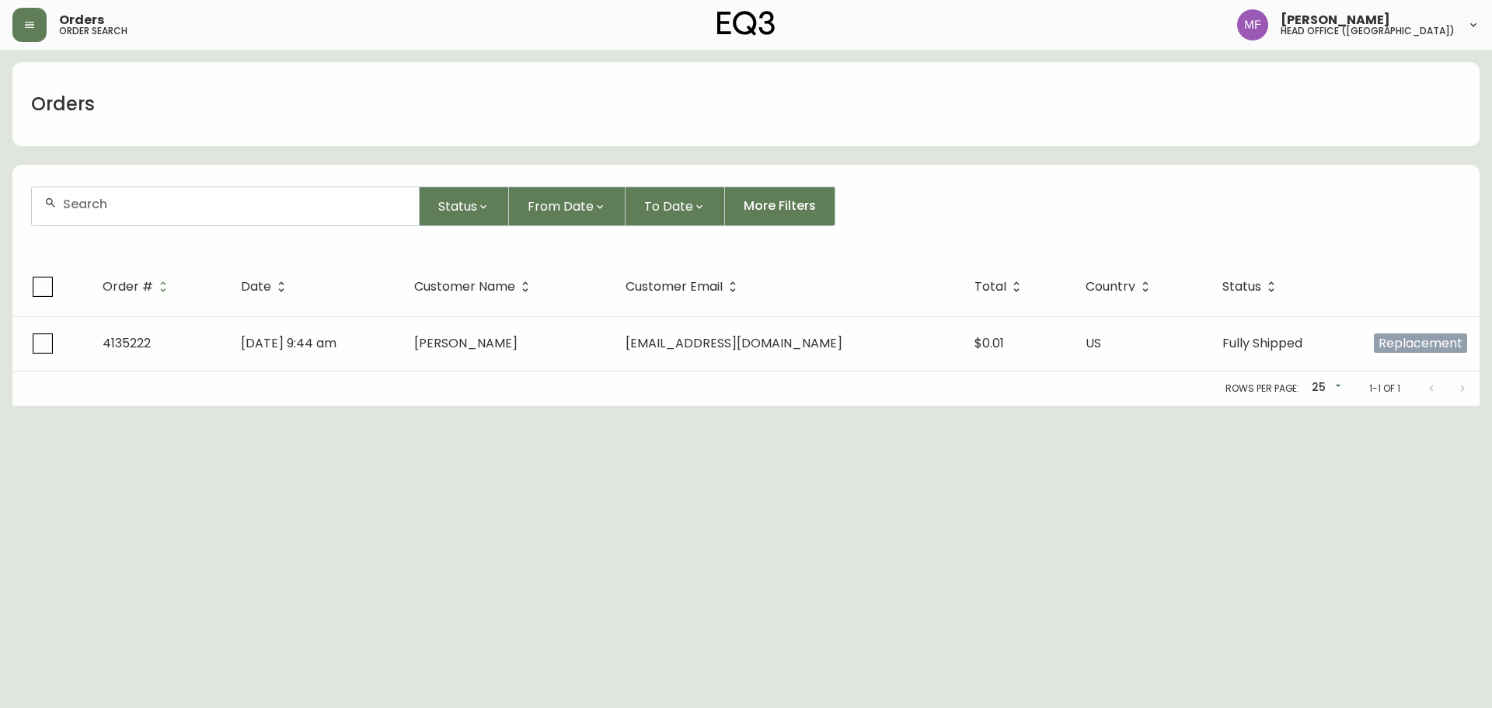
click at [144, 212] on div at bounding box center [225, 206] width 387 height 38
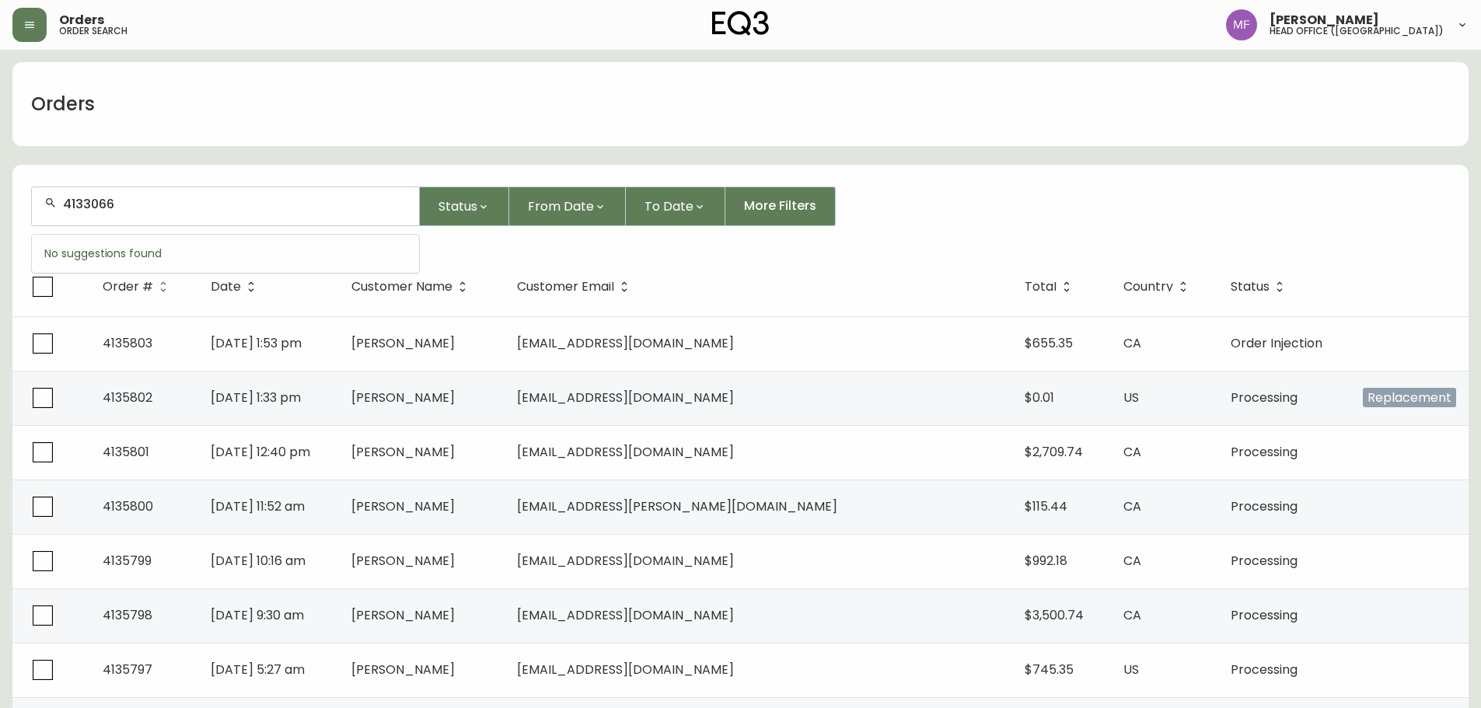
type input "4133066"
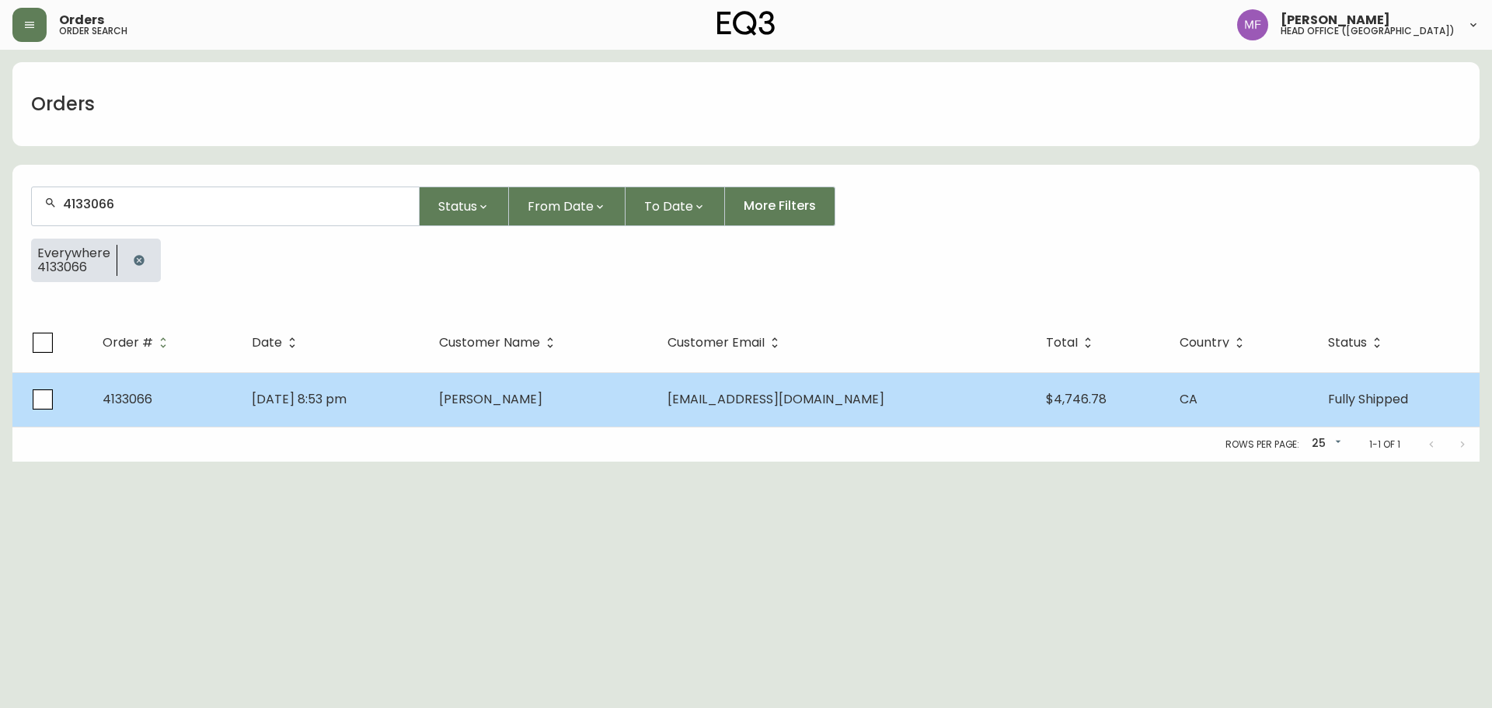
click at [556, 409] on td "[PERSON_NAME]" at bounding box center [541, 399] width 229 height 54
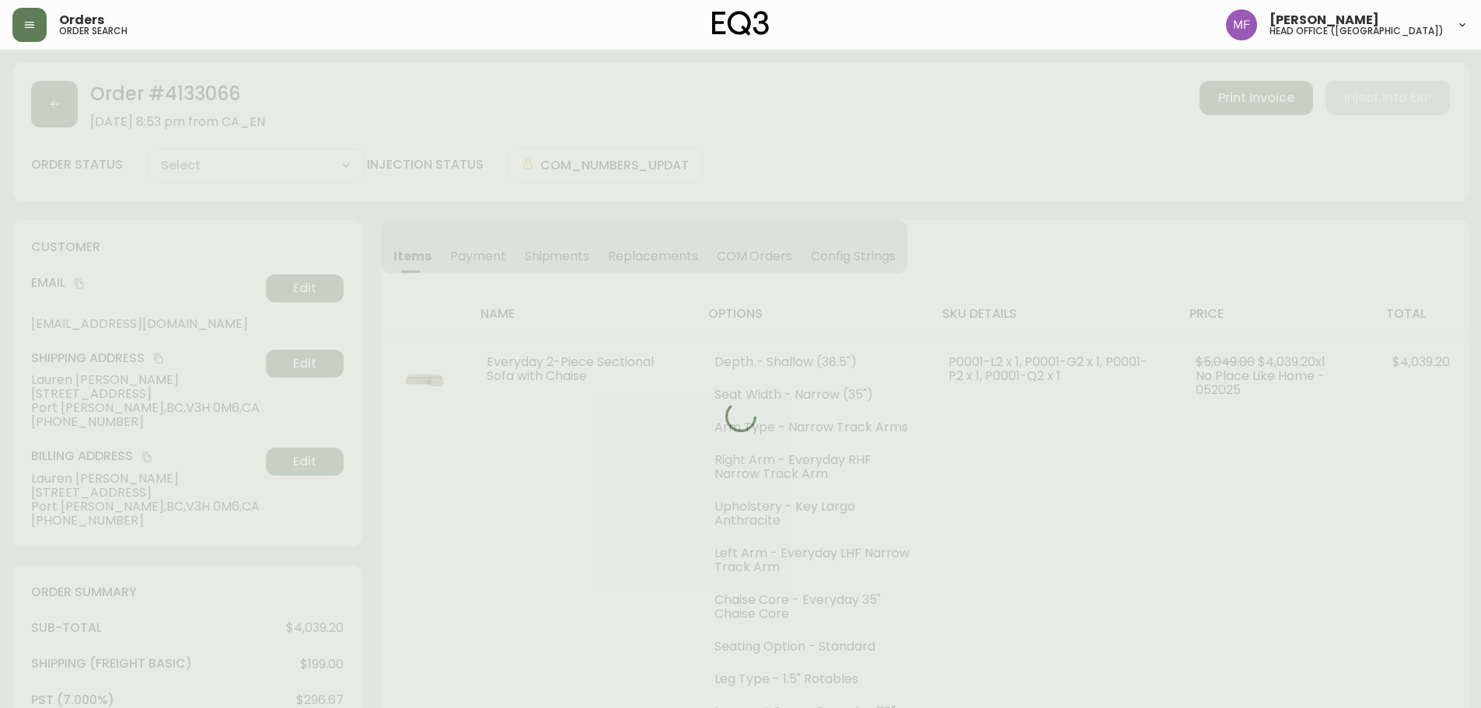
type input "Fully Shipped"
select select "FULLY_SHIPPED"
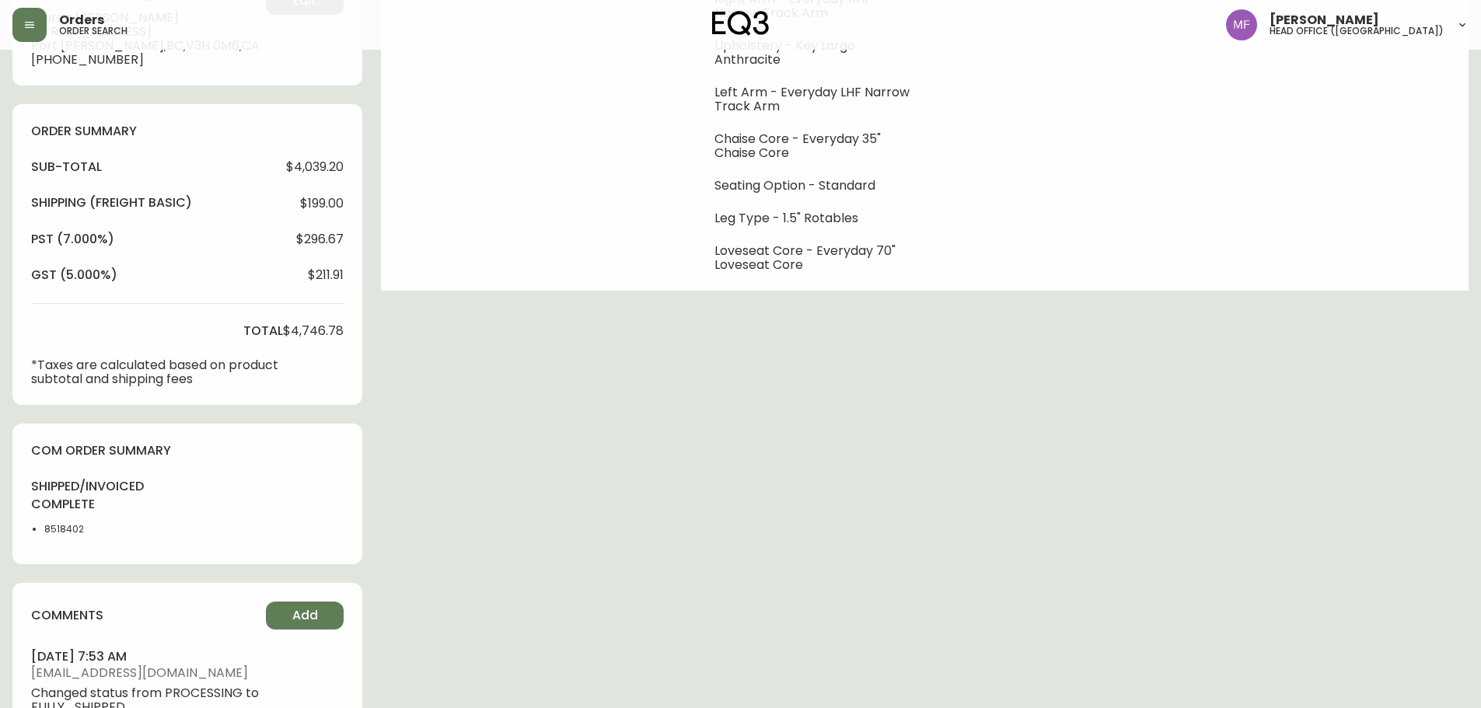
scroll to position [466, 0]
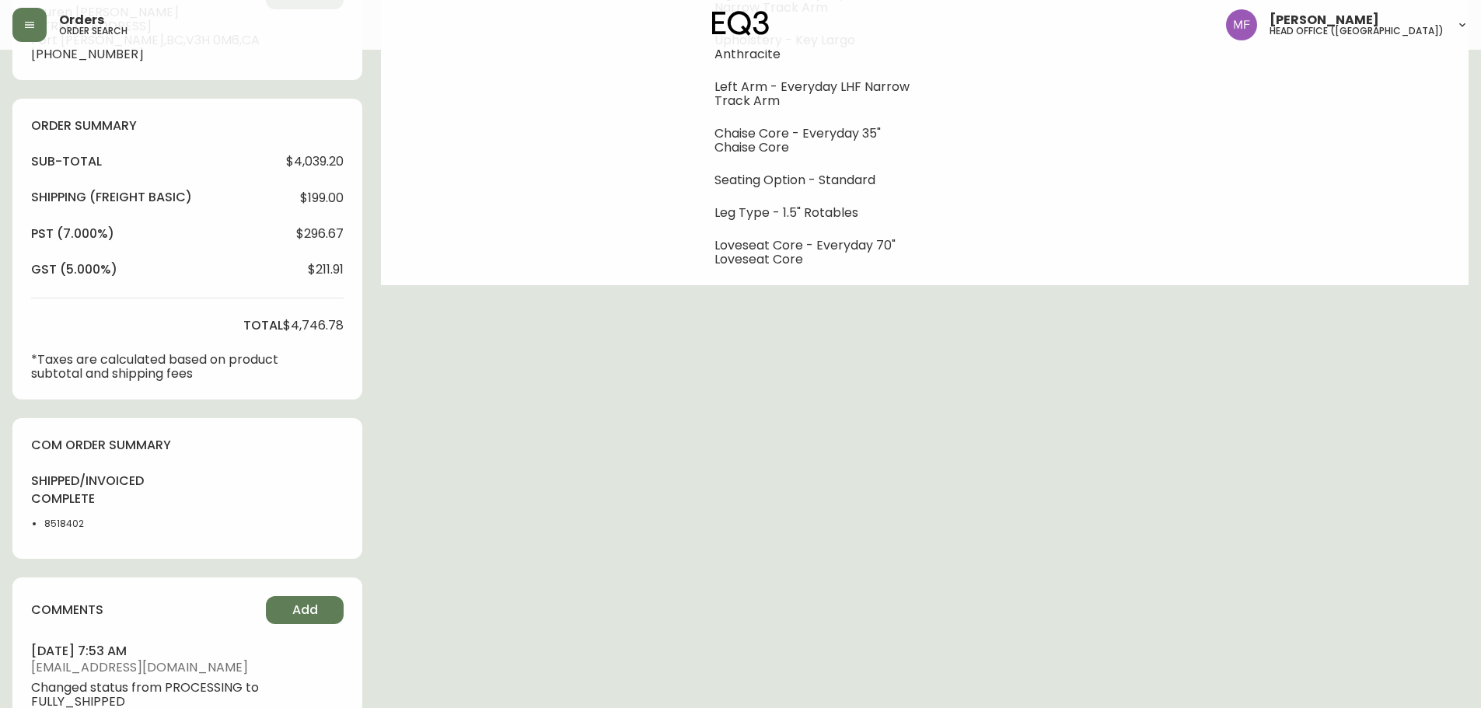
click at [66, 526] on li "8518402" at bounding box center [83, 524] width 78 height 14
click at [1136, 438] on div "Order # 4133066 [DATE] 8:53 pm from CA_EN Print Invoice Inject into ERP order s…" at bounding box center [740, 260] width 1456 height 1328
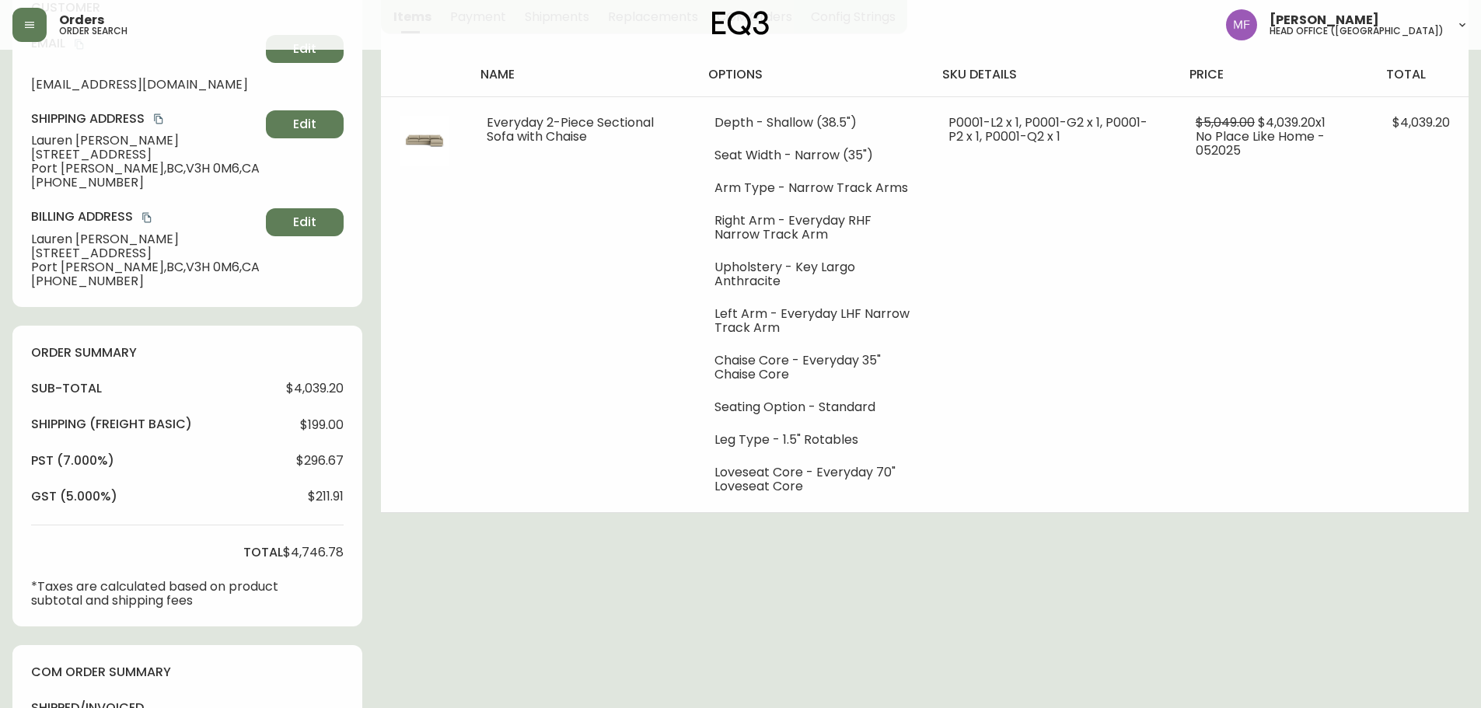
scroll to position [0, 0]
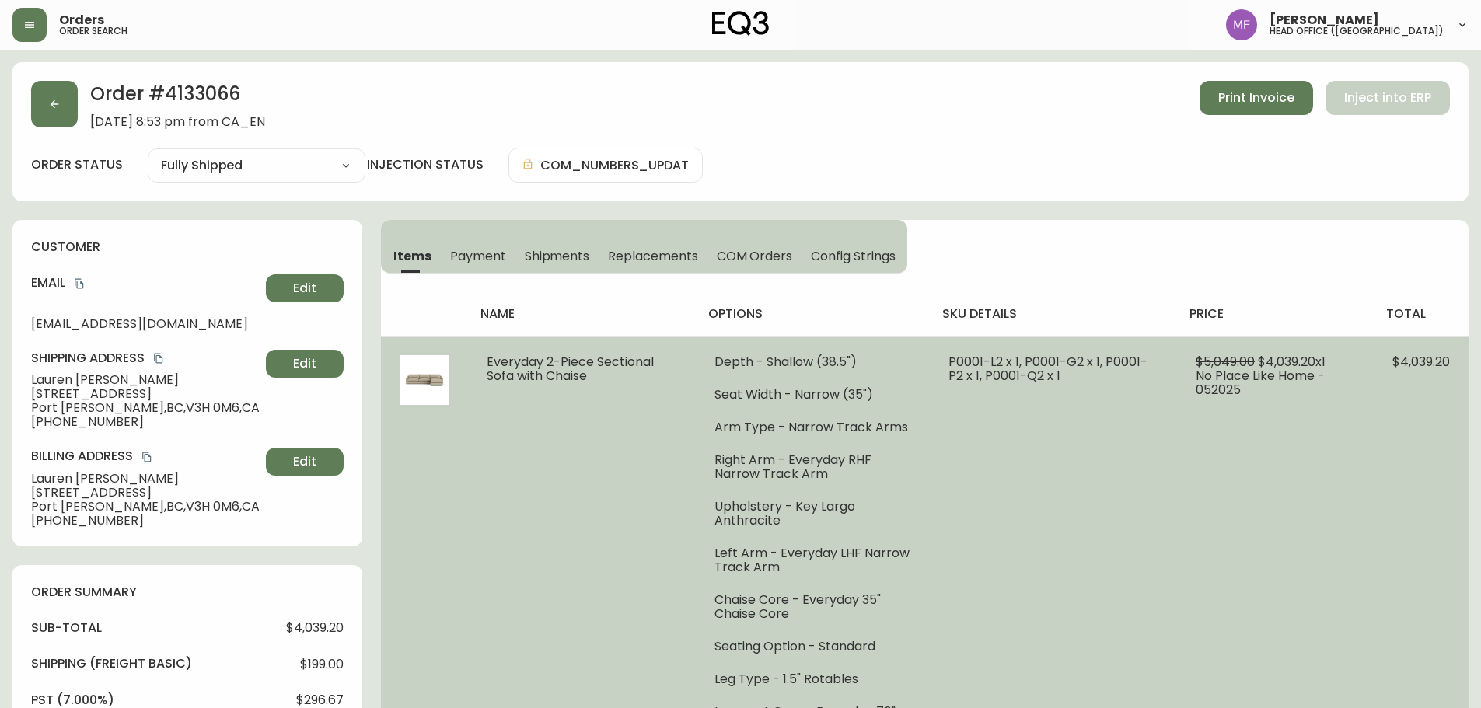
click at [1253, 492] on td "$5,049.00 $4,039.20 x 1 No Place Like Home - 052025" at bounding box center [1275, 544] width 197 height 416
click at [1200, 436] on td "$5,049.00 $4,039.20 x 1 No Place Like Home - 052025" at bounding box center [1275, 544] width 197 height 416
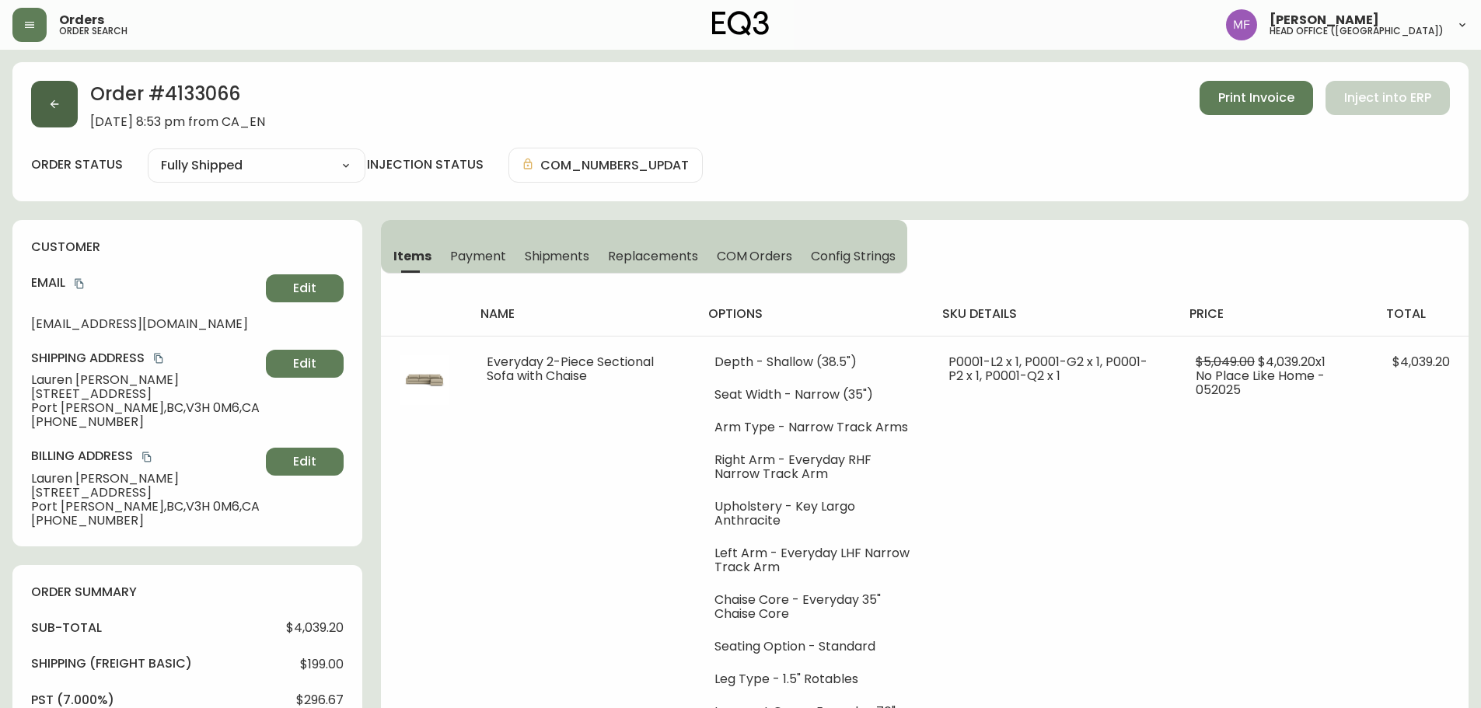
click at [57, 112] on button "button" at bounding box center [54, 104] width 47 height 47
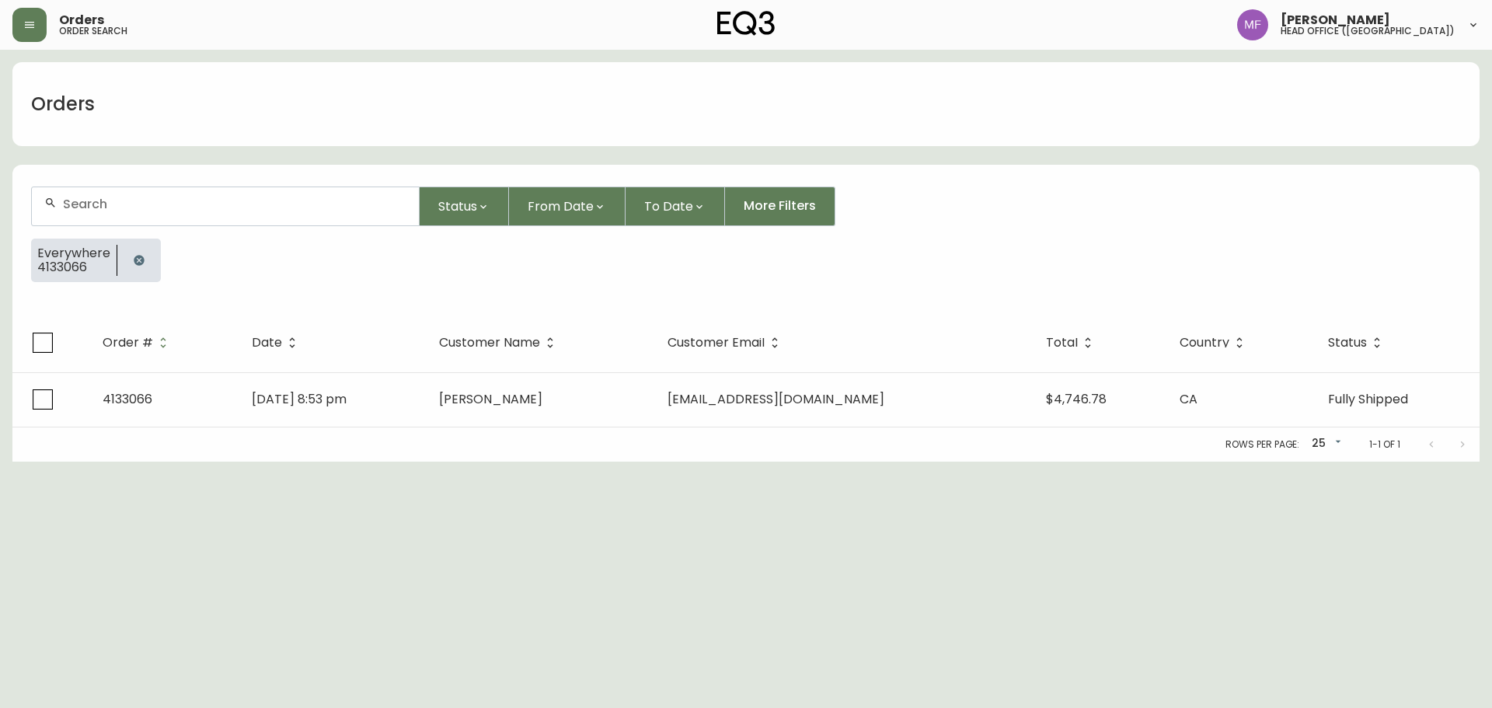
drag, startPoint x: 134, startPoint y: 265, endPoint x: 138, endPoint y: 246, distance: 19.1
click at [134, 265] on icon "button" at bounding box center [139, 260] width 12 height 12
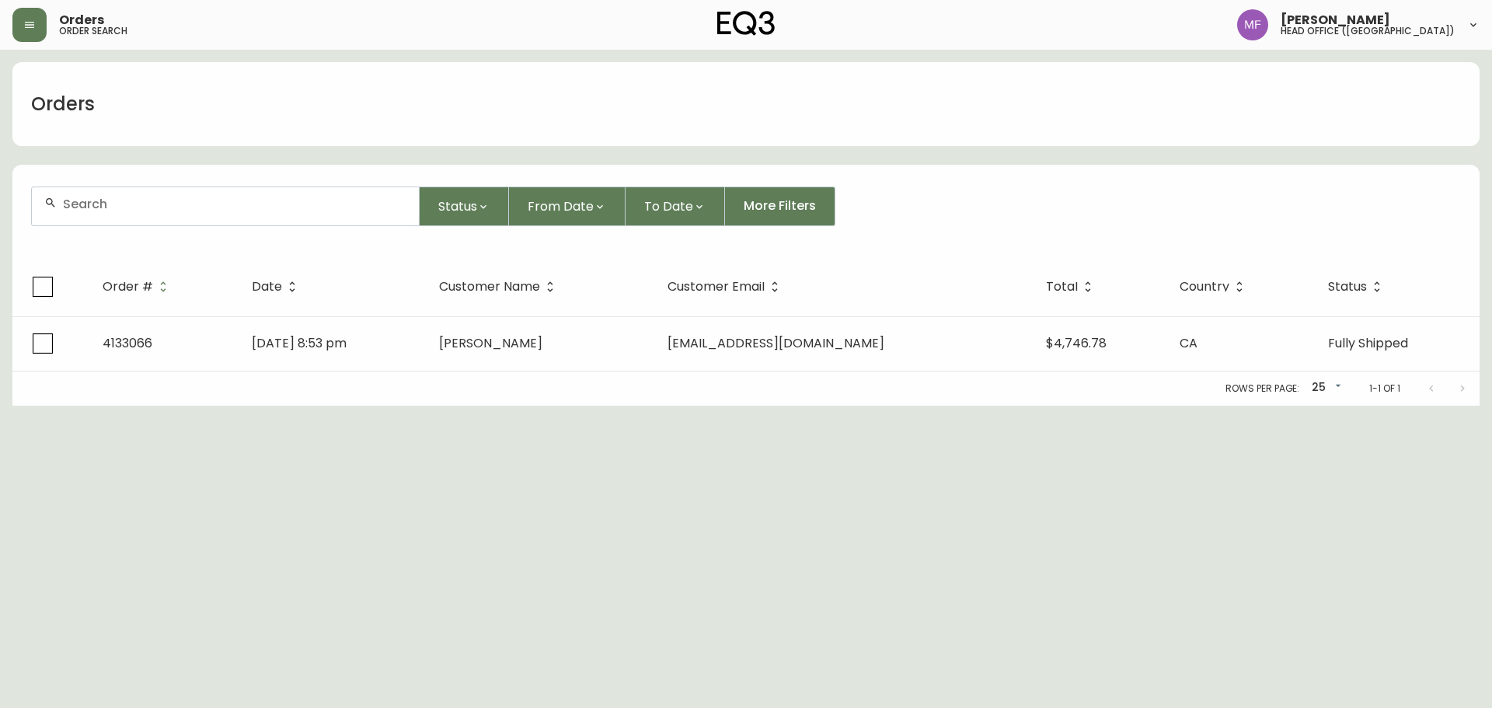
click at [141, 197] on input "text" at bounding box center [235, 204] width 344 height 15
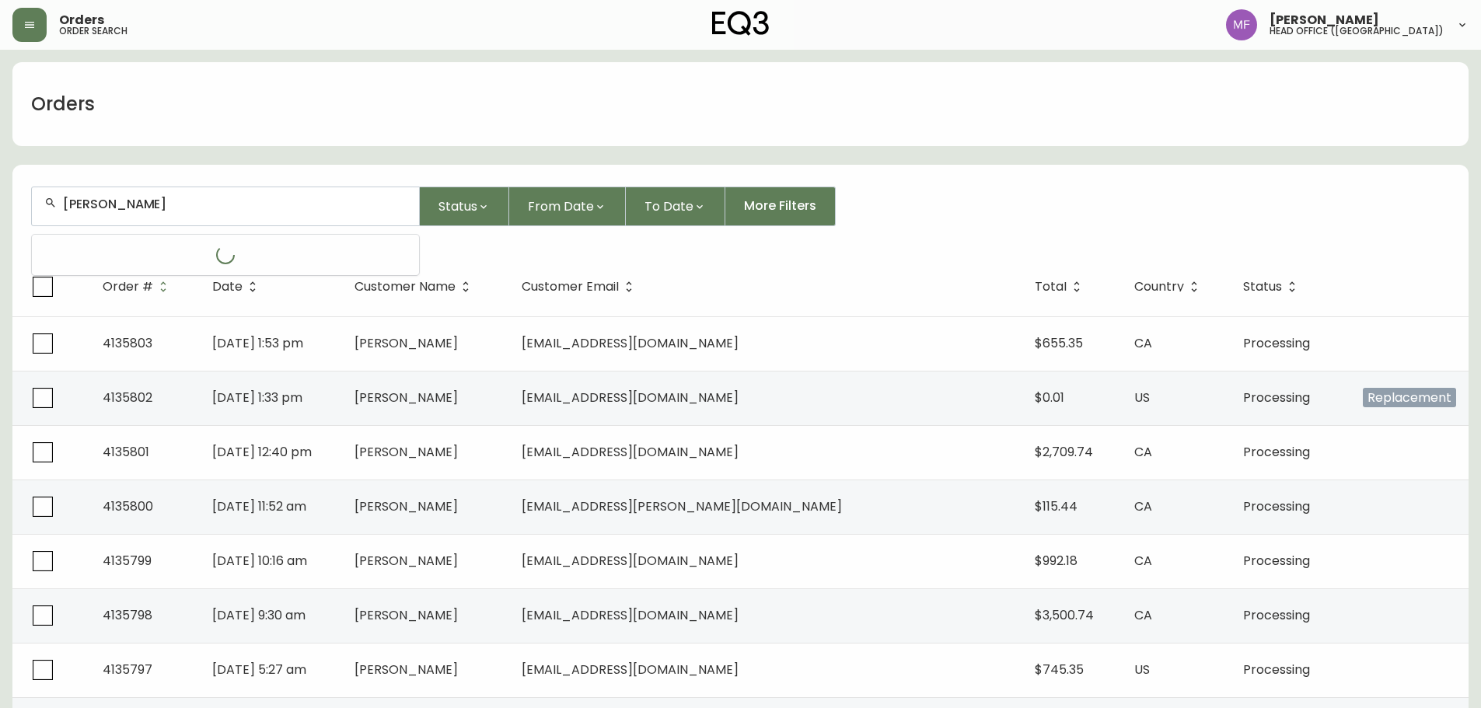
type input "[PERSON_NAME]"
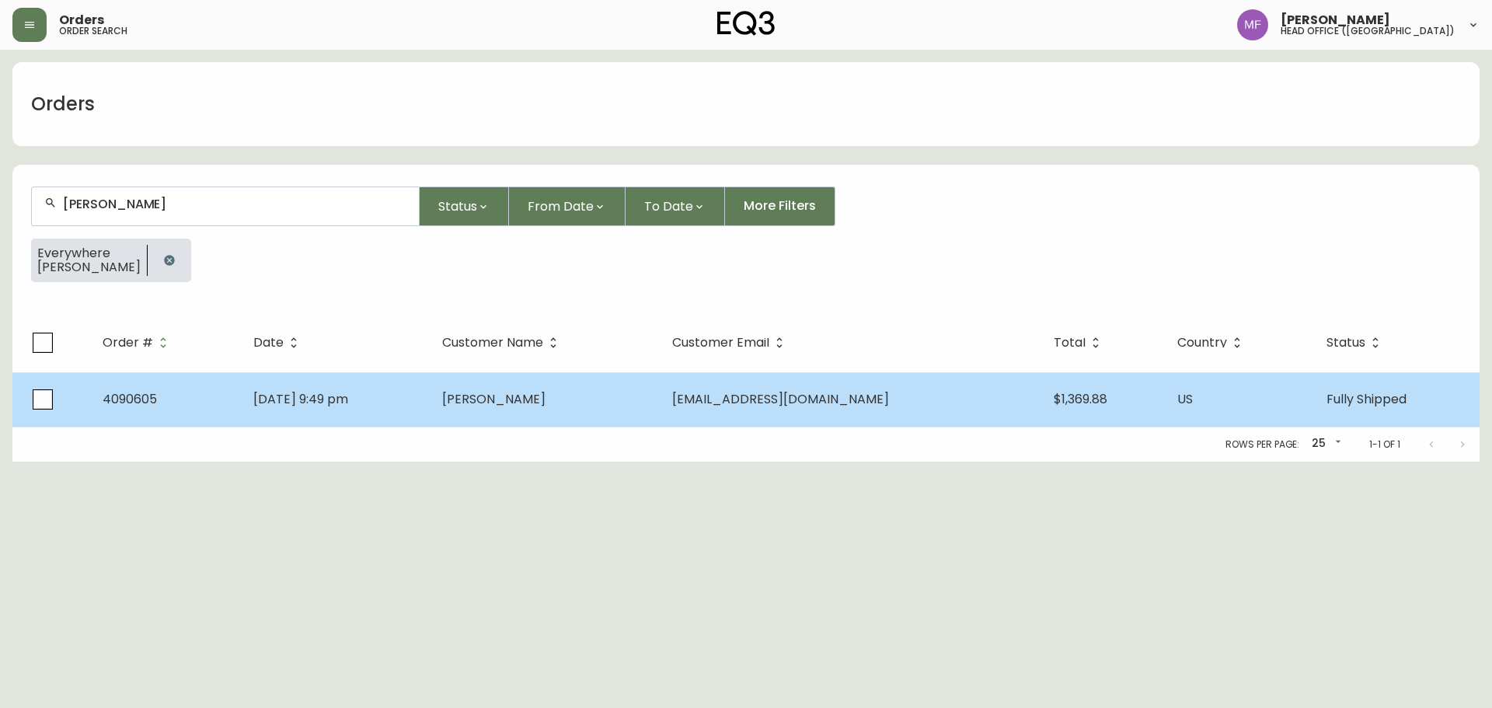
click at [546, 403] on span "[PERSON_NAME]" at bounding box center [493, 399] width 103 height 18
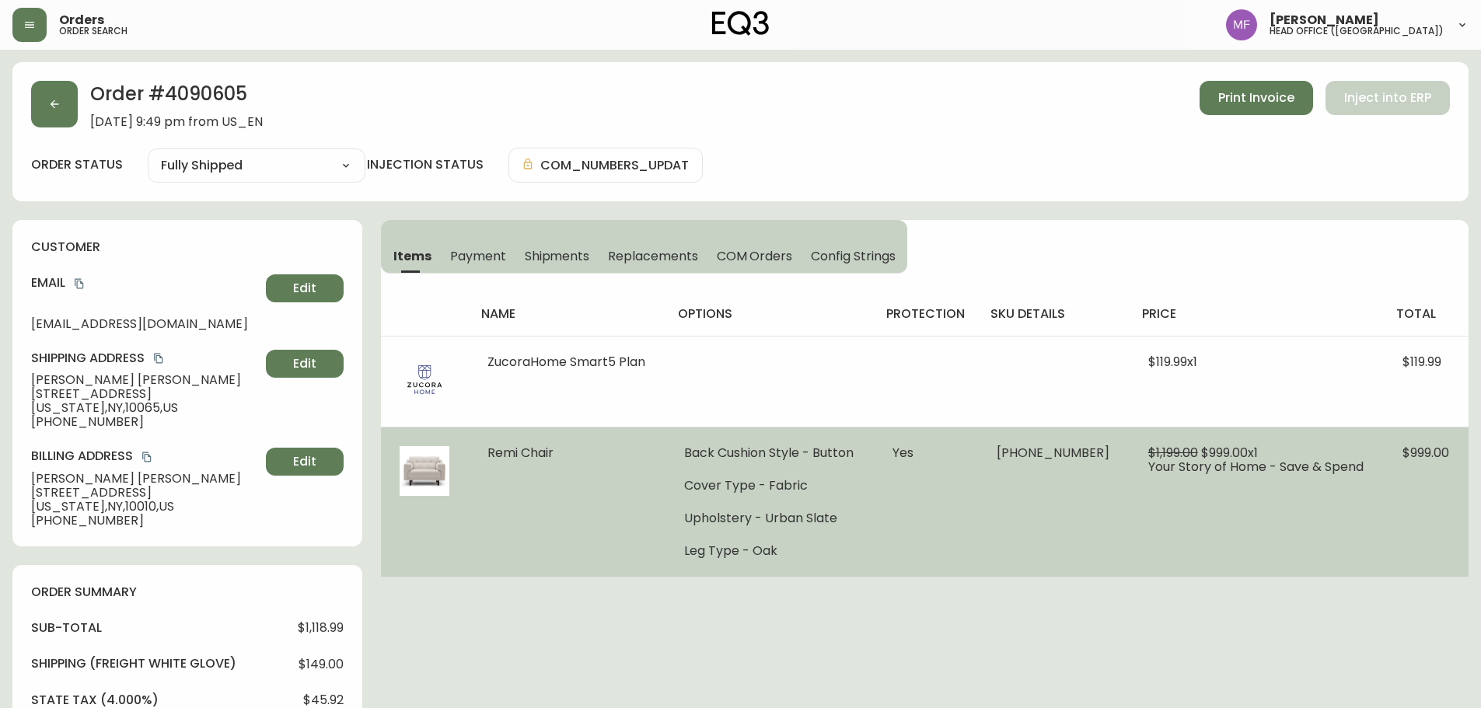
type input "Fully Shipped"
select select "FULLY_SHIPPED"
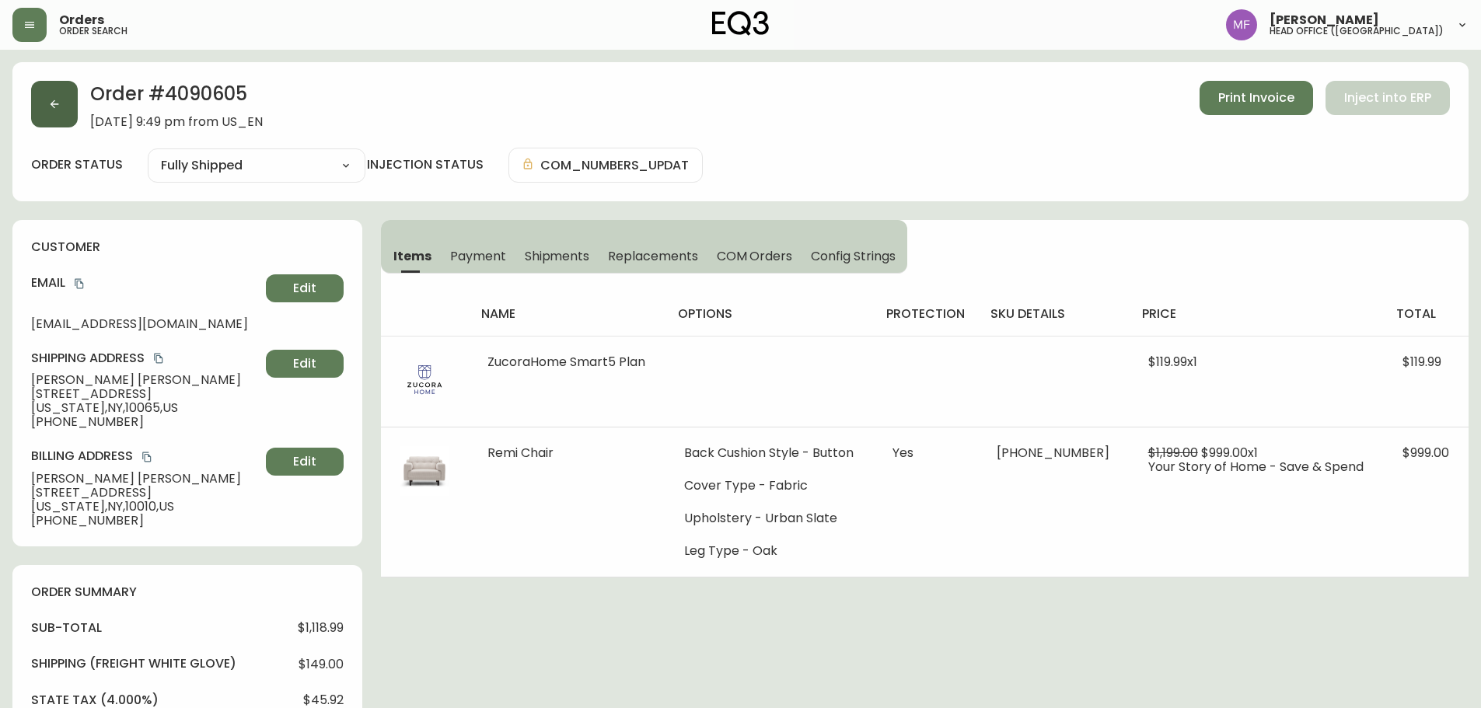
click at [68, 99] on button "button" at bounding box center [54, 104] width 47 height 47
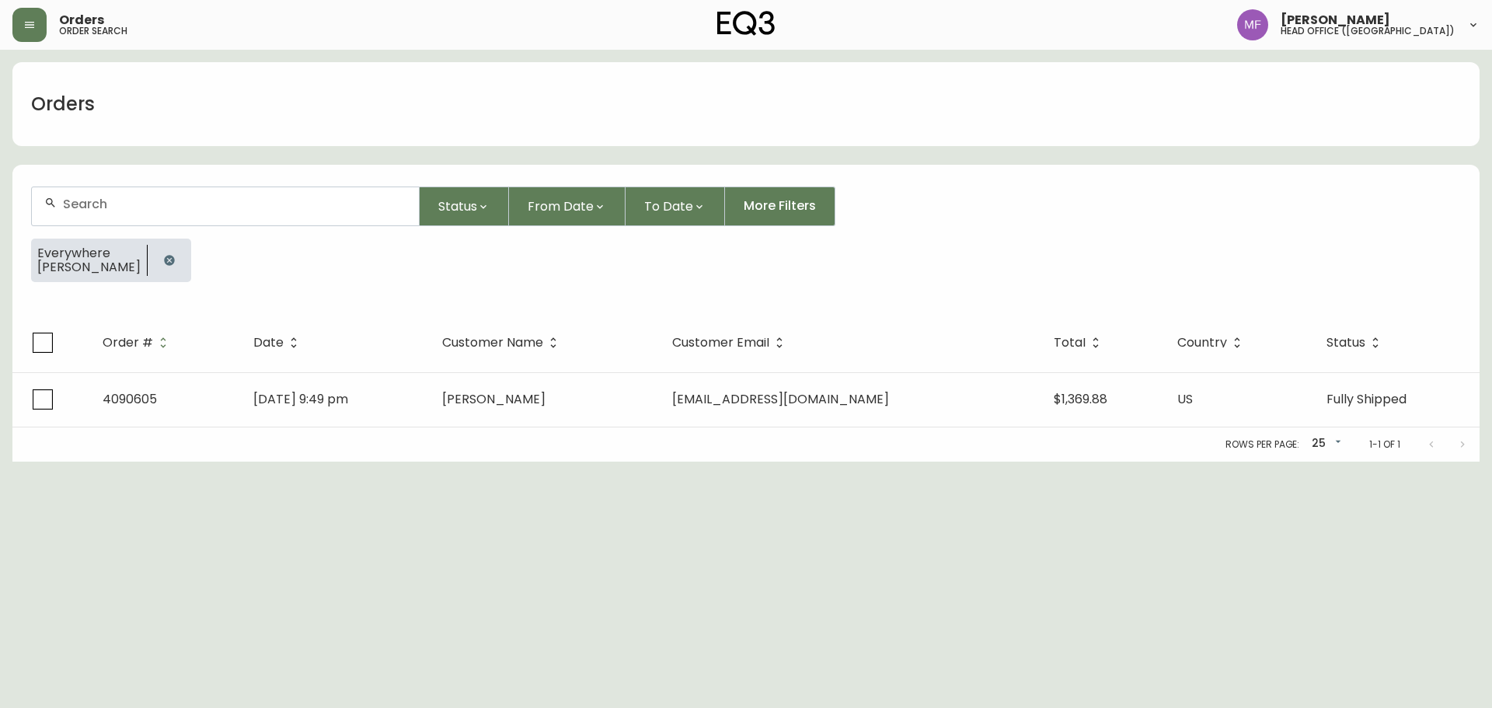
click at [138, 236] on form "Status From Date To Date More Filters Everywhere [PERSON_NAME]" at bounding box center [745, 240] width 1467 height 145
click at [164, 257] on icon "button" at bounding box center [169, 260] width 10 height 10
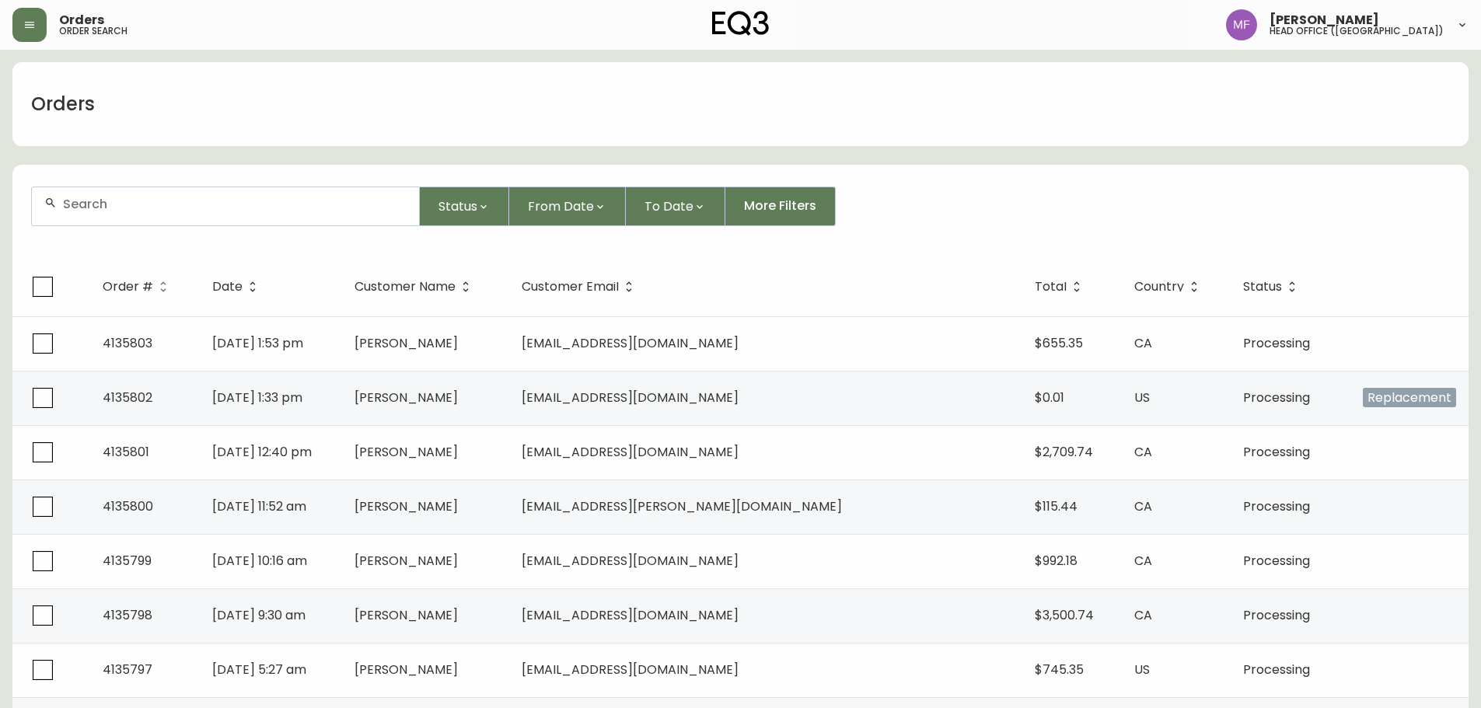
click at [131, 215] on div at bounding box center [225, 206] width 387 height 38
paste input "4135283"
type input "4135283"
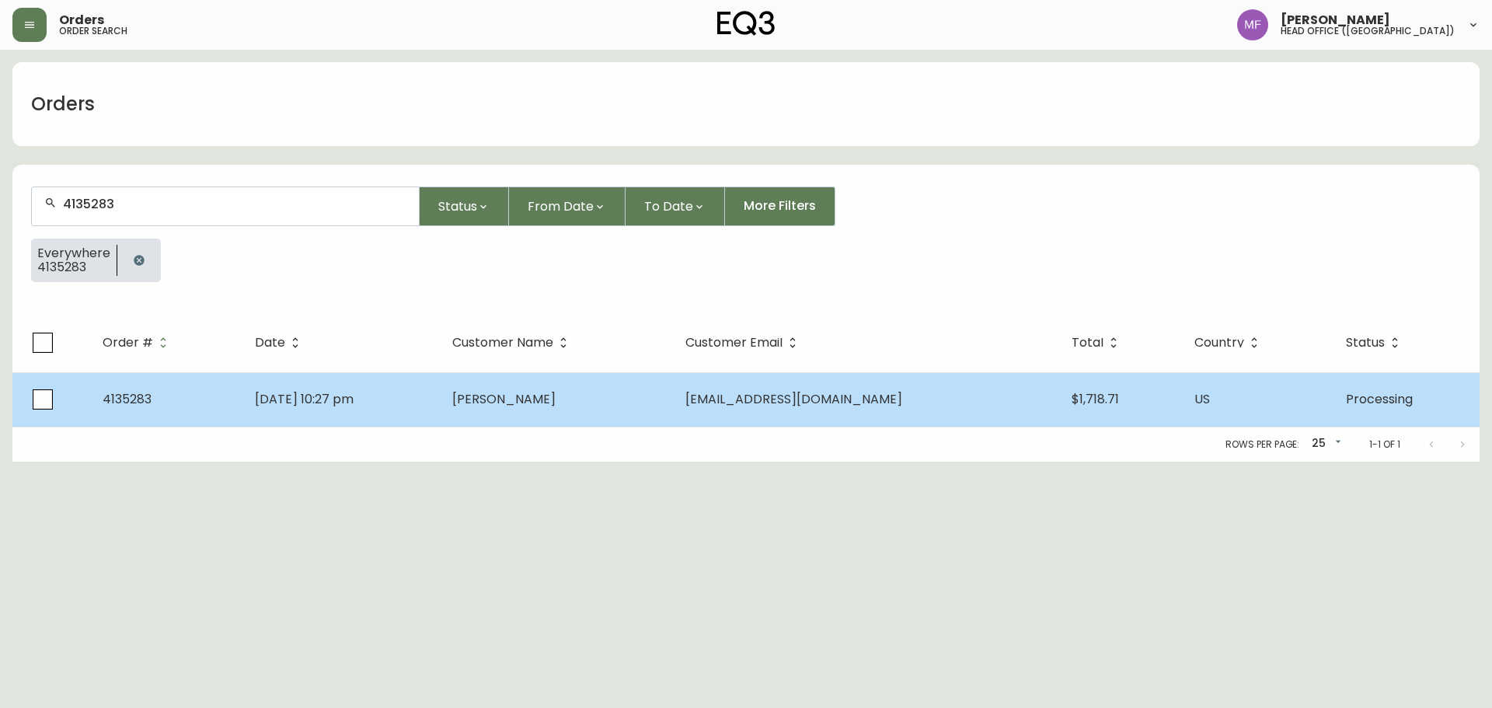
click at [440, 401] on td "[DATE] 10:27 pm" at bounding box center [340, 399] width 197 height 54
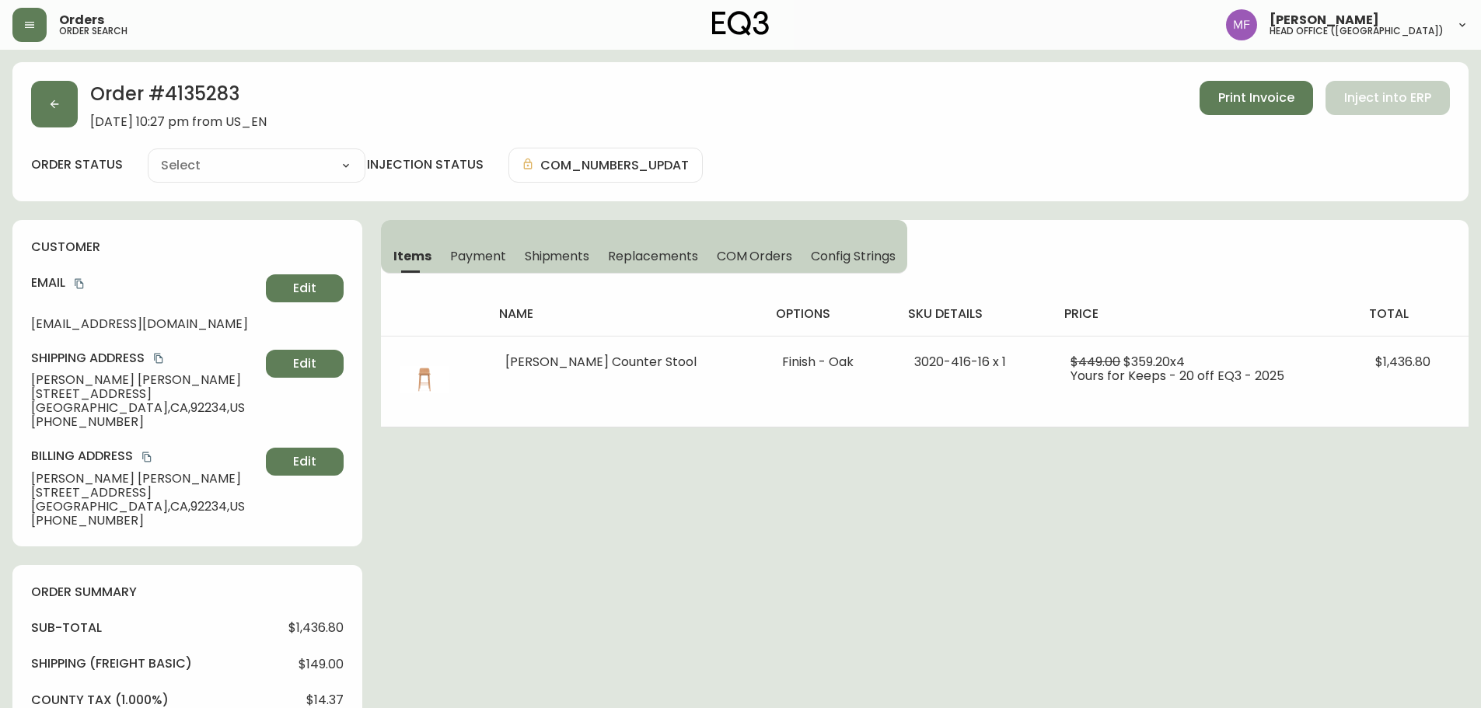
type input "Processing"
select select "PROCESSING"
click at [218, 90] on h2 "Order # 4135283" at bounding box center [178, 98] width 176 height 34
drag, startPoint x: 168, startPoint y: 379, endPoint x: 23, endPoint y: 381, distance: 144.6
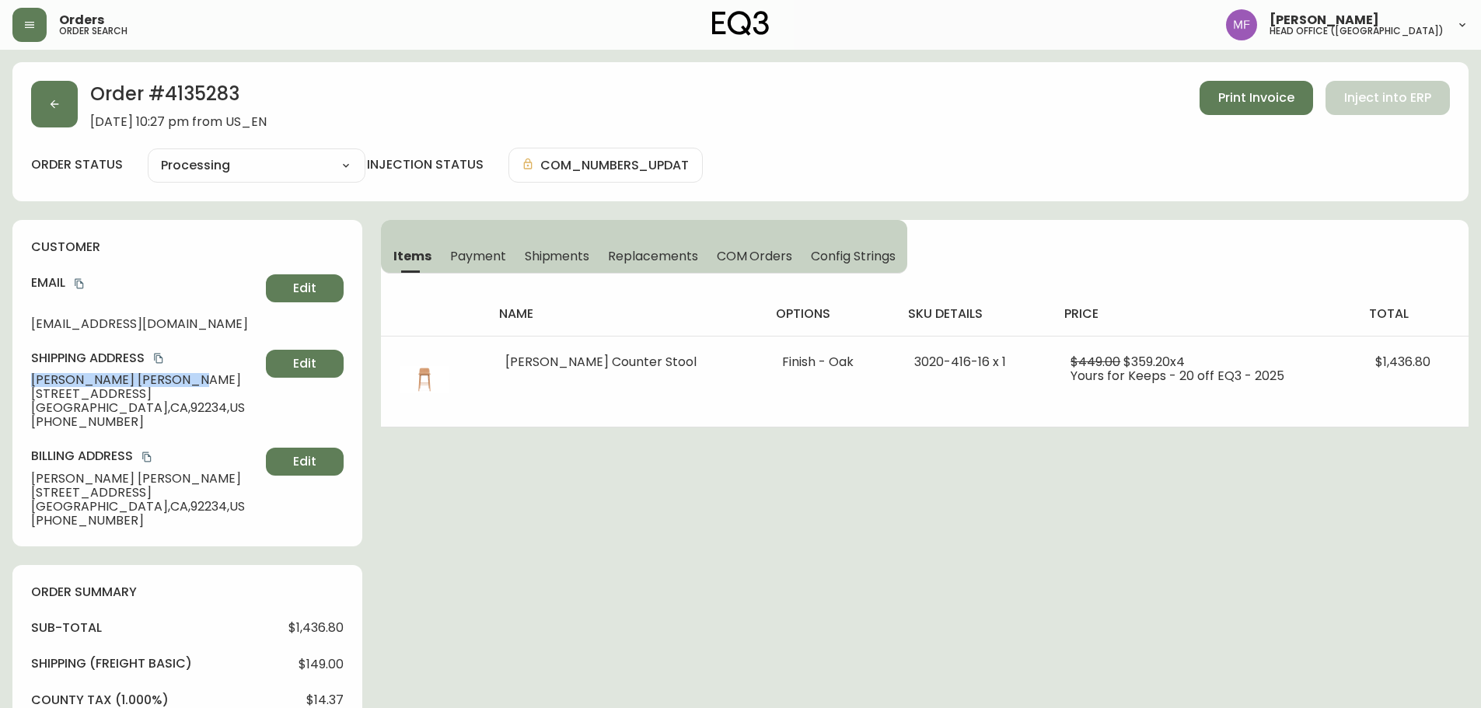
click at [23, 381] on div "customer Email [EMAIL_ADDRESS][DOMAIN_NAME] Edit Shipping Address [PERSON_NAME]…" at bounding box center [187, 383] width 350 height 326
click at [208, 96] on h2 "Order # 4135283" at bounding box center [178, 98] width 176 height 34
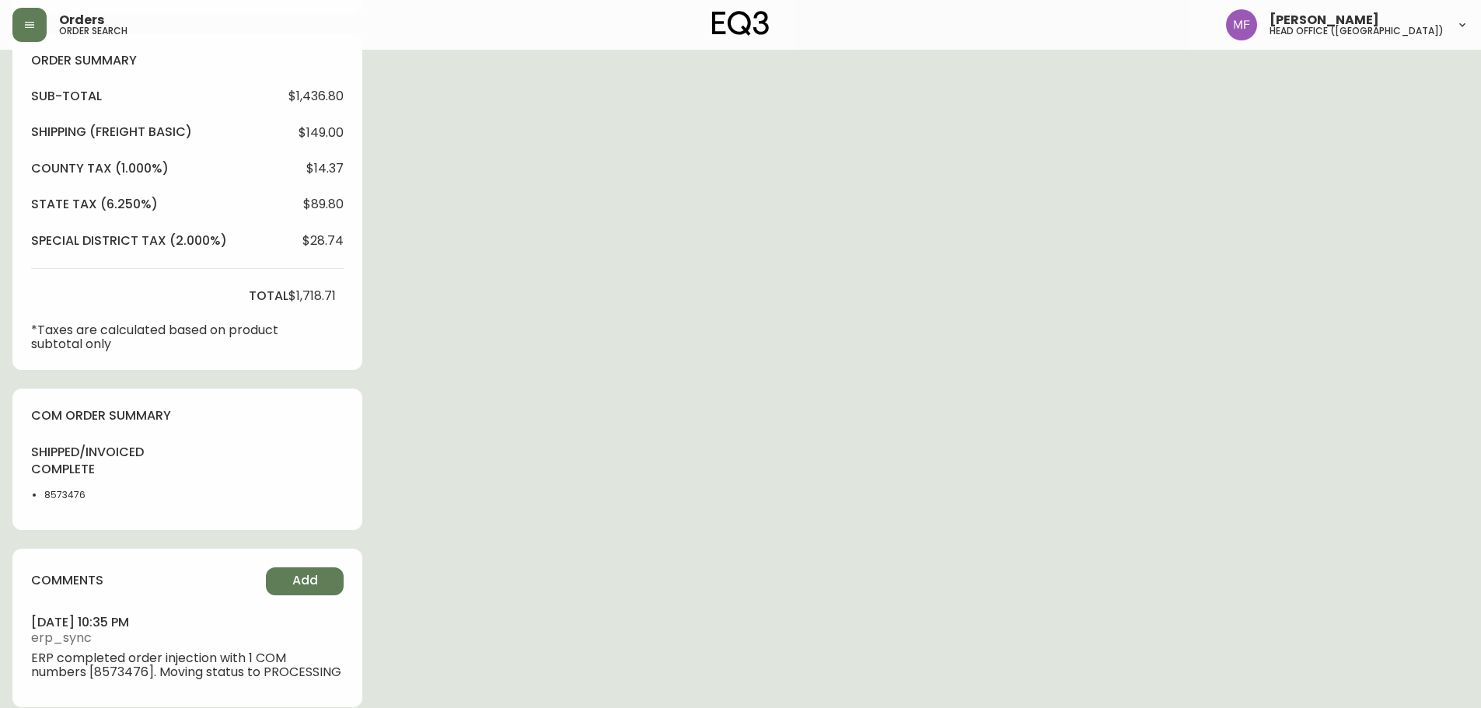
scroll to position [544, 0]
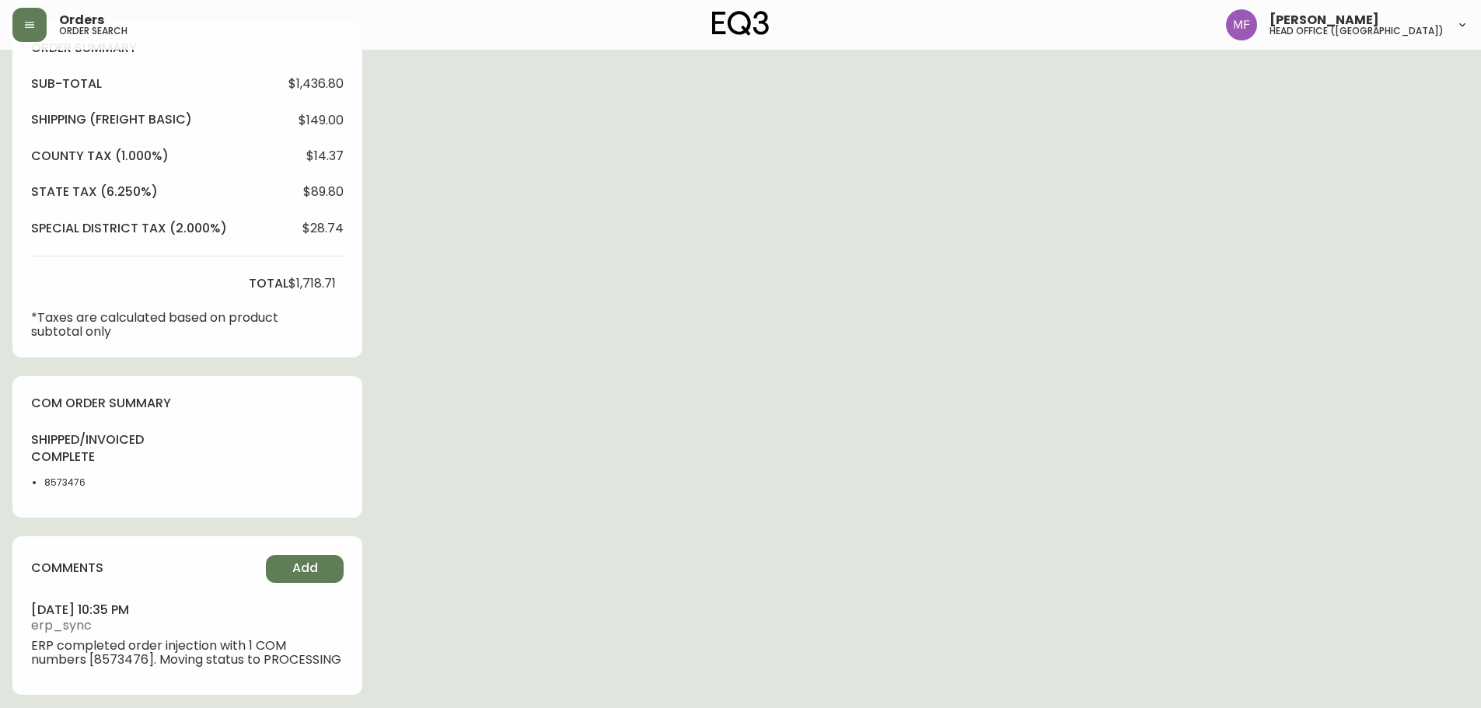
click at [75, 483] on li "8573476" at bounding box center [83, 483] width 78 height 14
drag, startPoint x: 75, startPoint y: 483, endPoint x: 99, endPoint y: 480, distance: 24.4
click at [75, 484] on li "8573476" at bounding box center [83, 483] width 78 height 14
click at [643, 371] on div "Order # 4135283 [DATE] 10:27 pm from US_EN Print Invoice Inject into ERP order …" at bounding box center [740, 115] width 1456 height 1195
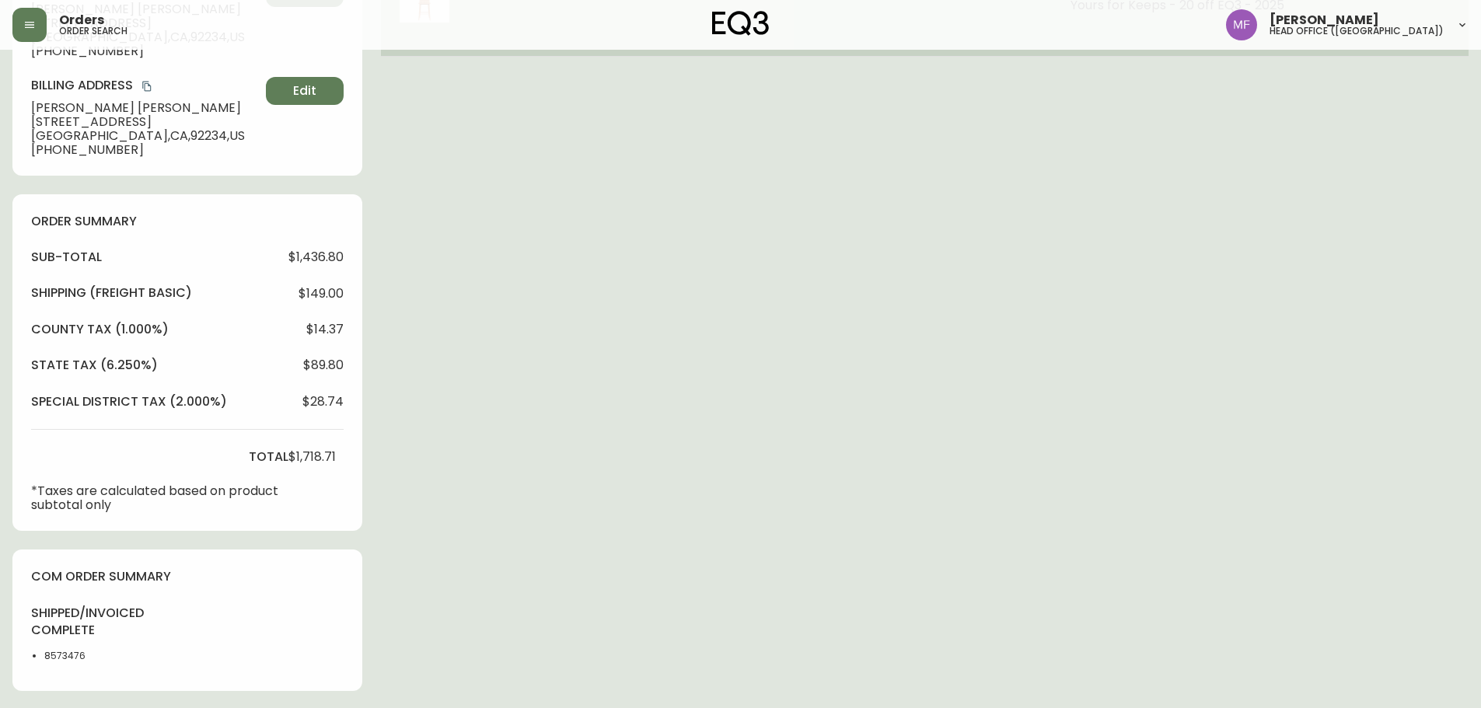
scroll to position [0, 0]
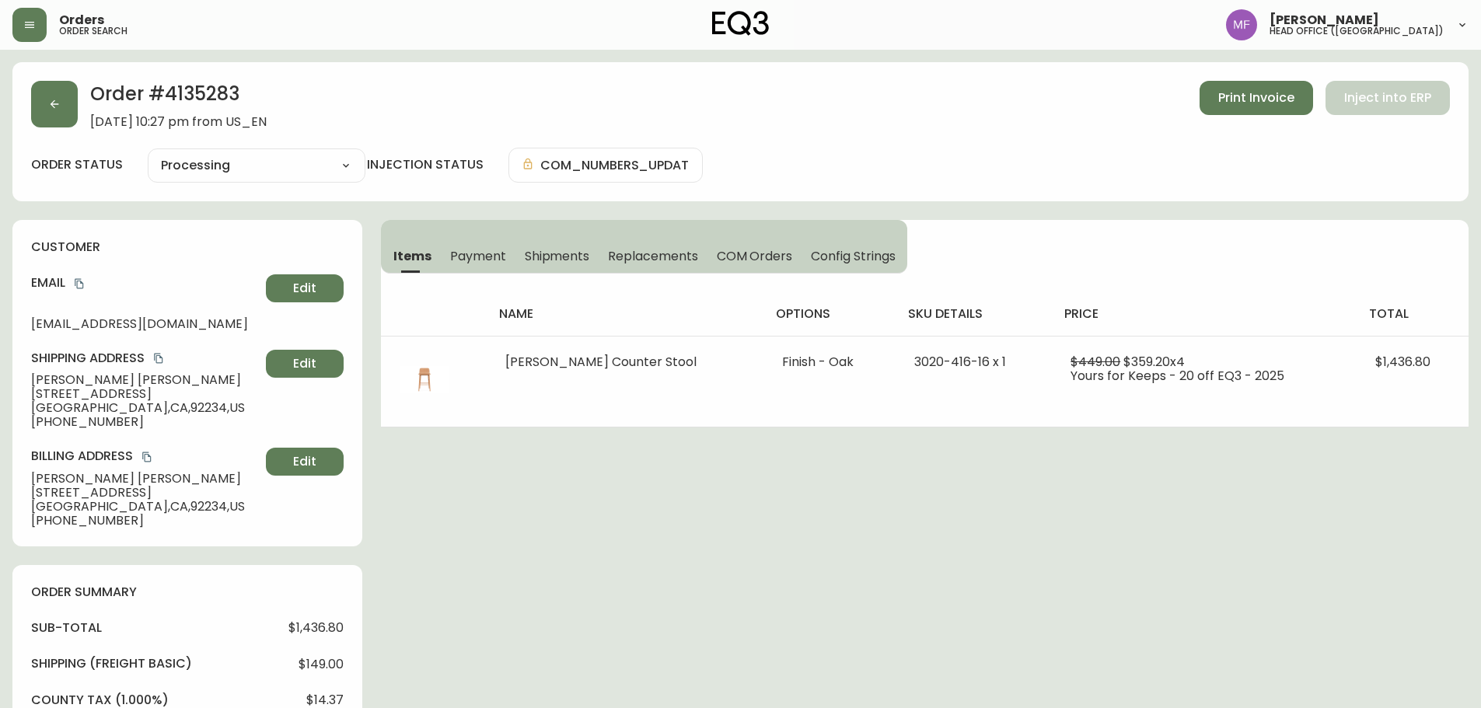
click at [227, 90] on h2 "Order # 4135283" at bounding box center [178, 98] width 176 height 34
click at [946, 494] on div "Order # 4135283 [DATE] 10:27 pm from US_EN Print Invoice Inject into ERP order …" at bounding box center [740, 659] width 1456 height 1195
click at [1086, 521] on div "Order # 4135283 [DATE] 10:27 pm from US_EN Print Invoice Inject into ERP order …" at bounding box center [740, 659] width 1456 height 1195
click at [1082, 594] on div "Order # 4135283 [DATE] 10:27 pm from US_EN Print Invoice Inject into ERP order …" at bounding box center [740, 659] width 1456 height 1195
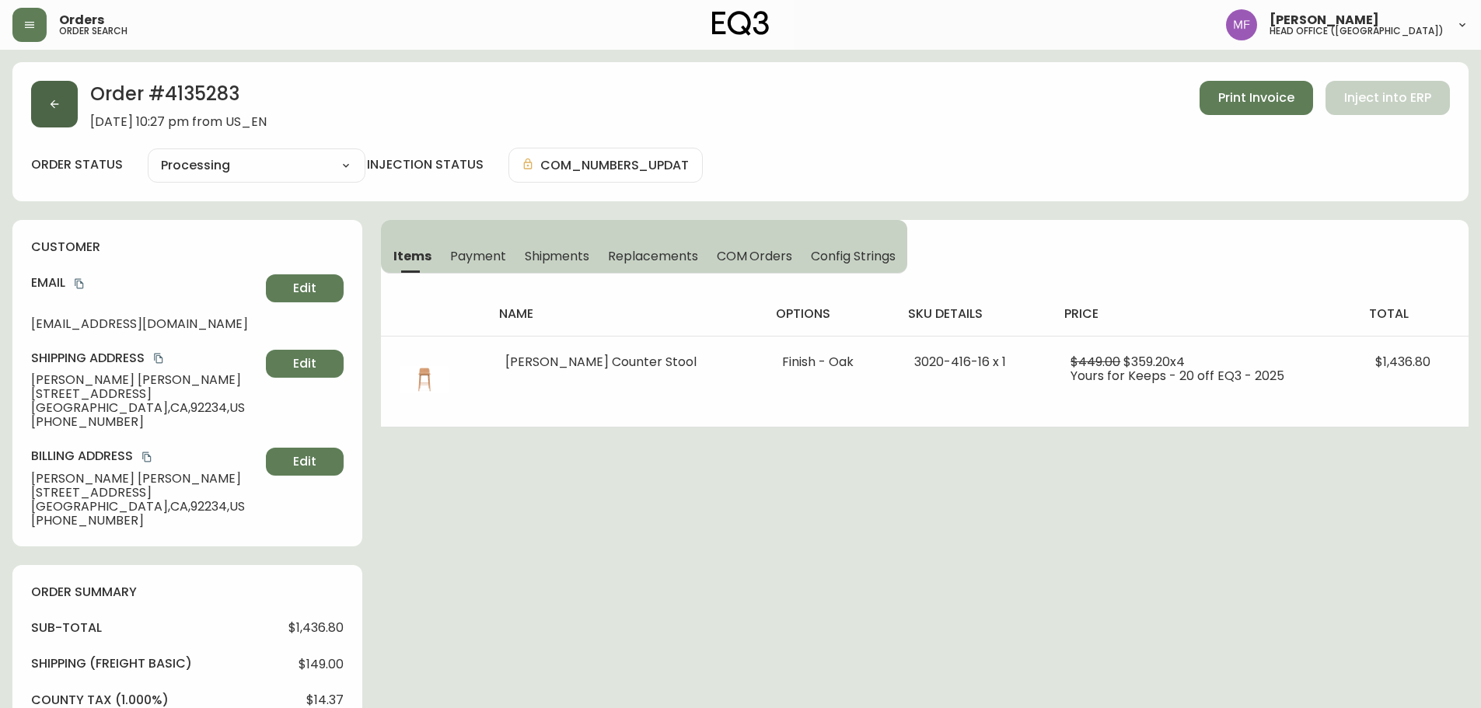
click at [41, 117] on button "button" at bounding box center [54, 104] width 47 height 47
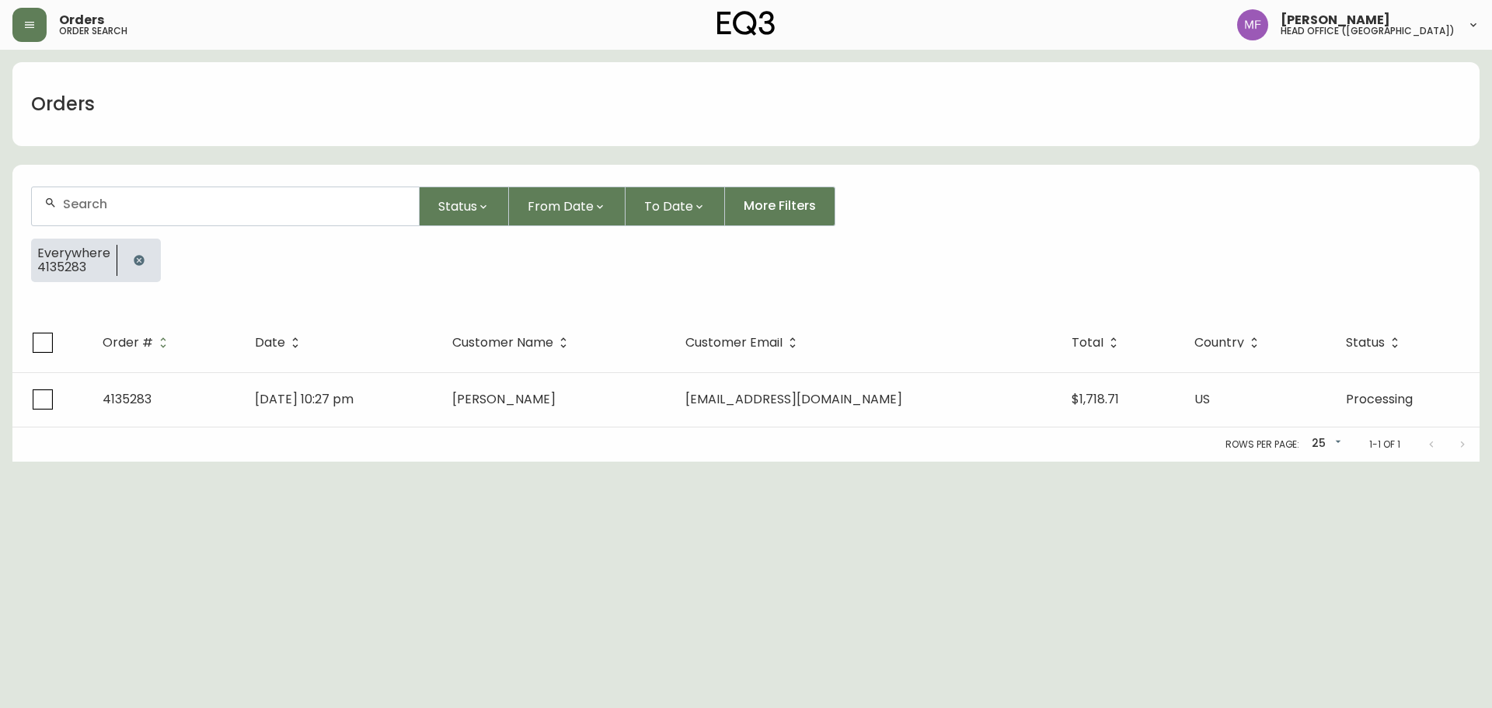
click at [143, 262] on icon "button" at bounding box center [139, 260] width 12 height 12
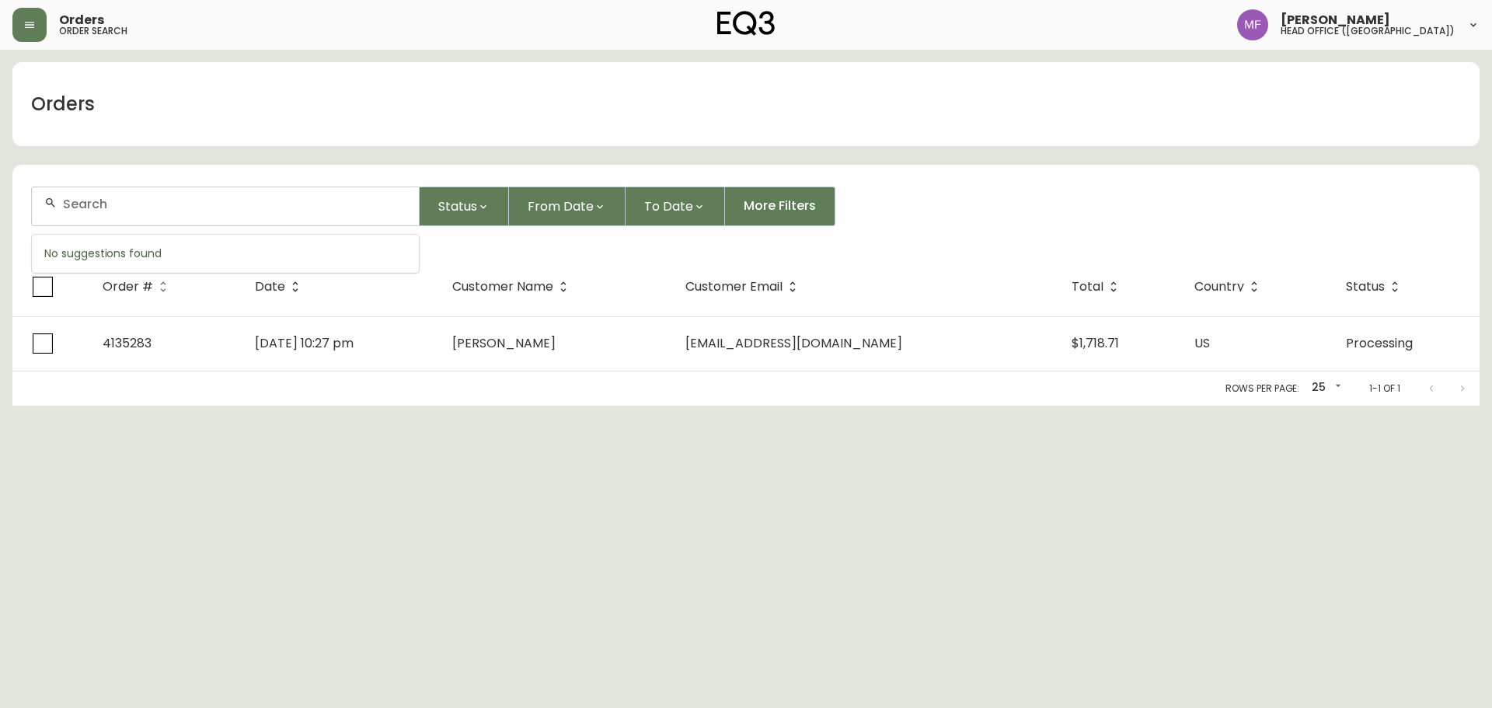
click at [131, 208] on input "text" at bounding box center [235, 204] width 344 height 15
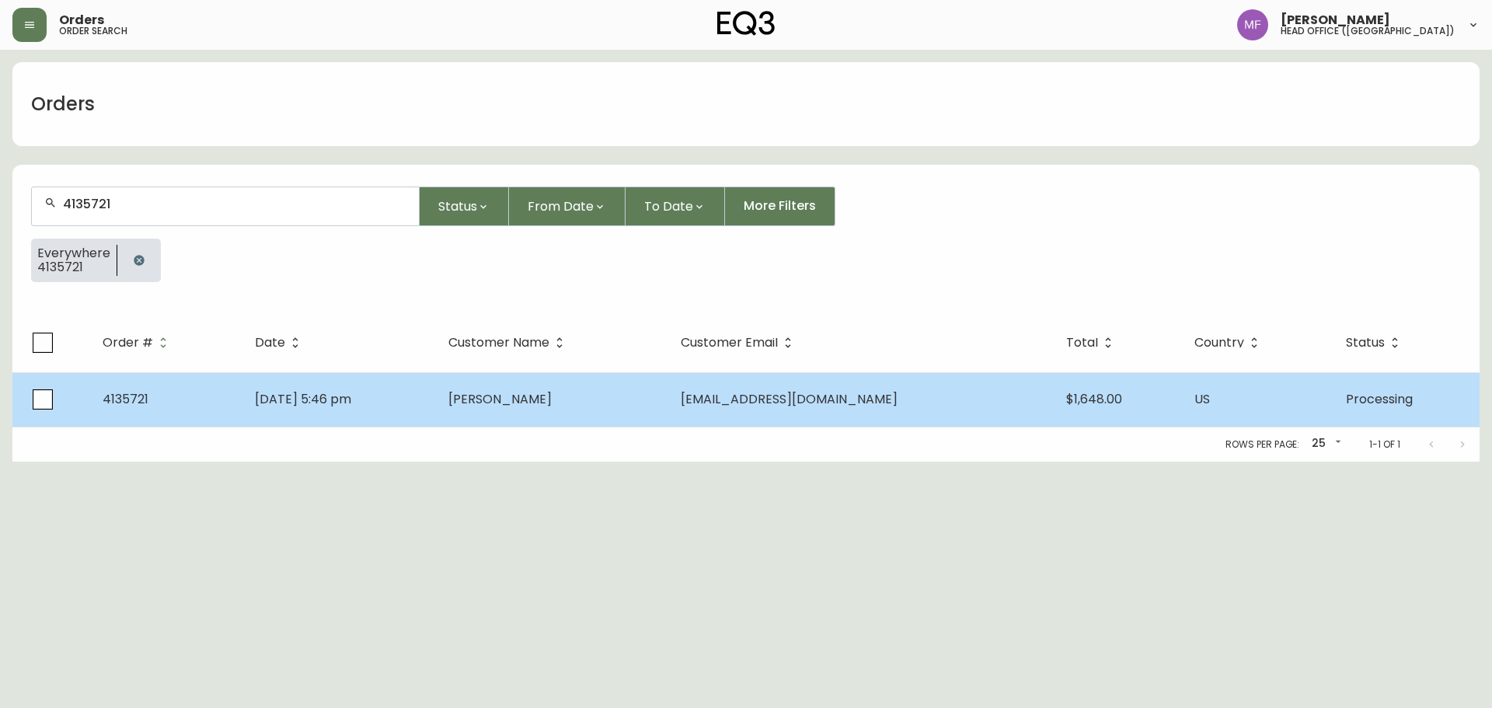
type input "4135721"
click at [344, 406] on span "[DATE] 5:46 pm" at bounding box center [303, 399] width 96 height 18
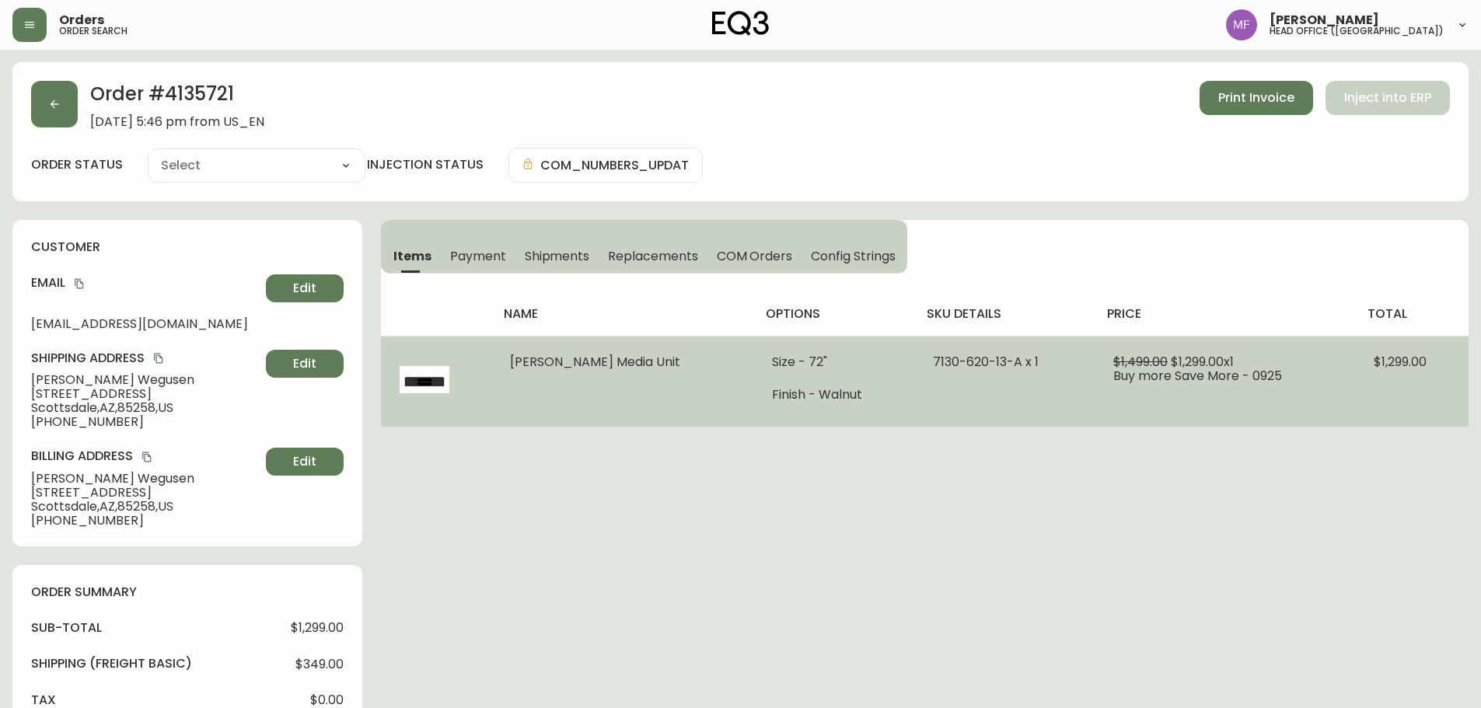
type input "Processing"
select select "PROCESSING"
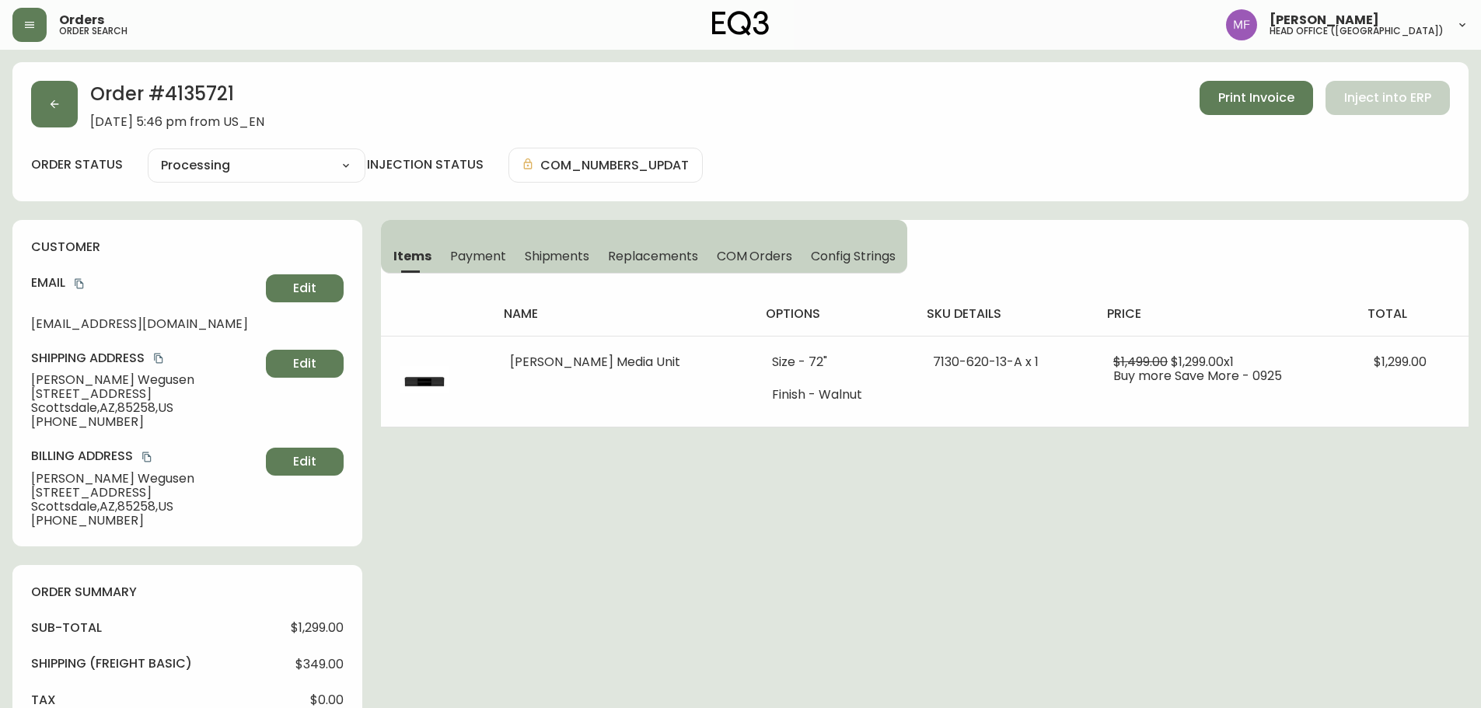
click at [200, 95] on h2 "Order # 4135721" at bounding box center [177, 98] width 174 height 34
click at [186, 91] on h2 "Order # 4135721" at bounding box center [177, 98] width 174 height 34
drag, startPoint x: 123, startPoint y: 382, endPoint x: 5, endPoint y: 382, distance: 117.4
click at [5, 382] on main "Order # 4135721 [DATE] 5:46 pm from US_EN Print Invoice Inject into ERP order s…" at bounding box center [740, 609] width 1481 height 1118
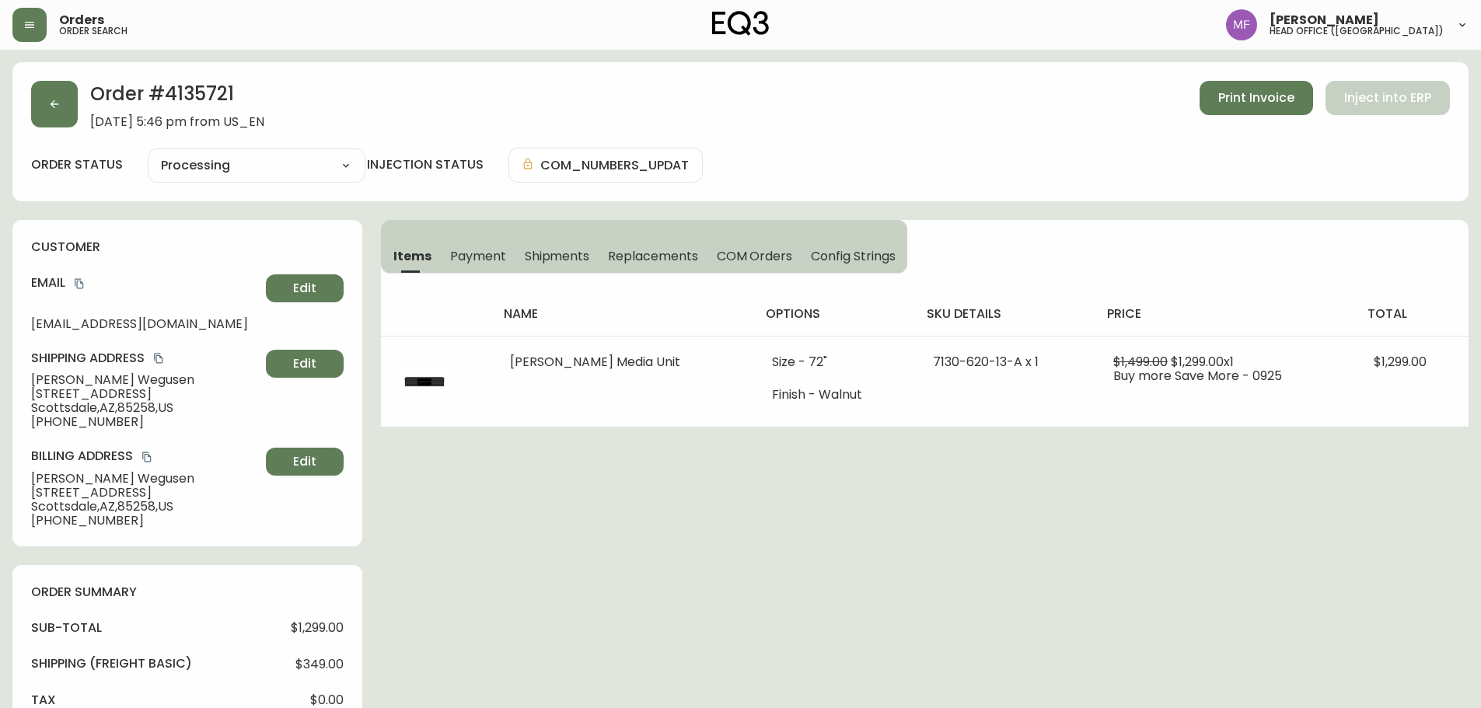
click at [204, 86] on h2 "Order # 4135721" at bounding box center [177, 98] width 174 height 34
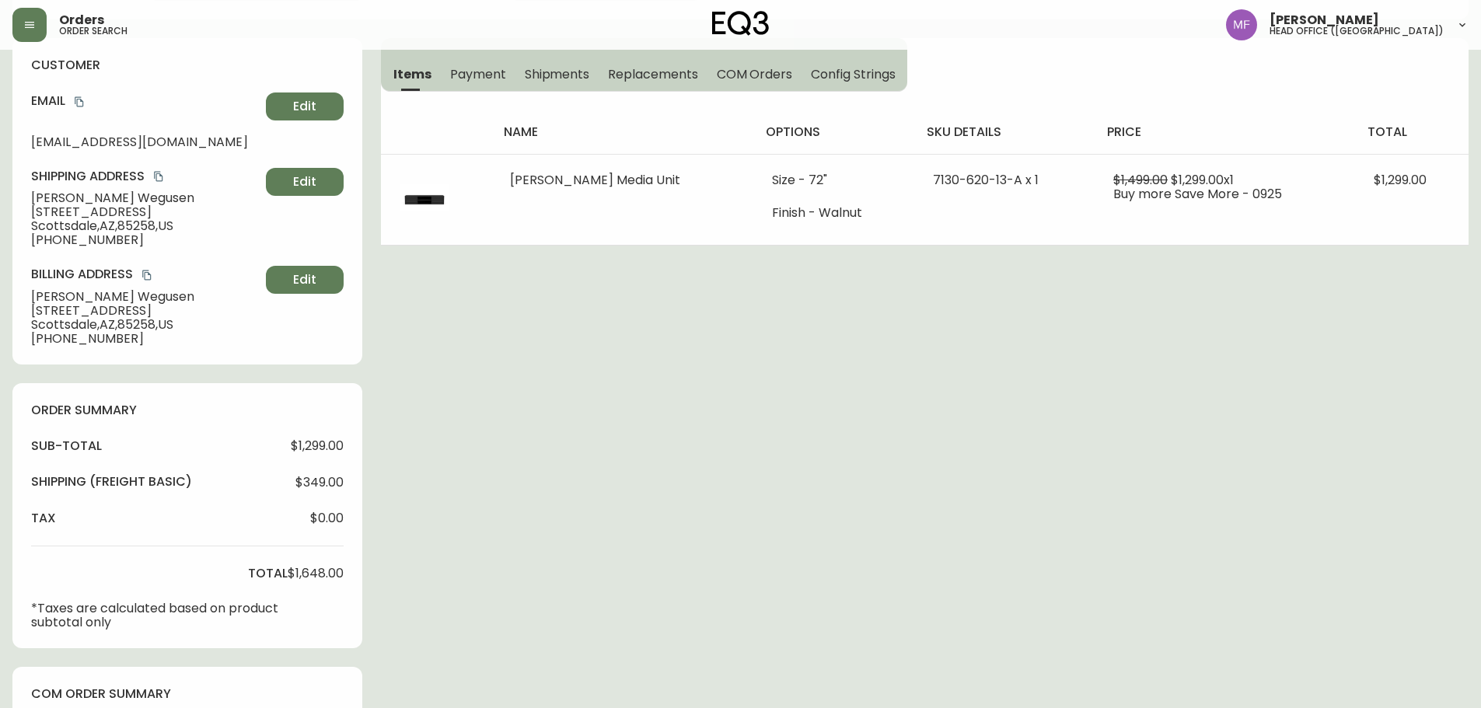
scroll to position [460, 0]
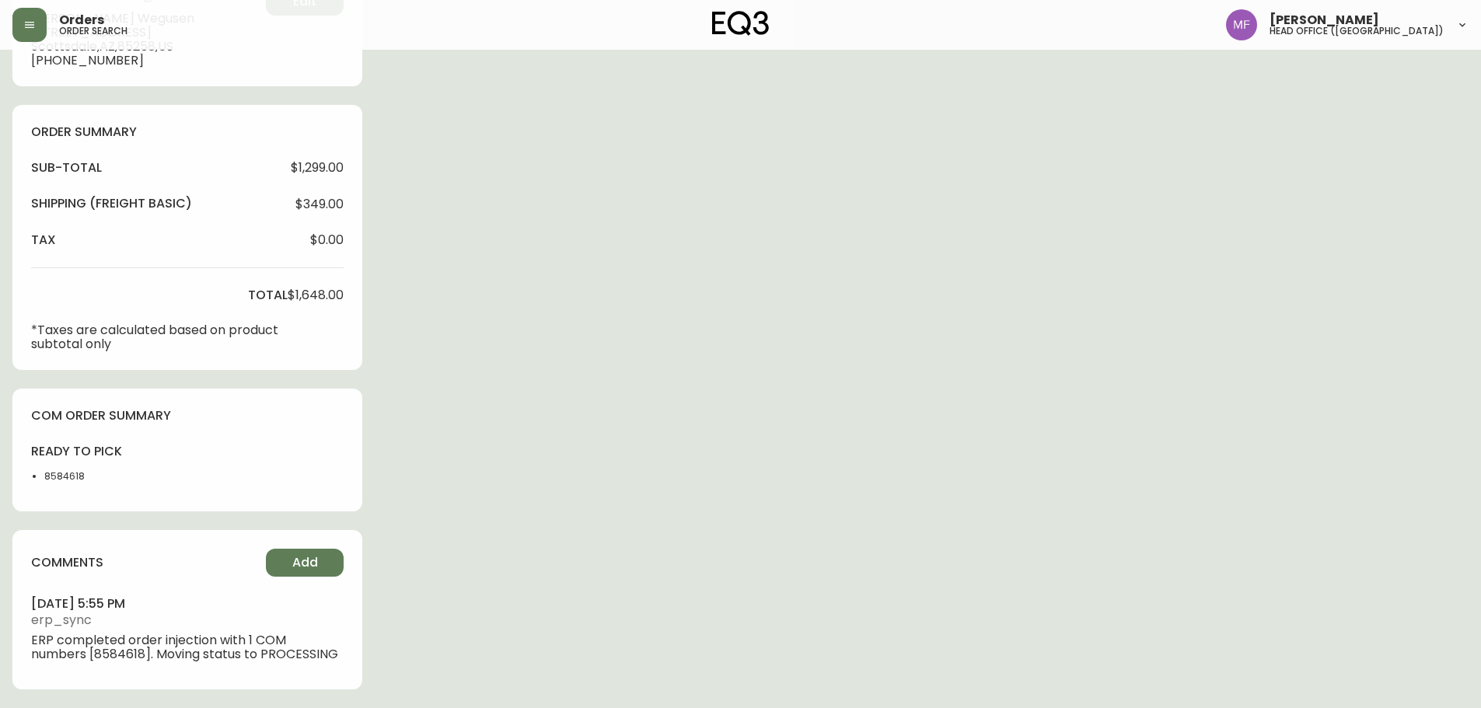
click at [70, 474] on li "8584618" at bounding box center [83, 476] width 78 height 14
click at [69, 476] on li "8584618" at bounding box center [83, 476] width 78 height 14
click at [643, 410] on div "Order # 4135721 [DATE] 5:46 pm from US_EN Print Invoice Inject into ERP order s…" at bounding box center [740, 155] width 1456 height 1106
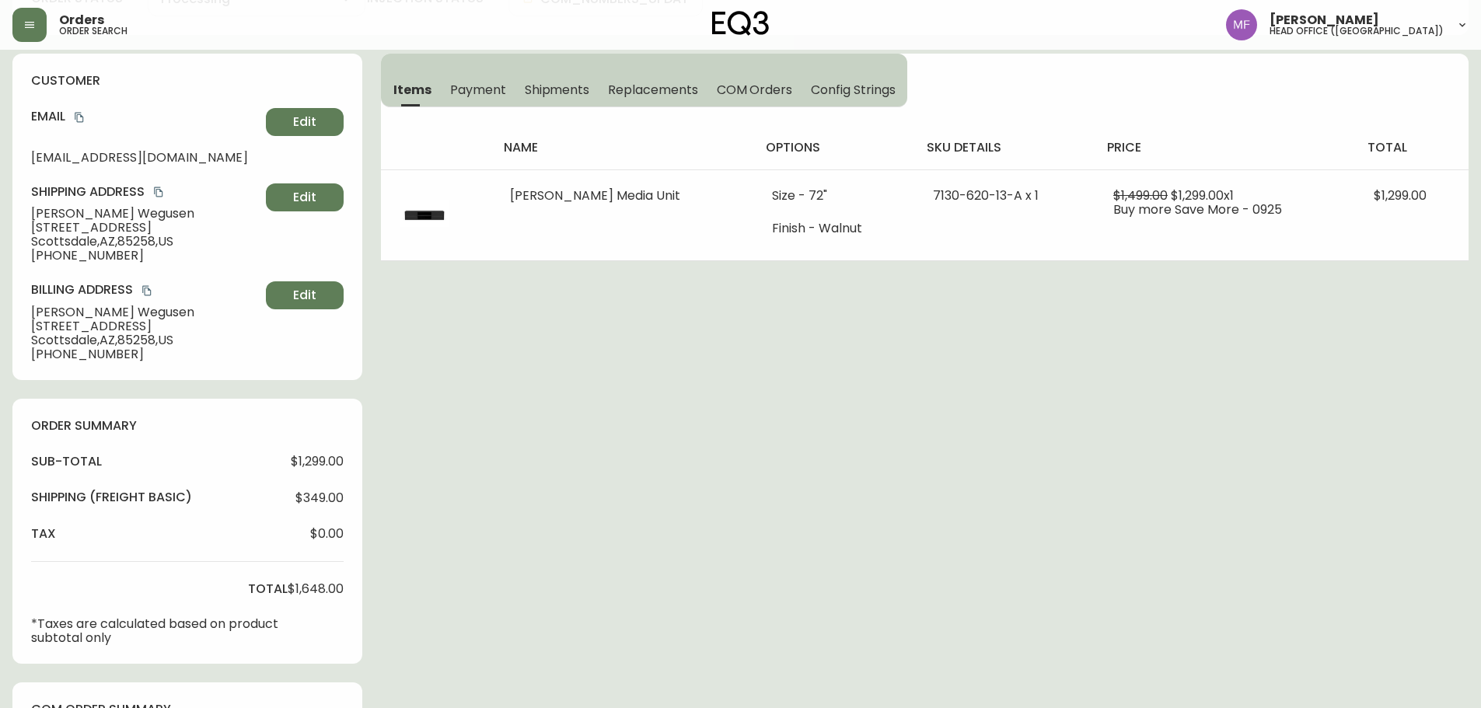
scroll to position [0, 0]
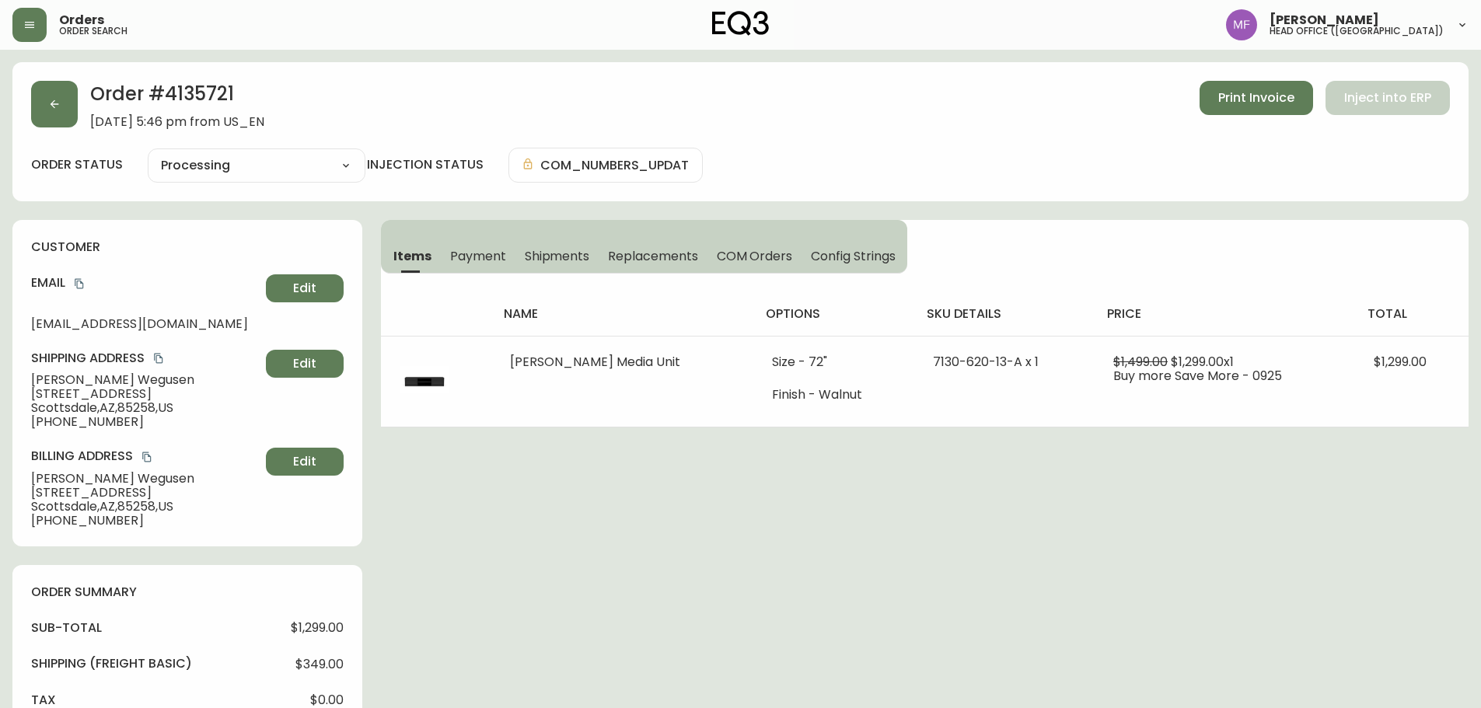
click at [92, 91] on h2 "Order # 4135721" at bounding box center [177, 98] width 174 height 34
click at [67, 124] on button "button" at bounding box center [54, 104] width 47 height 47
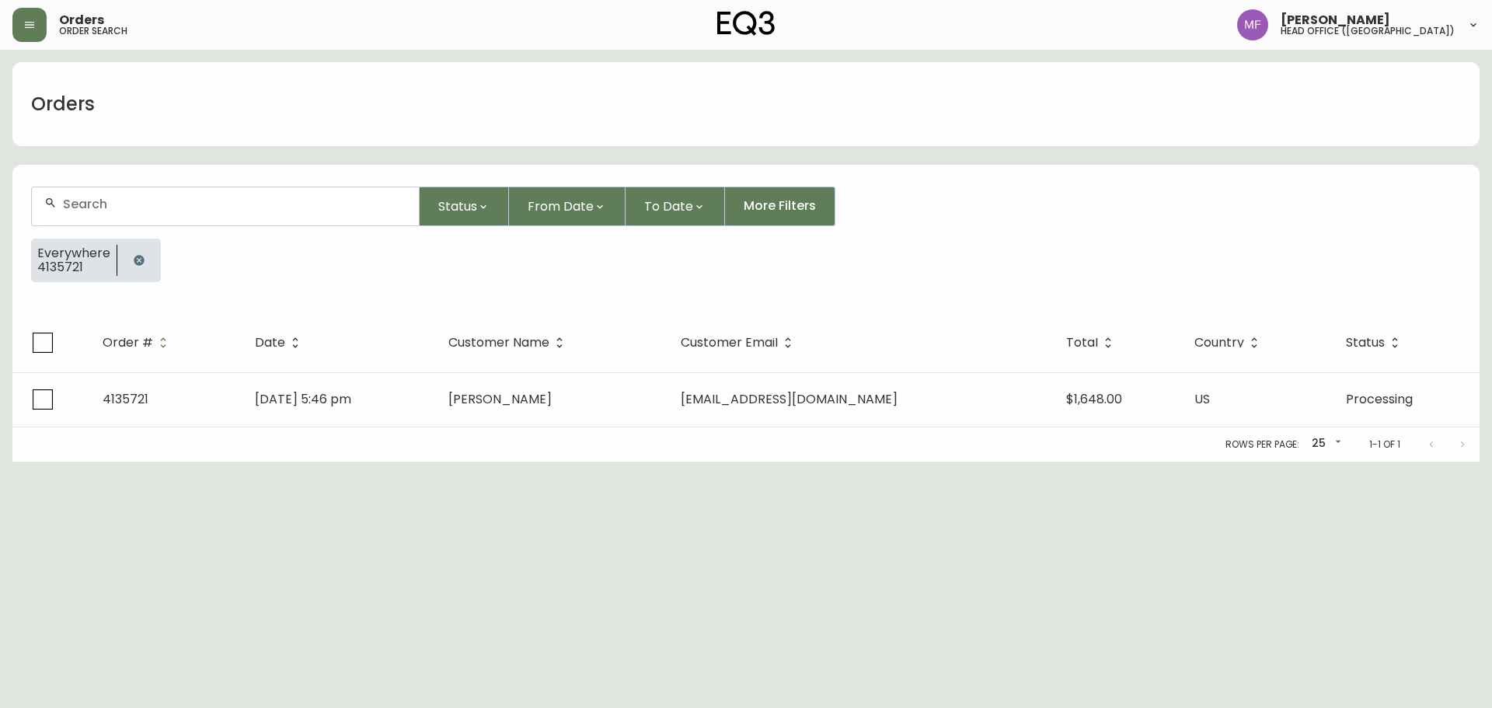
drag, startPoint x: 124, startPoint y: 267, endPoint x: 124, endPoint y: 218, distance: 48.2
click at [124, 267] on button "button" at bounding box center [139, 260] width 31 height 31
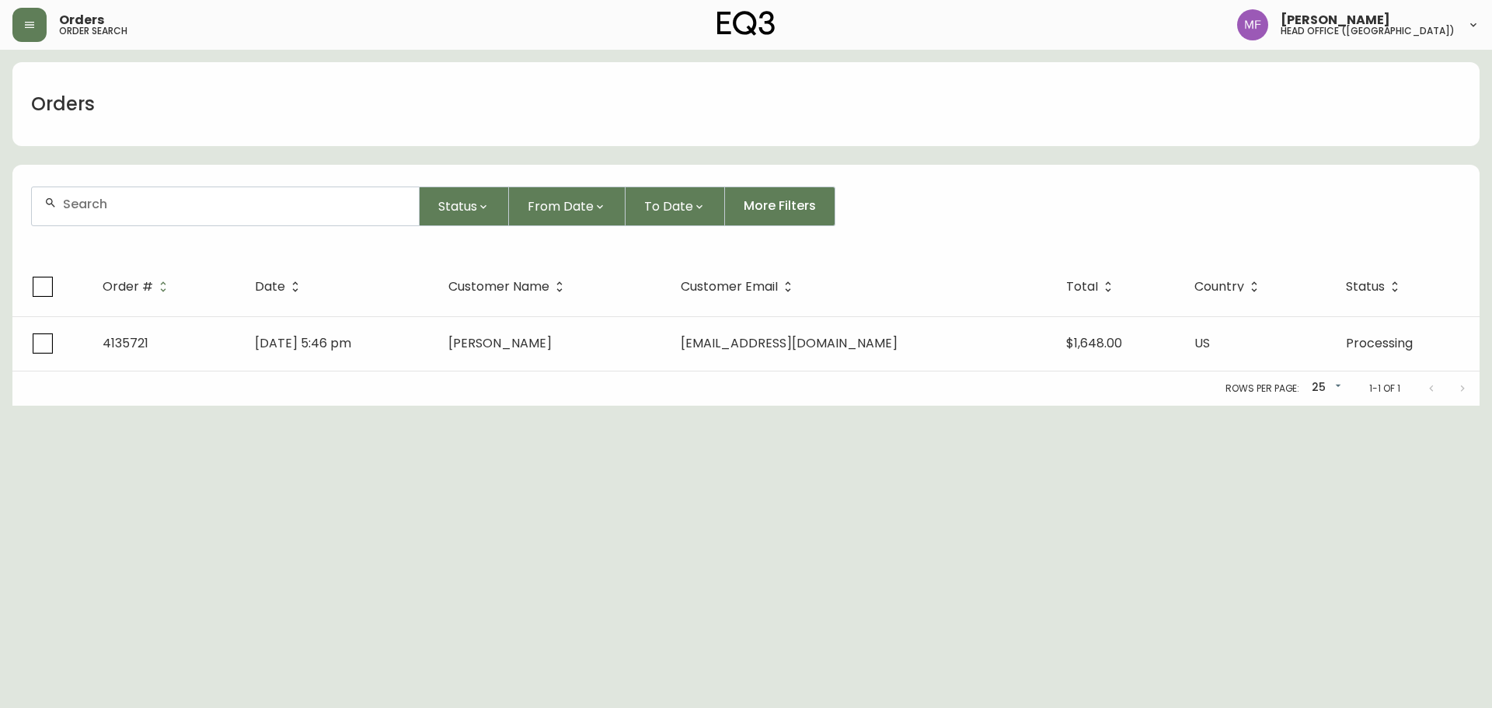
click at [124, 215] on div at bounding box center [225, 206] width 387 height 38
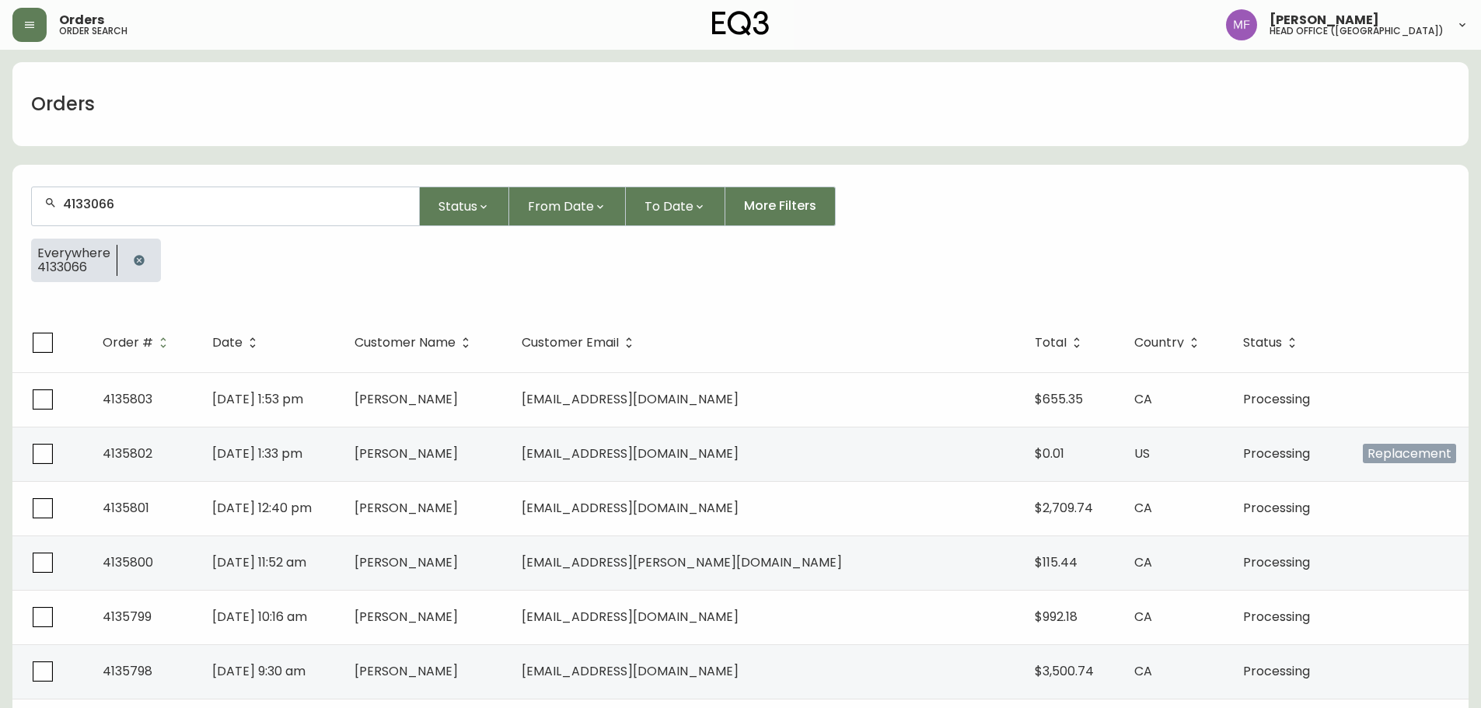
type input "4133066"
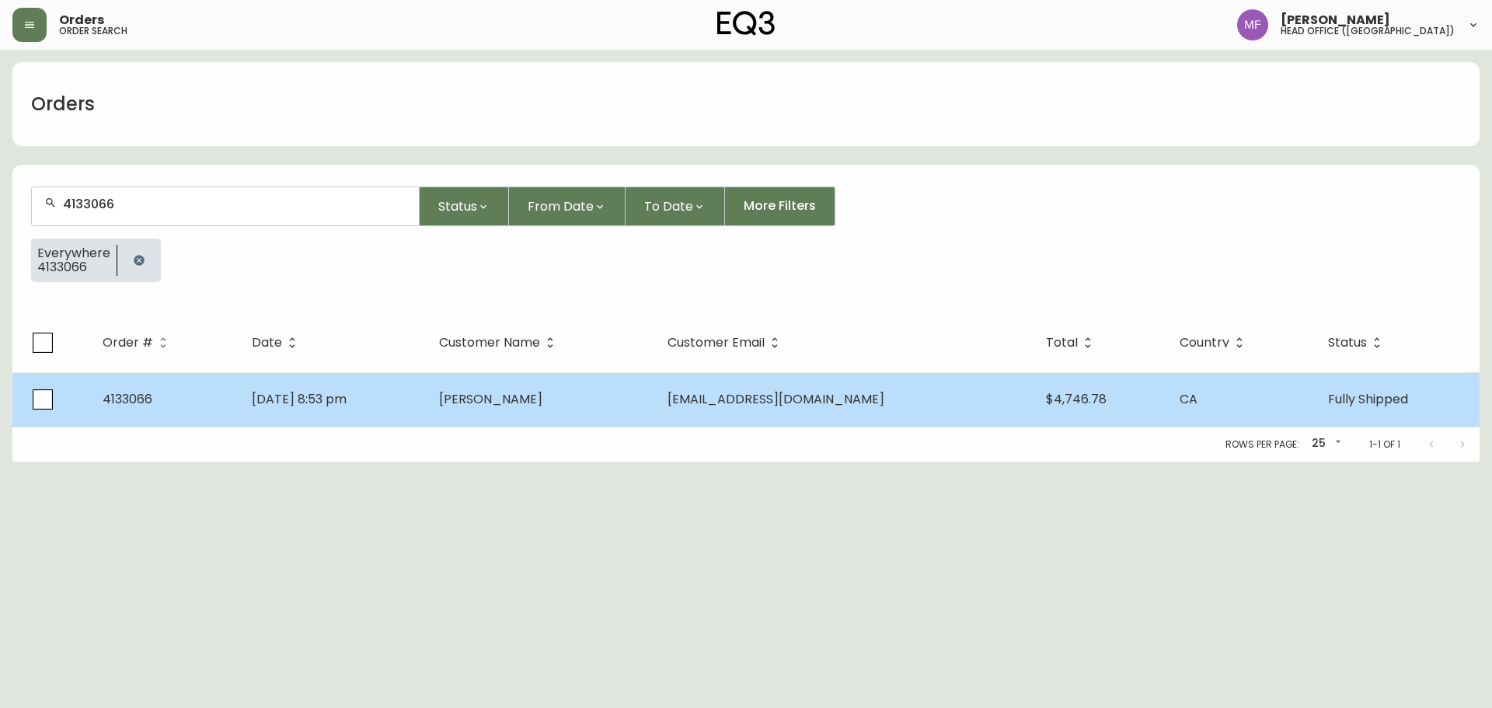
click at [654, 403] on td "[PERSON_NAME]" at bounding box center [541, 399] width 229 height 54
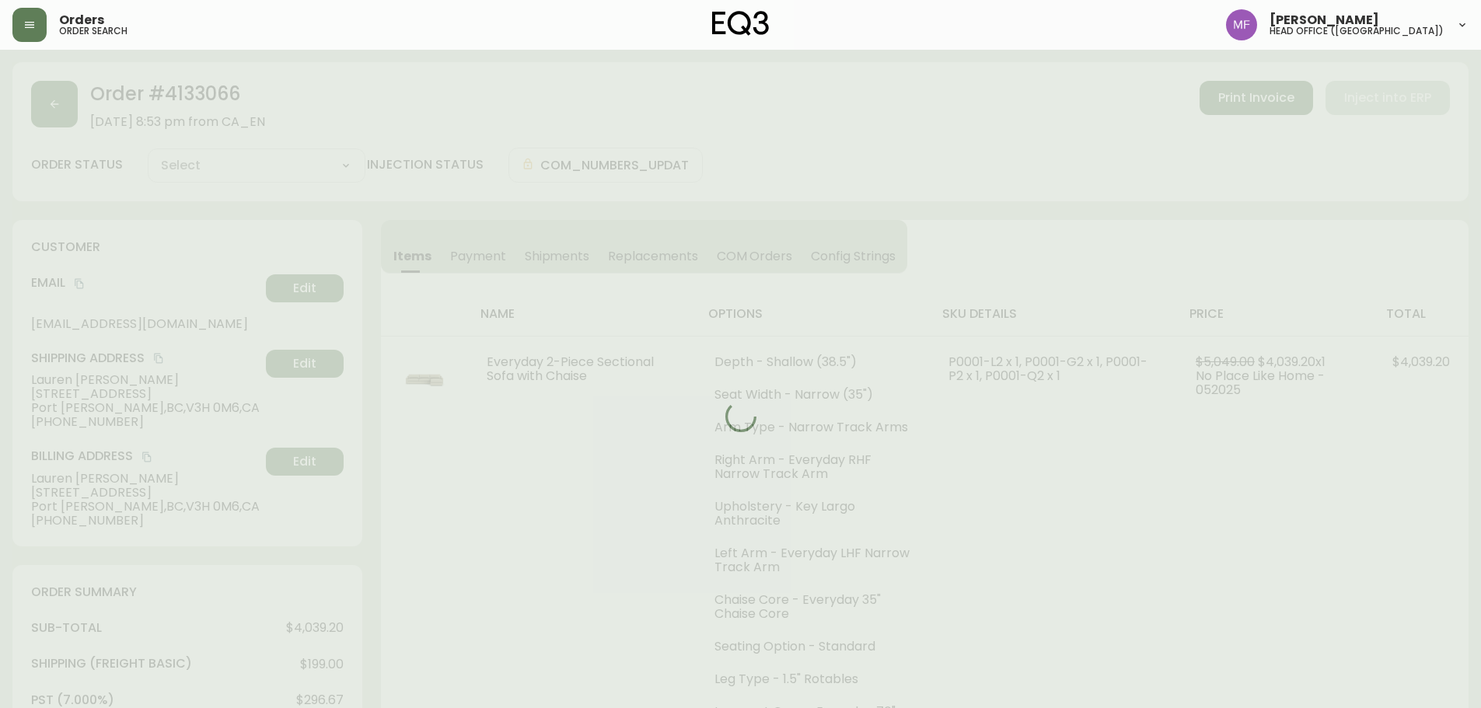
type input "Fully Shipped"
select select "FULLY_SHIPPED"
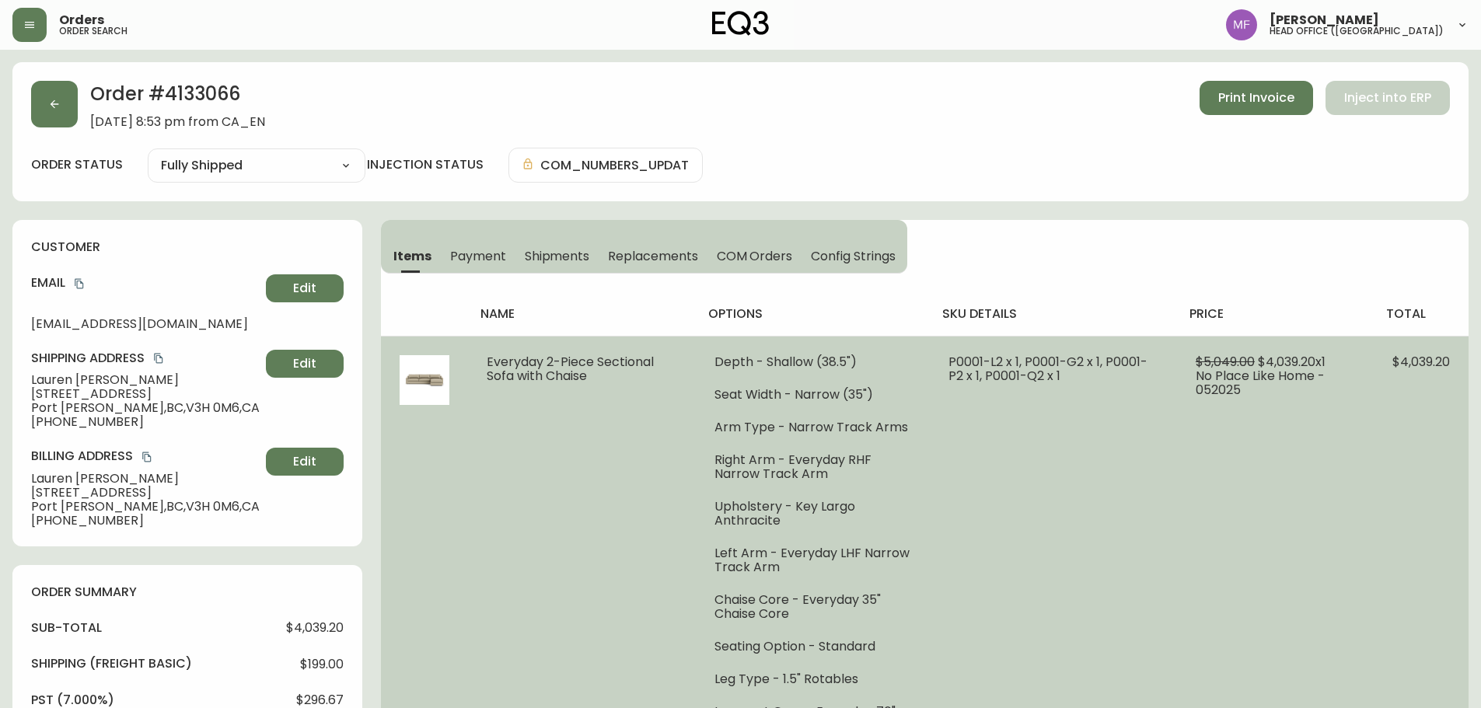
click at [967, 476] on td "P0001-L2 x 1, P0001-G2 x 1, P0001-P2 x 1, P0001-Q2 x 1" at bounding box center [1053, 544] width 247 height 416
click at [813, 581] on ul "Depth - Shallow (38.5") Seat Width - Narrow (35") Arm Type - Narrow Track Arms …" at bounding box center [812, 544] width 197 height 378
click at [484, 479] on td "Everyday 2-Piece Sectional Sofa with Chaise" at bounding box center [582, 544] width 228 height 416
